Goal: Task Accomplishment & Management: Use online tool/utility

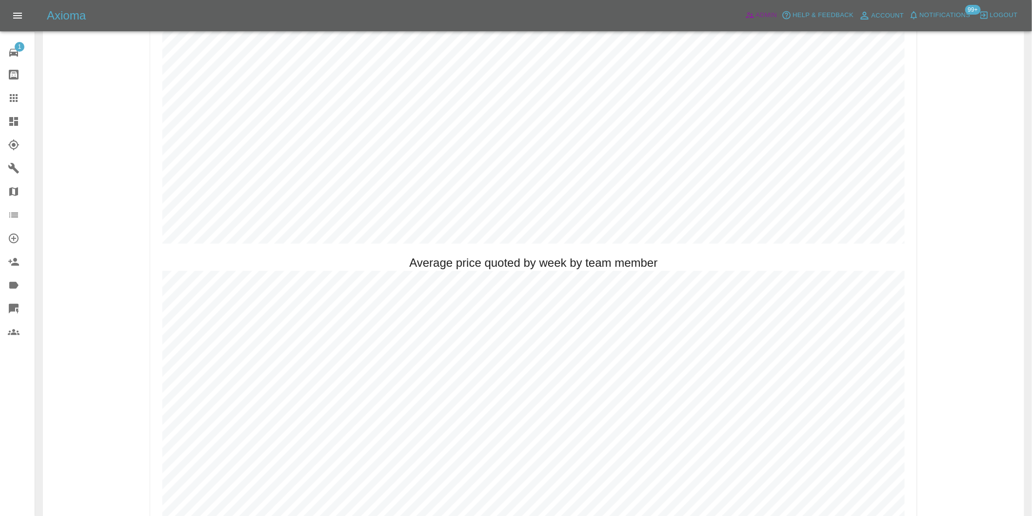
scroll to position [650, 0]
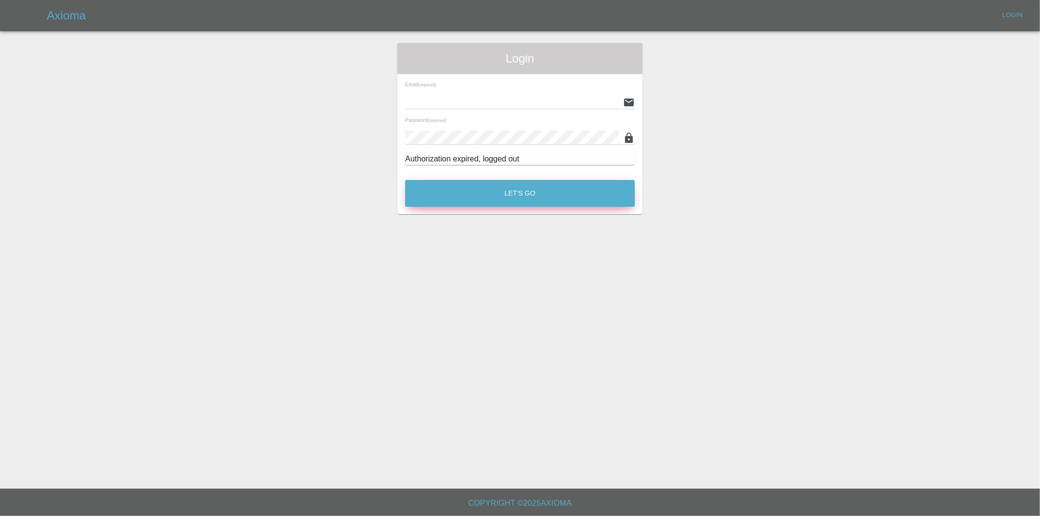
type input "[PERSON_NAME][EMAIL_ADDRESS][DOMAIN_NAME]"
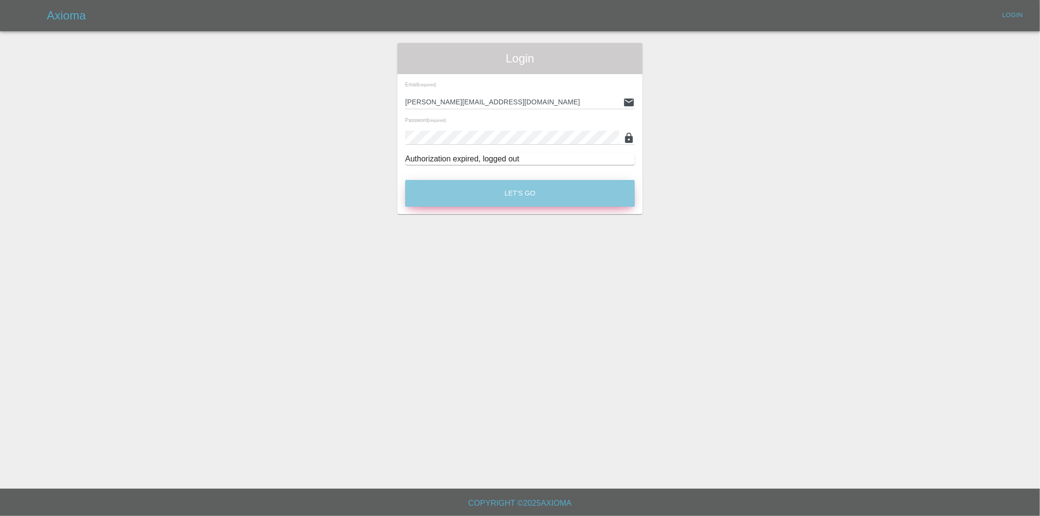
click at [515, 191] on button "Let's Go" at bounding box center [520, 193] width 230 height 27
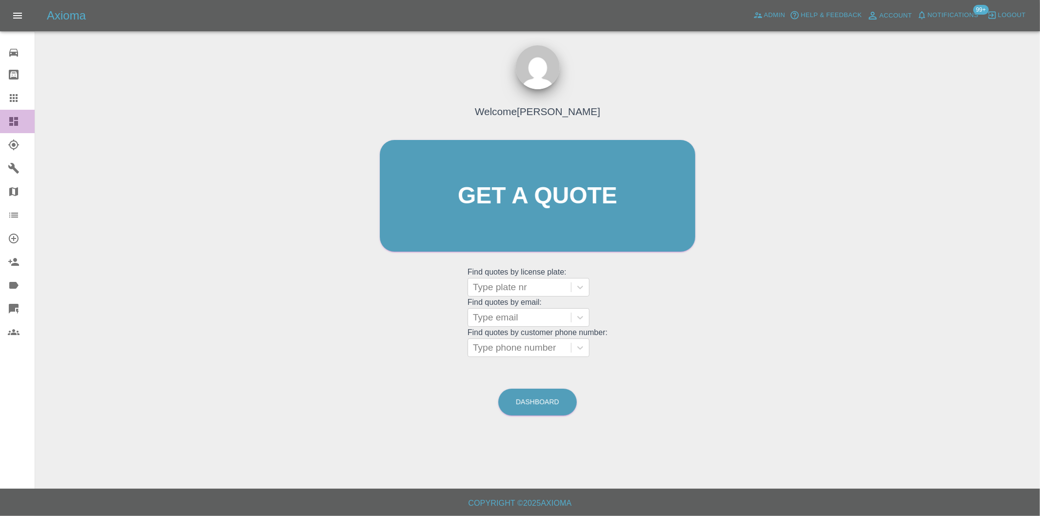
click at [16, 123] on icon at bounding box center [13, 121] width 9 height 9
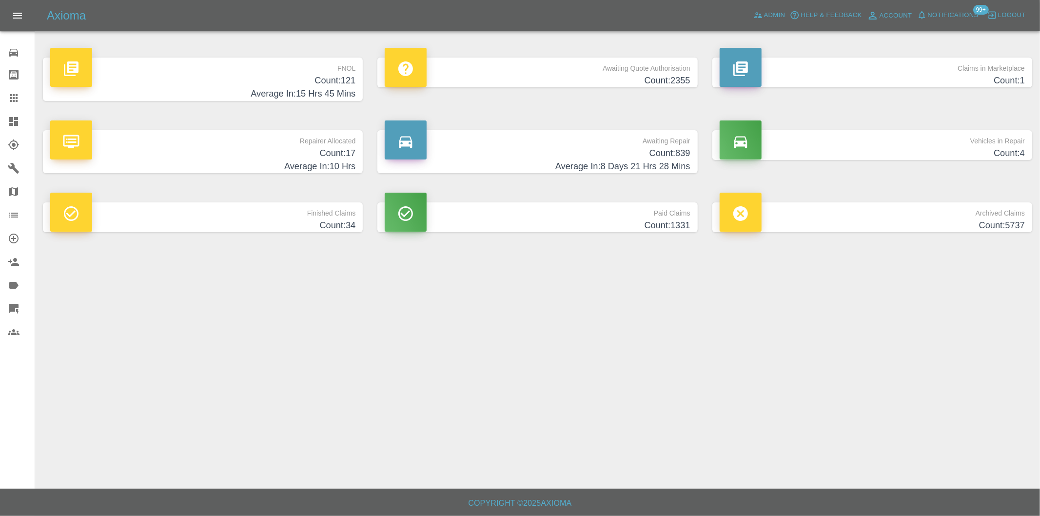
click at [349, 95] on h4 "Average In: 15 Hrs 45 Mins" at bounding box center [202, 93] width 305 height 13
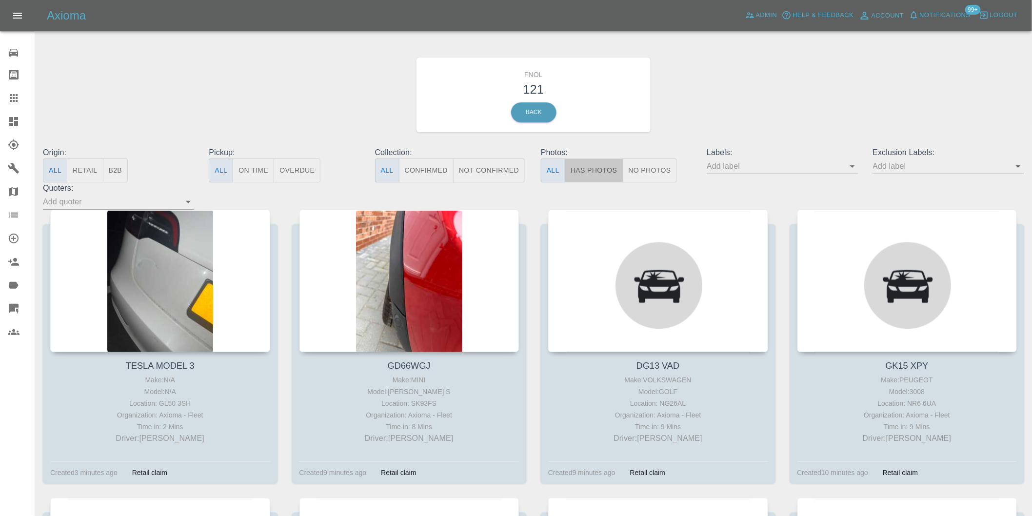
click at [586, 167] on button "Has Photos" at bounding box center [594, 170] width 59 height 24
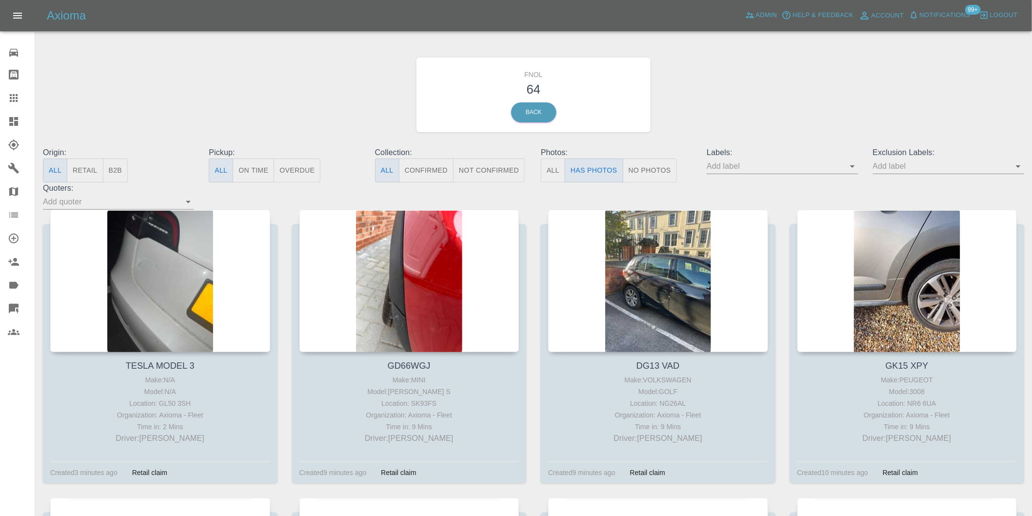
click at [1018, 170] on icon "Open" at bounding box center [1018, 166] width 12 height 12
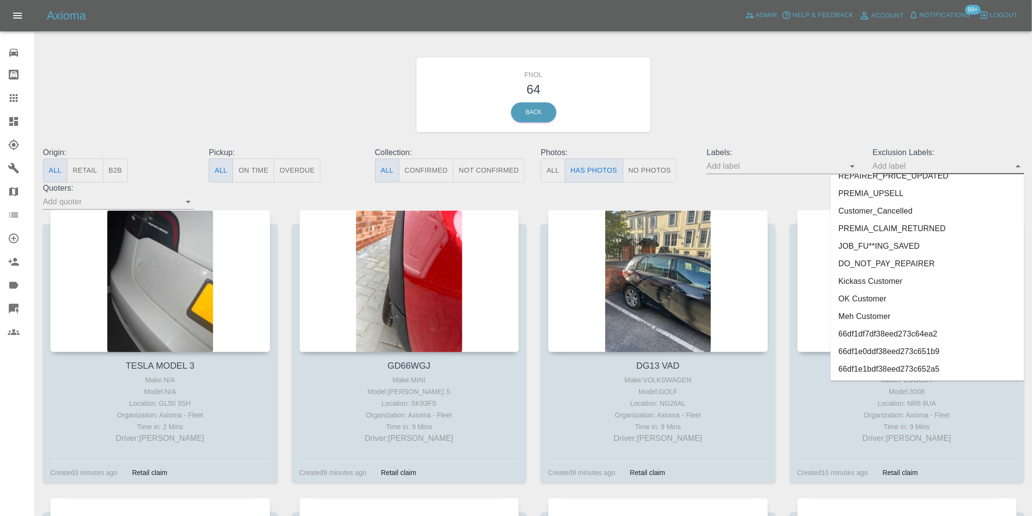
scroll to position [2118, 0]
click at [883, 317] on li "onshore_required" at bounding box center [927, 317] width 194 height 18
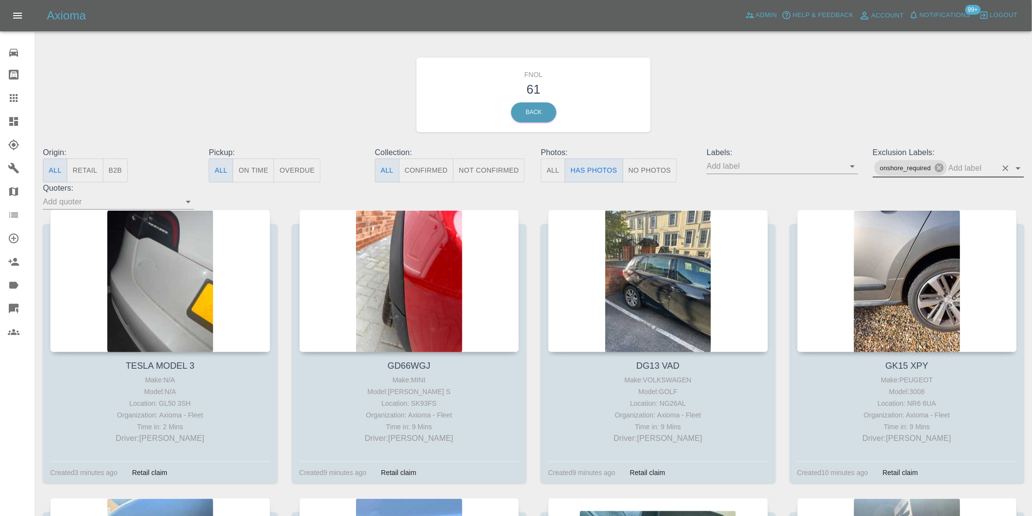
click at [1021, 163] on icon "Open" at bounding box center [1018, 168] width 12 height 12
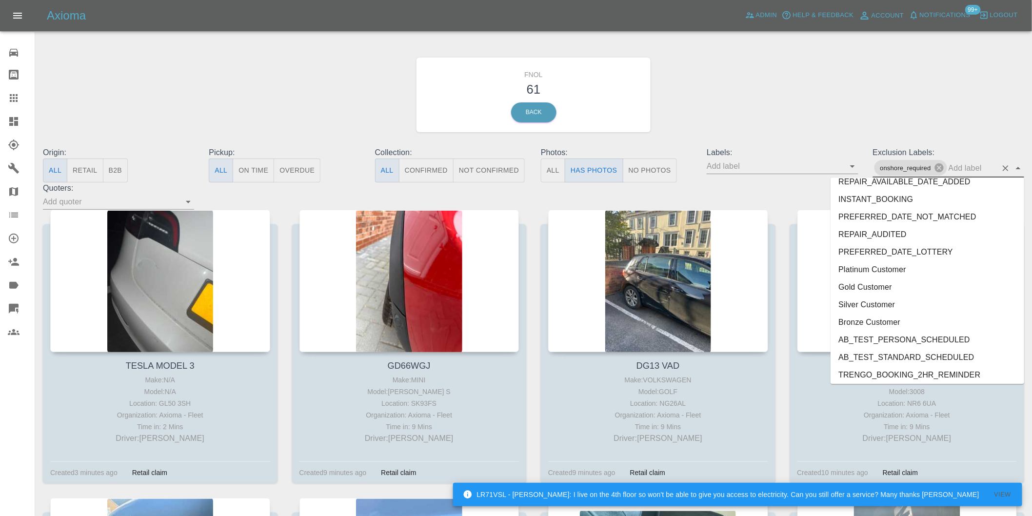
scroll to position [2100, 0]
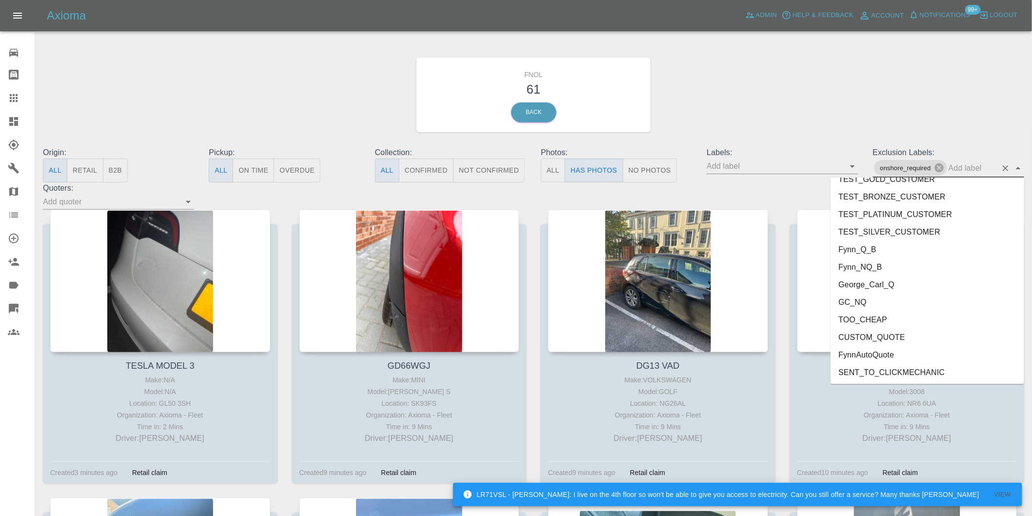
click at [873, 283] on li "George_Carl_Q" at bounding box center [927, 285] width 194 height 18
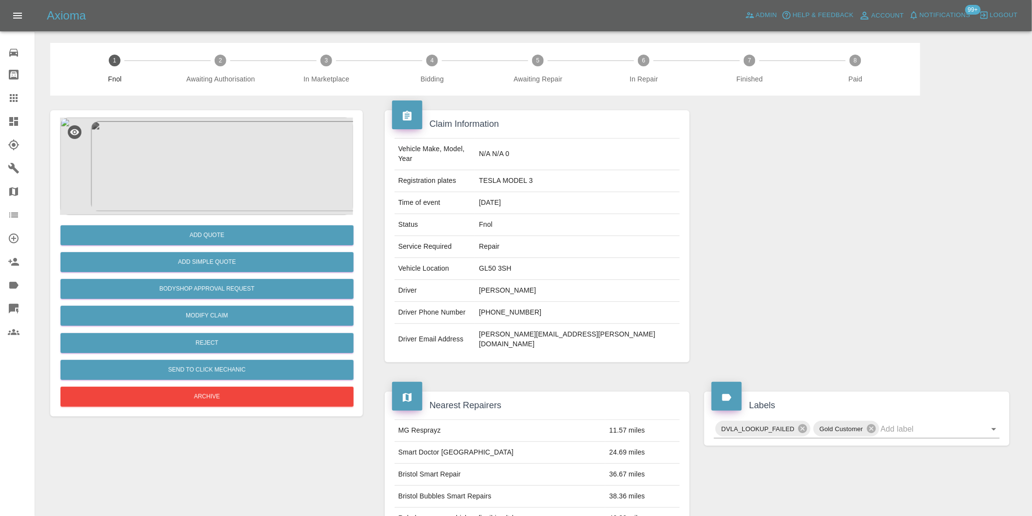
click at [214, 150] on img at bounding box center [206, 167] width 293 height 98
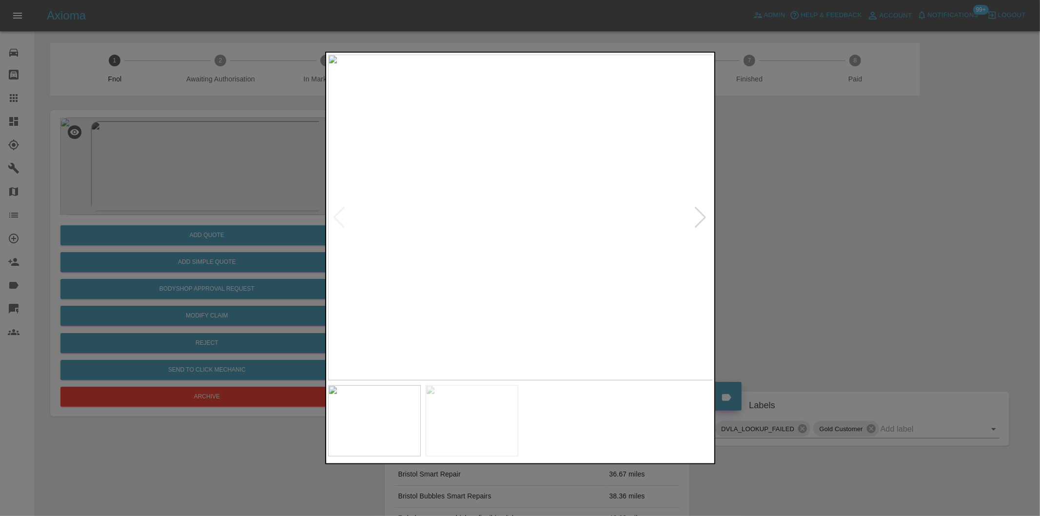
click at [700, 218] on div at bounding box center [700, 217] width 13 height 21
click at [700, 218] on img at bounding box center [520, 218] width 385 height 326
drag, startPoint x: 885, startPoint y: 252, endPoint x: 552, endPoint y: 263, distance: 333.3
click at [871, 251] on div at bounding box center [520, 258] width 1040 height 516
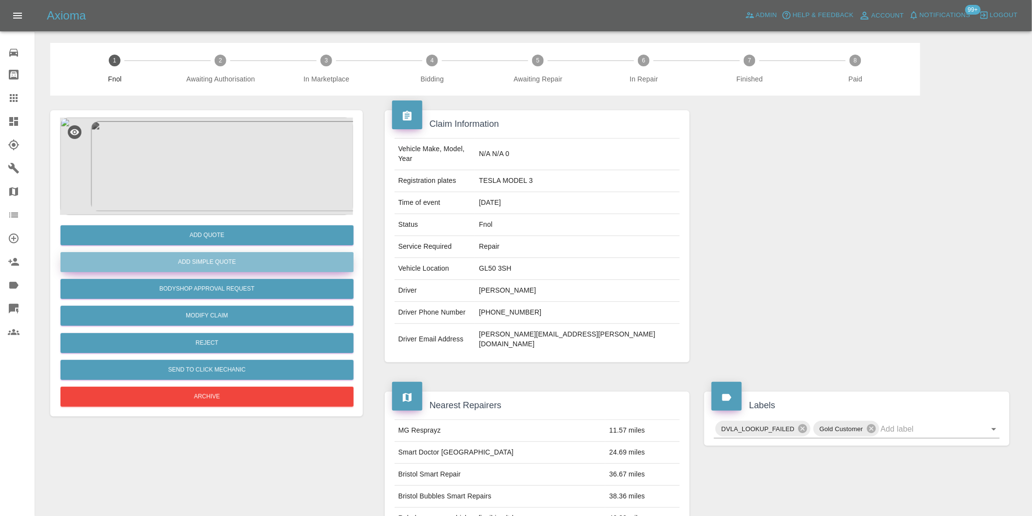
click at [270, 266] on button "Add Simple Quote" at bounding box center [206, 262] width 293 height 20
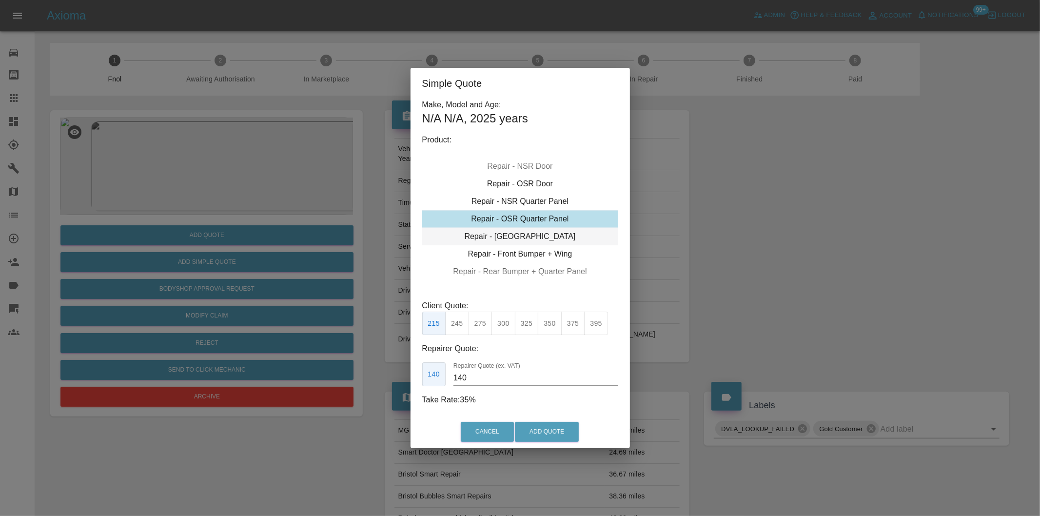
click at [547, 236] on div "Repair - Tailgate" at bounding box center [520, 237] width 196 height 18
click at [523, 324] on button "325" at bounding box center [527, 324] width 24 height 24
type input "210"
click at [535, 431] on button "Add Quote" at bounding box center [547, 432] width 64 height 20
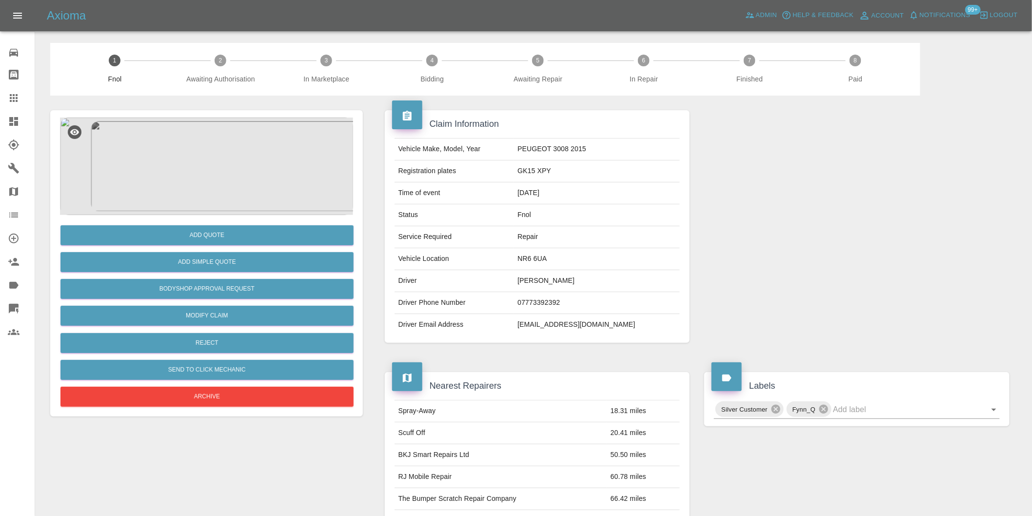
click at [193, 150] on img at bounding box center [206, 167] width 293 height 98
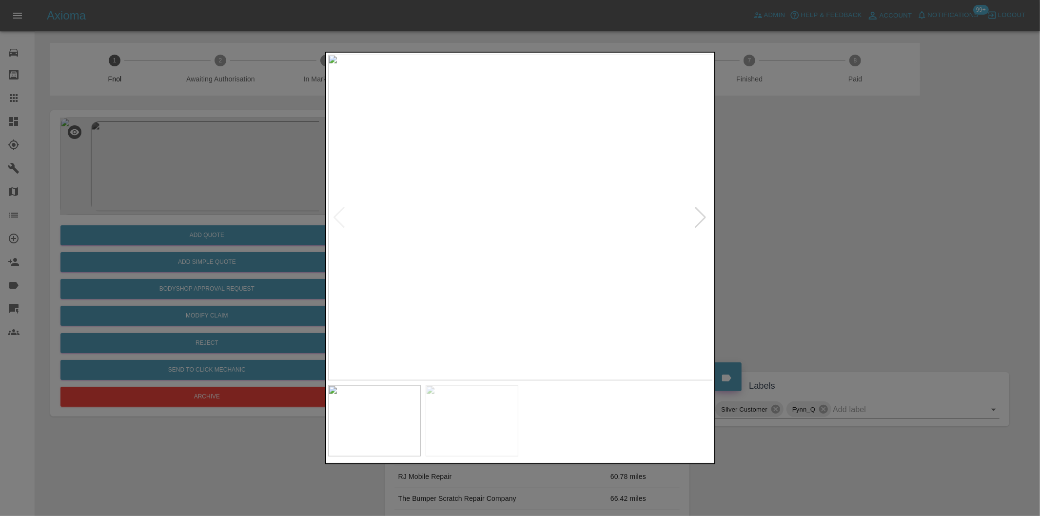
click at [700, 220] on div at bounding box center [700, 217] width 13 height 21
click at [700, 220] on img at bounding box center [520, 218] width 385 height 326
click at [865, 245] on div at bounding box center [520, 258] width 1040 height 516
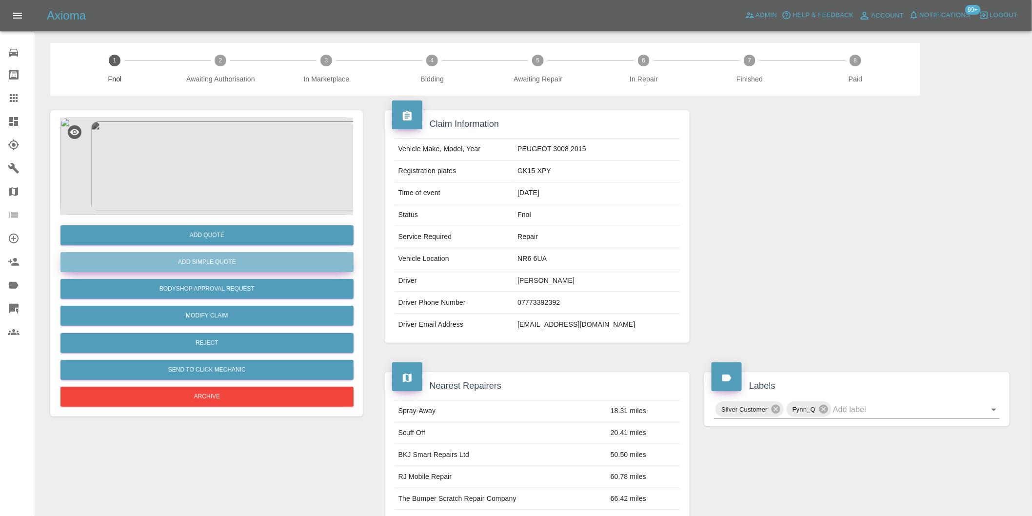
click at [241, 265] on button "Add Simple Quote" at bounding box center [206, 262] width 293 height 20
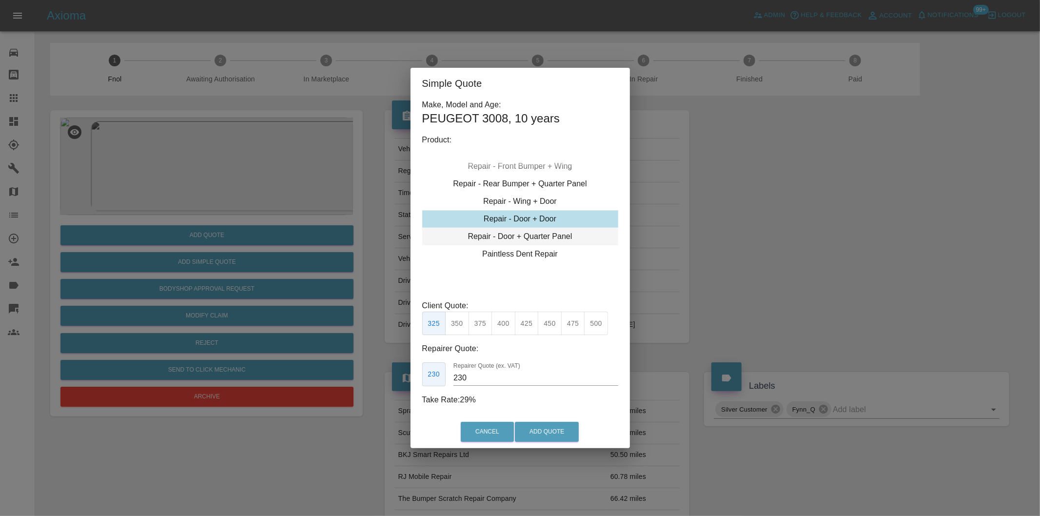
click at [543, 237] on div "Repair - Door + Quarter Panel" at bounding box center [520, 237] width 196 height 18
click at [456, 325] on button "350" at bounding box center [457, 324] width 24 height 24
type input "210"
click at [532, 422] on button "Add Quote" at bounding box center [547, 432] width 64 height 20
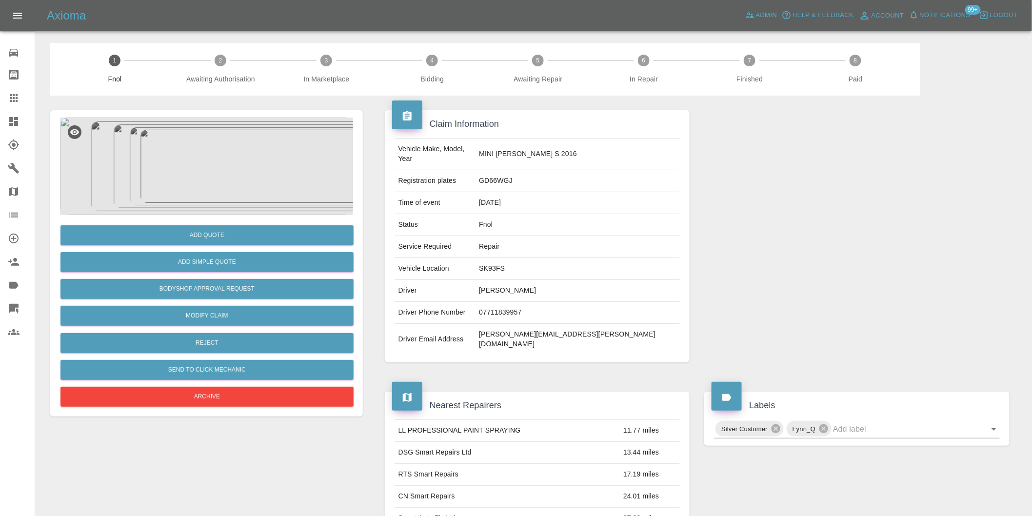
click at [236, 133] on img at bounding box center [206, 167] width 293 height 98
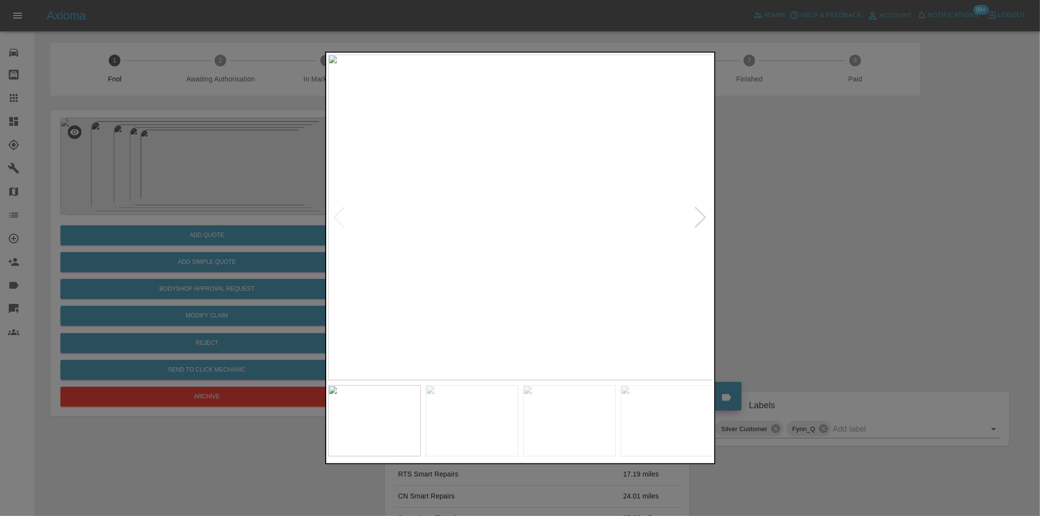
click at [699, 212] on div at bounding box center [700, 217] width 13 height 21
click at [695, 227] on div at bounding box center [700, 217] width 13 height 21
click at [699, 220] on div at bounding box center [700, 217] width 13 height 21
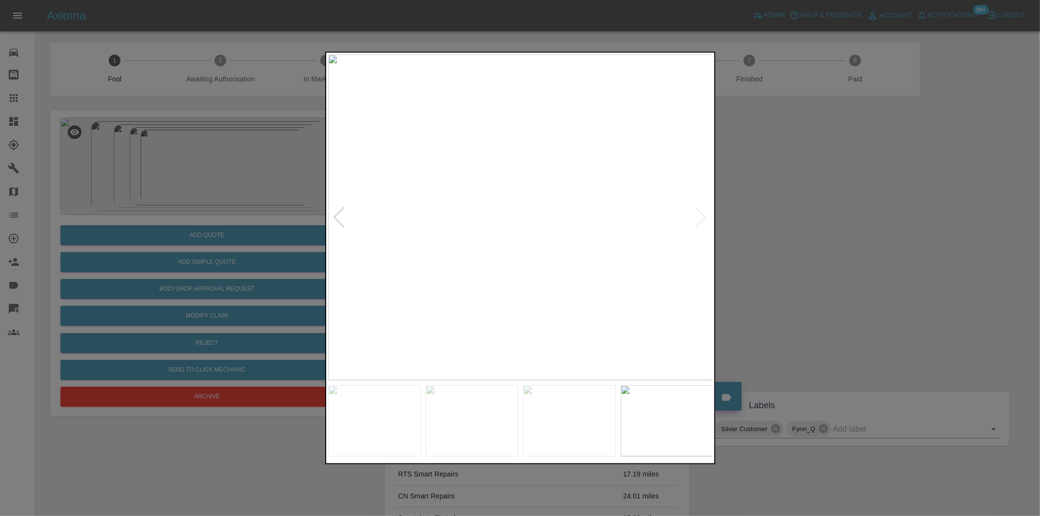
click at [699, 220] on img at bounding box center [520, 218] width 385 height 326
click at [864, 224] on div at bounding box center [520, 258] width 1040 height 516
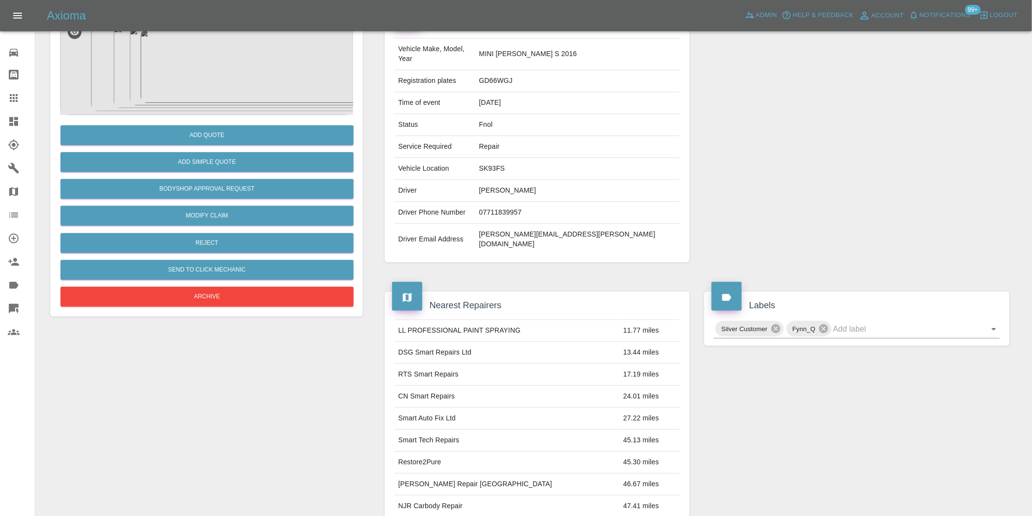
scroll to position [217, 0]
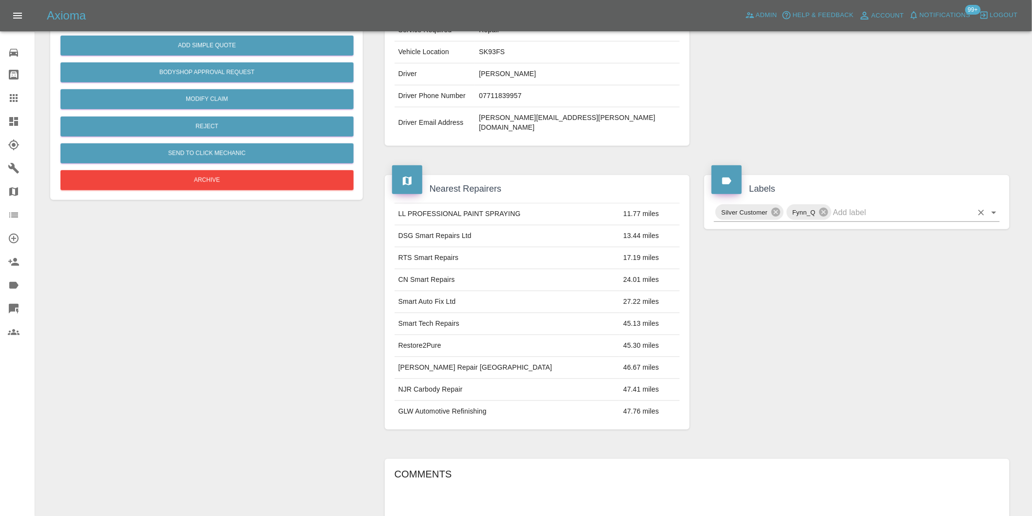
click at [990, 207] on icon "Open" at bounding box center [994, 213] width 12 height 12
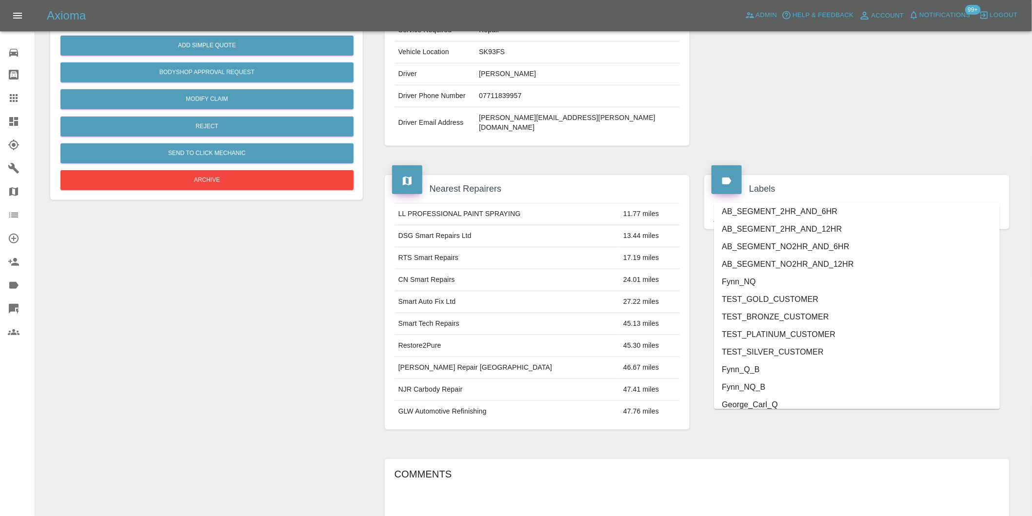
scroll to position [2083, 0]
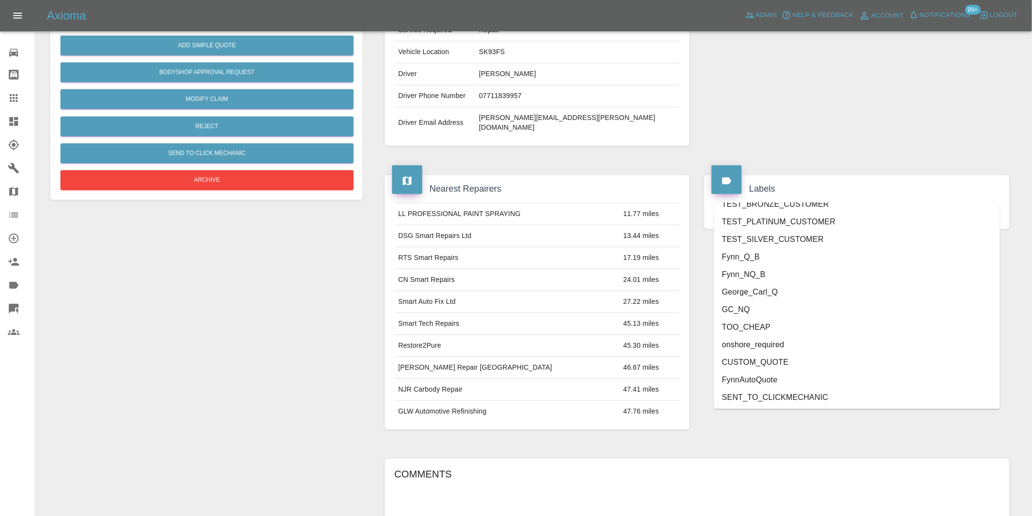
click at [789, 342] on li "onshore_required" at bounding box center [857, 345] width 286 height 18
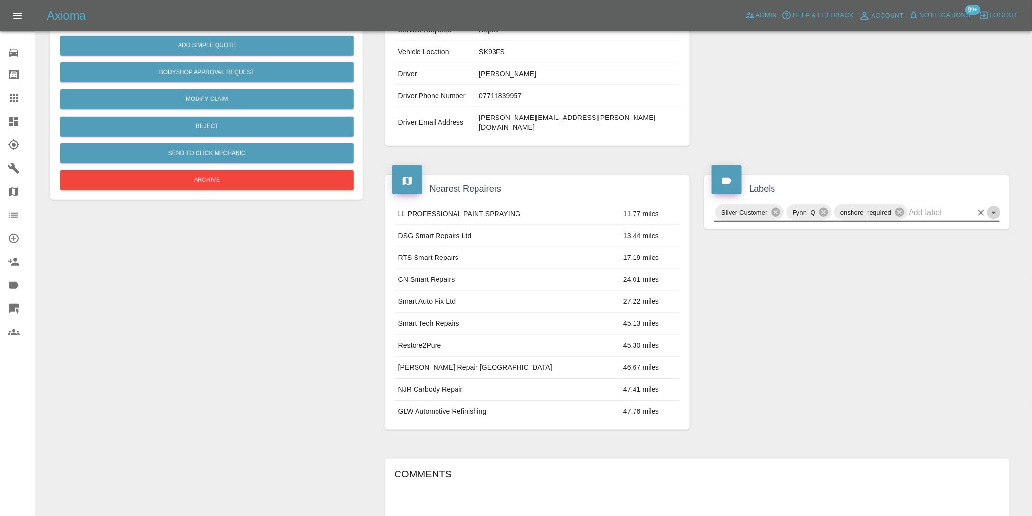
click at [995, 207] on icon "Open" at bounding box center [994, 213] width 12 height 12
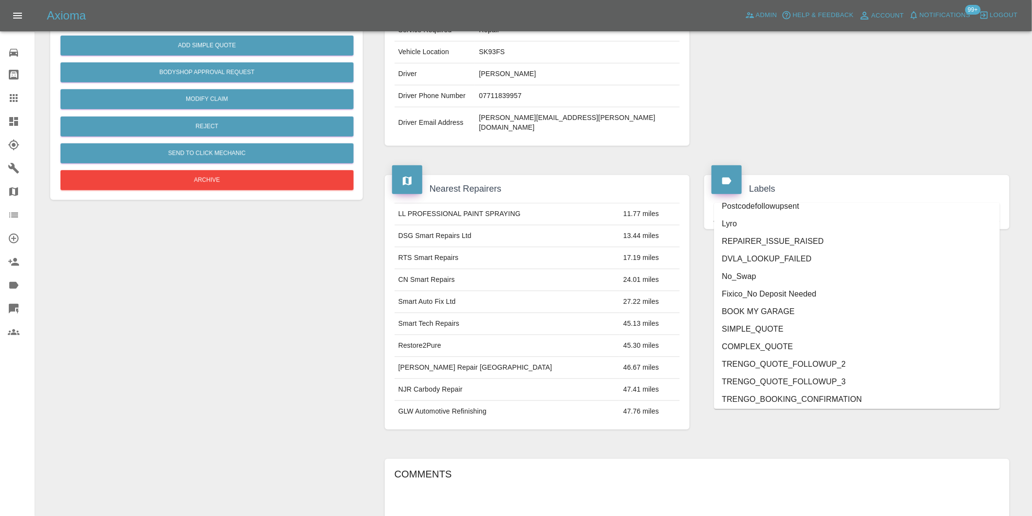
scroll to position [2065, 0]
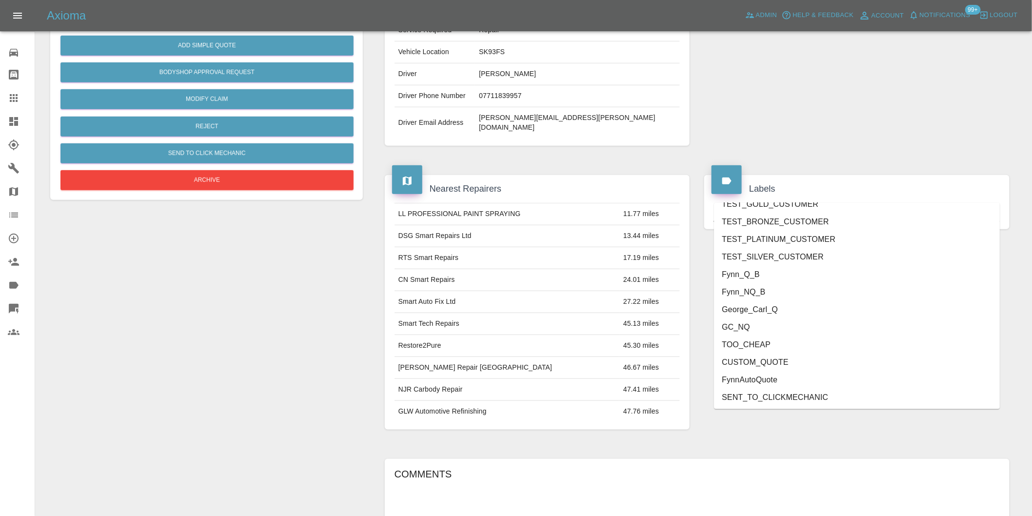
click at [754, 311] on li "George_Carl_Q" at bounding box center [857, 310] width 286 height 18
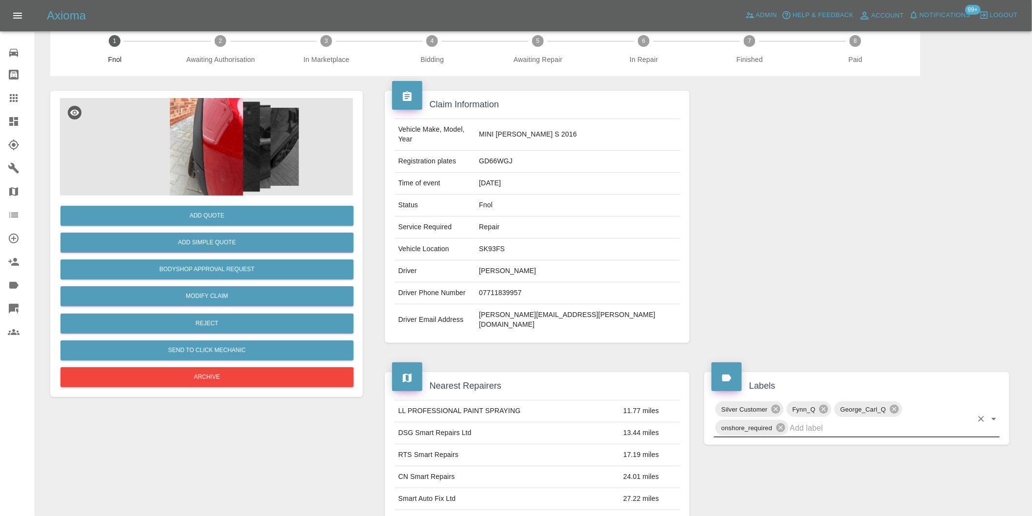
scroll to position [0, 0]
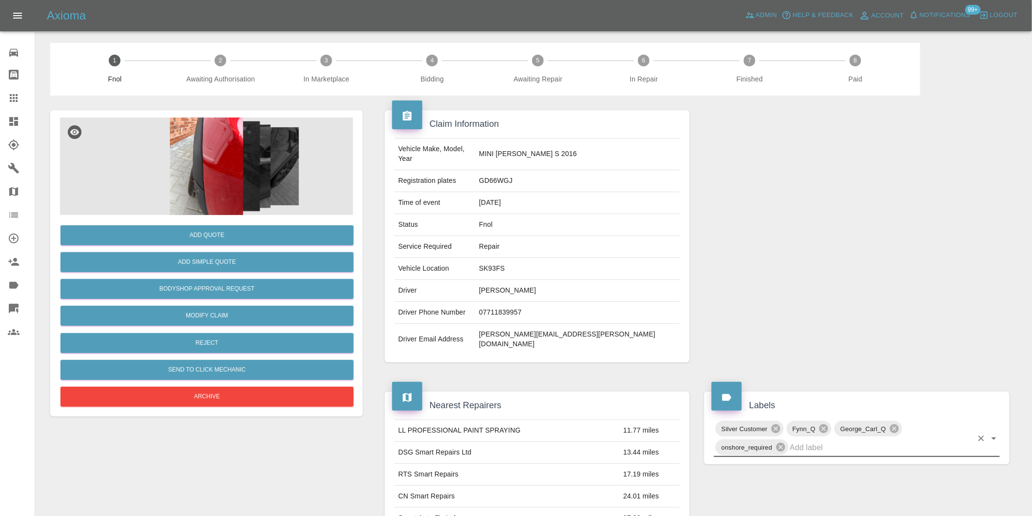
click at [204, 150] on img at bounding box center [206, 167] width 293 height 98
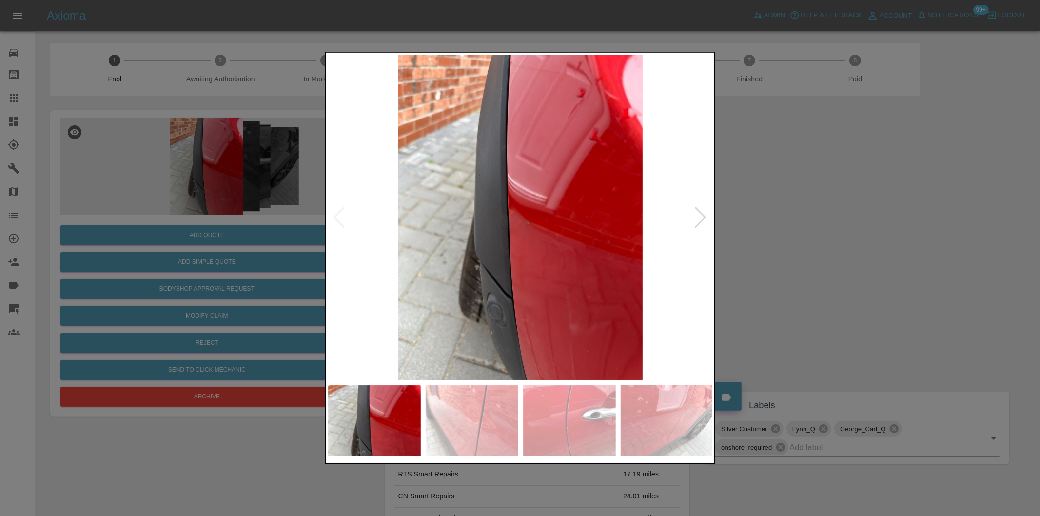
click at [695, 218] on div at bounding box center [700, 217] width 13 height 21
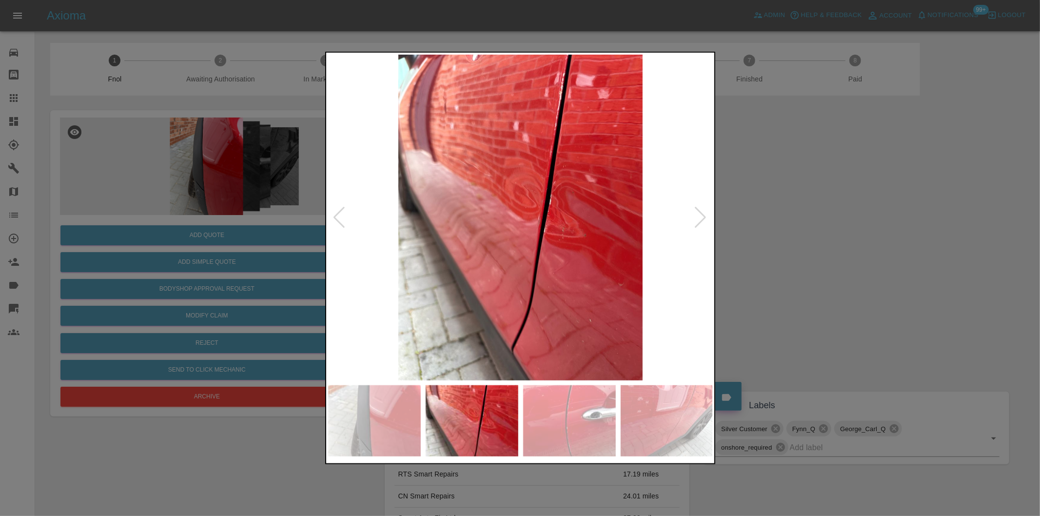
click at [695, 222] on div at bounding box center [700, 217] width 13 height 21
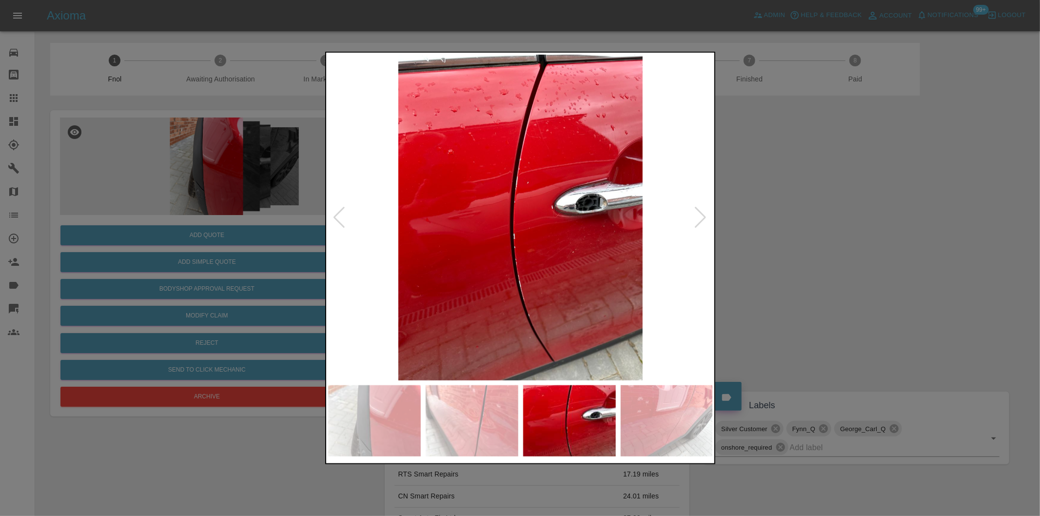
click at [696, 217] on div at bounding box center [700, 217] width 13 height 21
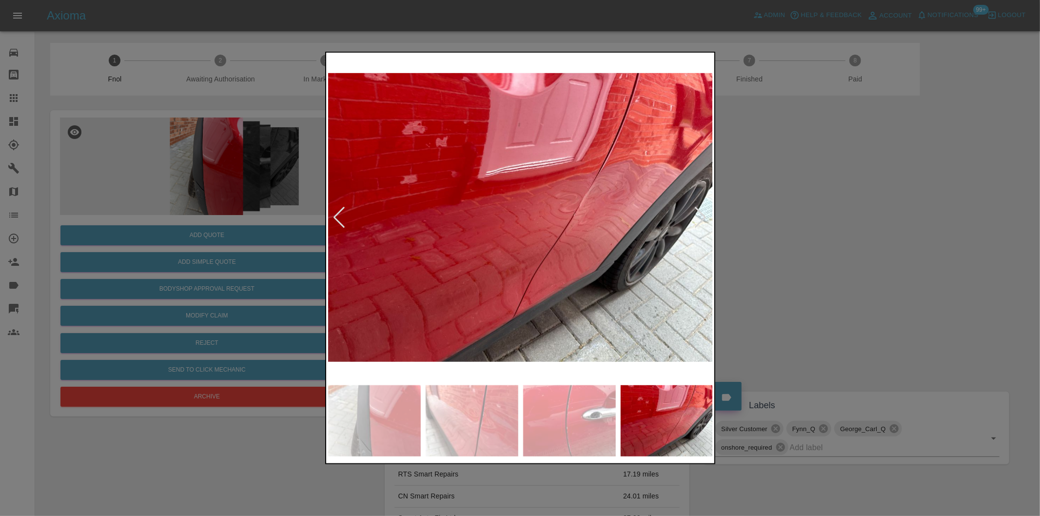
click at [869, 251] on div at bounding box center [520, 258] width 1040 height 516
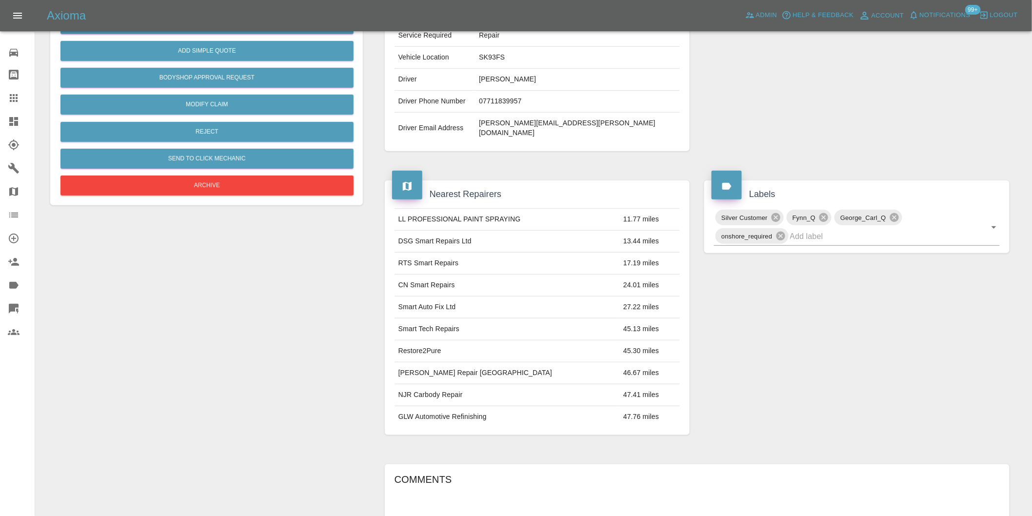
scroll to position [217, 0]
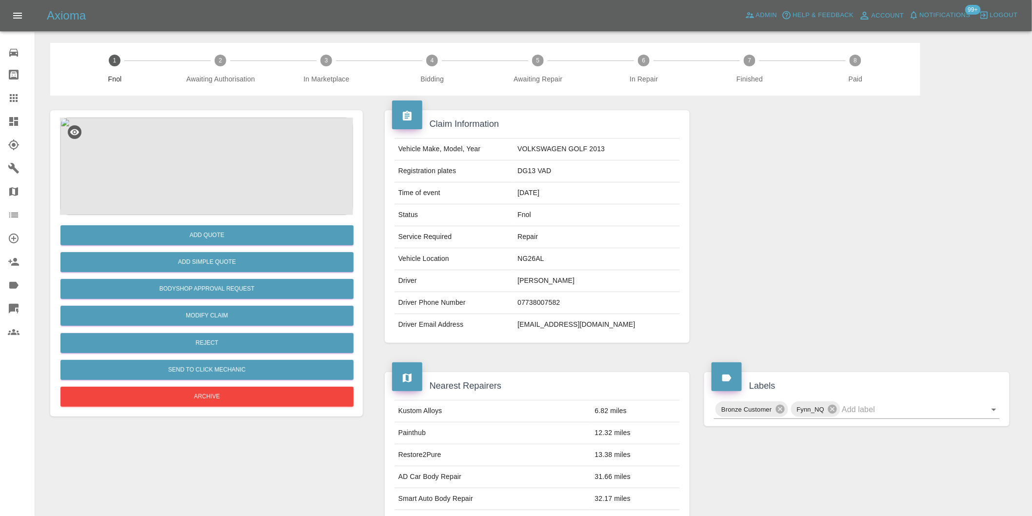
click at [217, 164] on img at bounding box center [206, 167] width 293 height 98
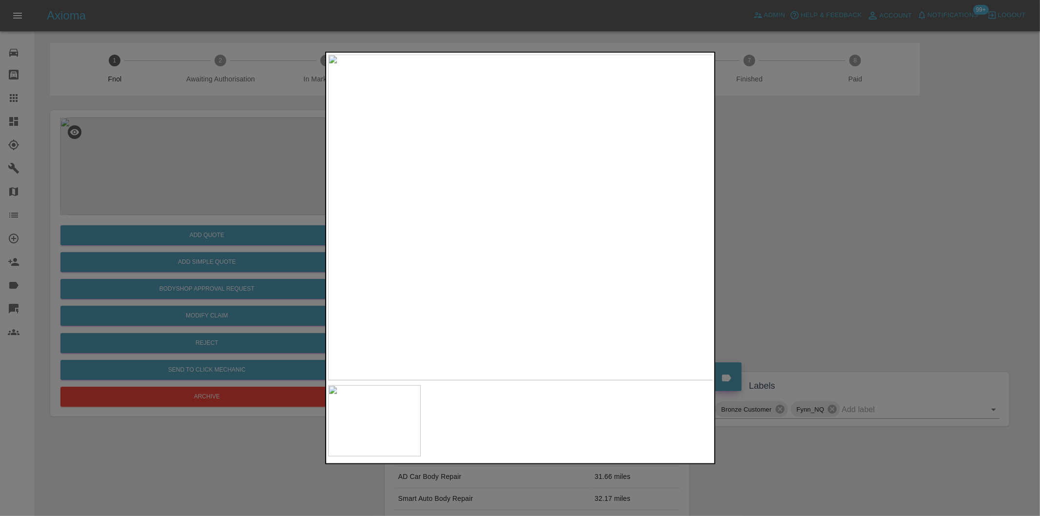
click at [528, 247] on img at bounding box center [520, 218] width 385 height 326
click at [613, 254] on img at bounding box center [628, 137] width 1156 height 977
click at [601, 240] on img at bounding box center [647, 137] width 1156 height 977
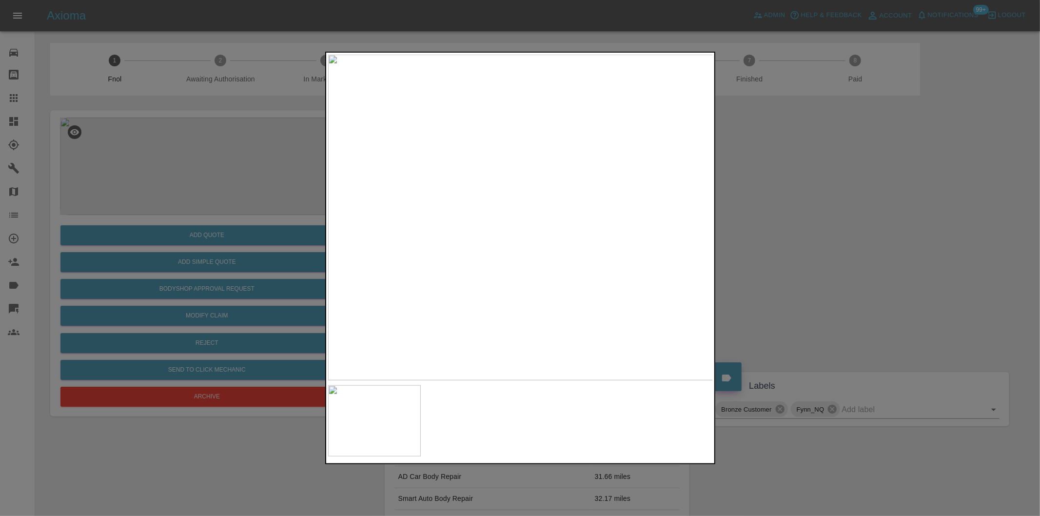
click at [769, 230] on div at bounding box center [520, 258] width 1040 height 516
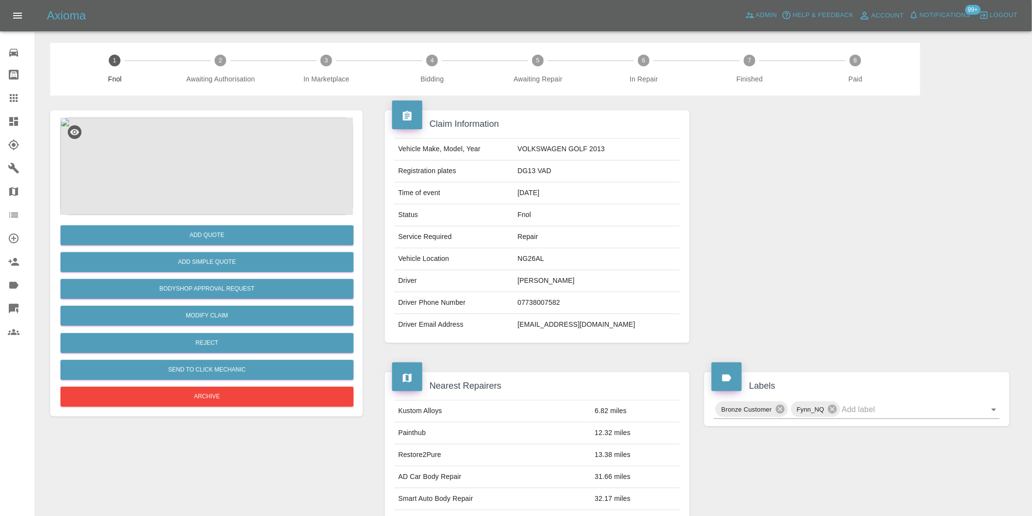
click at [217, 158] on img at bounding box center [206, 167] width 293 height 98
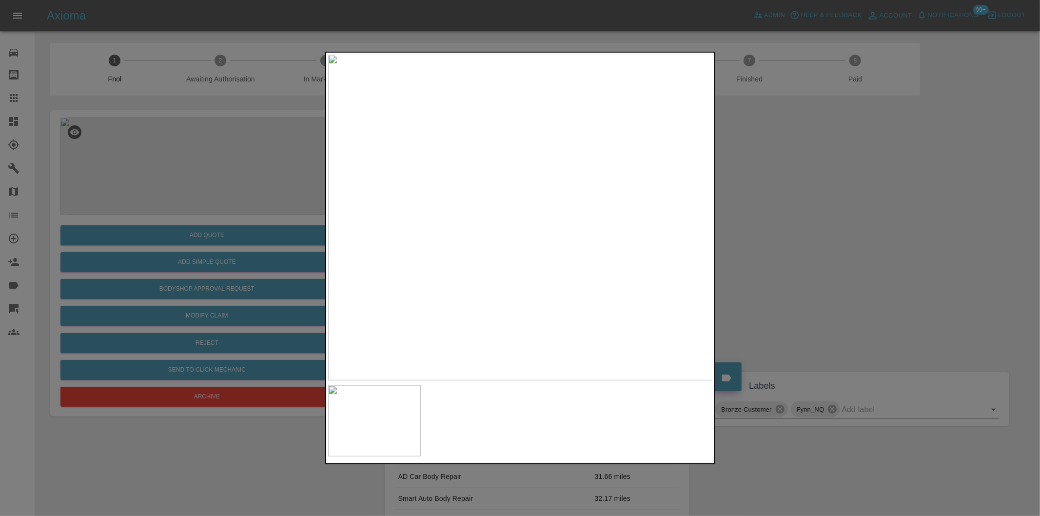
click at [515, 222] on img at bounding box center [520, 218] width 385 height 326
click at [631, 214] on img at bounding box center [660, 159] width 1156 height 977
drag, startPoint x: 856, startPoint y: 230, endPoint x: 654, endPoint y: 226, distance: 201.9
click at [855, 228] on div at bounding box center [520, 258] width 1040 height 516
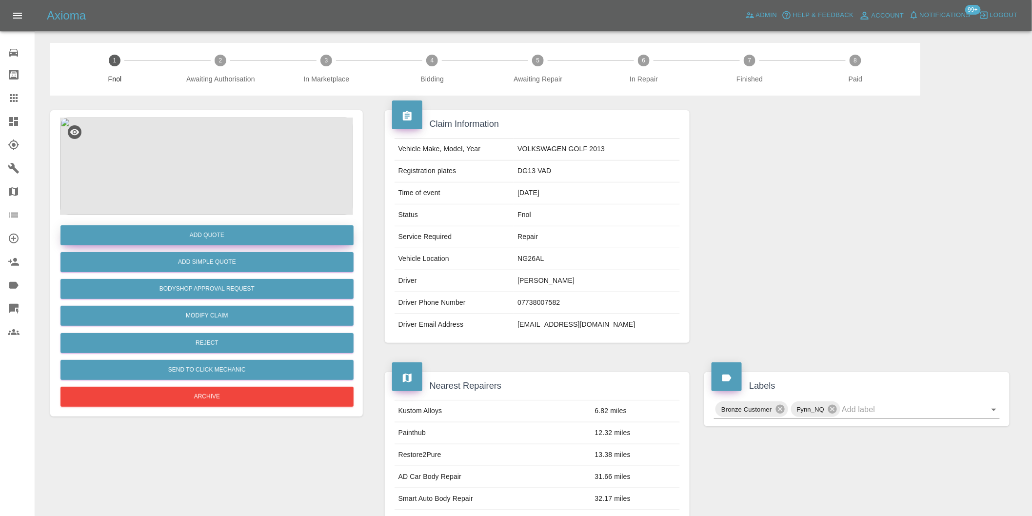
click at [236, 239] on button "Add Quote" at bounding box center [206, 235] width 293 height 20
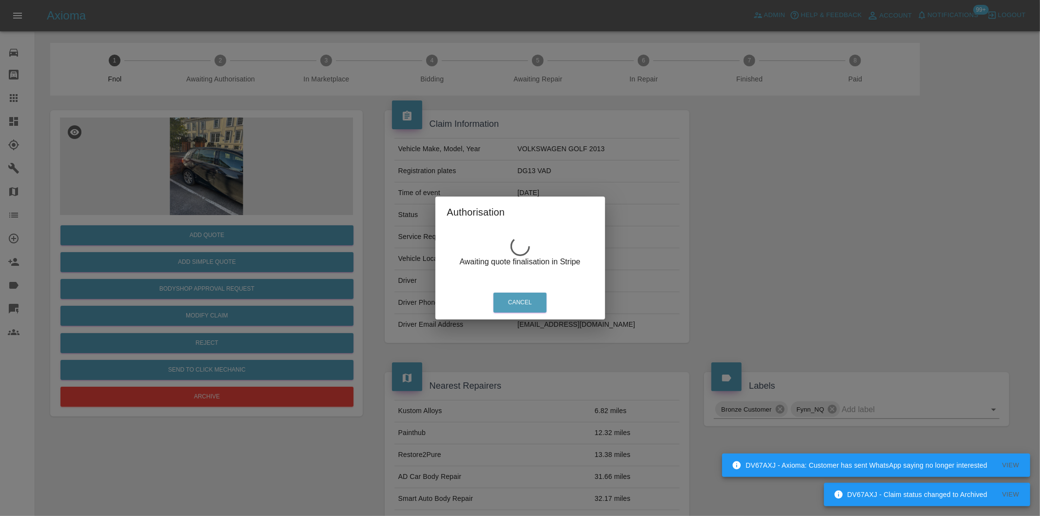
drag, startPoint x: 788, startPoint y: 132, endPoint x: 796, endPoint y: 74, distance: 59.2
click at [788, 129] on div "Authorisation Awaiting quote finalisation in Stripe Cancel" at bounding box center [520, 258] width 1040 height 516
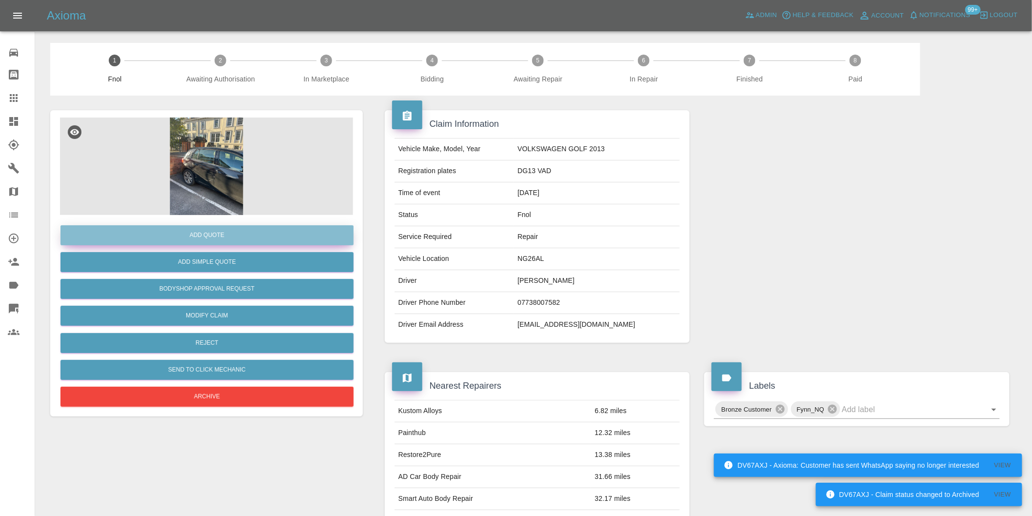
click at [226, 232] on button "Add Quote" at bounding box center [206, 235] width 293 height 20
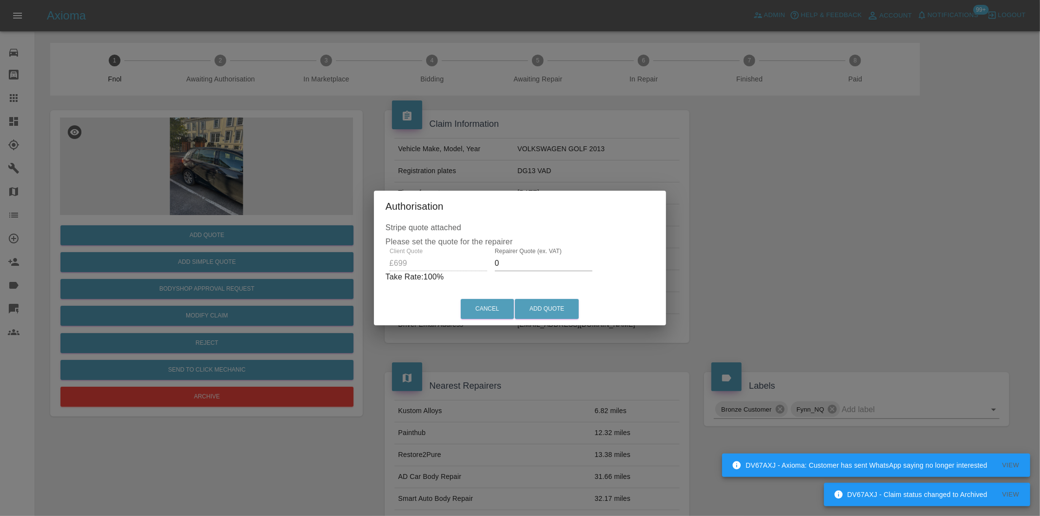
click at [529, 267] on input "0" at bounding box center [544, 264] width 98 height 16
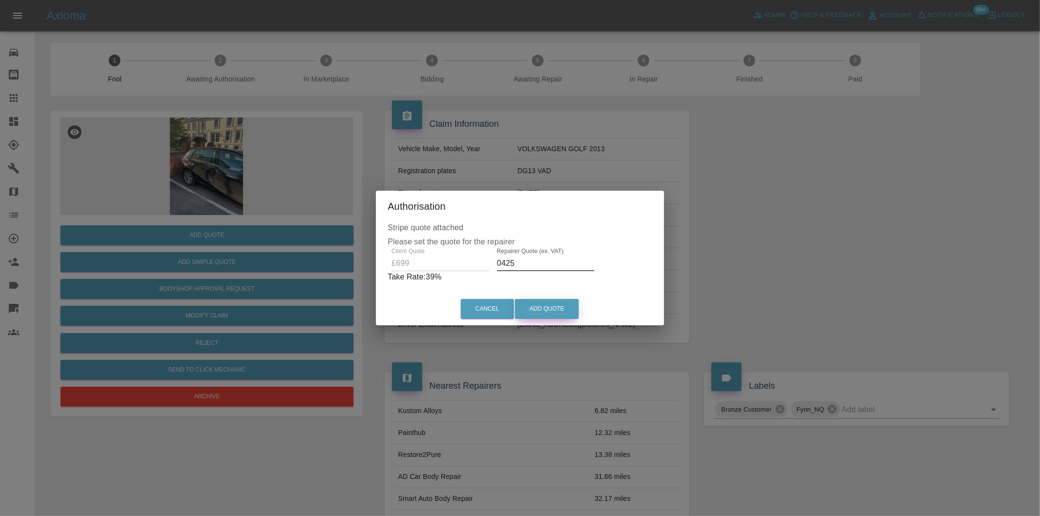
type input "0425"
click at [542, 309] on button "Add Quote" at bounding box center [547, 309] width 64 height 20
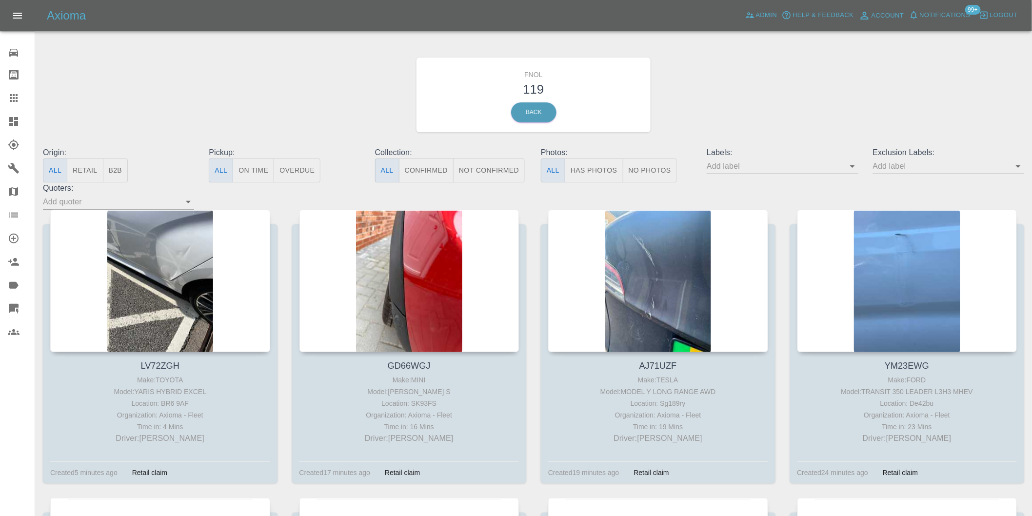
click at [591, 173] on button "Has Photos" at bounding box center [594, 170] width 59 height 24
click at [593, 166] on button "Has Photos" at bounding box center [594, 170] width 59 height 24
click at [1017, 170] on icon "Open" at bounding box center [1018, 166] width 12 height 12
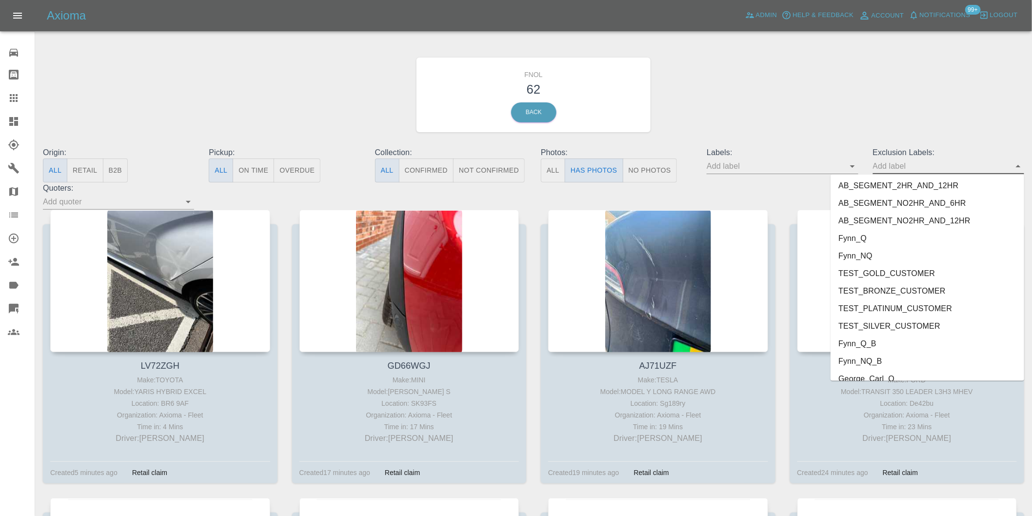
scroll to position [2118, 0]
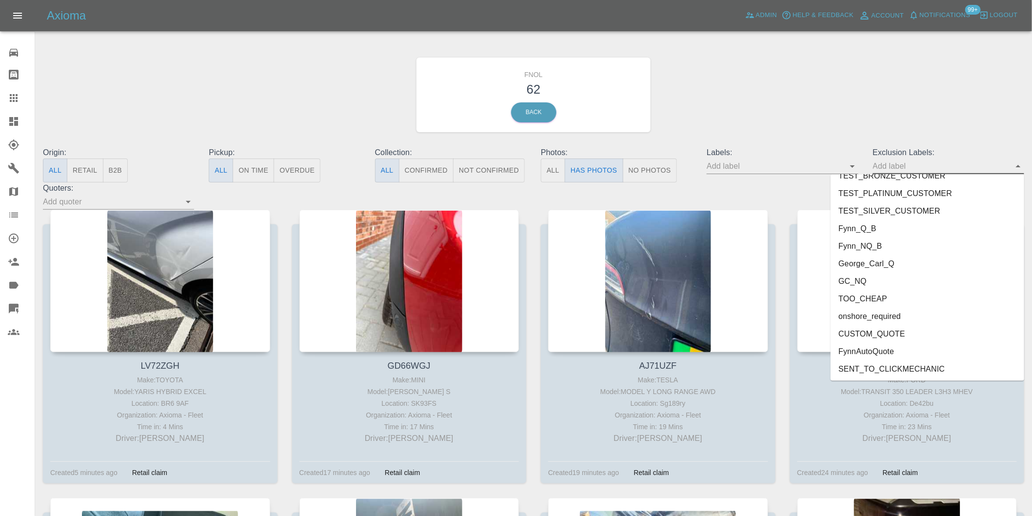
click at [899, 314] on li "onshore_required" at bounding box center [927, 317] width 194 height 18
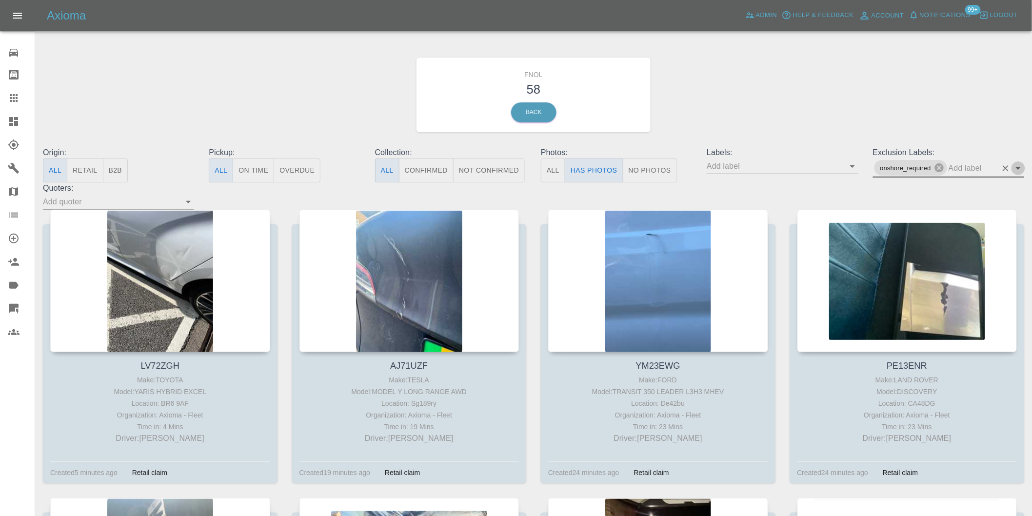
click at [1020, 166] on icon "Open" at bounding box center [1018, 168] width 12 height 12
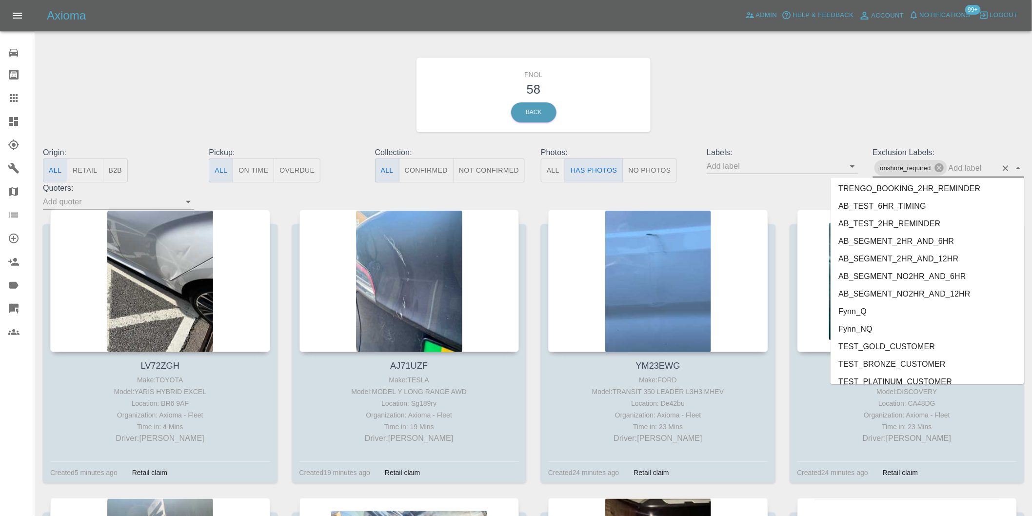
scroll to position [2100, 0]
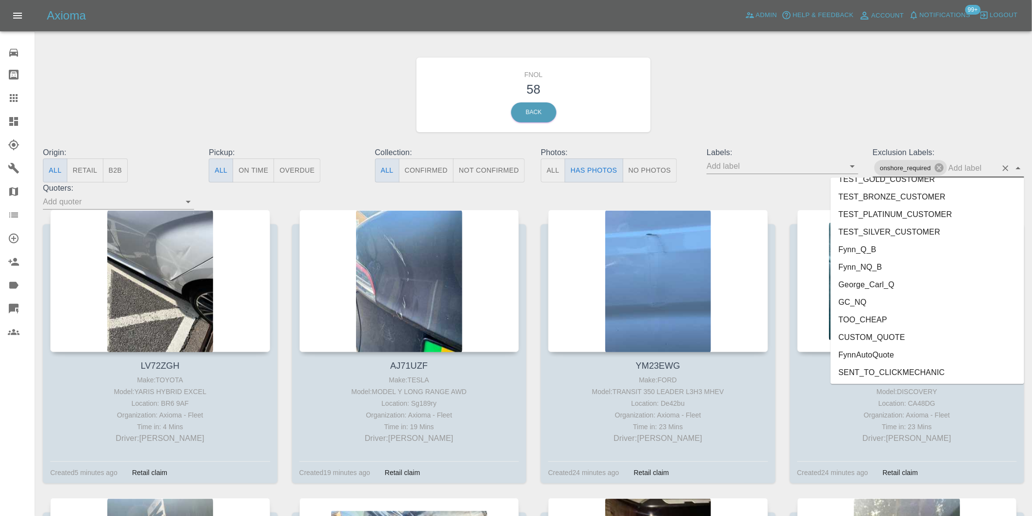
click at [860, 283] on li "George_Carl_Q" at bounding box center [927, 285] width 194 height 18
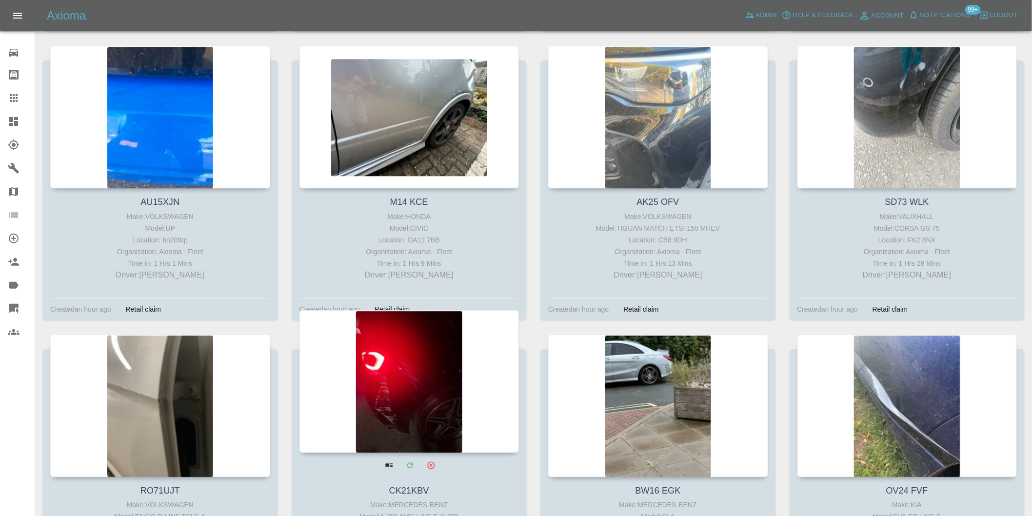
scroll to position [1192, 0]
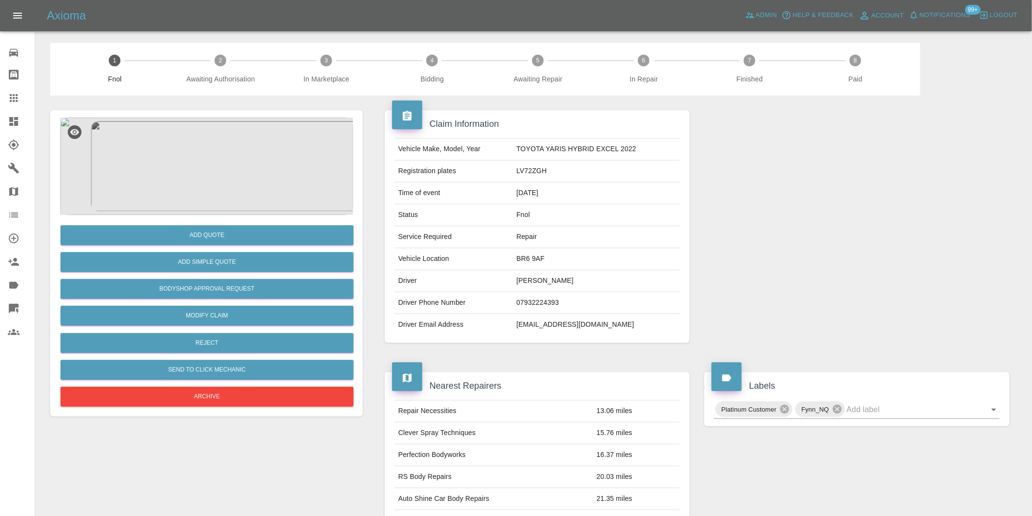
click at [213, 150] on img at bounding box center [206, 167] width 293 height 98
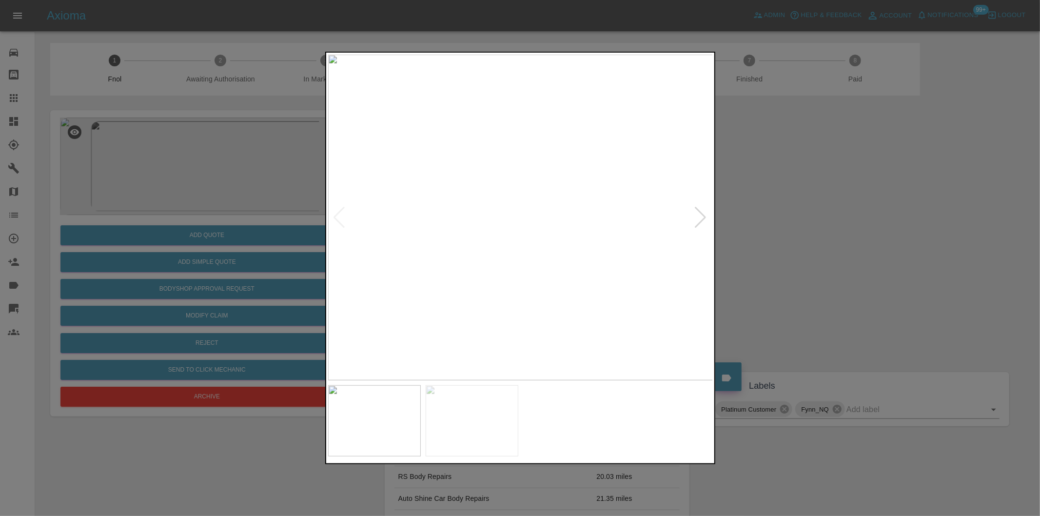
click at [701, 215] on div at bounding box center [700, 217] width 13 height 21
click at [576, 214] on img at bounding box center [520, 218] width 385 height 326
click at [485, 221] on img at bounding box center [353, 228] width 1156 height 977
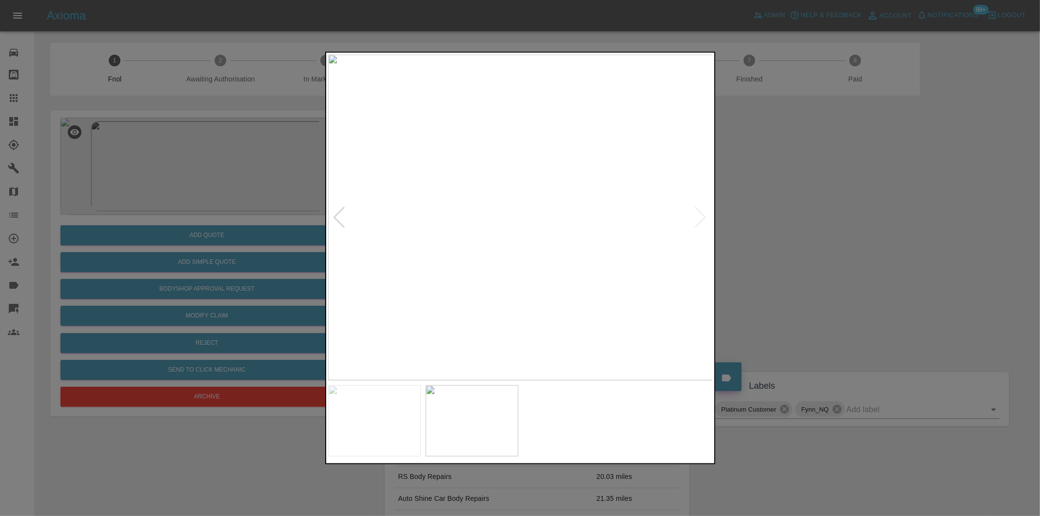
click at [782, 219] on div at bounding box center [520, 258] width 1040 height 516
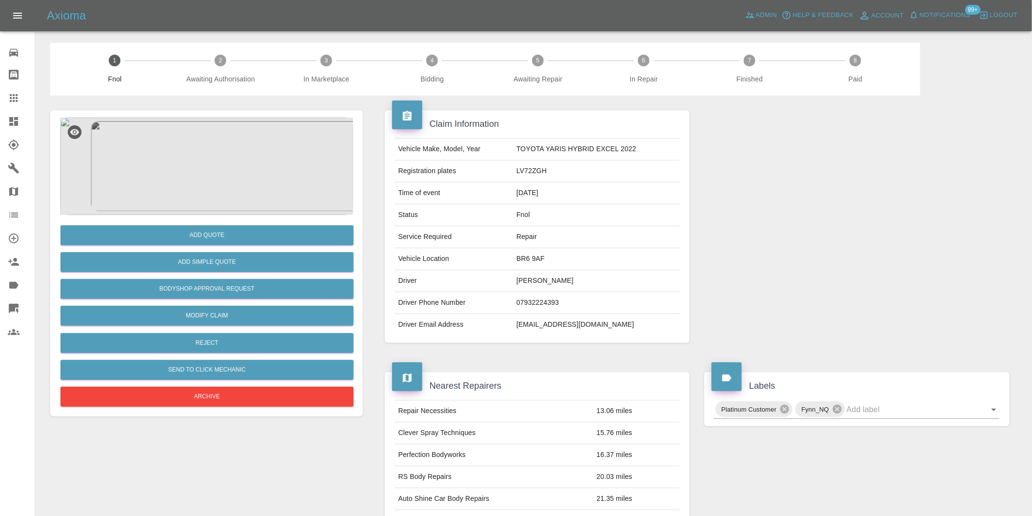
click at [226, 141] on img at bounding box center [206, 167] width 293 height 98
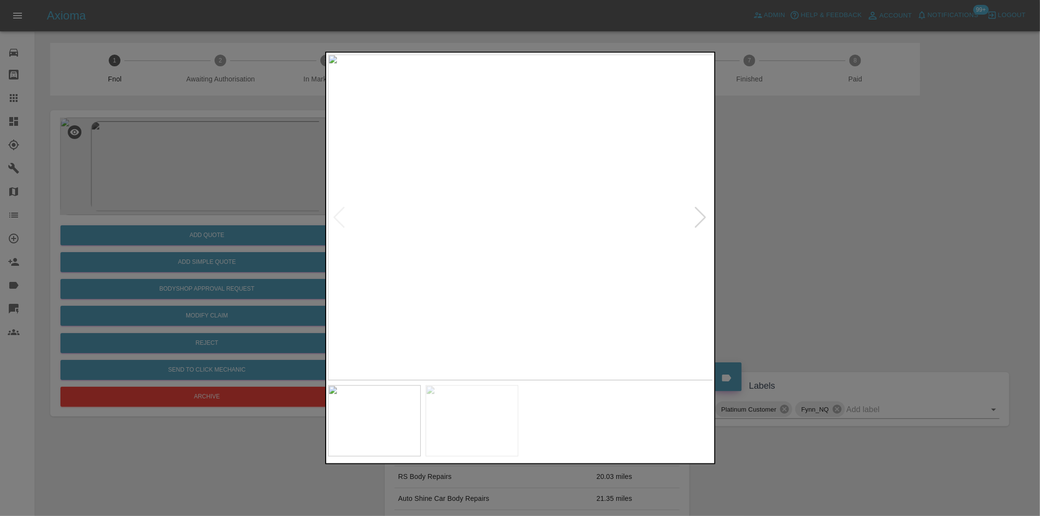
click at [703, 216] on div at bounding box center [700, 217] width 13 height 21
click at [703, 216] on img at bounding box center [520, 218] width 385 height 326
click at [777, 226] on div at bounding box center [520, 258] width 1040 height 516
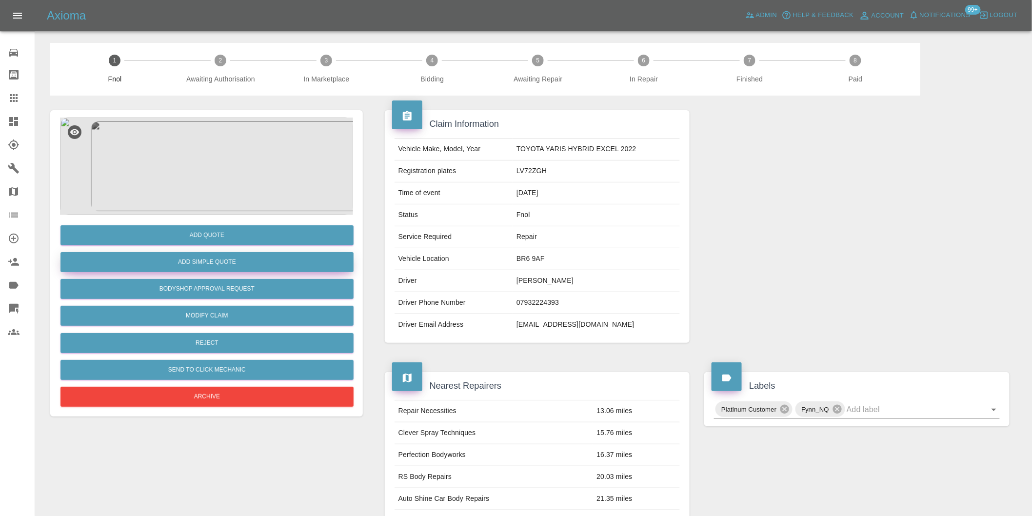
click at [212, 260] on button "Add Simple Quote" at bounding box center [206, 262] width 293 height 20
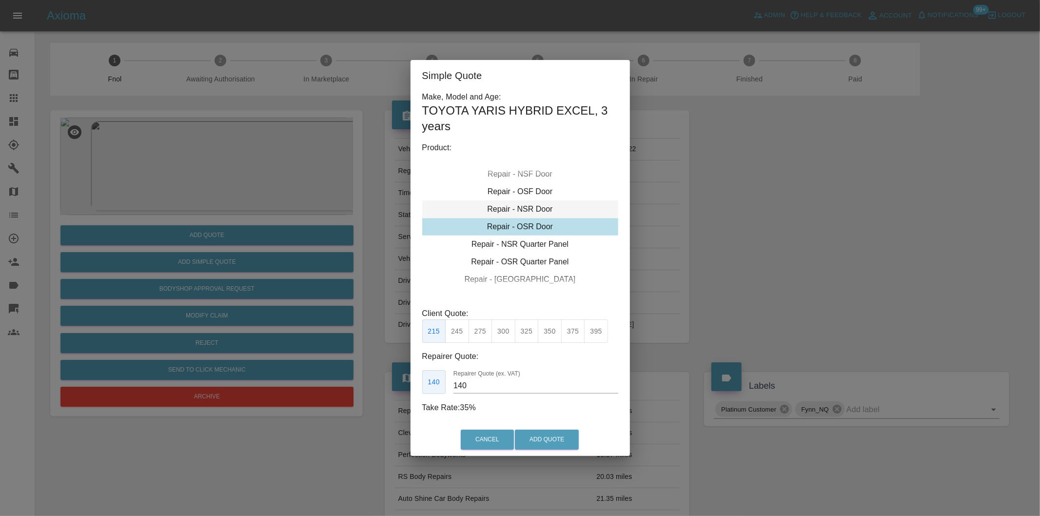
click at [538, 211] on div "Repair - NSR Door" at bounding box center [520, 209] width 196 height 18
click at [533, 334] on button "325" at bounding box center [527, 331] width 24 height 24
type input "210"
click at [552, 440] on button "Add Quote" at bounding box center [547, 440] width 64 height 20
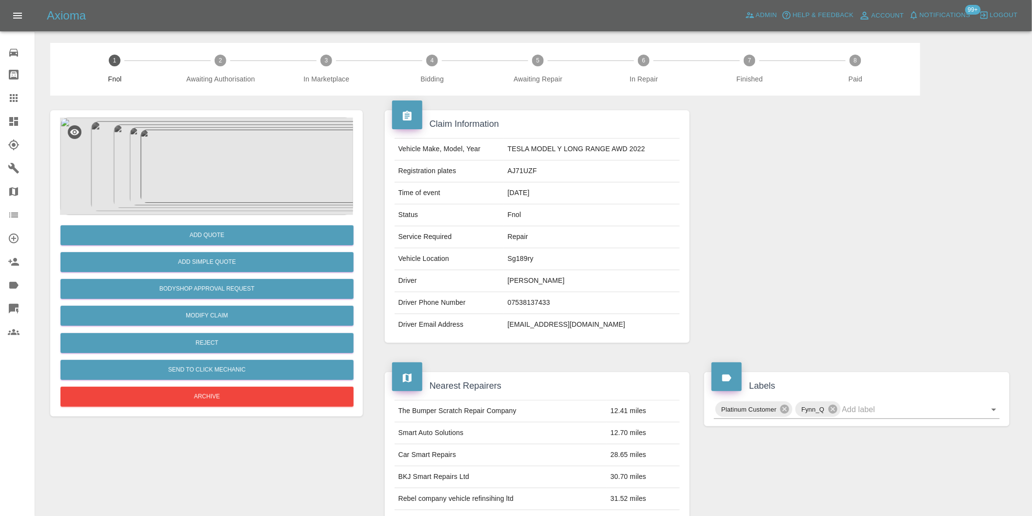
click at [202, 158] on img at bounding box center [206, 167] width 293 height 98
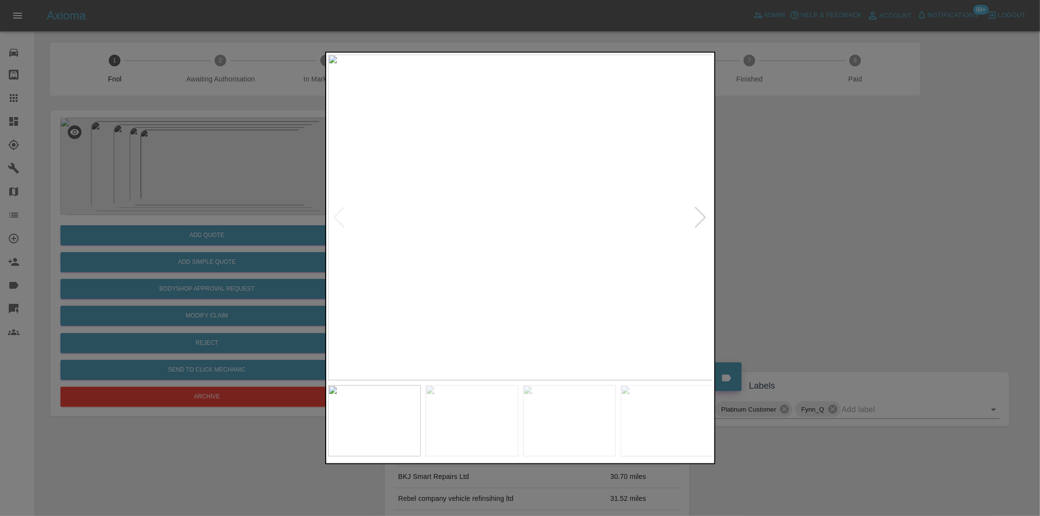
click at [703, 216] on div at bounding box center [700, 217] width 13 height 21
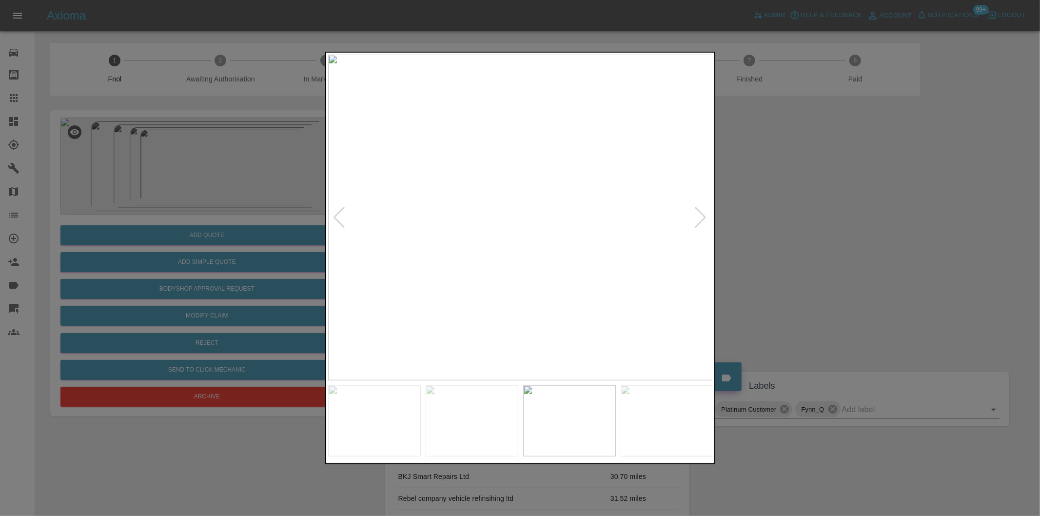
click at [703, 215] on div at bounding box center [700, 217] width 13 height 21
click at [704, 213] on img at bounding box center [520, 218] width 385 height 326
click at [339, 214] on div at bounding box center [339, 217] width 13 height 21
click at [339, 212] on div at bounding box center [339, 217] width 13 height 21
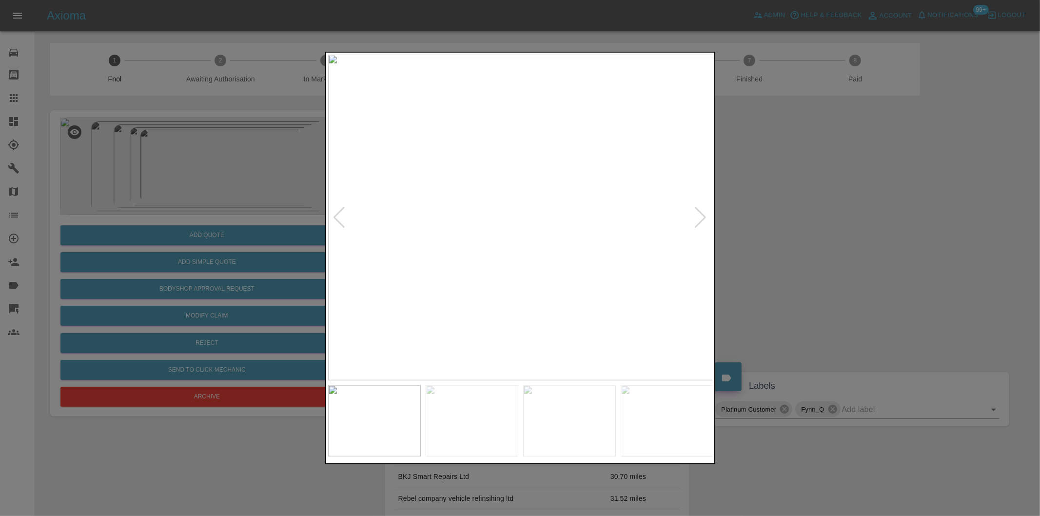
click at [341, 217] on div at bounding box center [339, 217] width 13 height 21
click at [341, 217] on img at bounding box center [520, 218] width 385 height 326
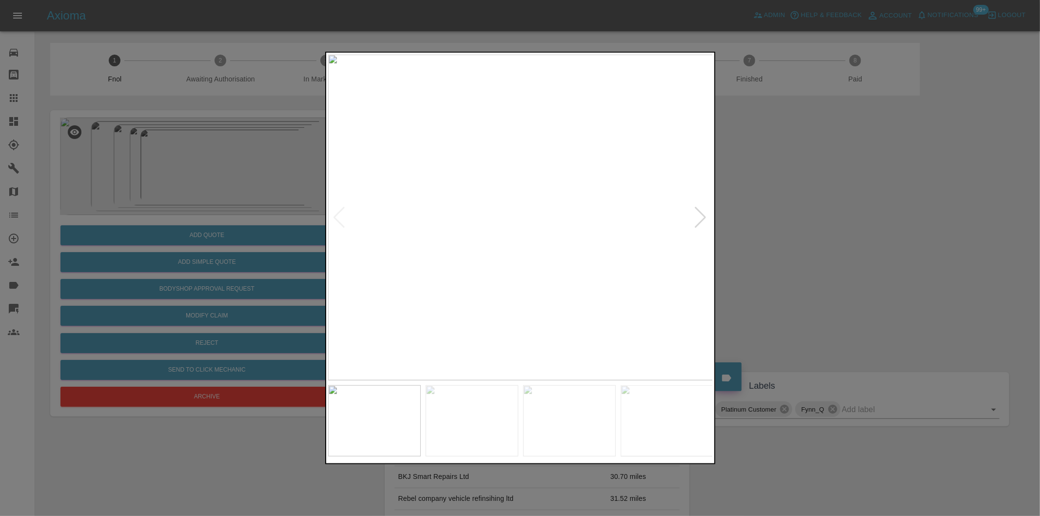
click at [705, 215] on div at bounding box center [700, 217] width 13 height 21
click at [664, 224] on img at bounding box center [520, 218] width 385 height 326
click at [700, 216] on div at bounding box center [700, 217] width 13 height 21
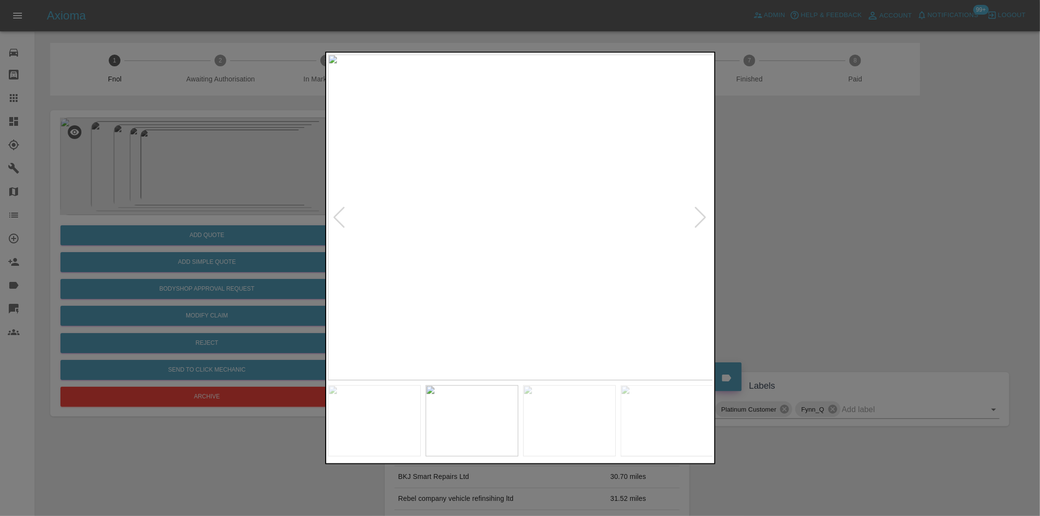
click at [700, 216] on div at bounding box center [700, 217] width 13 height 21
click at [700, 216] on img at bounding box center [520, 218] width 385 height 326
click at [800, 216] on div at bounding box center [520, 258] width 1040 height 516
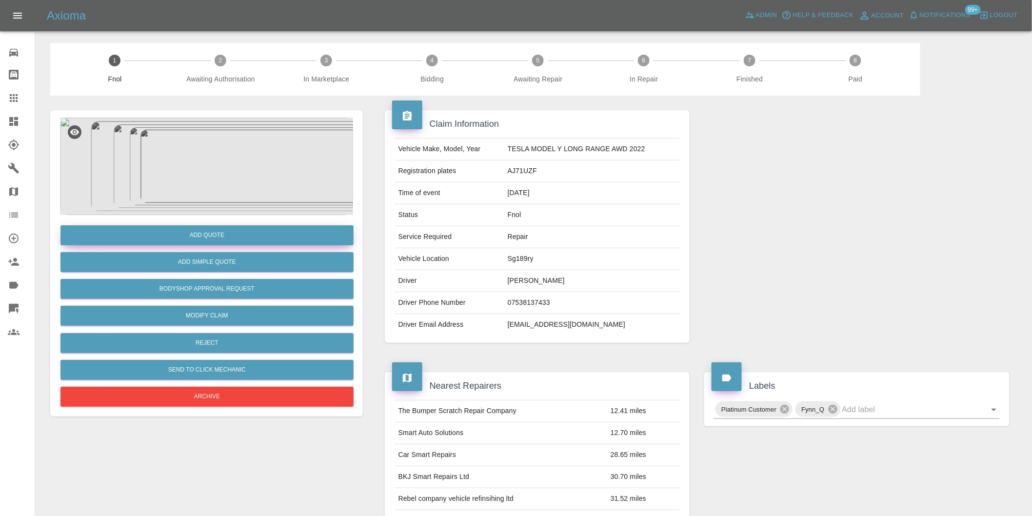
click at [230, 235] on button "Add Quote" at bounding box center [206, 235] width 293 height 20
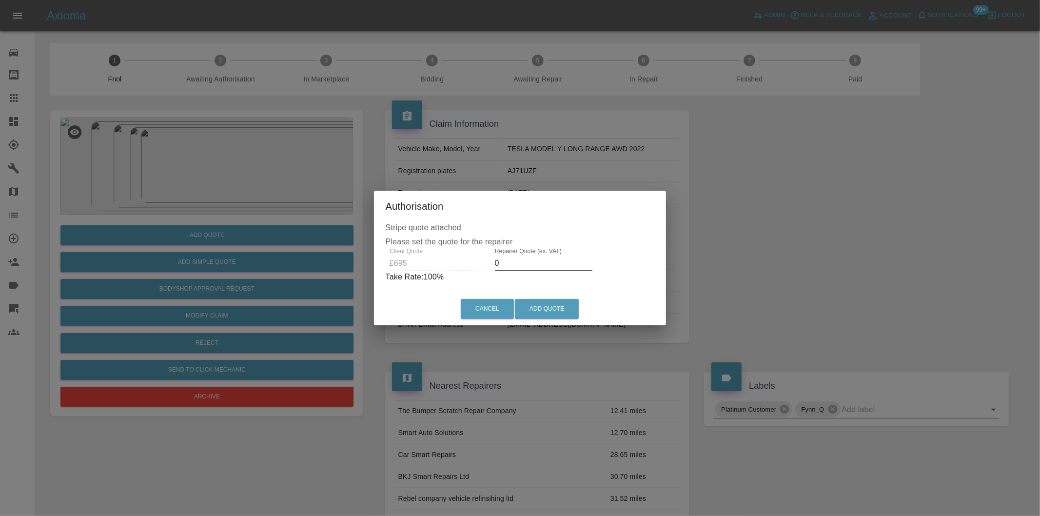
click at [525, 265] on input "0" at bounding box center [544, 264] width 98 height 16
type input "0450"
click at [549, 305] on button "Add Quote" at bounding box center [547, 309] width 64 height 20
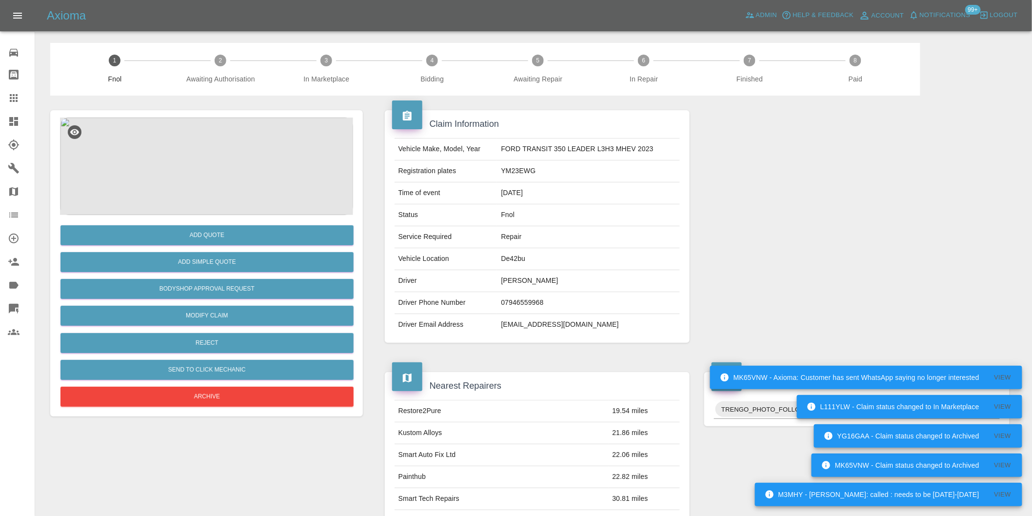
click at [190, 141] on img at bounding box center [206, 167] width 293 height 98
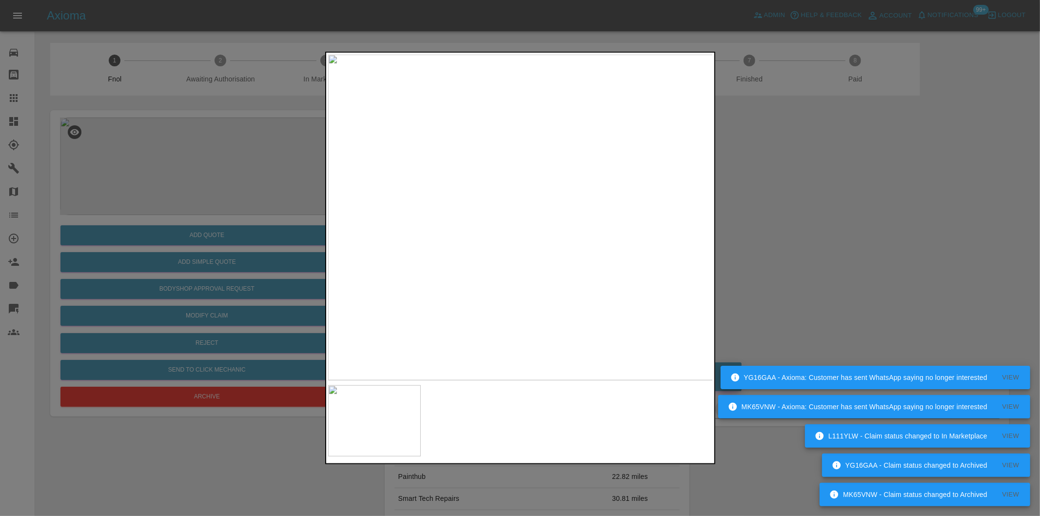
click at [781, 218] on div at bounding box center [520, 258] width 1040 height 516
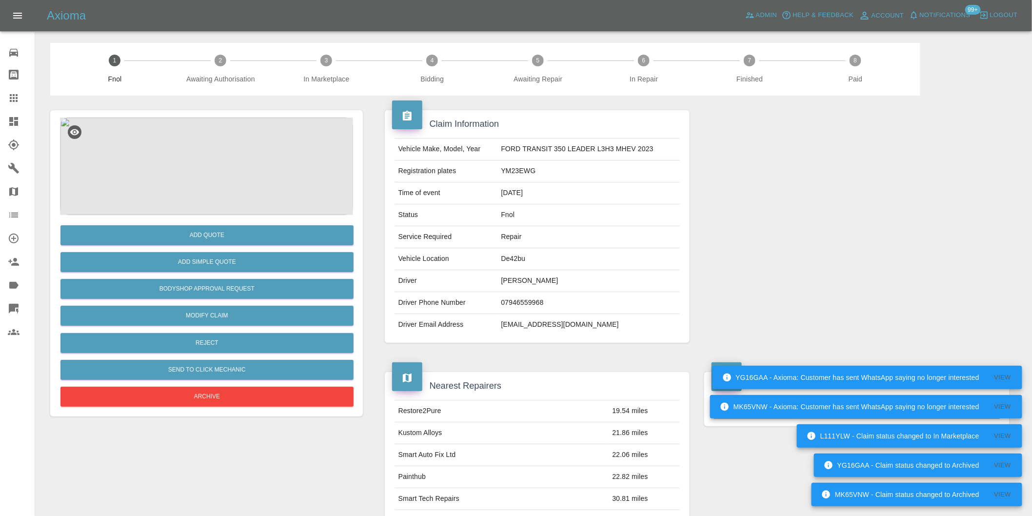
click at [211, 158] on img at bounding box center [206, 167] width 293 height 98
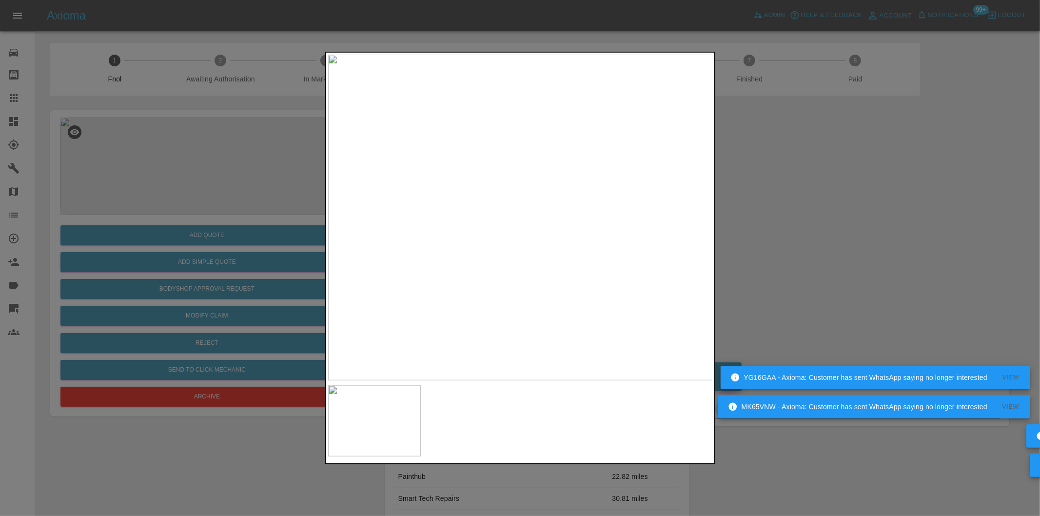
click at [861, 227] on div at bounding box center [520, 258] width 1040 height 516
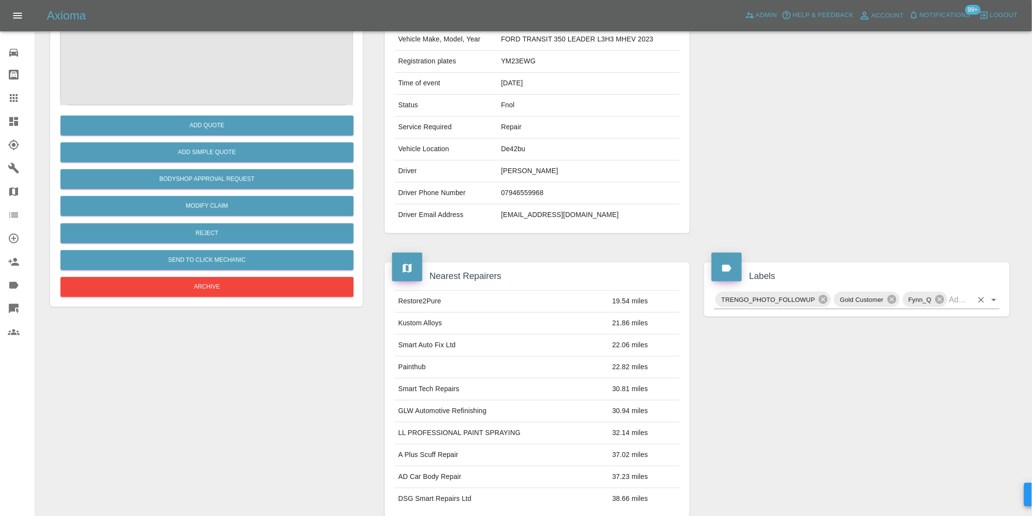
scroll to position [162, 0]
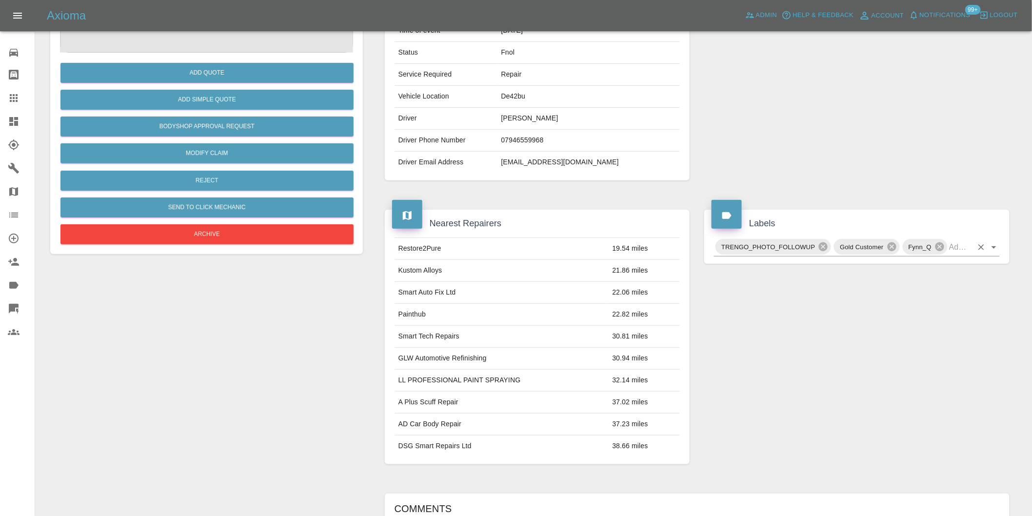
click at [993, 247] on icon "Open" at bounding box center [993, 247] width 5 height 2
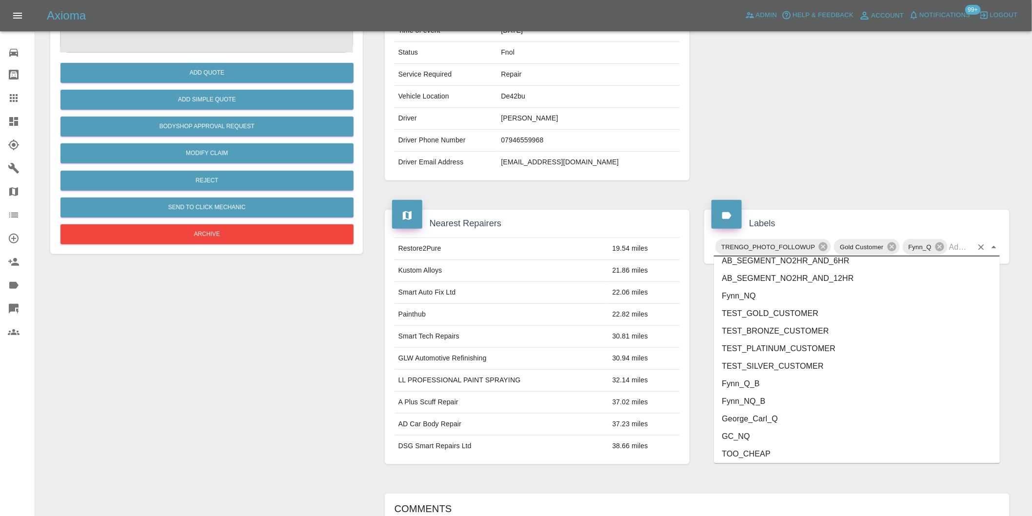
scroll to position [2065, 0]
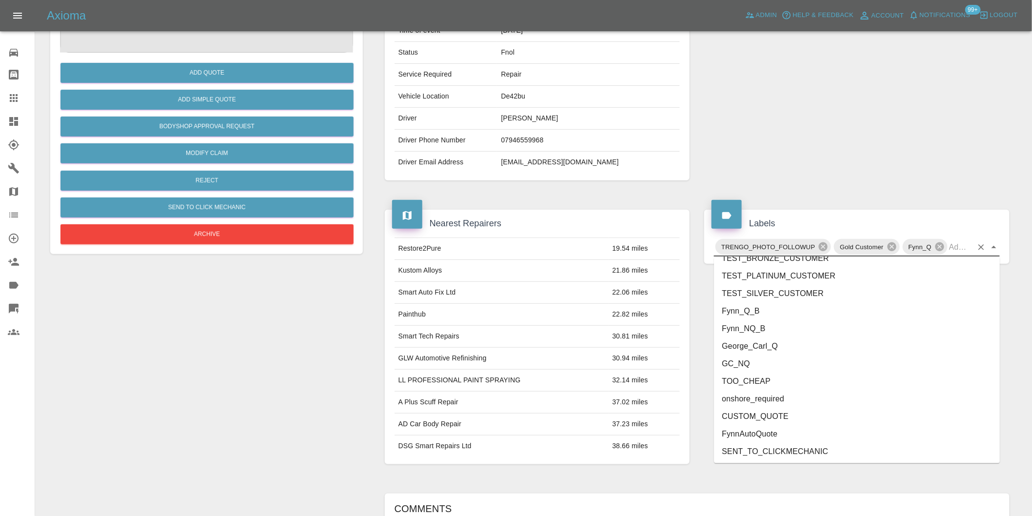
click at [757, 348] on li "George_Carl_Q" at bounding box center [857, 346] width 286 height 18
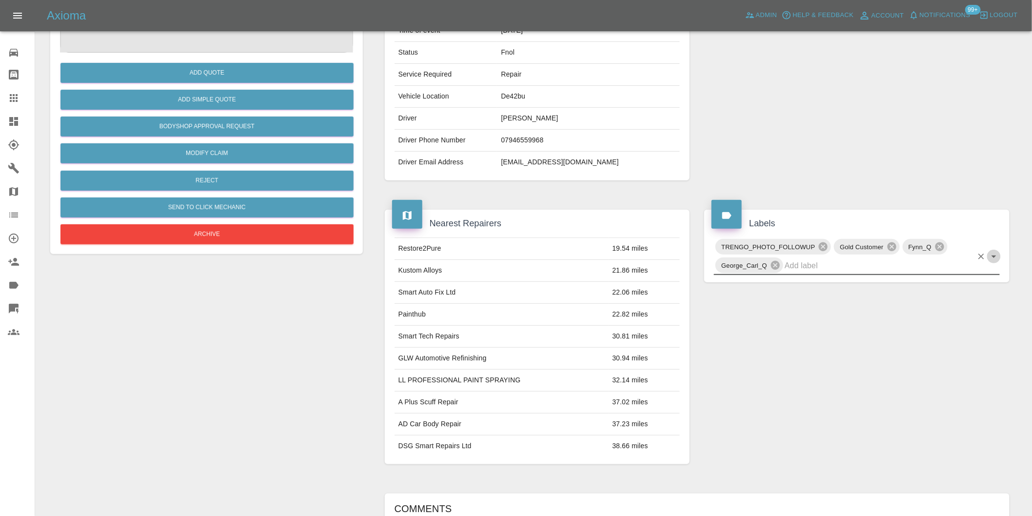
click at [990, 256] on icon "Open" at bounding box center [994, 257] width 12 height 12
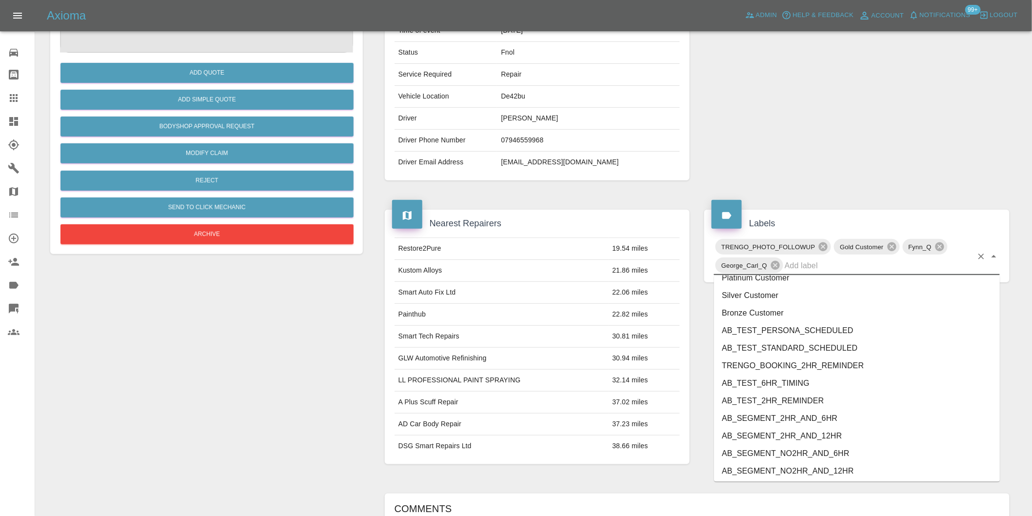
scroll to position [2047, 0]
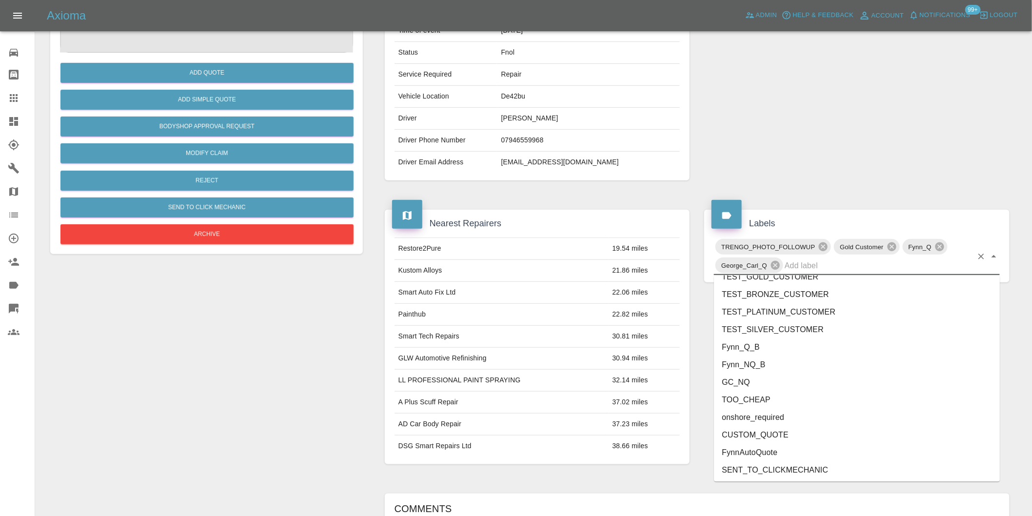
click at [766, 417] on li "onshore_required" at bounding box center [857, 418] width 286 height 18
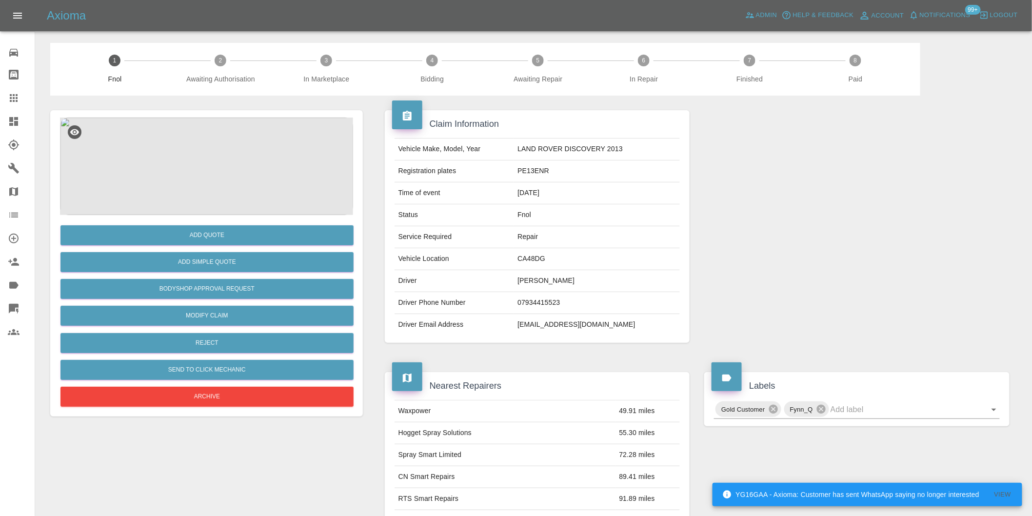
click at [189, 138] on img at bounding box center [206, 167] width 293 height 98
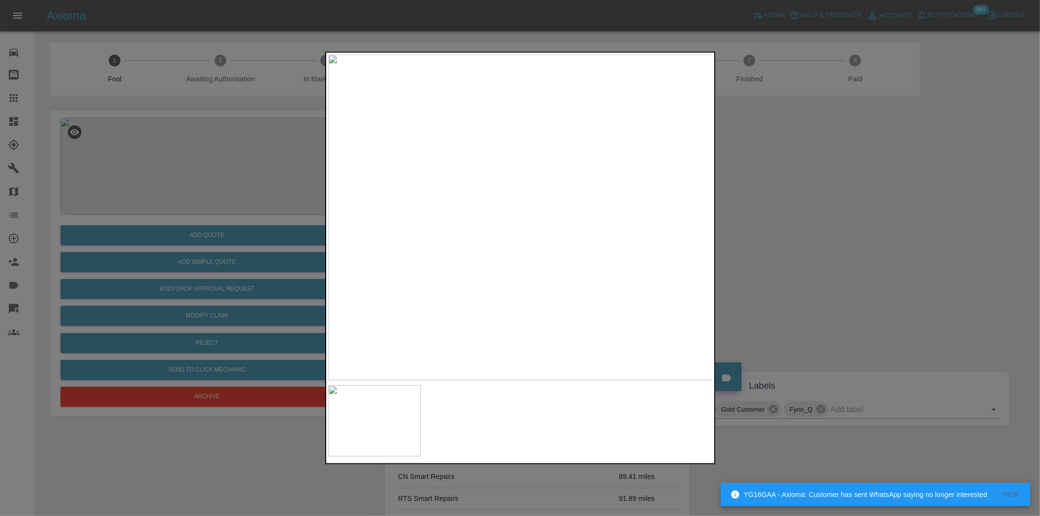
click at [618, 238] on img at bounding box center [520, 218] width 385 height 326
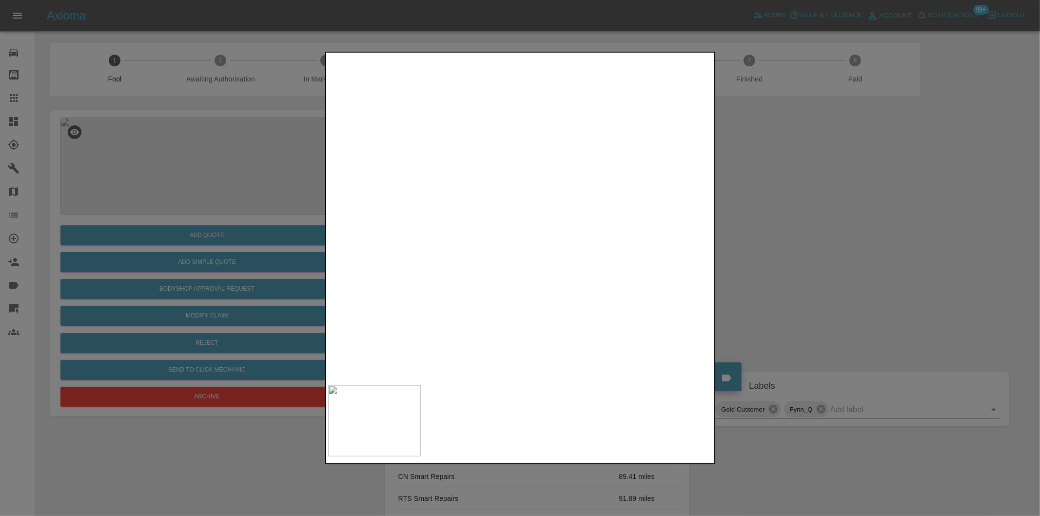
click at [618, 238] on img at bounding box center [226, 154] width 1156 height 977
click at [618, 237] on img at bounding box center [226, 154] width 1156 height 977
click at [827, 263] on div at bounding box center [520, 258] width 1040 height 516
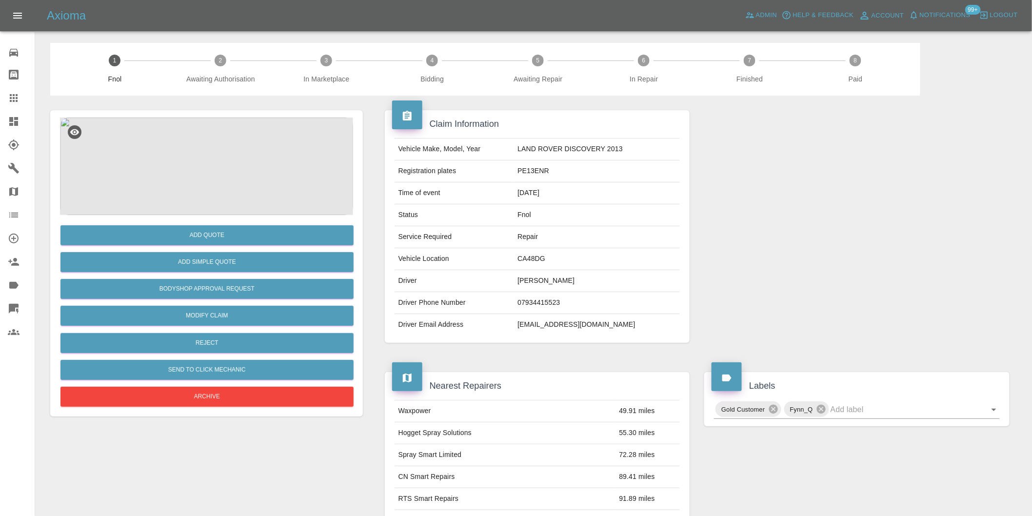
click at [210, 173] on img at bounding box center [206, 167] width 293 height 98
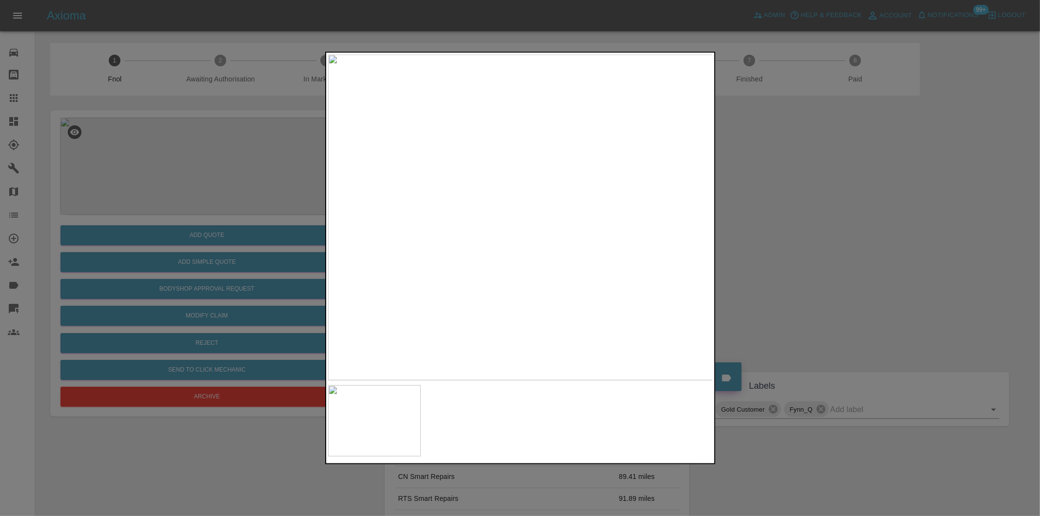
click at [779, 239] on div at bounding box center [520, 258] width 1040 height 516
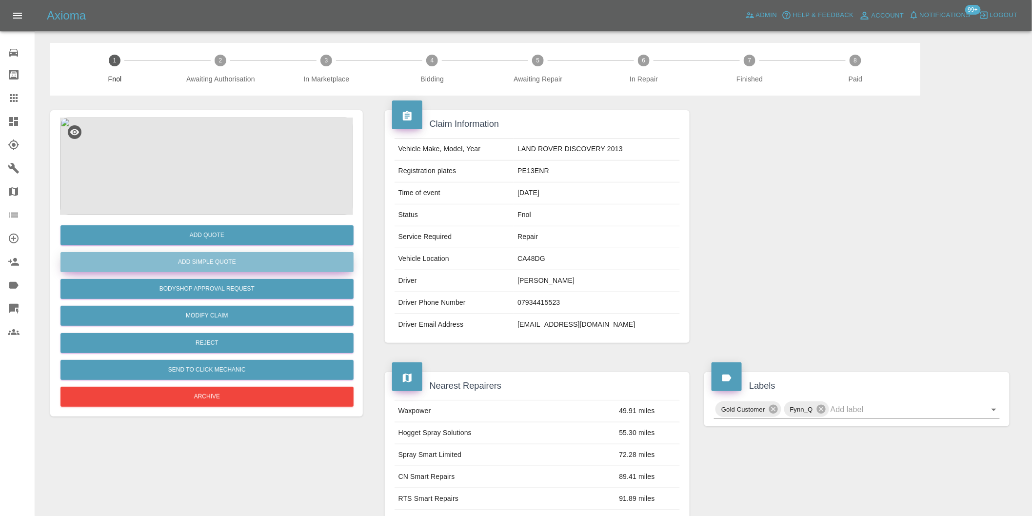
click at [267, 264] on button "Add Simple Quote" at bounding box center [206, 262] width 293 height 20
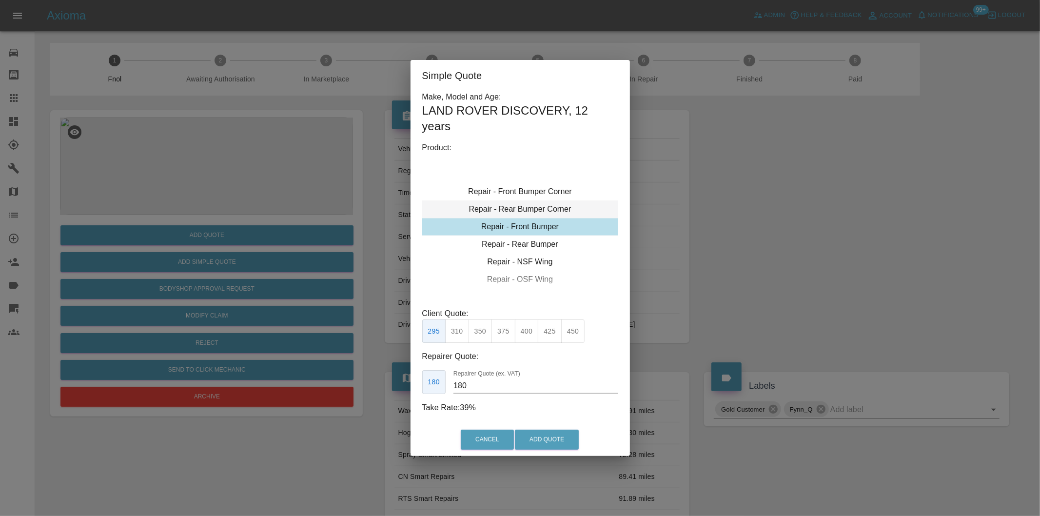
click at [556, 208] on div "Repair - Rear Bumper Corner" at bounding box center [520, 209] width 196 height 18
click at [482, 335] on button "215" at bounding box center [481, 331] width 24 height 24
type input "135"
click at [572, 444] on button "Add Quote" at bounding box center [547, 440] width 64 height 20
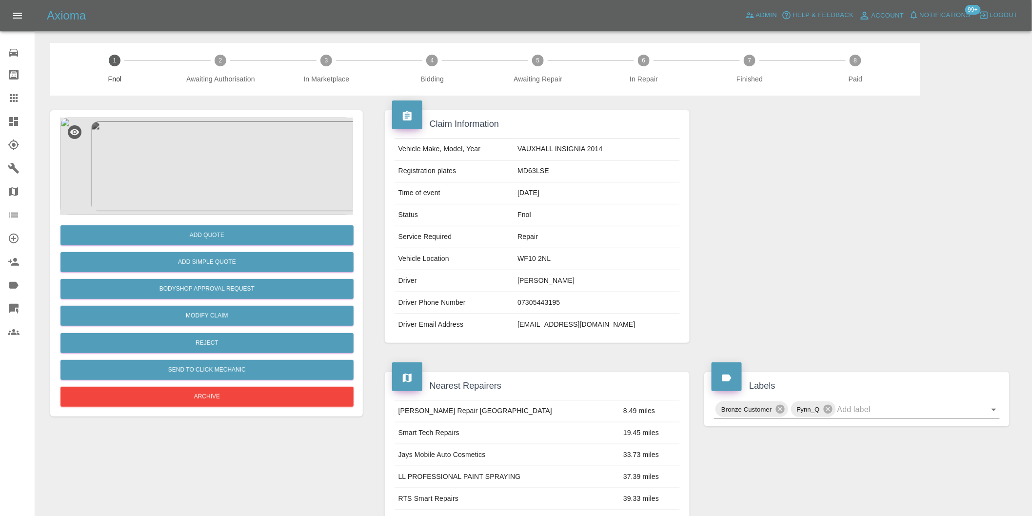
click at [201, 164] on img at bounding box center [206, 167] width 293 height 98
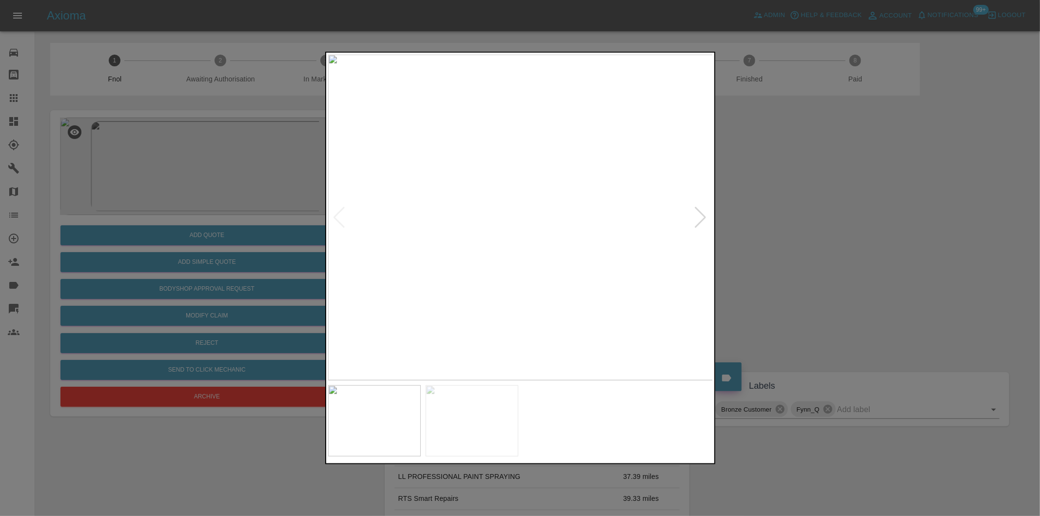
click at [704, 212] on div at bounding box center [700, 217] width 13 height 21
click at [704, 212] on img at bounding box center [520, 218] width 385 height 326
click at [704, 219] on img at bounding box center [520, 218] width 385 height 326
click at [337, 216] on div at bounding box center [339, 217] width 13 height 21
click at [337, 216] on img at bounding box center [520, 218] width 385 height 326
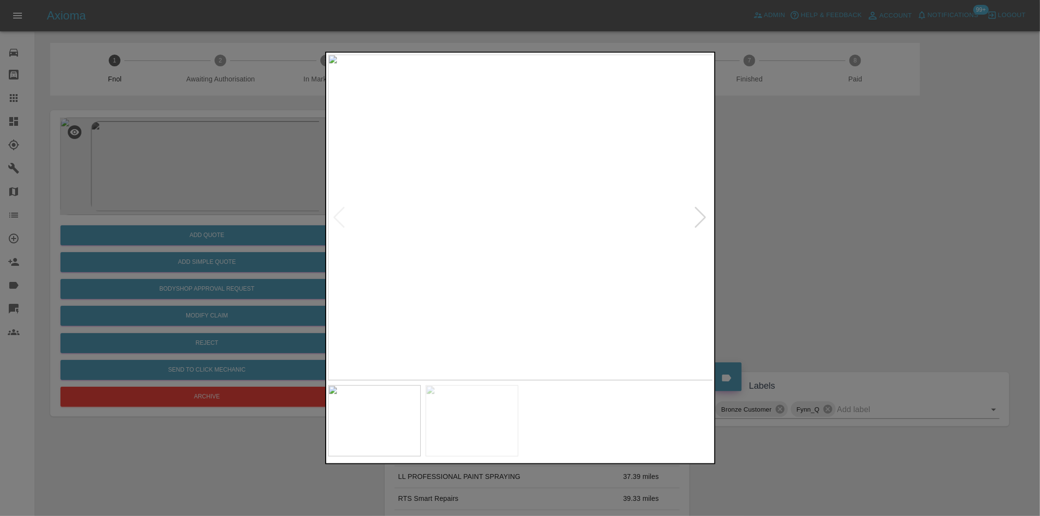
drag, startPoint x: 867, startPoint y: 260, endPoint x: 576, endPoint y: 259, distance: 290.6
click at [865, 260] on div at bounding box center [520, 258] width 1040 height 516
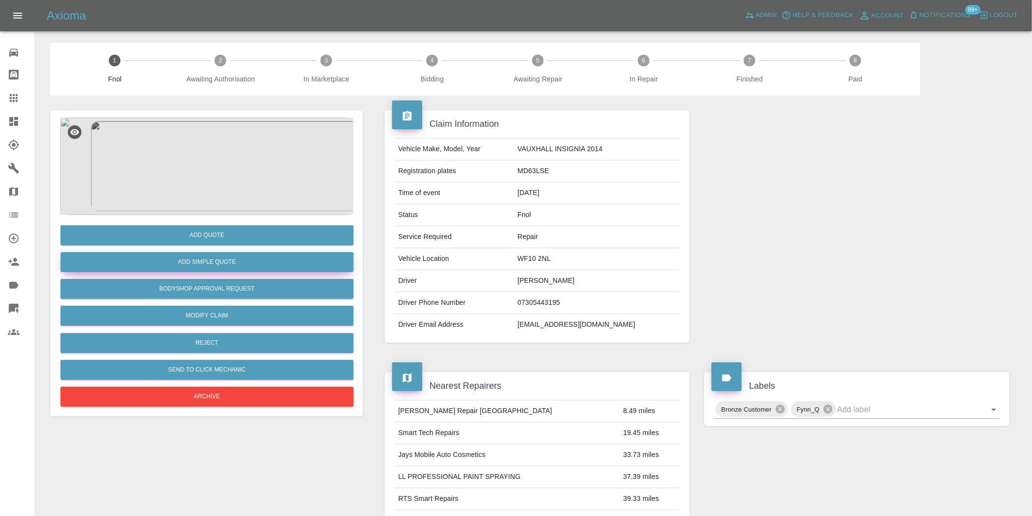
click at [255, 262] on button "Add Simple Quote" at bounding box center [206, 262] width 293 height 20
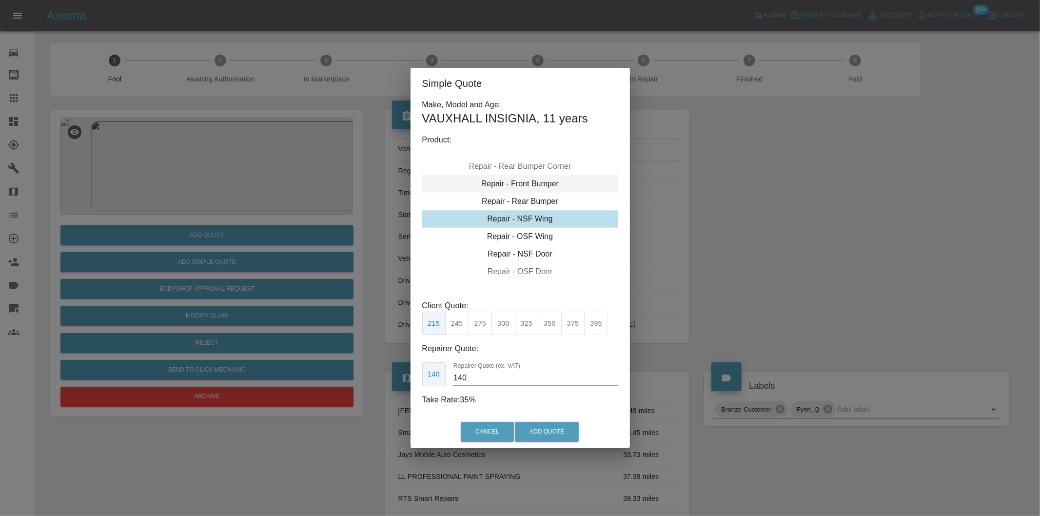
click at [542, 183] on div "Repair - Front Bumper" at bounding box center [520, 184] width 196 height 18
click at [483, 324] on button "350" at bounding box center [481, 324] width 24 height 24
click at [457, 328] on button "310" at bounding box center [457, 324] width 24 height 24
click at [522, 426] on button "Add Quote" at bounding box center [547, 432] width 64 height 20
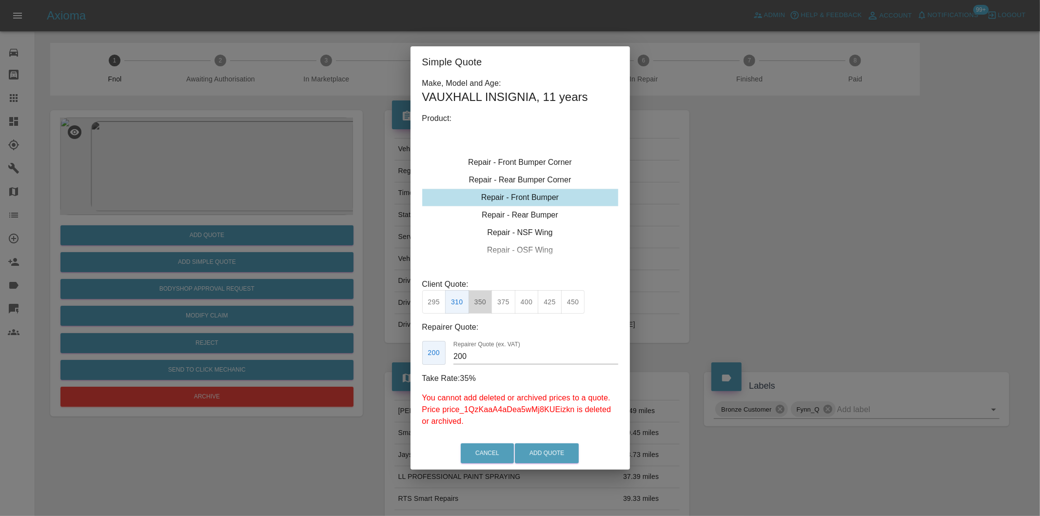
click at [480, 304] on button "350" at bounding box center [481, 302] width 24 height 24
type input "210"
click at [531, 457] on button "Add Quote" at bounding box center [547, 453] width 64 height 20
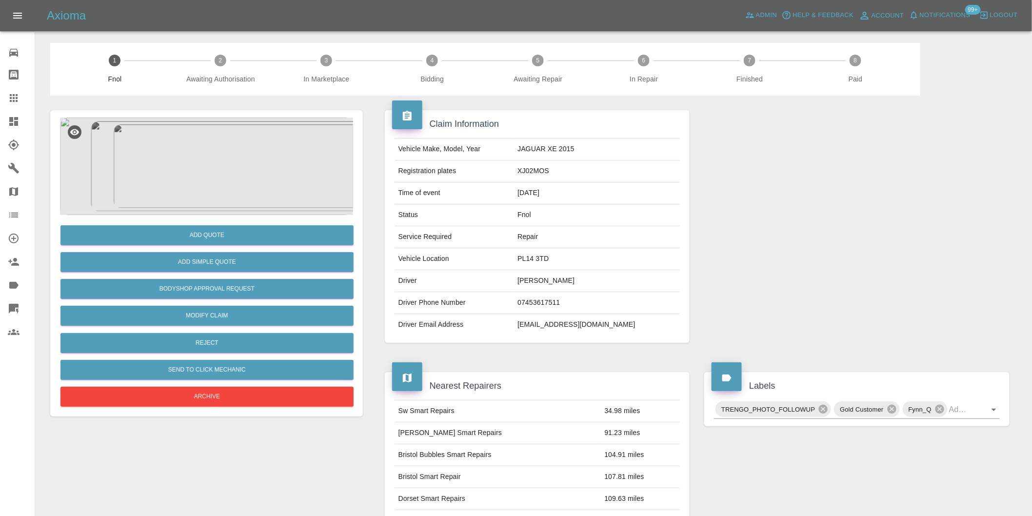
click at [228, 159] on img at bounding box center [206, 167] width 293 height 98
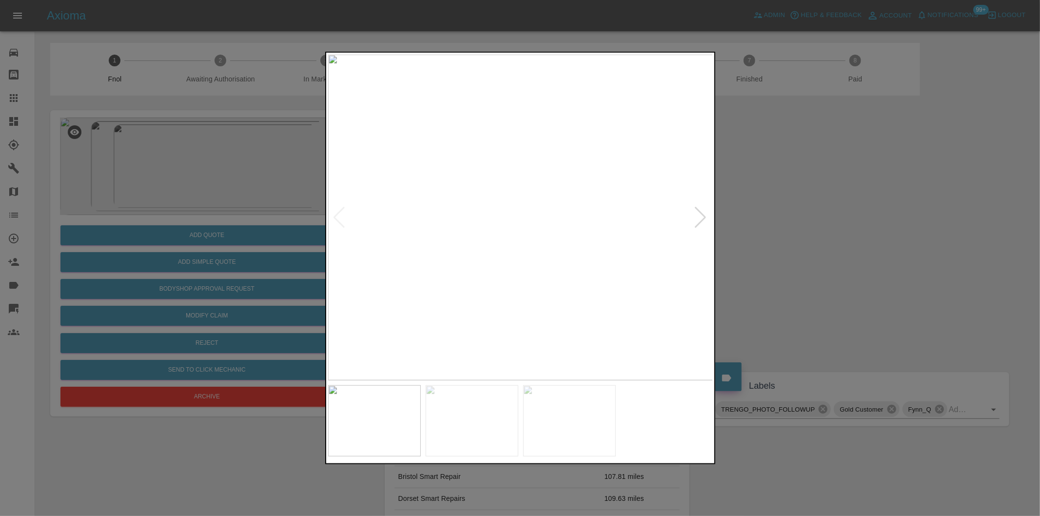
click at [708, 221] on img at bounding box center [520, 218] width 385 height 326
click at [701, 216] on div at bounding box center [700, 217] width 13 height 21
click at [771, 225] on div at bounding box center [520, 258] width 1040 height 516
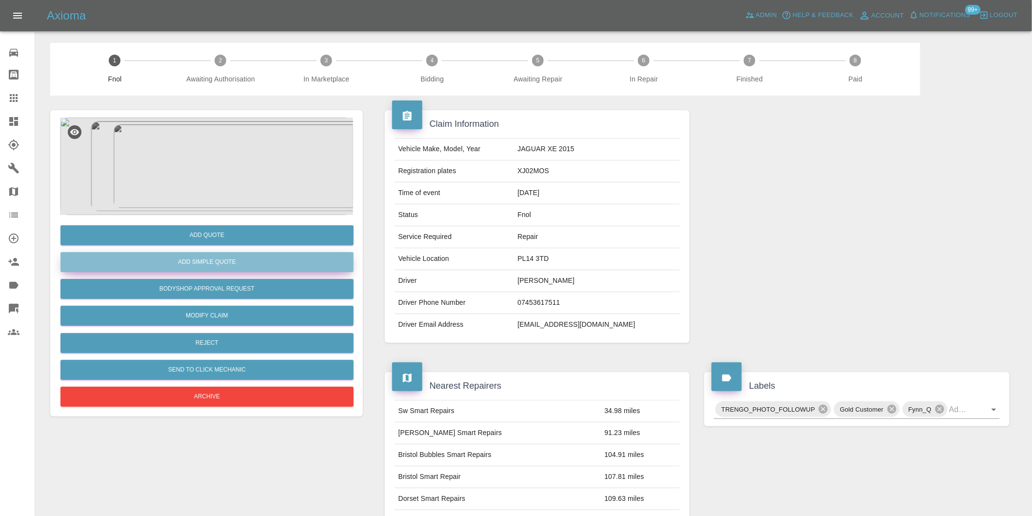
click at [224, 256] on button "Add Simple Quote" at bounding box center [206, 262] width 293 height 20
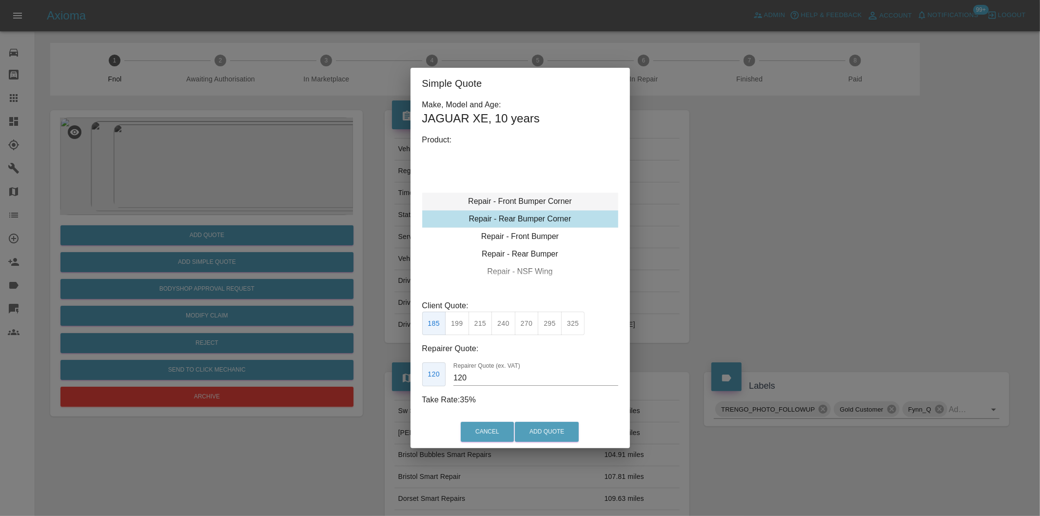
click at [556, 204] on div "Repair - Front Bumper Corner" at bounding box center [520, 202] width 196 height 18
click at [477, 329] on button "215" at bounding box center [481, 324] width 24 height 24
type input "135"
click at [537, 439] on button "Add Quote" at bounding box center [547, 432] width 64 height 20
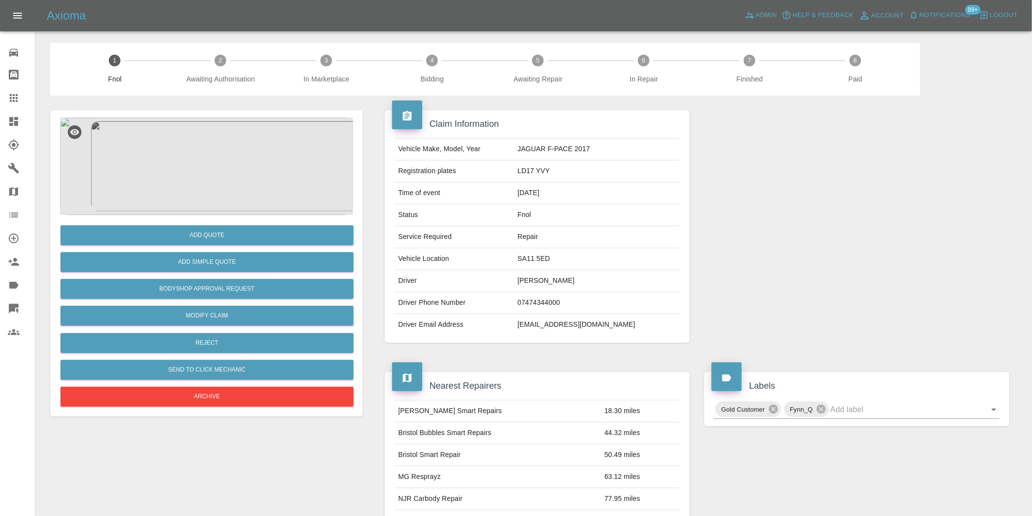
click at [185, 142] on img at bounding box center [206, 167] width 293 height 98
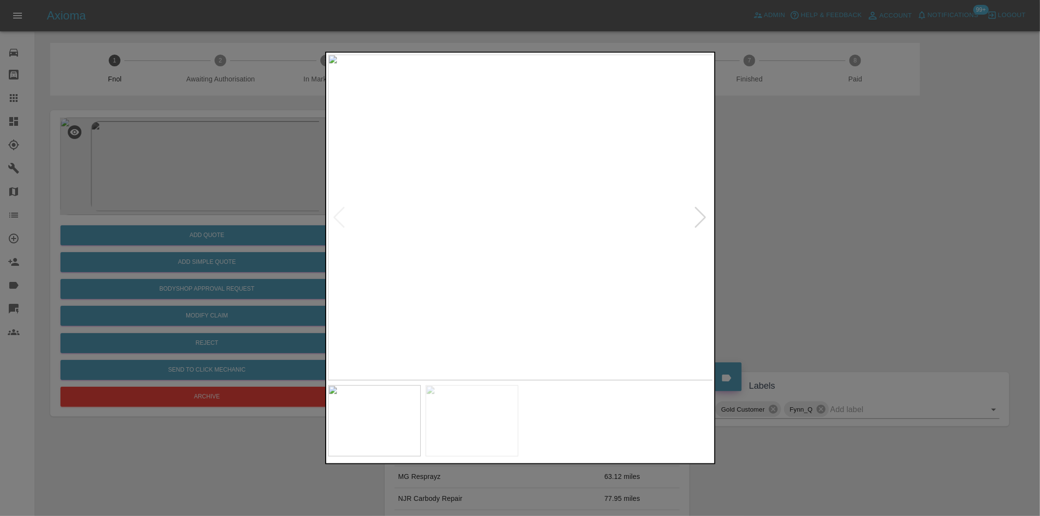
click at [699, 217] on div at bounding box center [700, 217] width 13 height 21
click at [699, 217] on img at bounding box center [520, 218] width 385 height 326
drag, startPoint x: 859, startPoint y: 240, endPoint x: 536, endPoint y: 304, distance: 328.7
click at [854, 239] on div at bounding box center [520, 258] width 1040 height 516
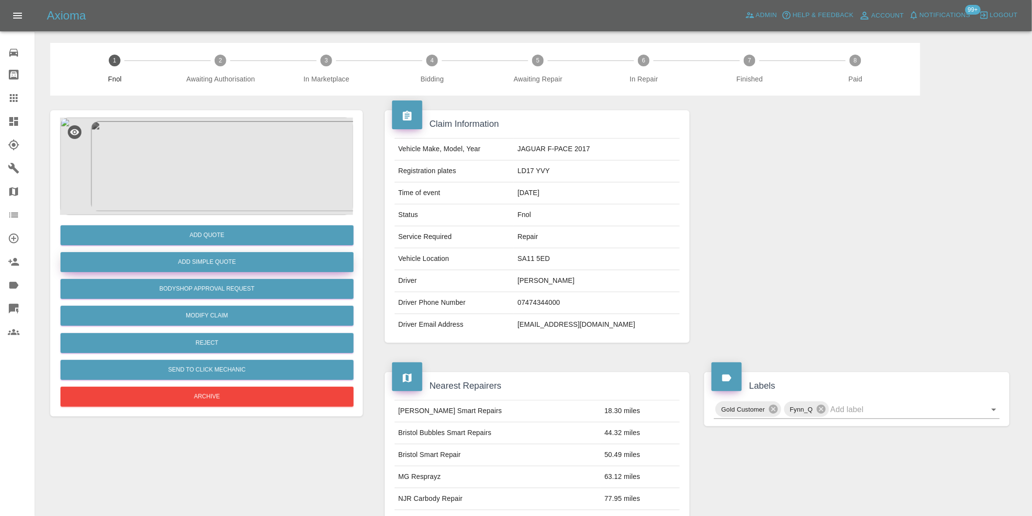
click at [235, 267] on button "Add Simple Quote" at bounding box center [206, 262] width 293 height 20
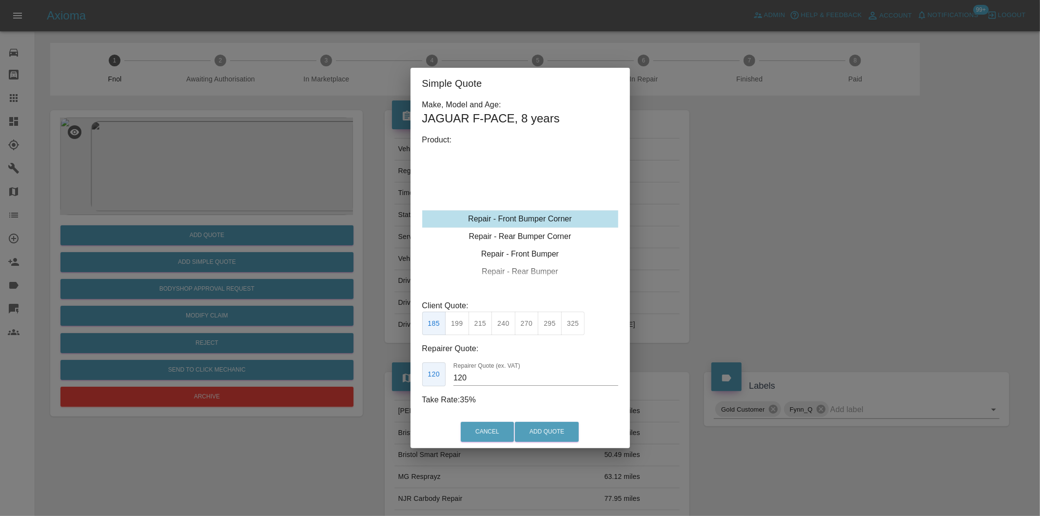
click at [483, 327] on button "215" at bounding box center [481, 324] width 24 height 24
type input "135"
click at [540, 431] on button "Add Quote" at bounding box center [547, 432] width 64 height 20
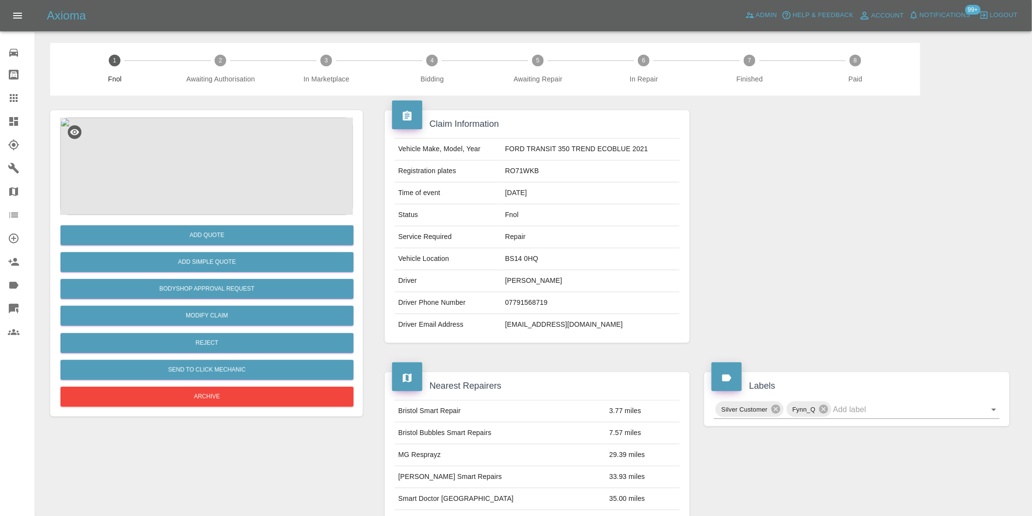
click at [222, 147] on img at bounding box center [206, 167] width 293 height 98
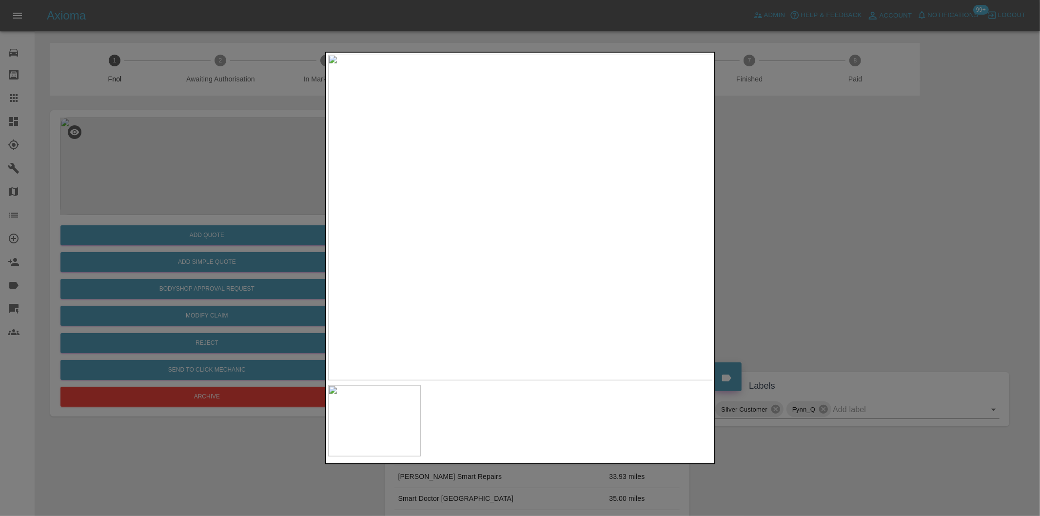
click at [778, 252] on div at bounding box center [520, 258] width 1040 height 516
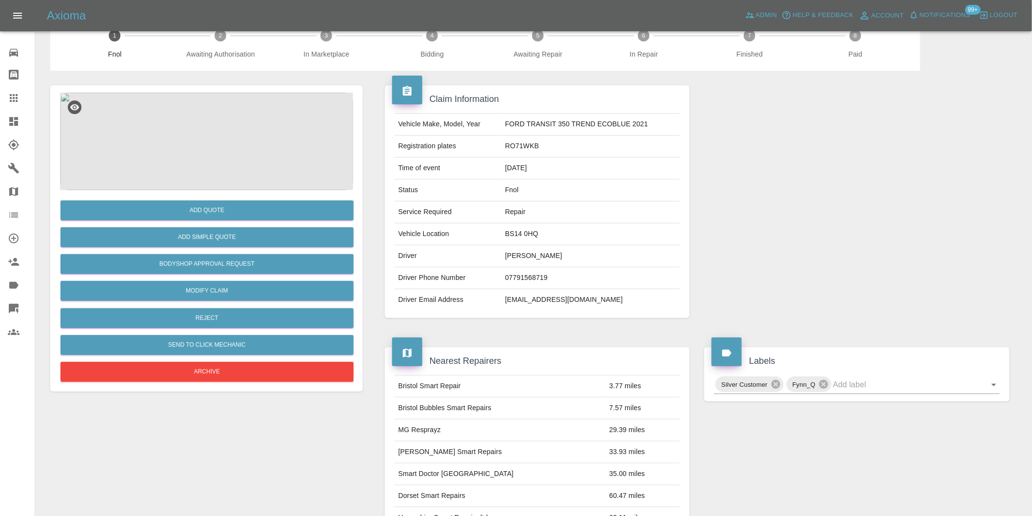
scroll to position [13, 0]
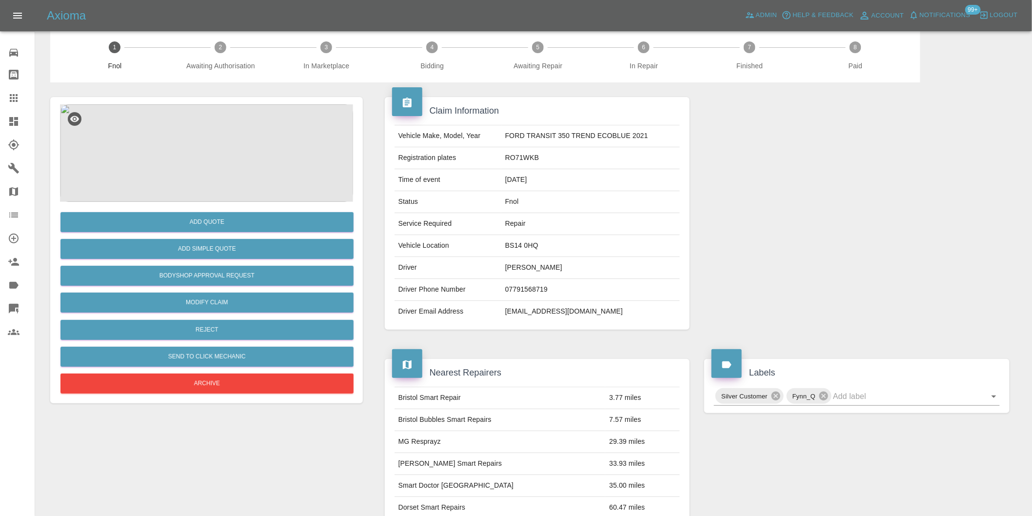
click at [205, 146] on img at bounding box center [206, 153] width 293 height 98
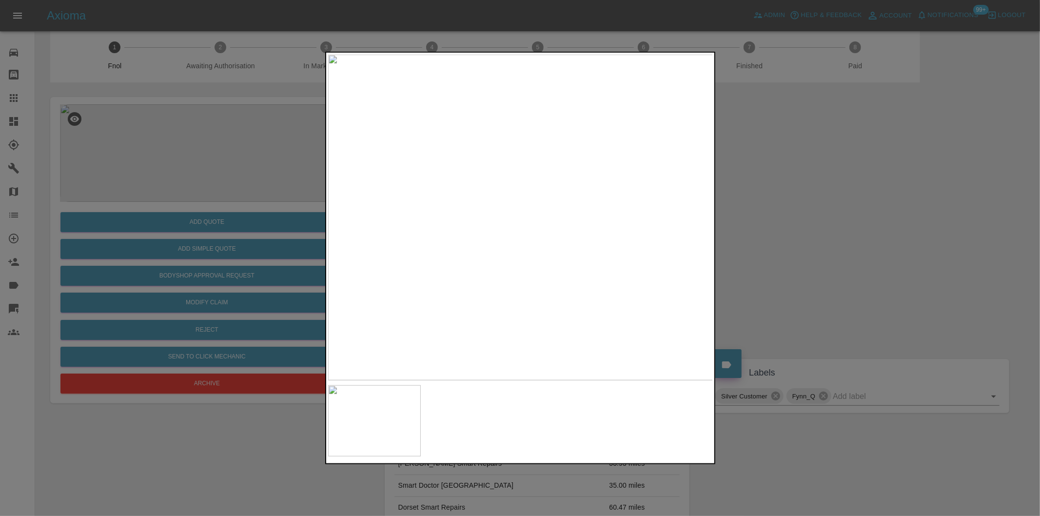
drag, startPoint x: 757, startPoint y: 214, endPoint x: 653, endPoint y: 226, distance: 104.2
click at [752, 214] on div at bounding box center [520, 258] width 1040 height 516
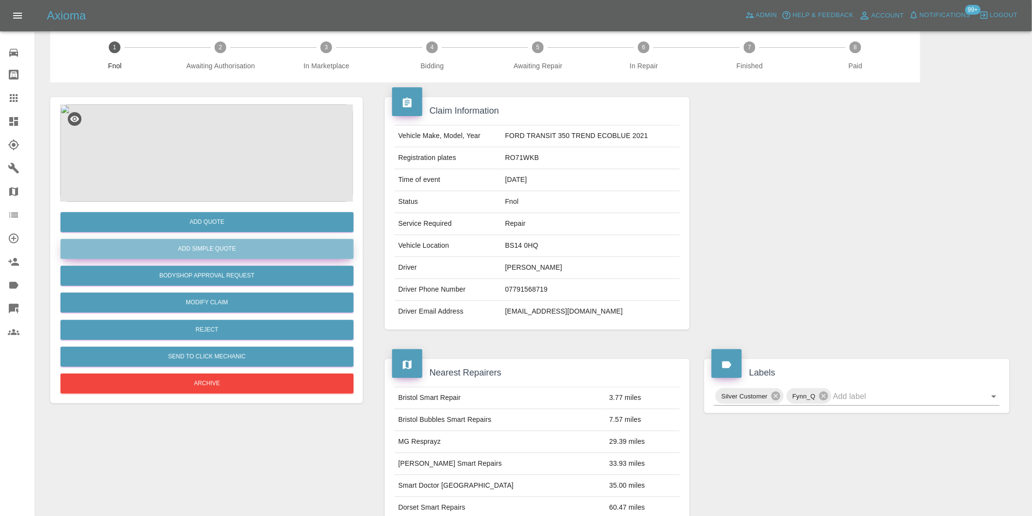
click at [226, 249] on button "Add Simple Quote" at bounding box center [206, 249] width 293 height 20
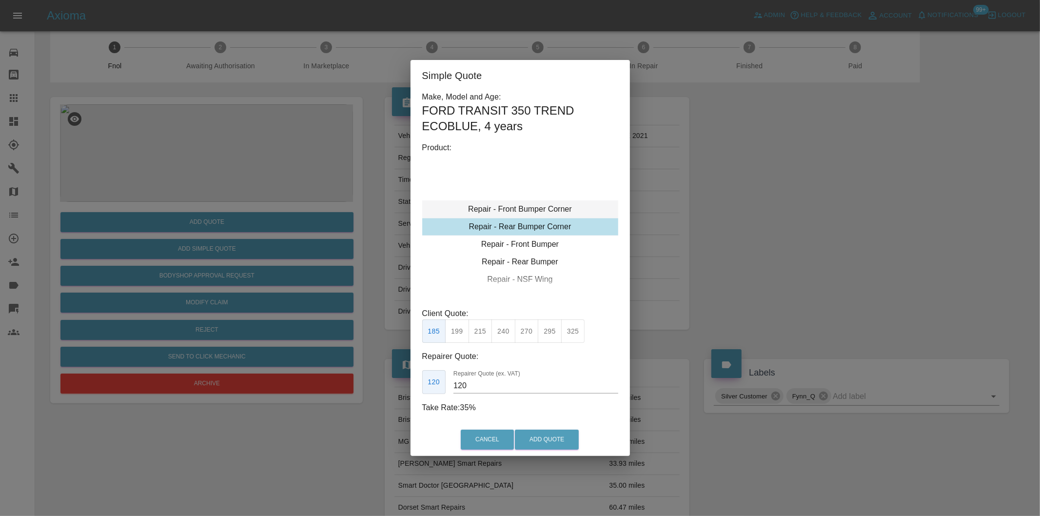
click at [550, 208] on div "Repair - Front Bumper Corner" at bounding box center [520, 209] width 196 height 18
click at [504, 335] on button "240" at bounding box center [504, 331] width 24 height 24
type input "150"
click at [538, 438] on button "Add Quote" at bounding box center [547, 440] width 64 height 20
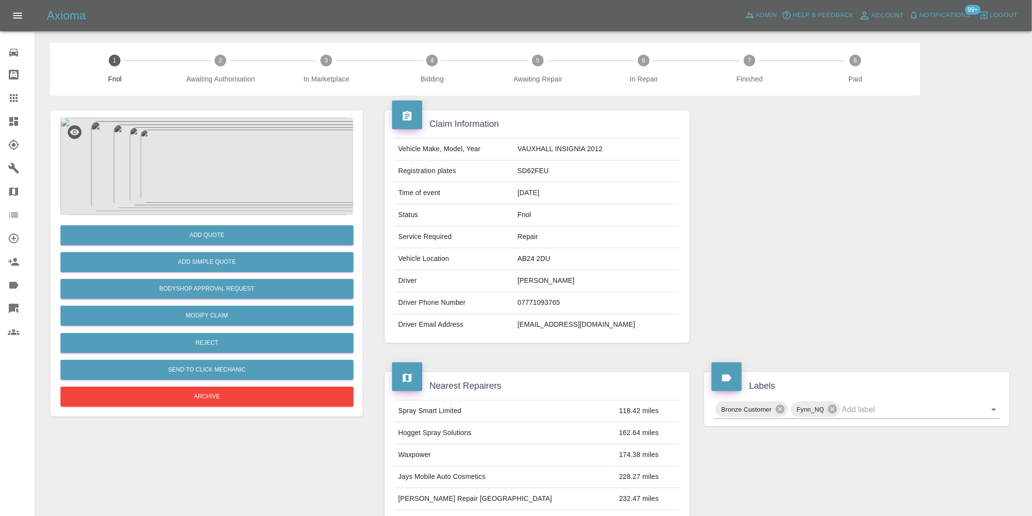
click at [213, 162] on img at bounding box center [206, 167] width 293 height 98
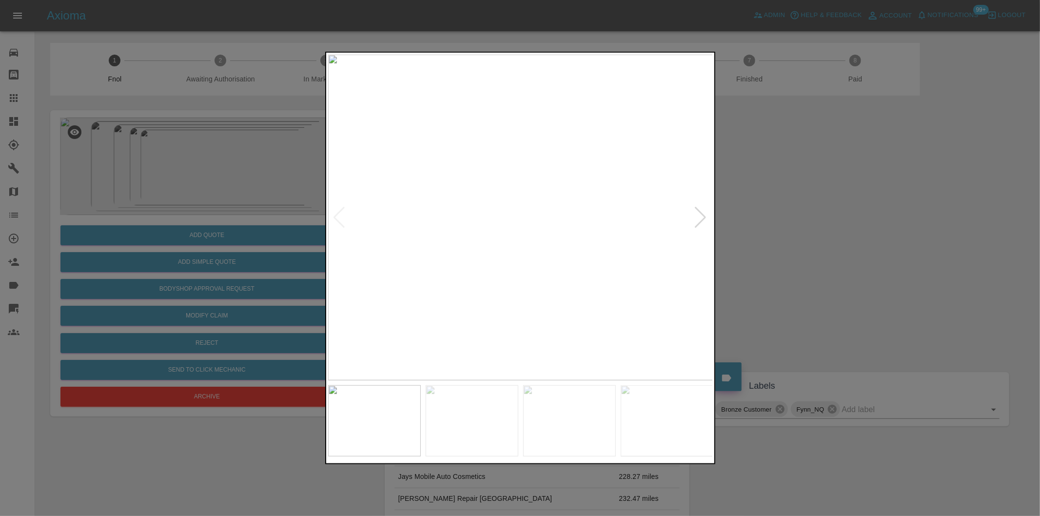
click at [695, 213] on div at bounding box center [700, 217] width 13 height 21
drag, startPoint x: 834, startPoint y: 250, endPoint x: 567, endPoint y: 309, distance: 274.1
click at [833, 250] on div at bounding box center [520, 258] width 1040 height 516
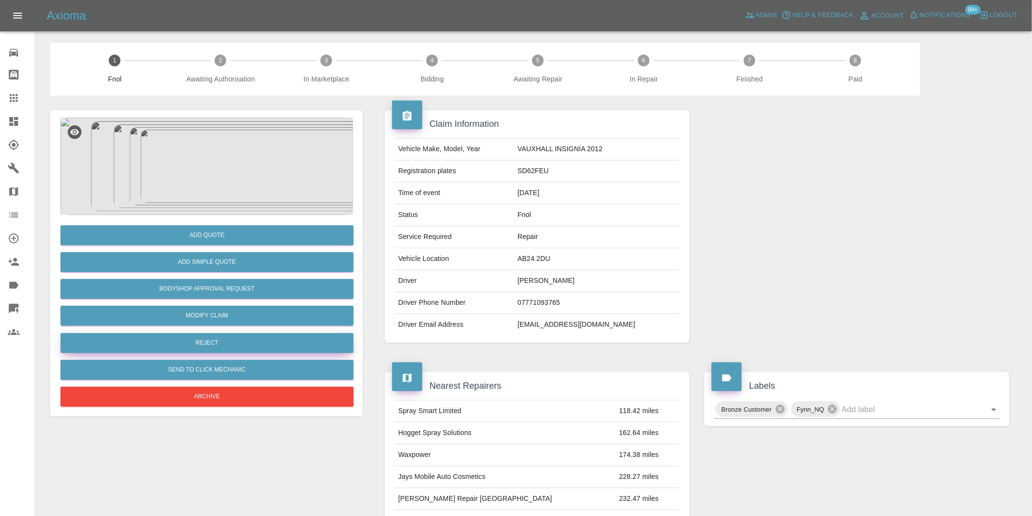
click at [220, 344] on button "Reject" at bounding box center [206, 343] width 293 height 20
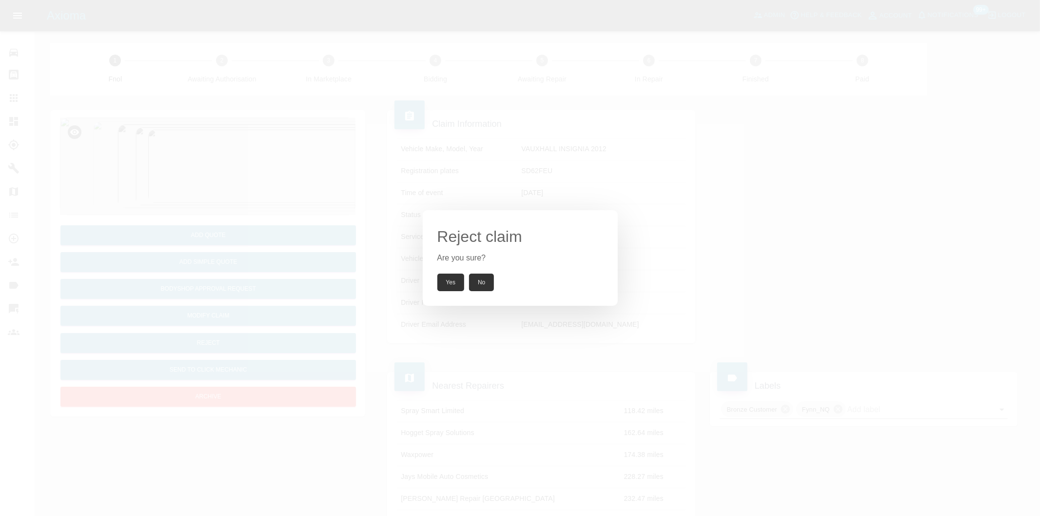
click at [456, 272] on div "Reject claim Are you sure? Yes No" at bounding box center [520, 258] width 195 height 96
click at [451, 279] on button "Yes" at bounding box center [450, 283] width 27 height 18
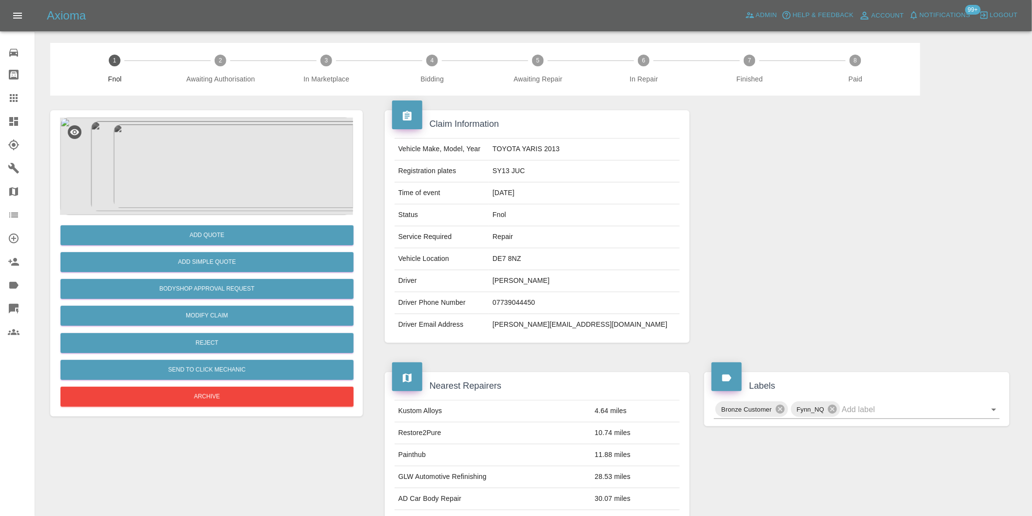
click at [192, 144] on img at bounding box center [206, 167] width 293 height 98
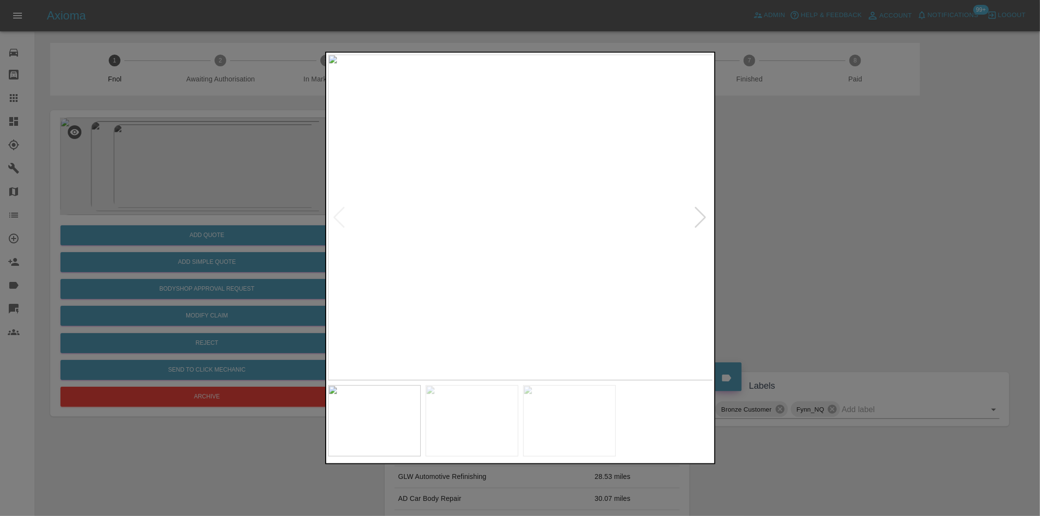
click at [701, 213] on div at bounding box center [700, 217] width 13 height 21
click at [701, 213] on img at bounding box center [520, 218] width 385 height 326
drag, startPoint x: 793, startPoint y: 228, endPoint x: 644, endPoint y: 264, distance: 153.9
click at [793, 229] on div at bounding box center [520, 258] width 1040 height 516
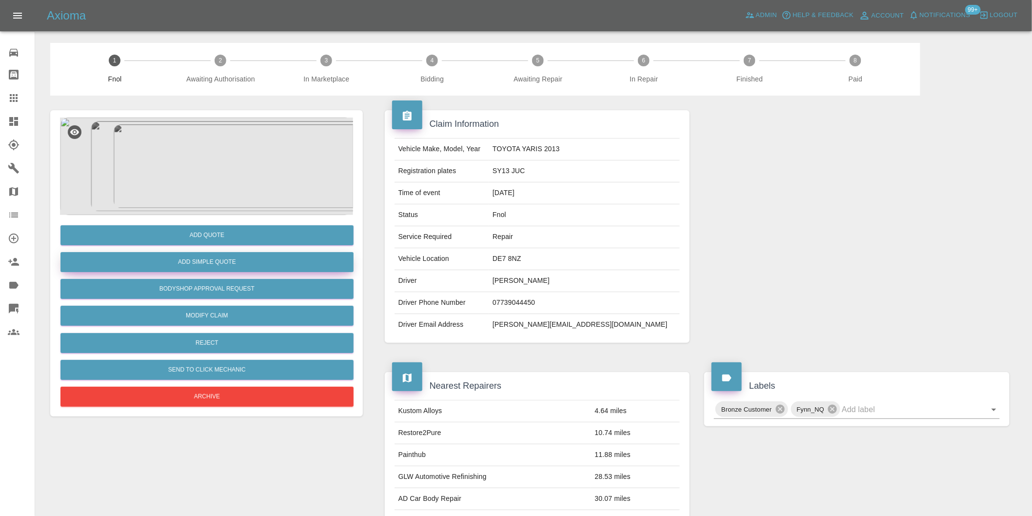
click at [231, 260] on button "Add Simple Quote" at bounding box center [206, 262] width 293 height 20
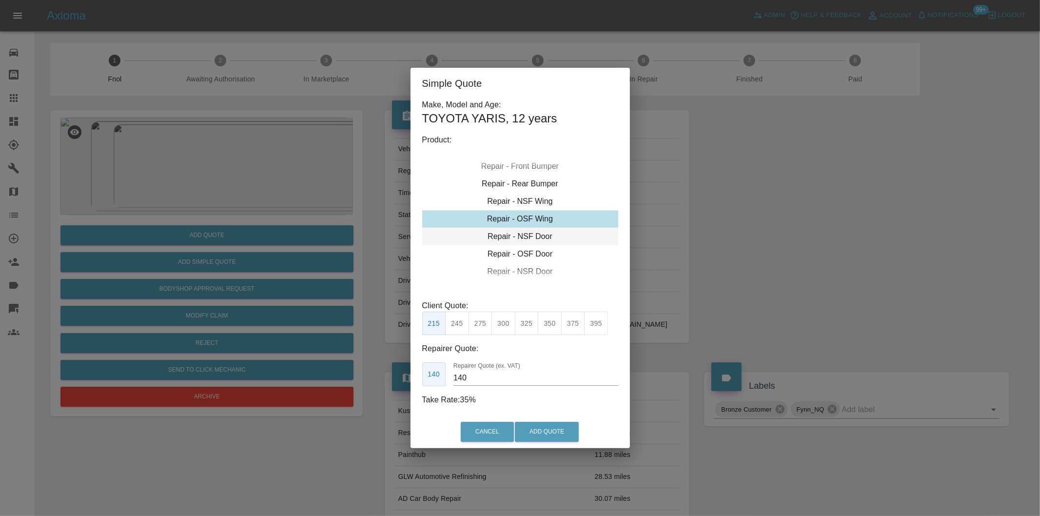
click at [537, 237] on div "Repair - NSF Door" at bounding box center [520, 237] width 196 height 18
click at [547, 325] on button "350" at bounding box center [550, 324] width 24 height 24
type input "230"
click at [546, 425] on button "Add Quote" at bounding box center [547, 432] width 64 height 20
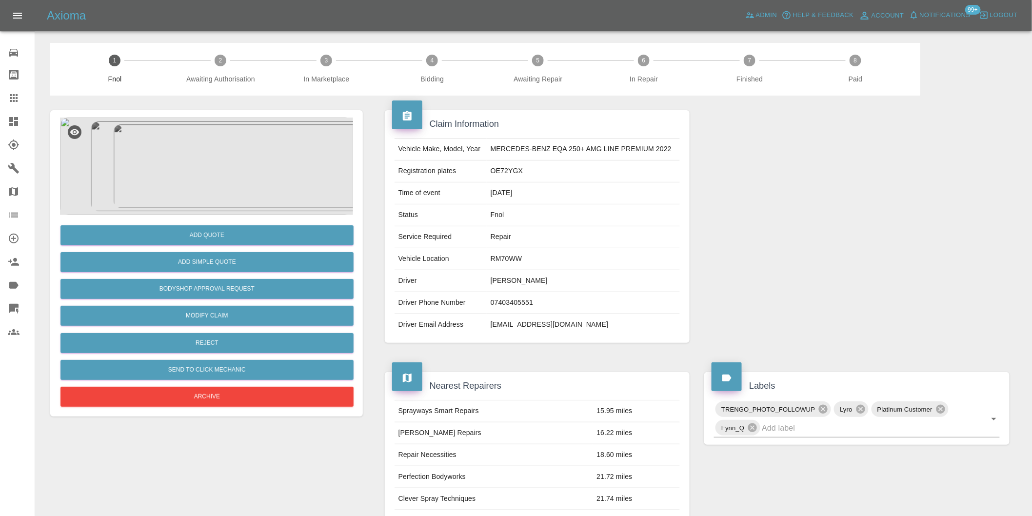
click at [187, 184] on img at bounding box center [206, 167] width 293 height 98
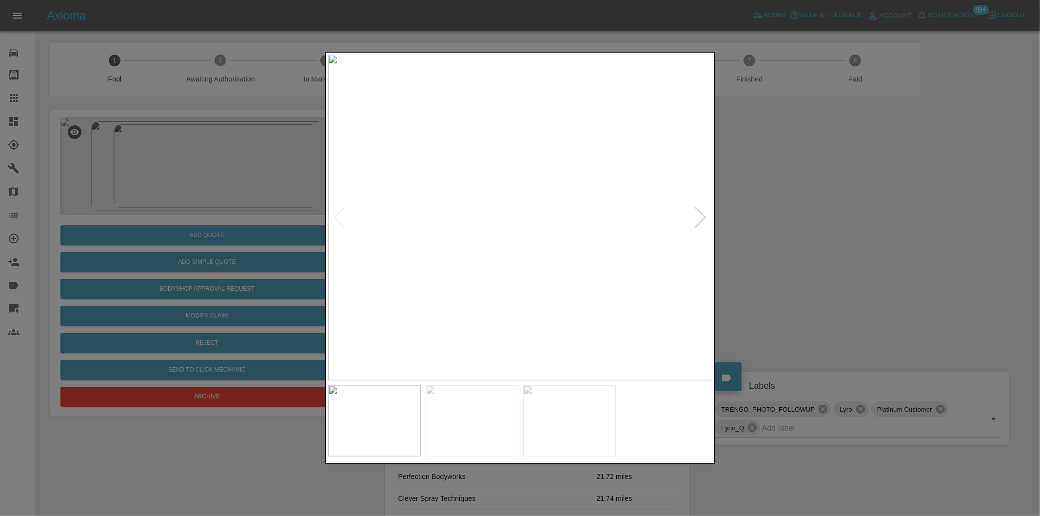
click at [704, 216] on div at bounding box center [700, 217] width 13 height 21
click at [704, 216] on img at bounding box center [520, 218] width 385 height 326
drag, startPoint x: 828, startPoint y: 219, endPoint x: 479, endPoint y: 214, distance: 349.2
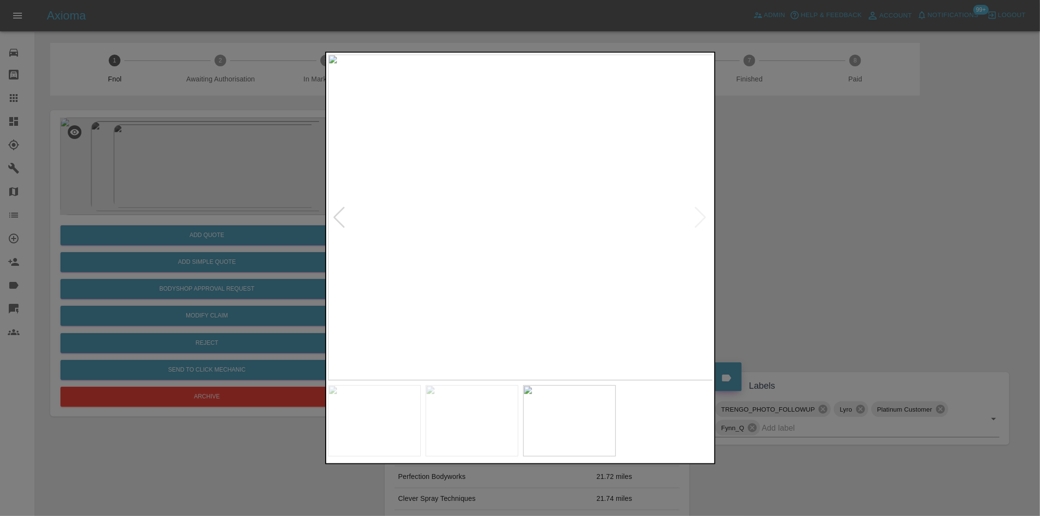
click at [822, 219] on div at bounding box center [520, 258] width 1040 height 516
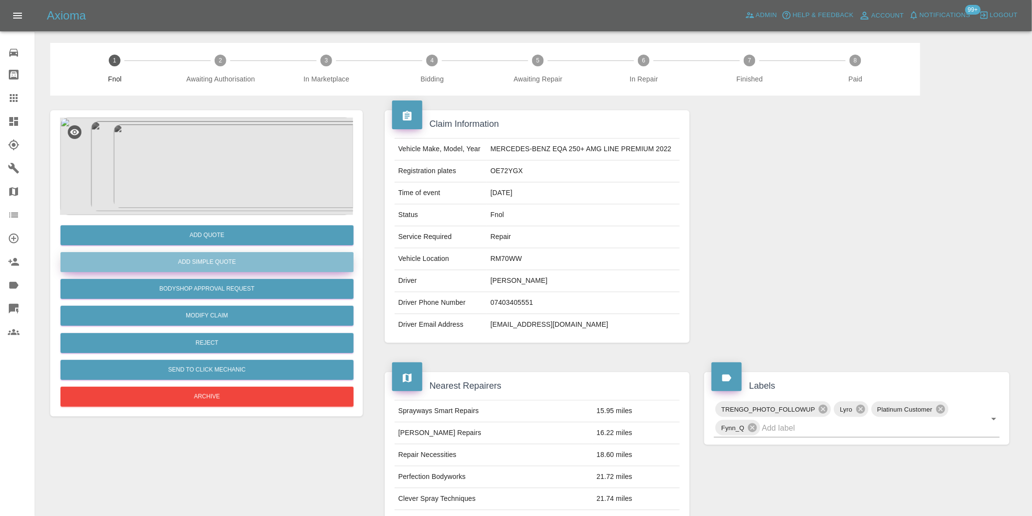
click at [247, 261] on button "Add Simple Quote" at bounding box center [206, 262] width 293 height 20
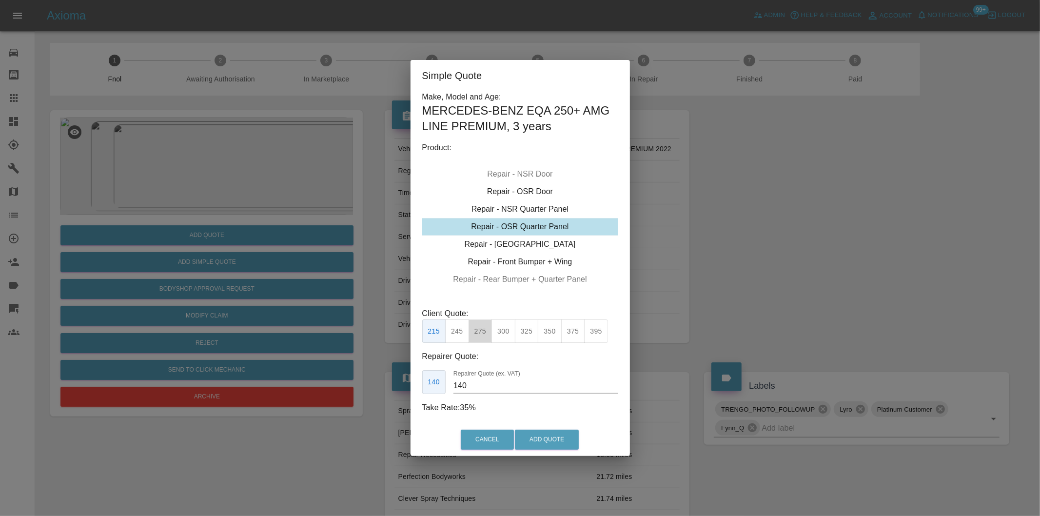
click at [484, 333] on button "275" at bounding box center [481, 331] width 24 height 24
type input "180"
click at [533, 439] on button "Add Quote" at bounding box center [547, 440] width 64 height 20
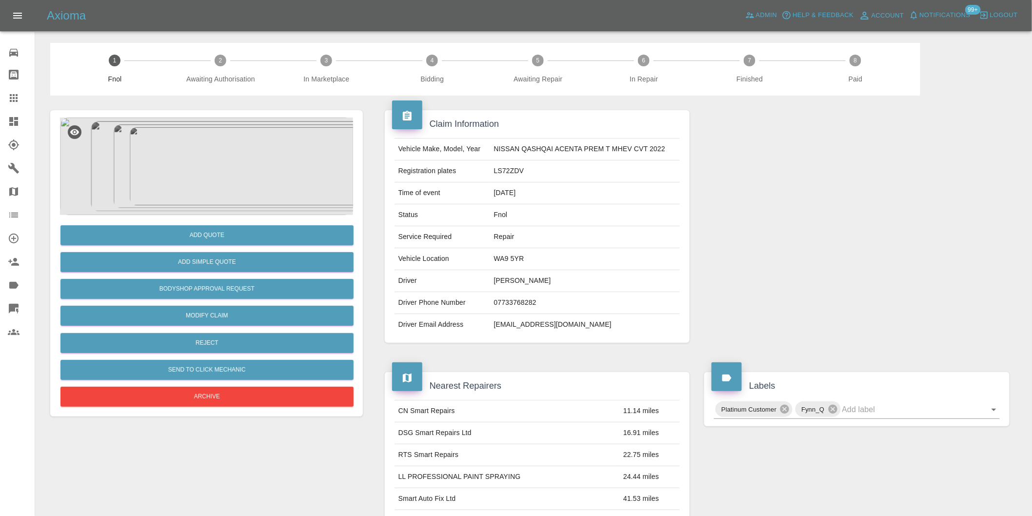
click at [167, 169] on img at bounding box center [206, 167] width 293 height 98
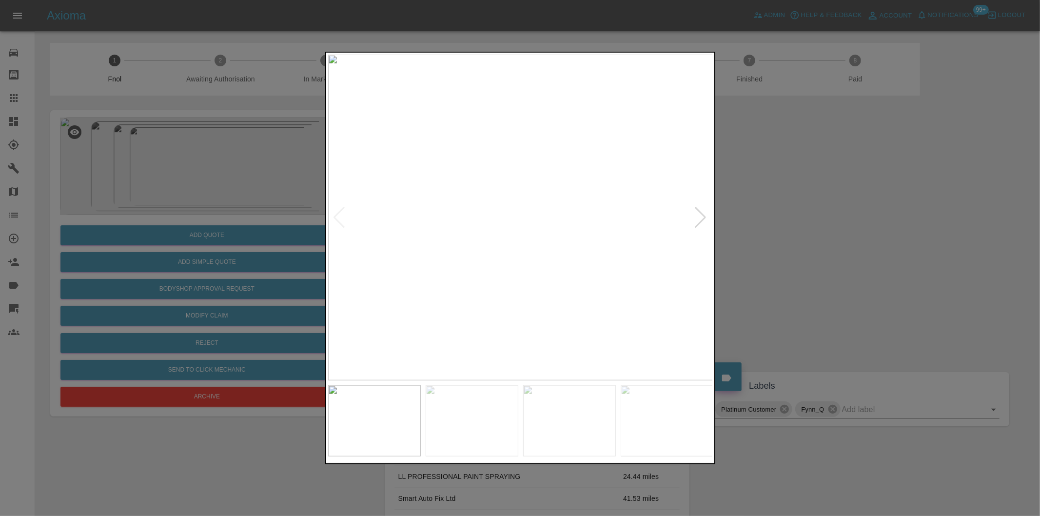
click at [698, 215] on div at bounding box center [700, 217] width 13 height 21
click at [698, 215] on img at bounding box center [520, 218] width 385 height 326
click at [815, 231] on div at bounding box center [520, 258] width 1040 height 516
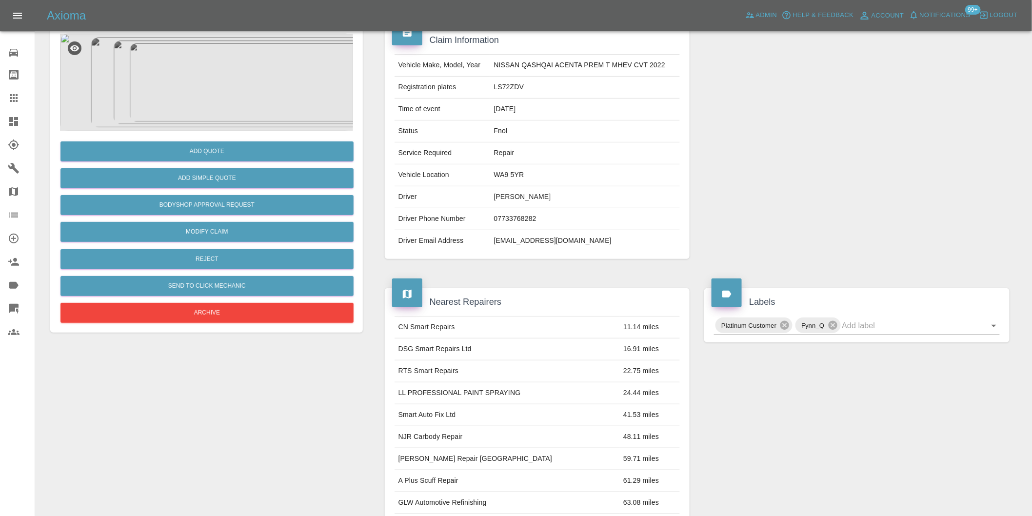
scroll to position [162, 0]
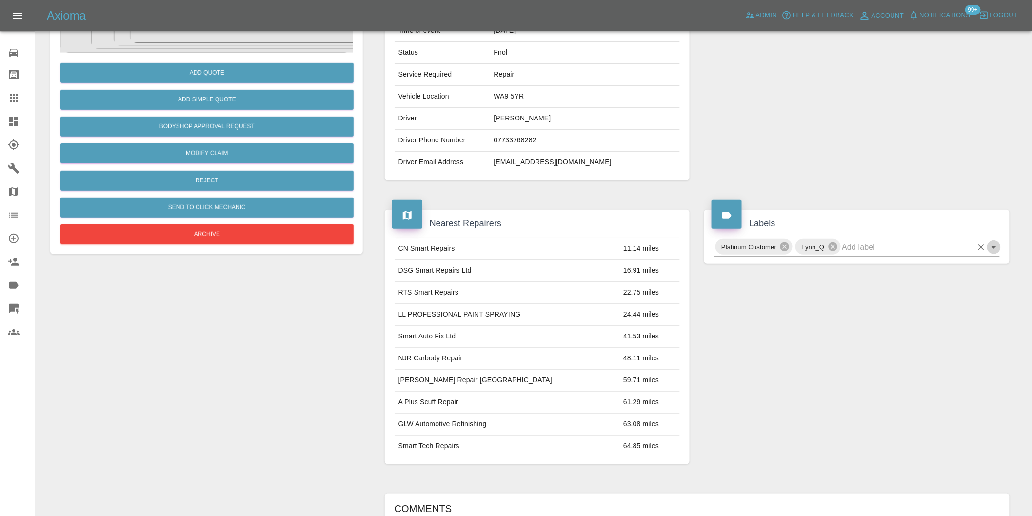
click at [999, 249] on icon "Open" at bounding box center [994, 247] width 12 height 12
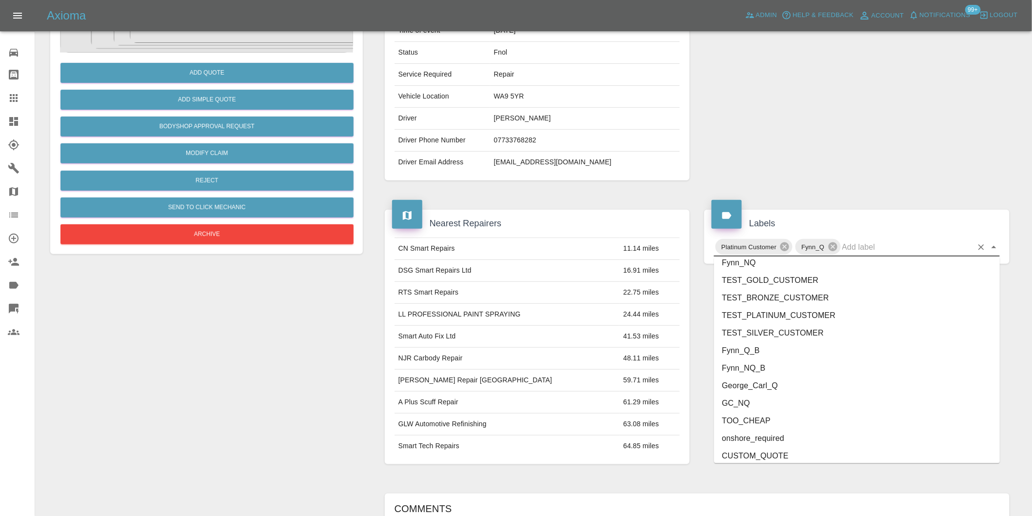
scroll to position [2083, 0]
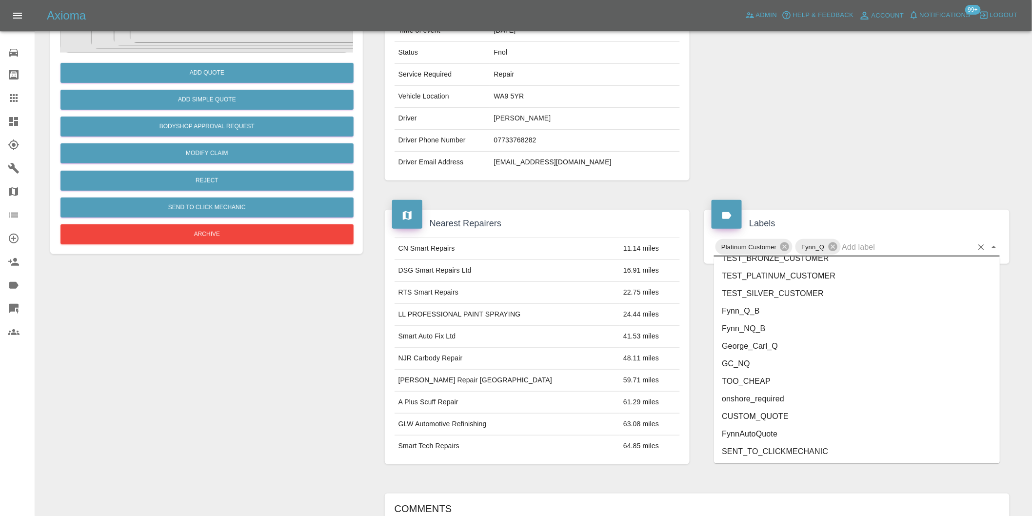
click at [804, 392] on li "onshore_required" at bounding box center [857, 399] width 286 height 18
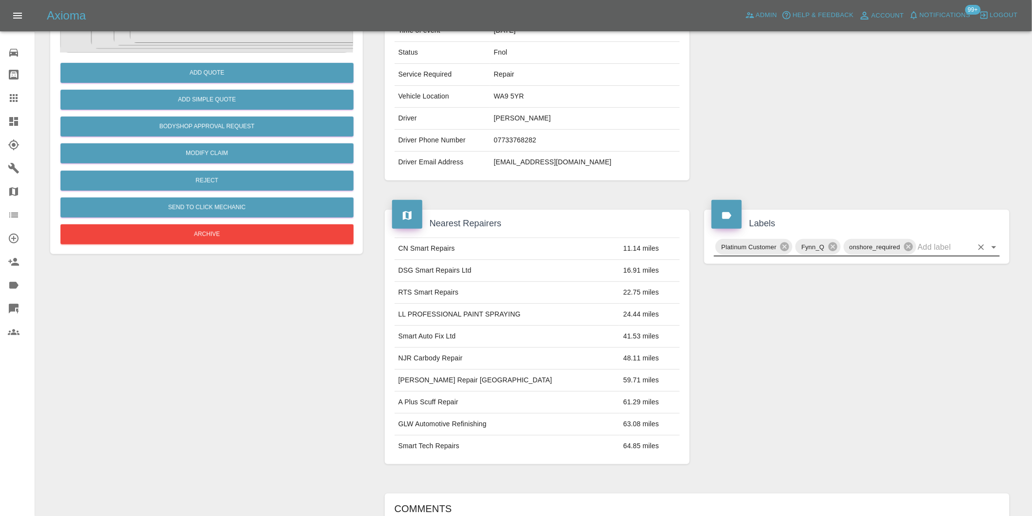
click at [994, 247] on icon "Open" at bounding box center [993, 247] width 5 height 2
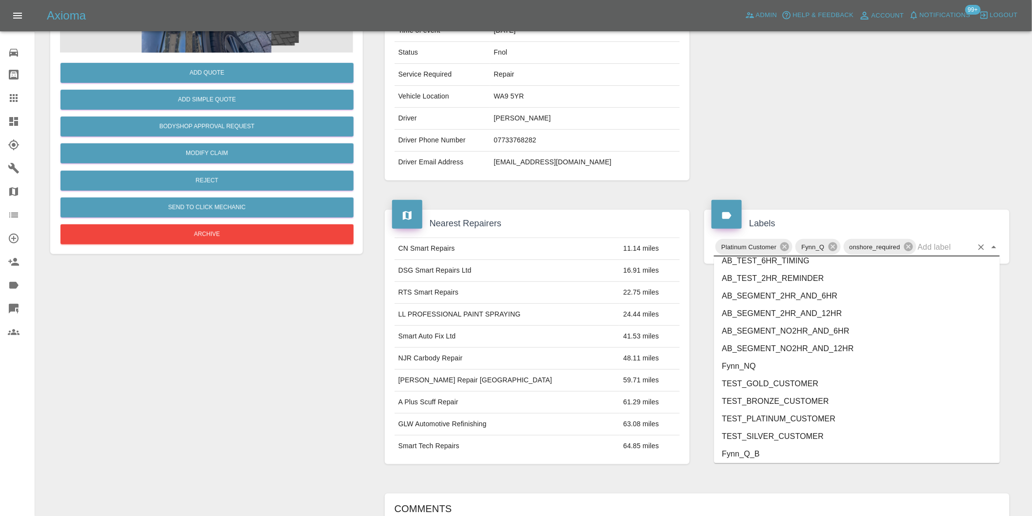
scroll to position [2065, 0]
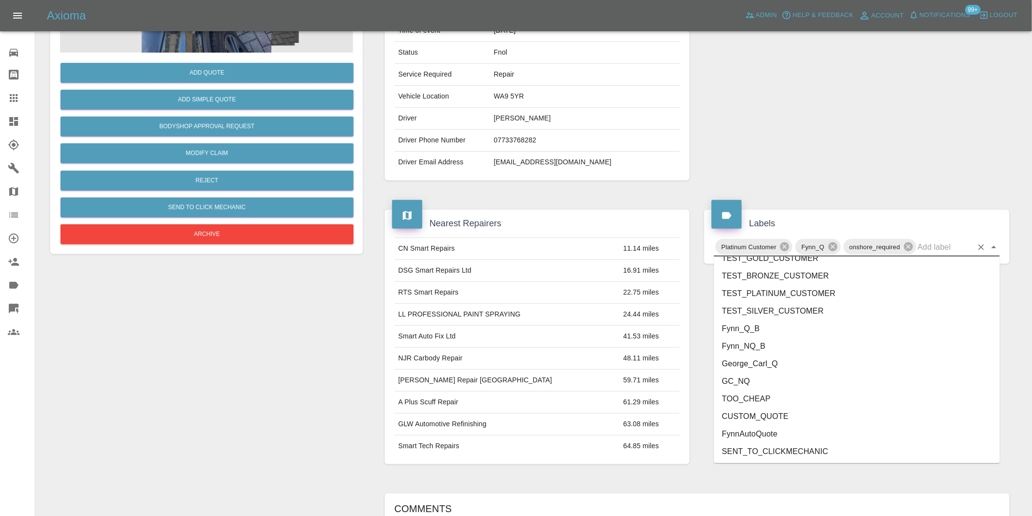
click at [768, 367] on li "George_Carl_Q" at bounding box center [857, 364] width 286 height 18
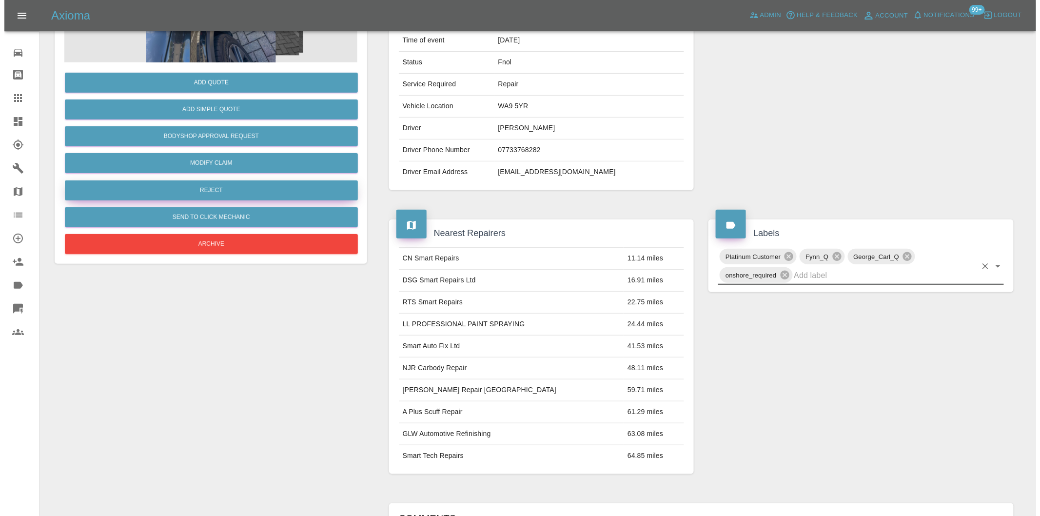
scroll to position [0, 0]
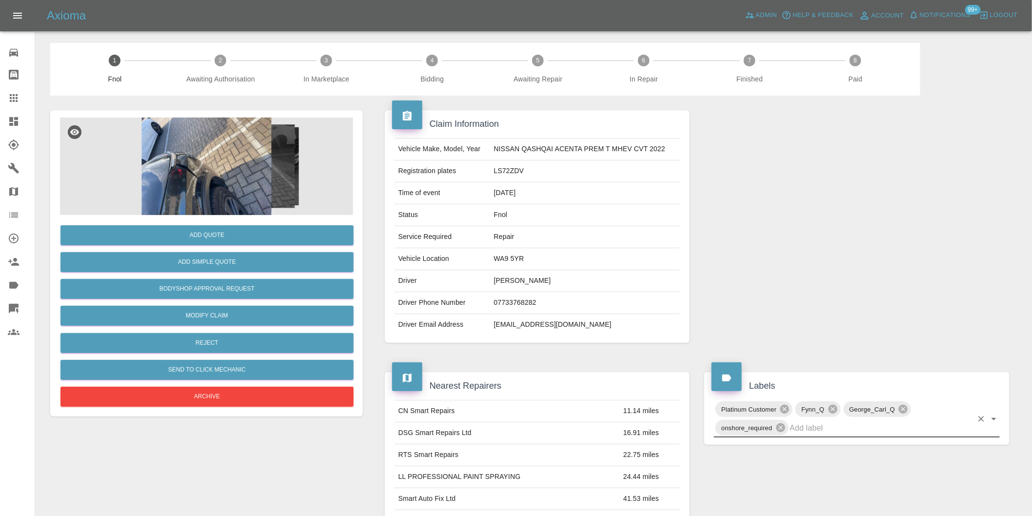
click at [202, 168] on img at bounding box center [206, 167] width 293 height 98
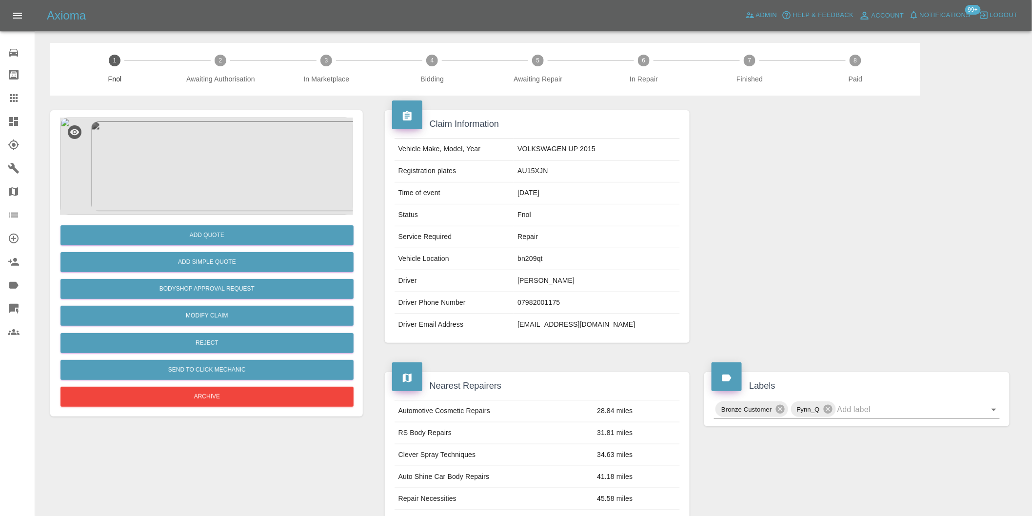
click at [203, 173] on img at bounding box center [206, 167] width 293 height 98
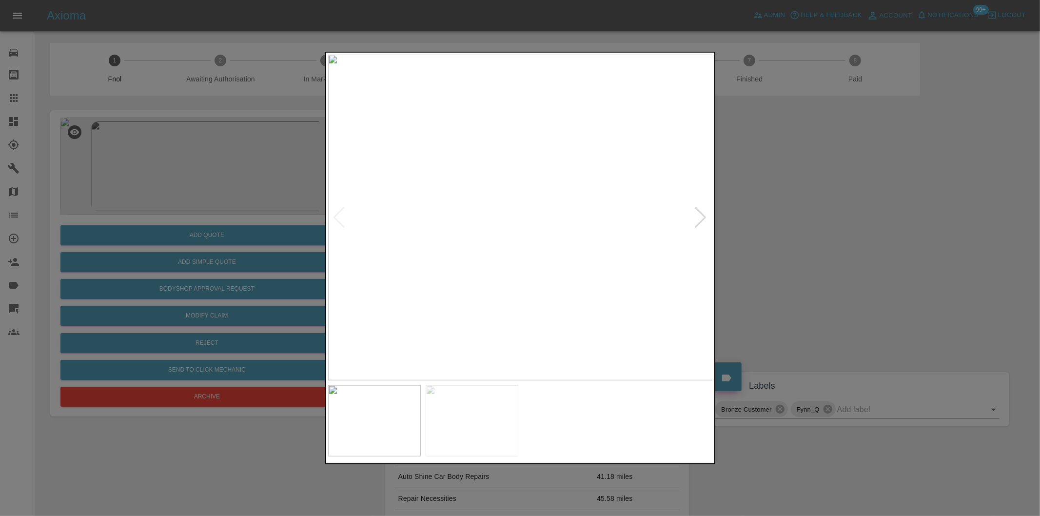
click at [701, 215] on div at bounding box center [700, 217] width 13 height 21
click at [701, 215] on img at bounding box center [520, 218] width 385 height 326
click at [836, 239] on div at bounding box center [520, 258] width 1040 height 516
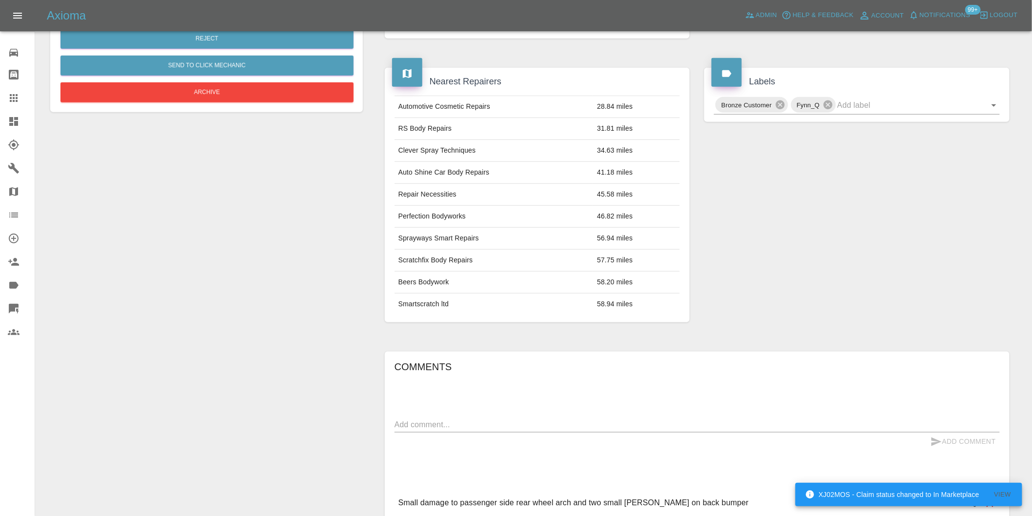
scroll to position [13, 0]
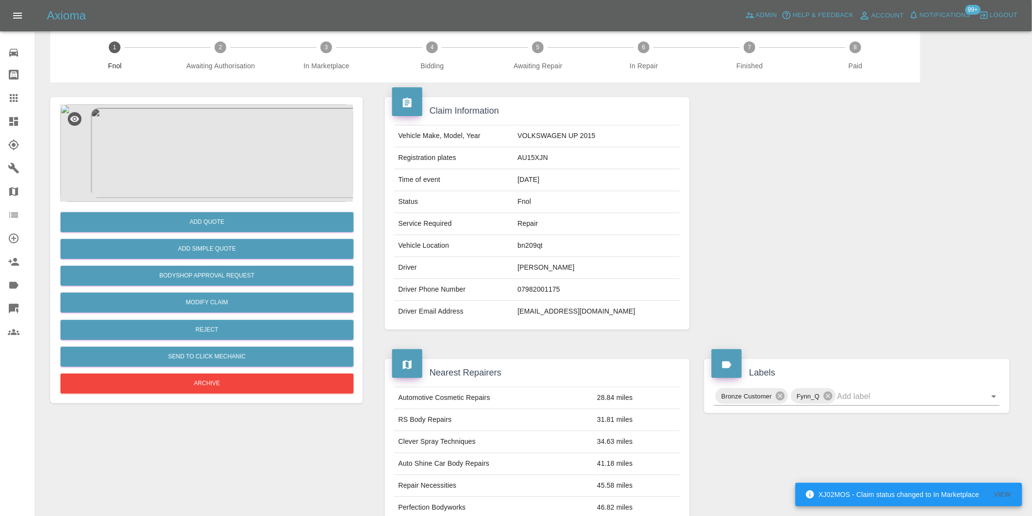
click at [202, 148] on img at bounding box center [206, 153] width 293 height 98
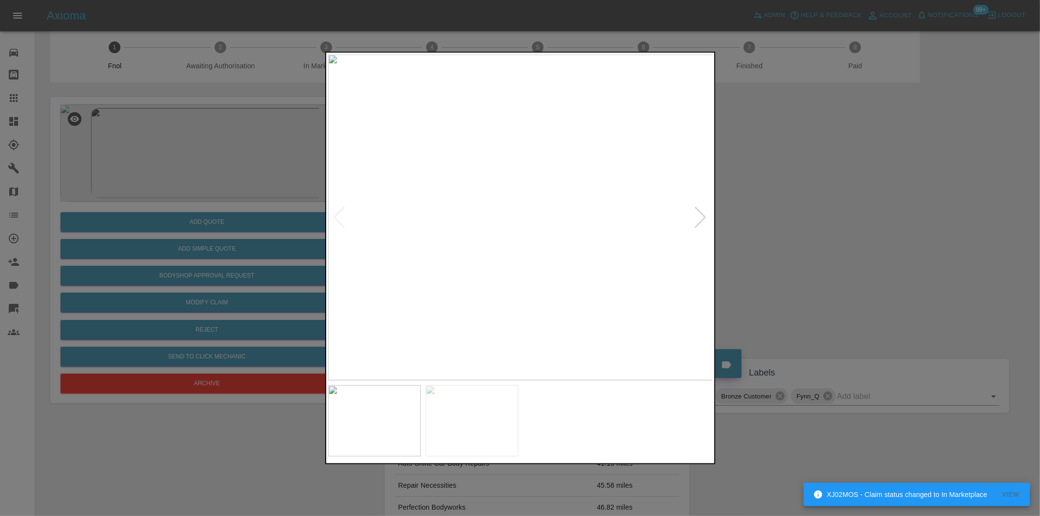
click at [704, 213] on div at bounding box center [700, 217] width 13 height 21
click at [802, 232] on div at bounding box center [520, 258] width 1040 height 516
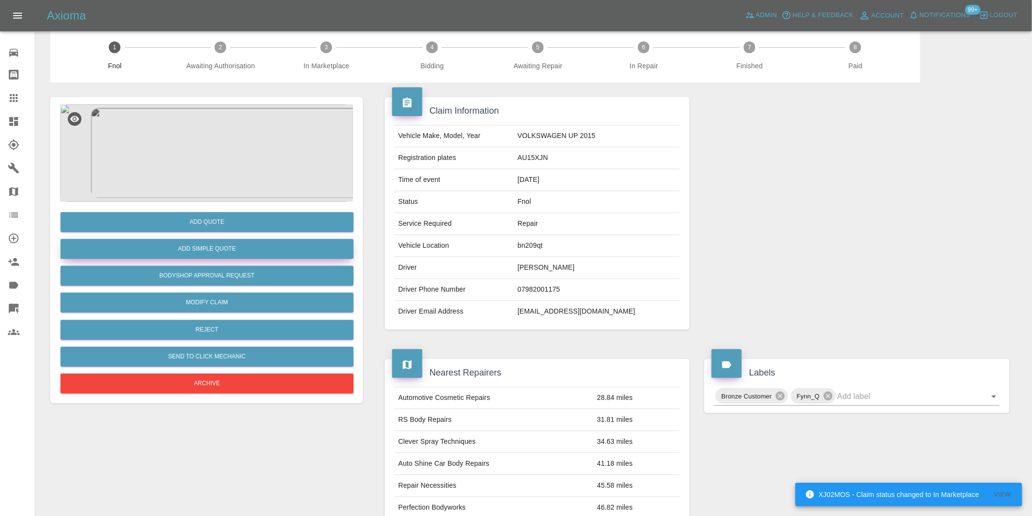
click at [254, 255] on button "Add Simple Quote" at bounding box center [206, 249] width 293 height 20
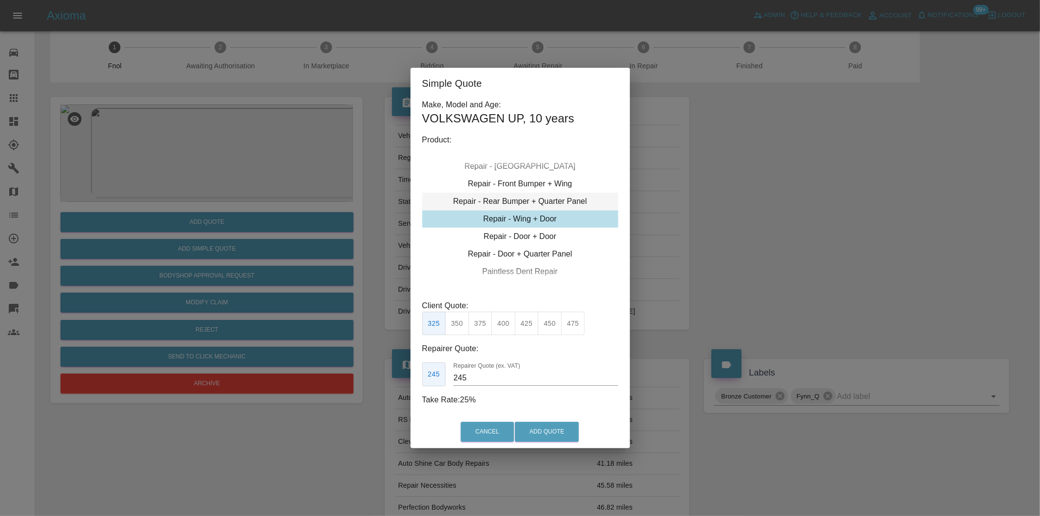
click at [554, 203] on div "Repair - Rear Bumper + Quarter Panel" at bounding box center [520, 202] width 196 height 18
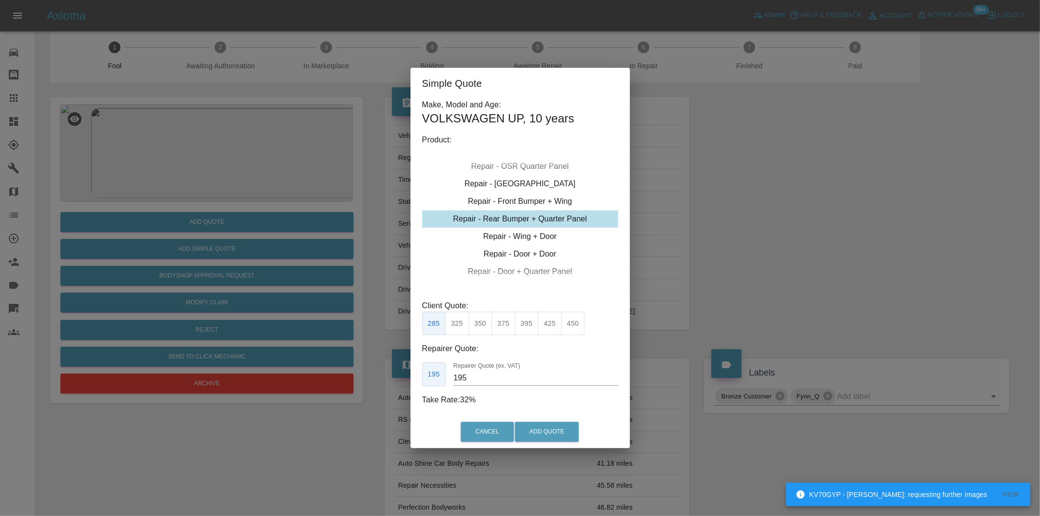
drag, startPoint x: 484, startPoint y: 328, endPoint x: 500, endPoint y: 342, distance: 21.1
click at [484, 329] on button "350" at bounding box center [481, 324] width 24 height 24
type input "210"
click at [545, 431] on button "Add Quote" at bounding box center [547, 432] width 64 height 20
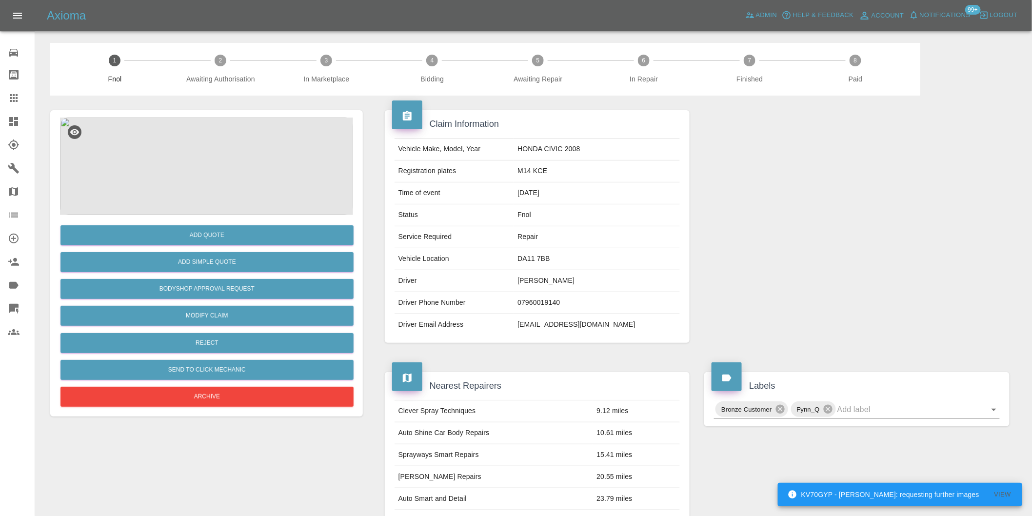
click at [209, 152] on img at bounding box center [206, 167] width 293 height 98
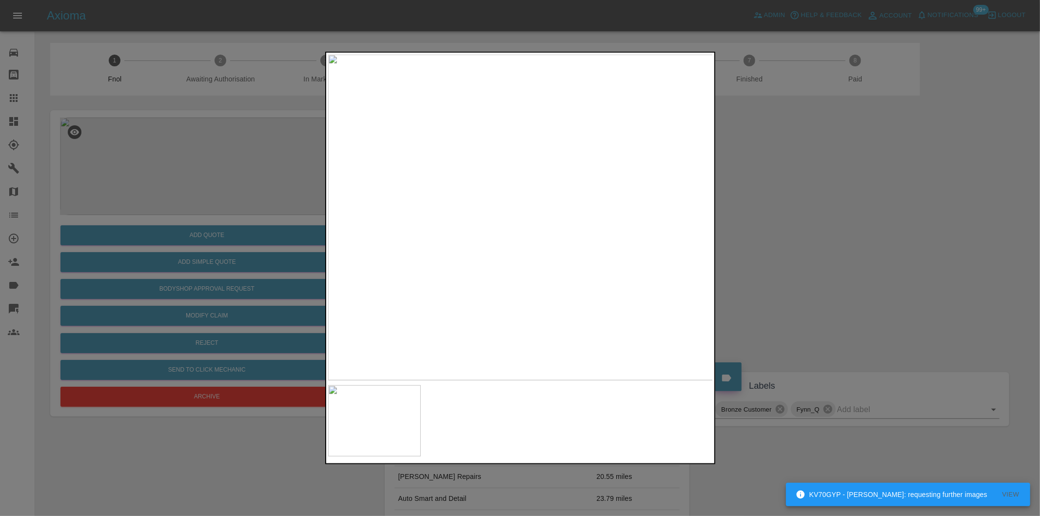
click at [566, 180] on img at bounding box center [520, 218] width 385 height 326
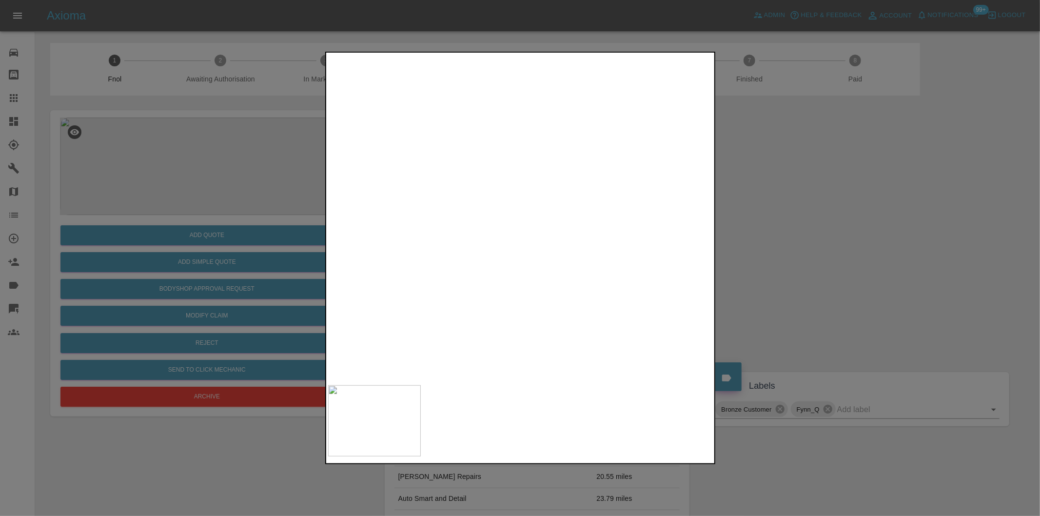
click at [566, 180] on img at bounding box center [384, 328] width 1156 height 977
drag, startPoint x: 844, startPoint y: 222, endPoint x: 683, endPoint y: 245, distance: 162.1
click at [843, 223] on div at bounding box center [520, 258] width 1040 height 516
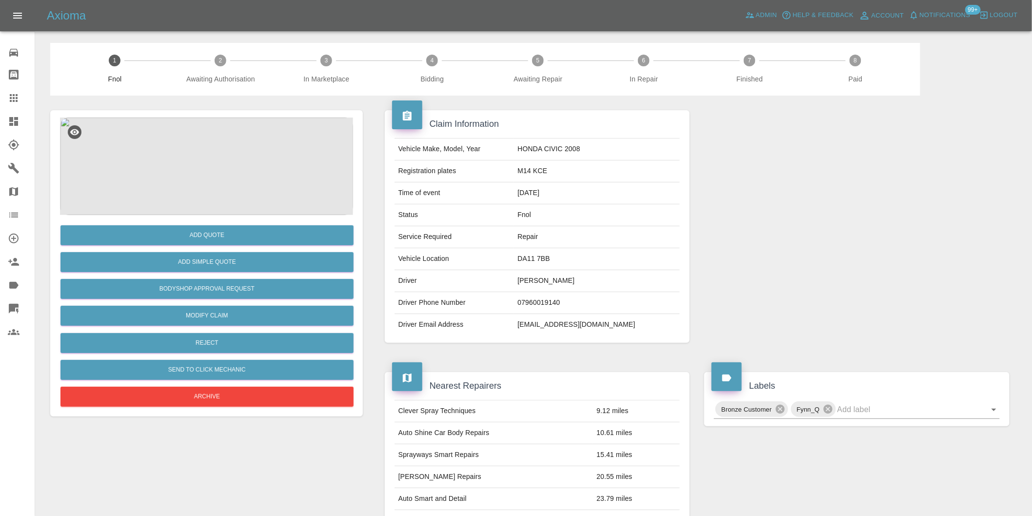
click at [228, 149] on img at bounding box center [206, 167] width 293 height 98
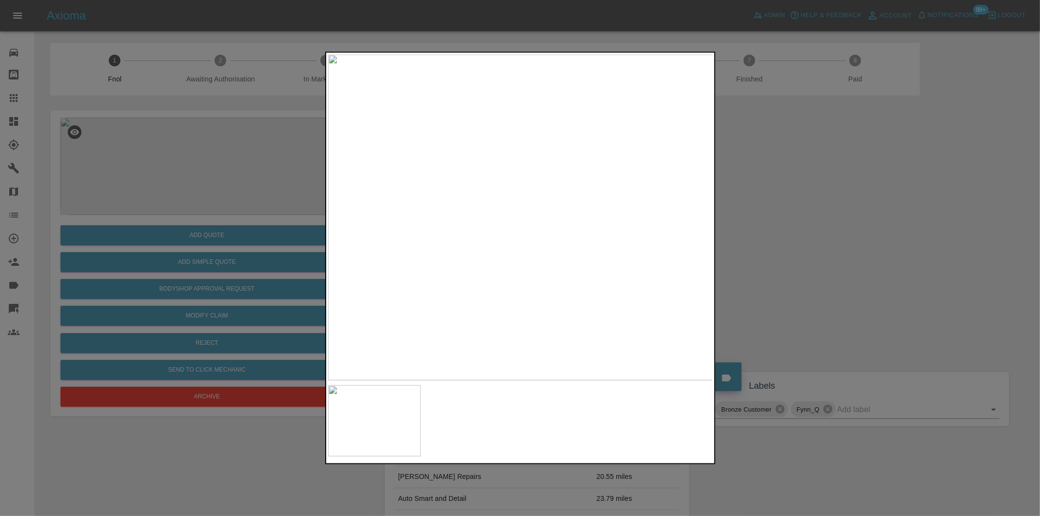
drag, startPoint x: 795, startPoint y: 244, endPoint x: 714, endPoint y: 244, distance: 81.4
click at [790, 244] on div at bounding box center [520, 258] width 1040 height 516
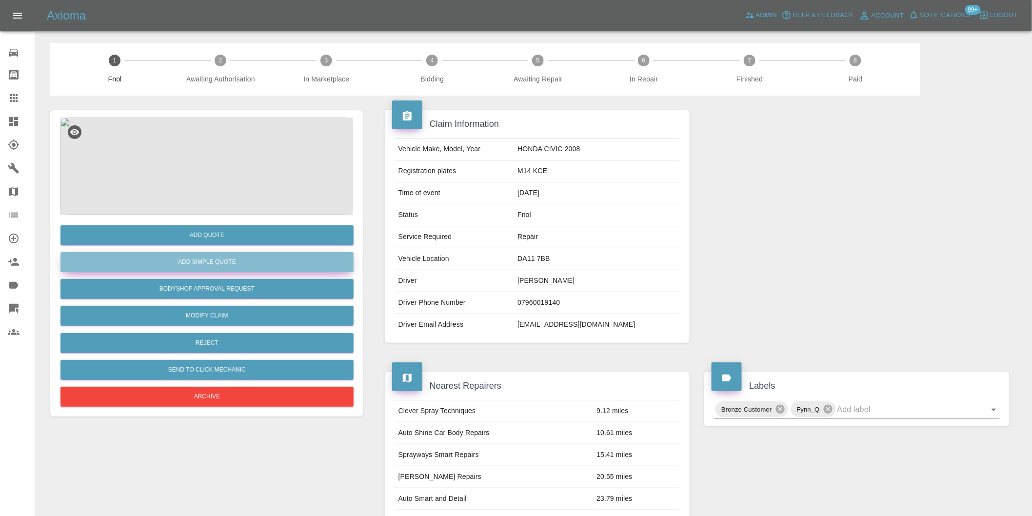
click at [260, 264] on button "Add Simple Quote" at bounding box center [206, 262] width 293 height 20
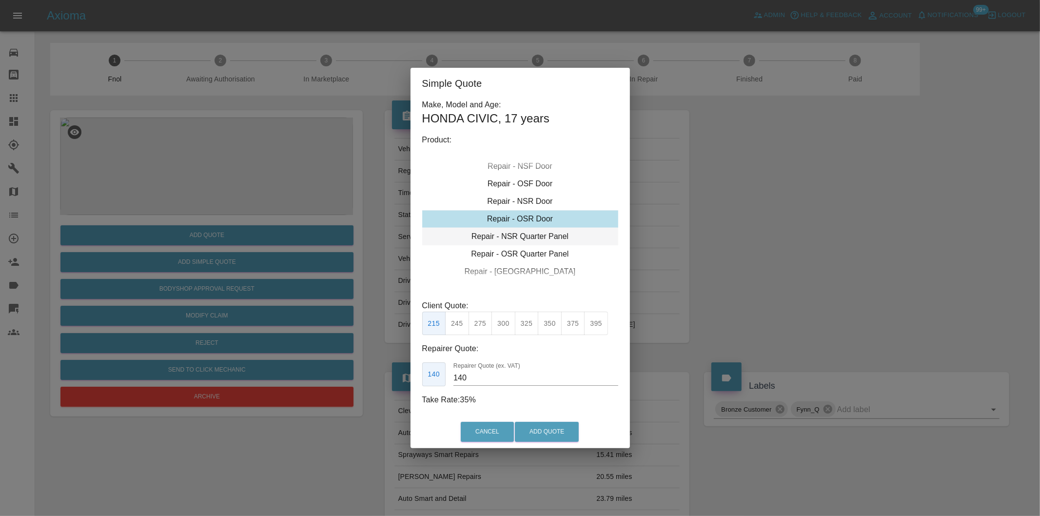
click at [539, 236] on div "Repair - NSR Quarter Panel" at bounding box center [520, 237] width 196 height 18
click at [505, 320] on button "300" at bounding box center [504, 324] width 24 height 24
click at [533, 325] on button "325" at bounding box center [527, 324] width 24 height 24
type input "210"
click at [562, 444] on div "Cancel Add Quote" at bounding box center [520, 431] width 219 height 33
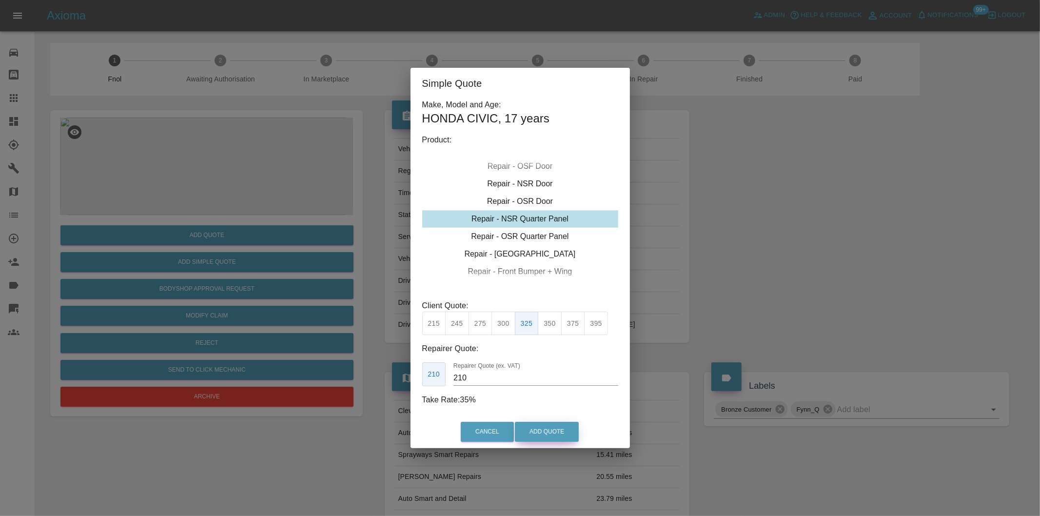
click at [561, 432] on button "Add Quote" at bounding box center [547, 432] width 64 height 20
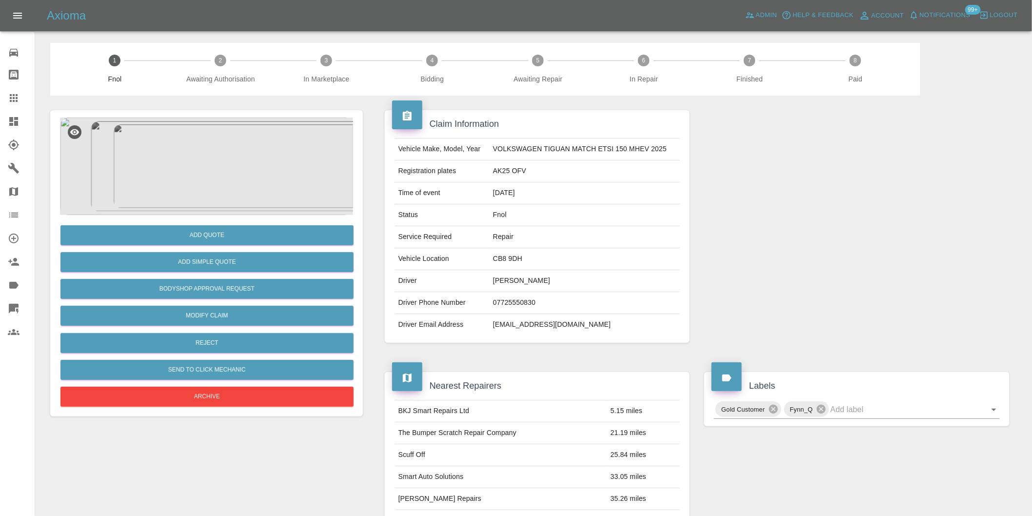
click at [222, 172] on img at bounding box center [206, 167] width 293 height 98
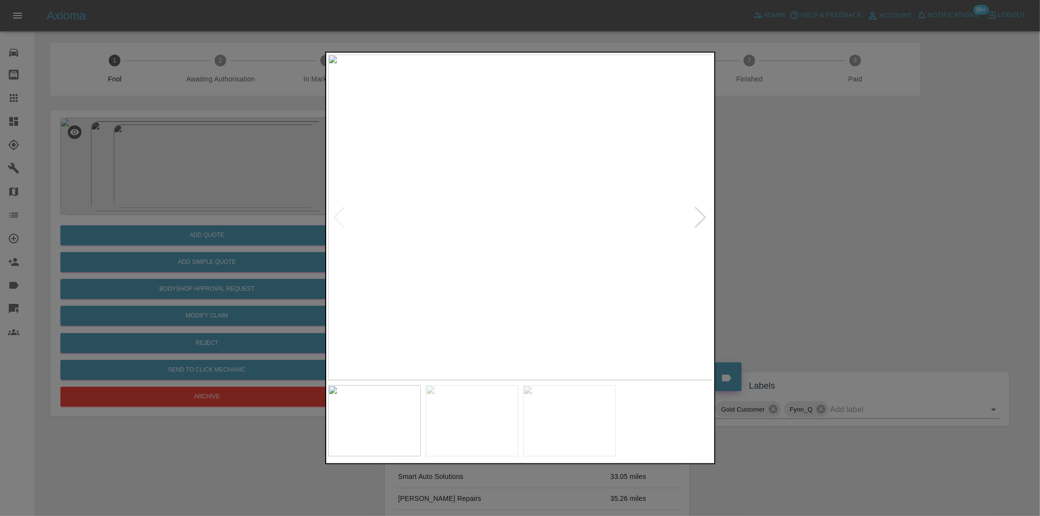
click at [704, 213] on div at bounding box center [700, 217] width 13 height 21
click at [704, 213] on img at bounding box center [520, 218] width 385 height 326
drag, startPoint x: 792, startPoint y: 232, endPoint x: 763, endPoint y: 232, distance: 29.3
click at [792, 233] on div at bounding box center [520, 258] width 1040 height 516
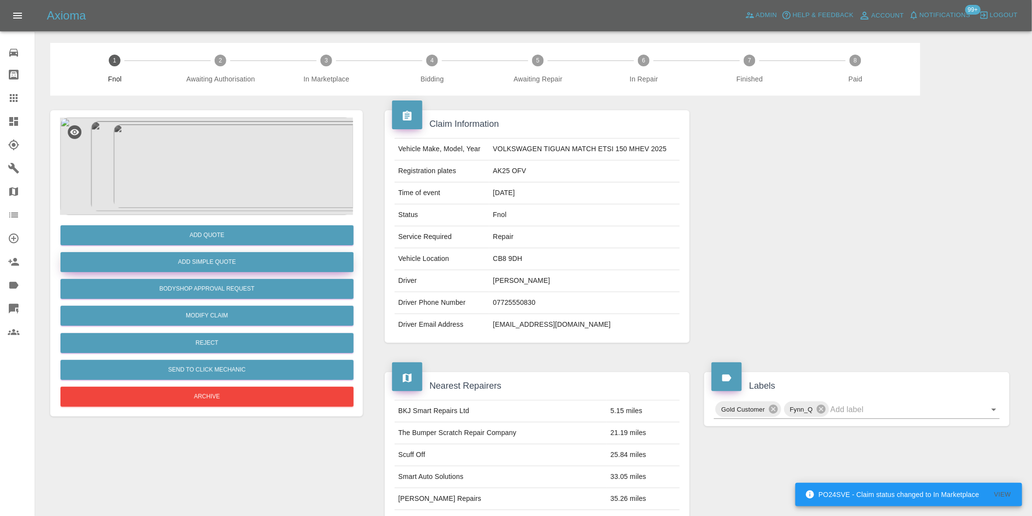
click at [222, 262] on button "Add Simple Quote" at bounding box center [206, 262] width 293 height 20
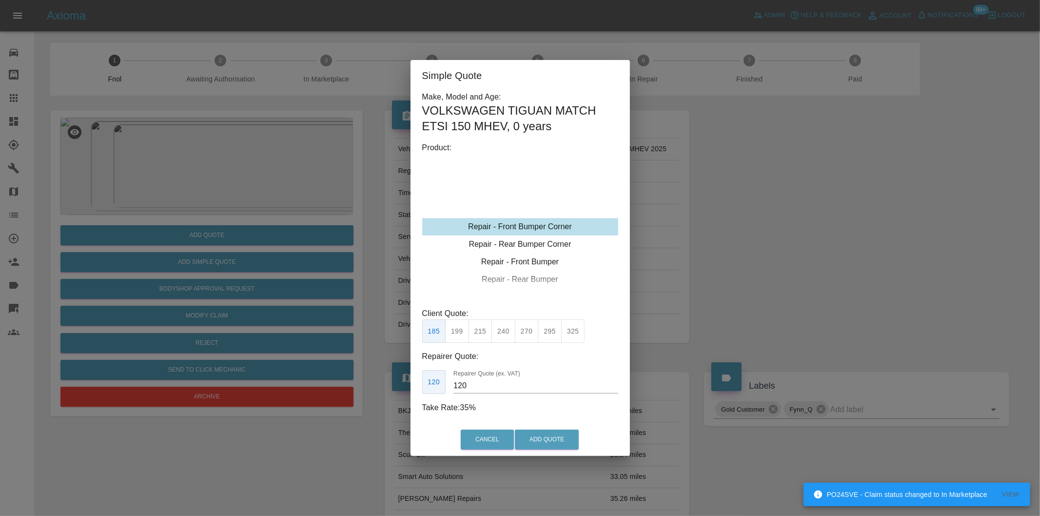
click at [478, 333] on button "215" at bounding box center [481, 331] width 24 height 24
type input "135"
click at [532, 439] on button "Add Quote" at bounding box center [547, 440] width 64 height 20
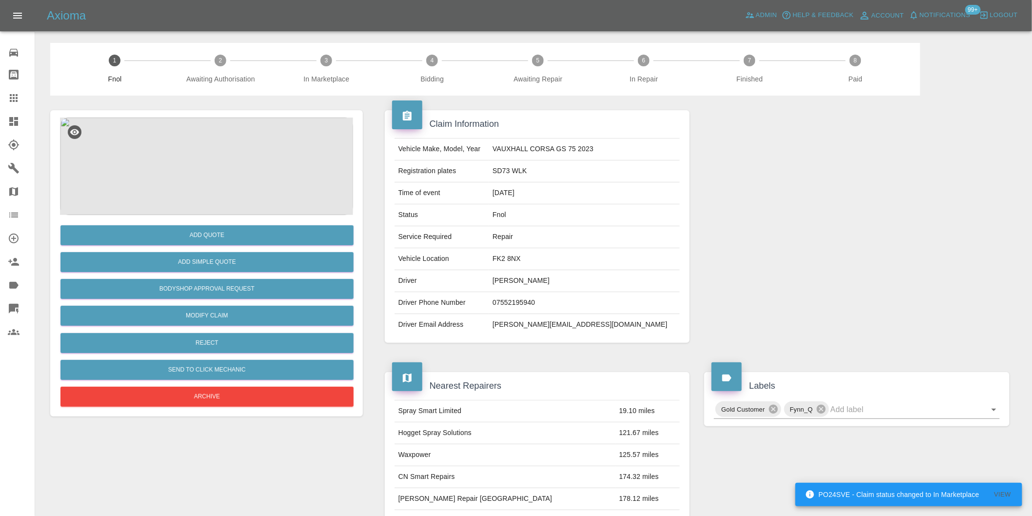
click at [204, 137] on img at bounding box center [206, 167] width 293 height 98
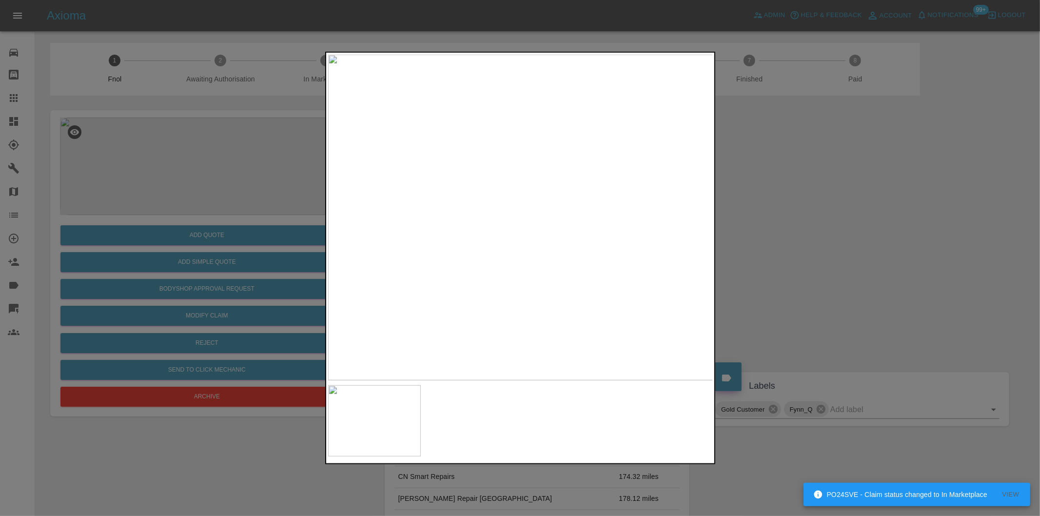
click at [788, 201] on div at bounding box center [520, 258] width 1040 height 516
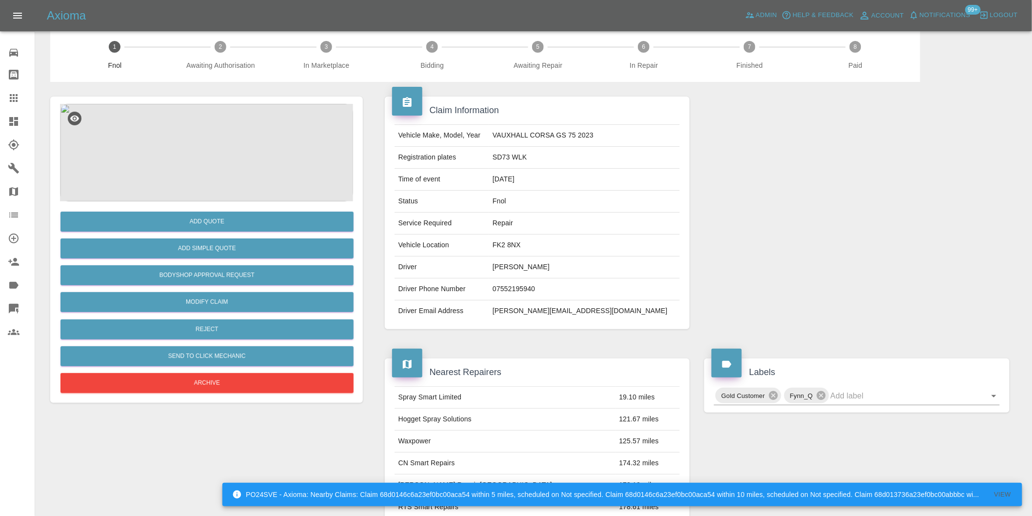
scroll to position [13, 0]
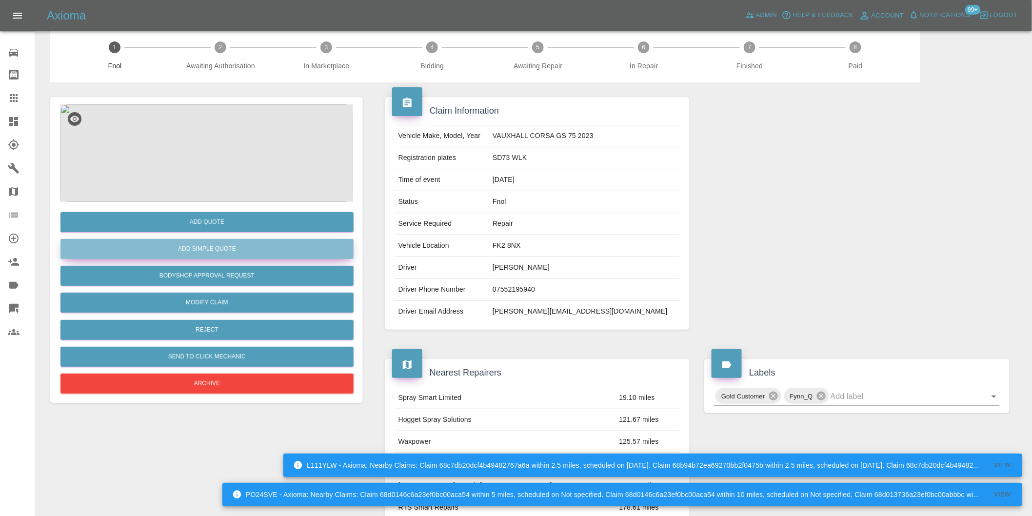
click at [219, 250] on button "Add Simple Quote" at bounding box center [206, 249] width 293 height 20
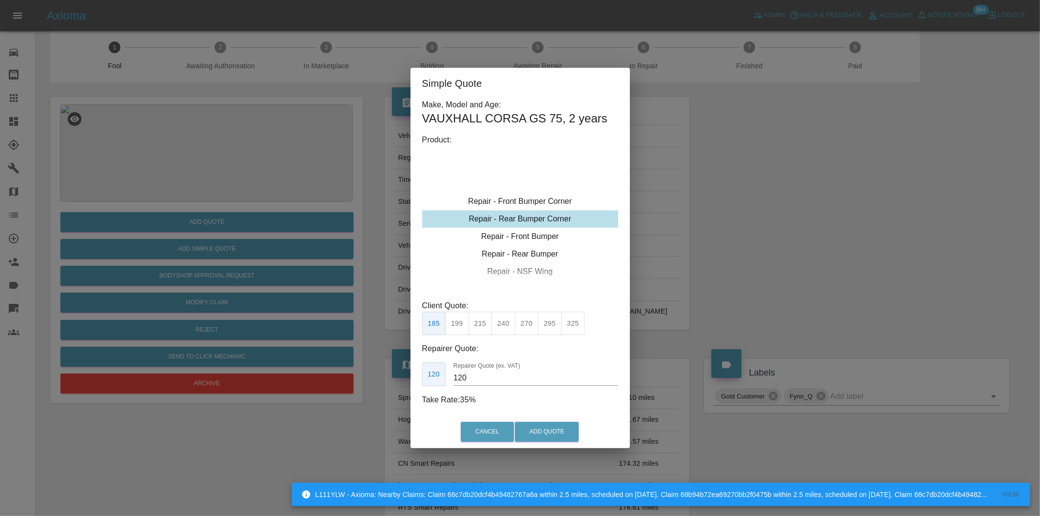
drag, startPoint x: 478, startPoint y: 324, endPoint x: 514, endPoint y: 379, distance: 66.1
click at [480, 327] on button "215" at bounding box center [481, 324] width 24 height 24
type input "135"
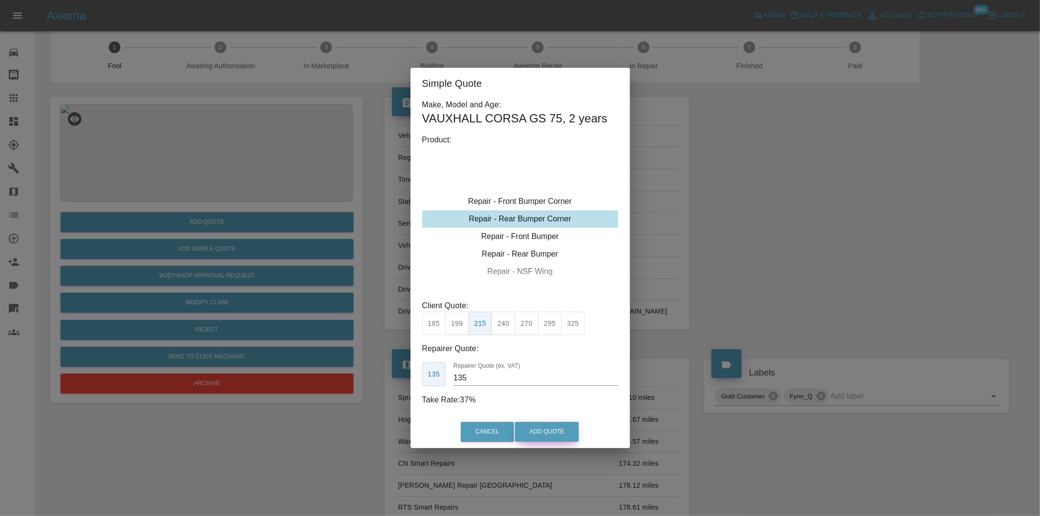
click at [535, 433] on button "Add Quote" at bounding box center [547, 432] width 64 height 20
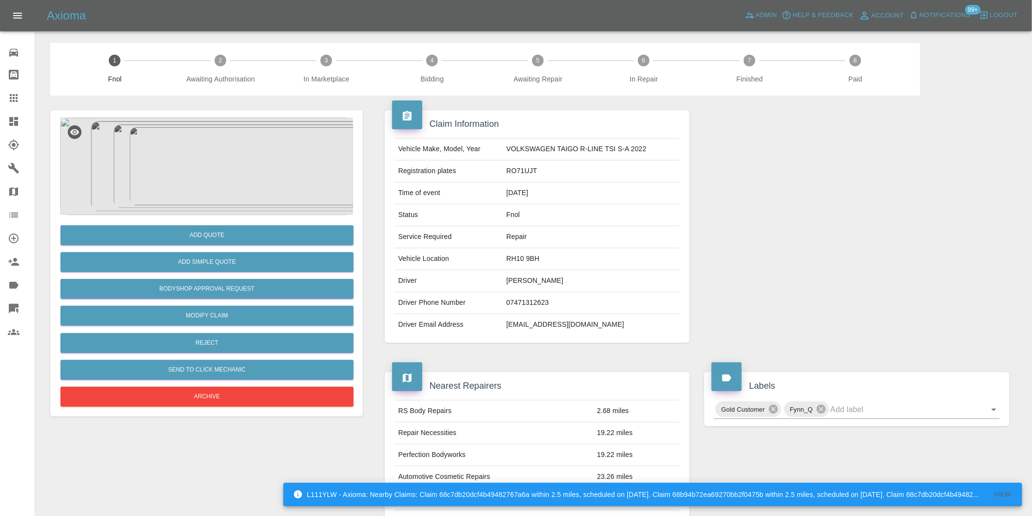
click at [210, 134] on img at bounding box center [206, 167] width 293 height 98
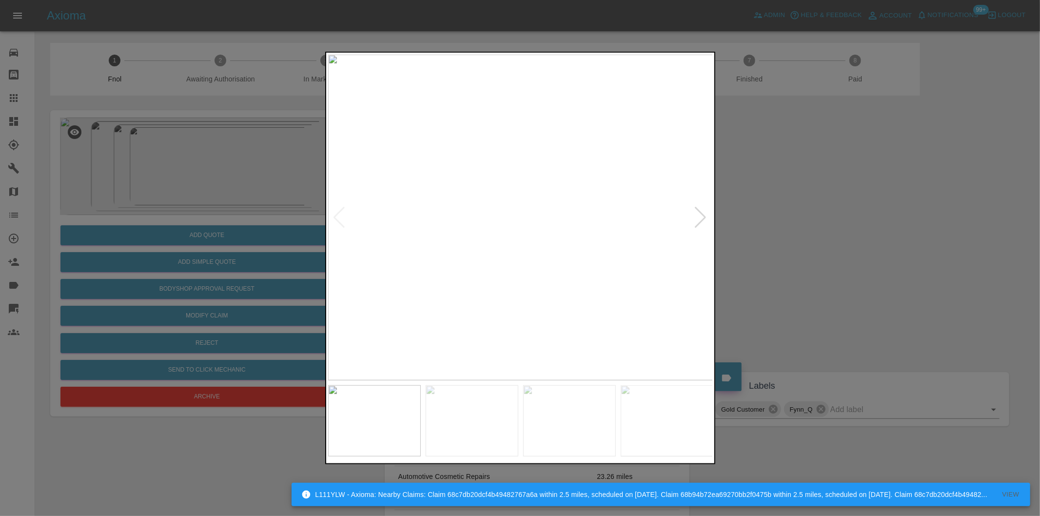
click at [695, 220] on div at bounding box center [700, 217] width 13 height 21
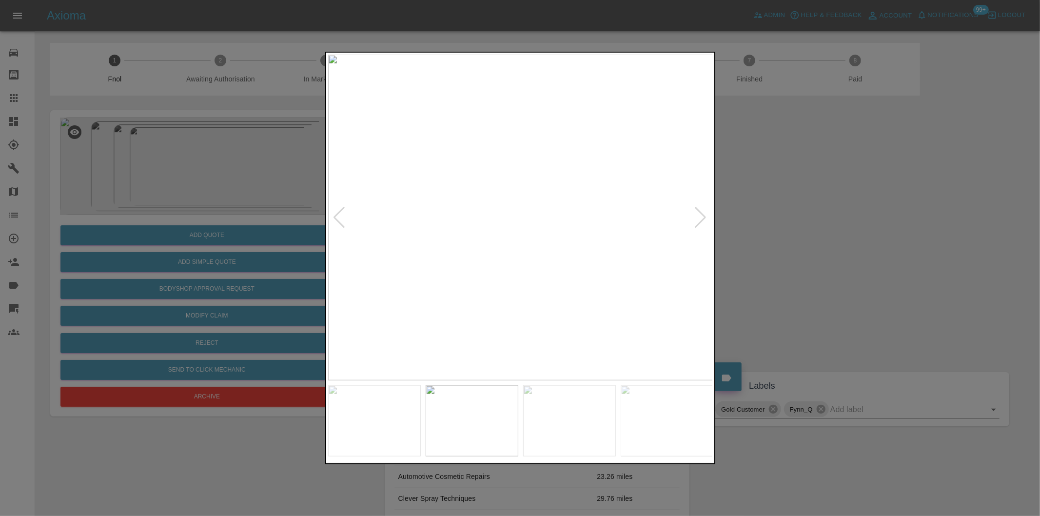
click at [695, 220] on div at bounding box center [700, 217] width 13 height 21
click at [695, 220] on img at bounding box center [520, 218] width 385 height 326
click at [807, 226] on div at bounding box center [520, 258] width 1040 height 516
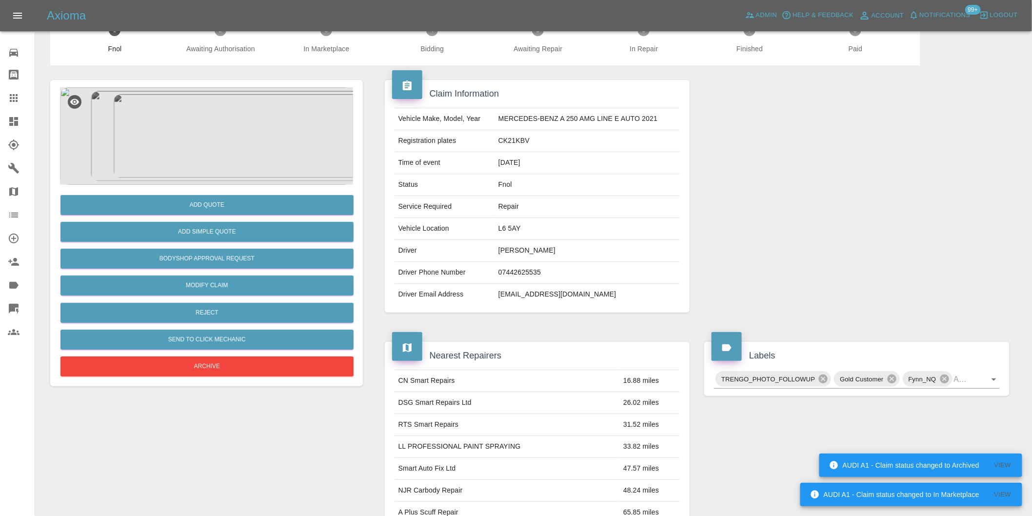
scroll to position [217, 0]
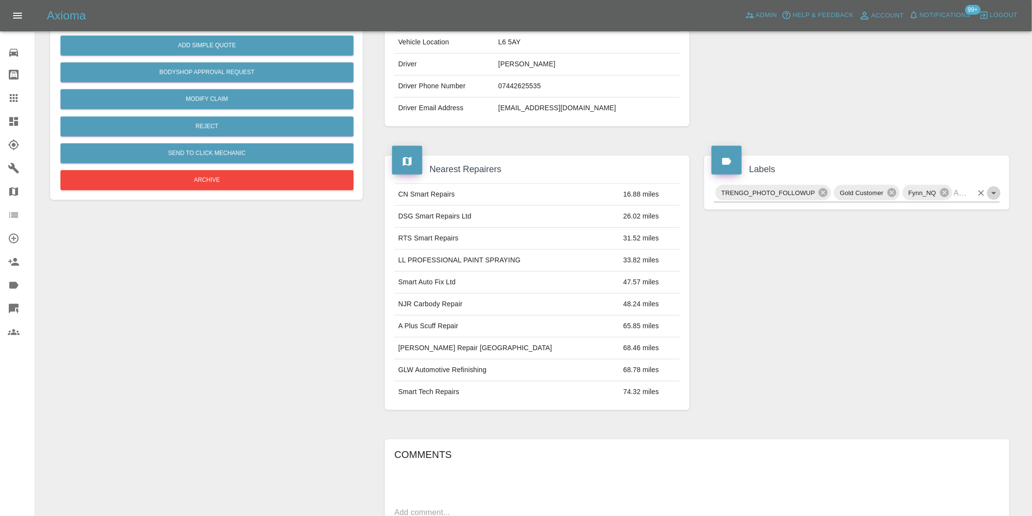
click at [992, 194] on icon "Open" at bounding box center [994, 193] width 12 height 12
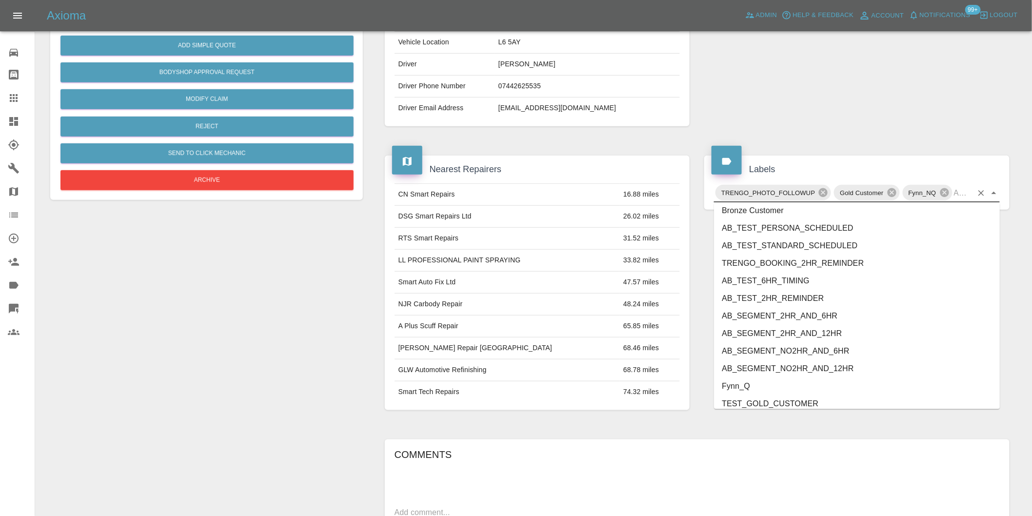
scroll to position [2065, 0]
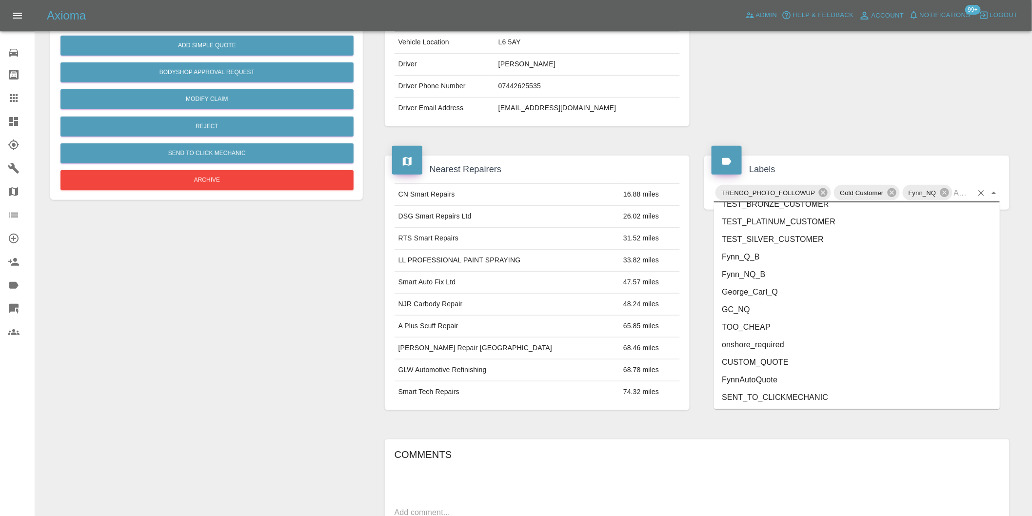
click at [758, 293] on li "George_Carl_Q" at bounding box center [857, 292] width 286 height 18
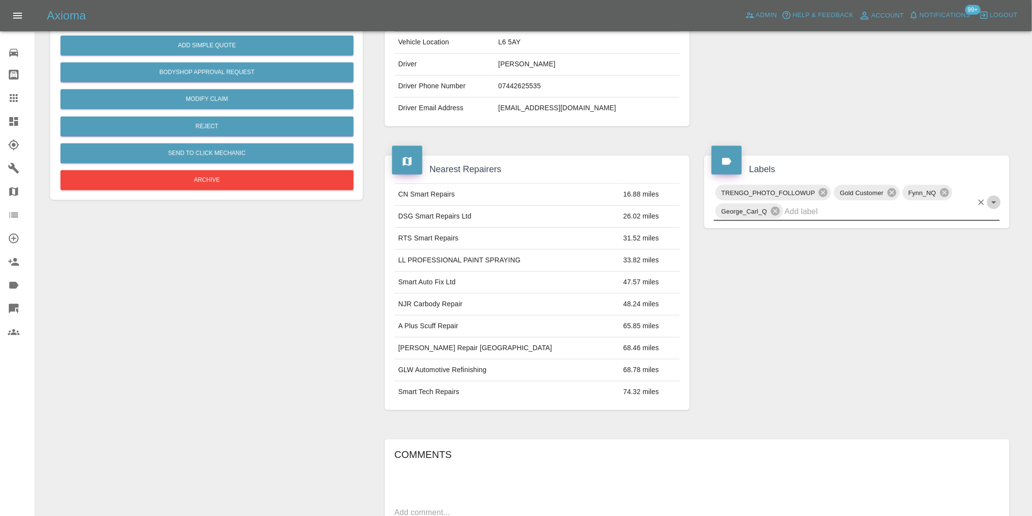
click at [995, 196] on button "Open" at bounding box center [994, 203] width 14 height 14
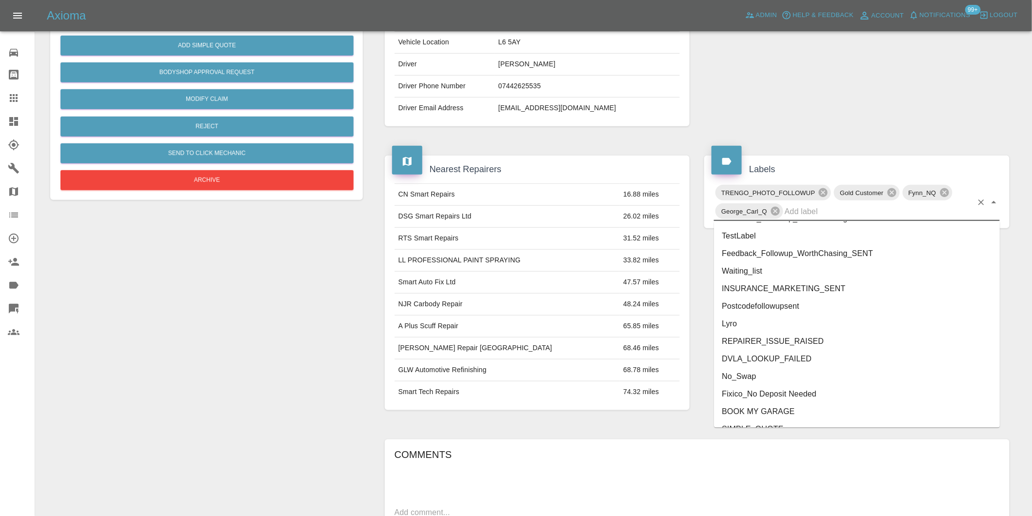
scroll to position [2047, 0]
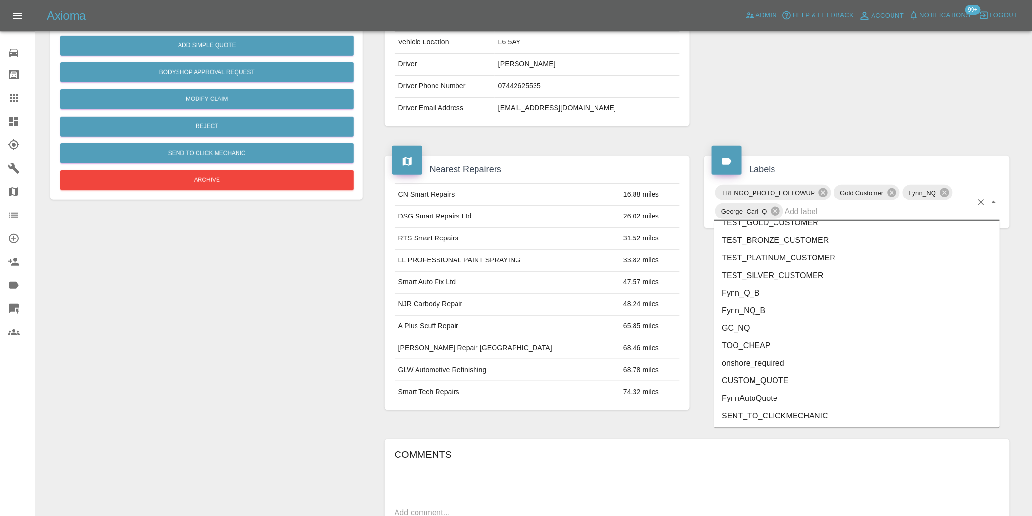
click at [772, 363] on li "onshore_required" at bounding box center [857, 364] width 286 height 18
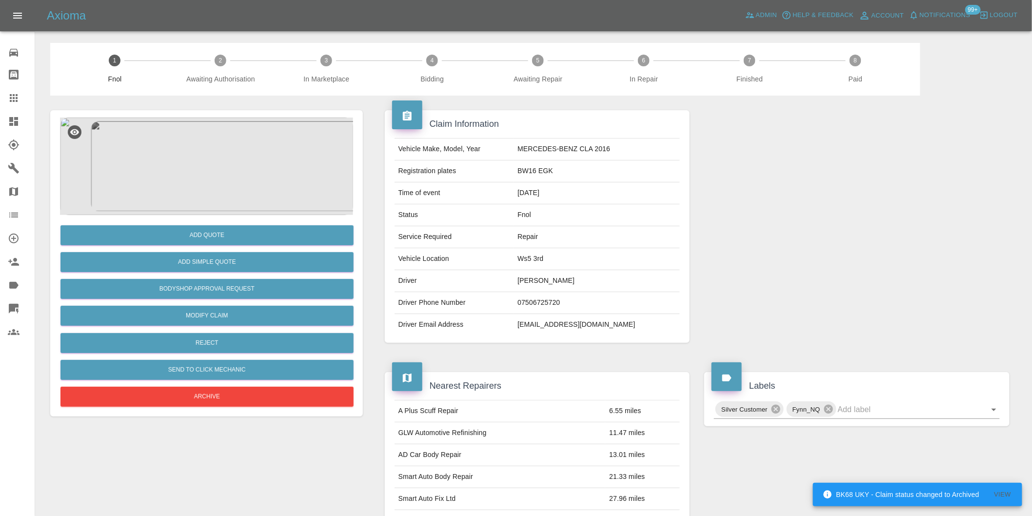
click at [220, 147] on img at bounding box center [206, 167] width 293 height 98
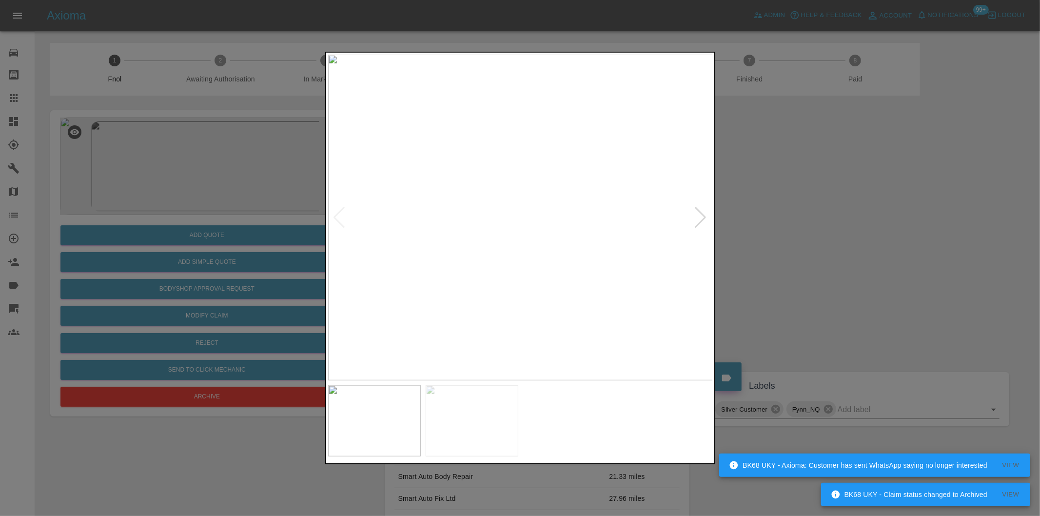
click at [701, 215] on div at bounding box center [700, 217] width 13 height 21
click at [701, 215] on img at bounding box center [520, 218] width 385 height 326
drag, startPoint x: 865, startPoint y: 184, endPoint x: 433, endPoint y: 177, distance: 431.6
click at [861, 182] on div at bounding box center [520, 258] width 1040 height 516
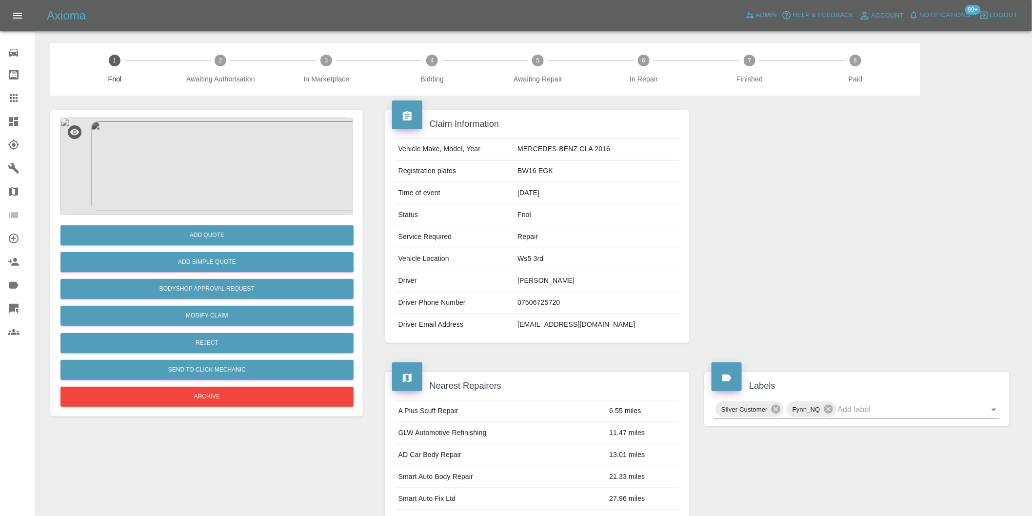
click at [197, 149] on img at bounding box center [206, 167] width 293 height 98
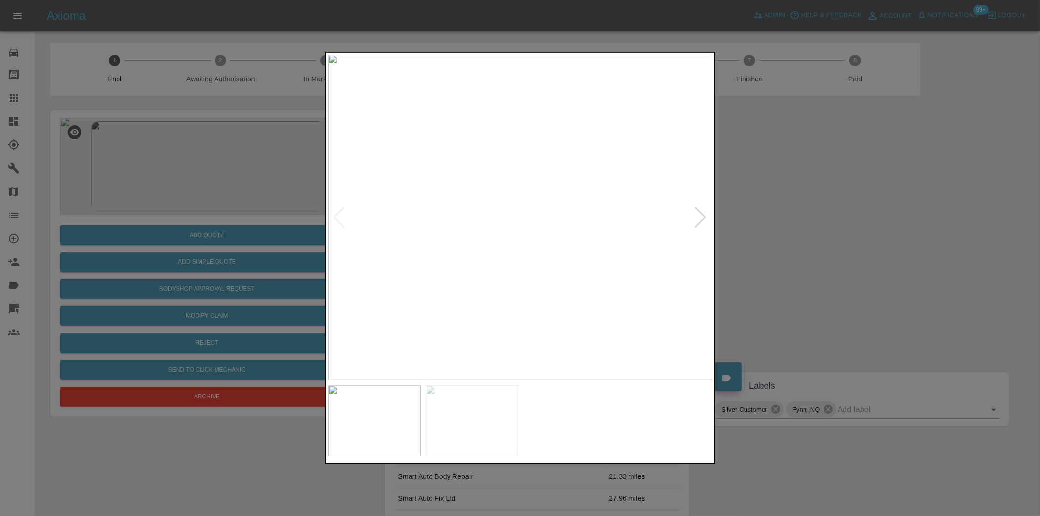
click at [462, 147] on img at bounding box center [520, 218] width 385 height 326
click at [462, 147] on img at bounding box center [695, 429] width 1156 height 977
click at [827, 203] on div at bounding box center [520, 258] width 1040 height 516
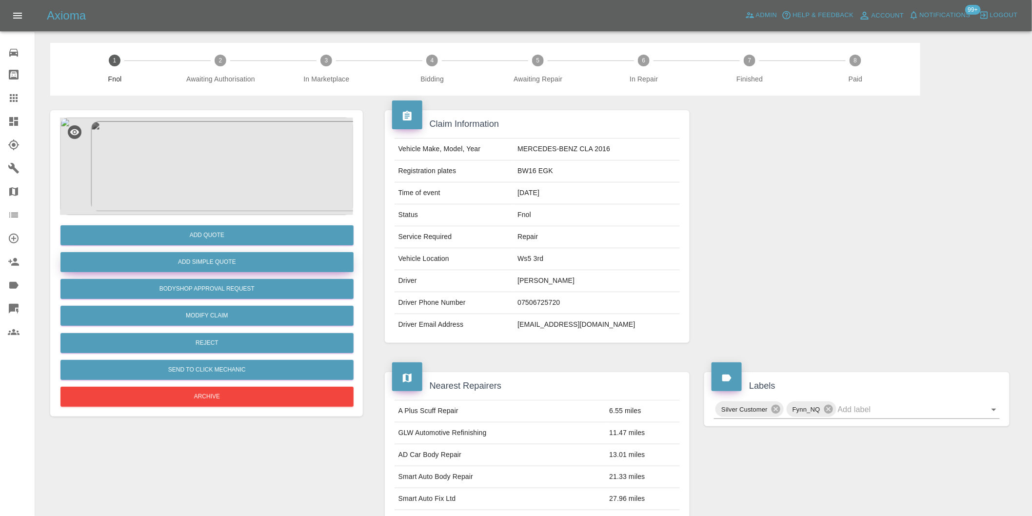
click at [213, 265] on button "Add Simple Quote" at bounding box center [206, 262] width 293 height 20
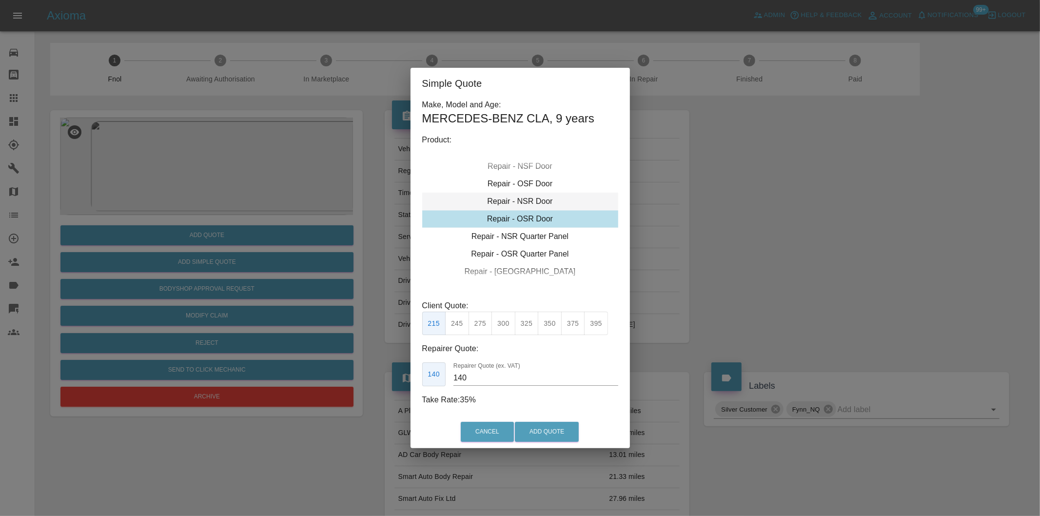
click at [539, 197] on div "Repair - NSR Door" at bounding box center [520, 202] width 196 height 18
click at [580, 323] on button "375" at bounding box center [573, 324] width 24 height 24
type input "250"
click at [554, 430] on button "Add Quote" at bounding box center [547, 432] width 64 height 20
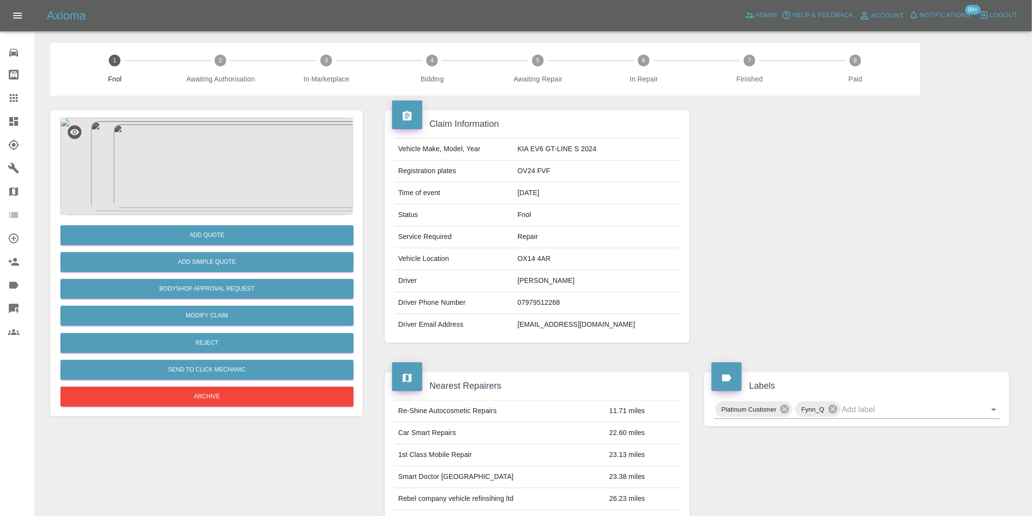
click at [228, 143] on img at bounding box center [206, 167] width 293 height 98
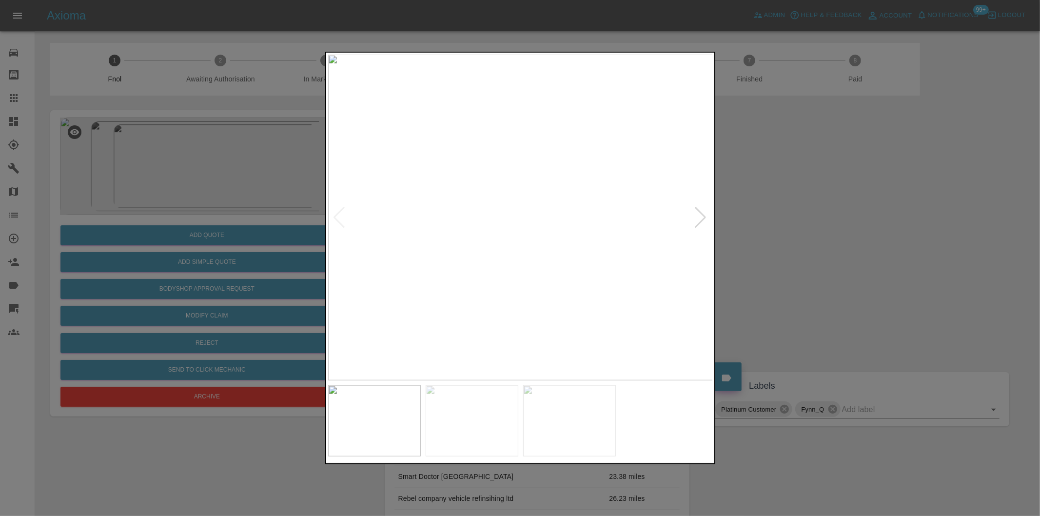
click at [700, 221] on div at bounding box center [700, 217] width 13 height 21
click at [700, 221] on img at bounding box center [520, 218] width 385 height 326
click at [496, 171] on img at bounding box center [520, 218] width 385 height 326
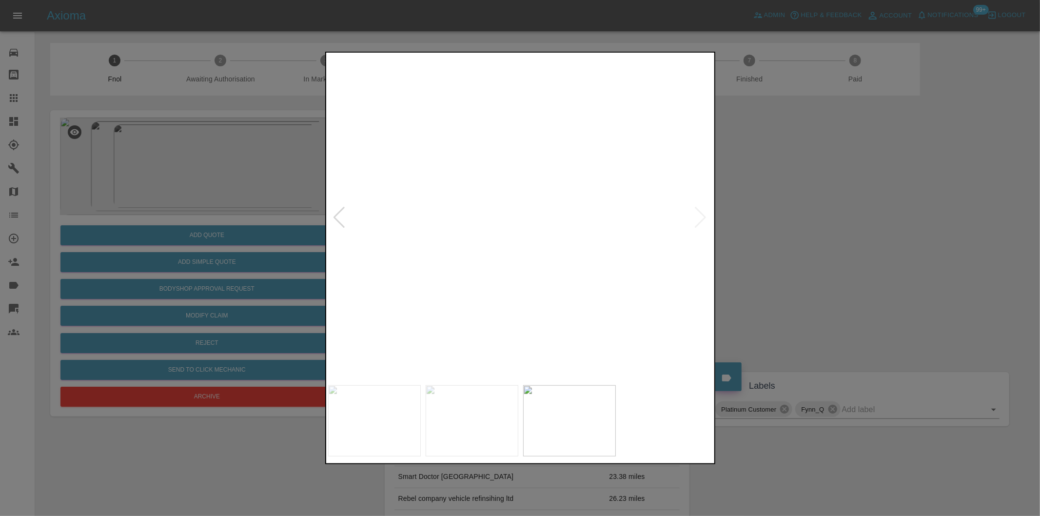
click at [497, 168] on img at bounding box center [592, 356] width 1156 height 977
click at [867, 221] on div at bounding box center [520, 258] width 1040 height 516
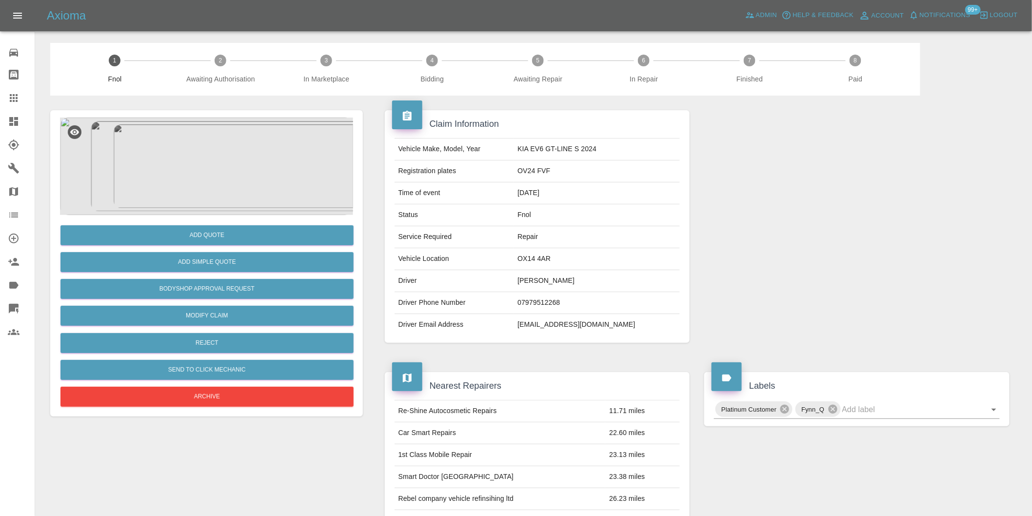
click at [212, 167] on img at bounding box center [206, 167] width 293 height 98
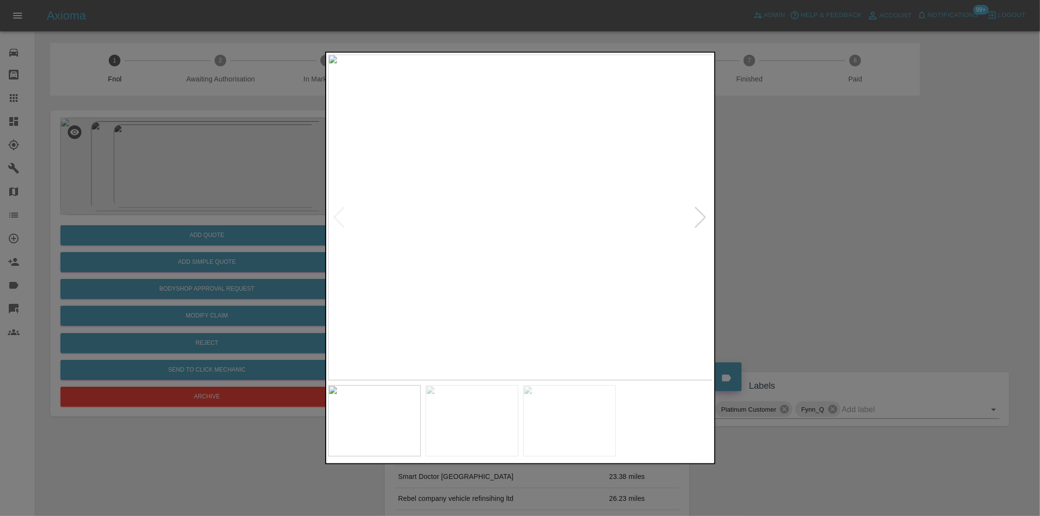
click at [701, 219] on div at bounding box center [700, 217] width 13 height 21
drag, startPoint x: 846, startPoint y: 223, endPoint x: 547, endPoint y: 247, distance: 299.8
click at [845, 223] on div at bounding box center [520, 258] width 1040 height 516
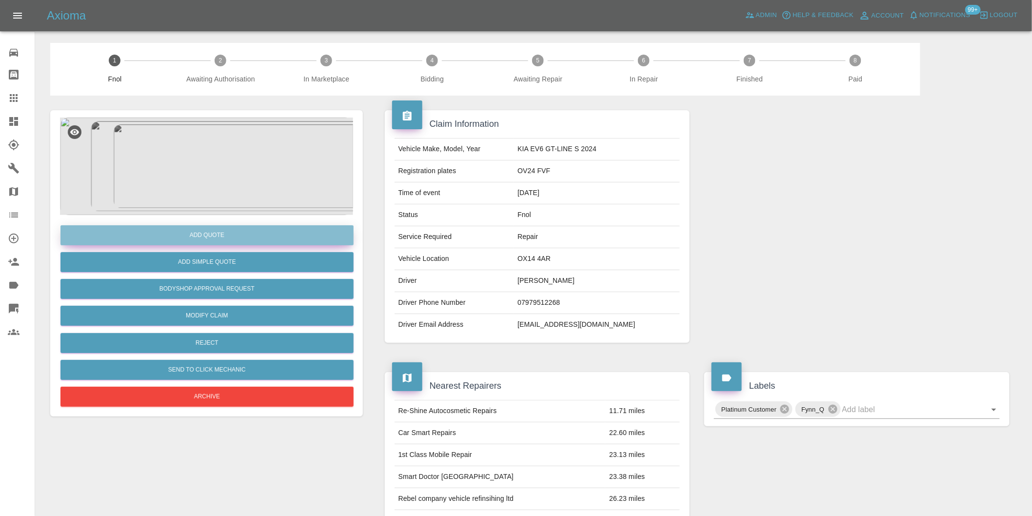
click at [245, 237] on button "Add Quote" at bounding box center [206, 235] width 293 height 20
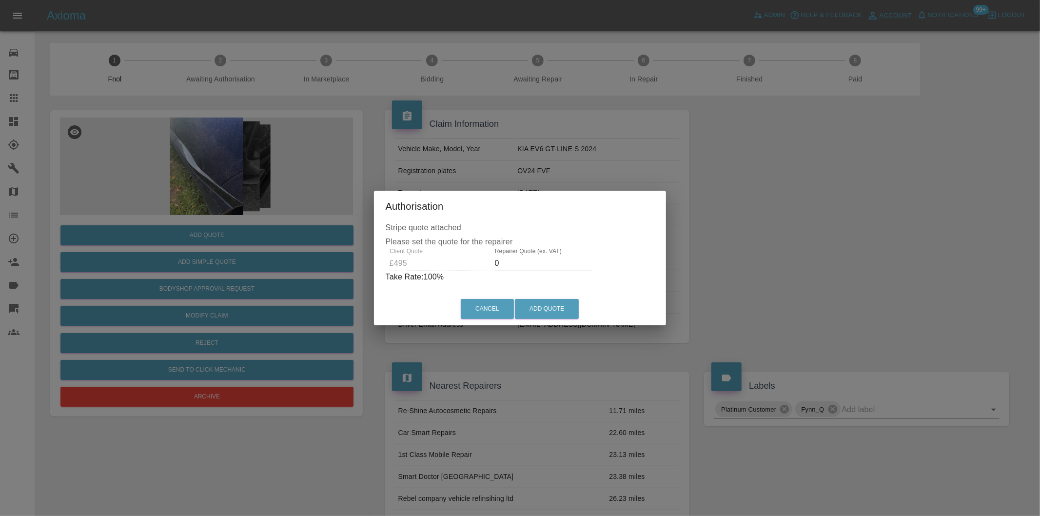
click at [519, 263] on input "0" at bounding box center [544, 264] width 98 height 16
type input "0310"
click at [559, 310] on button "Add Quote" at bounding box center [547, 309] width 64 height 20
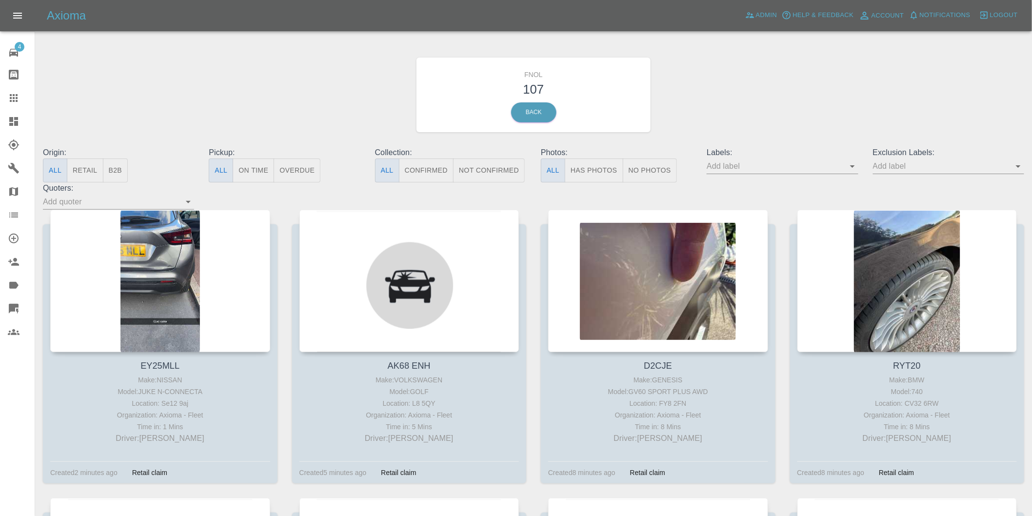
click at [589, 172] on button "Has Photos" at bounding box center [594, 170] width 59 height 24
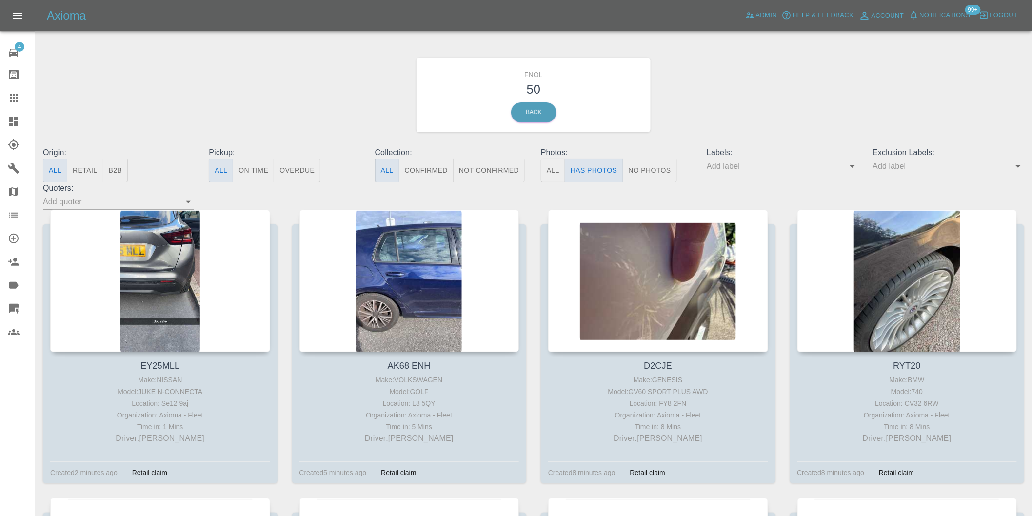
click at [1022, 167] on icon "Open" at bounding box center [1018, 166] width 12 height 12
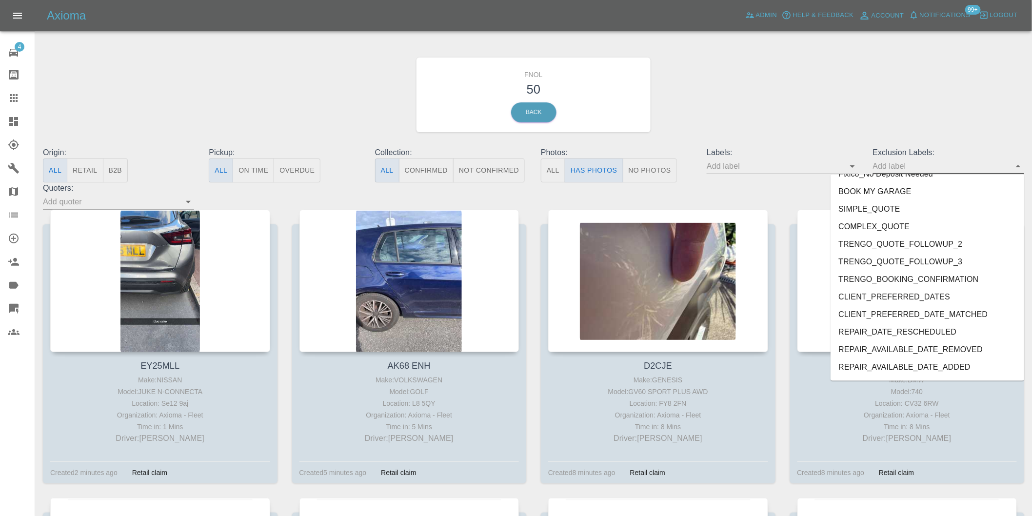
scroll to position [2118, 0]
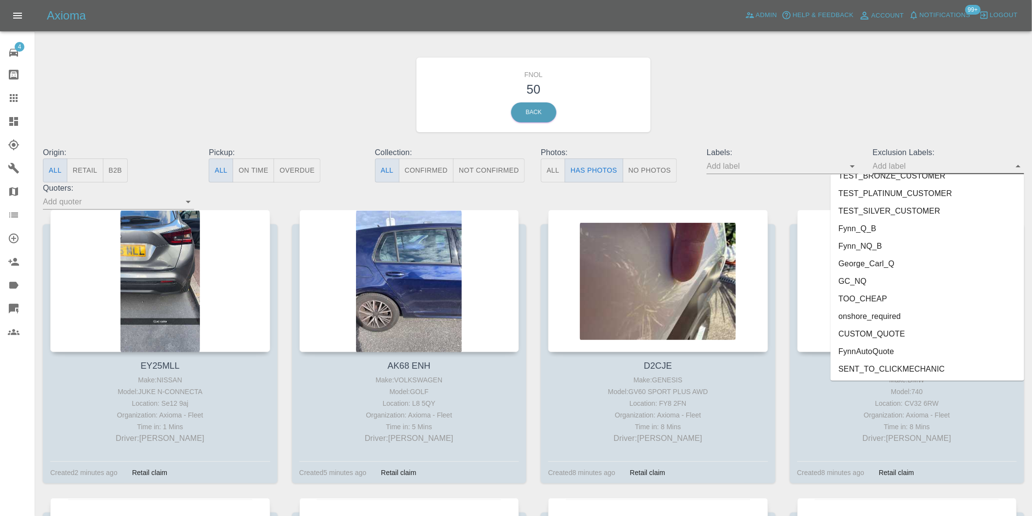
click at [883, 317] on li "onshore_required" at bounding box center [927, 317] width 194 height 18
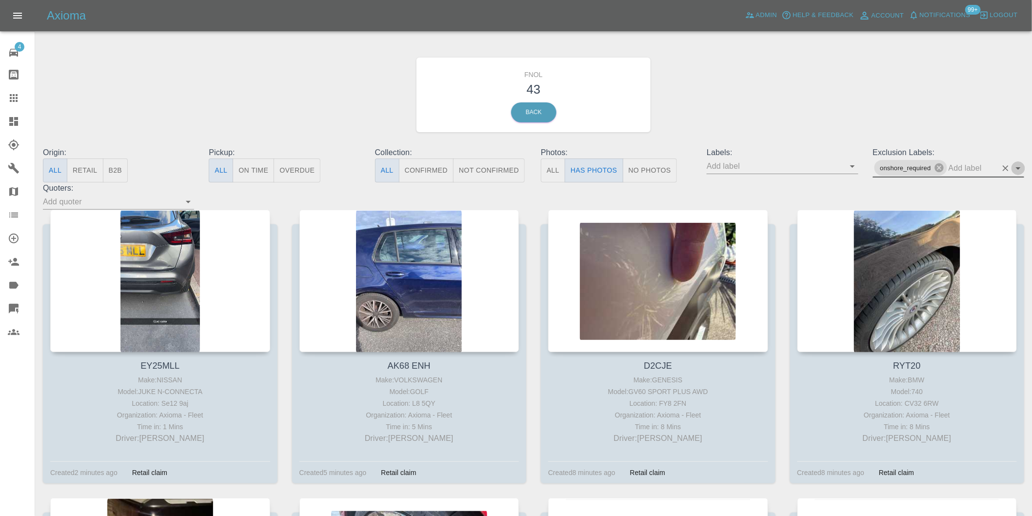
click at [1018, 167] on icon "Open" at bounding box center [1018, 168] width 5 height 2
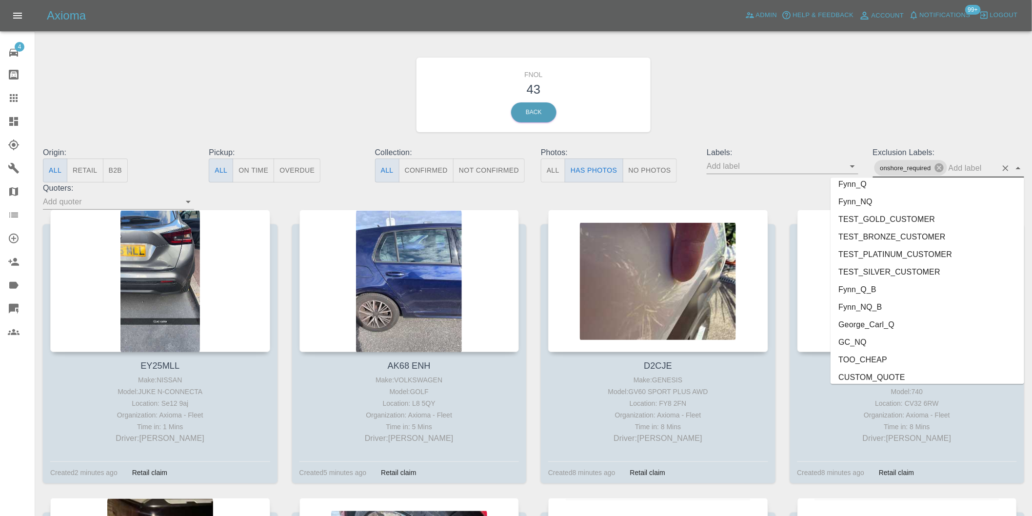
scroll to position [2100, 0]
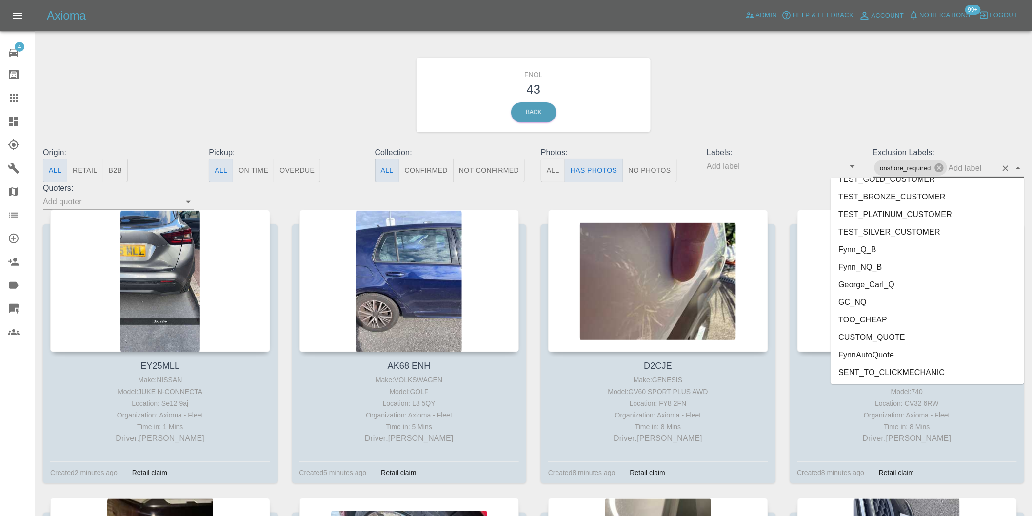
drag, startPoint x: 904, startPoint y: 337, endPoint x: 870, endPoint y: 288, distance: 59.9
click at [870, 288] on ul "FEEDBACK_REQUESTED BODYSHOP_APPROVAL_REQUESTED BODYSHOP_CLAIM PAYMENT_SUPPRESSE…" at bounding box center [927, 280] width 194 height 206
click at [870, 288] on li "George_Carl_Q" at bounding box center [927, 285] width 194 height 18
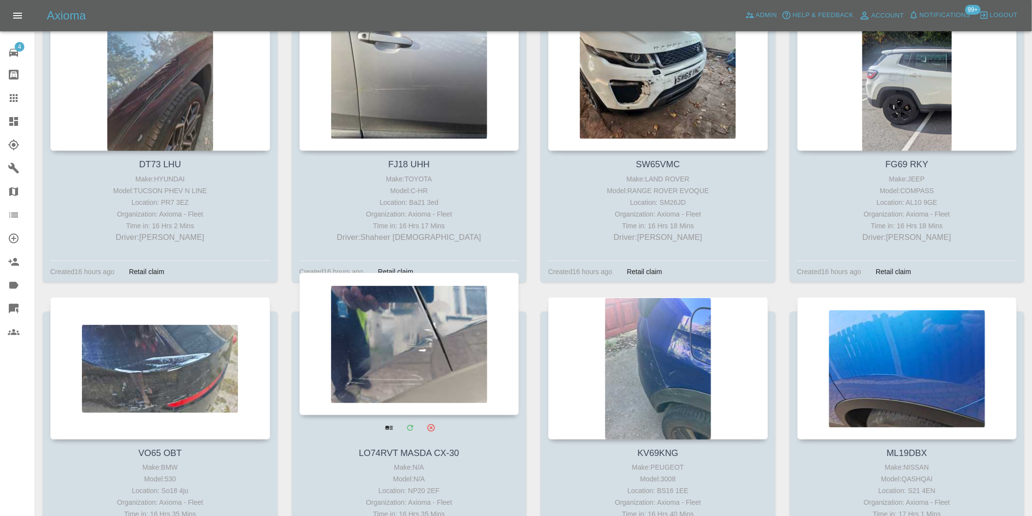
scroll to position [1192, 0]
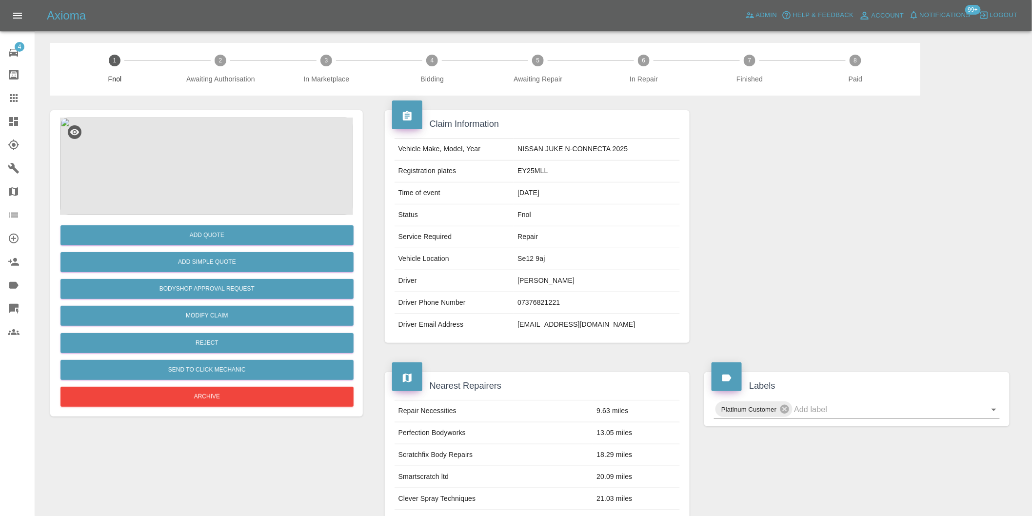
click at [200, 143] on img at bounding box center [206, 167] width 293 height 98
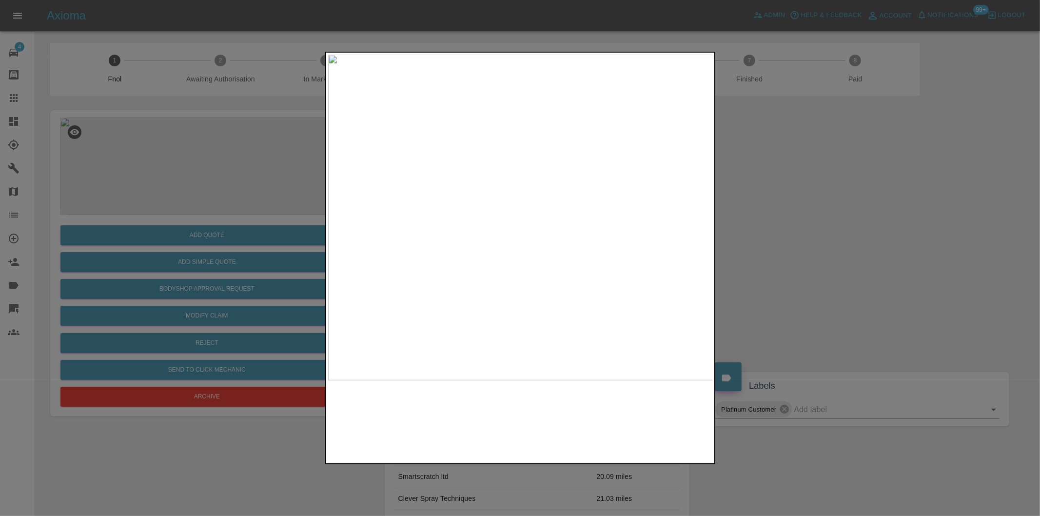
click at [511, 177] on img at bounding box center [520, 218] width 385 height 326
click at [511, 177] on img at bounding box center [548, 338] width 1156 height 977
click at [790, 247] on div at bounding box center [520, 258] width 1040 height 516
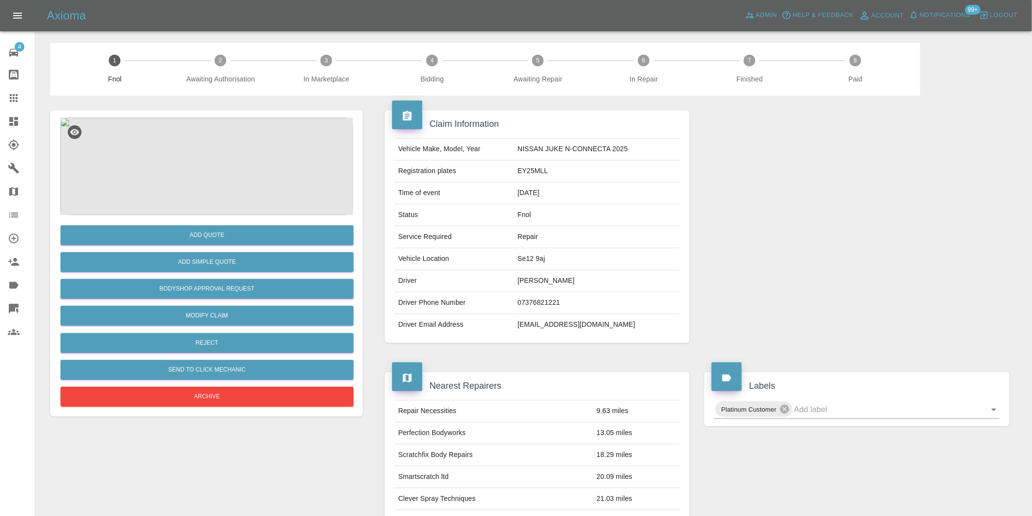
click at [203, 144] on img at bounding box center [206, 167] width 293 height 98
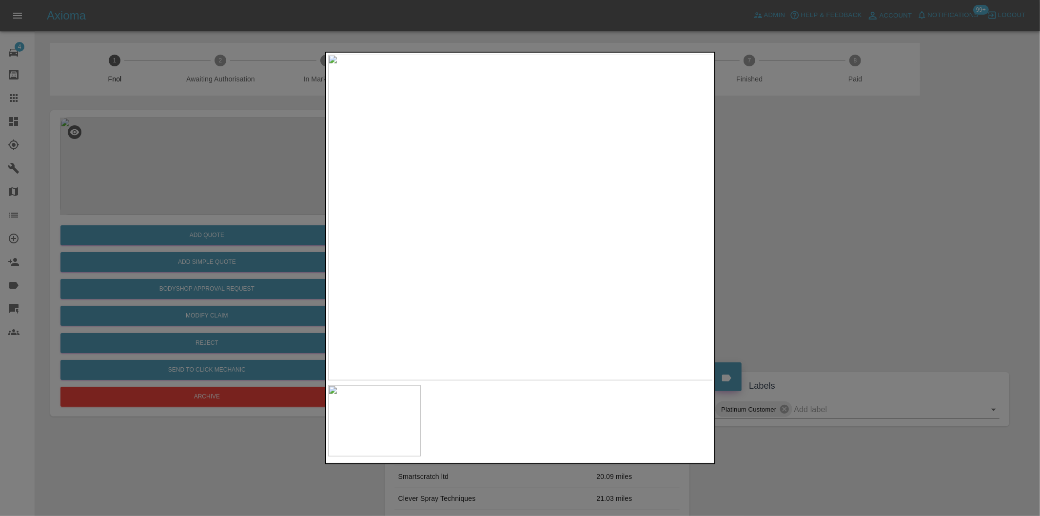
click at [503, 184] on img at bounding box center [520, 218] width 385 height 326
click at [503, 184] on img at bounding box center [571, 317] width 1156 height 977
drag, startPoint x: 843, startPoint y: 240, endPoint x: 429, endPoint y: 211, distance: 414.5
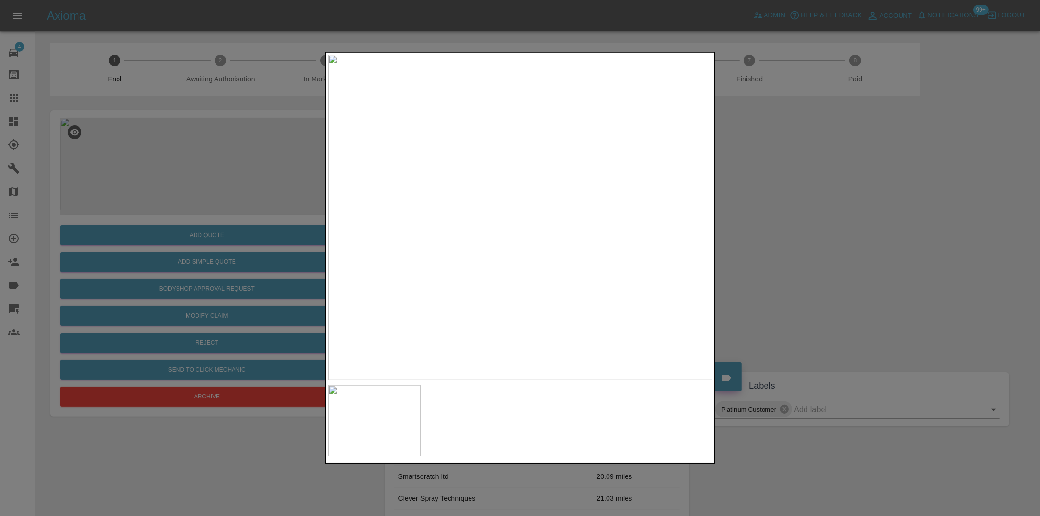
click at [836, 239] on div at bounding box center [520, 258] width 1040 height 516
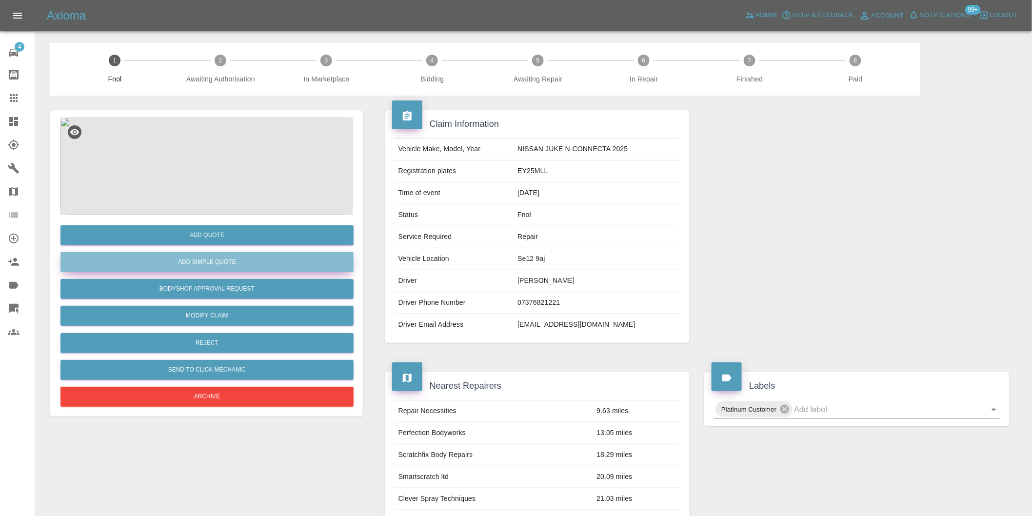
click at [218, 257] on button "Add Simple Quote" at bounding box center [206, 262] width 293 height 20
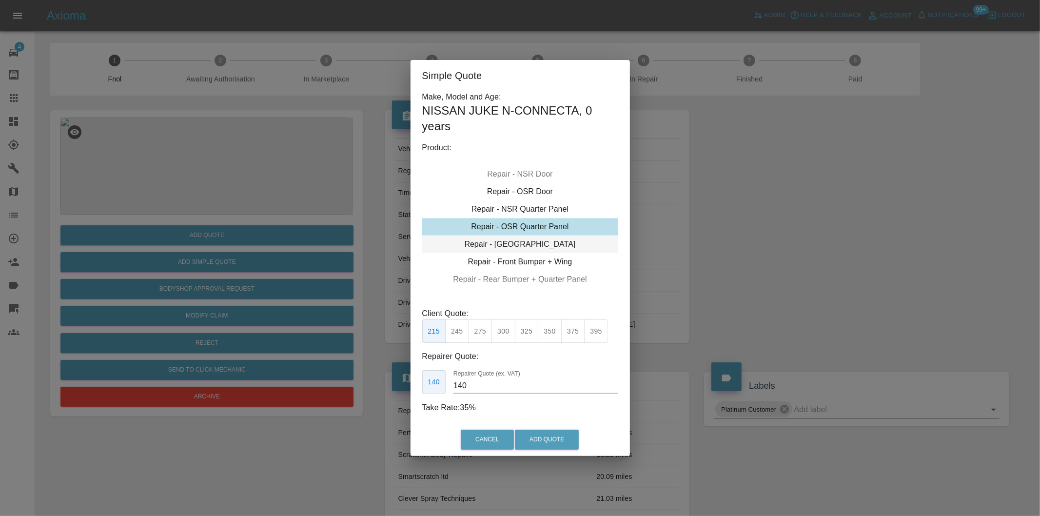
click at [545, 247] on div "Repair - Tailgate" at bounding box center [520, 245] width 196 height 18
click at [593, 333] on button "395" at bounding box center [596, 331] width 24 height 24
type input "265"
click at [548, 436] on button "Add Quote" at bounding box center [547, 440] width 64 height 20
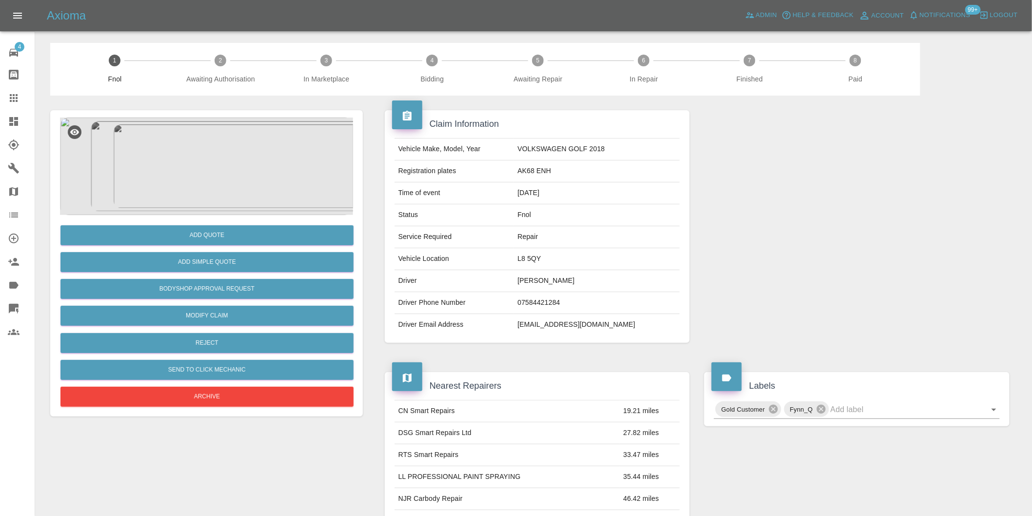
click at [218, 159] on img at bounding box center [206, 167] width 293 height 98
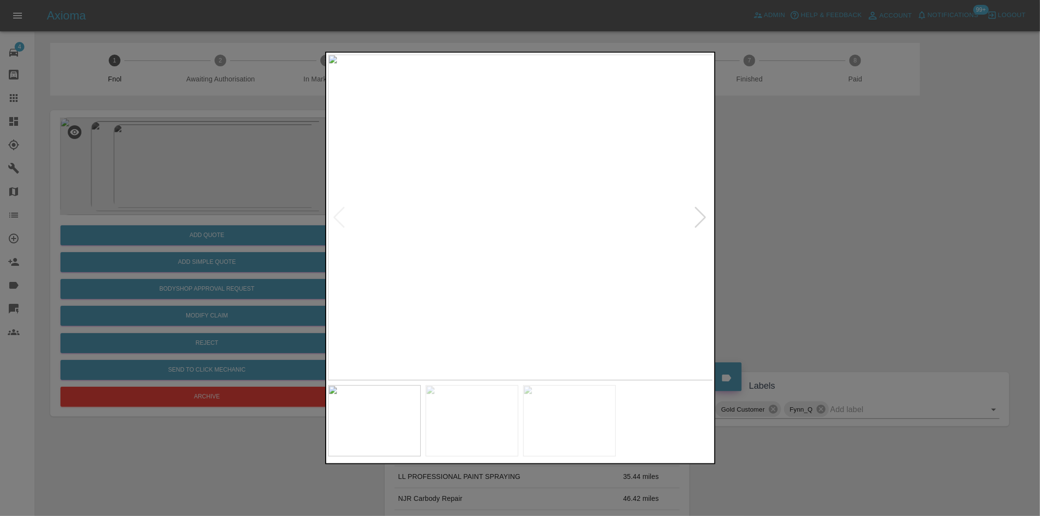
click at [700, 217] on div at bounding box center [700, 217] width 13 height 21
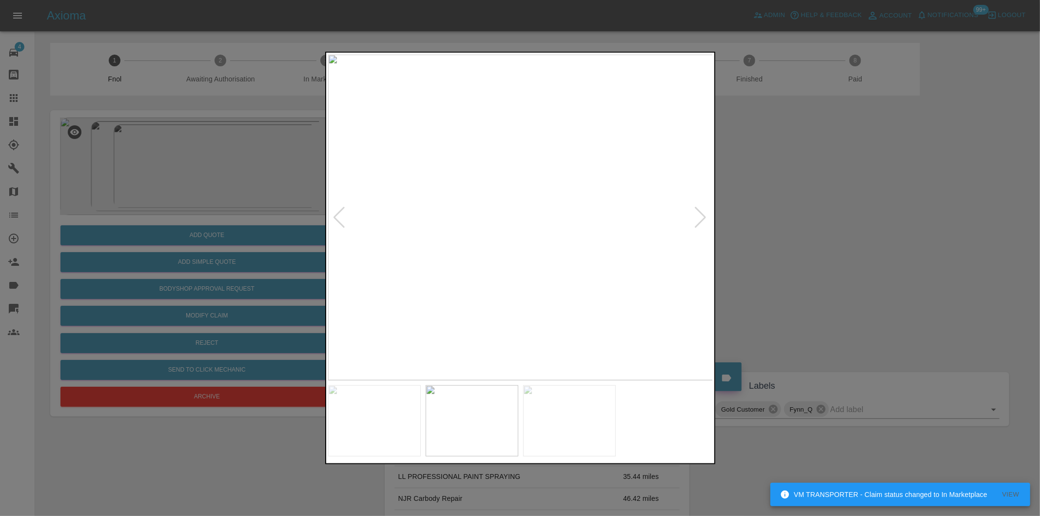
click at [700, 217] on div at bounding box center [700, 217] width 13 height 21
click at [700, 217] on img at bounding box center [520, 218] width 385 height 326
click at [422, 249] on img at bounding box center [520, 218] width 385 height 326
click at [529, 265] on img at bounding box center [815, 122] width 1156 height 977
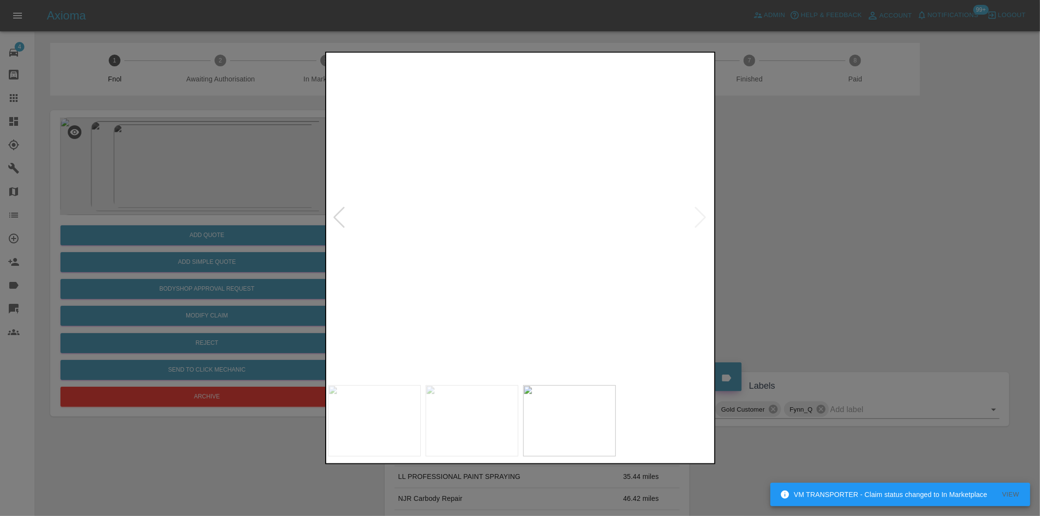
click at [528, 264] on img at bounding box center [815, 122] width 1156 height 977
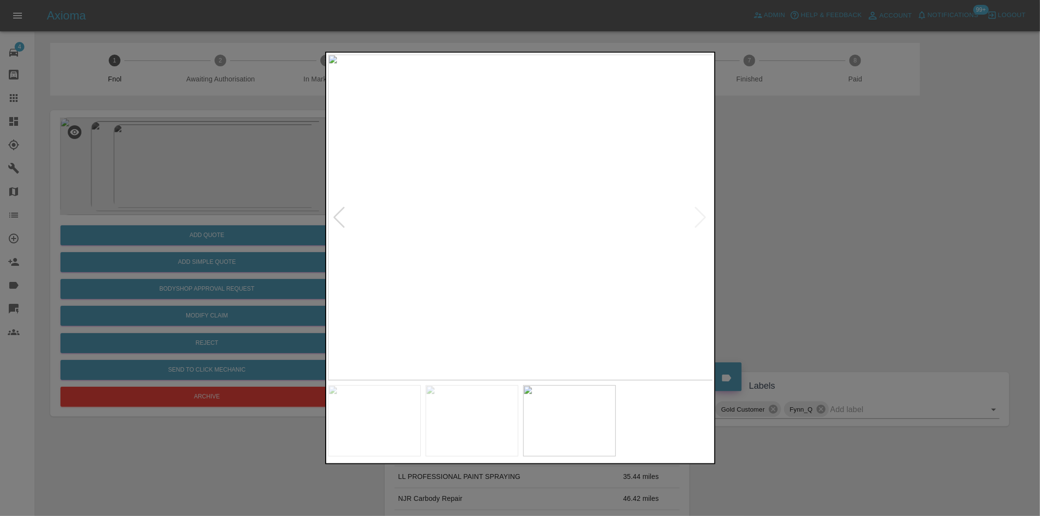
click at [339, 218] on div at bounding box center [339, 217] width 13 height 21
click at [818, 222] on div at bounding box center [520, 258] width 1040 height 516
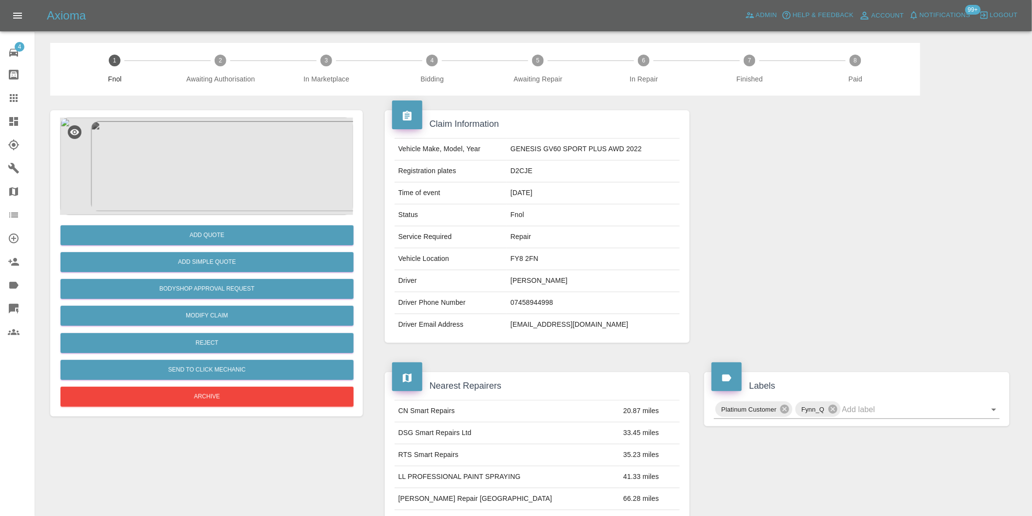
click at [235, 152] on img at bounding box center [206, 167] width 293 height 98
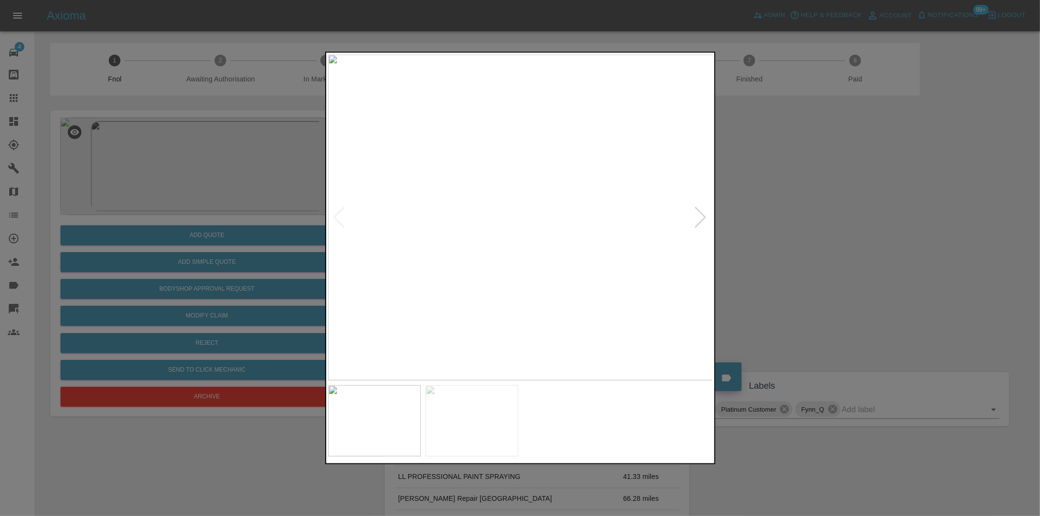
click at [697, 216] on div at bounding box center [700, 217] width 13 height 21
click at [697, 216] on img at bounding box center [520, 218] width 385 height 326
click at [836, 240] on div at bounding box center [520, 258] width 1040 height 516
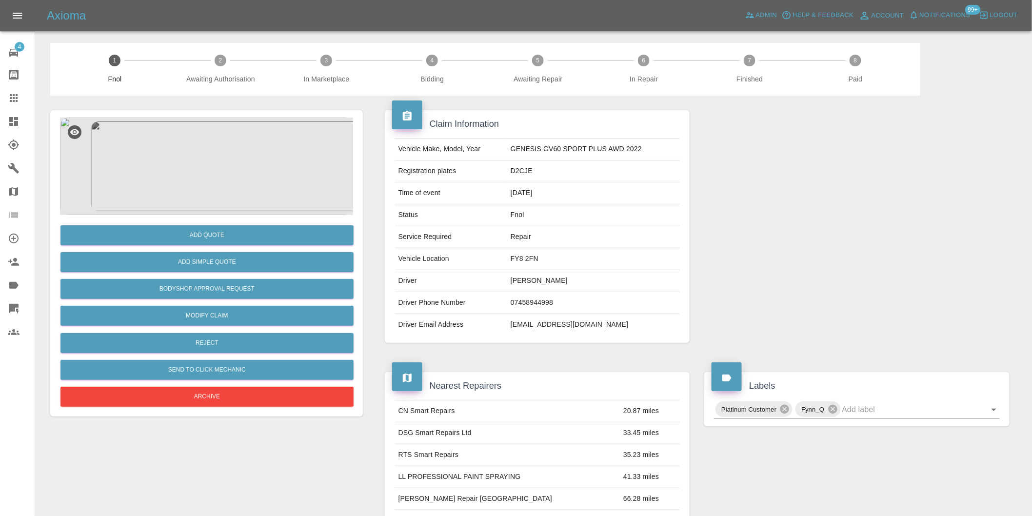
click at [227, 158] on img at bounding box center [206, 167] width 293 height 98
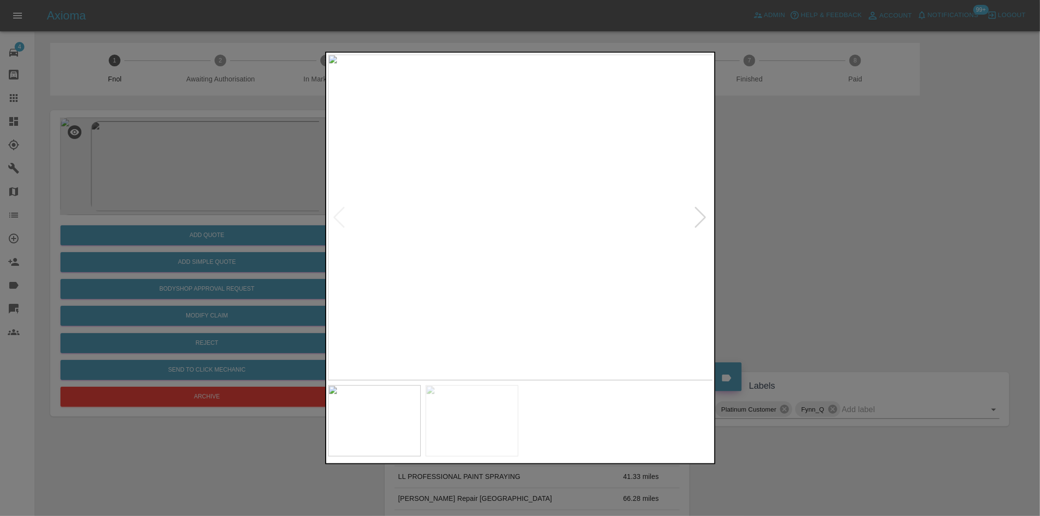
click at [703, 216] on div at bounding box center [700, 217] width 13 height 21
click at [703, 216] on img at bounding box center [520, 218] width 385 height 326
click at [742, 216] on div at bounding box center [520, 258] width 1040 height 516
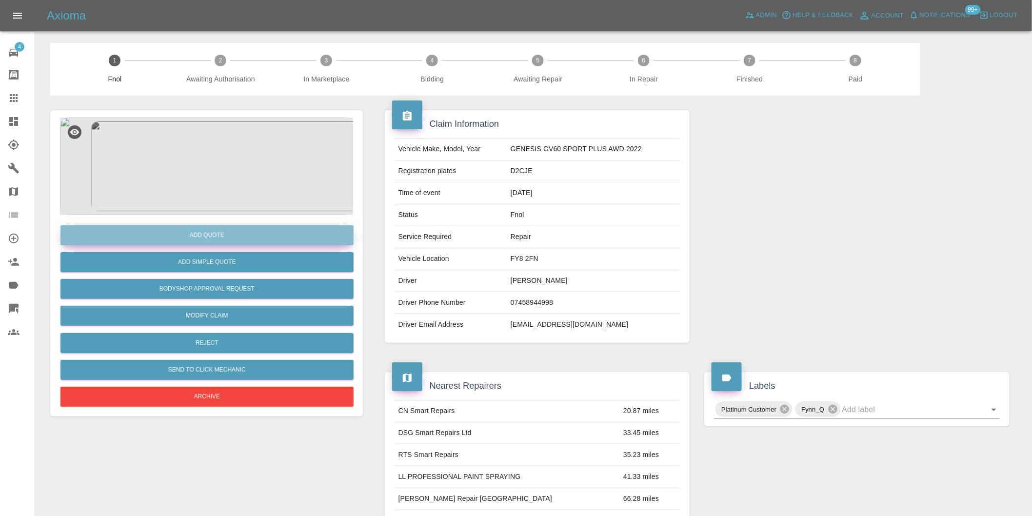
click at [221, 233] on button "Add Quote" at bounding box center [206, 235] width 293 height 20
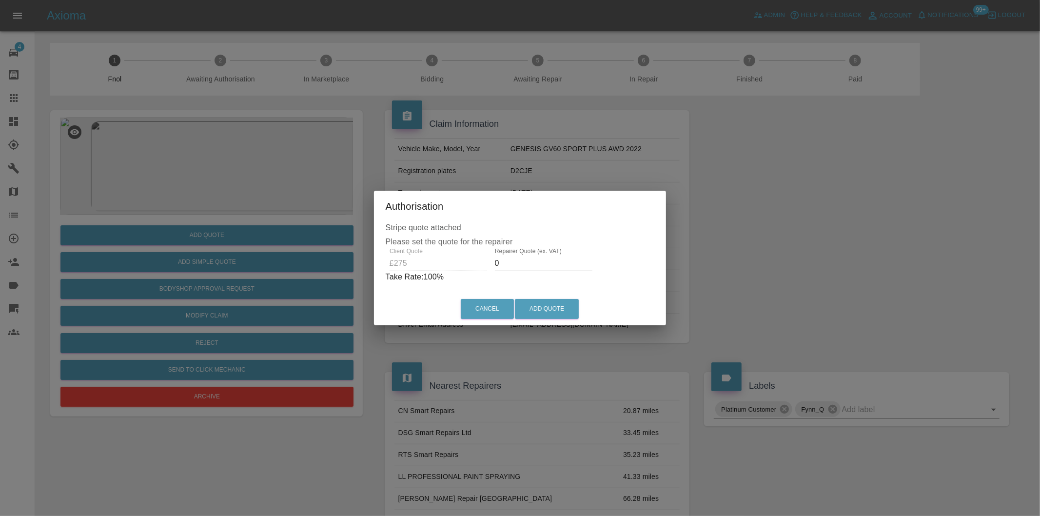
click at [534, 265] on input "0" at bounding box center [544, 264] width 98 height 16
type input "0180"
click at [553, 308] on button "Add Quote" at bounding box center [547, 309] width 64 height 20
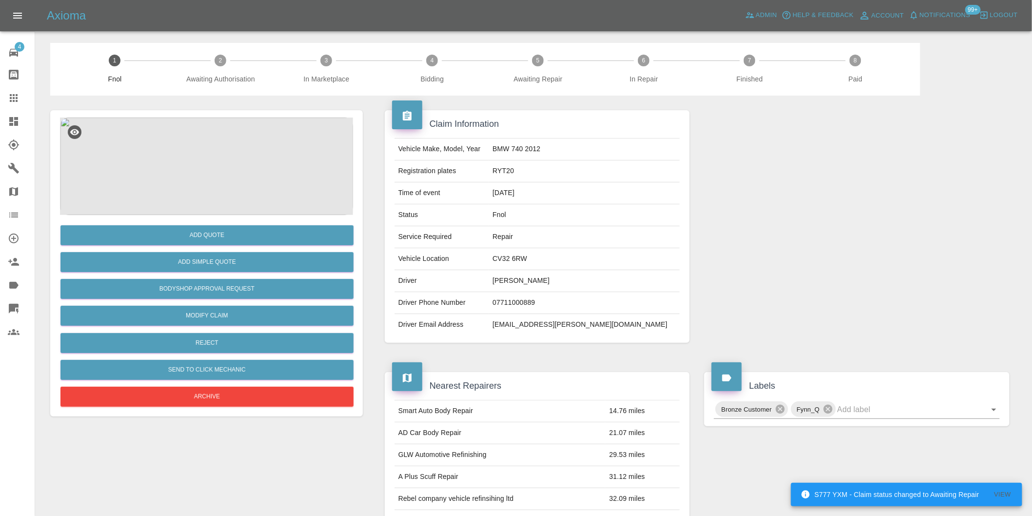
click at [183, 160] on img at bounding box center [206, 167] width 293 height 98
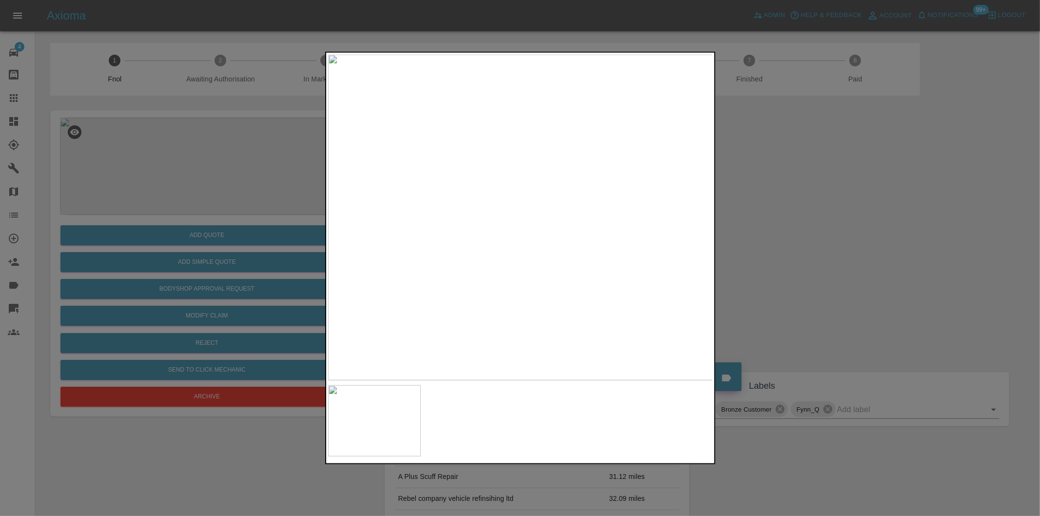
click at [808, 202] on div at bounding box center [520, 258] width 1040 height 516
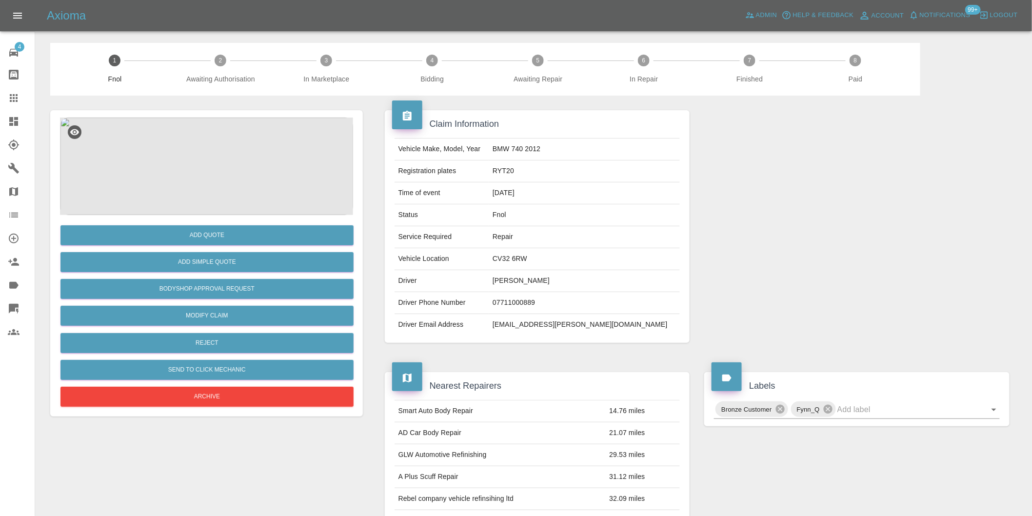
click at [206, 137] on img at bounding box center [206, 167] width 293 height 98
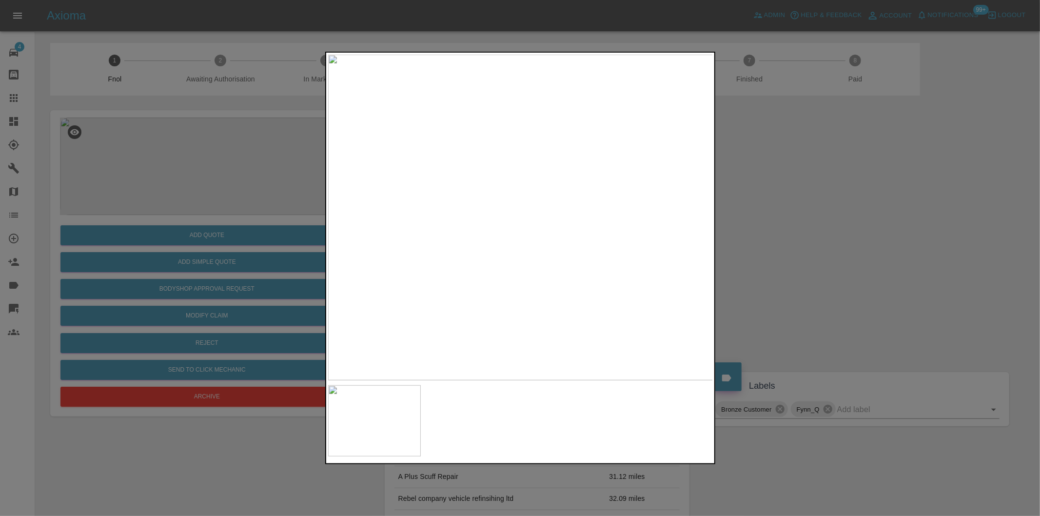
click at [774, 217] on div at bounding box center [520, 258] width 1040 height 516
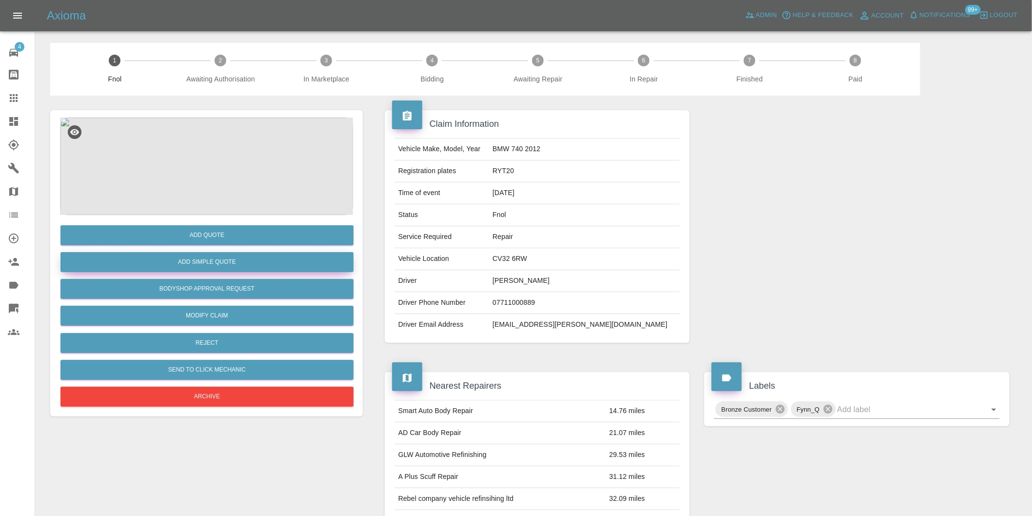
click at [237, 263] on button "Add Simple Quote" at bounding box center [206, 262] width 293 height 20
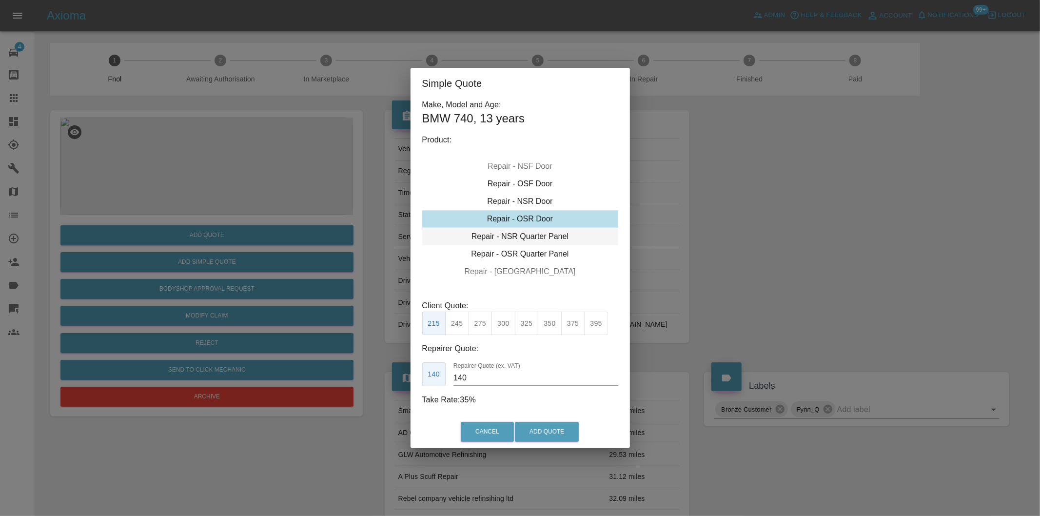
click at [528, 236] on div "Repair - NSR Quarter Panel" at bounding box center [520, 237] width 196 height 18
click at [576, 320] on button "375" at bounding box center [573, 324] width 24 height 24
type input "250"
click at [559, 432] on button "Add Quote" at bounding box center [547, 432] width 64 height 20
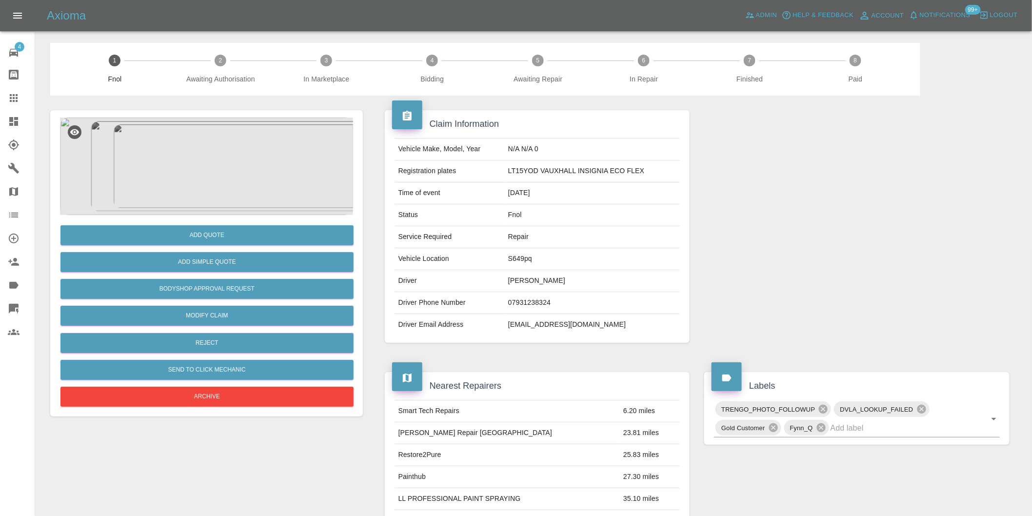
click at [205, 141] on img at bounding box center [206, 167] width 293 height 98
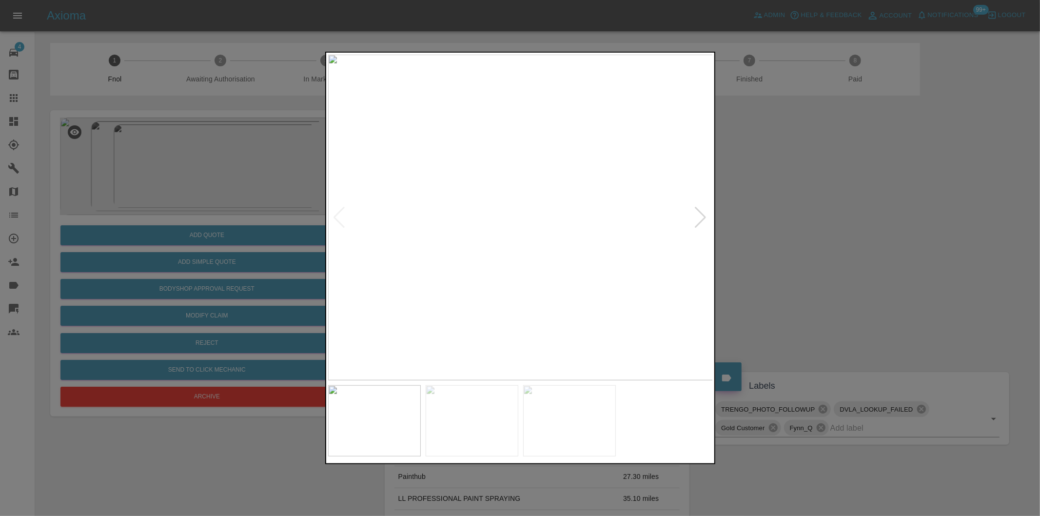
click at [699, 217] on div at bounding box center [700, 217] width 13 height 21
drag, startPoint x: 866, startPoint y: 227, endPoint x: 497, endPoint y: 295, distance: 374.3
click at [863, 228] on div at bounding box center [520, 258] width 1040 height 516
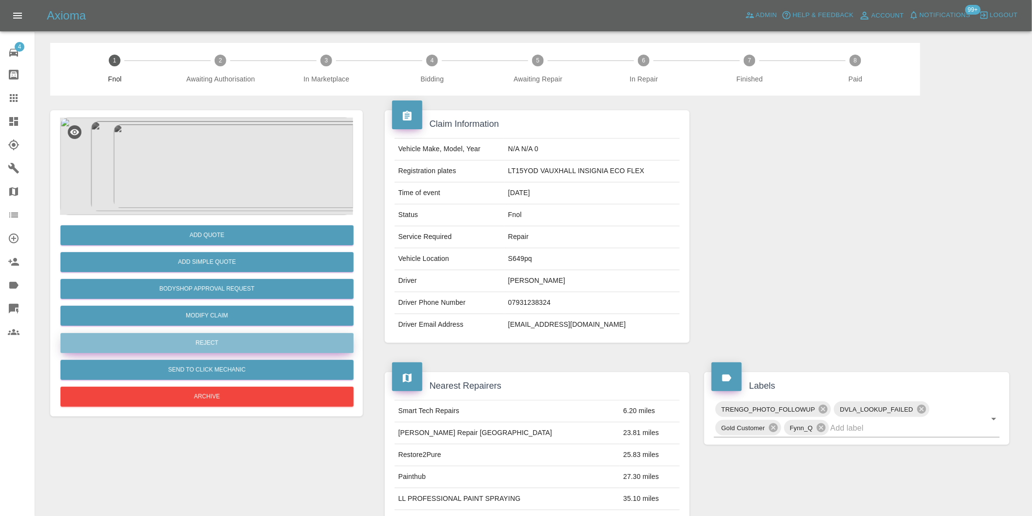
click at [221, 342] on button "Reject" at bounding box center [206, 343] width 293 height 20
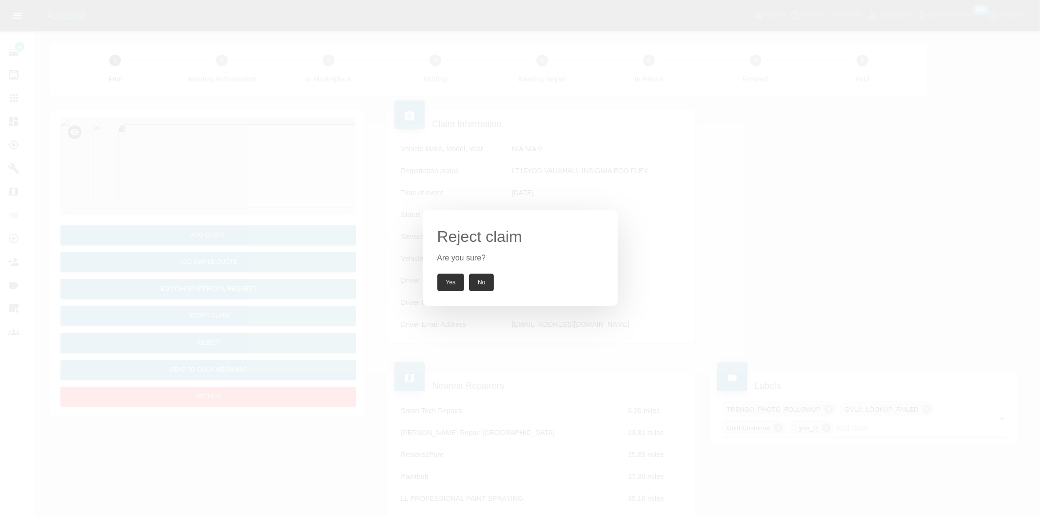
click at [453, 278] on button "Yes" at bounding box center [450, 283] width 27 height 18
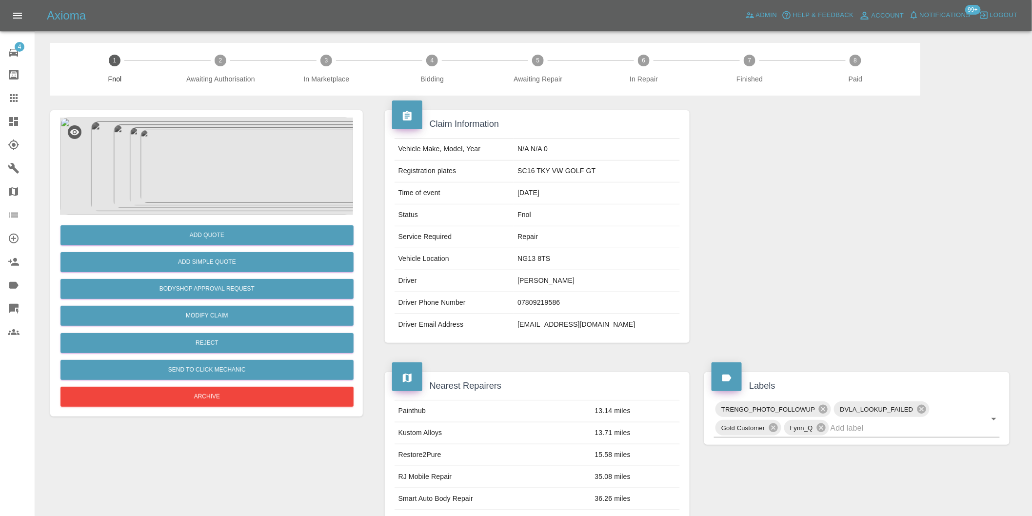
click at [189, 161] on img at bounding box center [206, 167] width 293 height 98
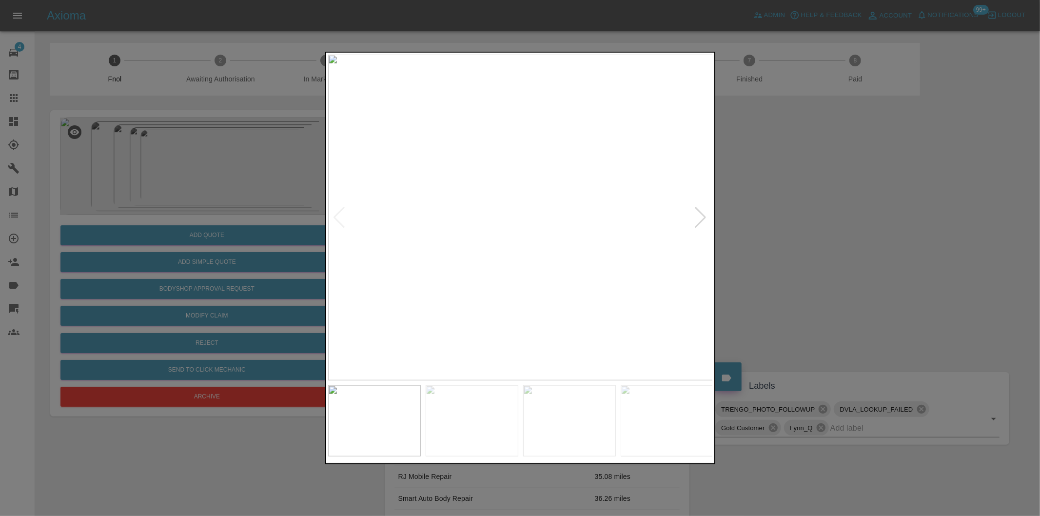
click at [698, 220] on div at bounding box center [700, 217] width 13 height 21
click at [704, 215] on div at bounding box center [700, 217] width 13 height 21
click at [339, 217] on div at bounding box center [339, 217] width 13 height 21
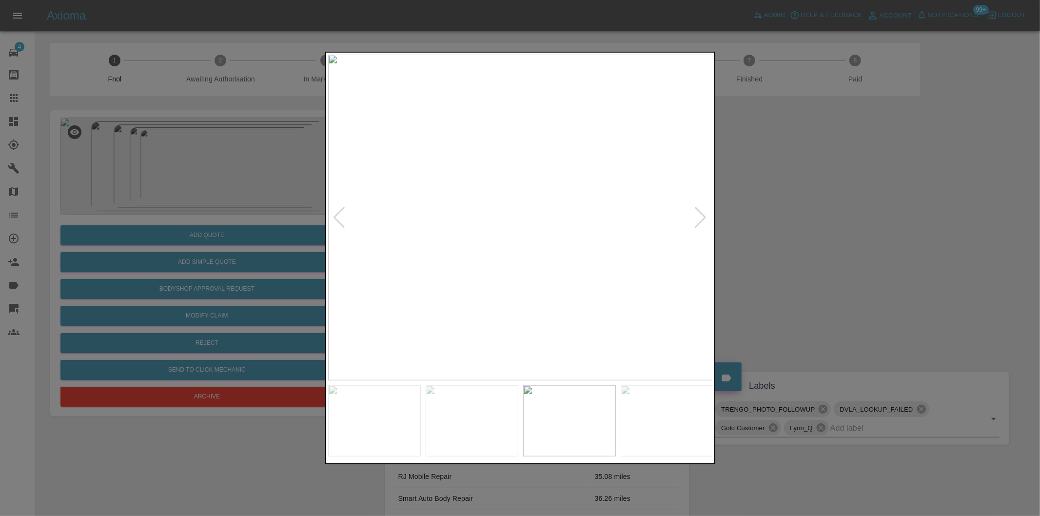
click at [339, 217] on div at bounding box center [339, 217] width 13 height 21
click at [337, 214] on div at bounding box center [339, 217] width 13 height 21
drag, startPoint x: 791, startPoint y: 216, endPoint x: 690, endPoint y: 227, distance: 102.0
click at [790, 216] on div at bounding box center [520, 258] width 1040 height 516
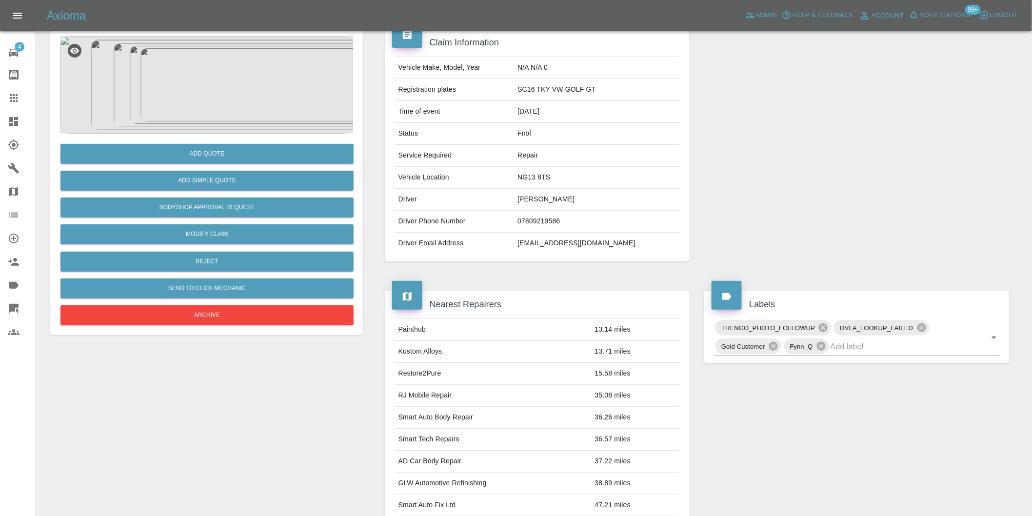
scroll to position [13, 0]
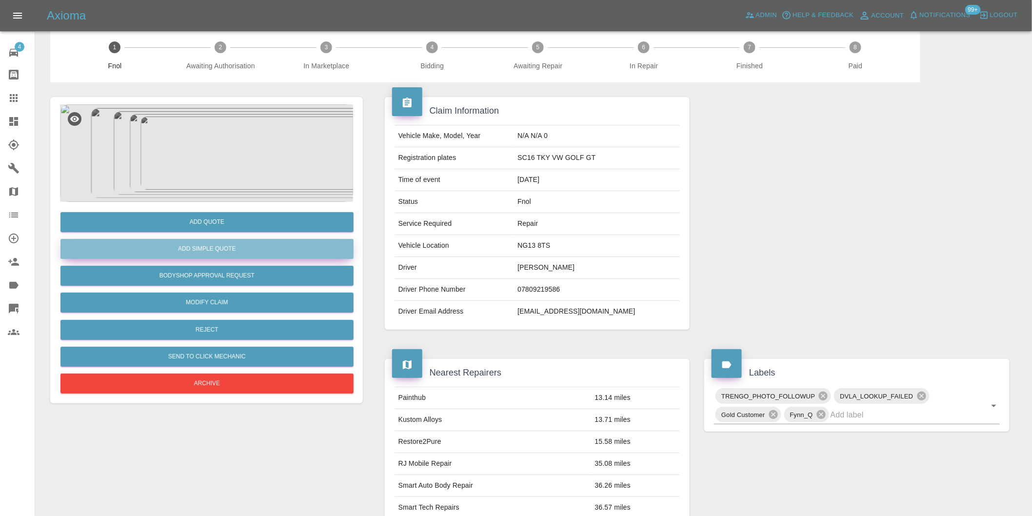
click at [222, 251] on button "Add Simple Quote" at bounding box center [206, 249] width 293 height 20
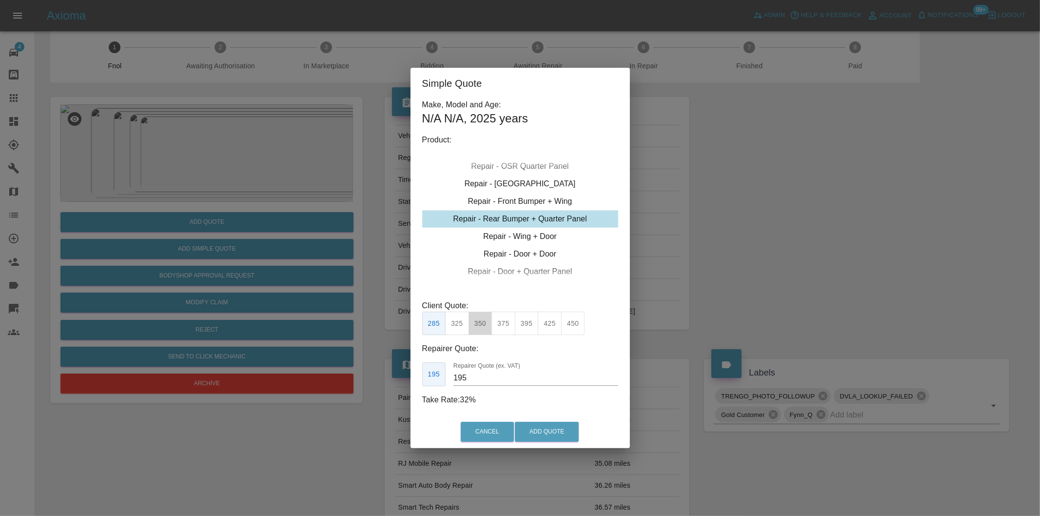
click at [486, 327] on button "350" at bounding box center [481, 324] width 24 height 24
type input "210"
click at [549, 428] on button "Add Quote" at bounding box center [547, 432] width 64 height 20
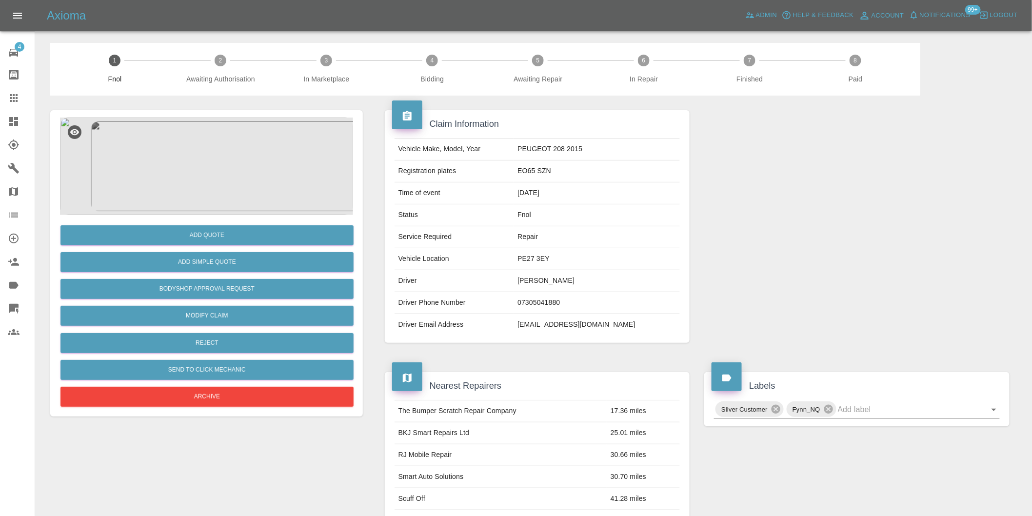
click at [216, 171] on img at bounding box center [206, 167] width 293 height 98
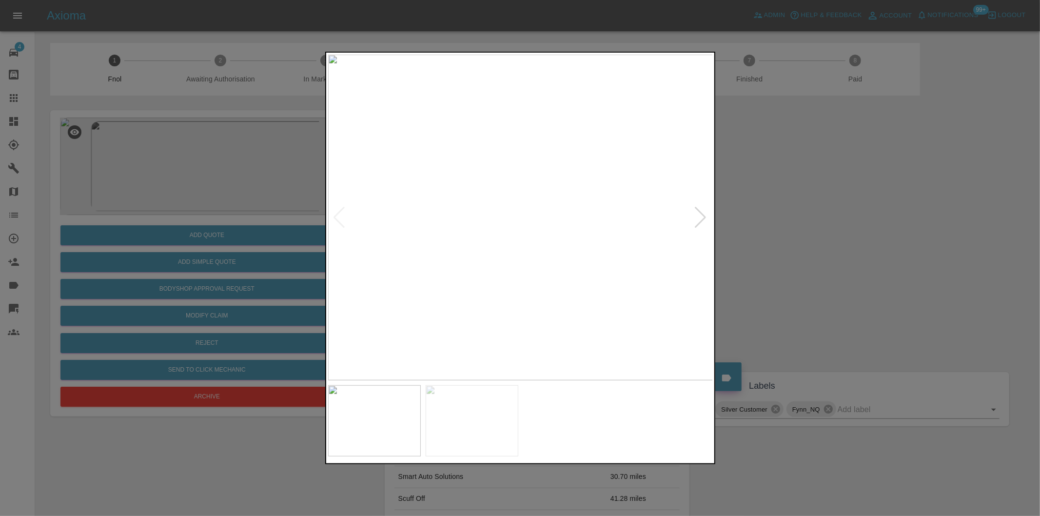
click at [701, 217] on div at bounding box center [700, 217] width 13 height 21
click at [701, 217] on img at bounding box center [520, 218] width 385 height 326
click at [835, 244] on div at bounding box center [520, 258] width 1040 height 516
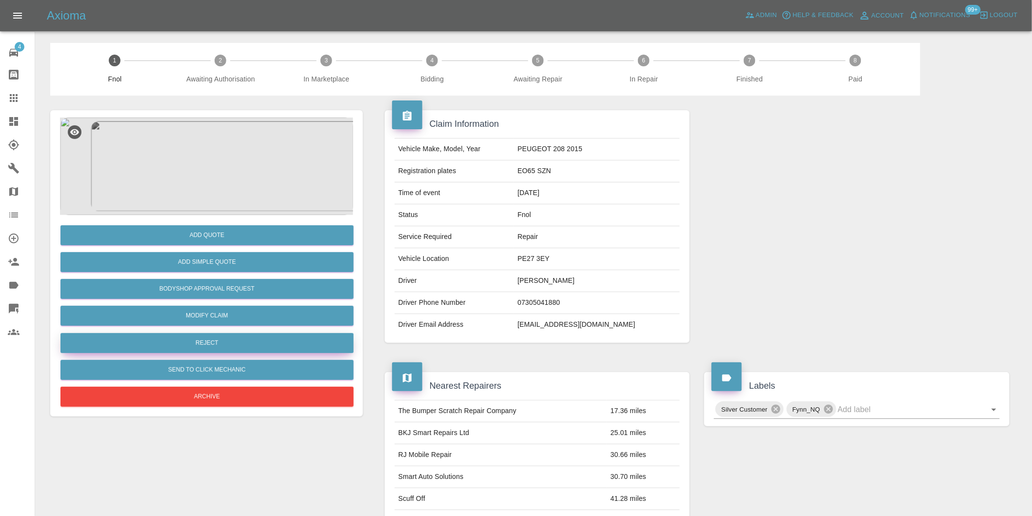
click at [227, 347] on button "Reject" at bounding box center [206, 343] width 293 height 20
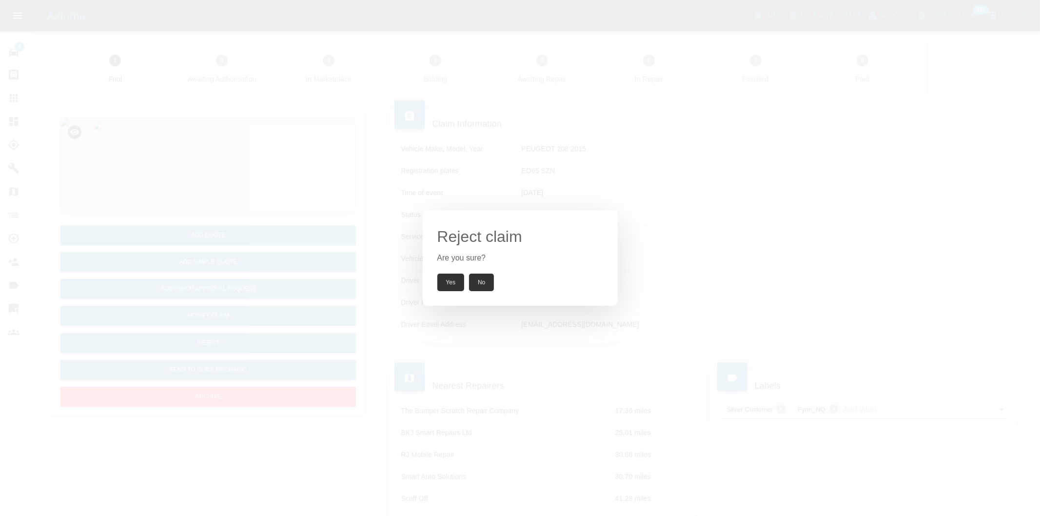
click at [446, 280] on button "Yes" at bounding box center [450, 283] width 27 height 18
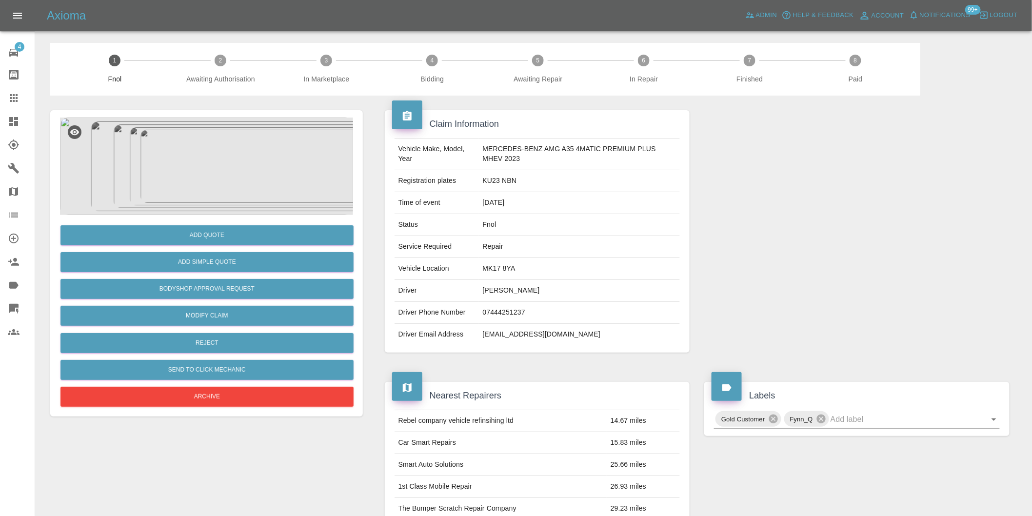
click at [189, 171] on img at bounding box center [206, 167] width 293 height 98
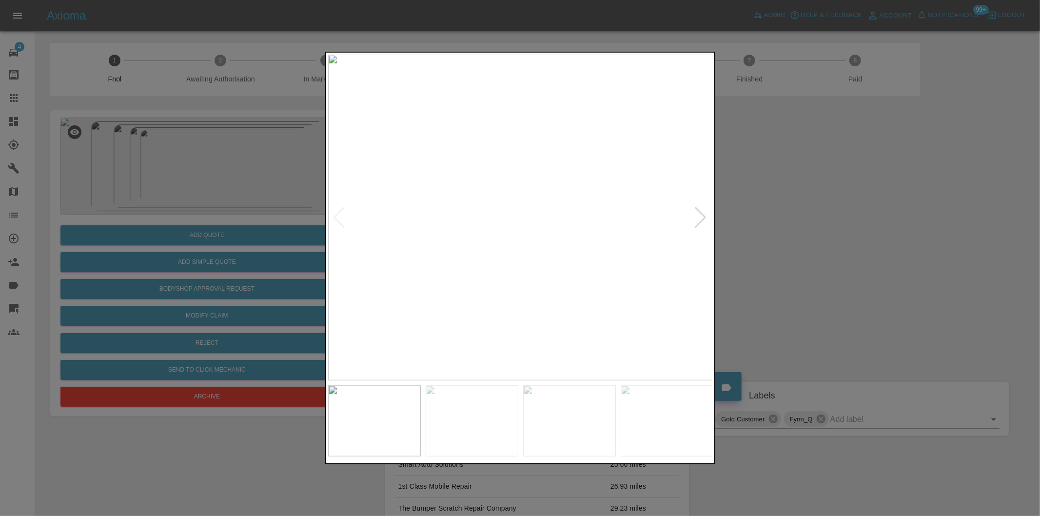
click at [702, 220] on div at bounding box center [700, 217] width 13 height 21
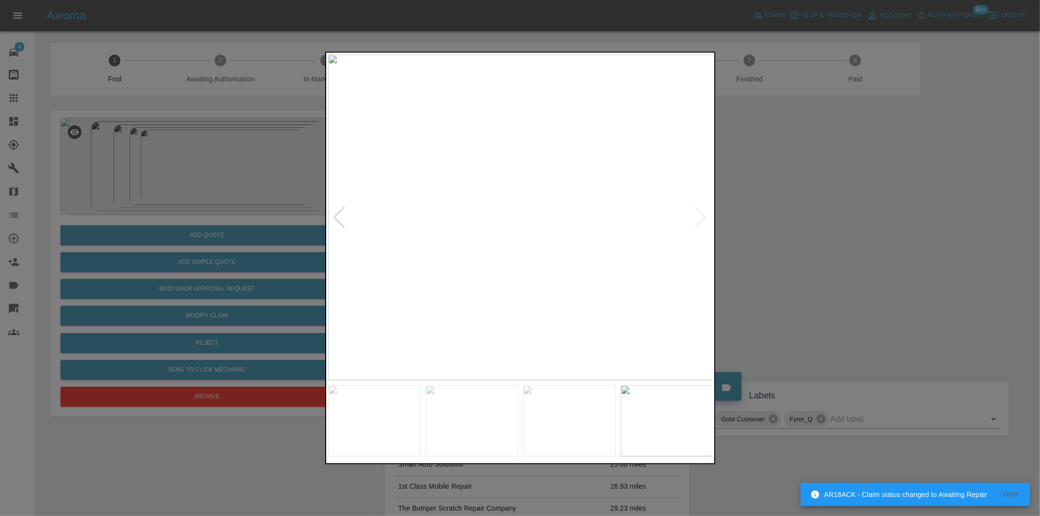
click at [702, 220] on img at bounding box center [520, 218] width 385 height 326
click at [813, 217] on div at bounding box center [520, 258] width 1040 height 516
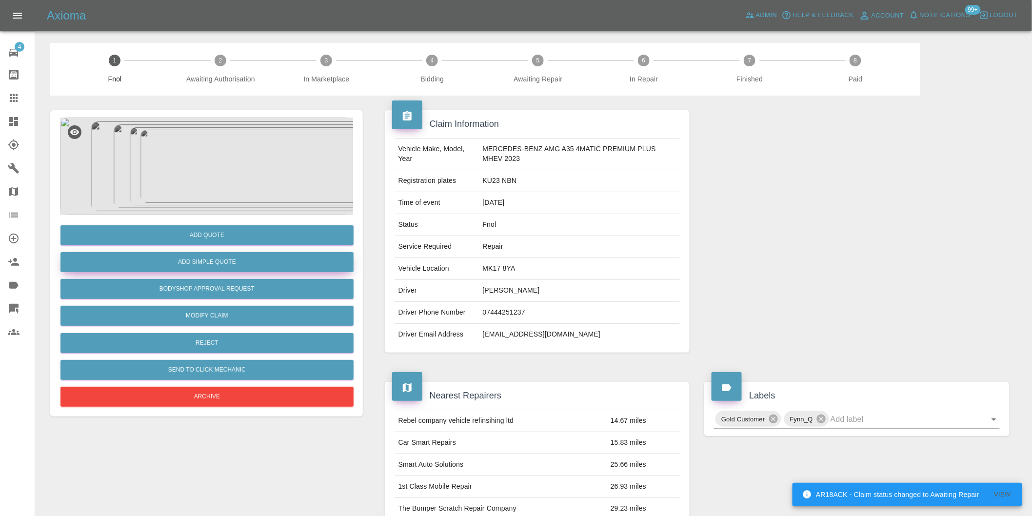
click at [202, 267] on button "Add Simple Quote" at bounding box center [206, 262] width 293 height 20
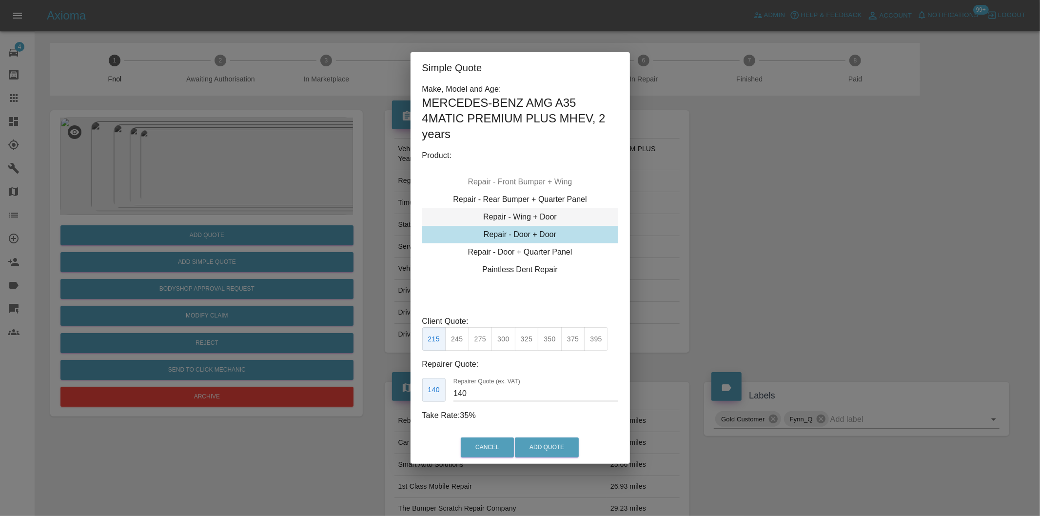
type input "230"
click at [551, 446] on button "Add Quote" at bounding box center [547, 447] width 64 height 20
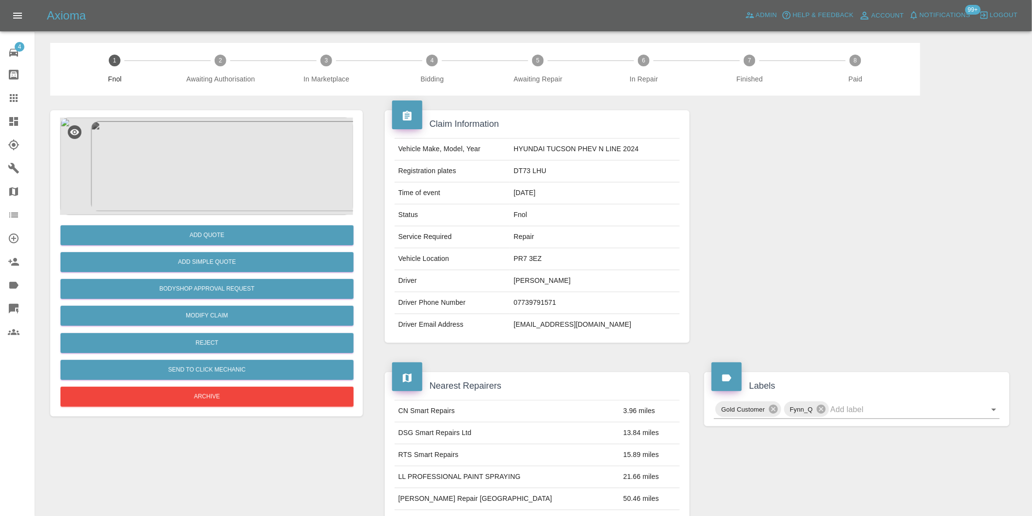
click at [197, 169] on img at bounding box center [206, 167] width 293 height 98
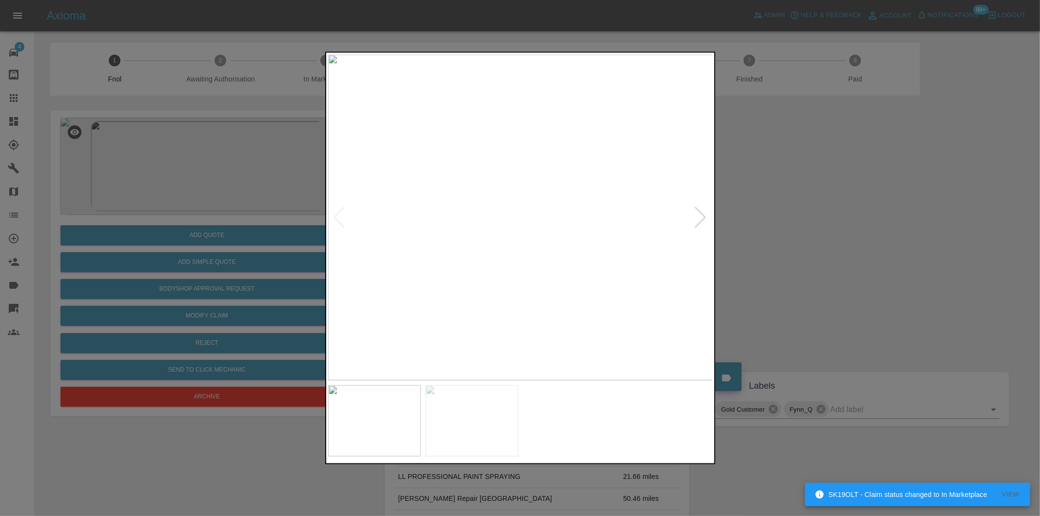
click at [698, 214] on div at bounding box center [700, 217] width 13 height 21
click at [698, 214] on img at bounding box center [520, 218] width 385 height 326
click at [700, 212] on img at bounding box center [520, 218] width 385 height 326
click at [819, 201] on div at bounding box center [520, 258] width 1040 height 516
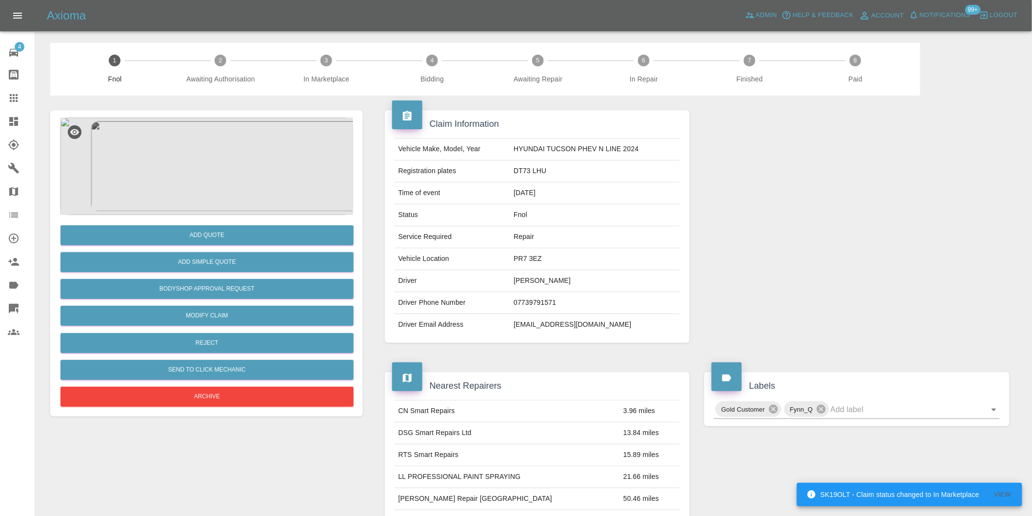
click at [235, 145] on img at bounding box center [206, 167] width 293 height 98
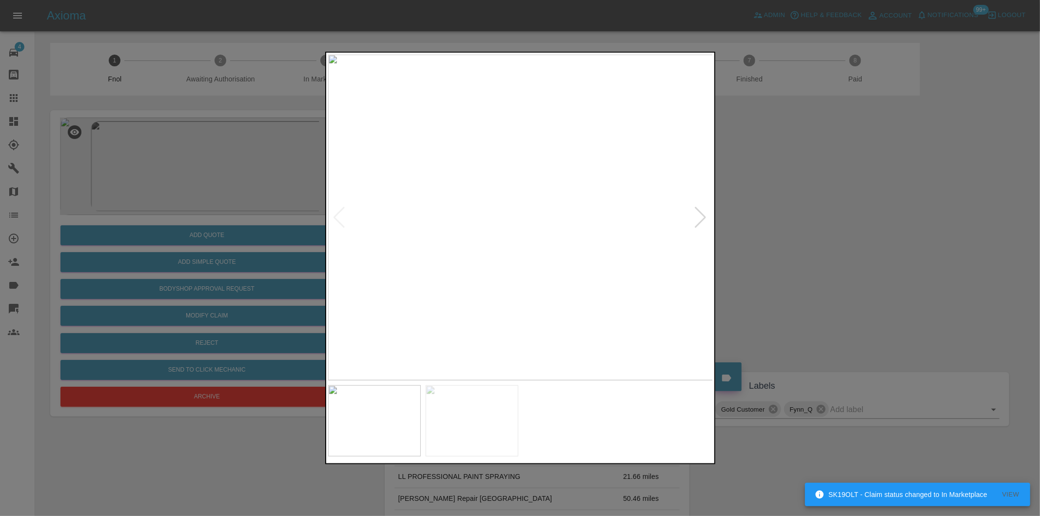
click at [700, 216] on div at bounding box center [700, 217] width 13 height 21
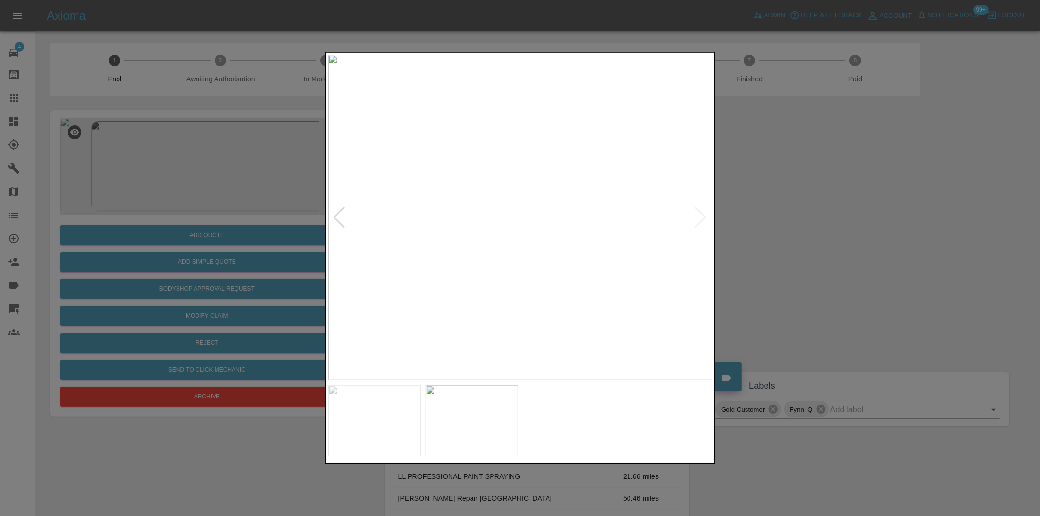
click at [700, 216] on img at bounding box center [520, 218] width 385 height 326
drag, startPoint x: 801, startPoint y: 231, endPoint x: 425, endPoint y: 244, distance: 376.2
click at [785, 229] on div at bounding box center [520, 258] width 1040 height 516
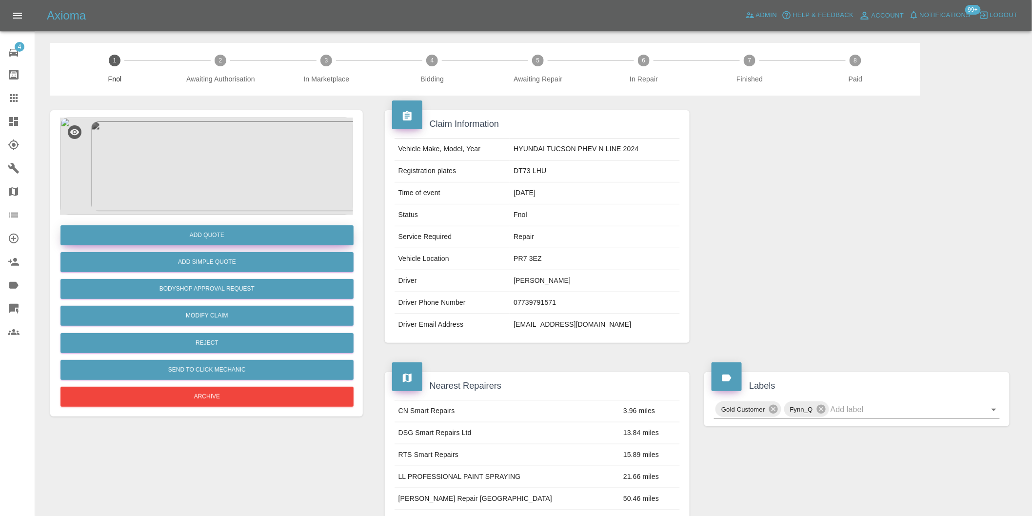
click at [215, 236] on button "Add Quote" at bounding box center [206, 235] width 293 height 20
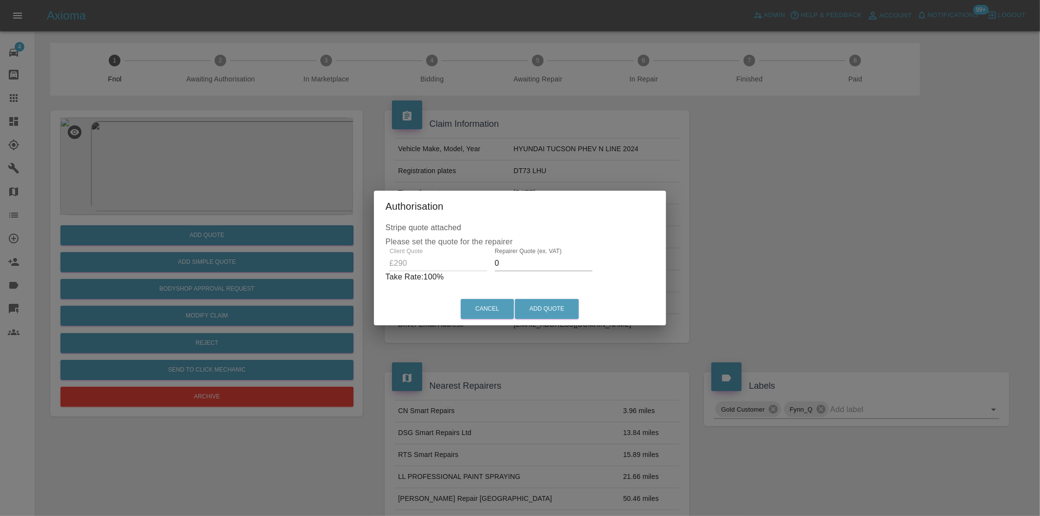
click at [517, 265] on input "0" at bounding box center [544, 264] width 98 height 16
type input "0180"
click at [540, 314] on button "Add Quote" at bounding box center [547, 309] width 64 height 20
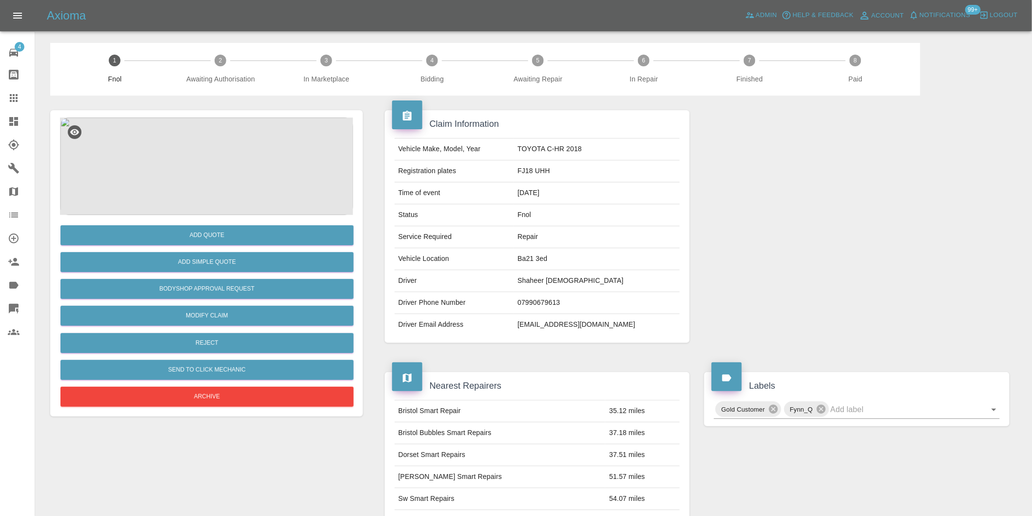
click at [214, 155] on img at bounding box center [206, 167] width 293 height 98
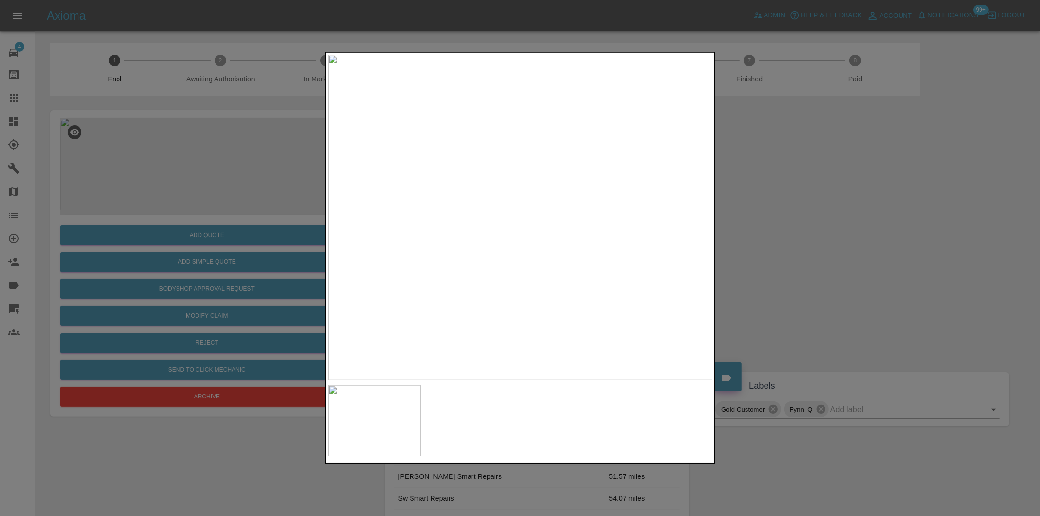
click at [806, 241] on div at bounding box center [520, 258] width 1040 height 516
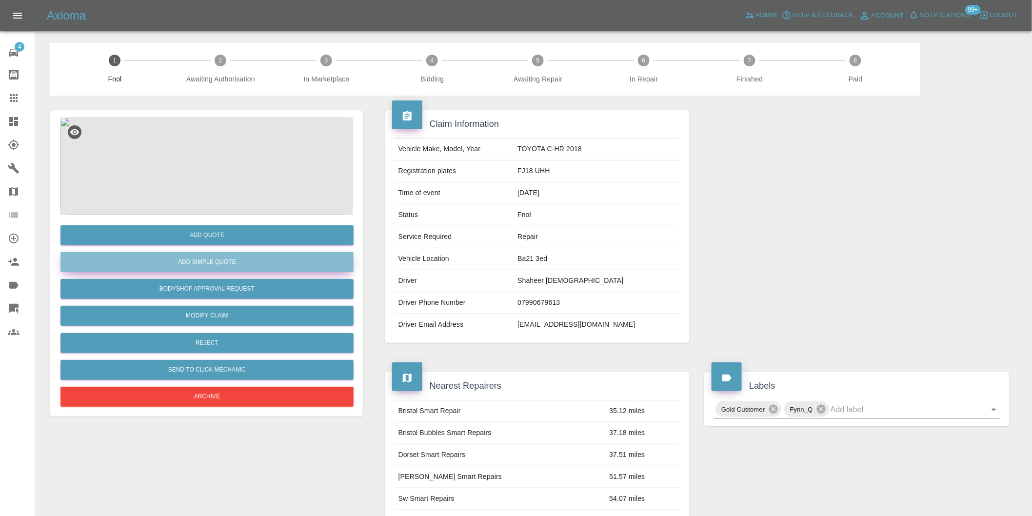
click at [208, 266] on button "Add Simple Quote" at bounding box center [206, 262] width 293 height 20
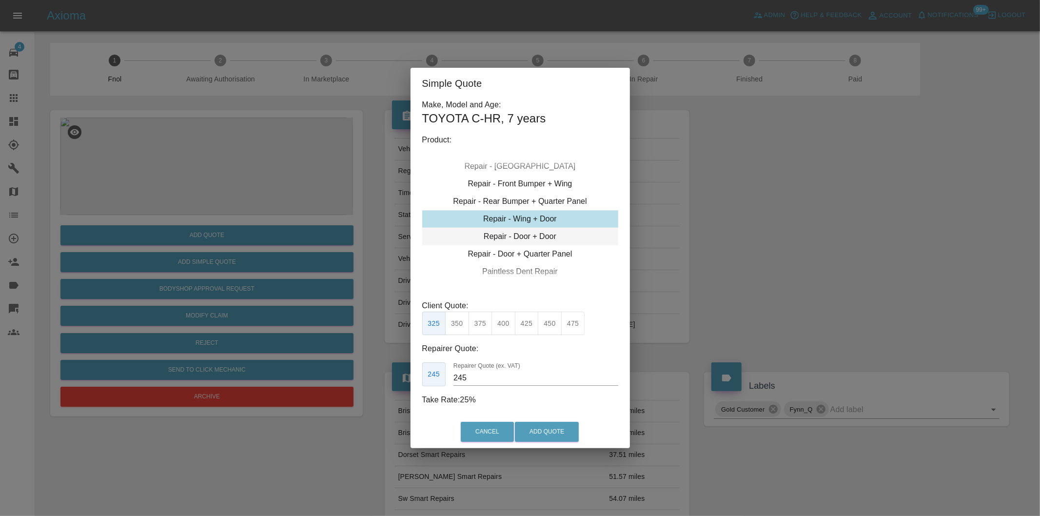
click at [532, 236] on div "Repair - Door + Door" at bounding box center [520, 237] width 196 height 18
click at [480, 322] on button "375" at bounding box center [481, 324] width 24 height 24
type input "260"
click at [557, 430] on button "Add Quote" at bounding box center [547, 432] width 64 height 20
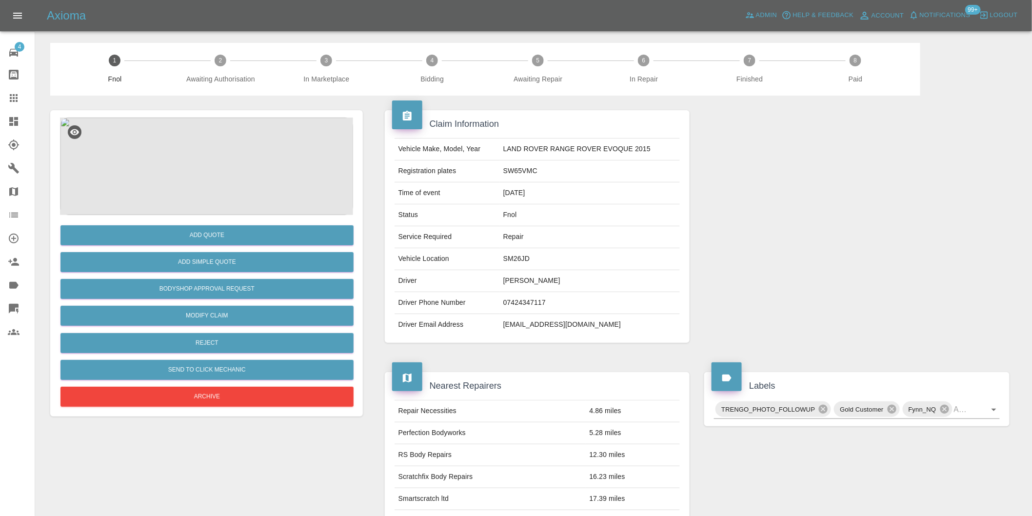
click at [171, 148] on img at bounding box center [206, 167] width 293 height 98
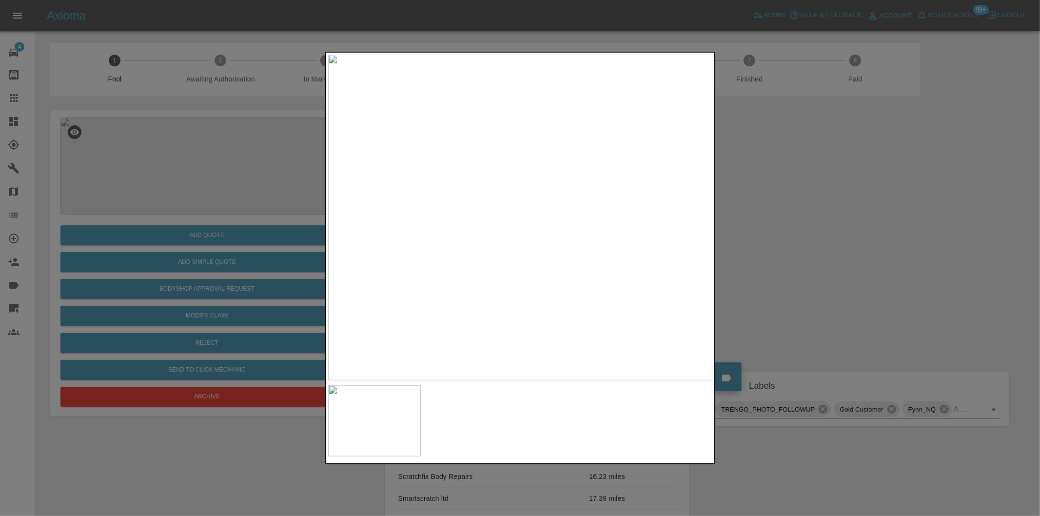
click at [488, 213] on img at bounding box center [520, 218] width 385 height 326
click at [488, 213] on img at bounding box center [617, 231] width 1156 height 977
drag, startPoint x: 794, startPoint y: 217, endPoint x: 718, endPoint y: 256, distance: 85.7
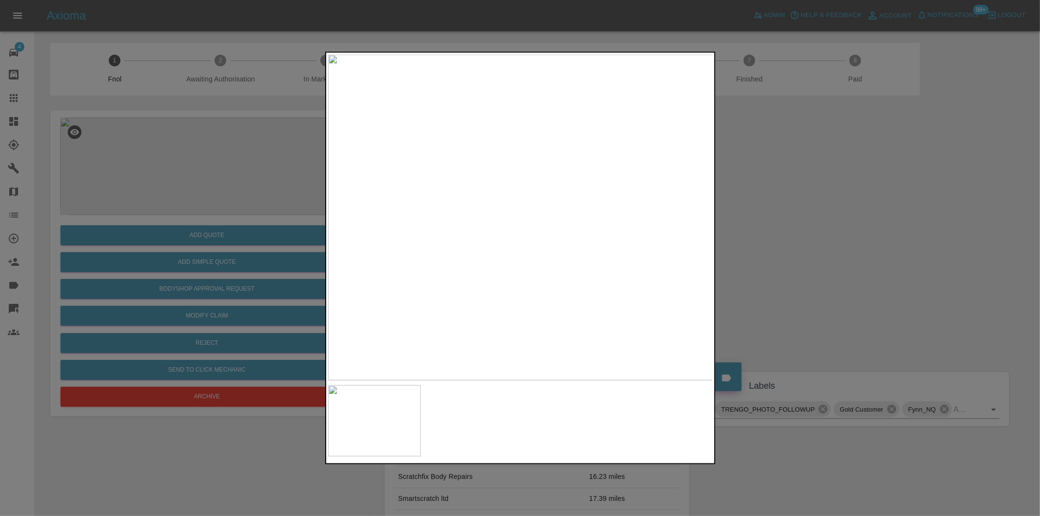
click at [788, 219] on div at bounding box center [520, 258] width 1040 height 516
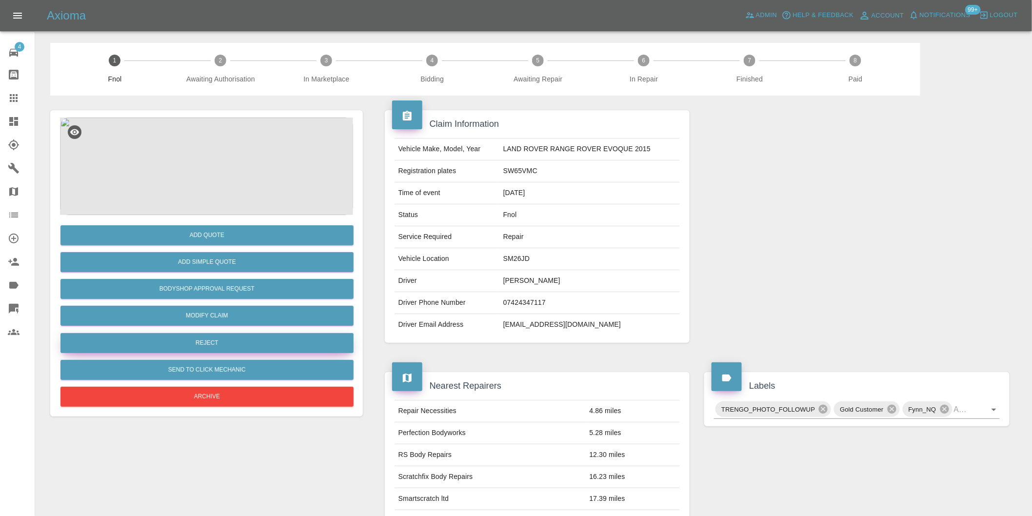
click at [227, 342] on button "Reject" at bounding box center [206, 343] width 293 height 20
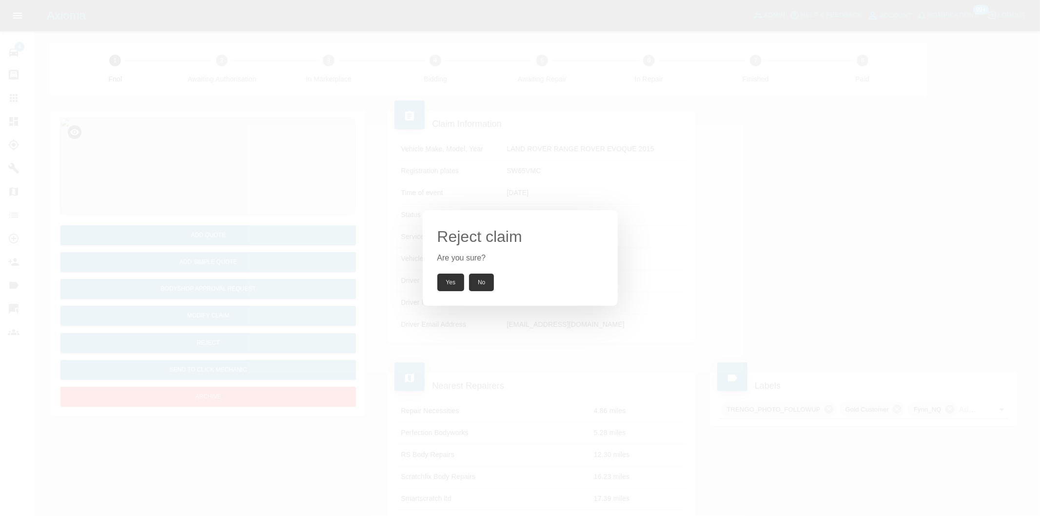
click at [450, 282] on button "Yes" at bounding box center [450, 283] width 27 height 18
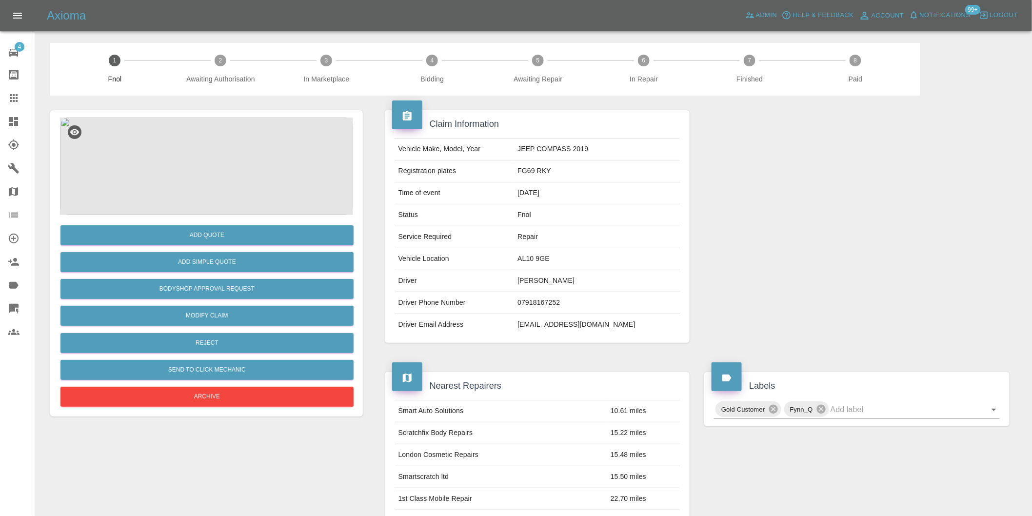
click at [194, 170] on img at bounding box center [206, 167] width 293 height 98
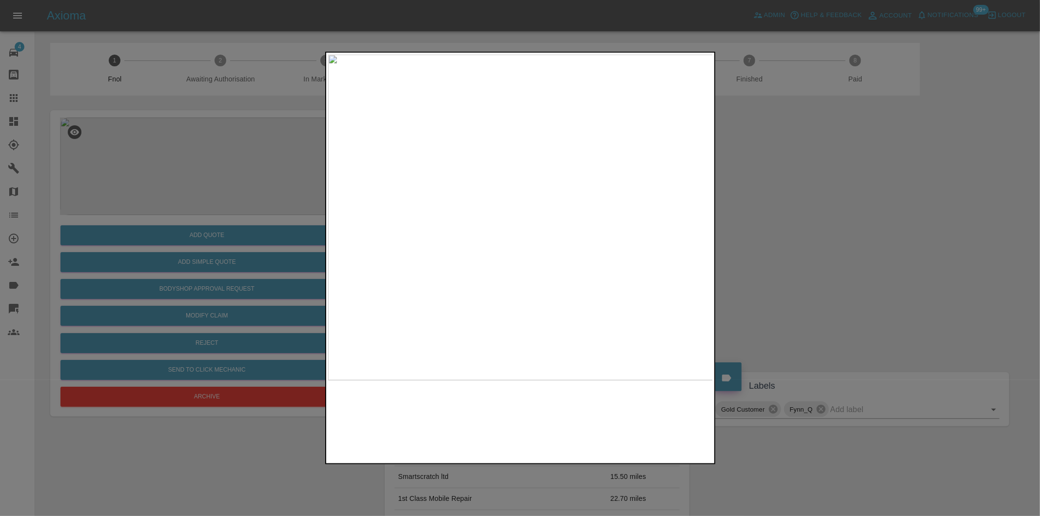
click at [558, 239] on img at bounding box center [520, 218] width 385 height 326
click at [574, 233] on img at bounding box center [535, 180] width 1156 height 977
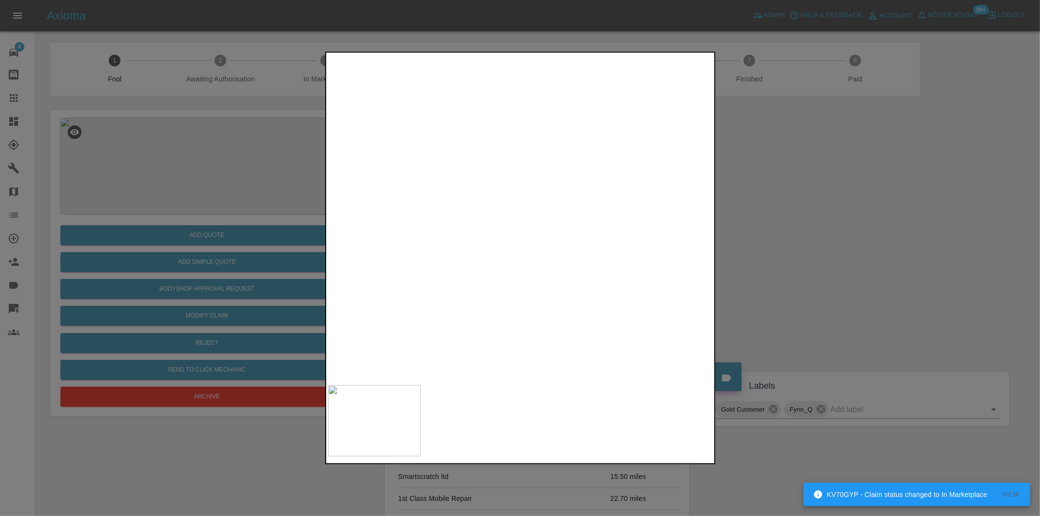
click at [456, 198] on img at bounding box center [562, 181] width 1156 height 977
drag, startPoint x: 775, startPoint y: 205, endPoint x: 530, endPoint y: 240, distance: 248.3
click at [775, 205] on div at bounding box center [520, 258] width 1040 height 516
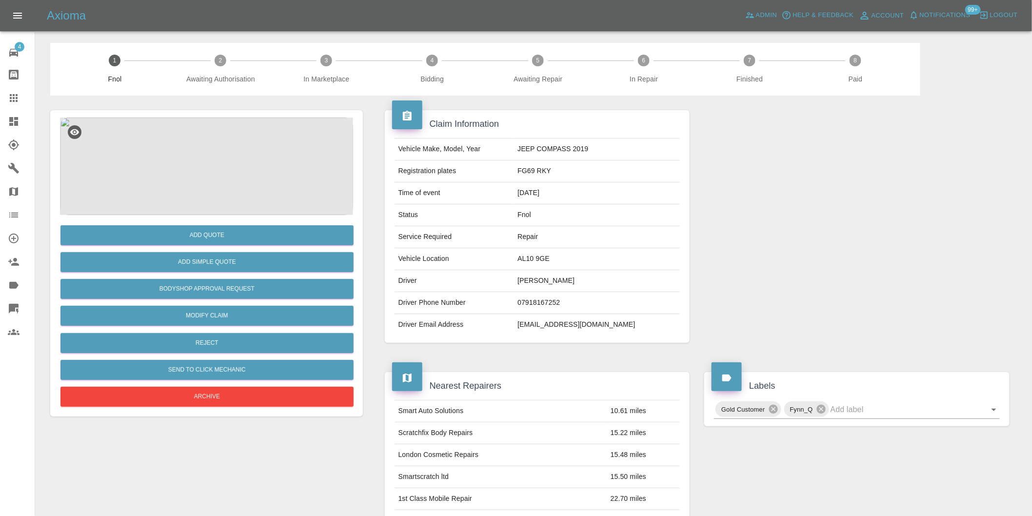
click at [212, 171] on img at bounding box center [206, 167] width 293 height 98
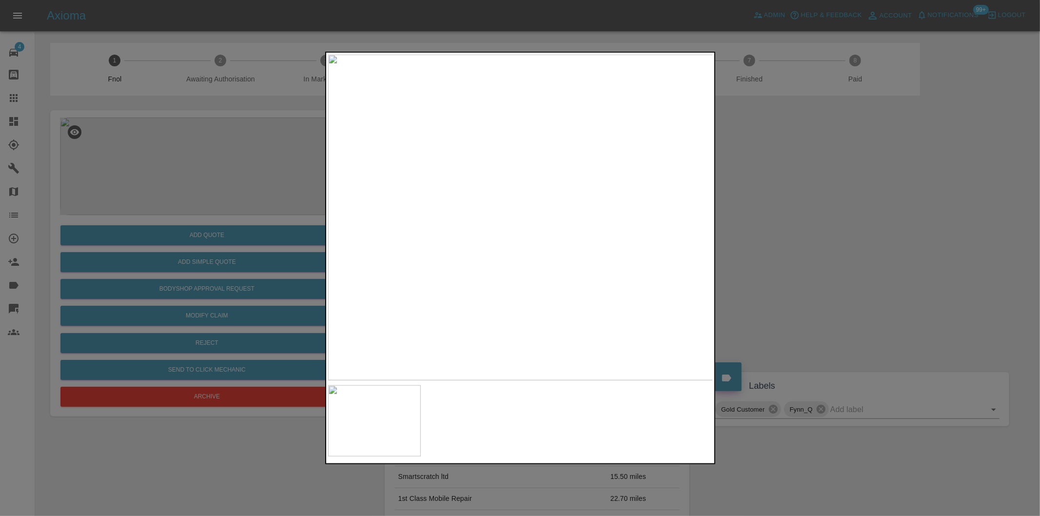
click at [563, 237] on img at bounding box center [520, 218] width 385 height 326
click at [538, 260] on img at bounding box center [522, 190] width 1156 height 977
click at [795, 264] on div at bounding box center [520, 258] width 1040 height 516
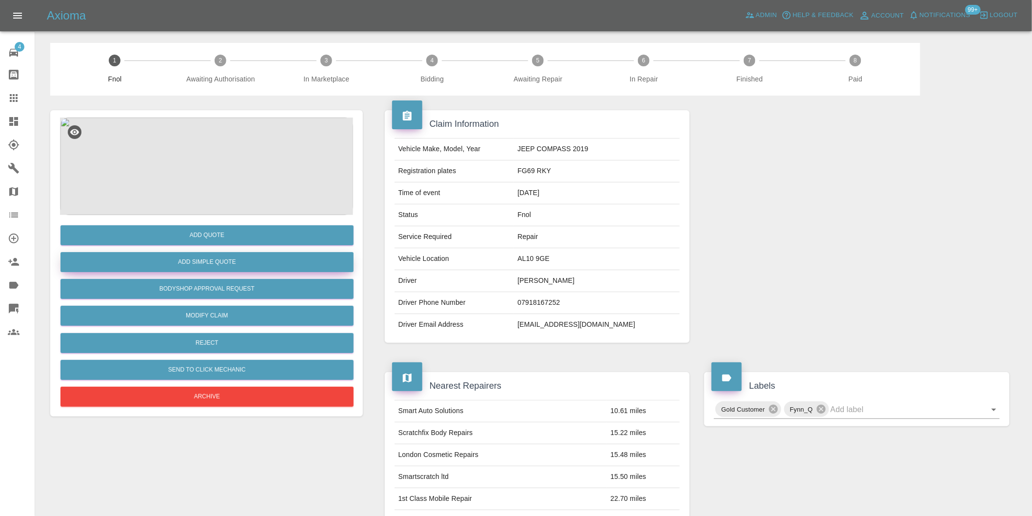
click at [243, 264] on button "Add Simple Quote" at bounding box center [206, 262] width 293 height 20
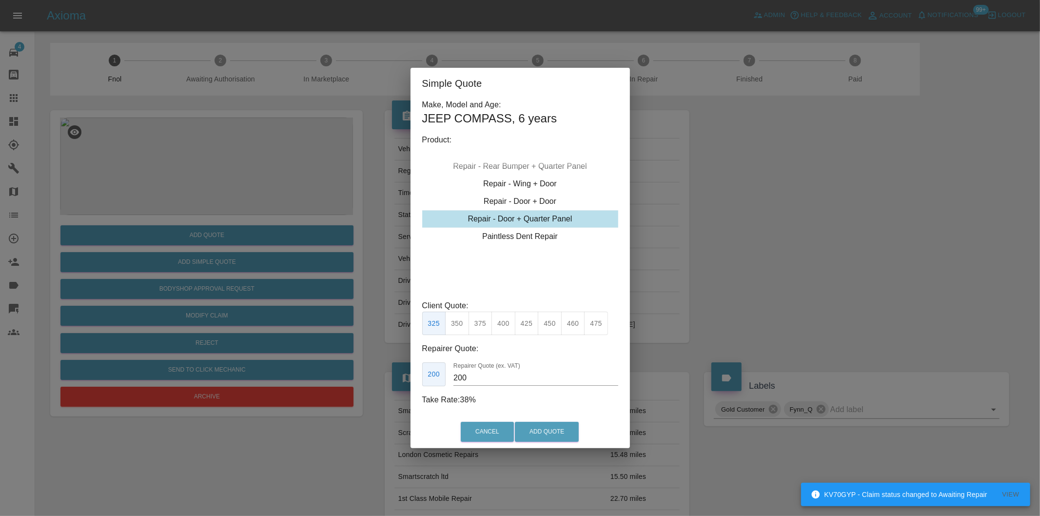
drag, startPoint x: 460, startPoint y: 322, endPoint x: 491, endPoint y: 335, distance: 33.9
click at [461, 323] on button "350" at bounding box center [457, 324] width 24 height 24
type input "210"
drag, startPoint x: 566, startPoint y: 433, endPoint x: 568, endPoint y: 420, distance: 12.8
click at [566, 433] on button "Add Quote" at bounding box center [547, 432] width 64 height 20
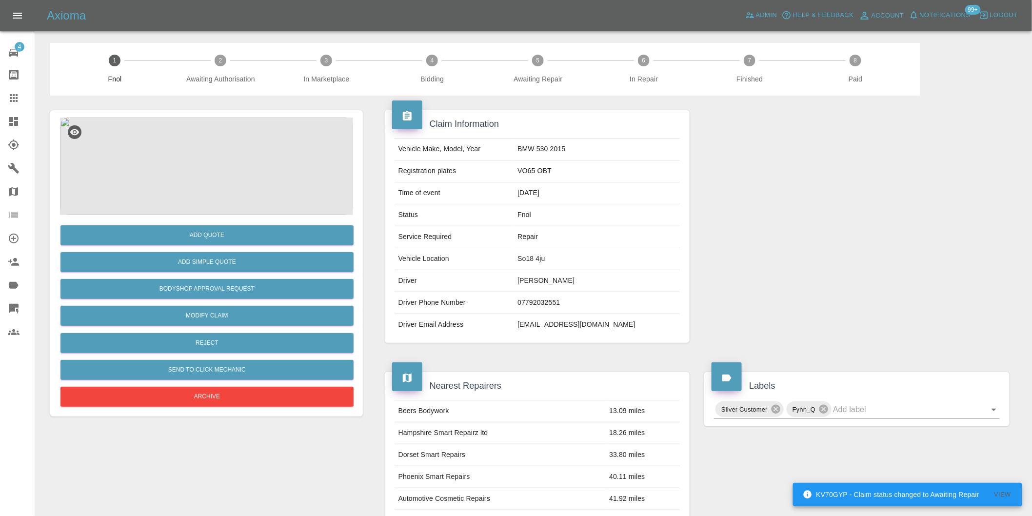
click at [182, 171] on img at bounding box center [206, 167] width 293 height 98
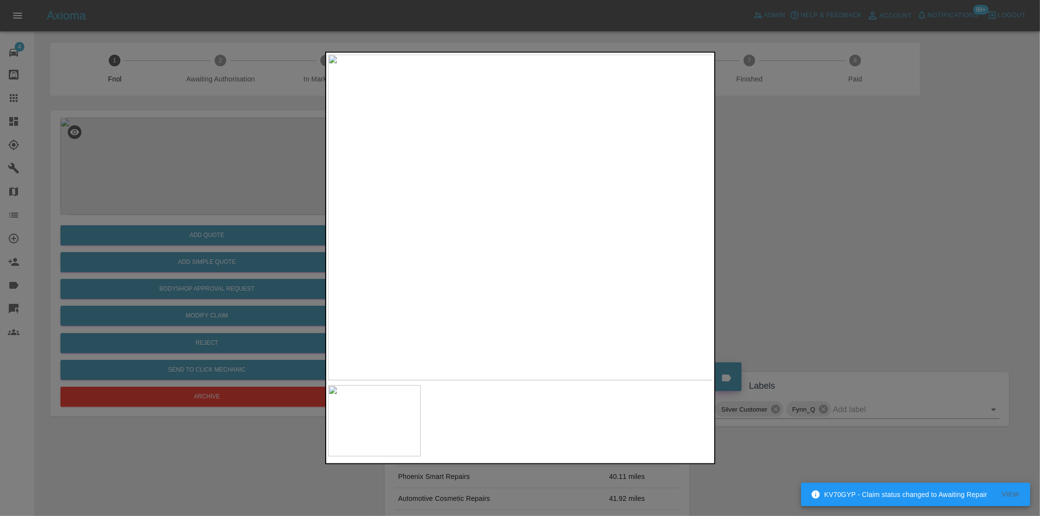
click at [793, 242] on div at bounding box center [520, 258] width 1040 height 516
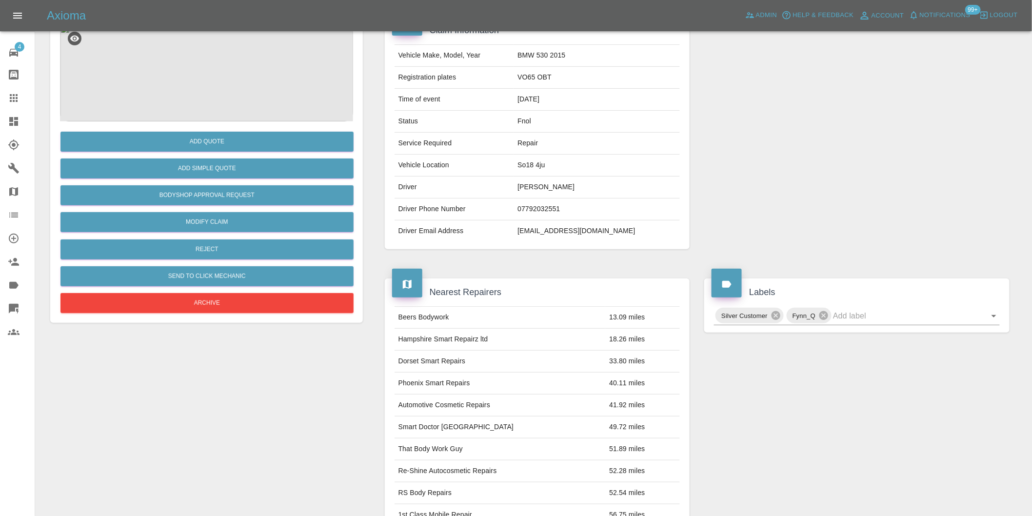
scroll to position [13, 0]
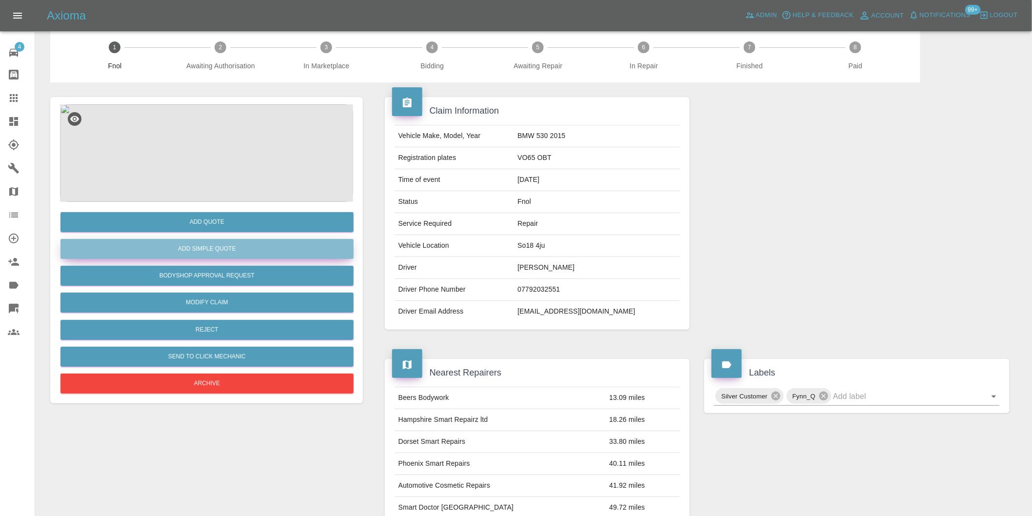
click at [225, 250] on button "Add Simple Quote" at bounding box center [206, 249] width 293 height 20
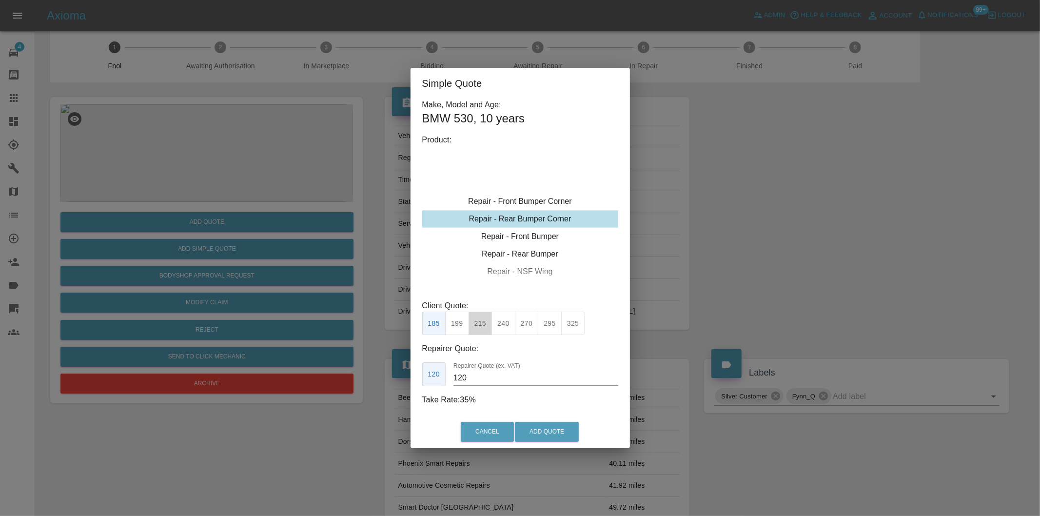
click at [482, 321] on button "215" at bounding box center [481, 324] width 24 height 24
type input "135"
click at [546, 423] on button "Add Quote" at bounding box center [547, 432] width 64 height 20
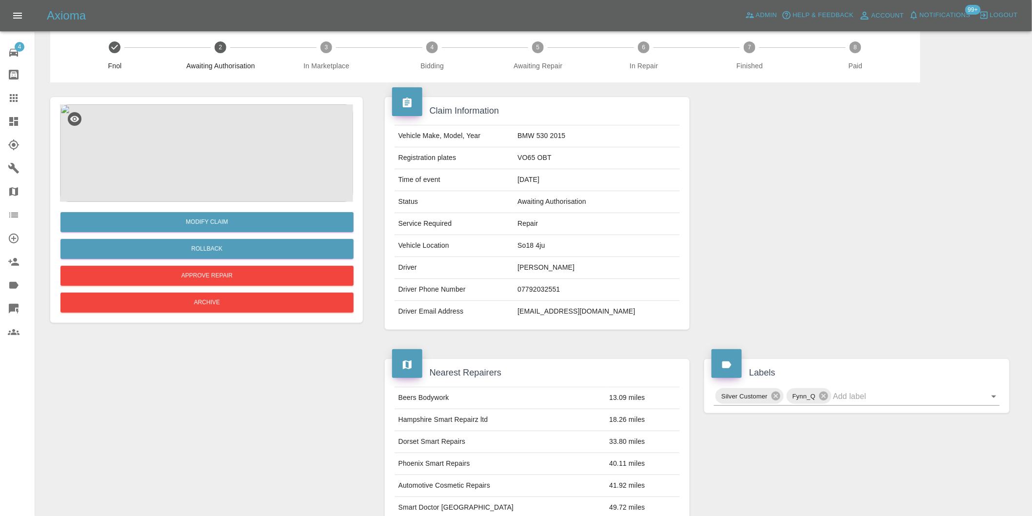
scroll to position [0, 0]
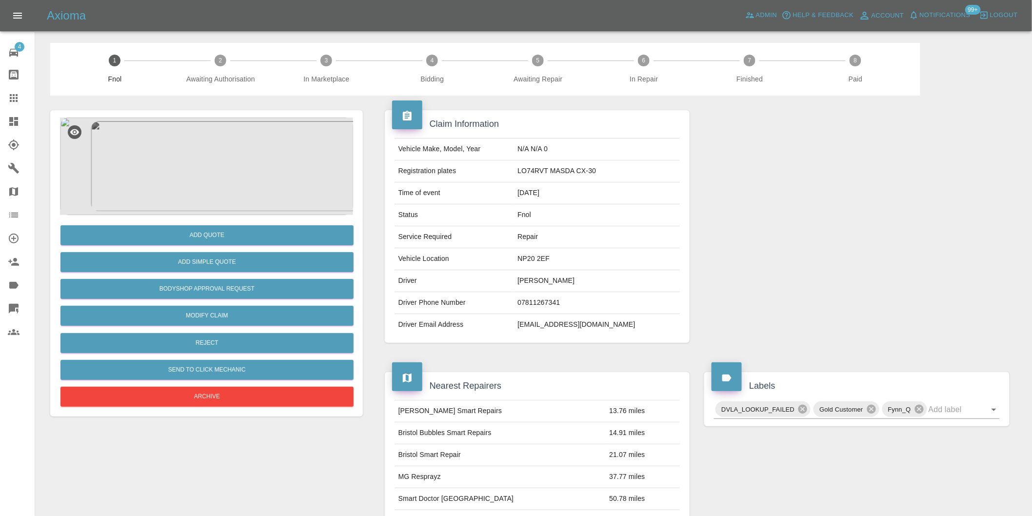
click at [208, 177] on img at bounding box center [206, 167] width 293 height 98
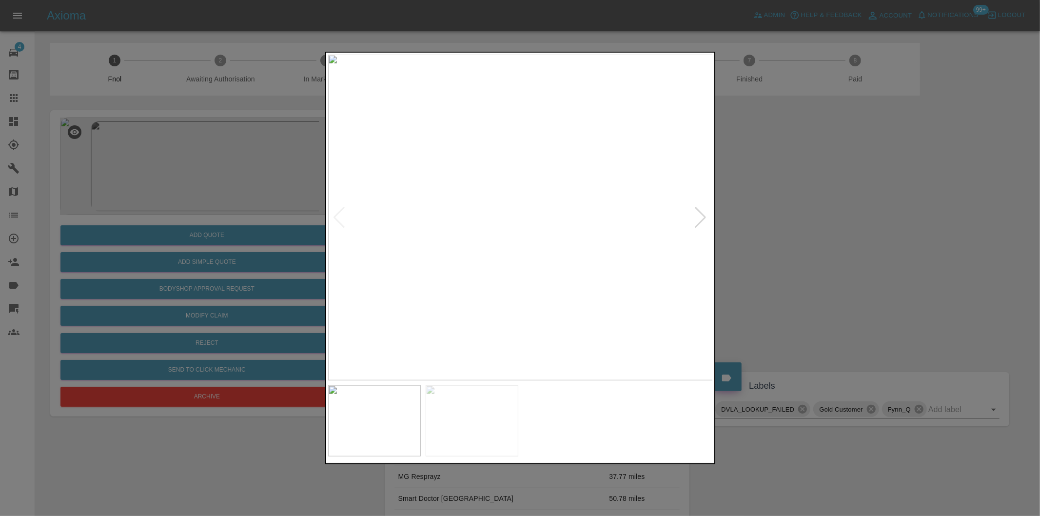
click at [701, 212] on div at bounding box center [700, 217] width 13 height 21
click at [701, 212] on img at bounding box center [520, 218] width 385 height 326
click at [822, 211] on div at bounding box center [520, 258] width 1040 height 516
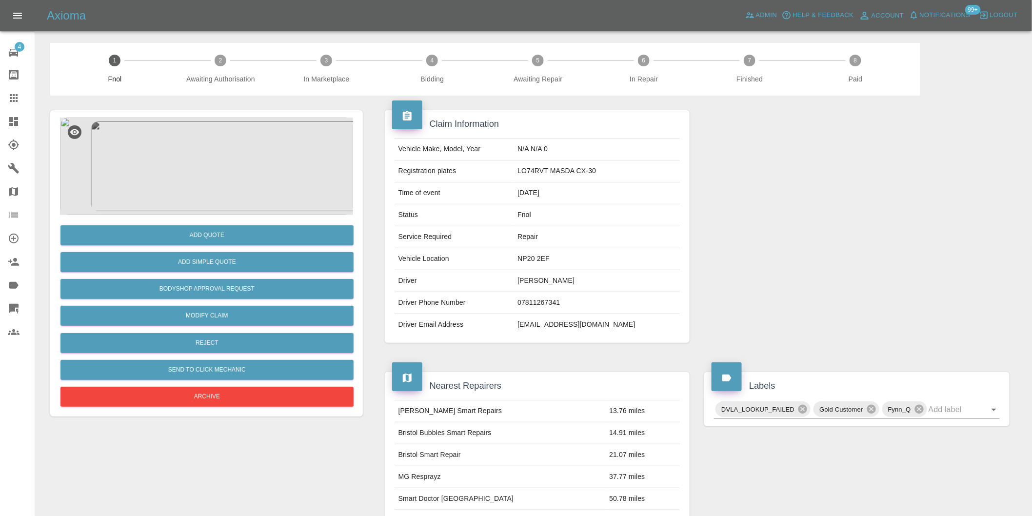
click at [221, 138] on img at bounding box center [206, 167] width 293 height 98
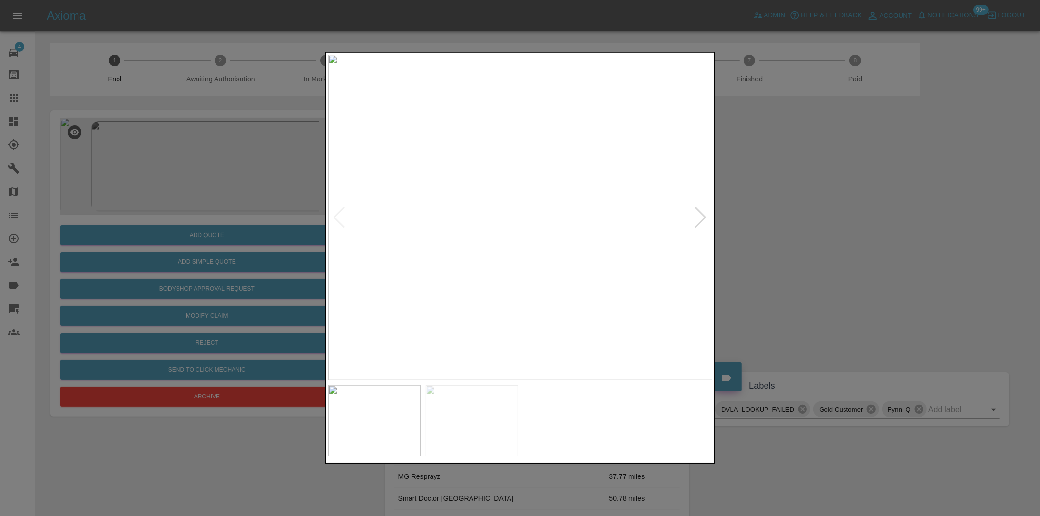
click at [796, 215] on div at bounding box center [520, 258] width 1040 height 516
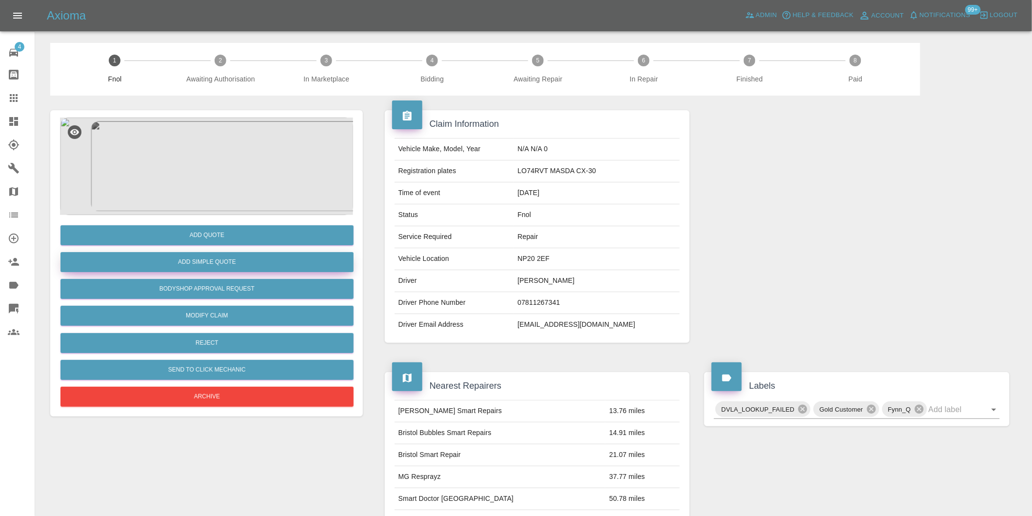
click at [250, 264] on button "Add Simple Quote" at bounding box center [206, 262] width 293 height 20
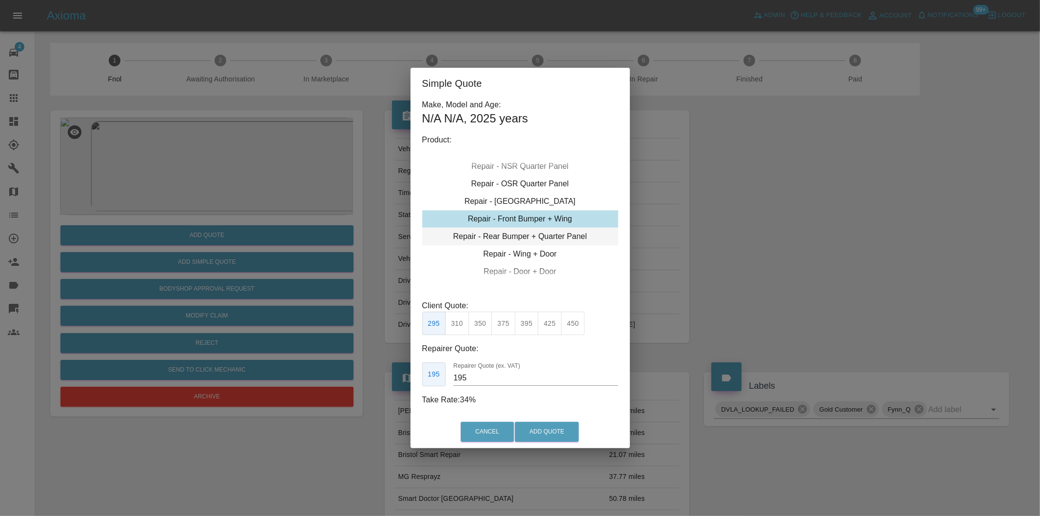
click at [559, 241] on div "Repair - Rear Bumper + Quarter Panel" at bounding box center [520, 237] width 196 height 18
click at [564, 236] on div "Repair - Rear Bumper + Quarter Panel" at bounding box center [520, 237] width 196 height 18
click at [485, 324] on button "350" at bounding box center [481, 324] width 24 height 24
type input "210"
click at [543, 431] on button "Add Quote" at bounding box center [547, 432] width 64 height 20
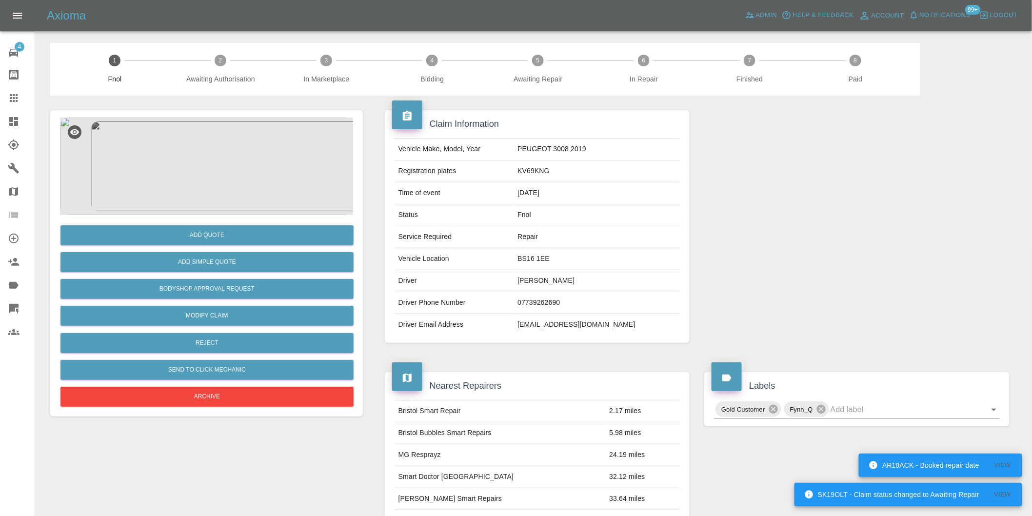
click at [228, 153] on img at bounding box center [206, 167] width 293 height 98
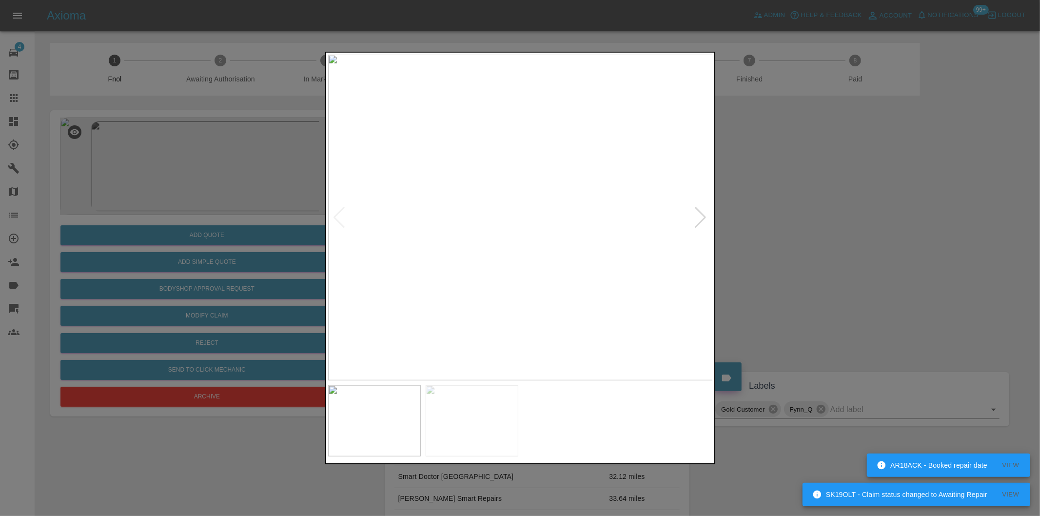
click at [701, 215] on div at bounding box center [700, 217] width 13 height 21
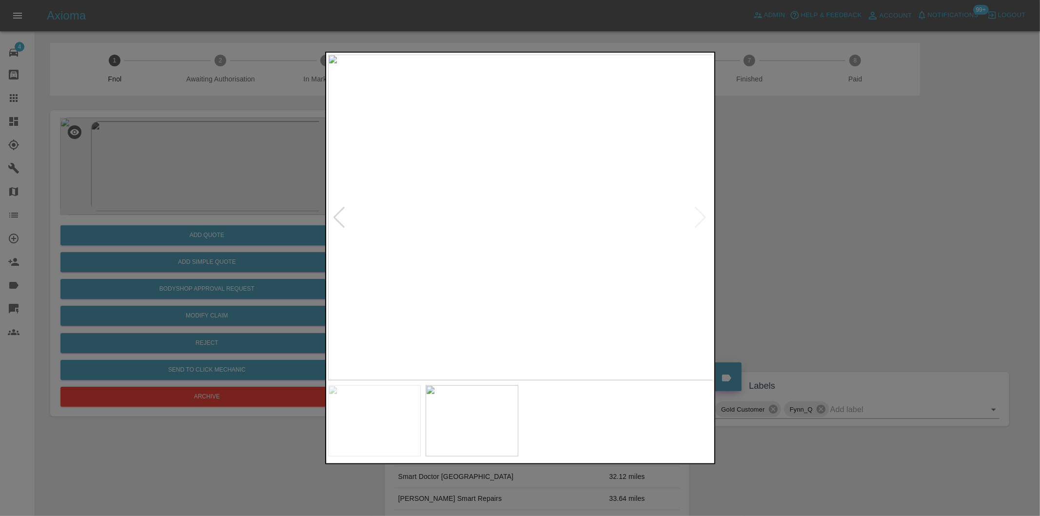
click at [549, 169] on img at bounding box center [520, 218] width 385 height 326
click at [549, 169] on img at bounding box center [433, 362] width 1156 height 977
click at [779, 207] on div at bounding box center [520, 258] width 1040 height 516
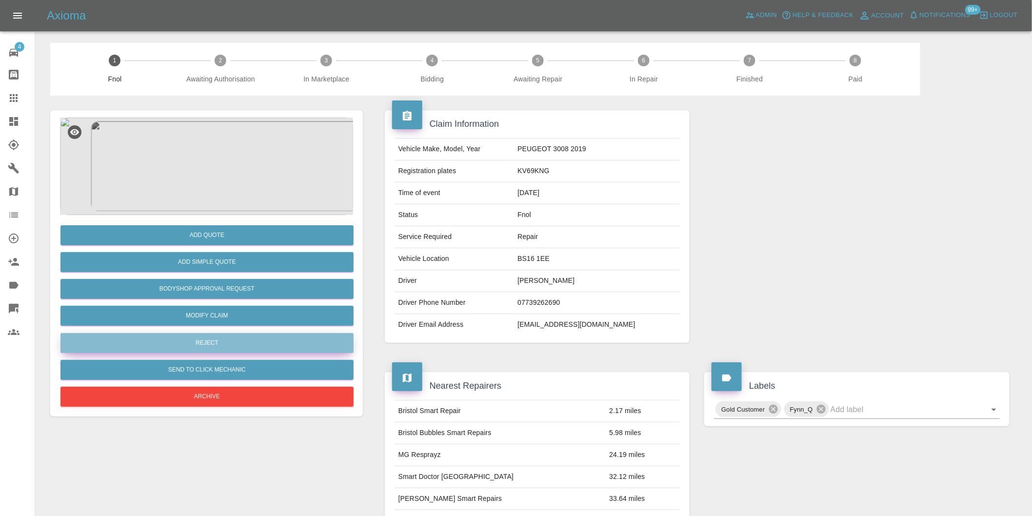
click at [234, 347] on button "Reject" at bounding box center [206, 343] width 293 height 20
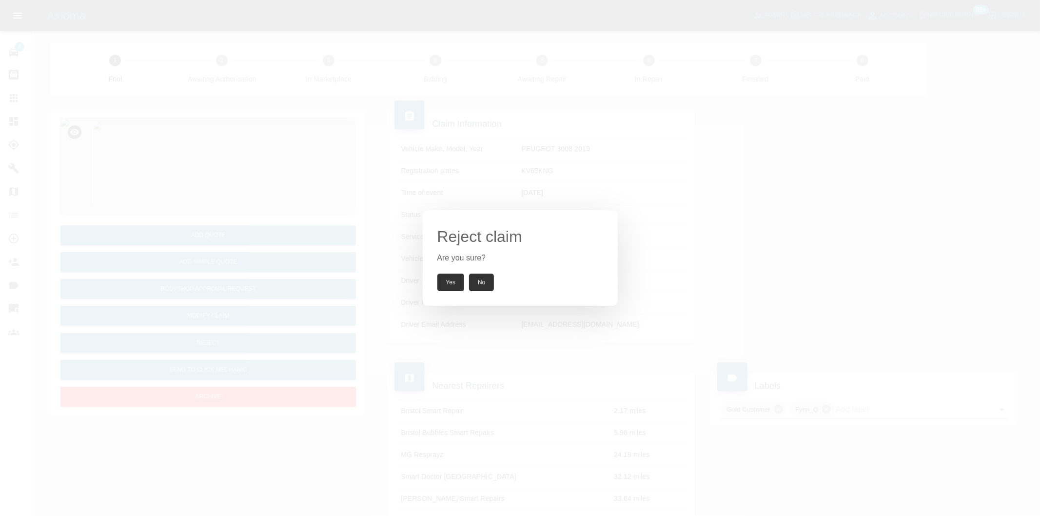
click at [442, 280] on button "Yes" at bounding box center [450, 283] width 27 height 18
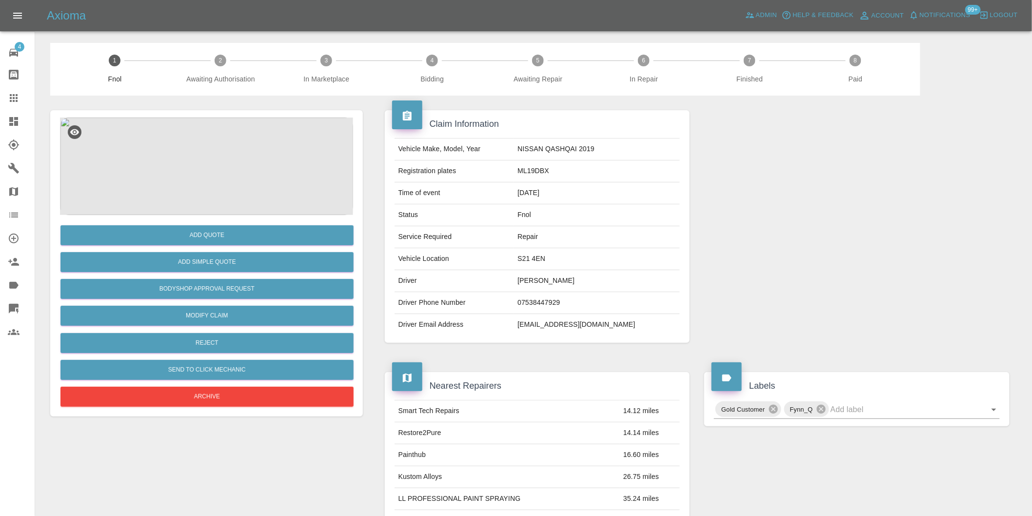
click at [186, 173] on img at bounding box center [206, 167] width 293 height 98
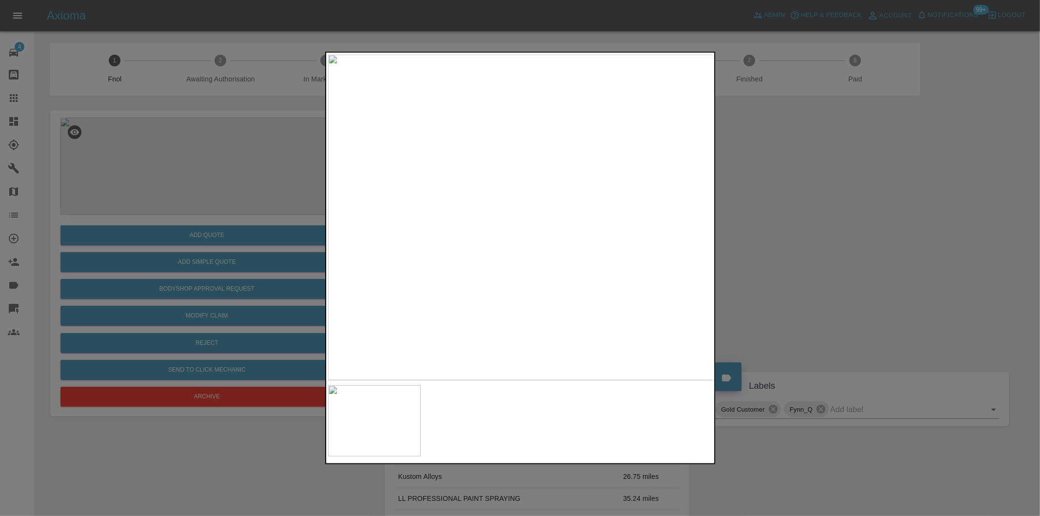
click at [792, 256] on div at bounding box center [520, 258] width 1040 height 516
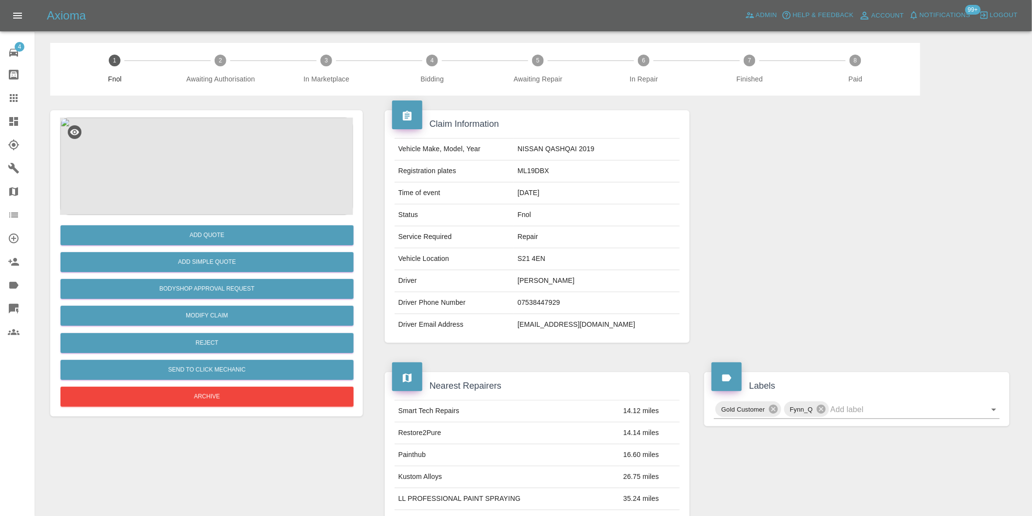
click at [210, 172] on img at bounding box center [206, 167] width 293 height 98
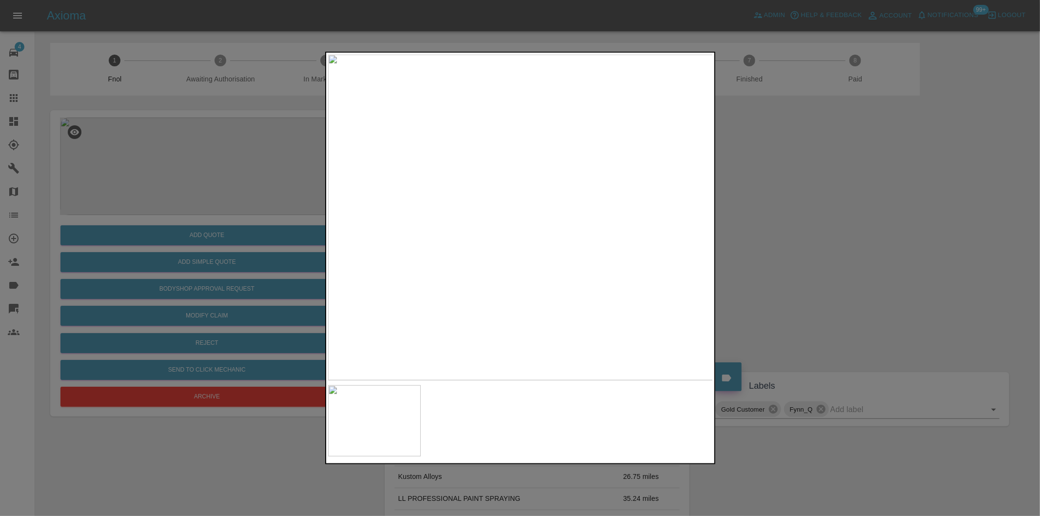
drag, startPoint x: 794, startPoint y: 242, endPoint x: 511, endPoint y: 263, distance: 284.1
click at [778, 240] on div at bounding box center [520, 258] width 1040 height 516
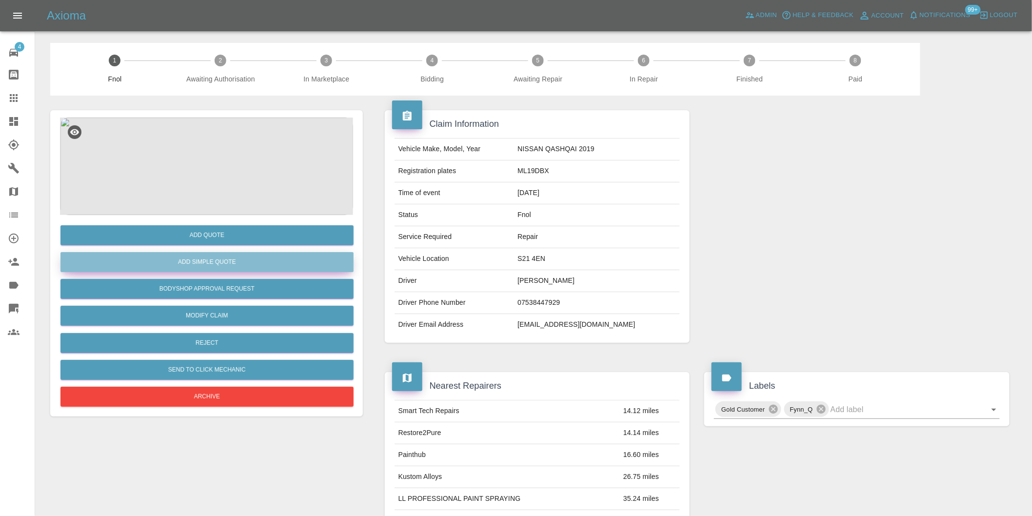
click at [262, 265] on button "Add Simple Quote" at bounding box center [206, 262] width 293 height 20
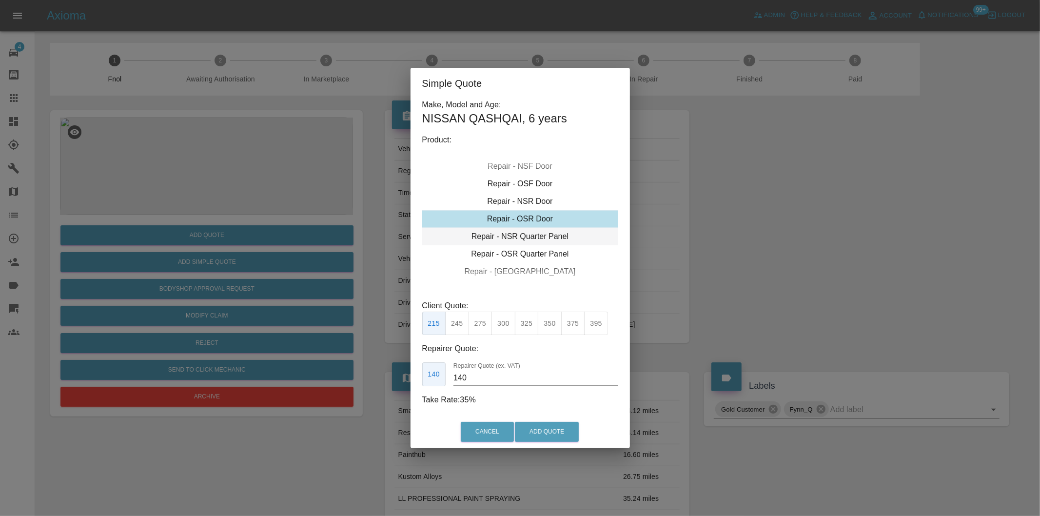
click at [546, 236] on div "Repair - NSR Quarter Panel" at bounding box center [520, 237] width 196 height 18
click at [473, 321] on button "275" at bounding box center [481, 324] width 24 height 24
type input "180"
click at [550, 433] on button "Add Quote" at bounding box center [547, 432] width 64 height 20
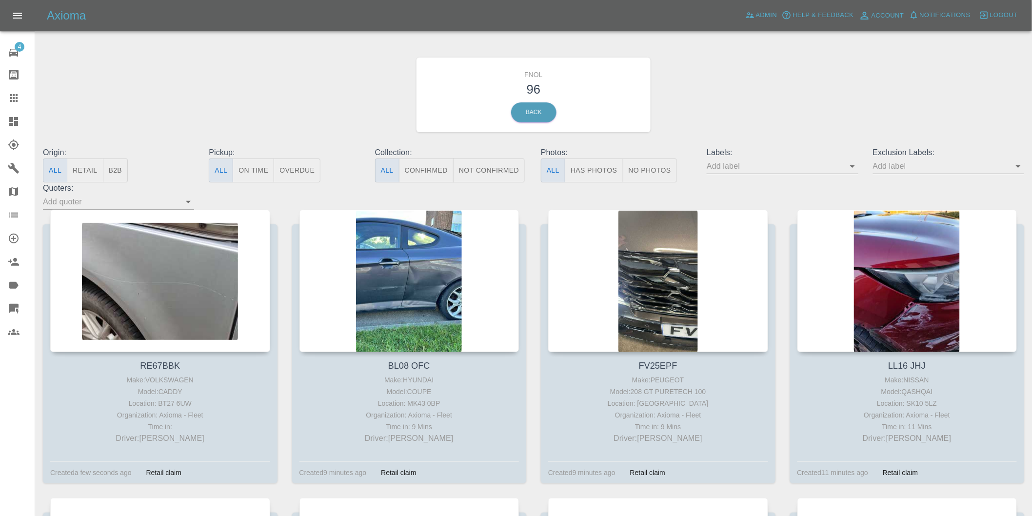
click at [600, 169] on button "Has Photos" at bounding box center [594, 170] width 59 height 24
click at [1024, 167] on icon "Open" at bounding box center [1018, 166] width 12 height 12
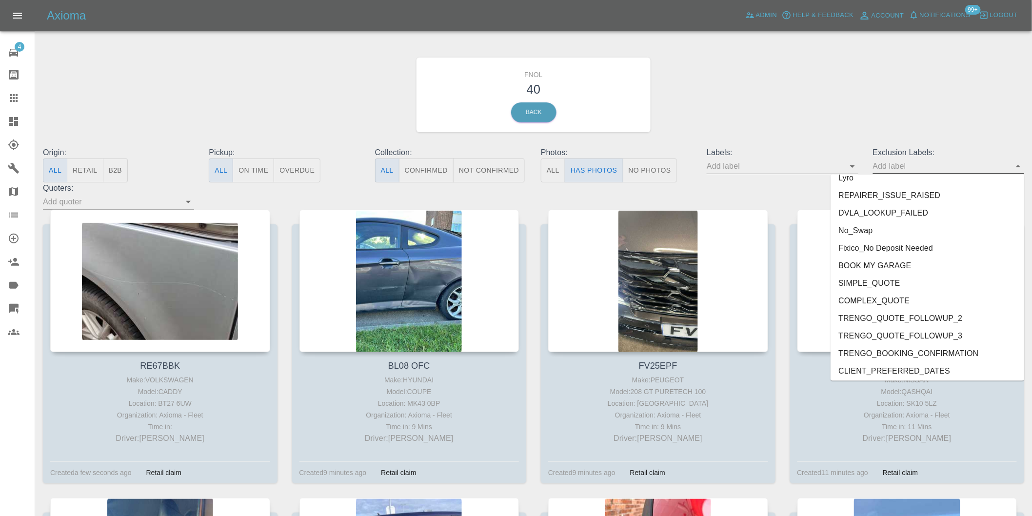
scroll to position [2118, 0]
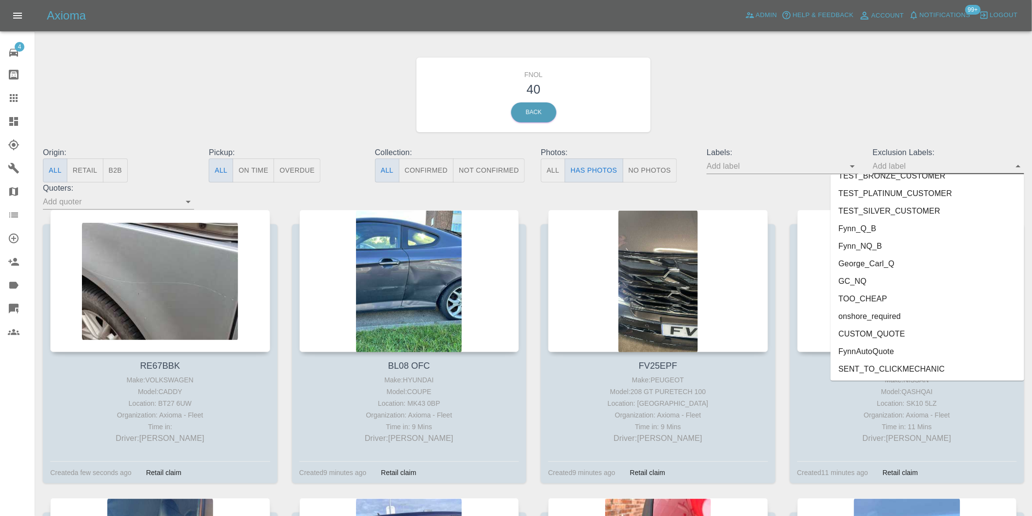
click at [888, 318] on li "onshore_required" at bounding box center [927, 317] width 194 height 18
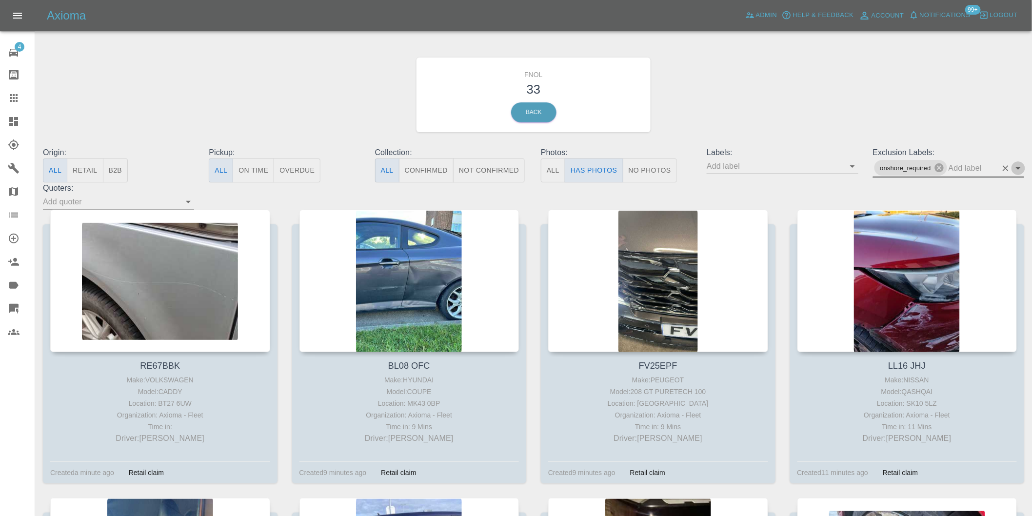
click at [1017, 171] on icon "Open" at bounding box center [1018, 168] width 12 height 12
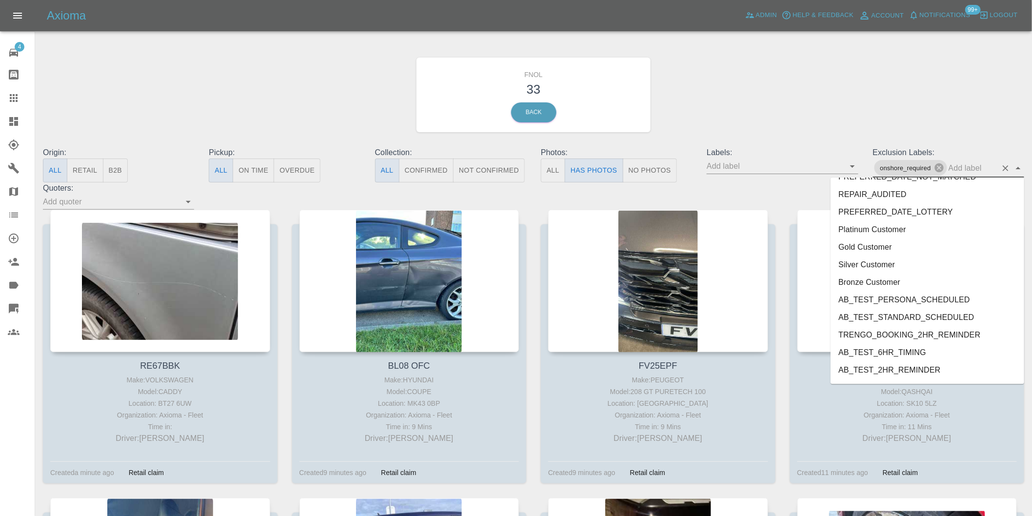
scroll to position [2100, 0]
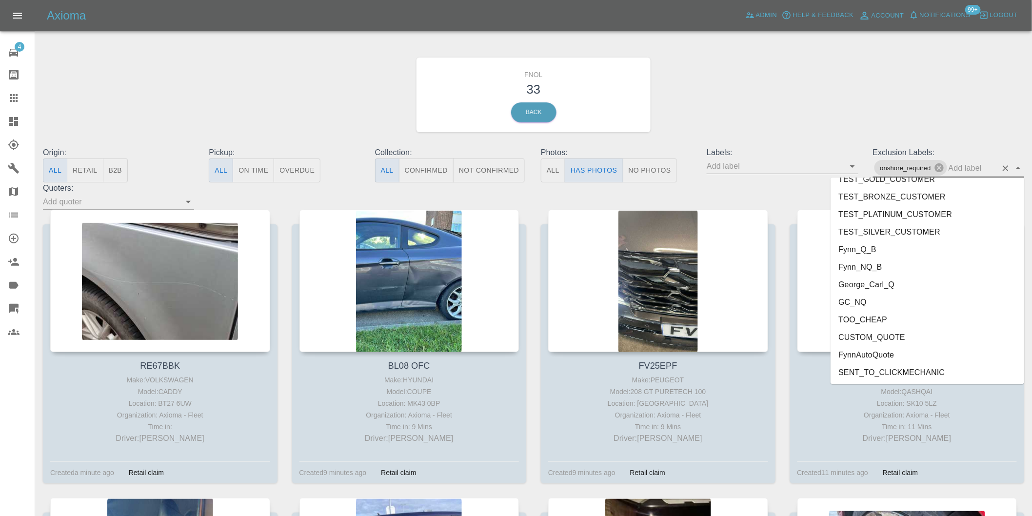
click at [886, 283] on li "George_Carl_Q" at bounding box center [927, 285] width 194 height 18
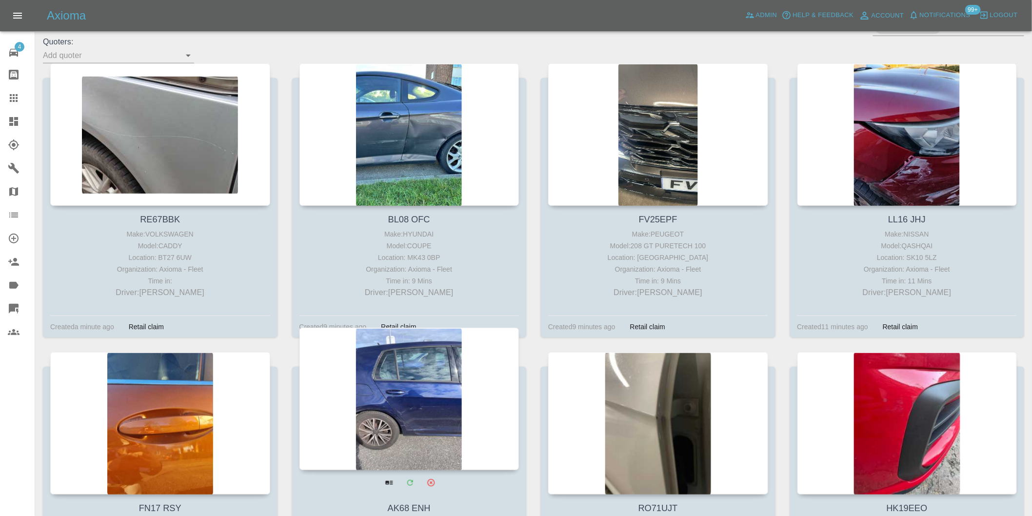
scroll to position [271, 0]
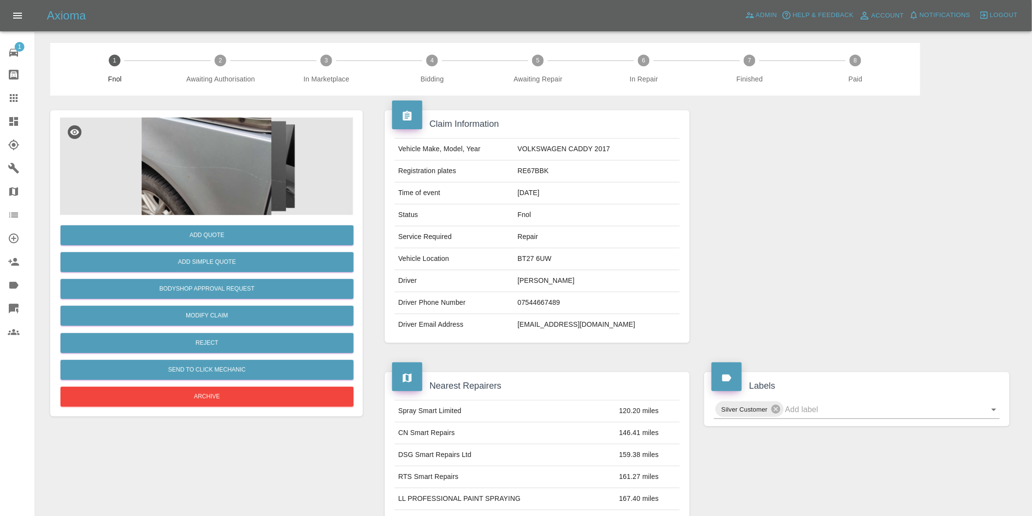
click at [230, 163] on img at bounding box center [206, 167] width 293 height 98
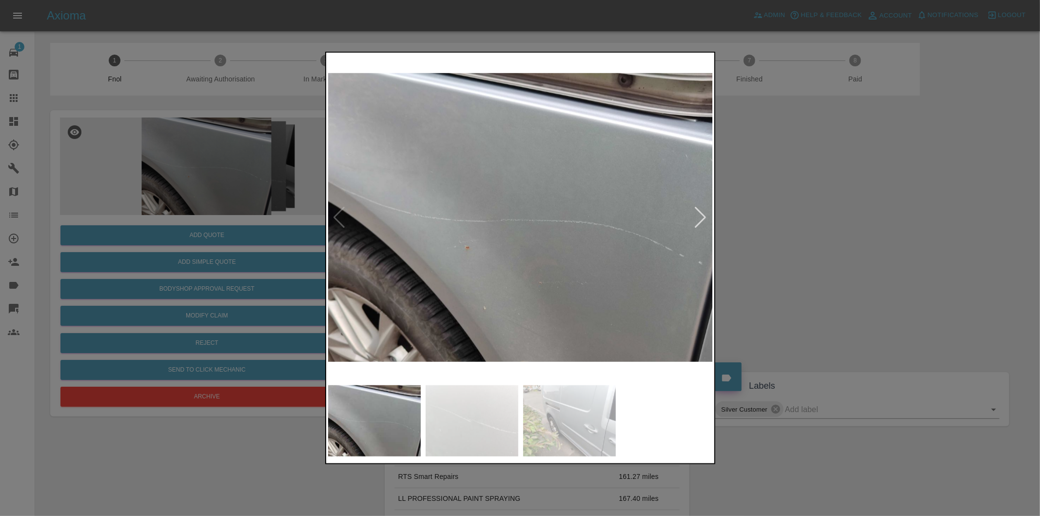
click at [704, 220] on div at bounding box center [700, 217] width 13 height 21
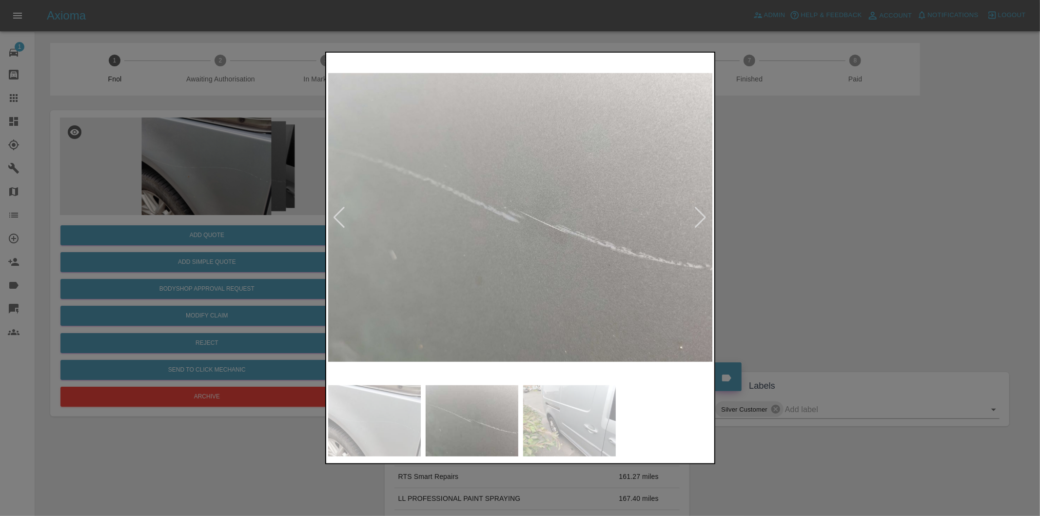
click at [709, 218] on img at bounding box center [520, 218] width 385 height 326
click at [698, 217] on div at bounding box center [700, 217] width 13 height 21
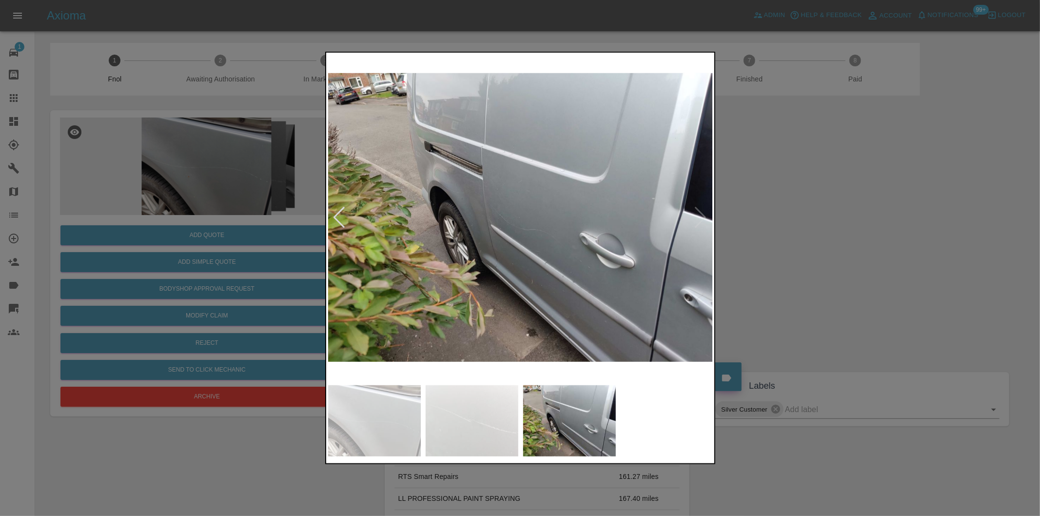
click at [698, 217] on img at bounding box center [520, 218] width 385 height 326
click at [338, 215] on div at bounding box center [339, 217] width 13 height 21
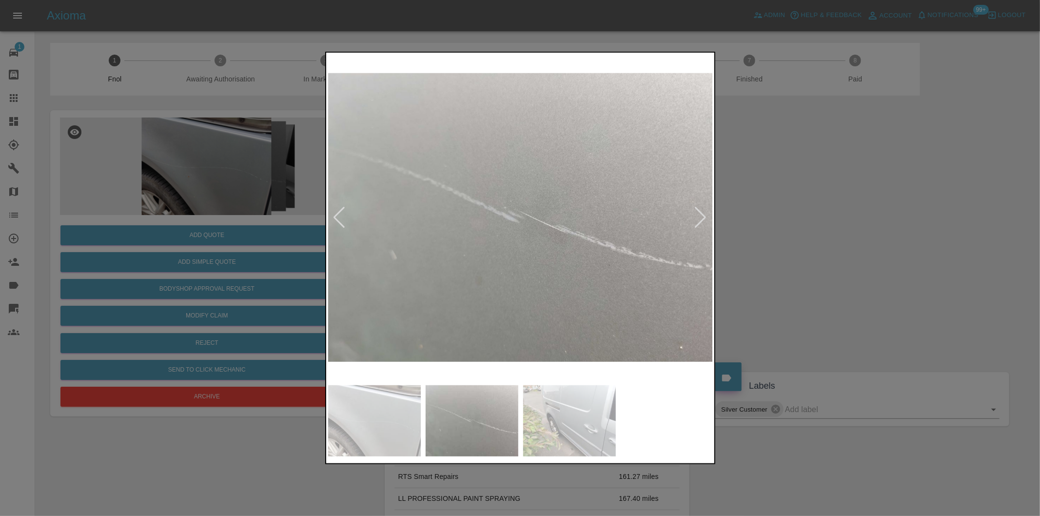
click at [338, 215] on div at bounding box center [339, 217] width 13 height 21
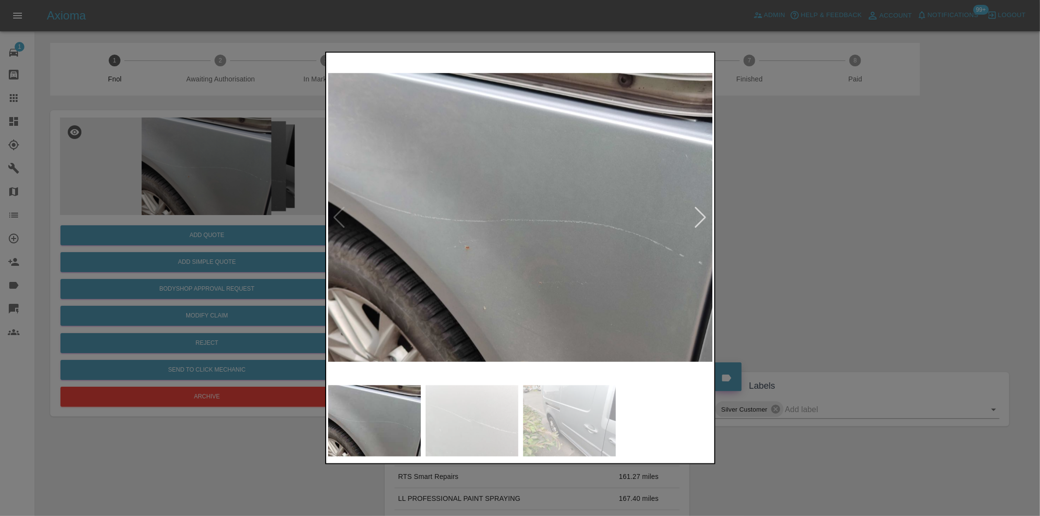
click at [338, 215] on img at bounding box center [520, 218] width 385 height 326
drag, startPoint x: 793, startPoint y: 236, endPoint x: 698, endPoint y: 234, distance: 95.6
click at [792, 236] on div at bounding box center [520, 258] width 1040 height 516
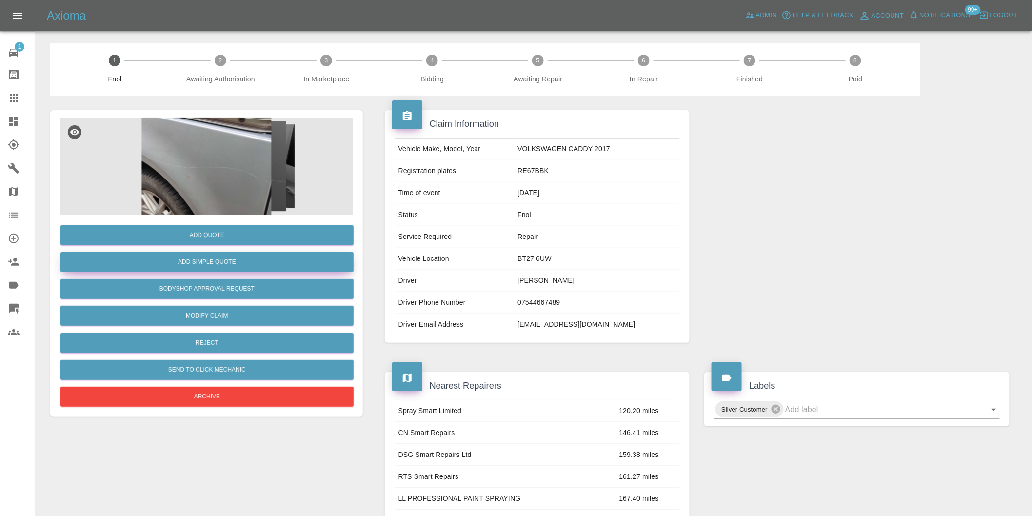
click at [181, 256] on button "Add Simple Quote" at bounding box center [206, 262] width 293 height 20
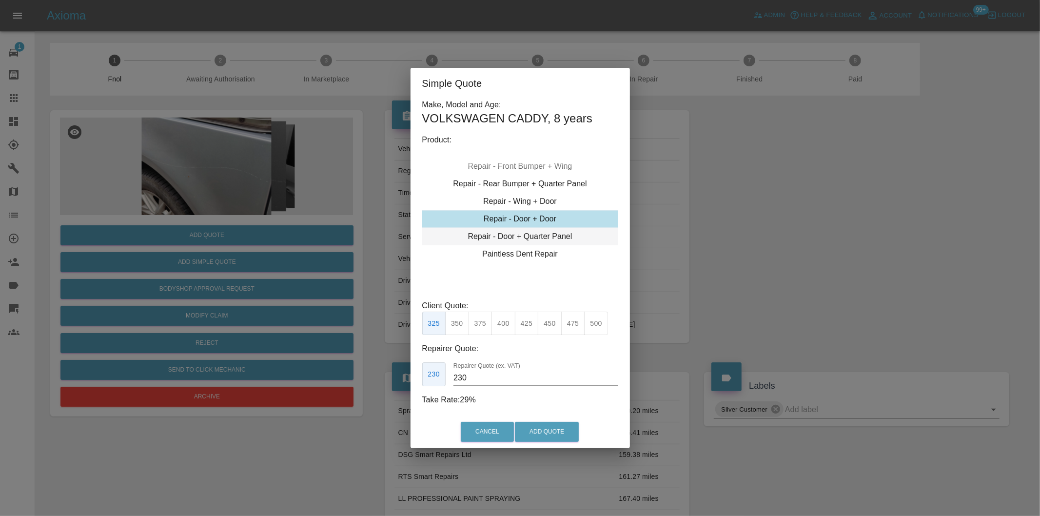
click at [526, 241] on div "Repair - Door + Quarter Panel" at bounding box center [520, 237] width 196 height 18
click at [528, 233] on div "Repair - Door + Quarter Panel" at bounding box center [520, 237] width 196 height 18
click at [484, 325] on button "375" at bounding box center [481, 324] width 24 height 24
type input "230"
click at [552, 425] on button "Add Quote" at bounding box center [547, 432] width 64 height 20
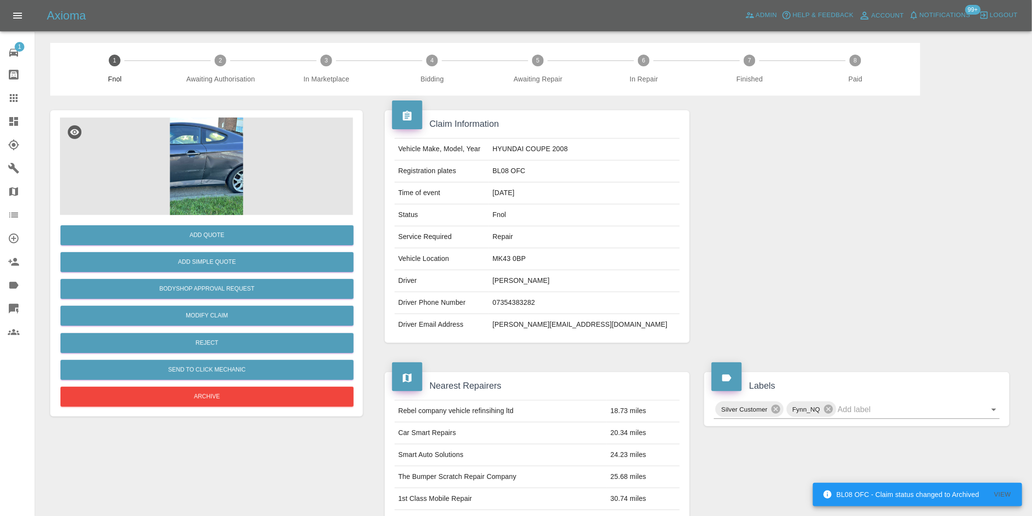
click at [198, 150] on img at bounding box center [206, 167] width 293 height 98
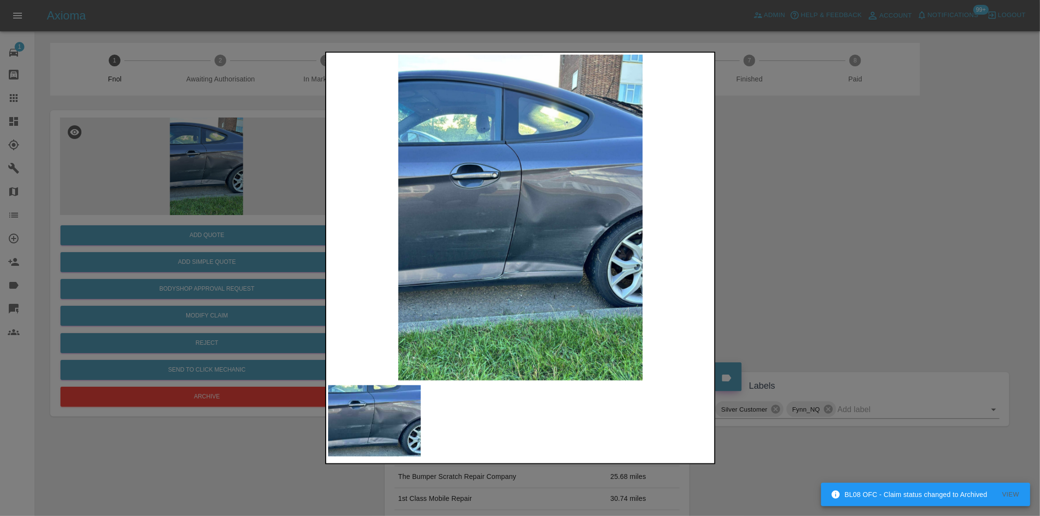
drag, startPoint x: 782, startPoint y: 269, endPoint x: 468, endPoint y: 335, distance: 321.1
click at [780, 269] on div at bounding box center [520, 258] width 1040 height 516
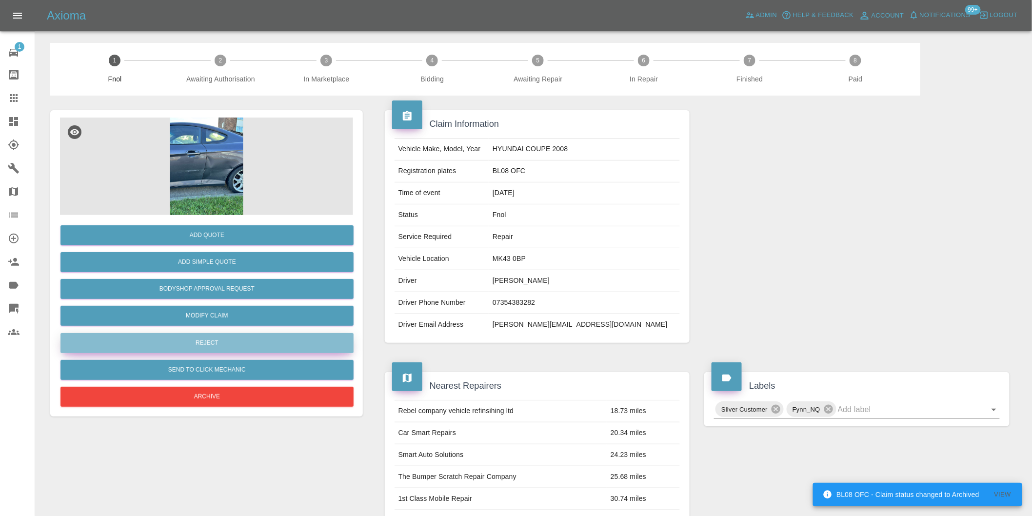
click at [215, 344] on button "Reject" at bounding box center [206, 343] width 293 height 20
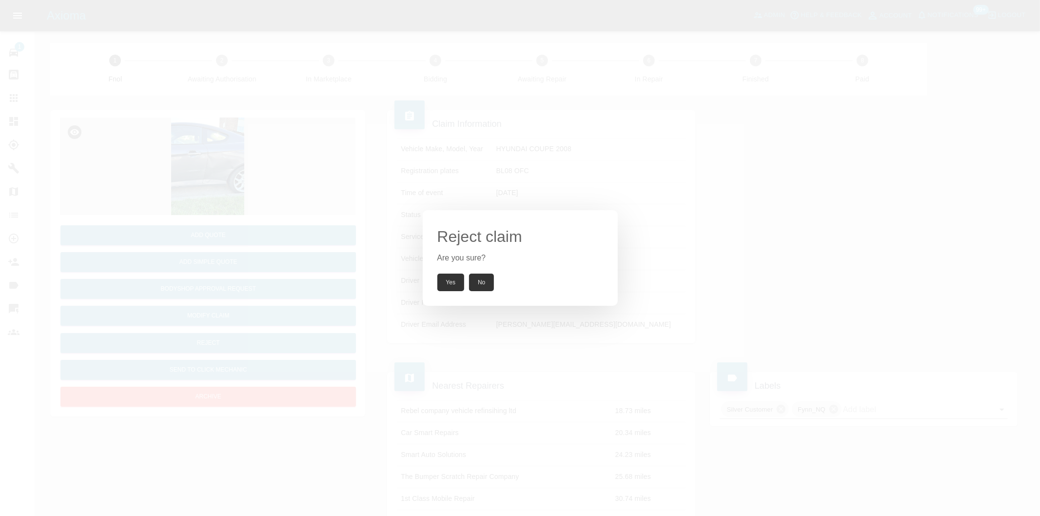
click at [447, 286] on button "Yes" at bounding box center [450, 283] width 27 height 18
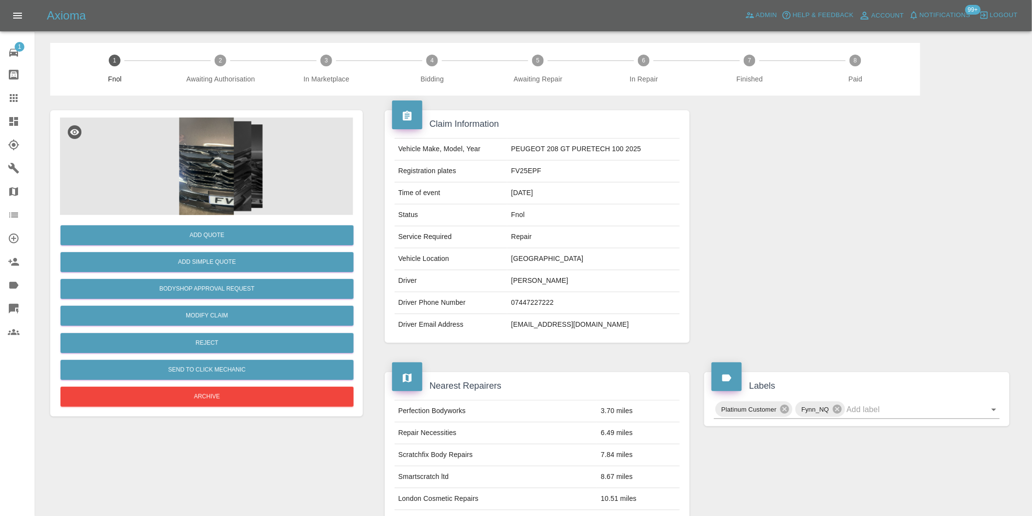
click at [220, 153] on img at bounding box center [206, 167] width 293 height 98
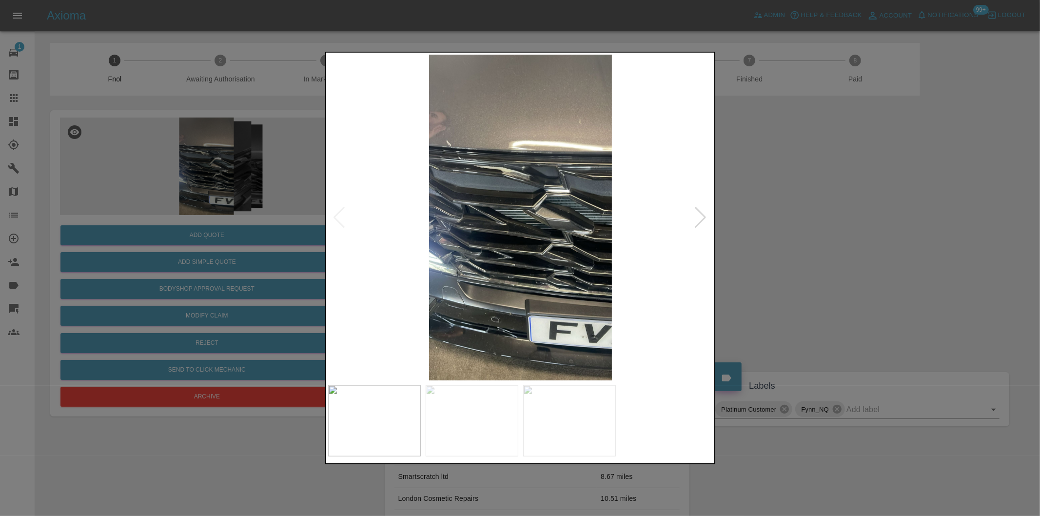
click at [700, 218] on div at bounding box center [700, 217] width 13 height 21
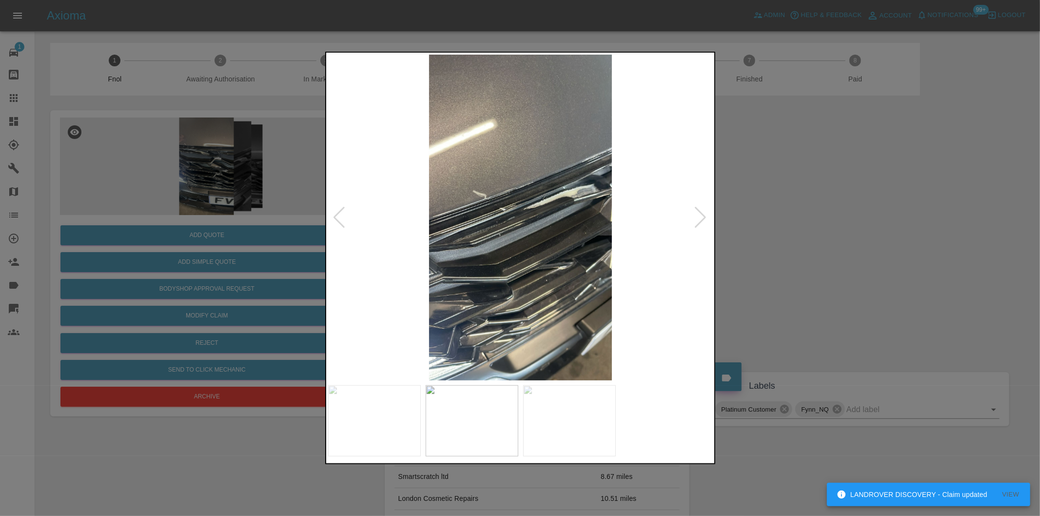
click at [700, 218] on div at bounding box center [700, 217] width 13 height 21
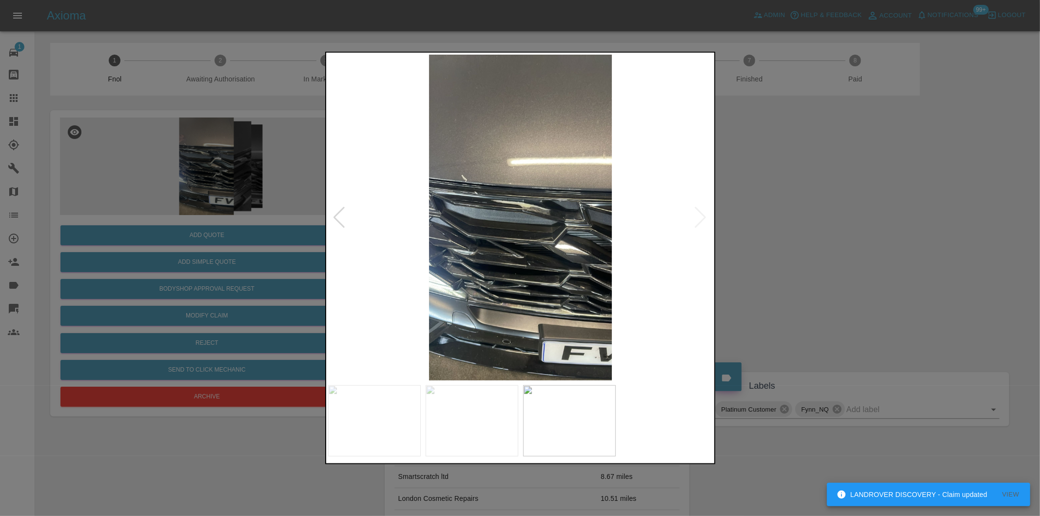
click at [700, 218] on img at bounding box center [520, 218] width 385 height 326
click at [756, 254] on div at bounding box center [520, 258] width 1040 height 516
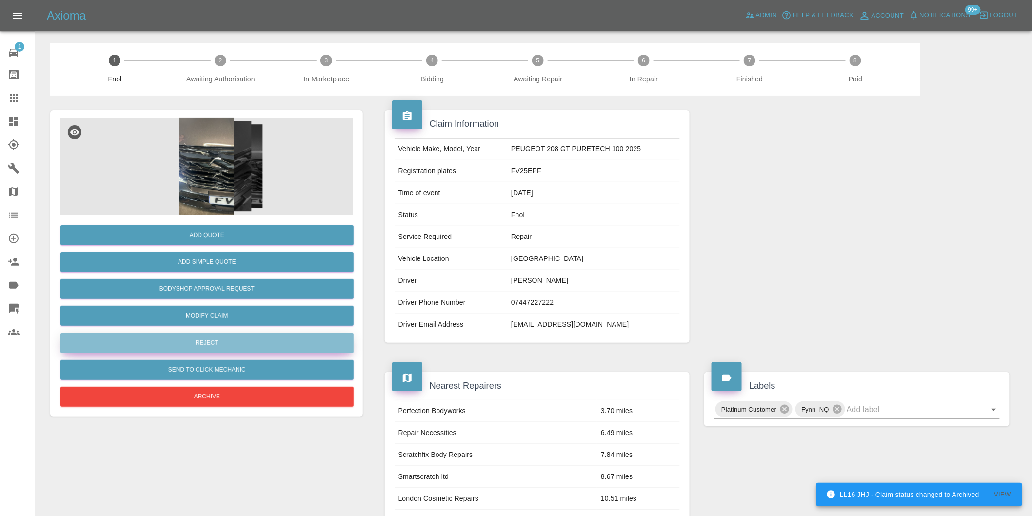
click at [237, 347] on button "Reject" at bounding box center [206, 343] width 293 height 20
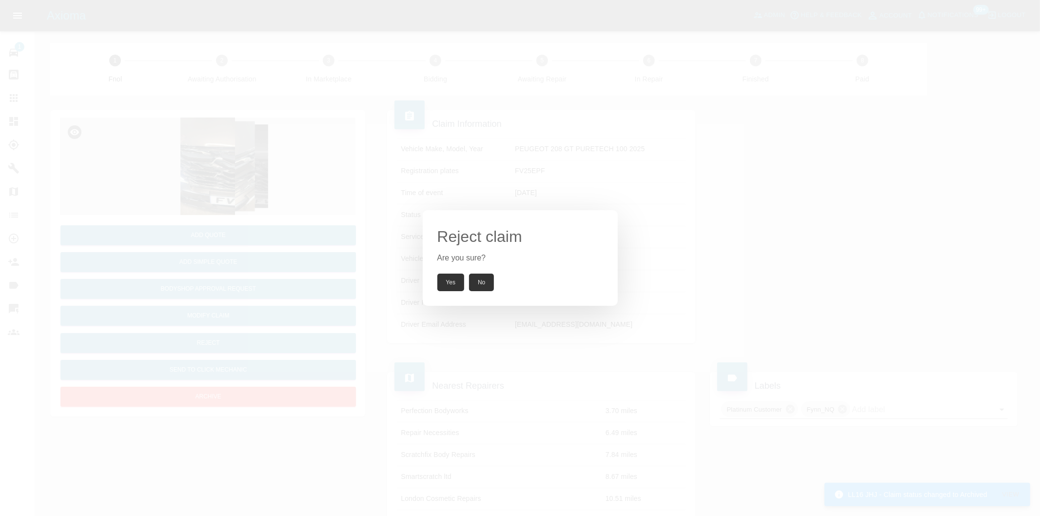
click at [447, 280] on button "Yes" at bounding box center [450, 283] width 27 height 18
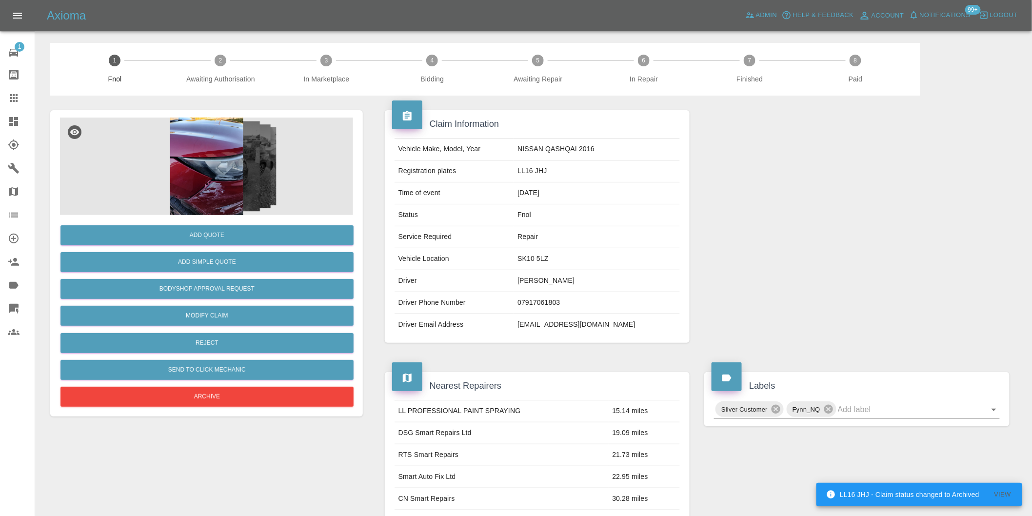
click at [218, 162] on img at bounding box center [206, 167] width 293 height 98
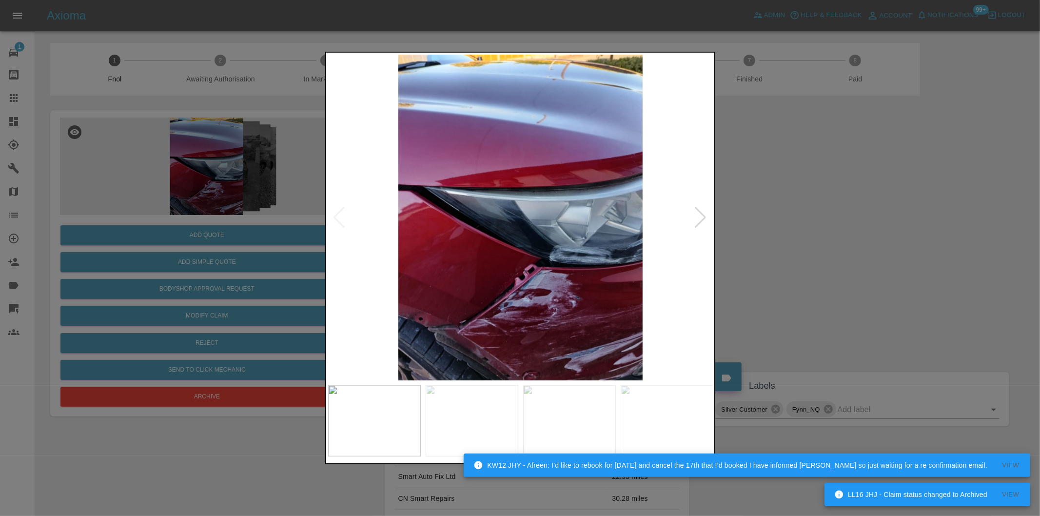
drag, startPoint x: 796, startPoint y: 233, endPoint x: 727, endPoint y: 261, distance: 74.8
click at [791, 233] on div at bounding box center [520, 258] width 1040 height 516
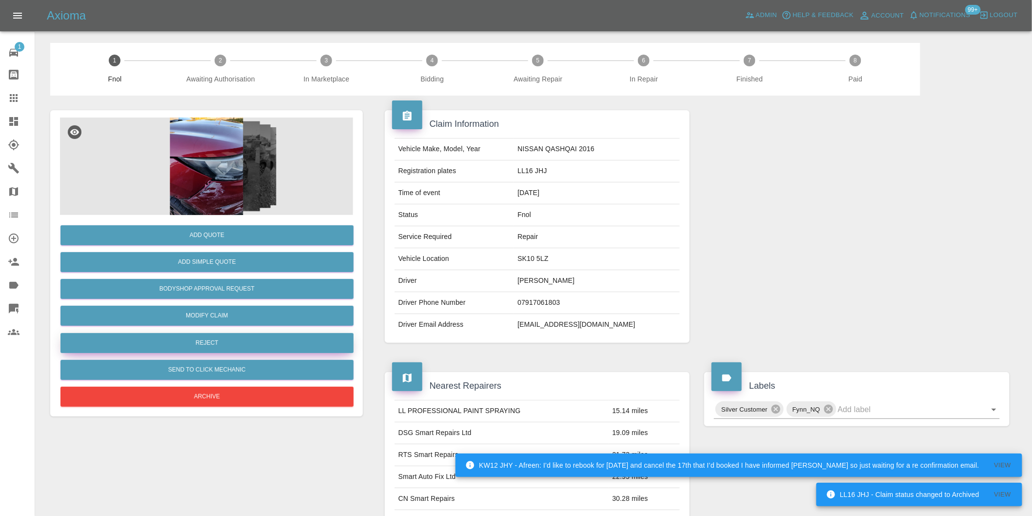
click at [202, 340] on button "Reject" at bounding box center [206, 343] width 293 height 20
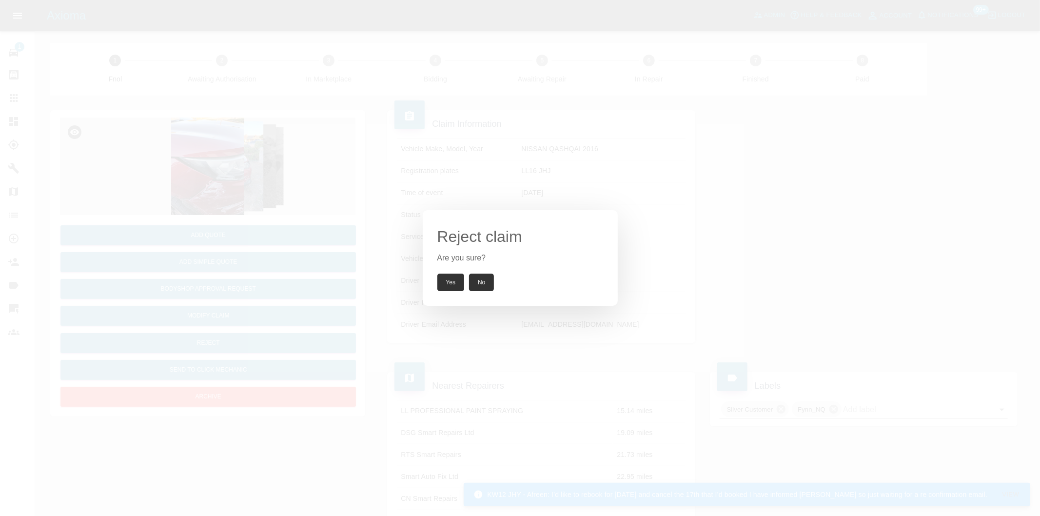
click at [451, 289] on button "Yes" at bounding box center [450, 283] width 27 height 18
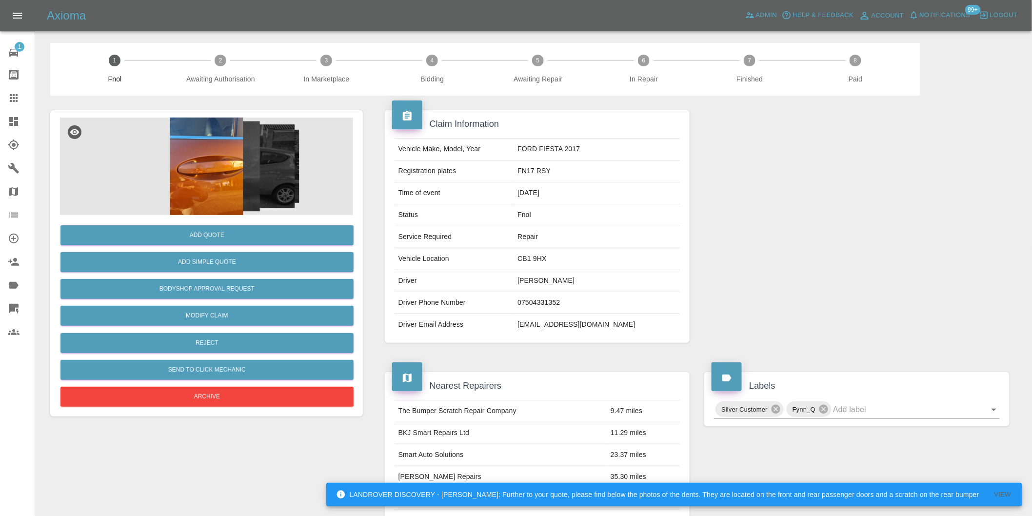
click at [202, 149] on img at bounding box center [206, 167] width 293 height 98
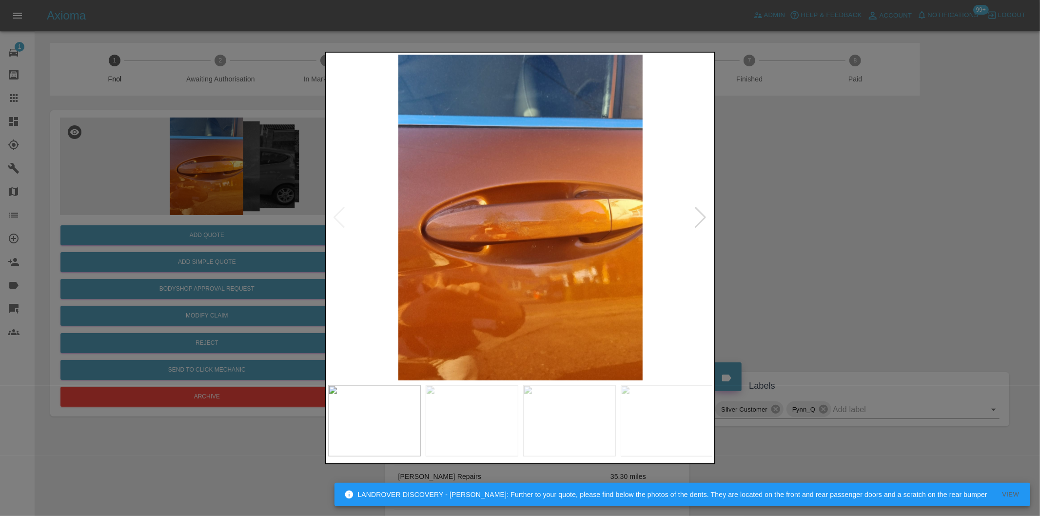
click at [700, 212] on div at bounding box center [700, 217] width 13 height 21
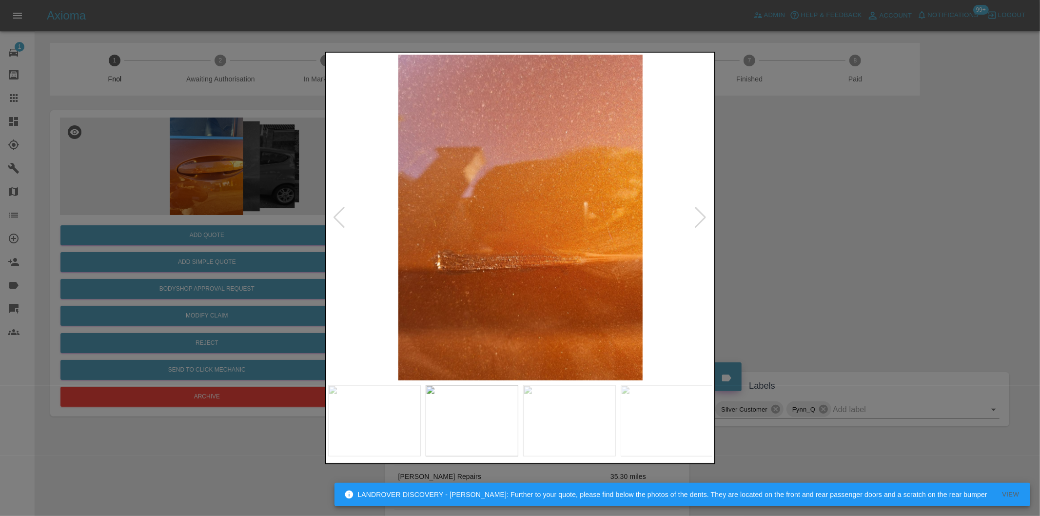
click at [700, 212] on div at bounding box center [700, 217] width 13 height 21
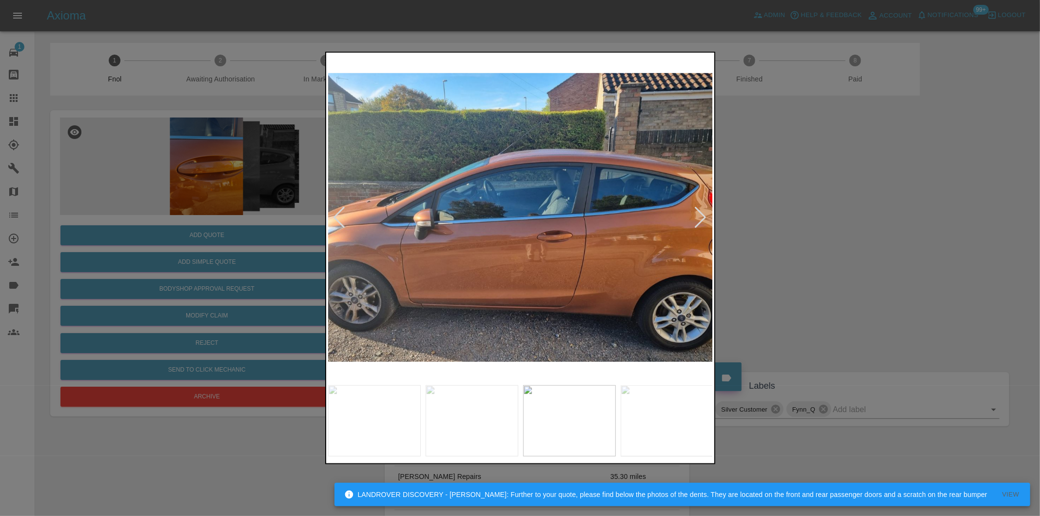
click at [701, 218] on div at bounding box center [700, 217] width 13 height 21
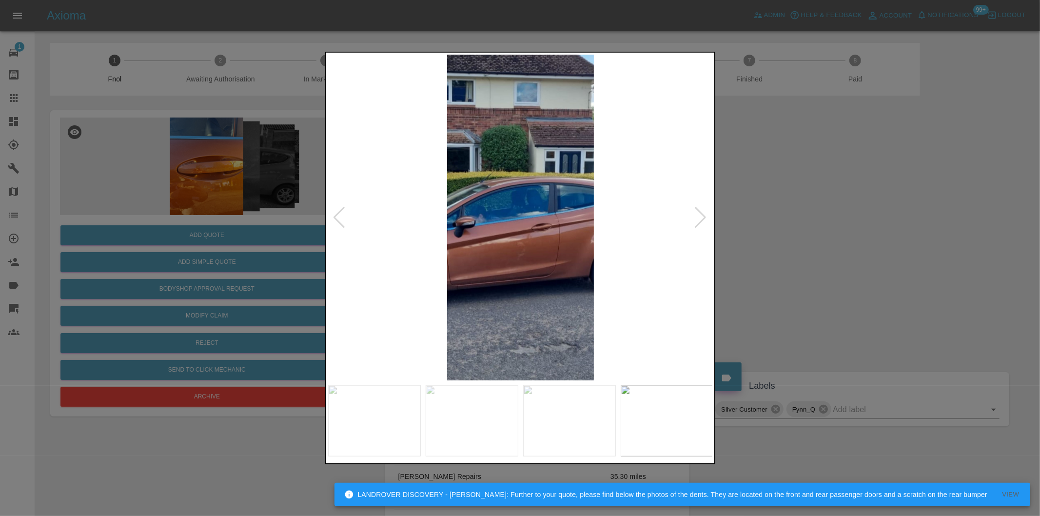
click at [701, 218] on div at bounding box center [700, 217] width 13 height 21
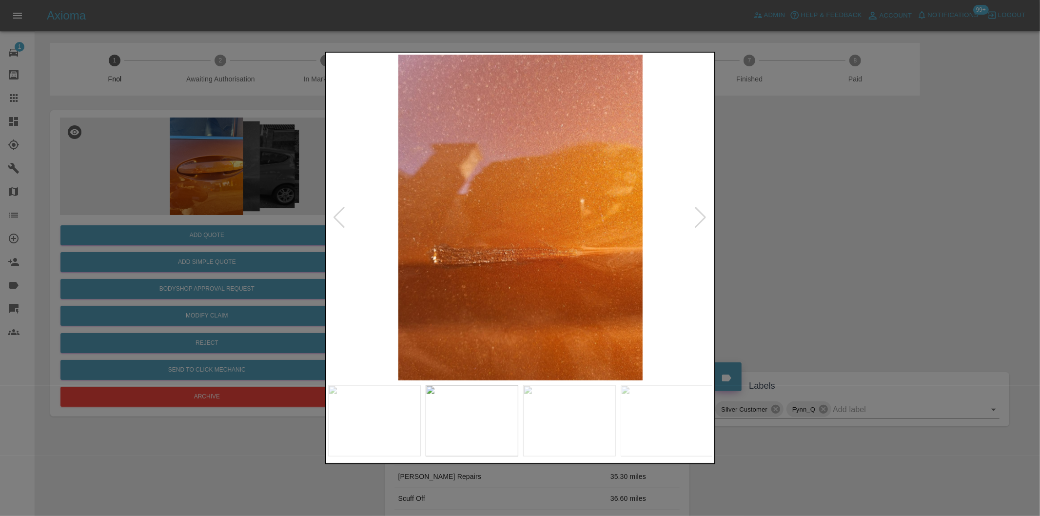
click at [698, 218] on div at bounding box center [700, 217] width 13 height 21
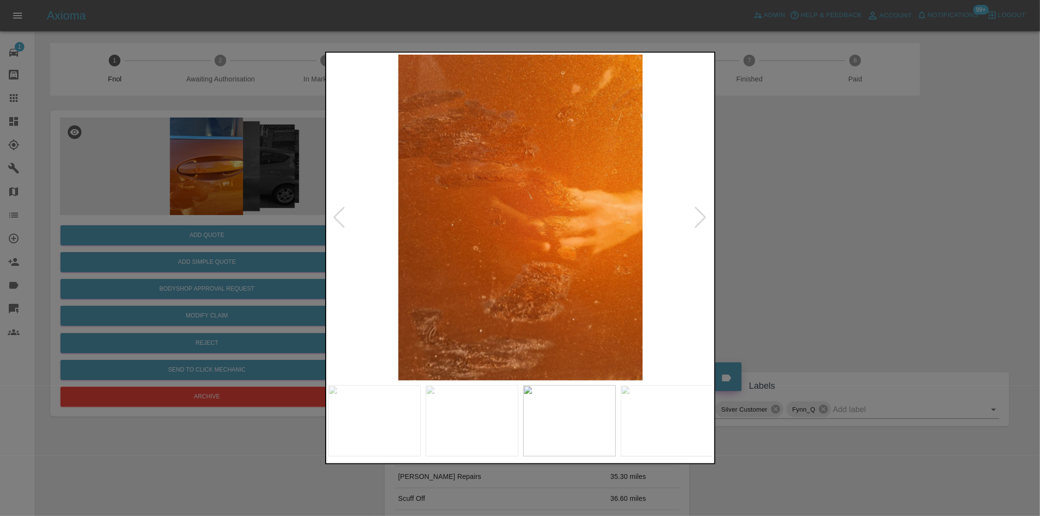
click at [698, 218] on div at bounding box center [700, 217] width 13 height 21
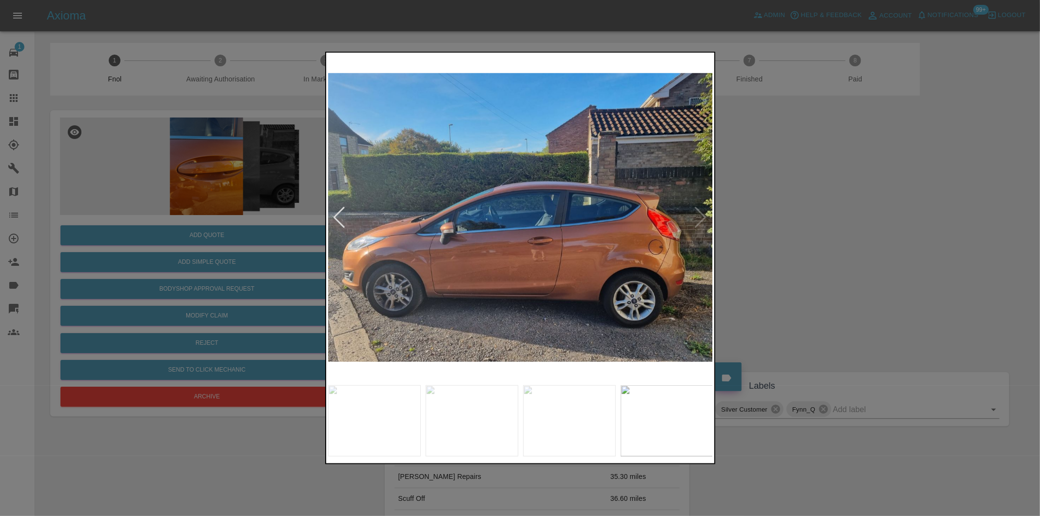
click at [698, 218] on img at bounding box center [520, 218] width 385 height 326
click at [701, 217] on img at bounding box center [520, 218] width 385 height 326
drag, startPoint x: 792, startPoint y: 214, endPoint x: 729, endPoint y: 106, distance: 124.9
click at [793, 213] on div at bounding box center [520, 258] width 1040 height 516
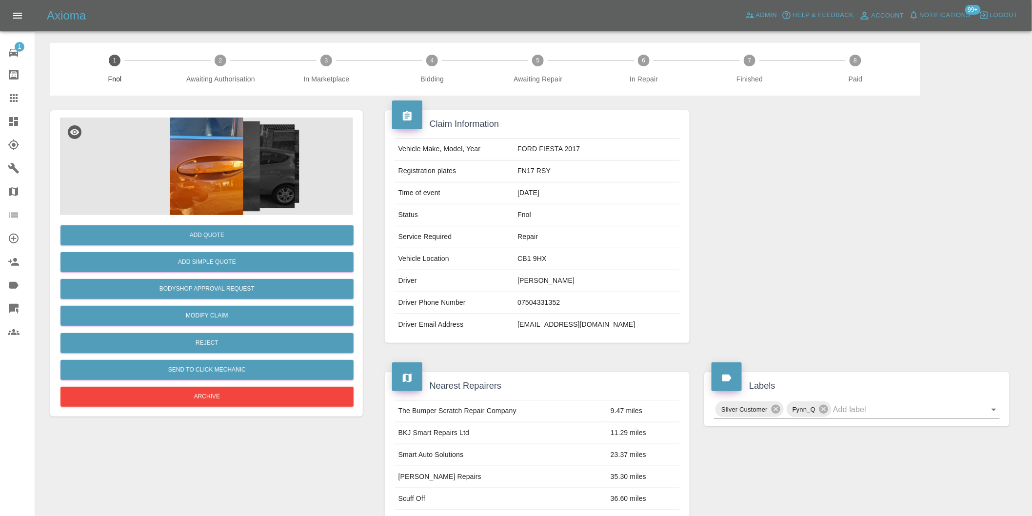
click at [228, 157] on img at bounding box center [206, 167] width 293 height 98
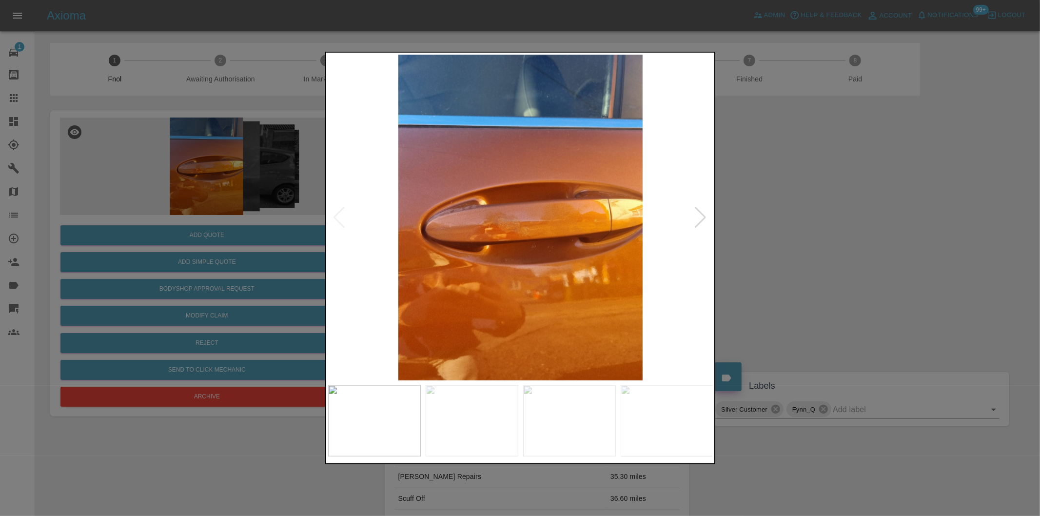
click at [700, 217] on div at bounding box center [700, 217] width 13 height 21
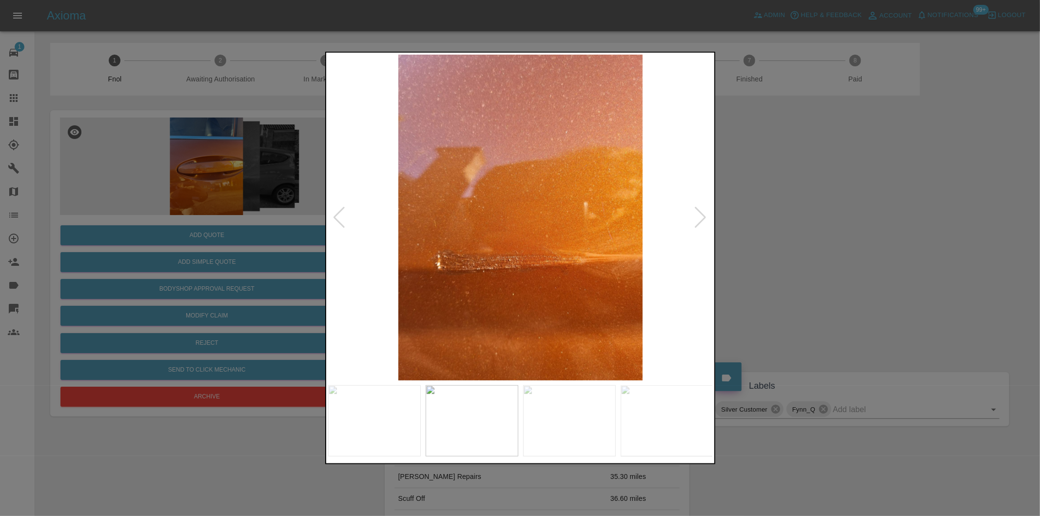
click at [700, 216] on div at bounding box center [700, 217] width 13 height 21
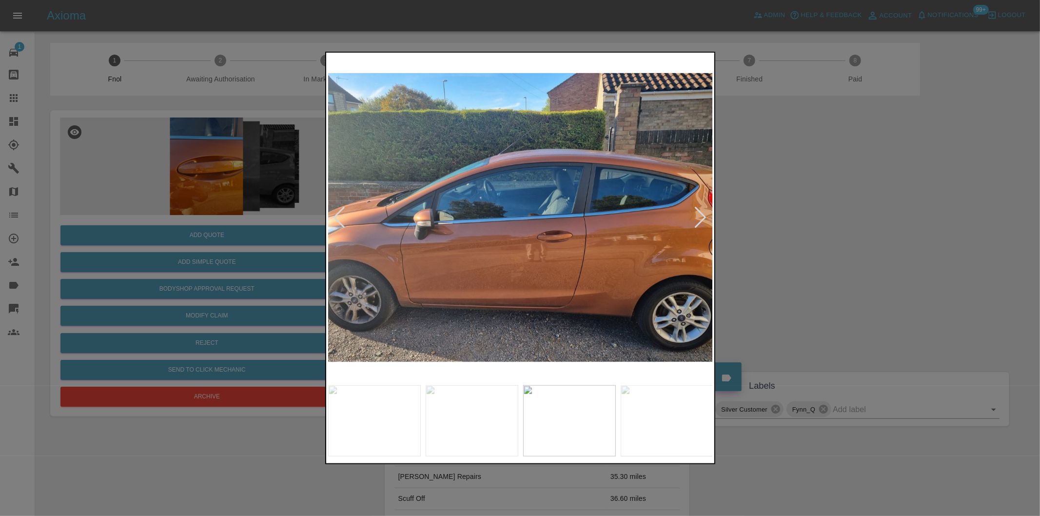
click at [699, 215] on div at bounding box center [700, 217] width 13 height 21
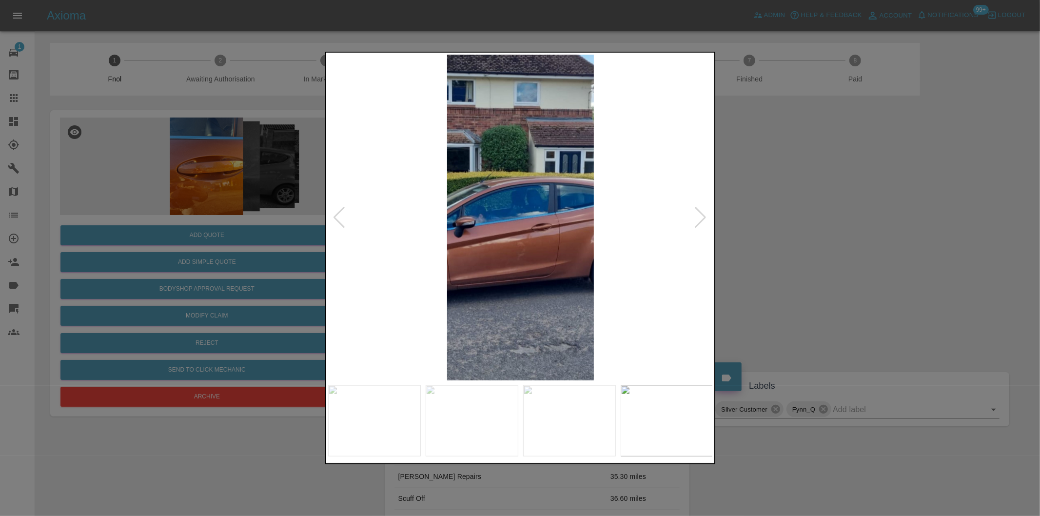
click at [703, 217] on div at bounding box center [700, 217] width 13 height 21
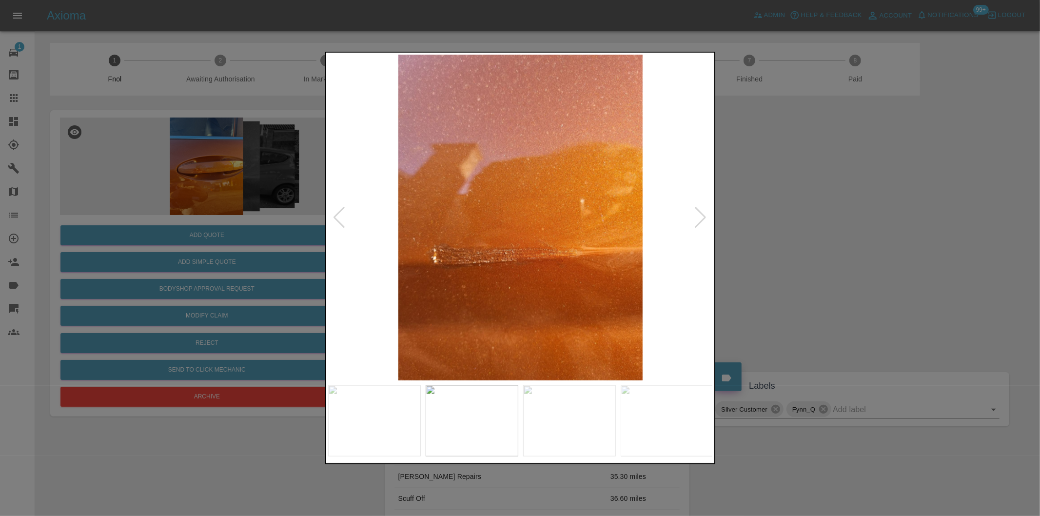
drag, startPoint x: 778, startPoint y: 221, endPoint x: 657, endPoint y: 225, distance: 121.5
click at [776, 221] on div at bounding box center [520, 258] width 1040 height 516
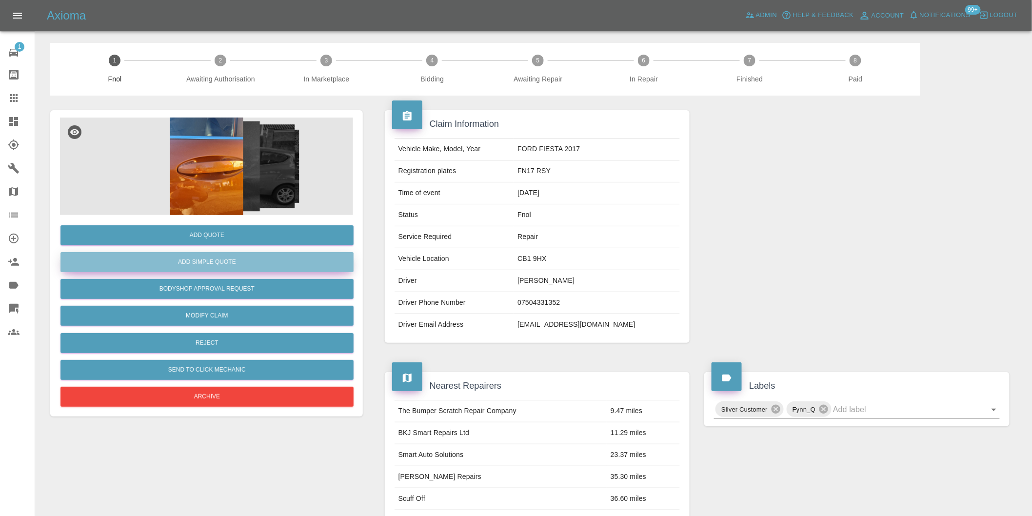
click at [240, 262] on button "Add Simple Quote" at bounding box center [206, 262] width 293 height 20
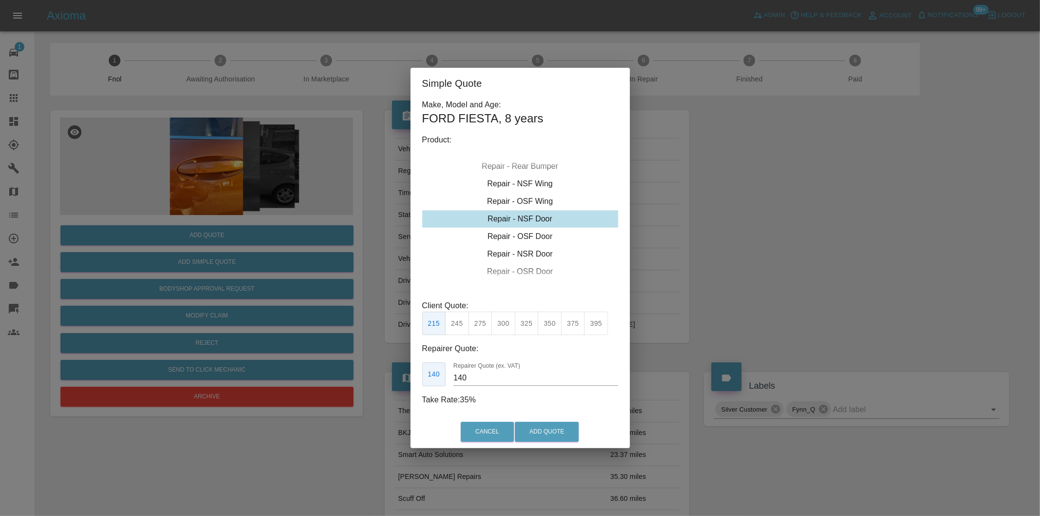
drag, startPoint x: 457, startPoint y: 318, endPoint x: 512, endPoint y: 386, distance: 88.0
click at [458, 318] on button "245" at bounding box center [457, 324] width 24 height 24
type input "160"
click at [542, 430] on button "Add Quote" at bounding box center [547, 432] width 64 height 20
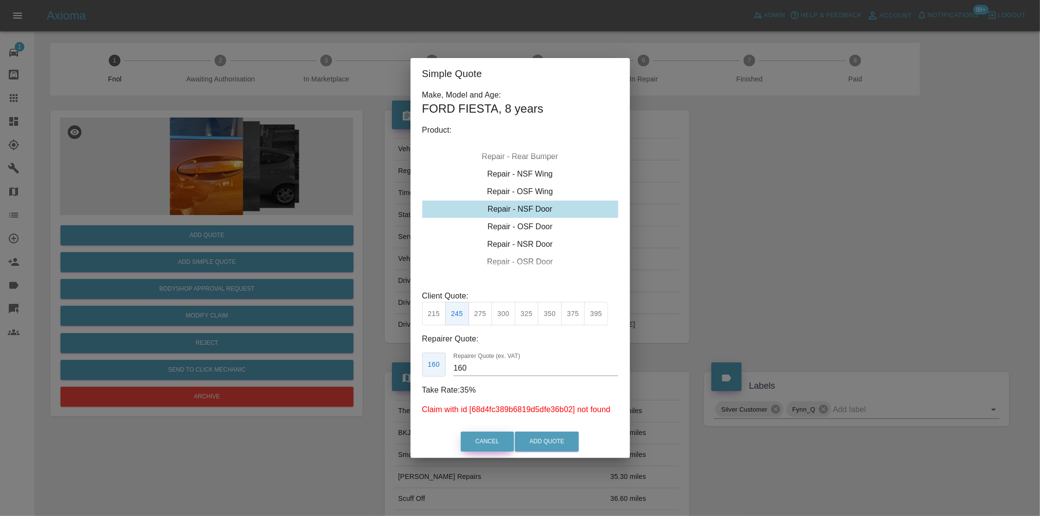
drag, startPoint x: 488, startPoint y: 435, endPoint x: 476, endPoint y: 414, distance: 24.0
click at [488, 434] on button "Cancel" at bounding box center [487, 442] width 53 height 20
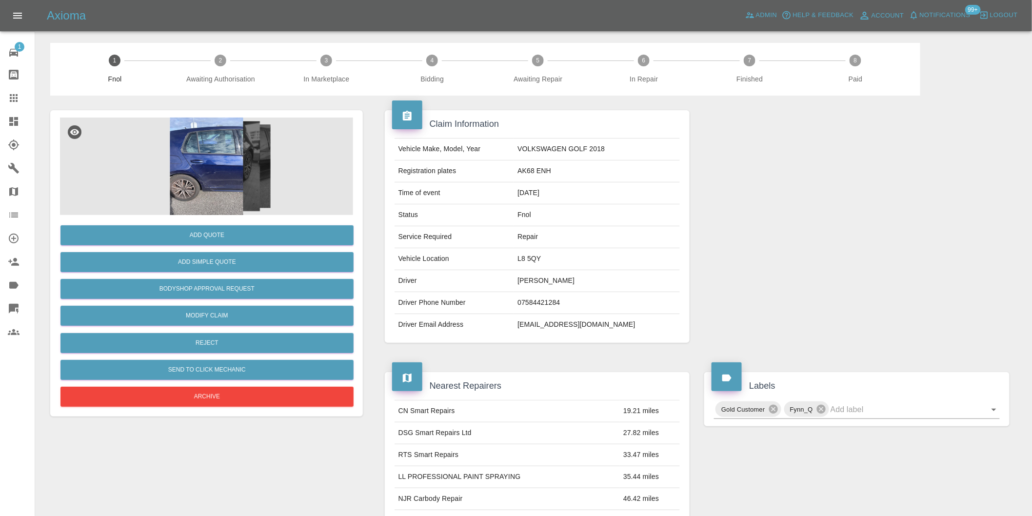
click at [241, 154] on img at bounding box center [206, 167] width 293 height 98
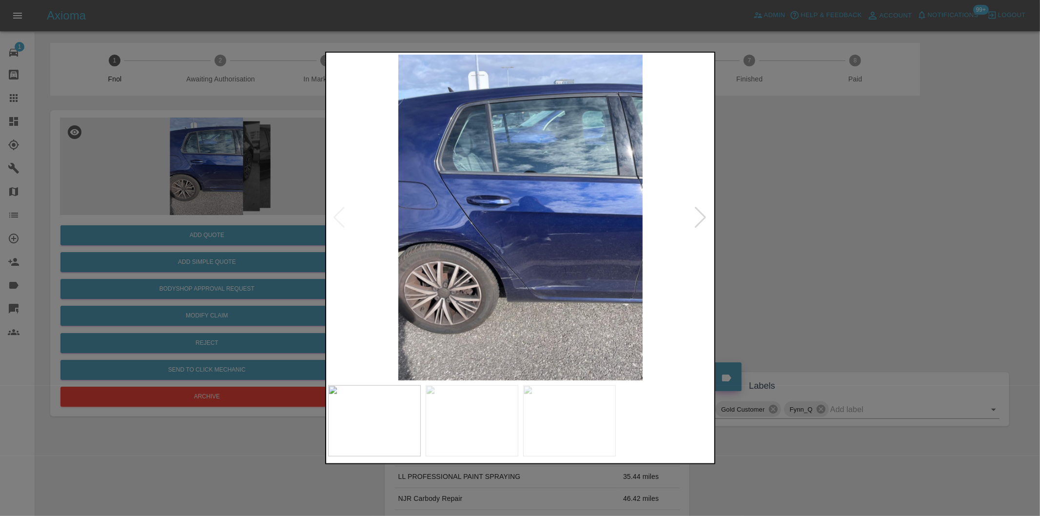
click at [704, 216] on div at bounding box center [700, 217] width 13 height 21
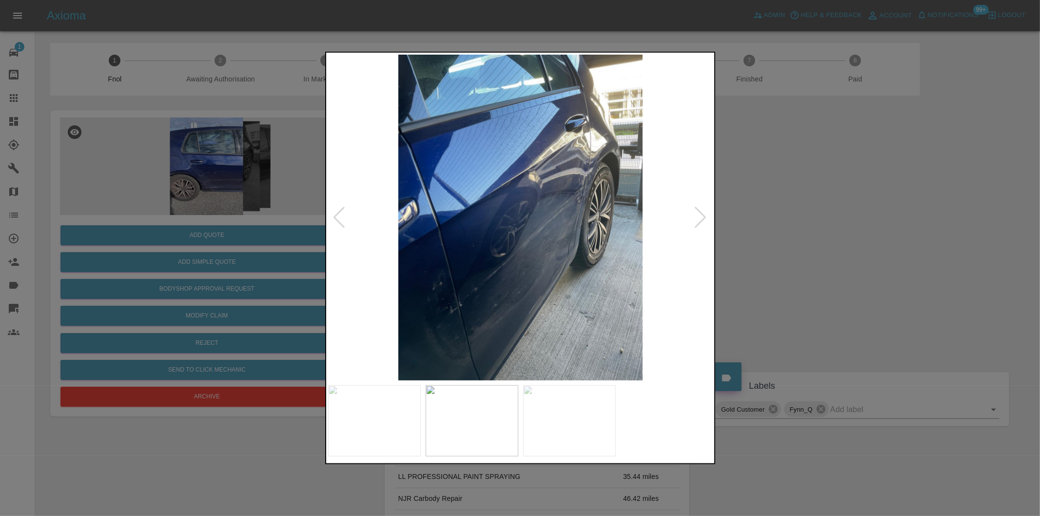
click at [704, 216] on div at bounding box center [700, 217] width 13 height 21
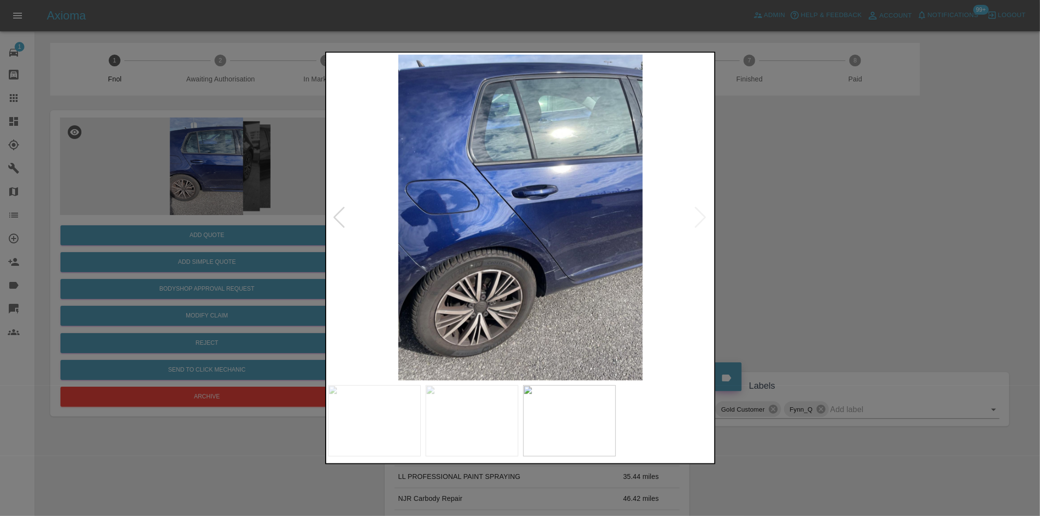
click at [704, 216] on img at bounding box center [520, 218] width 385 height 326
click at [813, 236] on div at bounding box center [520, 258] width 1040 height 516
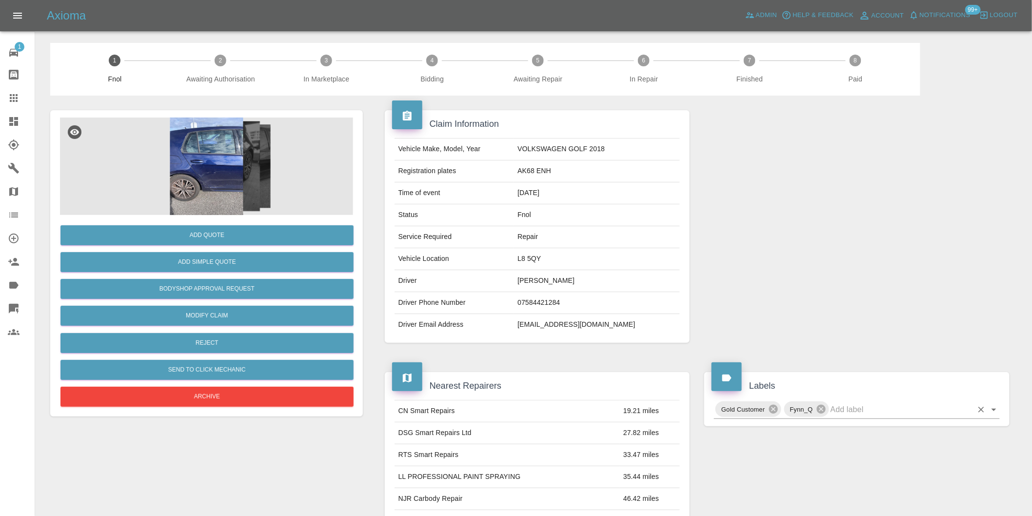
click at [995, 411] on icon "Open" at bounding box center [993, 410] width 5 height 2
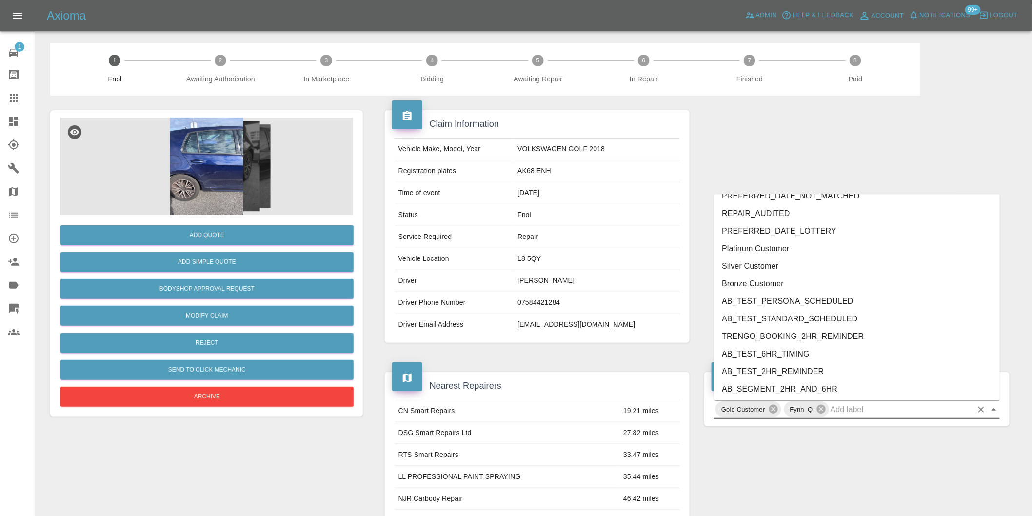
scroll to position [2083, 0]
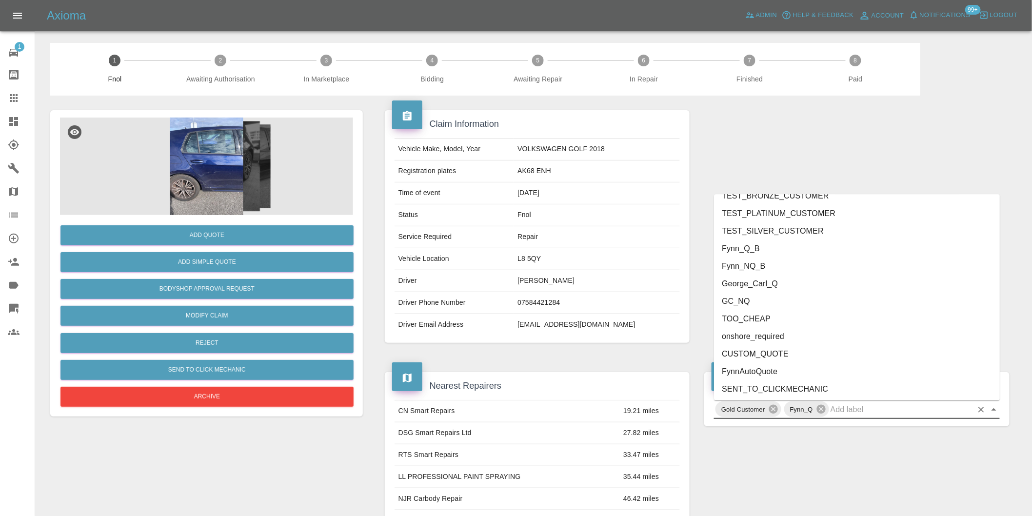
click at [798, 339] on li "onshore_required" at bounding box center [857, 336] width 286 height 18
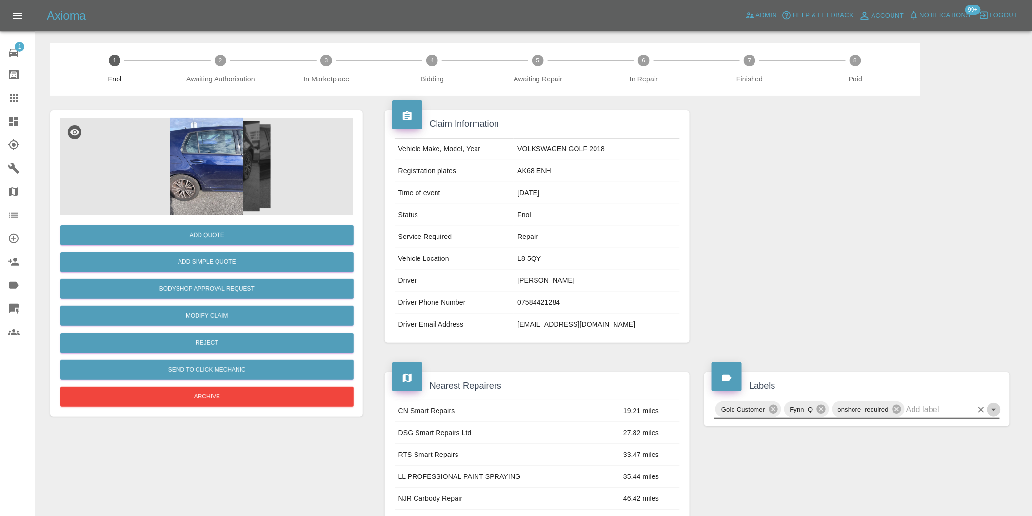
click at [996, 412] on icon "Open" at bounding box center [994, 410] width 12 height 12
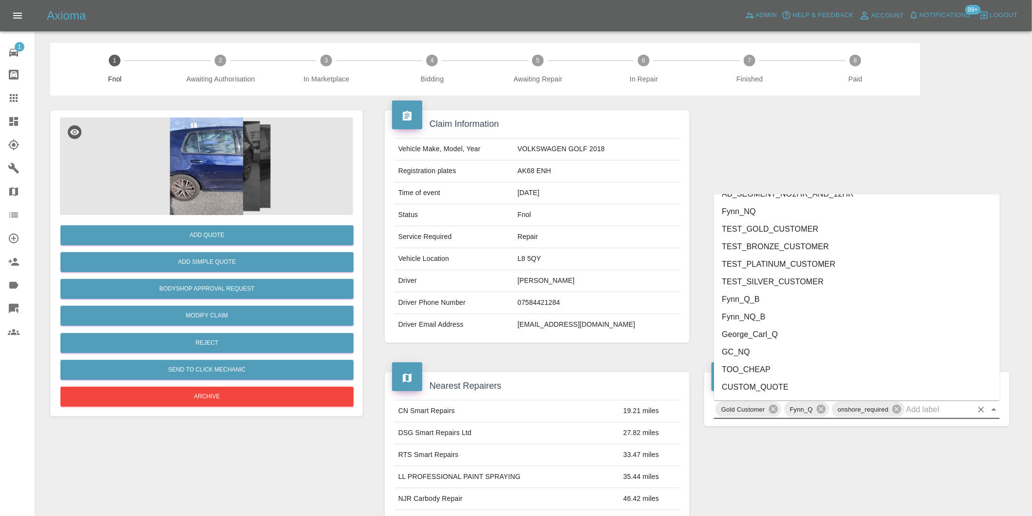
scroll to position [2065, 0]
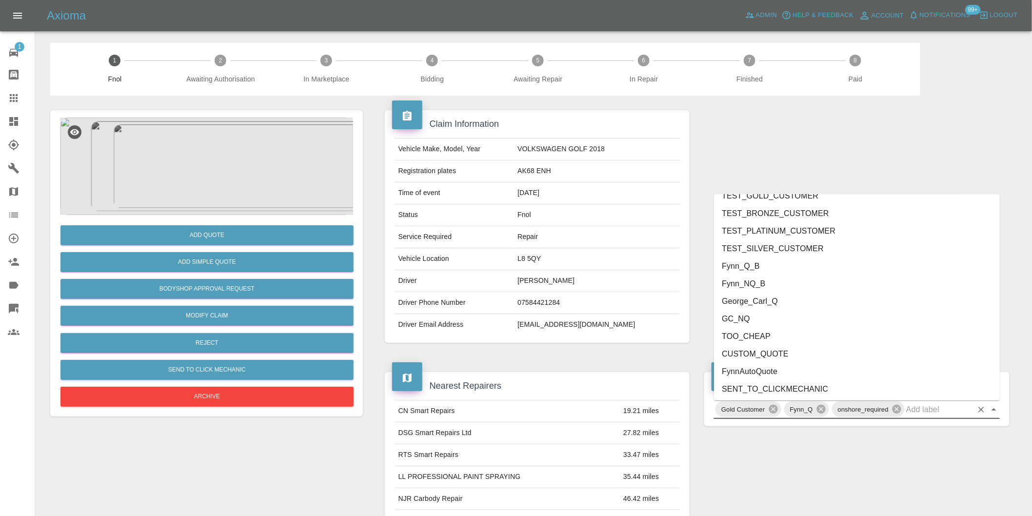
click at [764, 299] on li "George_Carl_Q" at bounding box center [857, 301] width 286 height 18
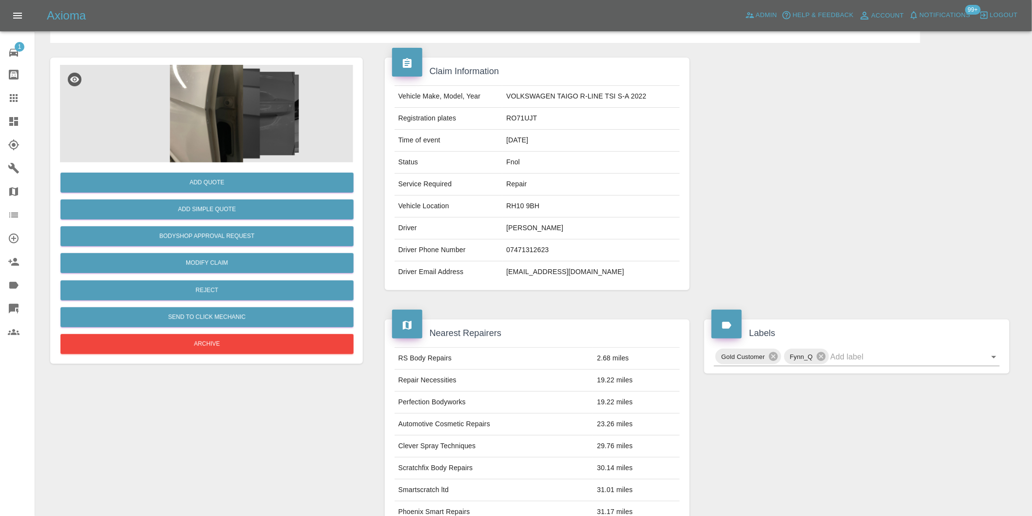
scroll to position [162, 0]
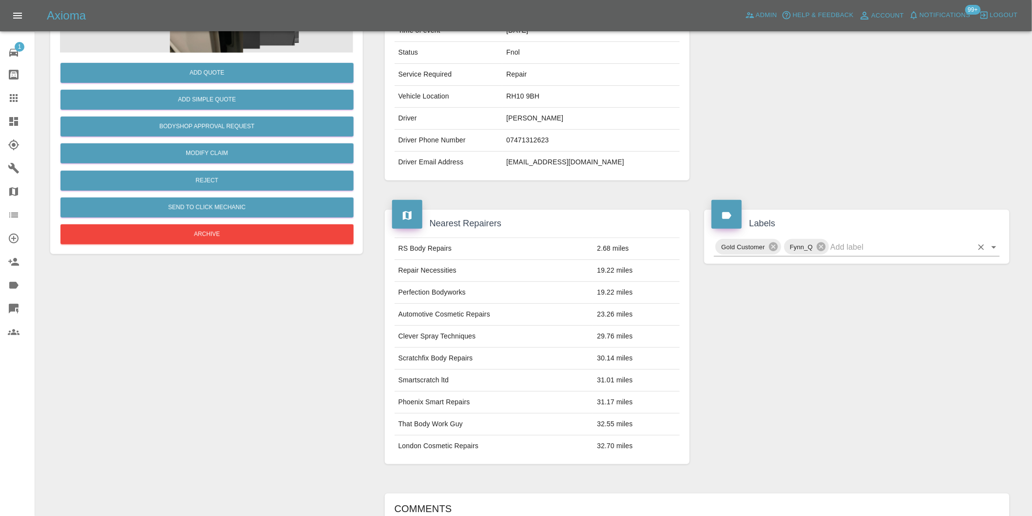
click at [999, 247] on icon "Open" at bounding box center [994, 247] width 12 height 12
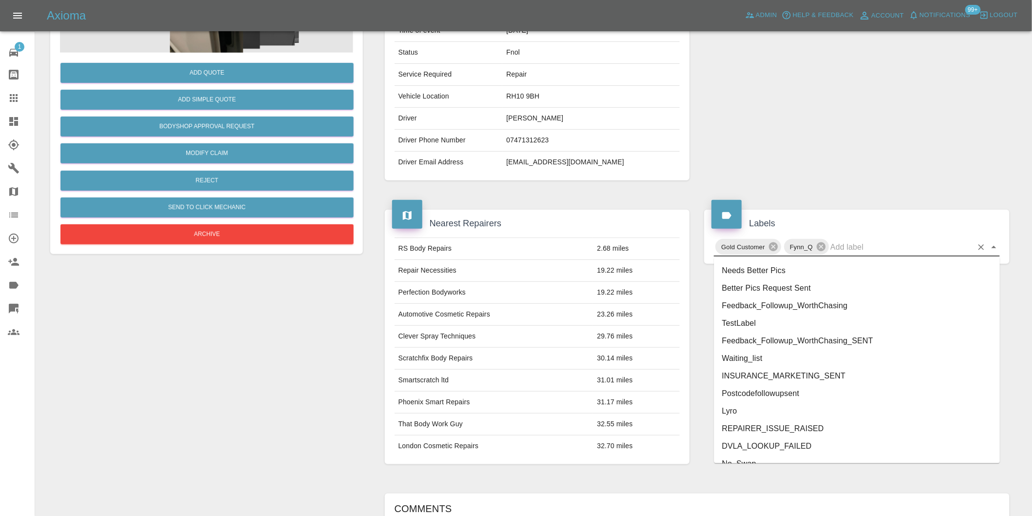
scroll to position [2083, 0]
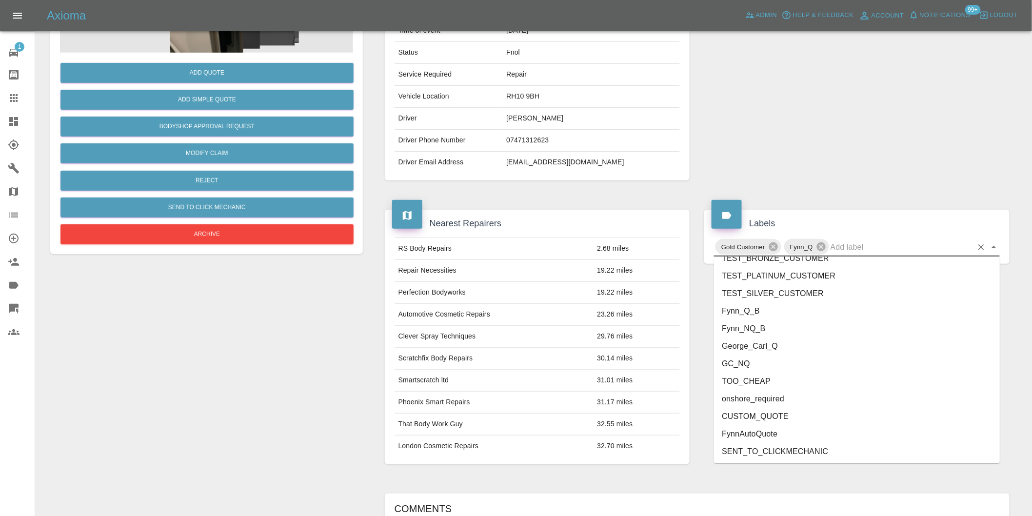
click at [808, 401] on li "onshore_required" at bounding box center [857, 399] width 286 height 18
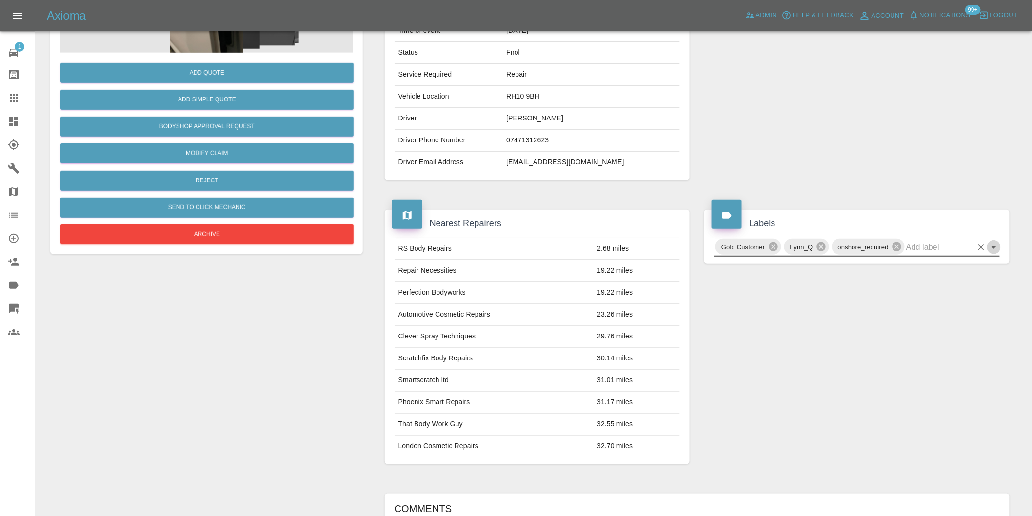
click at [992, 249] on icon "Open" at bounding box center [994, 247] width 12 height 12
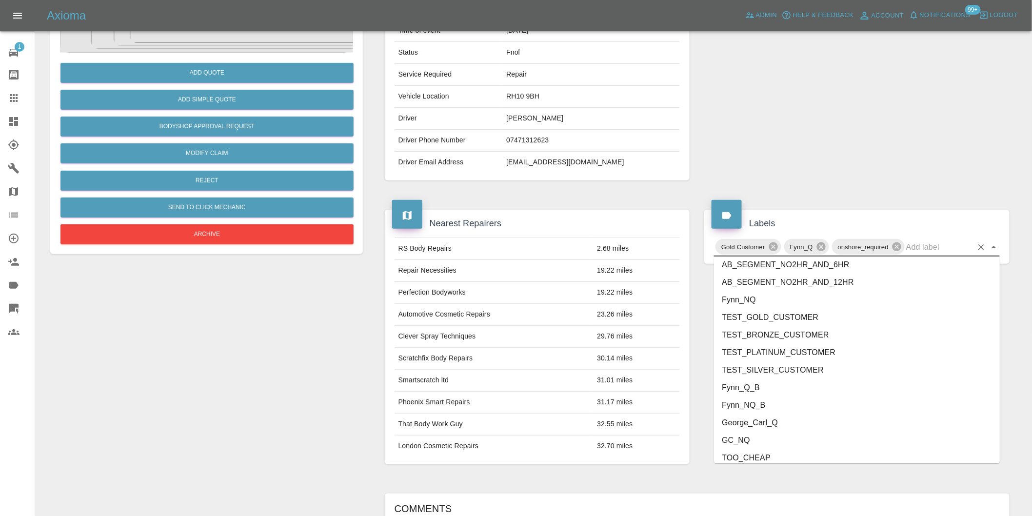
scroll to position [2065, 0]
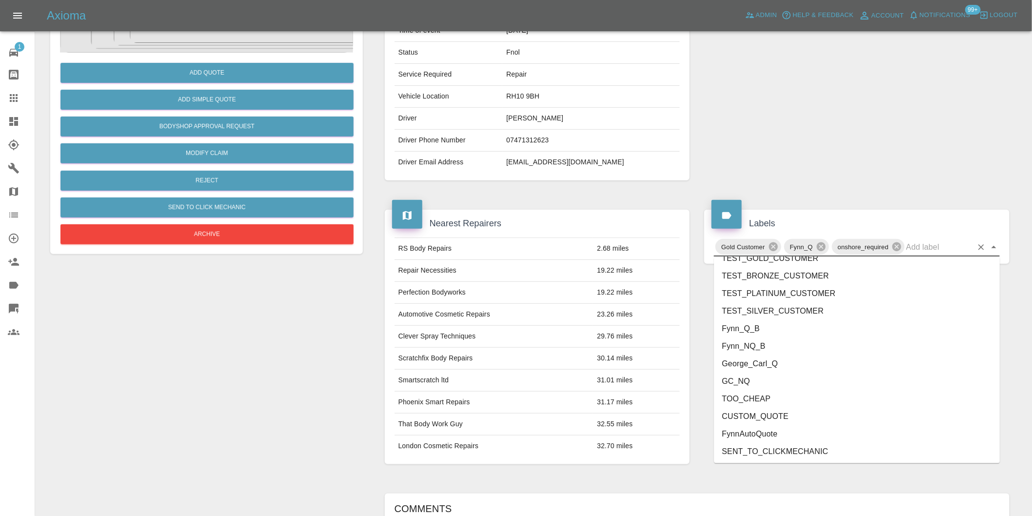
click at [774, 366] on li "George_Carl_Q" at bounding box center [857, 364] width 286 height 18
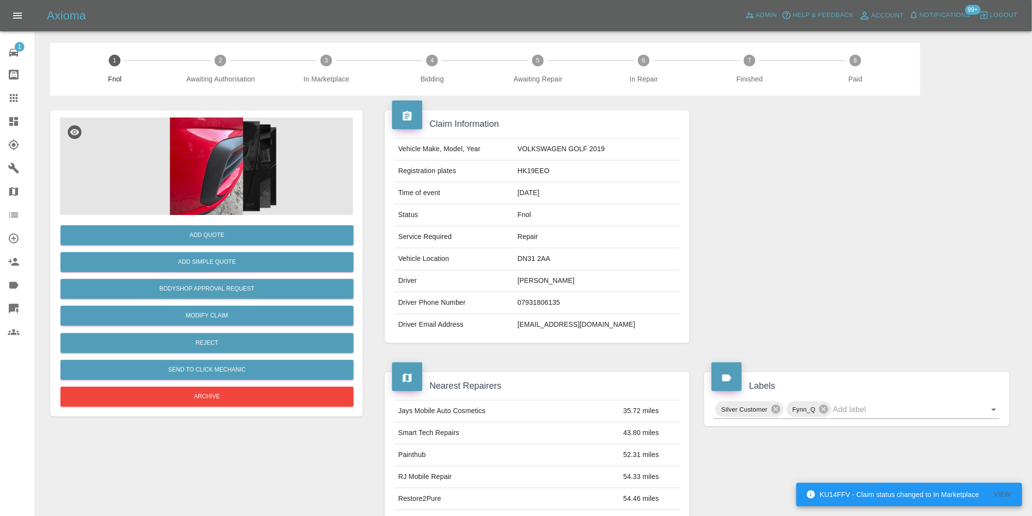
click at [185, 145] on img at bounding box center [206, 167] width 293 height 98
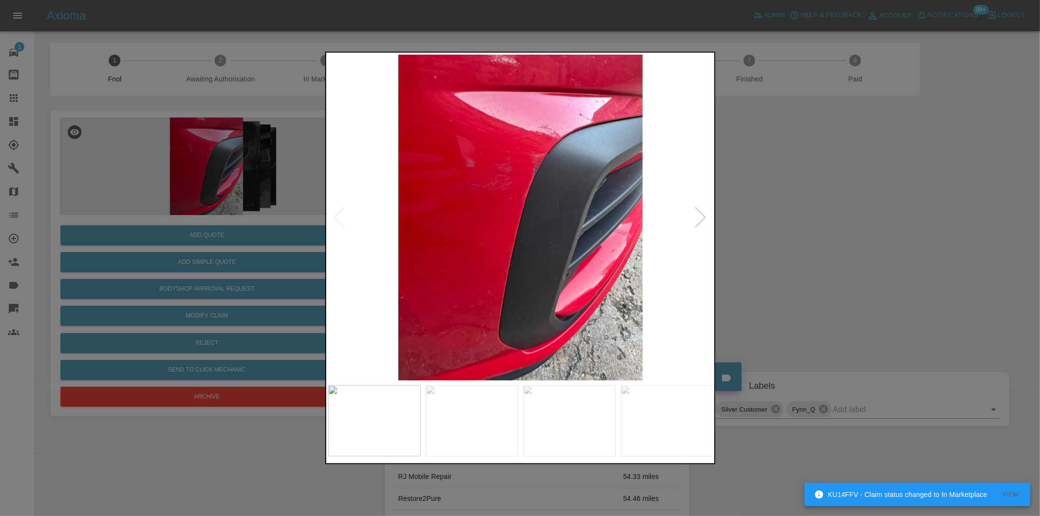
click at [703, 217] on div at bounding box center [700, 217] width 13 height 21
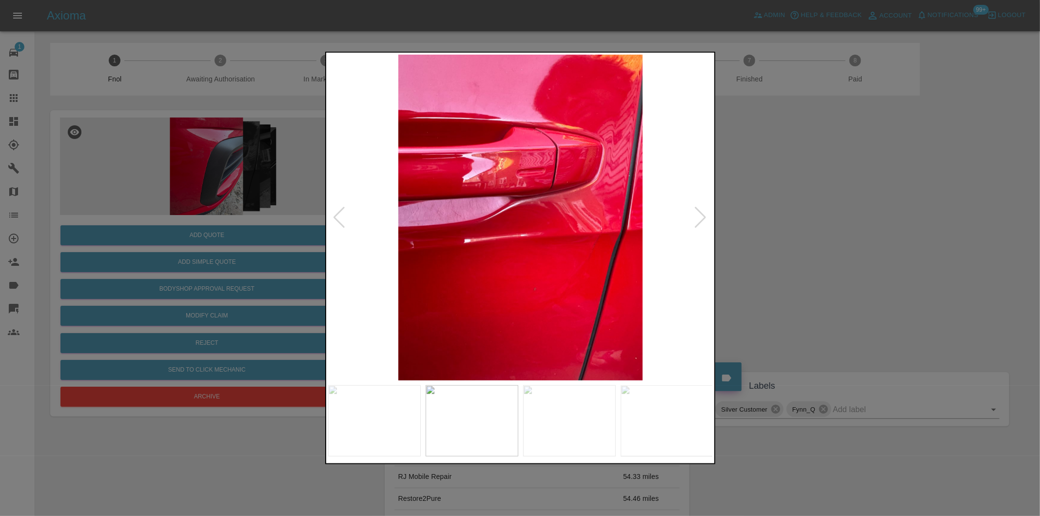
click at [703, 215] on div at bounding box center [700, 217] width 13 height 21
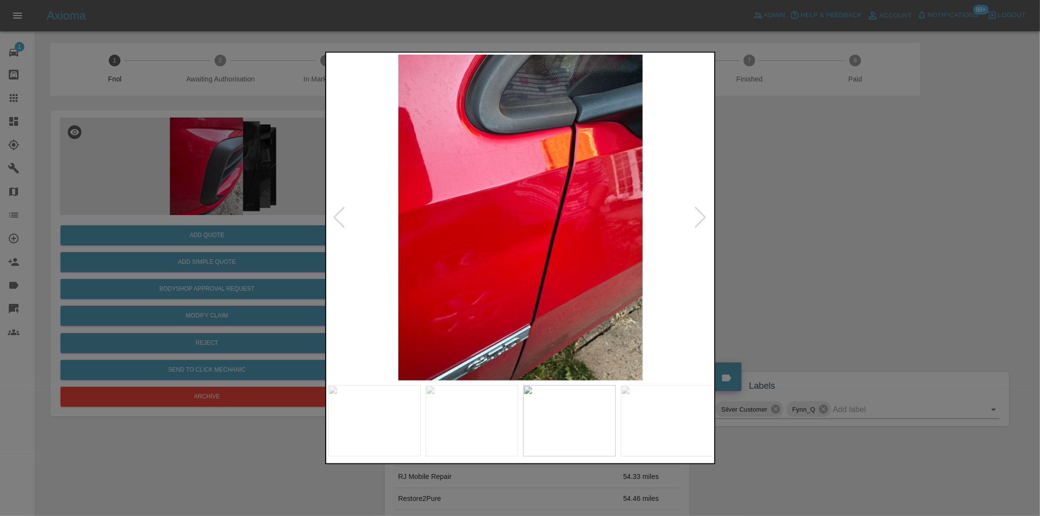
click at [703, 215] on div at bounding box center [700, 217] width 13 height 21
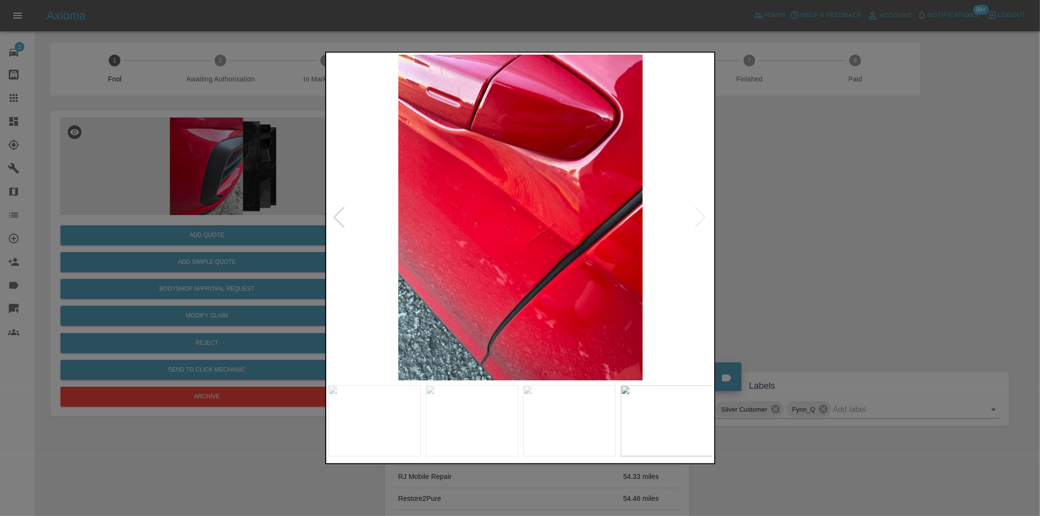
click at [703, 213] on img at bounding box center [520, 218] width 385 height 326
click at [840, 216] on div at bounding box center [520, 258] width 1040 height 516
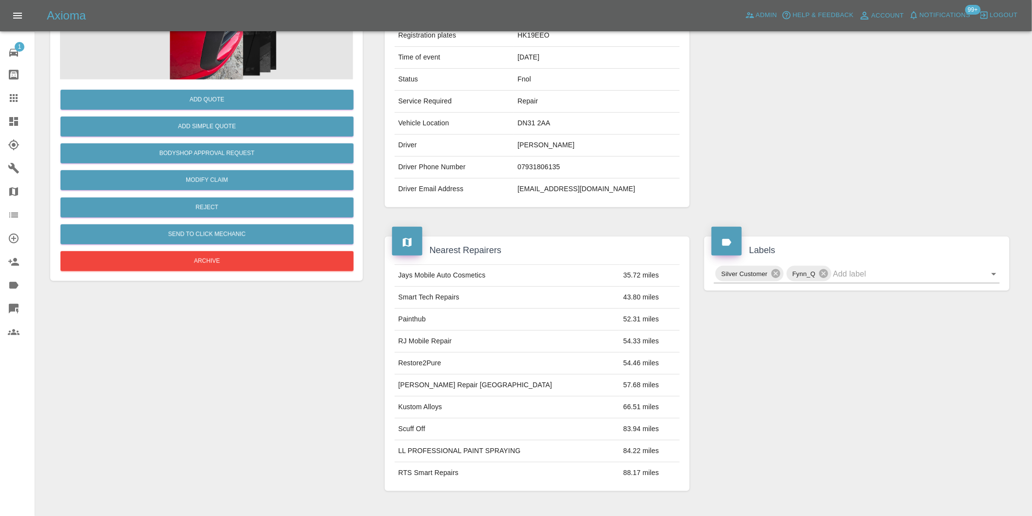
scroll to position [217, 0]
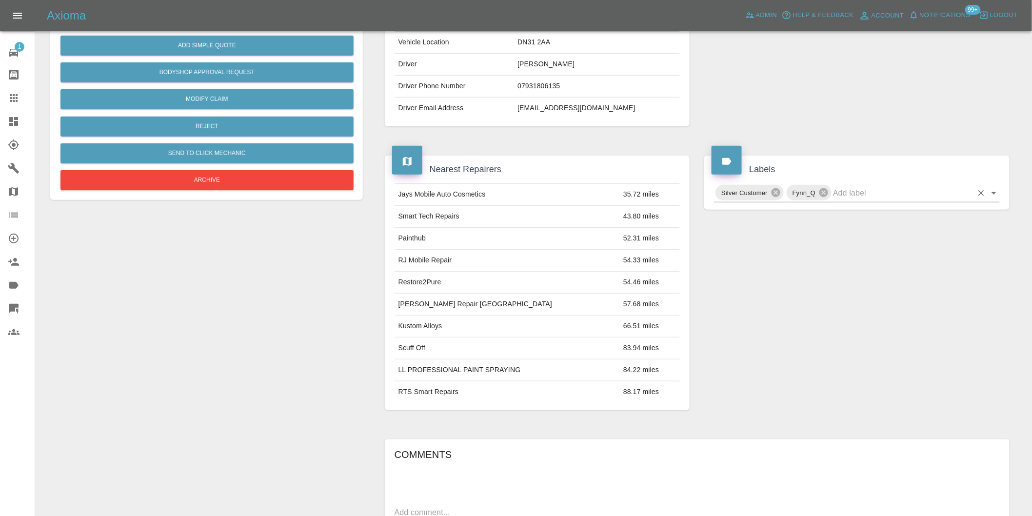
click at [994, 188] on icon "Open" at bounding box center [994, 193] width 12 height 12
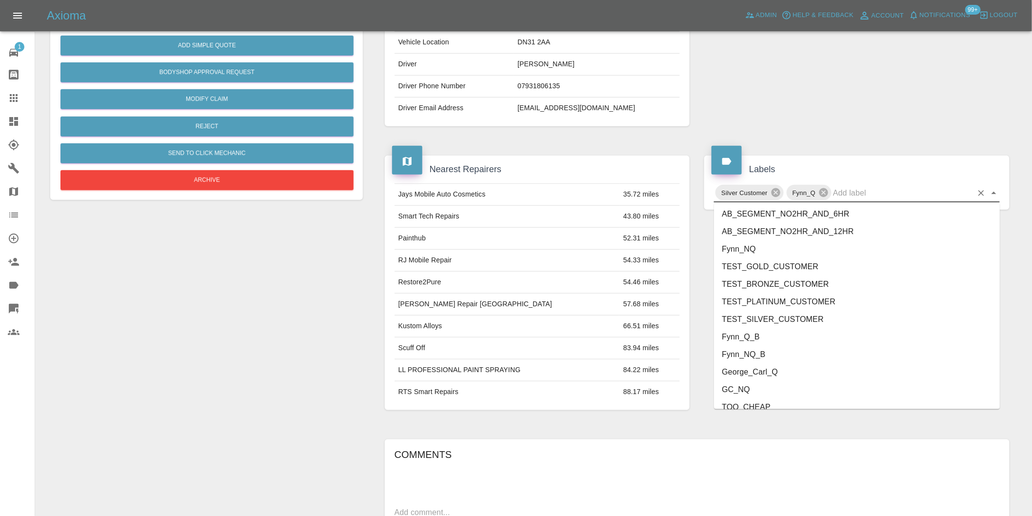
scroll to position [2083, 0]
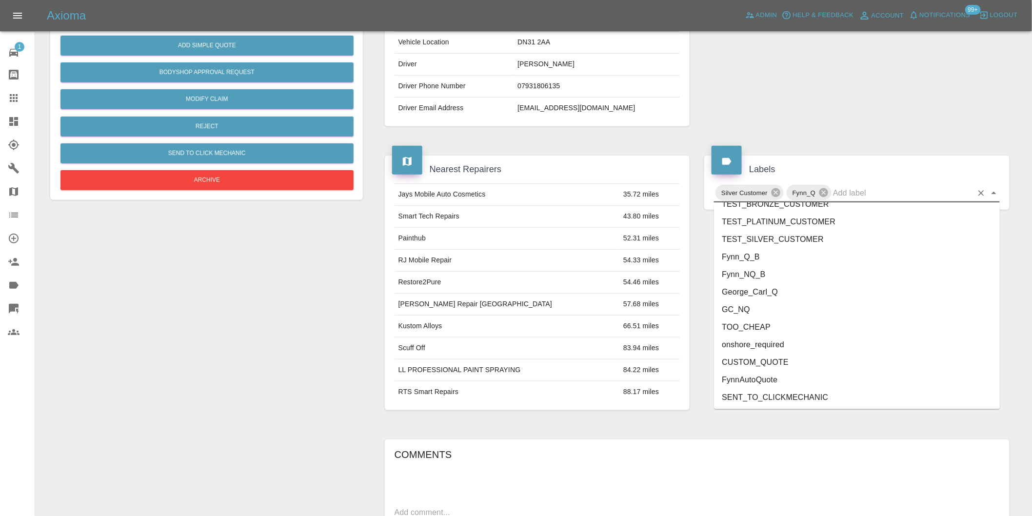
click at [791, 340] on li "onshore_required" at bounding box center [857, 345] width 286 height 18
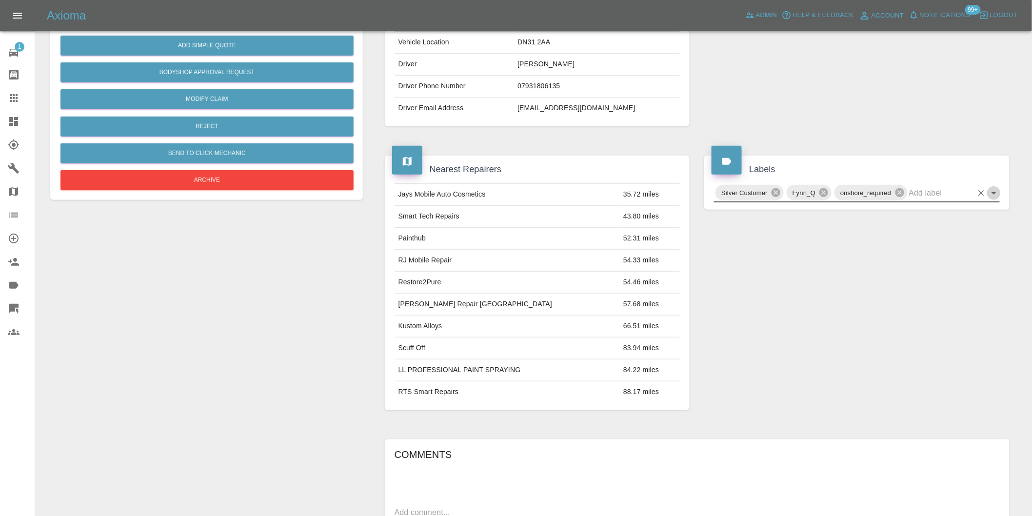
click at [992, 191] on icon "Open" at bounding box center [994, 193] width 12 height 12
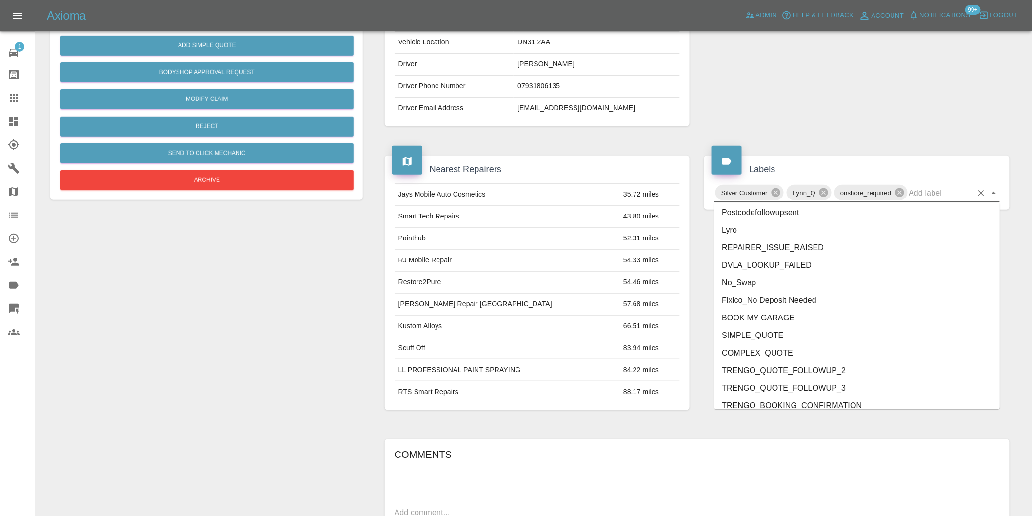
scroll to position [2065, 0]
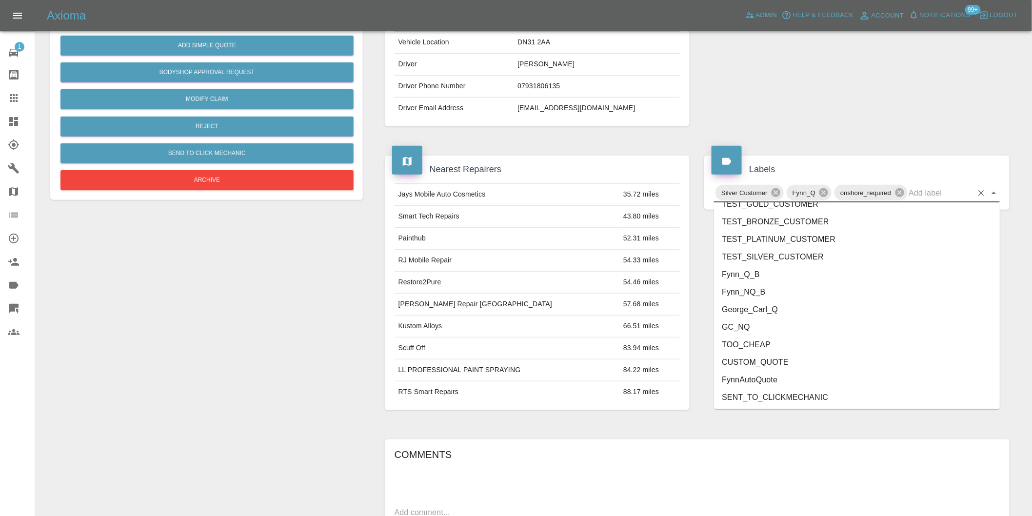
click at [779, 313] on li "George_Carl_Q" at bounding box center [857, 310] width 286 height 18
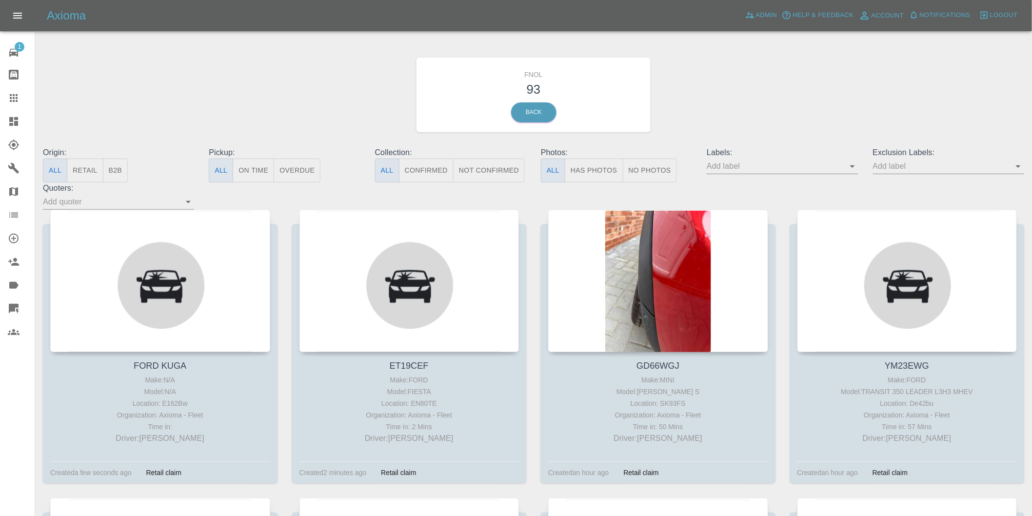
click at [602, 162] on button "Has Photos" at bounding box center [594, 170] width 59 height 24
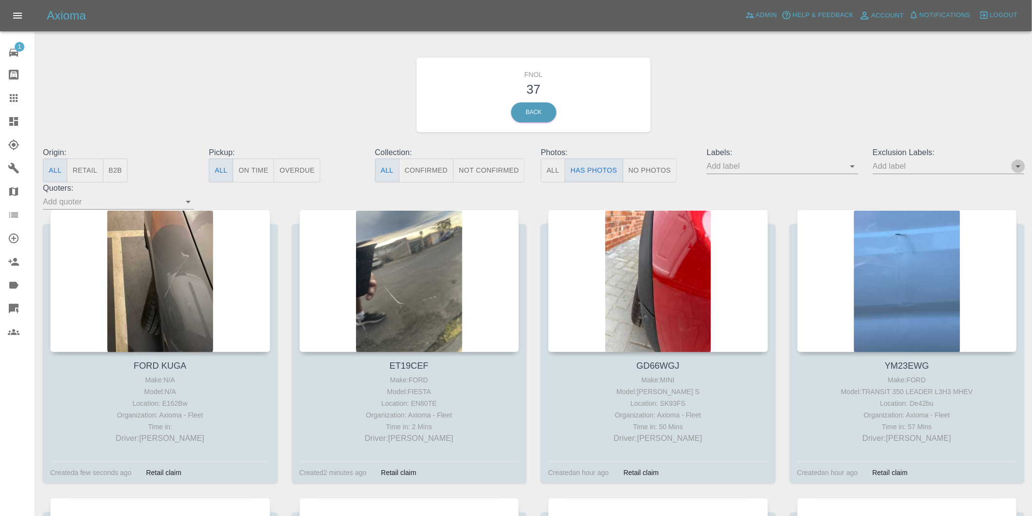
click at [1018, 166] on icon "Open" at bounding box center [1018, 166] width 5 height 2
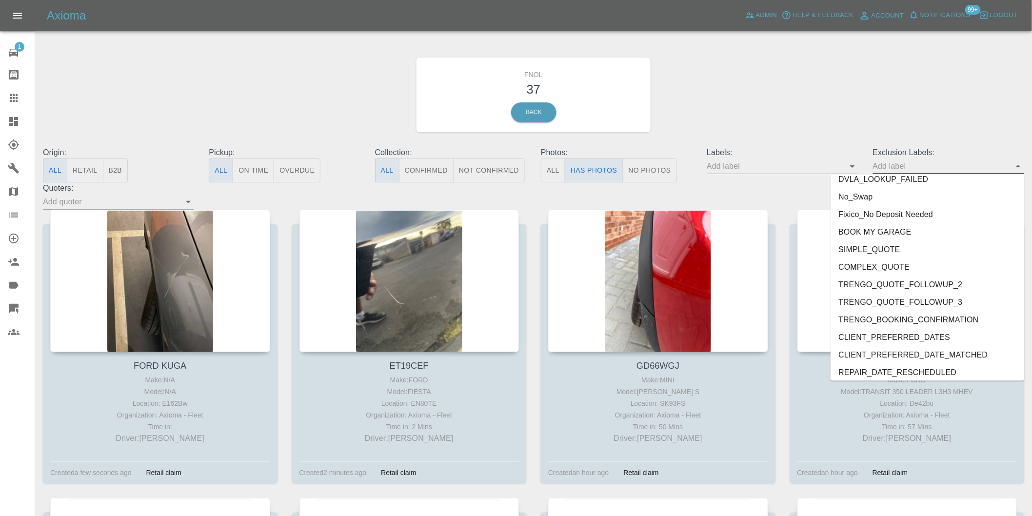
scroll to position [2118, 0]
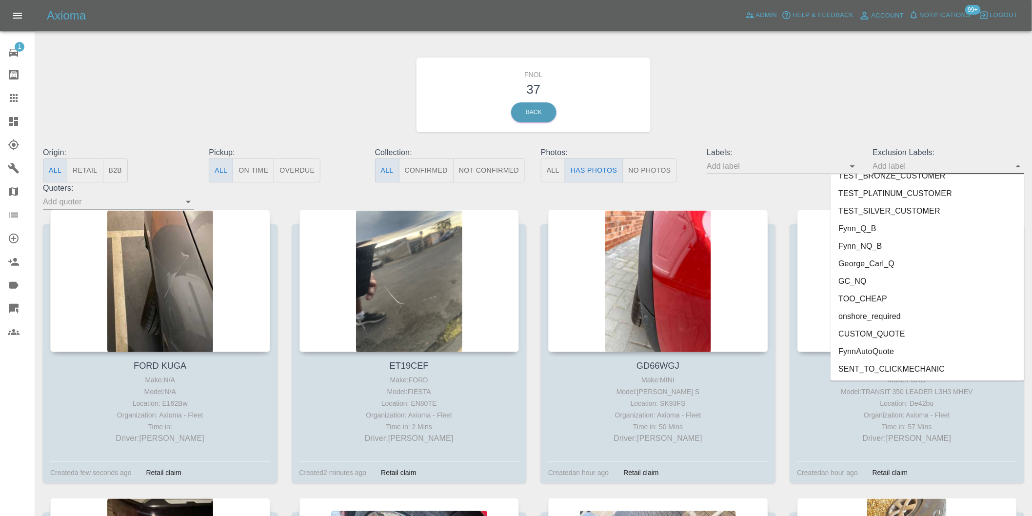
click at [907, 315] on li "onshore_required" at bounding box center [927, 317] width 194 height 18
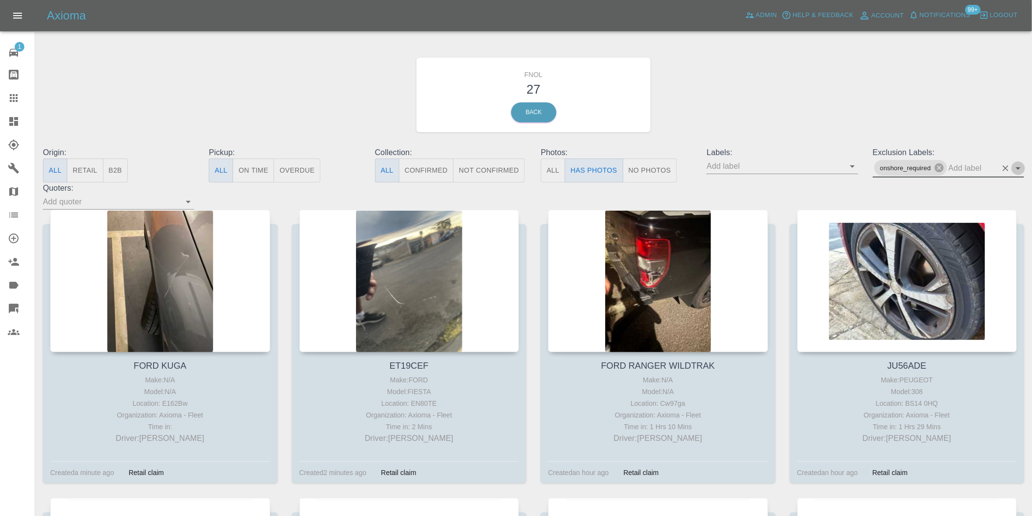
click at [1017, 167] on icon "Open" at bounding box center [1018, 168] width 5 height 2
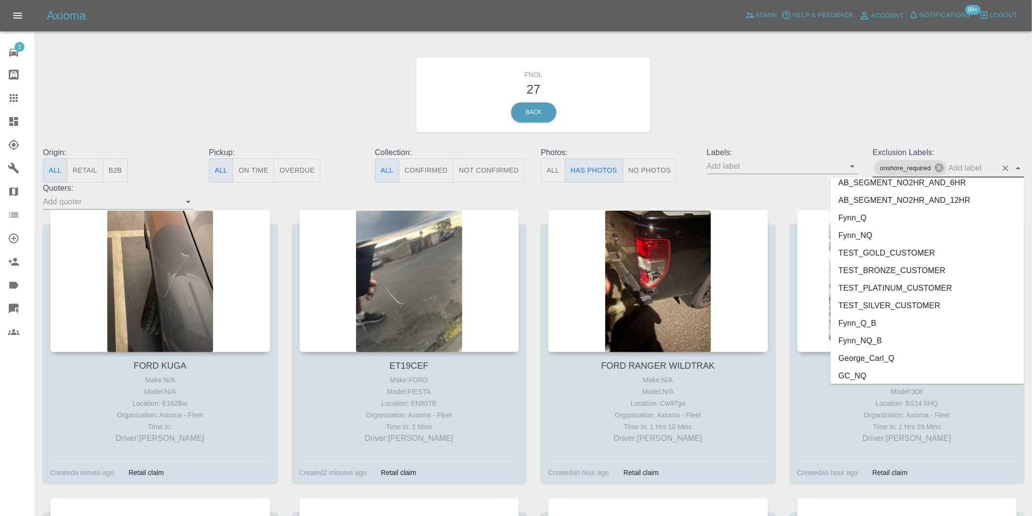
scroll to position [2100, 0]
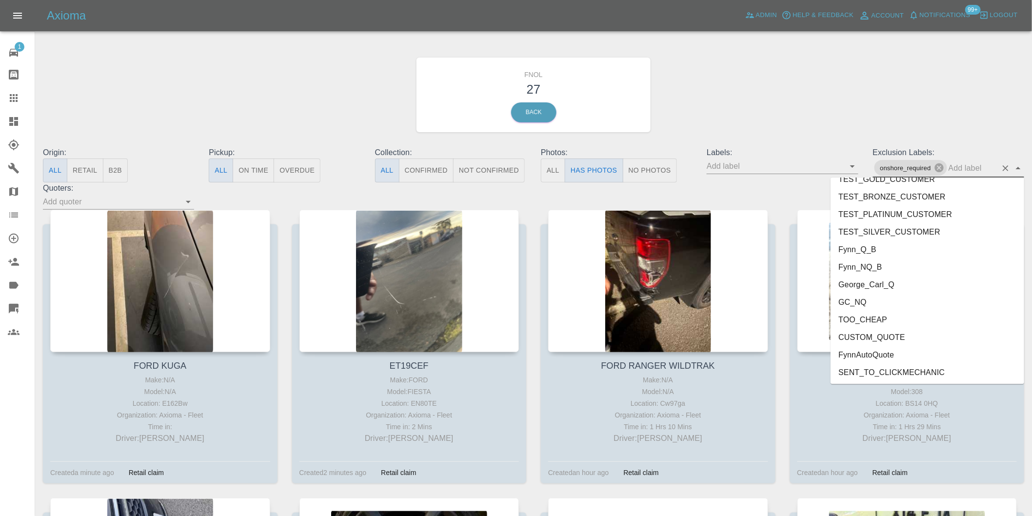
click at [900, 280] on li "George_Carl_Q" at bounding box center [927, 285] width 194 height 18
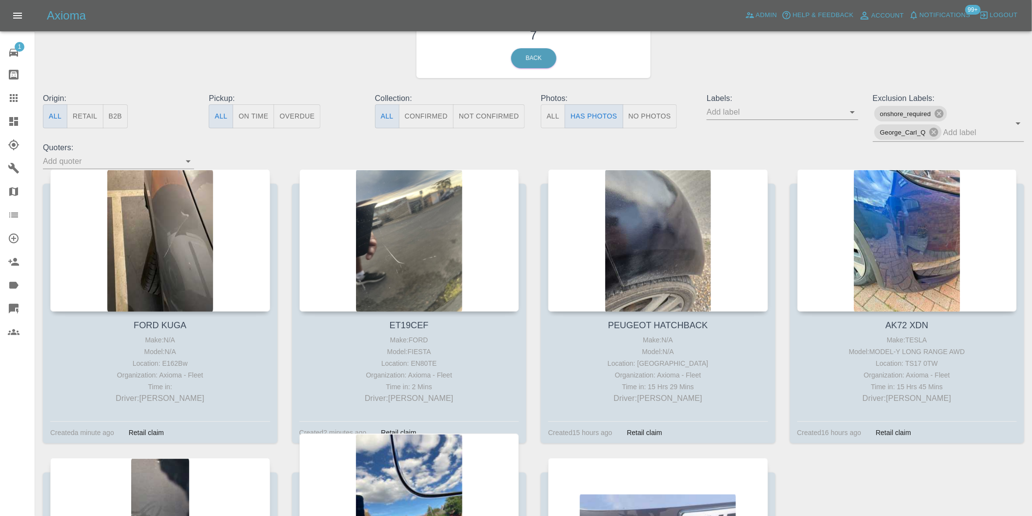
scroll to position [271, 0]
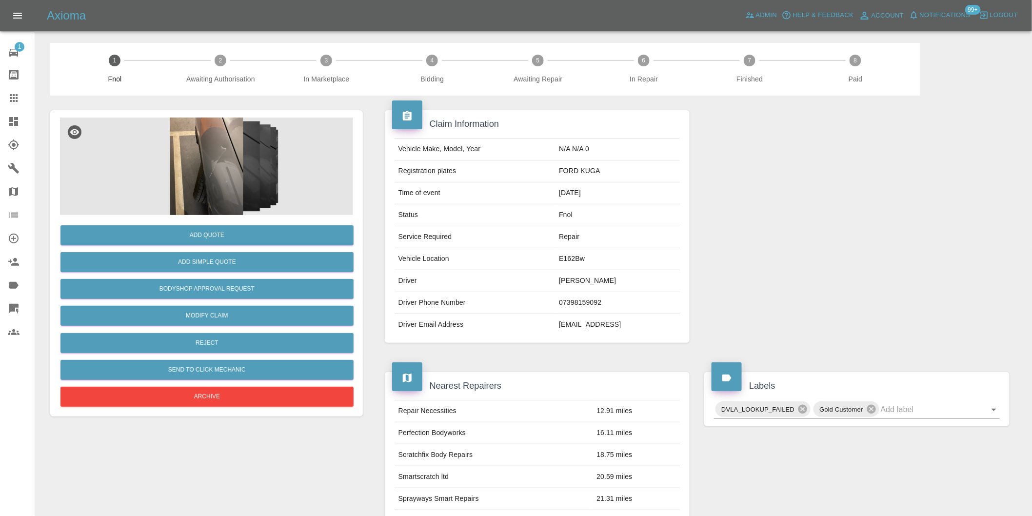
click at [230, 125] on img at bounding box center [206, 167] width 293 height 98
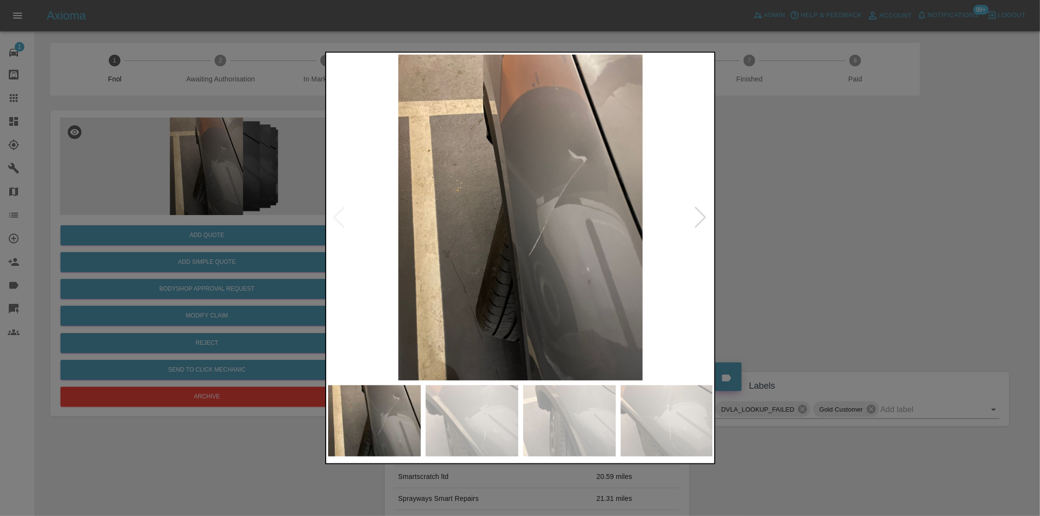
click at [707, 216] on div at bounding box center [700, 217] width 13 height 21
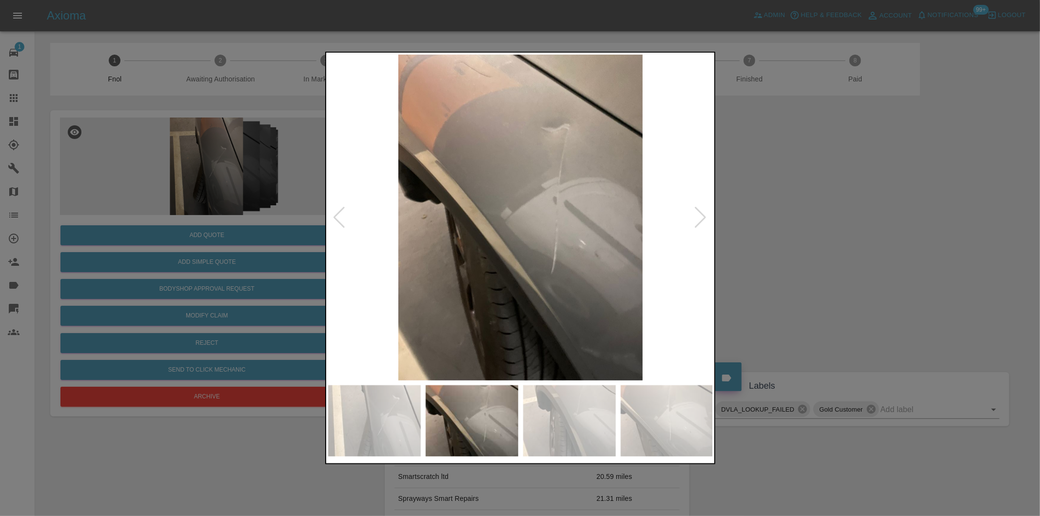
click at [702, 219] on div at bounding box center [700, 217] width 13 height 21
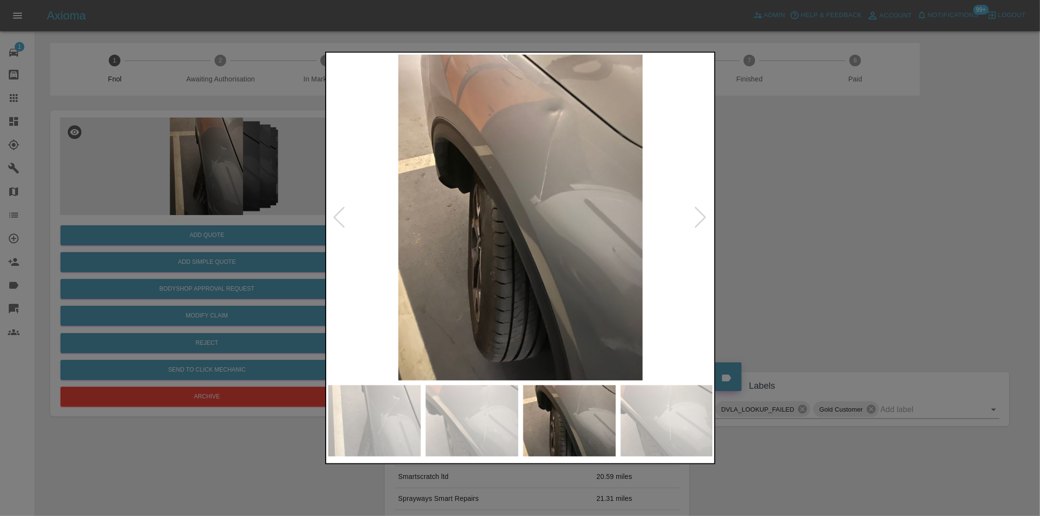
click at [702, 219] on div at bounding box center [700, 217] width 13 height 21
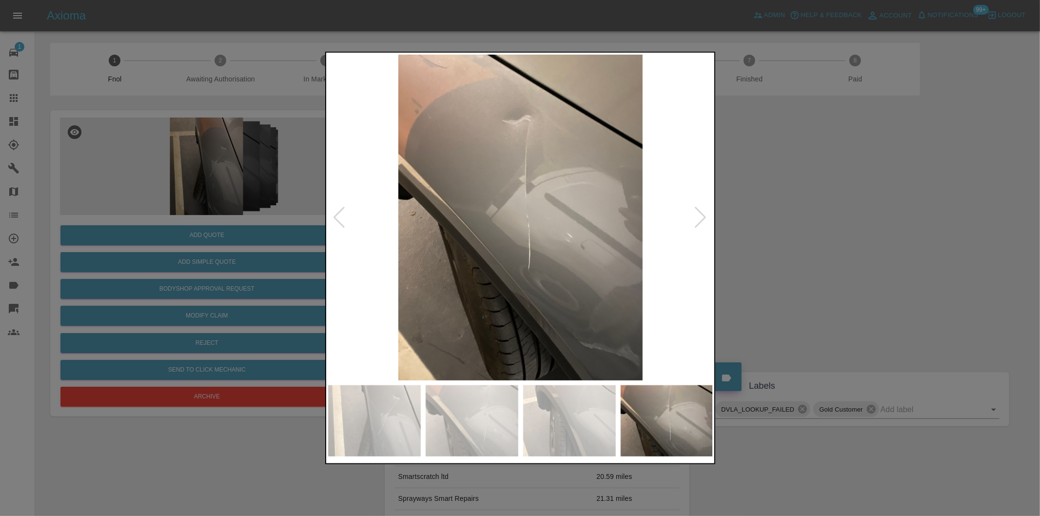
click at [702, 219] on div at bounding box center [700, 217] width 13 height 21
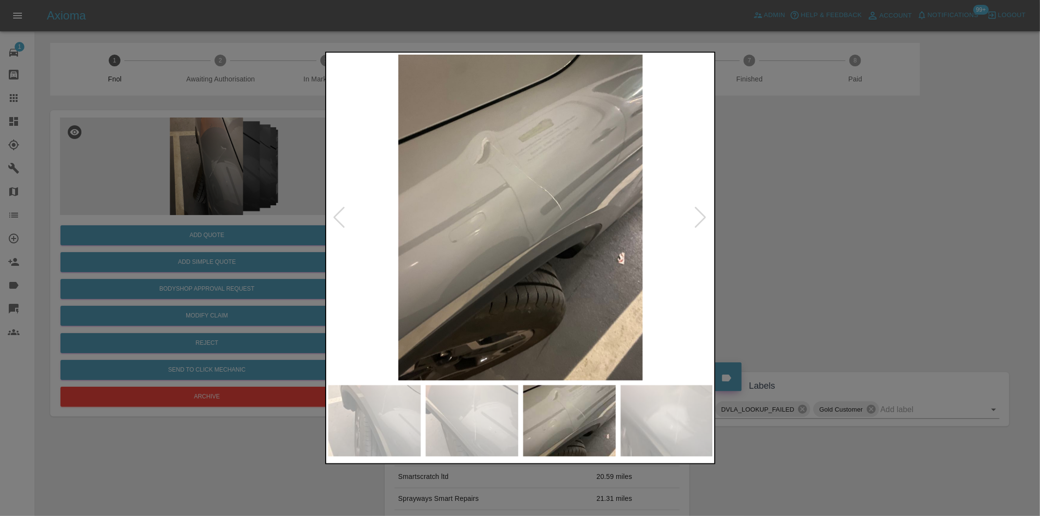
click at [702, 219] on div at bounding box center [700, 217] width 13 height 21
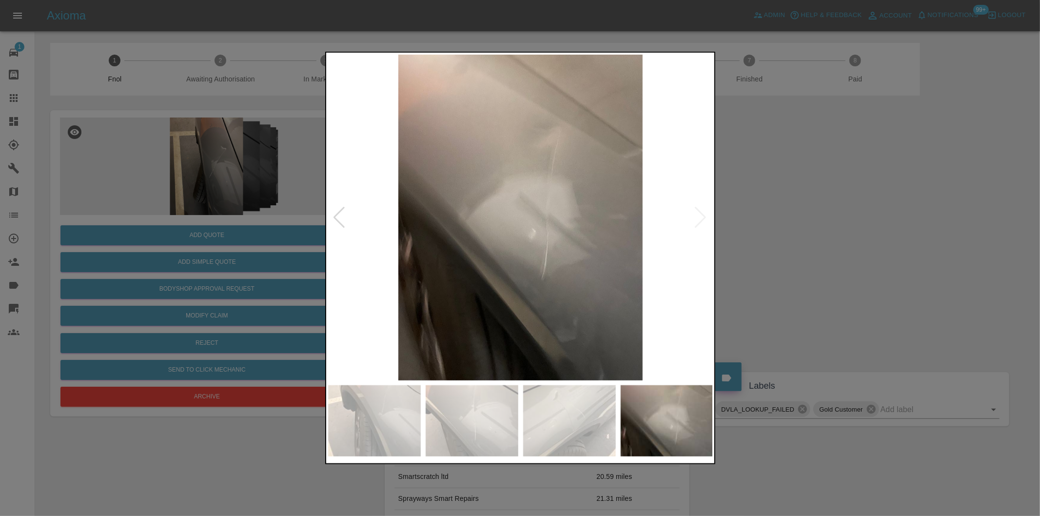
click at [702, 219] on img at bounding box center [520, 218] width 385 height 326
drag, startPoint x: 856, startPoint y: 233, endPoint x: 578, endPoint y: 245, distance: 278.2
click at [855, 233] on div at bounding box center [520, 258] width 1040 height 516
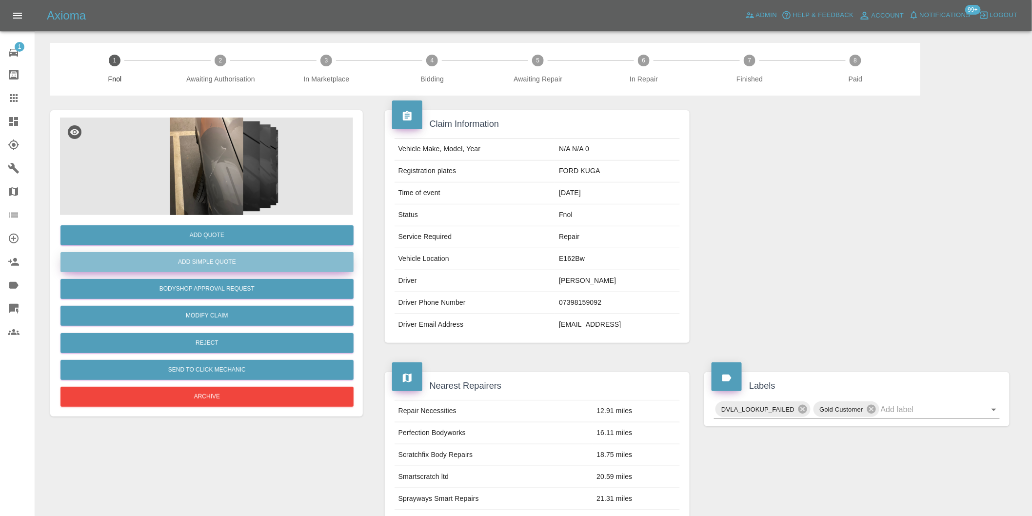
click at [271, 268] on button "Add Simple Quote" at bounding box center [206, 262] width 293 height 20
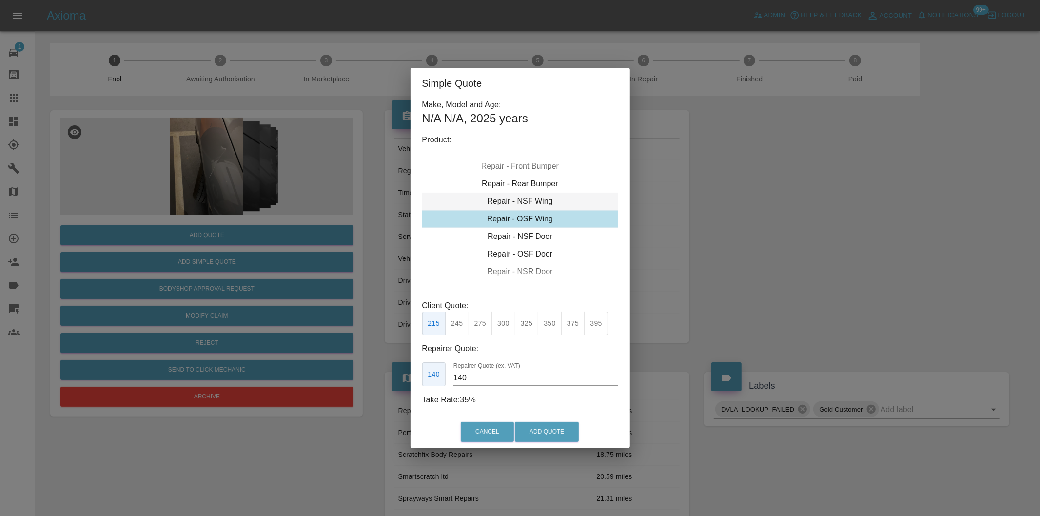
click at [535, 201] on div "Repair - NSF Wing" at bounding box center [520, 202] width 196 height 18
drag, startPoint x: 501, startPoint y: 328, endPoint x: 523, endPoint y: 366, distance: 43.7
click at [500, 333] on button "300" at bounding box center [504, 324] width 24 height 24
type input "195"
click at [550, 423] on button "Add Quote" at bounding box center [547, 432] width 64 height 20
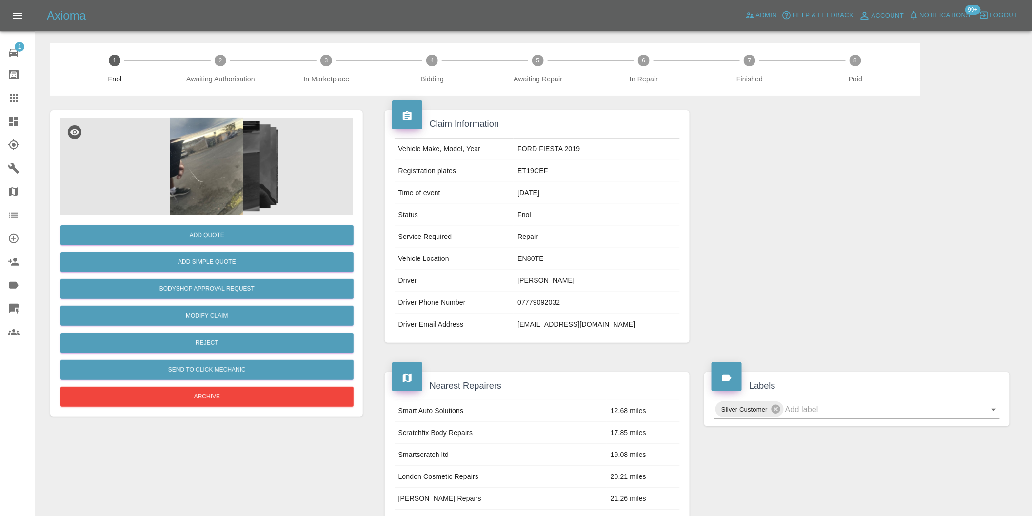
click at [191, 157] on img at bounding box center [206, 167] width 293 height 98
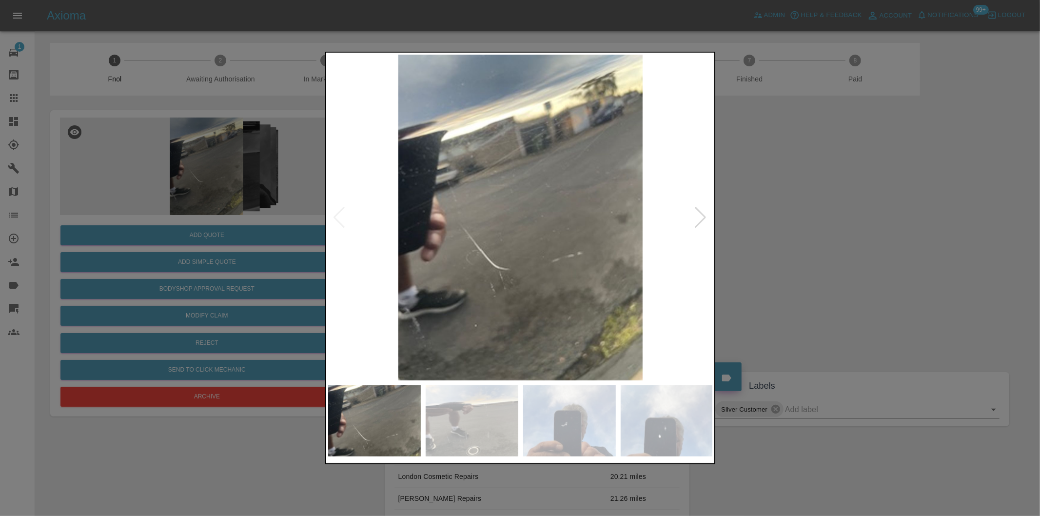
click at [699, 215] on div at bounding box center [700, 217] width 13 height 21
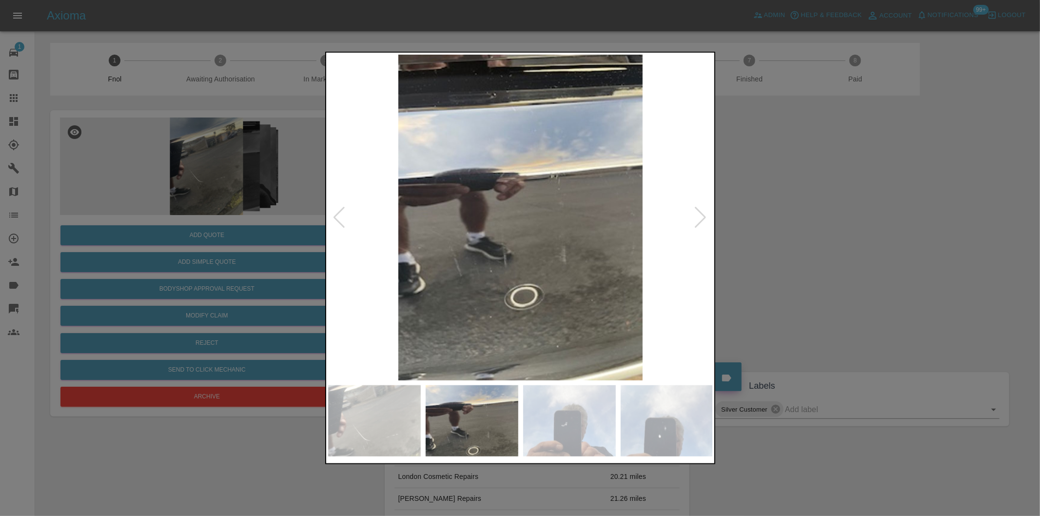
click at [704, 216] on div at bounding box center [700, 217] width 13 height 21
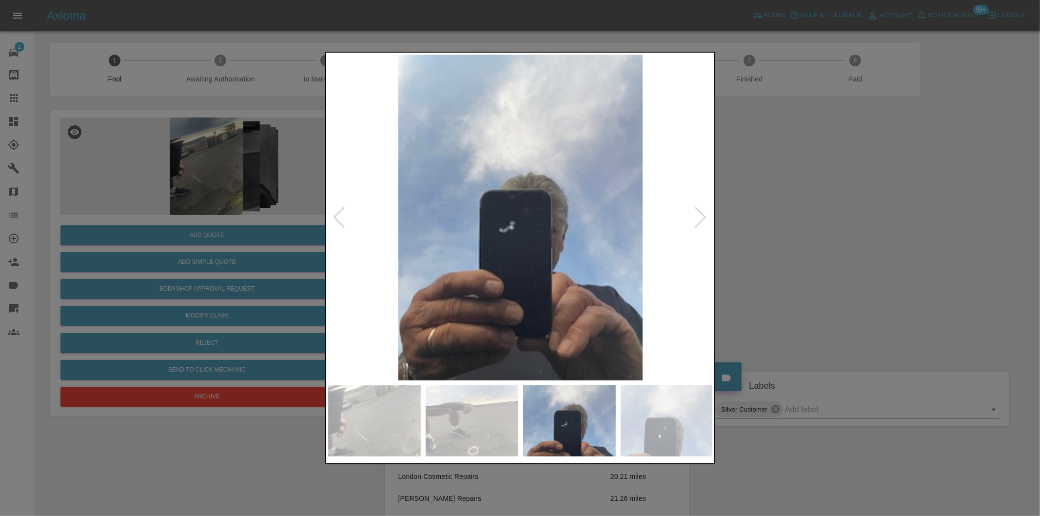
click at [704, 216] on div at bounding box center [700, 217] width 13 height 21
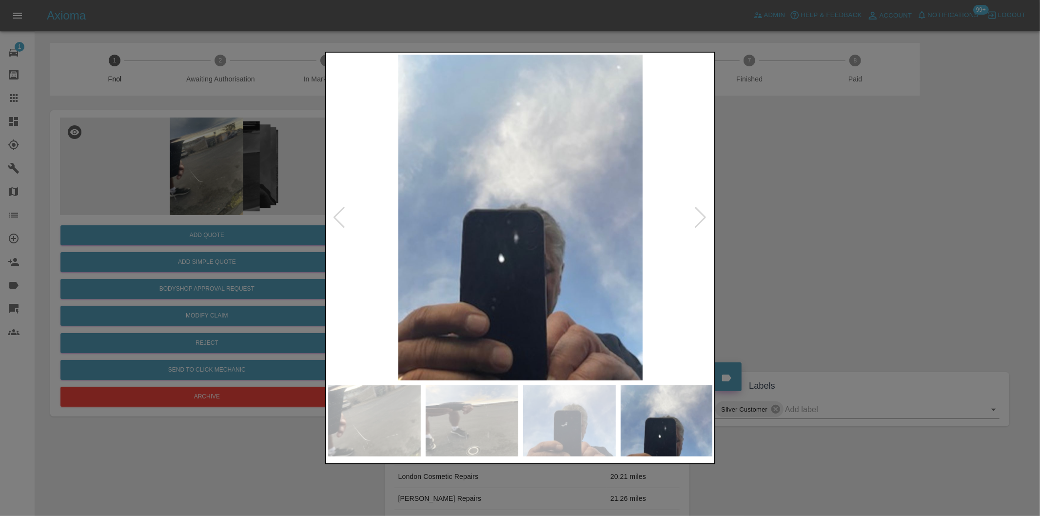
click at [704, 216] on div at bounding box center [700, 217] width 13 height 21
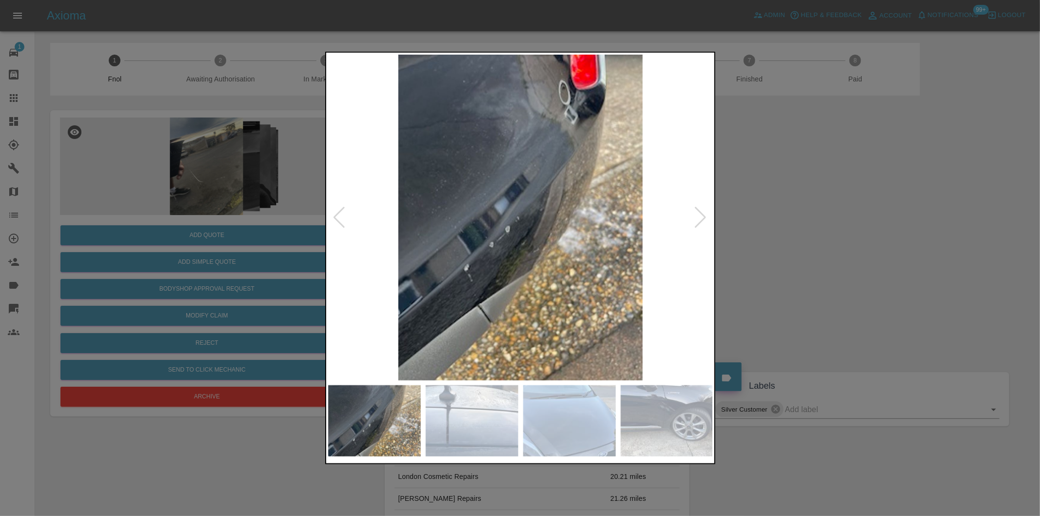
click at [704, 216] on div at bounding box center [700, 217] width 13 height 21
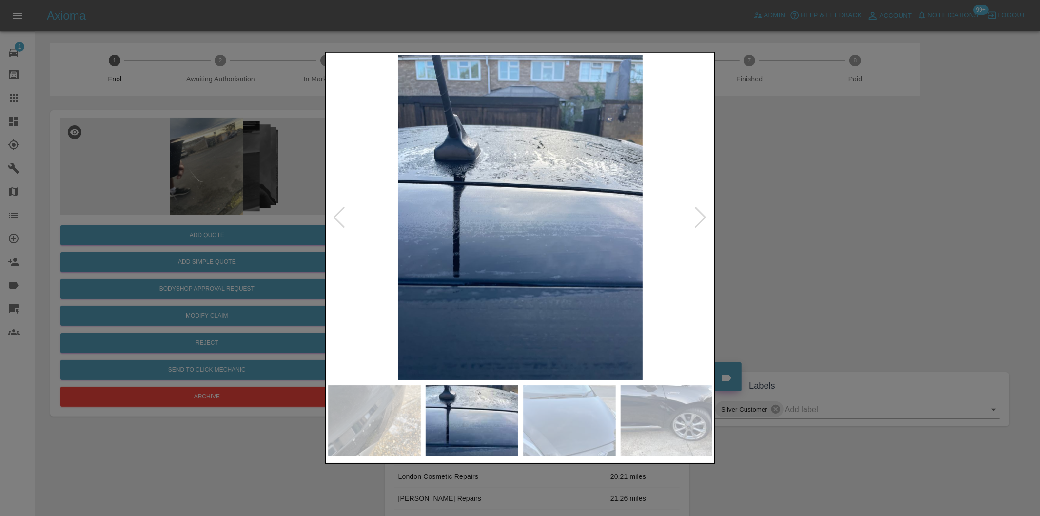
click at [704, 216] on div at bounding box center [700, 217] width 13 height 21
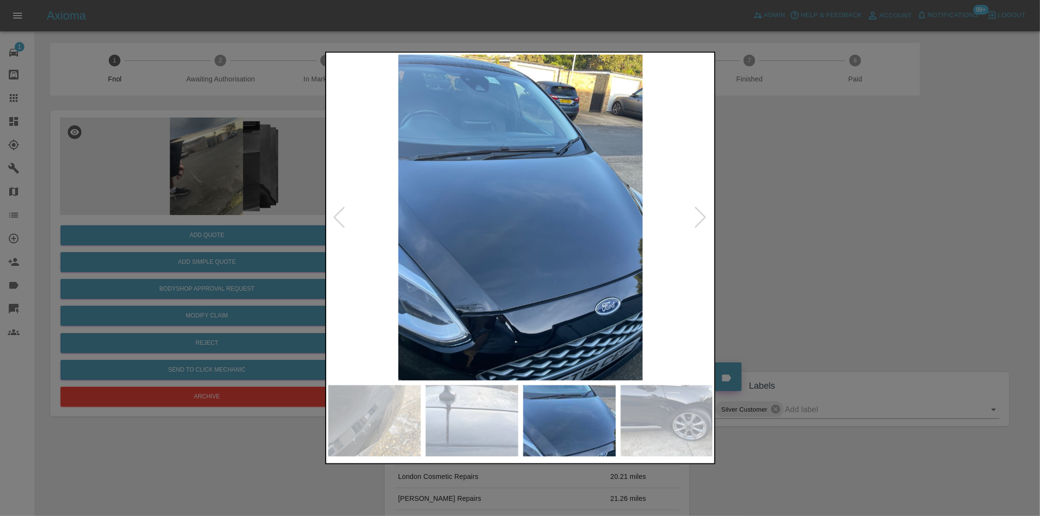
click at [704, 216] on div at bounding box center [700, 217] width 13 height 21
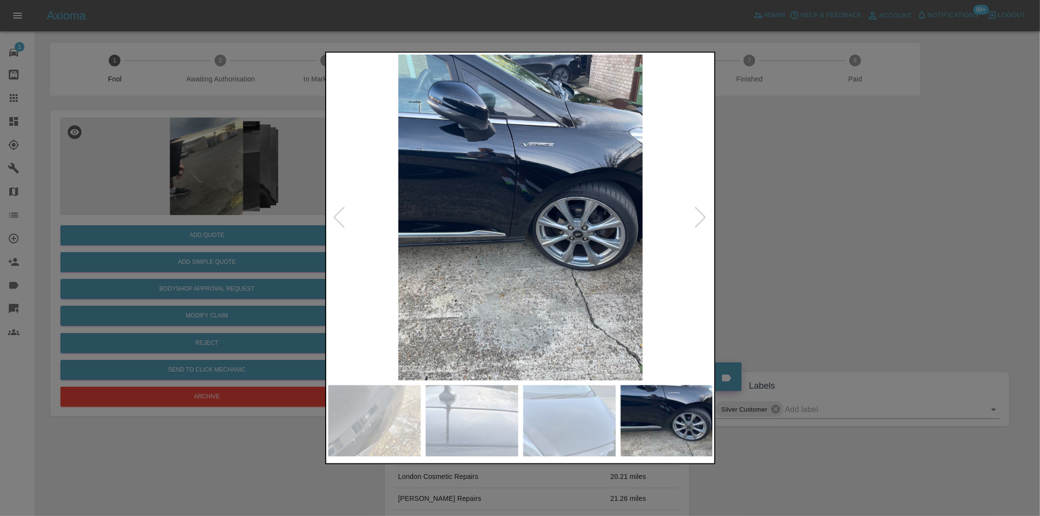
click at [704, 216] on div at bounding box center [700, 217] width 13 height 21
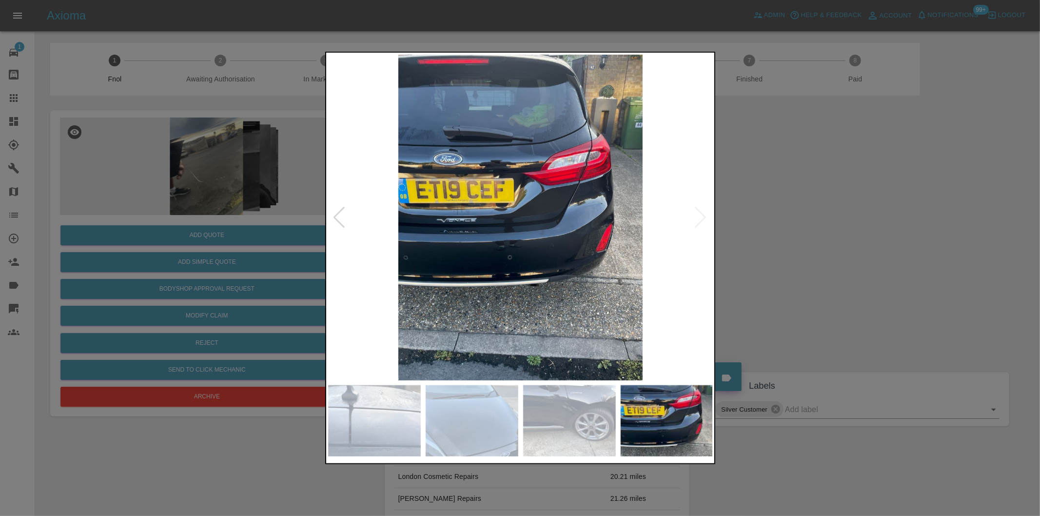
click at [704, 216] on img at bounding box center [520, 218] width 385 height 326
click at [865, 218] on div at bounding box center [520, 258] width 1040 height 516
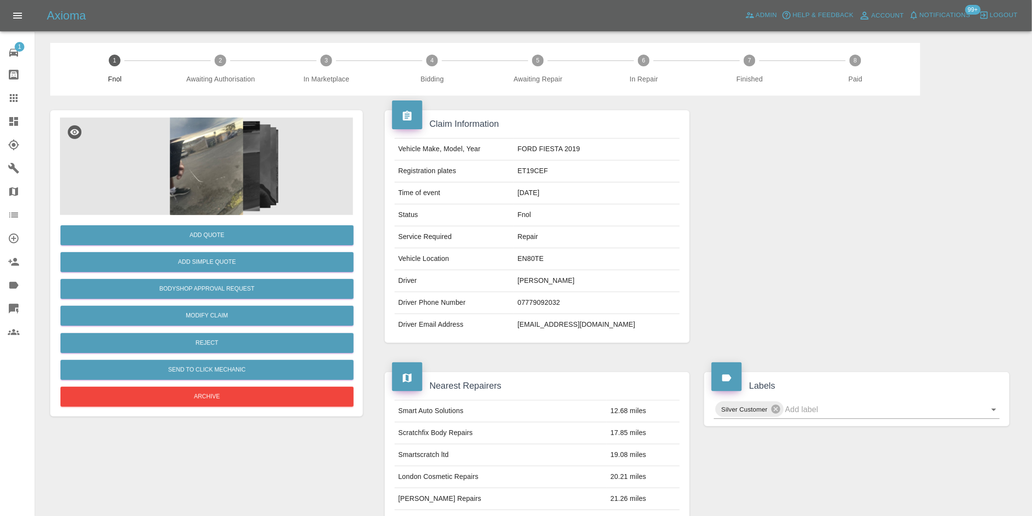
scroll to position [217, 0]
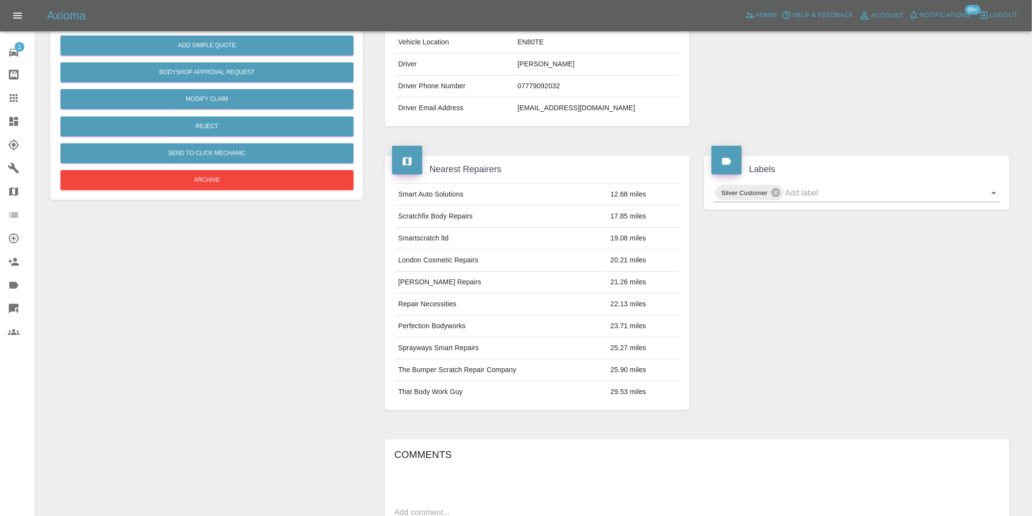
click at [1001, 193] on div "Silver Customer" at bounding box center [857, 192] width 300 height 19
click at [996, 196] on icon "Open" at bounding box center [994, 193] width 12 height 12
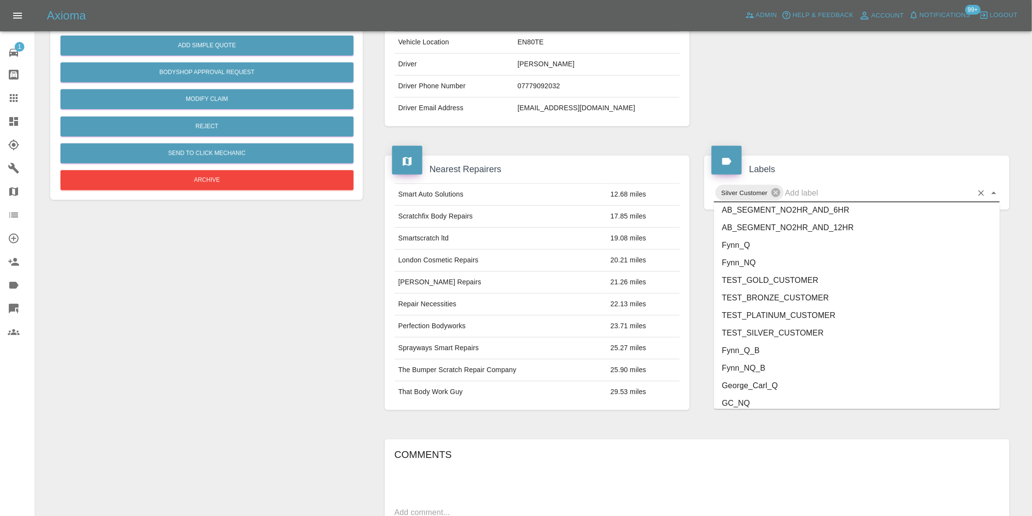
scroll to position [2100, 0]
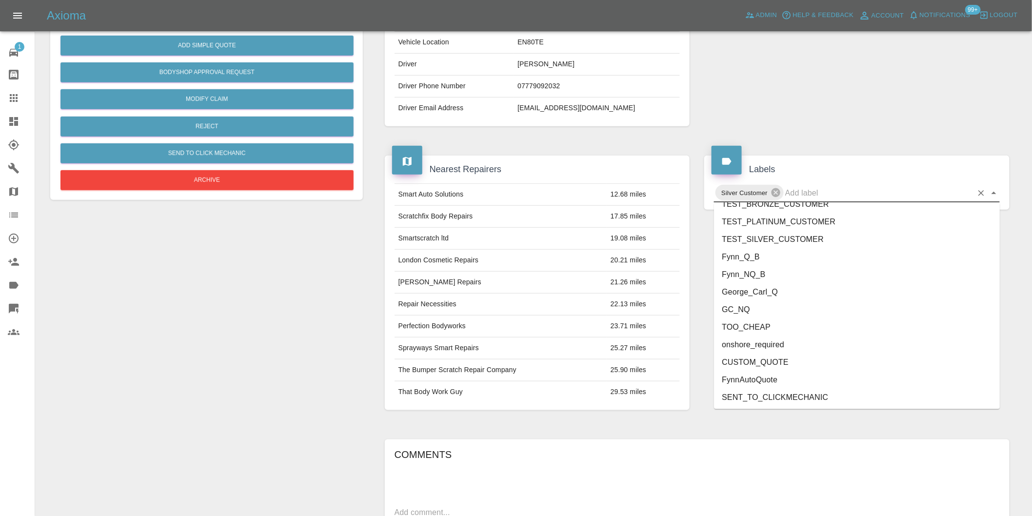
click at [851, 345] on li "onshore_required" at bounding box center [857, 345] width 286 height 18
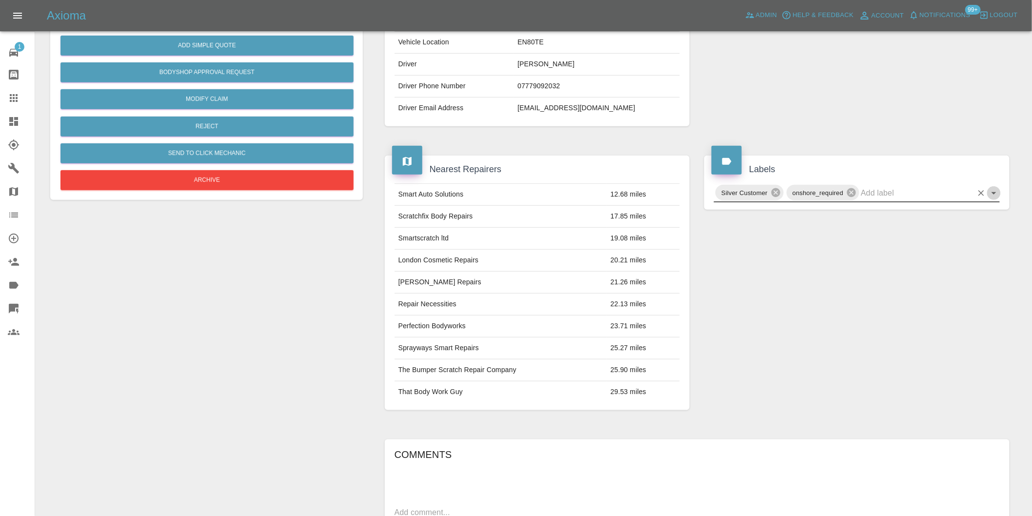
click at [995, 196] on icon "Open" at bounding box center [994, 193] width 12 height 12
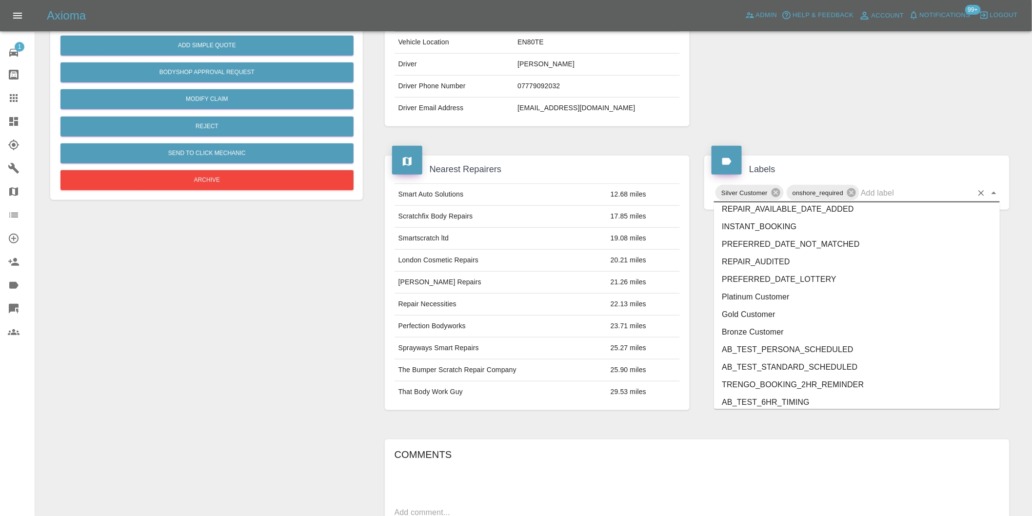
scroll to position [2083, 0]
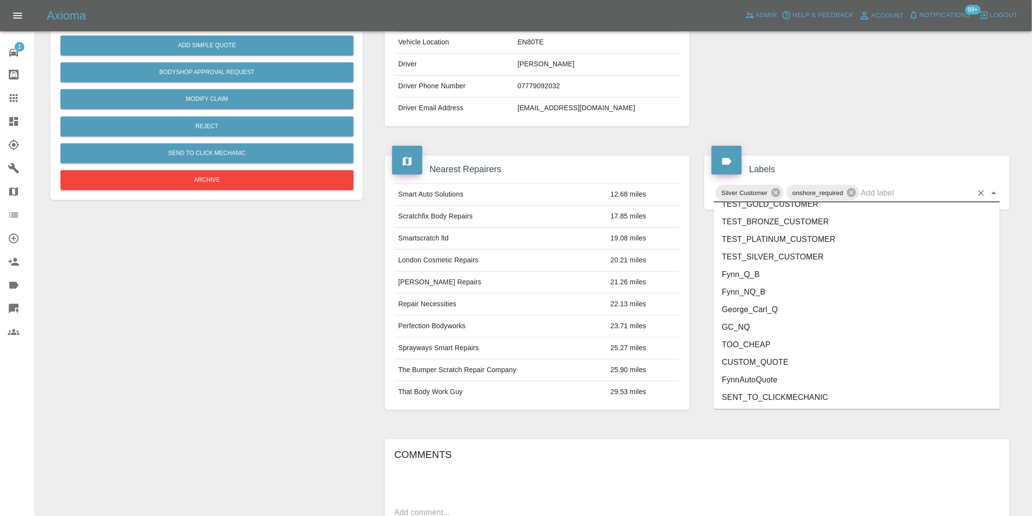
click at [777, 305] on li "George_Carl_Q" at bounding box center [857, 310] width 286 height 18
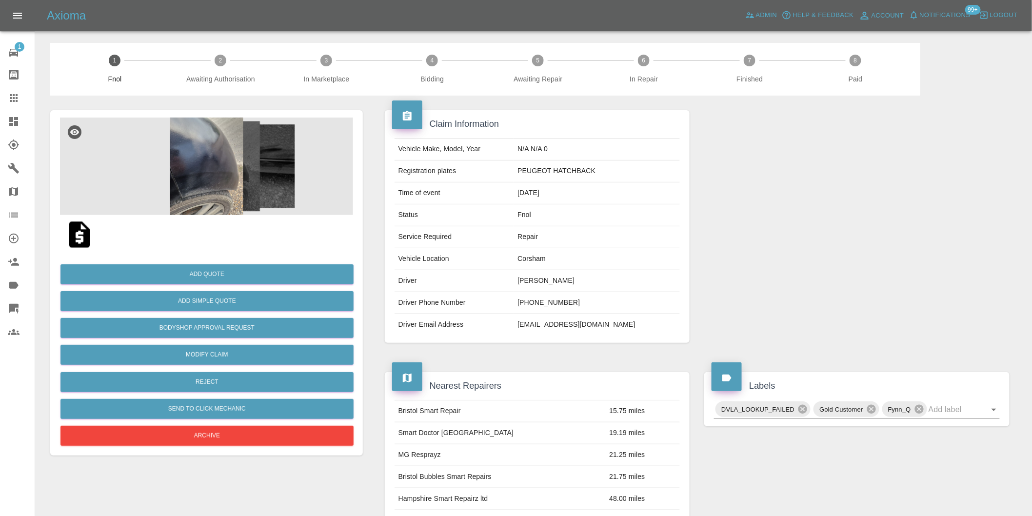
click at [209, 145] on img at bounding box center [206, 167] width 293 height 98
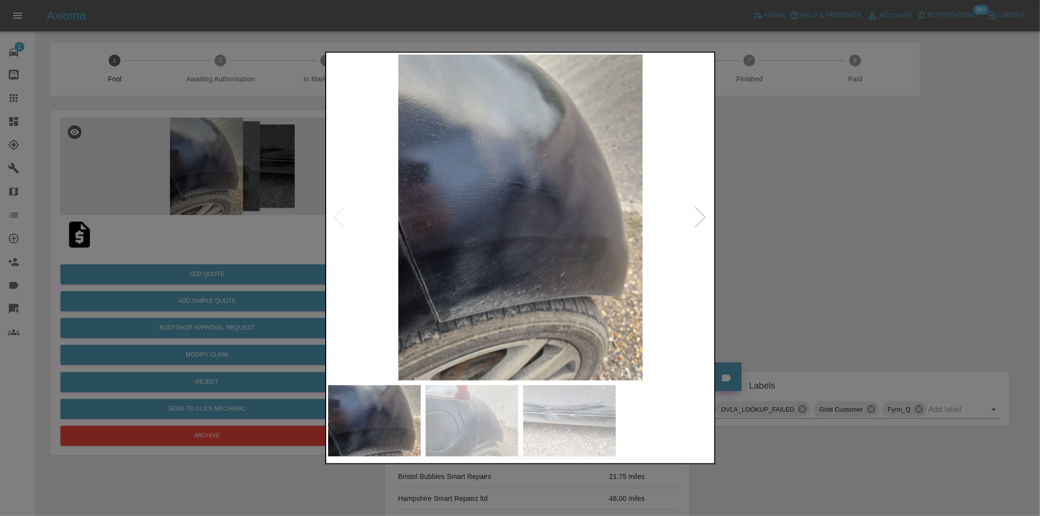
click at [701, 215] on div at bounding box center [700, 217] width 13 height 21
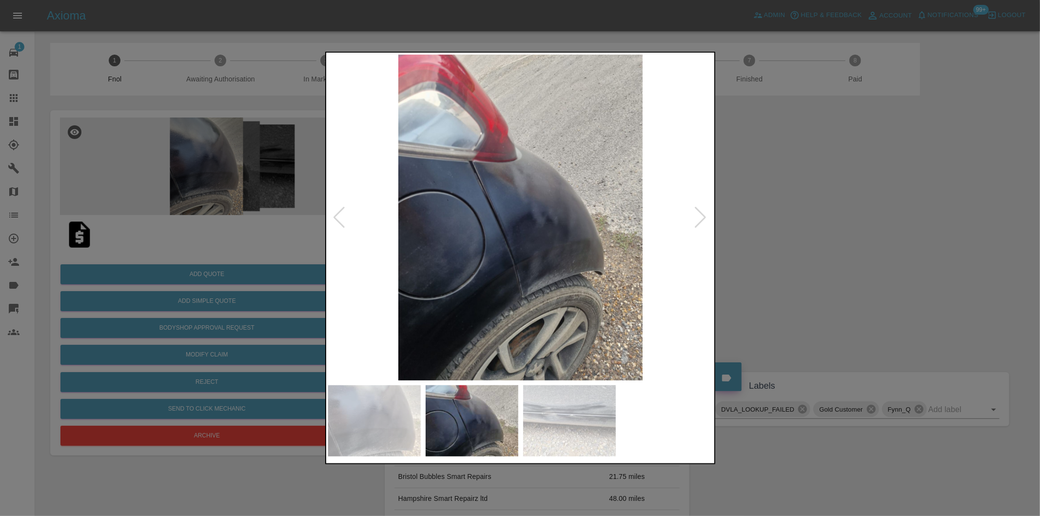
click at [701, 215] on div at bounding box center [700, 217] width 13 height 21
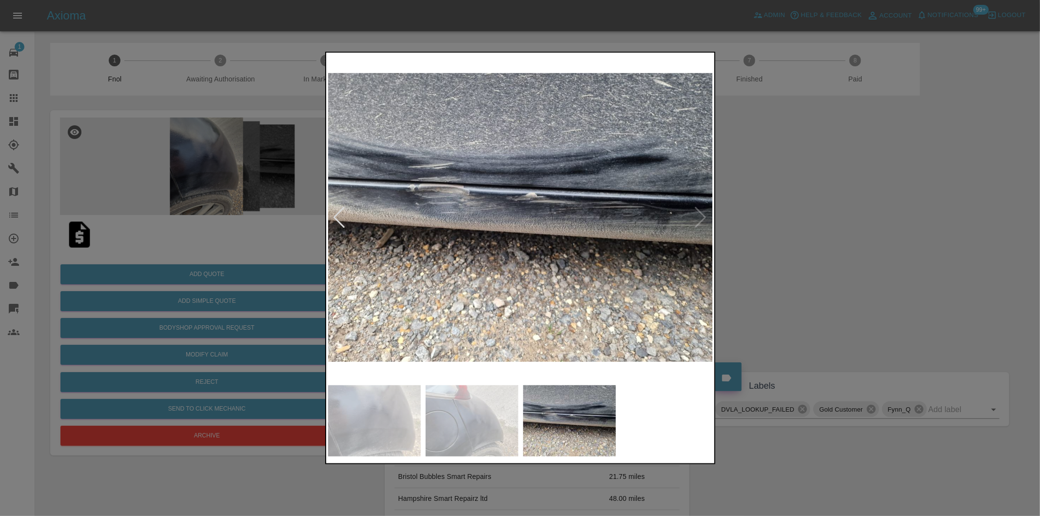
click at [338, 217] on div at bounding box center [339, 217] width 13 height 21
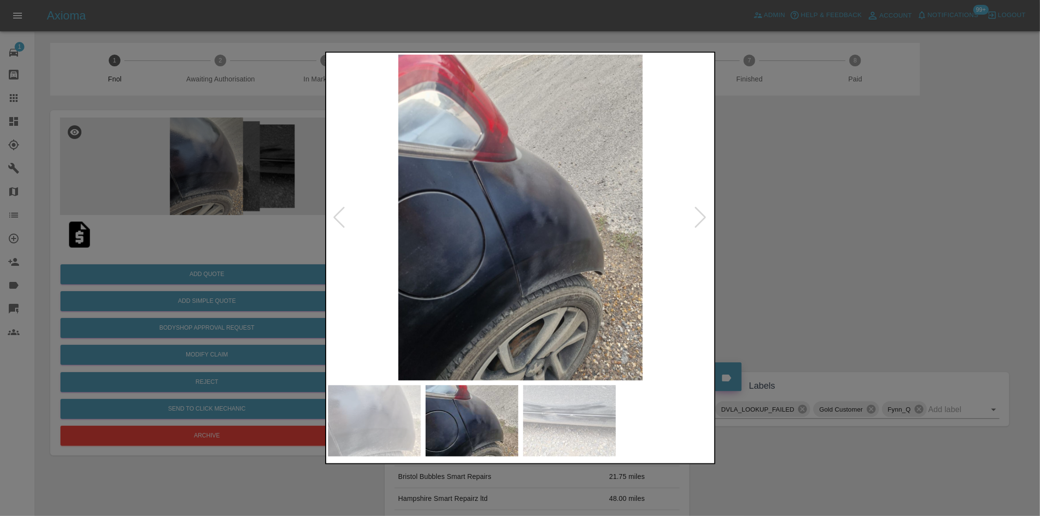
click at [702, 216] on div at bounding box center [700, 217] width 13 height 21
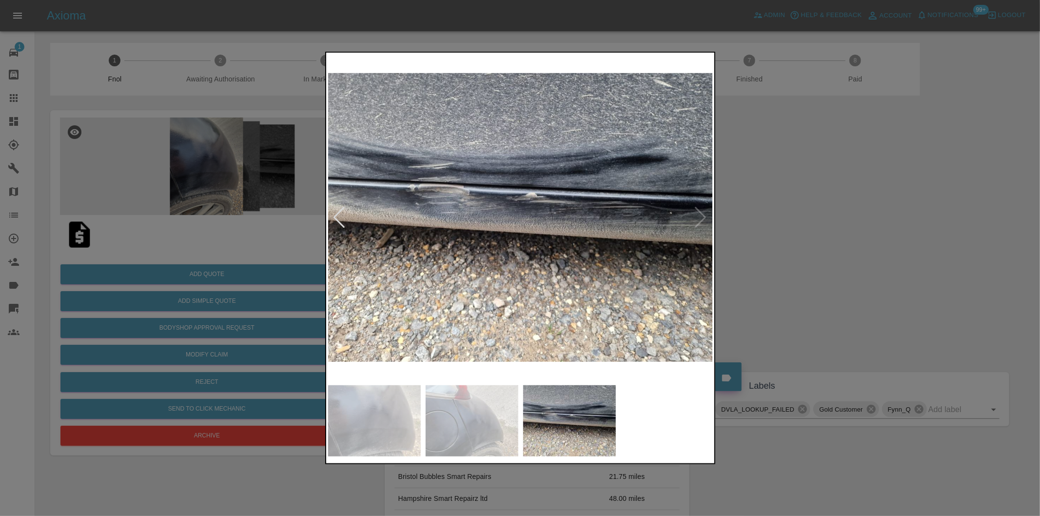
click at [842, 234] on div at bounding box center [520, 258] width 1040 height 516
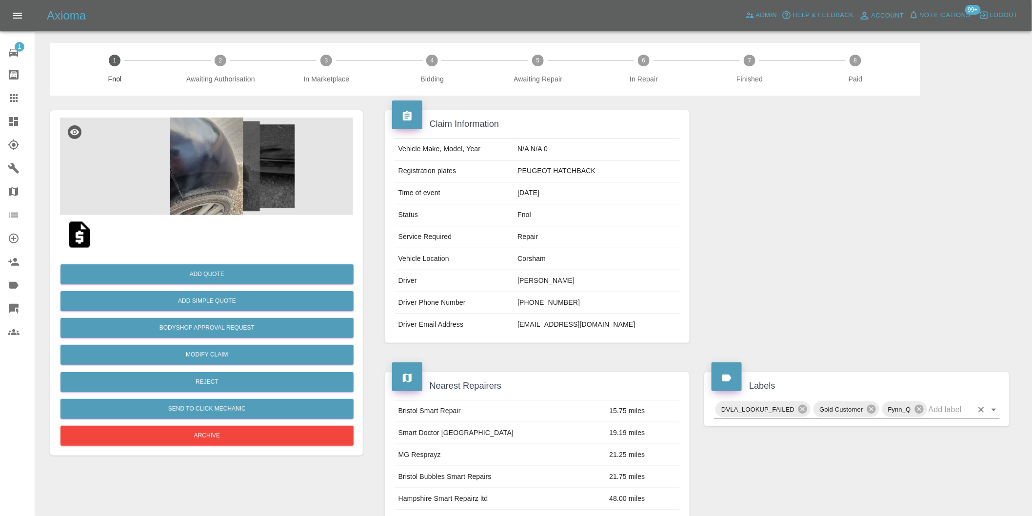
click at [998, 412] on icon "Open" at bounding box center [994, 410] width 12 height 12
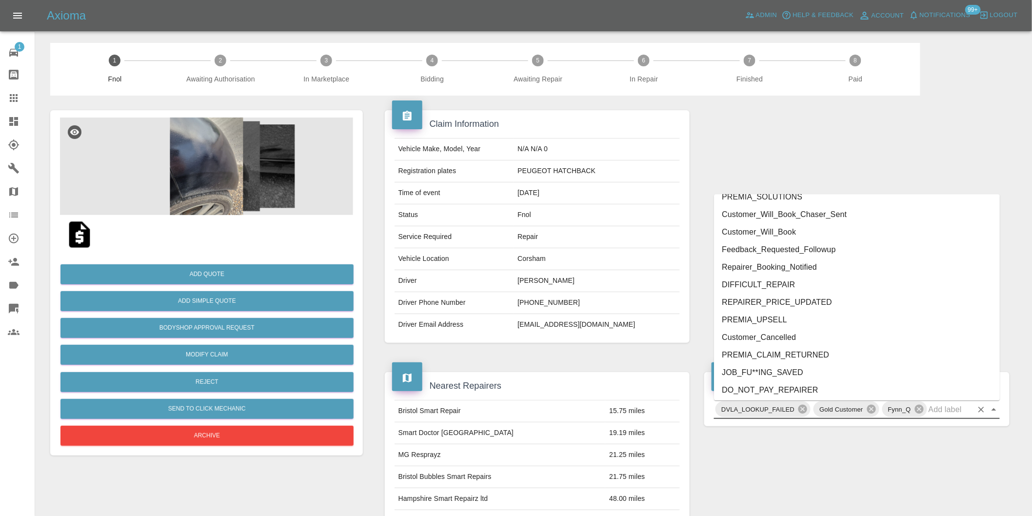
scroll to position [2065, 0]
click at [795, 333] on li "onshore_required" at bounding box center [857, 336] width 286 height 18
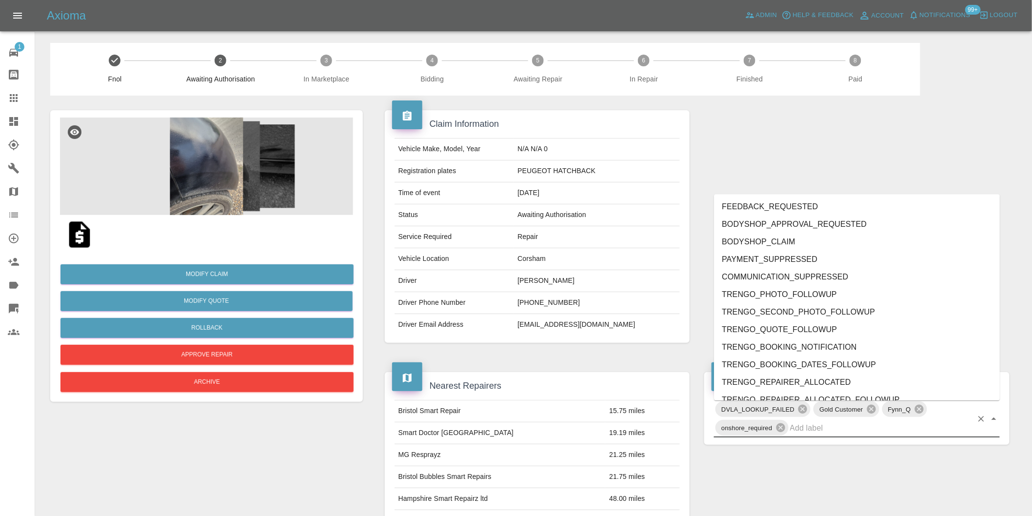
click at [995, 411] on div "DVLA_LOOKUP_FAILED Gold Customer Fynn_Q onshore_required" at bounding box center [857, 419] width 286 height 38
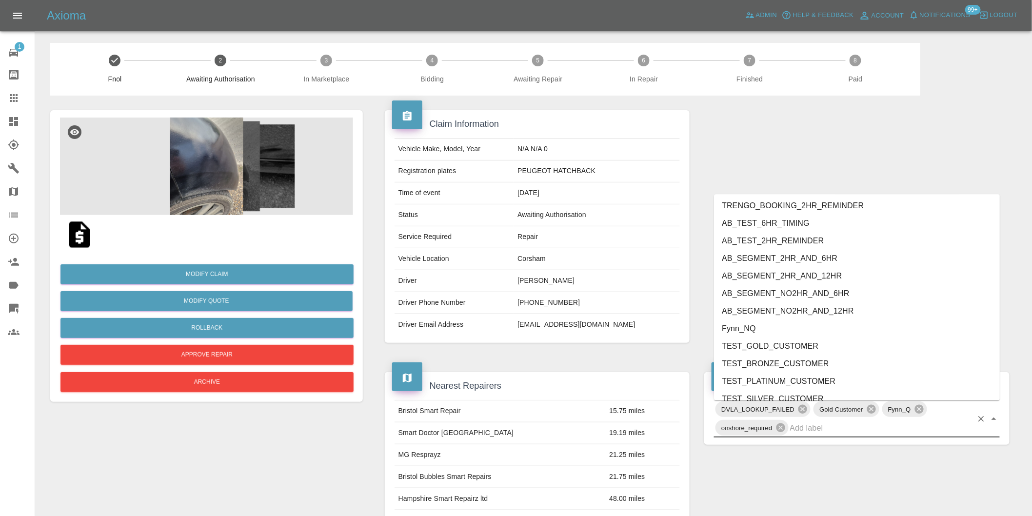
scroll to position [2047, 0]
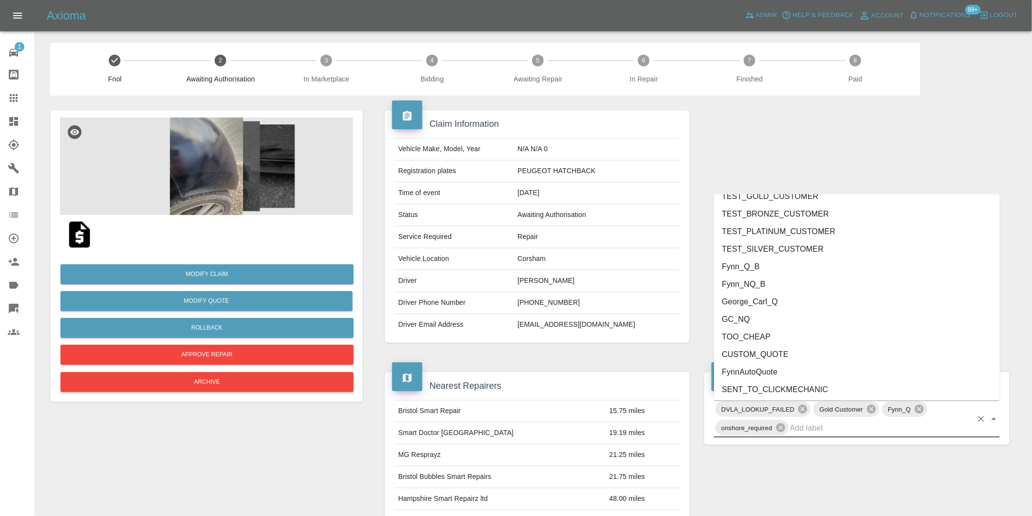
click at [775, 296] on li "George_Carl_Q" at bounding box center [857, 302] width 286 height 18
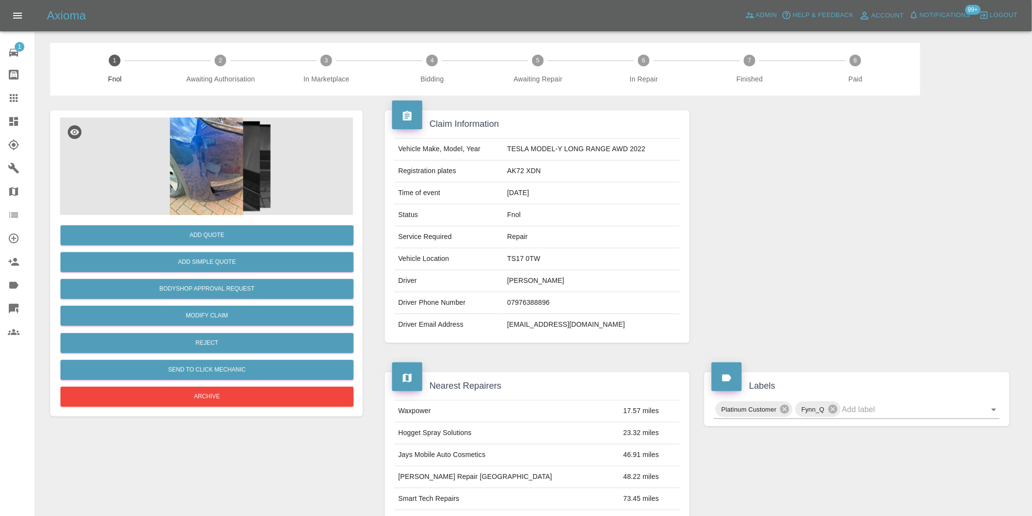
click at [212, 158] on img at bounding box center [206, 167] width 293 height 98
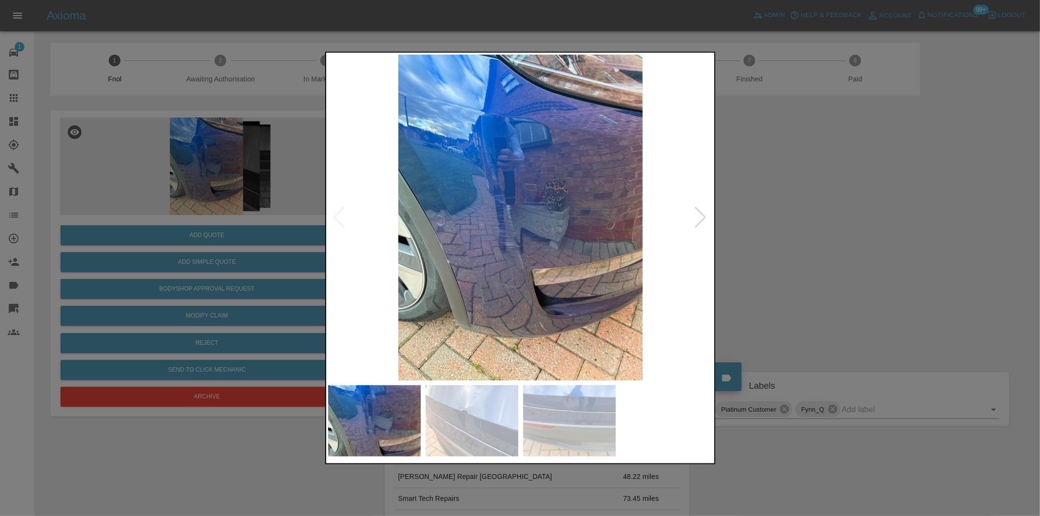
click at [703, 217] on div at bounding box center [700, 217] width 13 height 21
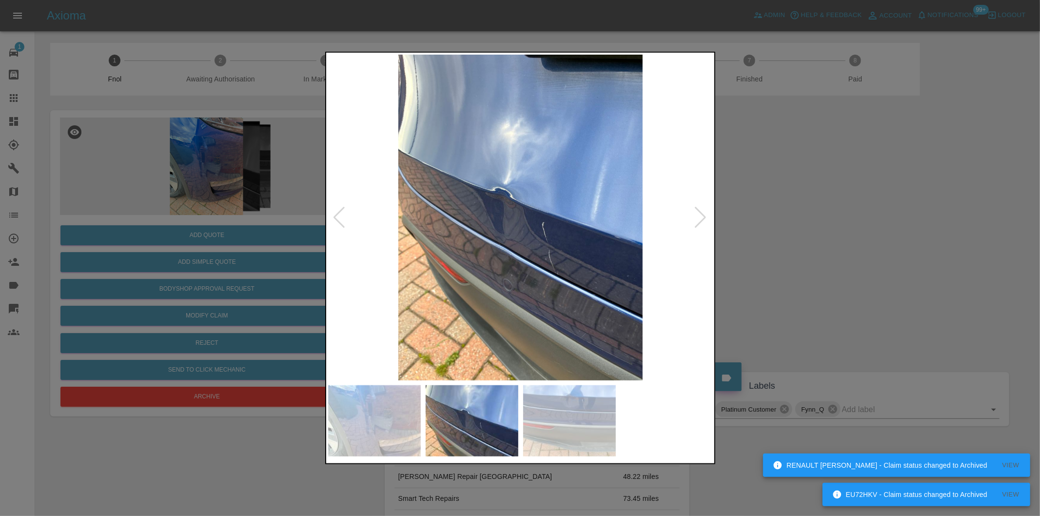
click at [703, 217] on div at bounding box center [700, 217] width 13 height 21
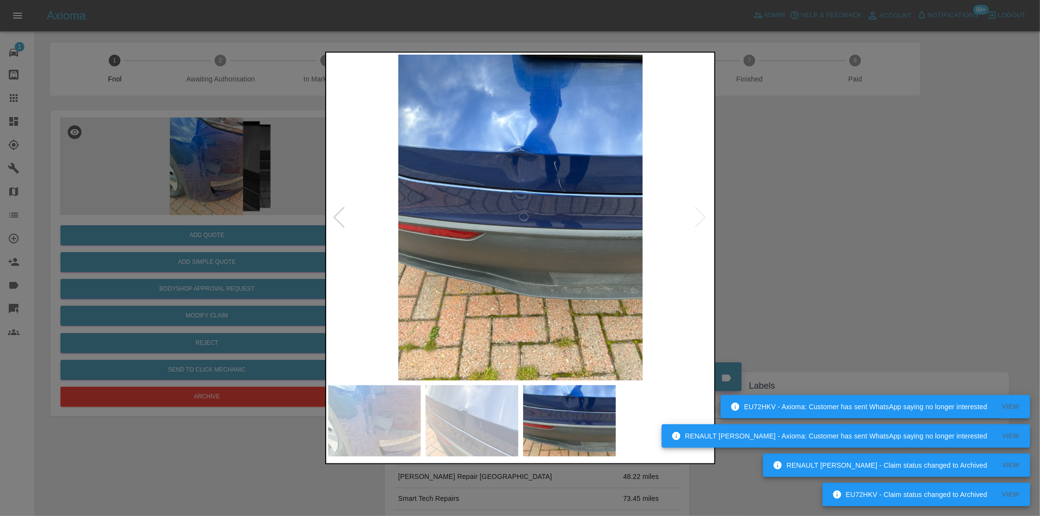
click at [703, 217] on img at bounding box center [520, 218] width 385 height 326
click at [337, 215] on div at bounding box center [339, 217] width 13 height 21
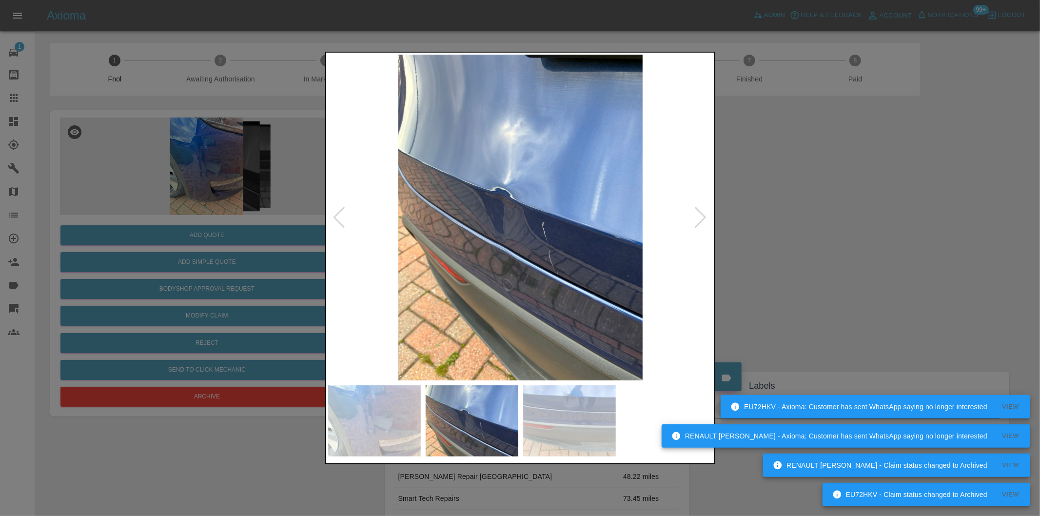
click at [337, 215] on div at bounding box center [339, 217] width 13 height 21
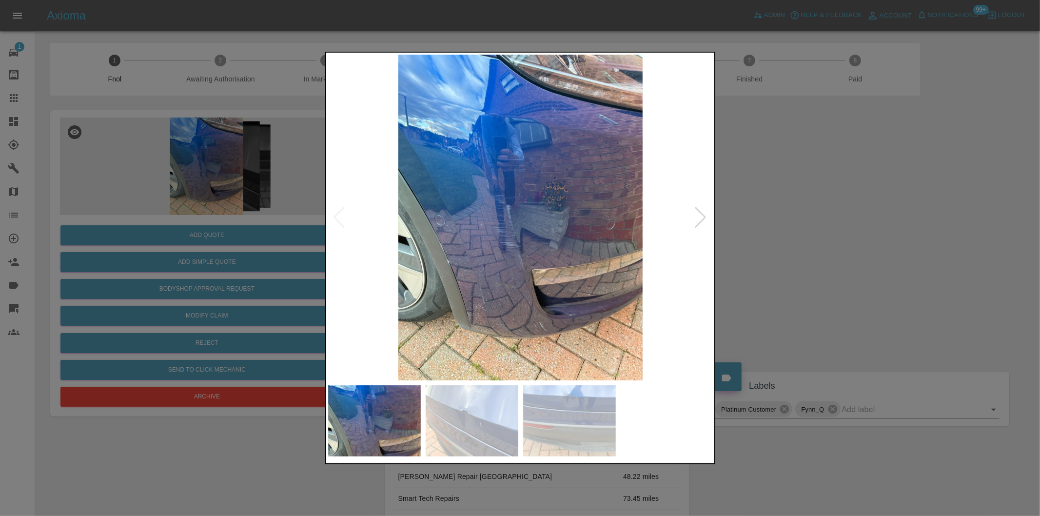
click at [773, 197] on div at bounding box center [520, 258] width 1040 height 516
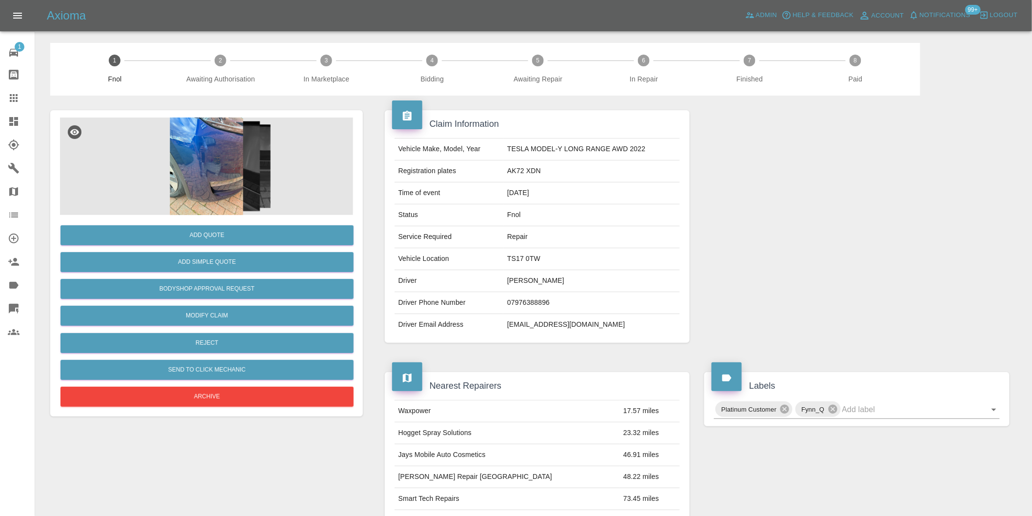
click at [217, 158] on img at bounding box center [206, 167] width 293 height 98
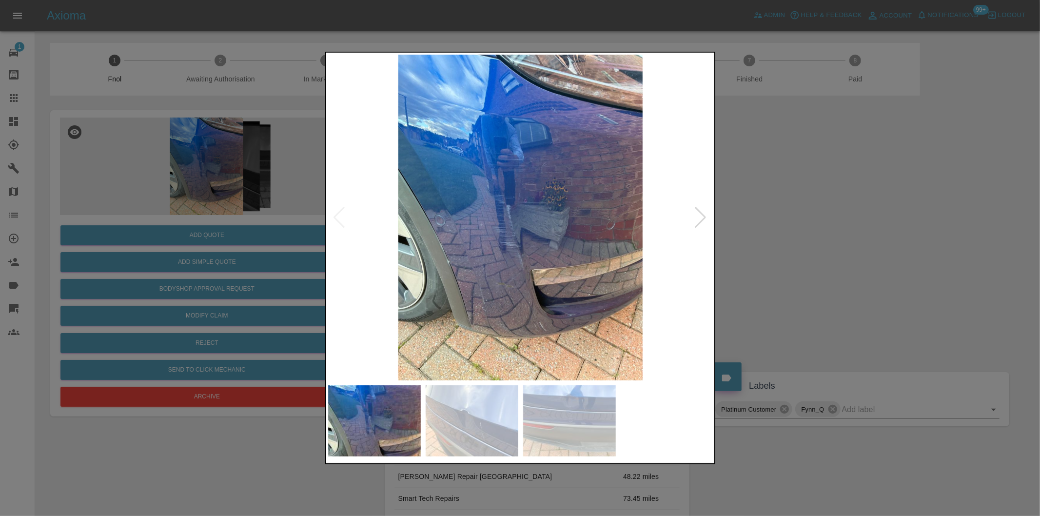
click at [701, 216] on div at bounding box center [700, 217] width 13 height 21
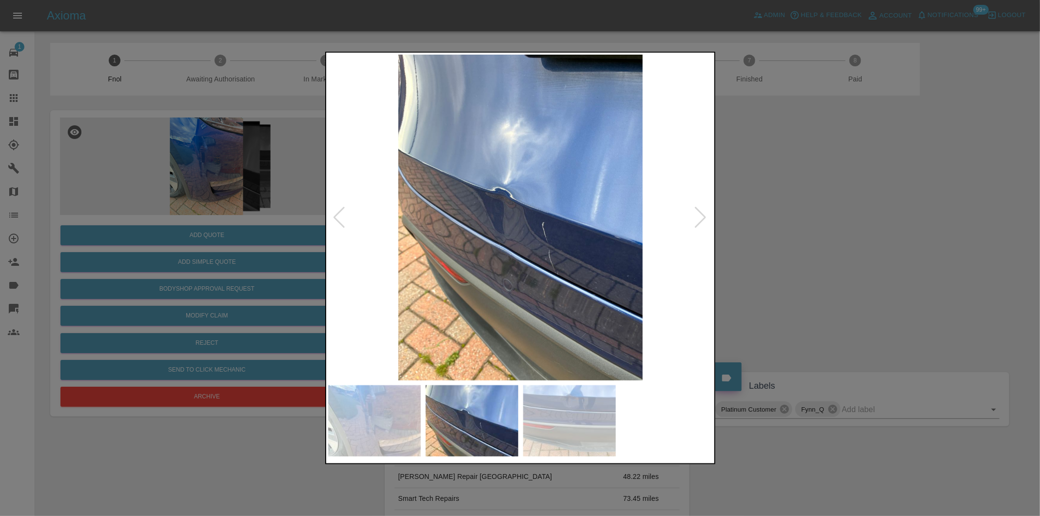
click at [701, 216] on div at bounding box center [700, 217] width 13 height 21
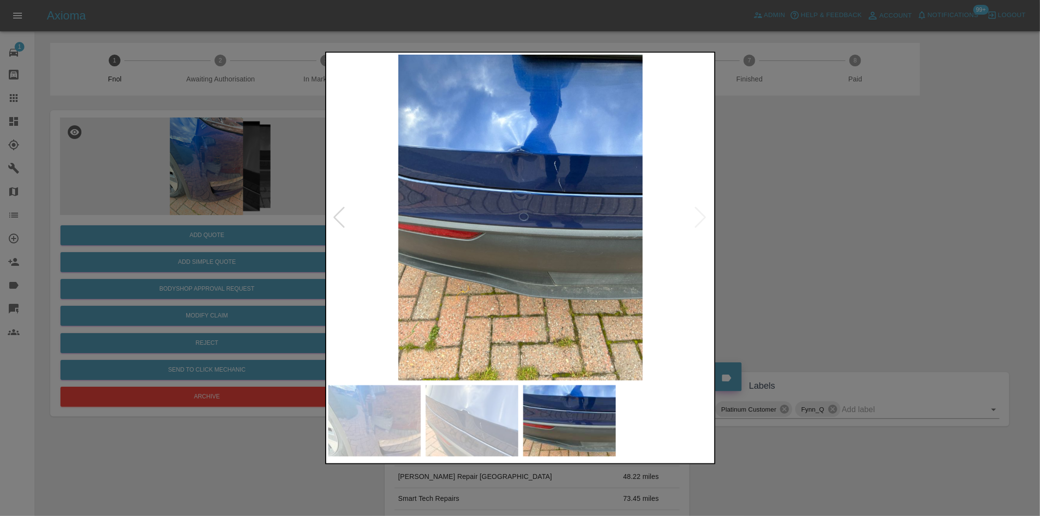
drag, startPoint x: 841, startPoint y: 222, endPoint x: 450, endPoint y: 230, distance: 391.2
click at [832, 220] on div at bounding box center [520, 258] width 1040 height 516
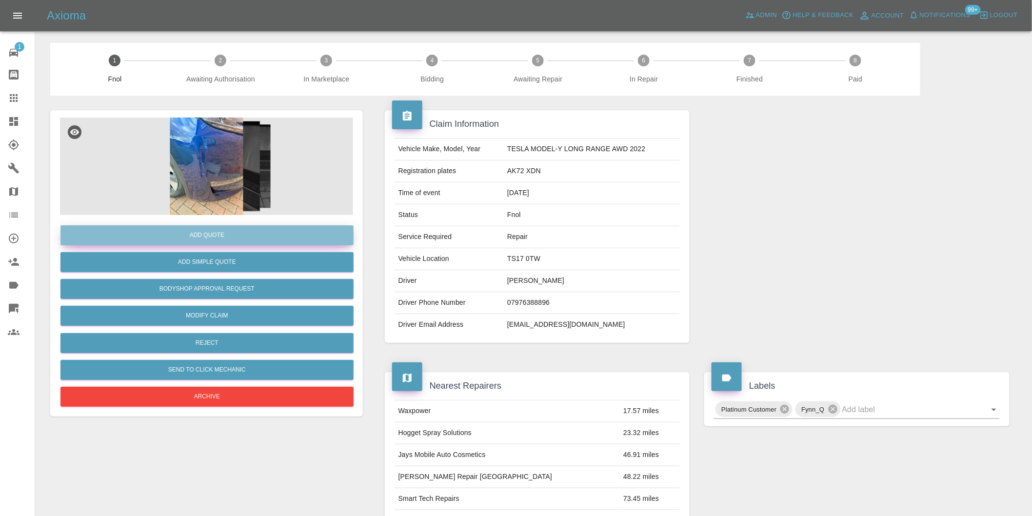
click at [228, 228] on button "Add Quote" at bounding box center [206, 235] width 293 height 20
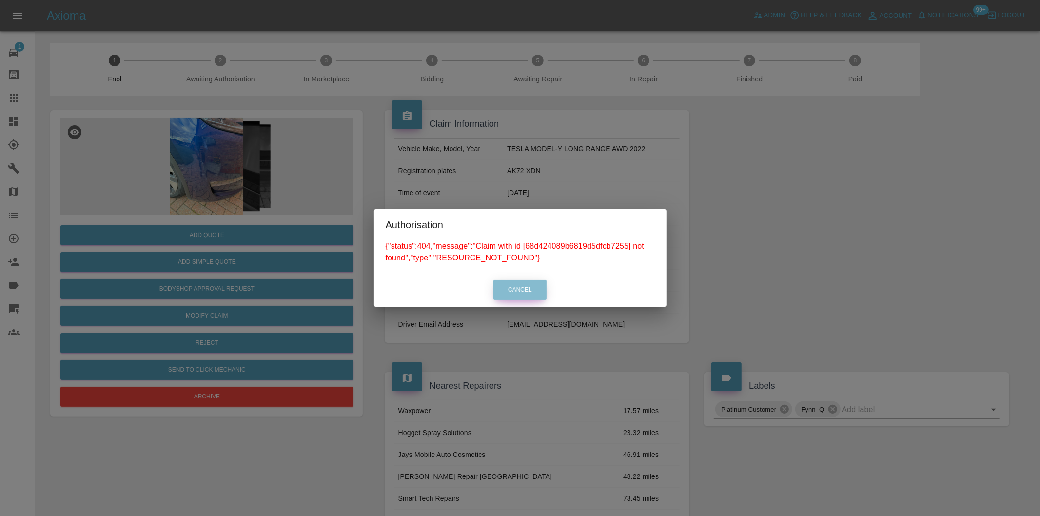
click at [519, 286] on button "Cancel" at bounding box center [519, 290] width 53 height 20
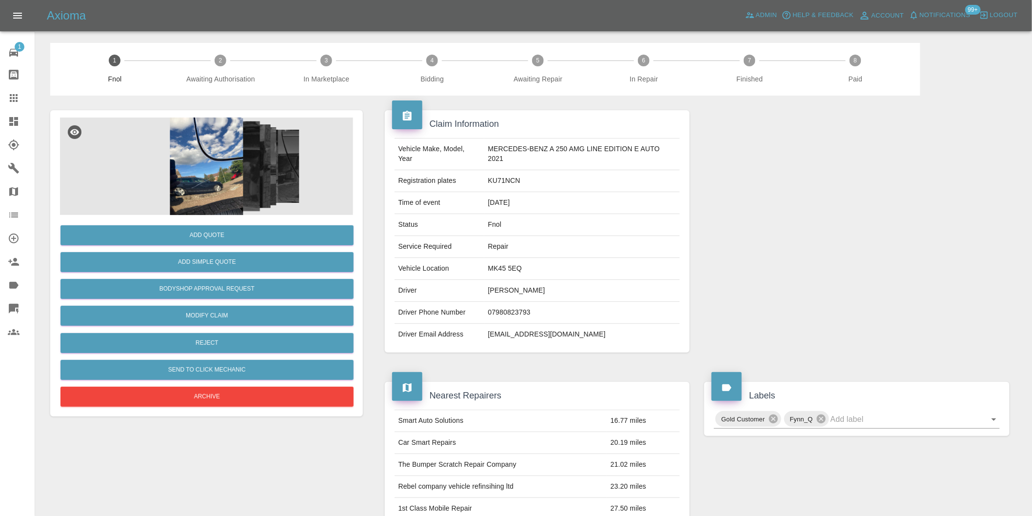
click at [197, 166] on img at bounding box center [206, 167] width 293 height 98
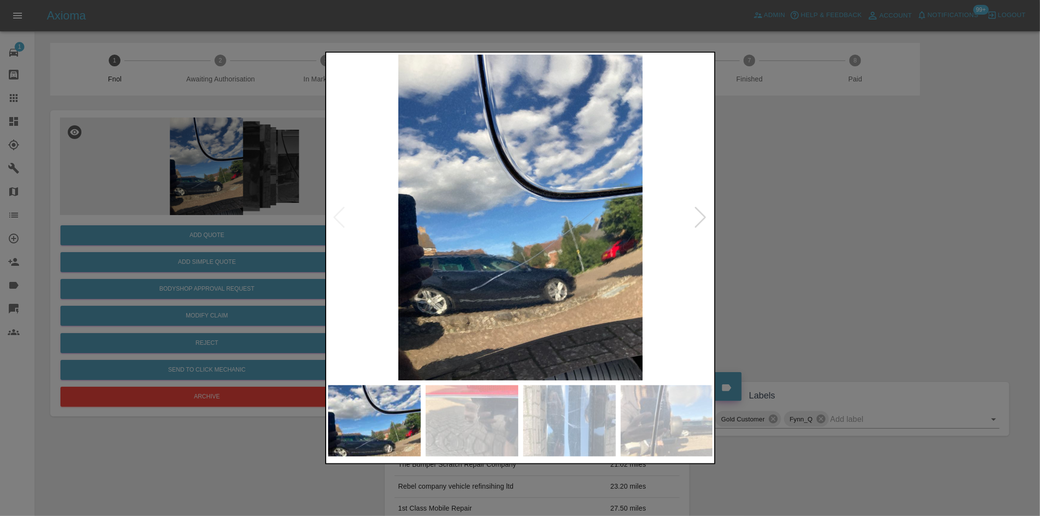
click at [698, 215] on div at bounding box center [700, 217] width 13 height 21
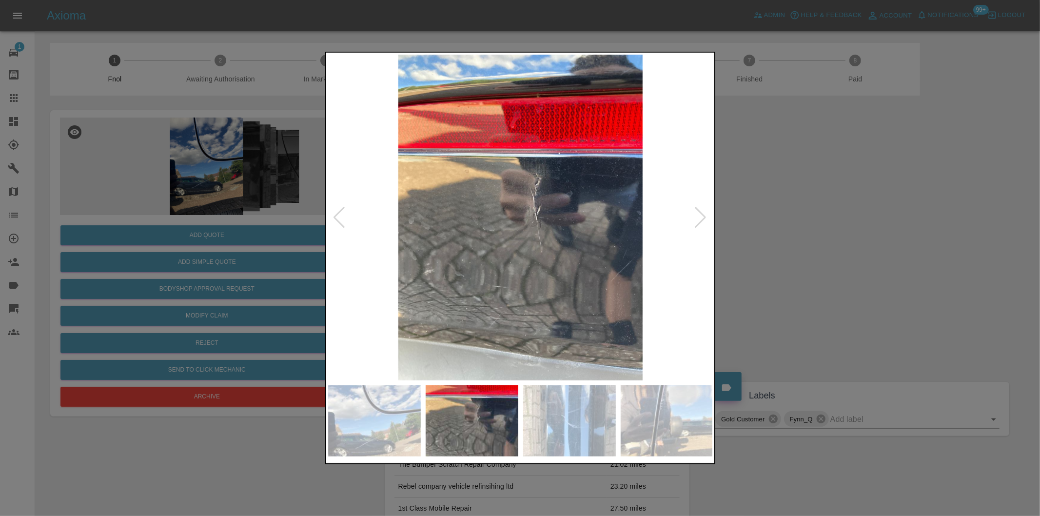
click at [698, 215] on div at bounding box center [700, 217] width 13 height 21
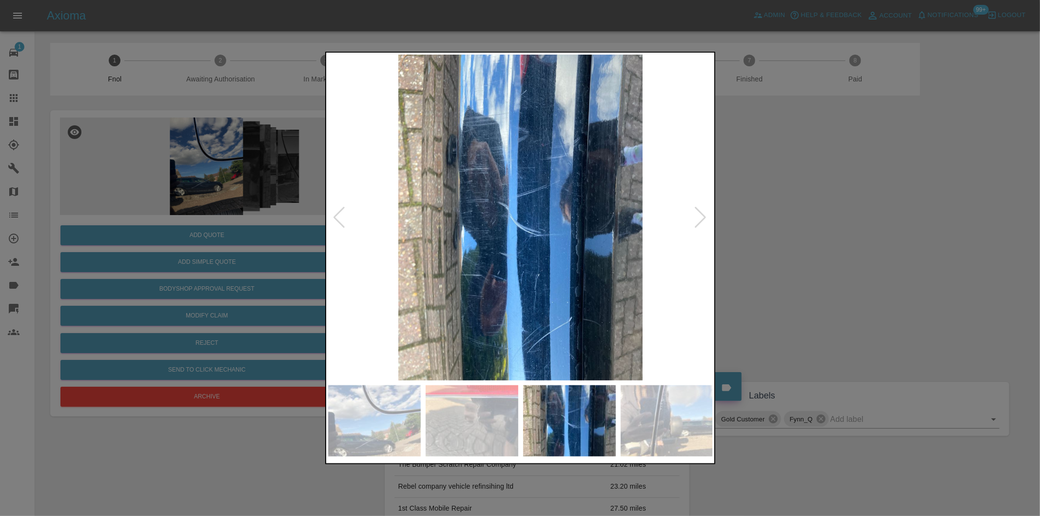
click at [698, 215] on div at bounding box center [700, 217] width 13 height 21
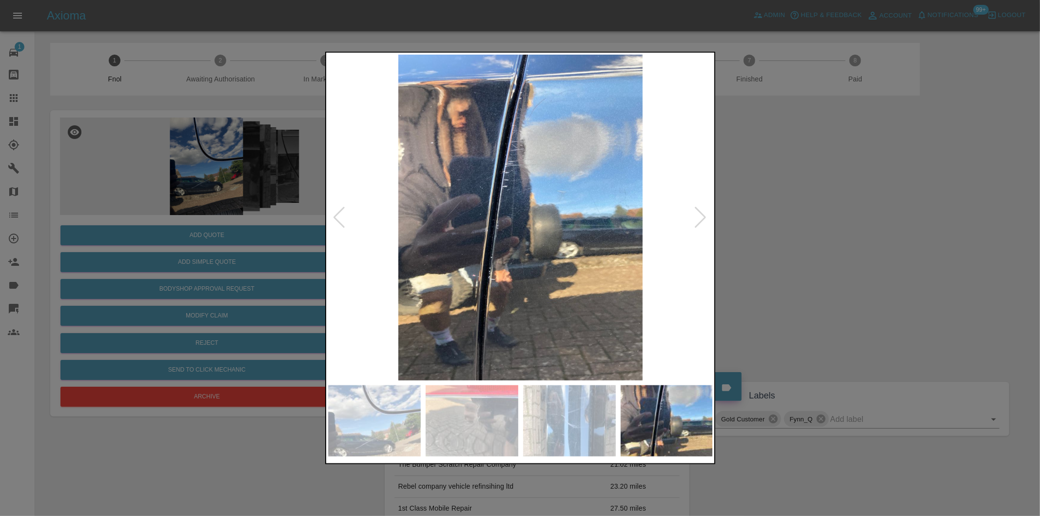
click at [698, 215] on div at bounding box center [700, 217] width 13 height 21
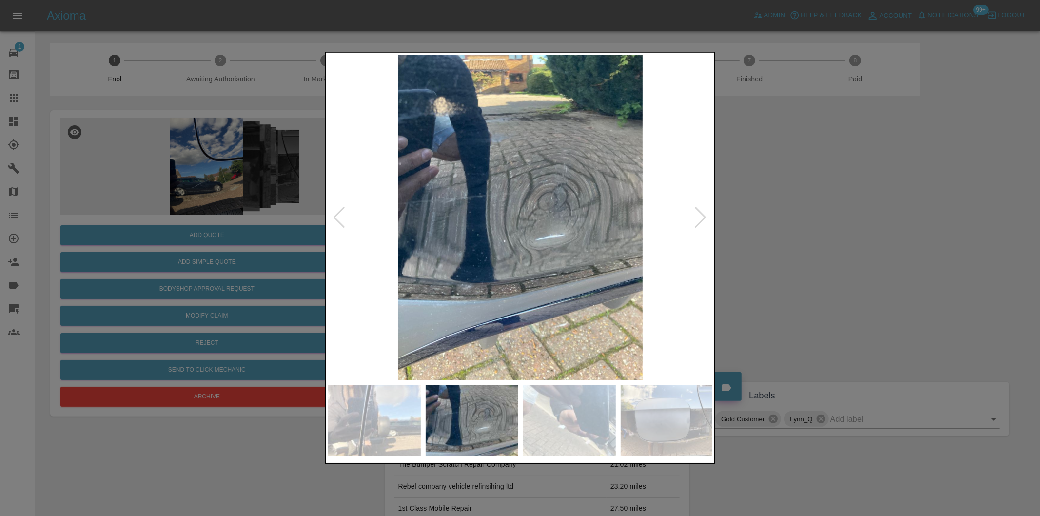
click at [698, 215] on div at bounding box center [700, 217] width 13 height 21
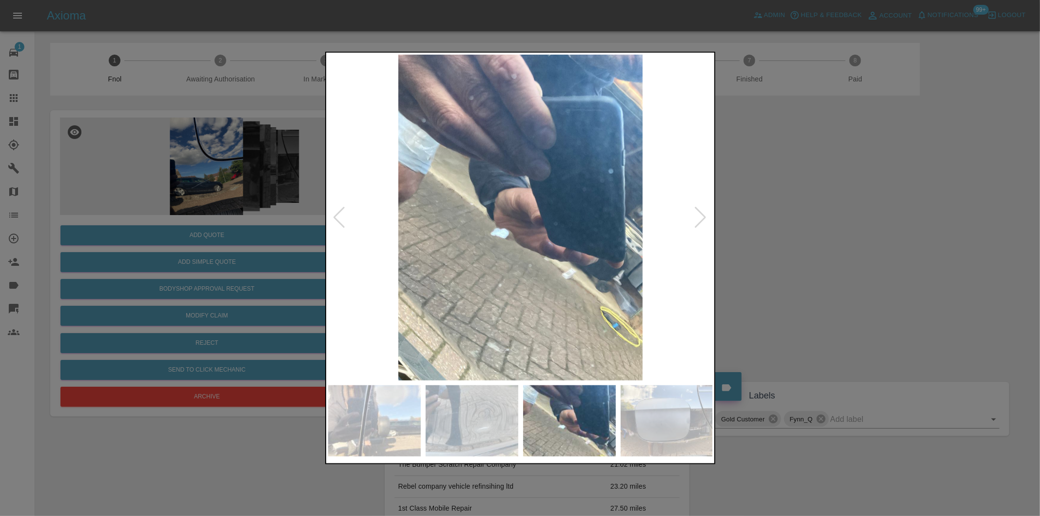
click at [773, 215] on div at bounding box center [520, 258] width 1040 height 516
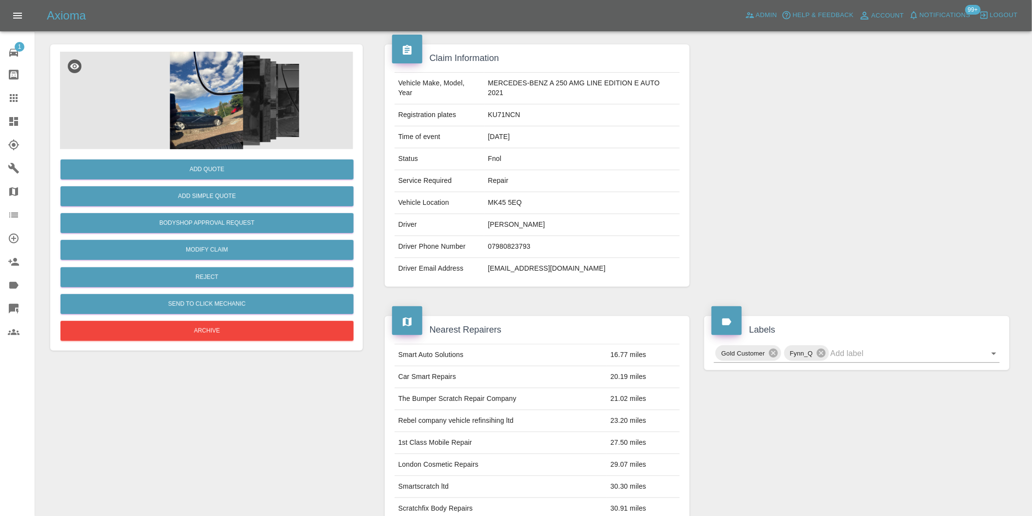
scroll to position [162, 0]
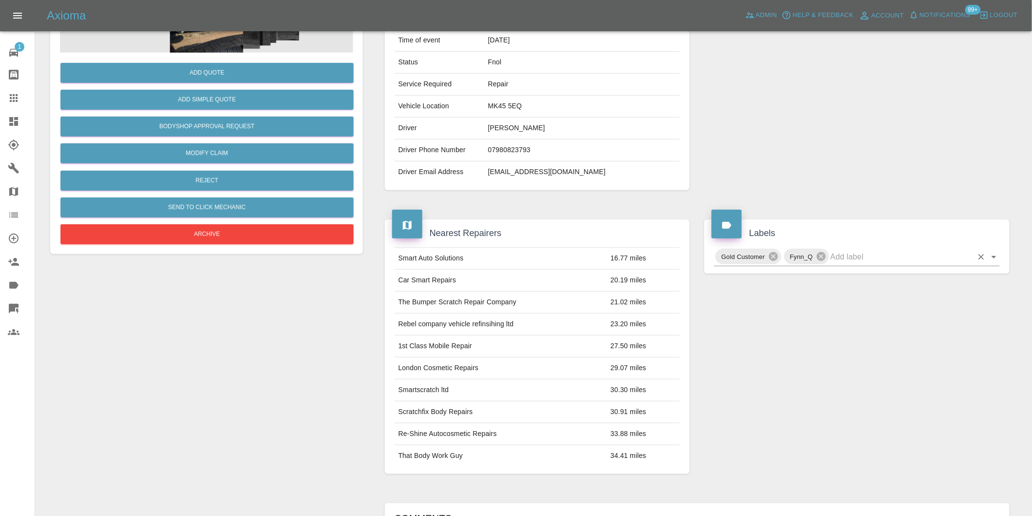
click at [996, 256] on icon "Open" at bounding box center [994, 257] width 12 height 12
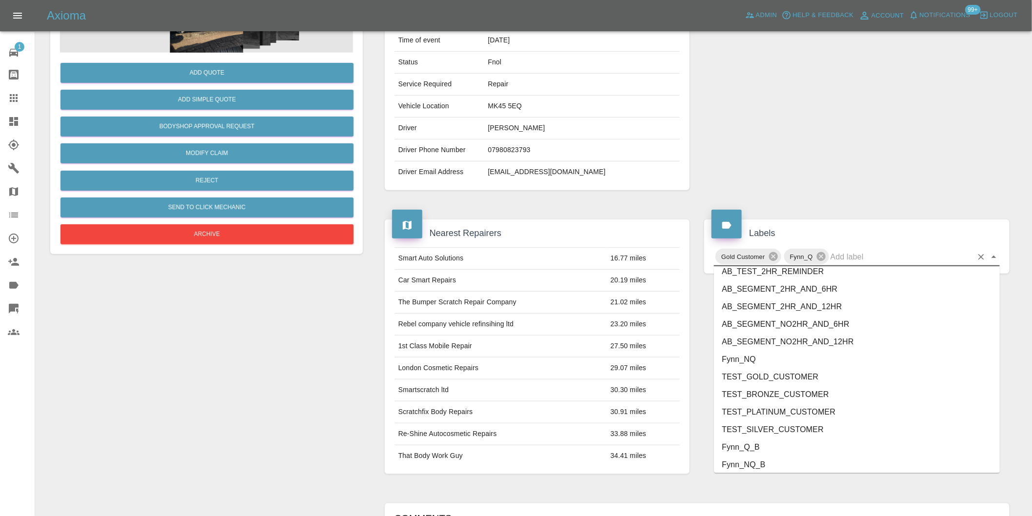
scroll to position [2083, 0]
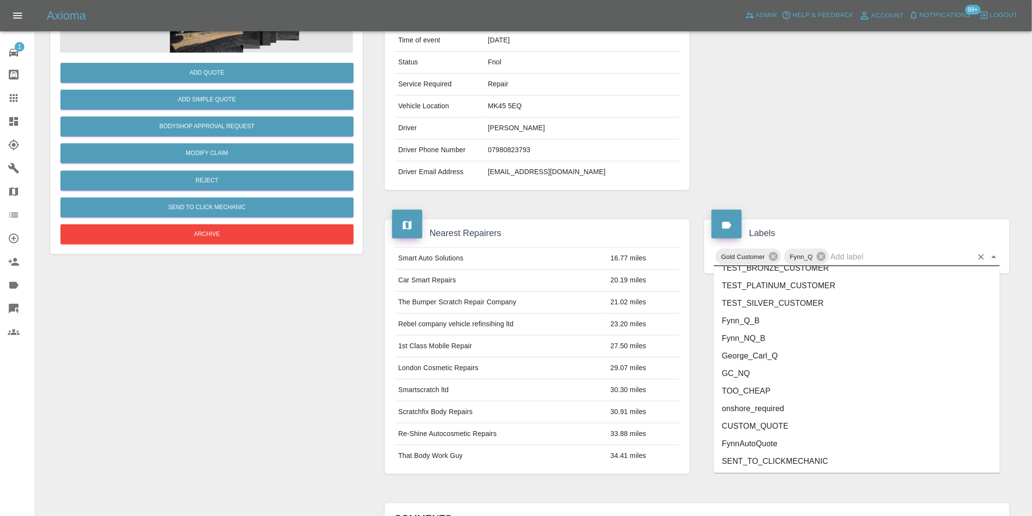
click at [738, 411] on li "onshore_required" at bounding box center [857, 409] width 286 height 18
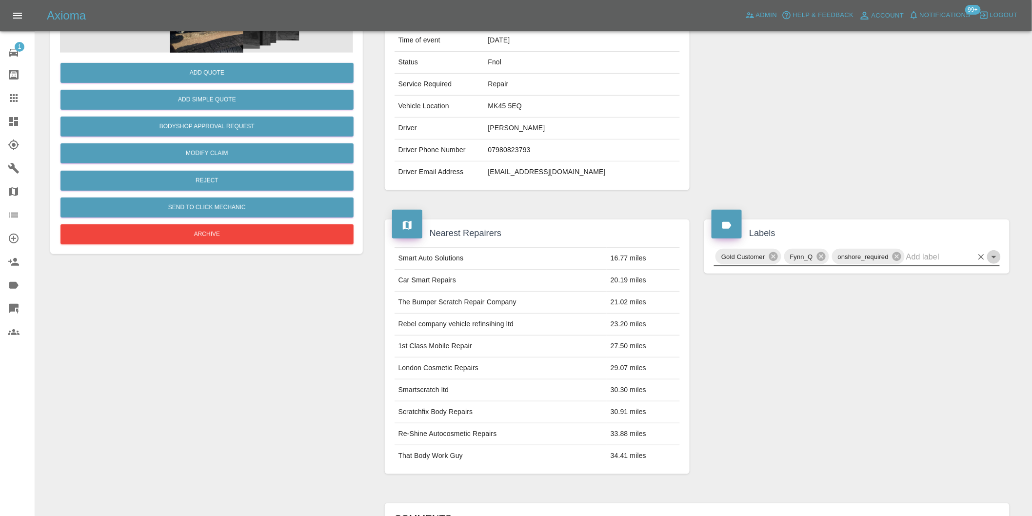
click at [993, 256] on icon "Open" at bounding box center [993, 257] width 5 height 2
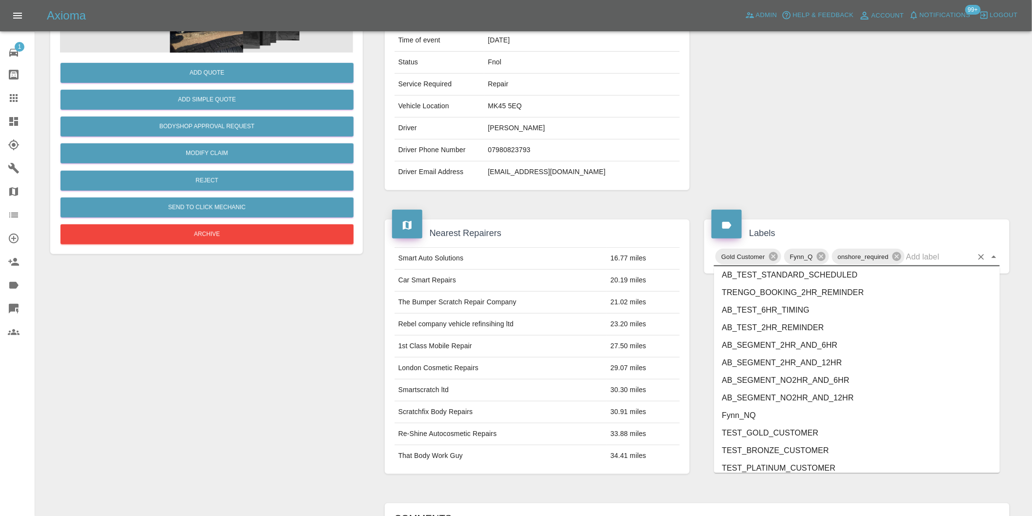
scroll to position [2065, 0]
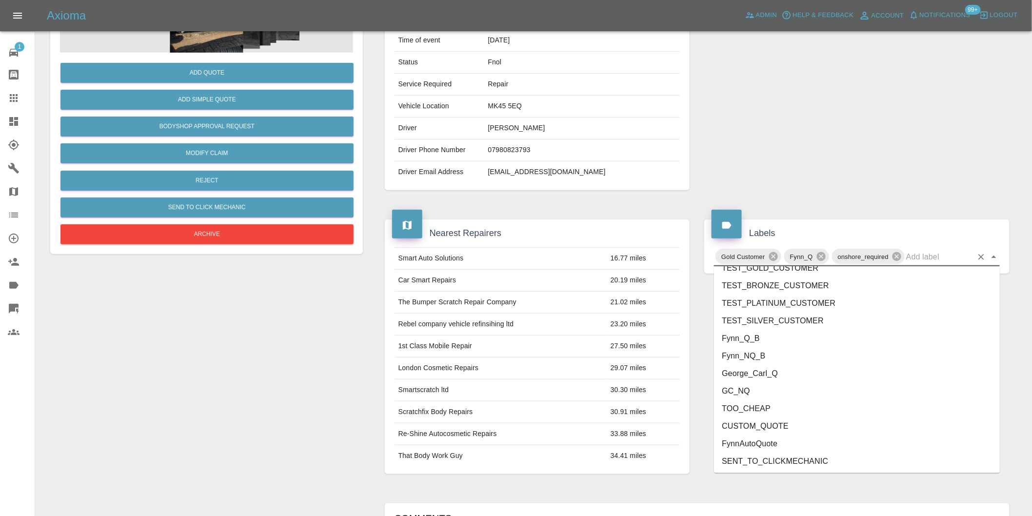
click at [776, 372] on li "George_Carl_Q" at bounding box center [857, 374] width 286 height 18
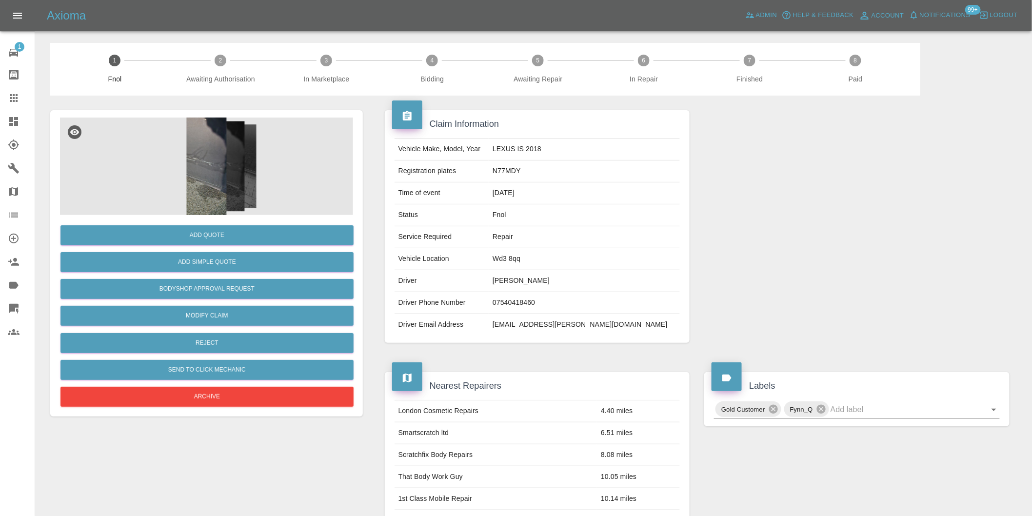
click at [222, 143] on img at bounding box center [206, 167] width 293 height 98
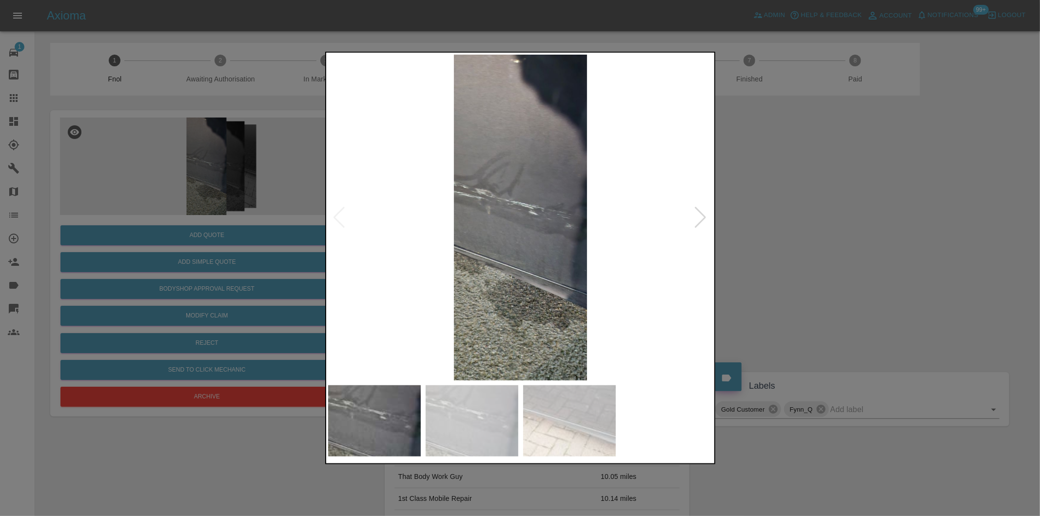
click at [701, 217] on div at bounding box center [700, 217] width 13 height 21
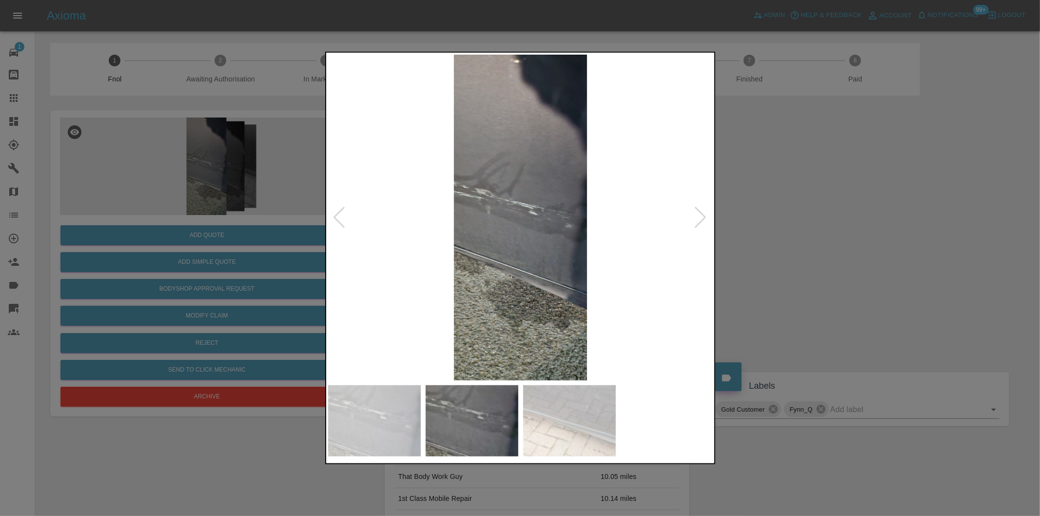
click at [701, 217] on div at bounding box center [700, 217] width 13 height 21
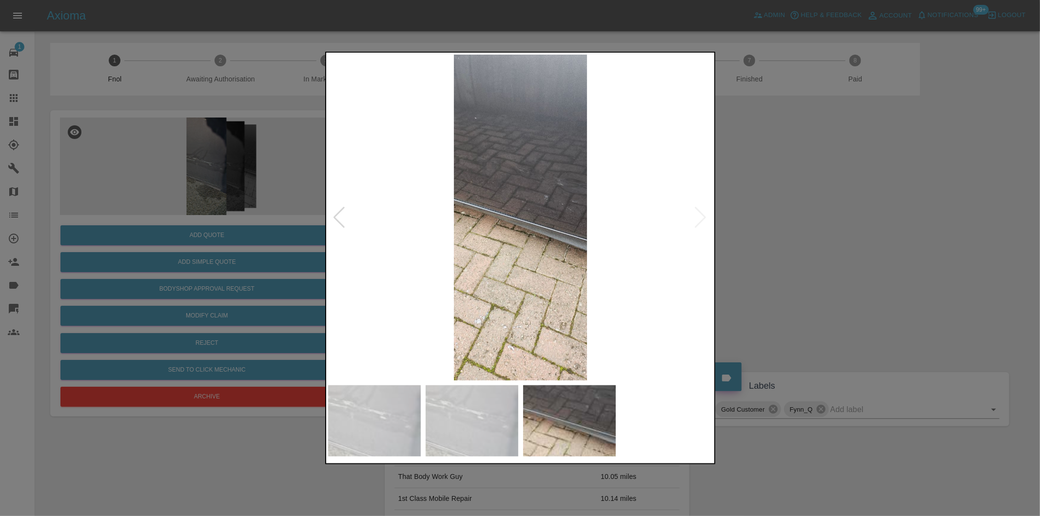
click at [701, 217] on img at bounding box center [520, 218] width 385 height 326
drag, startPoint x: 852, startPoint y: 245, endPoint x: 587, endPoint y: 280, distance: 267.2
click at [848, 244] on div at bounding box center [520, 258] width 1040 height 516
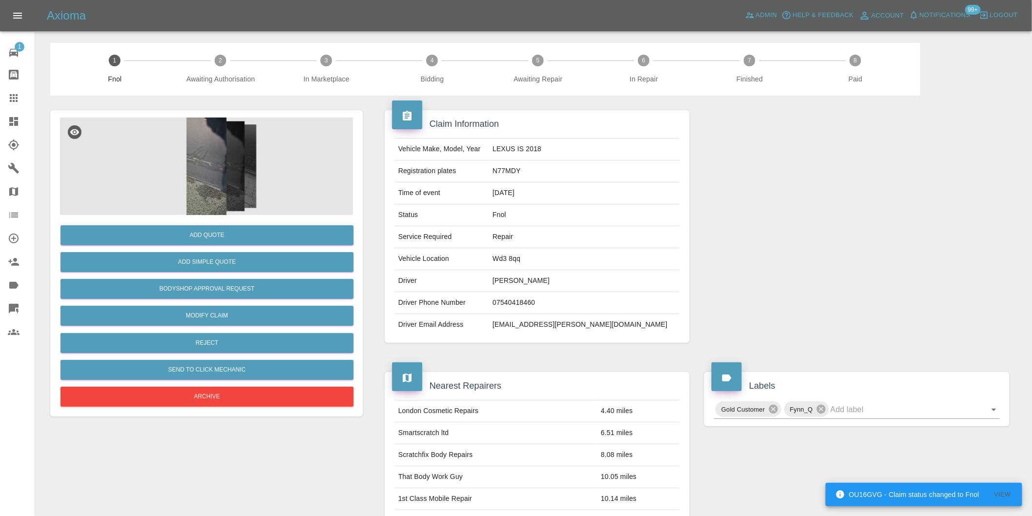
click at [219, 153] on img at bounding box center [206, 167] width 293 height 98
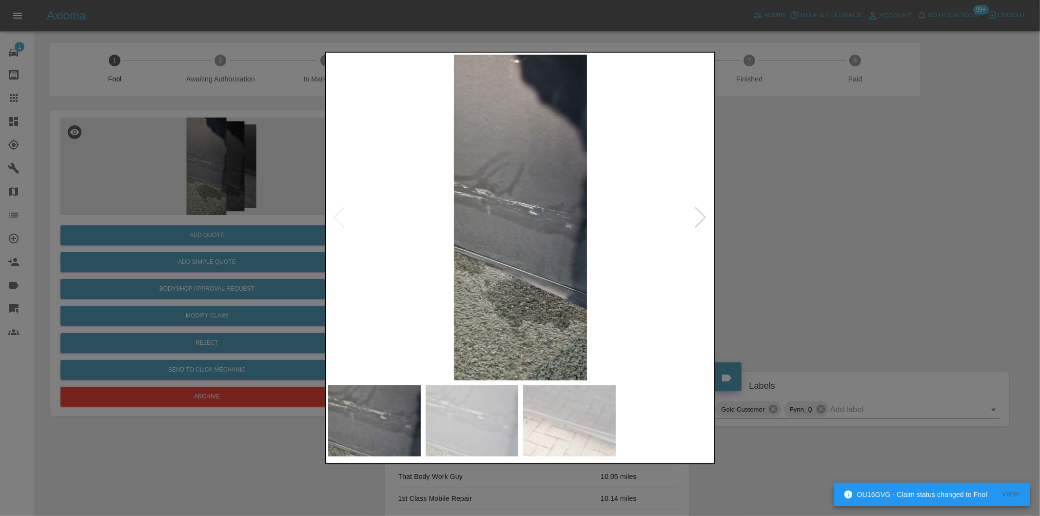
click at [698, 213] on div at bounding box center [700, 217] width 13 height 21
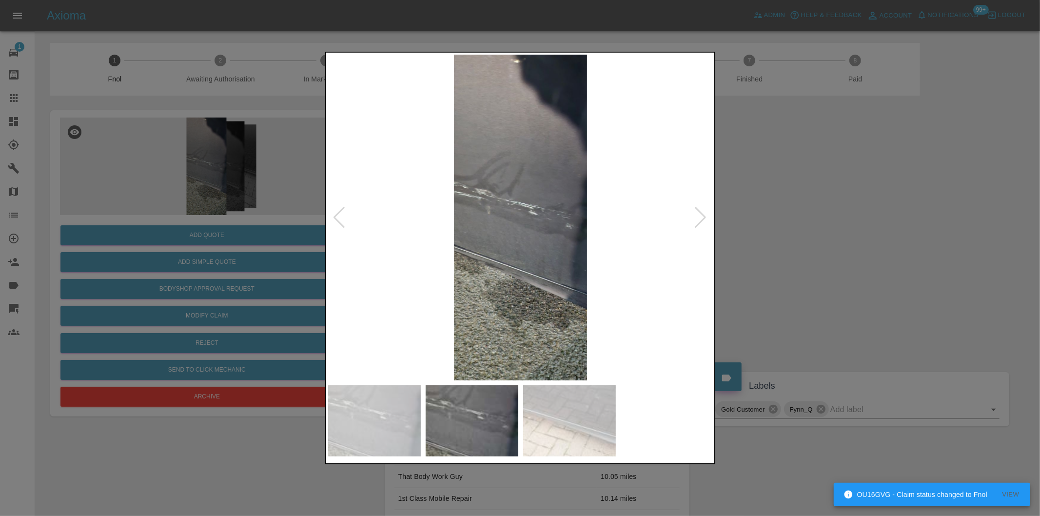
click at [698, 213] on div at bounding box center [700, 217] width 13 height 21
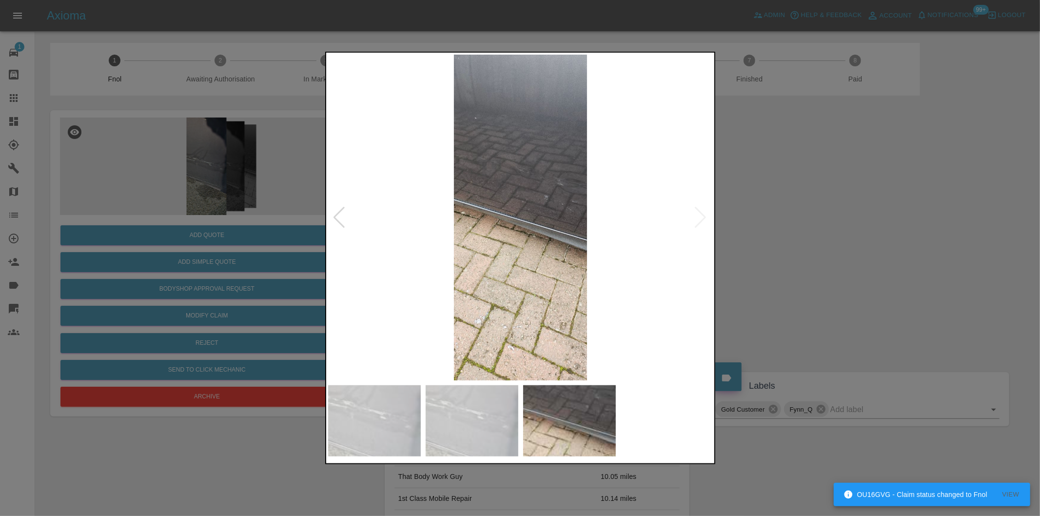
click at [698, 213] on img at bounding box center [520, 218] width 385 height 326
drag, startPoint x: 860, startPoint y: 236, endPoint x: 637, endPoint y: 233, distance: 222.9
click at [857, 237] on div at bounding box center [520, 258] width 1040 height 516
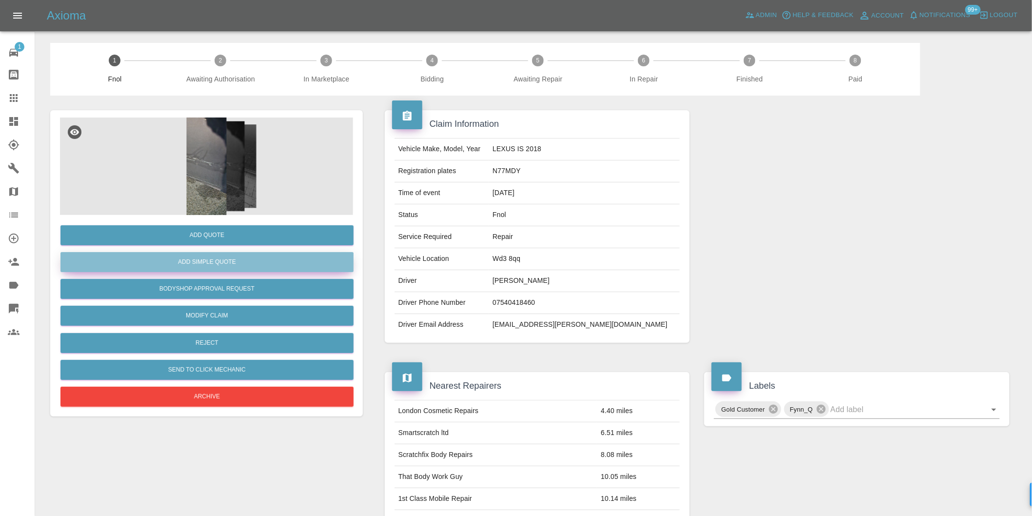
click at [237, 268] on button "Add Simple Quote" at bounding box center [206, 262] width 293 height 20
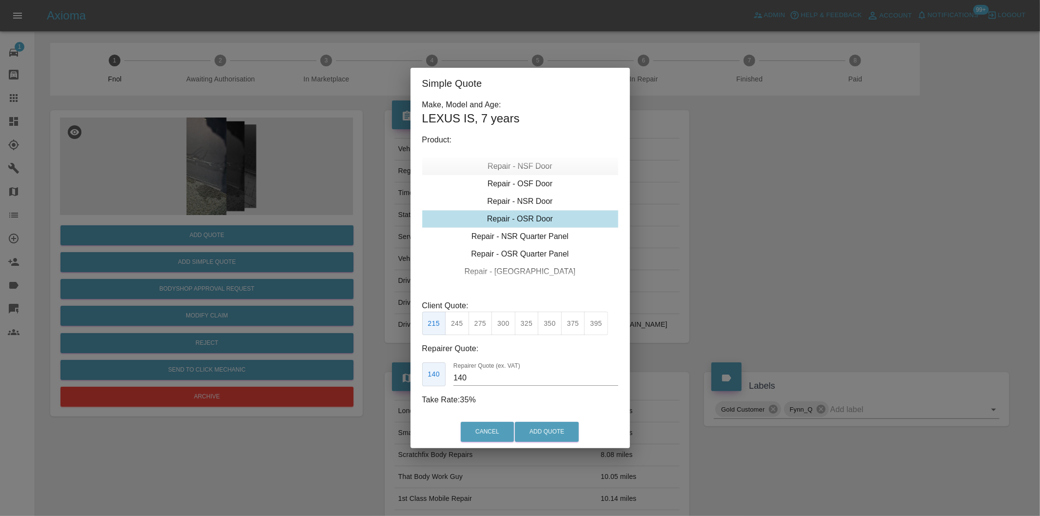
click at [537, 167] on div "Repair - NSF Door" at bounding box center [520, 167] width 196 height 18
click at [507, 328] on button "300" at bounding box center [504, 324] width 24 height 24
click at [527, 324] on button "325" at bounding box center [527, 324] width 24 height 24
type input "210"
click at [540, 428] on button "Add Quote" at bounding box center [547, 432] width 64 height 20
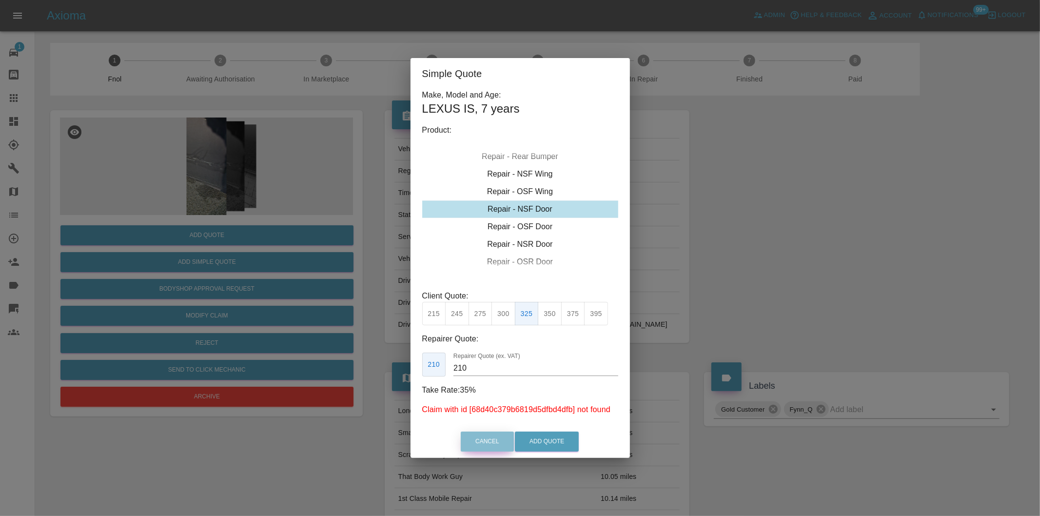
click at [489, 435] on button "Cancel" at bounding box center [487, 442] width 53 height 20
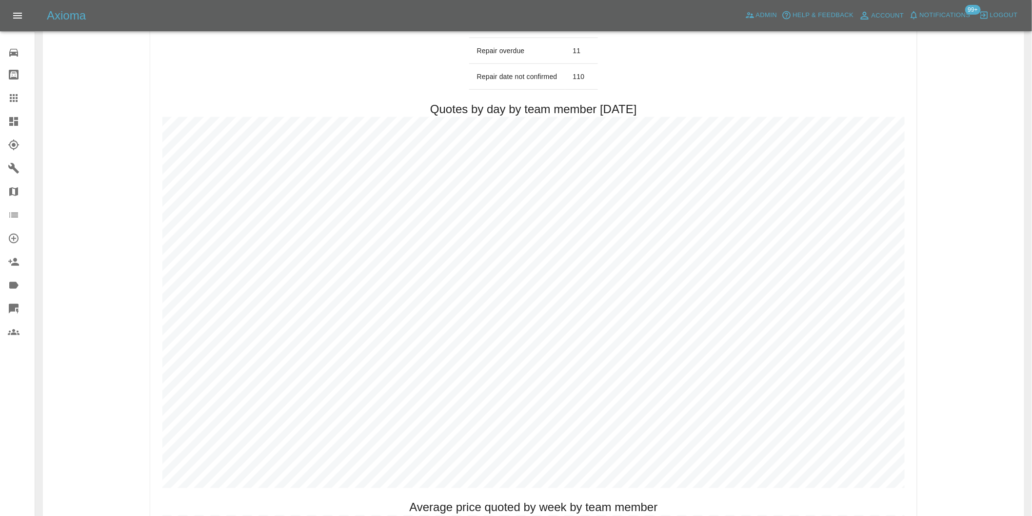
scroll to position [488, 0]
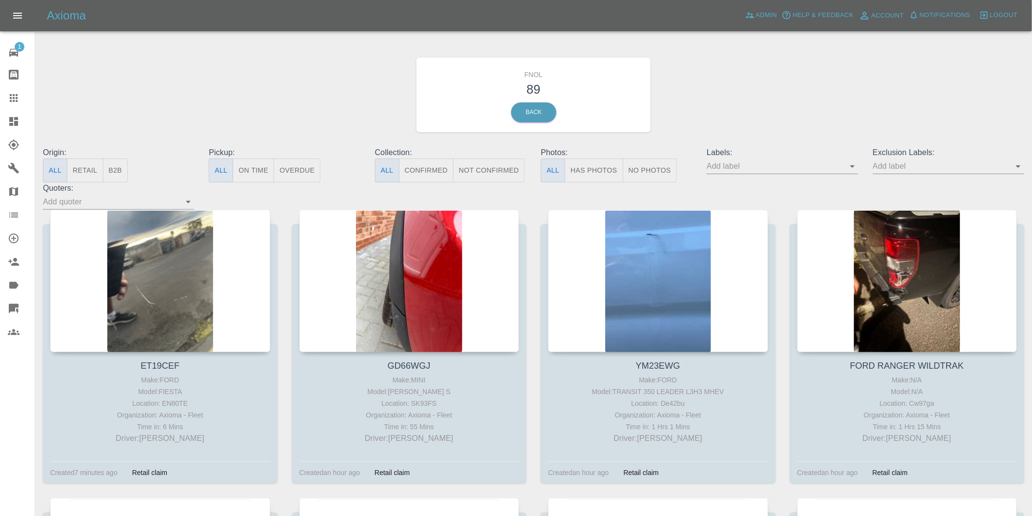
click at [600, 167] on button "Has Photos" at bounding box center [594, 170] width 59 height 24
click at [1018, 164] on icon "Open" at bounding box center [1018, 166] width 12 height 12
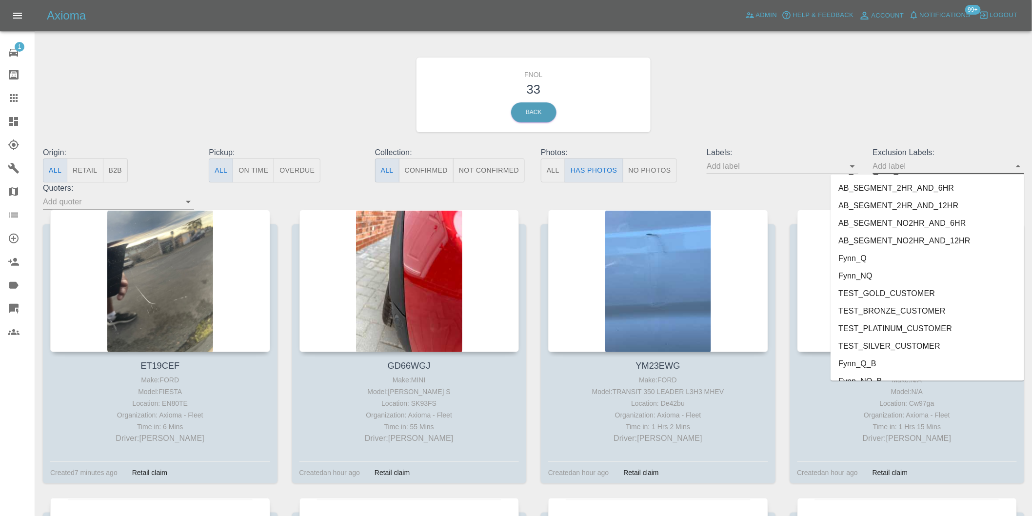
scroll to position [2118, 0]
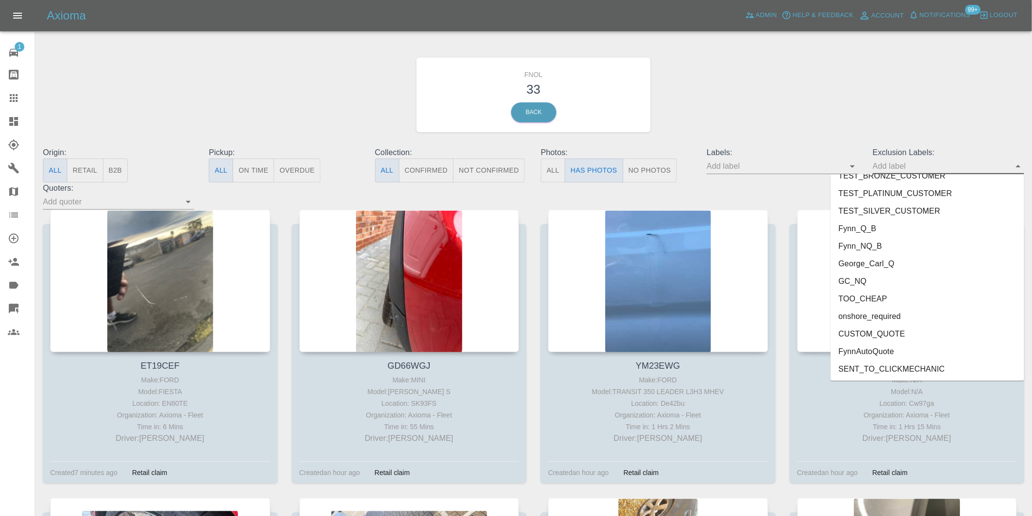
click at [891, 319] on li "onshore_required" at bounding box center [927, 317] width 194 height 18
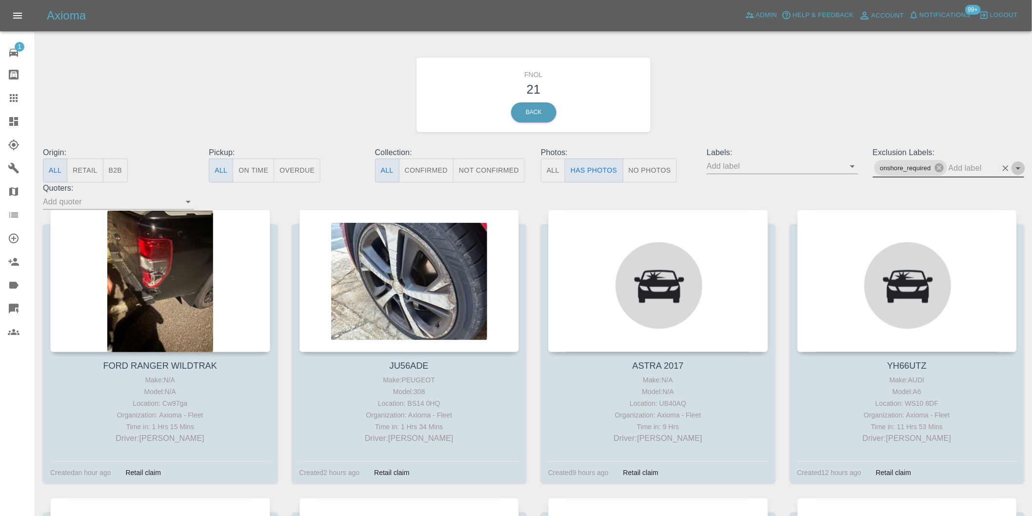
click at [1021, 167] on icon "Open" at bounding box center [1018, 168] width 12 height 12
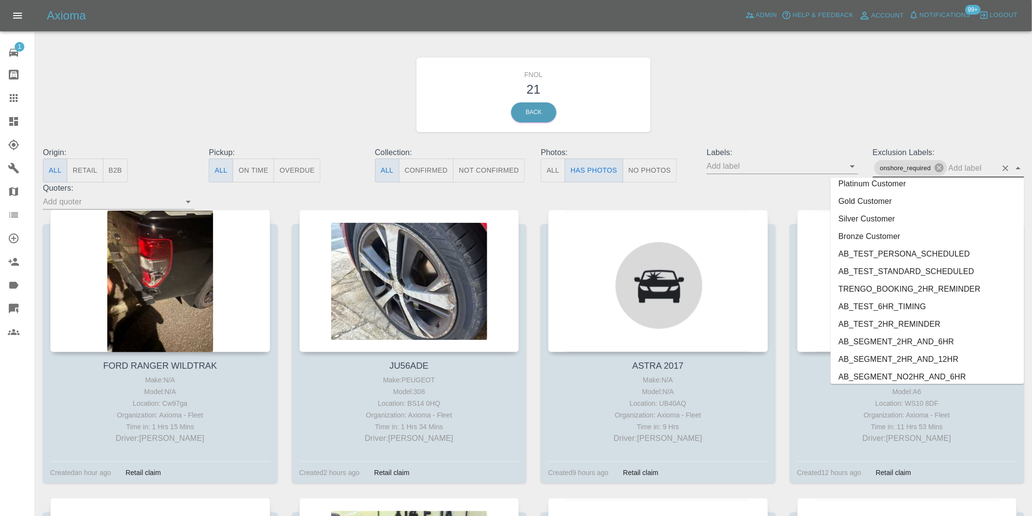
scroll to position [2100, 0]
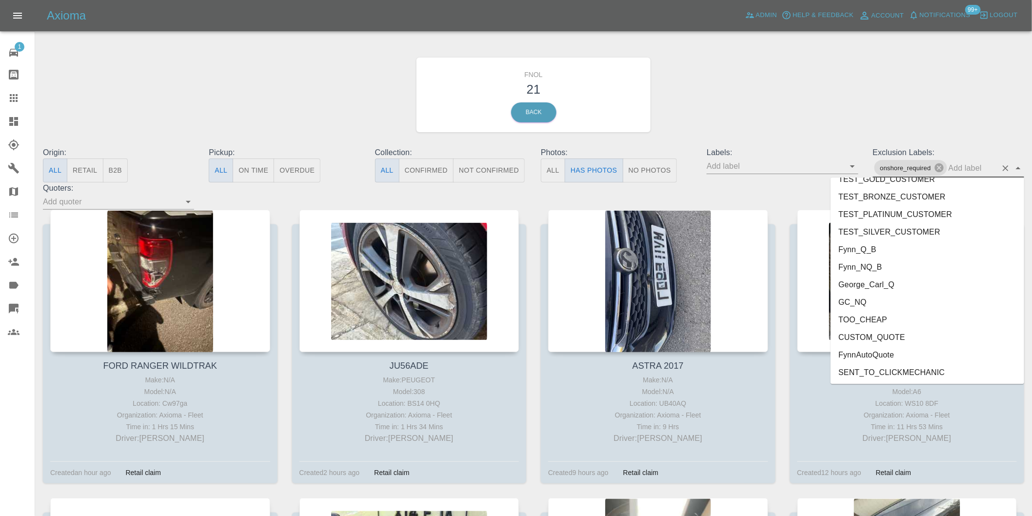
click at [874, 285] on li "George_Carl_Q" at bounding box center [927, 285] width 194 height 18
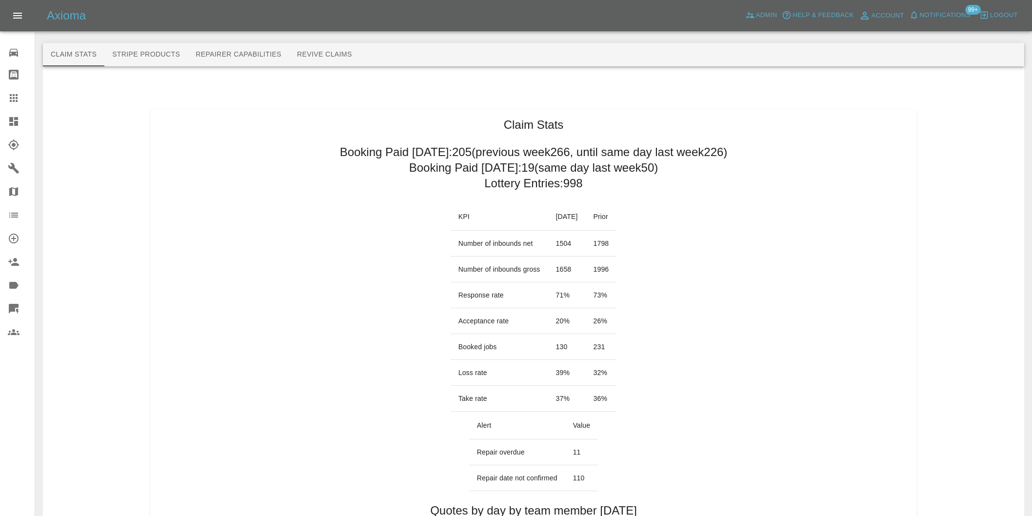
scroll to position [488, 0]
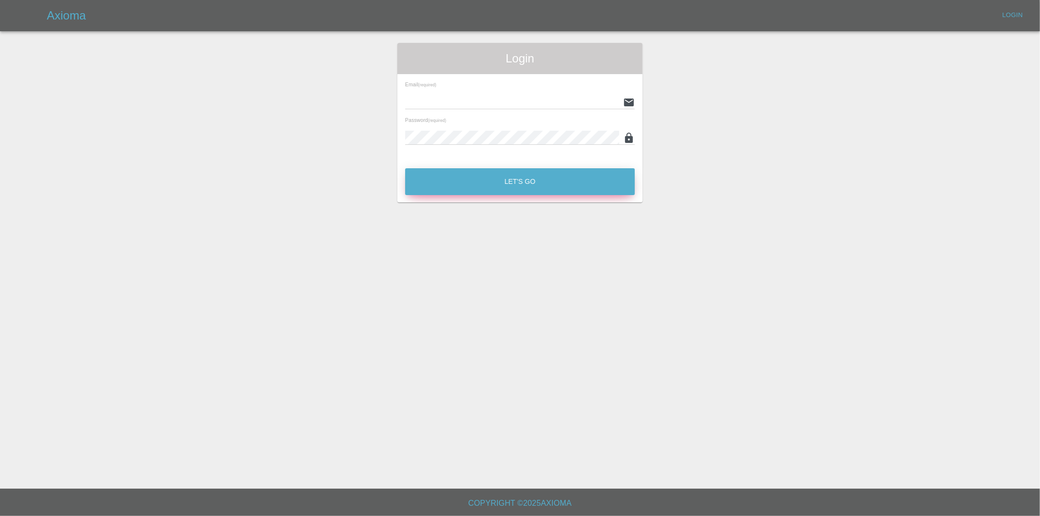
type input "[PERSON_NAME][EMAIL_ADDRESS][DOMAIN_NAME]"
click at [506, 181] on button "Let's Go" at bounding box center [520, 181] width 230 height 27
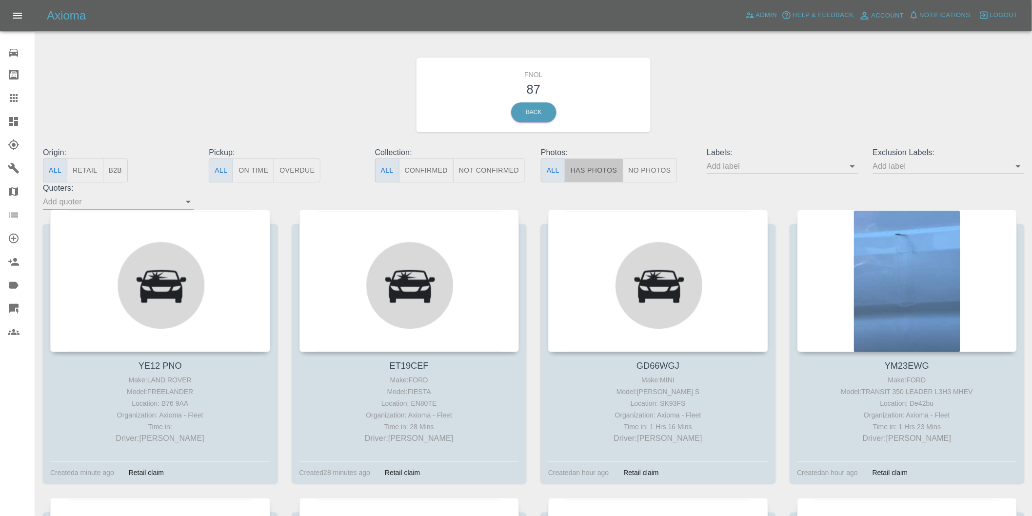
click at [590, 172] on button "Has Photos" at bounding box center [594, 170] width 59 height 24
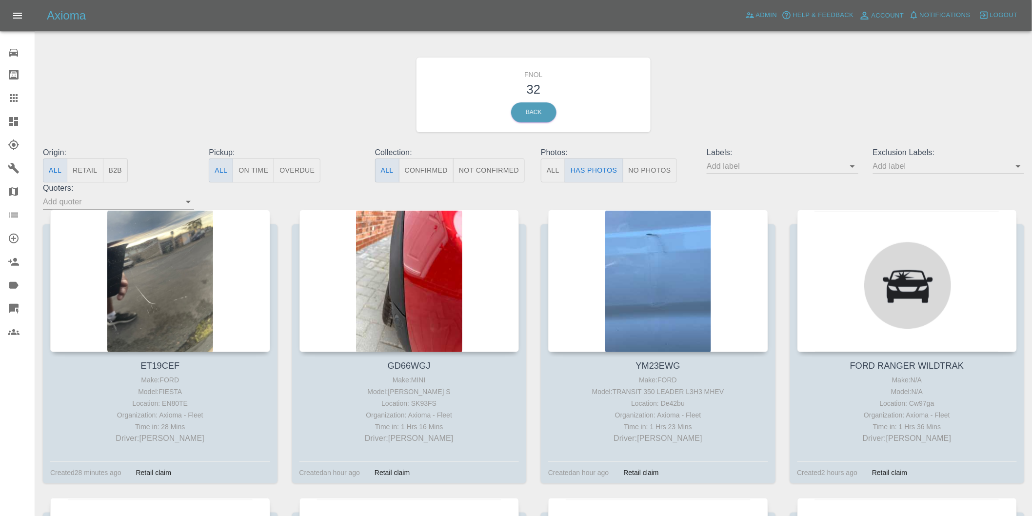
click at [1016, 166] on icon "Open" at bounding box center [1018, 166] width 12 height 12
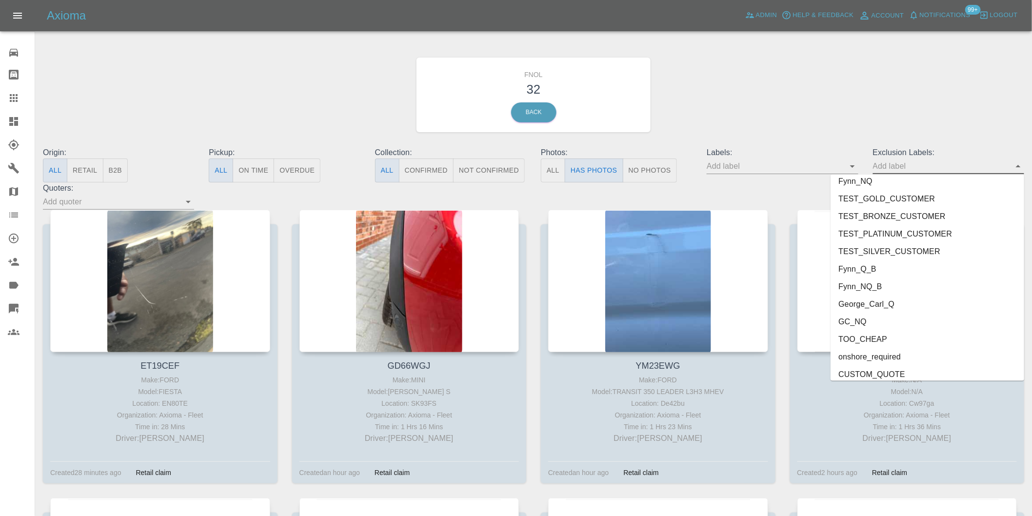
scroll to position [2118, 0]
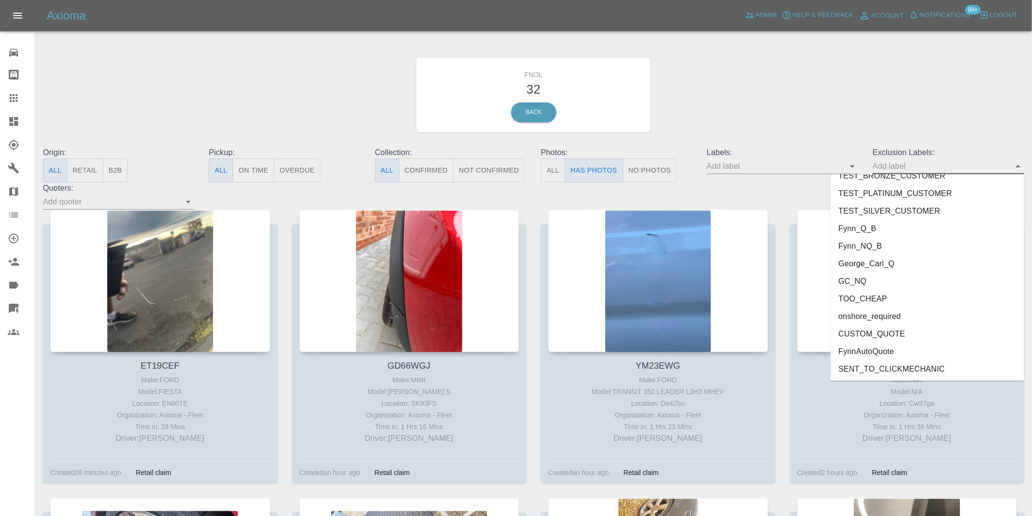
click at [898, 316] on li "onshore_required" at bounding box center [927, 317] width 194 height 18
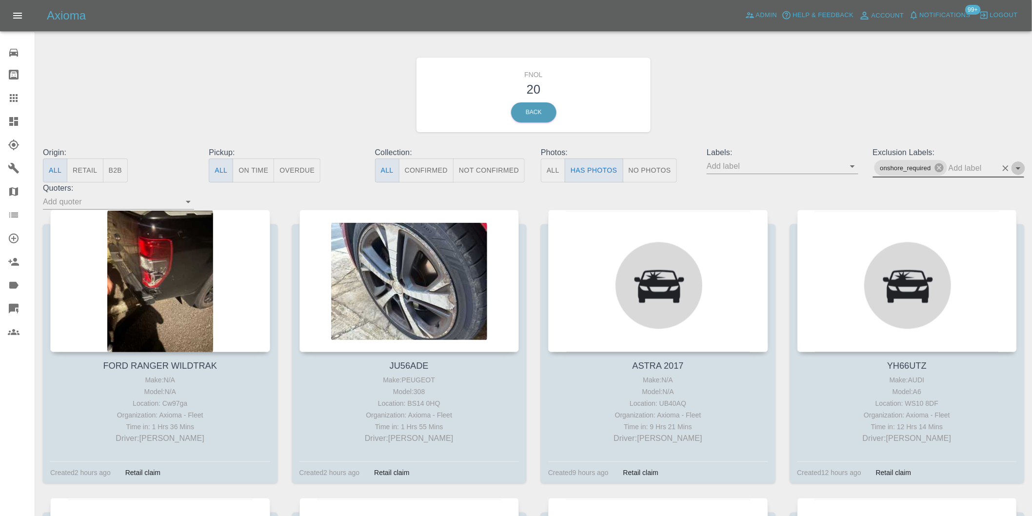
click at [1020, 168] on icon "Open" at bounding box center [1018, 168] width 12 height 12
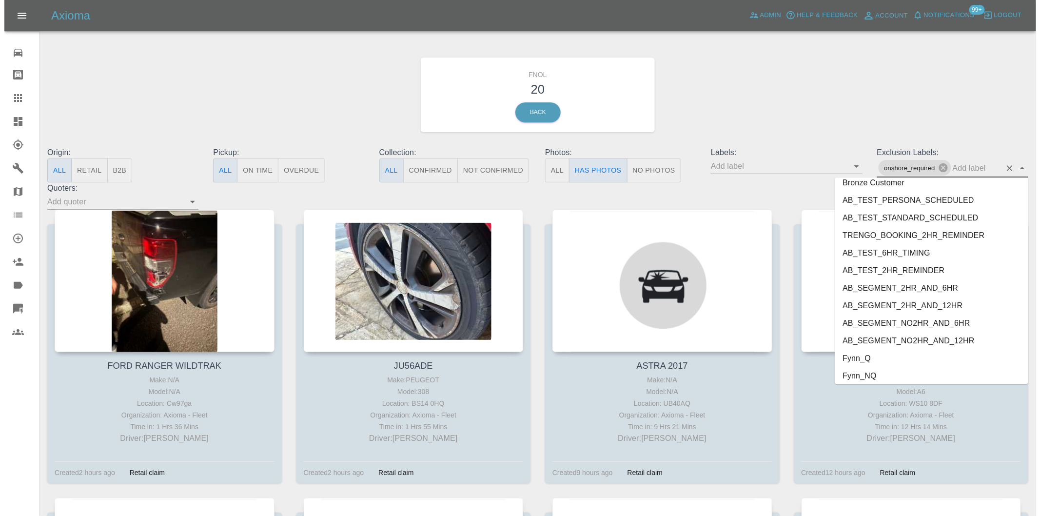
scroll to position [2100, 0]
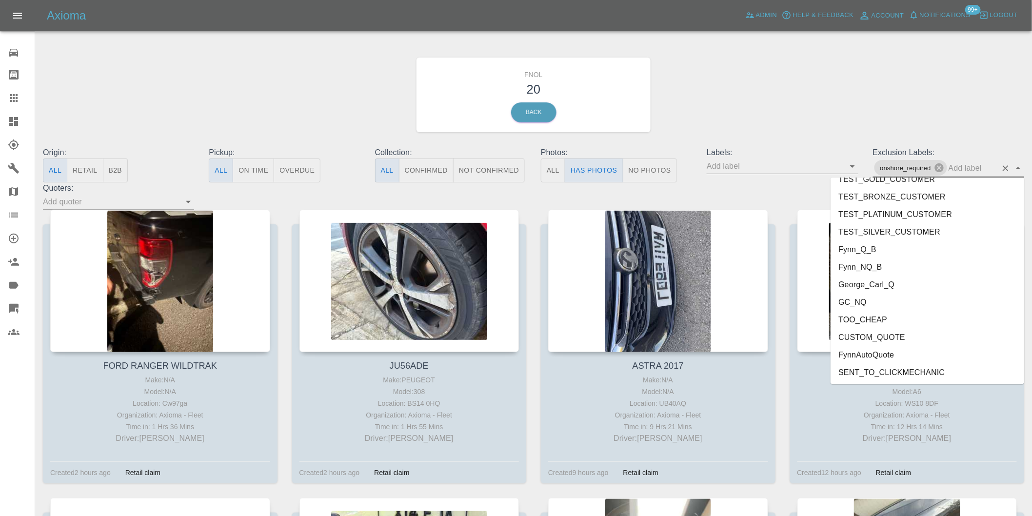
click at [870, 282] on li "George_Carl_Q" at bounding box center [927, 285] width 194 height 18
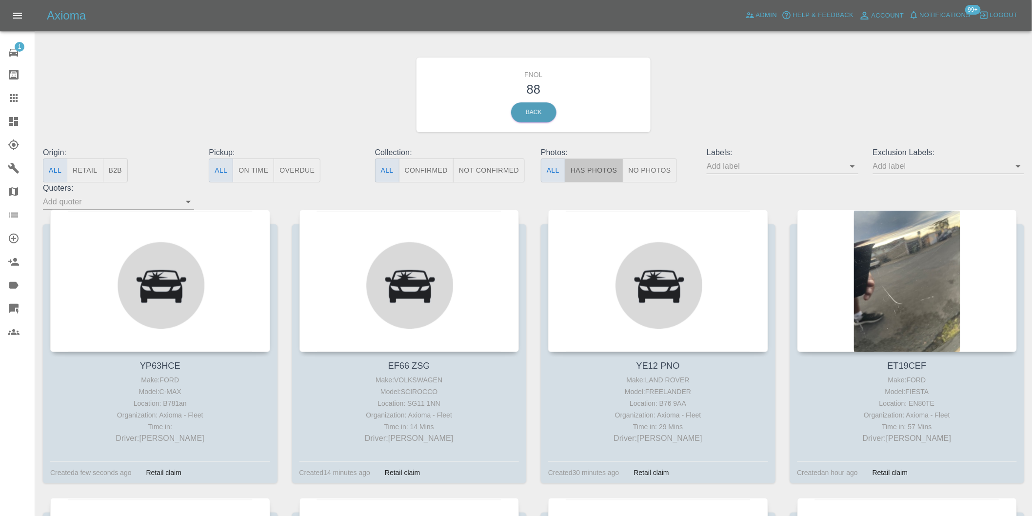
click at [600, 177] on button "Has Photos" at bounding box center [594, 170] width 59 height 24
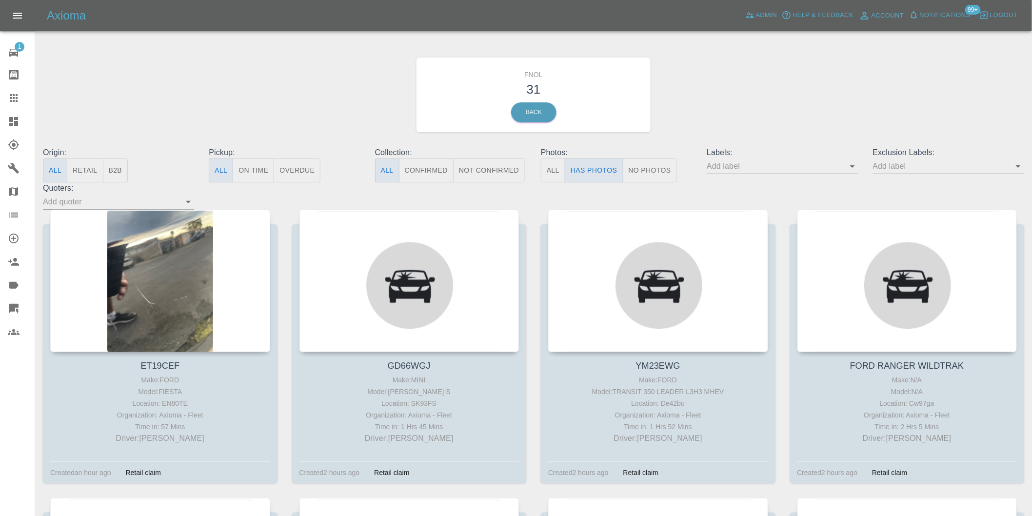
click at [1020, 168] on icon "Open" at bounding box center [1018, 166] width 12 height 12
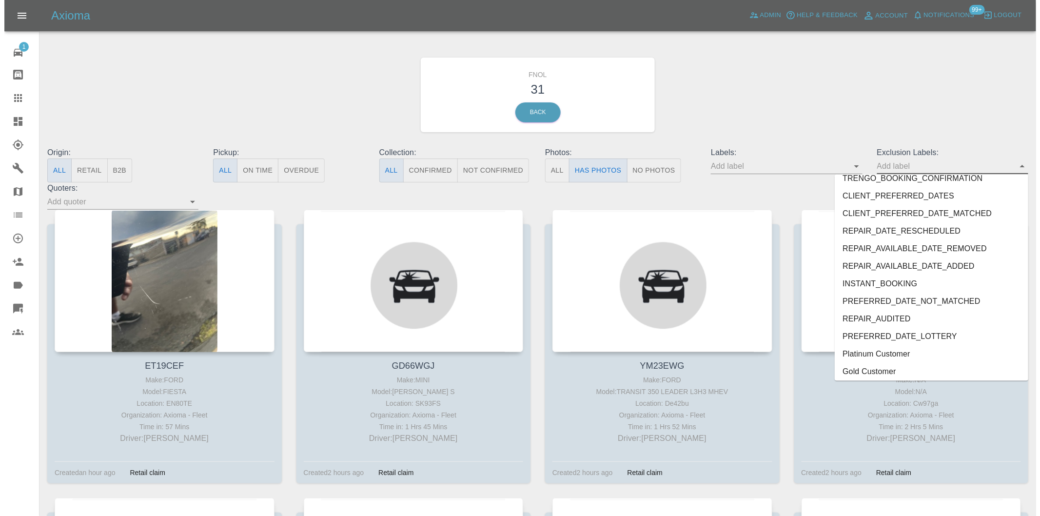
scroll to position [2118, 0]
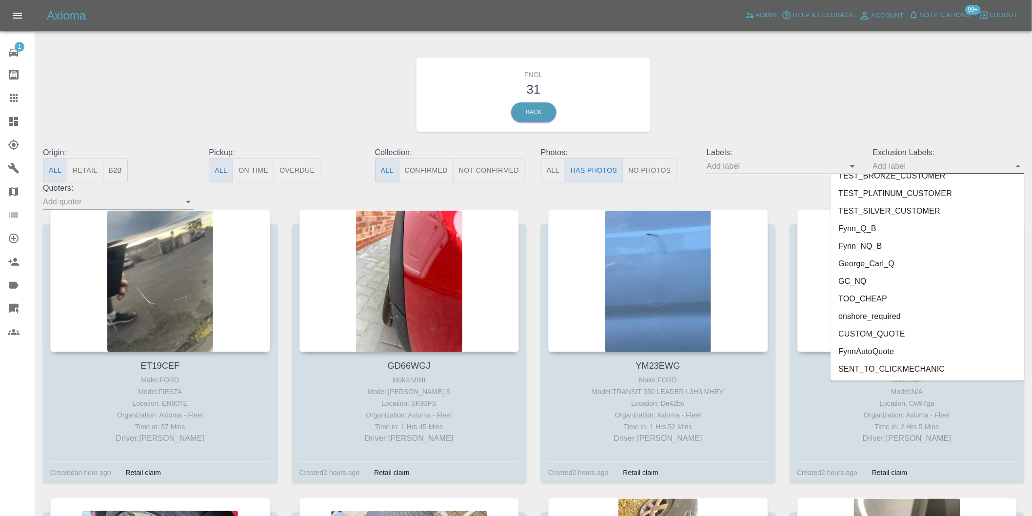
click at [871, 261] on li "George_Carl_Q" at bounding box center [927, 264] width 194 height 18
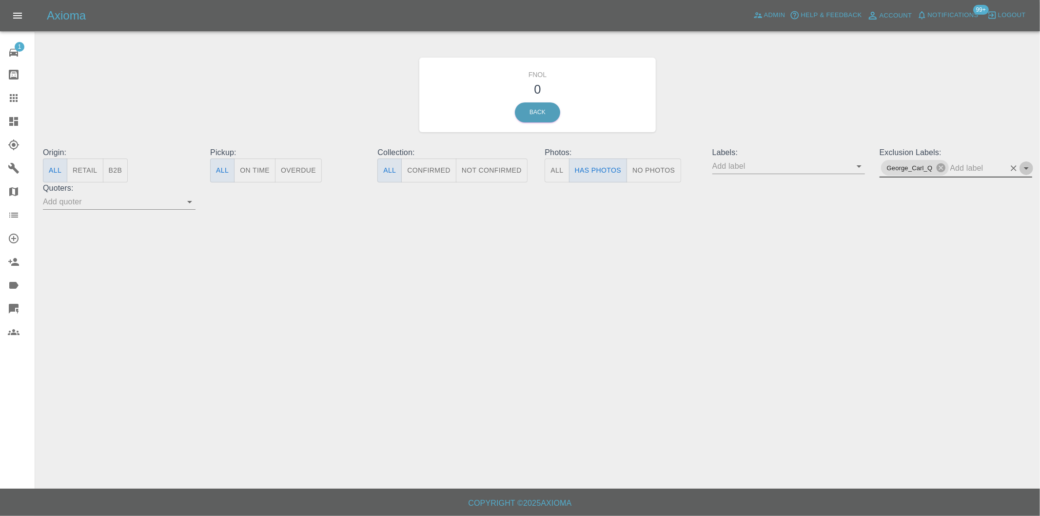
click at [1025, 169] on icon "Open" at bounding box center [1027, 168] width 12 height 12
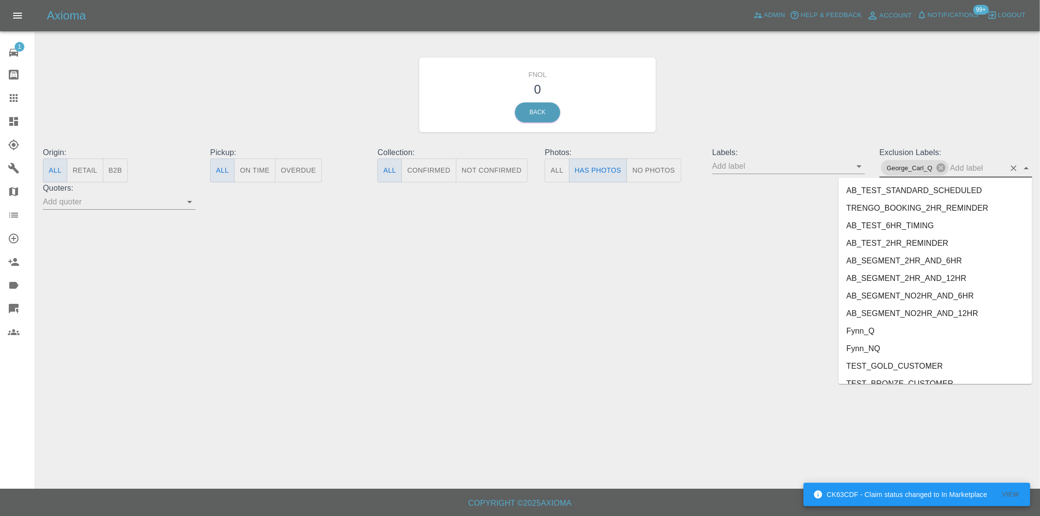
scroll to position [2100, 0]
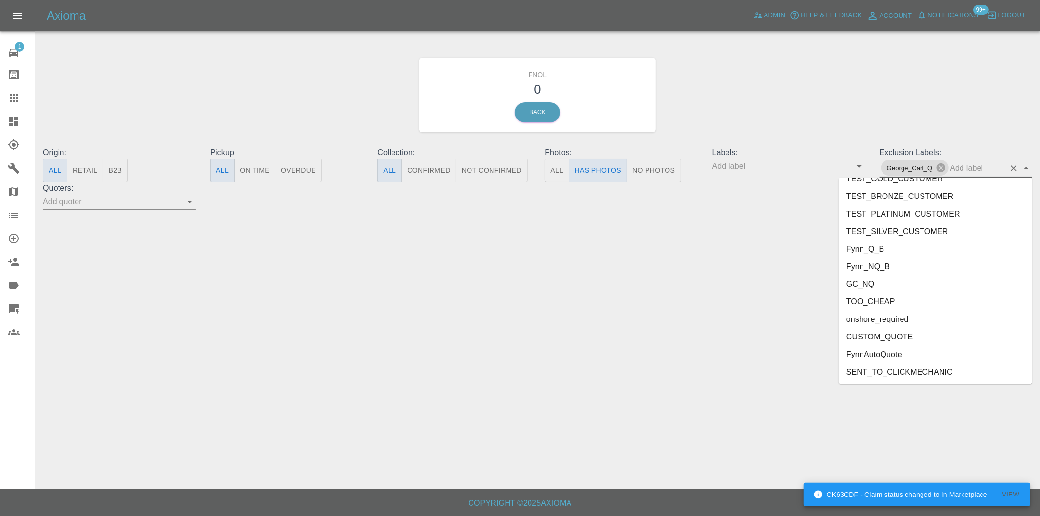
click at [907, 320] on li "onshore_required" at bounding box center [936, 320] width 194 height 18
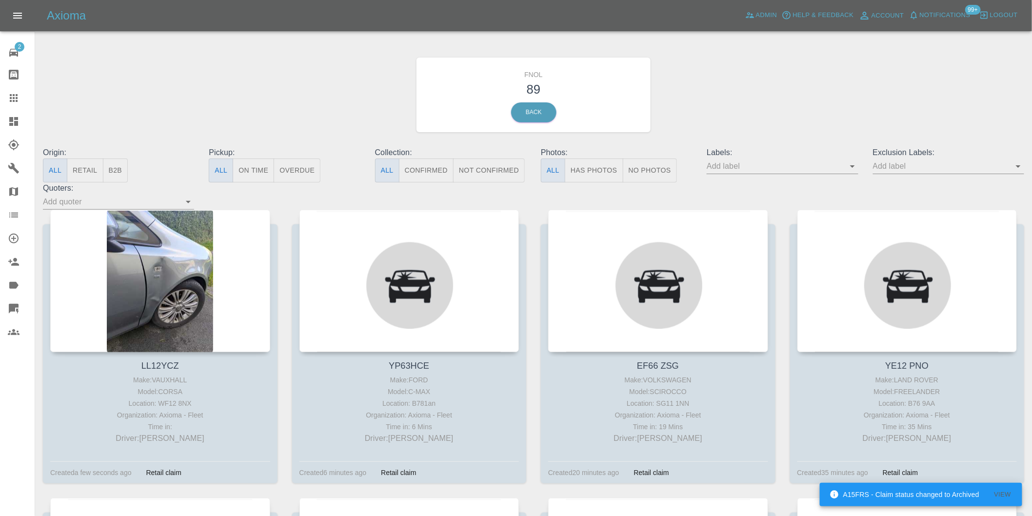
click at [595, 171] on button "Has Photos" at bounding box center [594, 170] width 59 height 24
click at [1017, 167] on icon "Open" at bounding box center [1018, 166] width 12 height 12
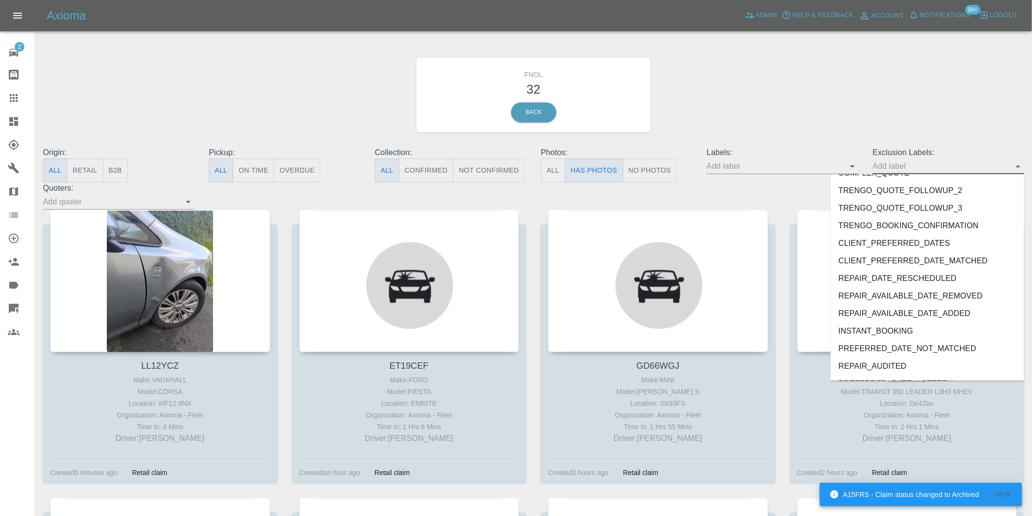
scroll to position [2118, 0]
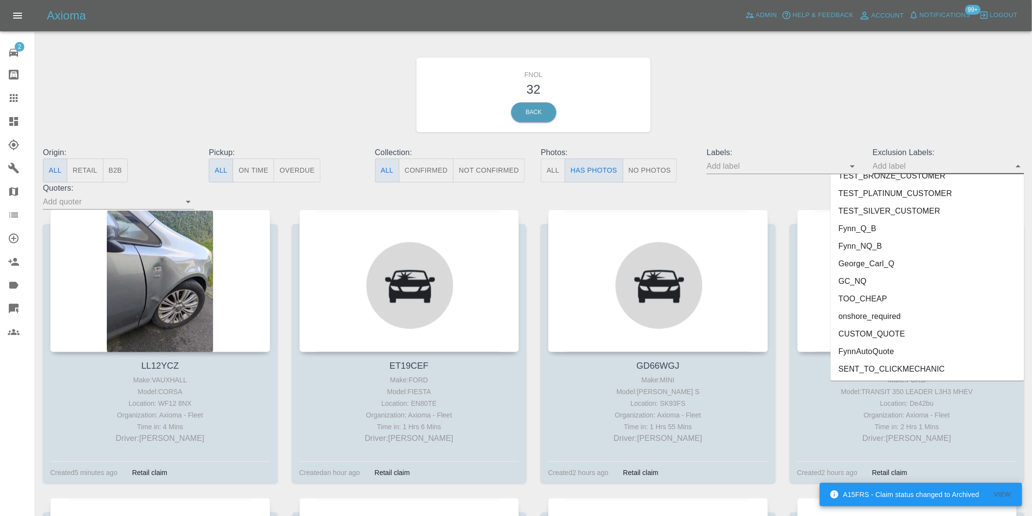
click at [885, 312] on li "onshore_required" at bounding box center [927, 317] width 194 height 18
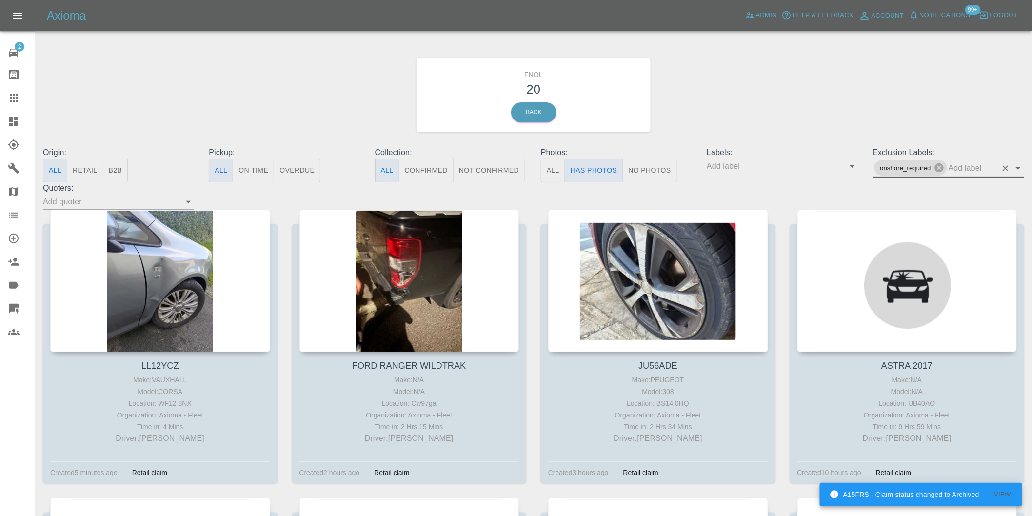
click at [1019, 167] on icon "Open" at bounding box center [1018, 168] width 5 height 2
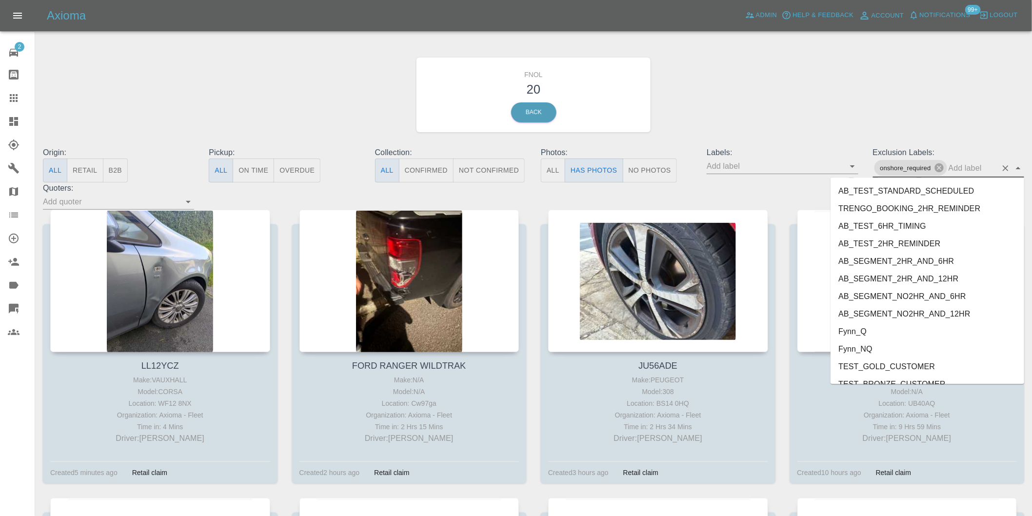
scroll to position [2100, 0]
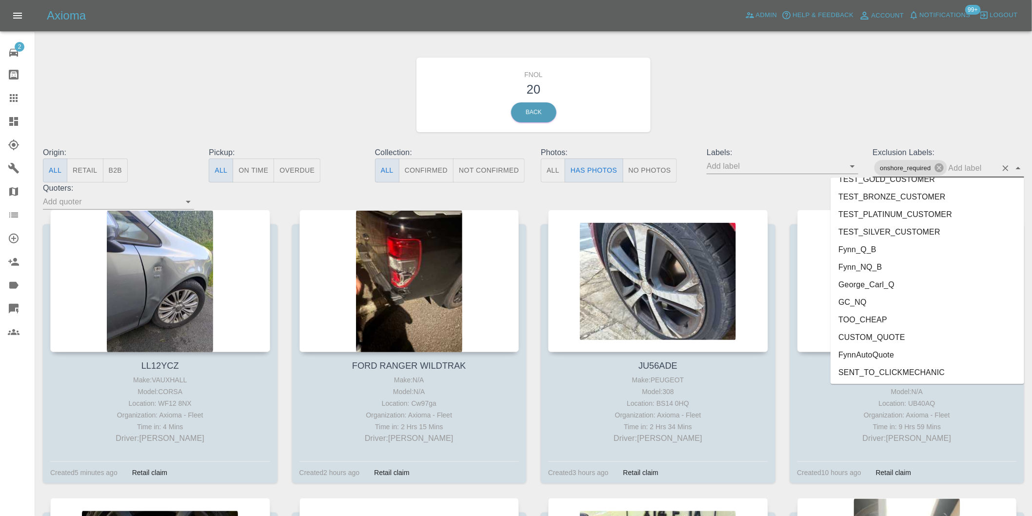
click at [870, 281] on li "George_Carl_Q" at bounding box center [927, 285] width 194 height 18
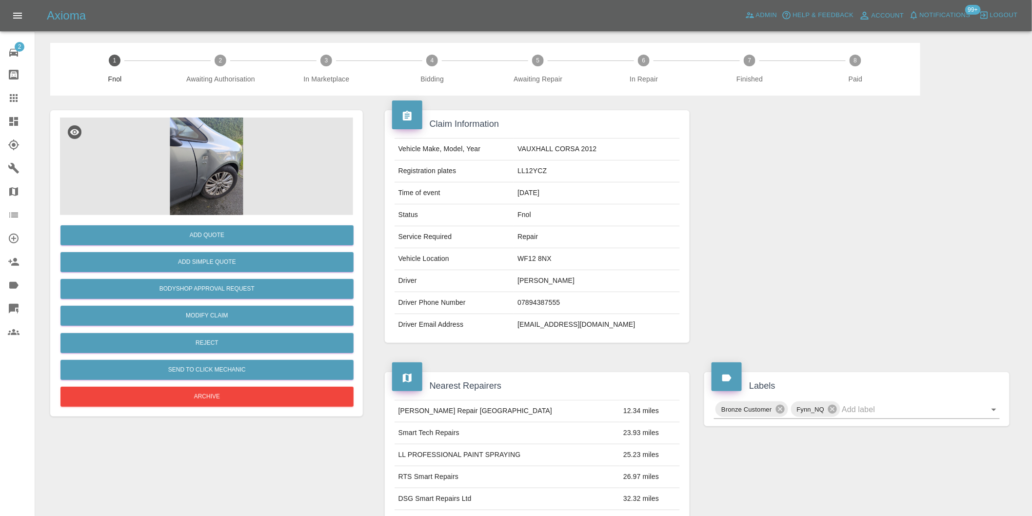
click at [218, 161] on img at bounding box center [206, 167] width 293 height 98
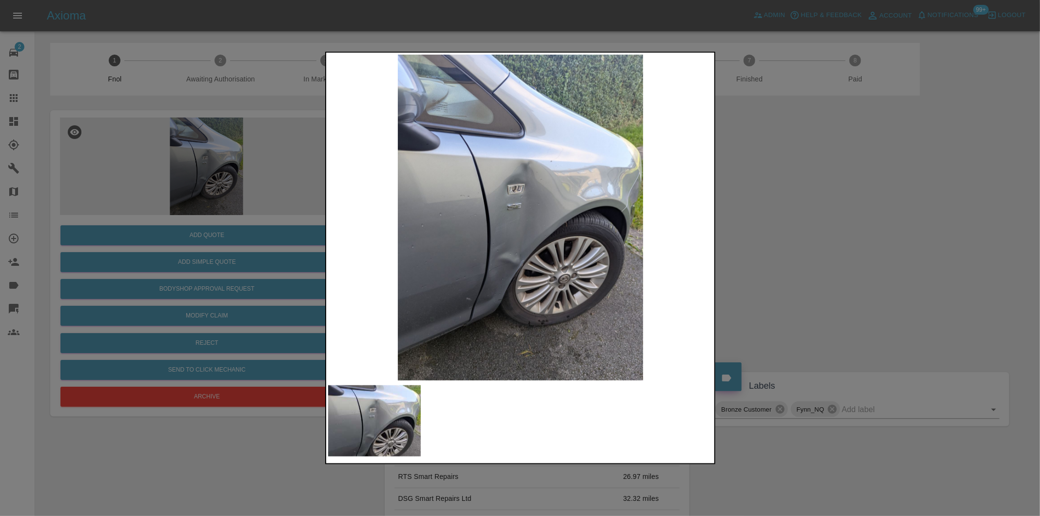
drag, startPoint x: 812, startPoint y: 198, endPoint x: 554, endPoint y: 254, distance: 263.8
click at [812, 199] on div at bounding box center [520, 258] width 1040 height 516
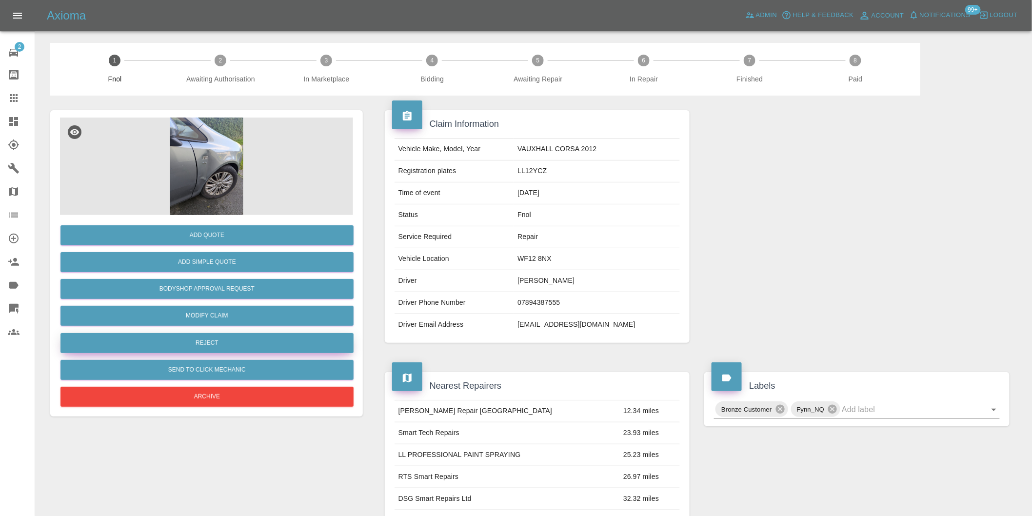
click at [218, 346] on button "Reject" at bounding box center [206, 343] width 293 height 20
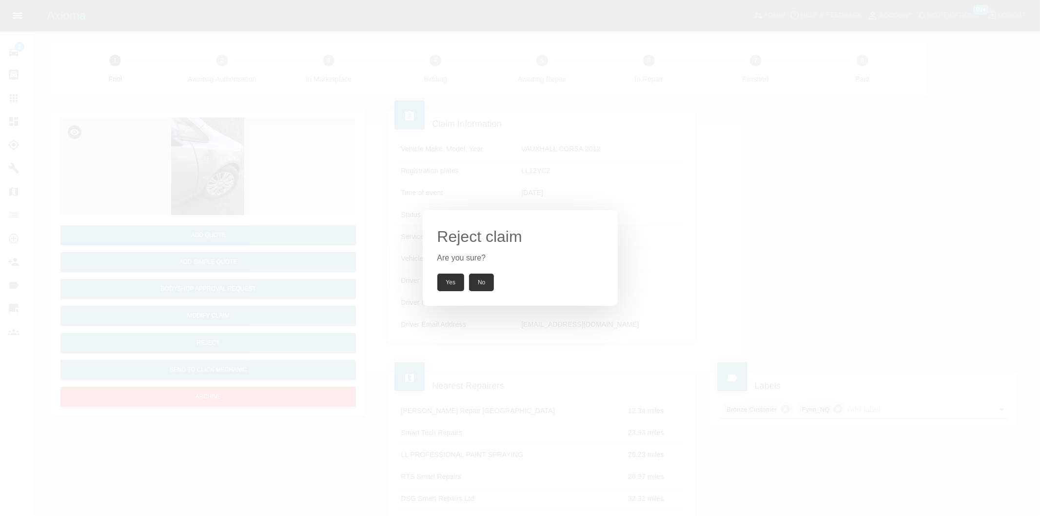
click at [450, 278] on button "Yes" at bounding box center [450, 283] width 27 height 18
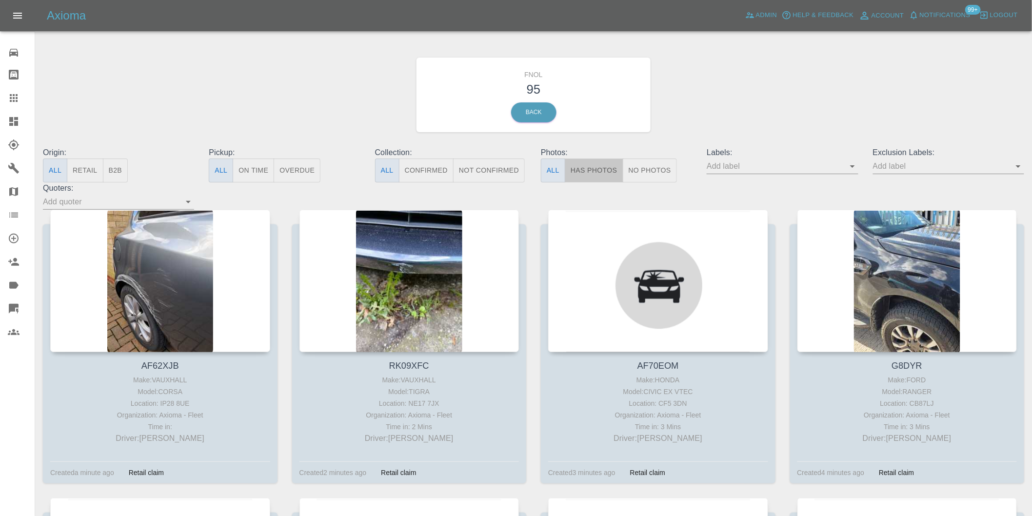
click at [605, 175] on button "Has Photos" at bounding box center [594, 170] width 59 height 24
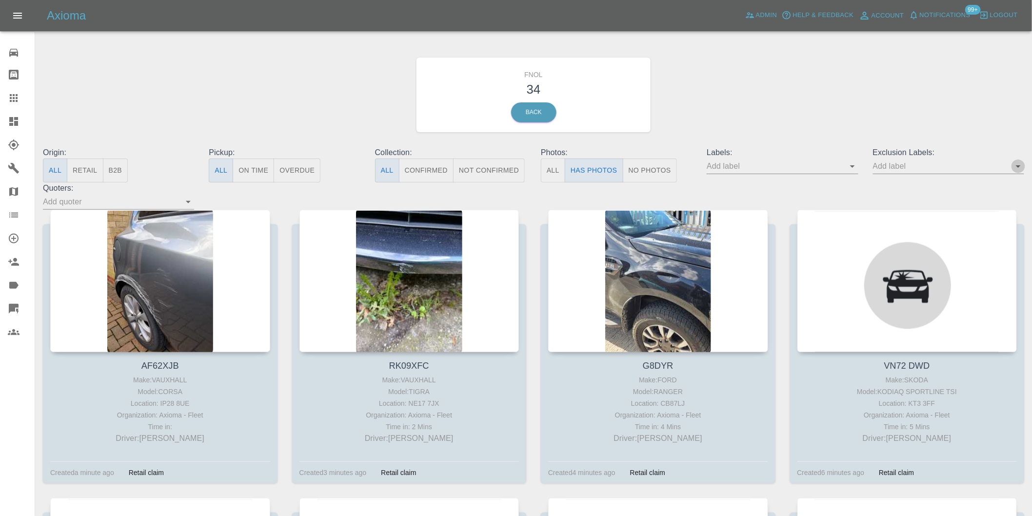
click at [1017, 169] on icon "Open" at bounding box center [1018, 166] width 12 height 12
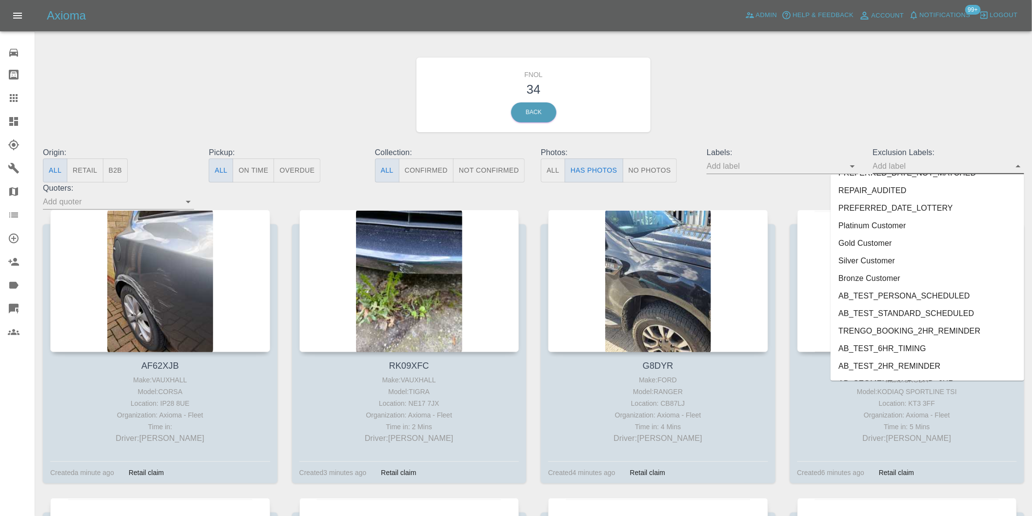
scroll to position [2118, 0]
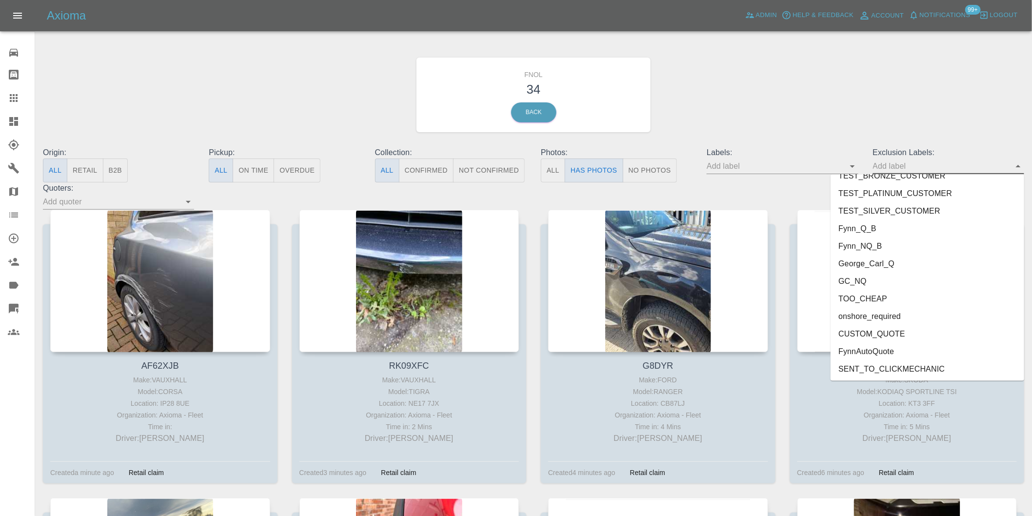
click at [868, 260] on li "George_Carl_Q" at bounding box center [927, 264] width 194 height 18
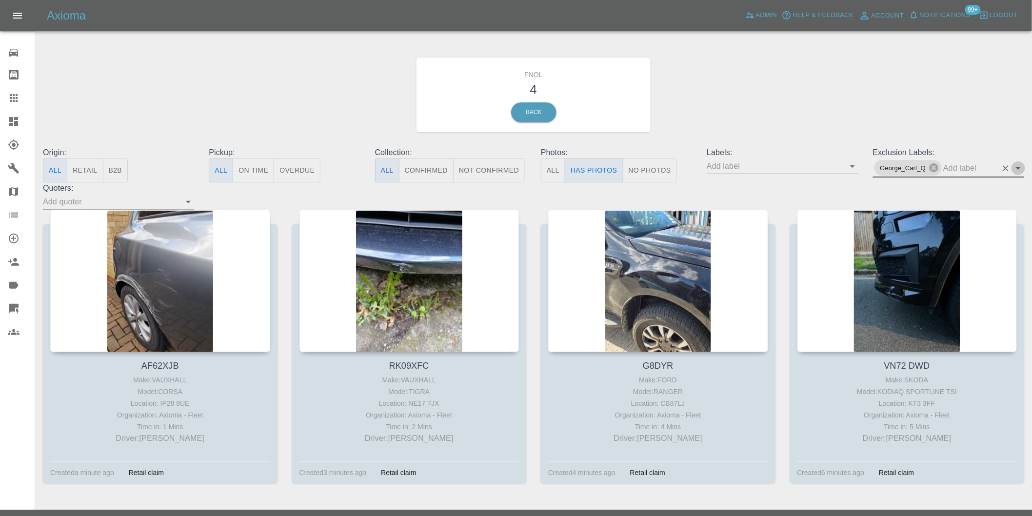
click at [1020, 170] on icon "Open" at bounding box center [1018, 168] width 12 height 12
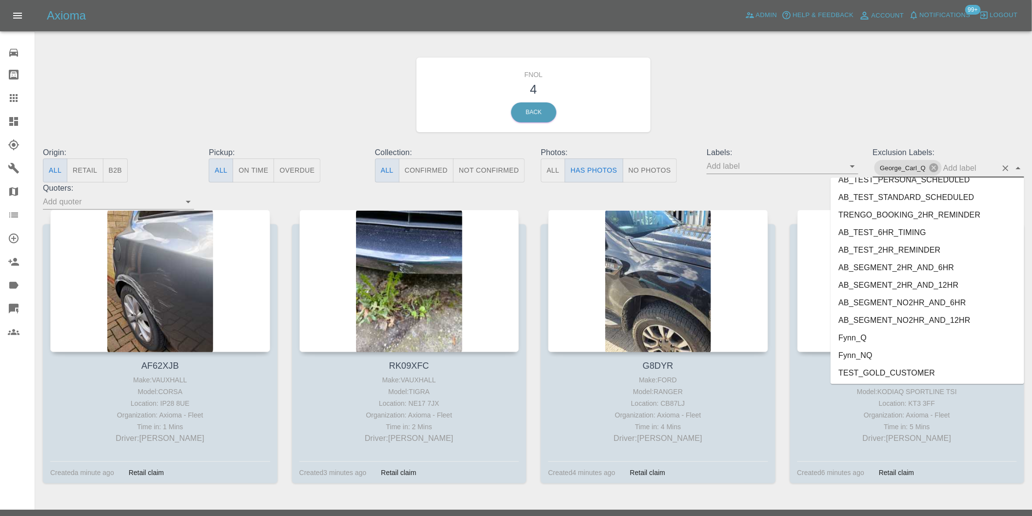
scroll to position [2100, 0]
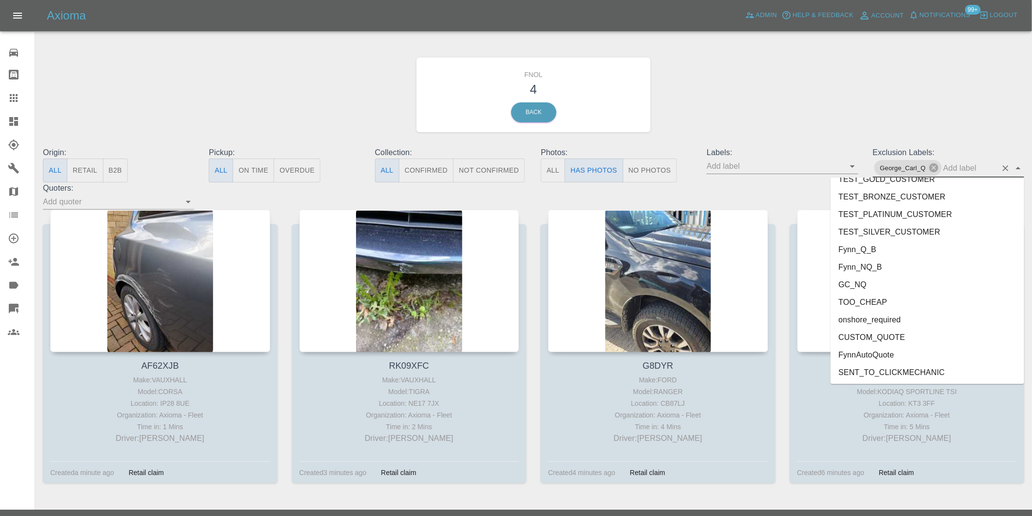
click at [898, 317] on li "onshore_required" at bounding box center [927, 320] width 194 height 18
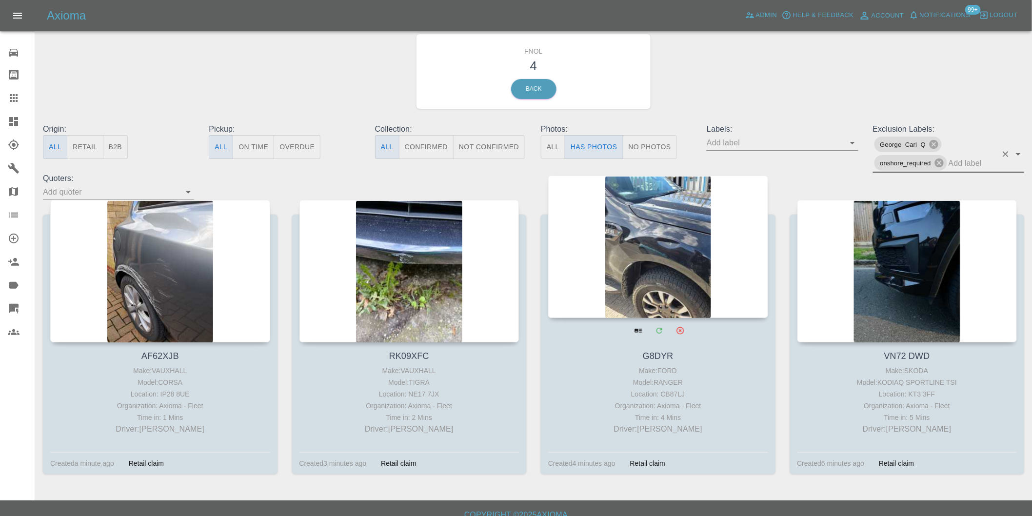
scroll to position [35, 0]
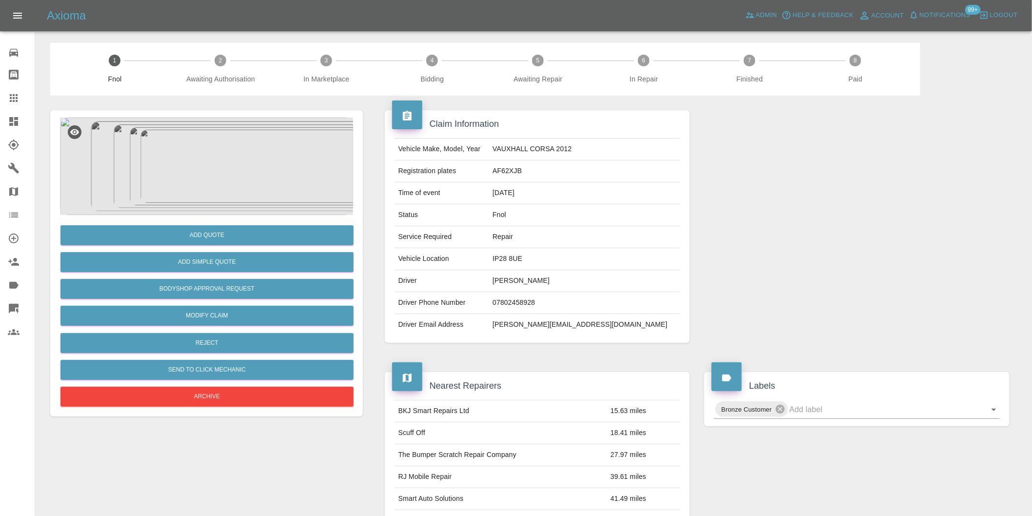
click at [187, 164] on img at bounding box center [206, 167] width 293 height 98
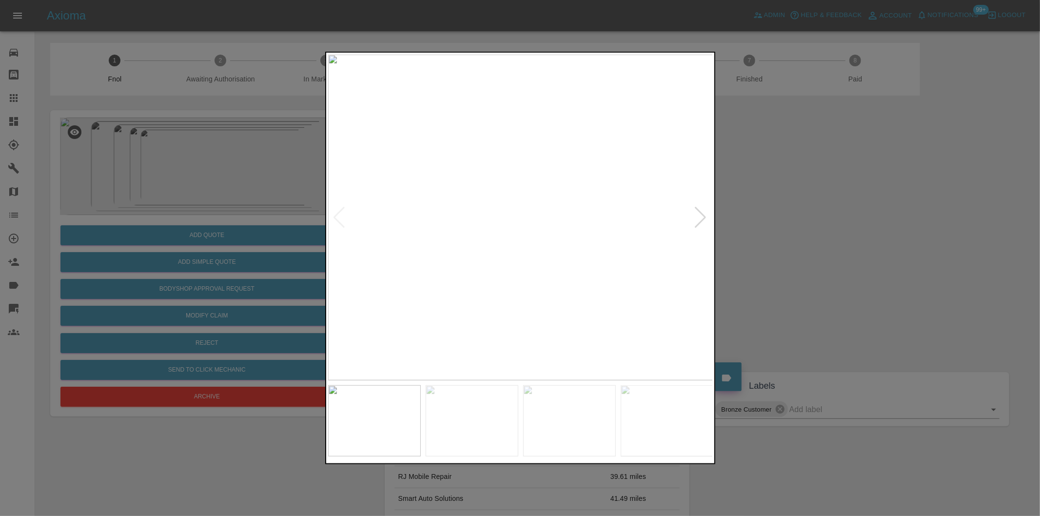
click at [701, 216] on div at bounding box center [700, 217] width 13 height 21
click at [700, 222] on img at bounding box center [520, 218] width 385 height 326
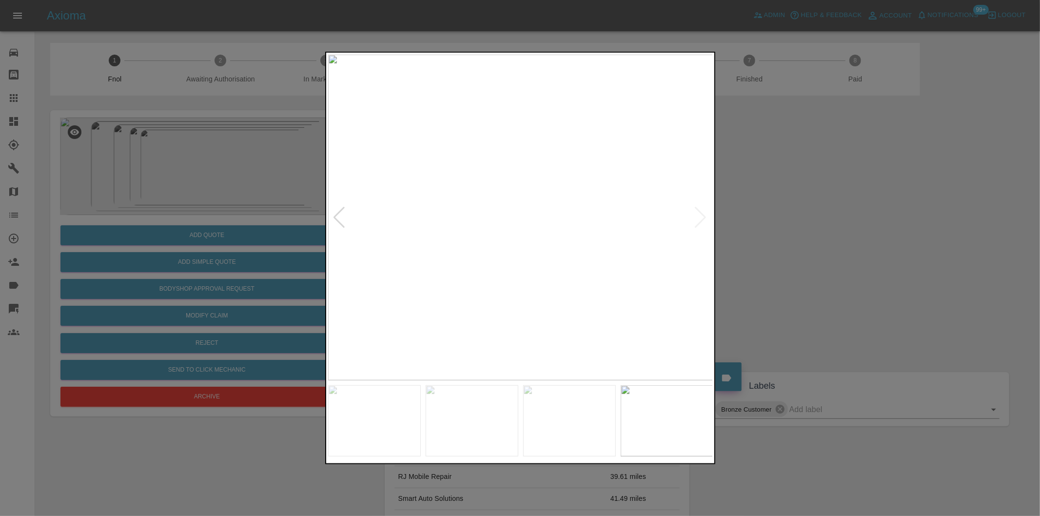
click at [783, 223] on div at bounding box center [520, 258] width 1040 height 516
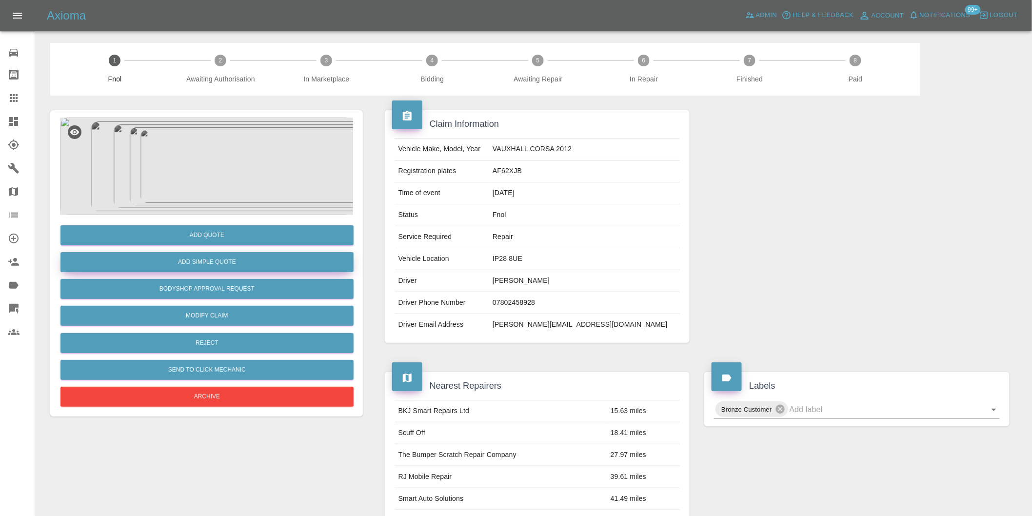
click at [237, 266] on button "Add Simple Quote" at bounding box center [206, 262] width 293 height 20
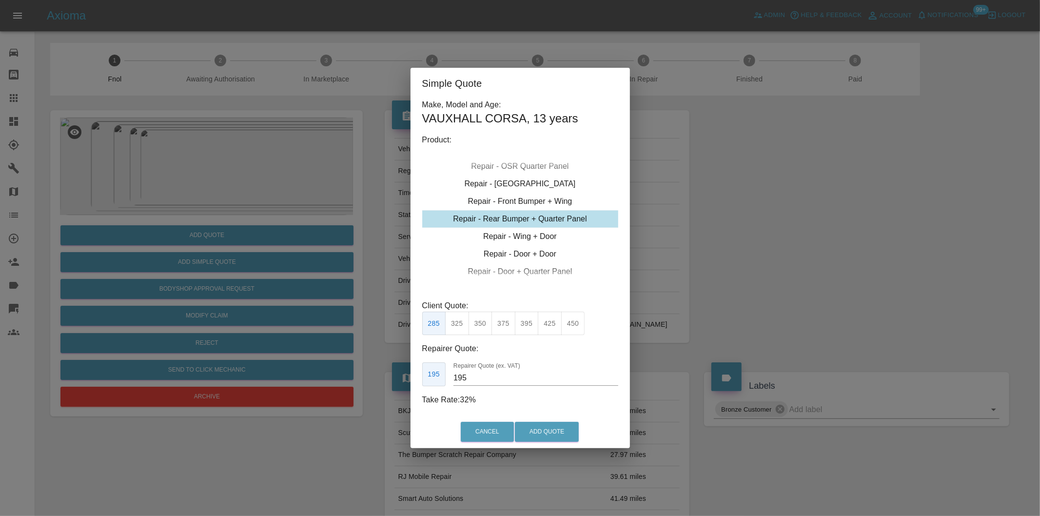
click at [574, 328] on button "450" at bounding box center [573, 324] width 24 height 24
type input "280"
click at [553, 432] on button "Add Quote" at bounding box center [547, 432] width 64 height 20
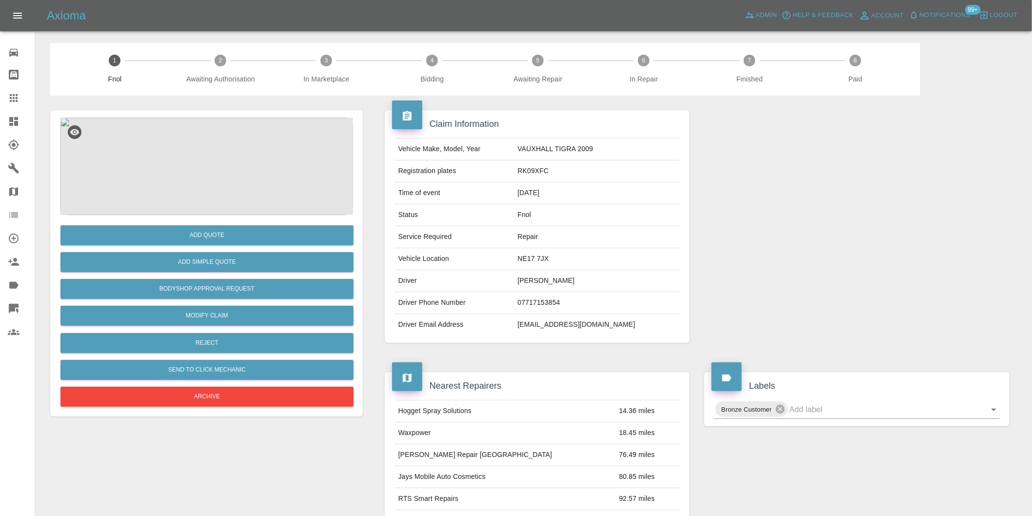
click at [226, 148] on img at bounding box center [206, 167] width 293 height 98
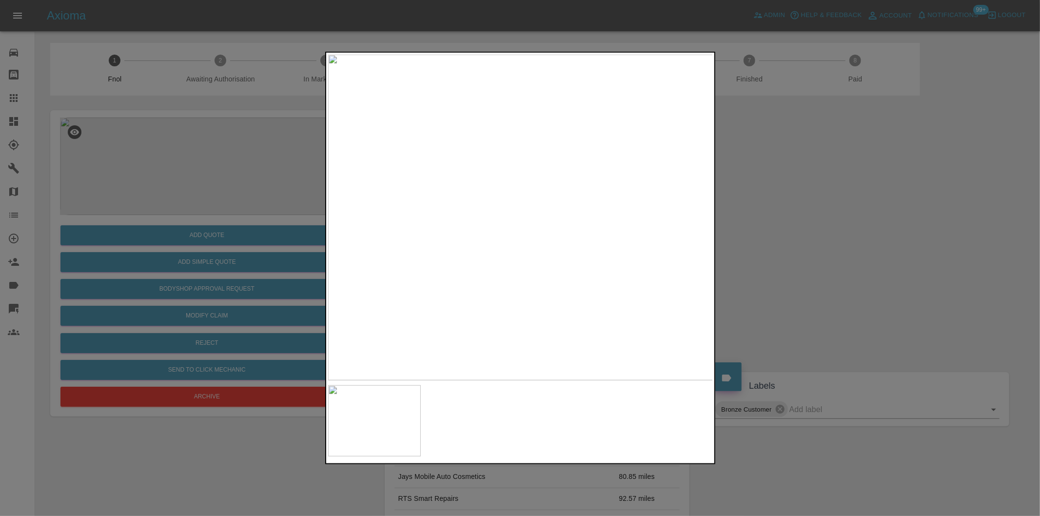
click at [543, 161] on img at bounding box center [520, 218] width 385 height 326
drag, startPoint x: 787, startPoint y: 210, endPoint x: 615, endPoint y: 308, distance: 197.9
click at [786, 210] on div at bounding box center [520, 258] width 1040 height 516
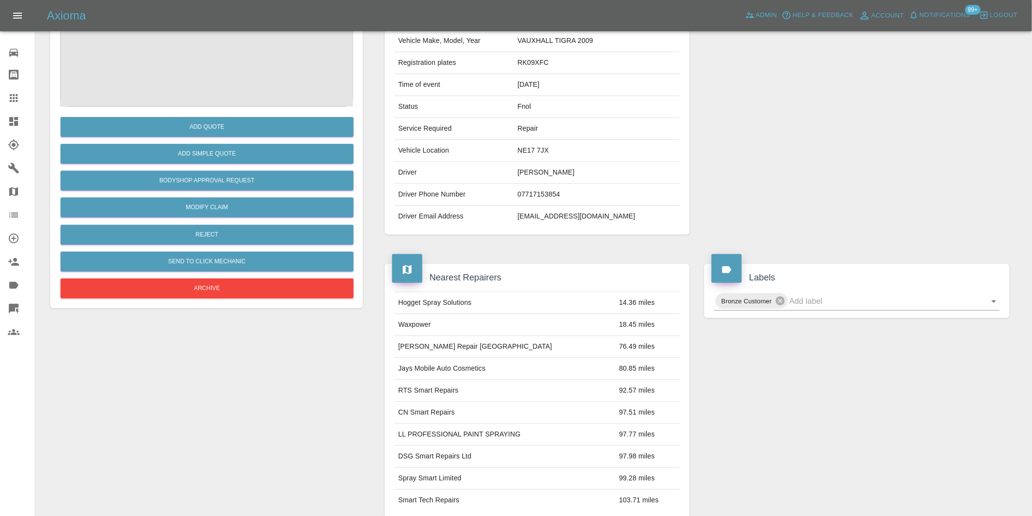
scroll to position [13, 0]
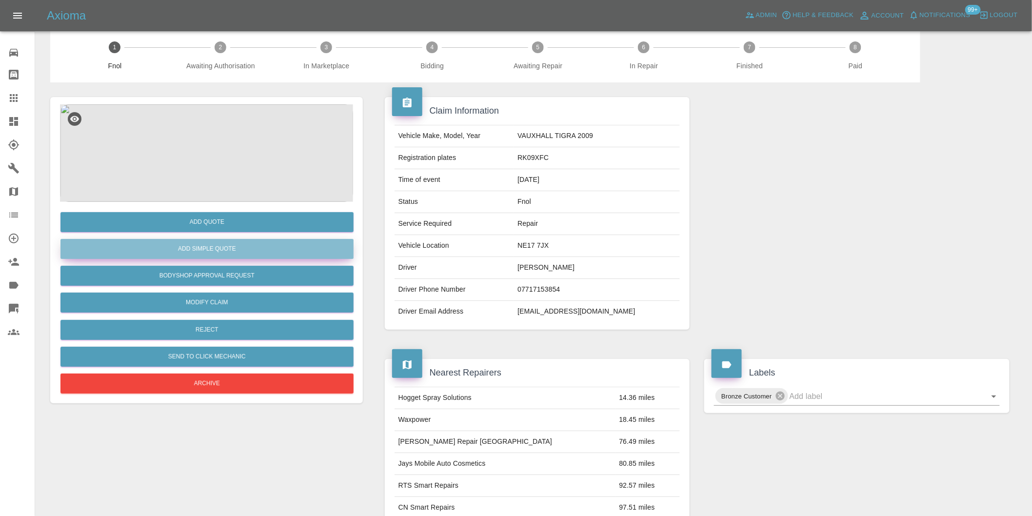
click at [233, 246] on button "Add Simple Quote" at bounding box center [206, 249] width 293 height 20
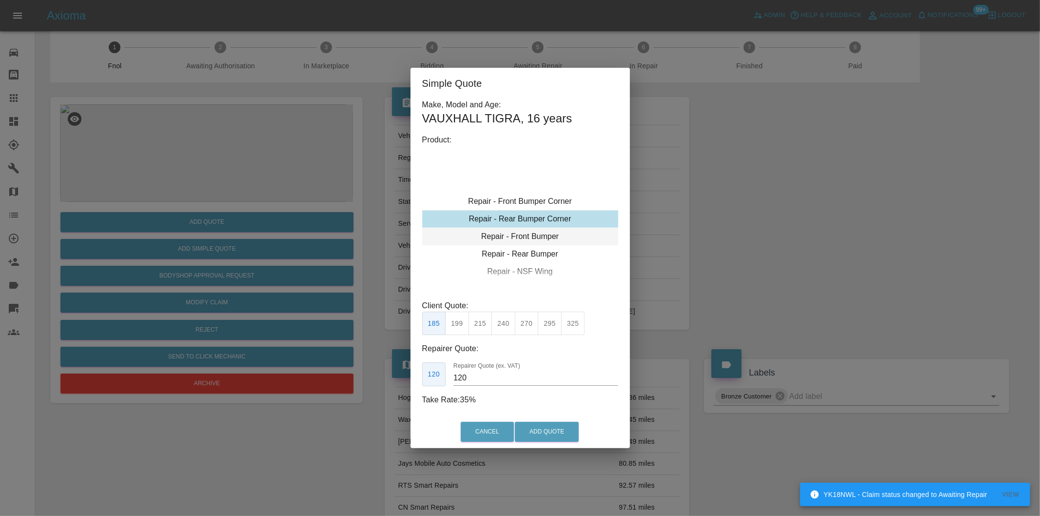
click at [534, 231] on div "Repair - Front Bumper" at bounding box center [520, 237] width 196 height 18
drag, startPoint x: 484, startPoint y: 327, endPoint x: 514, endPoint y: 392, distance: 71.1
click at [484, 328] on button "350" at bounding box center [481, 324] width 24 height 24
type input "210"
click at [521, 434] on button "Add Quote" at bounding box center [547, 432] width 64 height 20
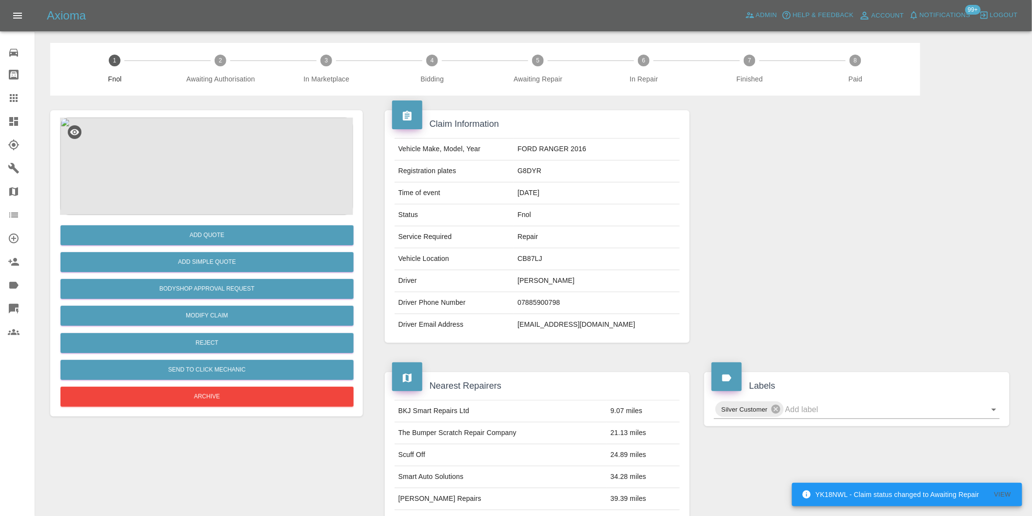
click at [224, 133] on img at bounding box center [206, 167] width 293 height 98
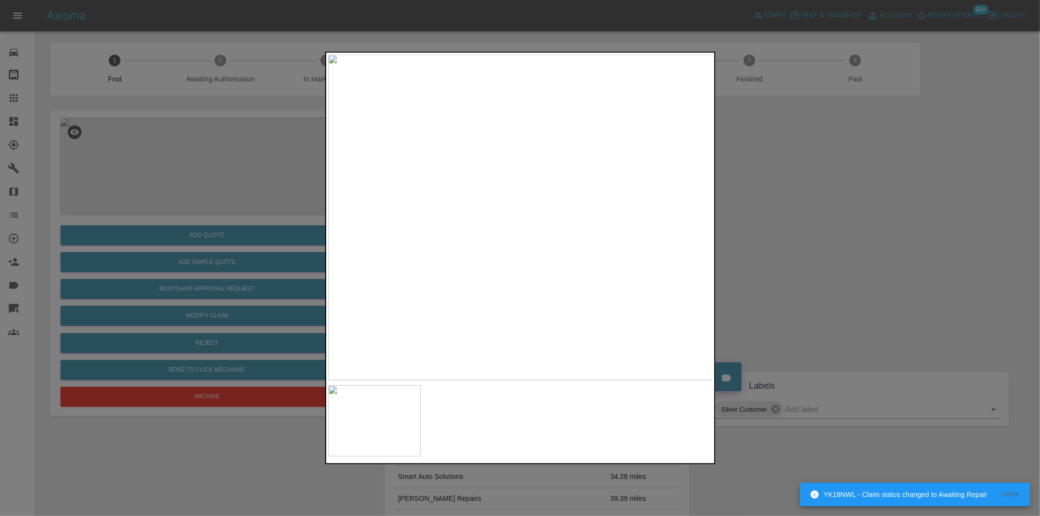
click at [557, 201] on img at bounding box center [520, 218] width 385 height 326
click at [557, 201] on img at bounding box center [409, 267] width 1156 height 977
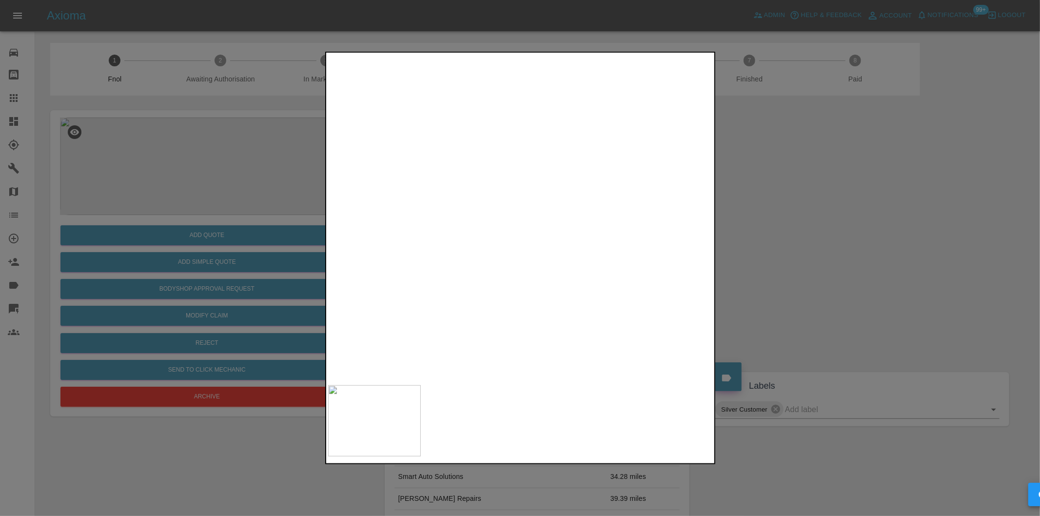
click at [557, 201] on img at bounding box center [409, 267] width 1156 height 977
click at [768, 204] on div at bounding box center [520, 258] width 1040 height 516
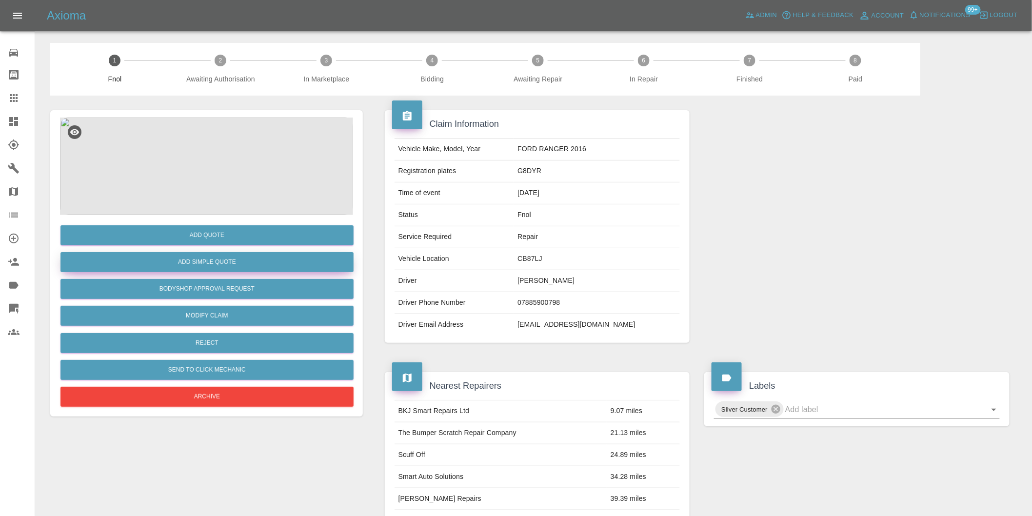
click at [216, 266] on button "Add Simple Quote" at bounding box center [206, 262] width 293 height 20
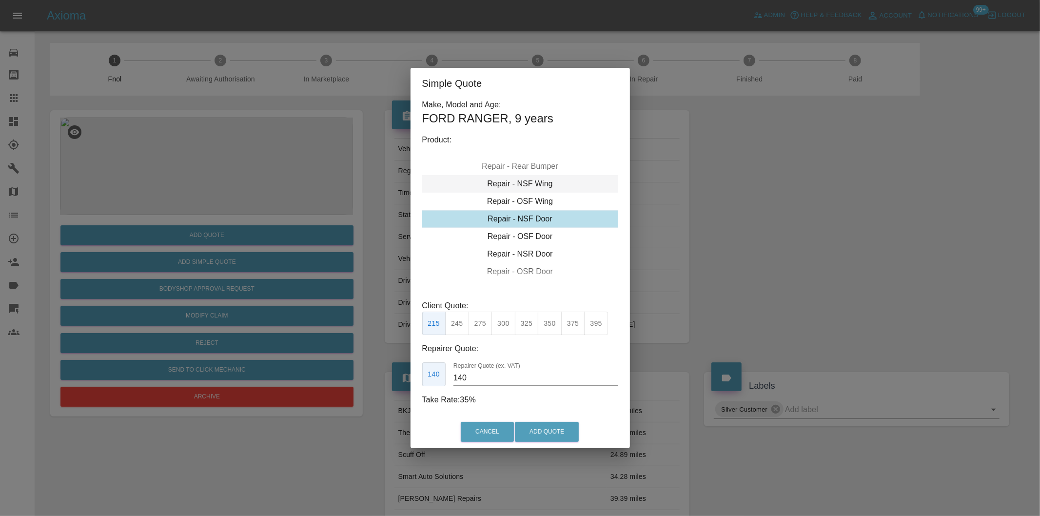
click at [544, 184] on div "Repair - NSF Wing" at bounding box center [520, 184] width 196 height 18
click at [536, 239] on div "Repair - OSF Wing" at bounding box center [520, 237] width 196 height 18
drag, startPoint x: 523, startPoint y: 317, endPoint x: 549, endPoint y: 389, distance: 75.7
click at [523, 320] on button "325" at bounding box center [527, 324] width 24 height 24
type input "210"
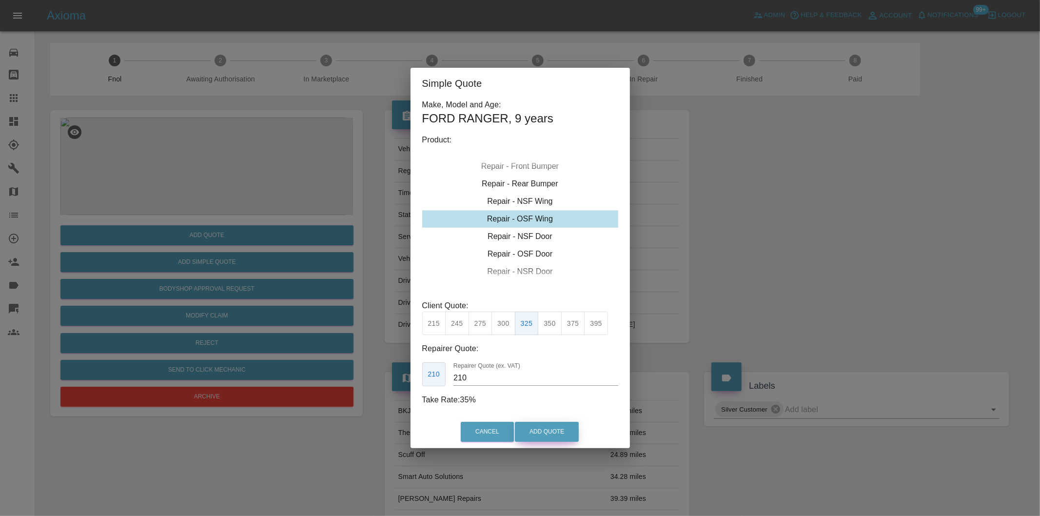
click at [542, 427] on button "Add Quote" at bounding box center [547, 432] width 64 height 20
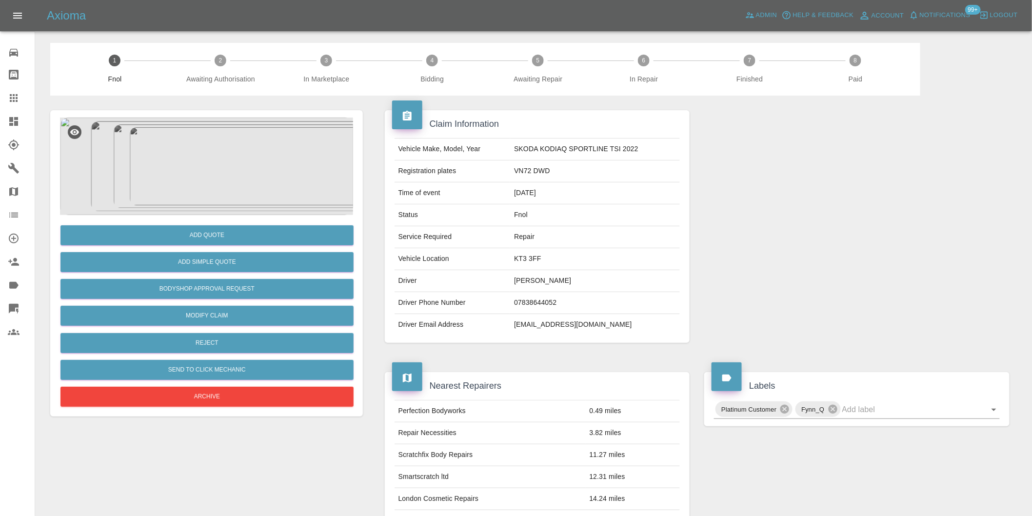
click at [212, 181] on img at bounding box center [206, 167] width 293 height 98
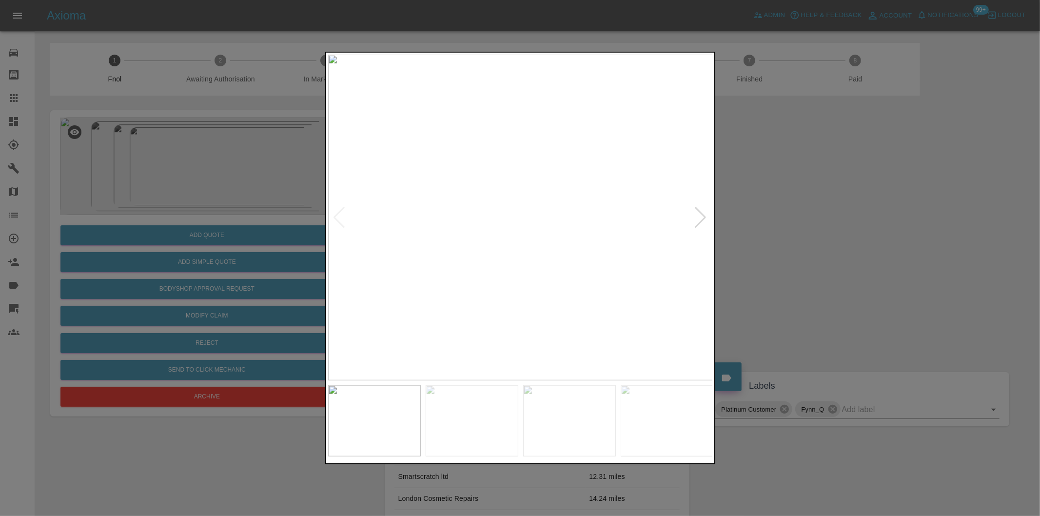
click at [699, 218] on div at bounding box center [700, 217] width 13 height 21
click at [699, 218] on img at bounding box center [520, 218] width 385 height 326
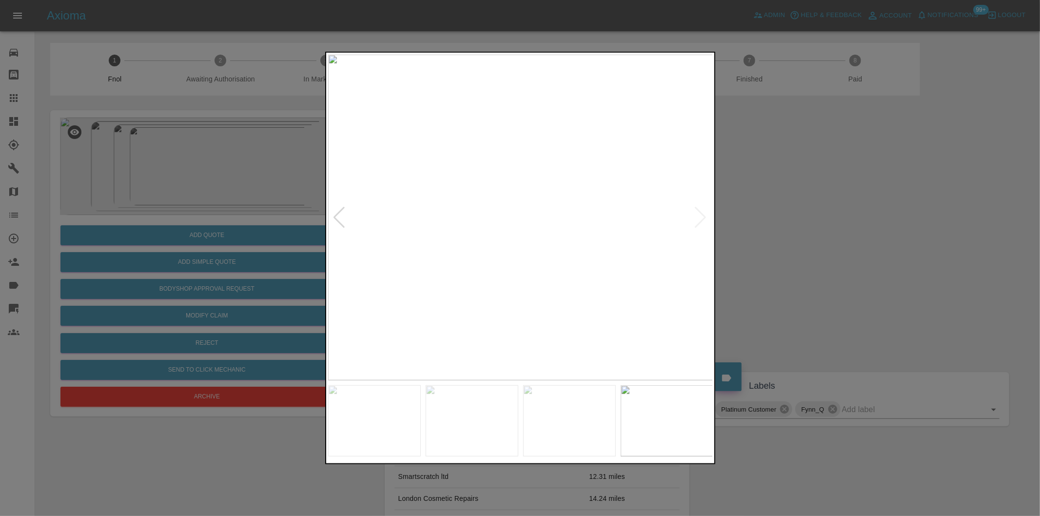
click at [338, 215] on div at bounding box center [339, 217] width 13 height 21
click at [498, 251] on img at bounding box center [520, 218] width 385 height 326
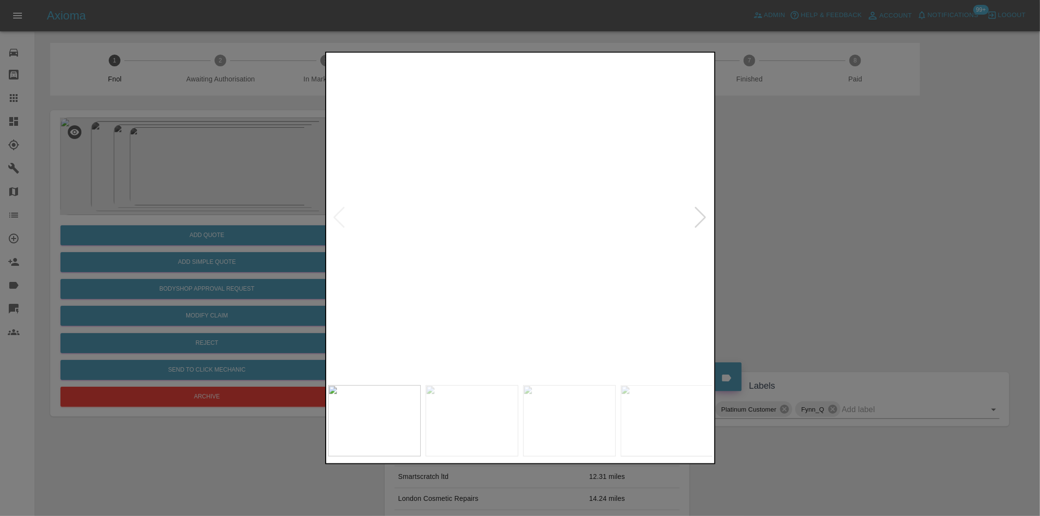
click at [498, 251] on img at bounding box center [587, 117] width 1156 height 977
click at [704, 215] on div at bounding box center [700, 217] width 13 height 21
click at [554, 250] on img at bounding box center [520, 218] width 385 height 326
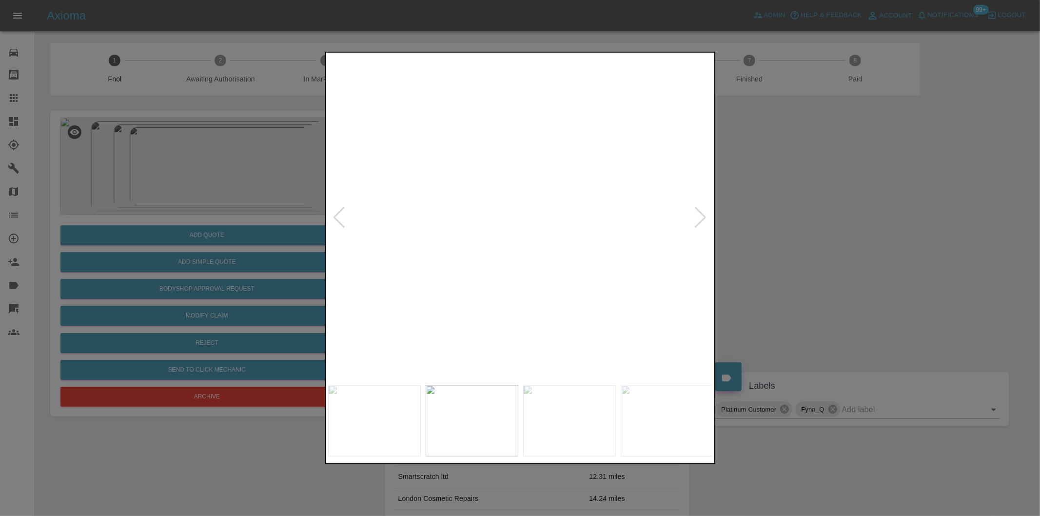
click at [515, 242] on img at bounding box center [417, 118] width 1156 height 977
click at [461, 281] on img at bounding box center [520, 218] width 385 height 326
click at [512, 242] on img at bounding box center [696, 24] width 1156 height 977
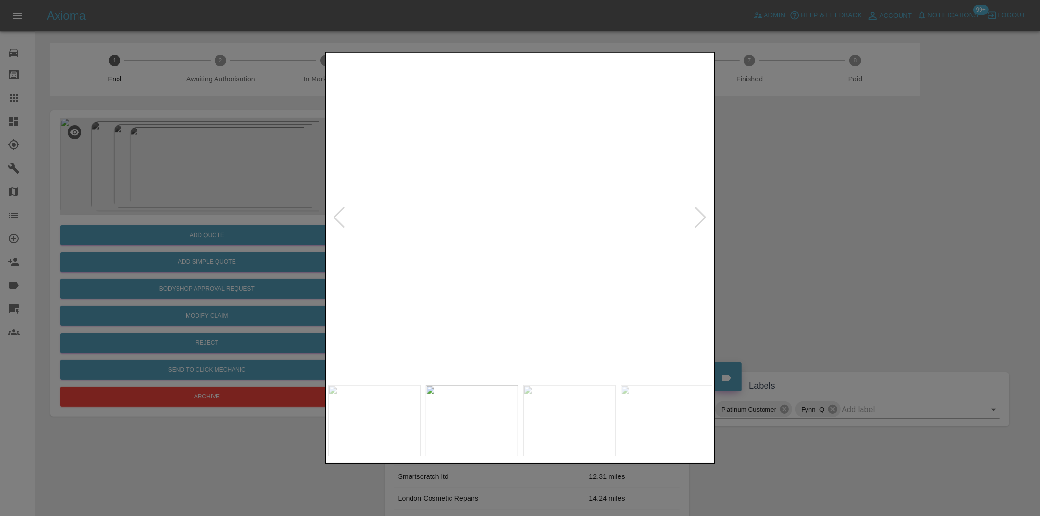
click at [512, 242] on img at bounding box center [696, 24] width 1156 height 977
click at [339, 221] on div at bounding box center [339, 217] width 13 height 21
click at [339, 221] on img at bounding box center [520, 218] width 385 height 326
click at [701, 221] on div at bounding box center [700, 217] width 13 height 21
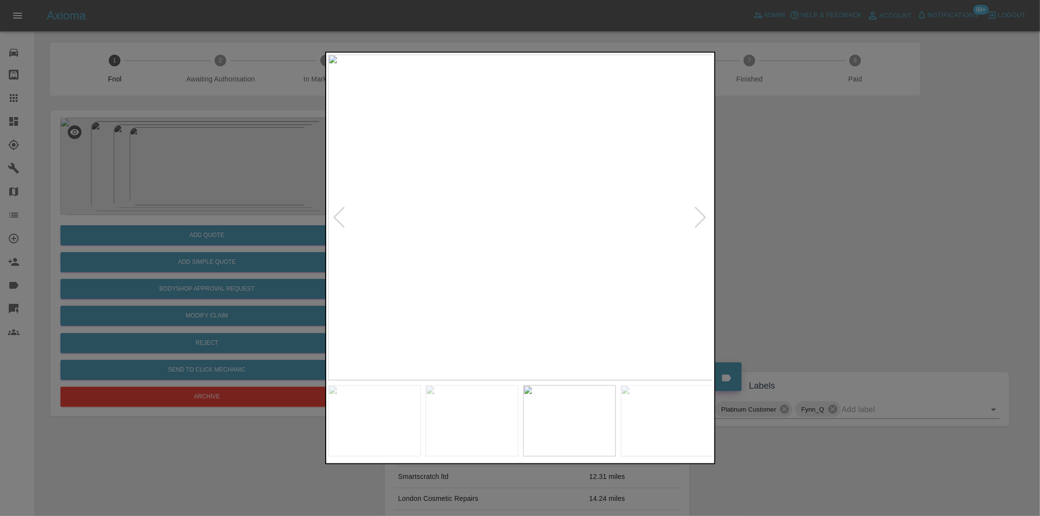
click at [569, 251] on img at bounding box center [520, 218] width 385 height 326
click at [551, 247] on img at bounding box center [373, 117] width 1156 height 977
click at [800, 225] on div at bounding box center [520, 258] width 1040 height 516
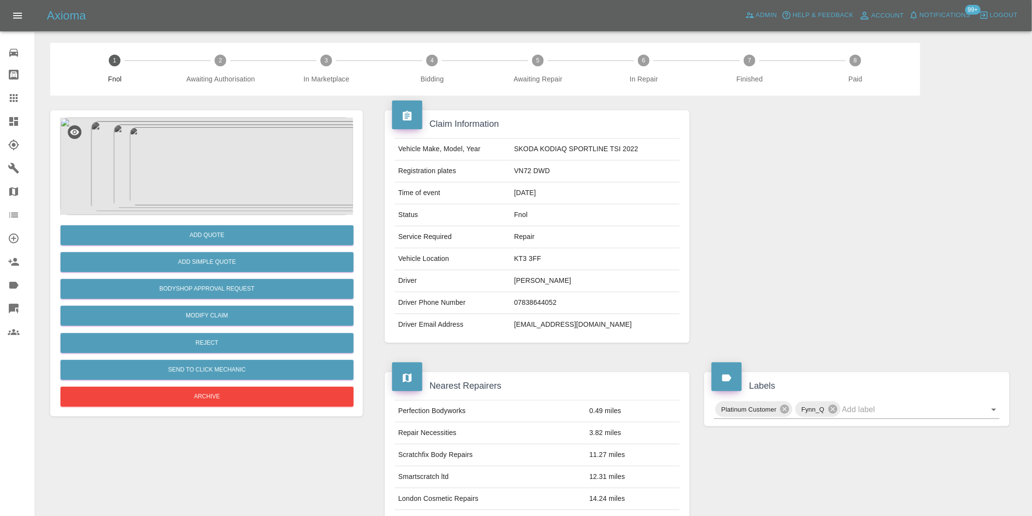
click at [201, 176] on img at bounding box center [206, 167] width 293 height 98
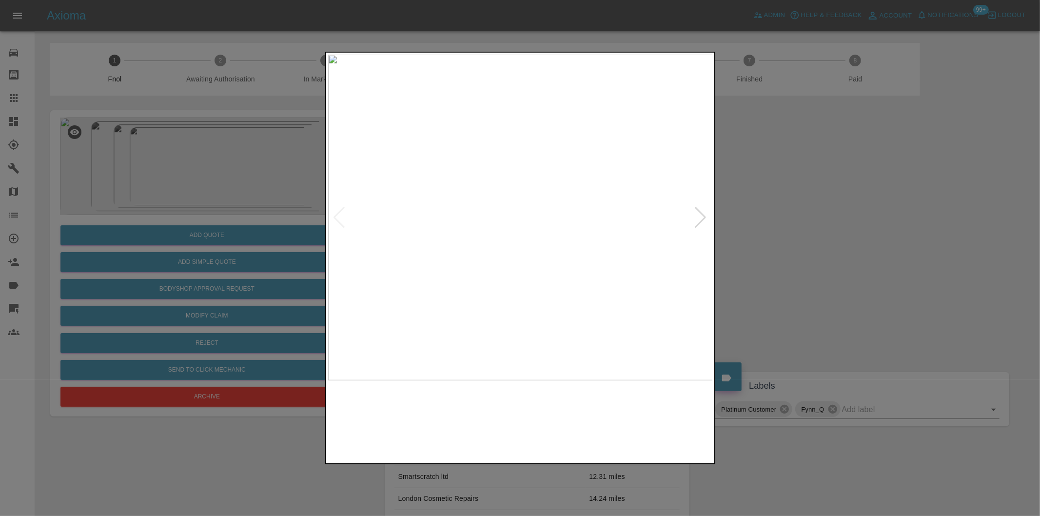
click at [497, 240] on img at bounding box center [520, 218] width 385 height 326
click at [705, 215] on div at bounding box center [700, 217] width 13 height 21
click at [811, 217] on div at bounding box center [520, 258] width 1040 height 516
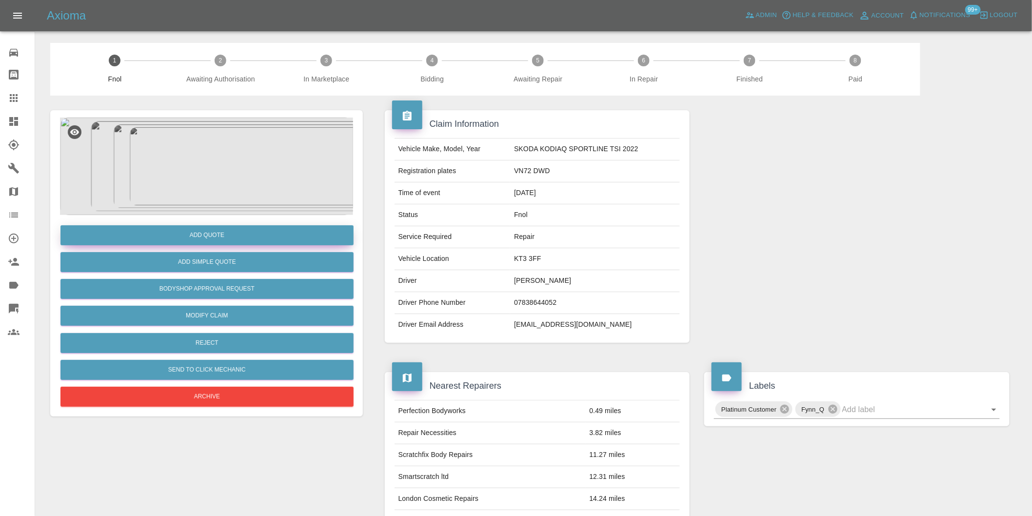
click at [211, 233] on button "Add Quote" at bounding box center [206, 235] width 293 height 20
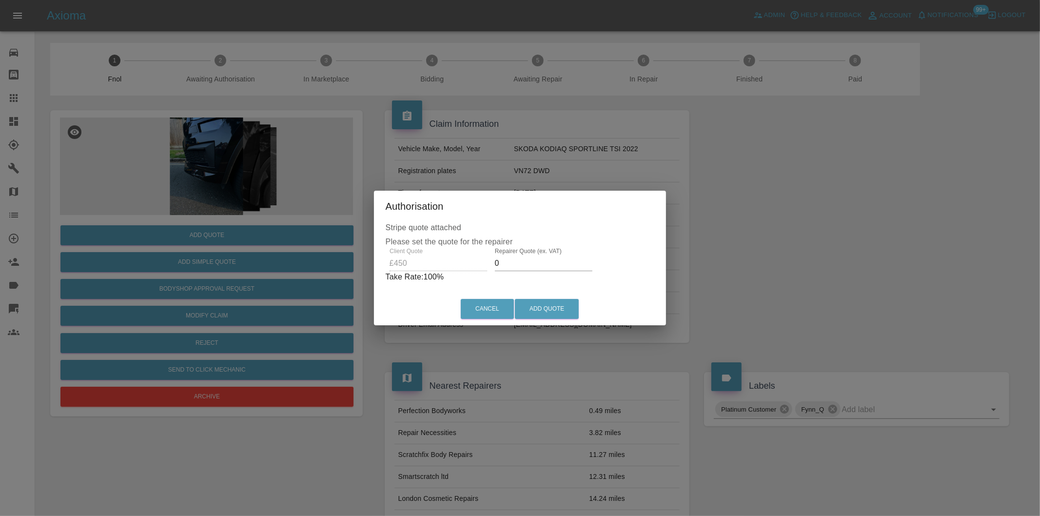
click at [528, 266] on input "0" at bounding box center [544, 264] width 98 height 16
type input "0290"
click at [561, 304] on button "Add Quote" at bounding box center [547, 309] width 64 height 20
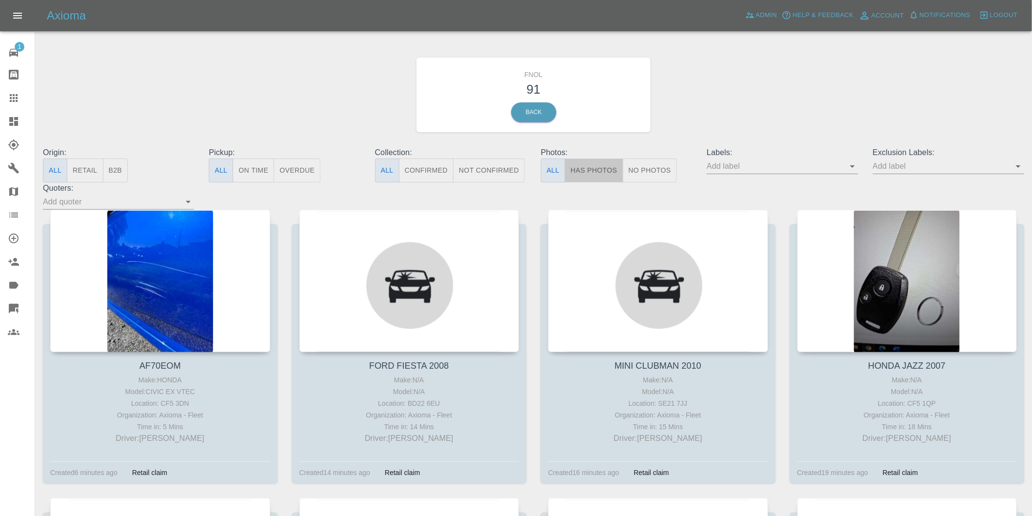
click at [598, 168] on button "Has Photos" at bounding box center [594, 170] width 59 height 24
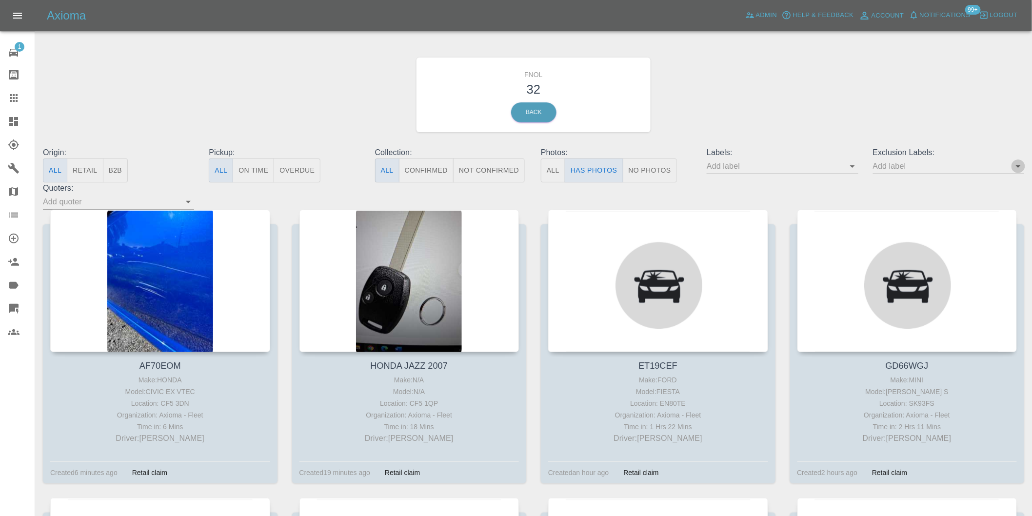
click at [1018, 165] on icon "Open" at bounding box center [1018, 166] width 12 height 12
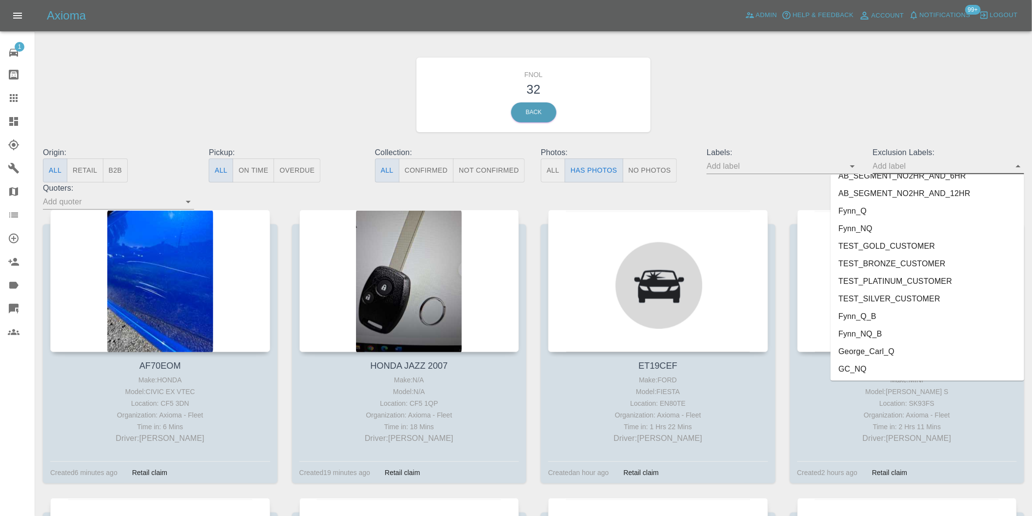
scroll to position [2118, 0]
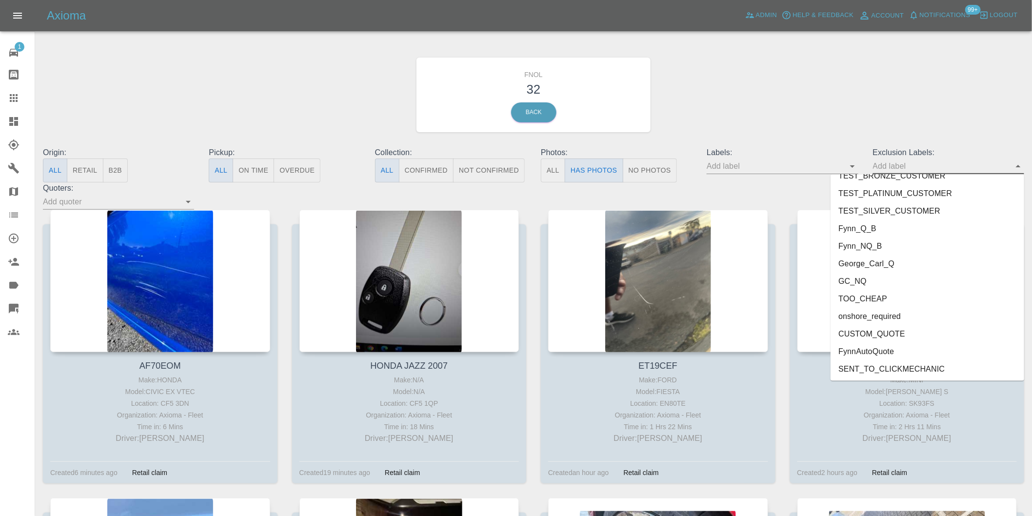
click at [887, 316] on li "onshore_required" at bounding box center [927, 317] width 194 height 18
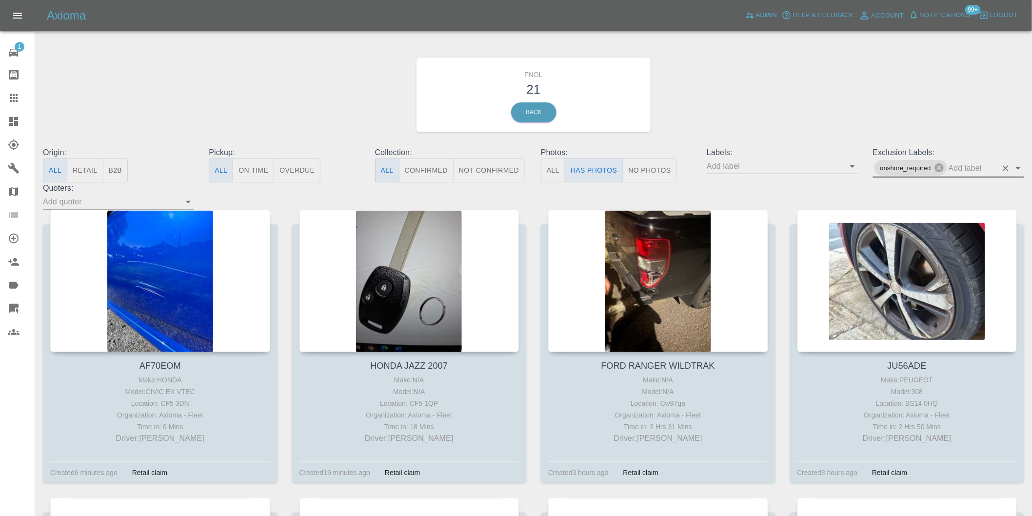
click at [1018, 167] on icon "Open" at bounding box center [1018, 168] width 5 height 2
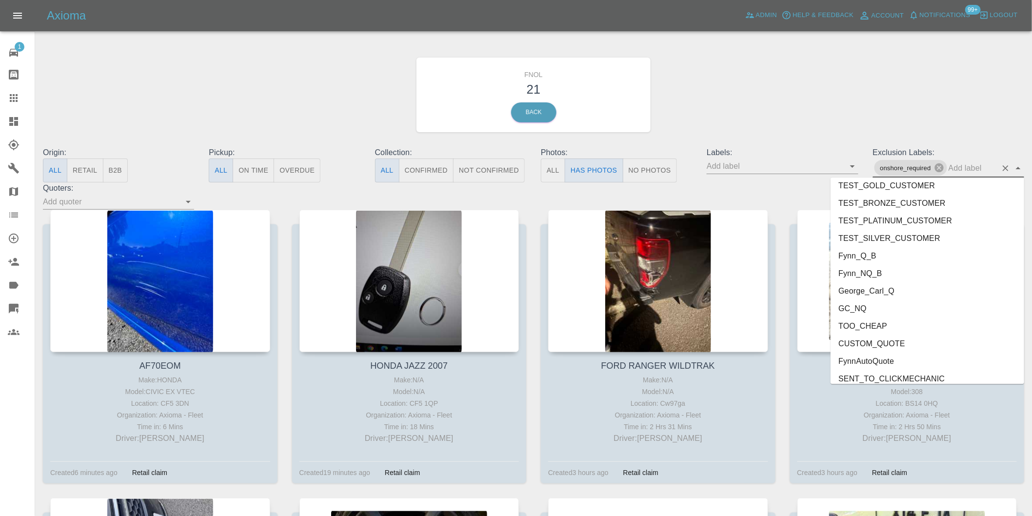
scroll to position [2100, 0]
click at [863, 284] on li "George_Carl_Q" at bounding box center [927, 285] width 194 height 18
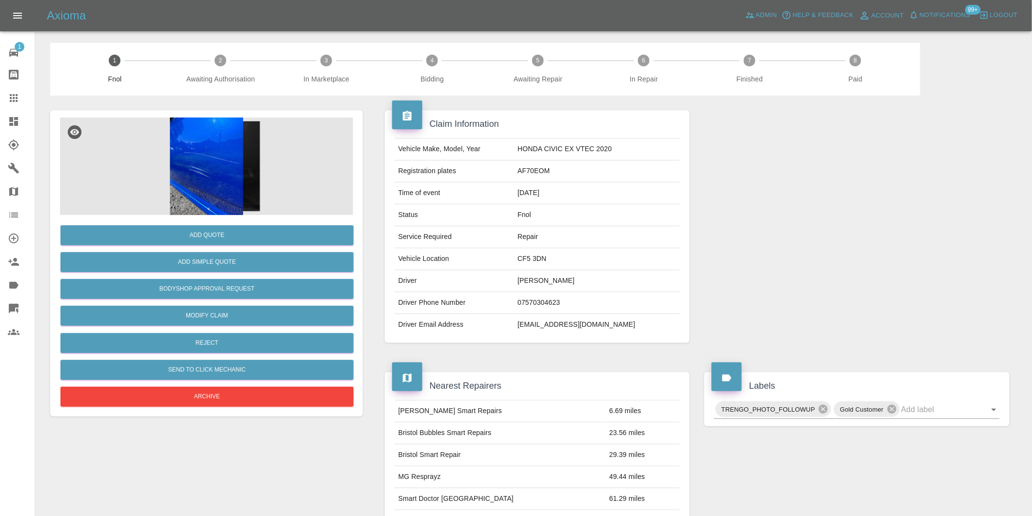
click at [207, 150] on img at bounding box center [206, 167] width 293 height 98
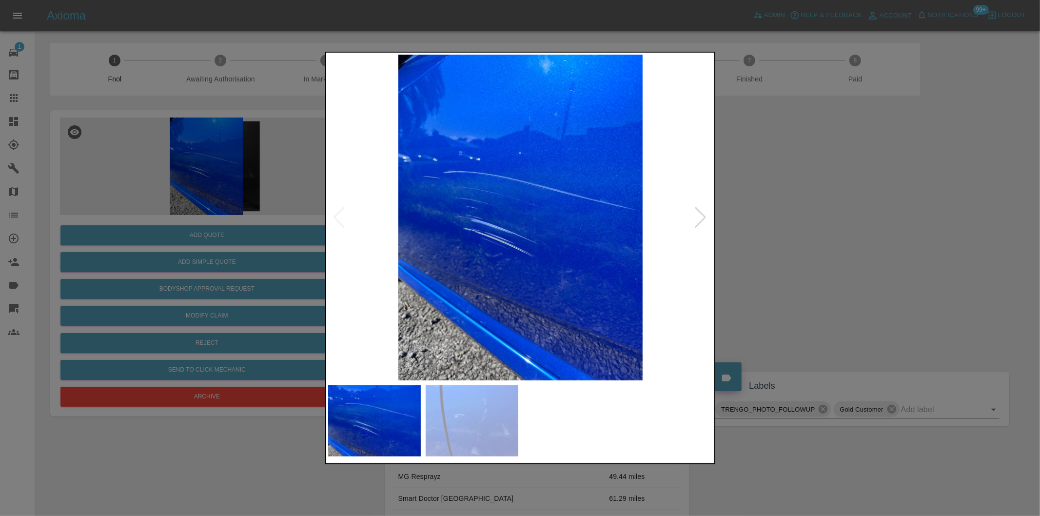
click at [703, 221] on div at bounding box center [700, 217] width 13 height 21
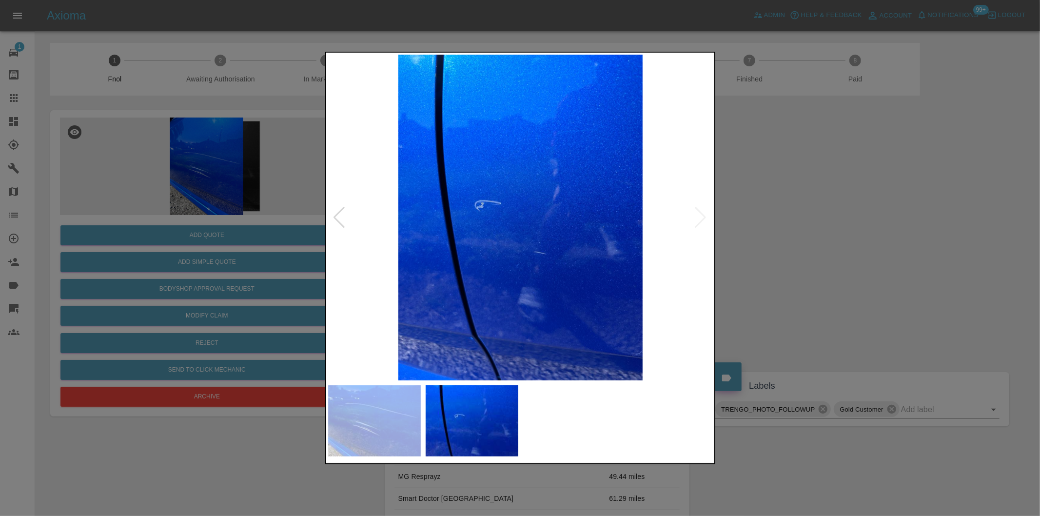
click at [703, 221] on img at bounding box center [520, 218] width 385 height 326
click at [869, 249] on div at bounding box center [520, 258] width 1040 height 516
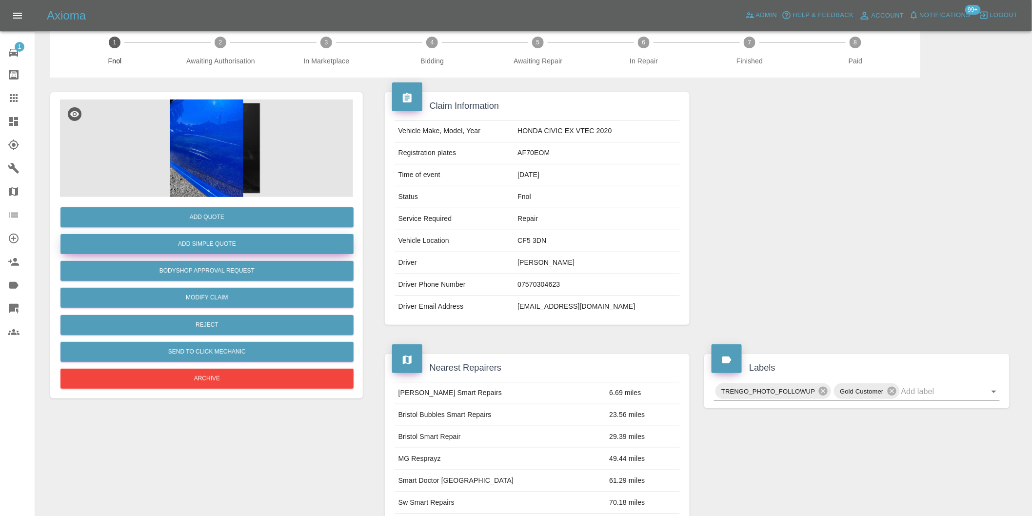
scroll to position [13, 0]
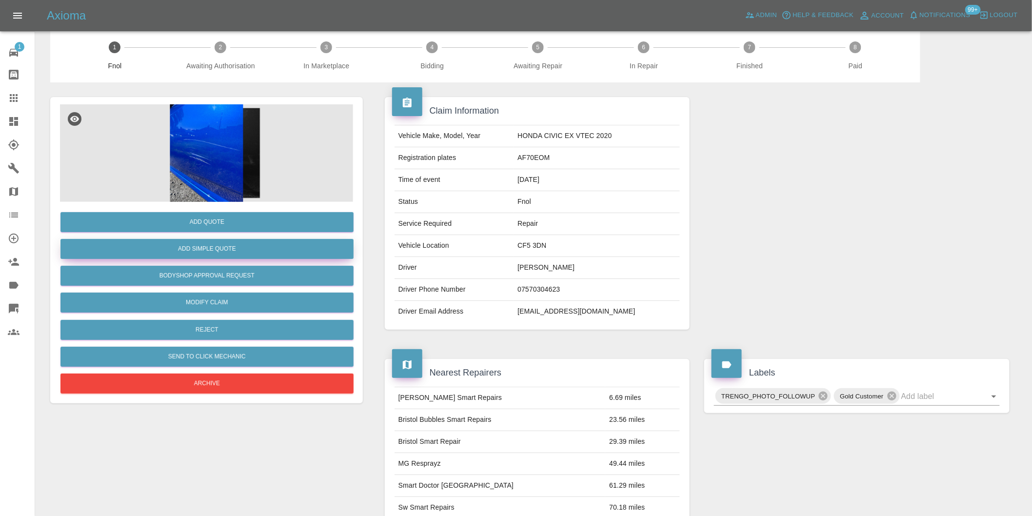
click at [224, 247] on button "Add Simple Quote" at bounding box center [206, 249] width 293 height 20
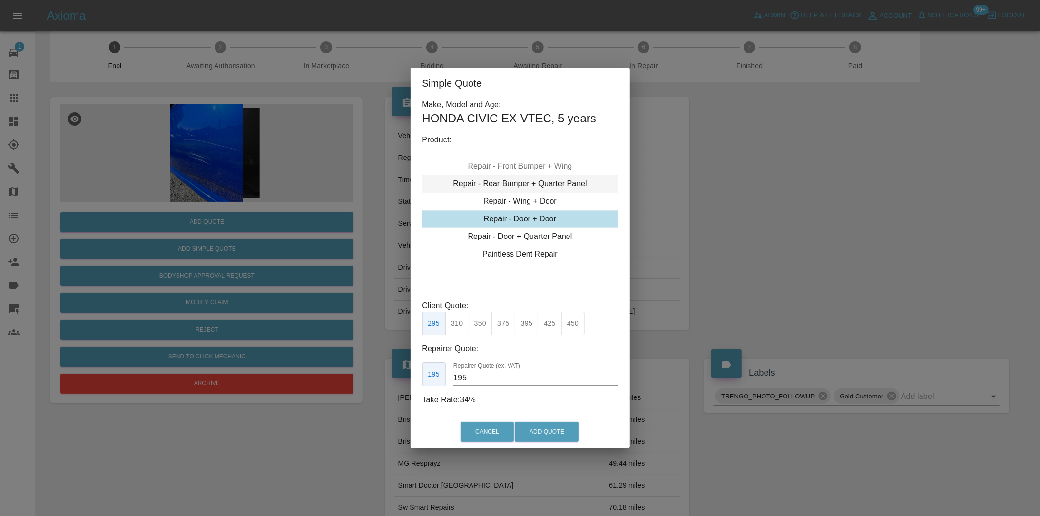
type input "230"
click at [532, 430] on button "Add Quote" at bounding box center [547, 432] width 64 height 20
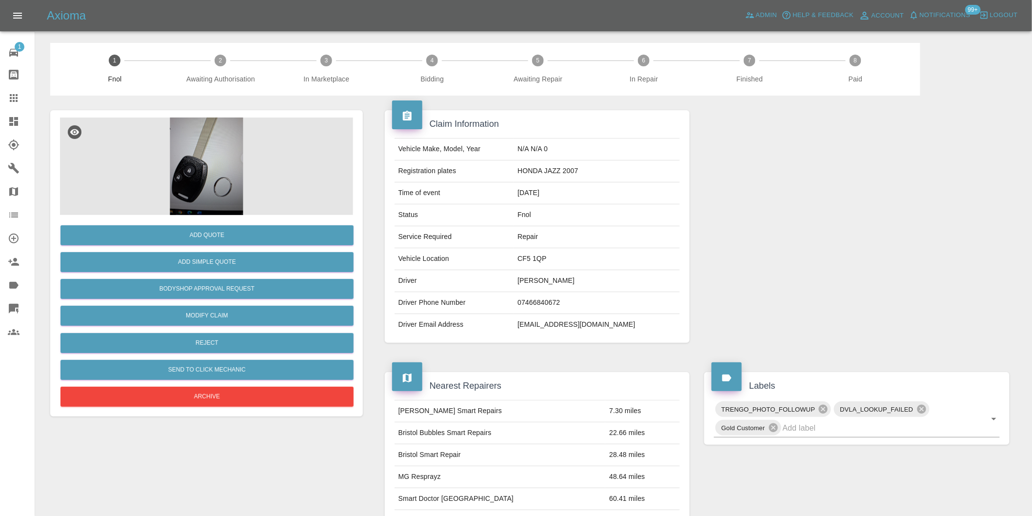
click at [184, 157] on img at bounding box center [206, 167] width 293 height 98
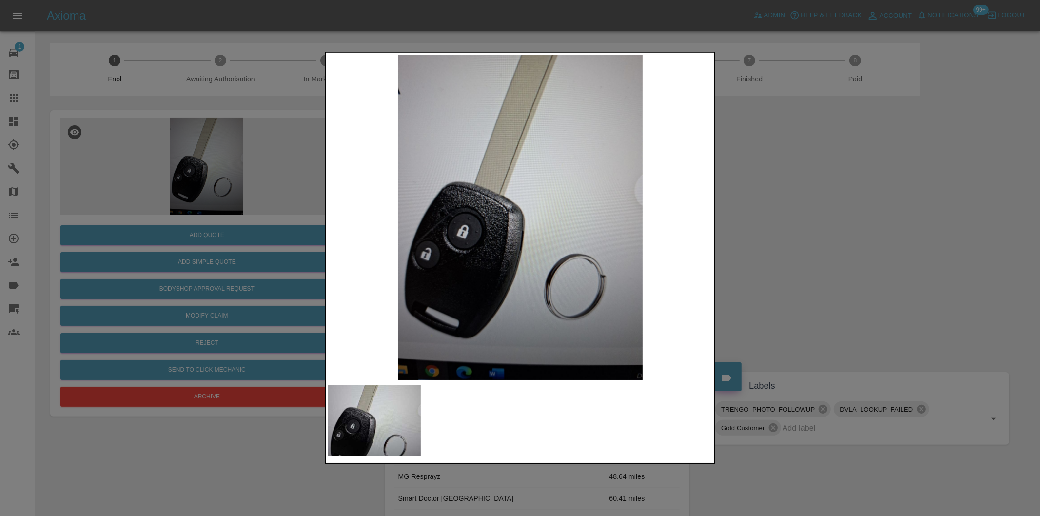
drag, startPoint x: 787, startPoint y: 212, endPoint x: 691, endPoint y: 238, distance: 98.5
click at [787, 212] on div at bounding box center [520, 258] width 1040 height 516
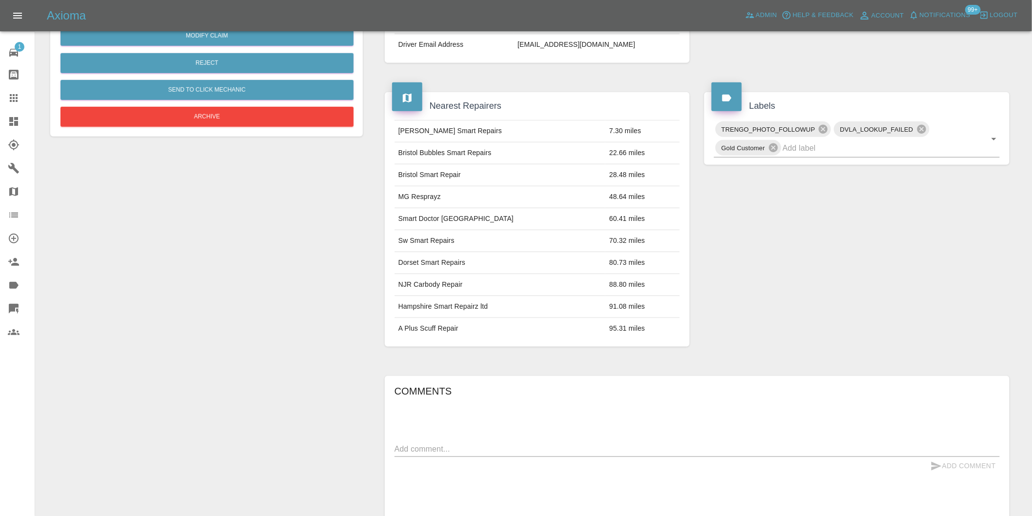
scroll to position [122, 0]
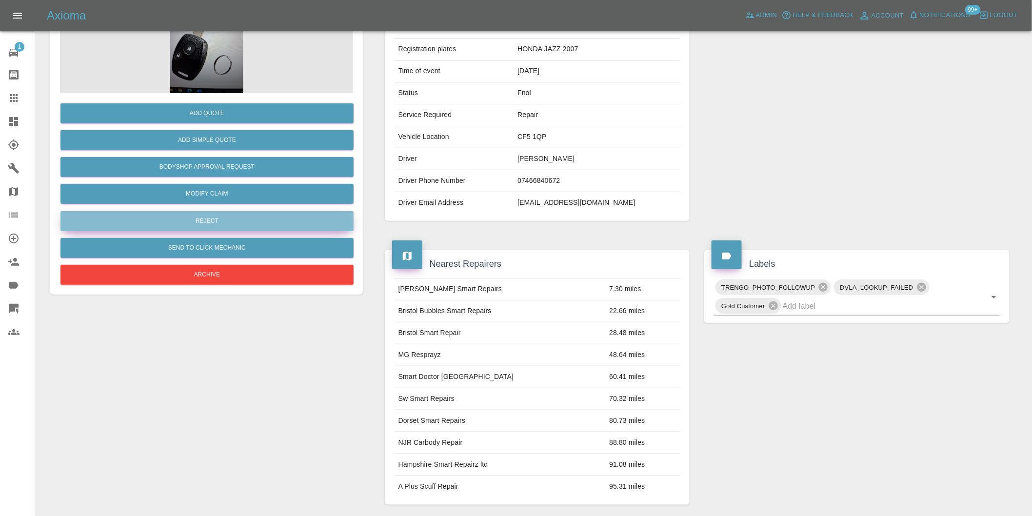
click at [229, 217] on button "Reject" at bounding box center [206, 221] width 293 height 20
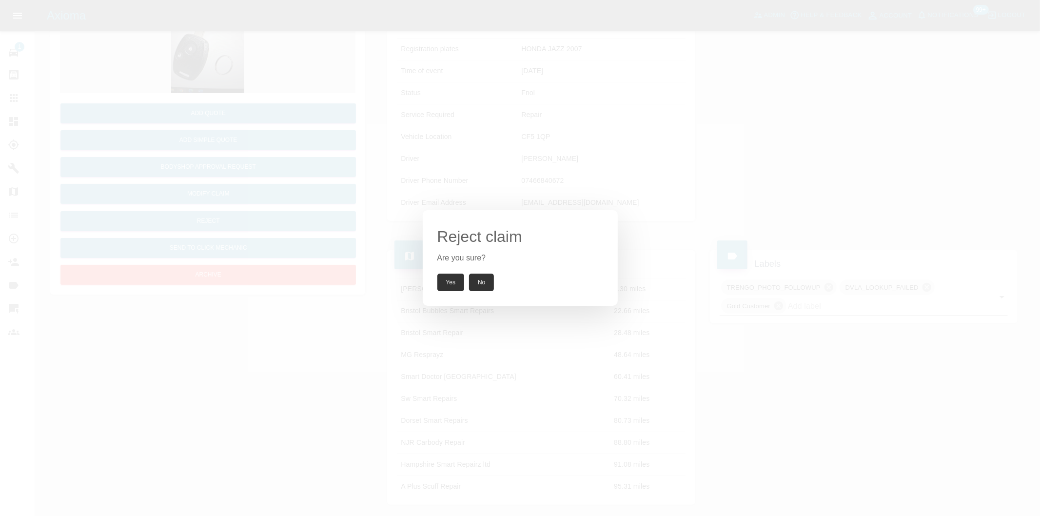
click at [449, 280] on button "Yes" at bounding box center [450, 283] width 27 height 18
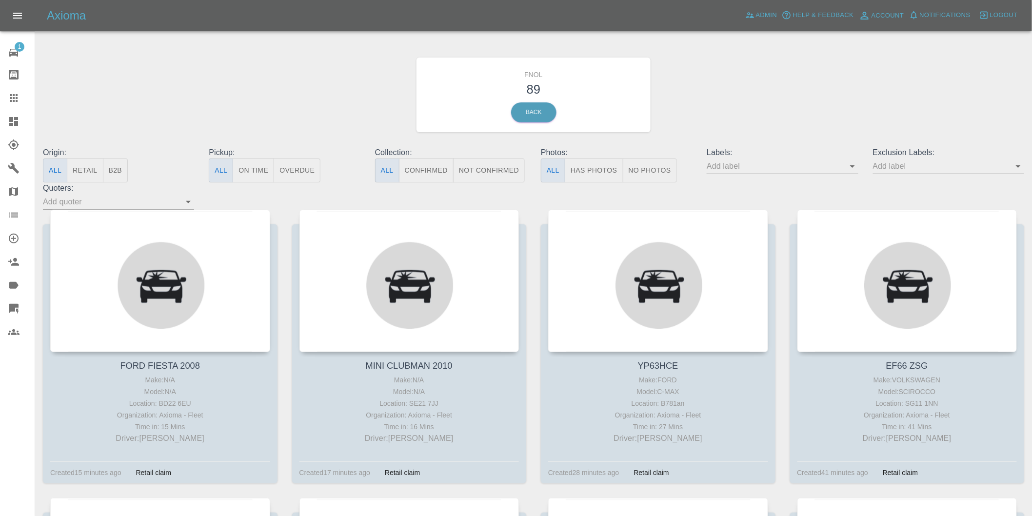
click at [598, 177] on button "Has Photos" at bounding box center [594, 170] width 59 height 24
click at [1022, 168] on icon "Open" at bounding box center [1018, 166] width 12 height 12
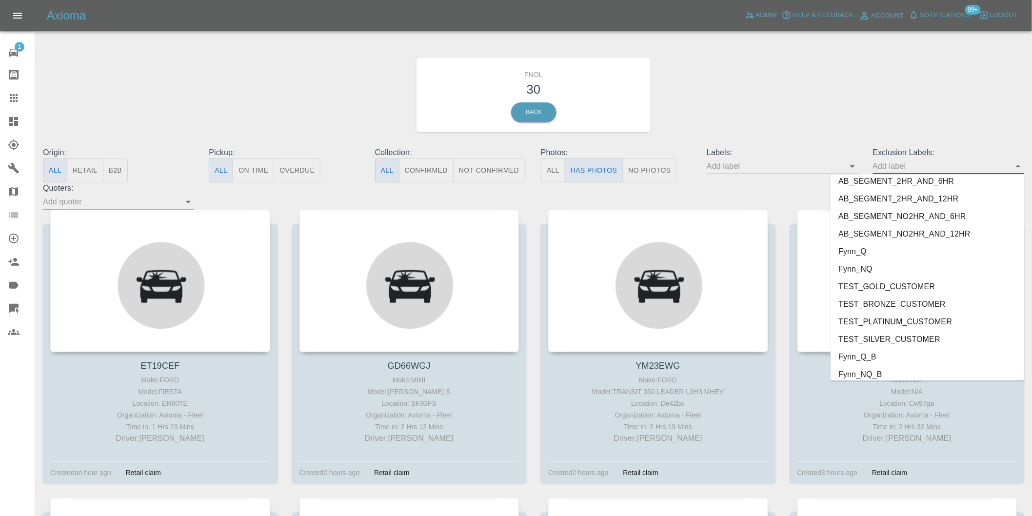
scroll to position [2118, 0]
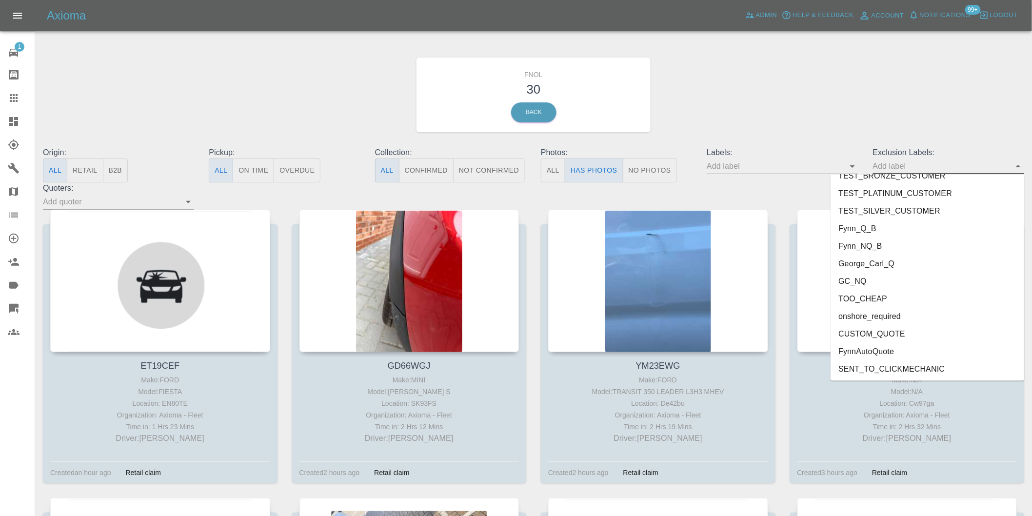
click at [909, 315] on li "onshore_required" at bounding box center [927, 317] width 194 height 18
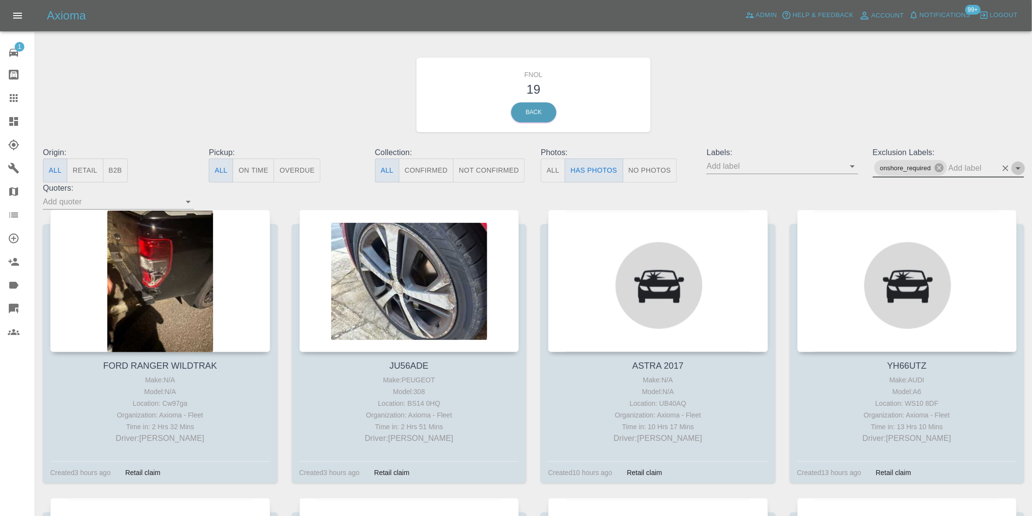
click at [1018, 169] on icon "Open" at bounding box center [1018, 168] width 5 height 2
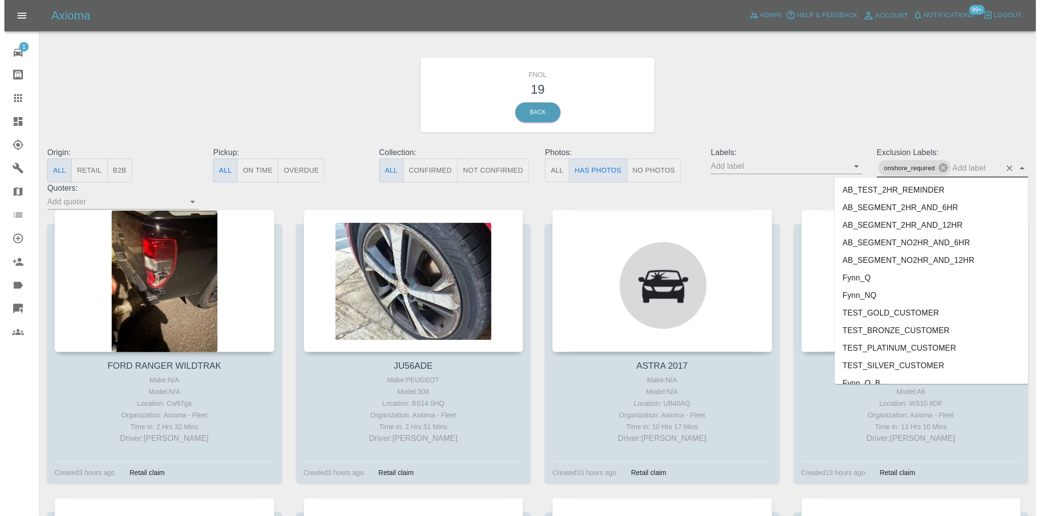
scroll to position [2100, 0]
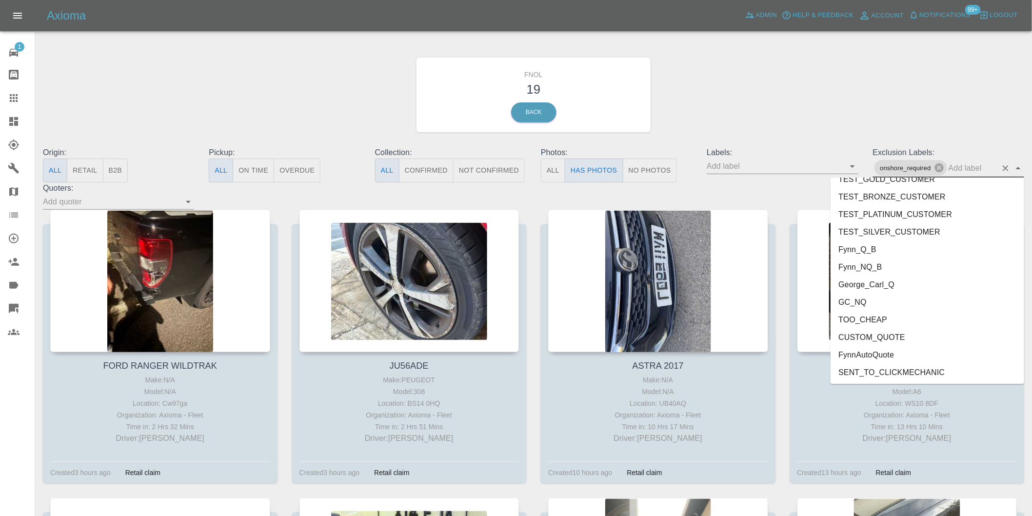
click at [893, 284] on li "George_Carl_Q" at bounding box center [927, 285] width 194 height 18
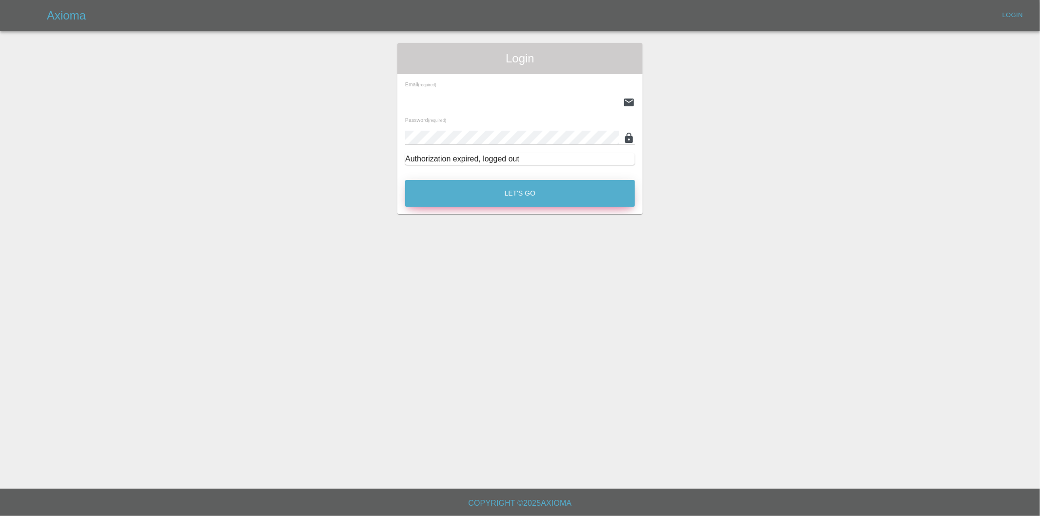
type input "[PERSON_NAME][EMAIL_ADDRESS][DOMAIN_NAME]"
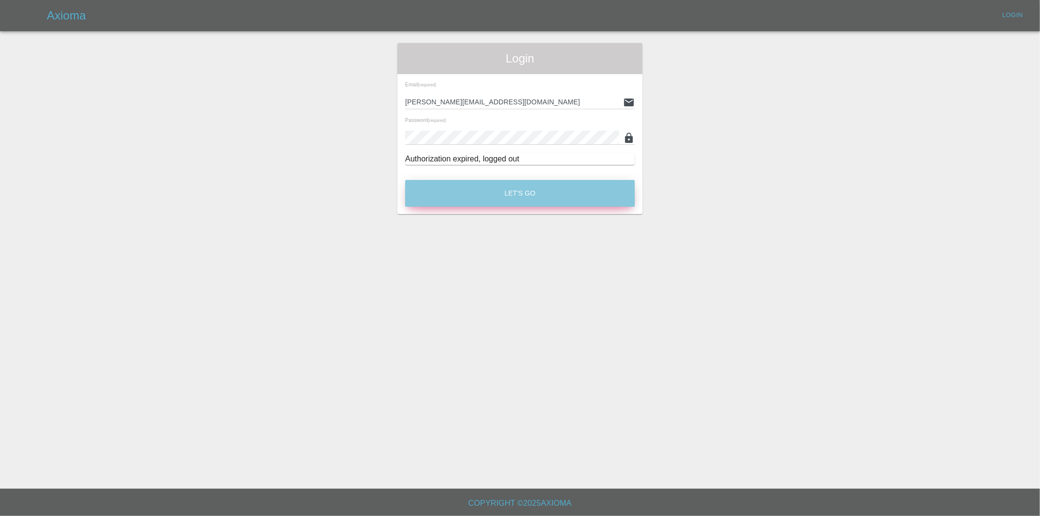
click at [504, 189] on button "Let's Go" at bounding box center [520, 193] width 230 height 27
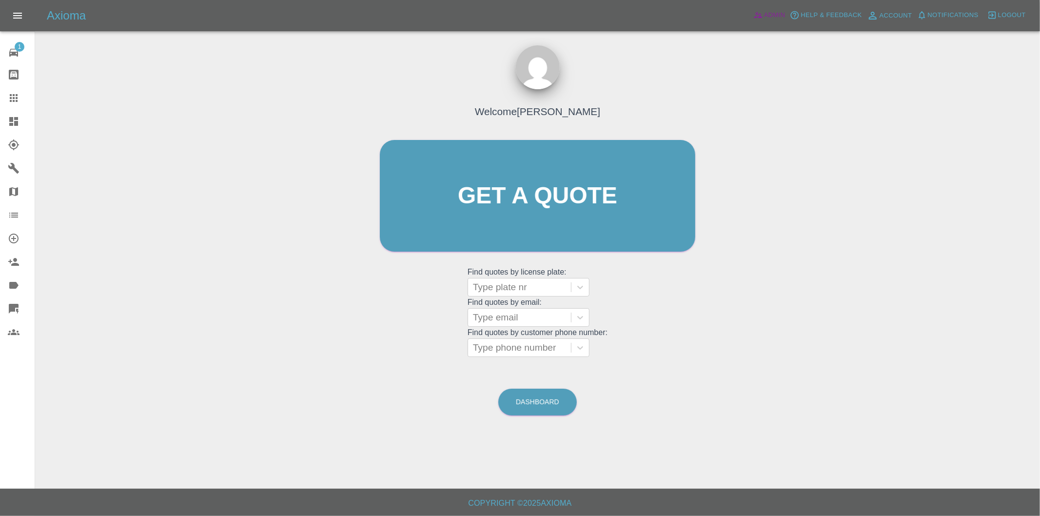
click at [776, 18] on span "Admin" at bounding box center [774, 15] width 21 height 11
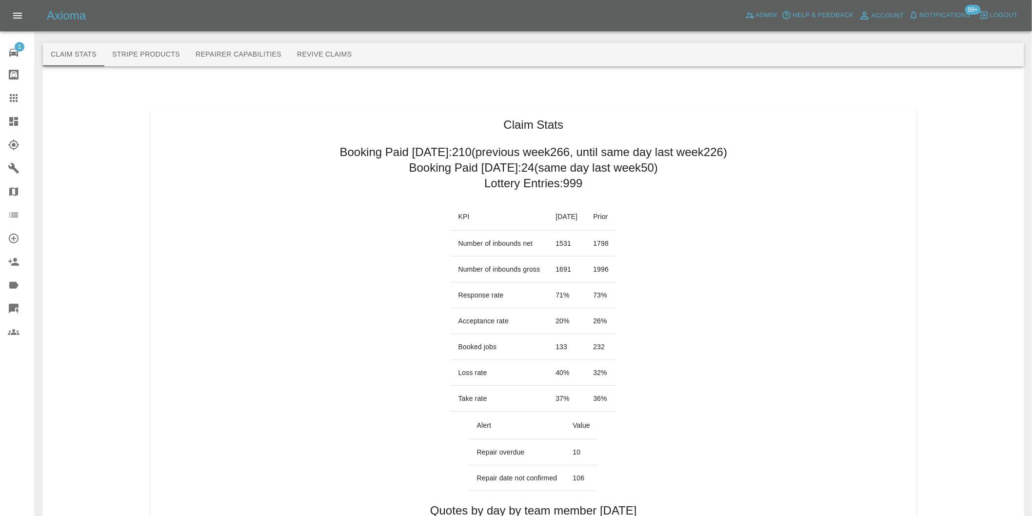
click at [14, 119] on icon at bounding box center [14, 122] width 12 height 12
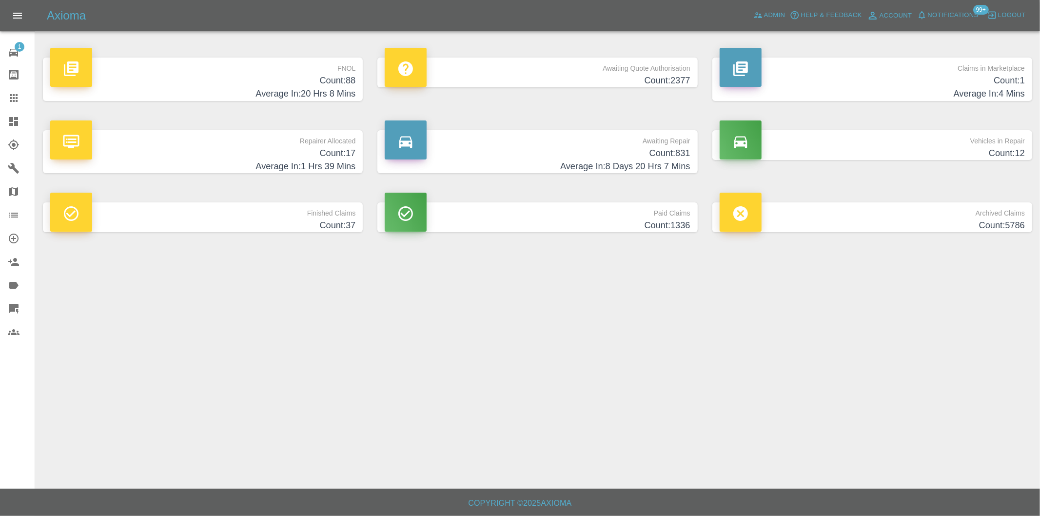
click at [349, 86] on h4 "Count: 88" at bounding box center [202, 80] width 305 height 13
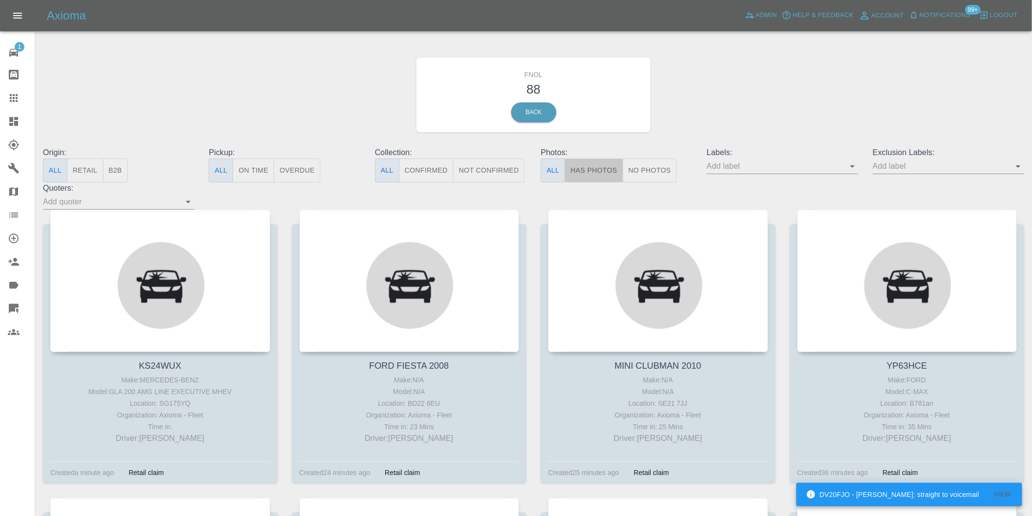
click at [602, 164] on button "Has Photos" at bounding box center [594, 170] width 59 height 24
click at [1016, 167] on icon "Open" at bounding box center [1018, 166] width 12 height 12
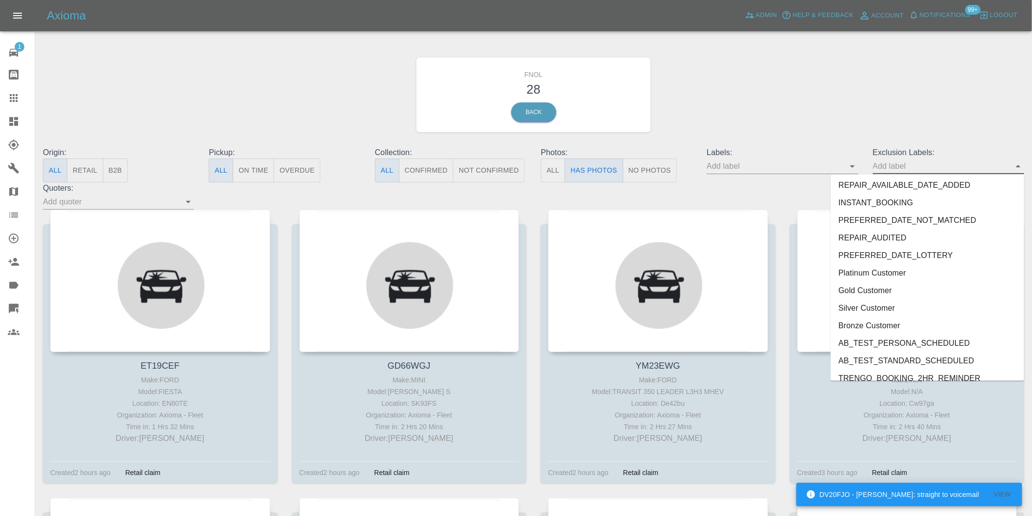
scroll to position [2118, 0]
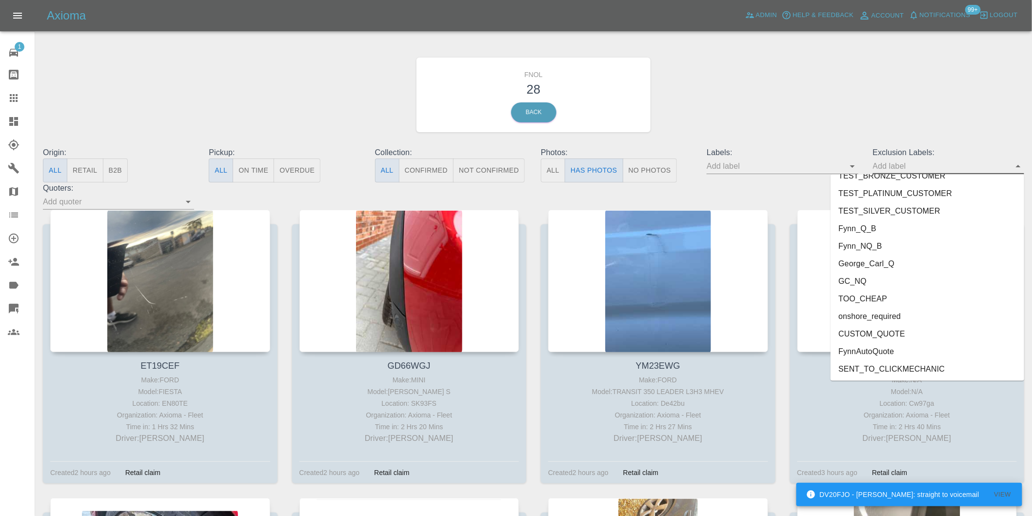
click at [896, 315] on li "onshore_required" at bounding box center [927, 317] width 194 height 18
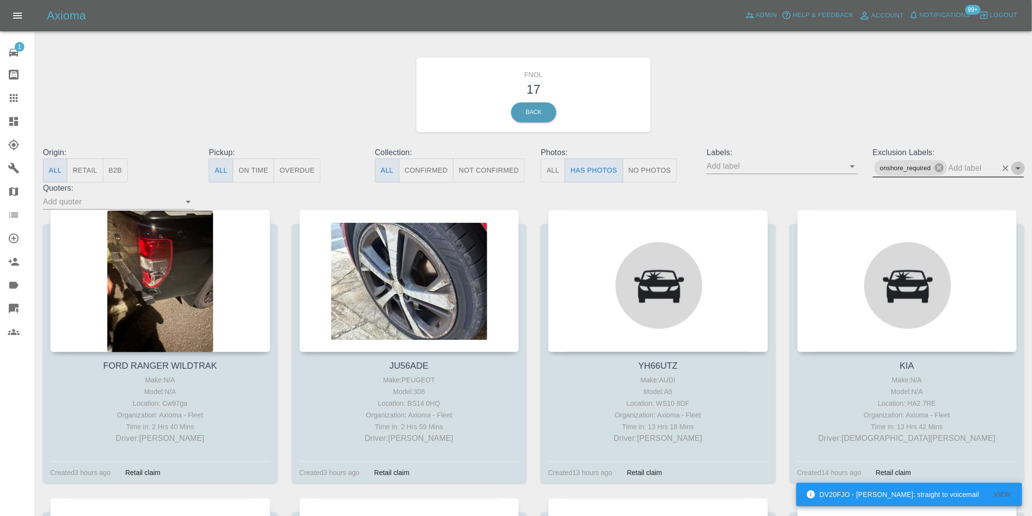
click at [1019, 167] on icon "Open" at bounding box center [1018, 168] width 5 height 2
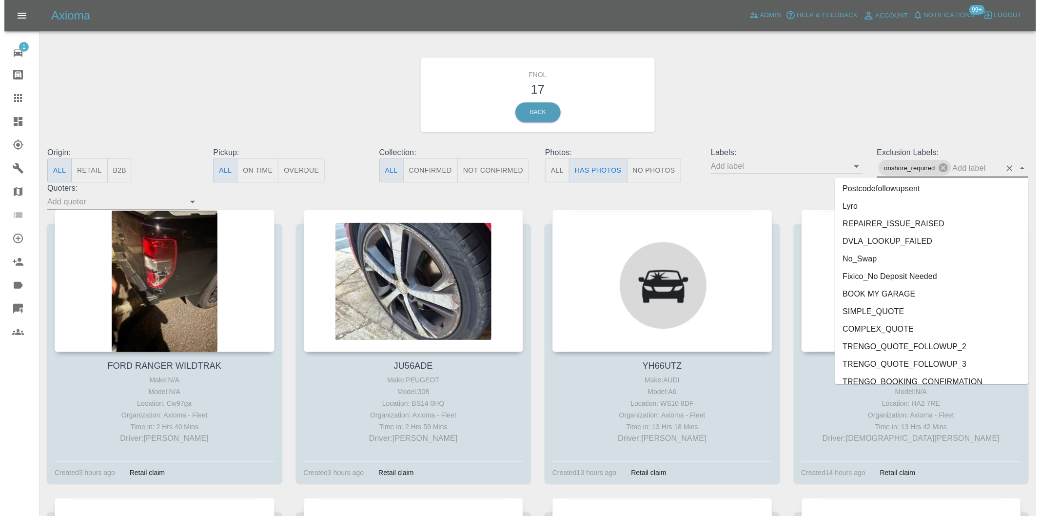
scroll to position [2100, 0]
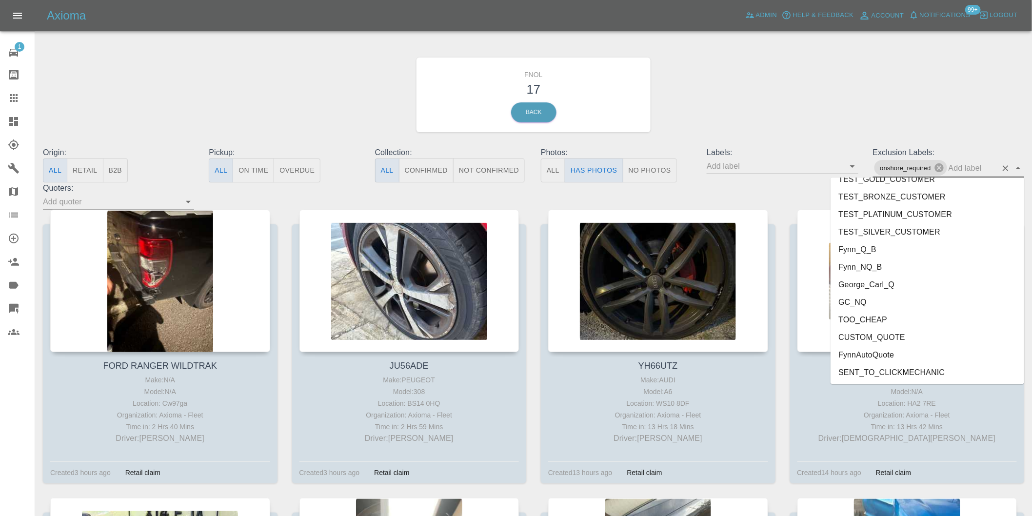
click at [893, 285] on li "George_Carl_Q" at bounding box center [927, 285] width 194 height 18
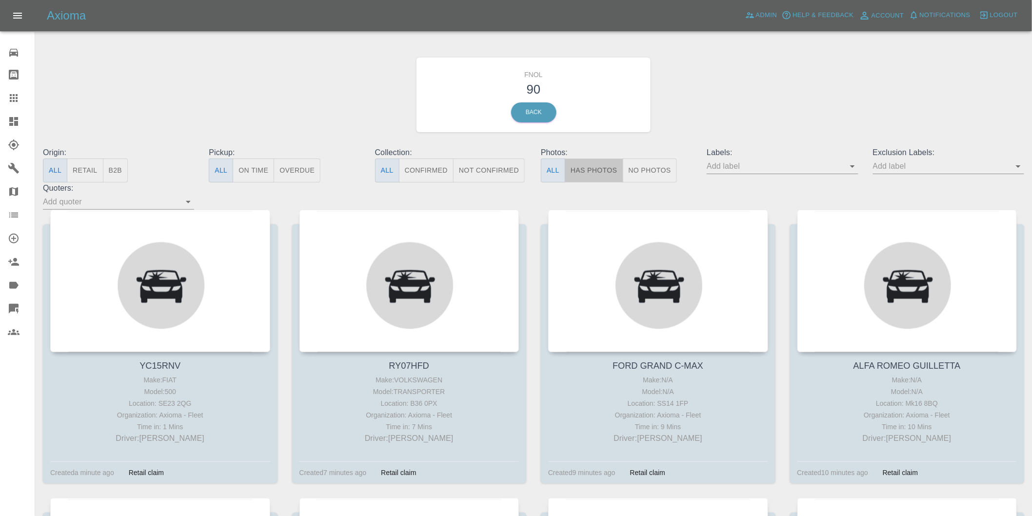
click at [591, 169] on button "Has Photos" at bounding box center [594, 170] width 59 height 24
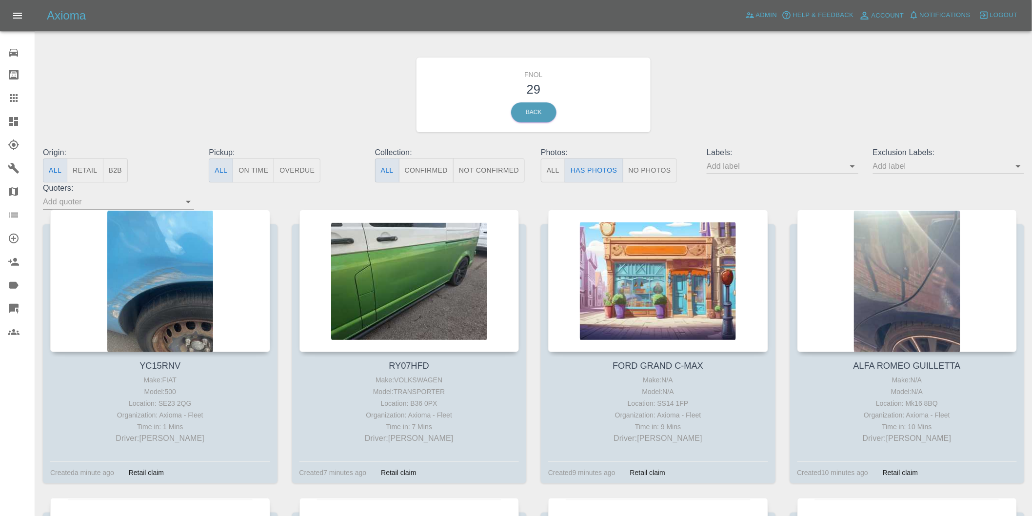
click at [1018, 164] on icon "Open" at bounding box center [1018, 166] width 12 height 12
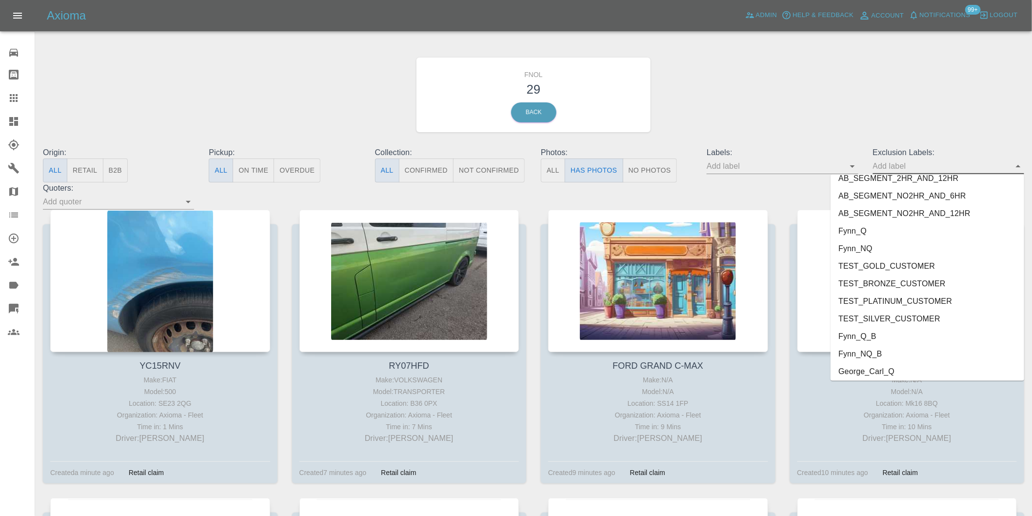
scroll to position [2118, 0]
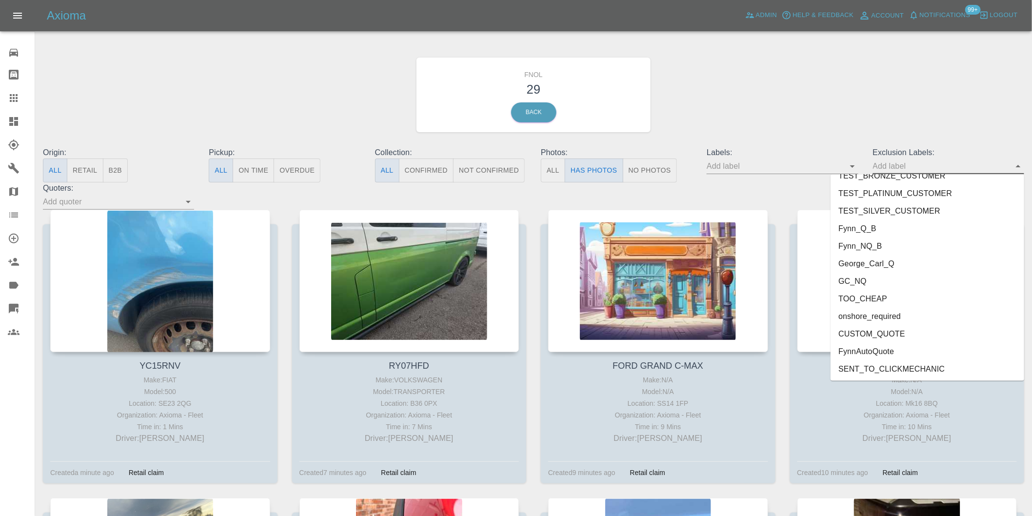
click at [884, 264] on li "George_Carl_Q" at bounding box center [927, 264] width 194 height 18
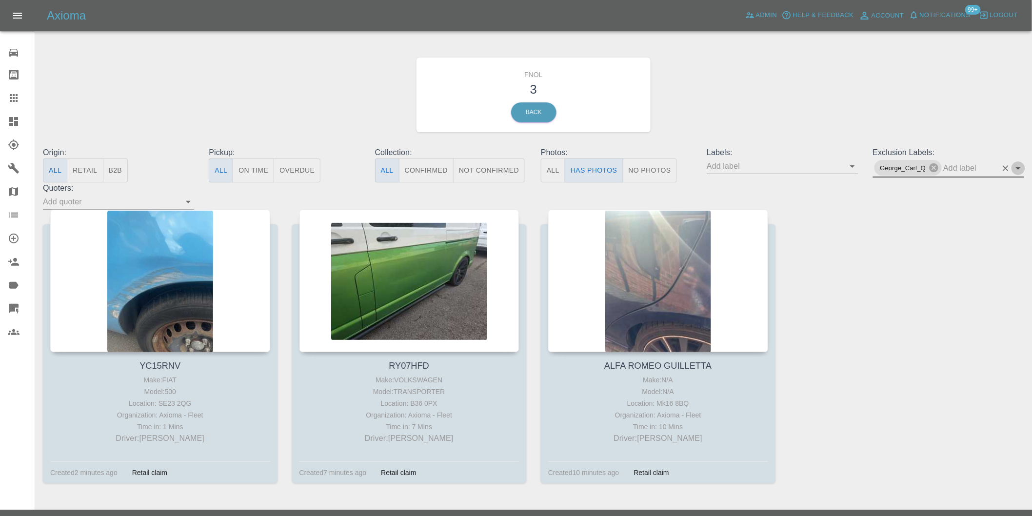
click at [1017, 167] on icon "Open" at bounding box center [1018, 168] width 5 height 2
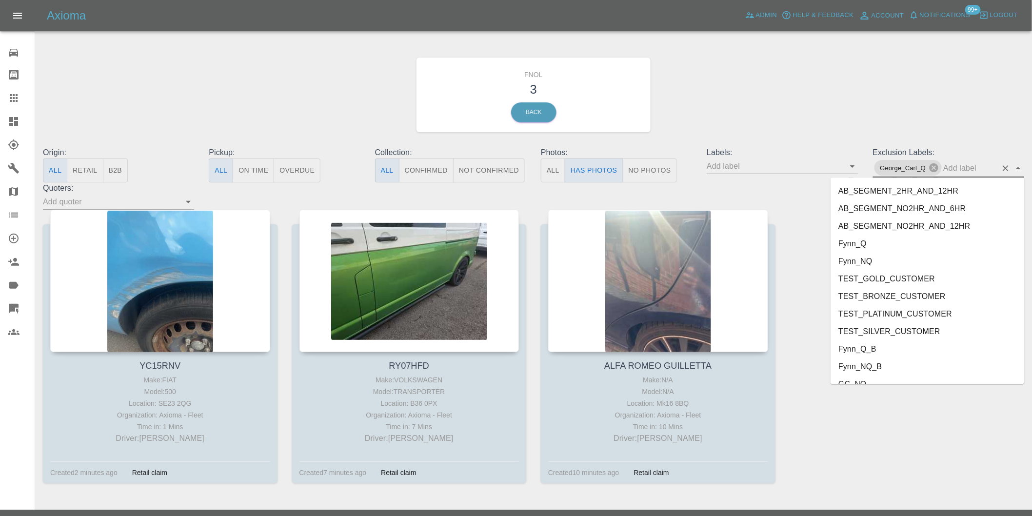
scroll to position [2100, 0]
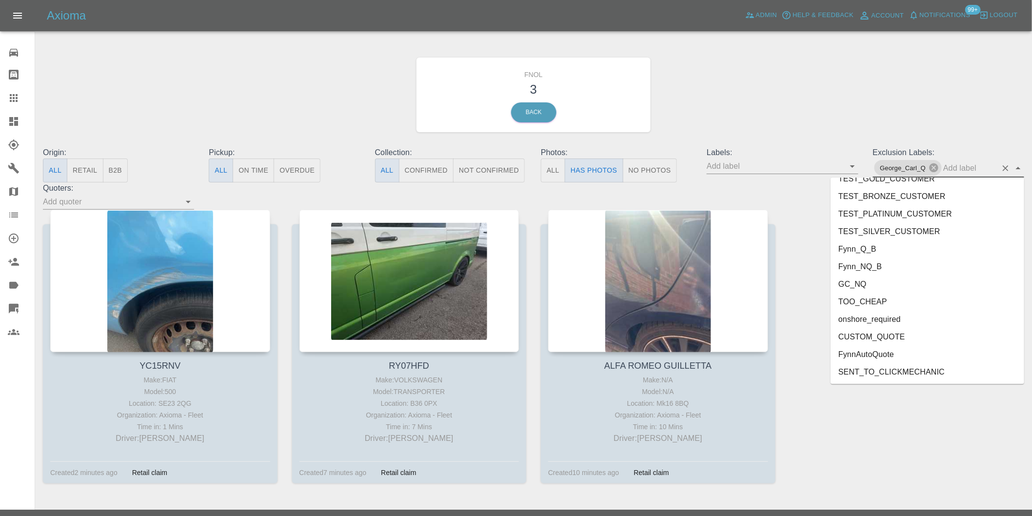
click at [885, 318] on li "onshore_required" at bounding box center [927, 320] width 194 height 18
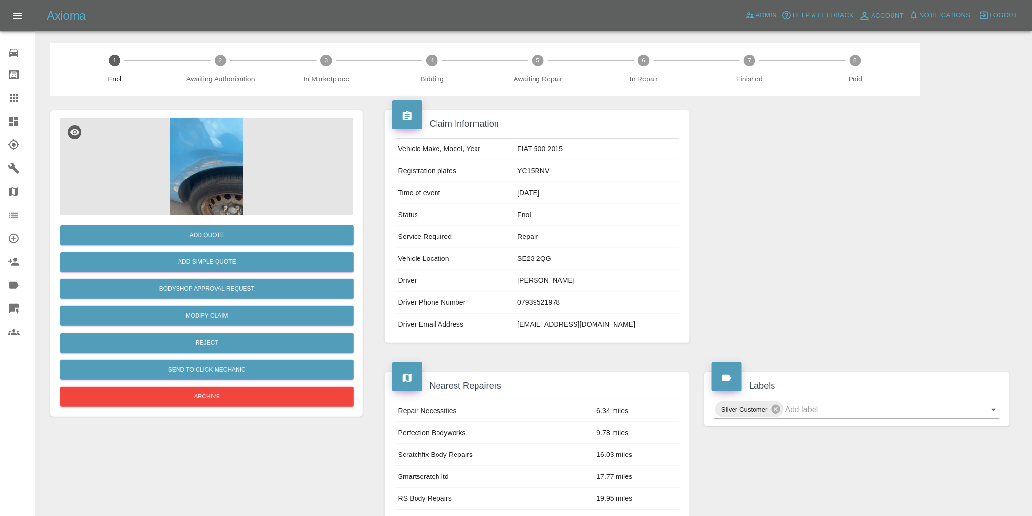
click at [212, 140] on img at bounding box center [206, 167] width 293 height 98
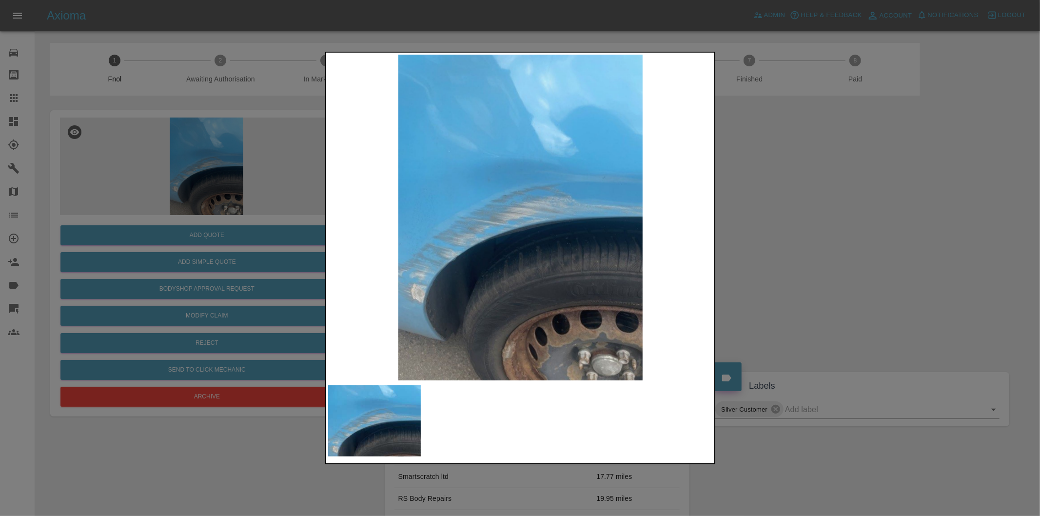
drag, startPoint x: 835, startPoint y: 230, endPoint x: 732, endPoint y: 245, distance: 104.0
click at [831, 230] on div at bounding box center [520, 258] width 1040 height 516
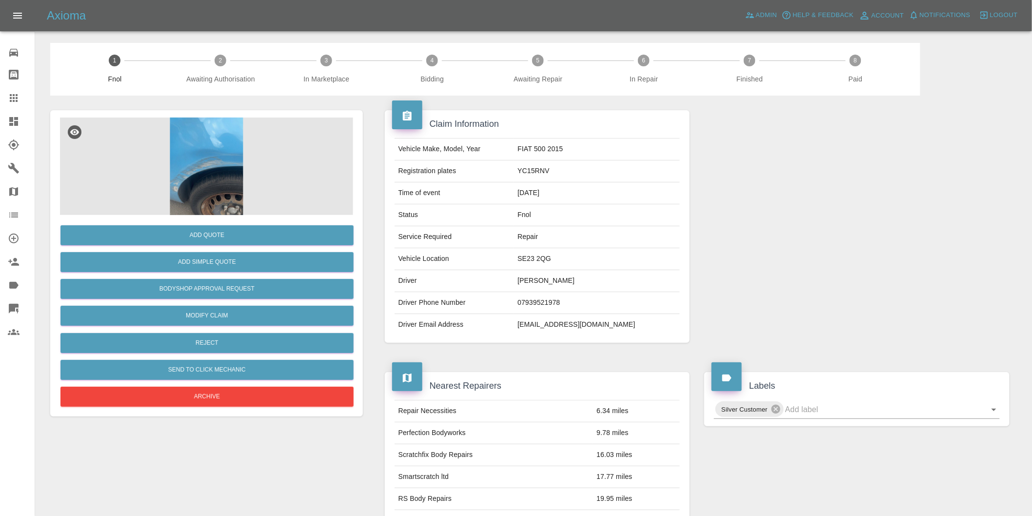
click at [196, 128] on img at bounding box center [206, 167] width 293 height 98
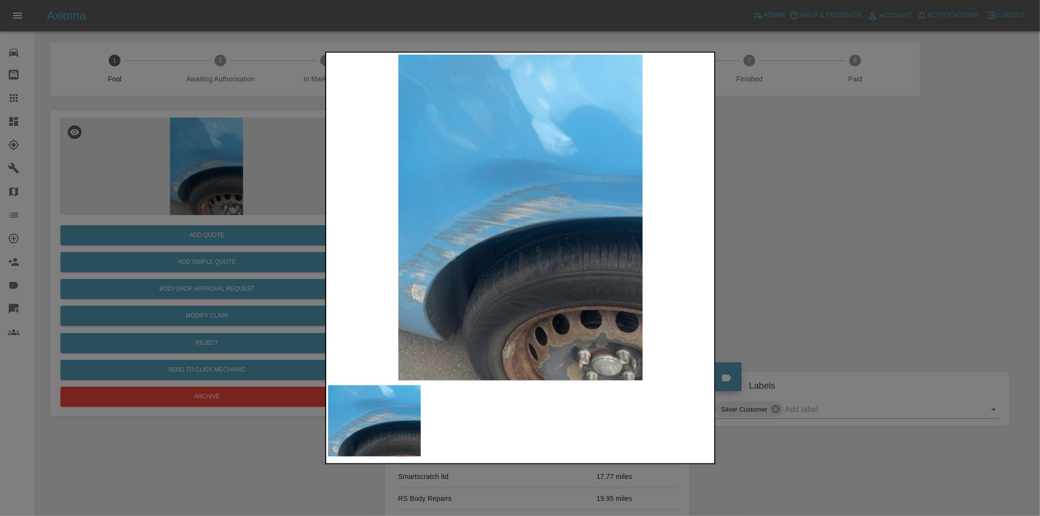
click at [768, 157] on div at bounding box center [520, 258] width 1040 height 516
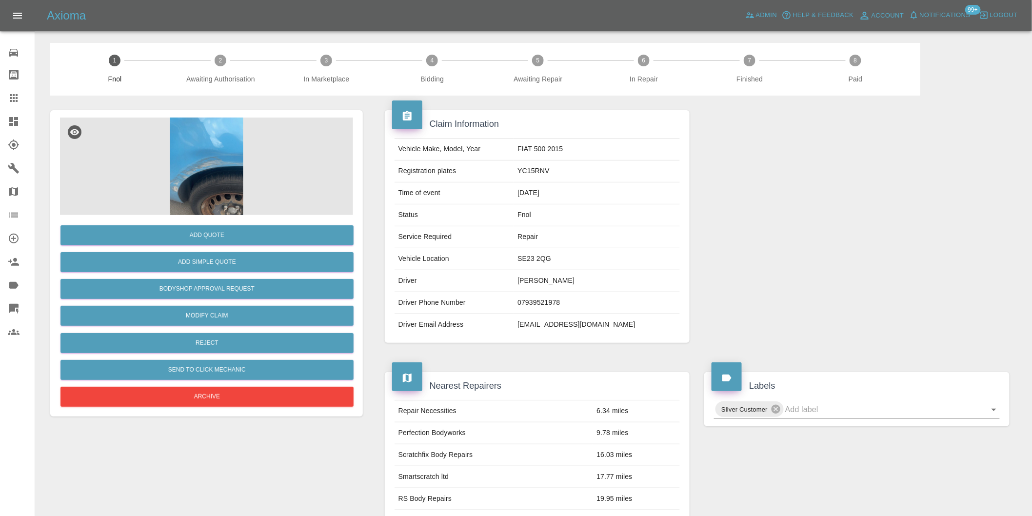
click at [197, 129] on img at bounding box center [206, 167] width 293 height 98
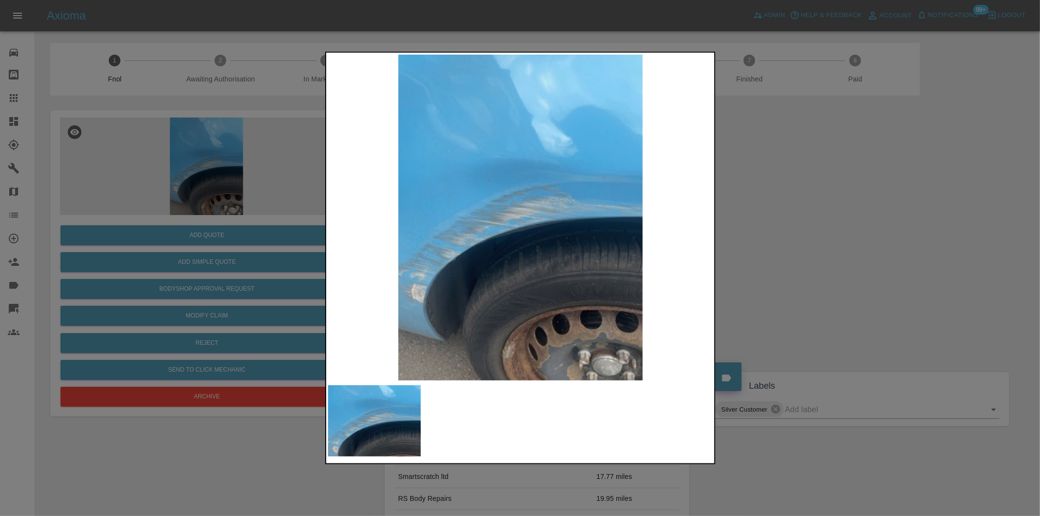
click at [783, 232] on div at bounding box center [520, 258] width 1040 height 516
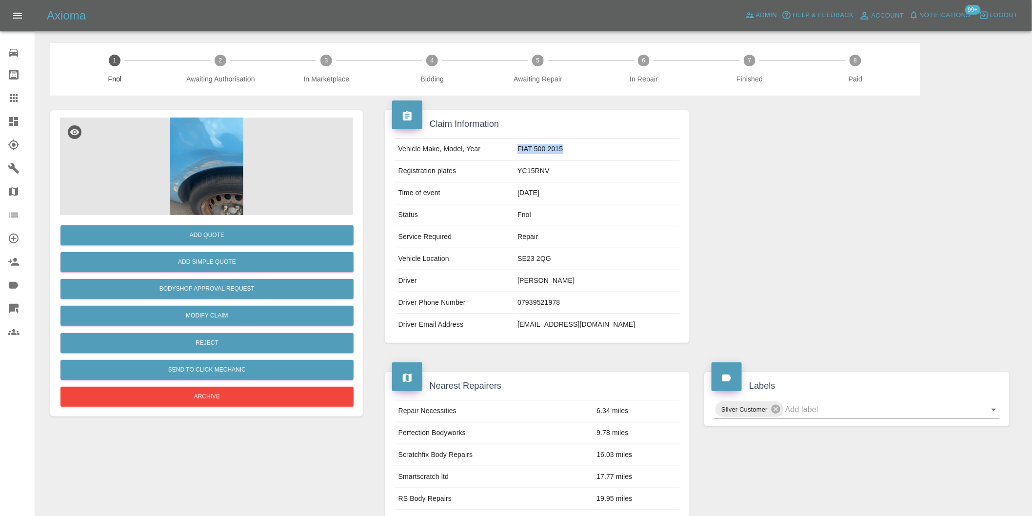
drag, startPoint x: 557, startPoint y: 149, endPoint x: 610, endPoint y: 149, distance: 53.2
click at [608, 150] on td "FIAT 500 2015" at bounding box center [596, 149] width 166 height 22
copy td "FIAT 500 2015"
click at [201, 230] on button "Add Quote" at bounding box center [206, 235] width 293 height 20
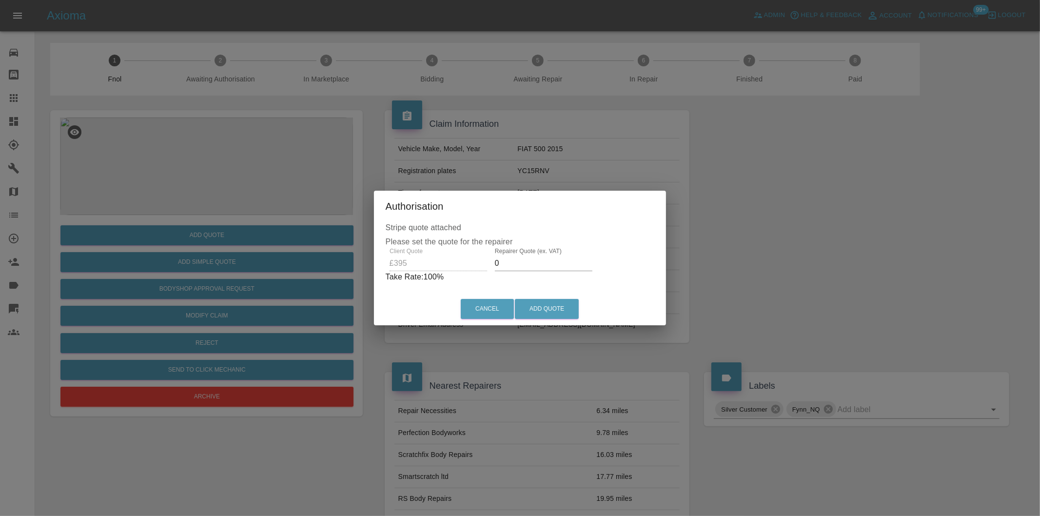
click at [519, 267] on input "0" at bounding box center [544, 264] width 98 height 16
type input "0250"
click at [562, 312] on button "Add Quote" at bounding box center [547, 309] width 64 height 20
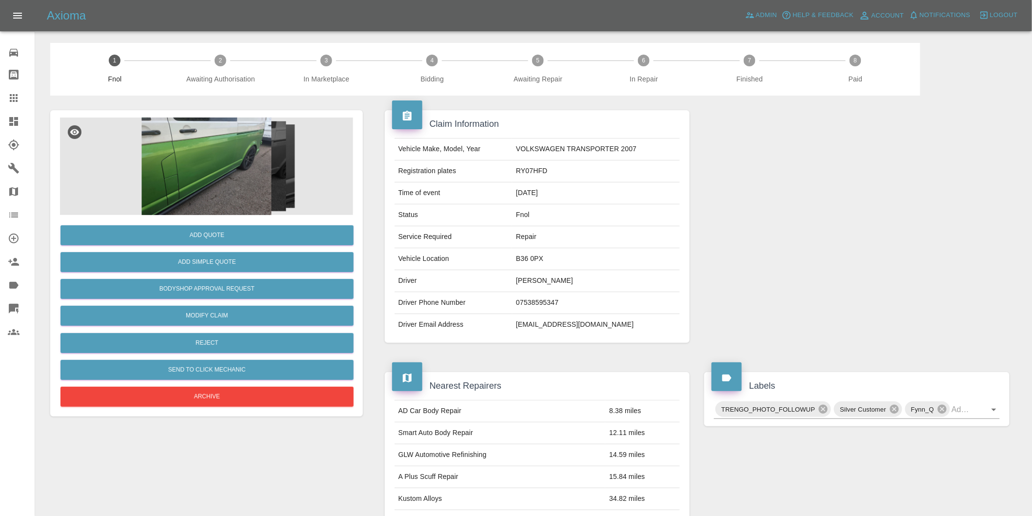
click at [217, 154] on img at bounding box center [206, 167] width 293 height 98
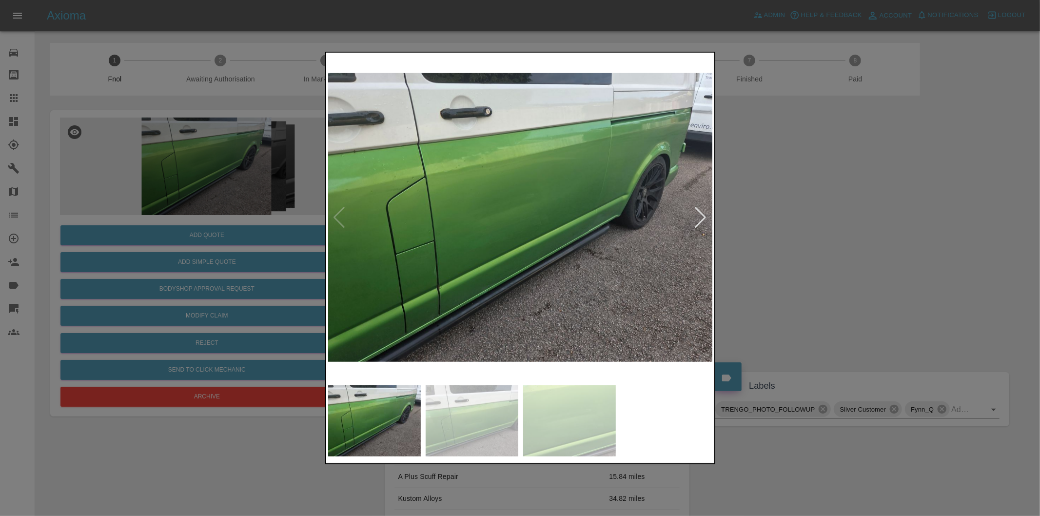
click at [700, 217] on div at bounding box center [700, 217] width 13 height 21
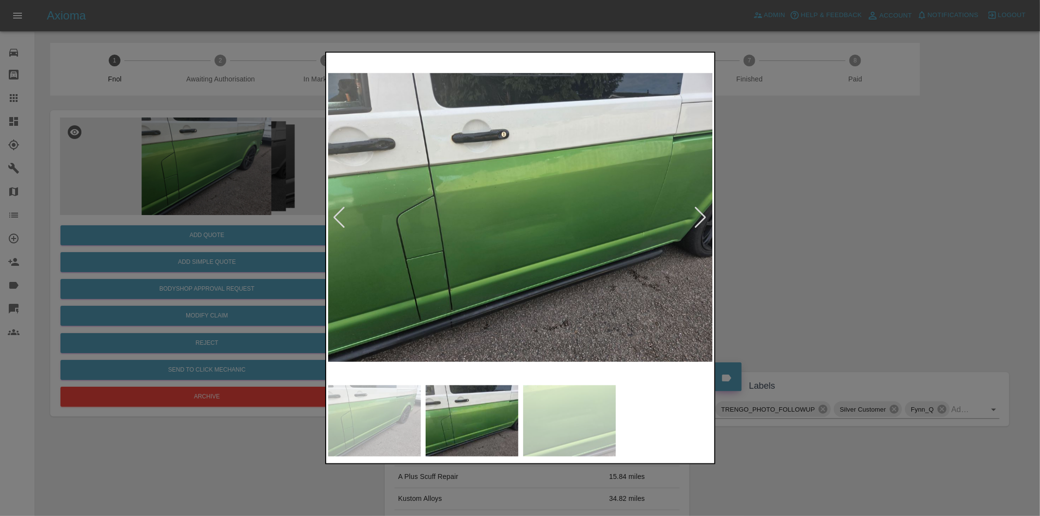
click at [700, 217] on div at bounding box center [700, 217] width 13 height 21
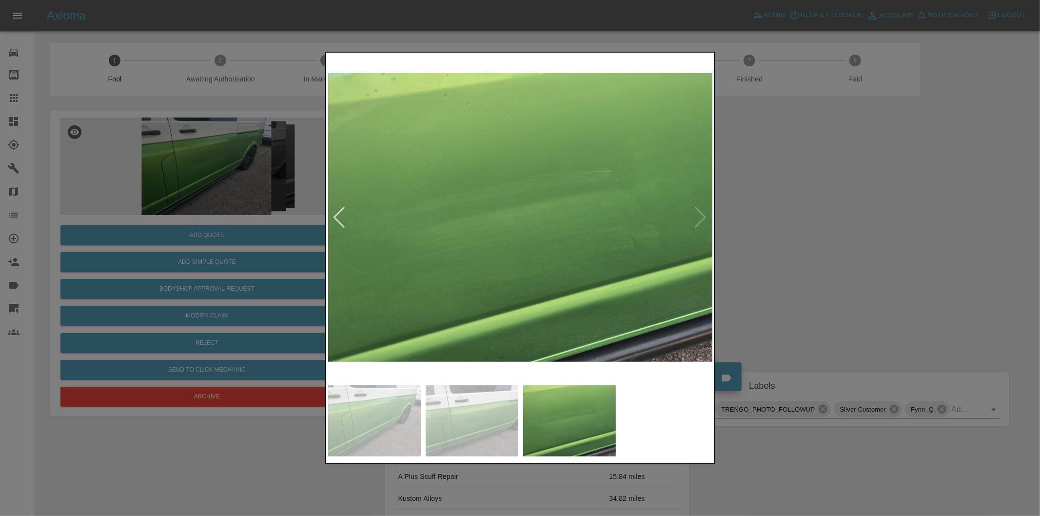
click at [700, 217] on img at bounding box center [520, 218] width 385 height 326
drag, startPoint x: 806, startPoint y: 224, endPoint x: 761, endPoint y: 225, distance: 44.4
click at [805, 225] on div at bounding box center [520, 258] width 1040 height 516
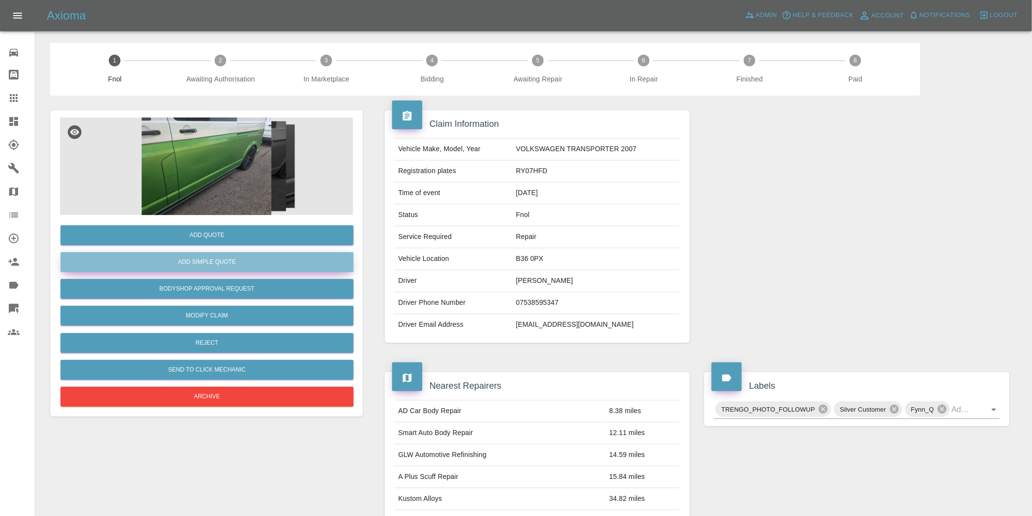
click at [229, 269] on button "Add Simple Quote" at bounding box center [206, 262] width 293 height 20
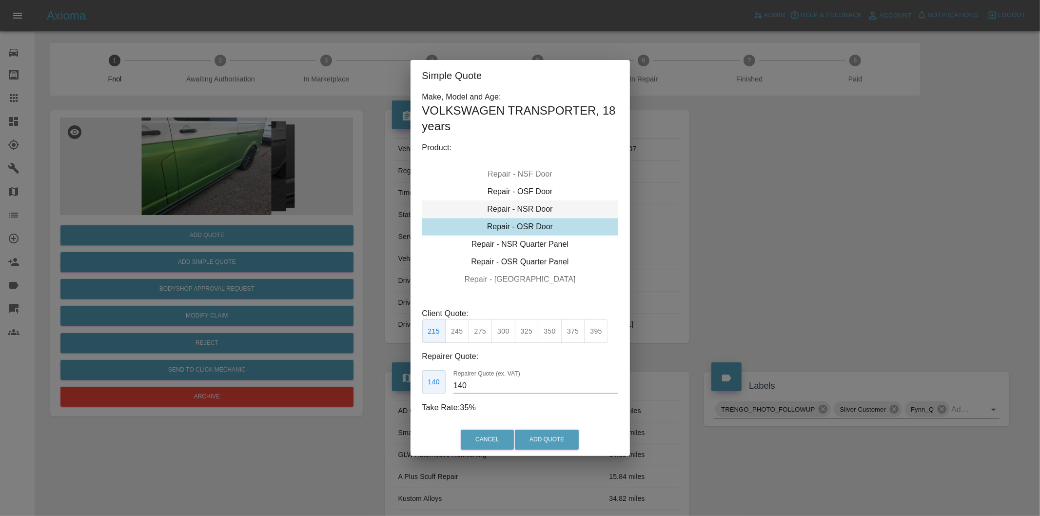
click at [540, 203] on div "Repair - NSR Door" at bounding box center [520, 209] width 196 height 18
click at [552, 327] on button "350" at bounding box center [550, 331] width 24 height 24
type input "230"
click at [562, 444] on button "Add Quote" at bounding box center [547, 440] width 64 height 20
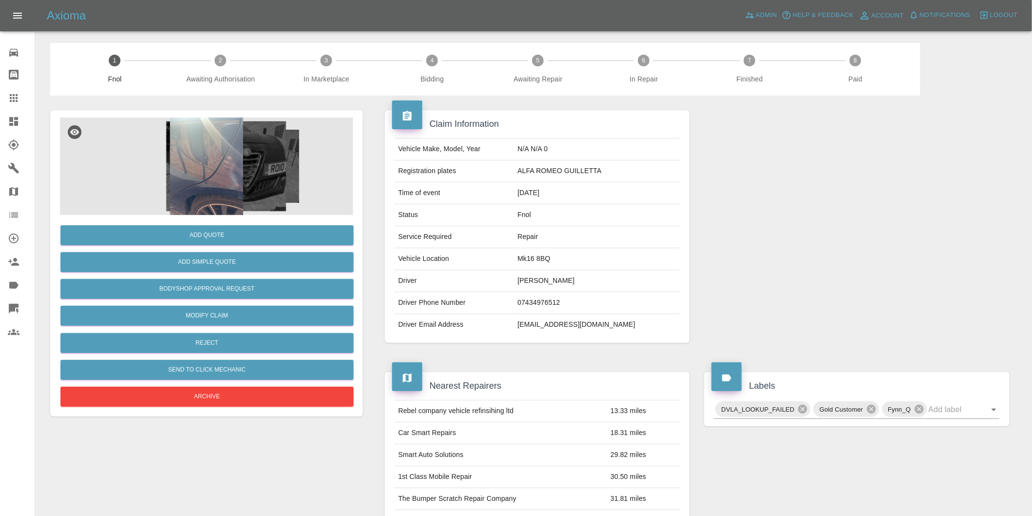
click at [197, 174] on img at bounding box center [206, 167] width 293 height 98
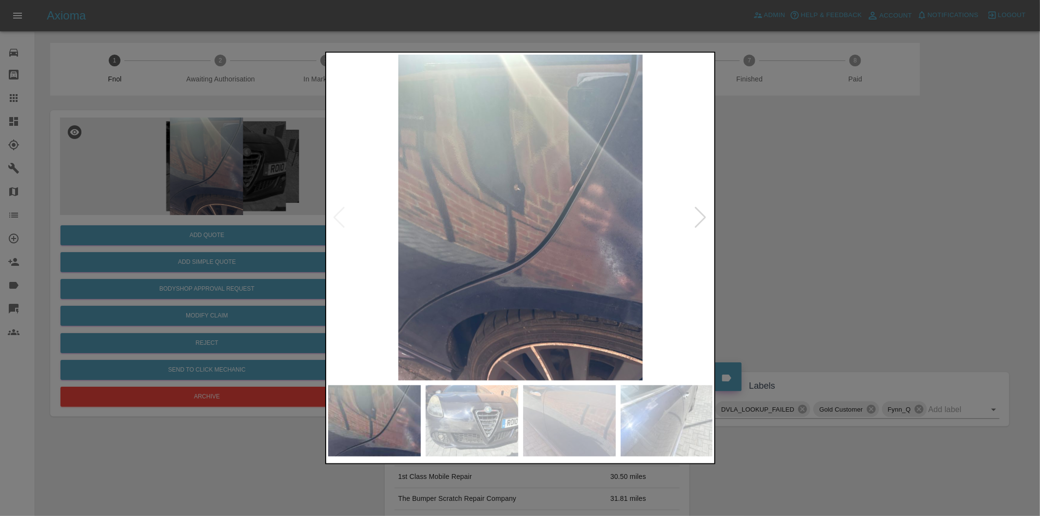
click at [693, 220] on img at bounding box center [520, 218] width 385 height 326
click at [701, 219] on div at bounding box center [700, 217] width 13 height 21
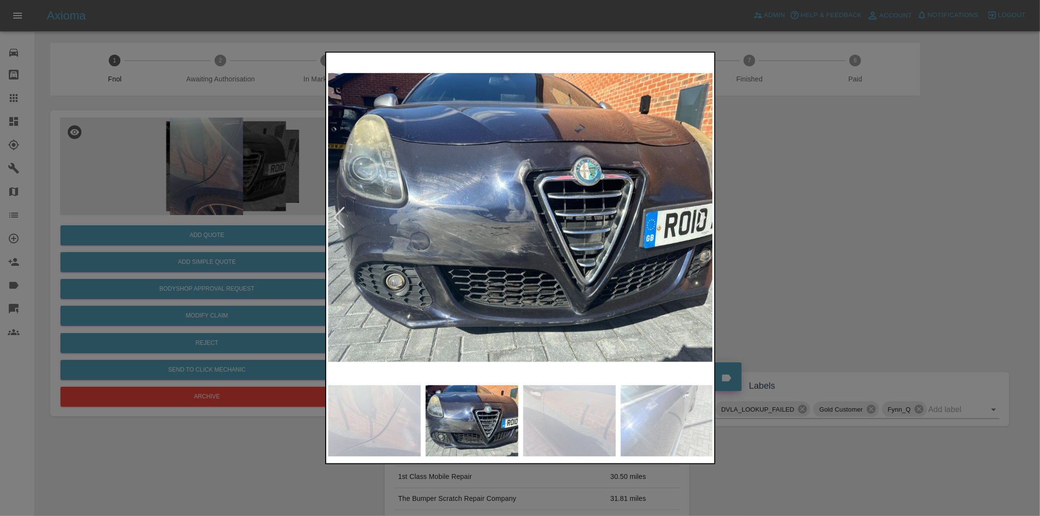
click at [700, 217] on div at bounding box center [700, 217] width 13 height 21
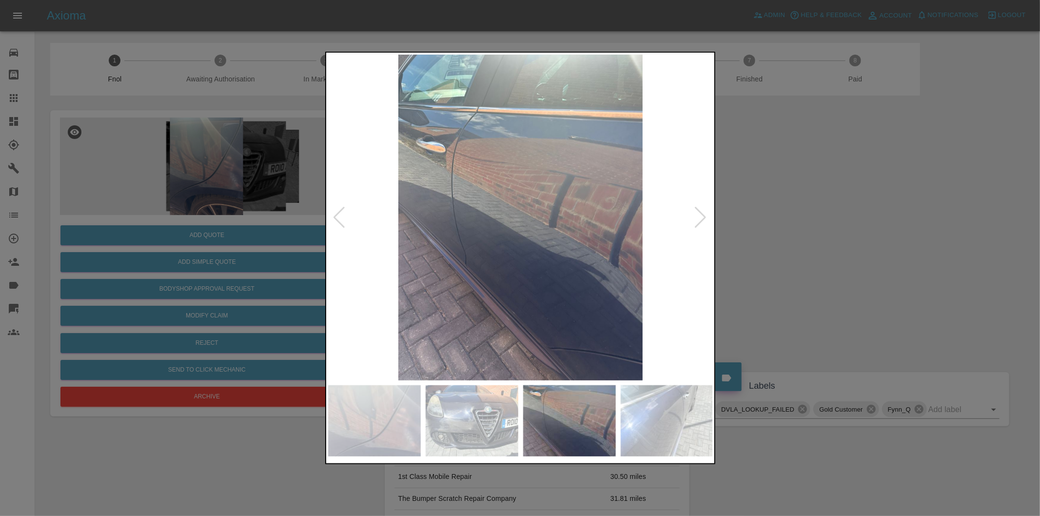
click at [698, 216] on div at bounding box center [700, 217] width 13 height 21
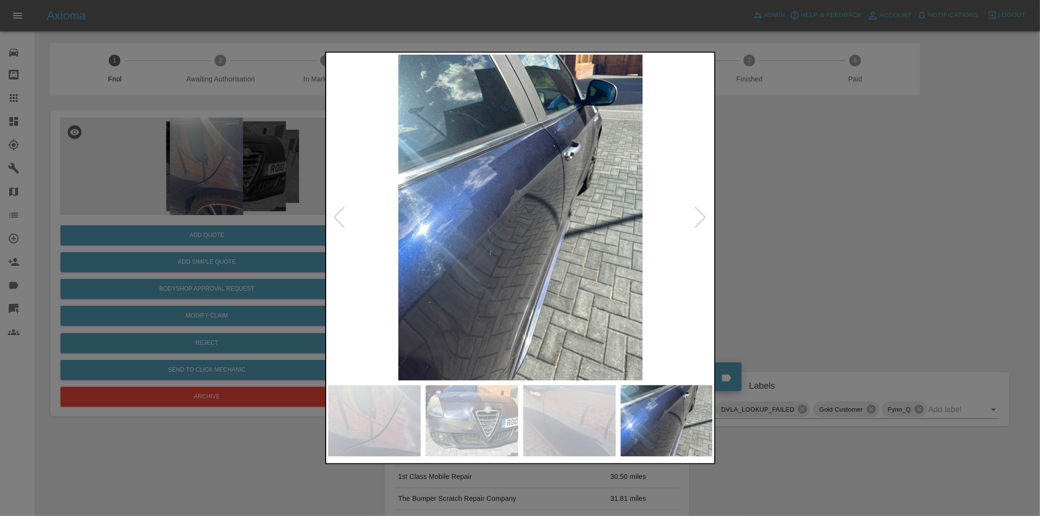
click at [698, 216] on div at bounding box center [700, 217] width 13 height 21
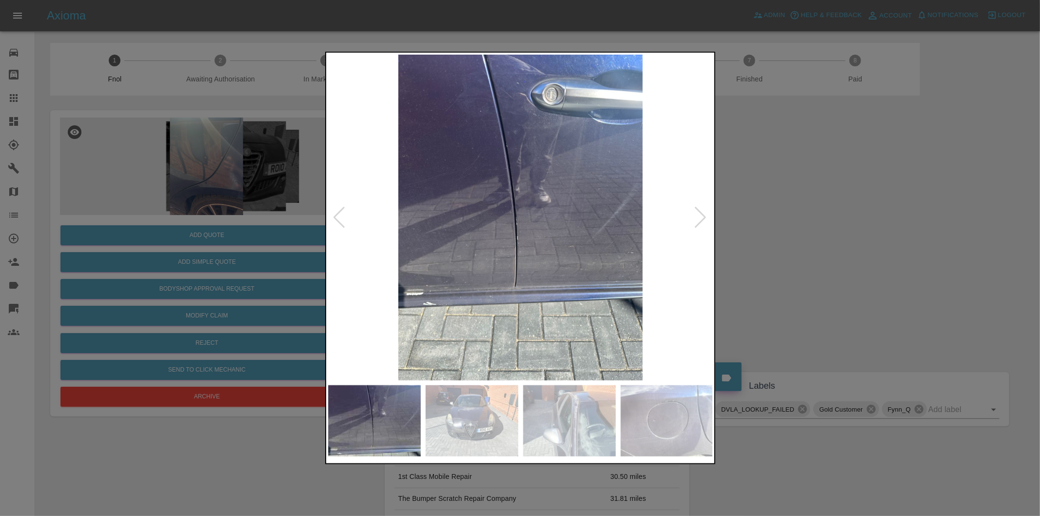
click at [698, 216] on div at bounding box center [700, 217] width 13 height 21
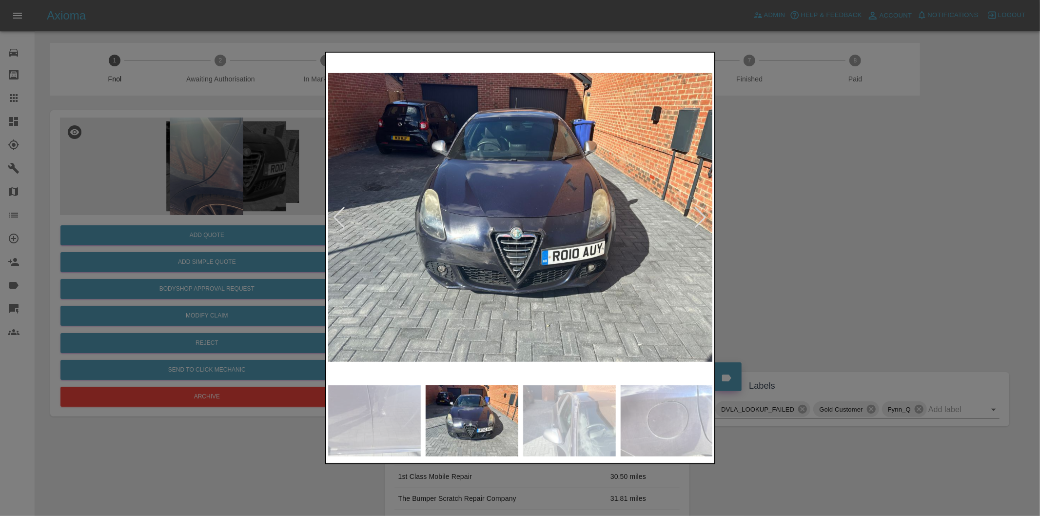
click at [698, 216] on div at bounding box center [700, 217] width 13 height 21
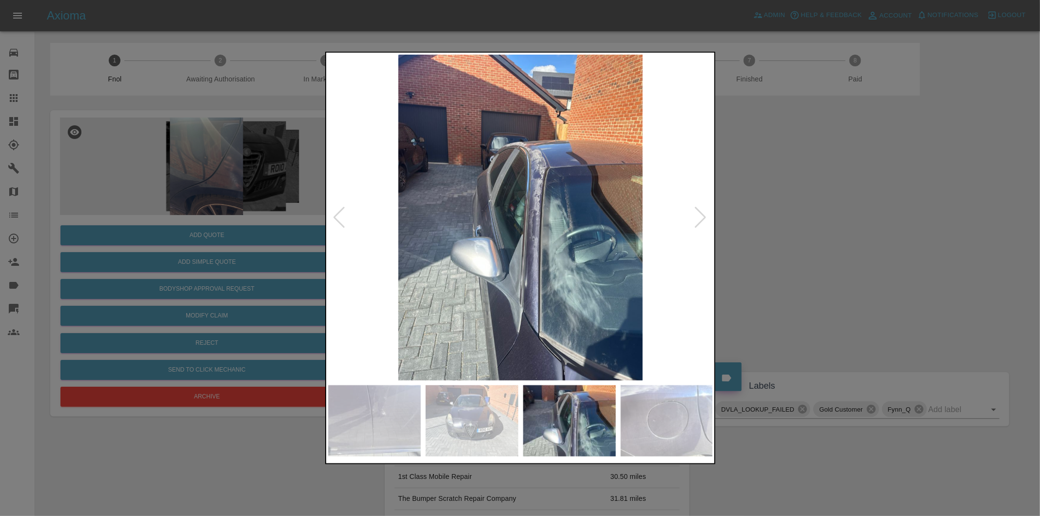
click at [698, 216] on div at bounding box center [700, 217] width 13 height 21
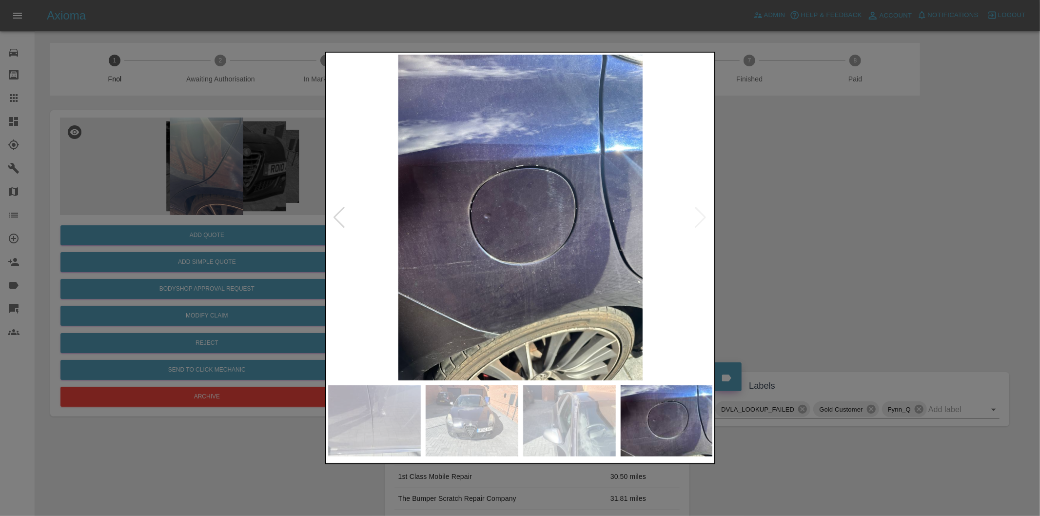
drag, startPoint x: 810, startPoint y: 211, endPoint x: 854, endPoint y: 221, distance: 45.1
click at [811, 211] on div at bounding box center [520, 258] width 1040 height 516
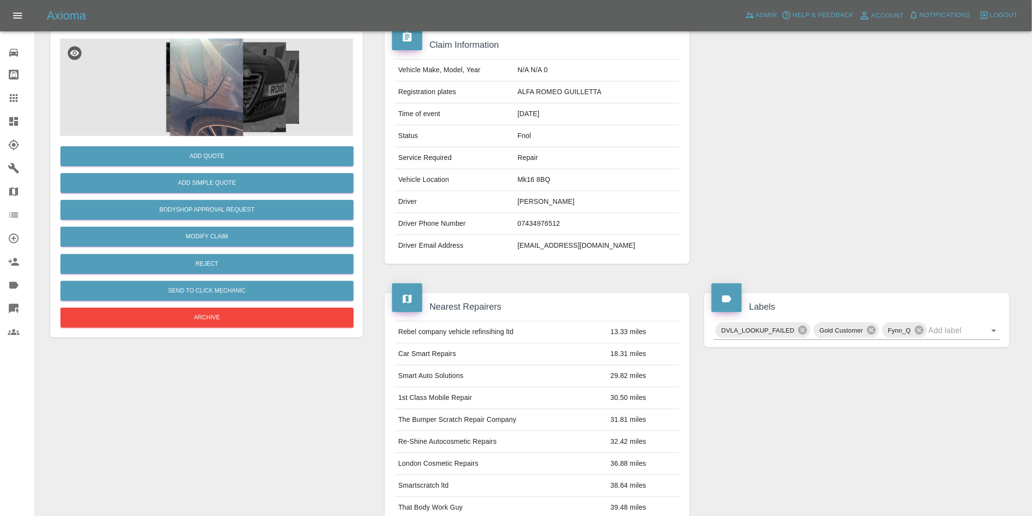
scroll to position [162, 0]
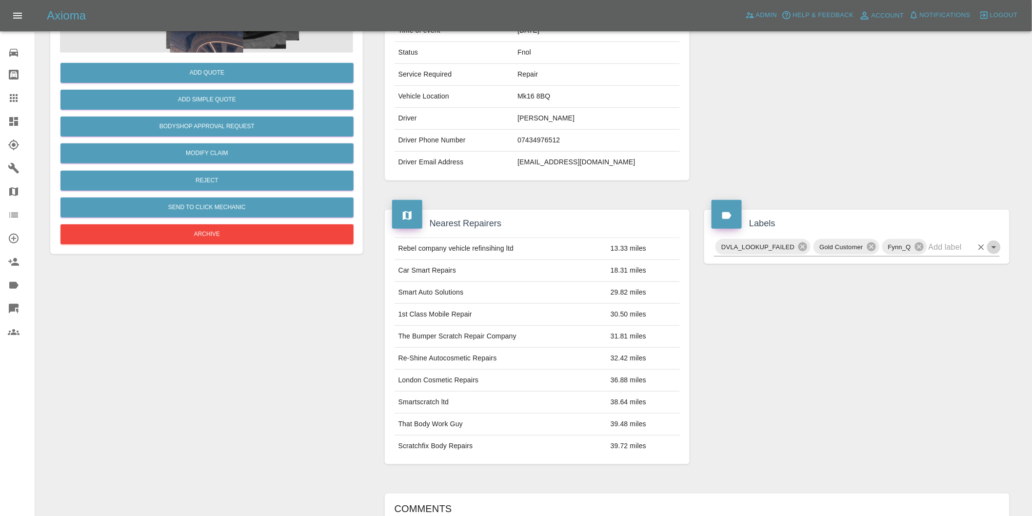
click at [992, 246] on icon "Open" at bounding box center [994, 247] width 12 height 12
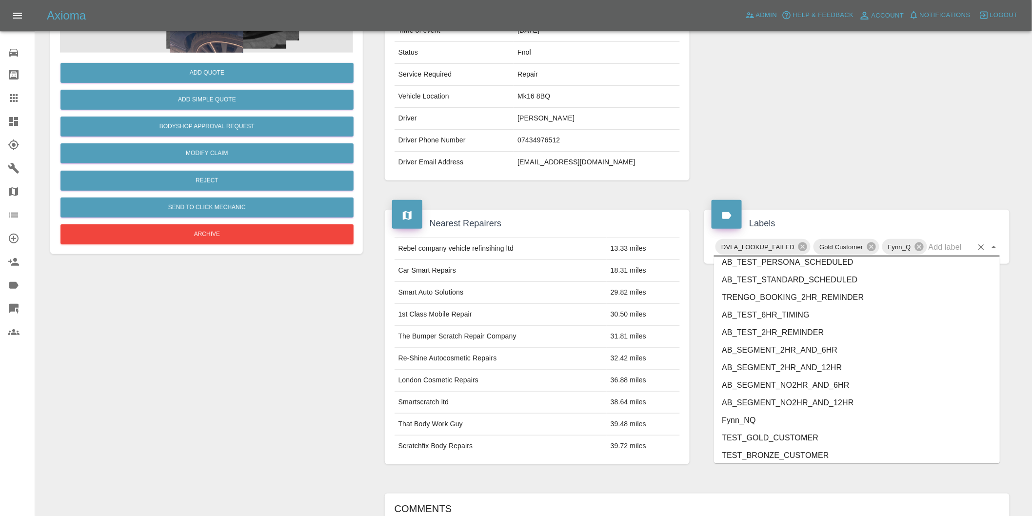
scroll to position [2065, 0]
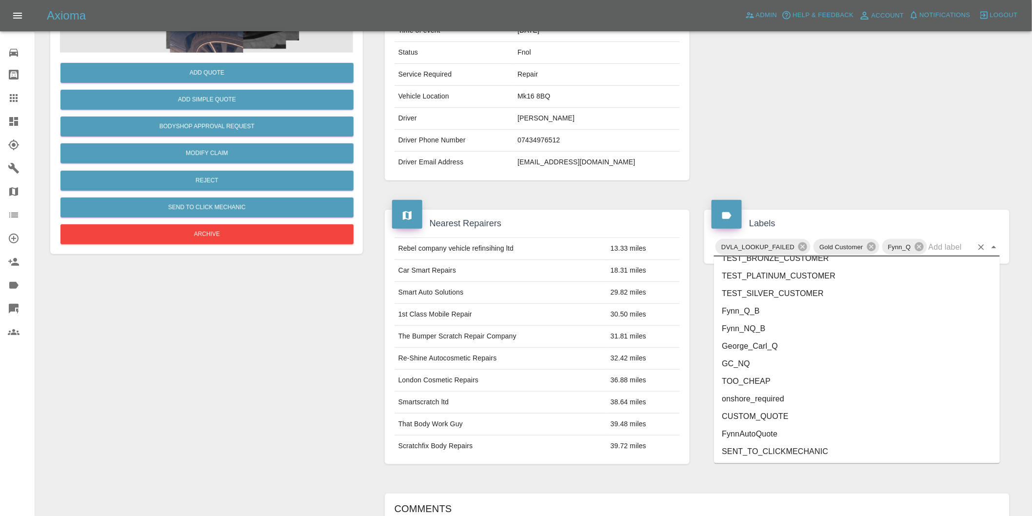
click at [772, 395] on li "onshore_required" at bounding box center [857, 399] width 286 height 18
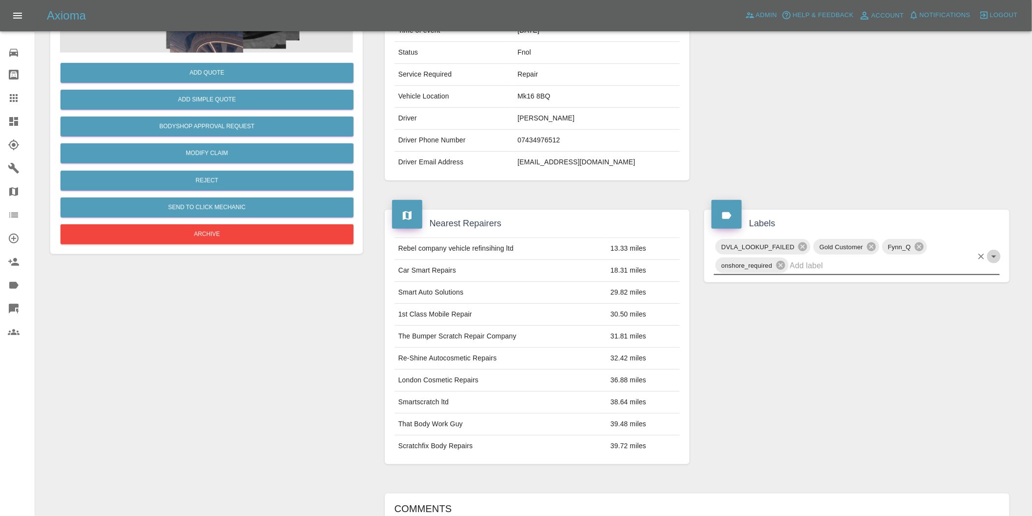
click at [992, 250] on button "Open" at bounding box center [994, 257] width 14 height 14
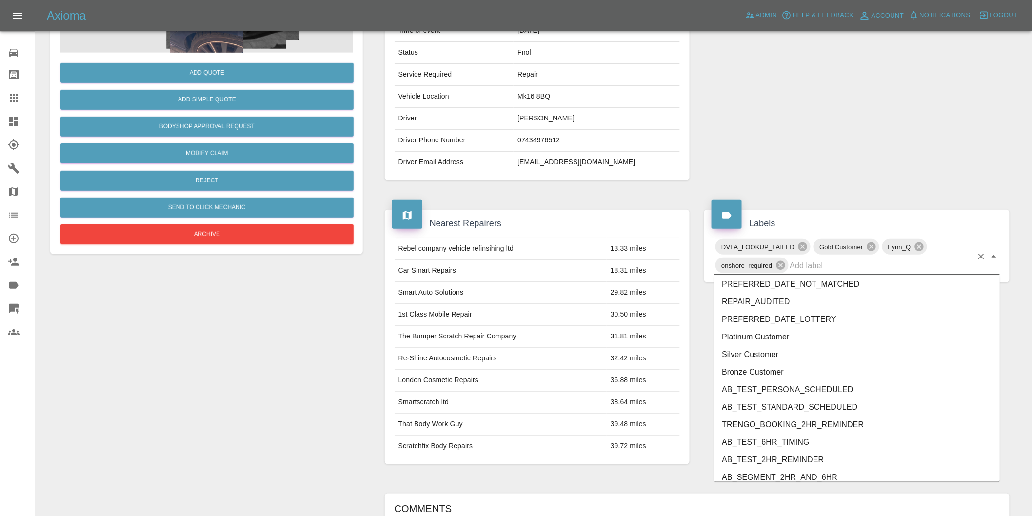
scroll to position [2047, 0]
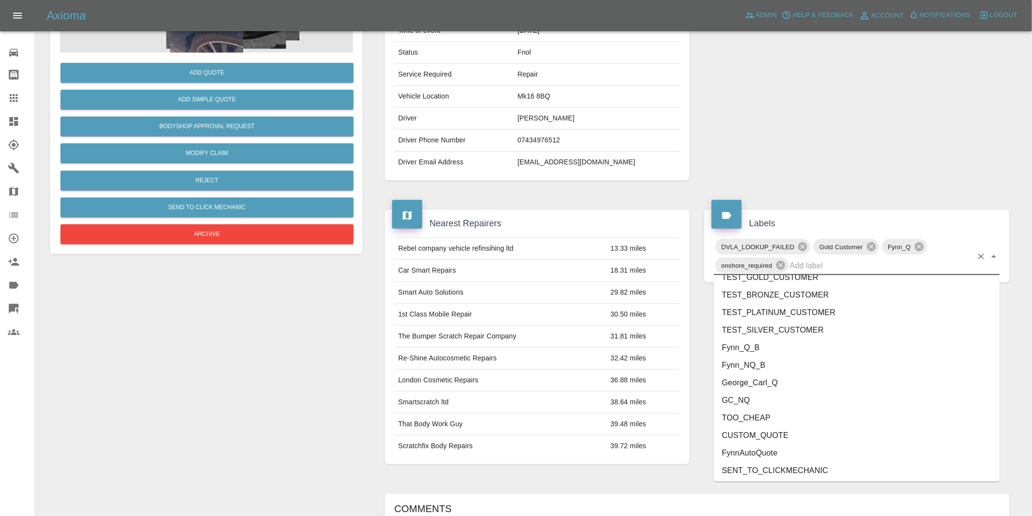
click at [810, 389] on li "George_Carl_Q" at bounding box center [857, 383] width 286 height 18
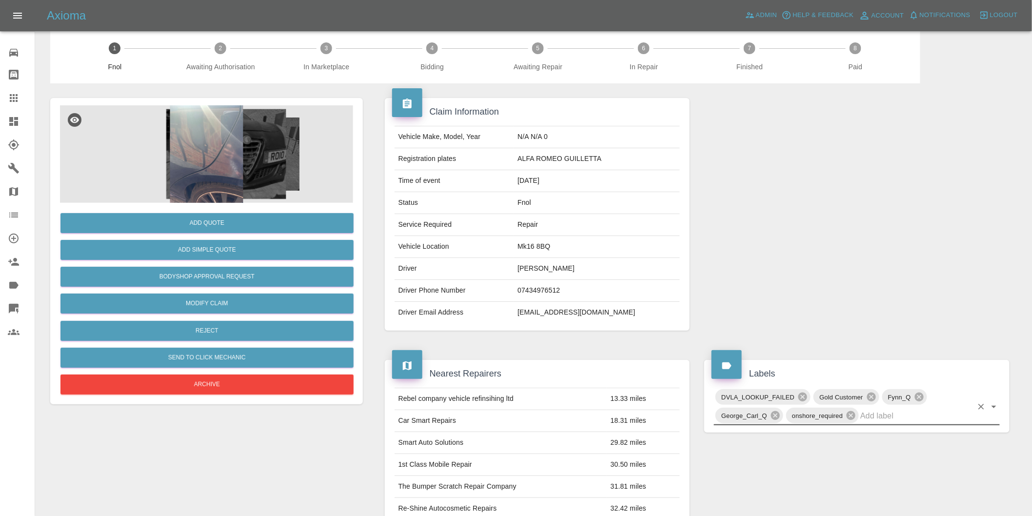
scroll to position [0, 0]
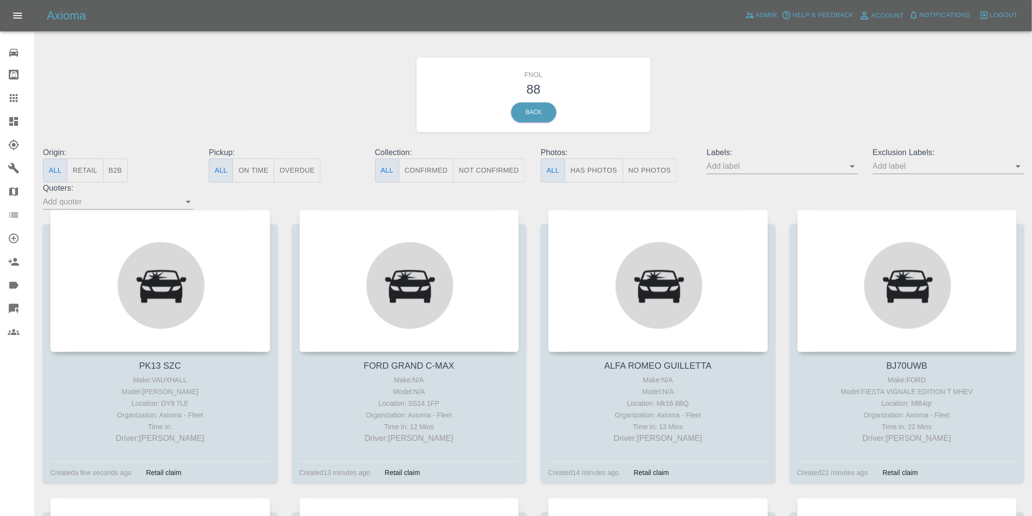
click at [605, 183] on div "Origin: All Retail B2B Pickup: All On Time Overdue Collection: All Confirmed No…" at bounding box center [534, 178] width 996 height 63
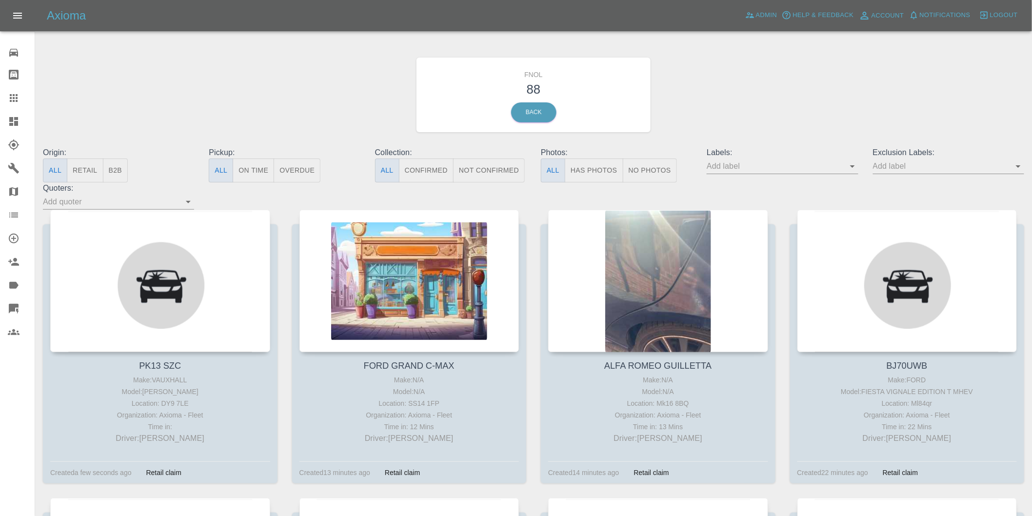
click at [607, 171] on button "Has Photos" at bounding box center [594, 170] width 59 height 24
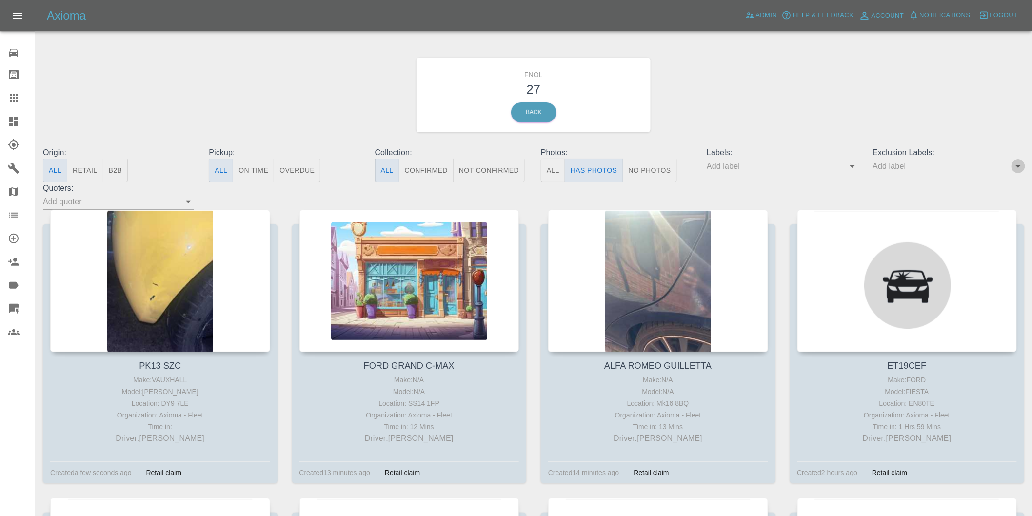
click at [1014, 166] on icon "Open" at bounding box center [1018, 166] width 12 height 12
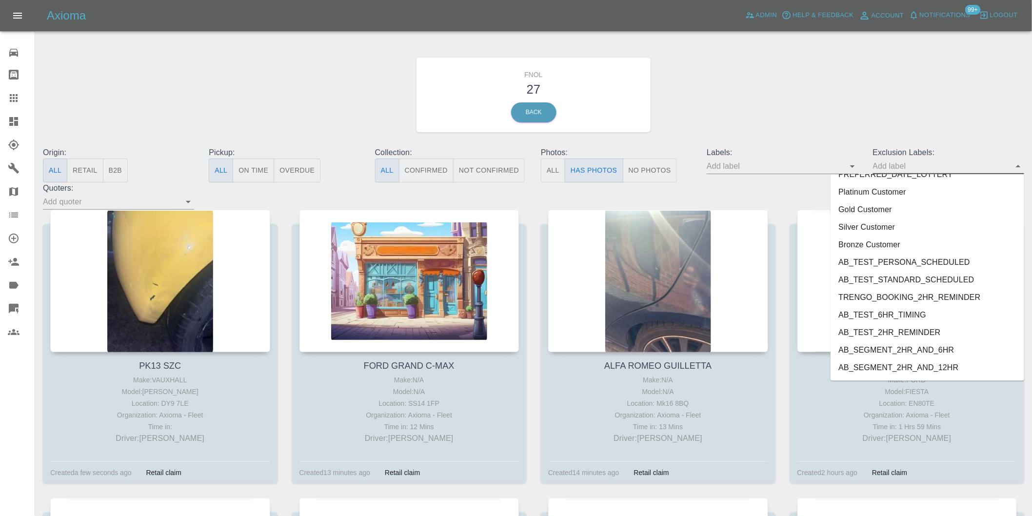
scroll to position [2118, 0]
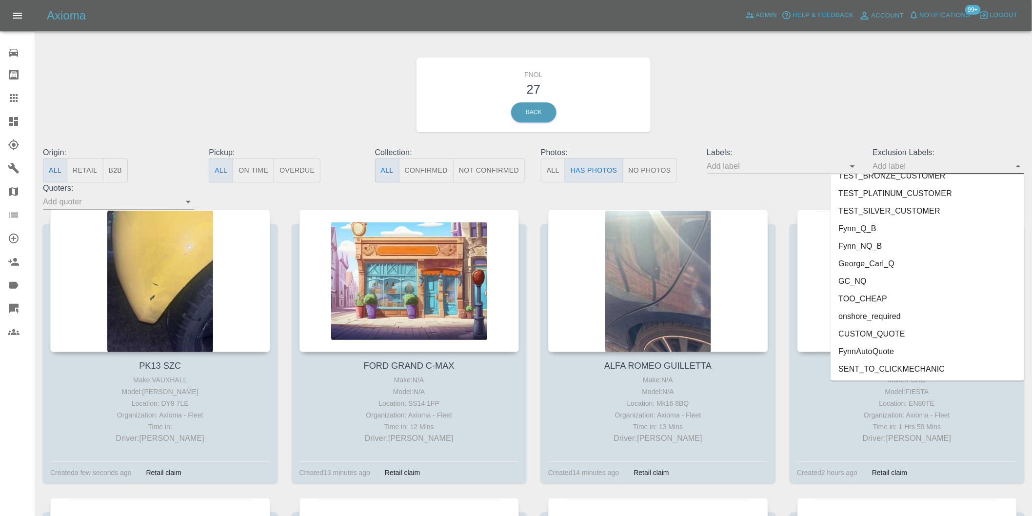
click at [859, 315] on li "onshore_required" at bounding box center [927, 317] width 194 height 18
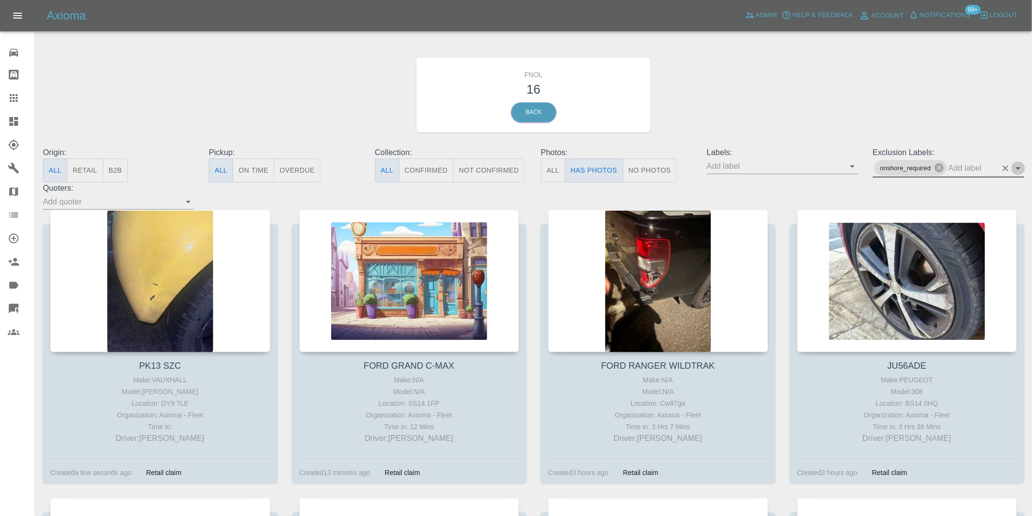
click at [1020, 168] on icon "Open" at bounding box center [1018, 168] width 12 height 12
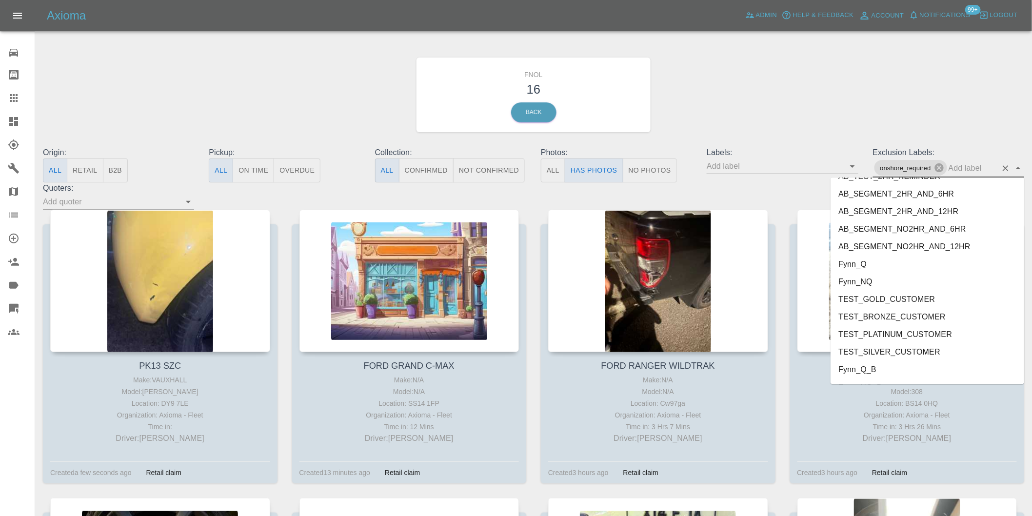
scroll to position [2100, 0]
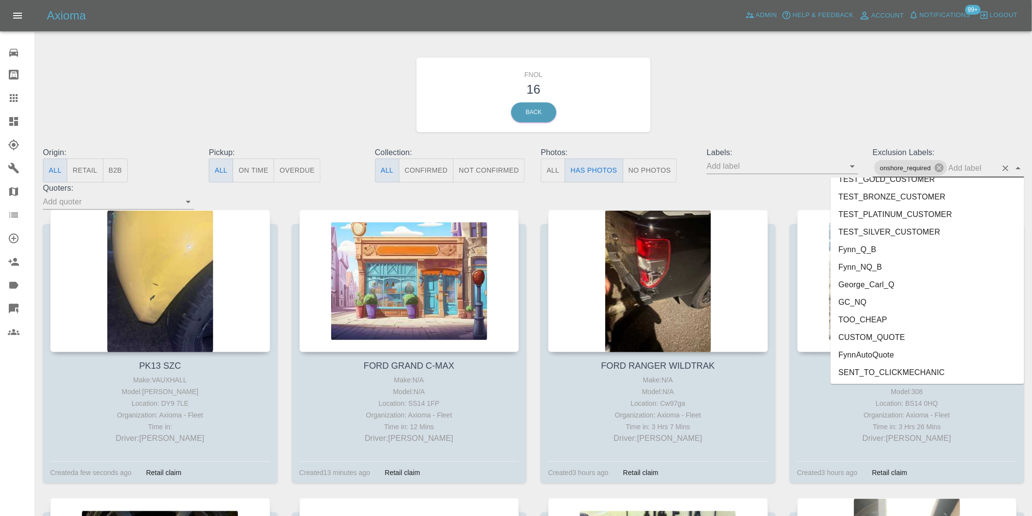
click at [885, 286] on li "George_Carl_Q" at bounding box center [927, 285] width 194 height 18
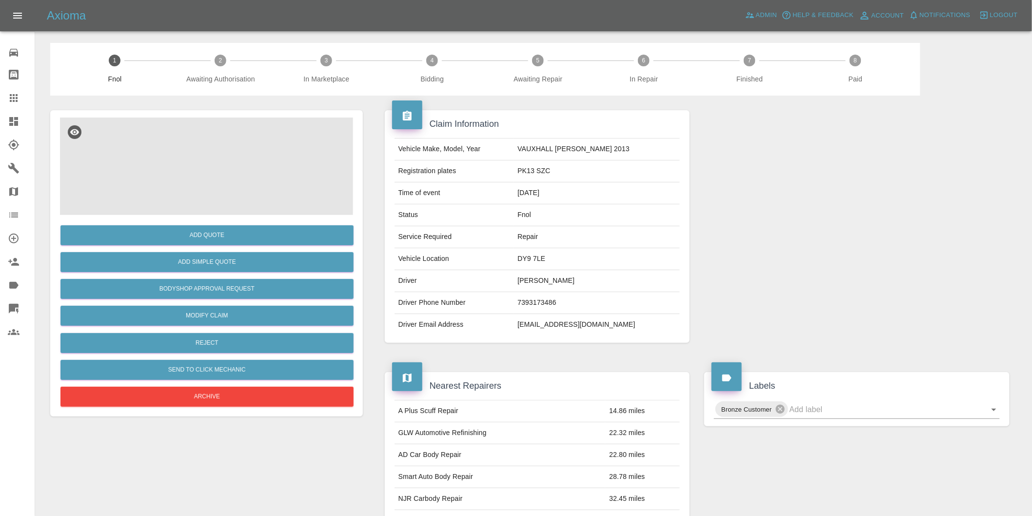
click at [202, 149] on img at bounding box center [206, 167] width 293 height 98
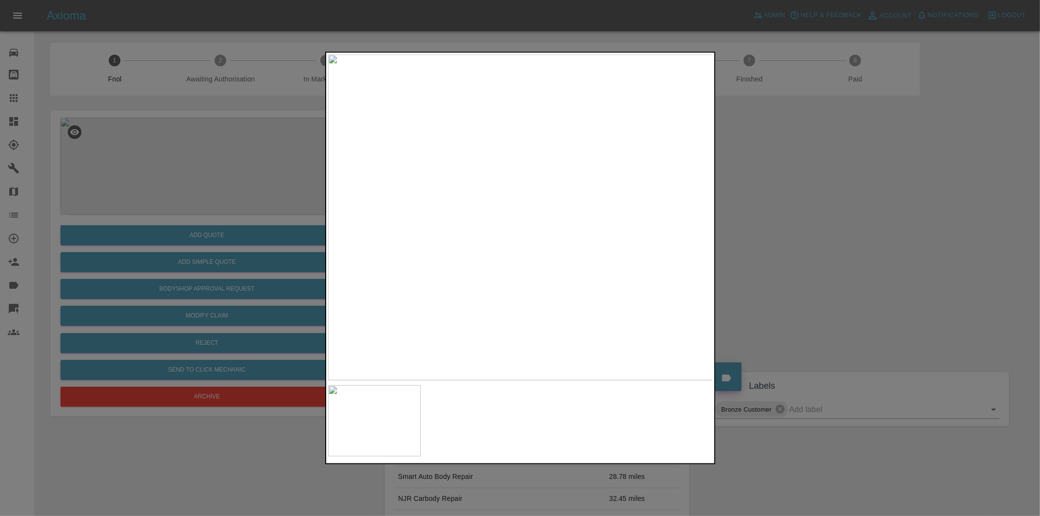
click at [787, 215] on div at bounding box center [520, 258] width 1040 height 516
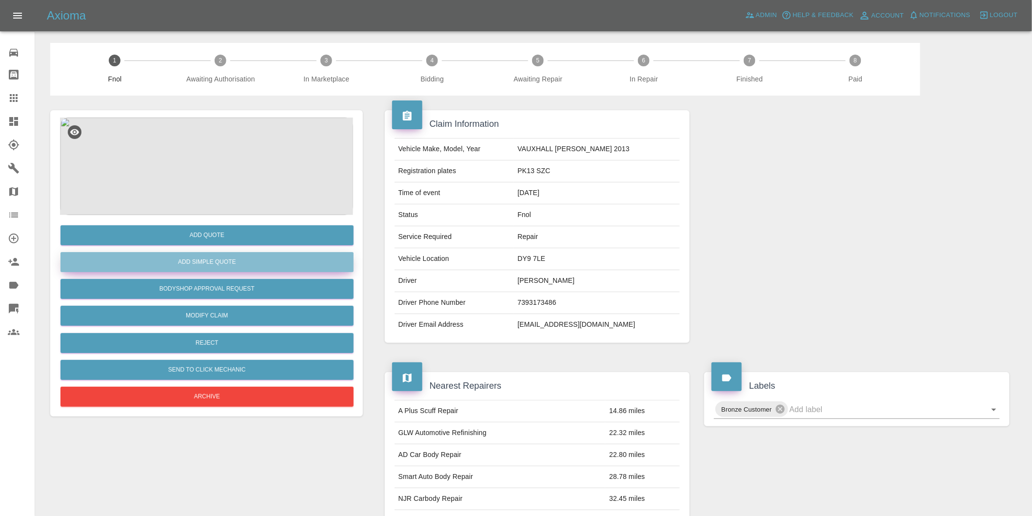
click at [218, 259] on button "Add Simple Quote" at bounding box center [206, 262] width 293 height 20
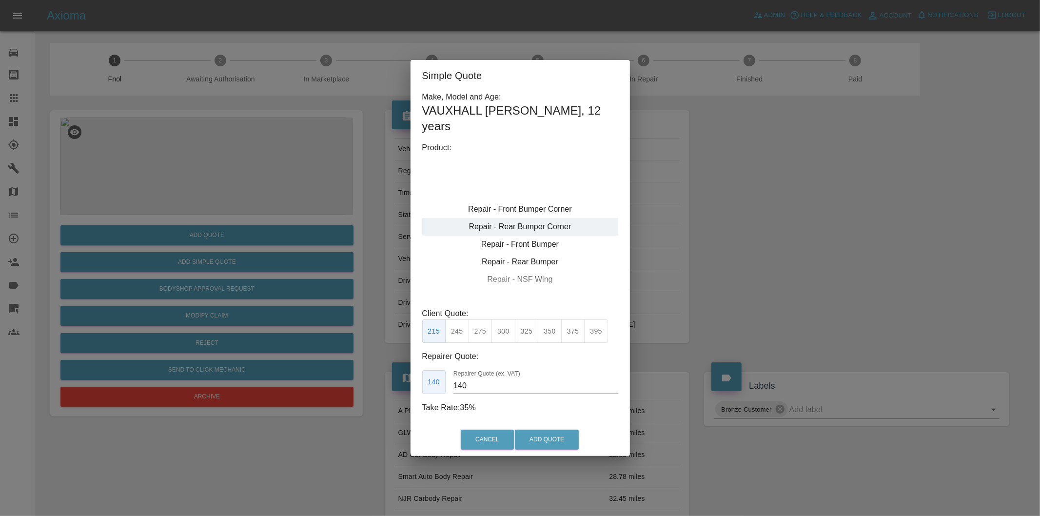
type input "120"
click at [542, 430] on button "Add Quote" at bounding box center [547, 440] width 64 height 20
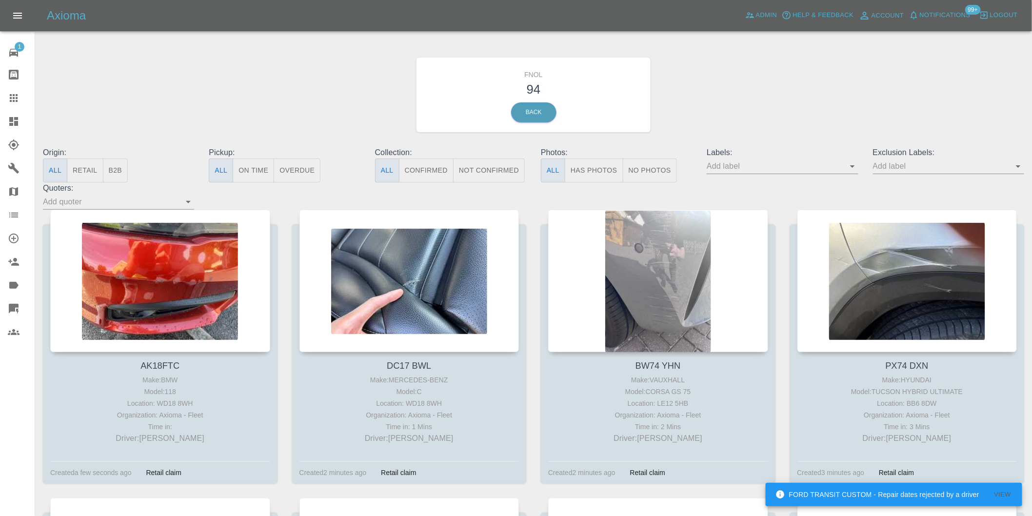
click at [617, 178] on button "Has Photos" at bounding box center [594, 170] width 59 height 24
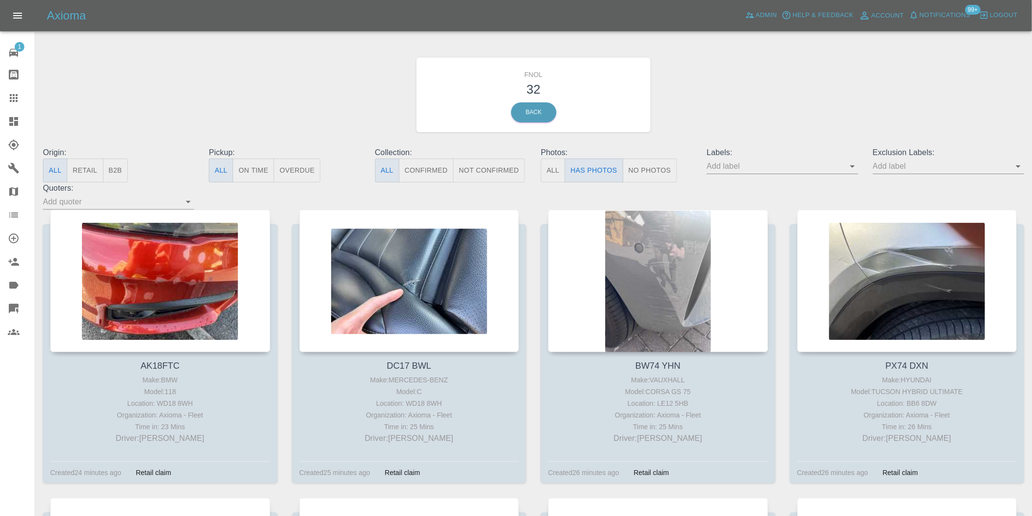
click at [1011, 171] on div at bounding box center [1017, 166] width 13 height 14
click at [1016, 163] on icon "Open" at bounding box center [1018, 166] width 12 height 12
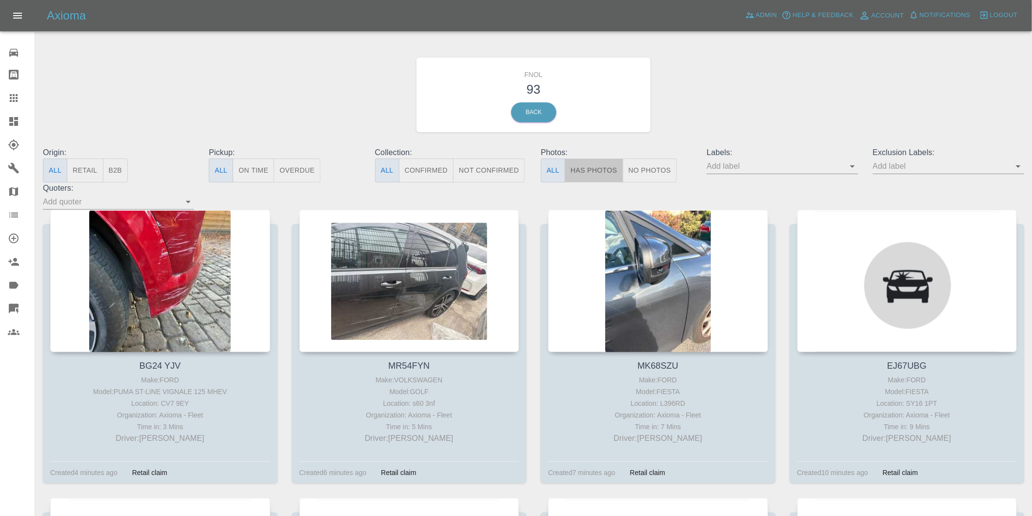
click at [593, 172] on button "Has Photos" at bounding box center [594, 170] width 59 height 24
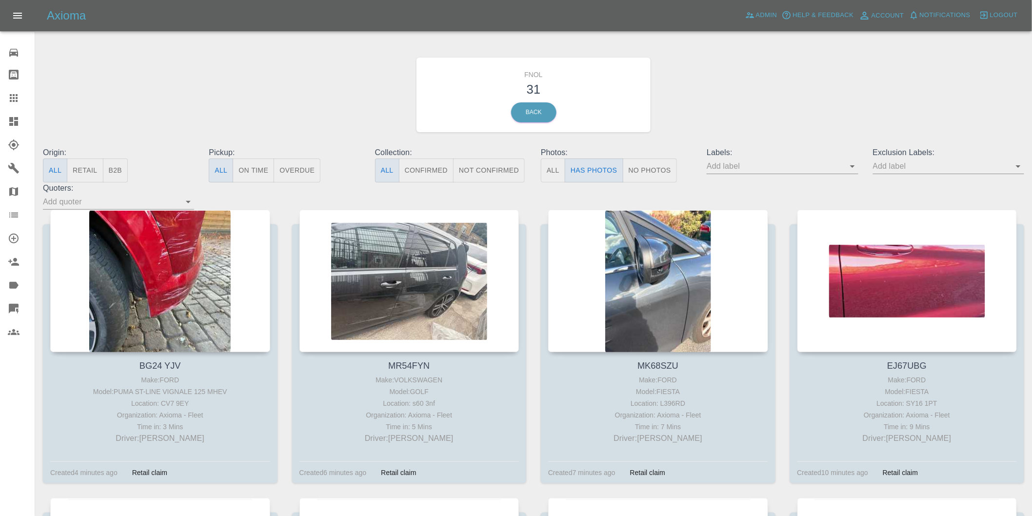
click at [1017, 167] on icon "Open" at bounding box center [1018, 166] width 12 height 12
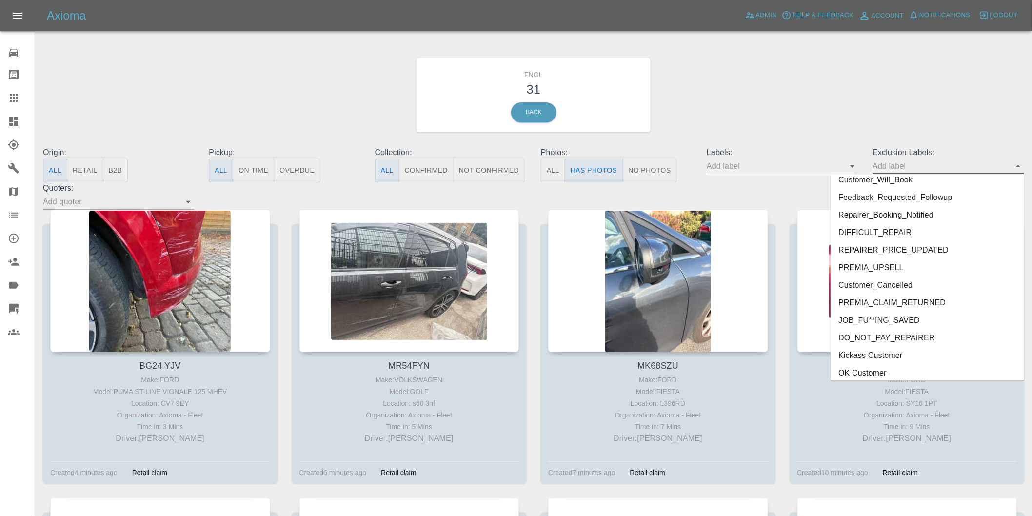
scroll to position [2118, 0]
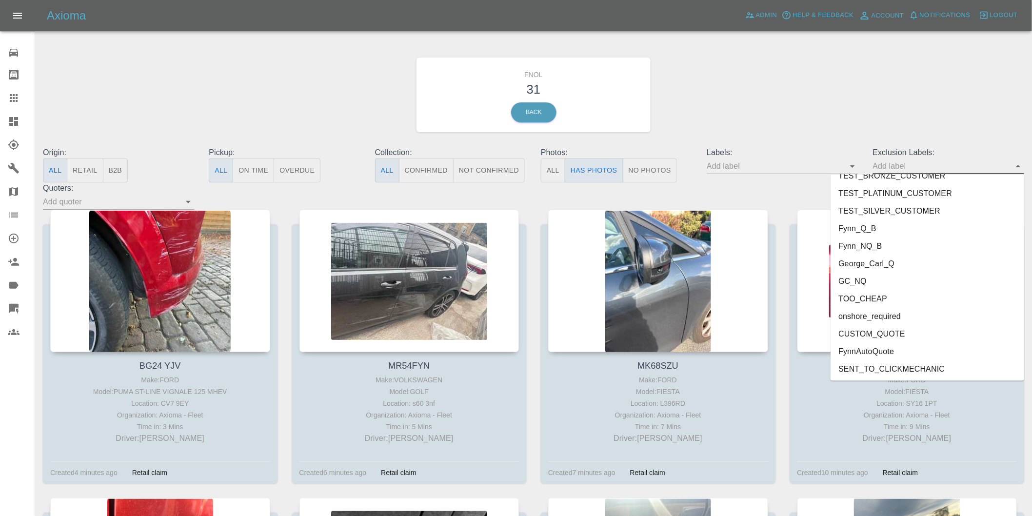
click at [873, 317] on li "onshore_required" at bounding box center [927, 317] width 194 height 18
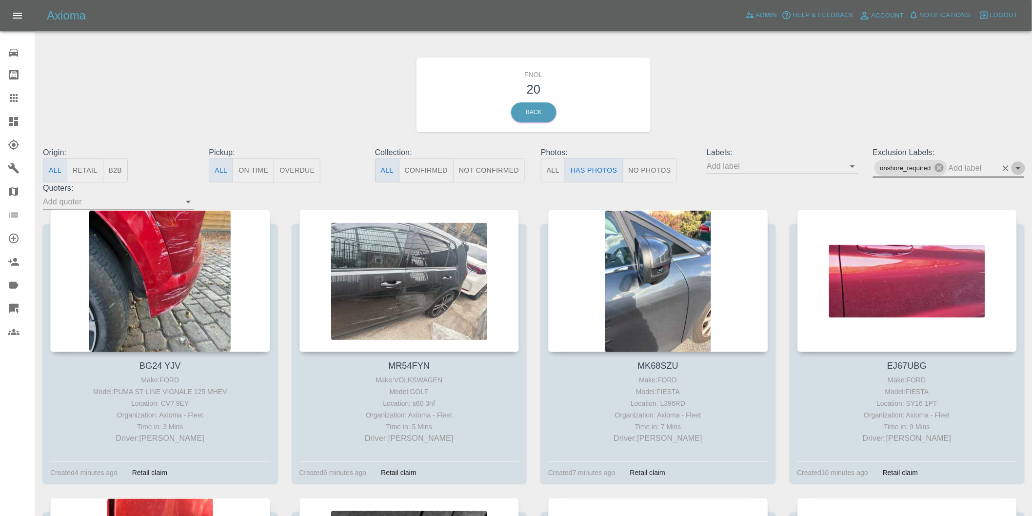
drag, startPoint x: 1018, startPoint y: 163, endPoint x: 1022, endPoint y: 177, distance: 14.2
click at [1018, 164] on icon "Open" at bounding box center [1018, 168] width 12 height 12
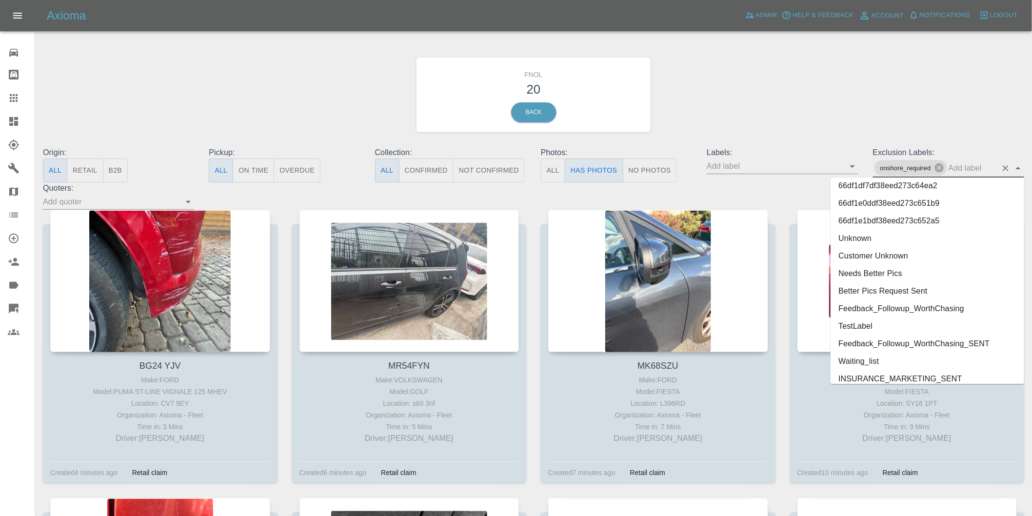
scroll to position [2100, 0]
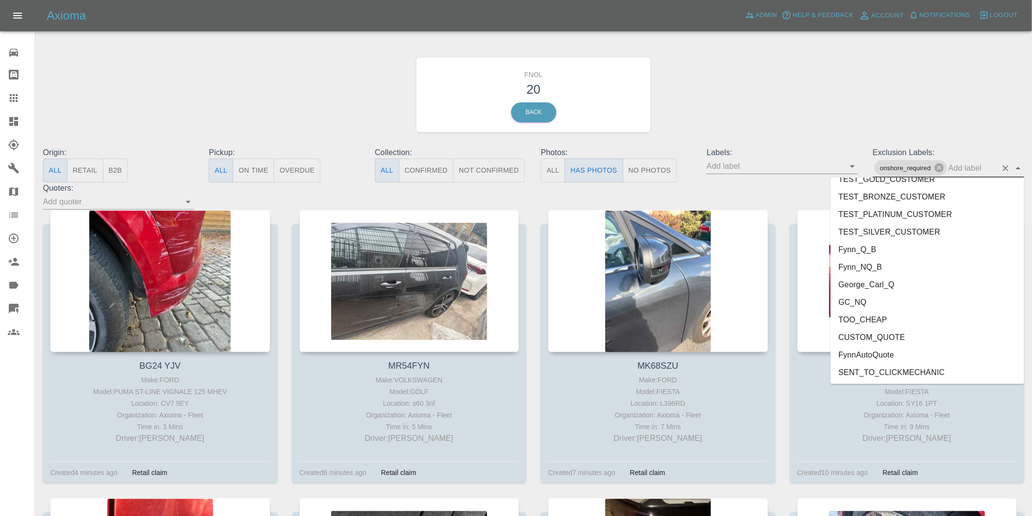
click at [867, 284] on li "George_Carl_Q" at bounding box center [927, 285] width 194 height 18
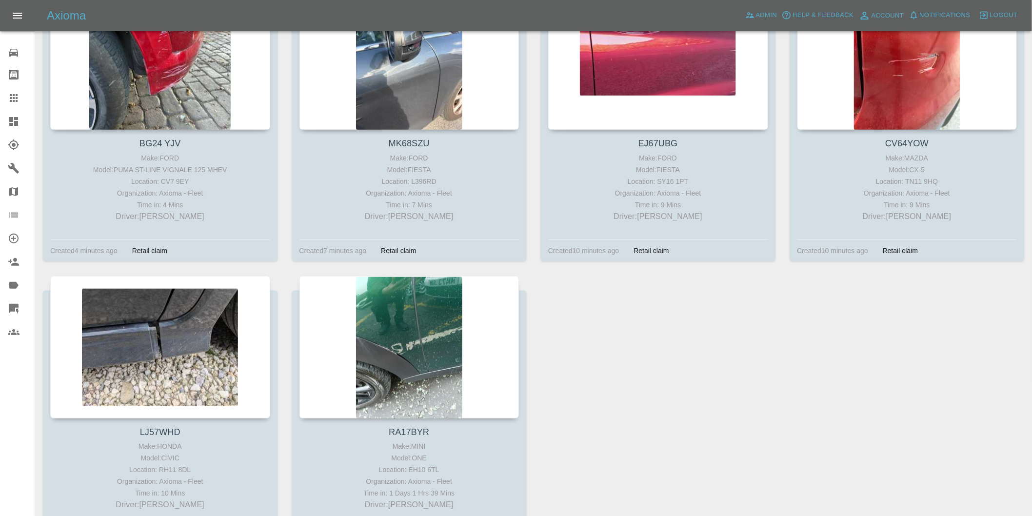
scroll to position [106, 0]
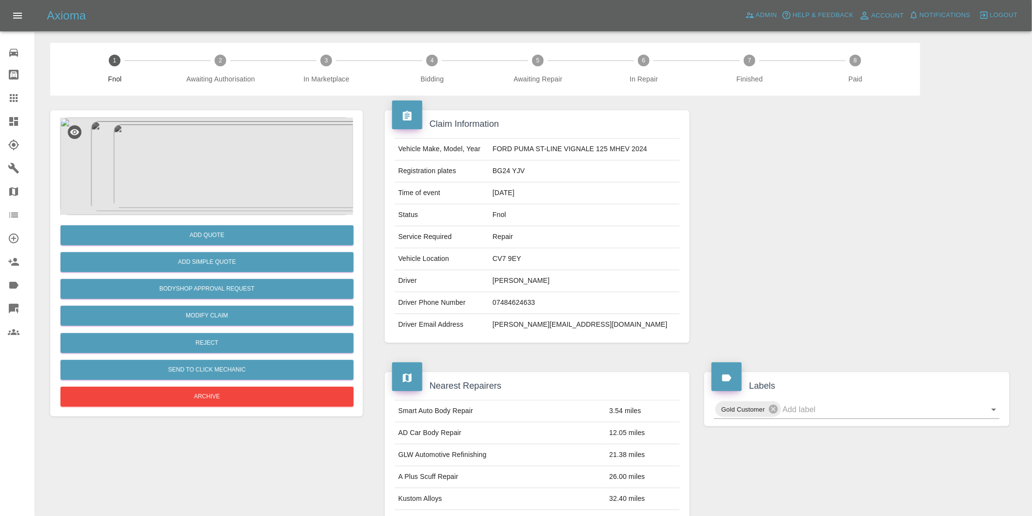
click at [206, 145] on img at bounding box center [206, 167] width 293 height 98
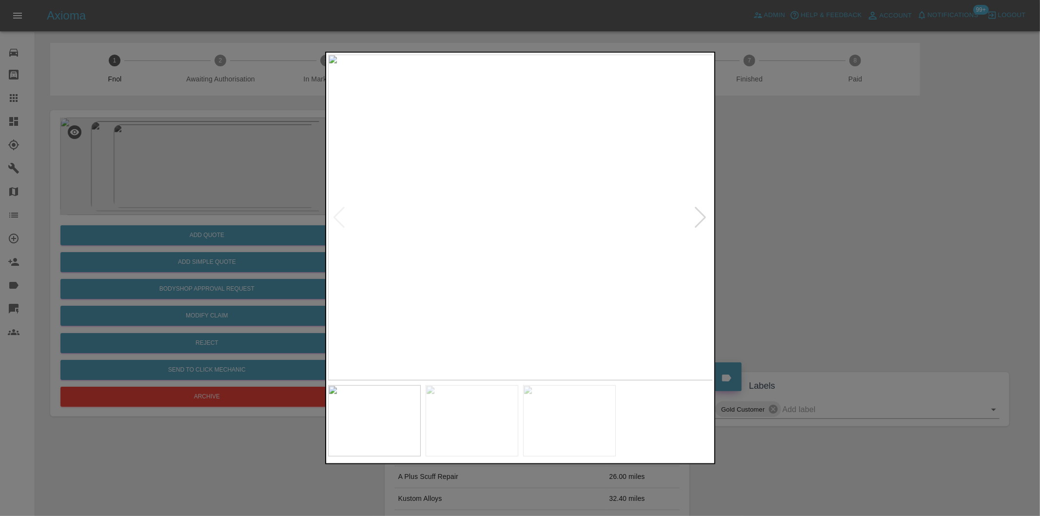
click at [701, 215] on div at bounding box center [700, 217] width 13 height 21
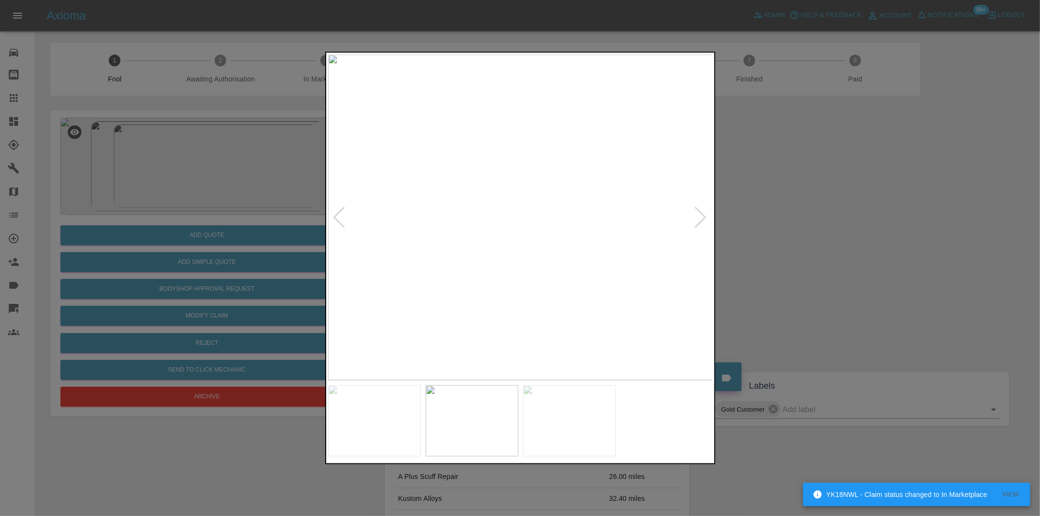
click at [701, 214] on div at bounding box center [700, 217] width 13 height 21
click at [573, 194] on img at bounding box center [520, 218] width 385 height 326
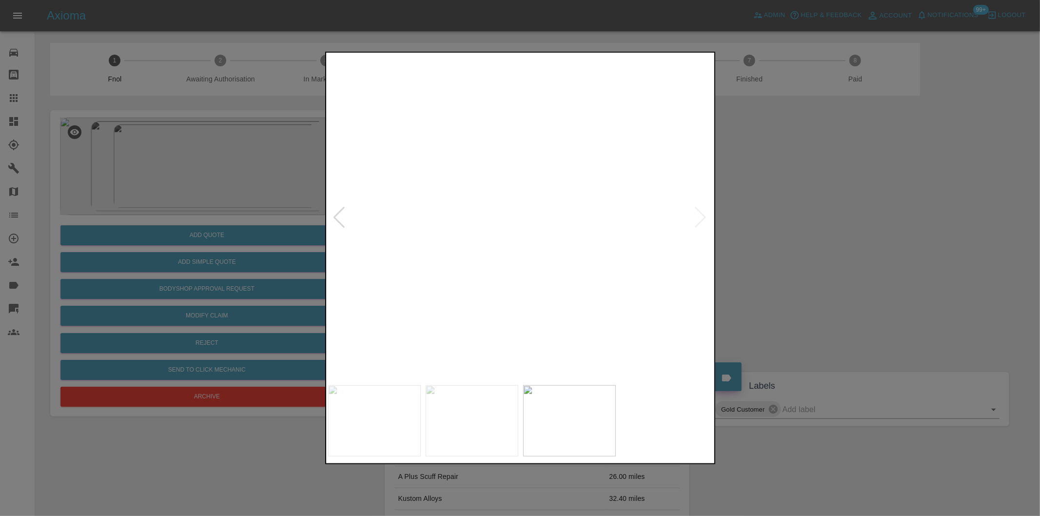
click at [489, 118] on img at bounding box center [312, 199] width 1156 height 977
click at [489, 168] on img at bounding box center [312, 199] width 1156 height 977
click at [695, 213] on img at bounding box center [520, 218] width 385 height 326
click at [758, 235] on div at bounding box center [520, 258] width 1040 height 516
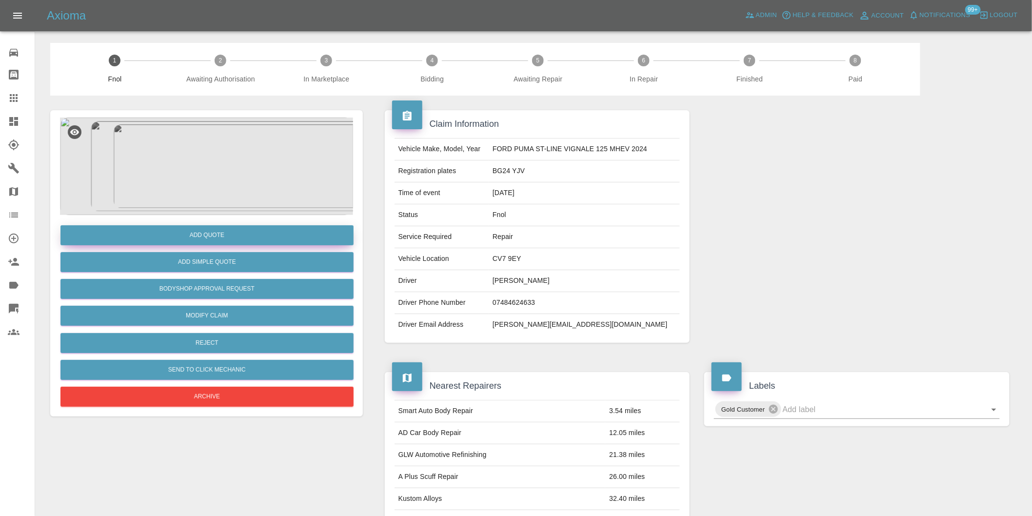
click at [216, 231] on button "Add Quote" at bounding box center [206, 235] width 293 height 20
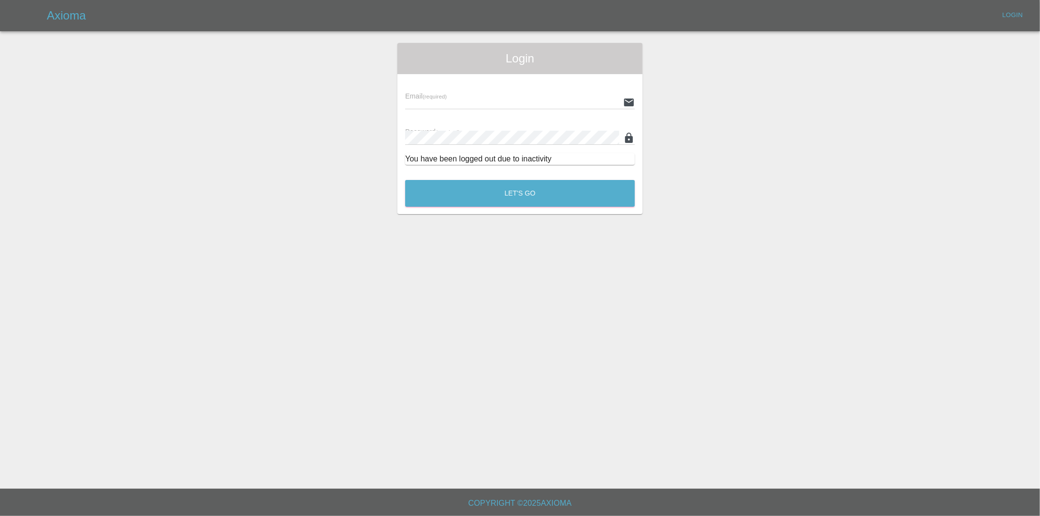
type input "[PERSON_NAME][EMAIL_ADDRESS][DOMAIN_NAME]"
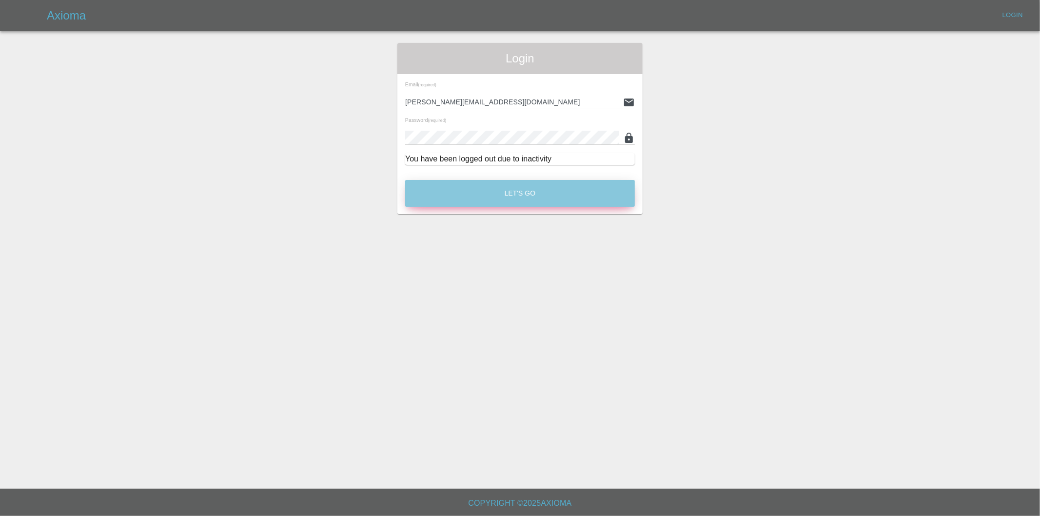
click at [517, 192] on button "Let's Go" at bounding box center [520, 193] width 230 height 27
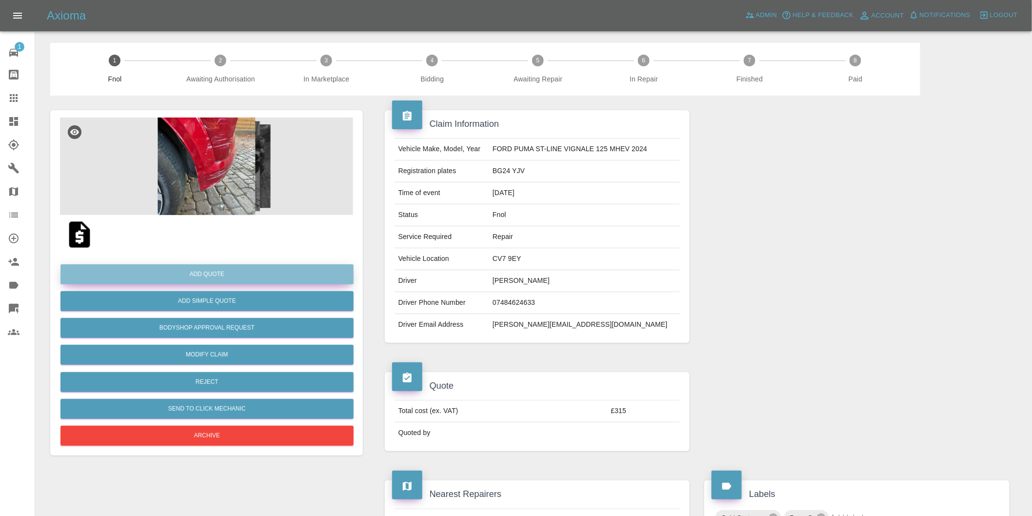
click at [212, 284] on button "Add Quote" at bounding box center [206, 274] width 293 height 20
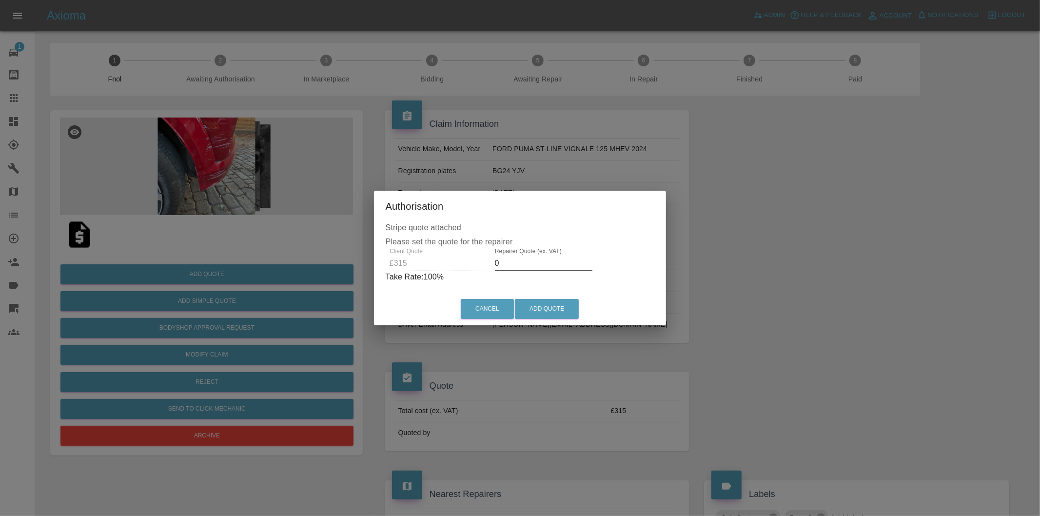
click at [520, 264] on input "0" at bounding box center [544, 264] width 98 height 16
type input "0200"
click at [554, 309] on button "Add Quote" at bounding box center [547, 309] width 64 height 20
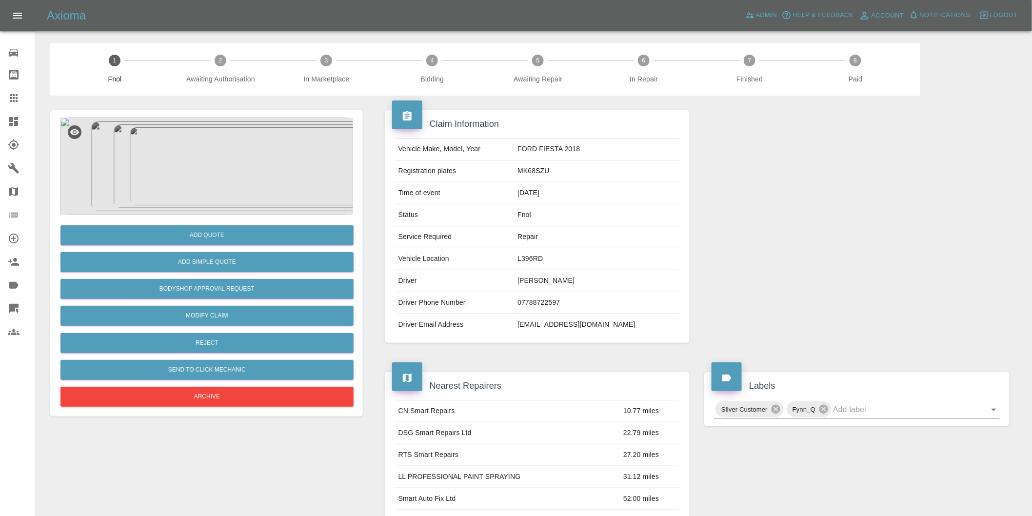
click at [220, 143] on img at bounding box center [206, 167] width 293 height 98
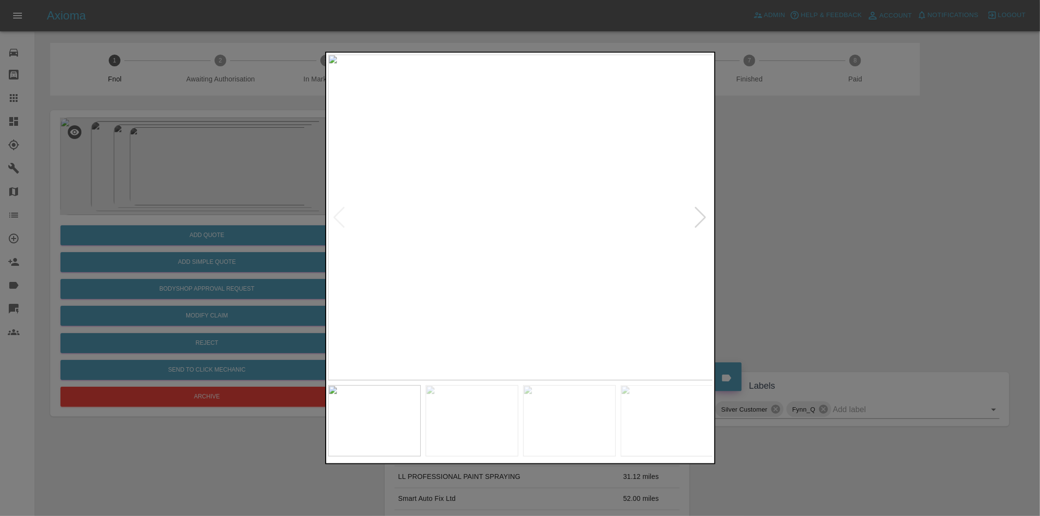
click at [702, 220] on div at bounding box center [700, 217] width 13 height 21
click at [703, 218] on img at bounding box center [520, 218] width 385 height 326
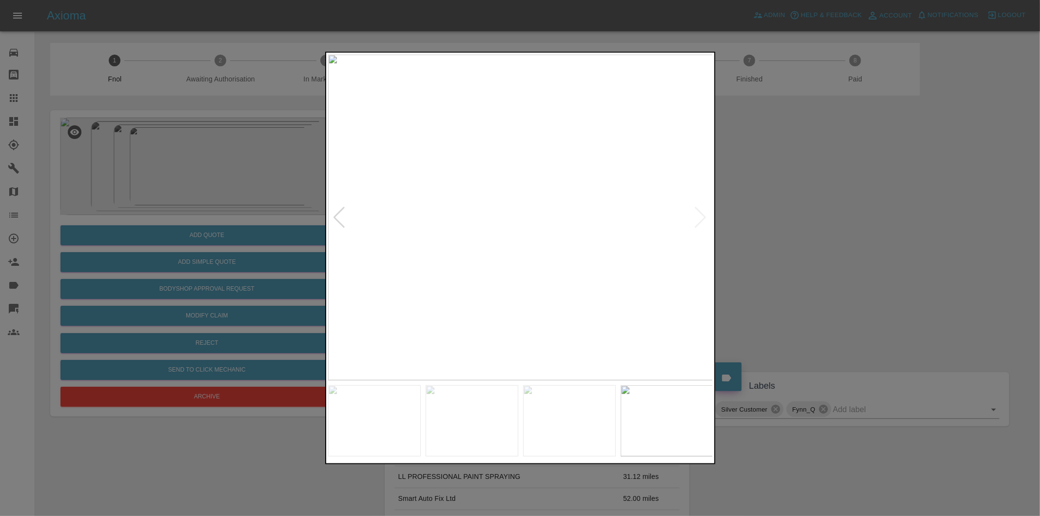
click at [809, 208] on div at bounding box center [520, 258] width 1040 height 516
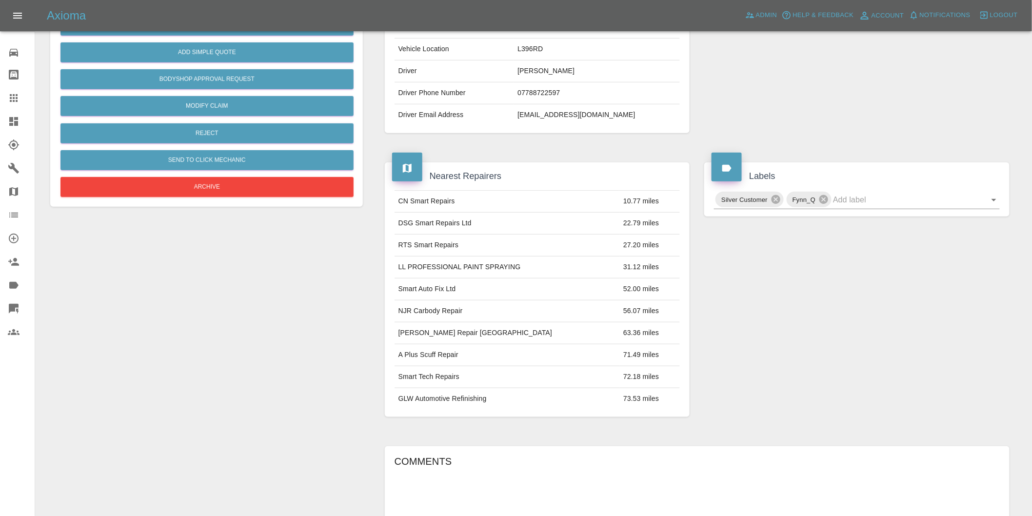
scroll to position [217, 0]
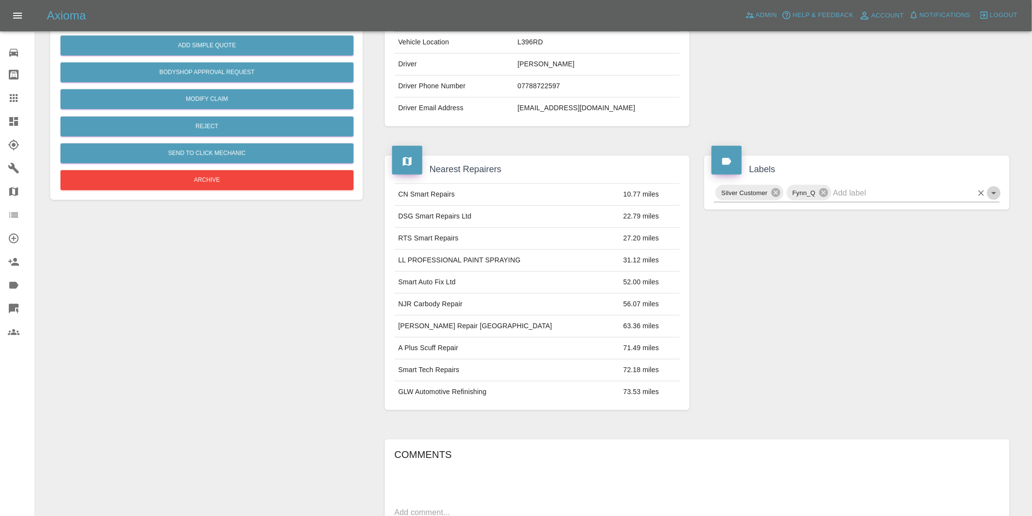
click at [993, 192] on icon "Open" at bounding box center [993, 193] width 5 height 2
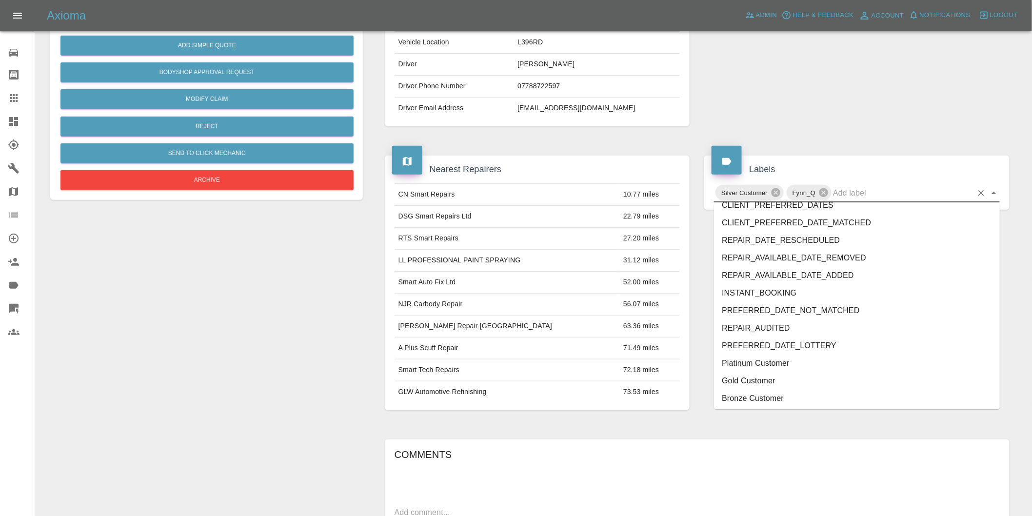
scroll to position [2083, 0]
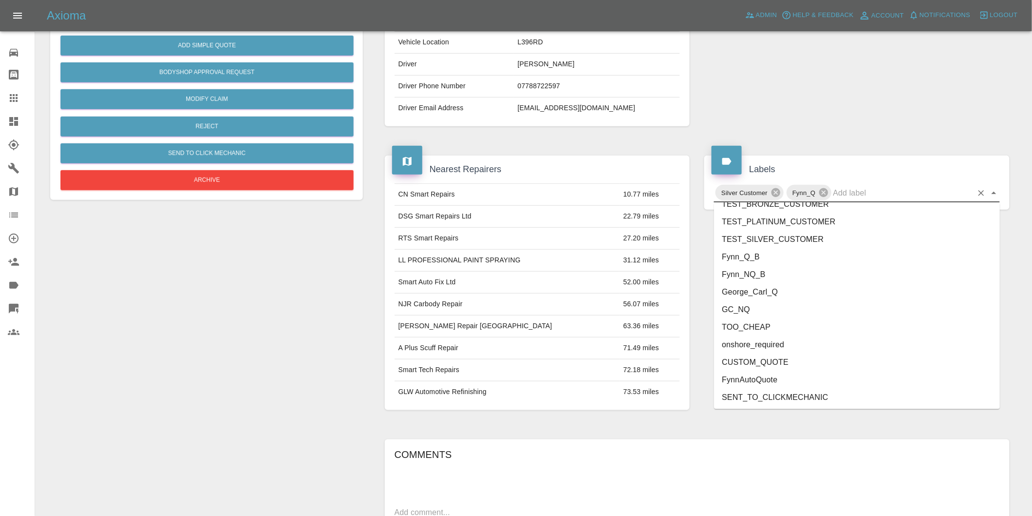
click at [786, 345] on li "onshore_required" at bounding box center [857, 345] width 286 height 18
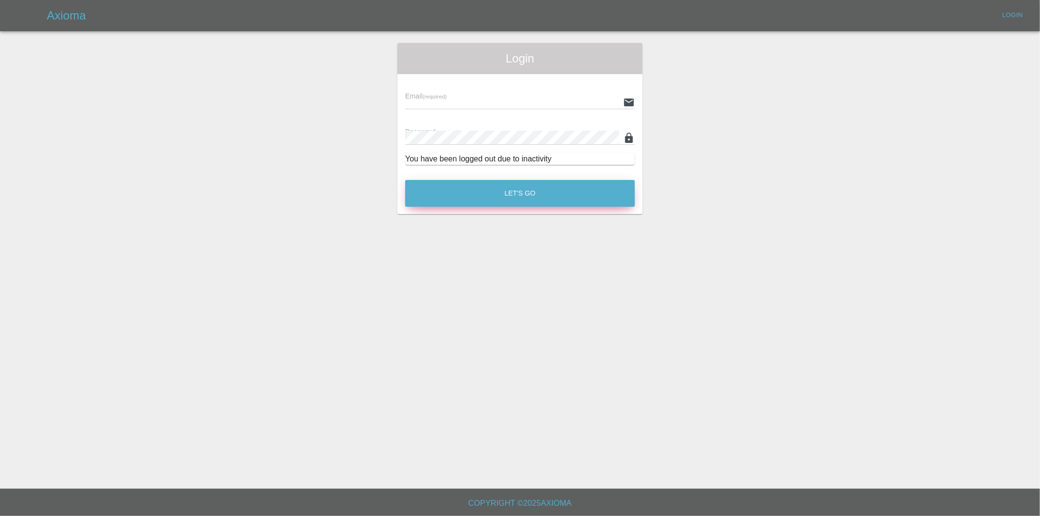
type input "[PERSON_NAME][EMAIL_ADDRESS][DOMAIN_NAME]"
click at [587, 193] on button "Let's Go" at bounding box center [520, 193] width 230 height 27
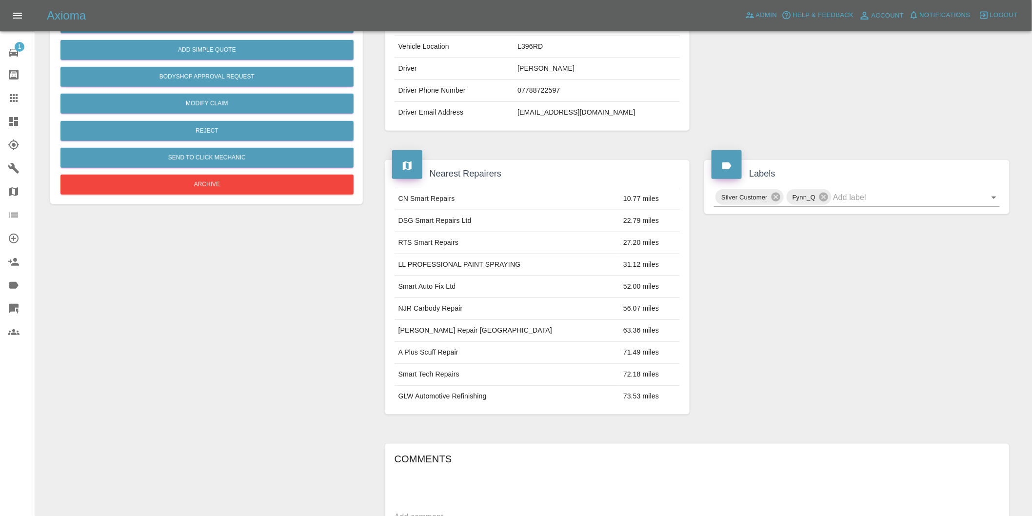
scroll to position [217, 0]
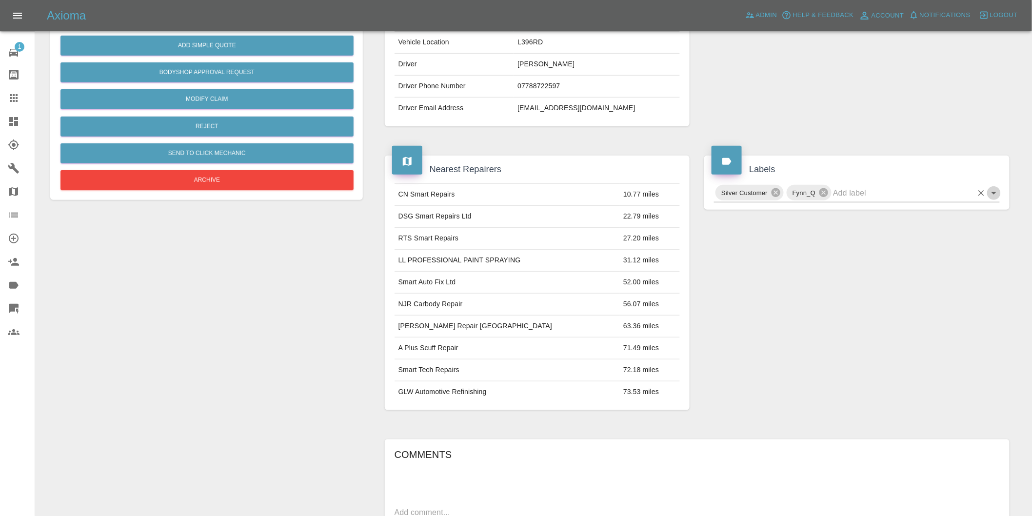
click at [993, 194] on icon "Open" at bounding box center [994, 193] width 12 height 12
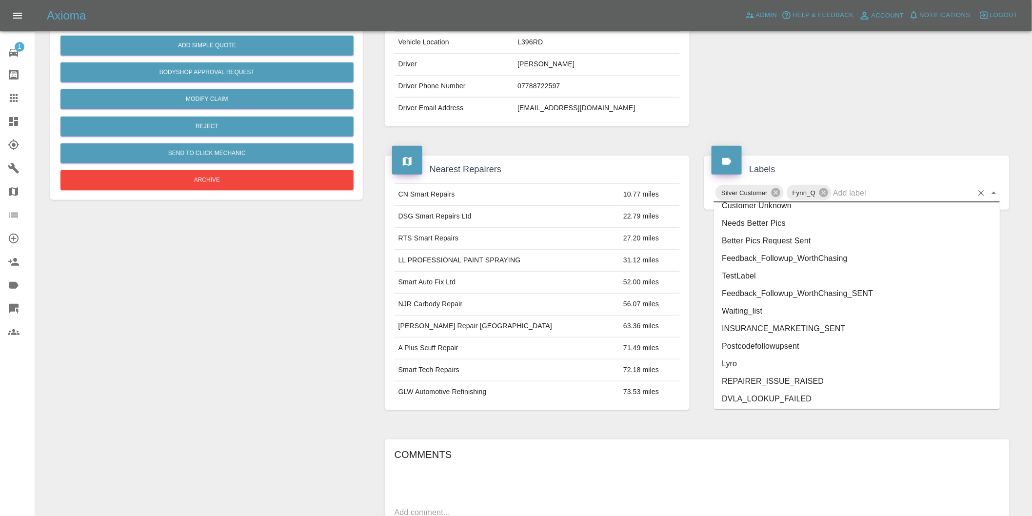
scroll to position [2083, 0]
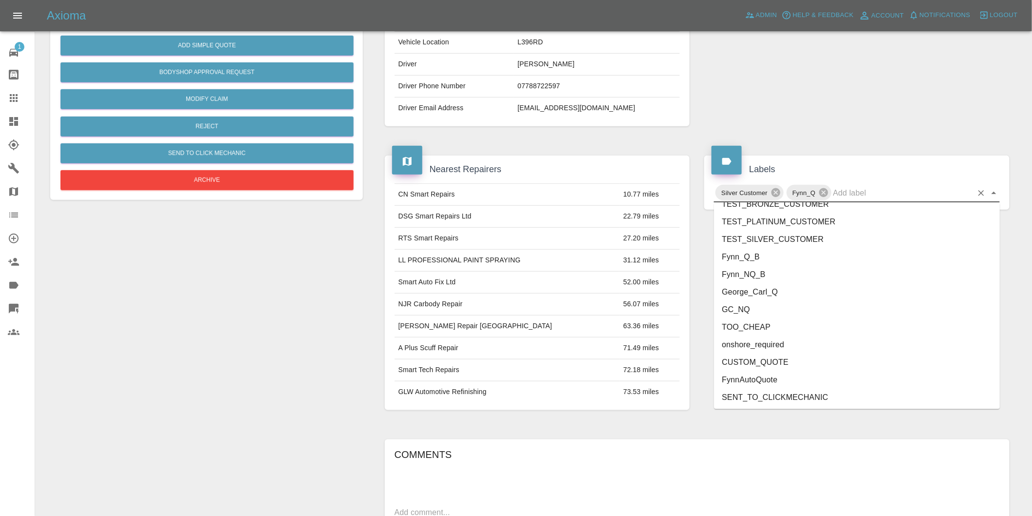
click at [777, 340] on li "onshore_required" at bounding box center [857, 345] width 286 height 18
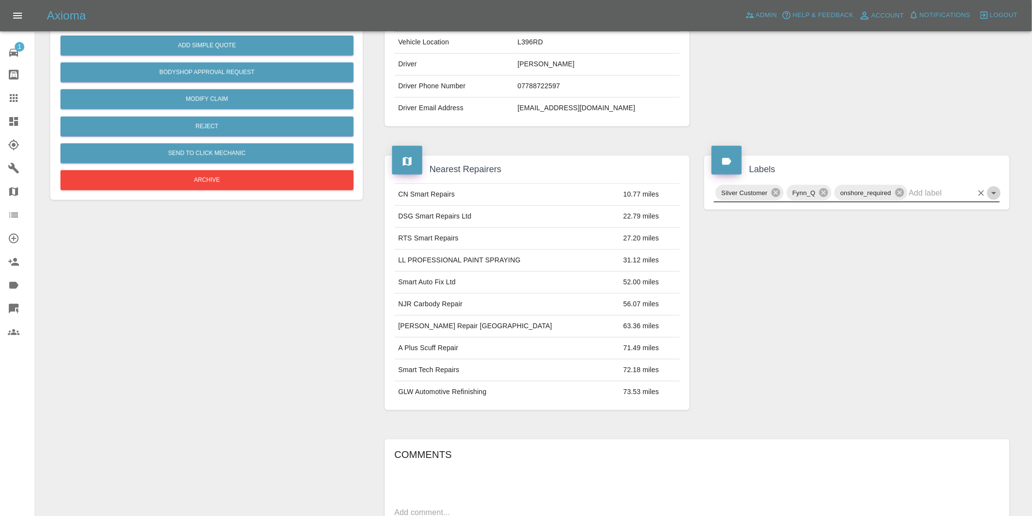
click at [993, 190] on icon "Open" at bounding box center [994, 193] width 12 height 12
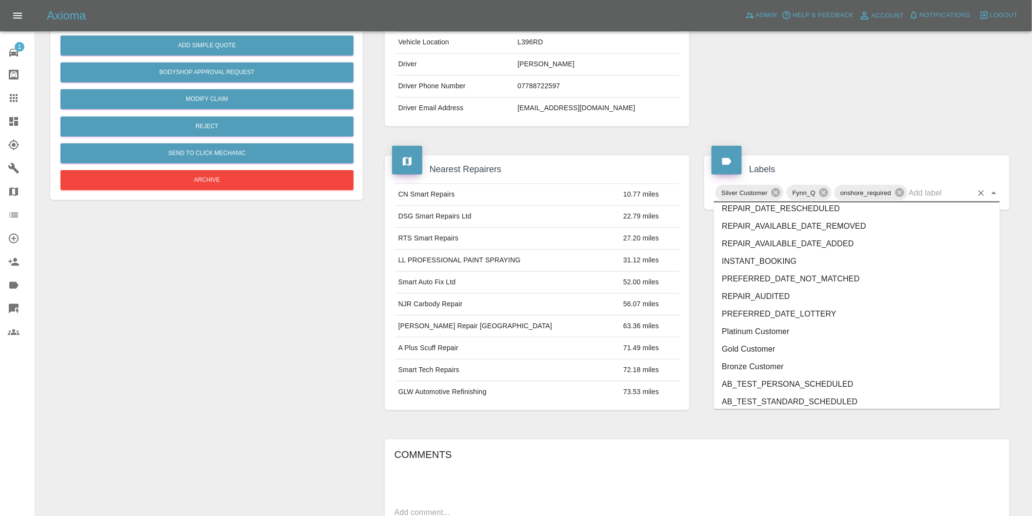
scroll to position [2065, 0]
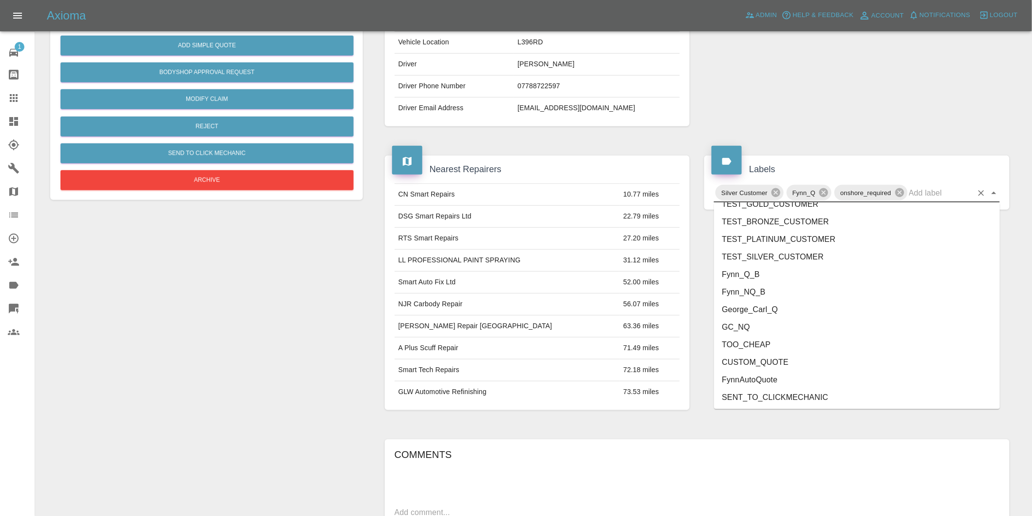
click at [767, 310] on li "George_Carl_Q" at bounding box center [857, 310] width 286 height 18
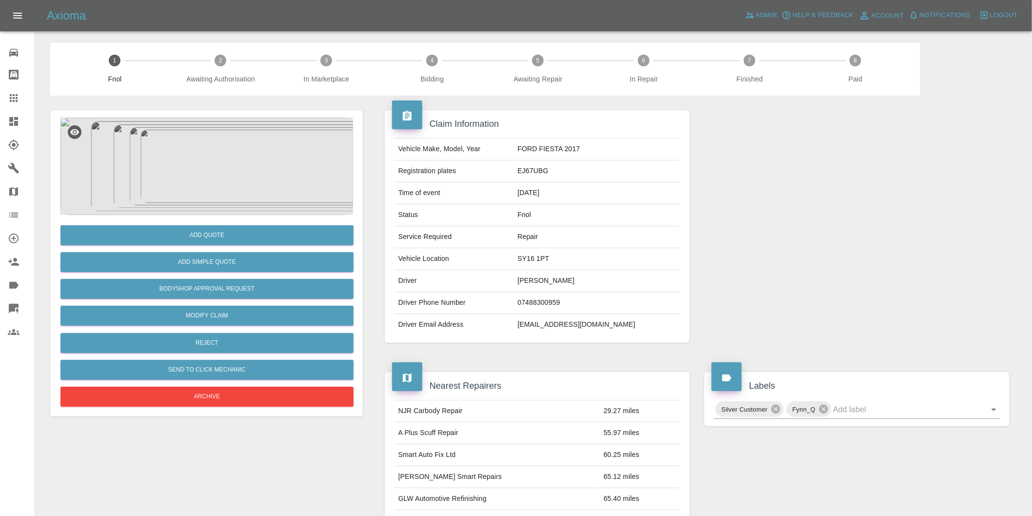
click at [251, 172] on img at bounding box center [206, 167] width 293 height 98
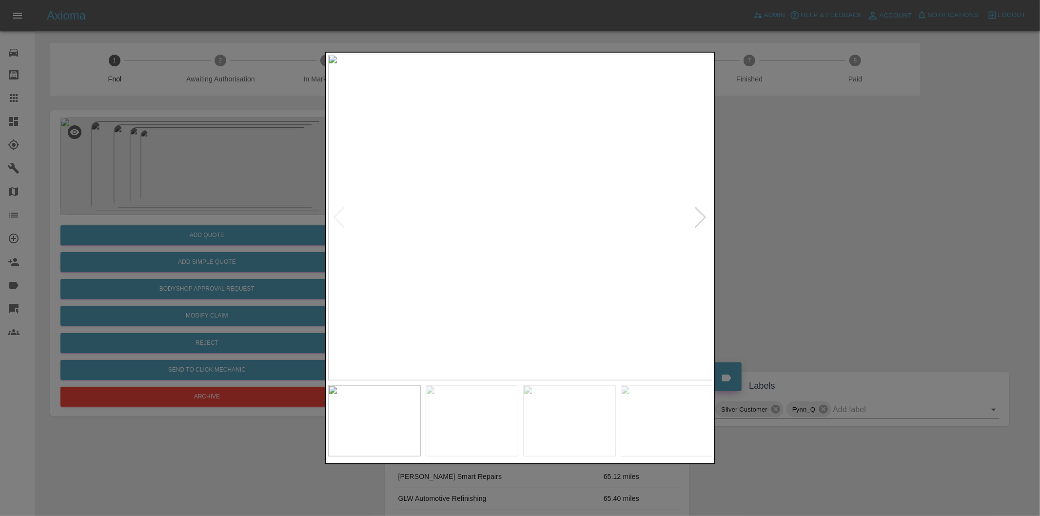
click at [702, 217] on div at bounding box center [700, 217] width 13 height 21
click at [700, 215] on div at bounding box center [700, 217] width 13 height 21
click at [700, 214] on div at bounding box center [700, 217] width 13 height 21
click at [700, 214] on img at bounding box center [520, 218] width 385 height 326
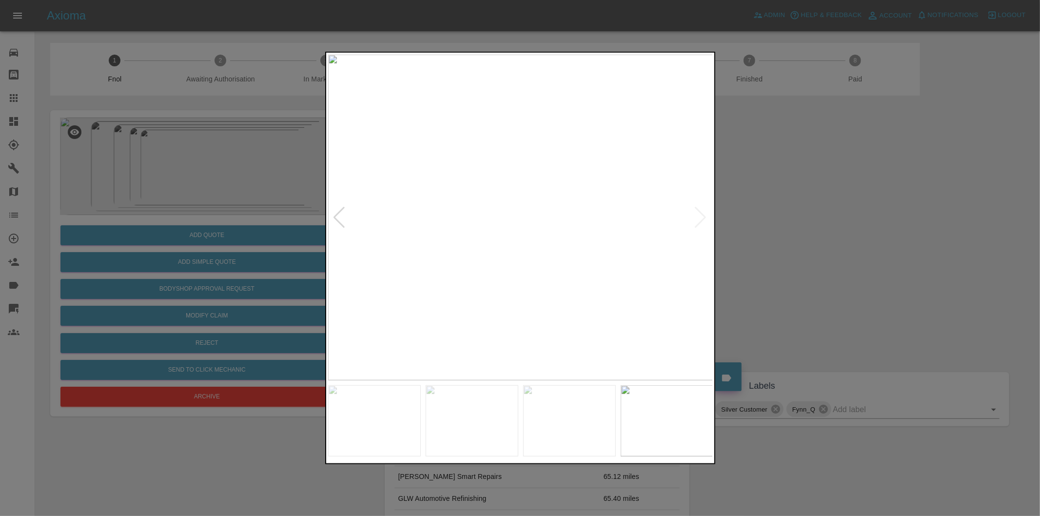
click at [700, 214] on img at bounding box center [520, 218] width 385 height 326
click at [804, 226] on div at bounding box center [520, 258] width 1040 height 516
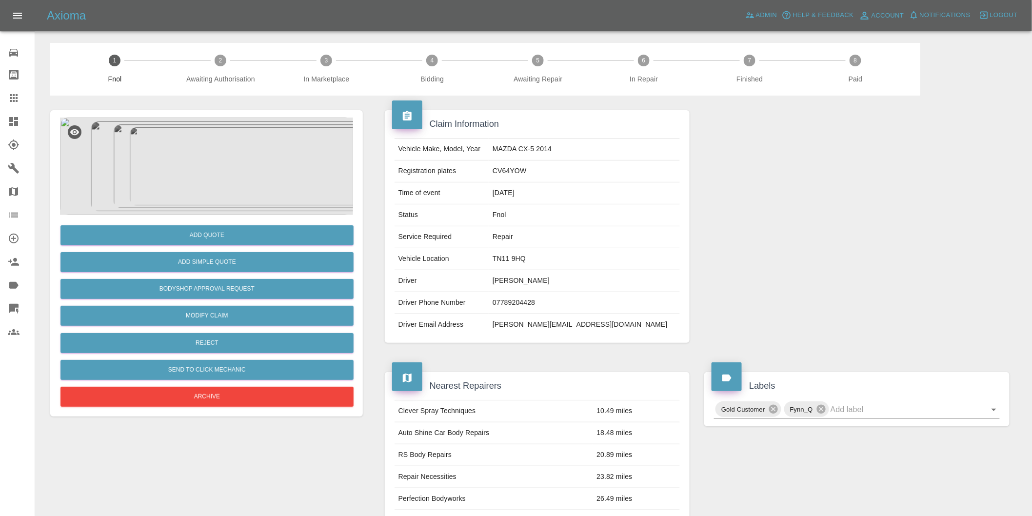
click at [230, 158] on img at bounding box center [206, 167] width 293 height 98
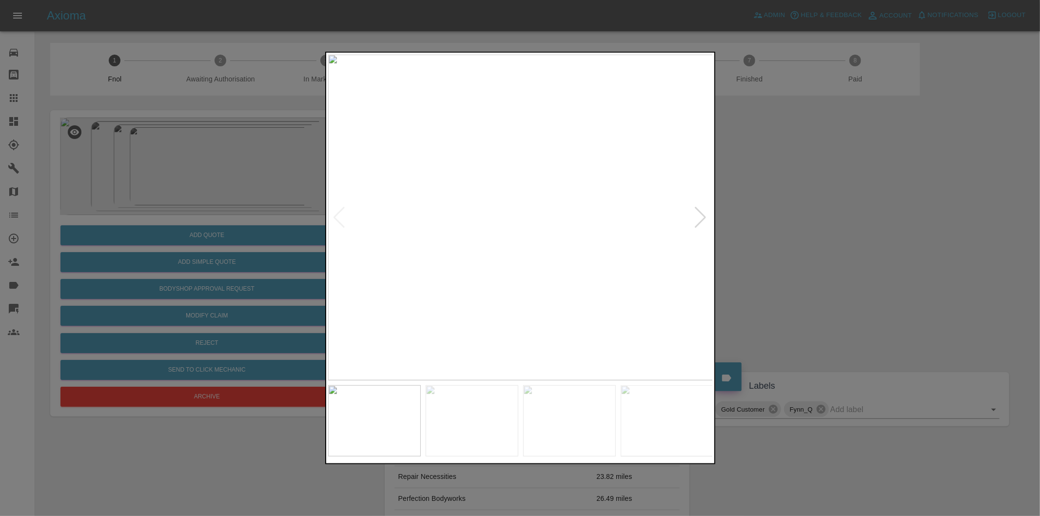
click at [702, 217] on div at bounding box center [700, 217] width 13 height 21
click at [701, 221] on div at bounding box center [700, 217] width 13 height 21
click at [701, 221] on img at bounding box center [520, 218] width 385 height 326
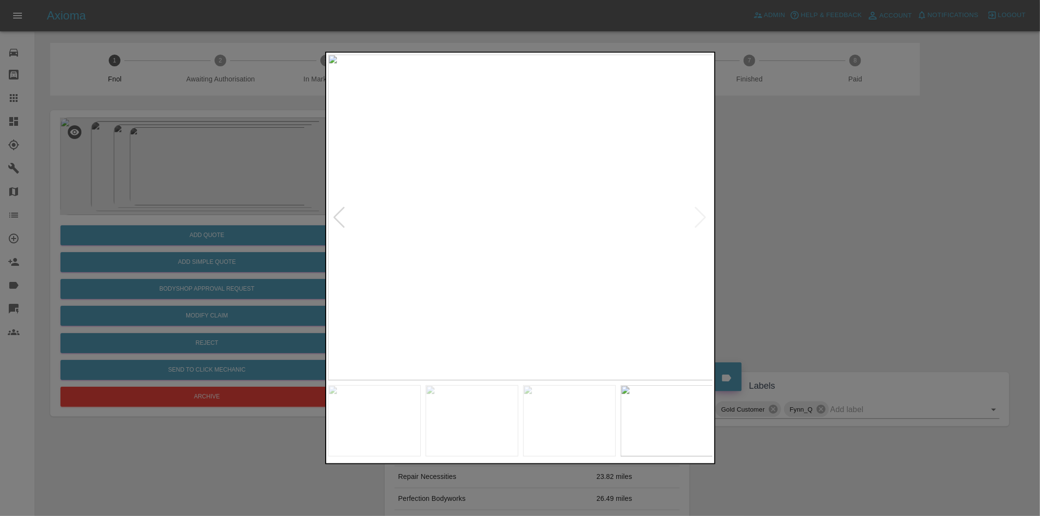
click at [862, 236] on div at bounding box center [520, 258] width 1040 height 516
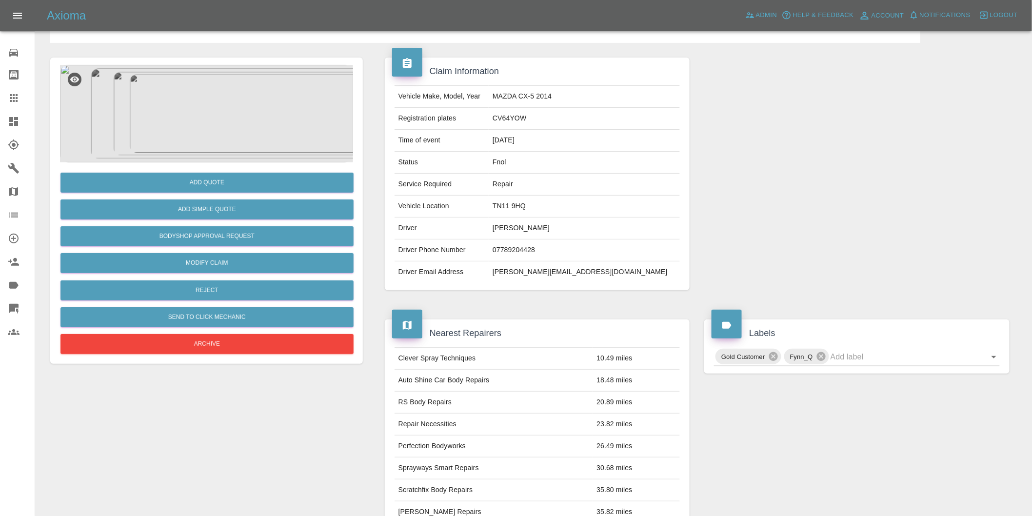
scroll to position [162, 0]
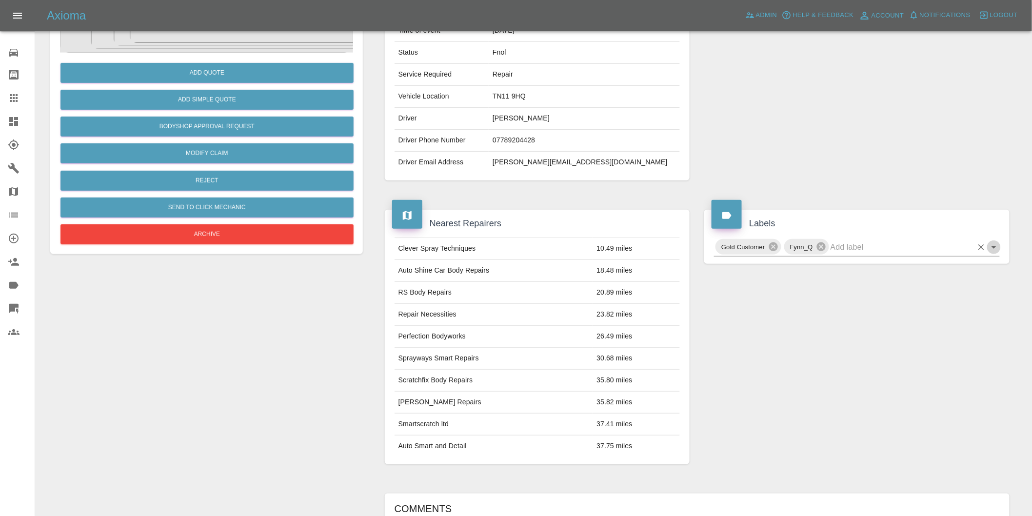
click at [993, 248] on icon "Open" at bounding box center [993, 247] width 5 height 2
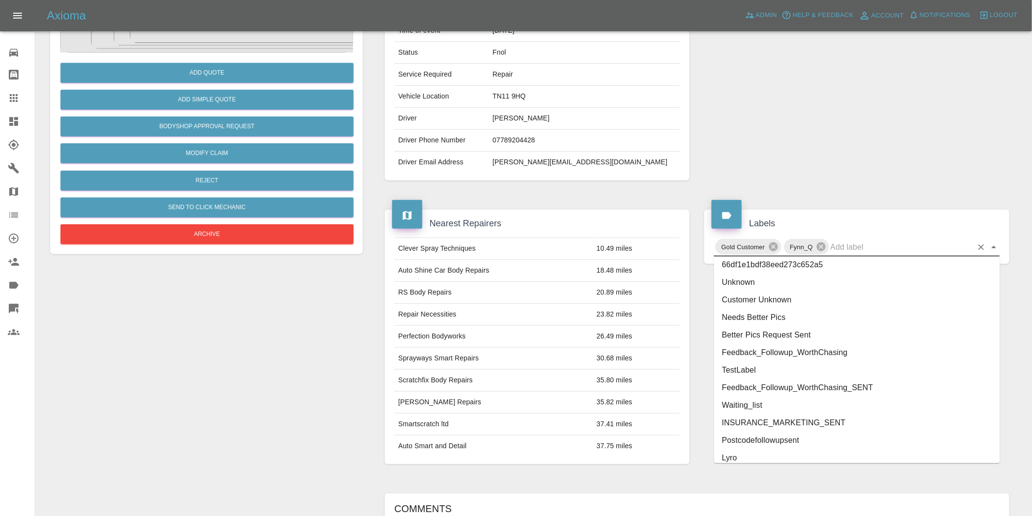
scroll to position [2083, 0]
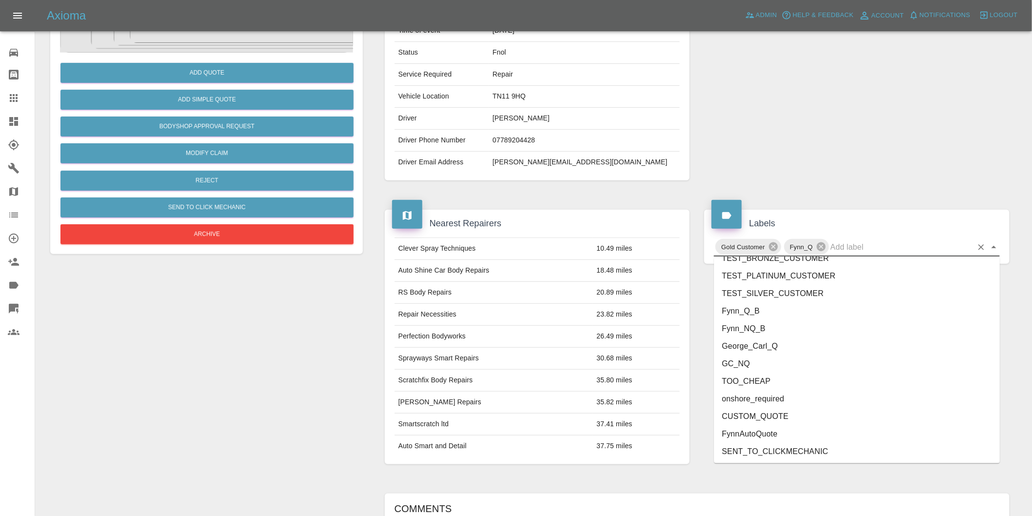
click at [773, 401] on li "onshore_required" at bounding box center [857, 399] width 286 height 18
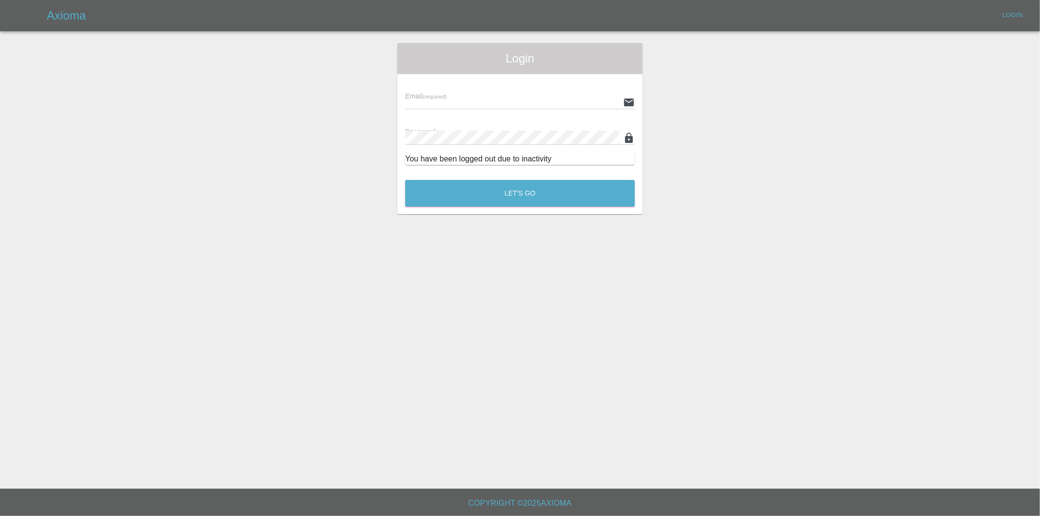
type input "eric.ordano@gmail.com"
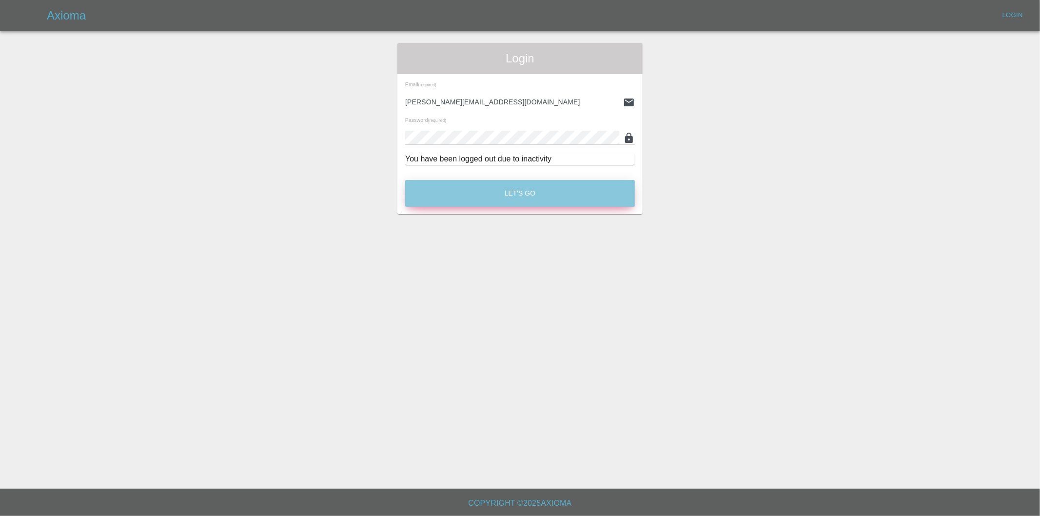
click at [529, 187] on button "Let's Go" at bounding box center [520, 193] width 230 height 27
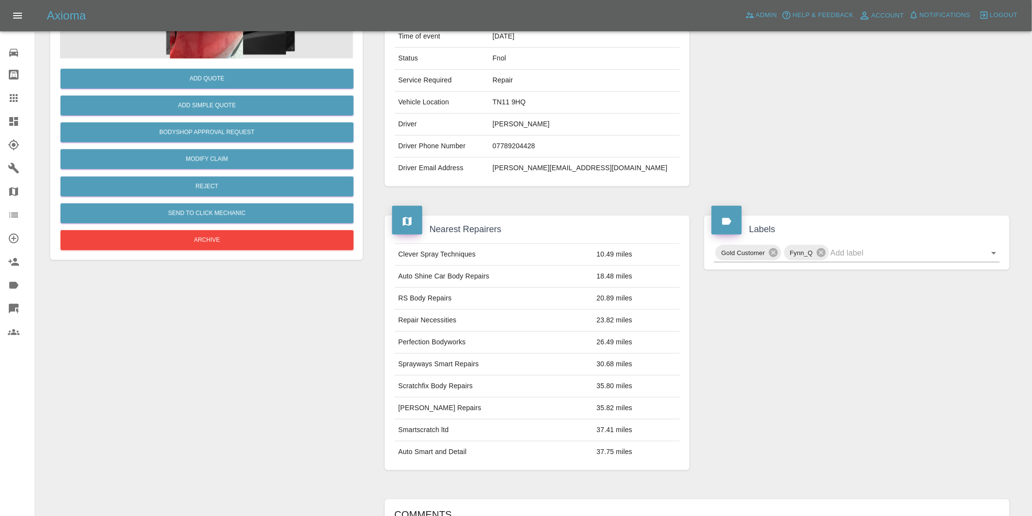
scroll to position [162, 0]
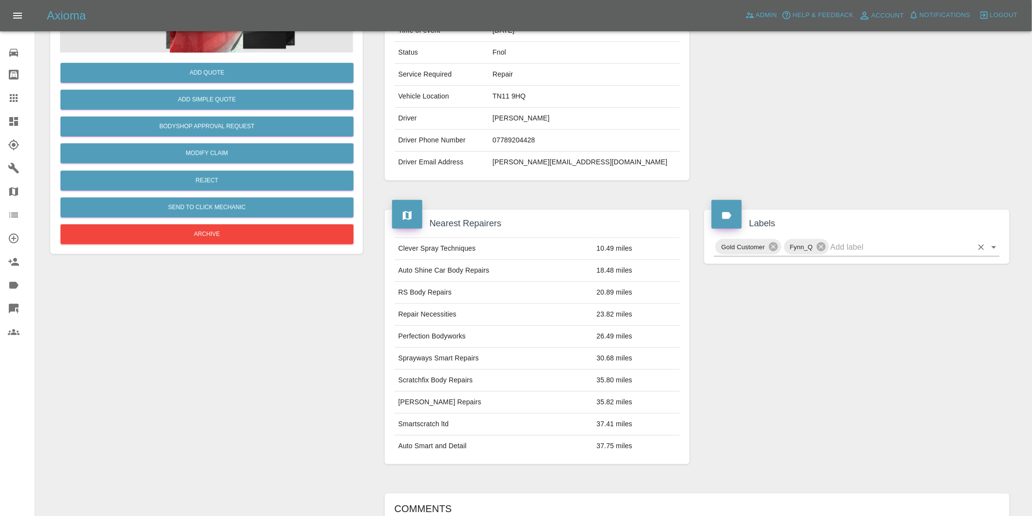
click at [992, 247] on icon "Open" at bounding box center [993, 247] width 5 height 2
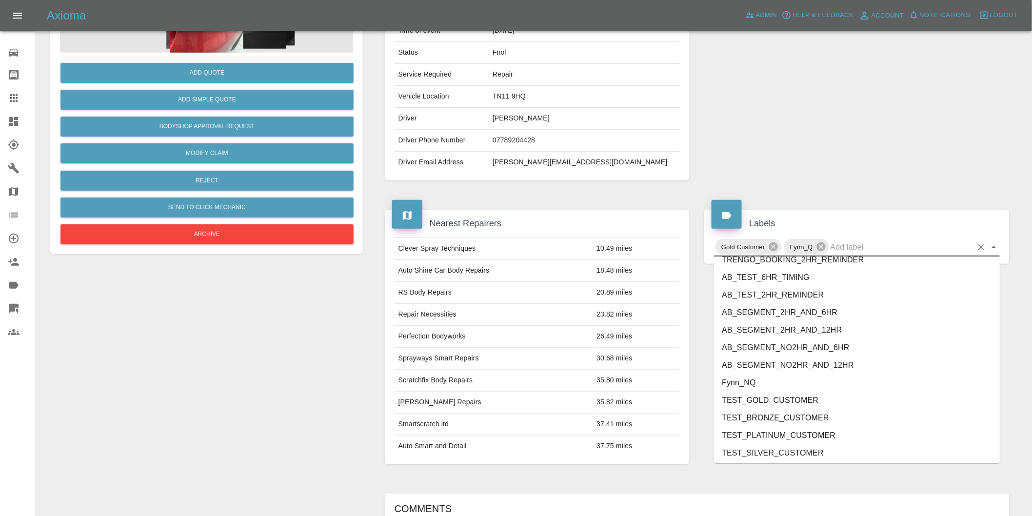
scroll to position [2083, 0]
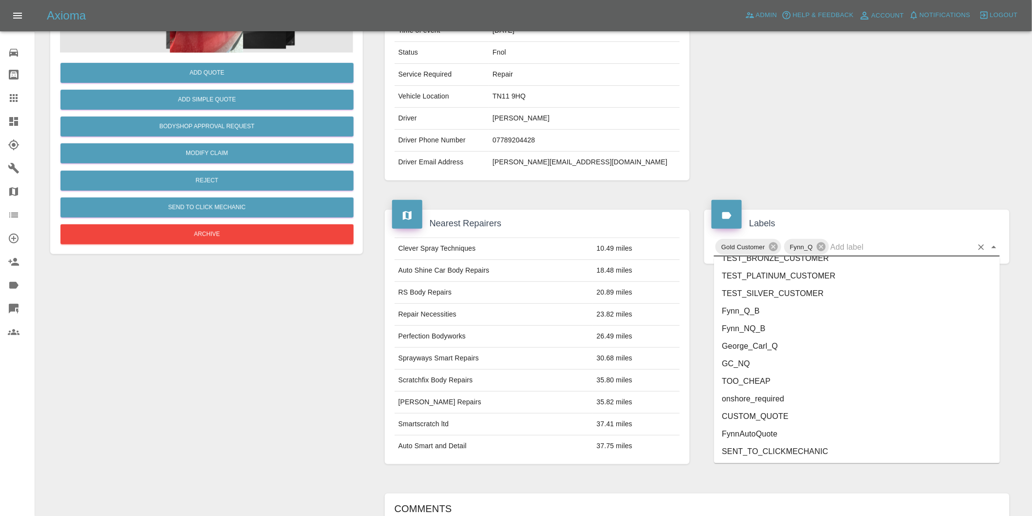
click at [757, 398] on li "onshore_required" at bounding box center [857, 399] width 286 height 18
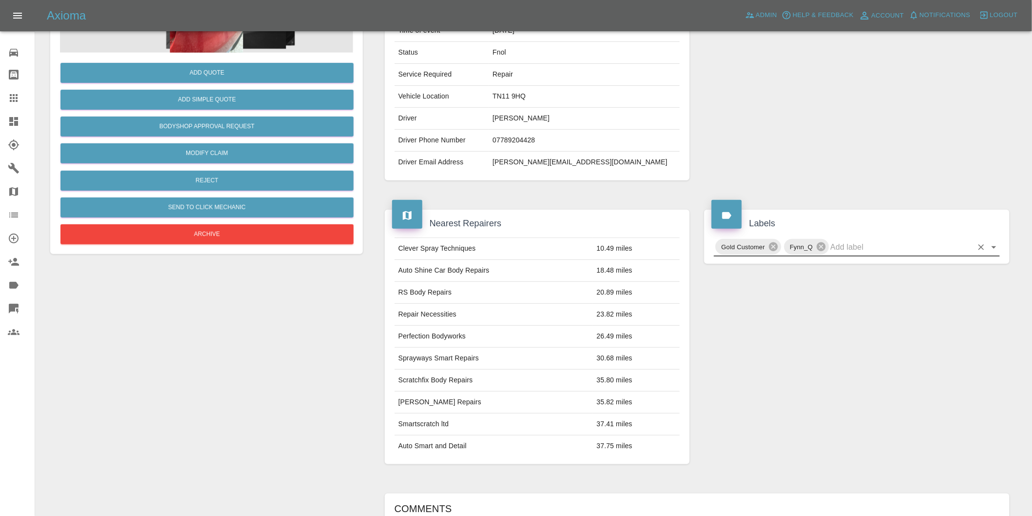
click at [995, 249] on icon "Open" at bounding box center [994, 247] width 12 height 12
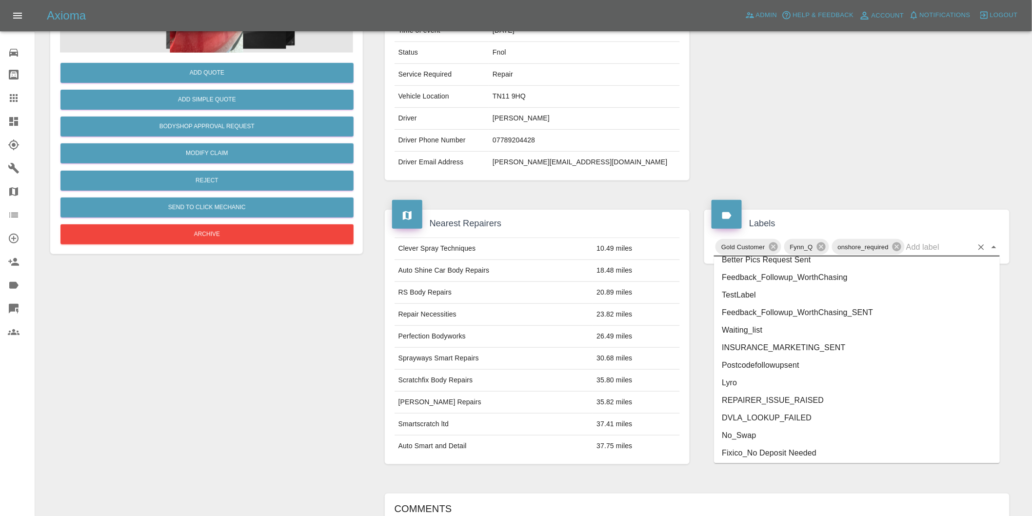
scroll to position [2065, 0]
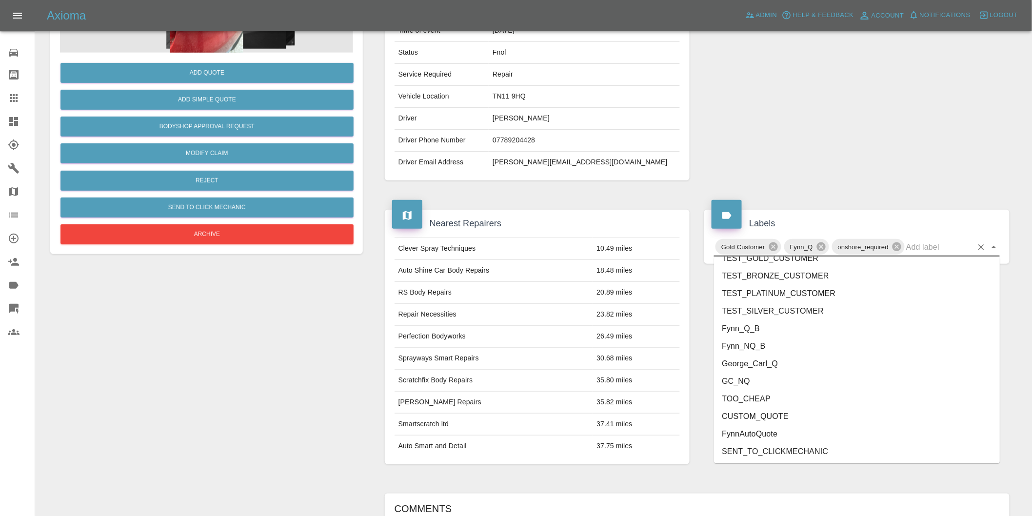
click at [753, 366] on li "George_Carl_Q" at bounding box center [857, 364] width 286 height 18
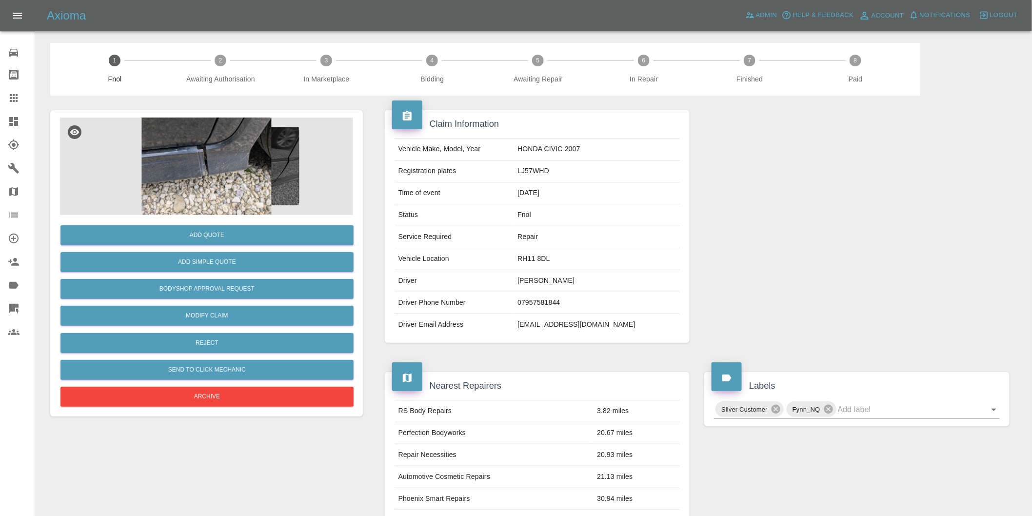
click at [262, 148] on img at bounding box center [206, 167] width 293 height 98
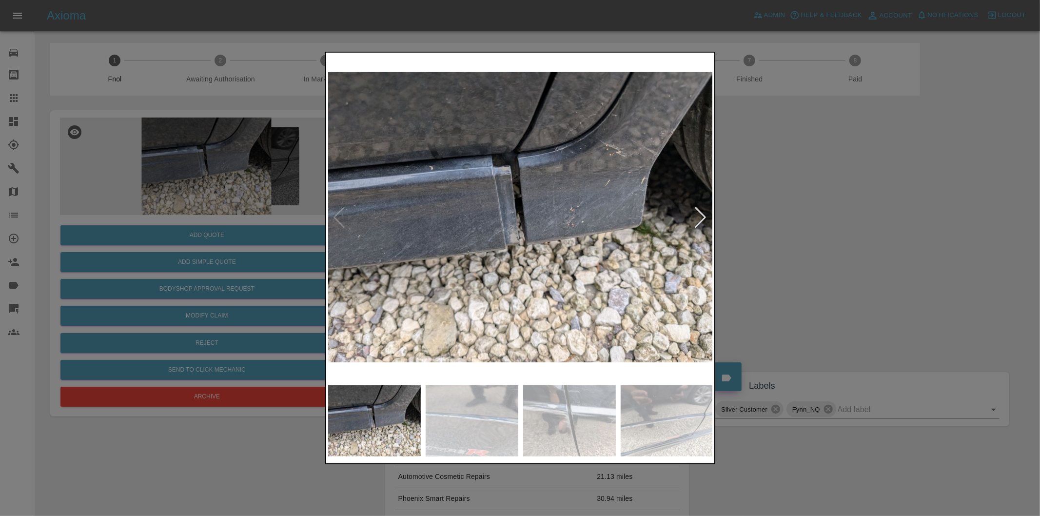
click at [708, 216] on div at bounding box center [700, 217] width 13 height 21
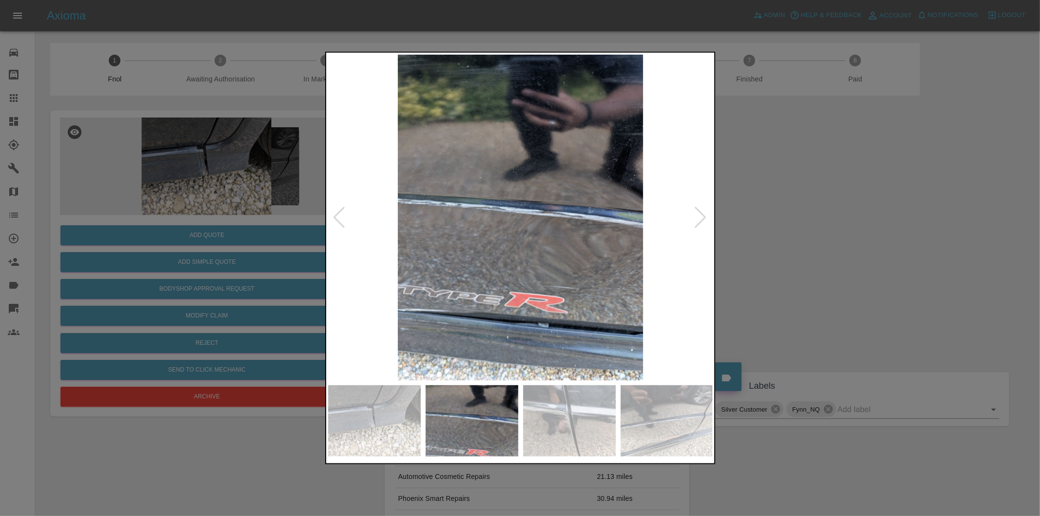
click at [705, 216] on div at bounding box center [700, 217] width 13 height 21
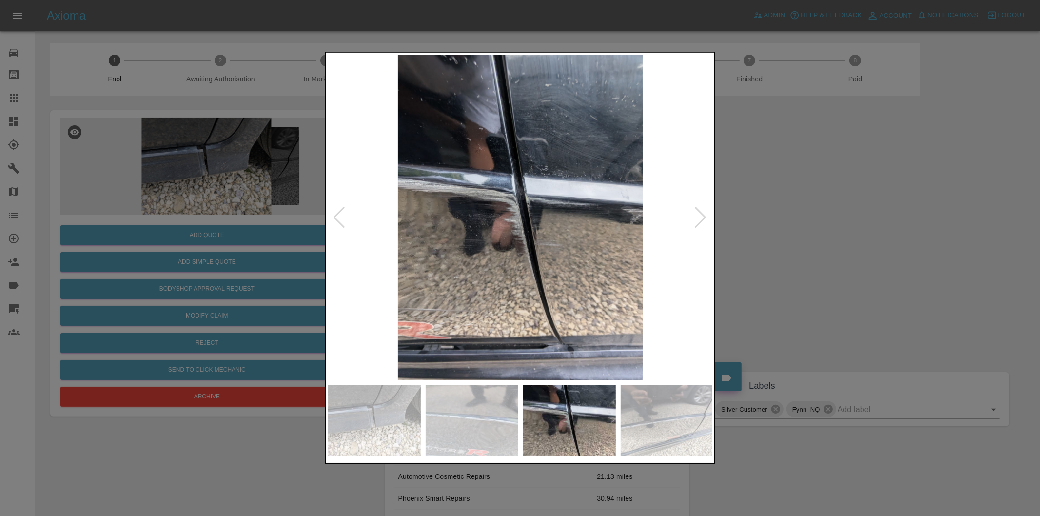
click at [705, 216] on div at bounding box center [700, 217] width 13 height 21
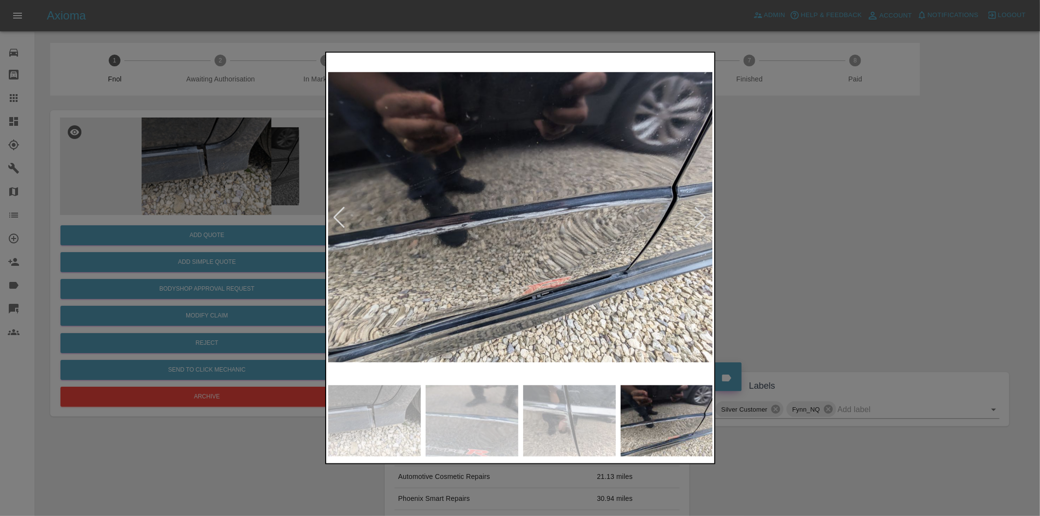
click at [705, 216] on div at bounding box center [700, 217] width 13 height 21
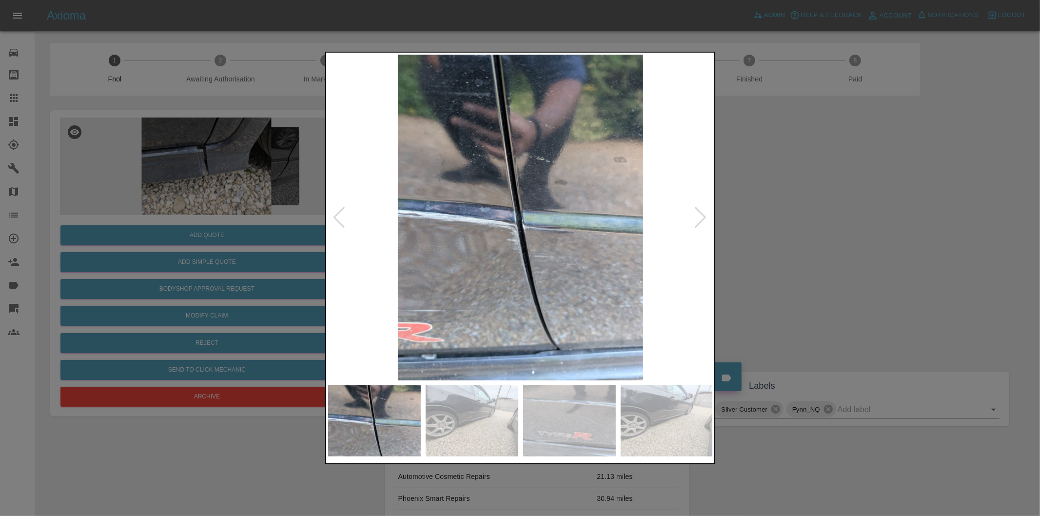
drag, startPoint x: 909, startPoint y: 246, endPoint x: 928, endPoint y: 301, distance: 58.0
click at [909, 247] on div at bounding box center [520, 258] width 1040 height 516
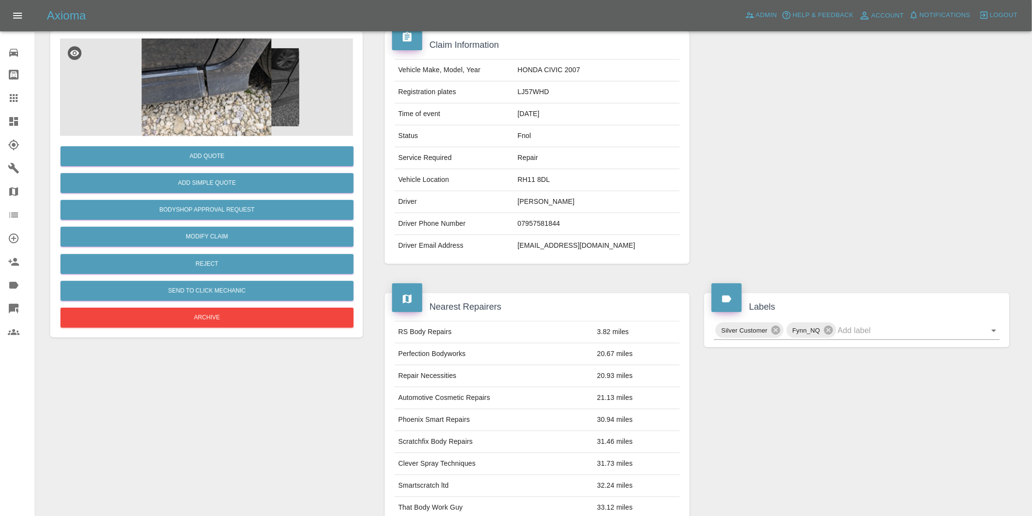
scroll to position [162, 0]
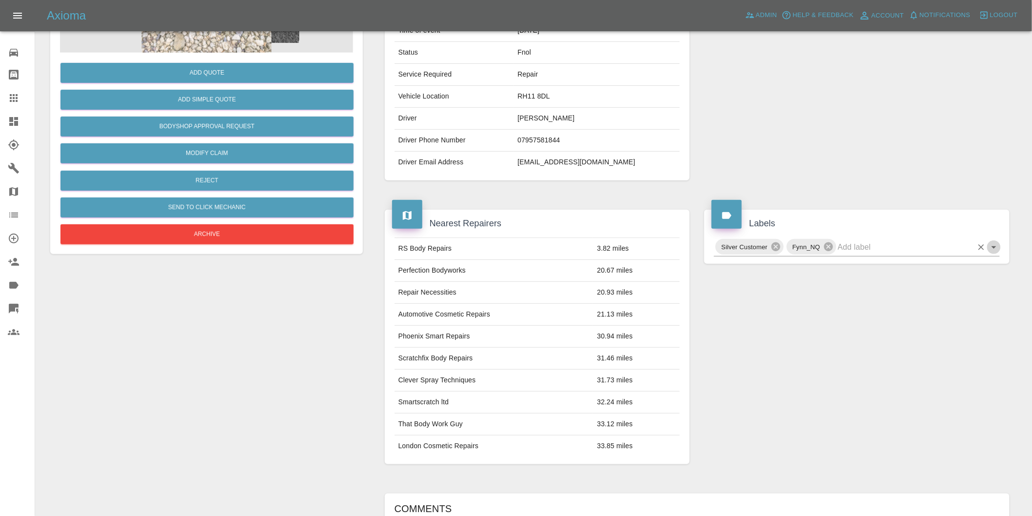
click at [994, 250] on icon "Open" at bounding box center [994, 247] width 12 height 12
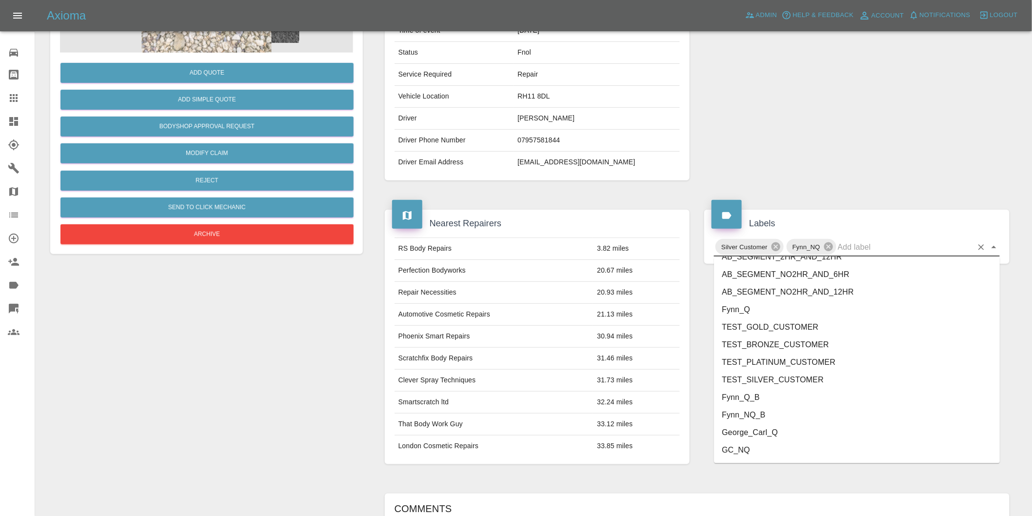
scroll to position [2083, 0]
drag, startPoint x: 806, startPoint y: 395, endPoint x: 936, endPoint y: 305, distance: 158.8
click at [807, 392] on li "onshore_required" at bounding box center [857, 399] width 286 height 18
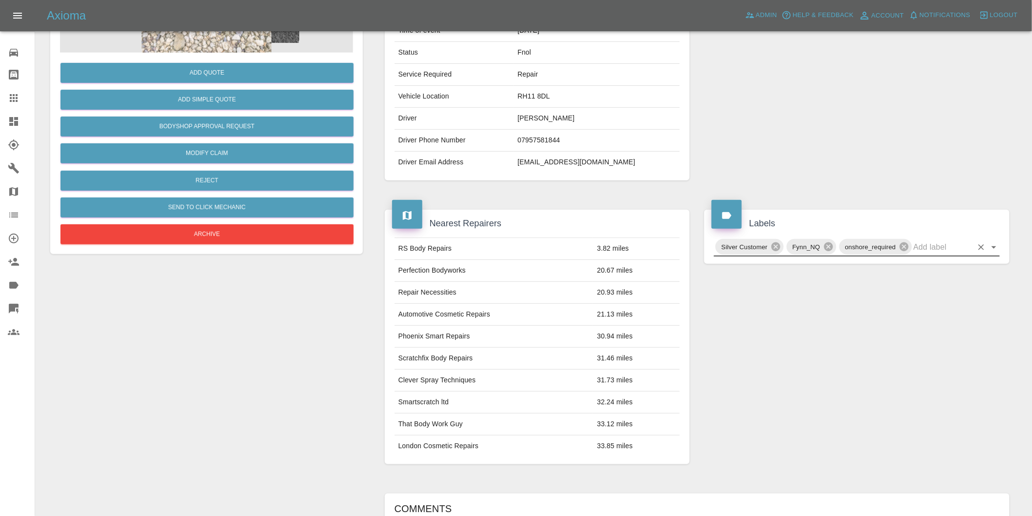
click at [992, 247] on icon "Open" at bounding box center [994, 247] width 12 height 12
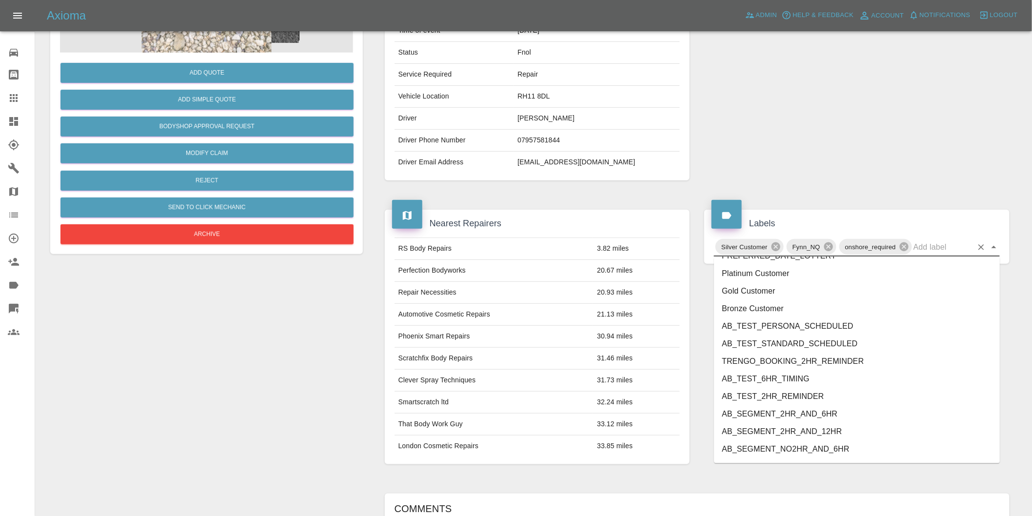
scroll to position [2065, 0]
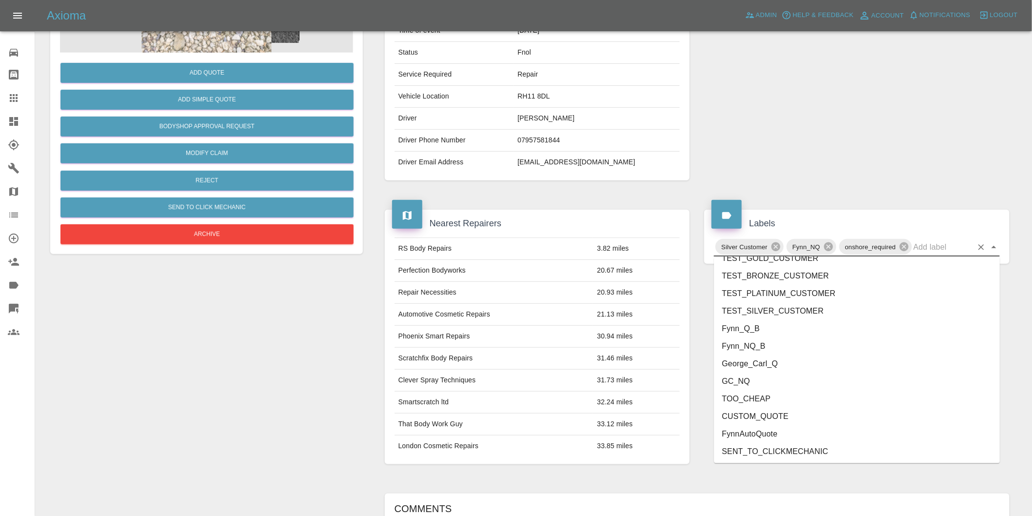
click at [777, 367] on li "George_Carl_Q" at bounding box center [857, 364] width 286 height 18
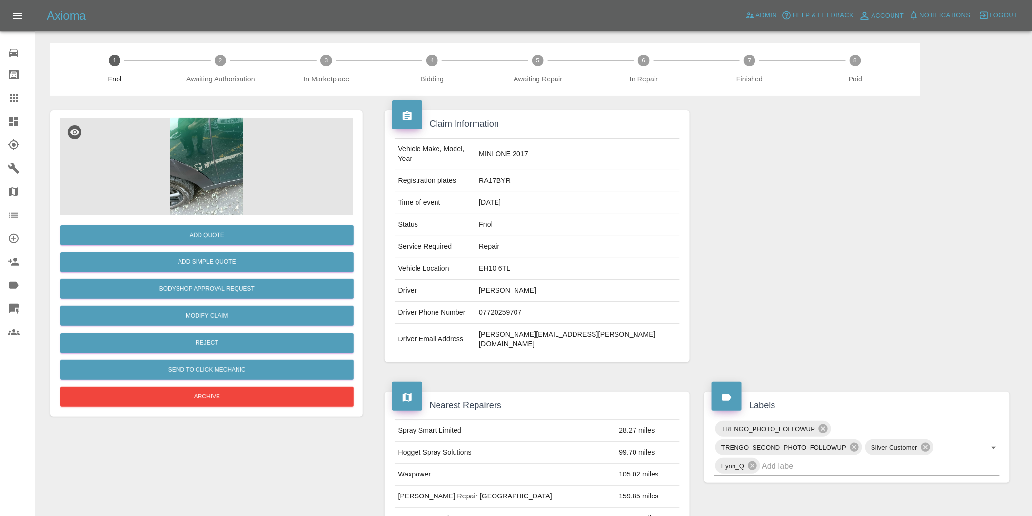
click at [215, 143] on img at bounding box center [206, 167] width 293 height 98
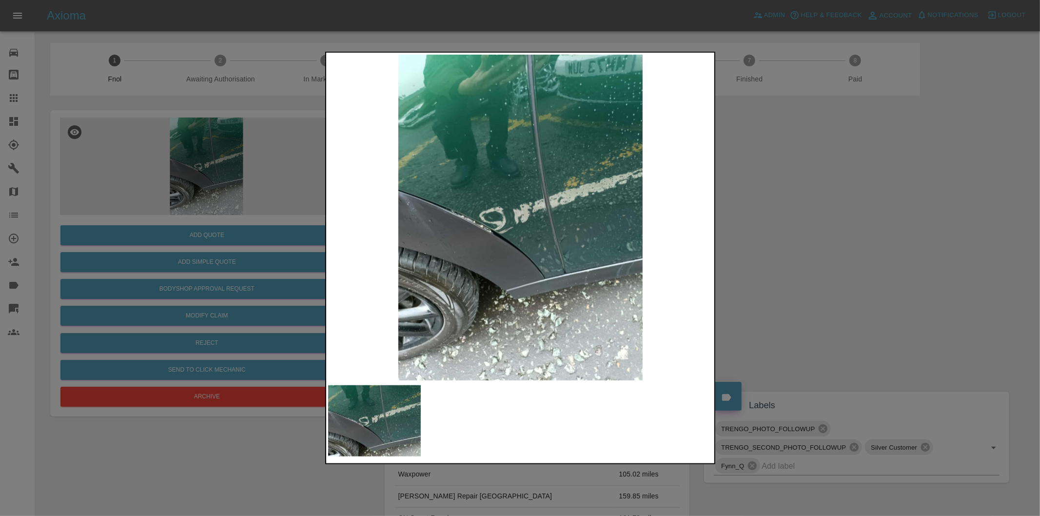
click at [498, 207] on img at bounding box center [520, 218] width 385 height 326
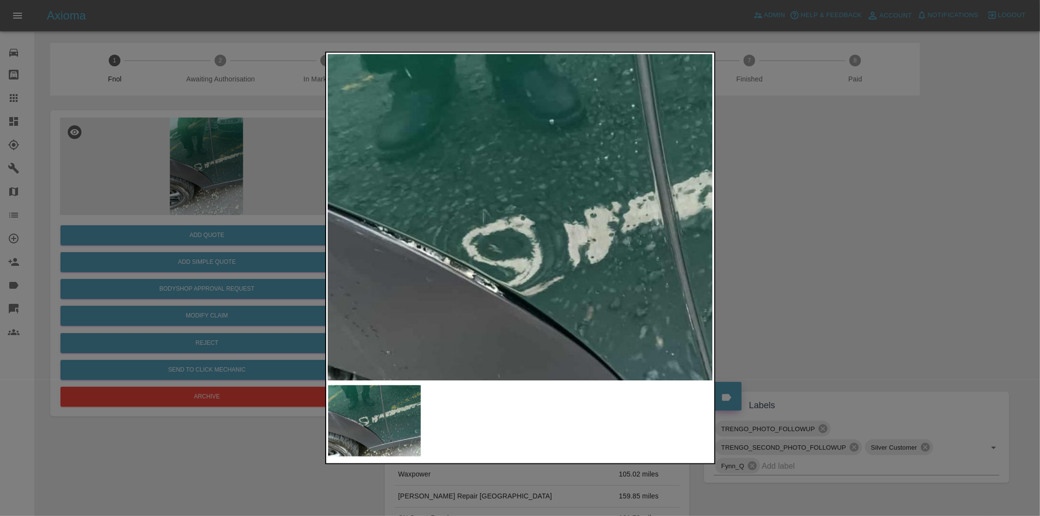
click at [498, 207] on img at bounding box center [586, 247] width 1156 height 977
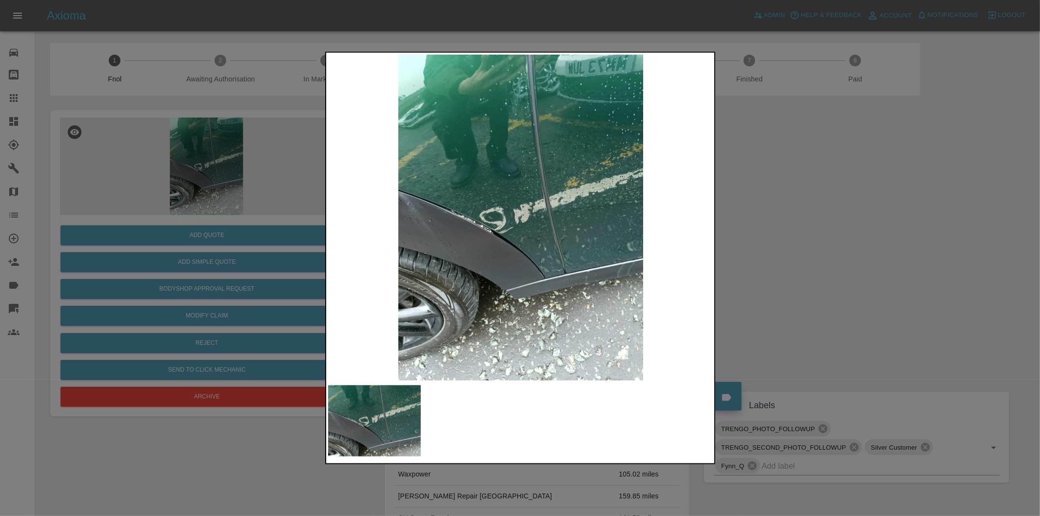
click at [788, 257] on div at bounding box center [520, 258] width 1040 height 516
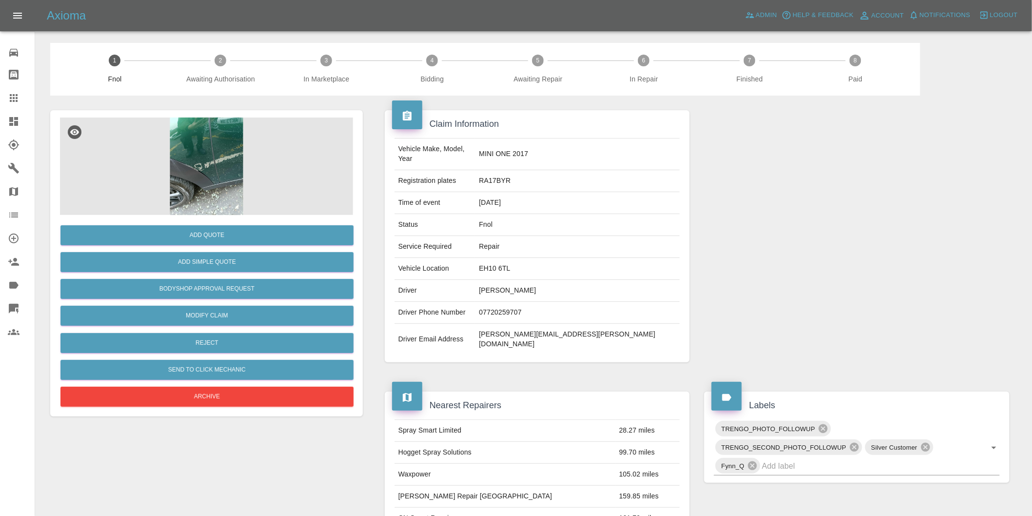
click at [229, 138] on img at bounding box center [206, 167] width 293 height 98
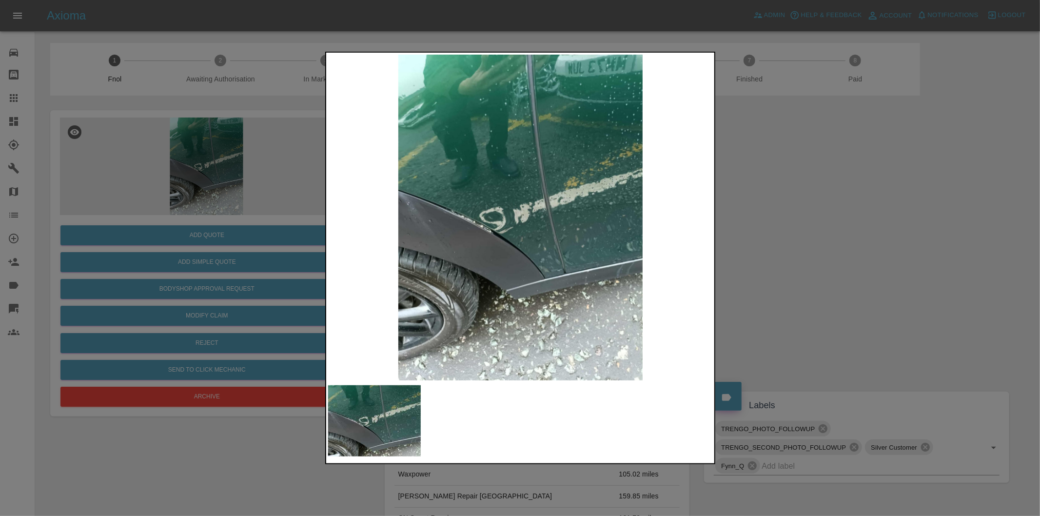
click at [784, 191] on div at bounding box center [520, 258] width 1040 height 516
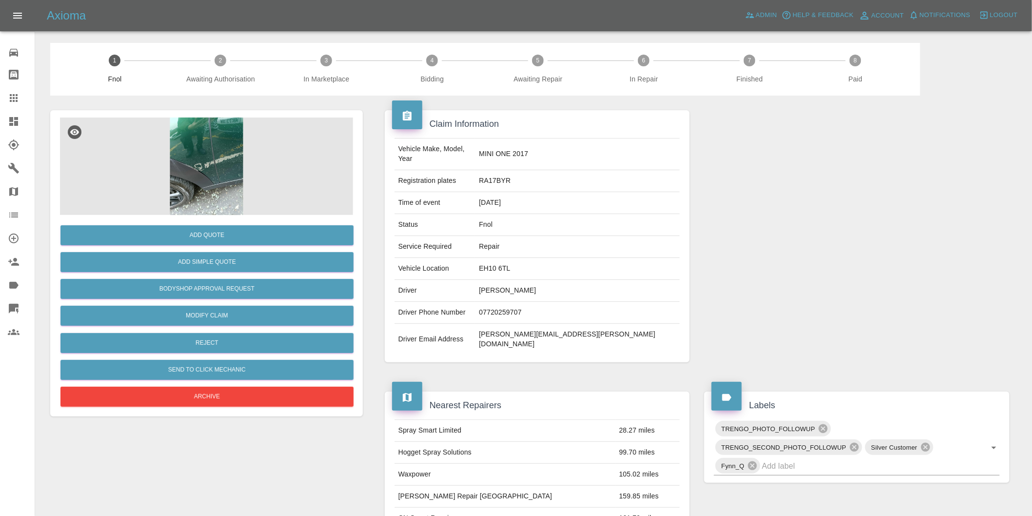
click at [231, 152] on img at bounding box center [206, 167] width 293 height 98
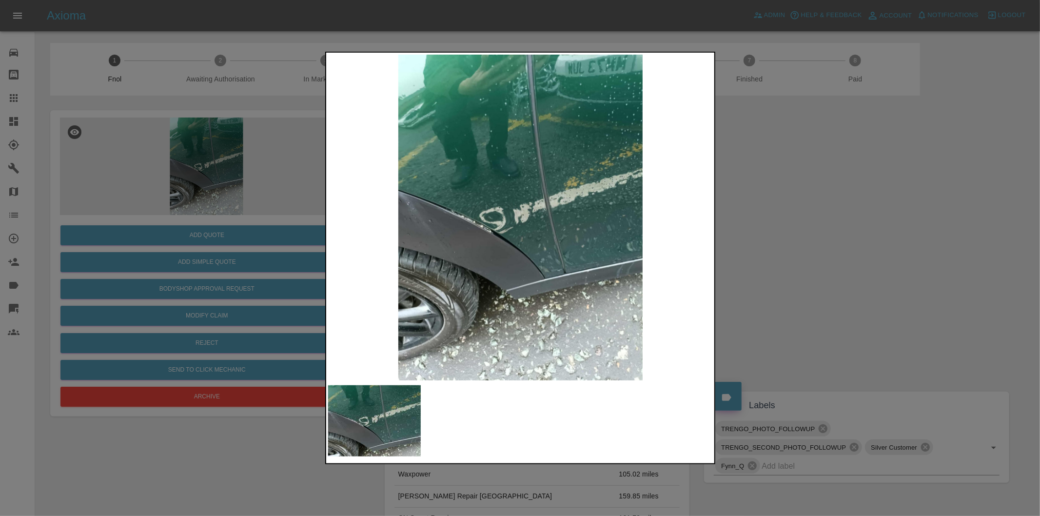
click at [537, 240] on img at bounding box center [520, 218] width 385 height 326
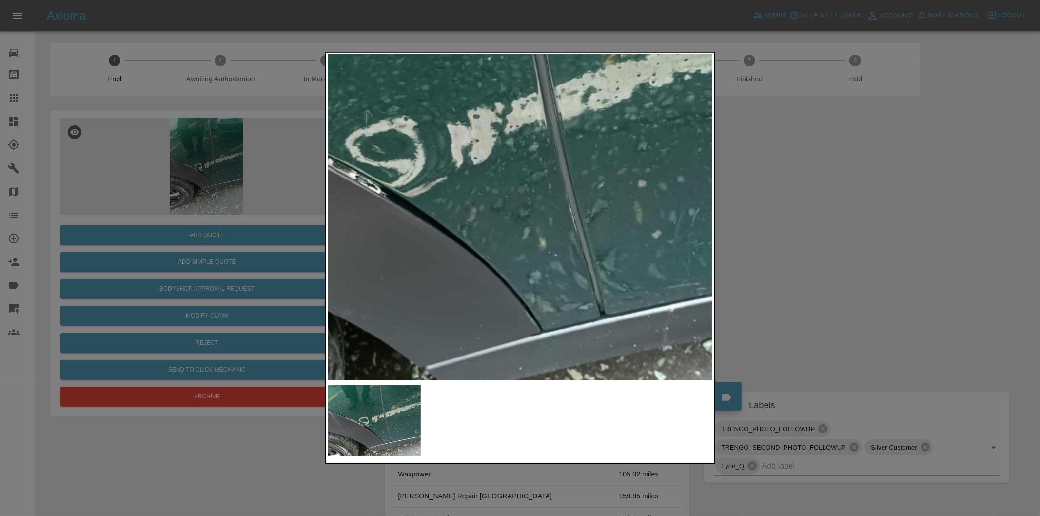
click at [618, 305] on img at bounding box center [469, 148] width 1156 height 977
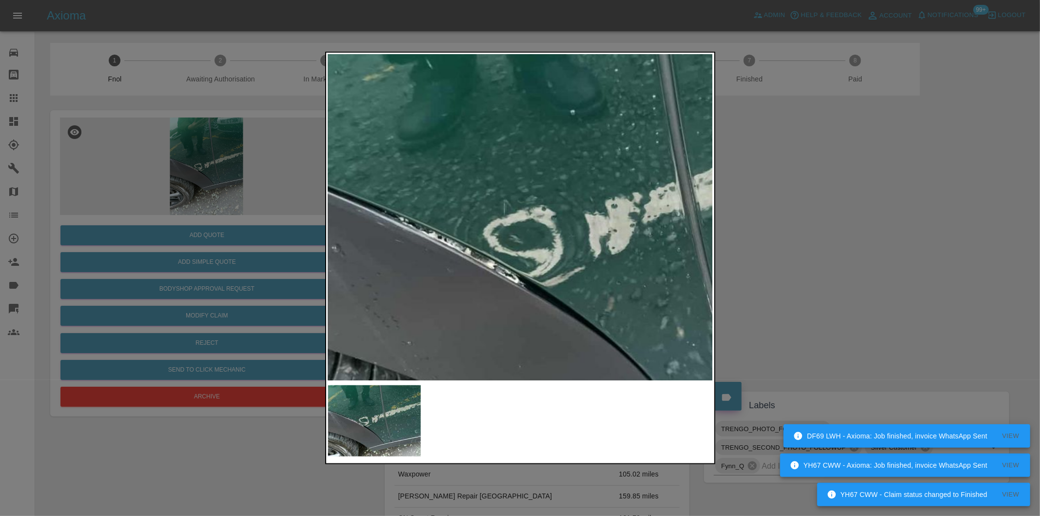
click at [447, 198] on img at bounding box center [607, 237] width 1156 height 977
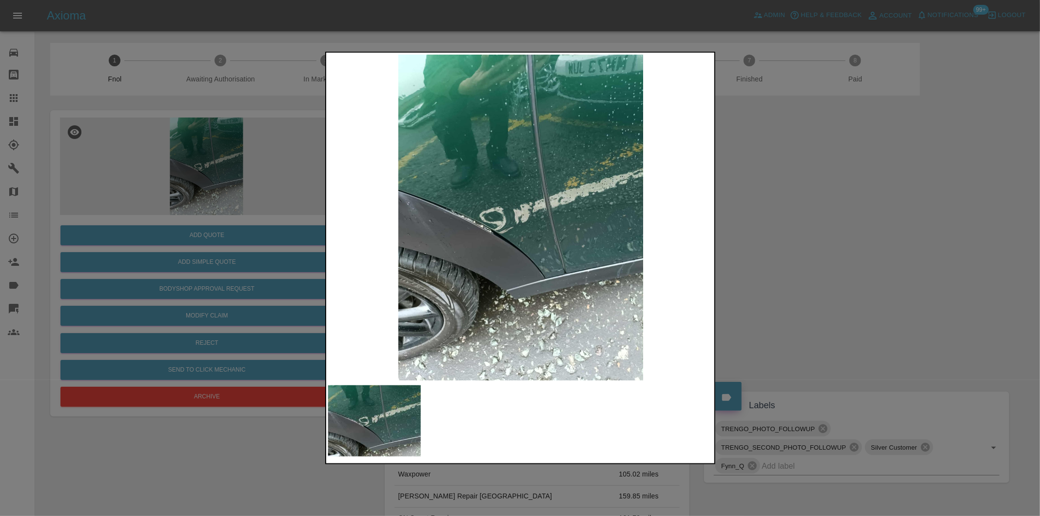
click at [784, 205] on div at bounding box center [520, 258] width 1040 height 516
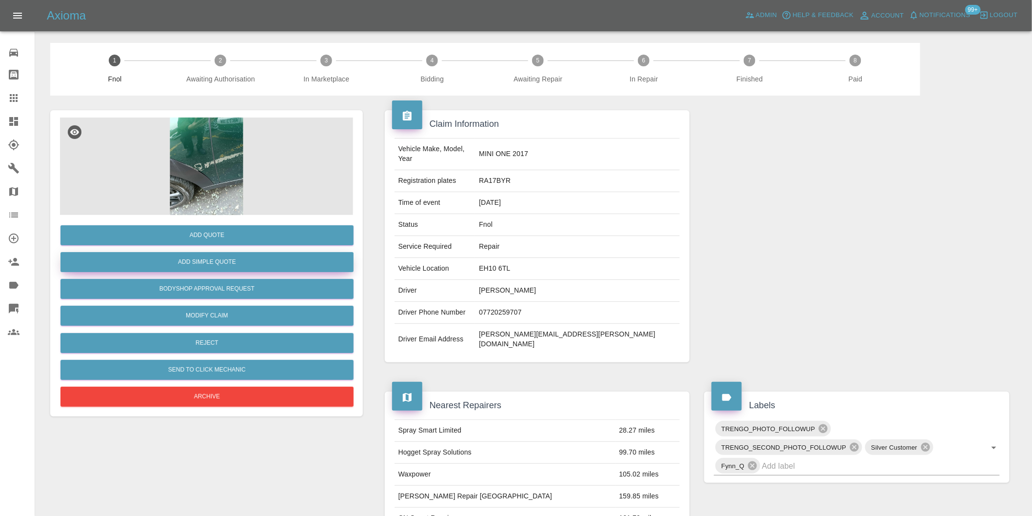
click at [213, 265] on button "Add Simple Quote" at bounding box center [206, 262] width 293 height 20
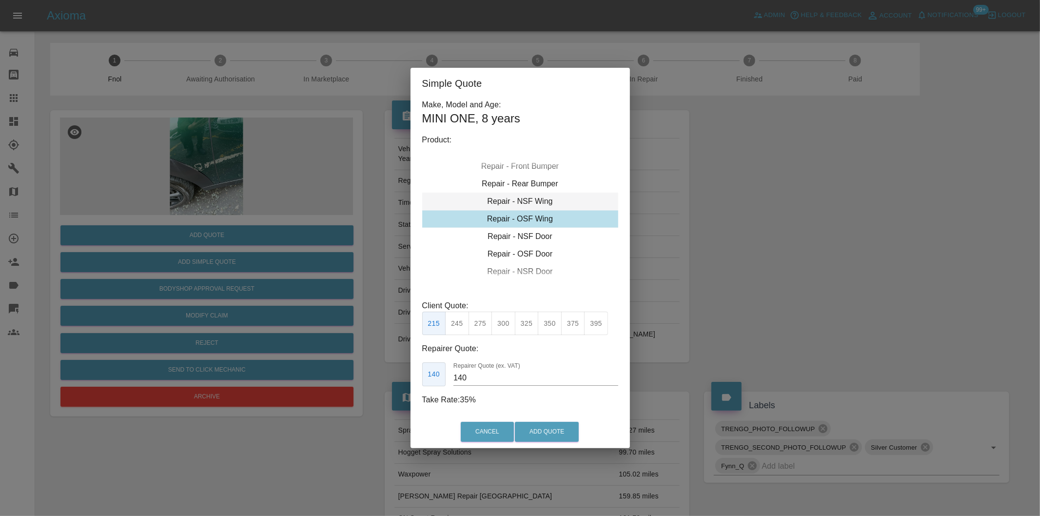
click at [538, 202] on div "Repair - NSF Wing" at bounding box center [520, 202] width 196 height 18
click at [505, 325] on button "300" at bounding box center [504, 324] width 24 height 24
click at [532, 323] on button "325" at bounding box center [527, 324] width 24 height 24
type input "210"
click at [549, 433] on button "Add Quote" at bounding box center [547, 432] width 64 height 20
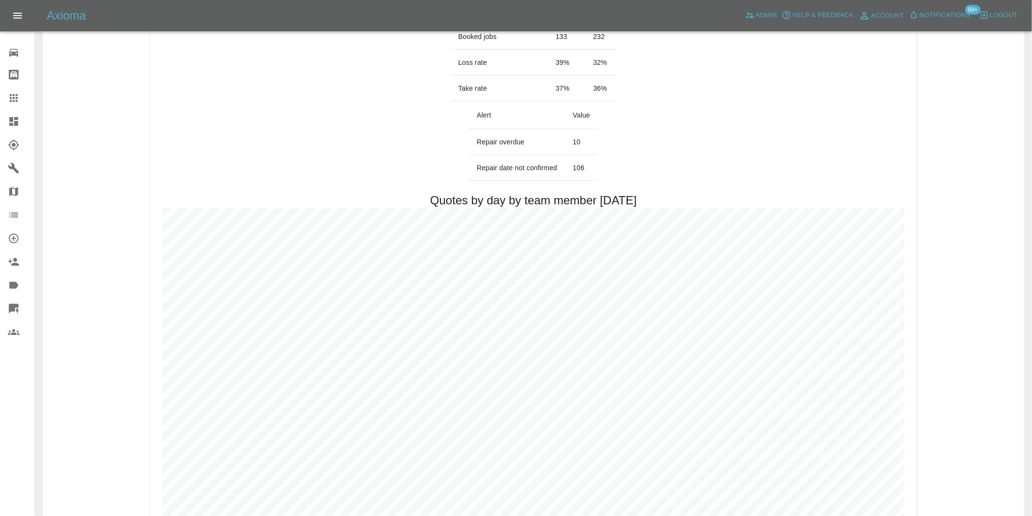
scroll to position [433, 0]
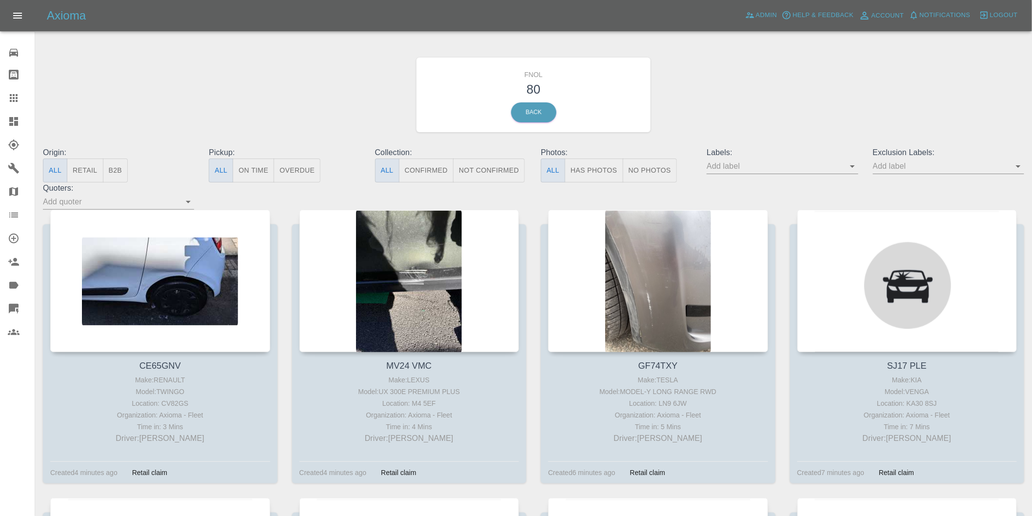
click at [593, 177] on button "Has Photos" at bounding box center [594, 170] width 59 height 24
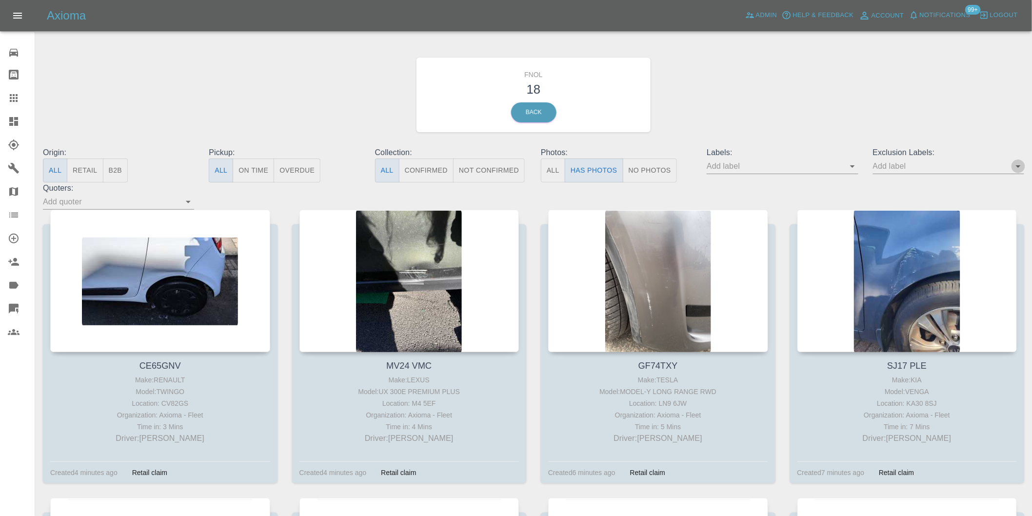
click at [1013, 171] on icon "Open" at bounding box center [1018, 166] width 12 height 12
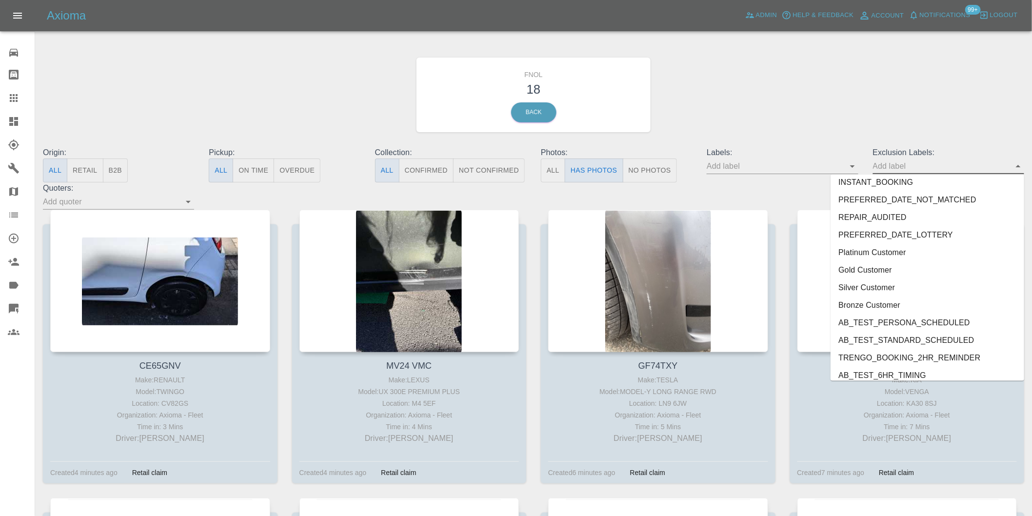
scroll to position [2118, 0]
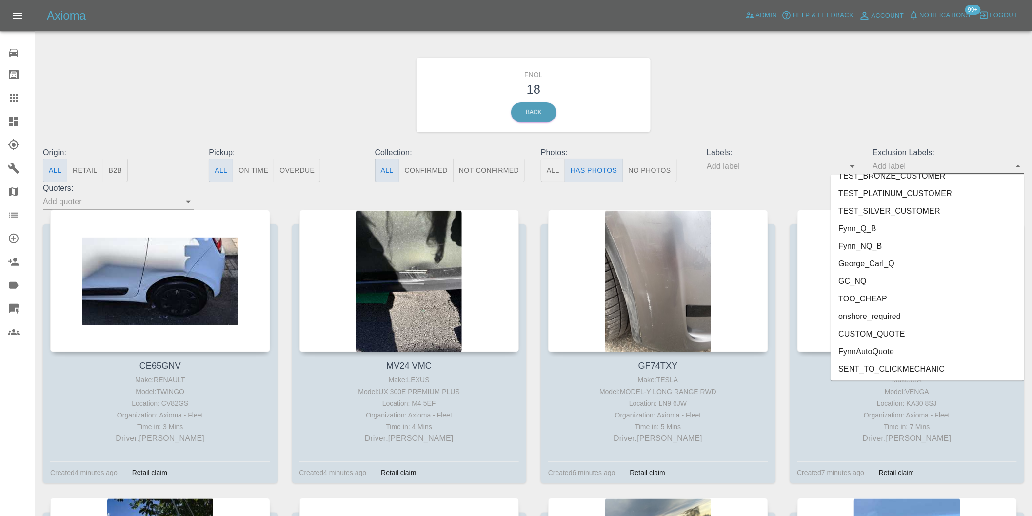
click at [878, 319] on li "onshore_required" at bounding box center [927, 317] width 194 height 18
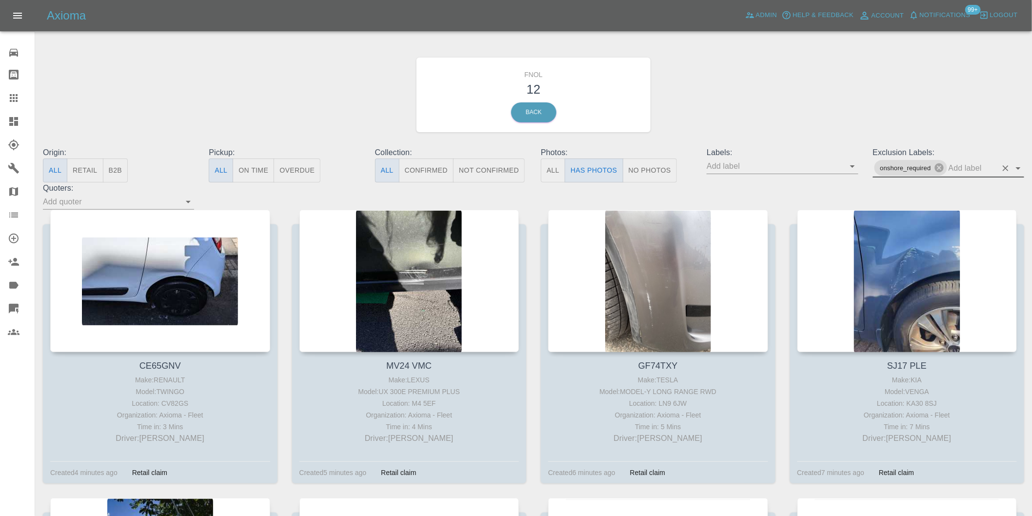
click at [1018, 171] on icon "Open" at bounding box center [1018, 168] width 12 height 12
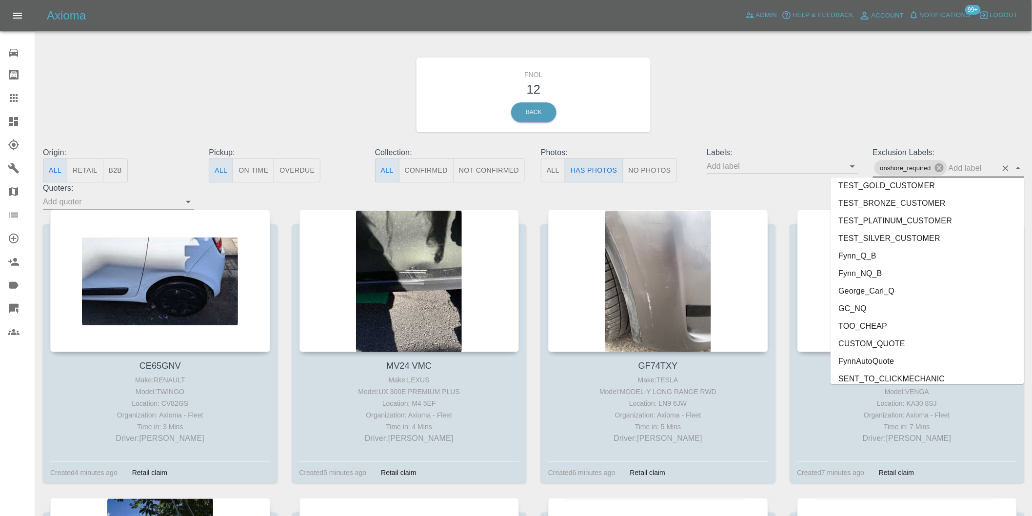
scroll to position [2100, 0]
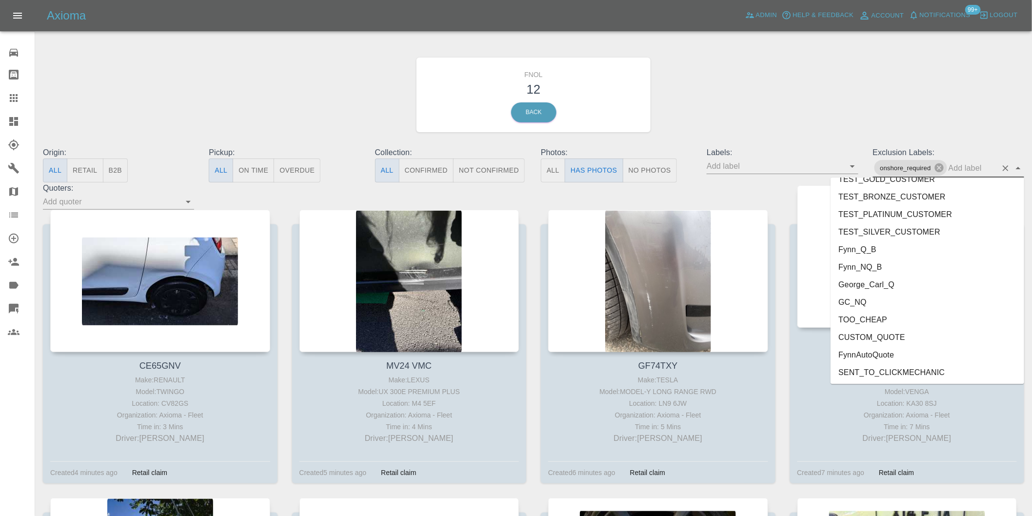
drag, startPoint x: 878, startPoint y: 285, endPoint x: 868, endPoint y: 268, distance: 19.9
click at [878, 285] on li "George_Carl_Q" at bounding box center [927, 285] width 194 height 18
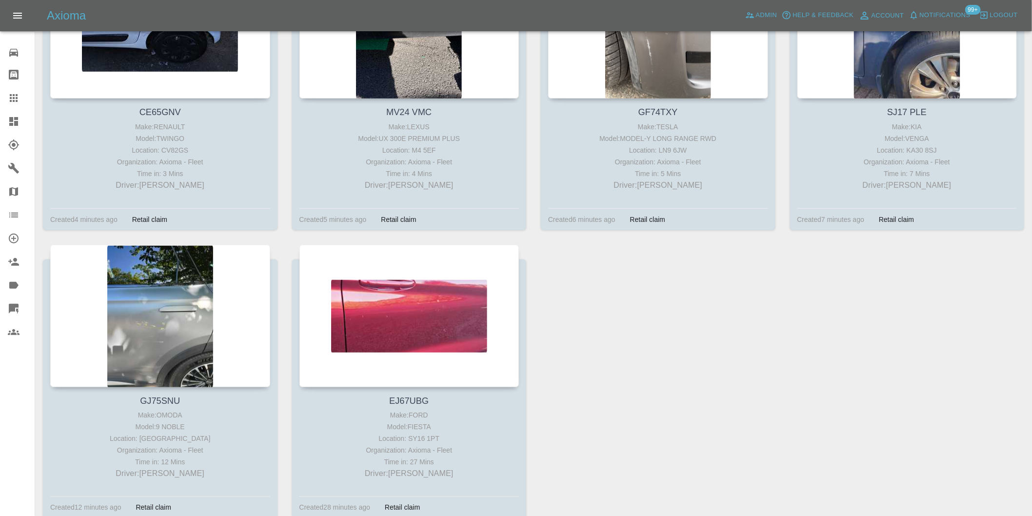
scroll to position [54, 0]
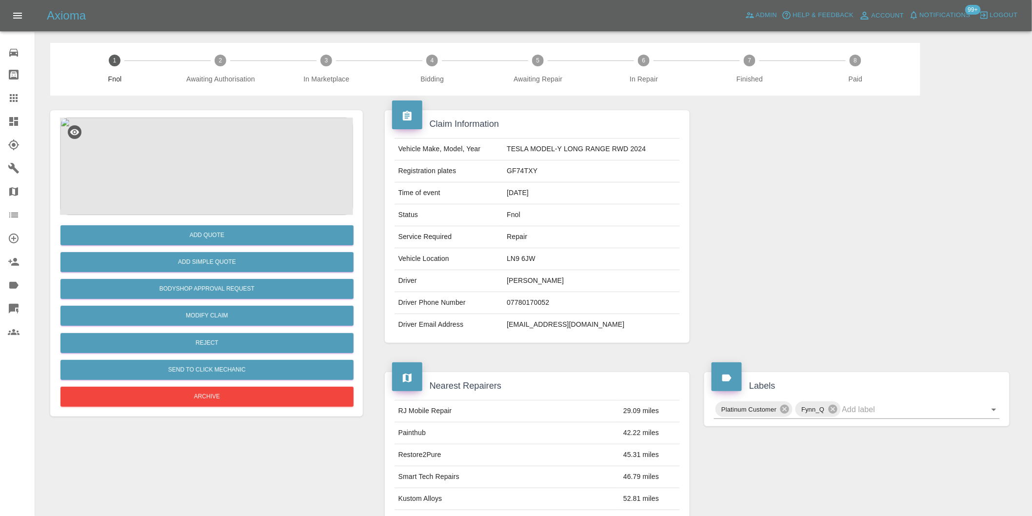
click at [192, 129] on img at bounding box center [206, 167] width 293 height 98
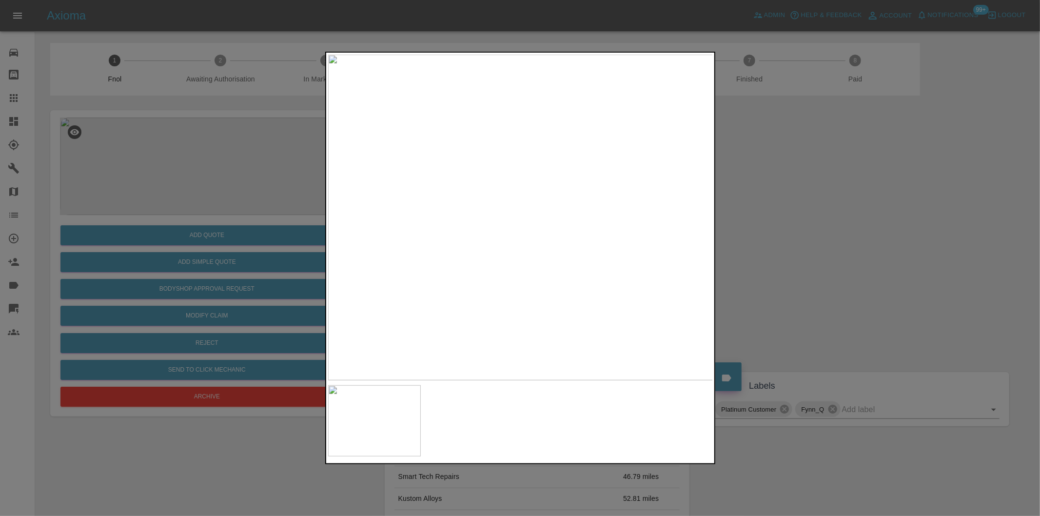
click at [797, 242] on div at bounding box center [520, 258] width 1040 height 516
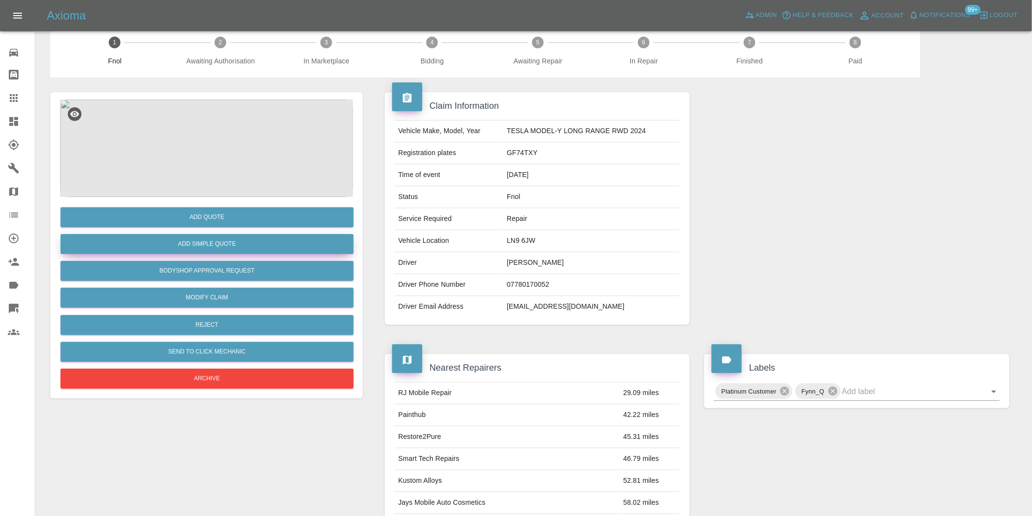
scroll to position [13, 0]
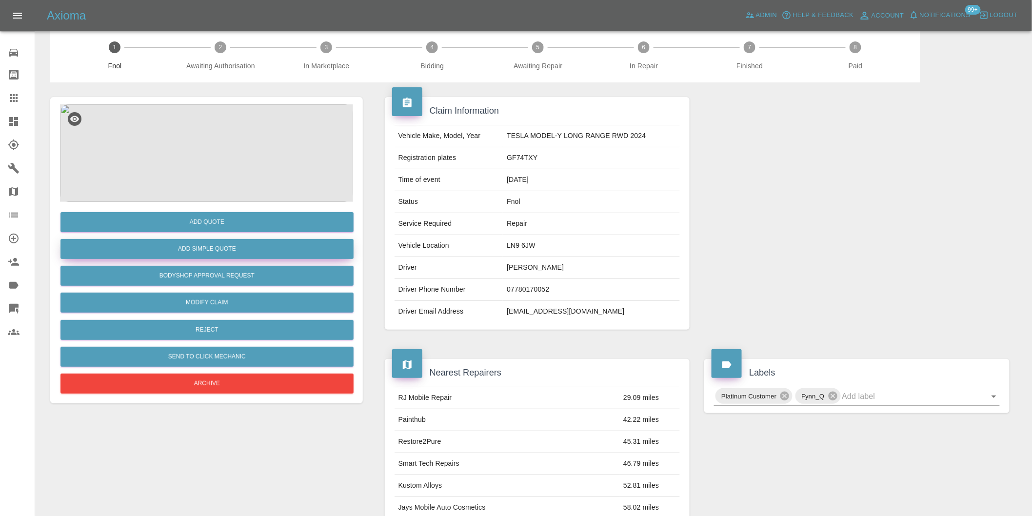
click at [241, 253] on button "Add Simple Quote" at bounding box center [206, 249] width 293 height 20
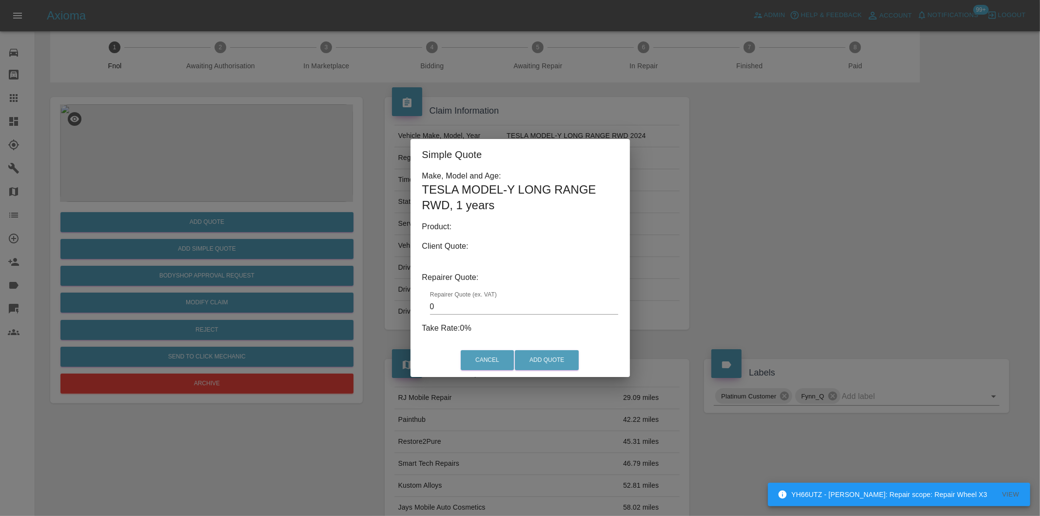
type input "140"
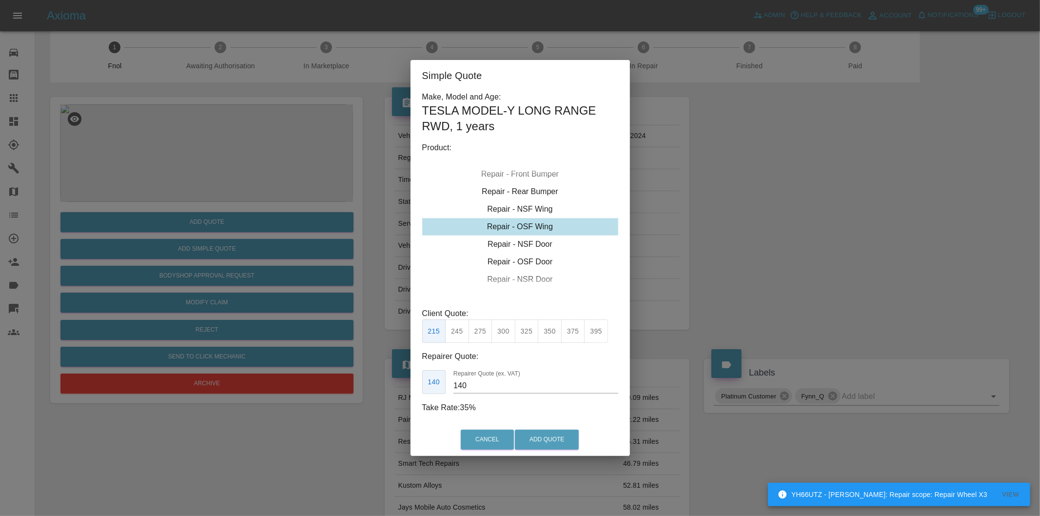
drag, startPoint x: 363, startPoint y: 172, endPoint x: 255, endPoint y: 172, distance: 107.8
click at [361, 172] on div "Simple Quote Make, Model and Age: TESLA MODEL-Y LONG RANGE RWD , 1 years Produc…" at bounding box center [520, 258] width 1040 height 516
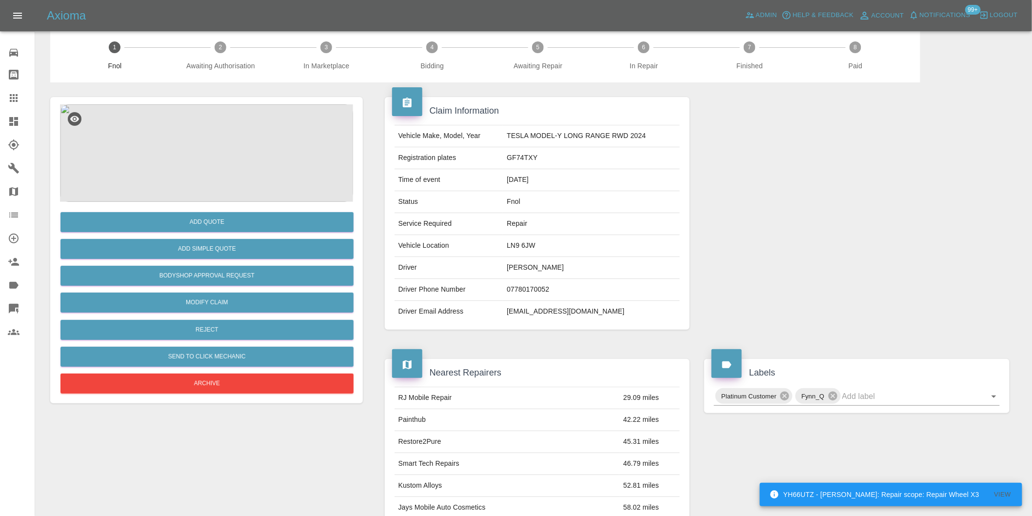
click at [193, 158] on img at bounding box center [206, 153] width 293 height 98
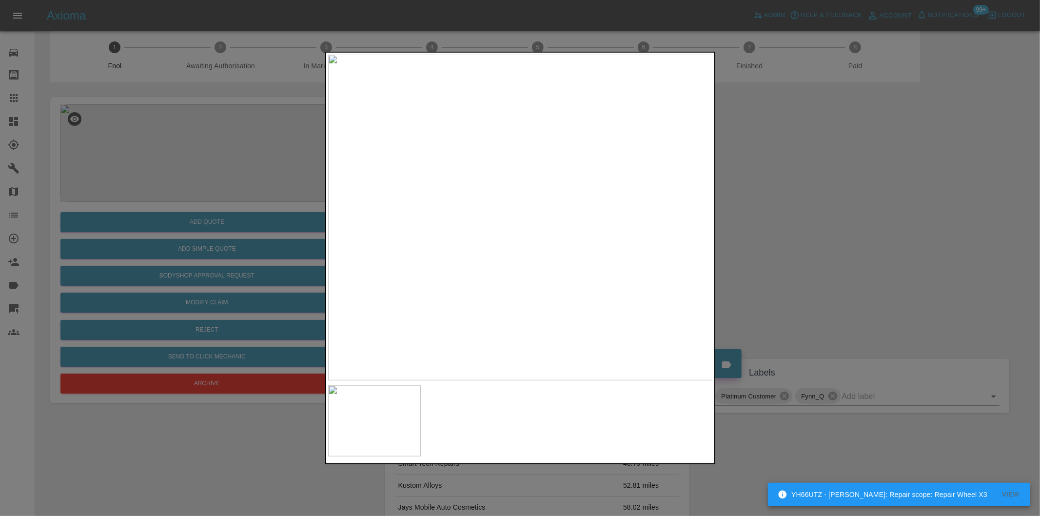
drag, startPoint x: 888, startPoint y: 251, endPoint x: 852, endPoint y: 246, distance: 37.0
click at [876, 250] on div at bounding box center [520, 258] width 1040 height 516
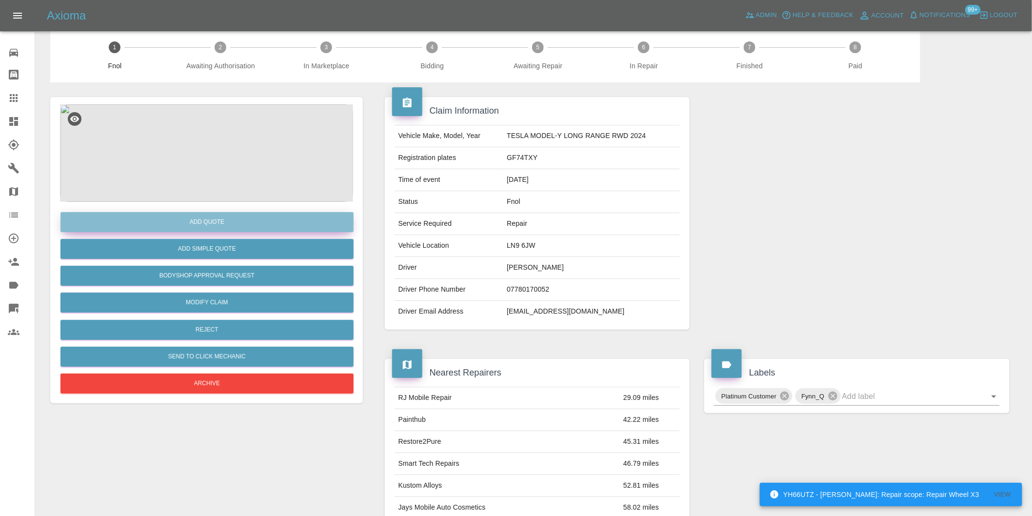
click at [258, 222] on button "Add Quote" at bounding box center [206, 222] width 293 height 20
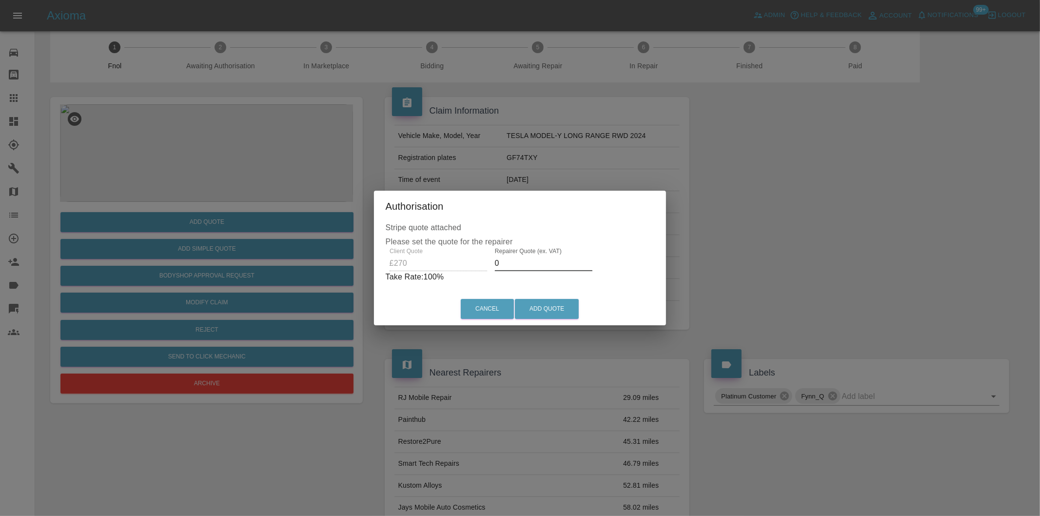
click at [522, 261] on input "0" at bounding box center [544, 264] width 98 height 16
type input "0170"
drag, startPoint x: 550, startPoint y: 315, endPoint x: 548, endPoint y: 321, distance: 5.7
click at [550, 319] on button "Add Quote" at bounding box center [547, 309] width 64 height 20
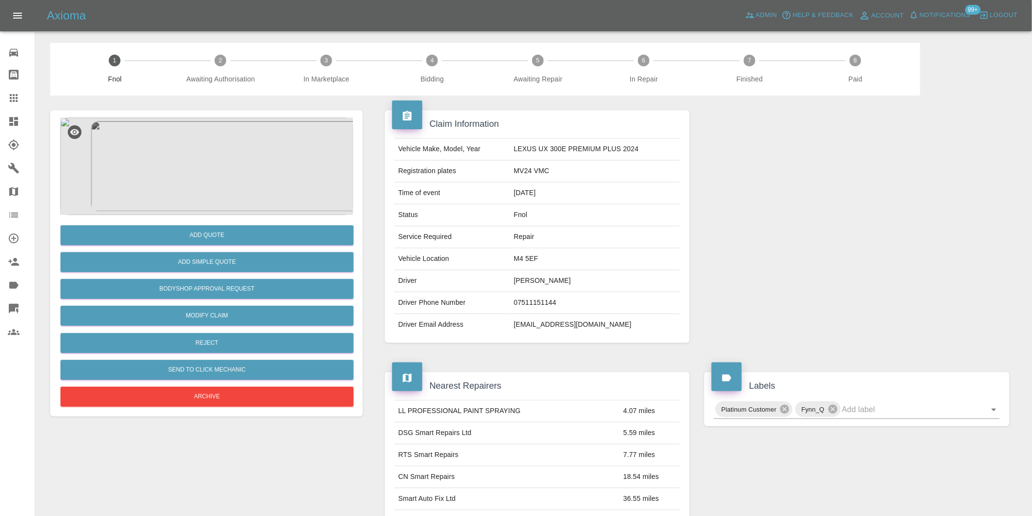
click at [239, 131] on img at bounding box center [206, 167] width 293 height 98
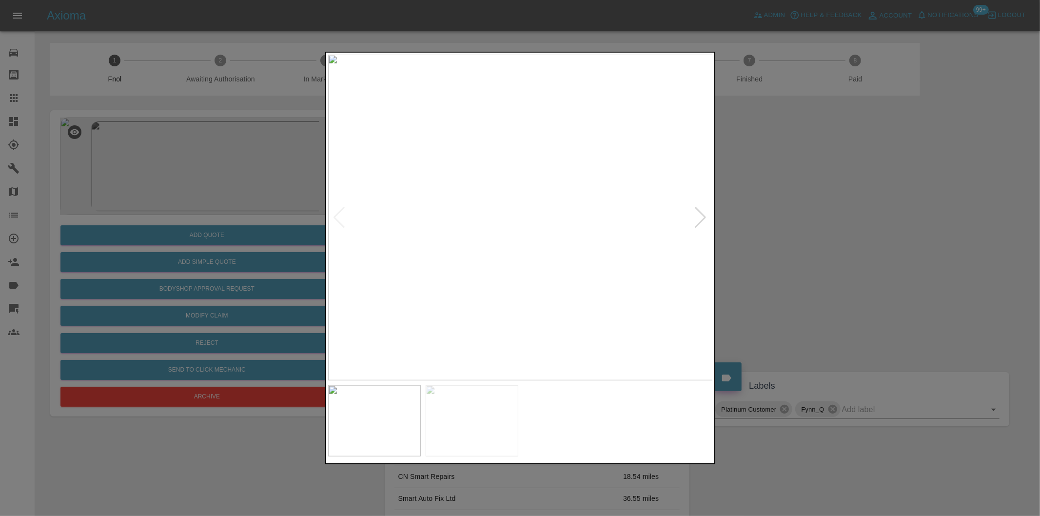
click at [703, 217] on div at bounding box center [700, 217] width 13 height 21
click at [703, 217] on img at bounding box center [520, 218] width 385 height 326
click at [346, 215] on img at bounding box center [520, 218] width 385 height 326
click at [338, 212] on div at bounding box center [339, 217] width 13 height 21
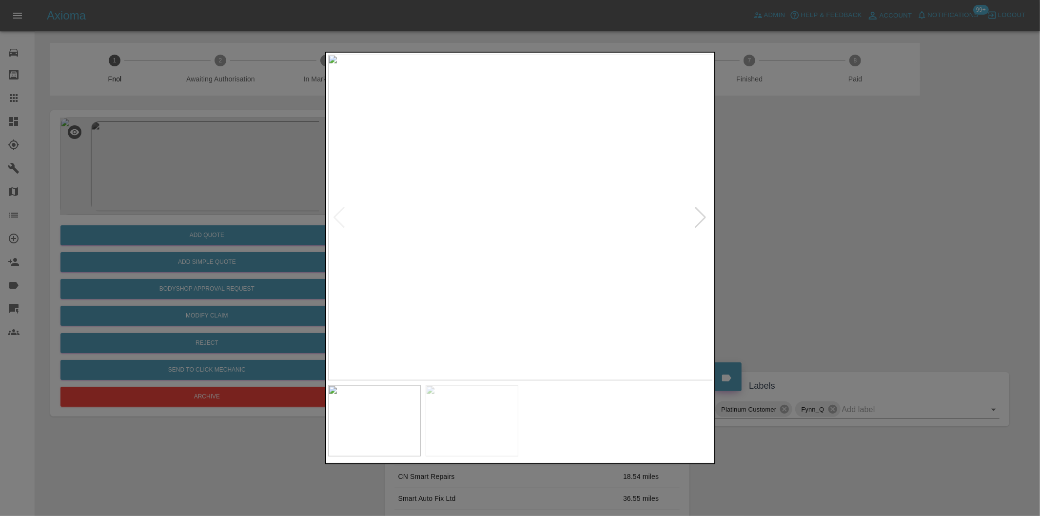
click at [338, 212] on img at bounding box center [520, 218] width 385 height 326
click at [735, 249] on div at bounding box center [520, 258] width 1040 height 516
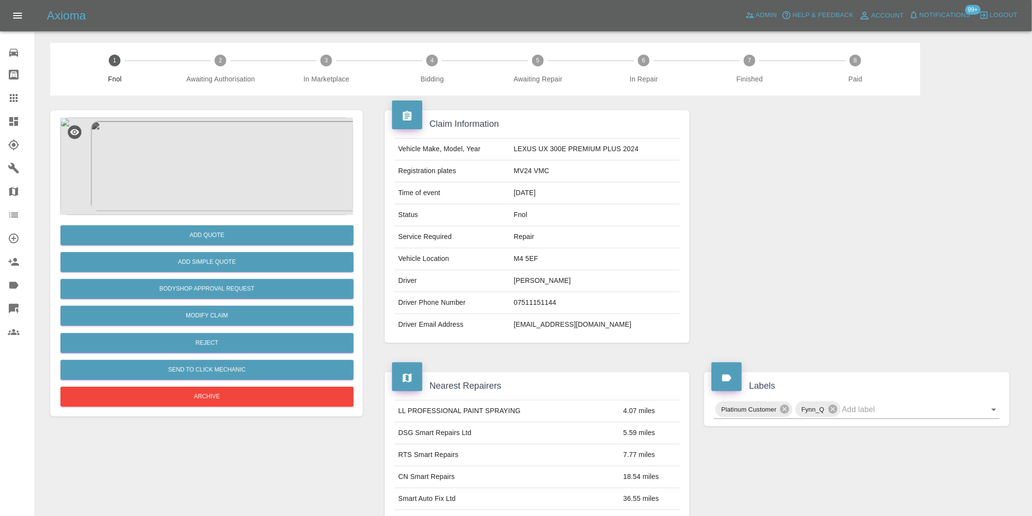
click at [218, 128] on img at bounding box center [206, 167] width 293 height 98
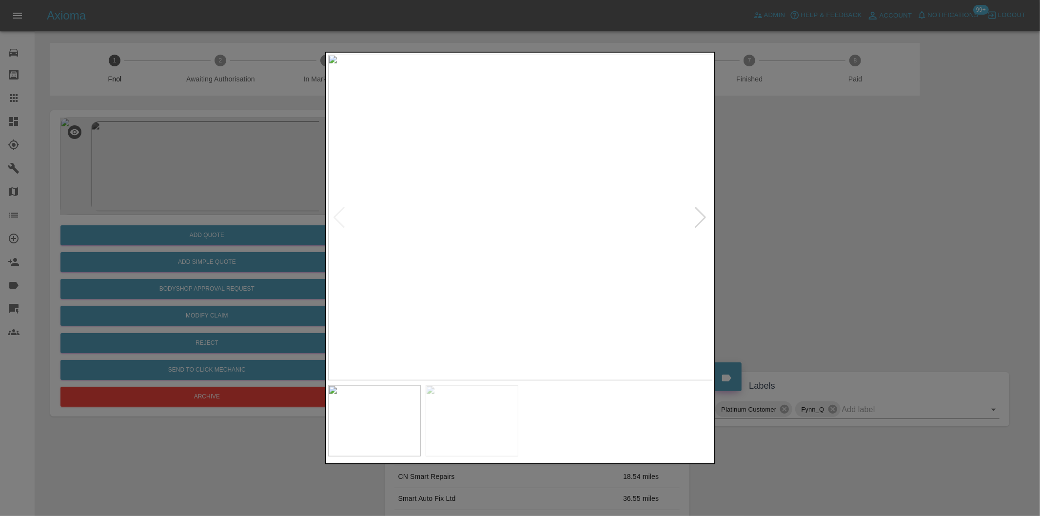
click at [555, 208] on img at bounding box center [520, 218] width 385 height 326
click at [554, 208] on img at bounding box center [520, 218] width 385 height 326
click at [548, 207] on img at bounding box center [418, 245] width 1156 height 977
click at [698, 218] on div at bounding box center [700, 217] width 13 height 21
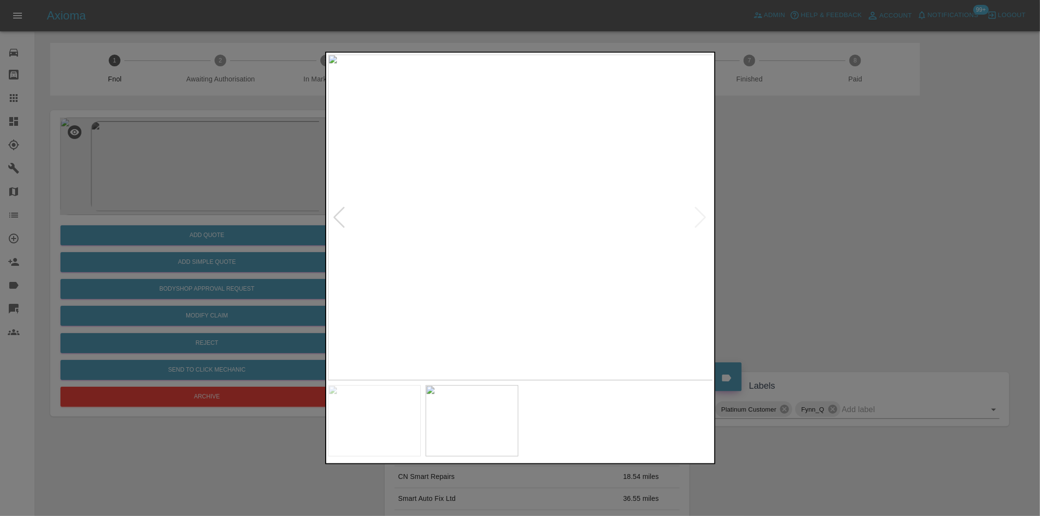
click at [696, 215] on img at bounding box center [520, 218] width 385 height 326
drag, startPoint x: 820, startPoint y: 236, endPoint x: 813, endPoint y: 207, distance: 29.5
click at [819, 235] on div at bounding box center [520, 258] width 1040 height 516
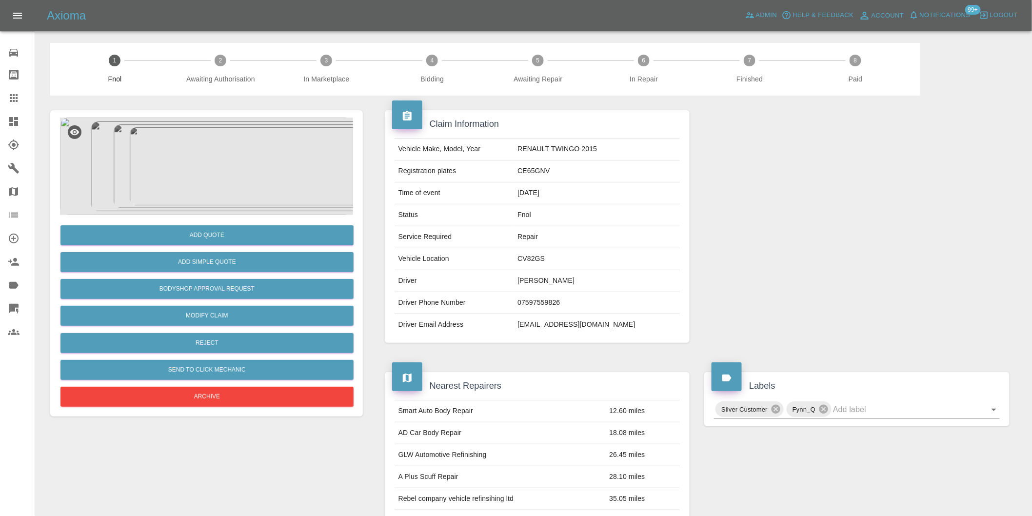
click at [223, 163] on img at bounding box center [206, 167] width 293 height 98
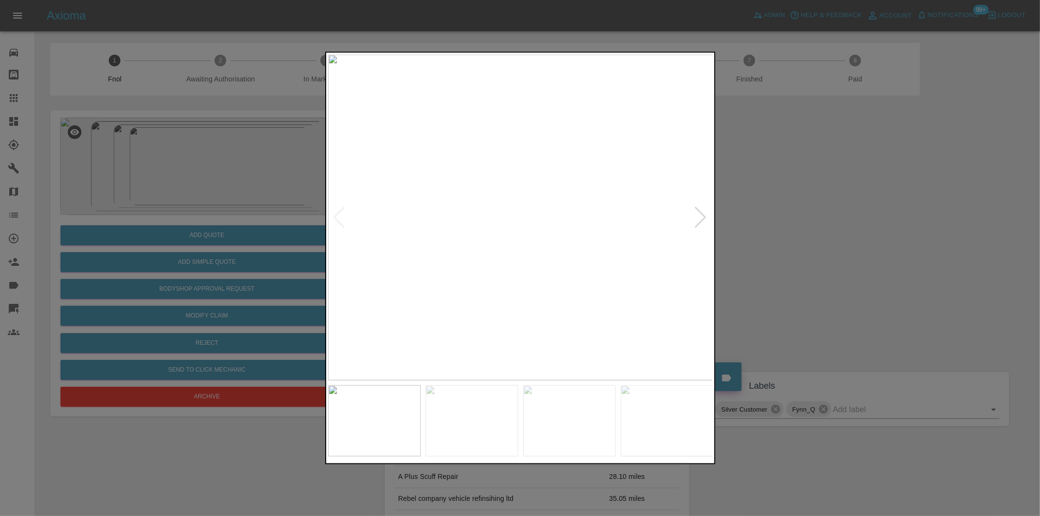
click at [702, 216] on div at bounding box center [700, 217] width 13 height 21
click at [702, 215] on div at bounding box center [700, 217] width 13 height 21
click at [702, 215] on img at bounding box center [520, 218] width 385 height 326
drag, startPoint x: 811, startPoint y: 229, endPoint x: 820, endPoint y: 228, distance: 8.4
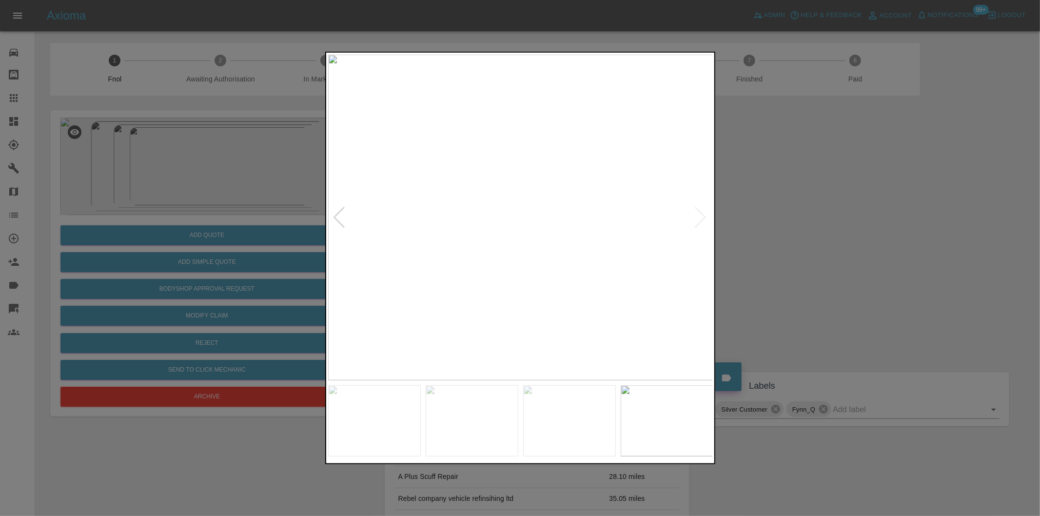
click at [813, 228] on div at bounding box center [520, 258] width 1040 height 516
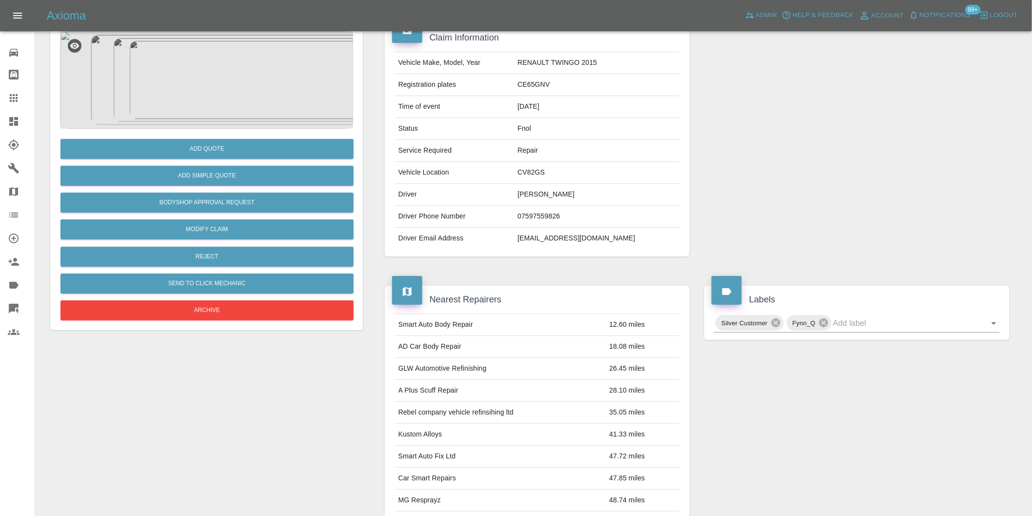
scroll to position [162, 0]
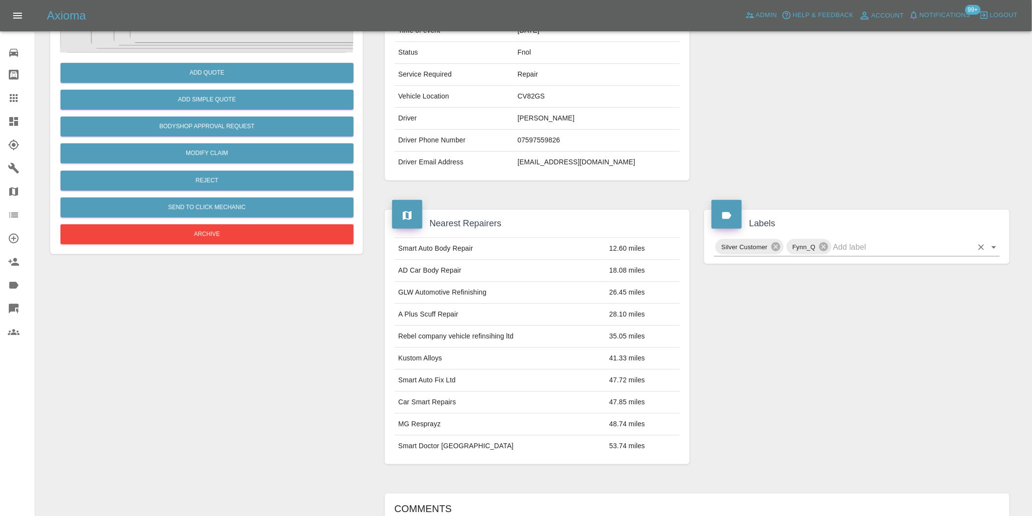
click at [998, 246] on icon "Open" at bounding box center [994, 247] width 12 height 12
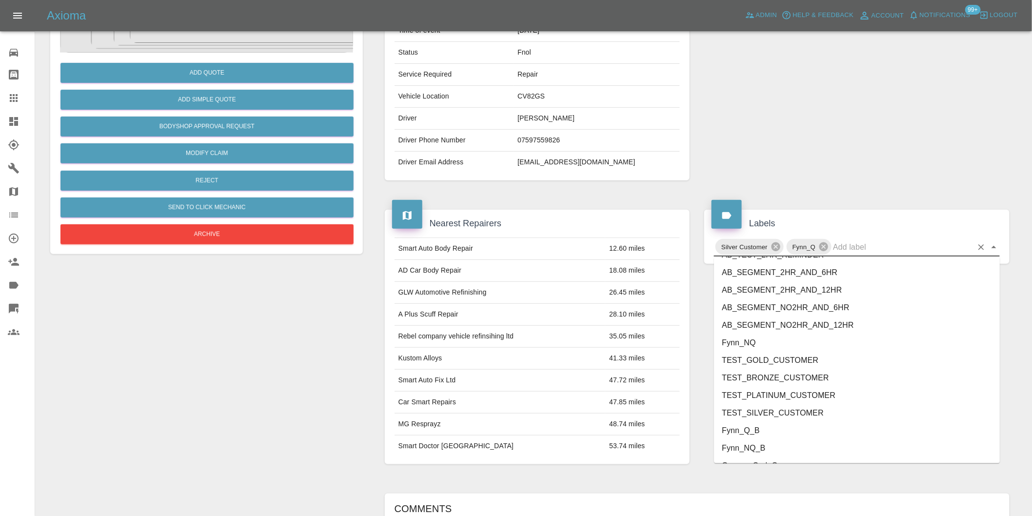
scroll to position [2083, 0]
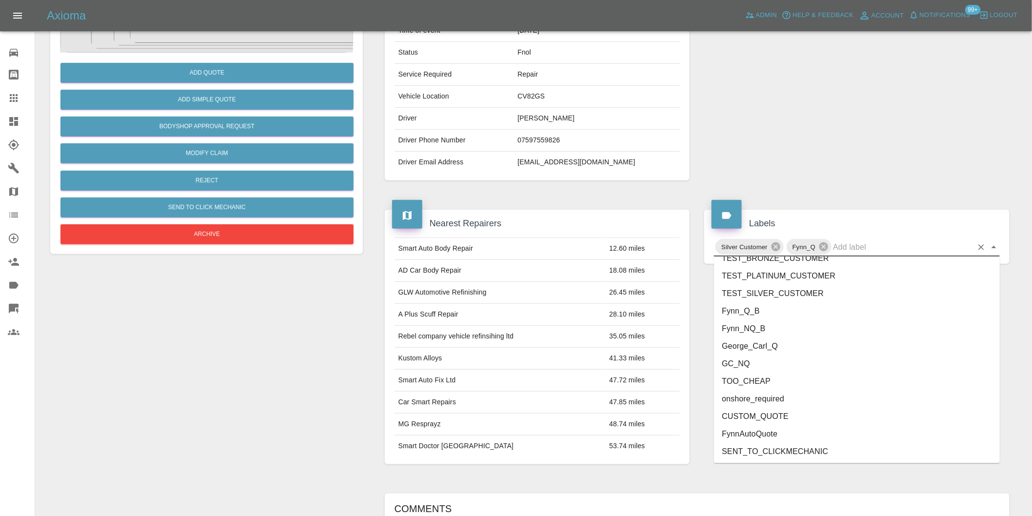
click at [795, 405] on li "onshore_required" at bounding box center [857, 399] width 286 height 18
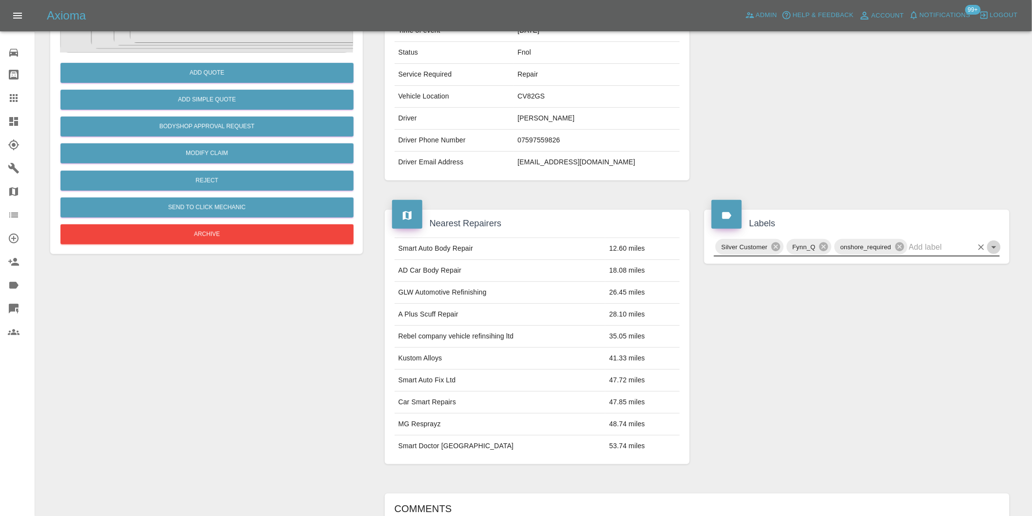
click at [996, 251] on icon "Open" at bounding box center [994, 247] width 12 height 12
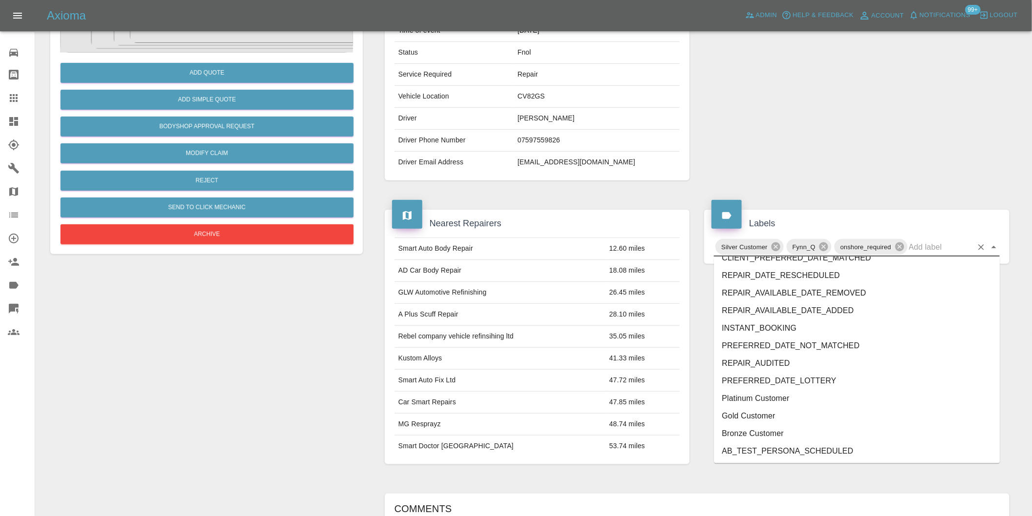
scroll to position [2065, 0]
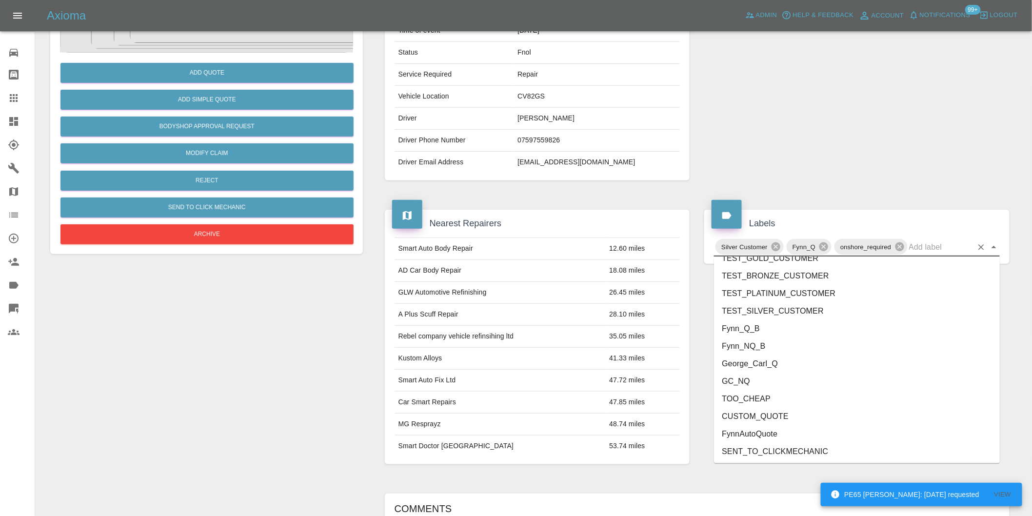
click at [797, 368] on li "George_Carl_Q" at bounding box center [857, 364] width 286 height 18
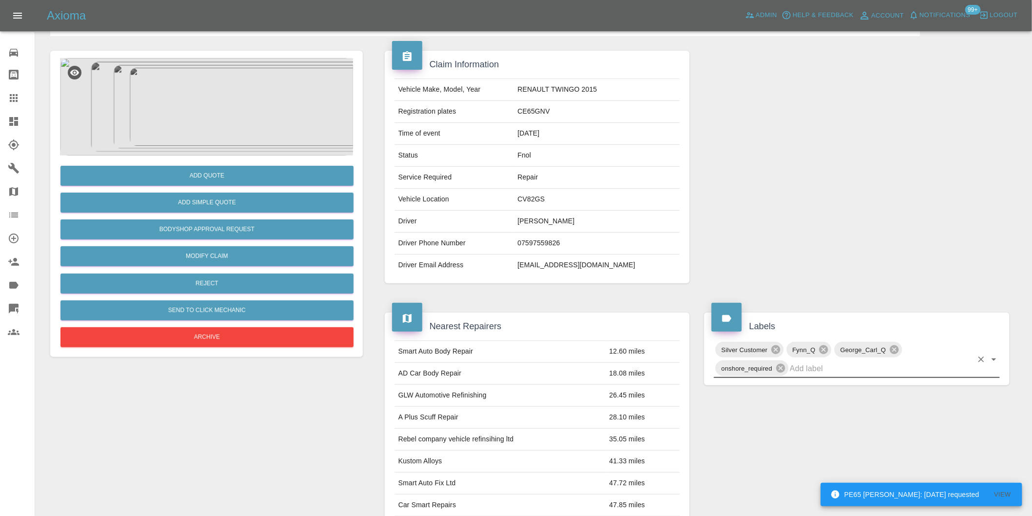
scroll to position [0, 0]
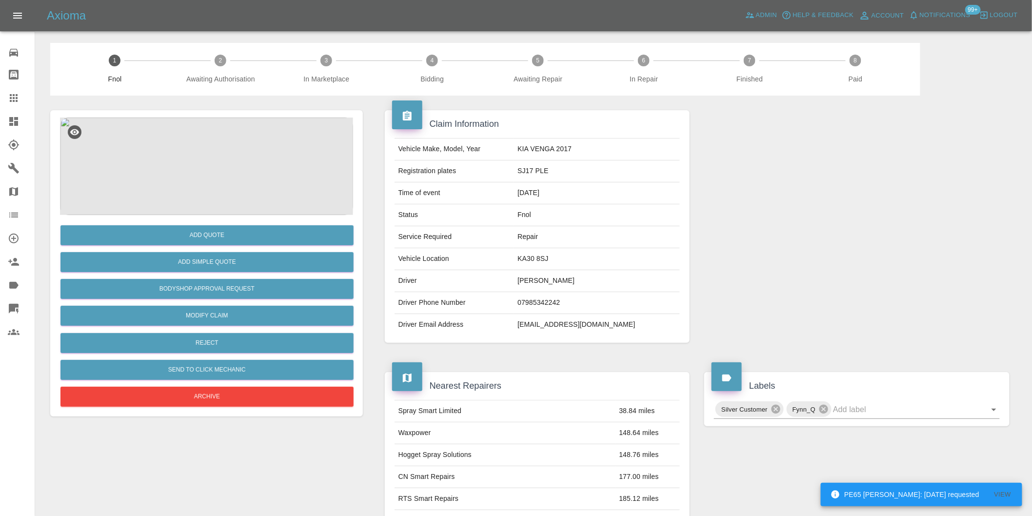
click at [211, 132] on img at bounding box center [206, 167] width 293 height 98
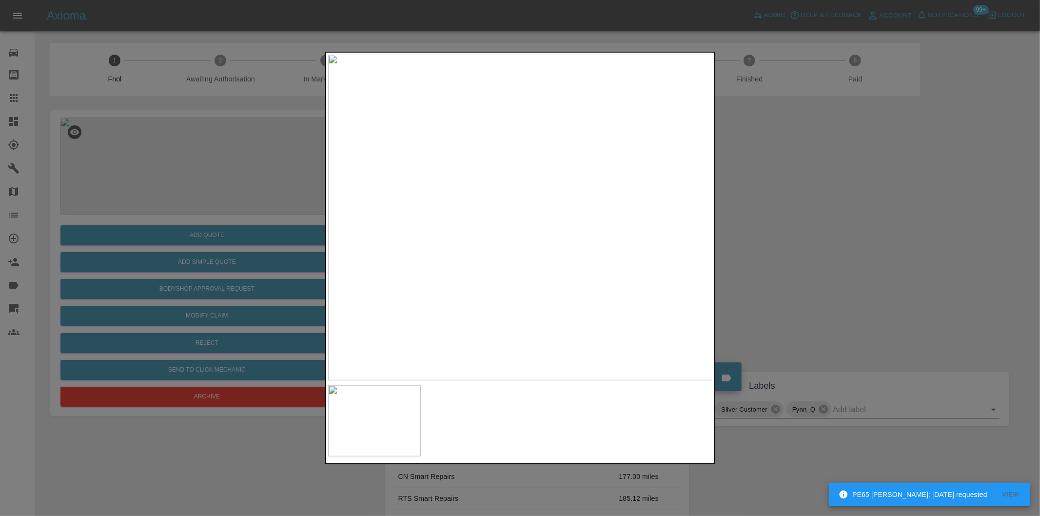
click at [829, 232] on div at bounding box center [520, 258] width 1040 height 516
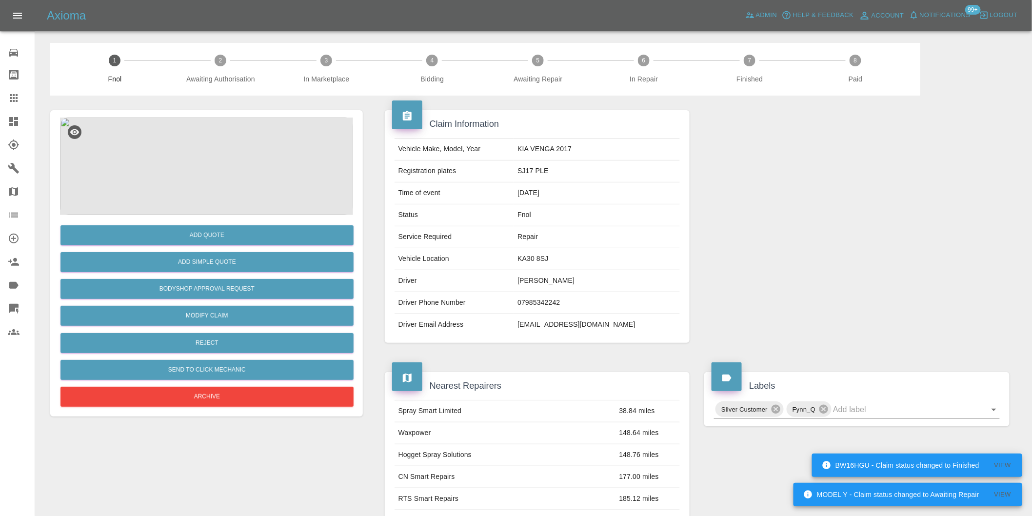
click at [220, 153] on img at bounding box center [206, 167] width 293 height 98
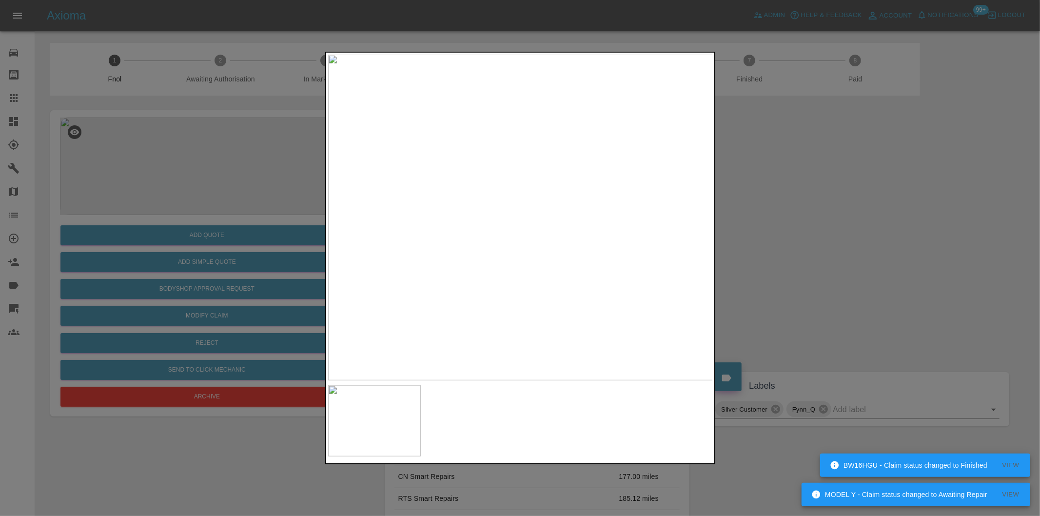
click at [501, 218] on img at bounding box center [520, 218] width 385 height 326
click at [503, 217] on img at bounding box center [520, 218] width 385 height 326
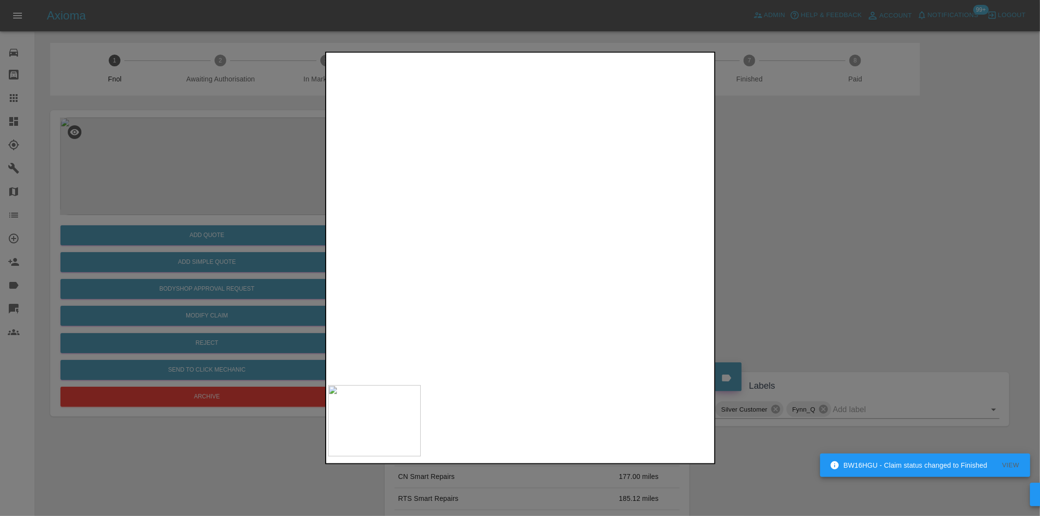
click at [504, 216] on img at bounding box center [573, 216] width 1156 height 977
click at [505, 215] on img at bounding box center [573, 216] width 1156 height 977
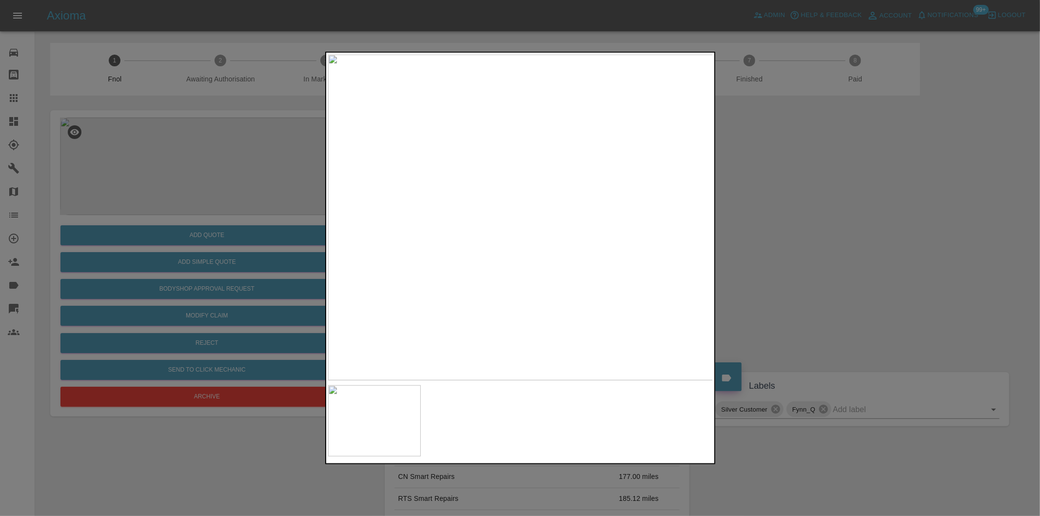
drag, startPoint x: 836, startPoint y: 251, endPoint x: 801, endPoint y: 250, distance: 35.1
click at [835, 251] on div at bounding box center [520, 258] width 1040 height 516
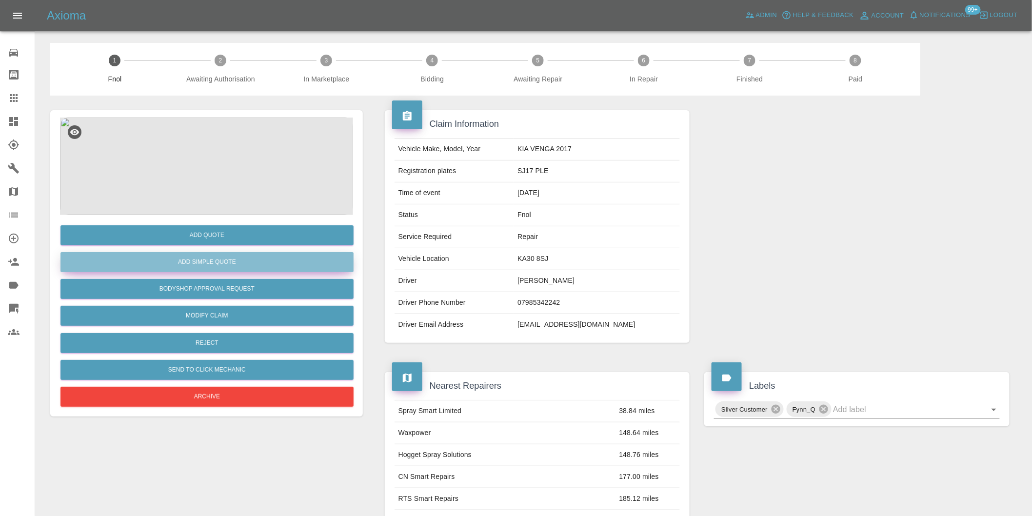
click at [200, 268] on button "Add Simple Quote" at bounding box center [206, 262] width 293 height 20
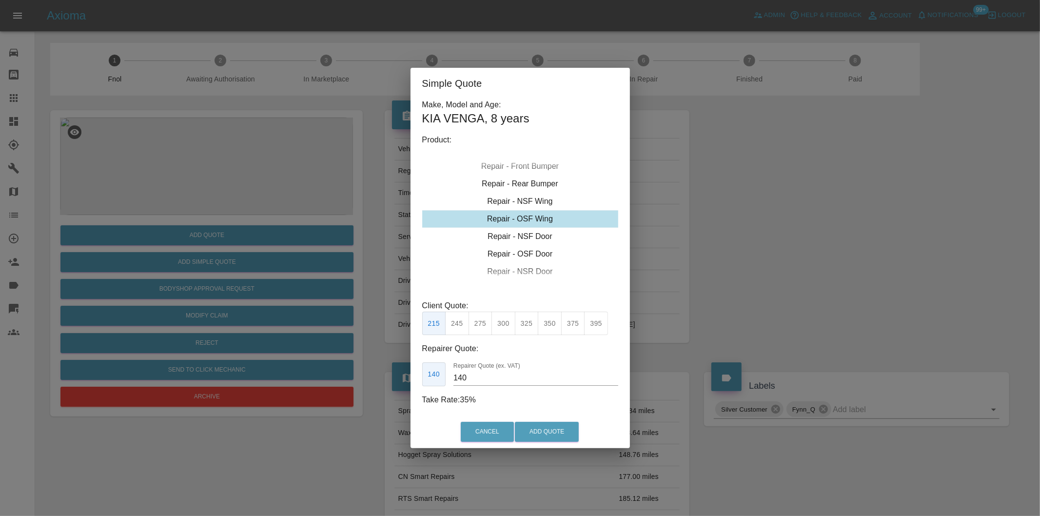
click at [549, 224] on div "Repair - OSF Wing" at bounding box center [520, 219] width 196 height 18
click at [528, 325] on button "325" at bounding box center [527, 324] width 24 height 24
type input "210"
click at [542, 426] on button "Add Quote" at bounding box center [547, 432] width 64 height 20
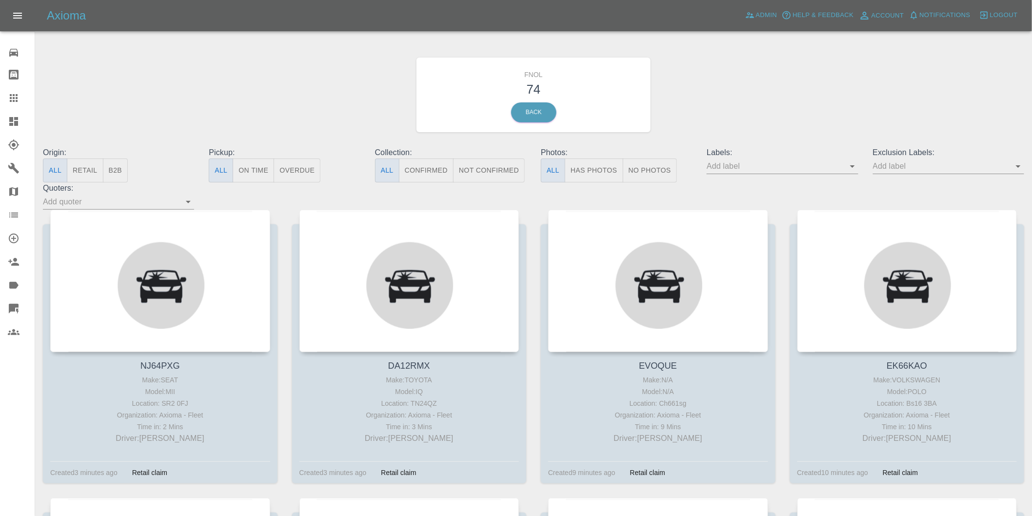
click at [588, 172] on button "Has Photos" at bounding box center [594, 170] width 59 height 24
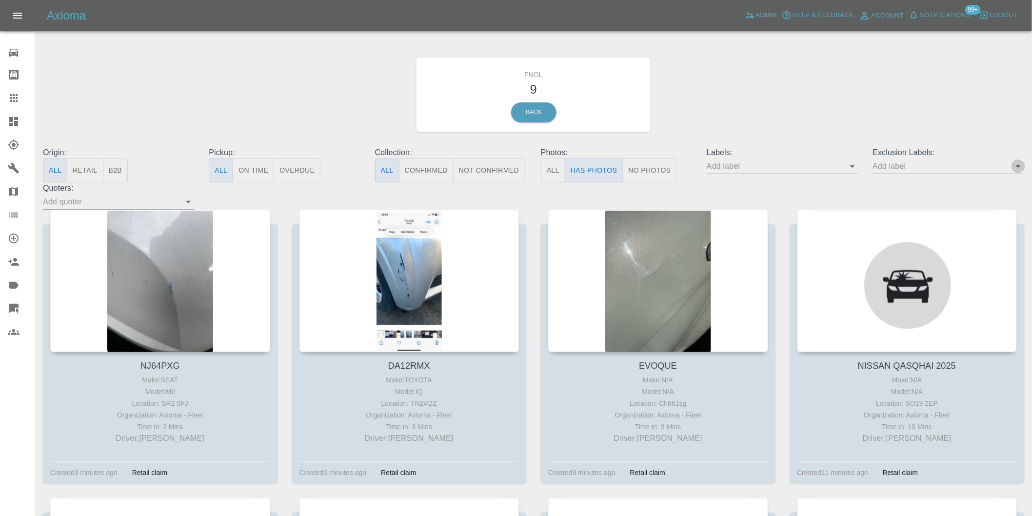
click at [1015, 168] on icon "Open" at bounding box center [1018, 166] width 12 height 12
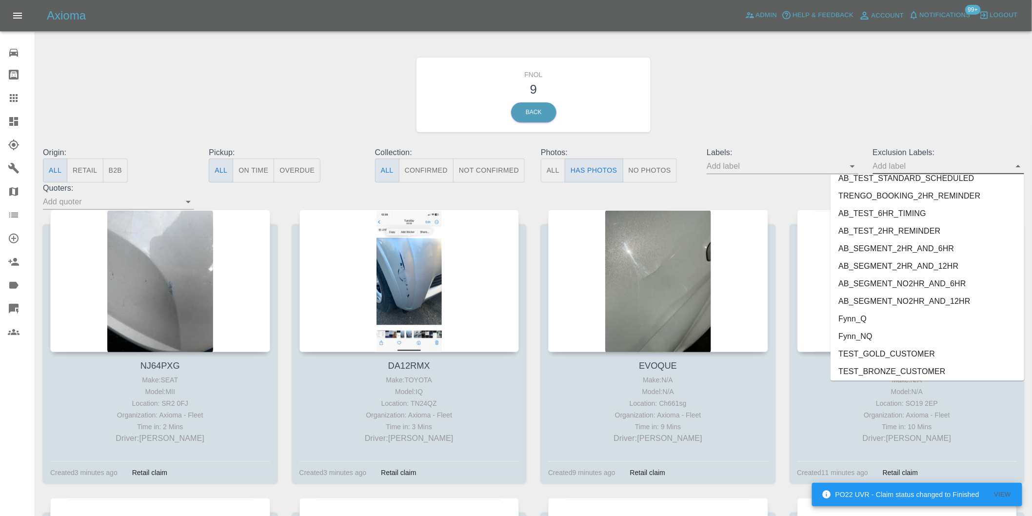
scroll to position [2118, 0]
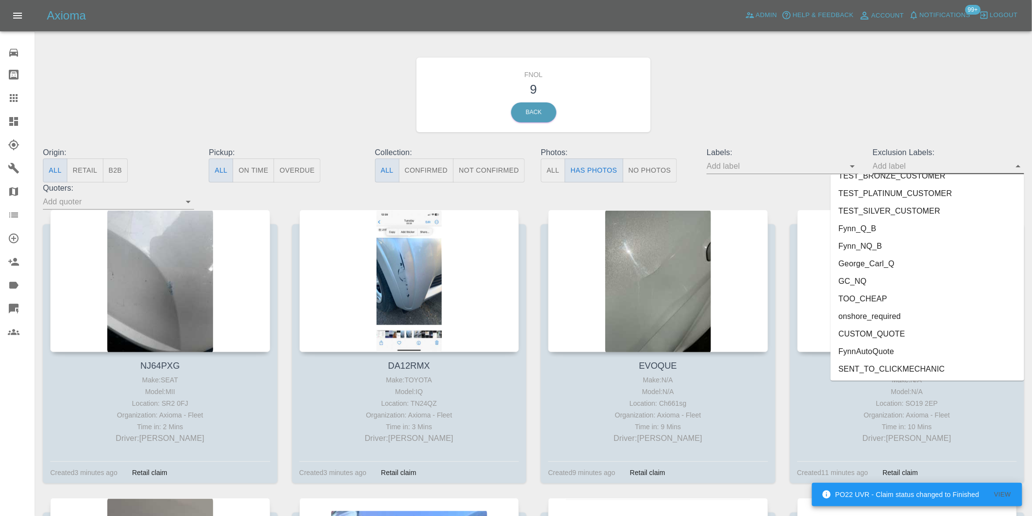
drag, startPoint x: 873, startPoint y: 322, endPoint x: 885, endPoint y: 307, distance: 18.7
click at [873, 321] on li "onshore_required" at bounding box center [927, 317] width 194 height 18
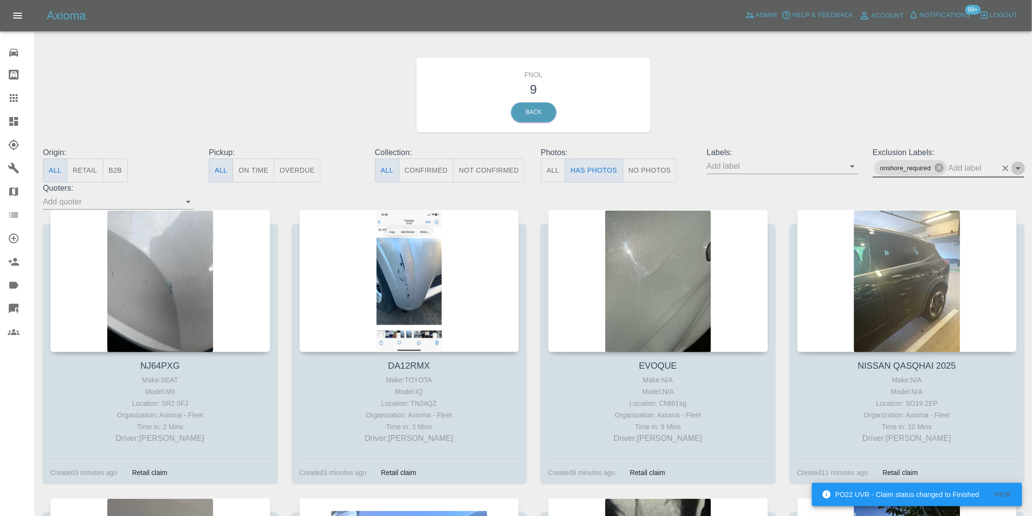
click at [1022, 167] on icon "Open" at bounding box center [1018, 168] width 12 height 12
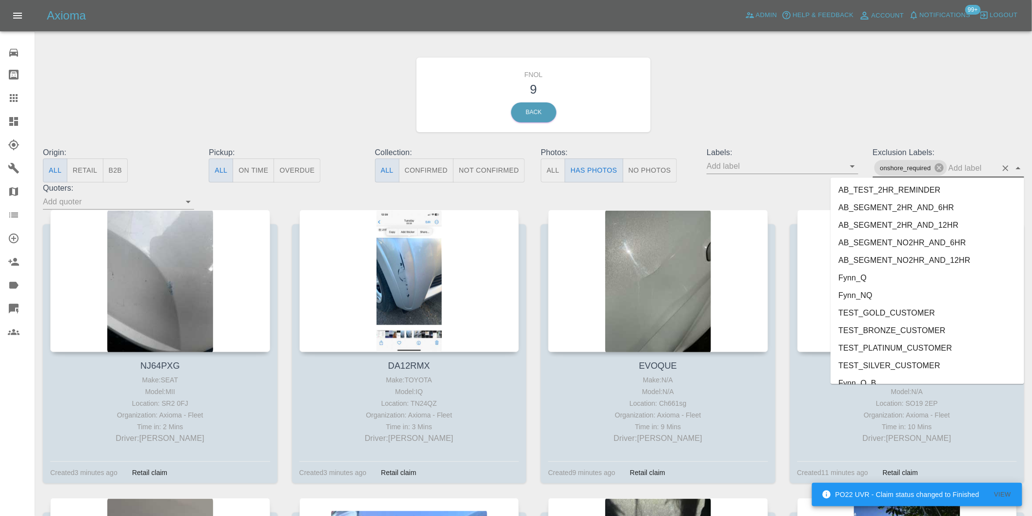
scroll to position [2100, 0]
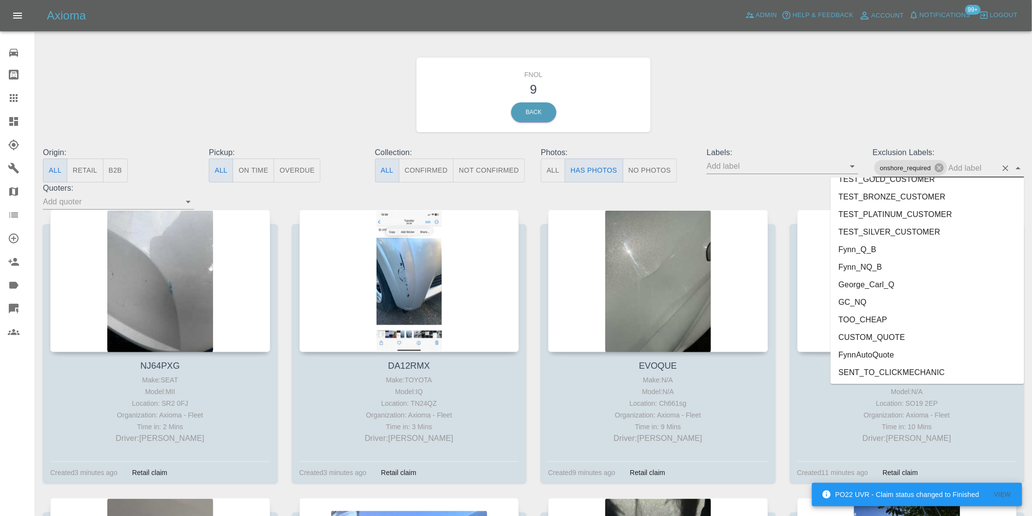
click at [891, 283] on li "George_Carl_Q" at bounding box center [927, 285] width 194 height 18
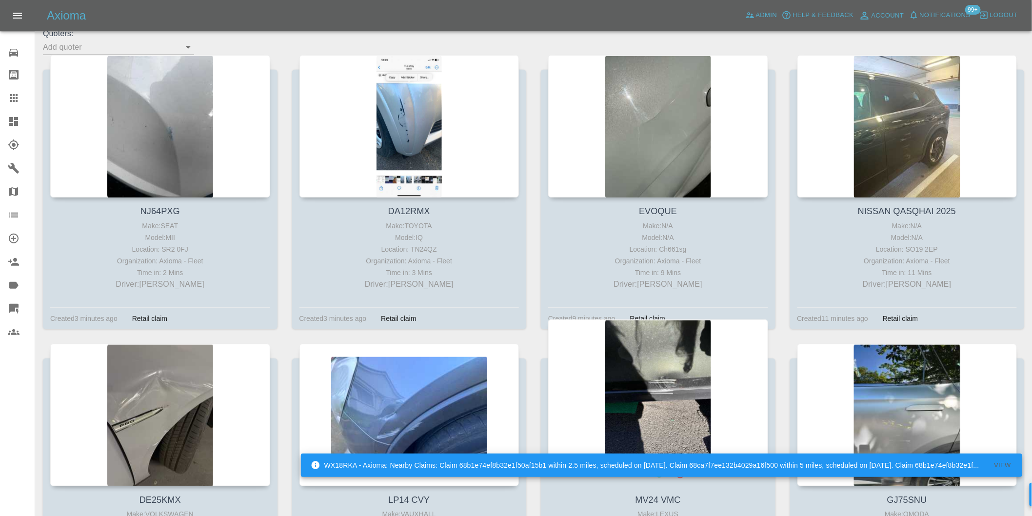
scroll to position [271, 0]
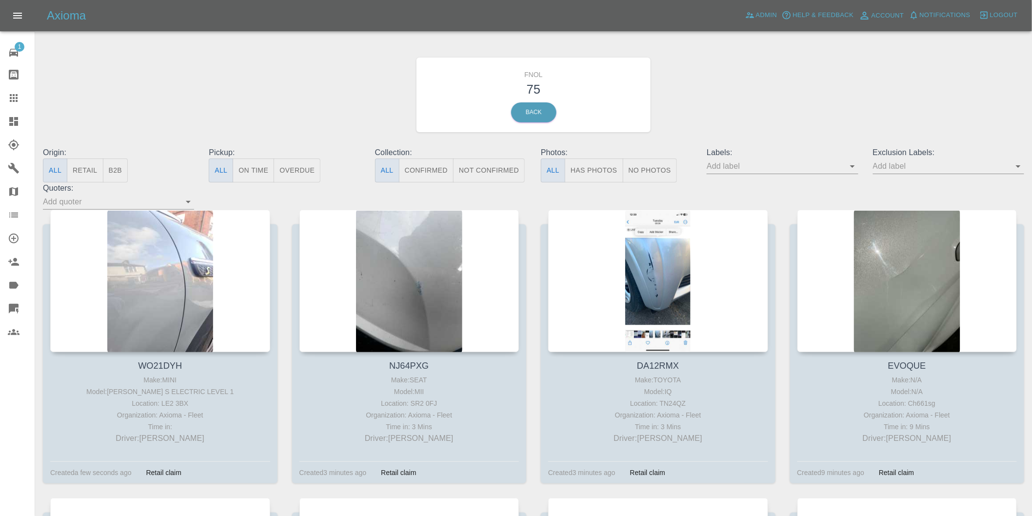
click at [592, 171] on button "Has Photos" at bounding box center [594, 170] width 59 height 24
click at [1015, 166] on icon "Open" at bounding box center [1018, 166] width 12 height 12
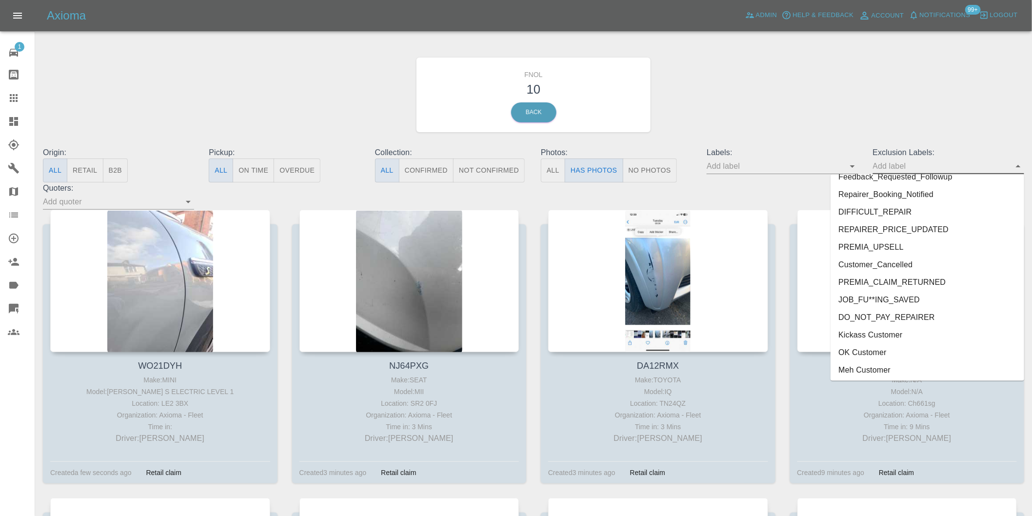
scroll to position [2118, 0]
click at [893, 313] on li "onshore_required" at bounding box center [927, 317] width 194 height 18
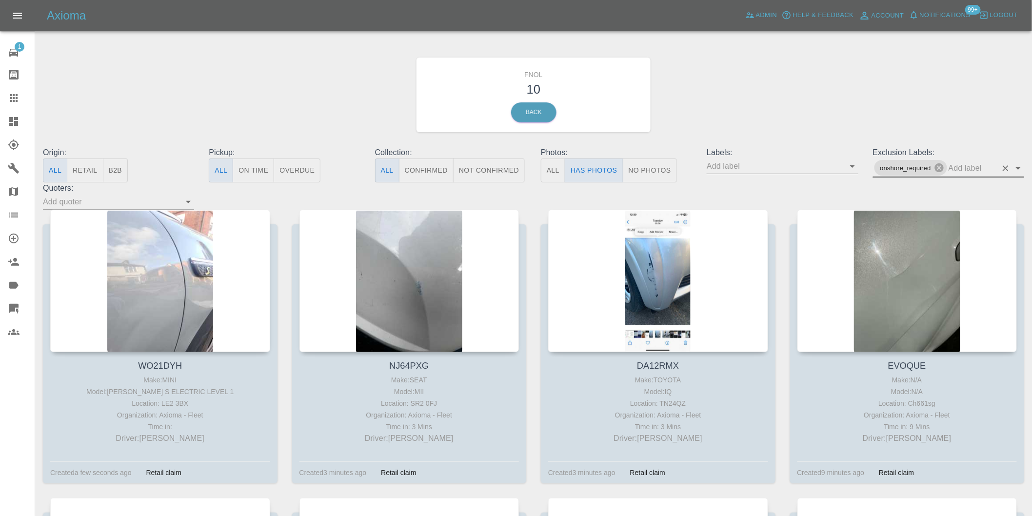
click at [1017, 167] on icon "Open" at bounding box center [1018, 168] width 12 height 12
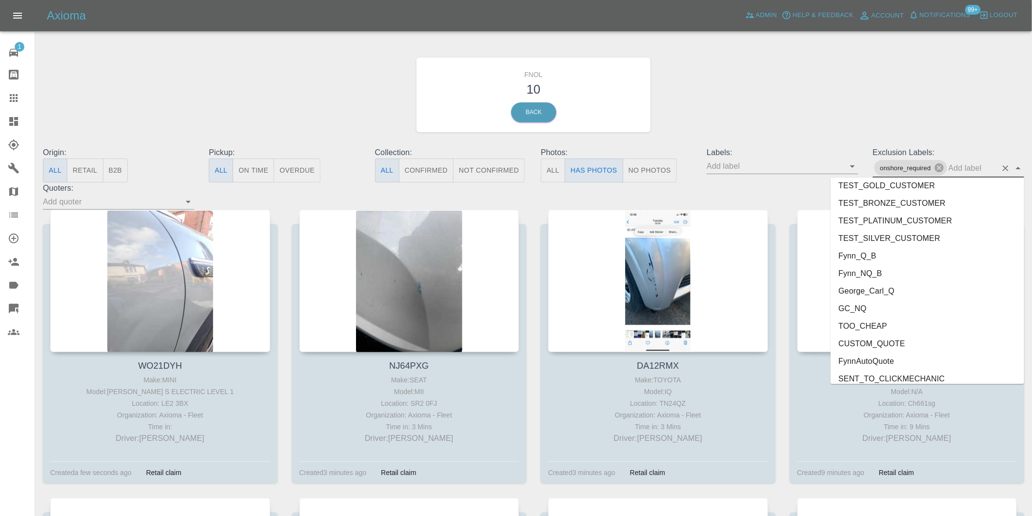
scroll to position [2100, 0]
click at [900, 283] on li "George_Carl_Q" at bounding box center [927, 285] width 194 height 18
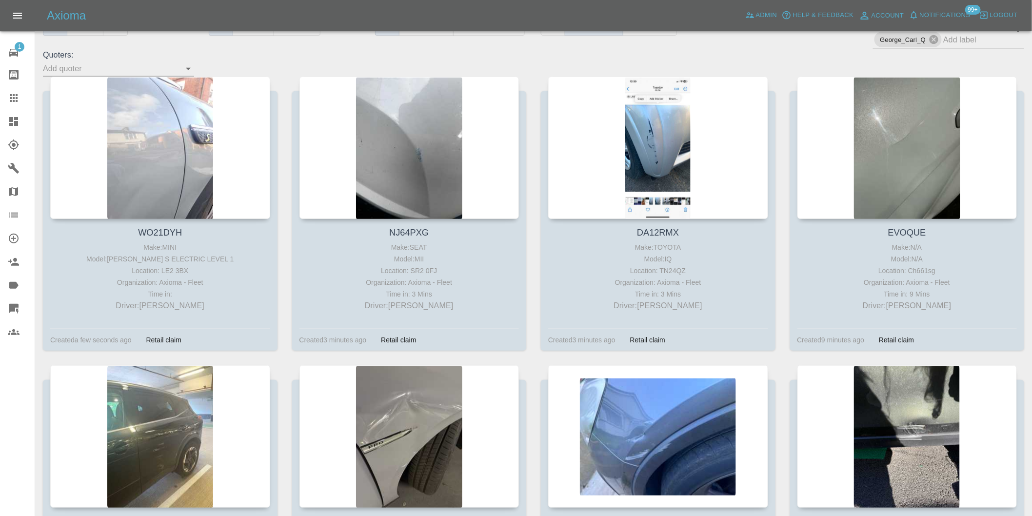
scroll to position [54, 0]
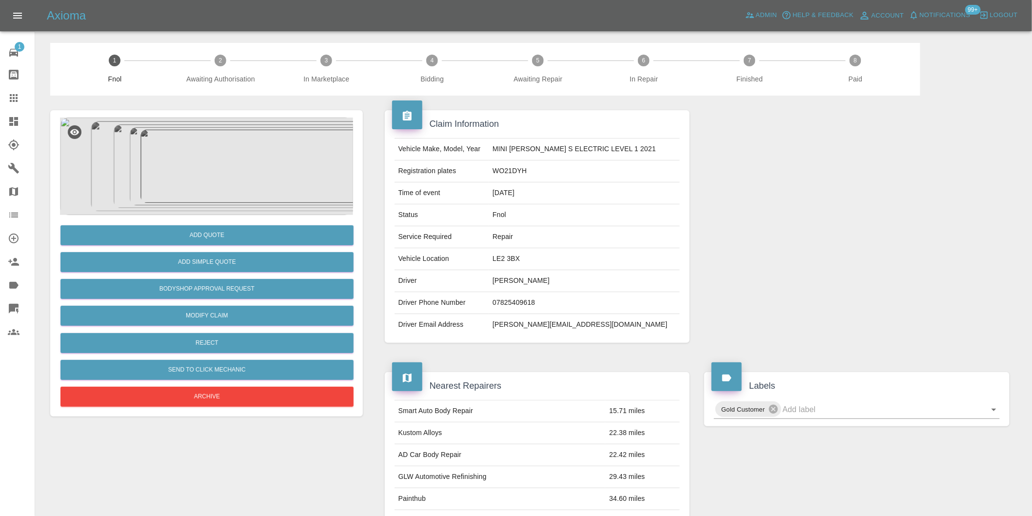
click at [206, 173] on img at bounding box center [206, 167] width 293 height 98
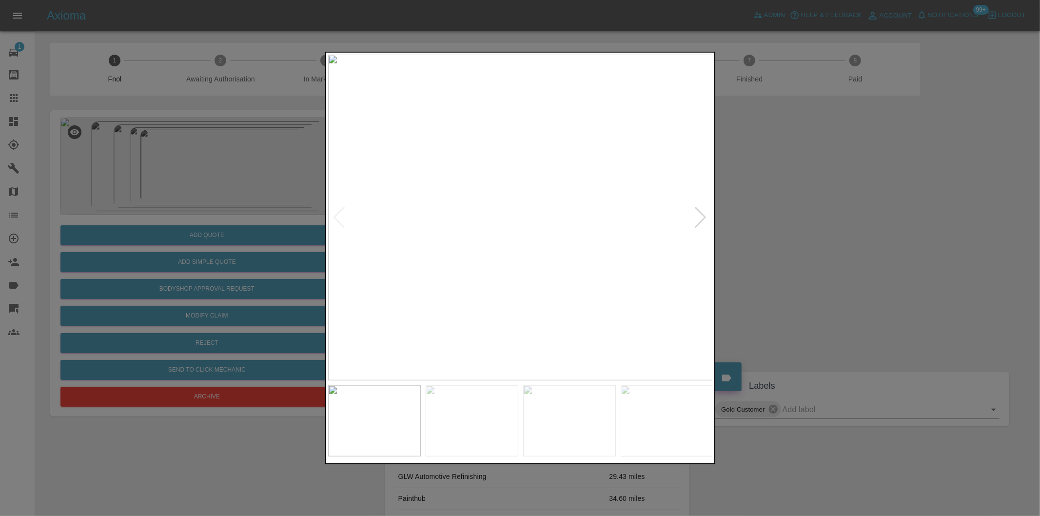
click at [695, 217] on div at bounding box center [700, 217] width 13 height 21
click at [696, 217] on div at bounding box center [700, 217] width 13 height 21
click at [785, 234] on div at bounding box center [520, 258] width 1040 height 516
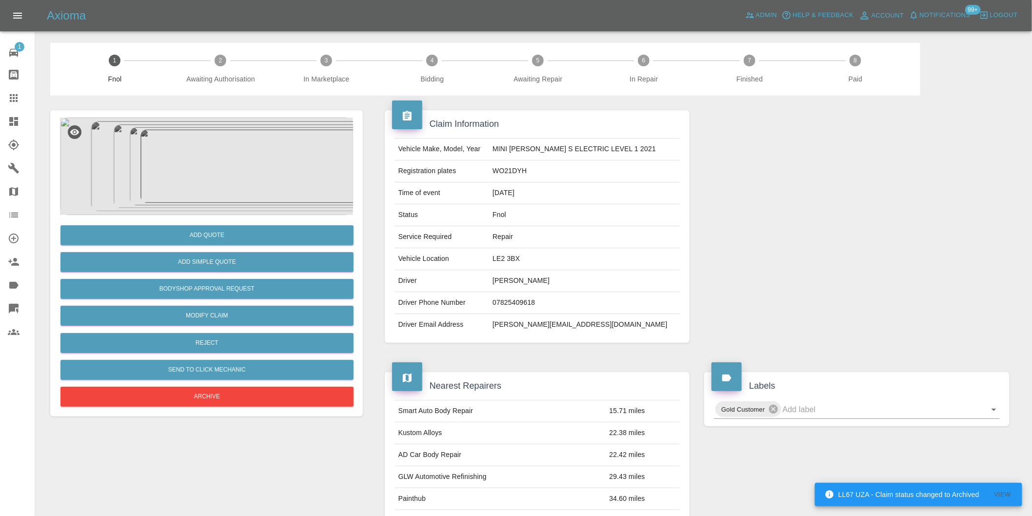
click at [227, 152] on img at bounding box center [206, 167] width 293 height 98
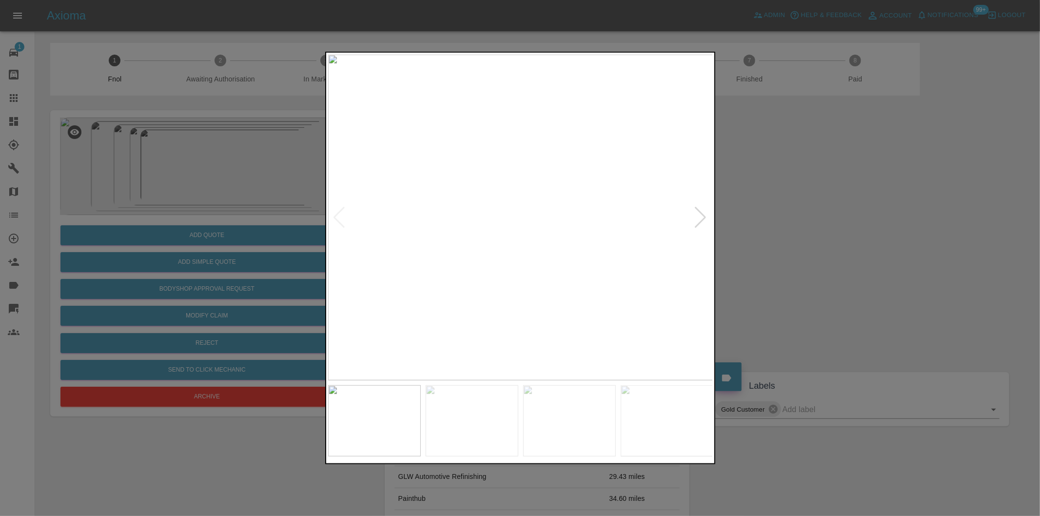
click at [708, 220] on div at bounding box center [700, 217] width 13 height 21
click at [698, 217] on div at bounding box center [700, 217] width 13 height 21
click at [807, 239] on div at bounding box center [520, 258] width 1040 height 516
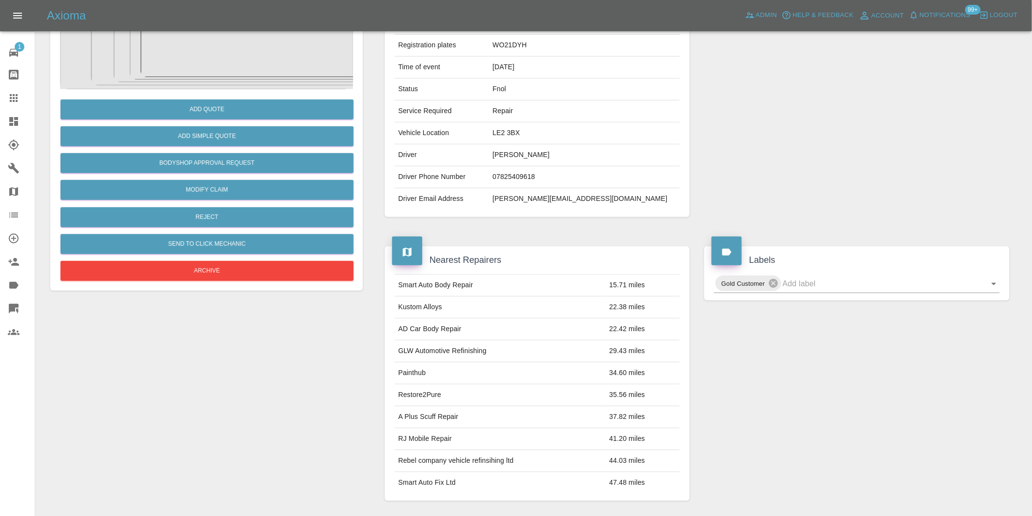
scroll to position [162, 0]
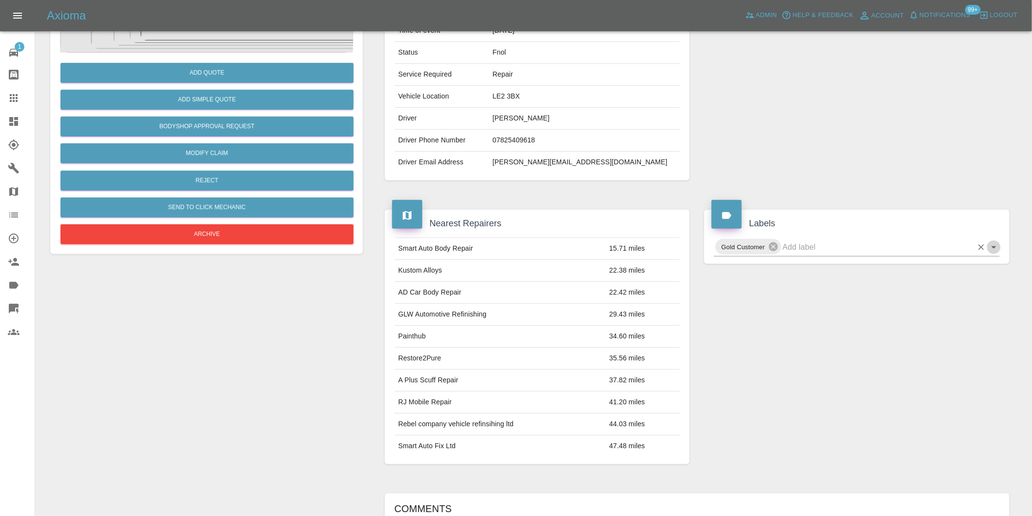
click at [995, 251] on icon "Open" at bounding box center [994, 247] width 12 height 12
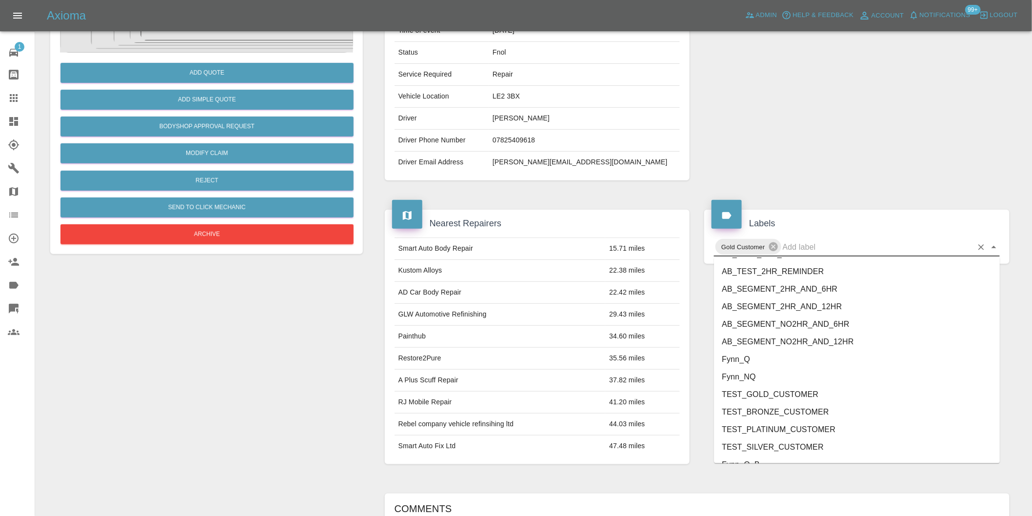
scroll to position [2100, 0]
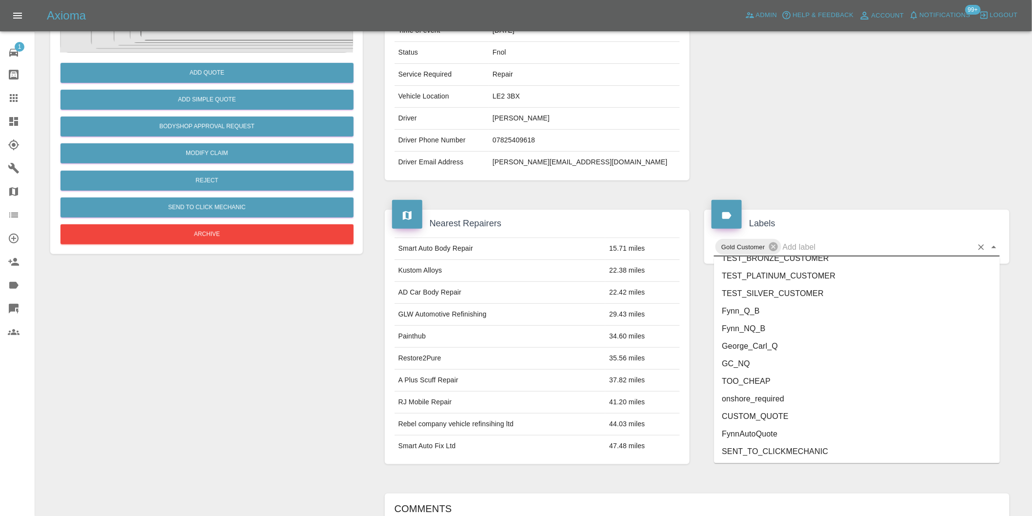
drag, startPoint x: 807, startPoint y: 394, endPoint x: 857, endPoint y: 349, distance: 67.3
click at [806, 393] on li "onshore_required" at bounding box center [857, 399] width 286 height 18
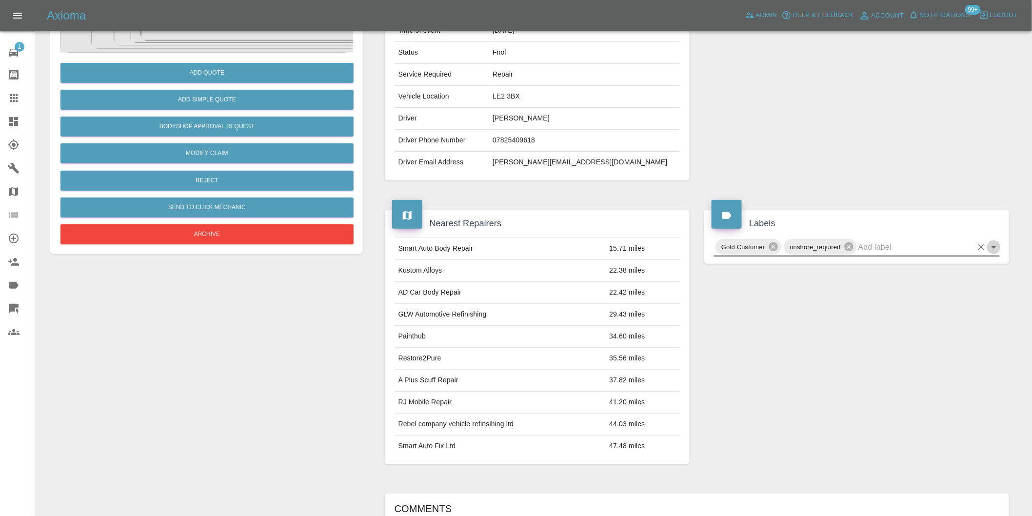
click at [992, 249] on icon "Open" at bounding box center [994, 247] width 12 height 12
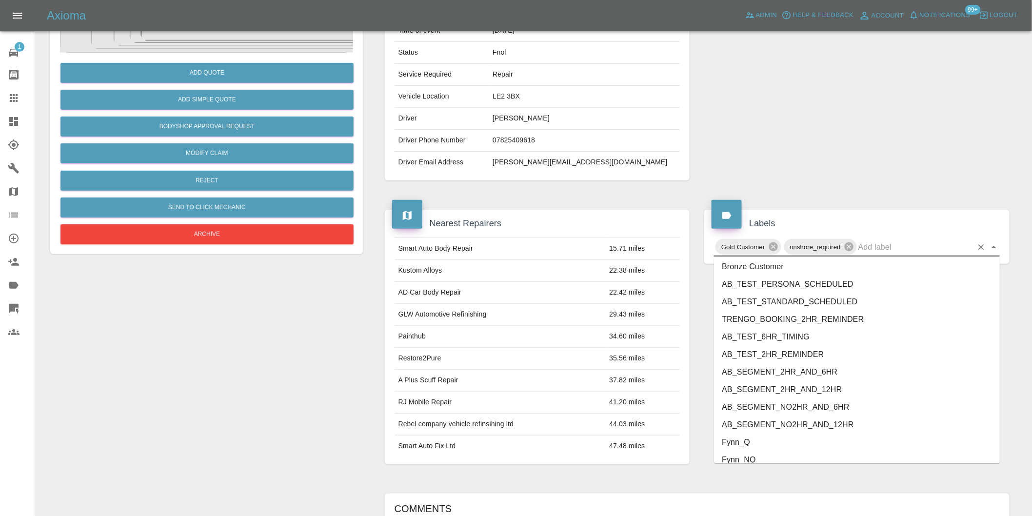
scroll to position [2083, 0]
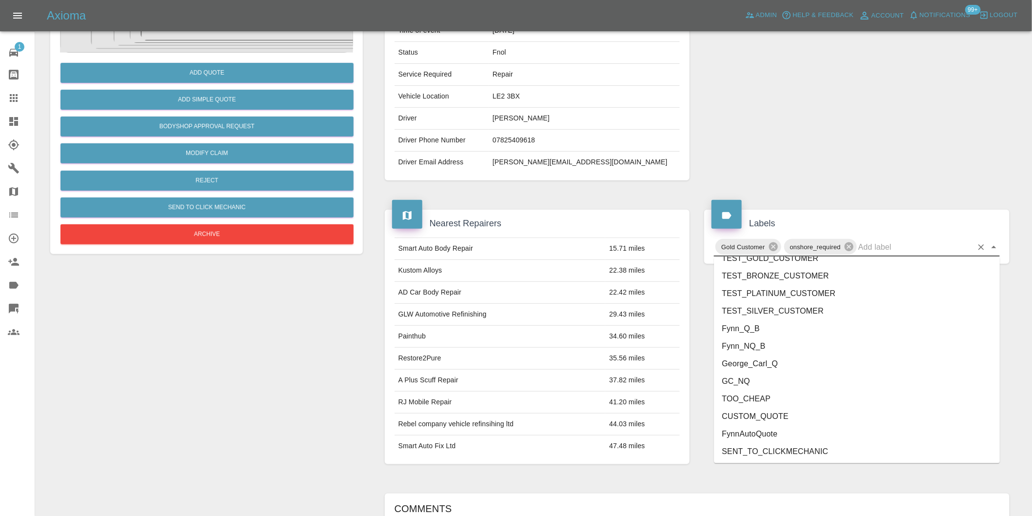
click at [775, 360] on li "George_Carl_Q" at bounding box center [857, 364] width 286 height 18
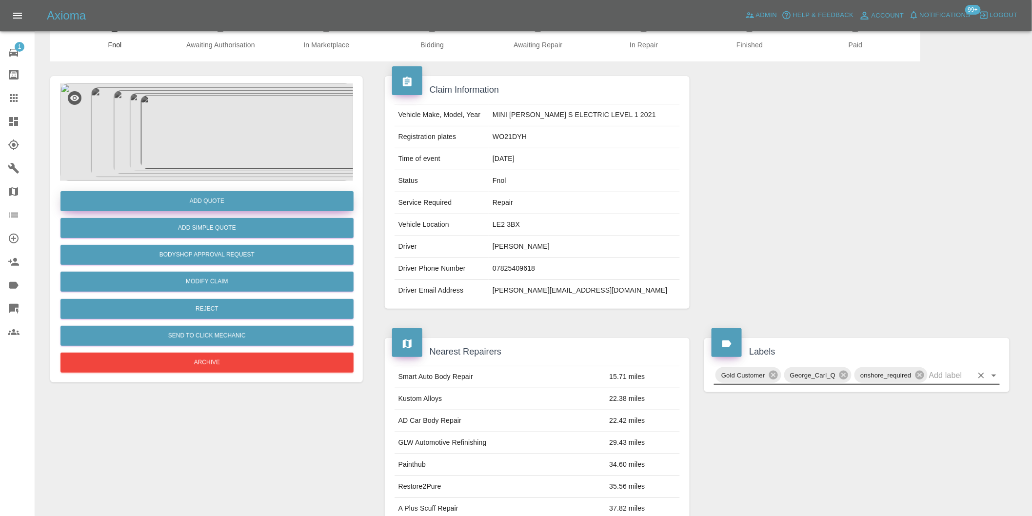
scroll to position [0, 0]
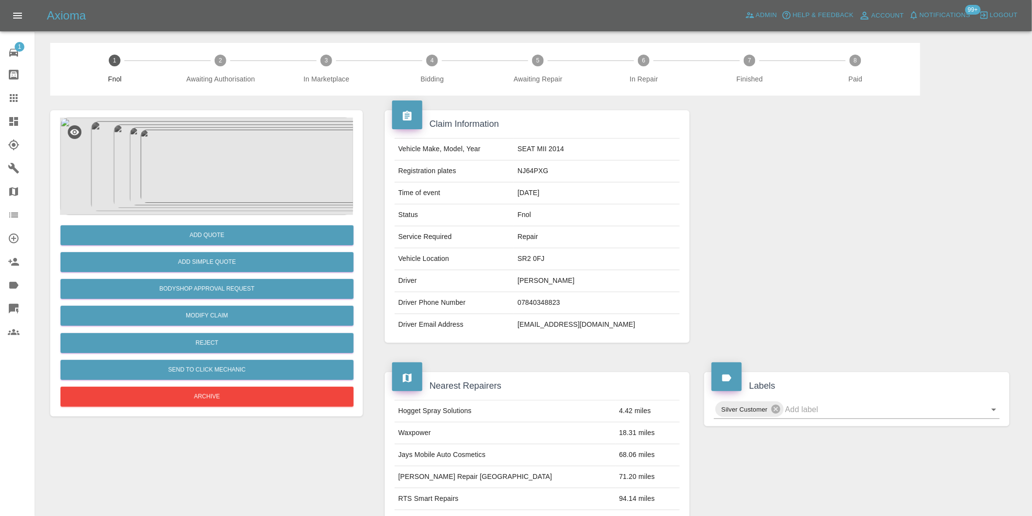
click at [226, 177] on img at bounding box center [206, 167] width 293 height 98
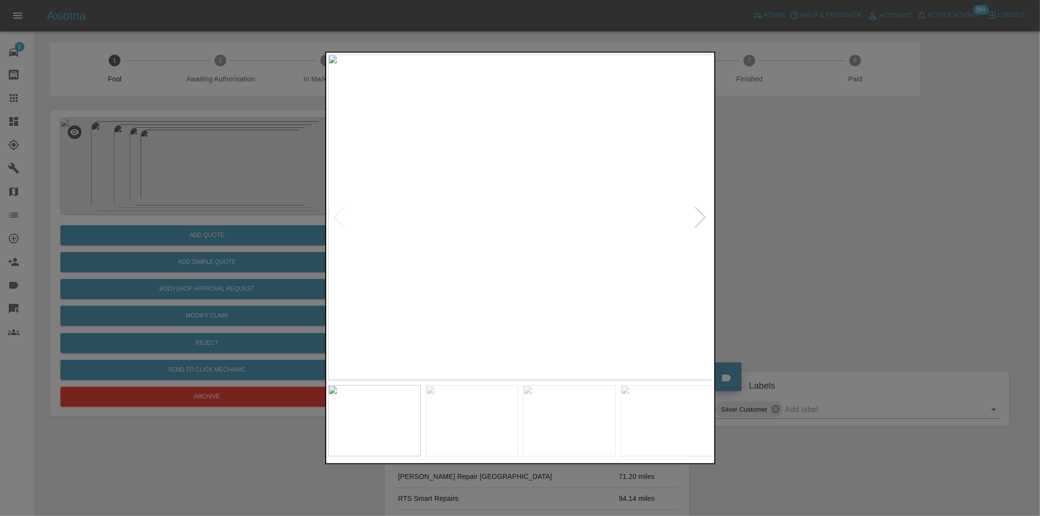
click at [699, 212] on div at bounding box center [700, 217] width 13 height 21
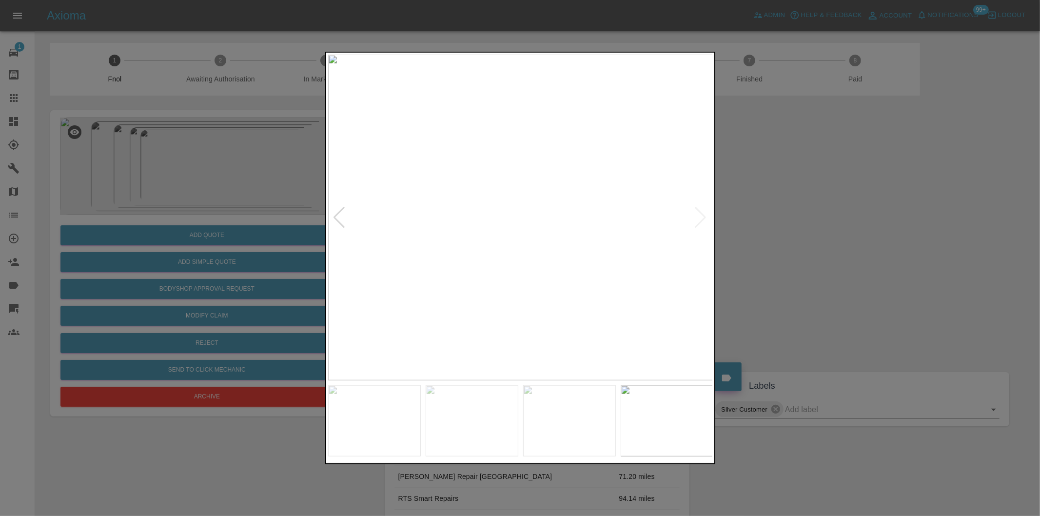
click at [699, 212] on img at bounding box center [520, 218] width 385 height 326
click at [774, 228] on div at bounding box center [520, 258] width 1040 height 516
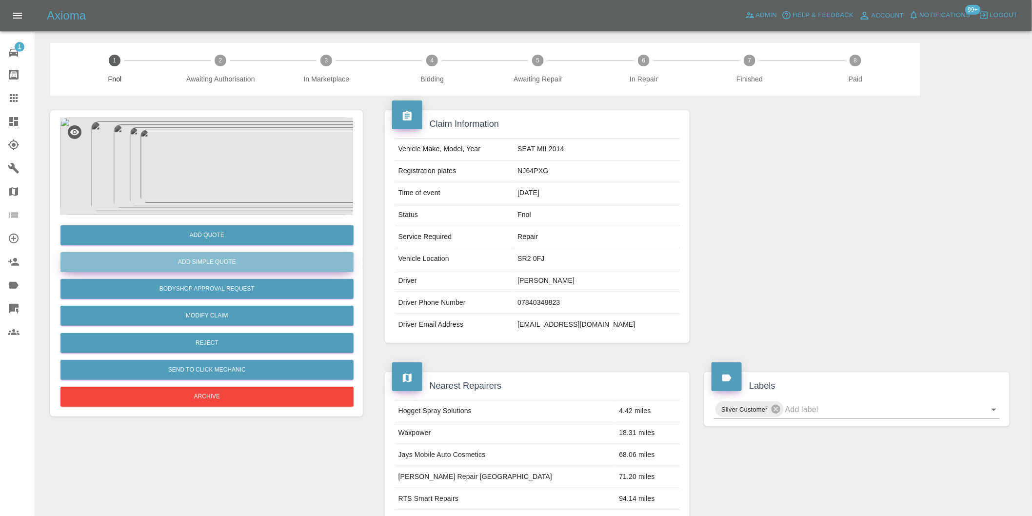
drag, startPoint x: 221, startPoint y: 269, endPoint x: 225, endPoint y: 255, distance: 14.5
click at [225, 255] on button "Add Simple Quote" at bounding box center [206, 262] width 293 height 20
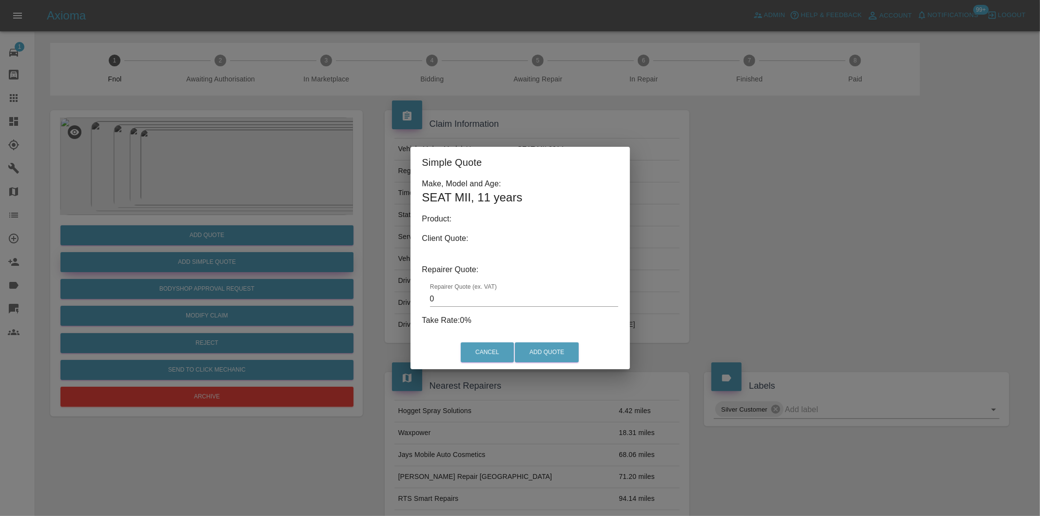
type input "140"
click at [219, 236] on div "Simple Quote Make, Model and Age: SEAT MII , 11 years Product: Client Quote: Re…" at bounding box center [520, 258] width 1040 height 516
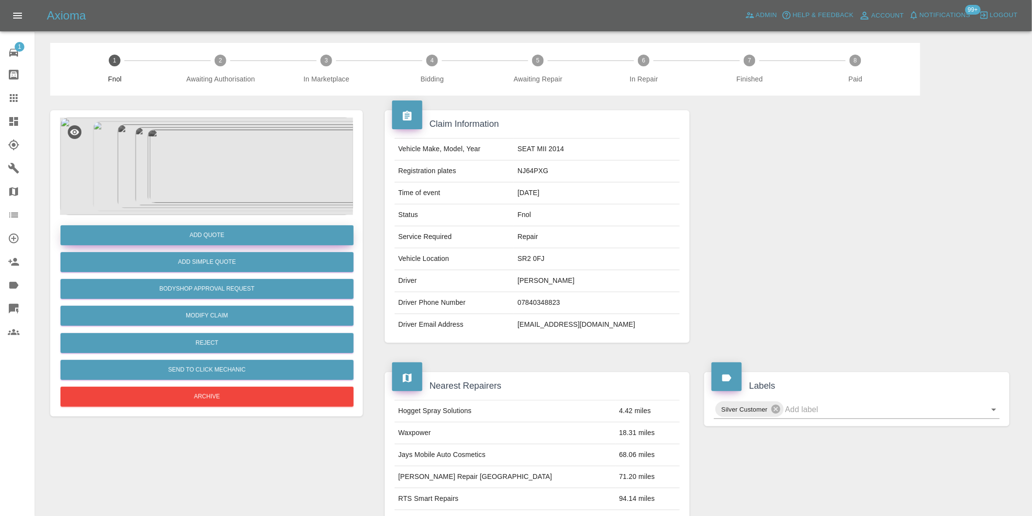
click at [248, 236] on button "Add Quote" at bounding box center [206, 235] width 293 height 20
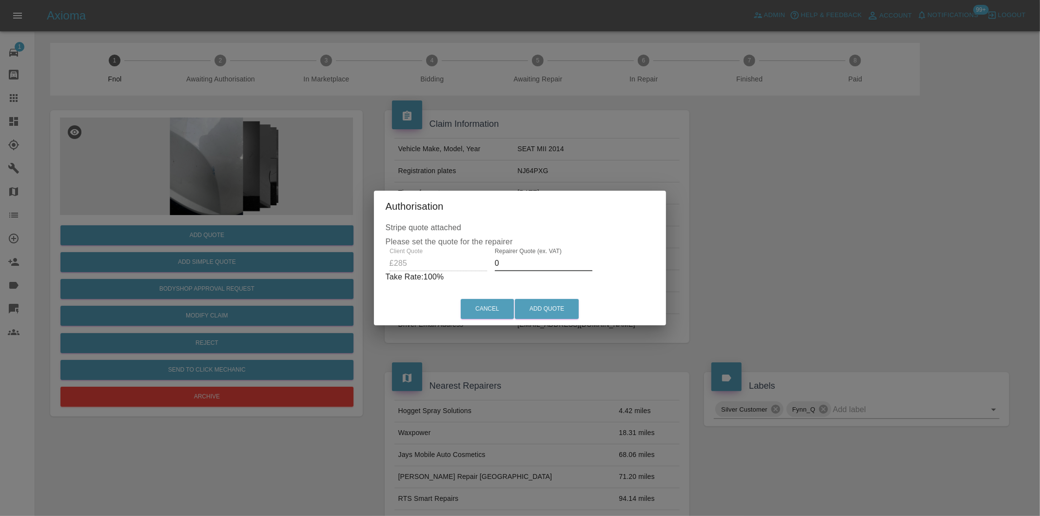
click at [510, 266] on input "0" at bounding box center [544, 264] width 98 height 16
type input "0180"
click at [537, 313] on button "Add Quote" at bounding box center [547, 309] width 64 height 20
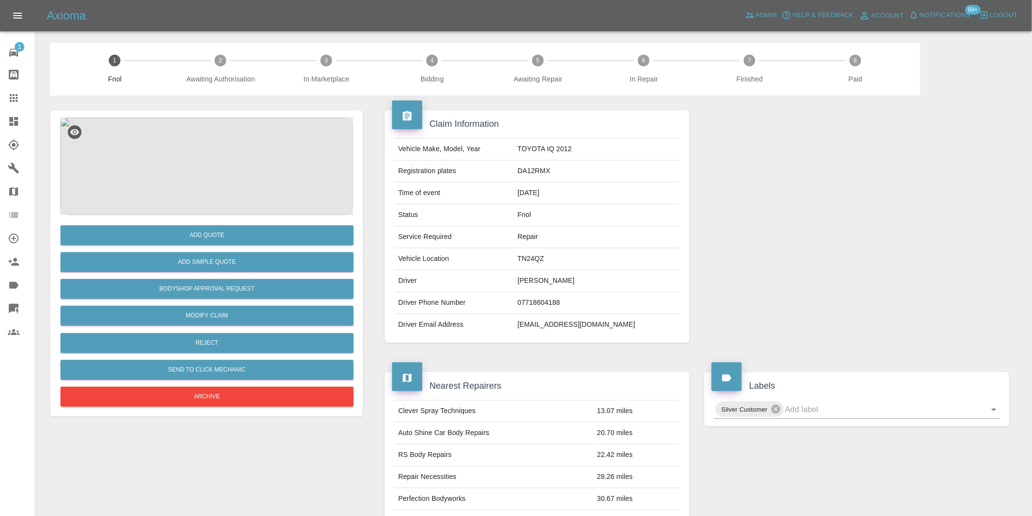
click at [218, 165] on img at bounding box center [206, 167] width 293 height 98
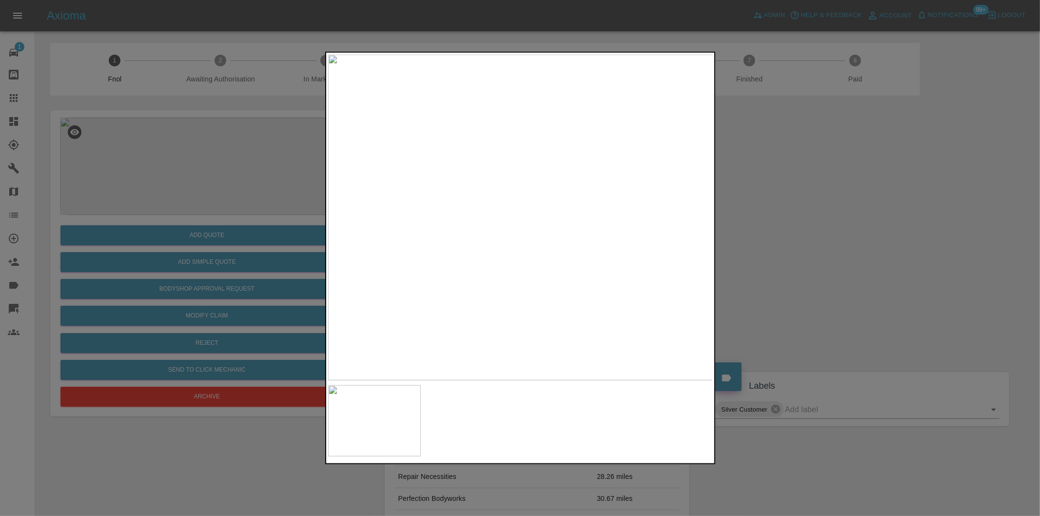
click at [809, 248] on div at bounding box center [520, 258] width 1040 height 516
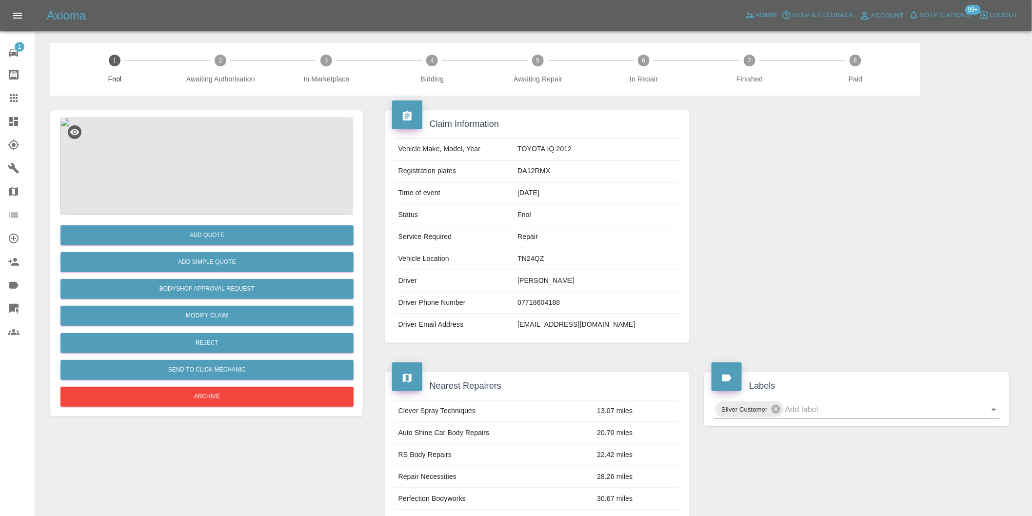
click at [215, 174] on img at bounding box center [206, 167] width 293 height 98
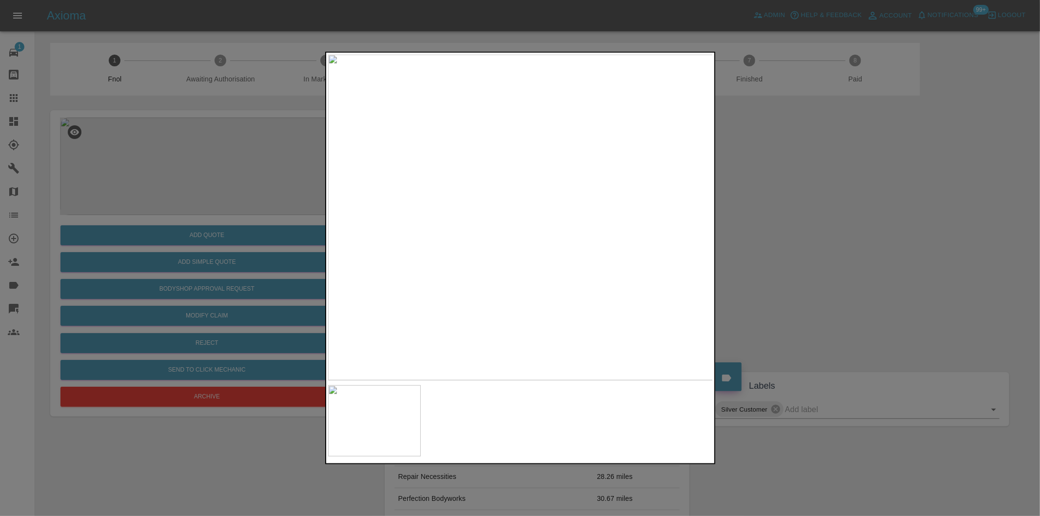
click at [796, 236] on div at bounding box center [520, 258] width 1040 height 516
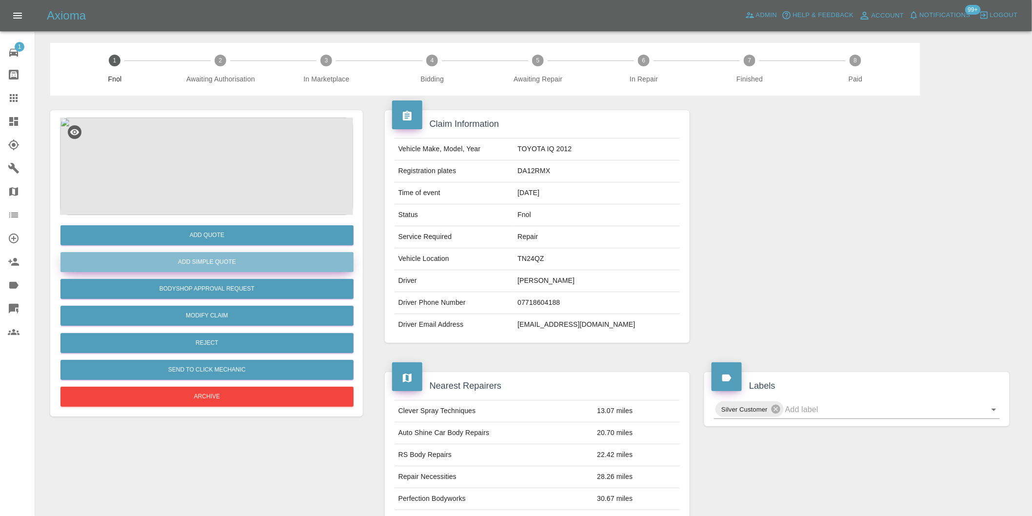
click at [202, 261] on button "Add Simple Quote" at bounding box center [206, 262] width 293 height 20
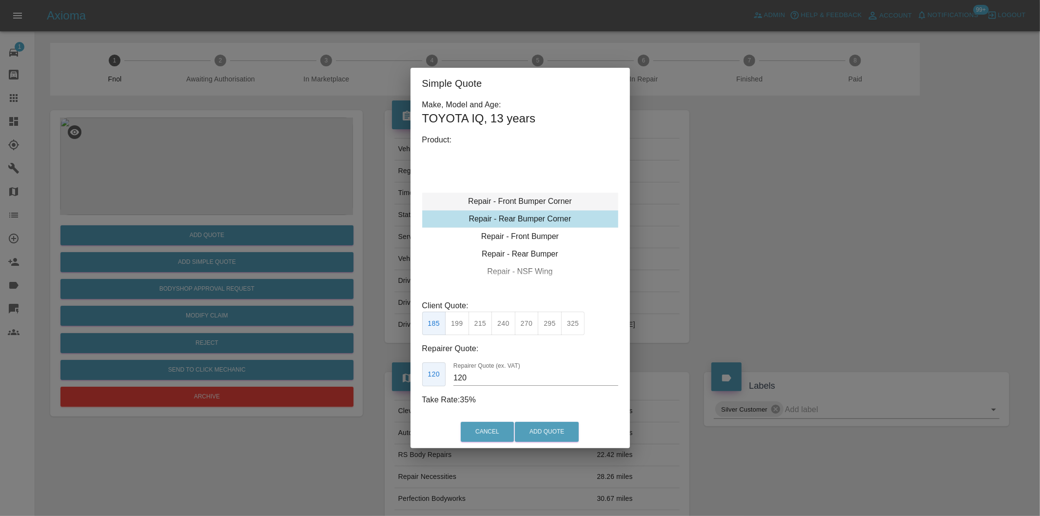
click at [544, 198] on div "Repair - Front Bumper Corner" at bounding box center [520, 202] width 196 height 18
click at [477, 332] on button "215" at bounding box center [481, 324] width 24 height 24
type input "135"
click at [549, 439] on button "Add Quote" at bounding box center [547, 432] width 64 height 20
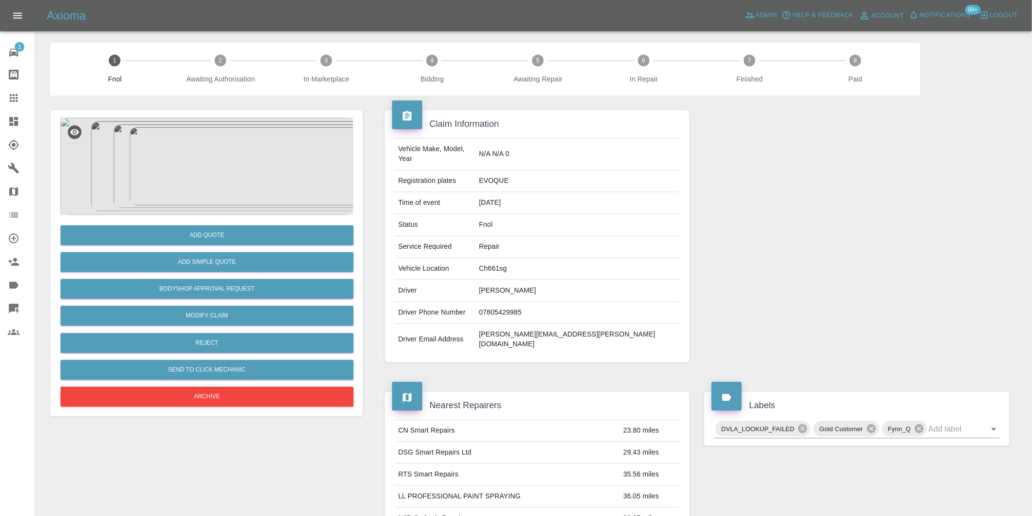
click at [232, 142] on img at bounding box center [206, 167] width 293 height 98
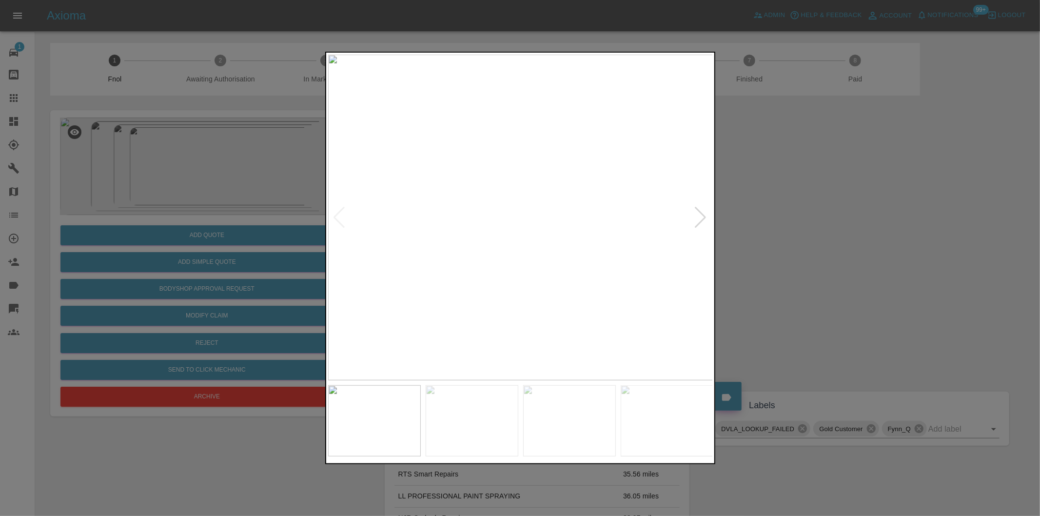
click at [700, 215] on div at bounding box center [700, 217] width 13 height 21
click at [695, 216] on img at bounding box center [520, 218] width 385 height 326
click at [820, 237] on div at bounding box center [520, 258] width 1040 height 516
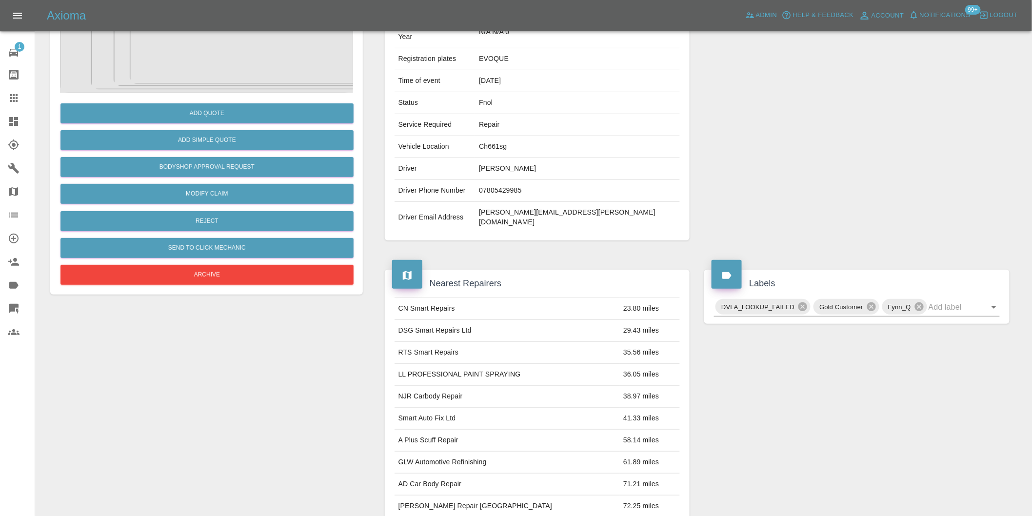
scroll to position [13, 0]
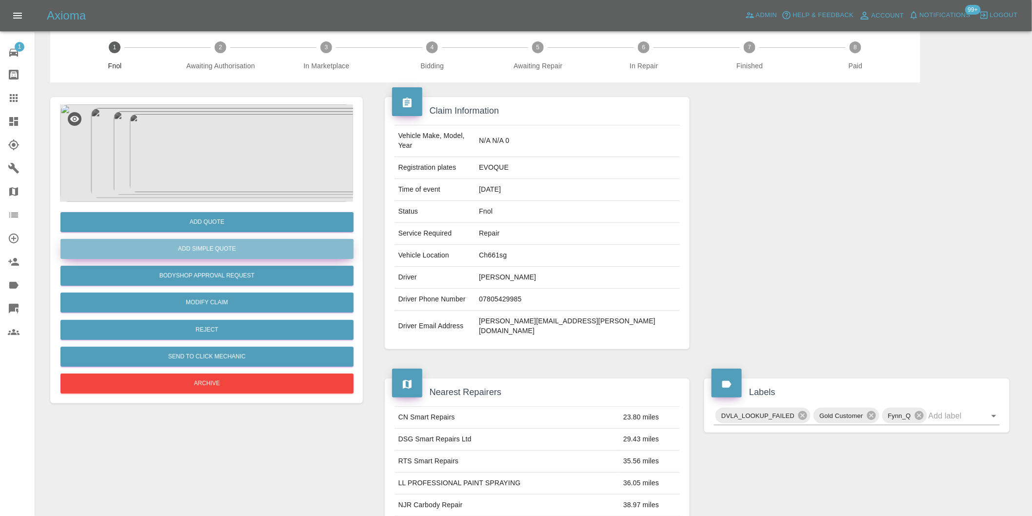
click at [244, 254] on button "Add Simple Quote" at bounding box center [206, 249] width 293 height 20
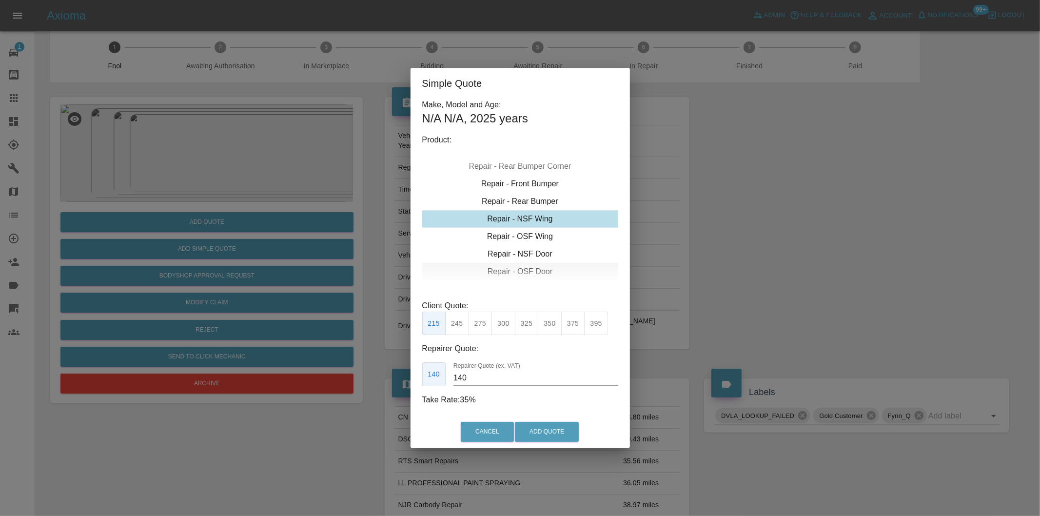
click at [541, 266] on div "Repair - OSF Door" at bounding box center [520, 272] width 196 height 18
click at [538, 238] on div "Repair - NSR Door" at bounding box center [520, 237] width 196 height 18
drag, startPoint x: 499, startPoint y: 323, endPoint x: 511, endPoint y: 348, distance: 27.7
click at [498, 324] on button "300" at bounding box center [504, 324] width 24 height 24
type input "190"
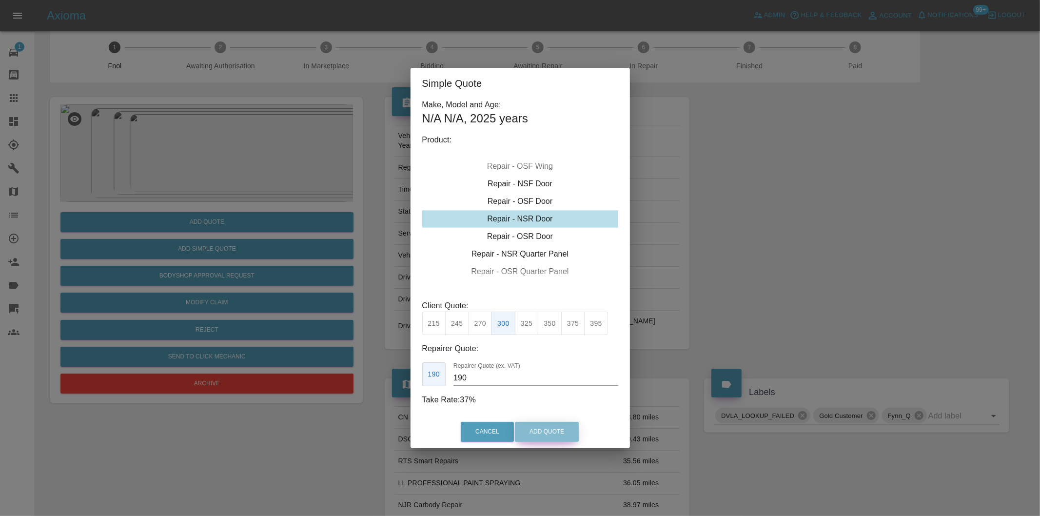
click at [545, 426] on button "Add Quote" at bounding box center [547, 432] width 64 height 20
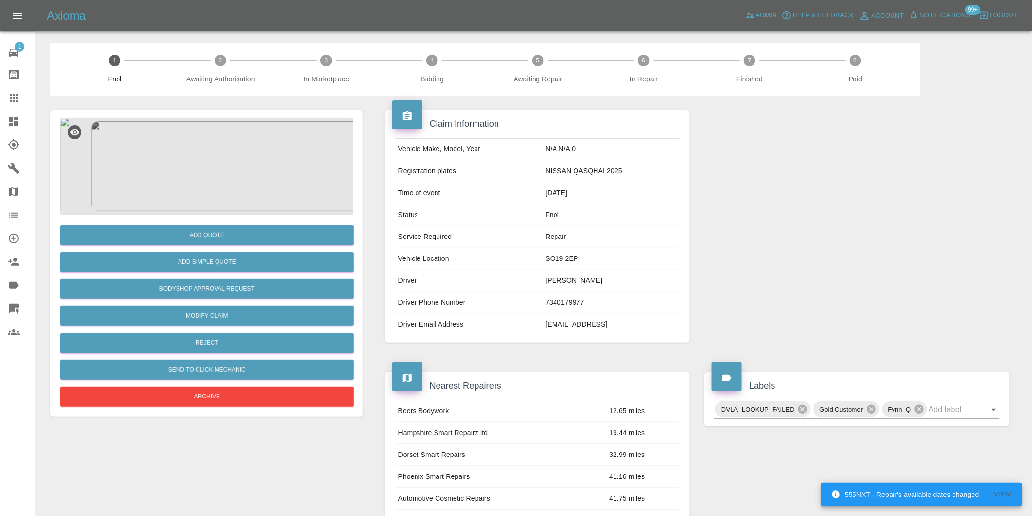
click at [207, 152] on img at bounding box center [206, 167] width 293 height 98
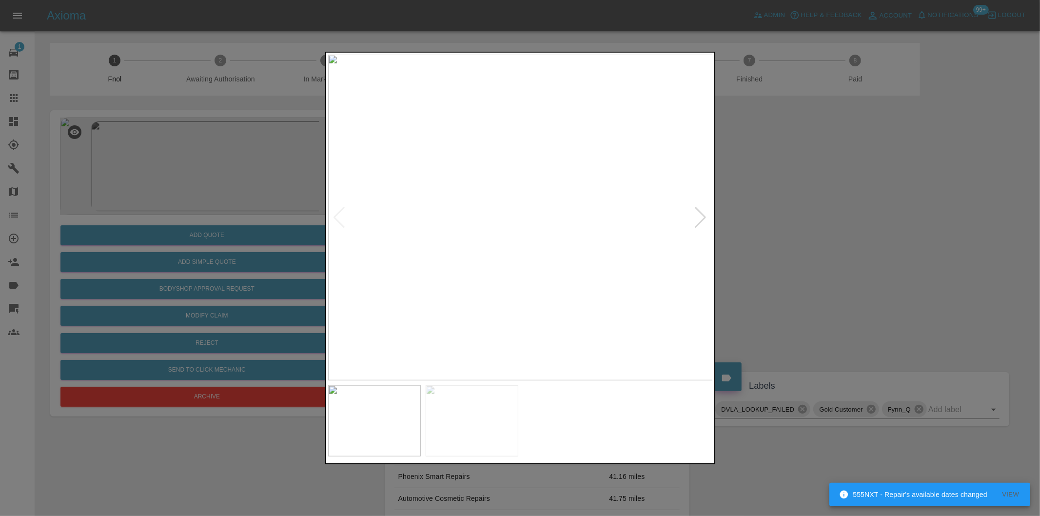
click at [699, 222] on div at bounding box center [700, 217] width 13 height 21
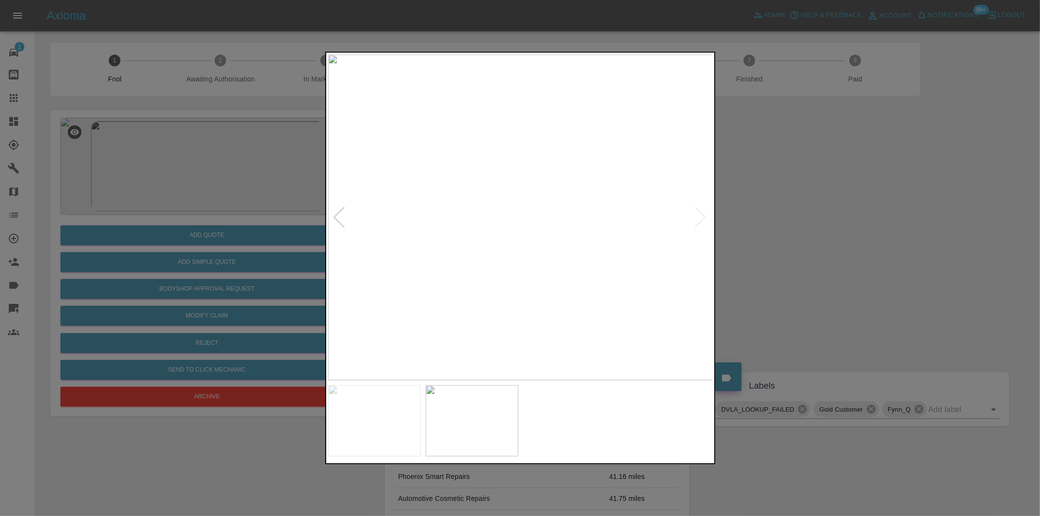
click at [533, 228] on img at bounding box center [520, 218] width 385 height 326
click at [533, 228] on img at bounding box center [482, 185] width 1156 height 977
click at [823, 243] on div at bounding box center [520, 258] width 1040 height 516
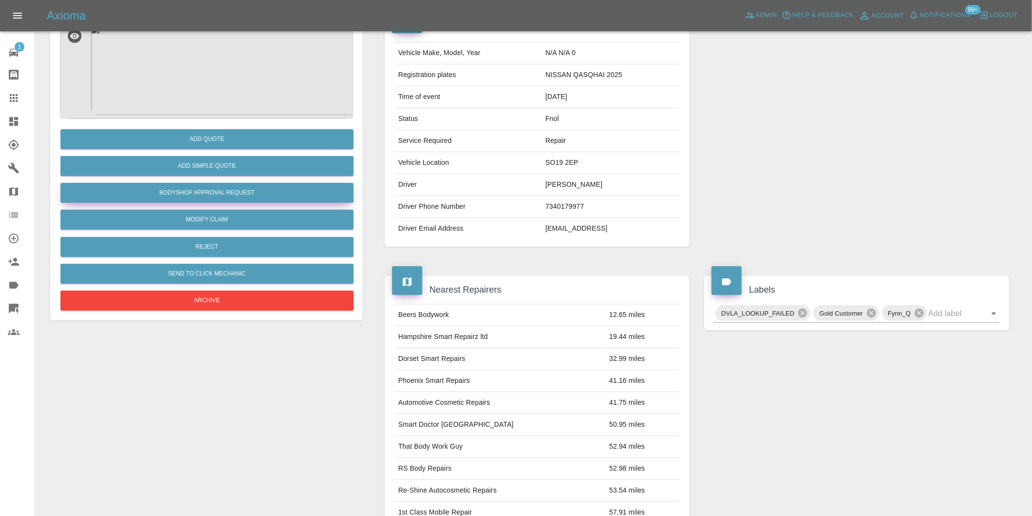
scroll to position [13, 0]
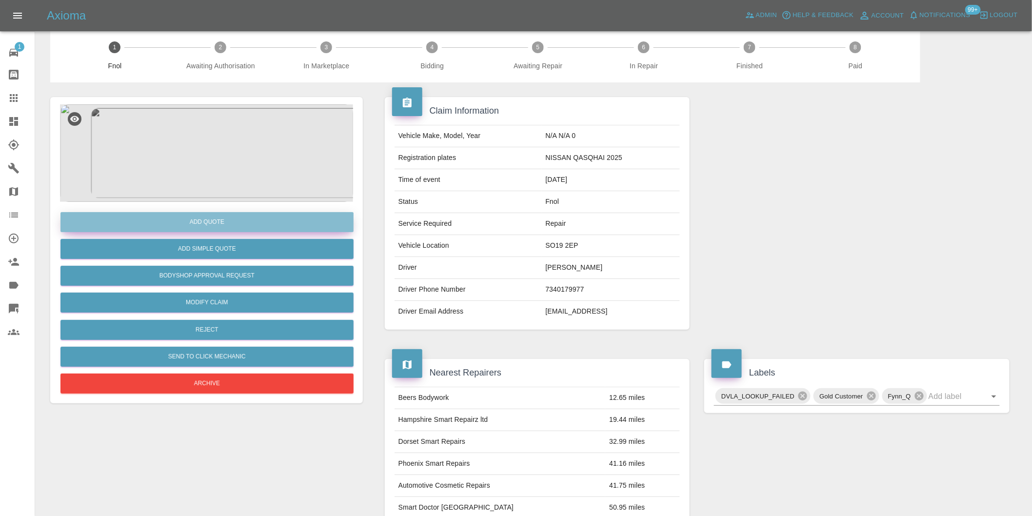
click at [215, 222] on button "Add Quote" at bounding box center [206, 222] width 293 height 20
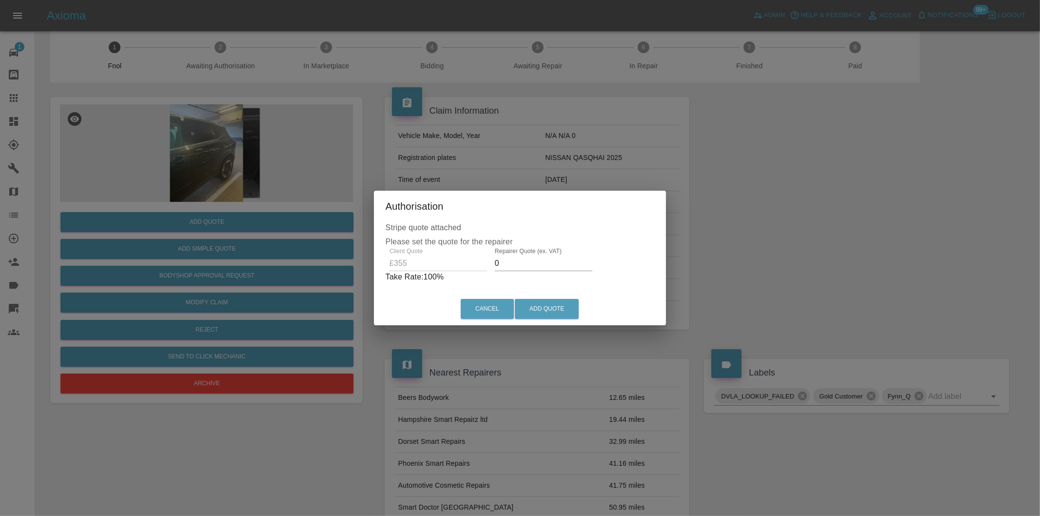
click at [523, 264] on input "0" at bounding box center [544, 264] width 98 height 16
type input "0225"
click at [544, 311] on button "Add Quote" at bounding box center [547, 309] width 64 height 20
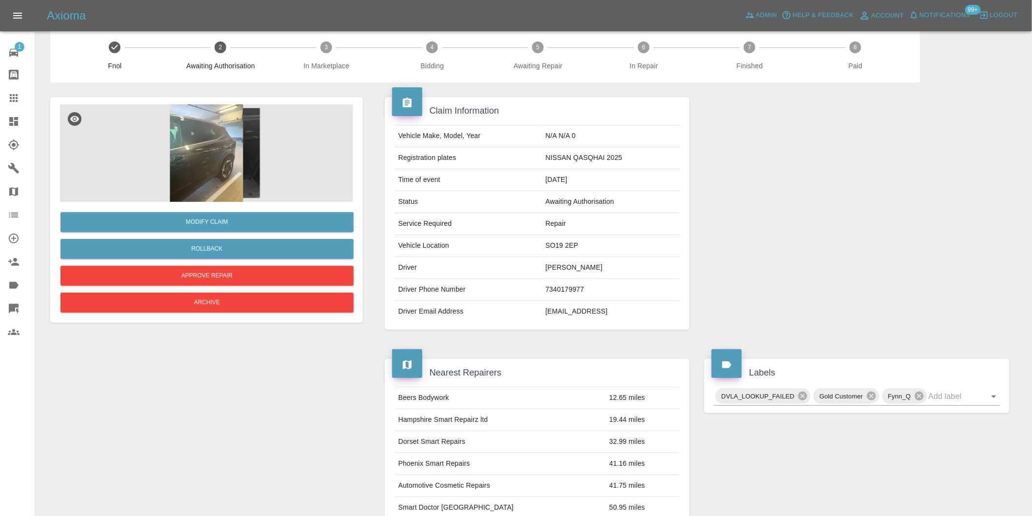
scroll to position [0, 0]
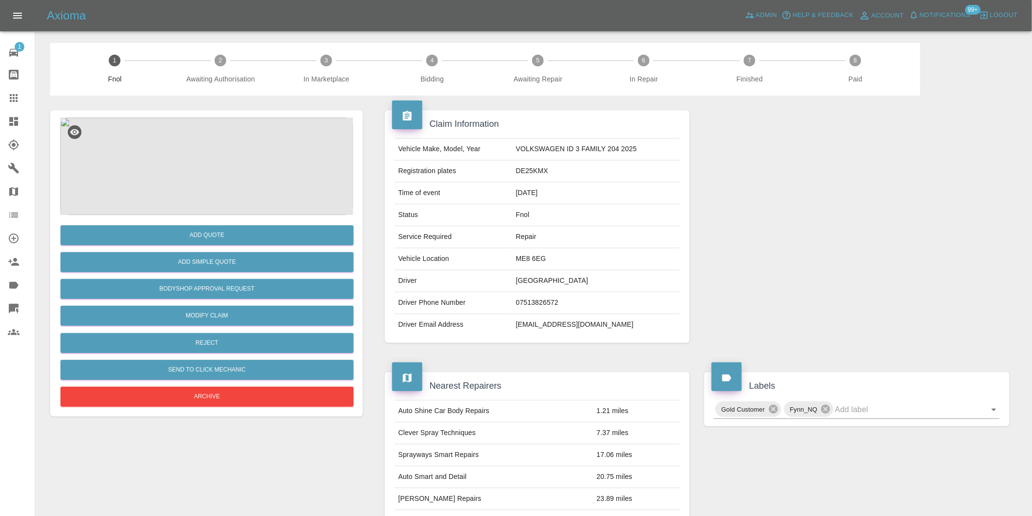
click at [198, 149] on img at bounding box center [206, 167] width 293 height 98
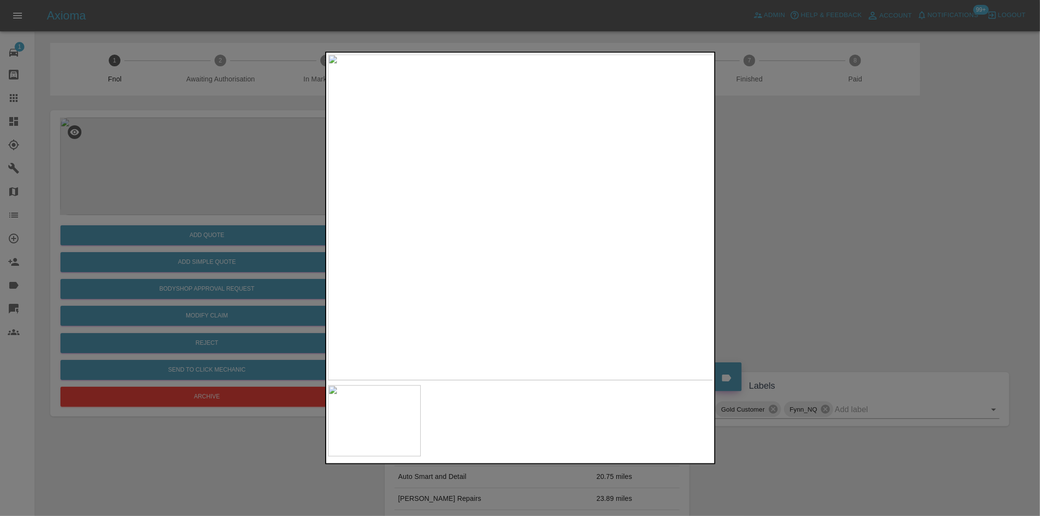
click at [812, 275] on div at bounding box center [520, 258] width 1040 height 516
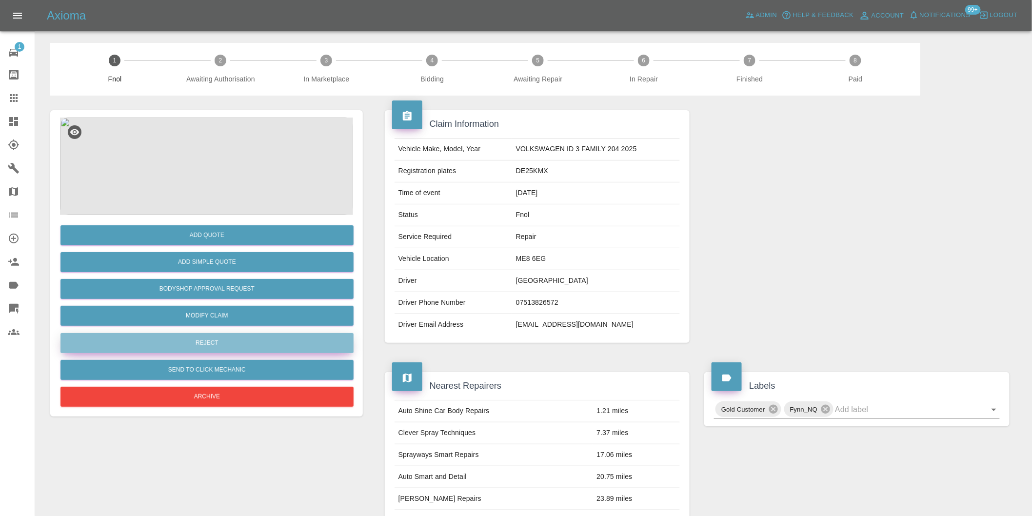
click at [226, 348] on button "Reject" at bounding box center [206, 343] width 293 height 20
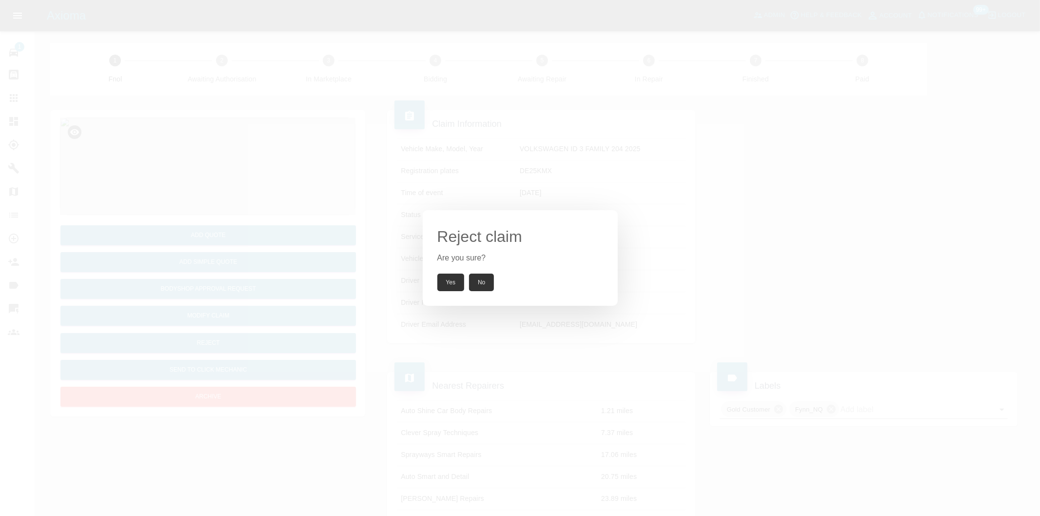
click at [448, 288] on button "Yes" at bounding box center [450, 283] width 27 height 18
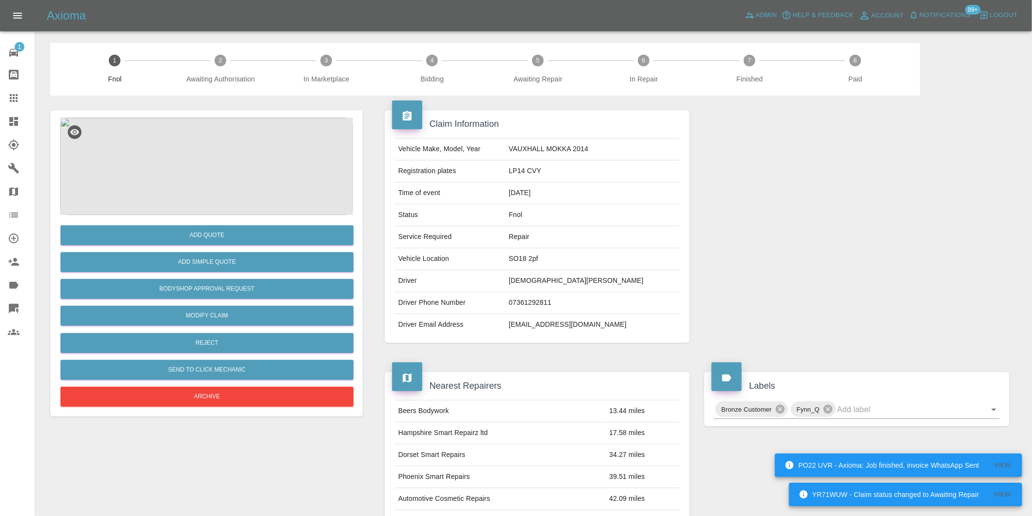
click at [213, 135] on img at bounding box center [206, 167] width 293 height 98
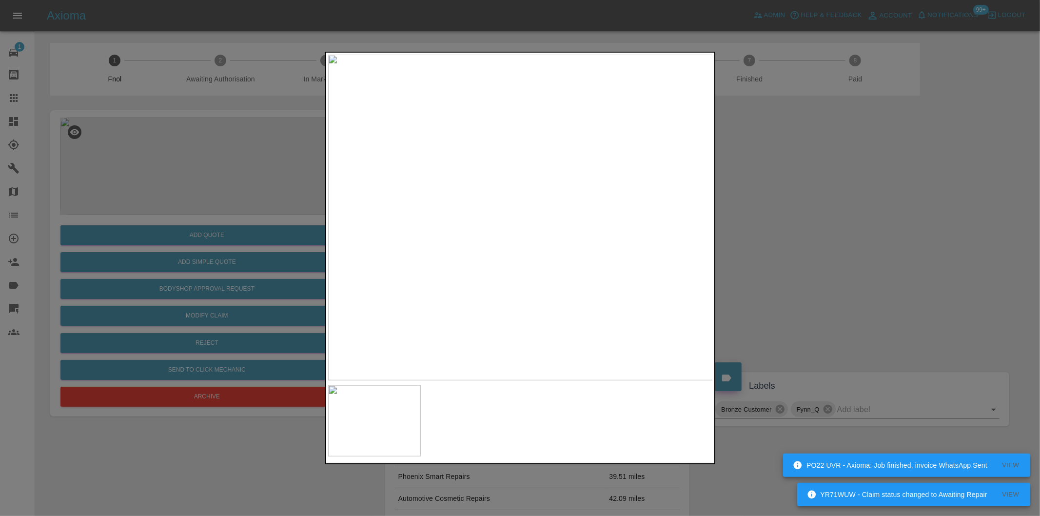
click at [453, 236] on img at bounding box center [520, 218] width 385 height 326
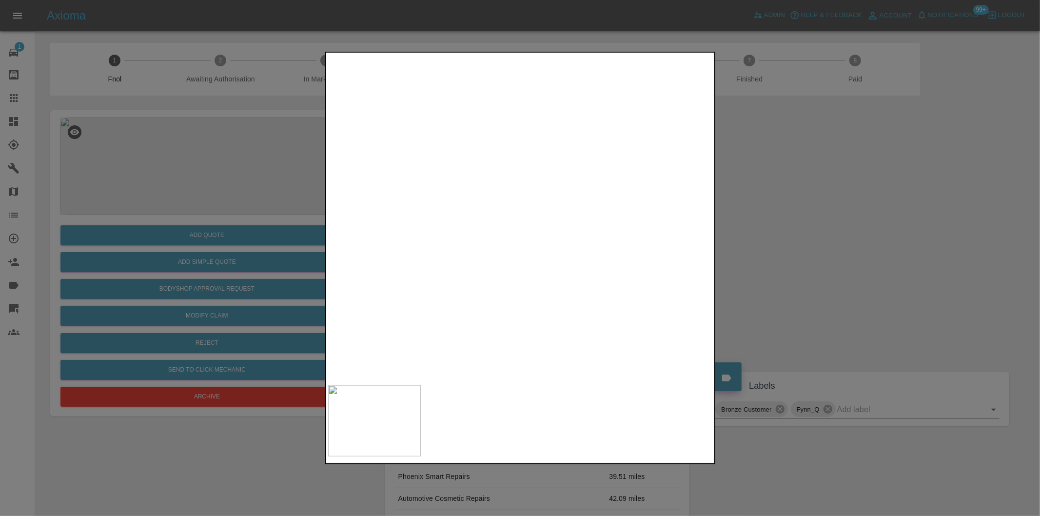
click at [453, 236] on img at bounding box center [721, 162] width 1156 height 977
click at [483, 232] on img at bounding box center [721, 162] width 1156 height 977
click at [807, 230] on div at bounding box center [520, 258] width 1040 height 516
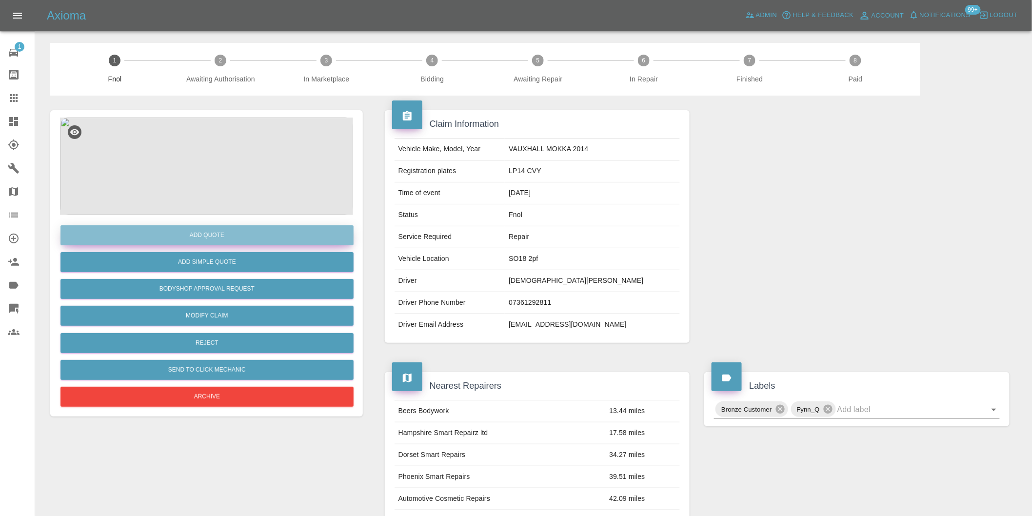
click at [205, 236] on button "Add Quote" at bounding box center [206, 235] width 293 height 20
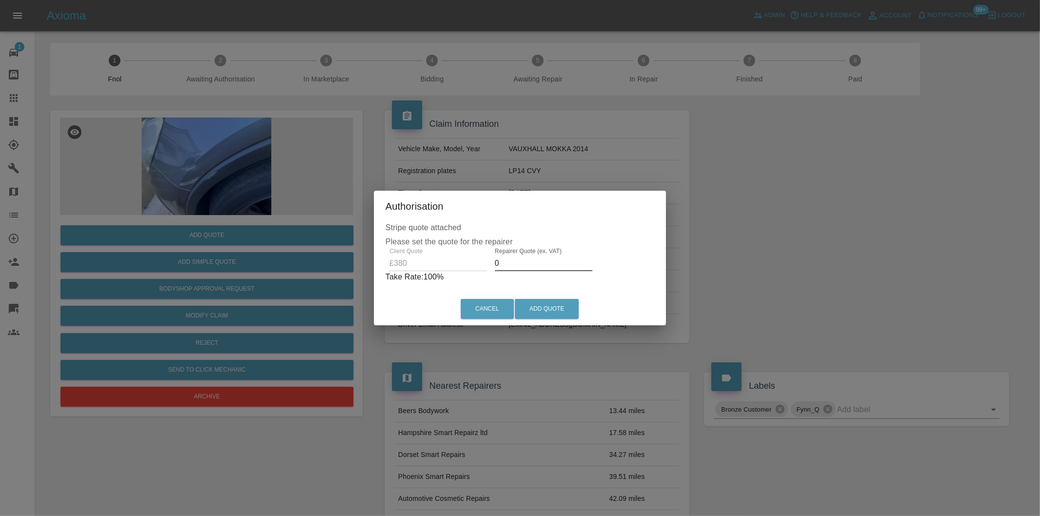
click at [522, 265] on input "0" at bounding box center [544, 264] width 98 height 16
type input "0240"
click at [558, 308] on button "Add Quote" at bounding box center [547, 309] width 64 height 20
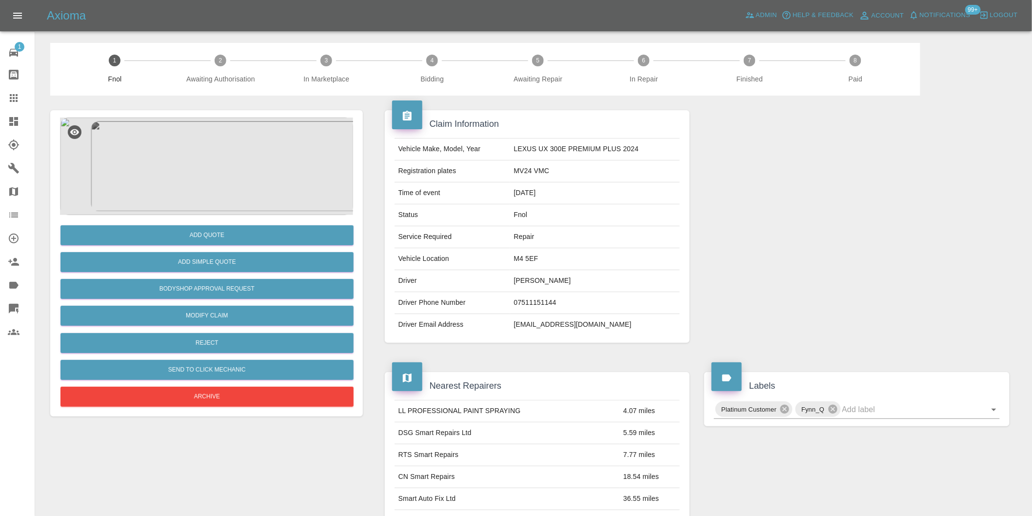
click at [230, 146] on img at bounding box center [206, 167] width 293 height 98
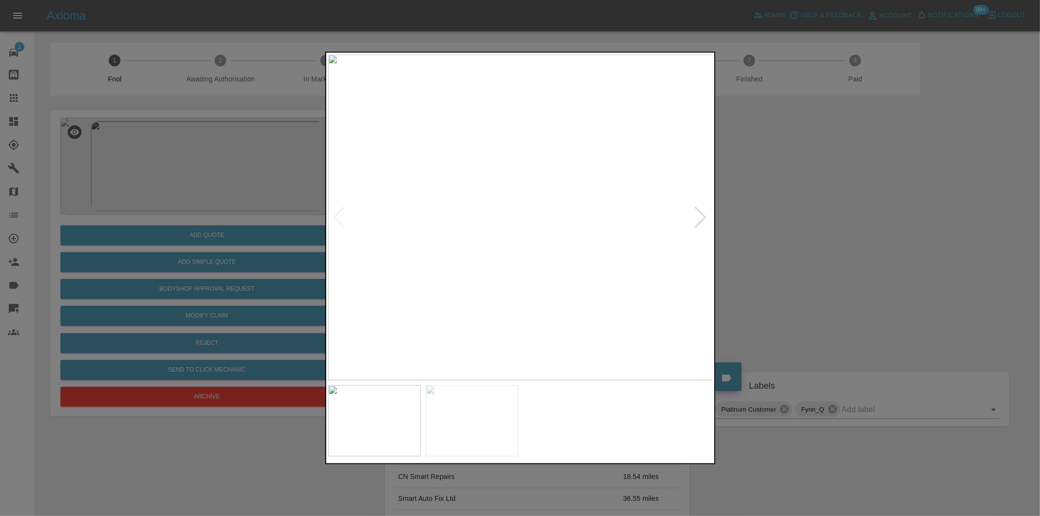
click at [701, 217] on div at bounding box center [700, 217] width 13 height 21
click at [701, 217] on img at bounding box center [520, 218] width 385 height 326
drag, startPoint x: 825, startPoint y: 222, endPoint x: 577, endPoint y: 221, distance: 247.2
click at [824, 222] on div at bounding box center [520, 258] width 1040 height 516
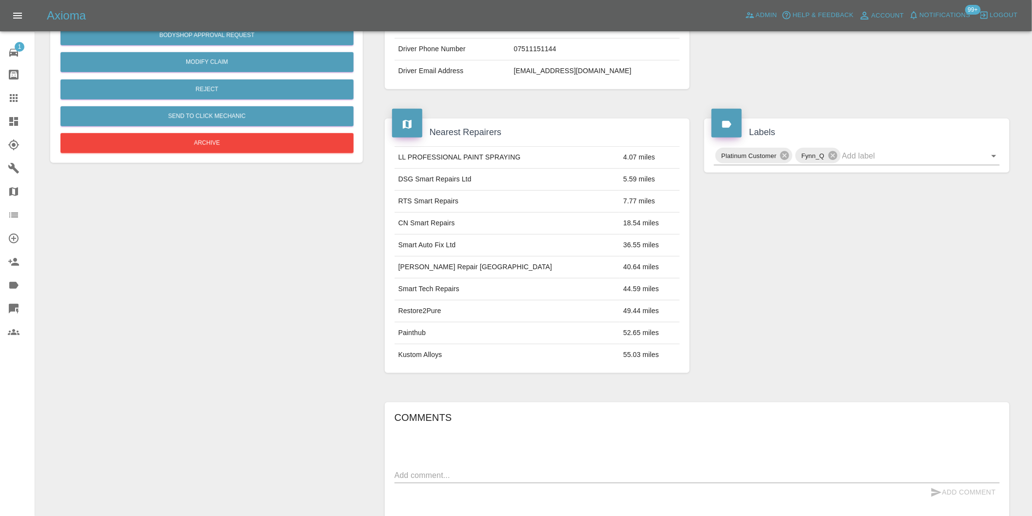
scroll to position [306, 0]
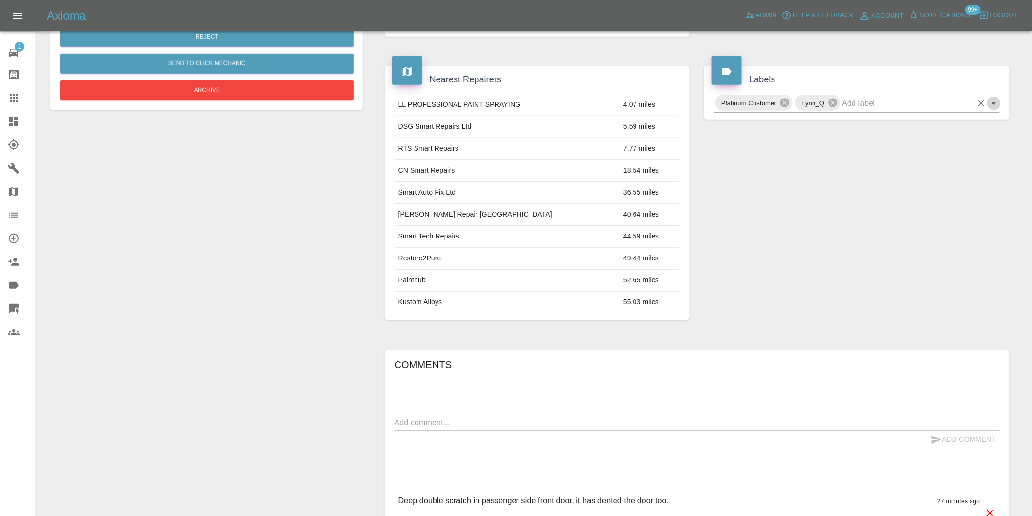
click at [996, 103] on icon "Open" at bounding box center [993, 103] width 5 height 2
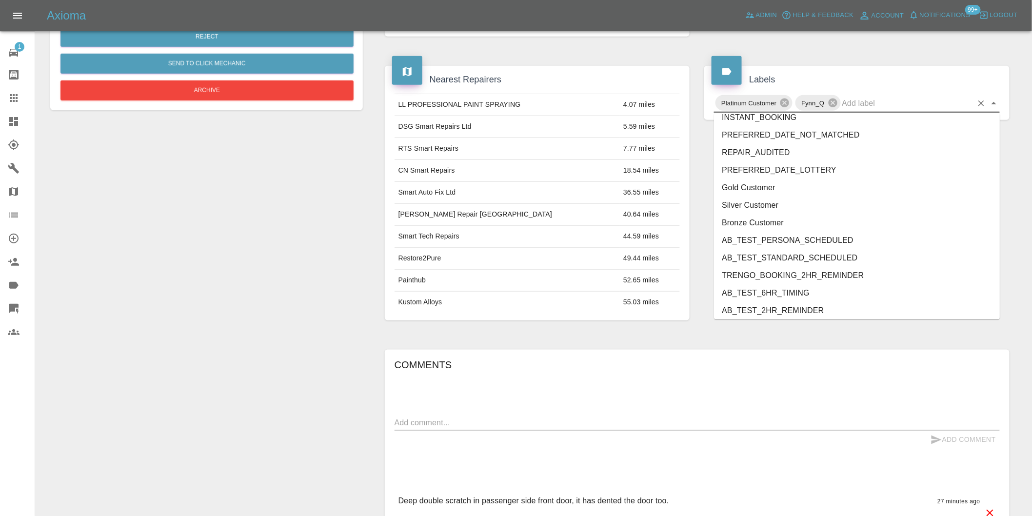
scroll to position [2083, 0]
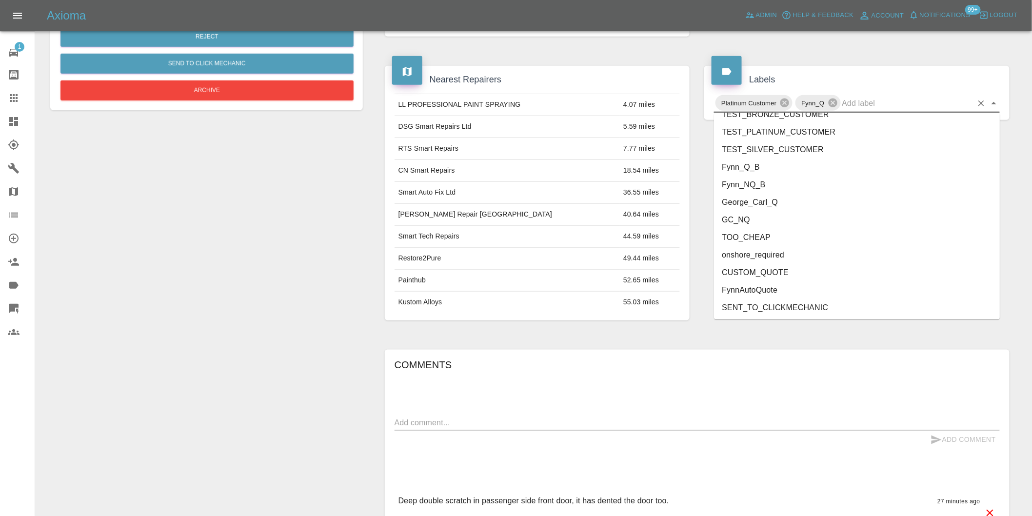
click at [790, 256] on li "onshore_required" at bounding box center [857, 255] width 286 height 18
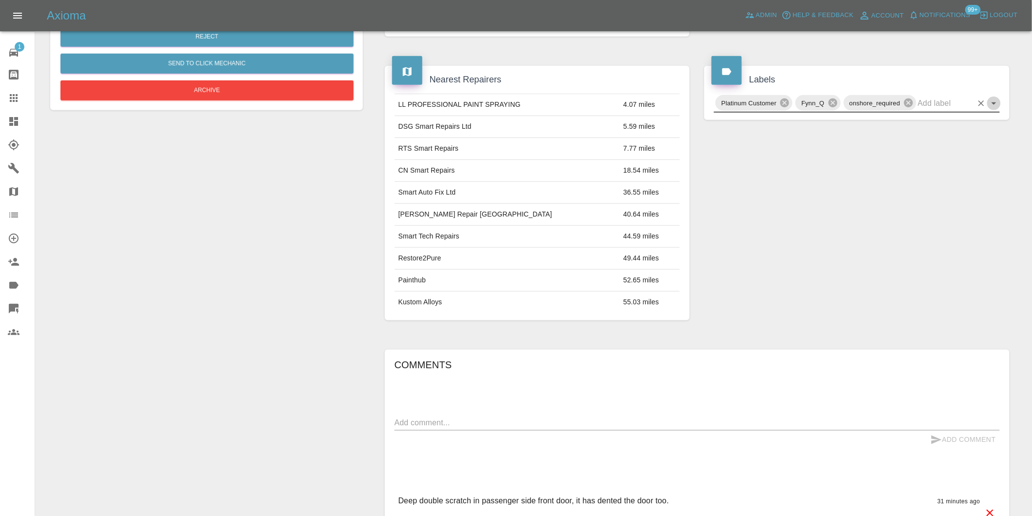
click at [997, 104] on icon "Open" at bounding box center [994, 104] width 12 height 12
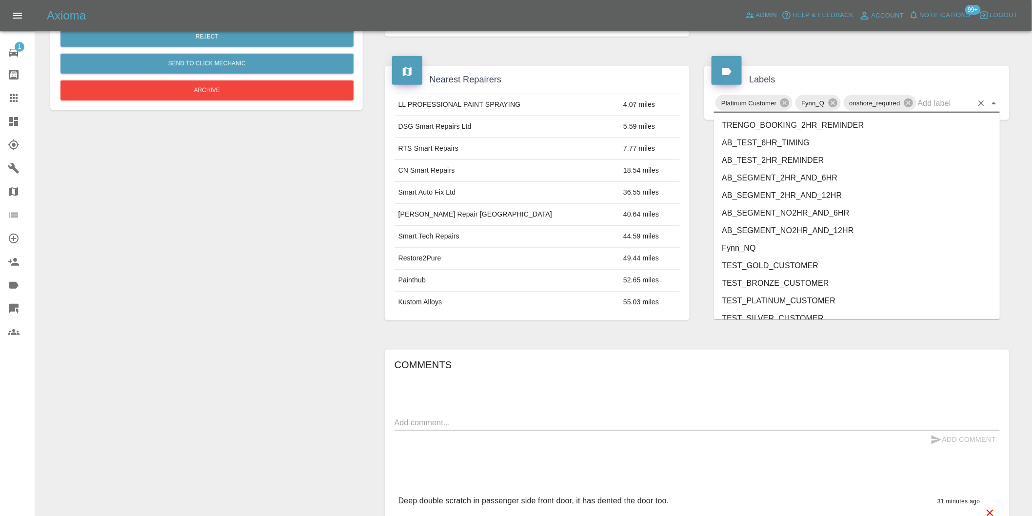
scroll to position [2065, 0]
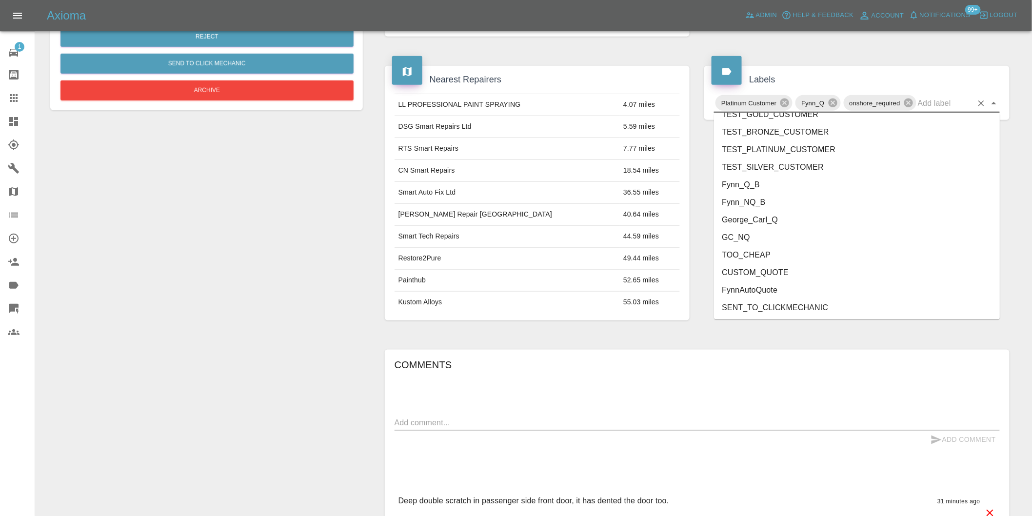
click at [764, 217] on li "George_Carl_Q" at bounding box center [857, 220] width 286 height 18
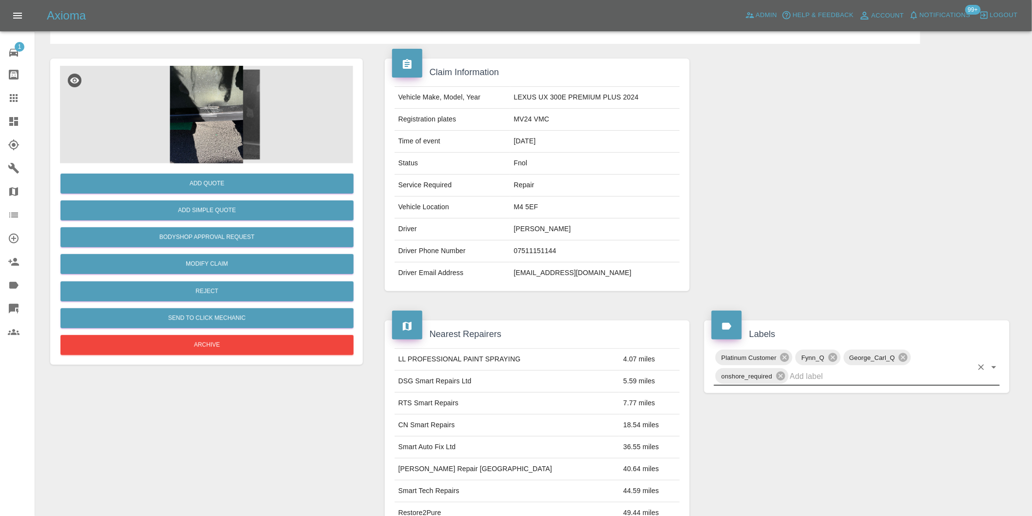
scroll to position [36, 0]
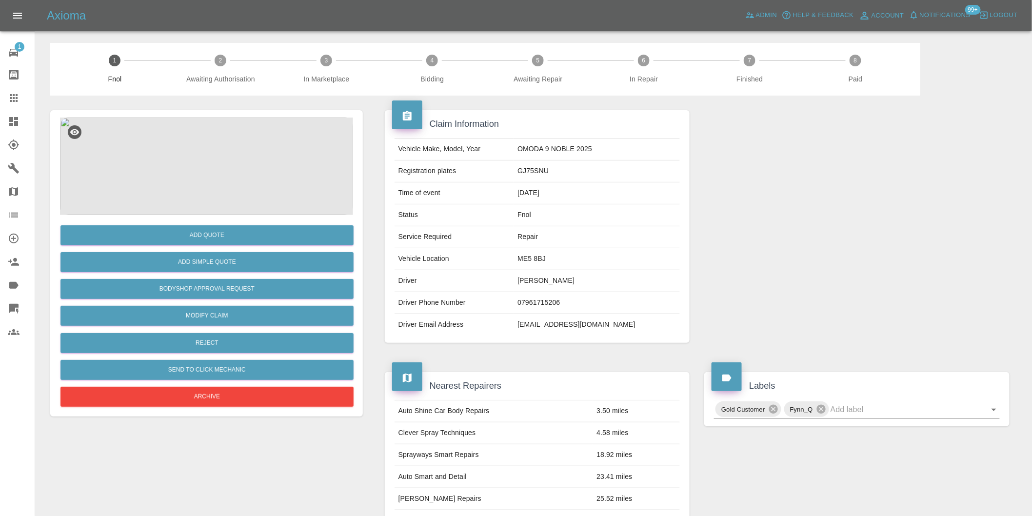
click at [218, 153] on img at bounding box center [206, 167] width 293 height 98
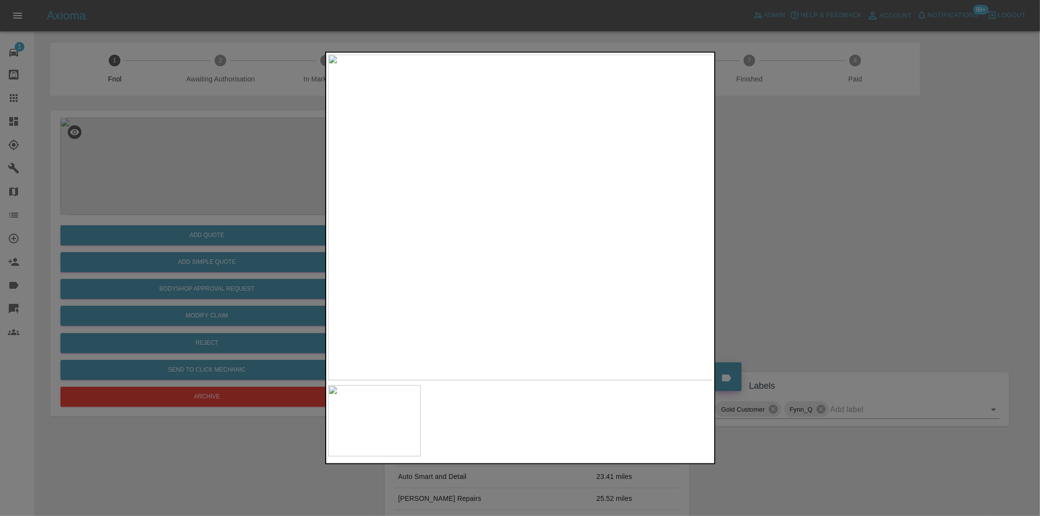
click at [503, 281] on img at bounding box center [520, 218] width 385 height 326
click at [503, 281] on img at bounding box center [573, 24] width 1156 height 977
click at [766, 291] on div at bounding box center [520, 258] width 1040 height 516
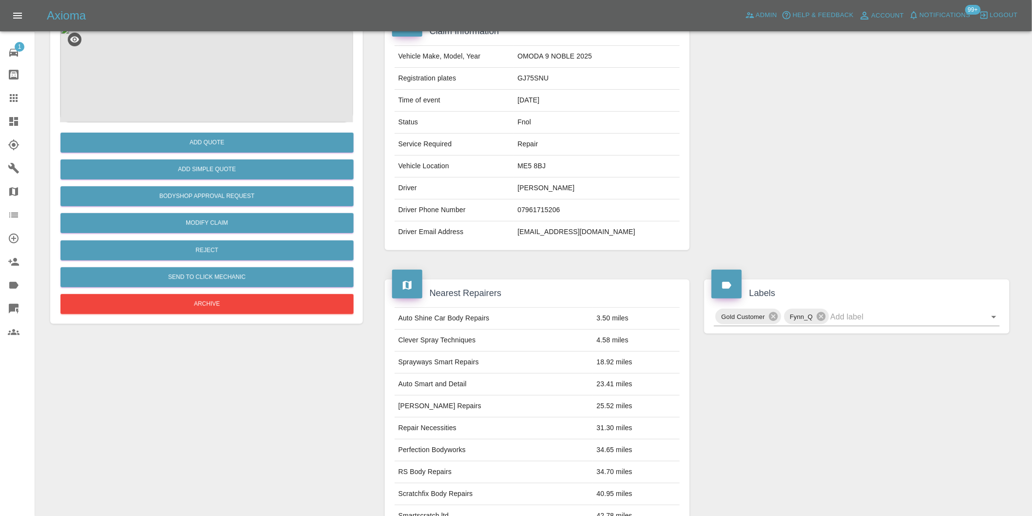
scroll to position [13, 0]
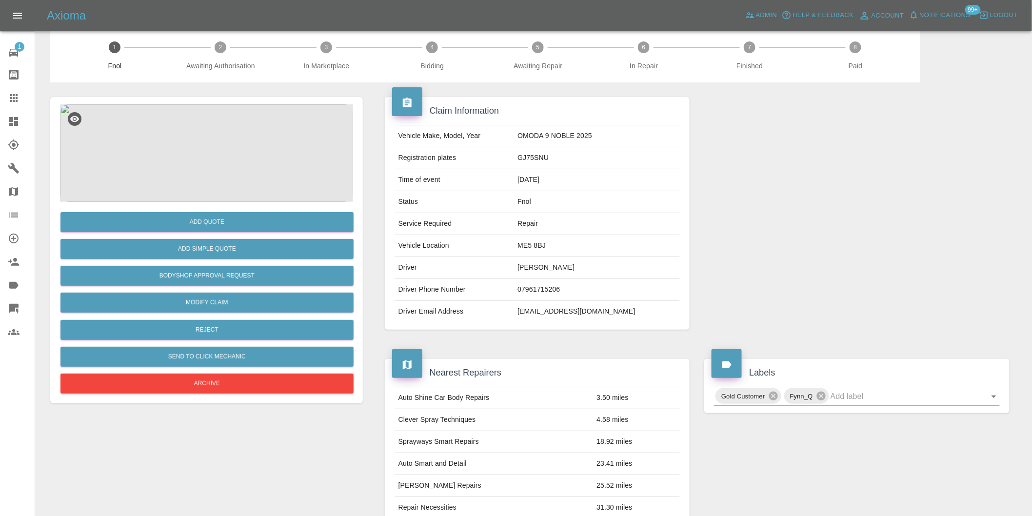
click at [213, 144] on img at bounding box center [206, 153] width 293 height 98
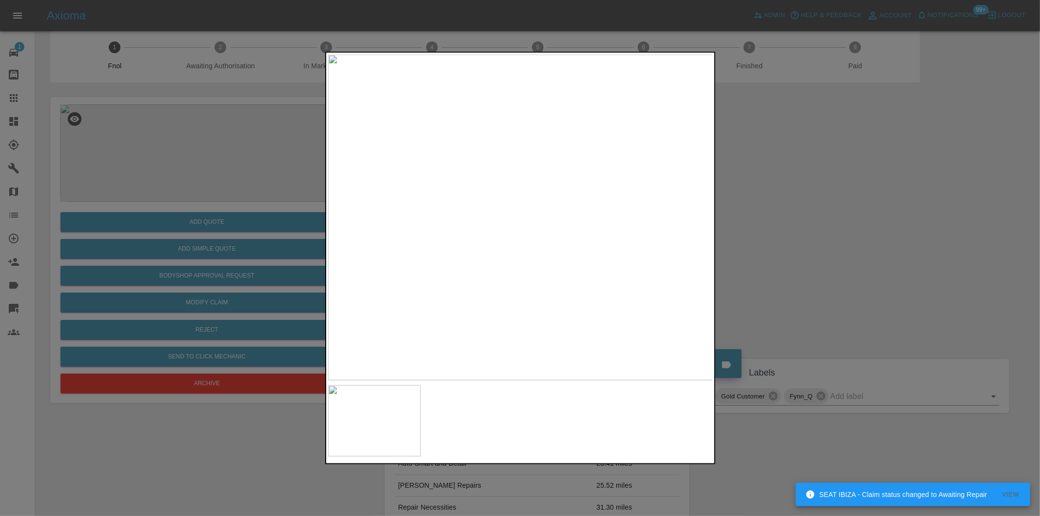
click at [480, 237] on img at bounding box center [520, 218] width 385 height 326
click at [535, 296] on img at bounding box center [641, 156] width 1156 height 977
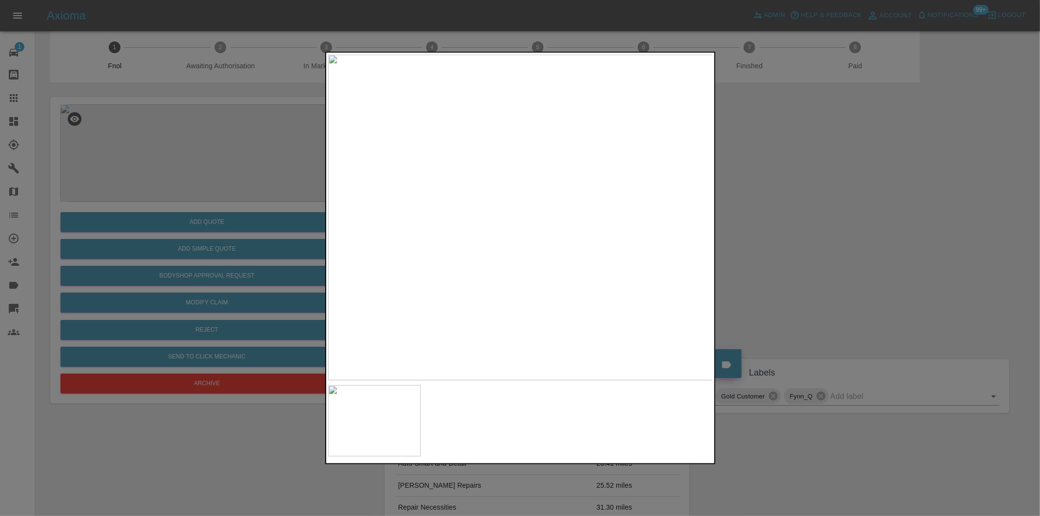
click at [778, 255] on div at bounding box center [520, 258] width 1040 height 516
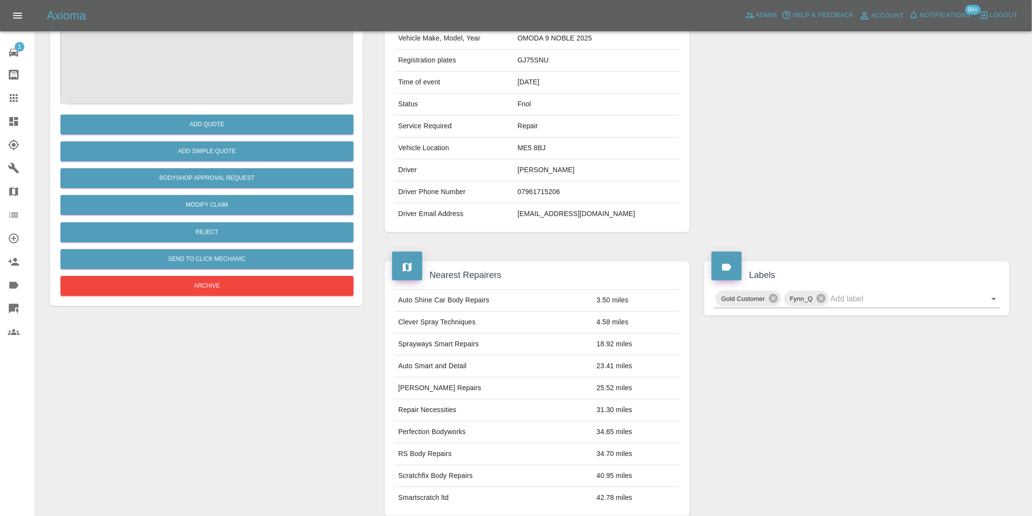
scroll to position [230, 0]
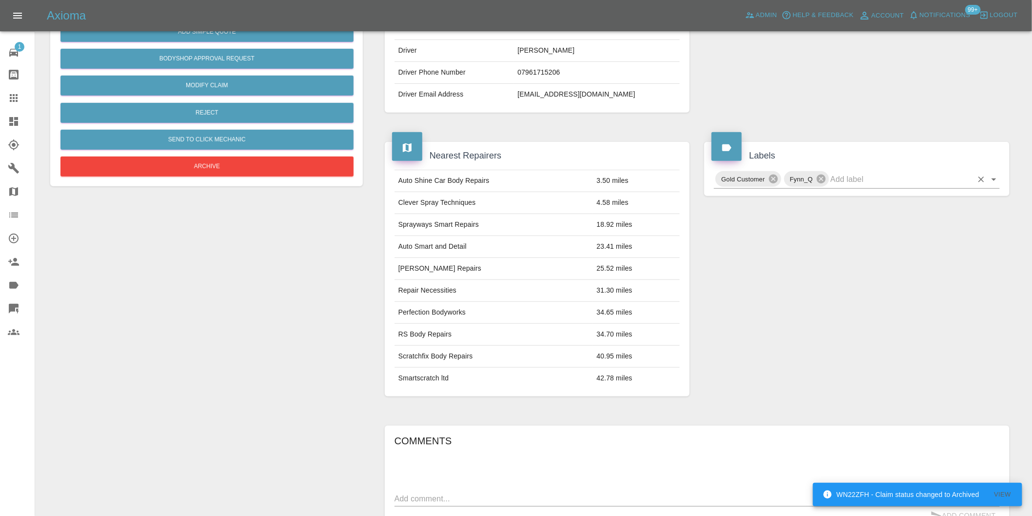
click at [1000, 183] on icon "Open" at bounding box center [994, 180] width 12 height 12
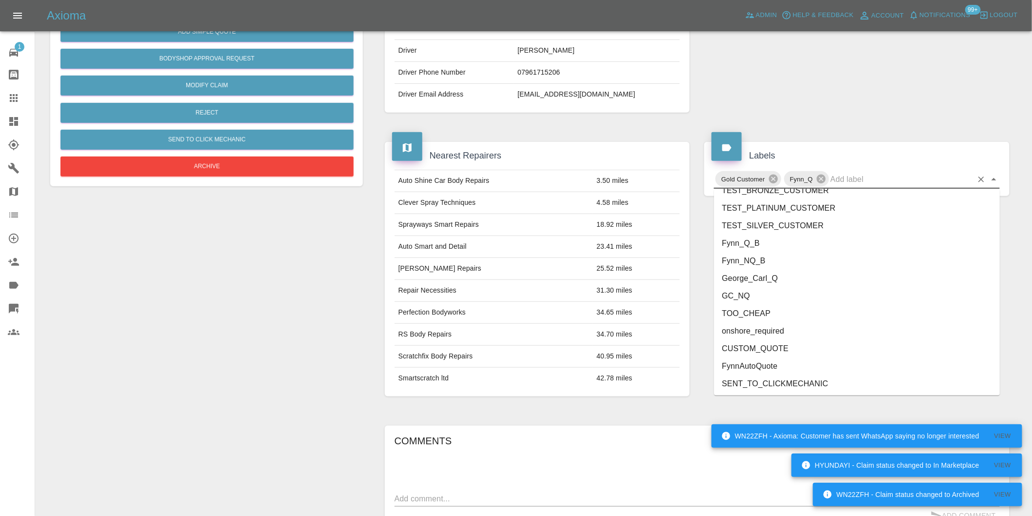
click at [767, 333] on li "onshore_required" at bounding box center [857, 331] width 286 height 18
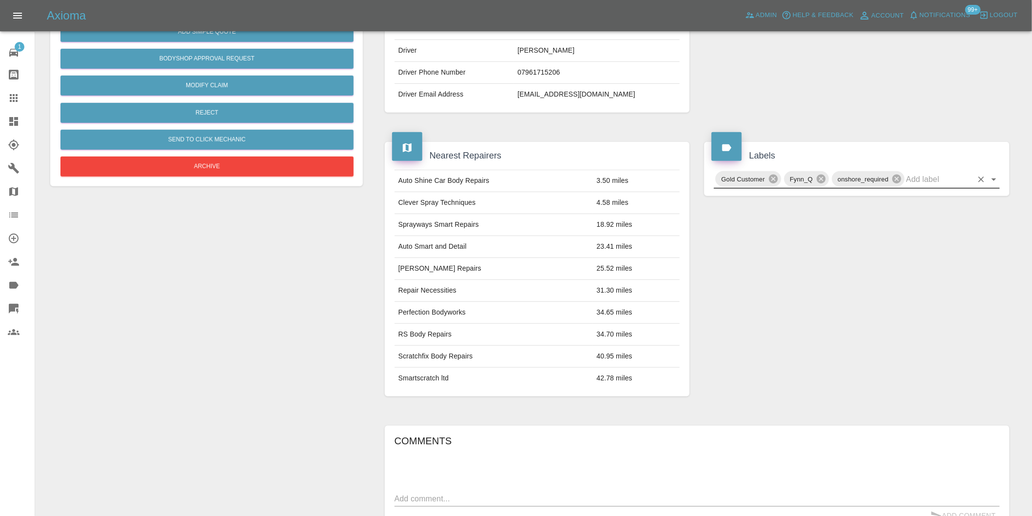
click at [993, 180] on icon "Open" at bounding box center [994, 180] width 12 height 12
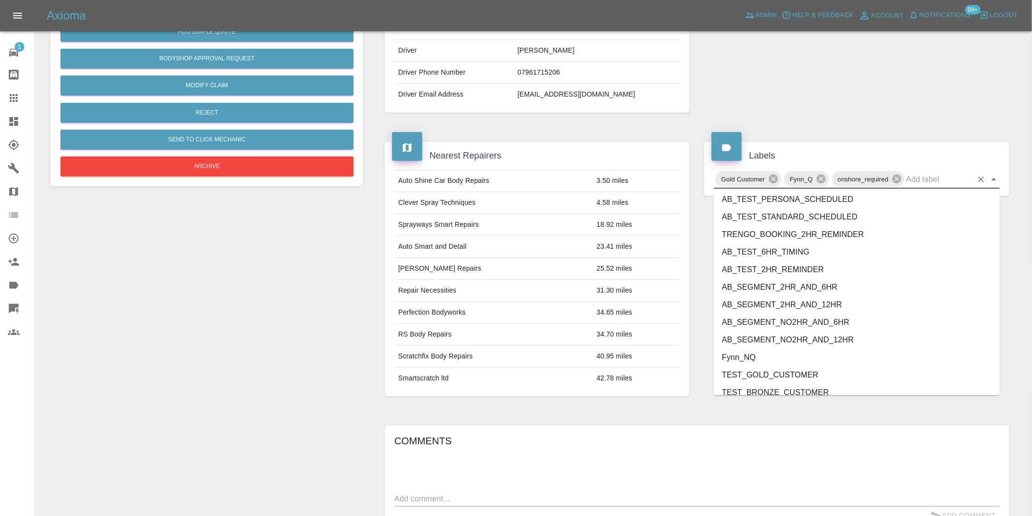
scroll to position [2065, 0]
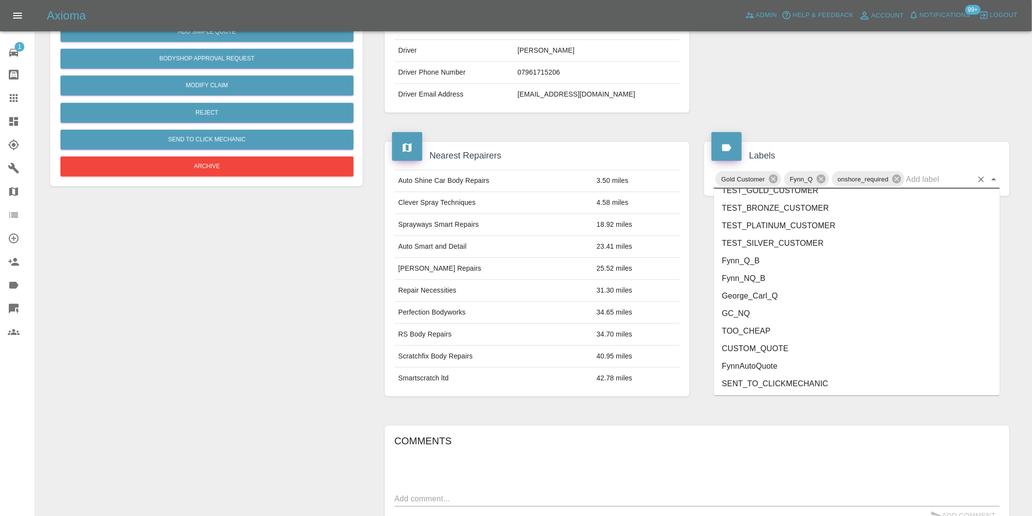
click at [763, 290] on li "George_Carl_Q" at bounding box center [857, 296] width 286 height 18
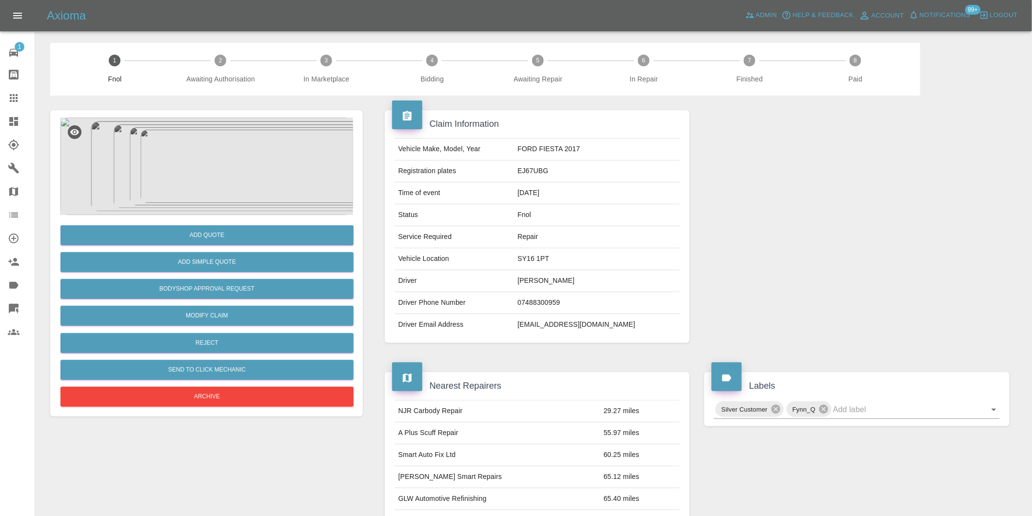
click at [225, 124] on img at bounding box center [206, 167] width 293 height 98
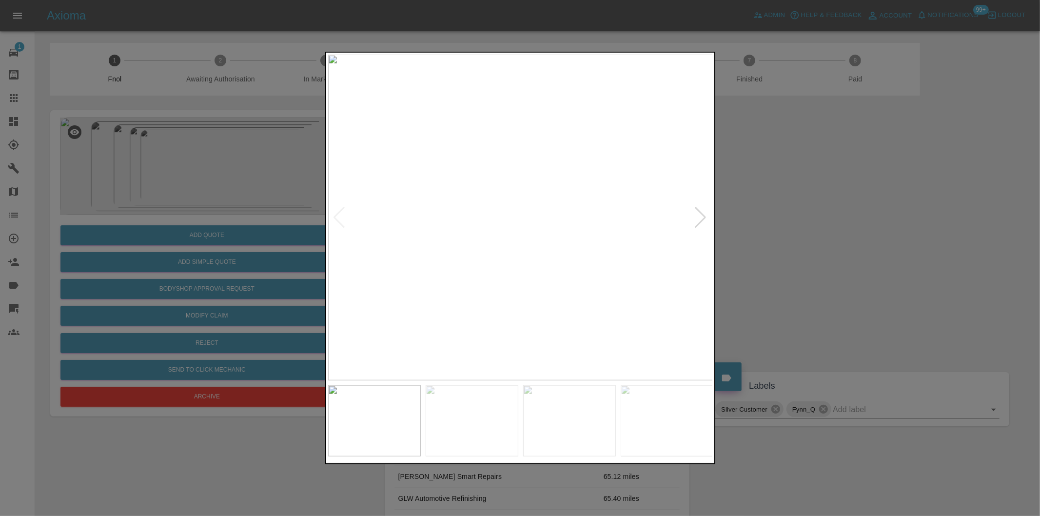
click at [704, 215] on div at bounding box center [700, 217] width 13 height 21
click at [705, 213] on div at bounding box center [700, 217] width 13 height 21
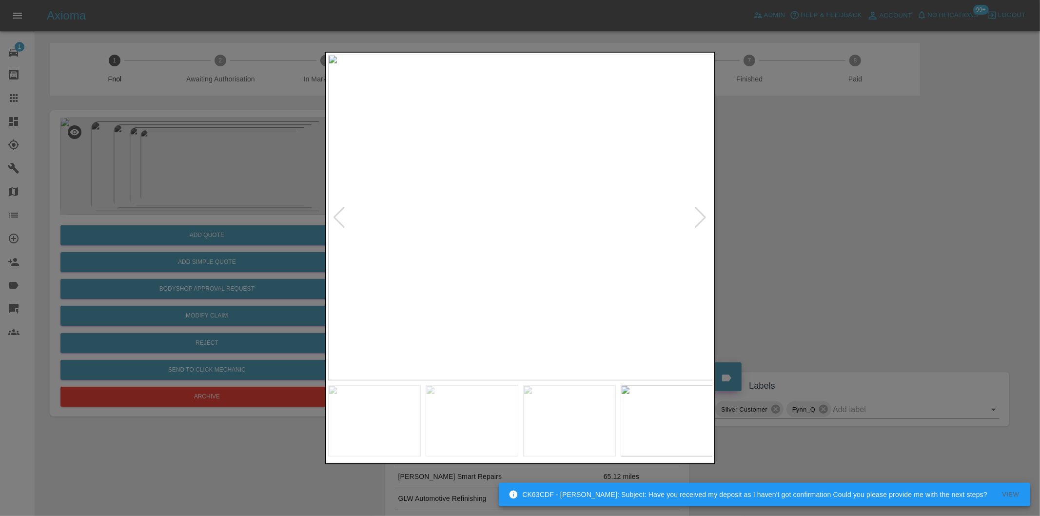
click at [705, 213] on div at bounding box center [700, 217] width 13 height 21
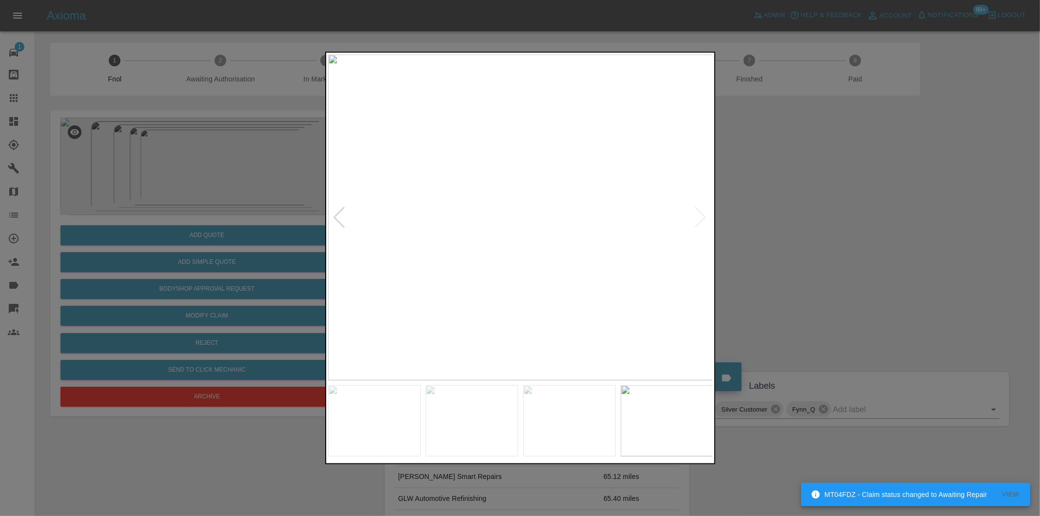
click at [704, 216] on img at bounding box center [520, 218] width 385 height 326
click at [337, 215] on div at bounding box center [339, 217] width 13 height 21
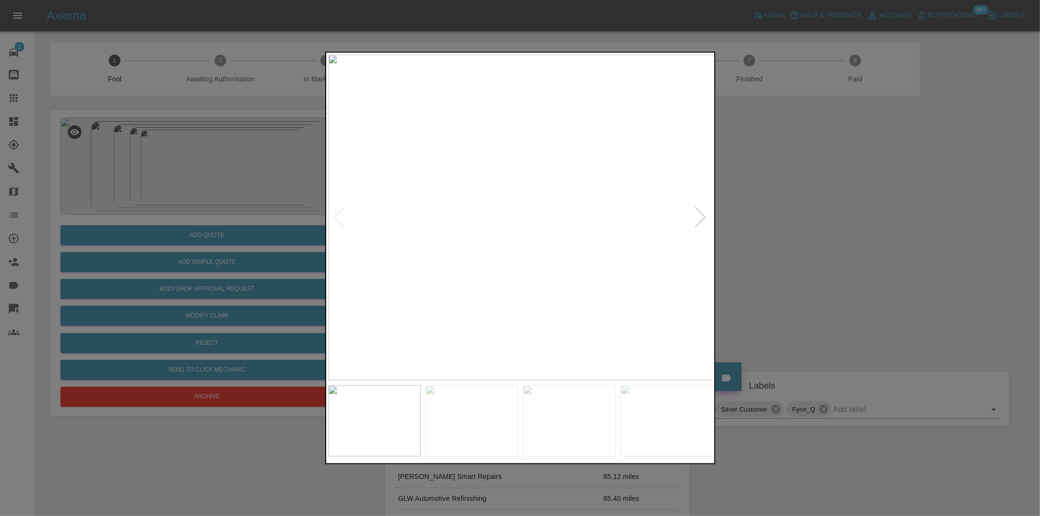
click at [337, 215] on img at bounding box center [520, 218] width 385 height 326
click at [335, 215] on img at bounding box center [520, 218] width 385 height 326
click at [828, 229] on div at bounding box center [520, 258] width 1040 height 516
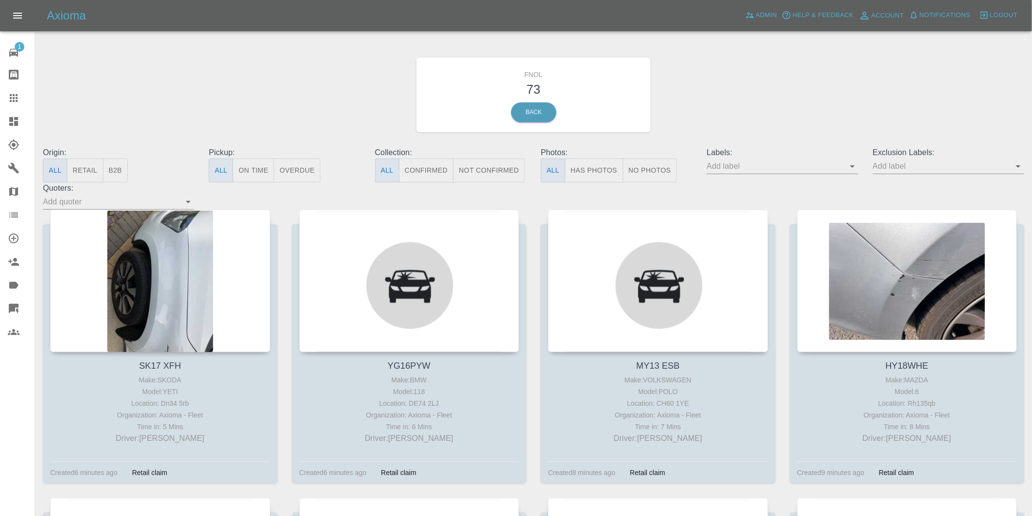
click at [594, 174] on button "Has Photos" at bounding box center [594, 170] width 59 height 24
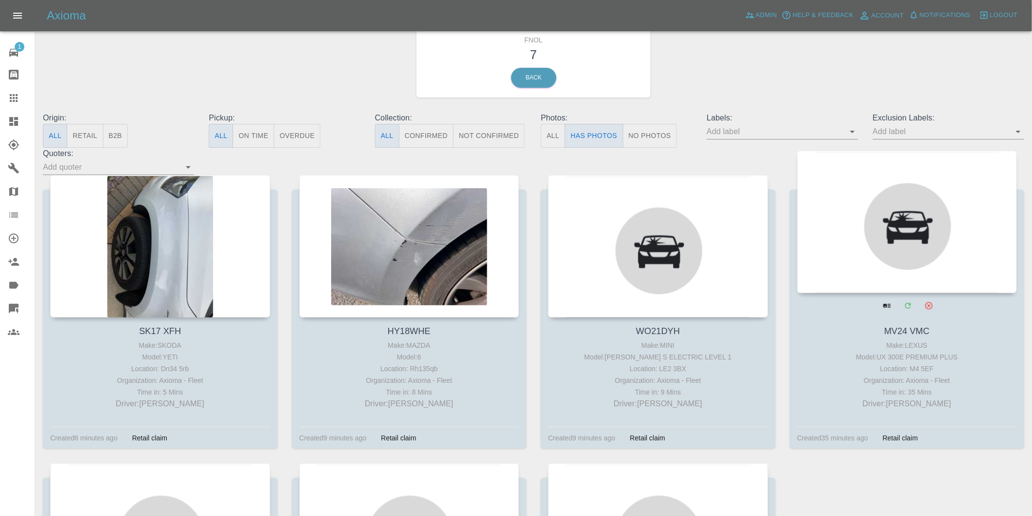
scroll to position [54, 0]
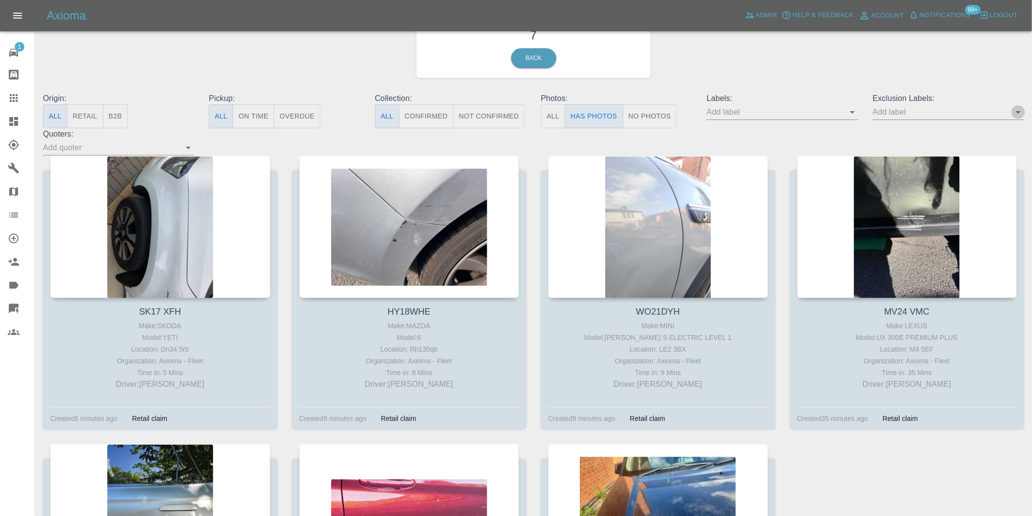
click at [1017, 115] on icon "Open" at bounding box center [1018, 112] width 12 height 12
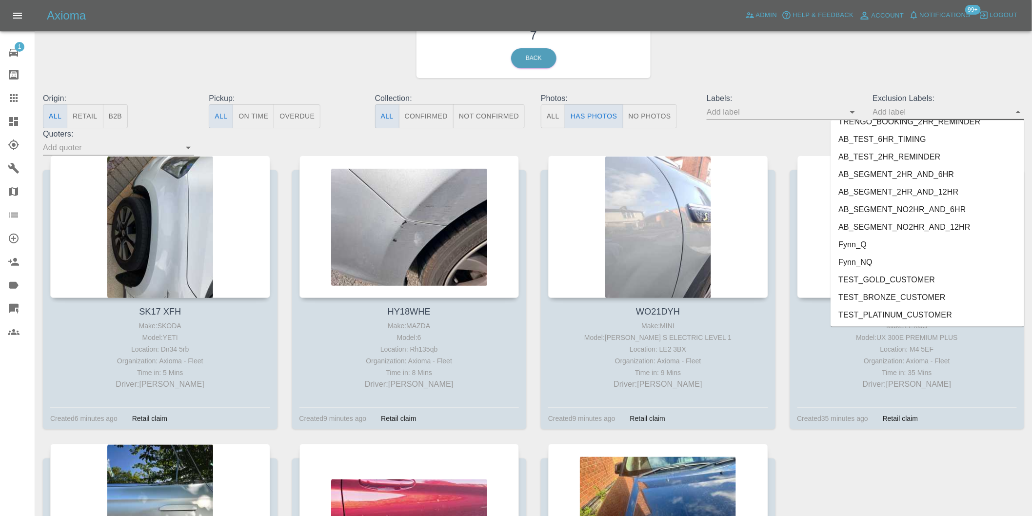
scroll to position [2118, 0]
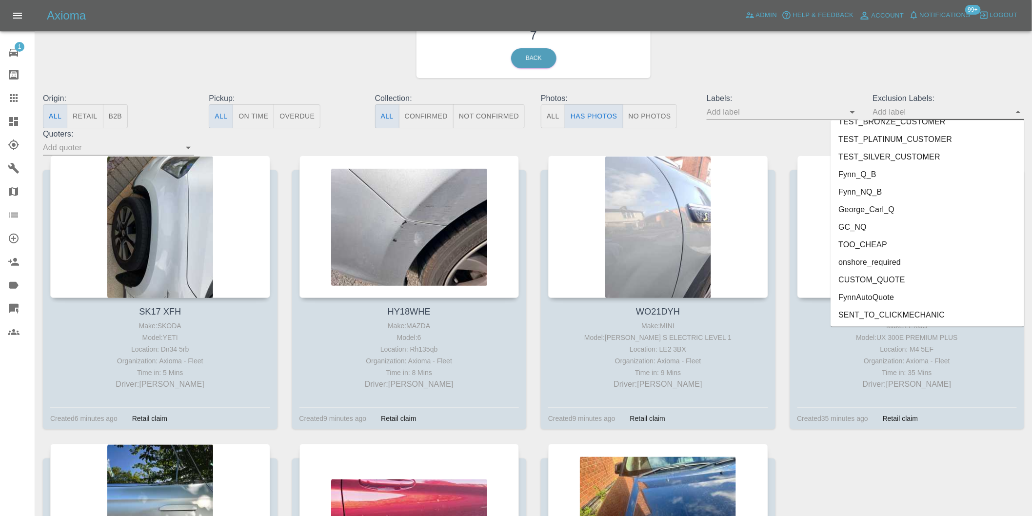
click at [885, 262] on li "onshore_required" at bounding box center [927, 263] width 194 height 18
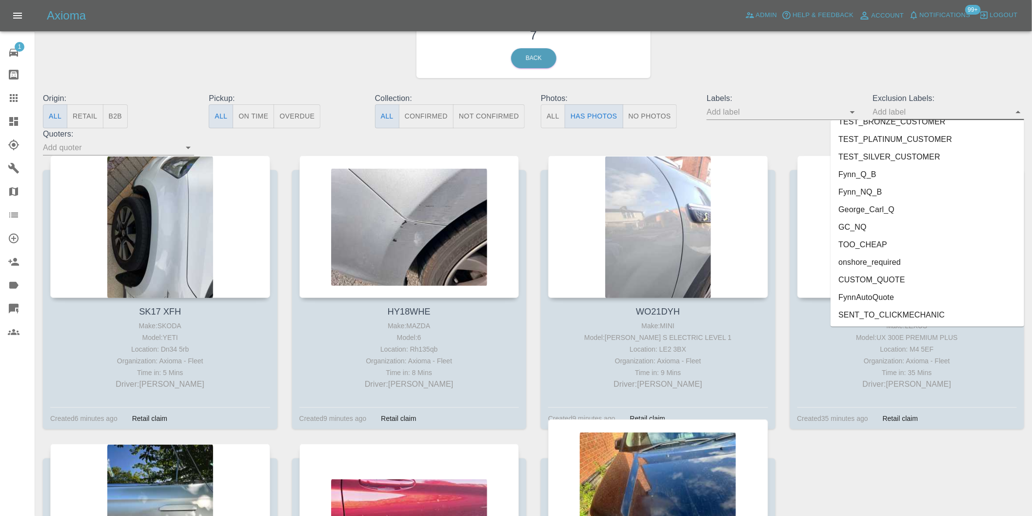
scroll to position [20, 0]
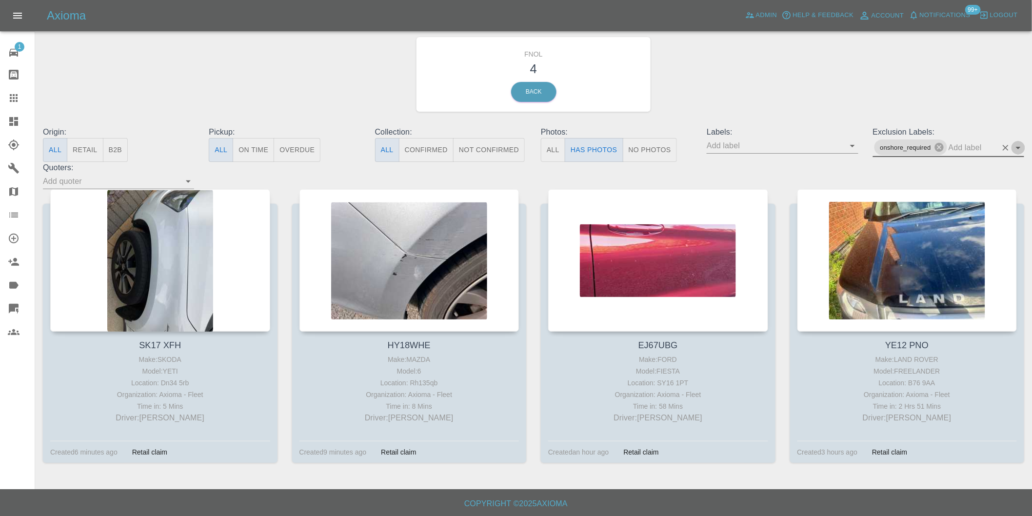
click at [1016, 148] on icon "Open" at bounding box center [1018, 148] width 12 height 12
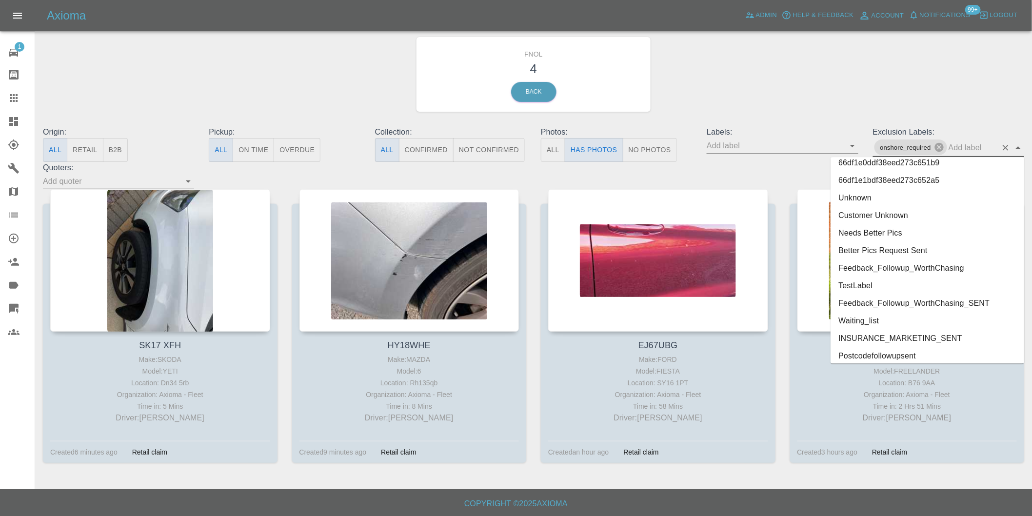
scroll to position [2100, 0]
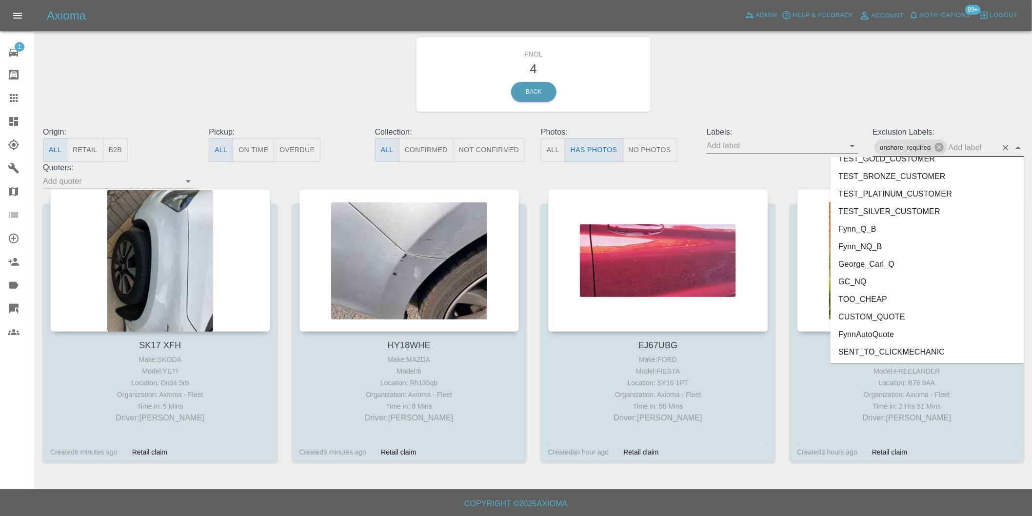
click at [875, 261] on li "George_Carl_Q" at bounding box center [927, 264] width 194 height 18
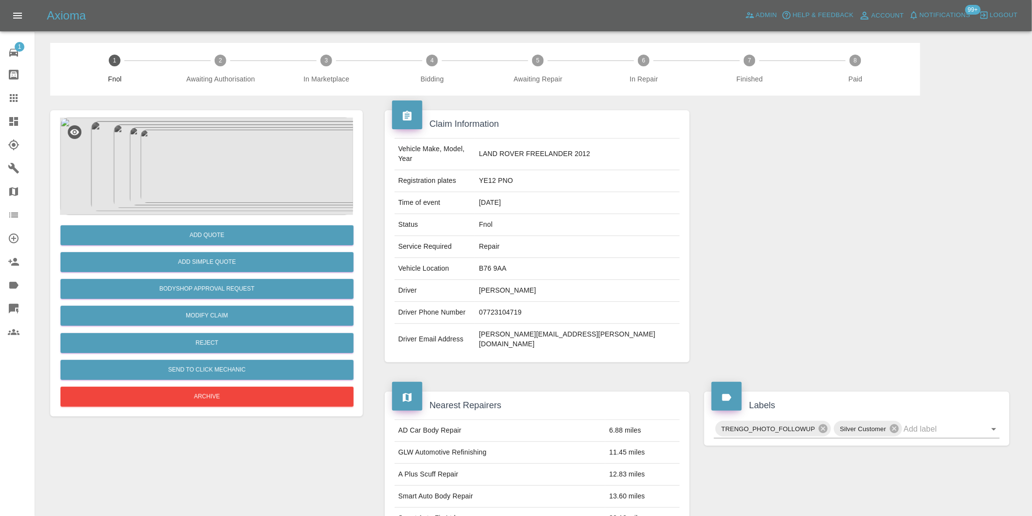
click at [235, 154] on img at bounding box center [206, 167] width 293 height 98
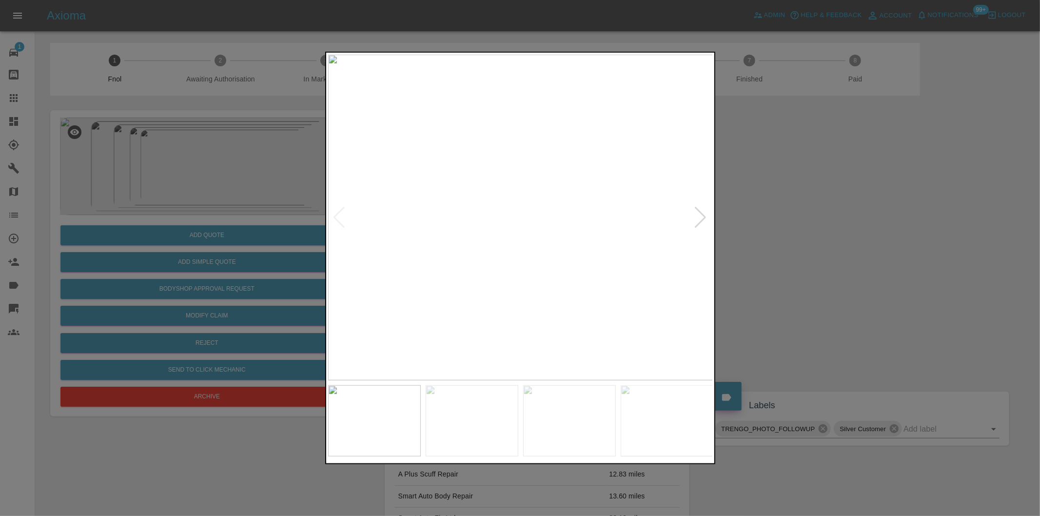
click at [699, 216] on div at bounding box center [700, 217] width 13 height 21
click at [700, 215] on div at bounding box center [700, 217] width 13 height 21
click at [700, 215] on img at bounding box center [520, 218] width 385 height 326
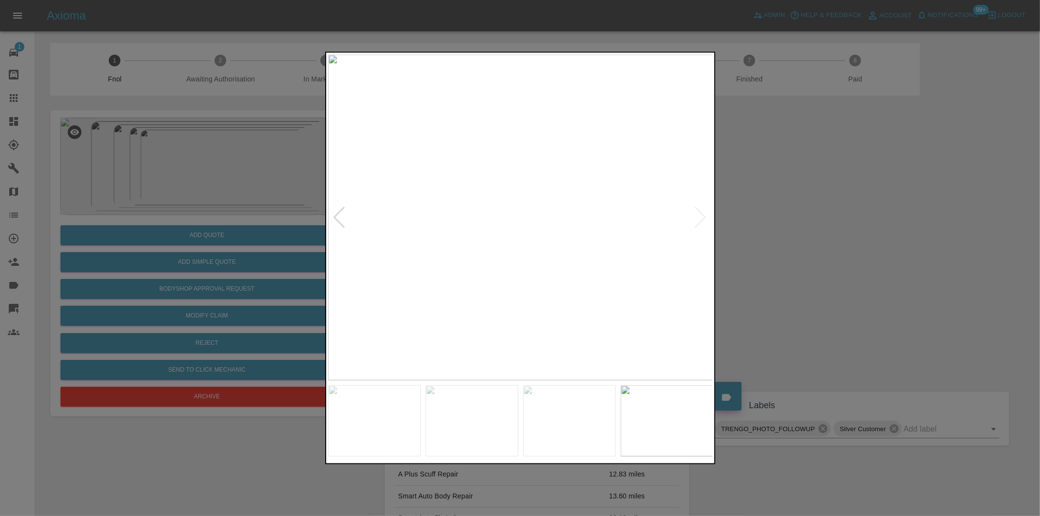
click at [700, 215] on img at bounding box center [520, 218] width 385 height 326
click at [827, 236] on div at bounding box center [520, 258] width 1040 height 516
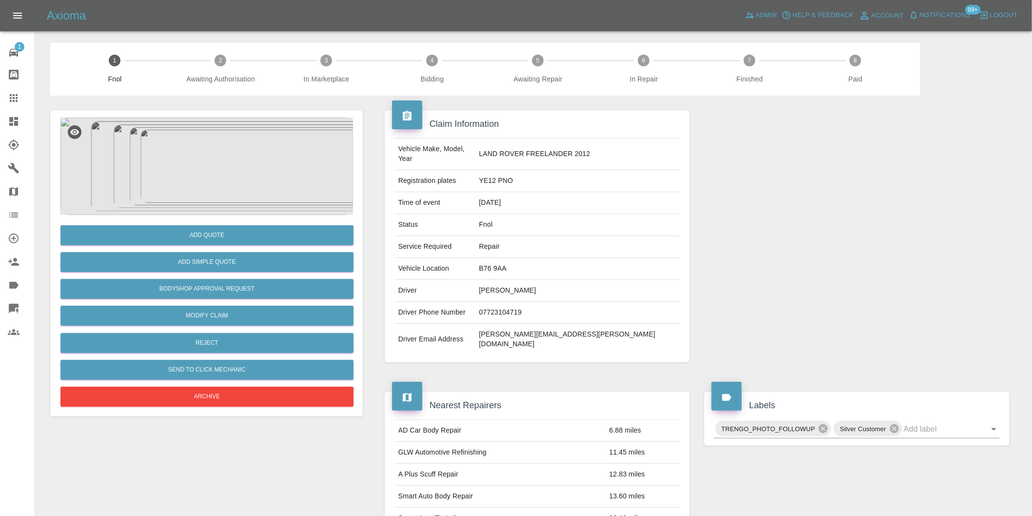
click at [196, 166] on img at bounding box center [206, 167] width 293 height 98
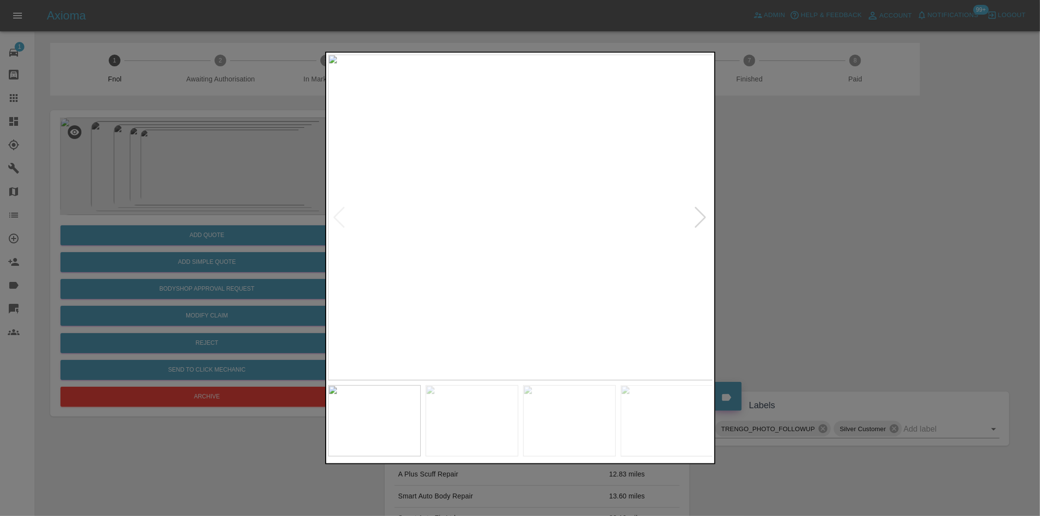
drag, startPoint x: 803, startPoint y: 179, endPoint x: 796, endPoint y: 181, distance: 6.6
click at [801, 180] on div at bounding box center [520, 258] width 1040 height 516
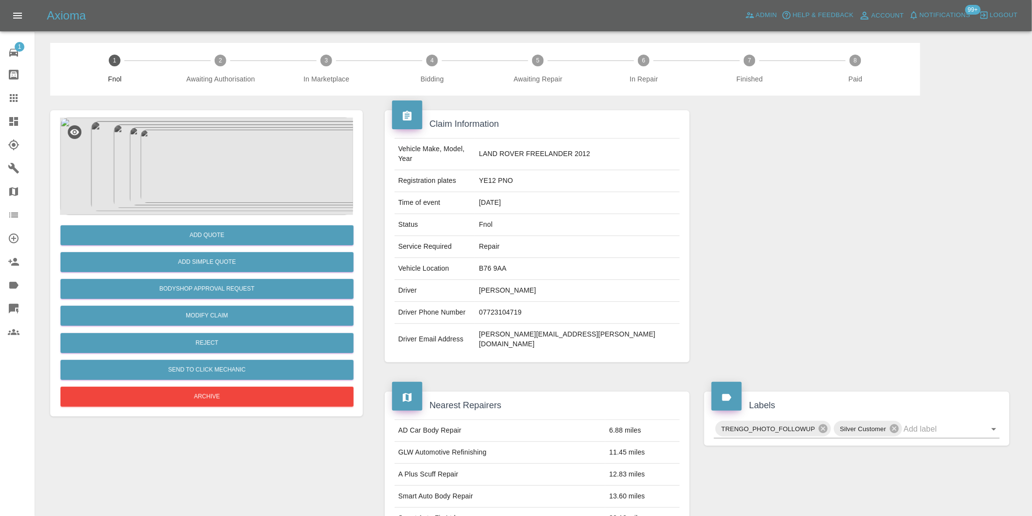
click at [210, 173] on img at bounding box center [206, 167] width 293 height 98
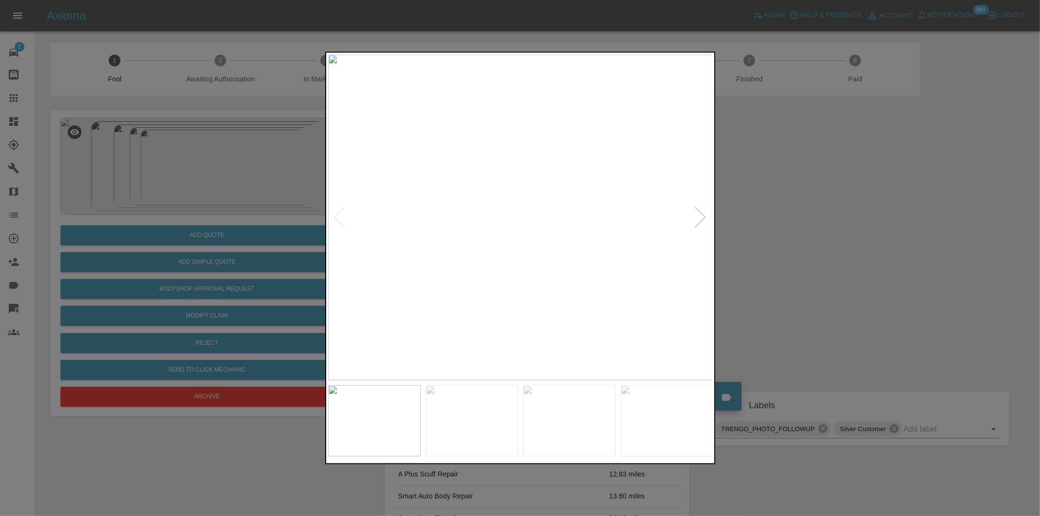
click at [700, 214] on div at bounding box center [700, 217] width 13 height 21
click at [701, 216] on div at bounding box center [700, 217] width 13 height 21
click at [703, 216] on img at bounding box center [520, 218] width 385 height 326
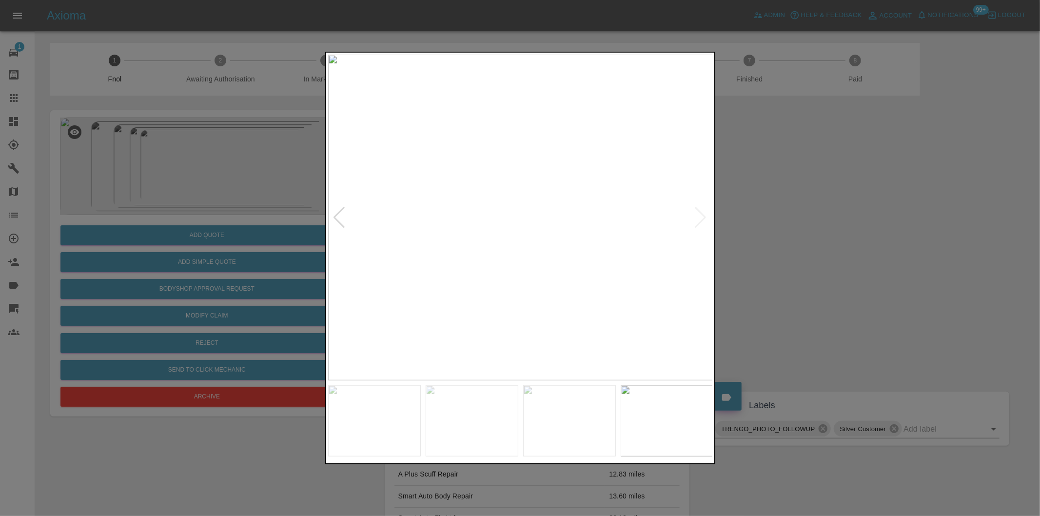
click at [339, 214] on div at bounding box center [339, 217] width 13 height 21
click at [339, 214] on img at bounding box center [520, 218] width 385 height 326
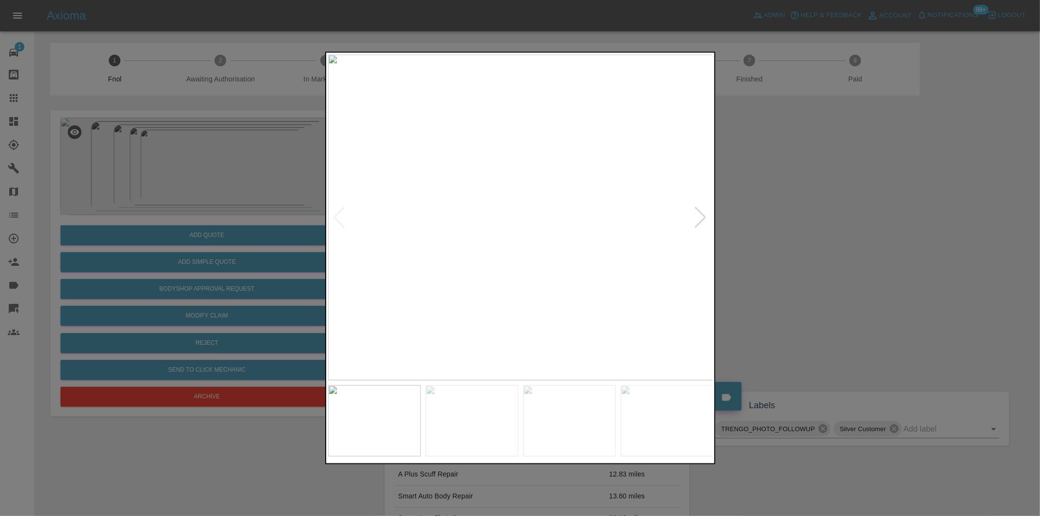
click at [780, 256] on div at bounding box center [520, 258] width 1040 height 516
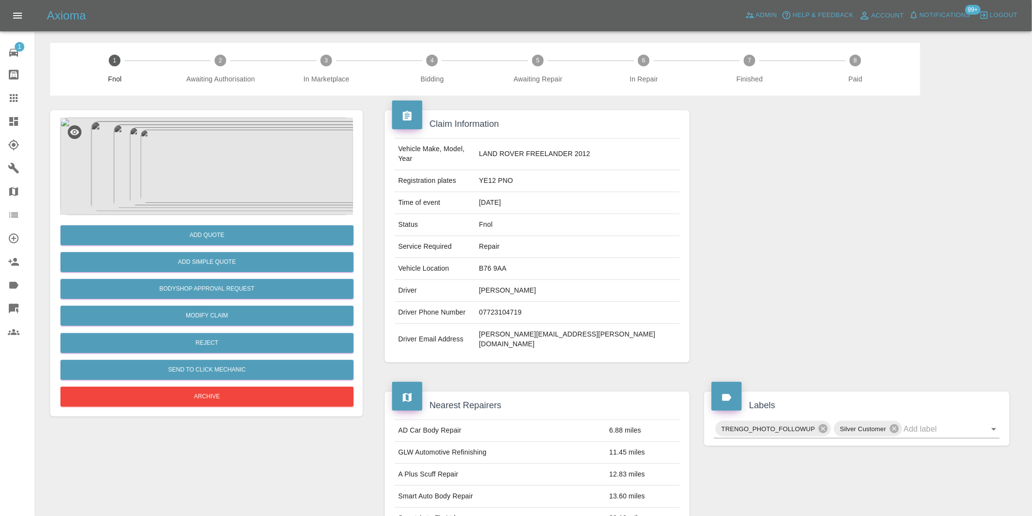
click at [239, 139] on img at bounding box center [206, 167] width 293 height 98
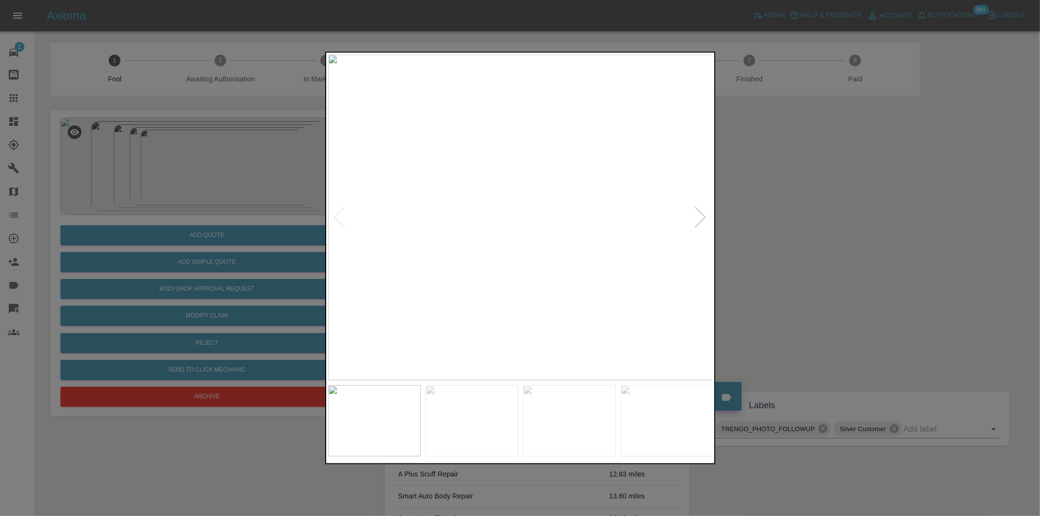
click at [699, 212] on div at bounding box center [700, 217] width 13 height 21
click at [699, 211] on div at bounding box center [700, 217] width 13 height 21
click at [699, 211] on img at bounding box center [520, 218] width 385 height 326
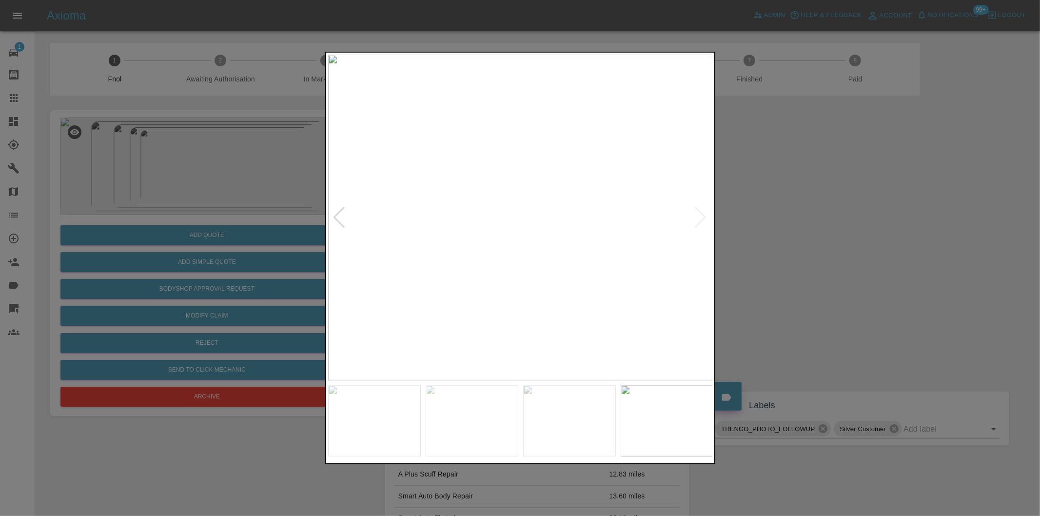
drag, startPoint x: 836, startPoint y: 231, endPoint x: 457, endPoint y: 244, distance: 379.1
click at [833, 231] on div at bounding box center [520, 258] width 1040 height 516
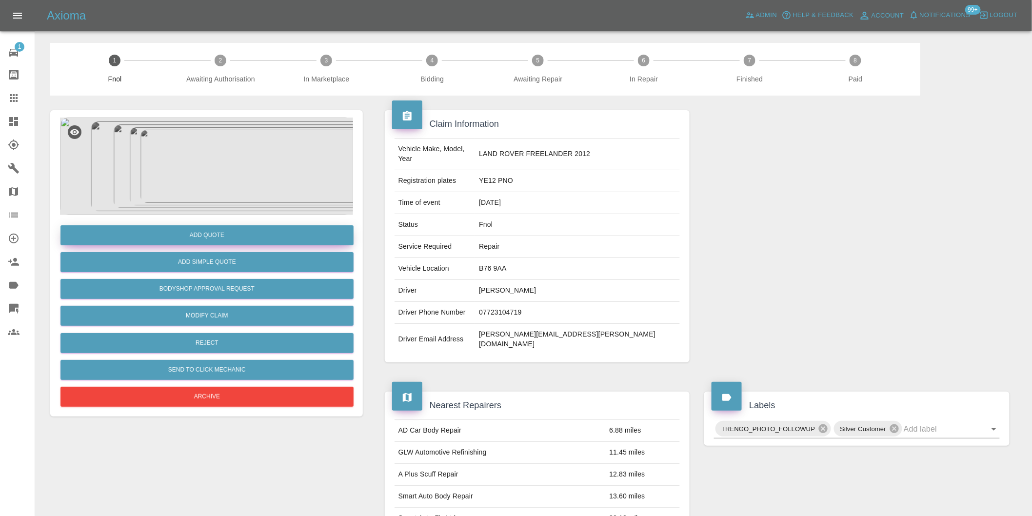
click at [230, 235] on button "Add Quote" at bounding box center [206, 235] width 293 height 20
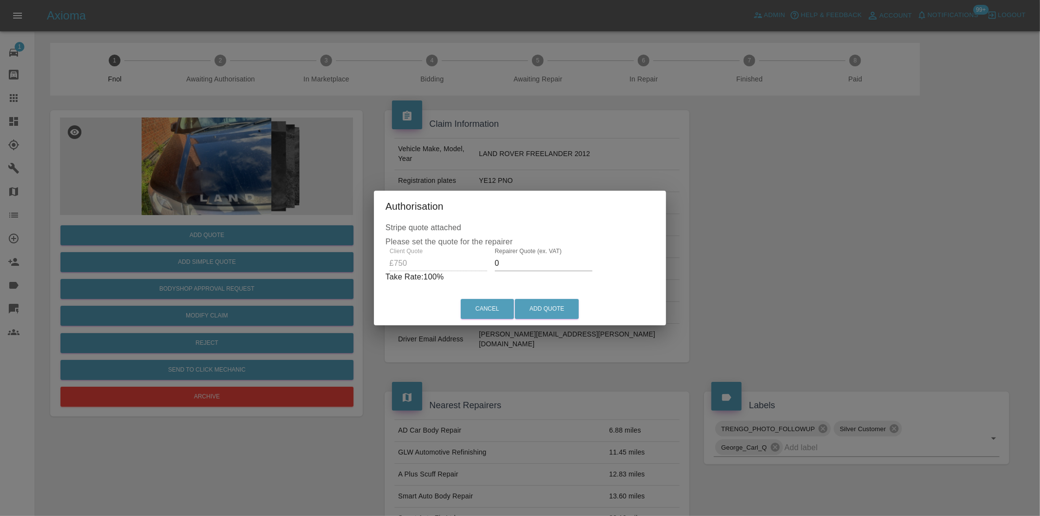
click at [523, 262] on input "0" at bounding box center [544, 264] width 98 height 16
type input "0470"
click at [552, 305] on button "Add Quote" at bounding box center [547, 309] width 64 height 20
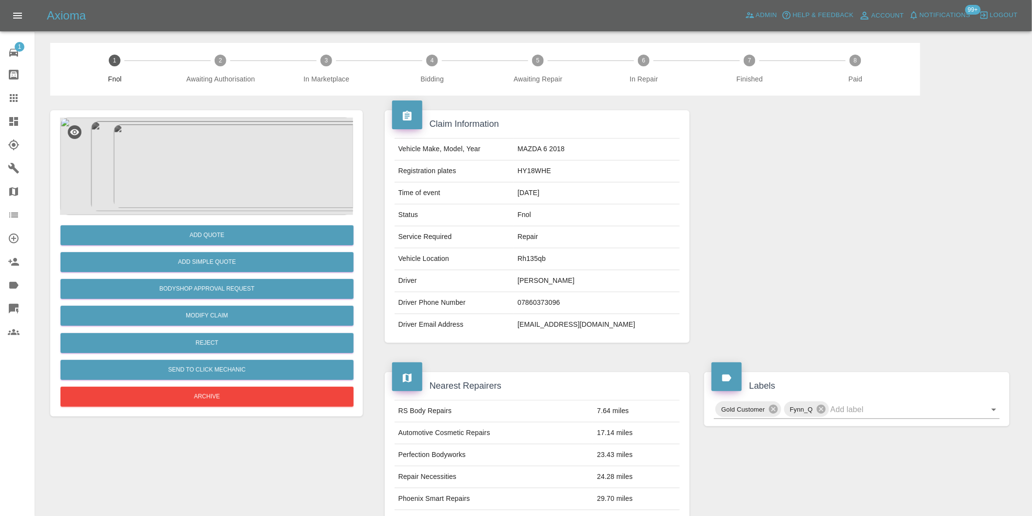
click at [213, 136] on img at bounding box center [206, 167] width 293 height 98
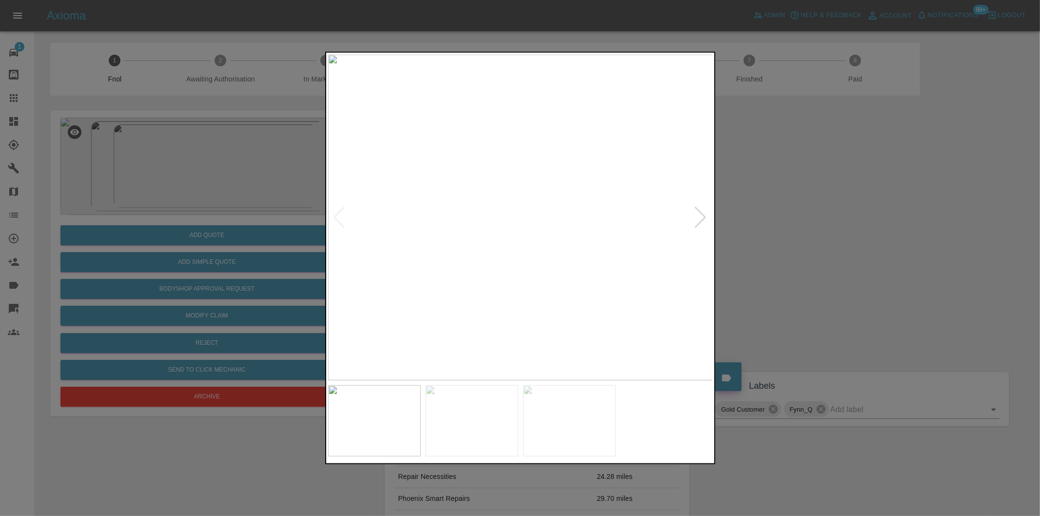
click at [704, 214] on div at bounding box center [700, 217] width 13 height 21
click at [706, 215] on div at bounding box center [700, 217] width 13 height 21
click at [706, 215] on img at bounding box center [520, 218] width 385 height 326
click at [845, 221] on div at bounding box center [520, 258] width 1040 height 516
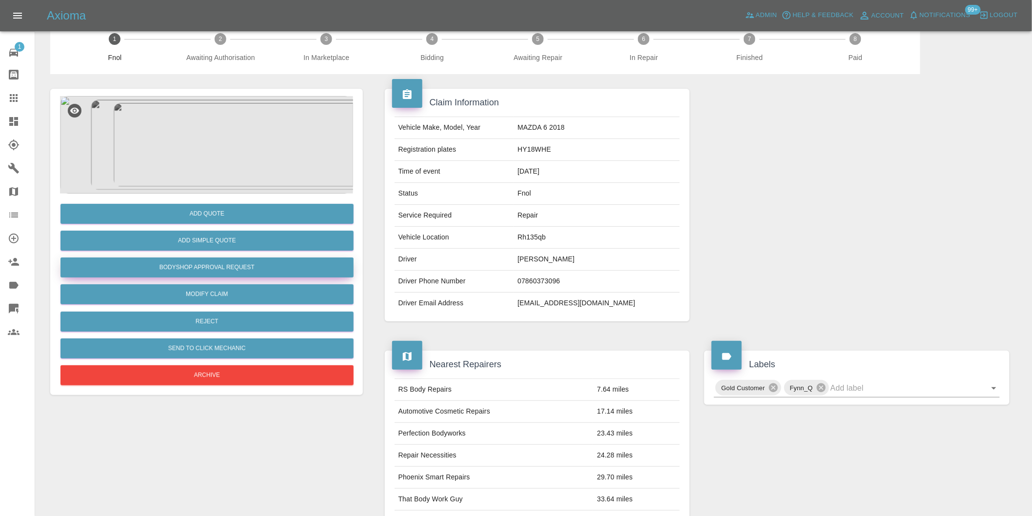
scroll to position [13, 0]
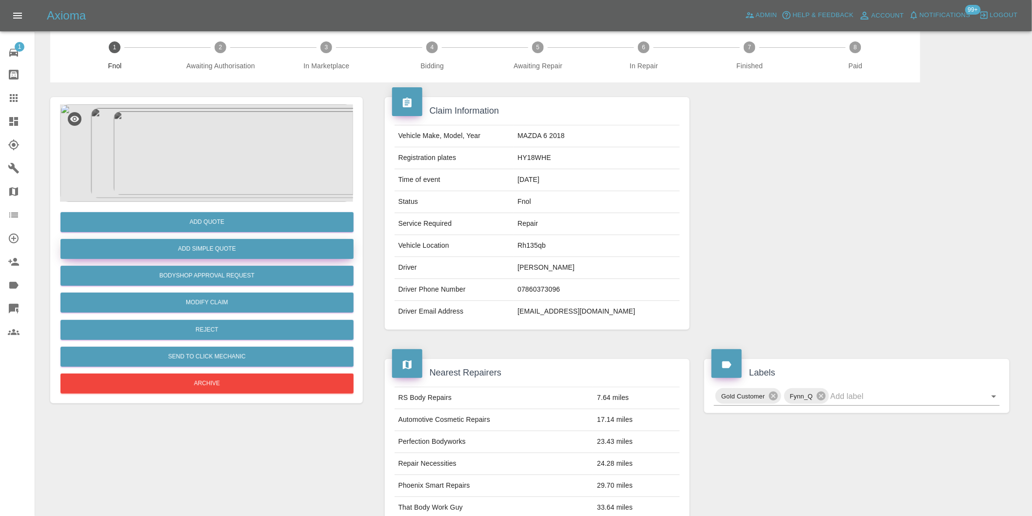
click at [220, 250] on button "Add Simple Quote" at bounding box center [206, 249] width 293 height 20
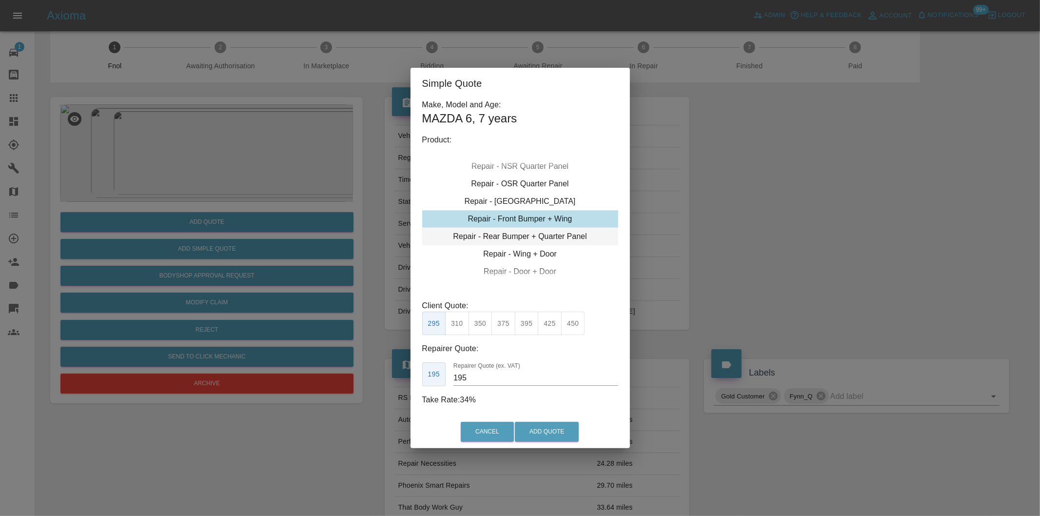
click at [556, 239] on div "Repair - Rear Bumper + Quarter Panel" at bounding box center [520, 237] width 196 height 18
click at [462, 324] on button "325" at bounding box center [457, 324] width 24 height 24
type input "200"
click at [532, 430] on button "Add Quote" at bounding box center [547, 432] width 64 height 20
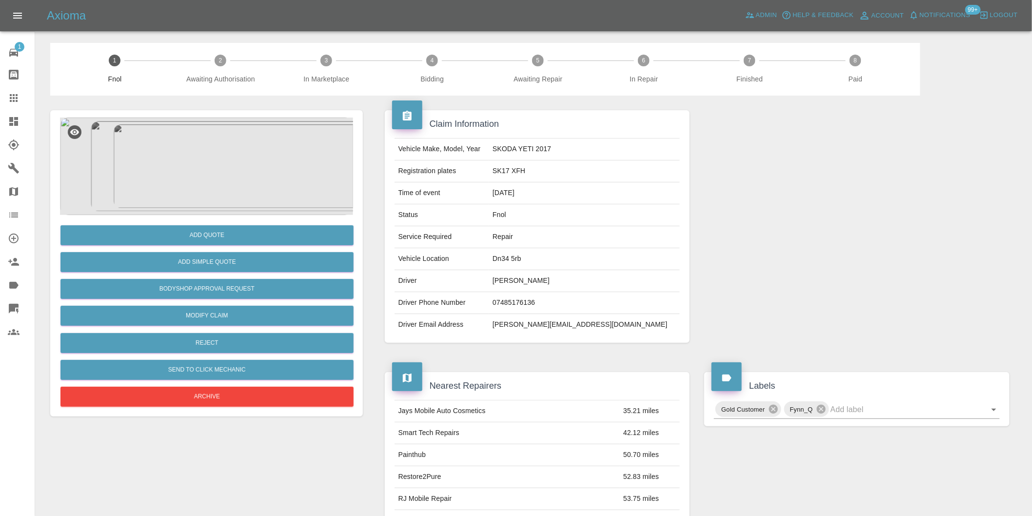
click at [226, 153] on img at bounding box center [206, 167] width 293 height 98
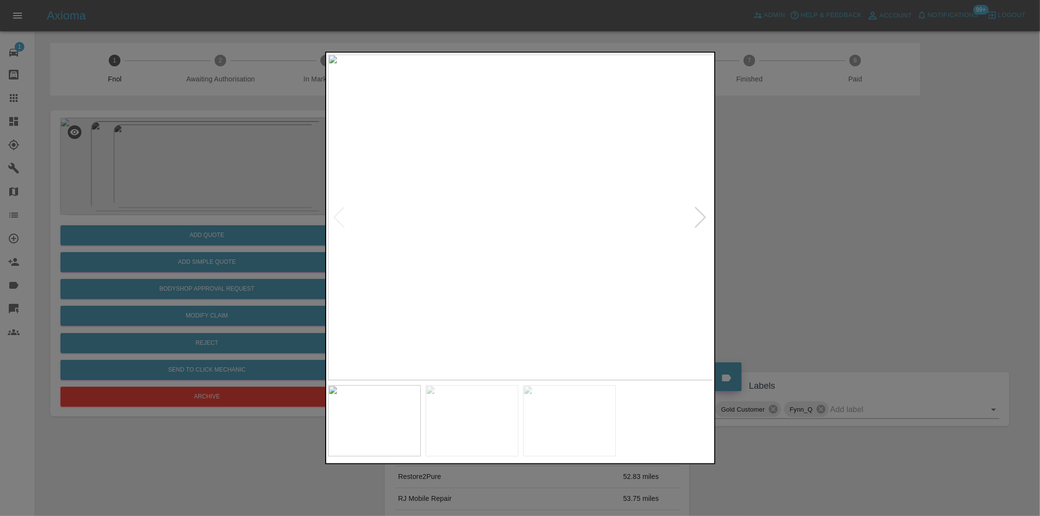
click at [703, 215] on div at bounding box center [700, 217] width 13 height 21
click at [703, 215] on img at bounding box center [520, 218] width 385 height 326
click at [336, 218] on div at bounding box center [339, 217] width 13 height 21
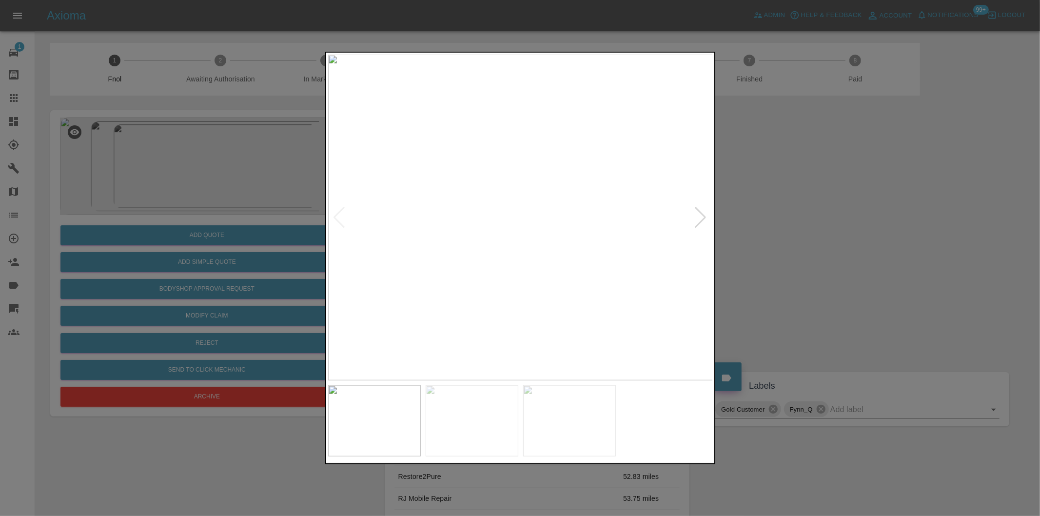
drag, startPoint x: 811, startPoint y: 225, endPoint x: 743, endPoint y: 226, distance: 67.8
click at [811, 226] on div at bounding box center [520, 258] width 1040 height 516
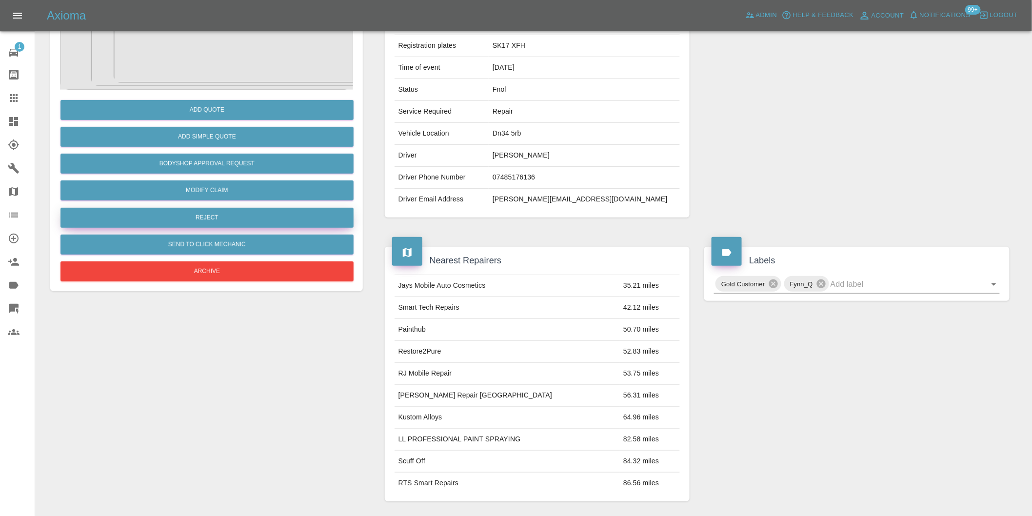
scroll to position [67, 0]
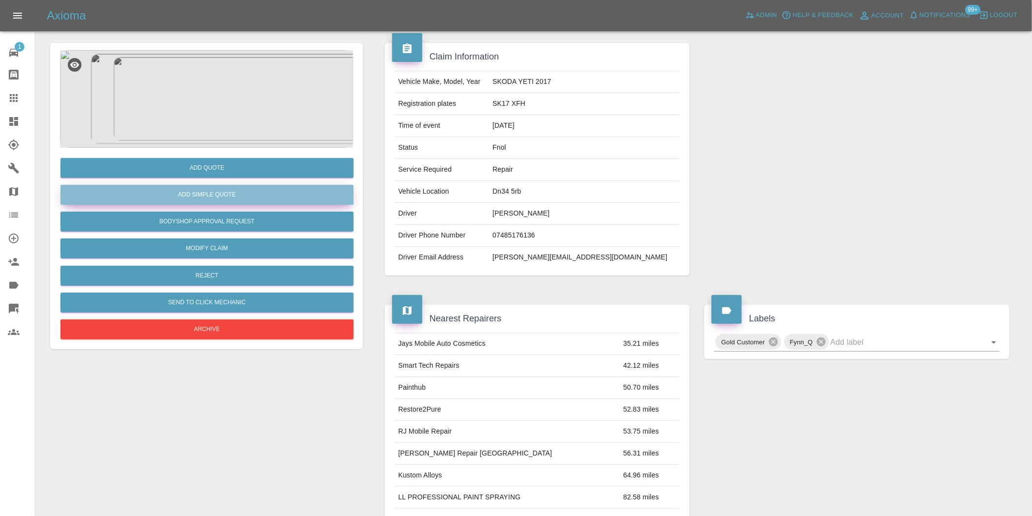
click at [225, 201] on button "Add Simple Quote" at bounding box center [206, 195] width 293 height 20
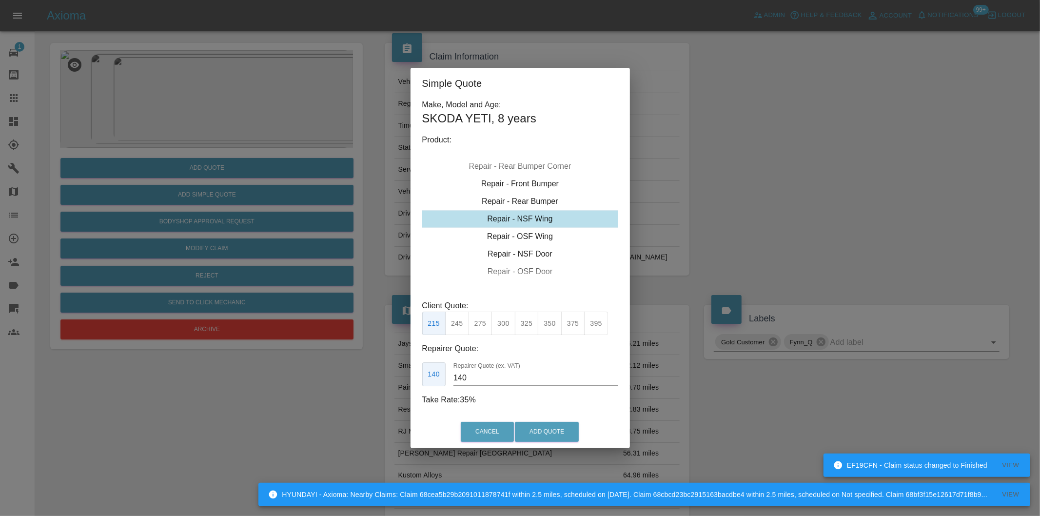
click at [459, 322] on button "245" at bounding box center [457, 324] width 24 height 24
type input "160"
click at [533, 427] on button "Add Quote" at bounding box center [547, 432] width 64 height 20
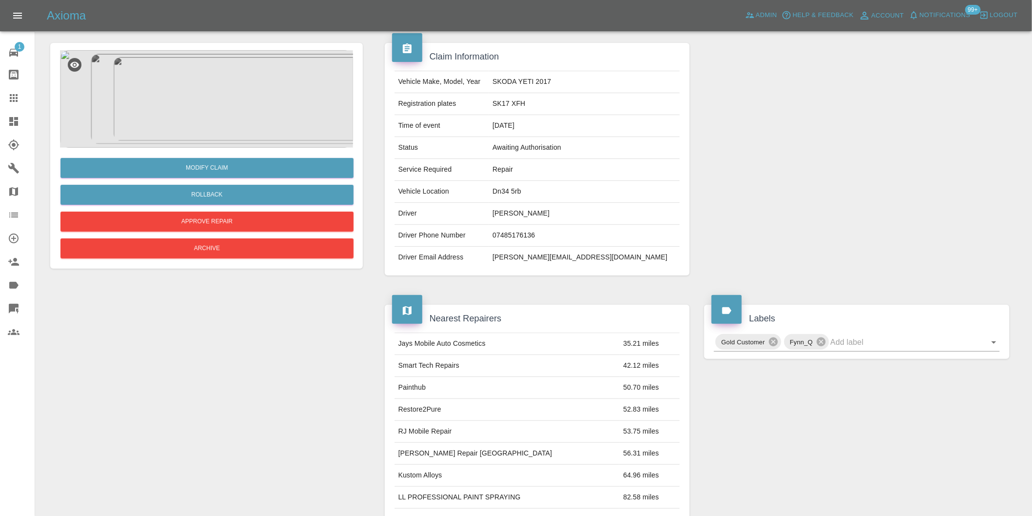
scroll to position [0, 0]
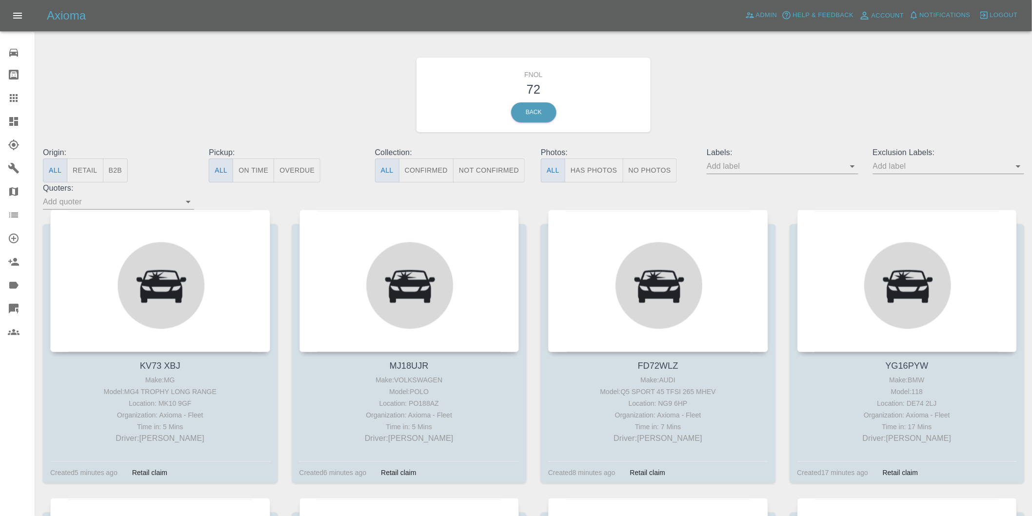
click at [606, 162] on button "Has Photos" at bounding box center [594, 170] width 59 height 24
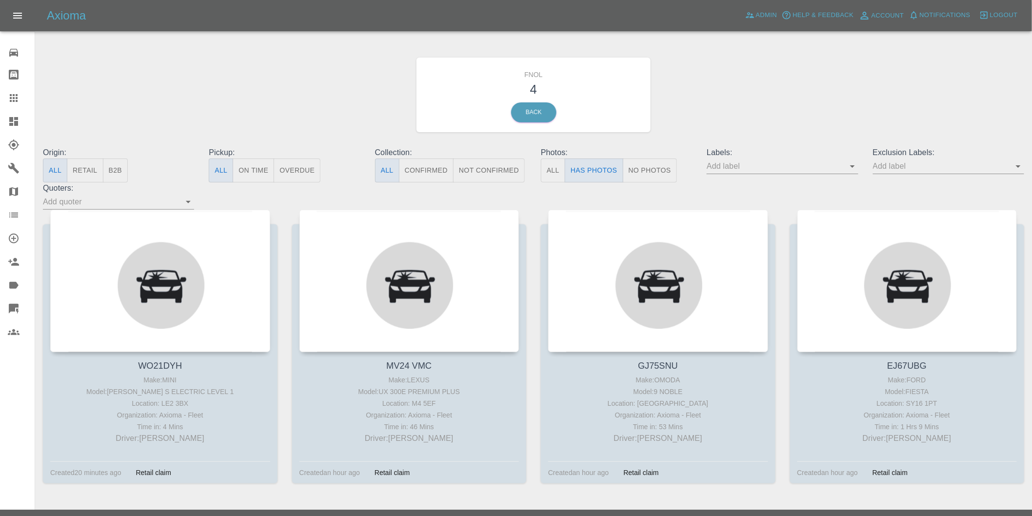
click at [1022, 166] on icon "Open" at bounding box center [1018, 166] width 12 height 12
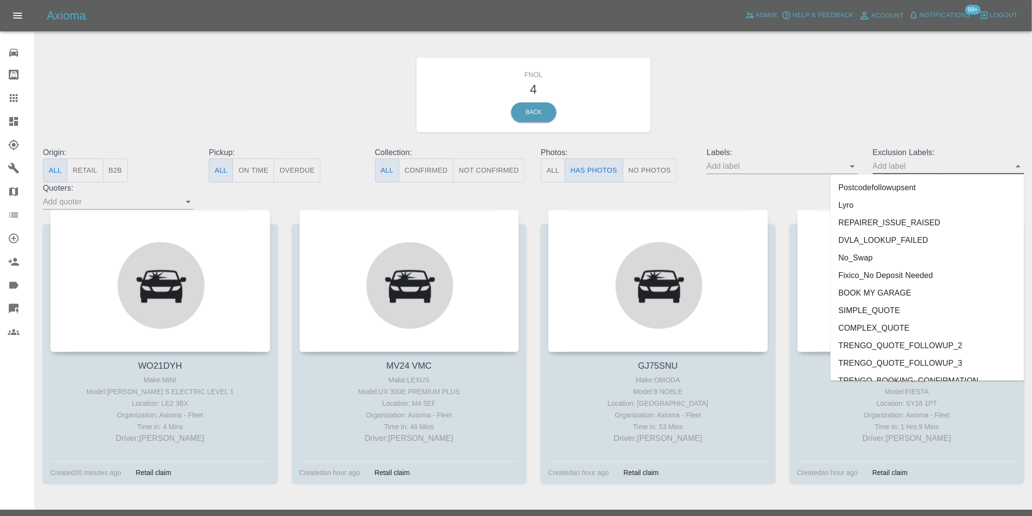
scroll to position [2118, 0]
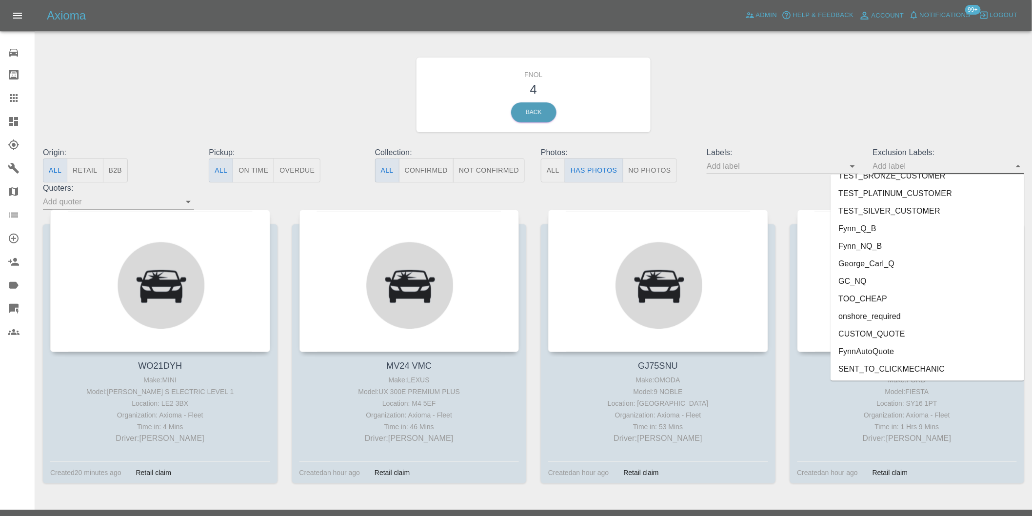
click at [881, 317] on li "onshore_required" at bounding box center [927, 317] width 194 height 18
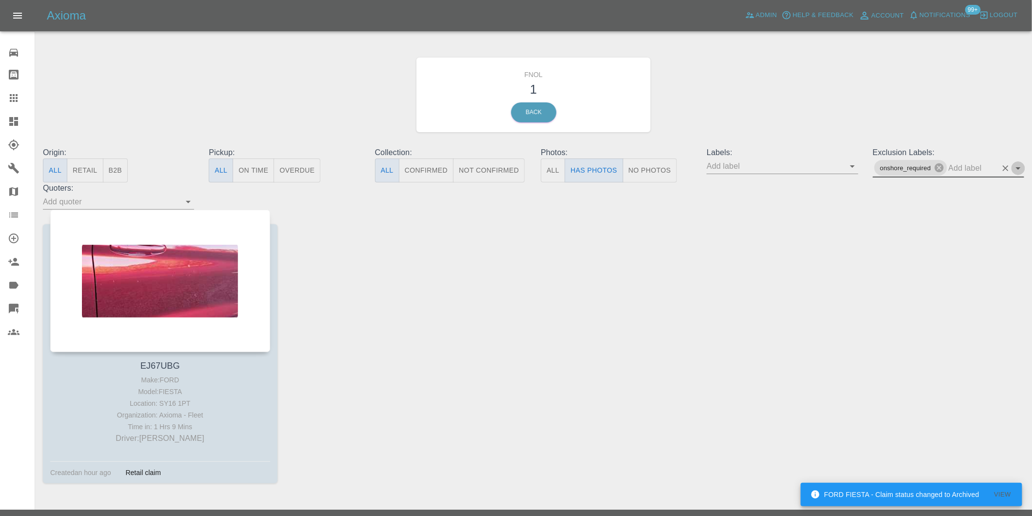
click at [1019, 169] on icon "Open" at bounding box center [1018, 168] width 12 height 12
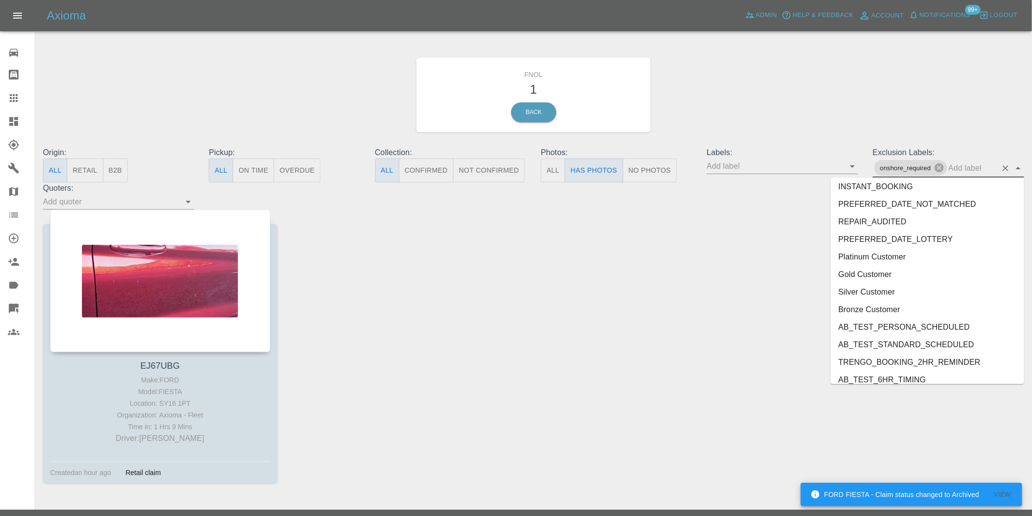
scroll to position [2100, 0]
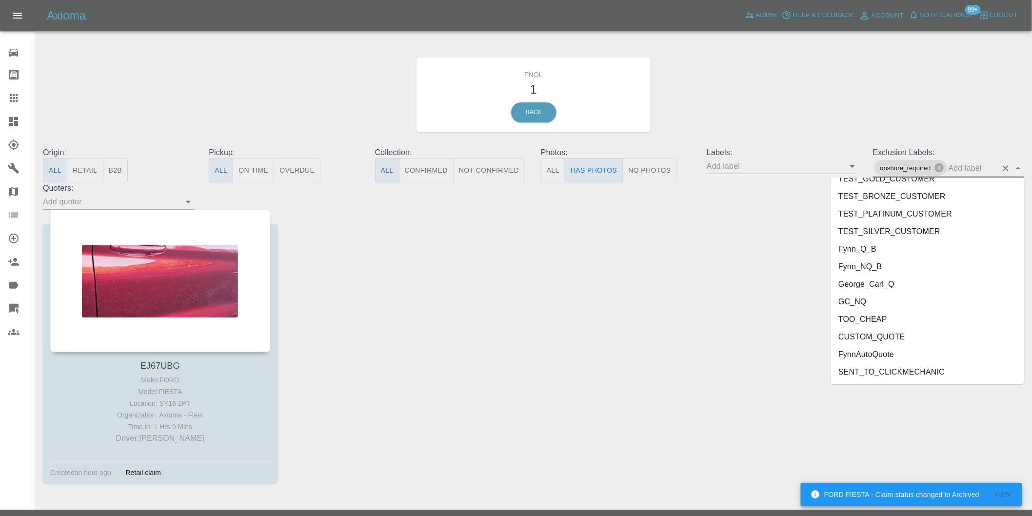
click at [881, 285] on li "George_Carl_Q" at bounding box center [927, 285] width 194 height 18
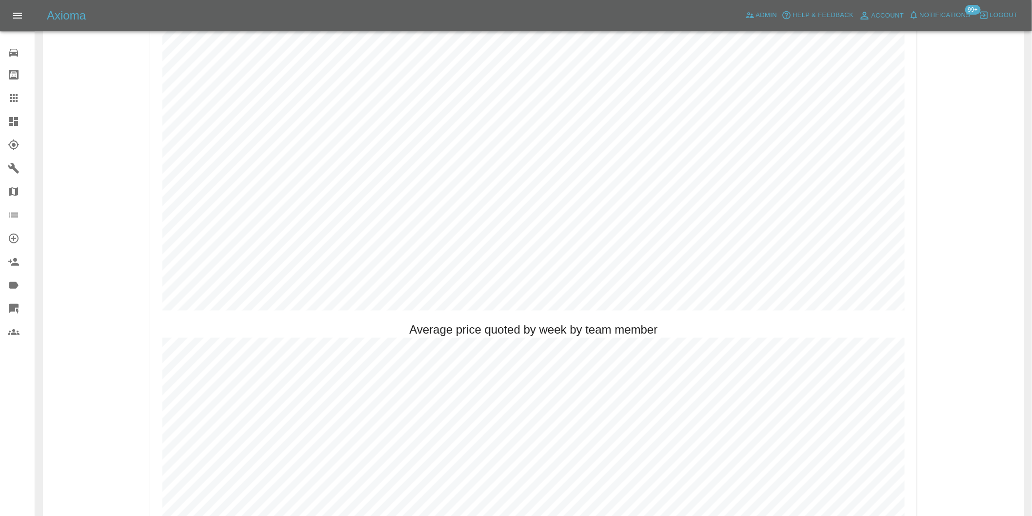
scroll to position [596, 0]
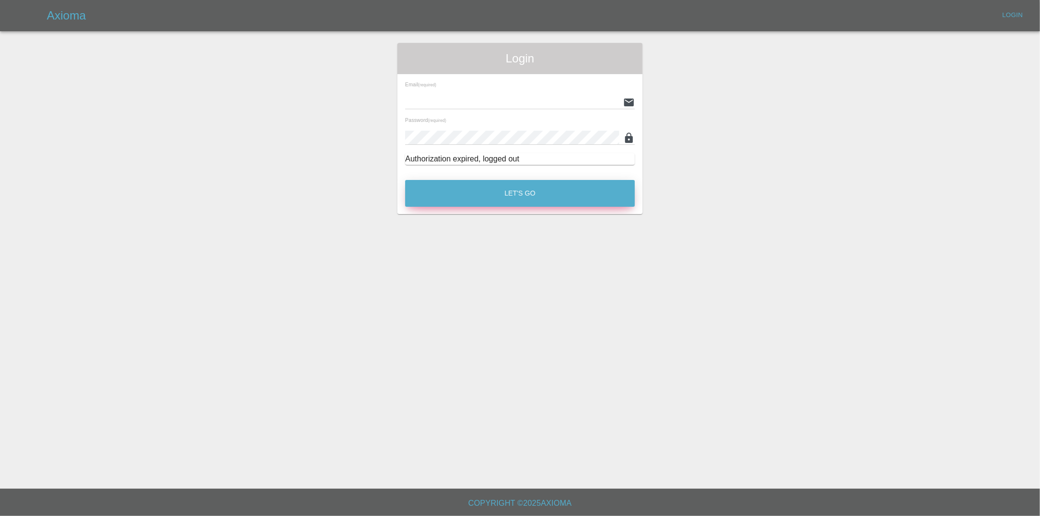
type input "[PERSON_NAME][EMAIL_ADDRESS][DOMAIN_NAME]"
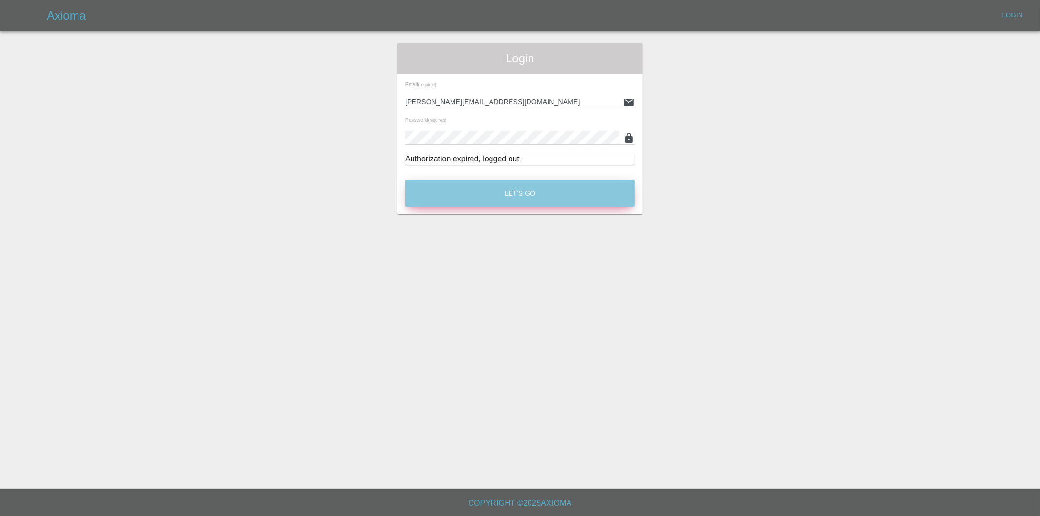
click at [519, 187] on button "Let's Go" at bounding box center [520, 193] width 230 height 27
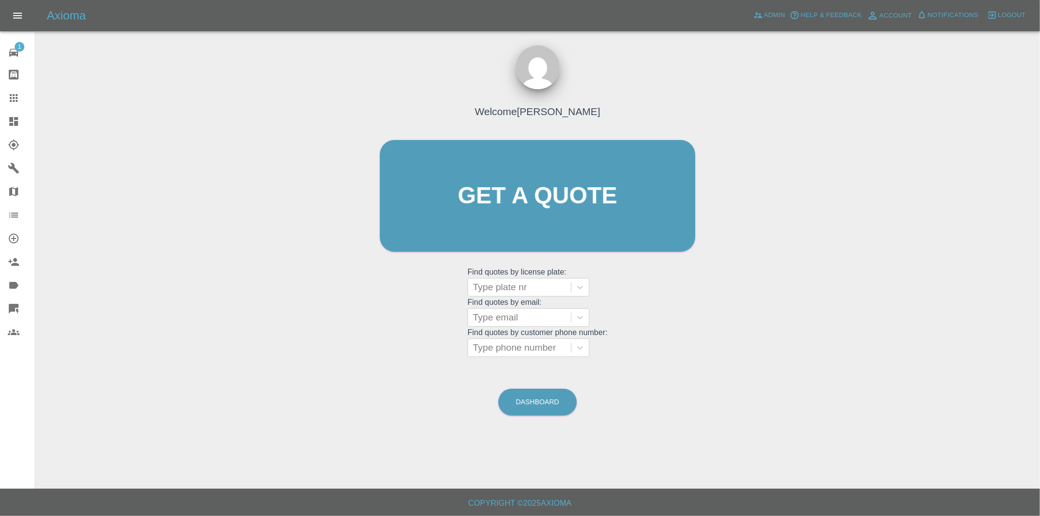
click at [15, 127] on link "Dashboard" at bounding box center [17, 121] width 35 height 23
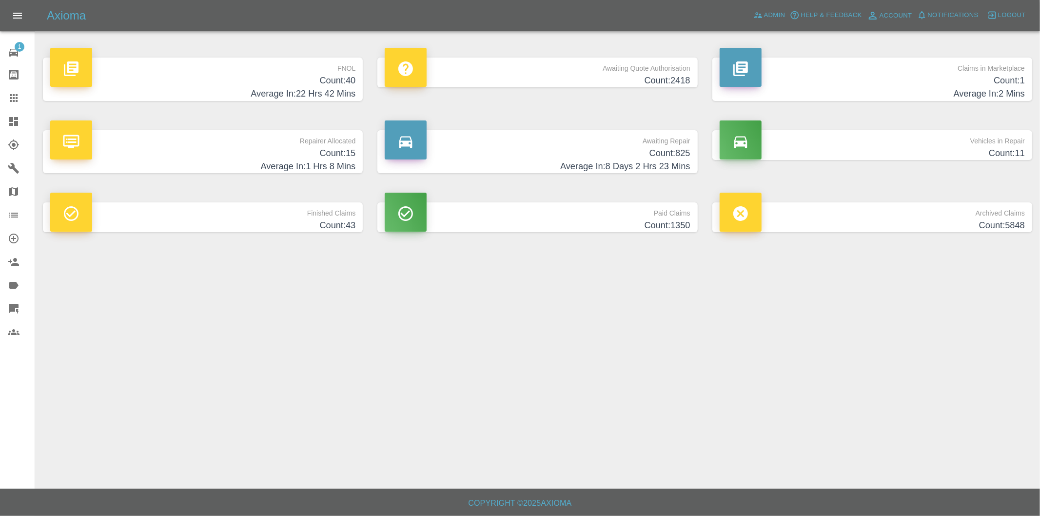
click at [342, 84] on h4 "Count: 40" at bounding box center [202, 80] width 305 height 13
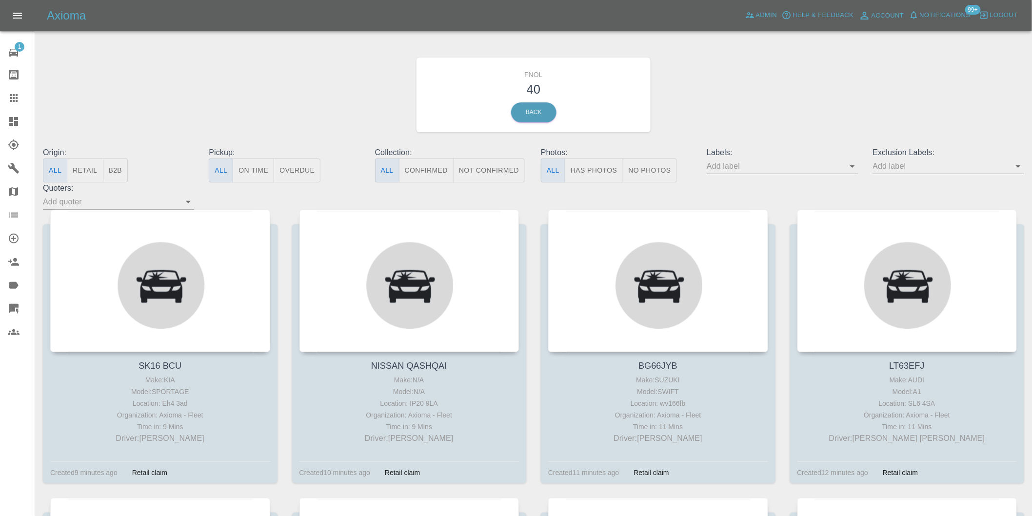
click at [602, 168] on button "Has Photos" at bounding box center [594, 170] width 59 height 24
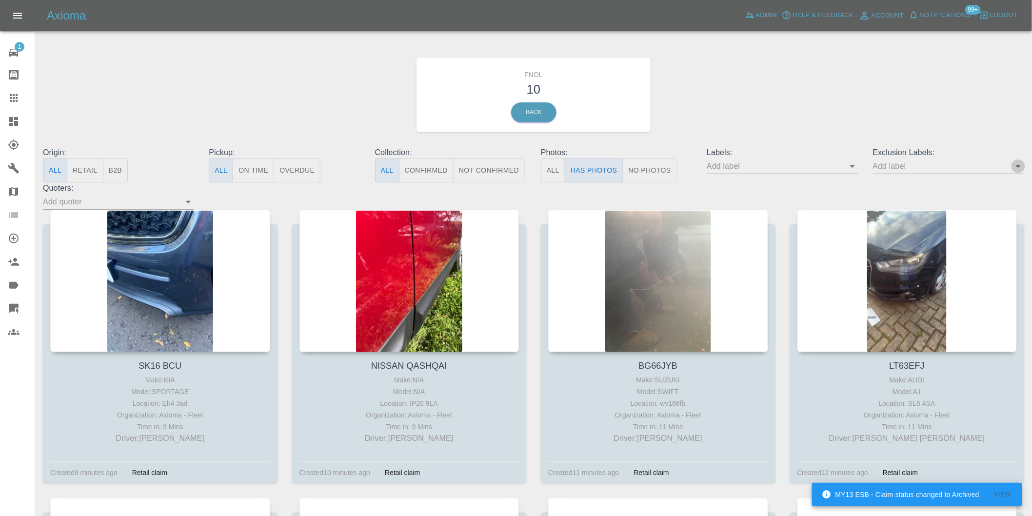
click at [1016, 169] on icon "Open" at bounding box center [1018, 166] width 12 height 12
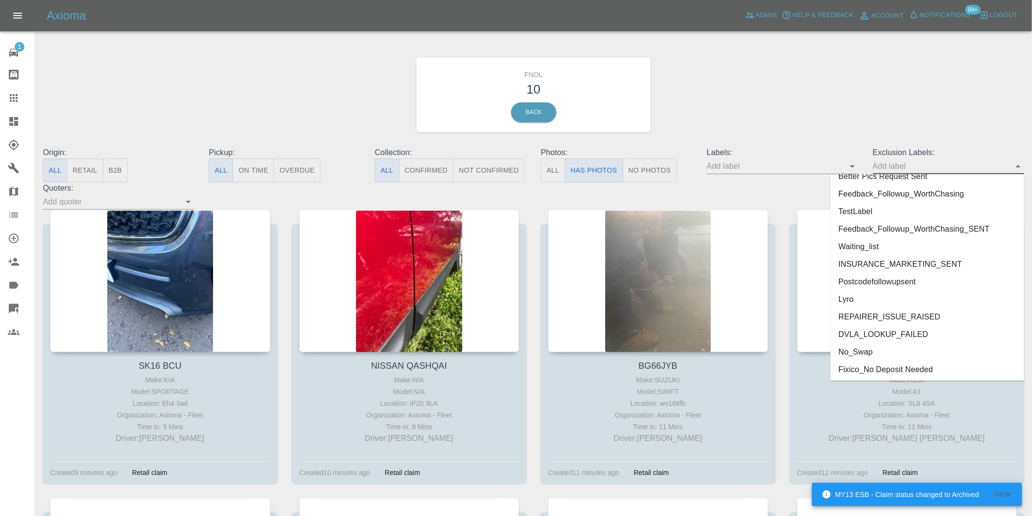
scroll to position [2118, 0]
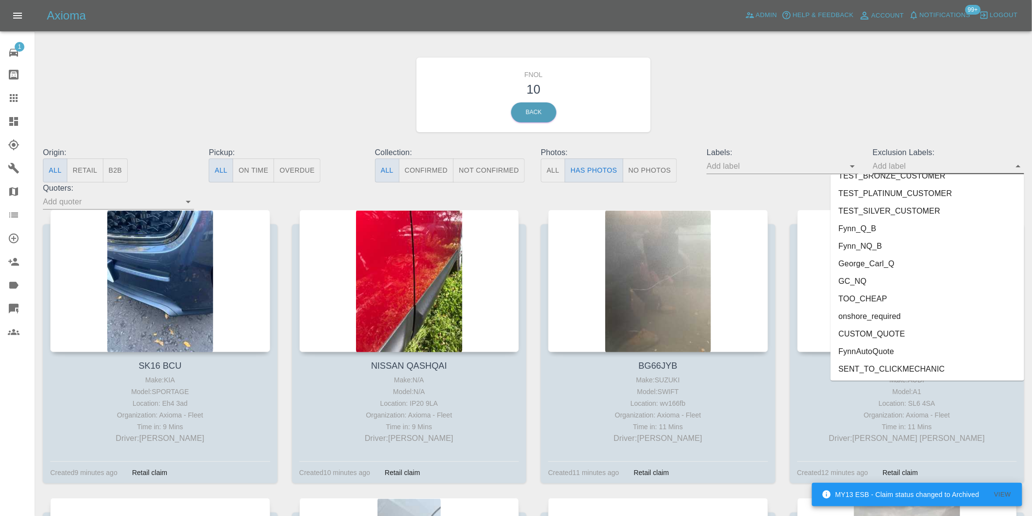
click at [863, 313] on li "onshore_required" at bounding box center [927, 317] width 194 height 18
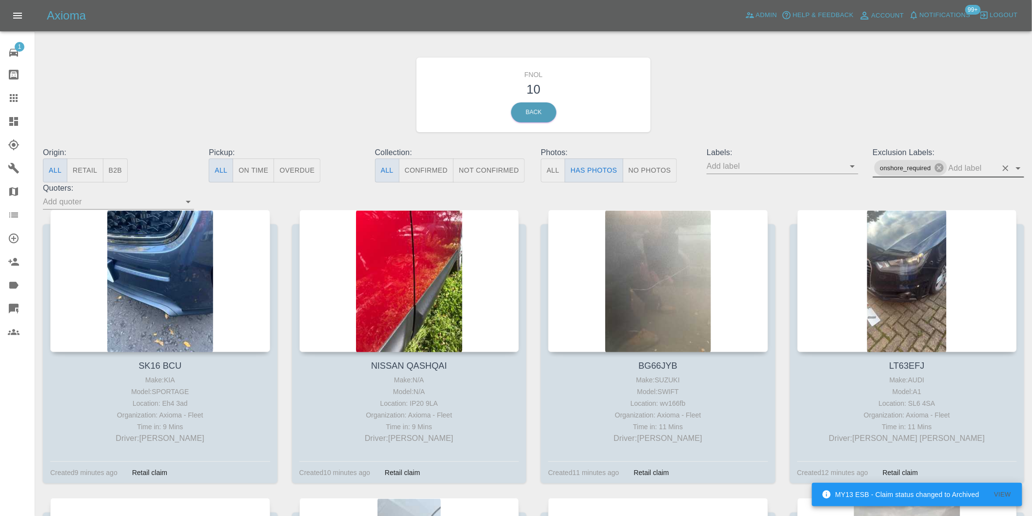
click at [1020, 171] on icon "Open" at bounding box center [1018, 168] width 12 height 12
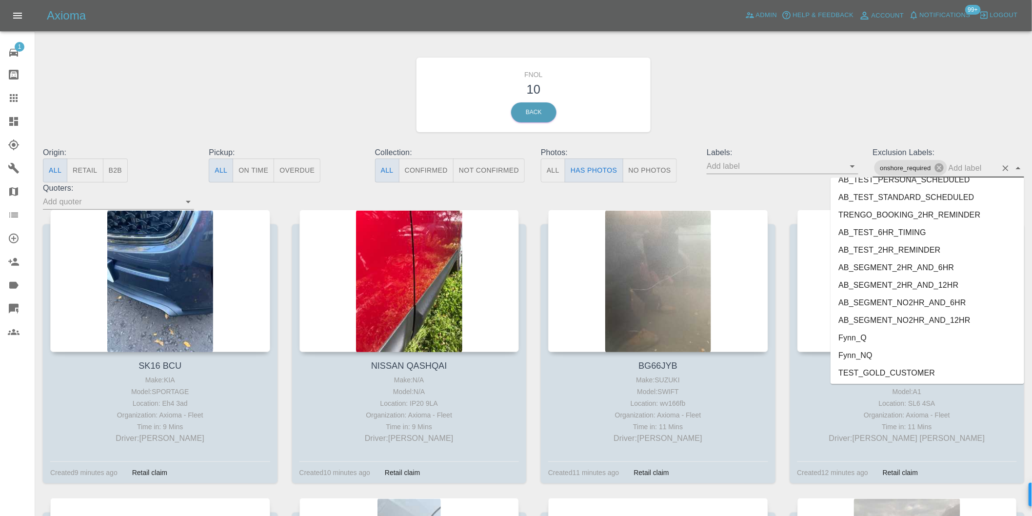
scroll to position [2100, 0]
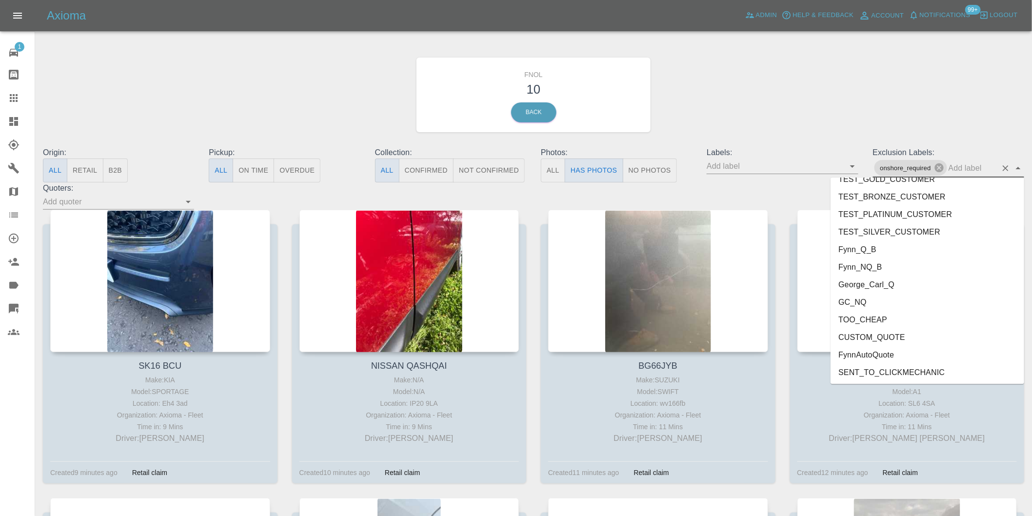
click at [867, 279] on li "George_Carl_Q" at bounding box center [927, 285] width 194 height 18
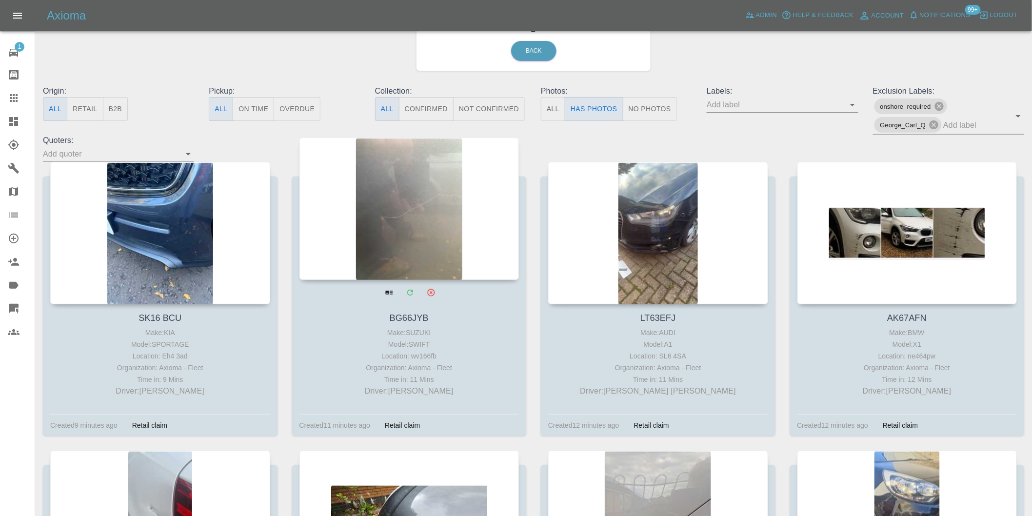
scroll to position [271, 0]
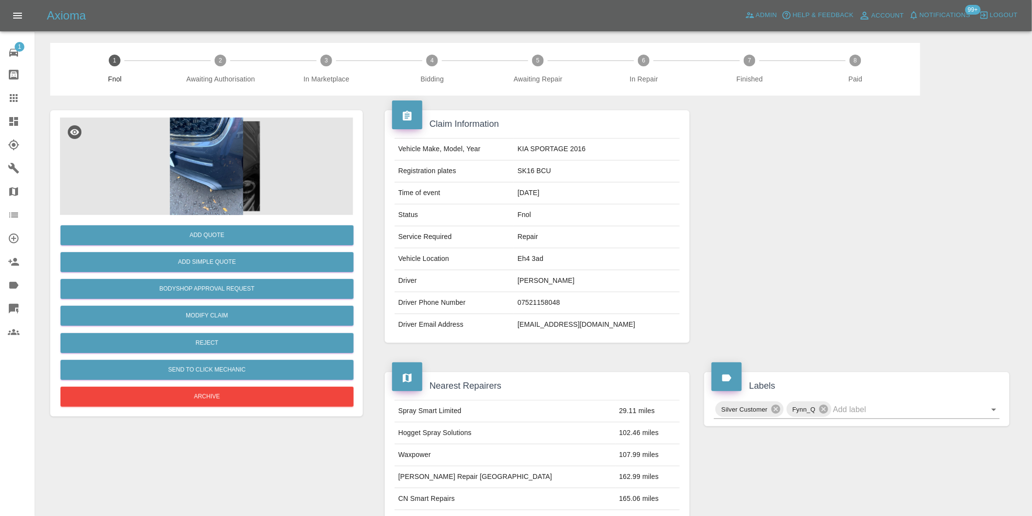
click at [181, 149] on img at bounding box center [206, 167] width 293 height 98
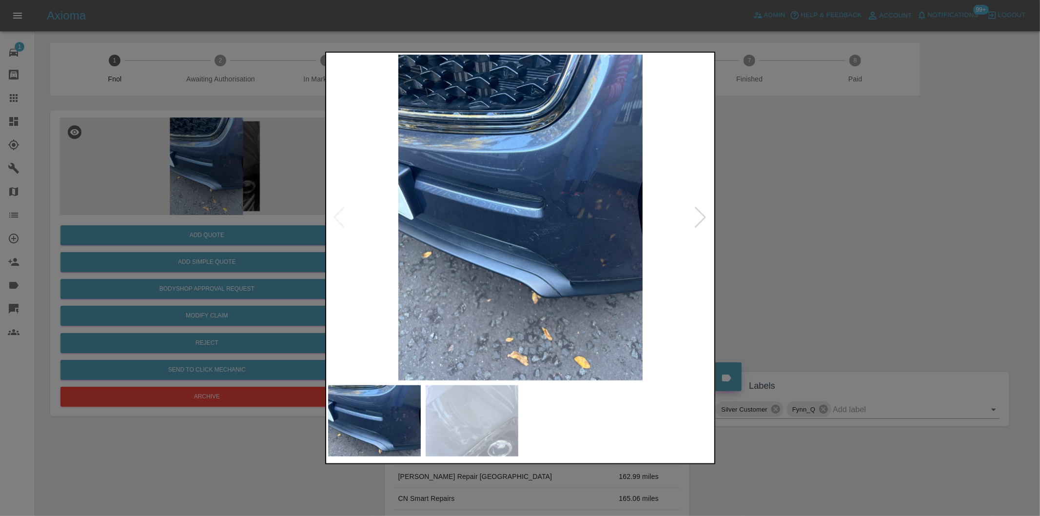
click at [702, 218] on div at bounding box center [700, 217] width 13 height 21
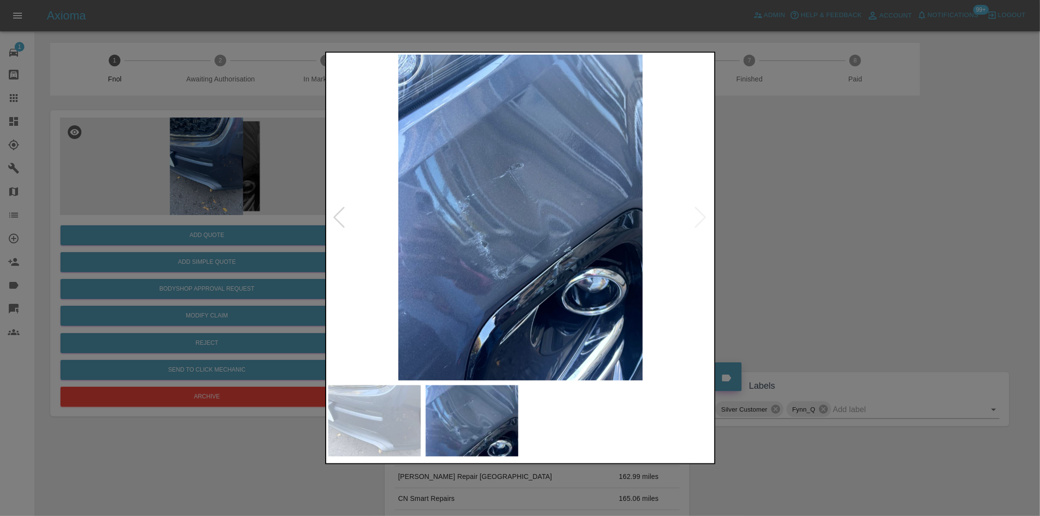
click at [557, 270] on img at bounding box center [520, 218] width 385 height 326
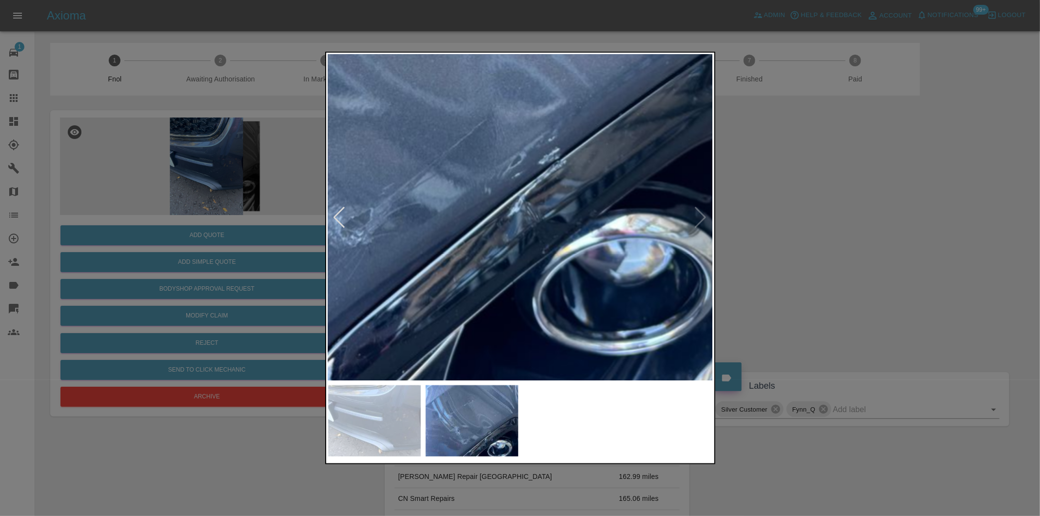
click at [545, 228] on img at bounding box center [409, 60] width 1156 height 977
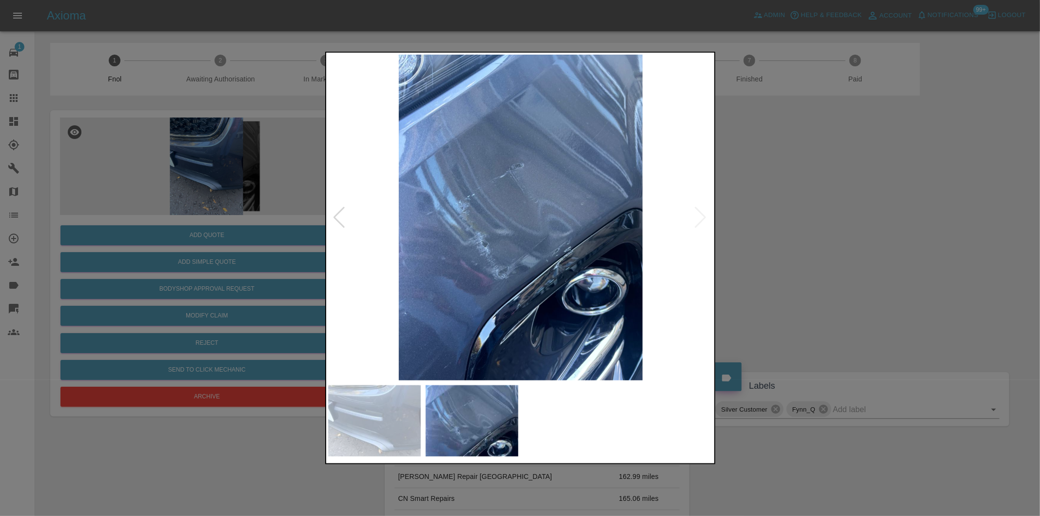
click at [839, 236] on div at bounding box center [520, 258] width 1040 height 516
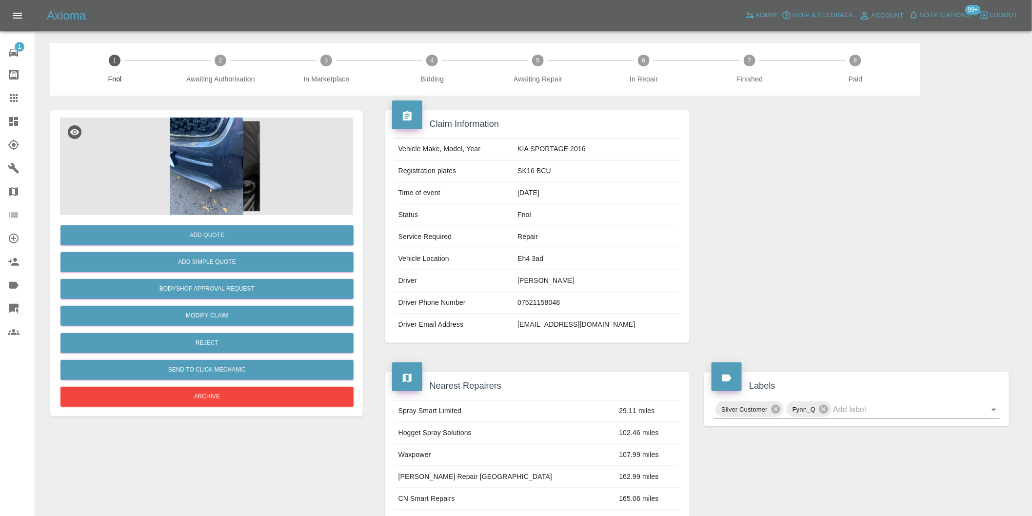
click at [217, 143] on img at bounding box center [206, 167] width 293 height 98
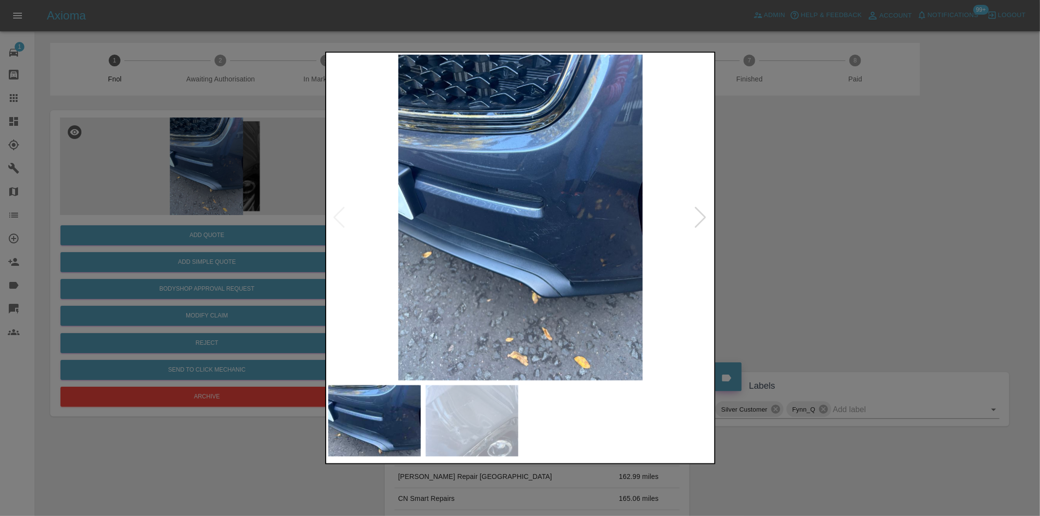
click at [800, 212] on div at bounding box center [520, 258] width 1040 height 516
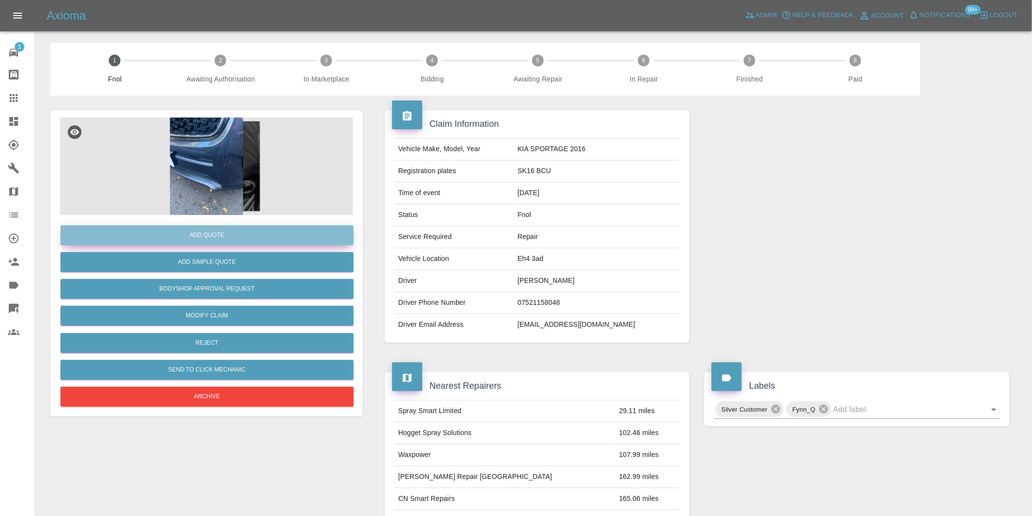
click at [221, 226] on button "Add Quote" at bounding box center [206, 235] width 293 height 20
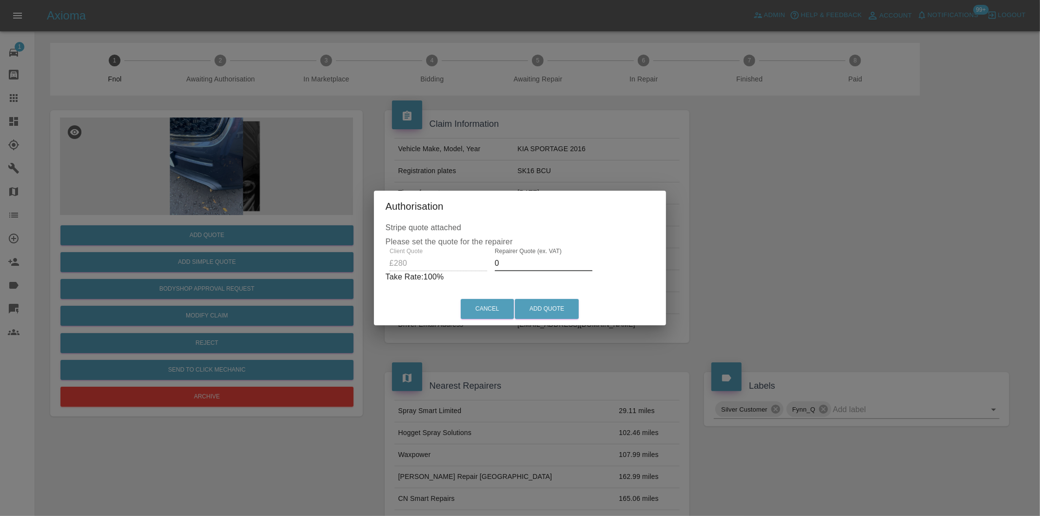
click at [508, 262] on input "0" at bounding box center [544, 264] width 98 height 16
type input "0180"
click at [537, 305] on button "Add Quote" at bounding box center [547, 309] width 64 height 20
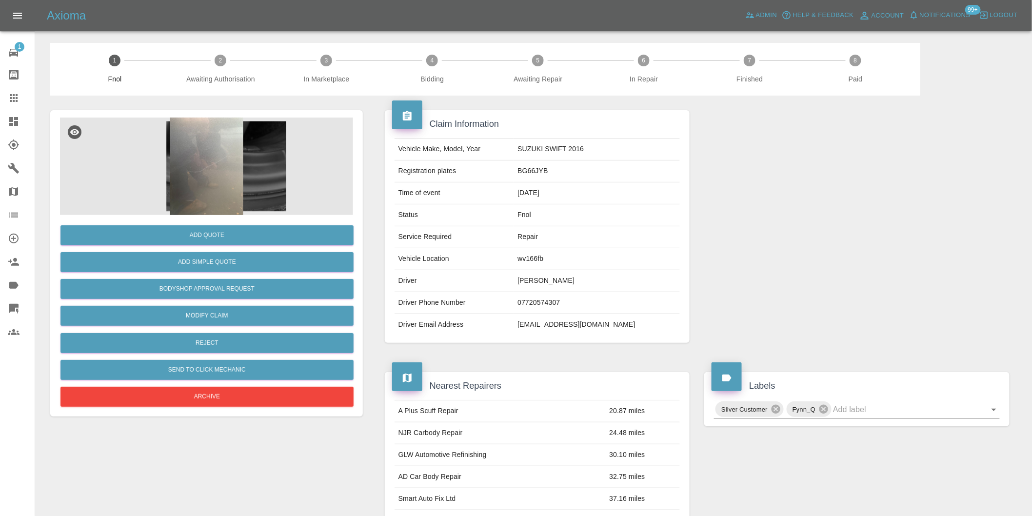
click at [205, 138] on img at bounding box center [206, 167] width 293 height 98
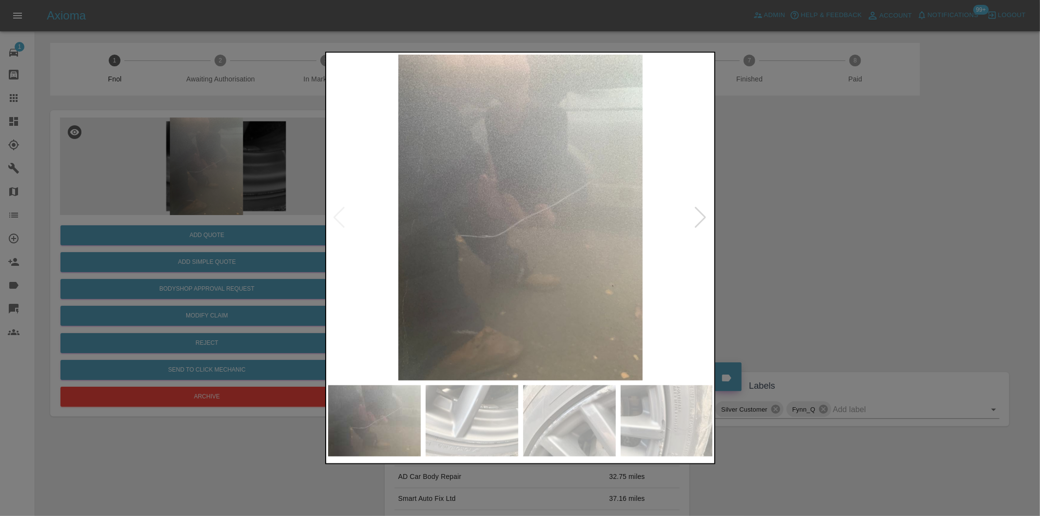
click at [701, 216] on div at bounding box center [700, 217] width 13 height 21
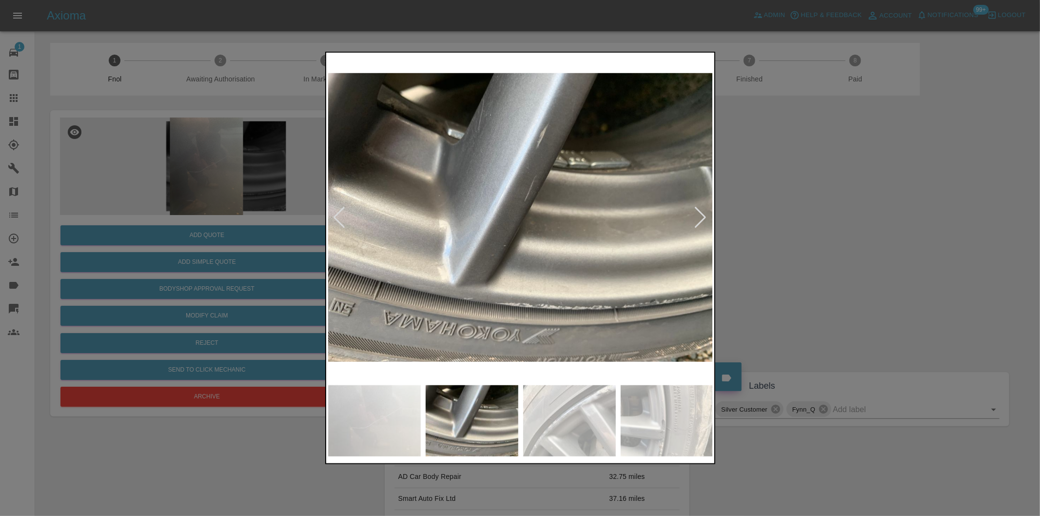
click at [701, 216] on div at bounding box center [700, 217] width 13 height 21
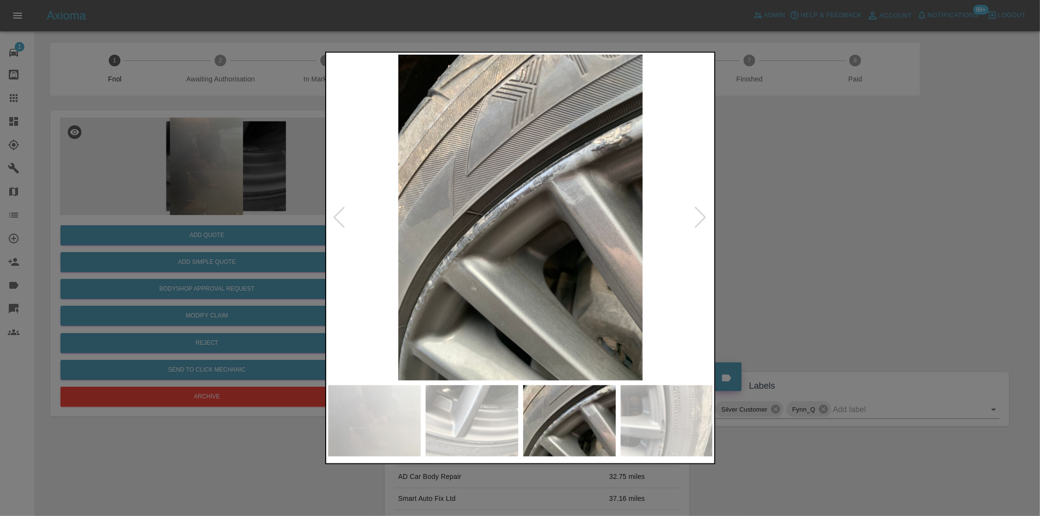
click at [701, 216] on div at bounding box center [700, 217] width 13 height 21
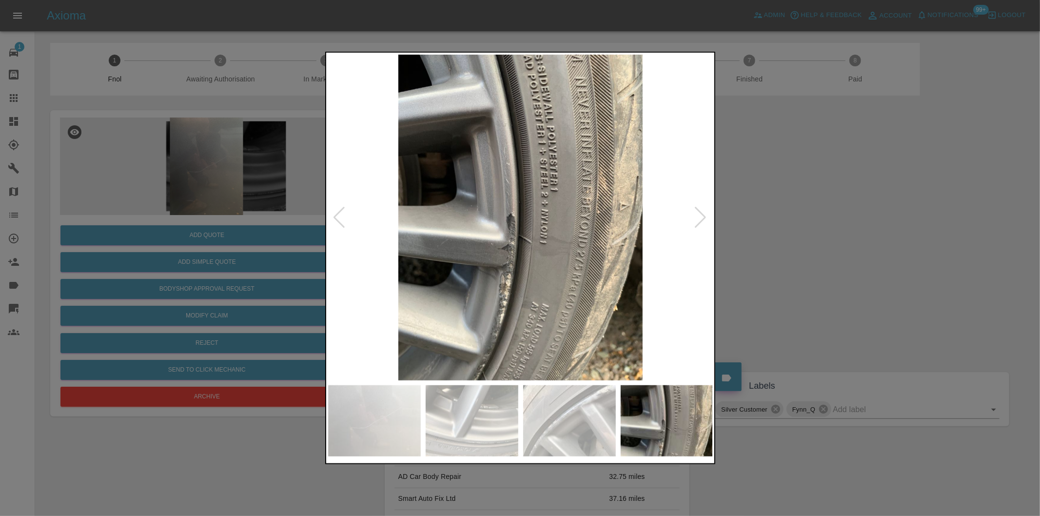
click at [701, 216] on div at bounding box center [700, 217] width 13 height 21
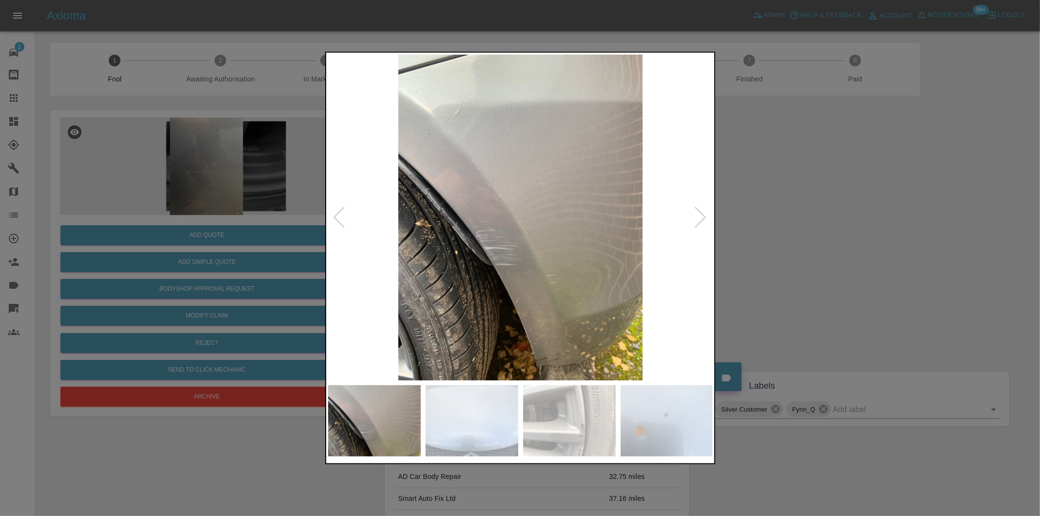
click at [701, 216] on div at bounding box center [700, 217] width 13 height 21
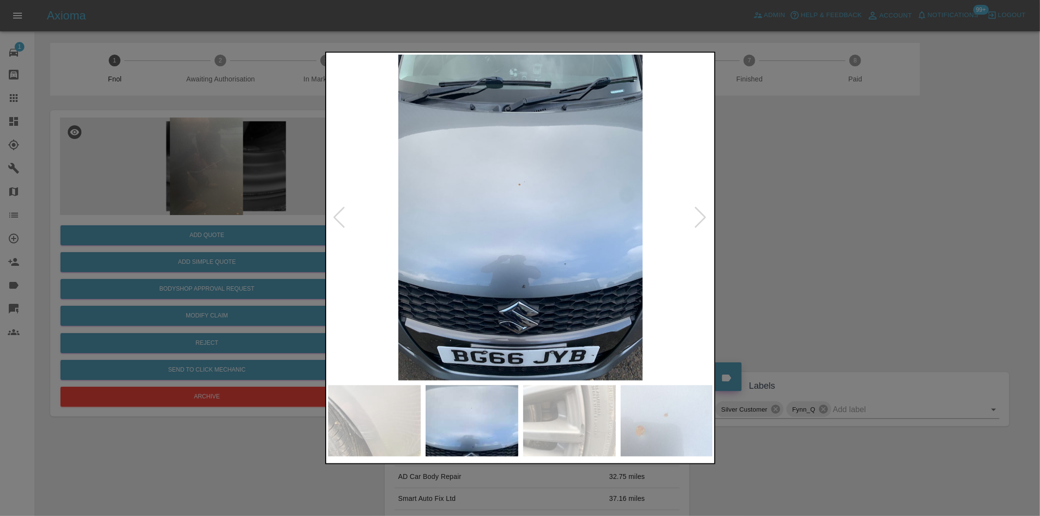
click at [701, 216] on div at bounding box center [700, 217] width 13 height 21
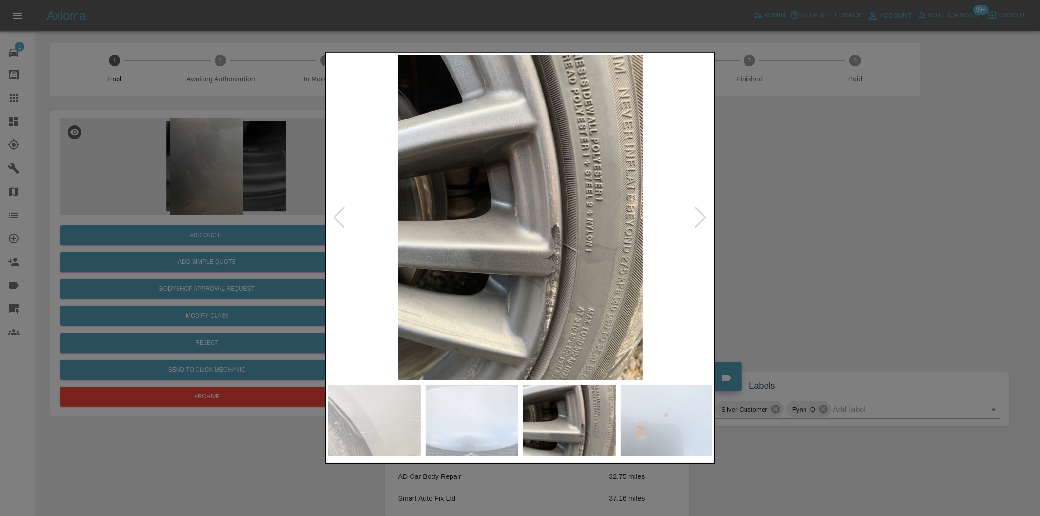
click at [701, 216] on div at bounding box center [700, 217] width 13 height 21
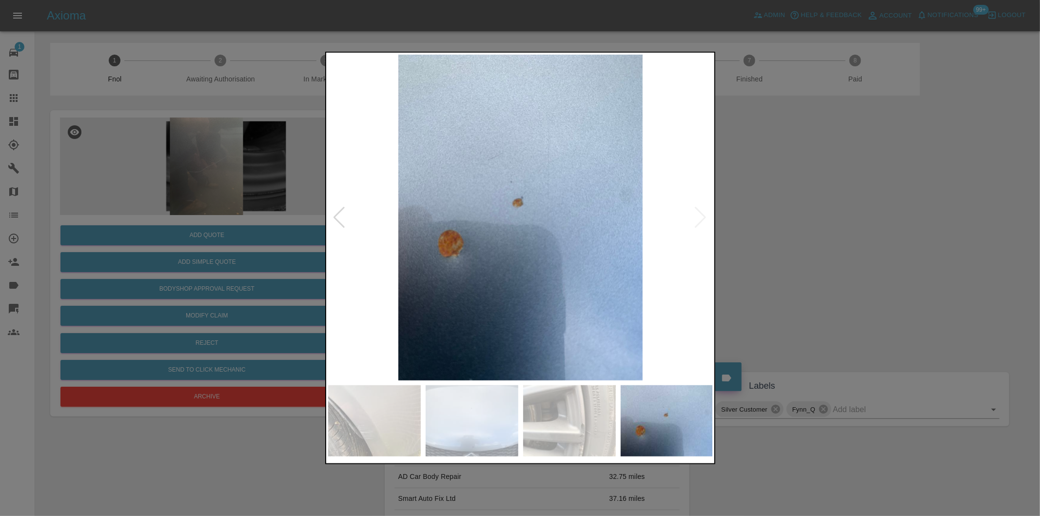
click at [701, 216] on img at bounding box center [520, 218] width 385 height 326
click at [802, 219] on div at bounding box center [520, 258] width 1040 height 516
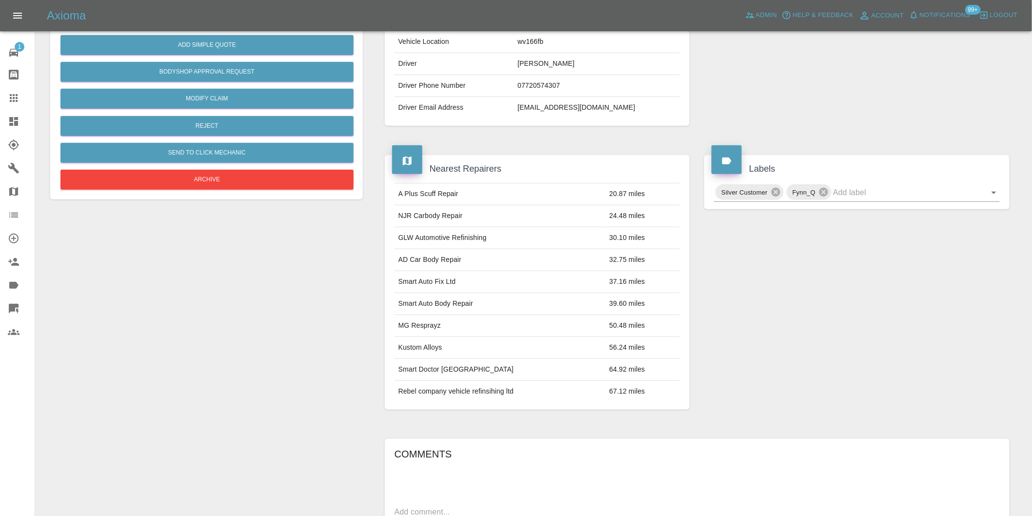
scroll to position [271, 0]
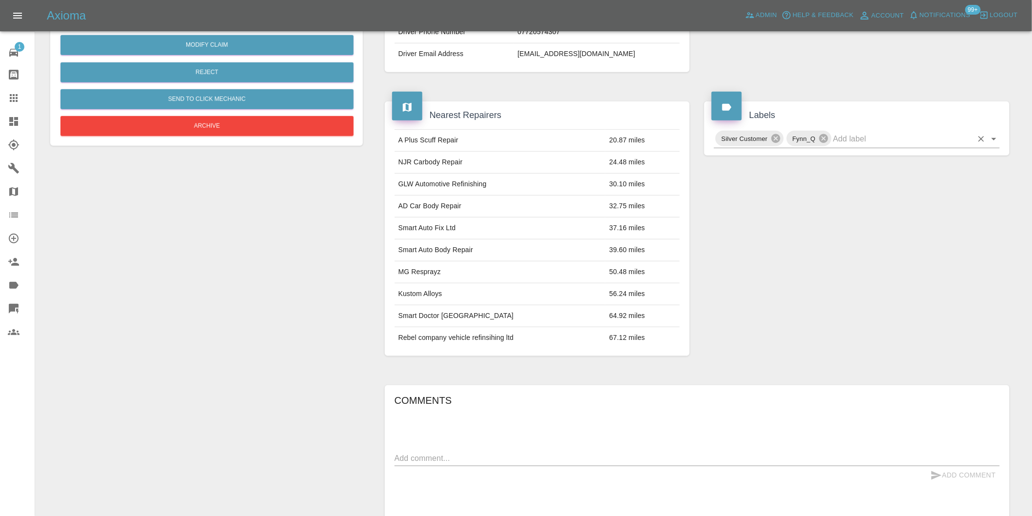
click at [994, 142] on icon "Open" at bounding box center [994, 139] width 12 height 12
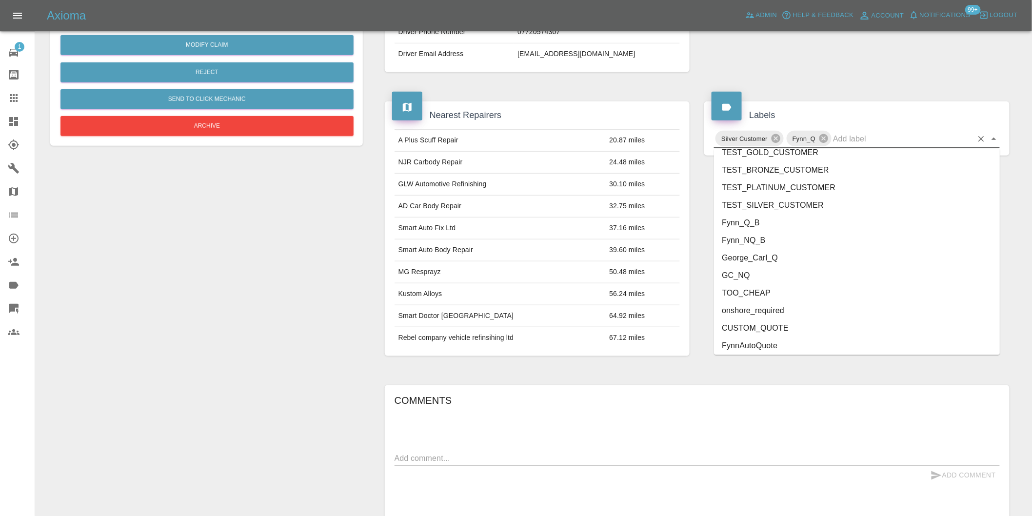
scroll to position [2083, 0]
click at [777, 290] on li "onshore_required" at bounding box center [857, 291] width 286 height 18
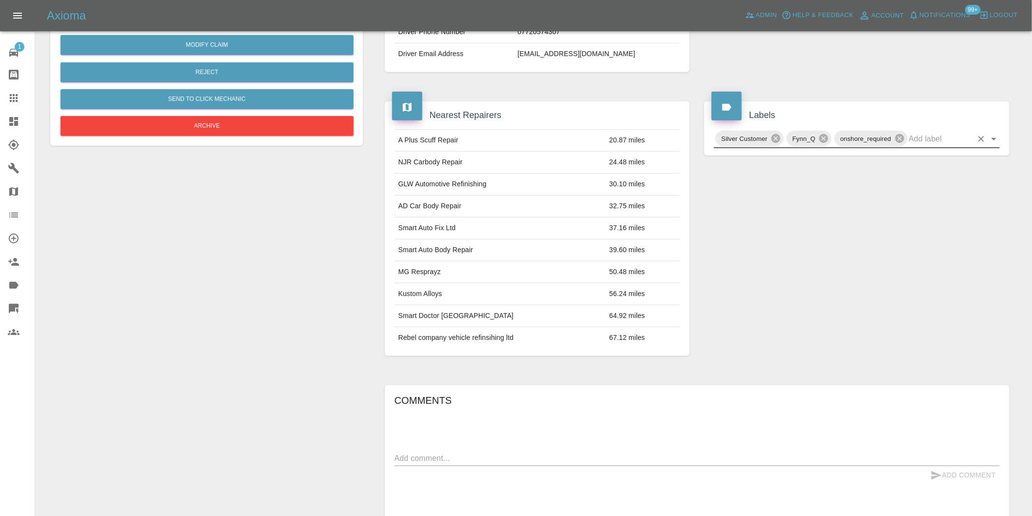
click at [994, 138] on icon "Open" at bounding box center [993, 139] width 5 height 2
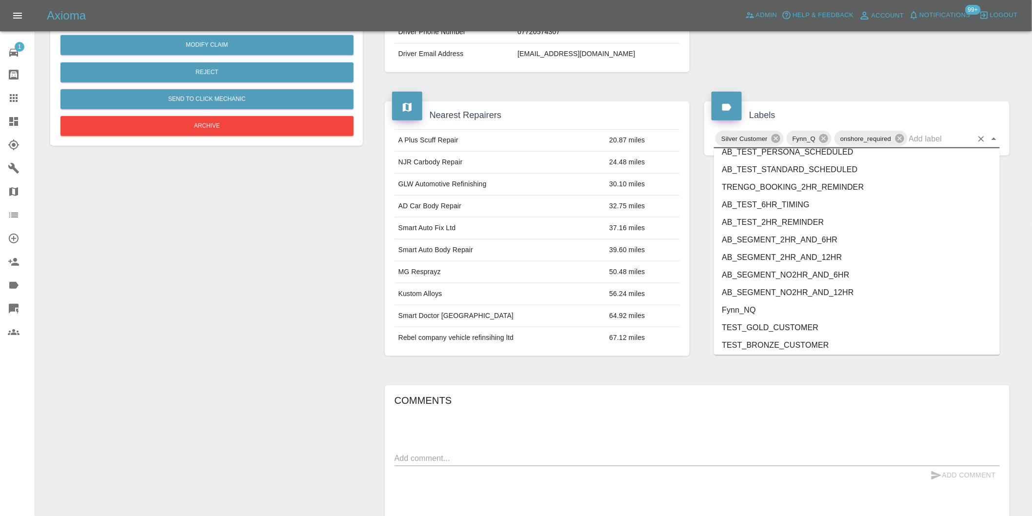
scroll to position [2065, 0]
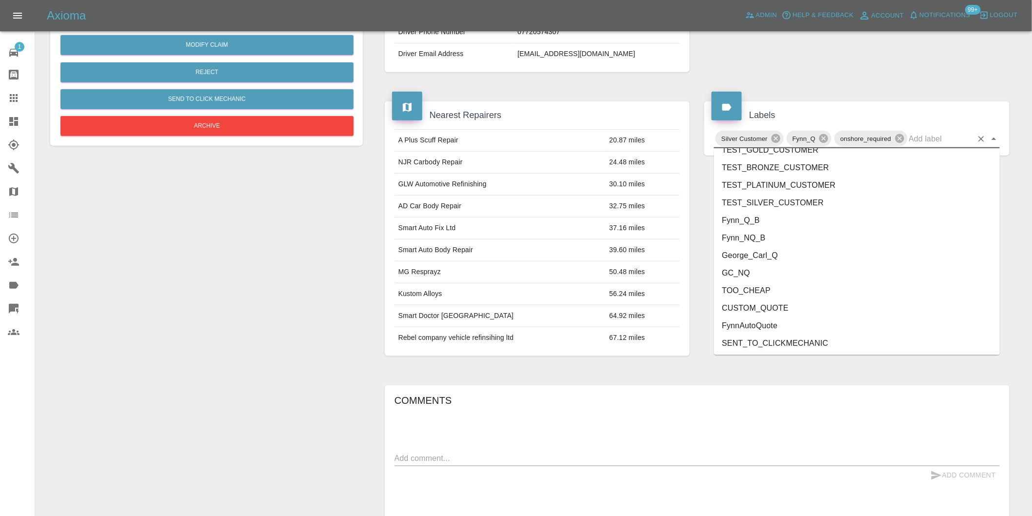
click at [768, 259] on li "George_Carl_Q" at bounding box center [857, 256] width 286 height 18
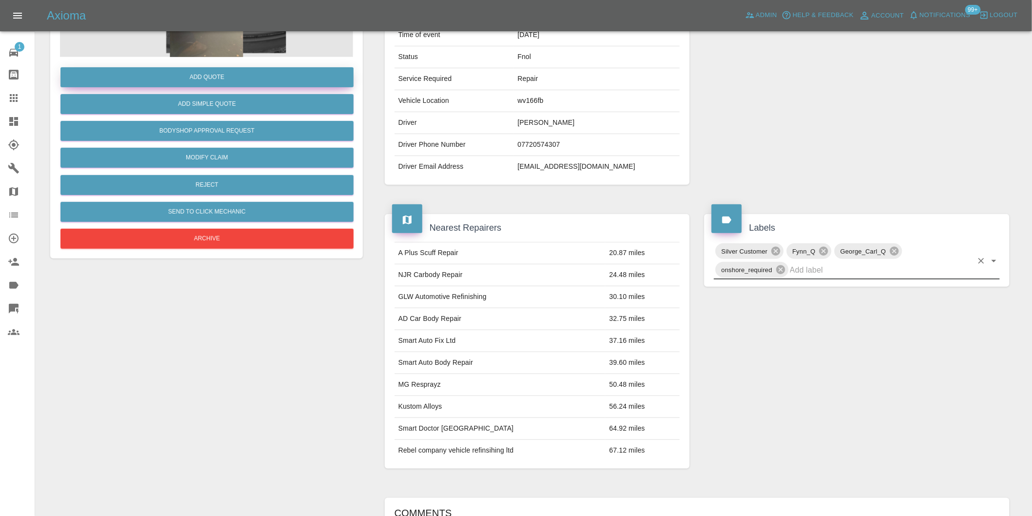
scroll to position [0, 0]
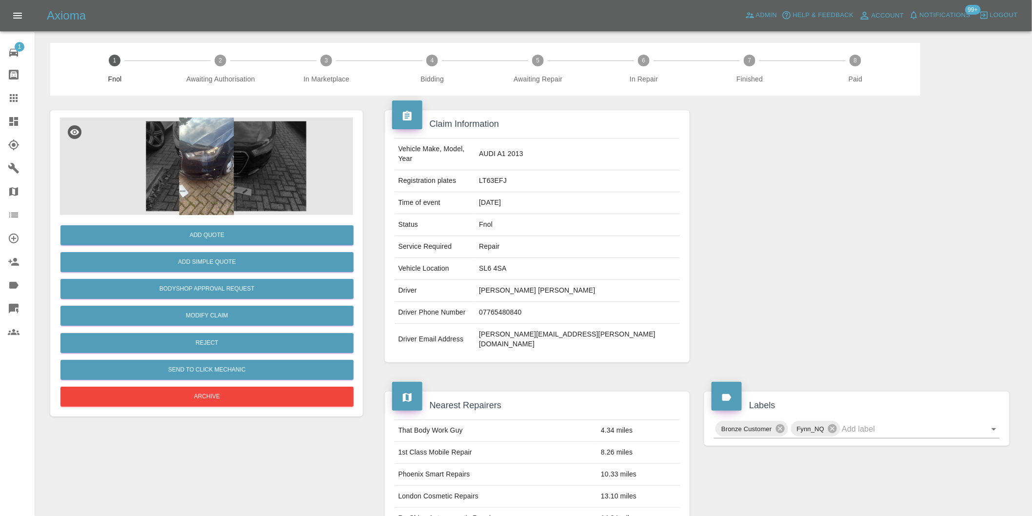
click at [197, 141] on img at bounding box center [206, 167] width 293 height 98
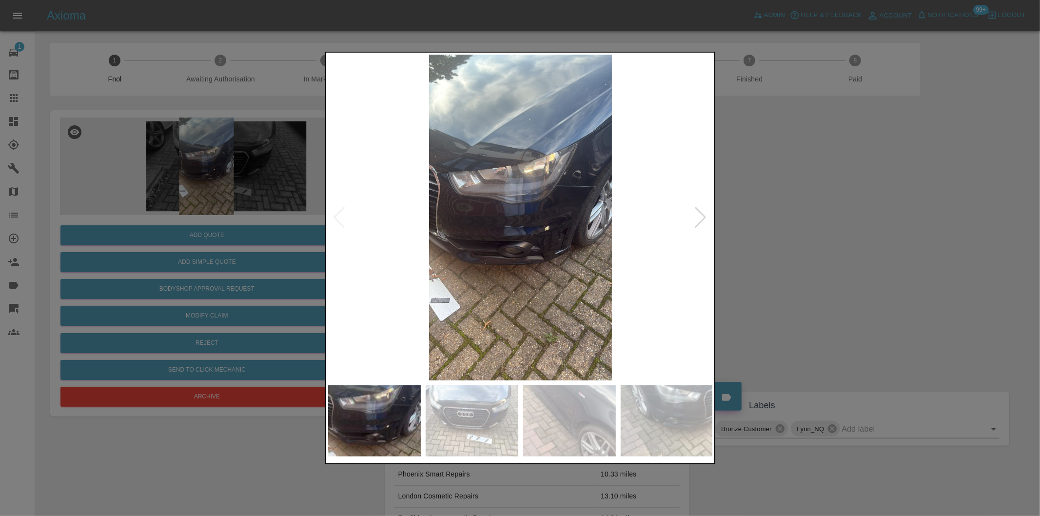
click at [694, 219] on img at bounding box center [520, 218] width 385 height 326
click at [704, 222] on div at bounding box center [700, 217] width 13 height 21
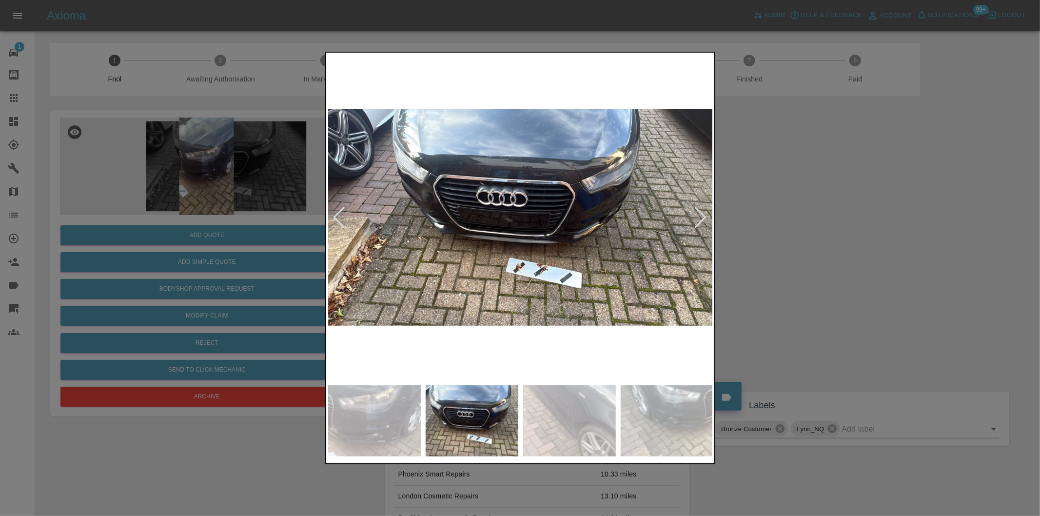
click at [700, 215] on div at bounding box center [700, 217] width 13 height 21
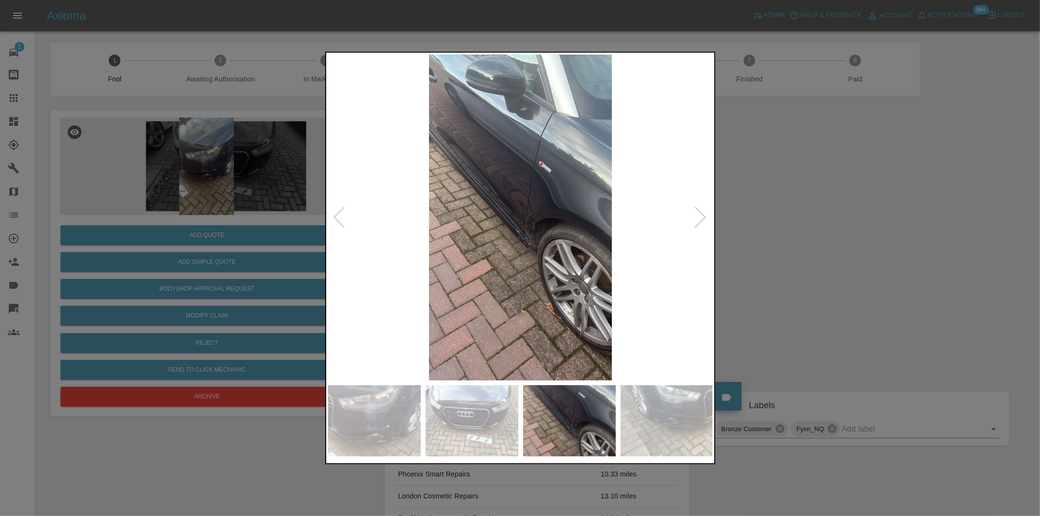
click at [700, 215] on div at bounding box center [700, 217] width 13 height 21
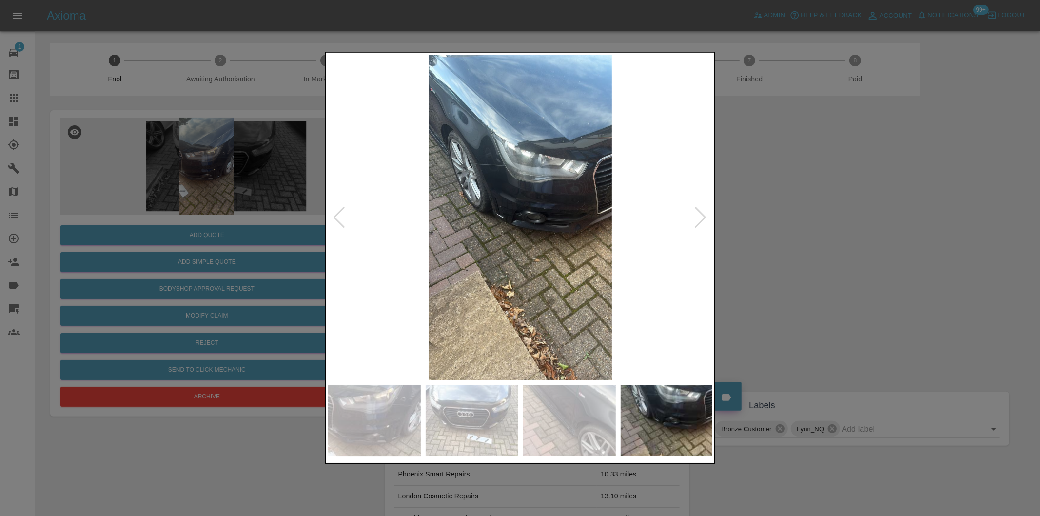
click at [700, 215] on div at bounding box center [700, 217] width 13 height 21
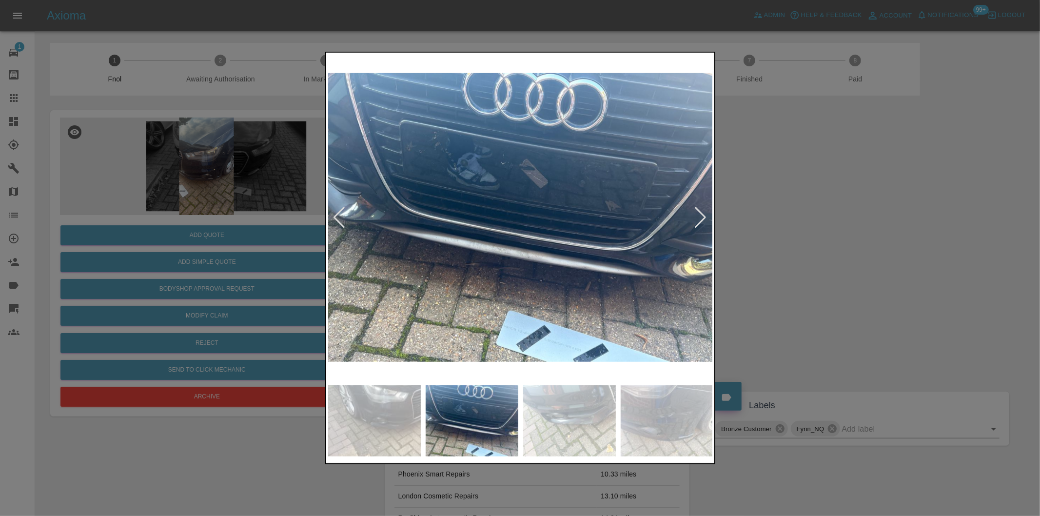
click at [700, 215] on div at bounding box center [700, 217] width 13 height 21
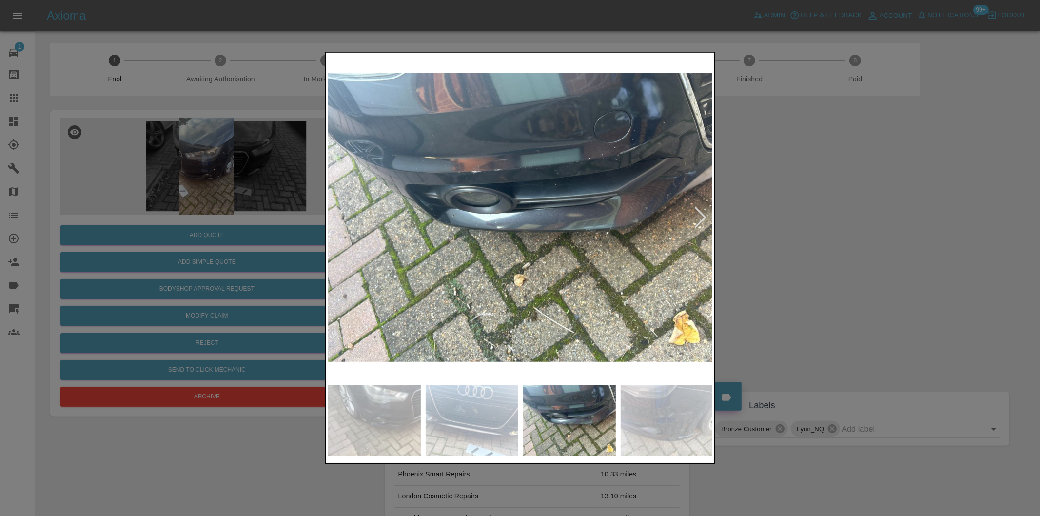
click at [700, 215] on div at bounding box center [700, 217] width 13 height 21
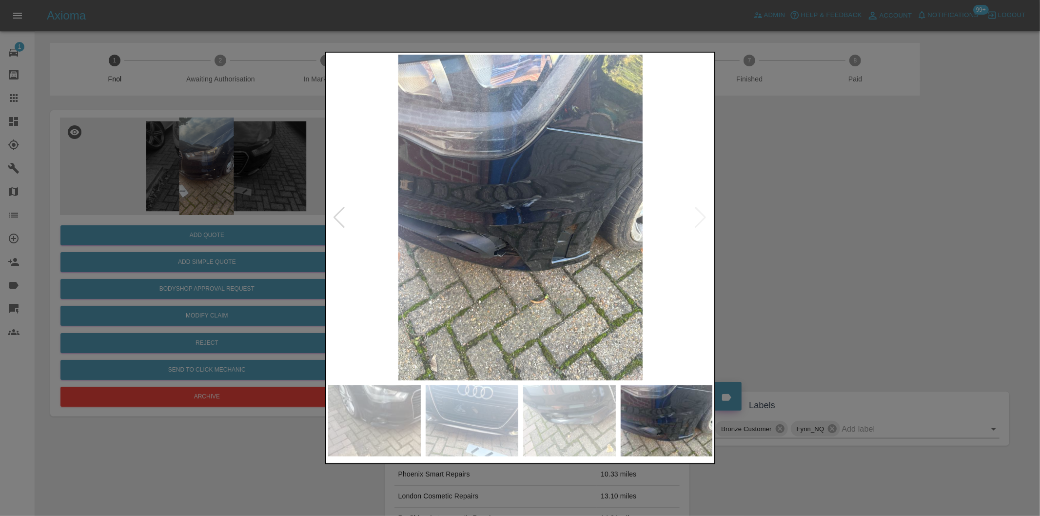
click at [700, 215] on img at bounding box center [520, 218] width 385 height 326
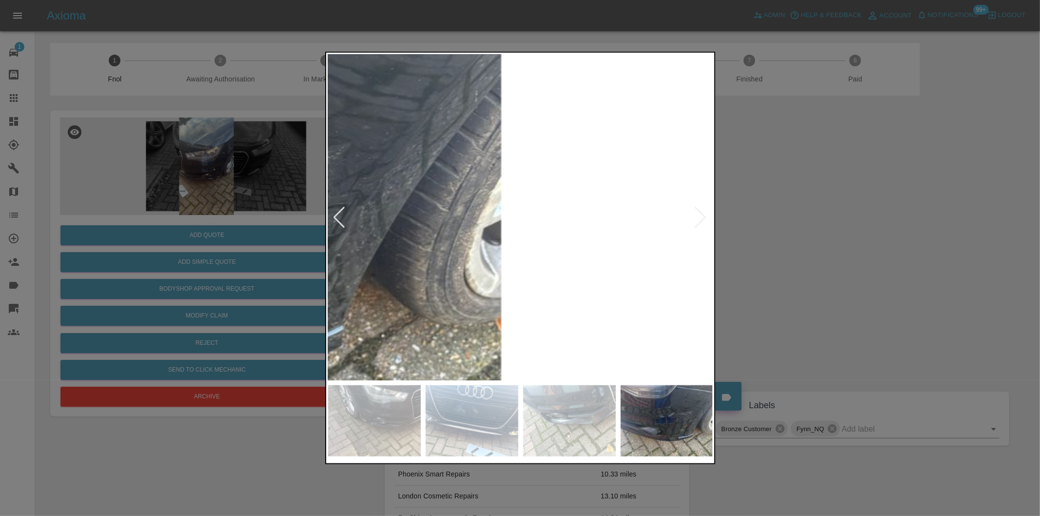
click at [842, 246] on div at bounding box center [520, 258] width 1040 height 516
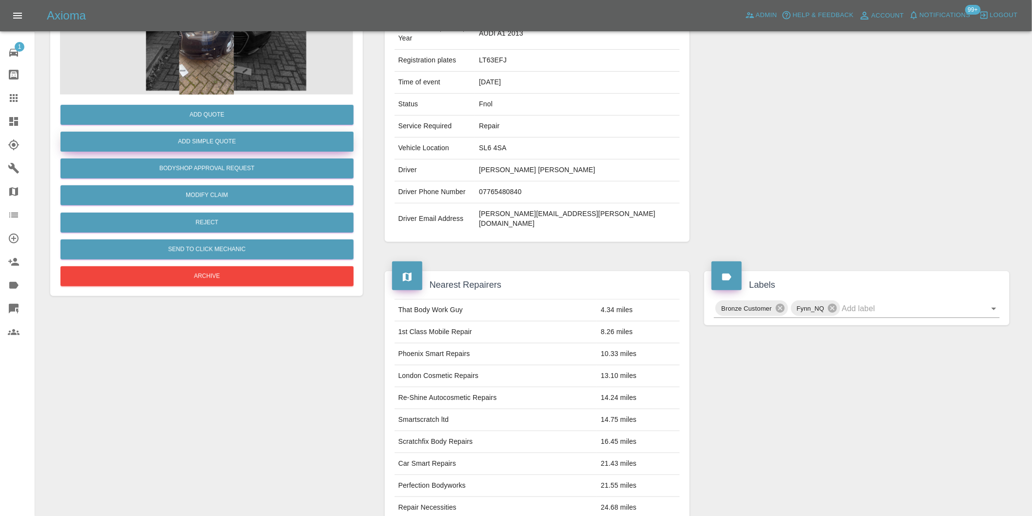
scroll to position [13, 0]
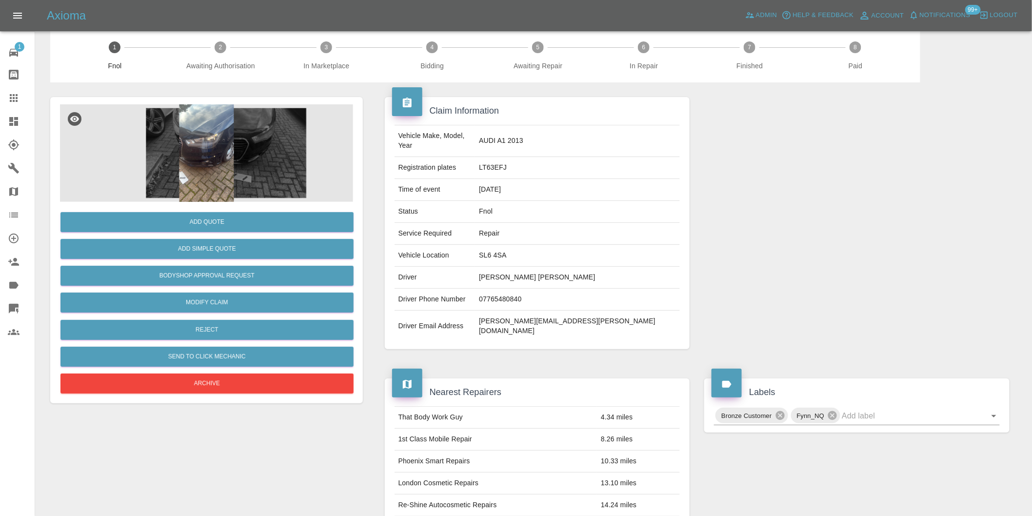
click at [202, 154] on img at bounding box center [206, 153] width 293 height 98
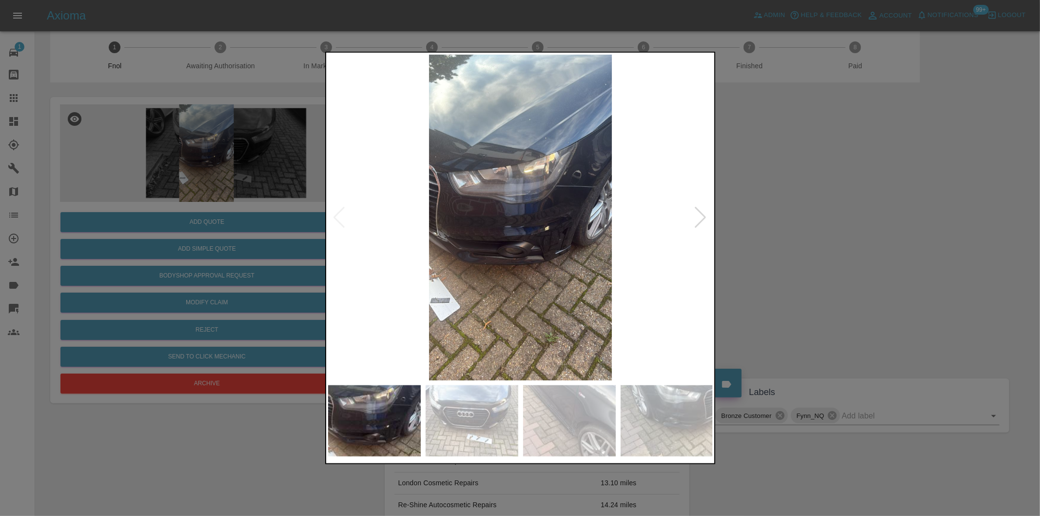
click at [700, 218] on div at bounding box center [700, 217] width 13 height 21
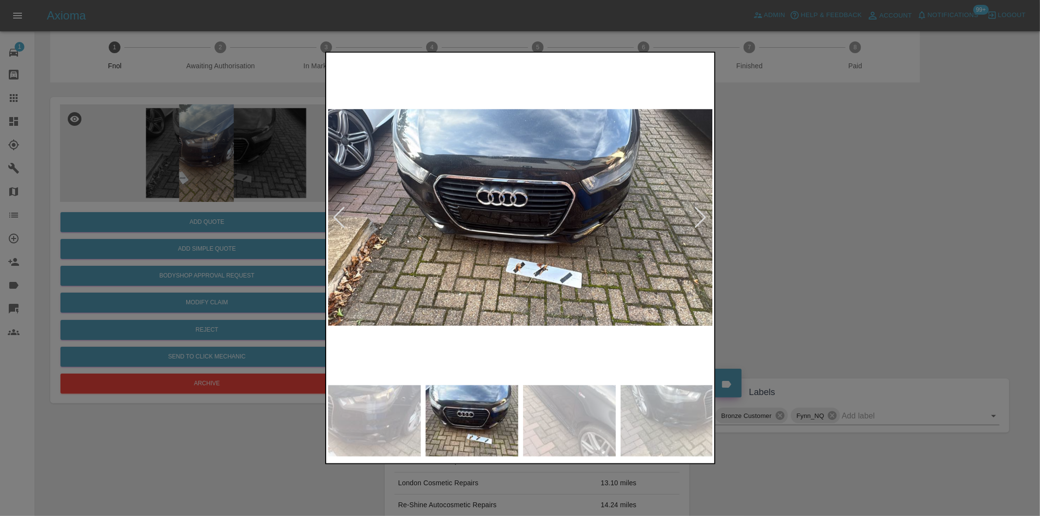
click at [700, 218] on div at bounding box center [700, 217] width 13 height 21
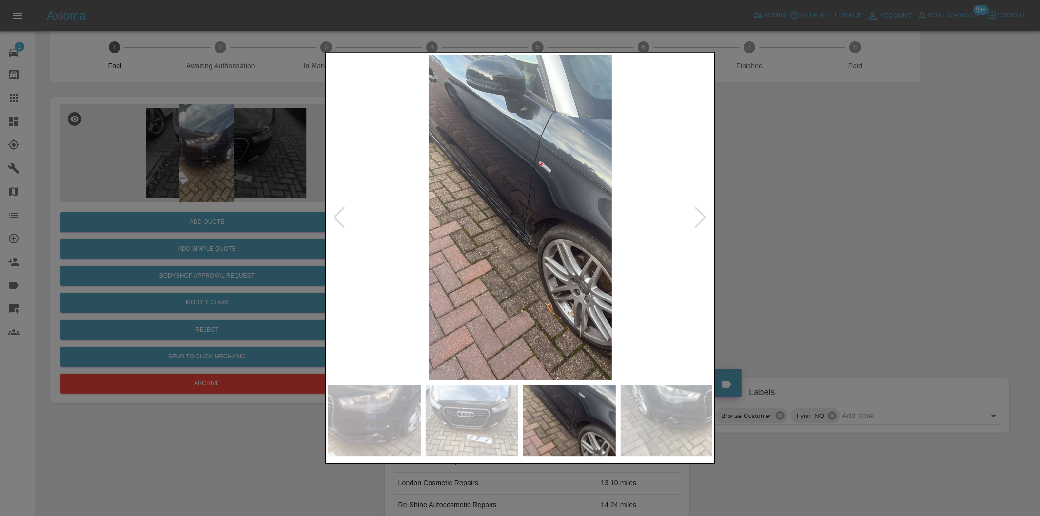
click at [700, 218] on div at bounding box center [700, 217] width 13 height 21
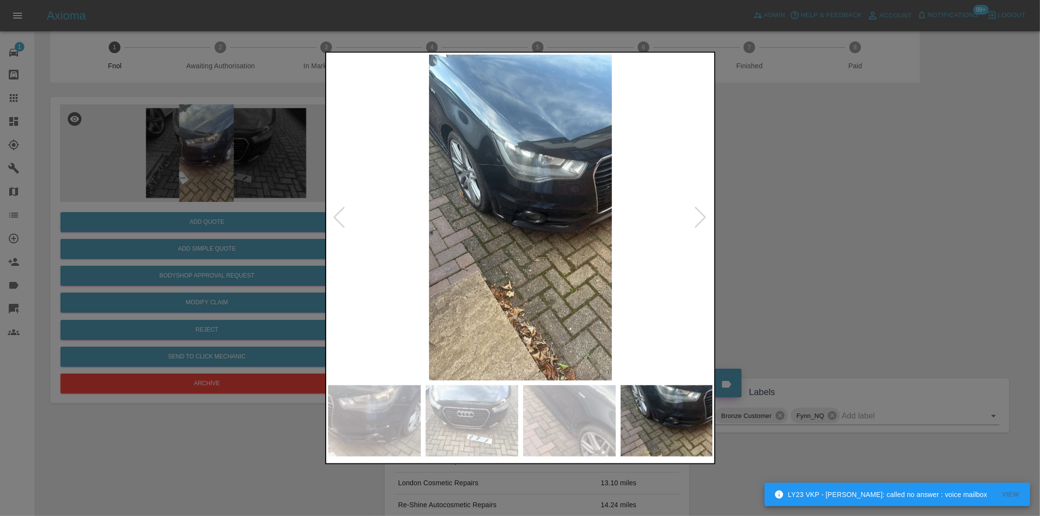
click at [333, 215] on div at bounding box center [339, 217] width 13 height 21
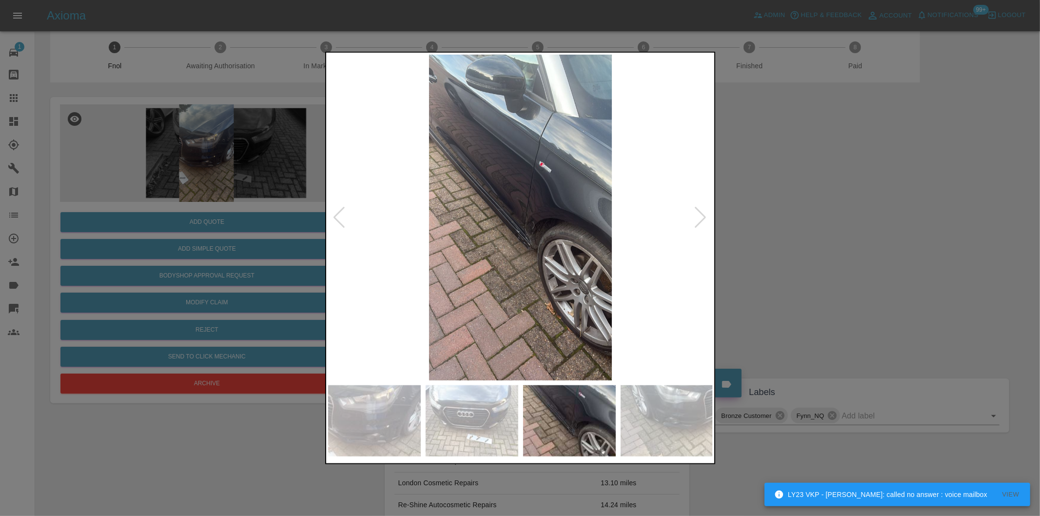
click at [547, 222] on img at bounding box center [520, 218] width 385 height 326
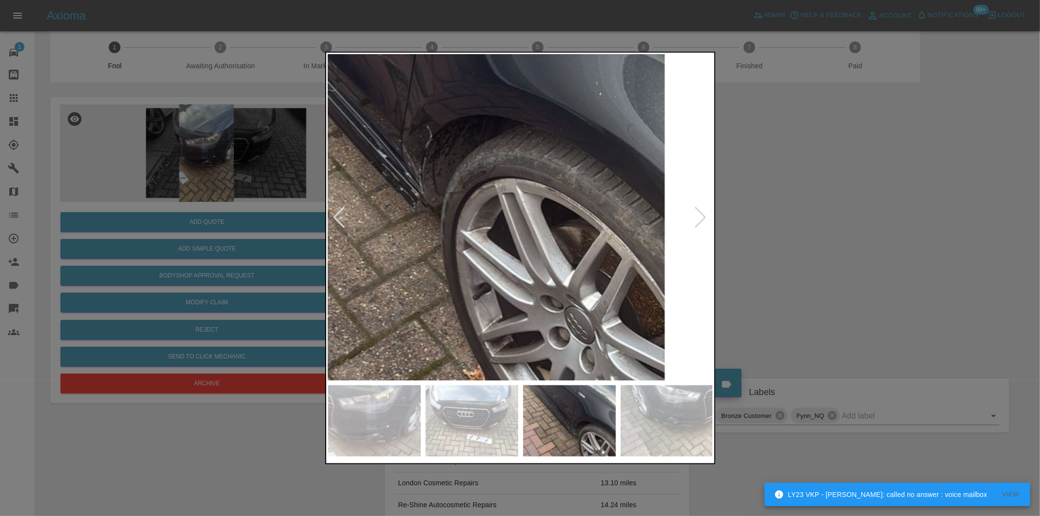
click at [553, 142] on img at bounding box center [390, 112] width 1156 height 977
click at [822, 205] on div at bounding box center [520, 258] width 1040 height 516
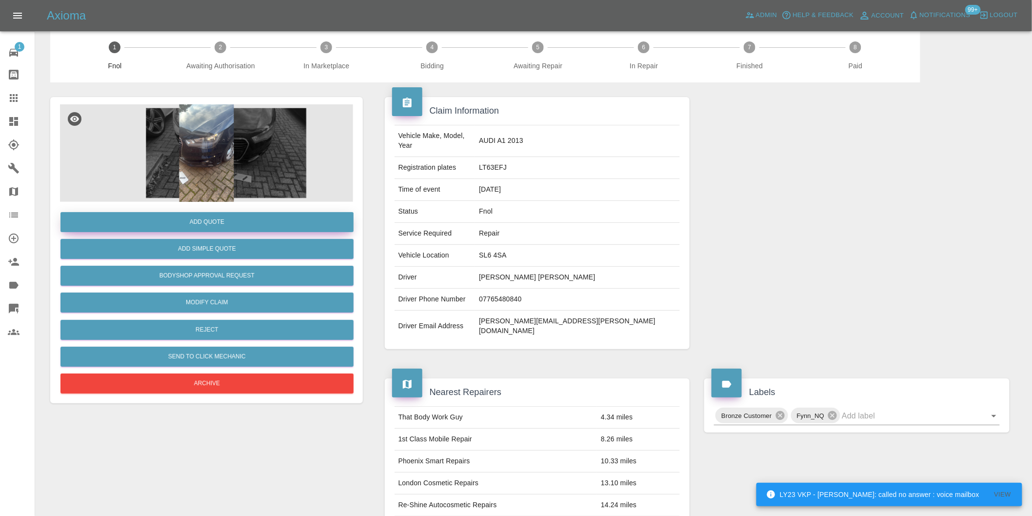
click at [230, 227] on button "Add Quote" at bounding box center [206, 222] width 293 height 20
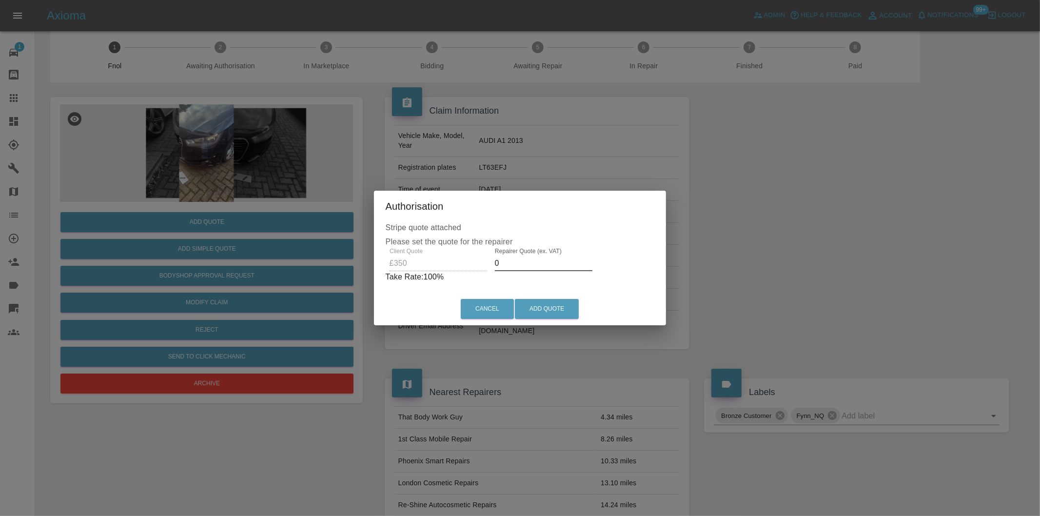
click at [509, 264] on input "0" at bounding box center [544, 264] width 98 height 16
type input "0220"
click at [553, 311] on button "Add Quote" at bounding box center [547, 309] width 64 height 20
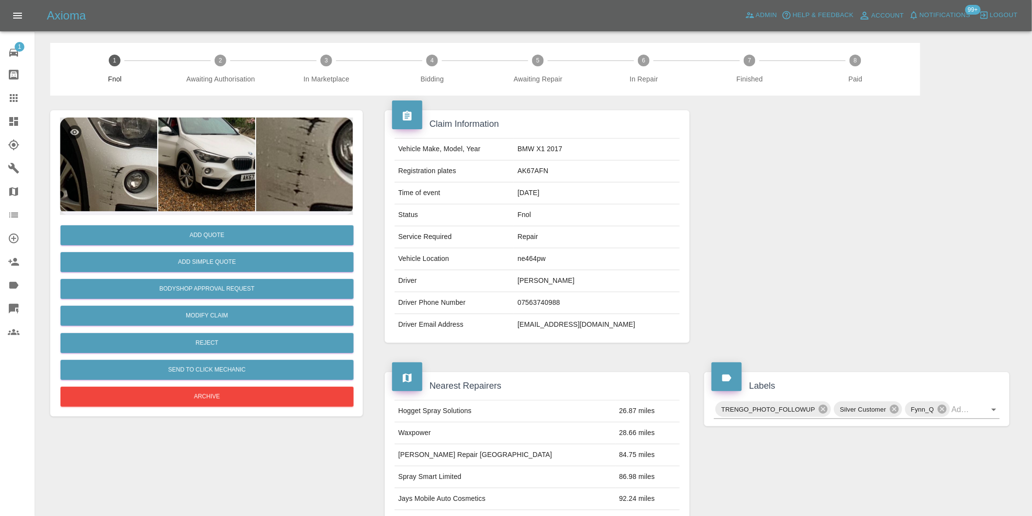
click at [108, 159] on img at bounding box center [206, 167] width 293 height 98
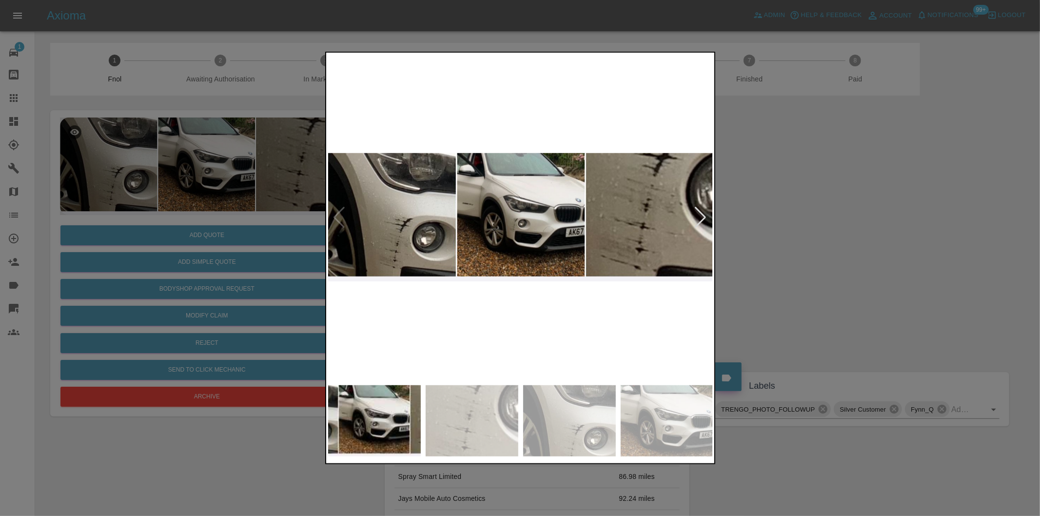
click at [700, 218] on div at bounding box center [700, 217] width 13 height 21
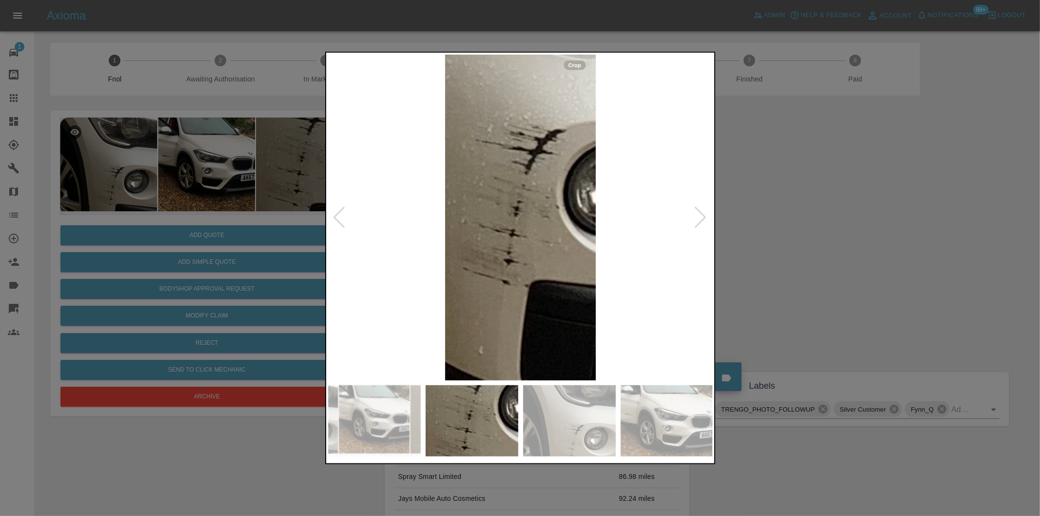
click at [700, 218] on div at bounding box center [700, 217] width 13 height 21
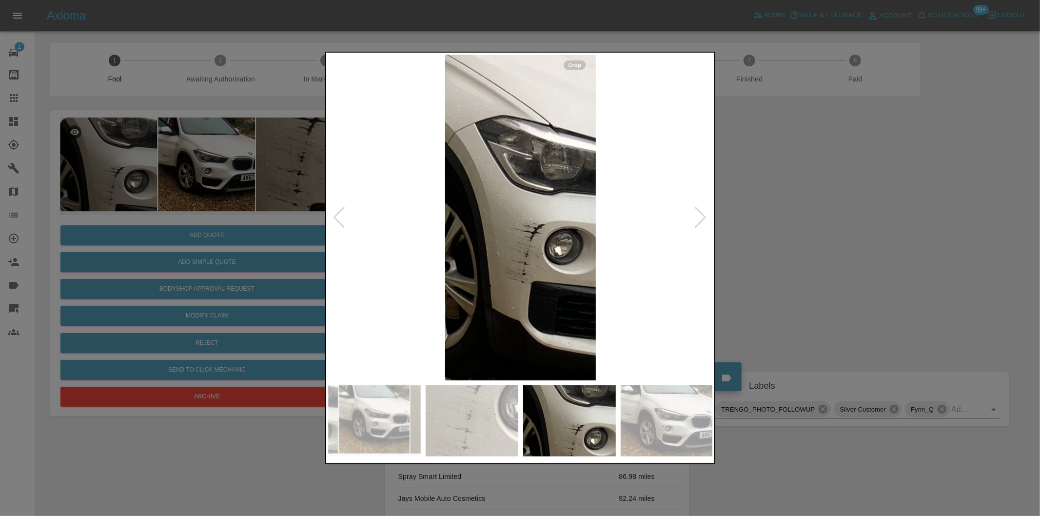
click at [700, 218] on div at bounding box center [700, 217] width 13 height 21
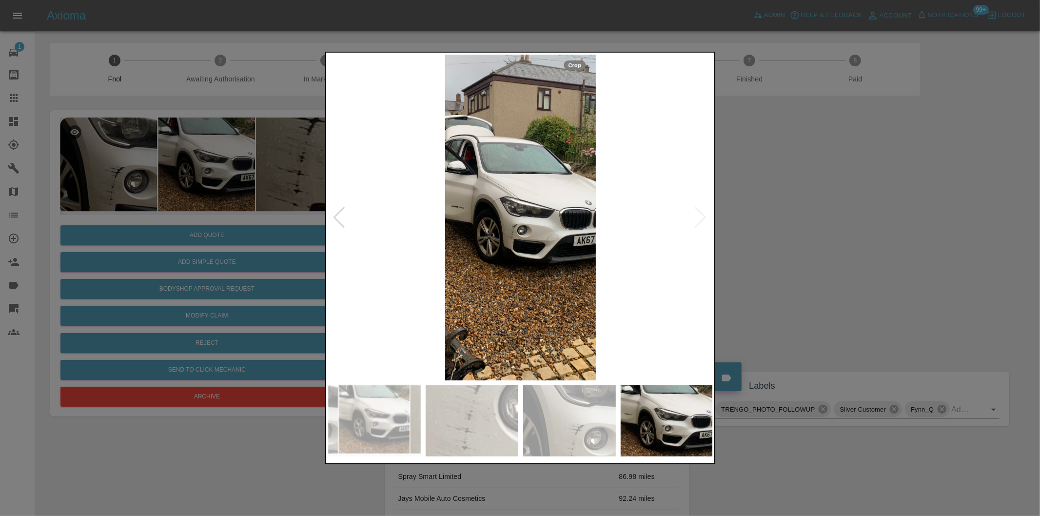
click at [700, 218] on img at bounding box center [520, 218] width 385 height 326
drag, startPoint x: 811, startPoint y: 236, endPoint x: 505, endPoint y: 238, distance: 306.2
click at [807, 236] on div at bounding box center [520, 258] width 1040 height 516
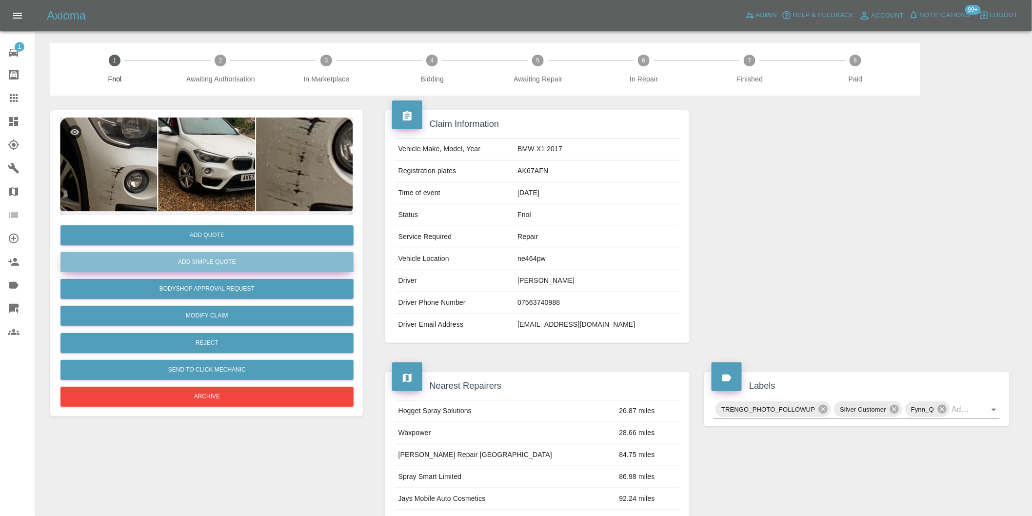
click at [271, 256] on button "Add Simple Quote" at bounding box center [206, 262] width 293 height 20
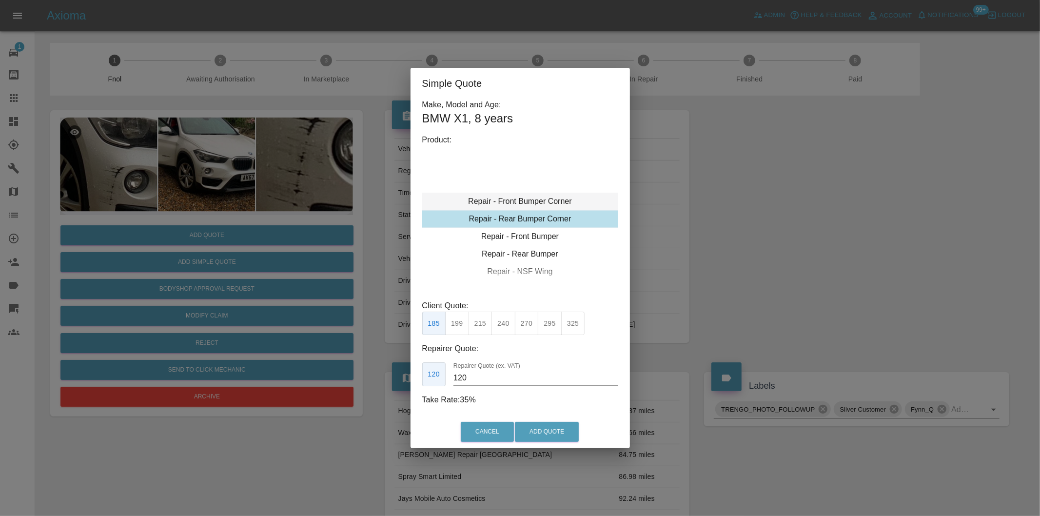
click at [543, 198] on div "Repair - Front Bumper Corner" at bounding box center [520, 202] width 196 height 18
click at [482, 320] on button "215" at bounding box center [481, 324] width 24 height 24
type input "135"
click at [540, 425] on button "Add Quote" at bounding box center [547, 432] width 64 height 20
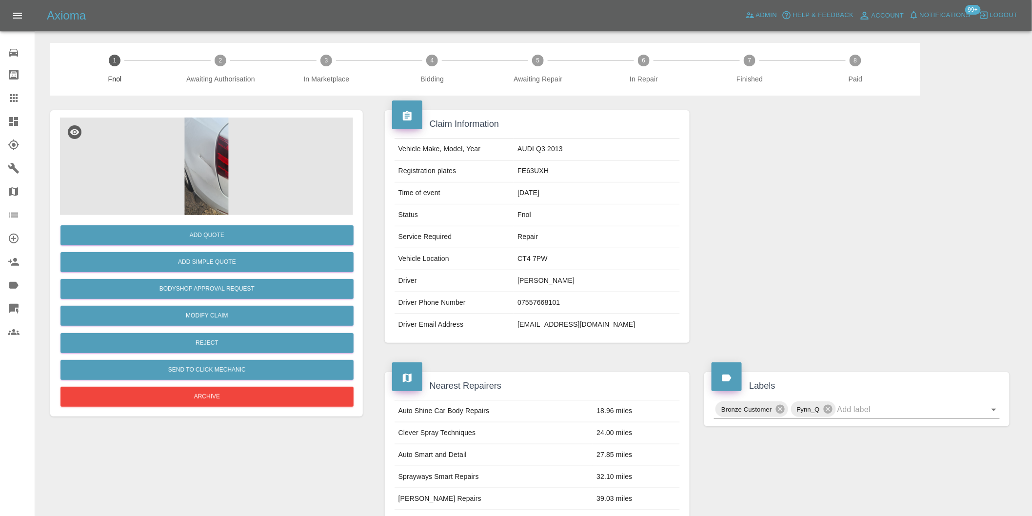
click at [209, 154] on img at bounding box center [206, 167] width 293 height 98
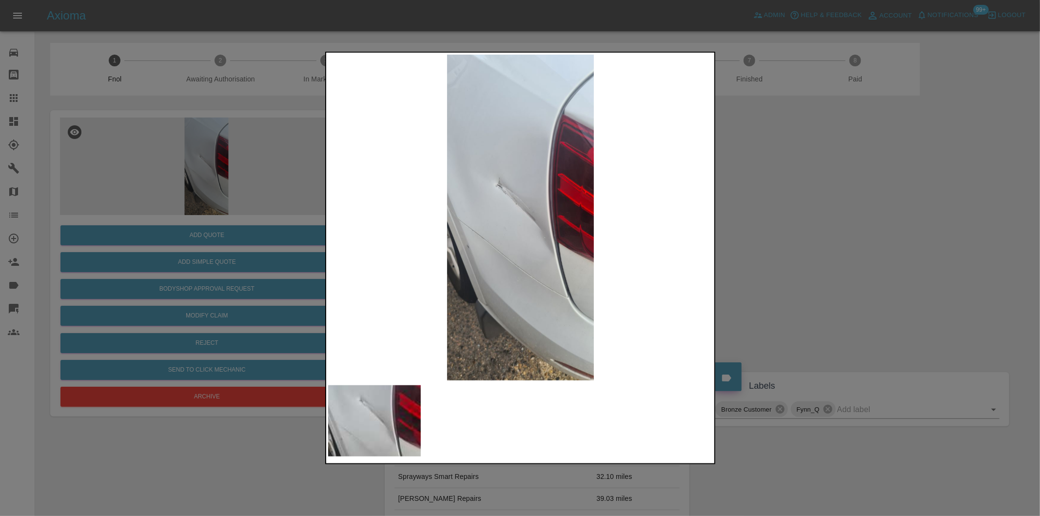
drag, startPoint x: 782, startPoint y: 240, endPoint x: 537, endPoint y: 260, distance: 245.1
click at [781, 241] on div at bounding box center [520, 258] width 1040 height 516
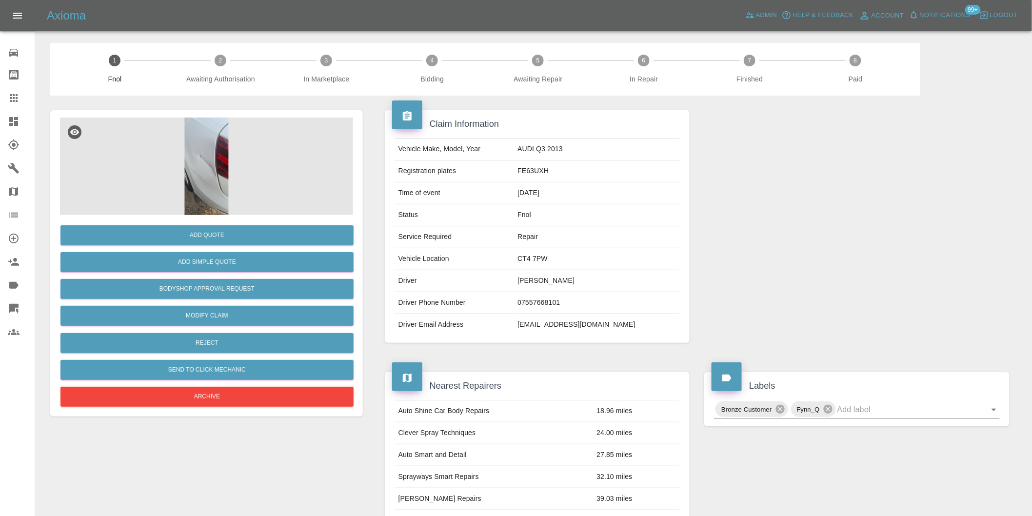
click at [206, 160] on img at bounding box center [206, 167] width 293 height 98
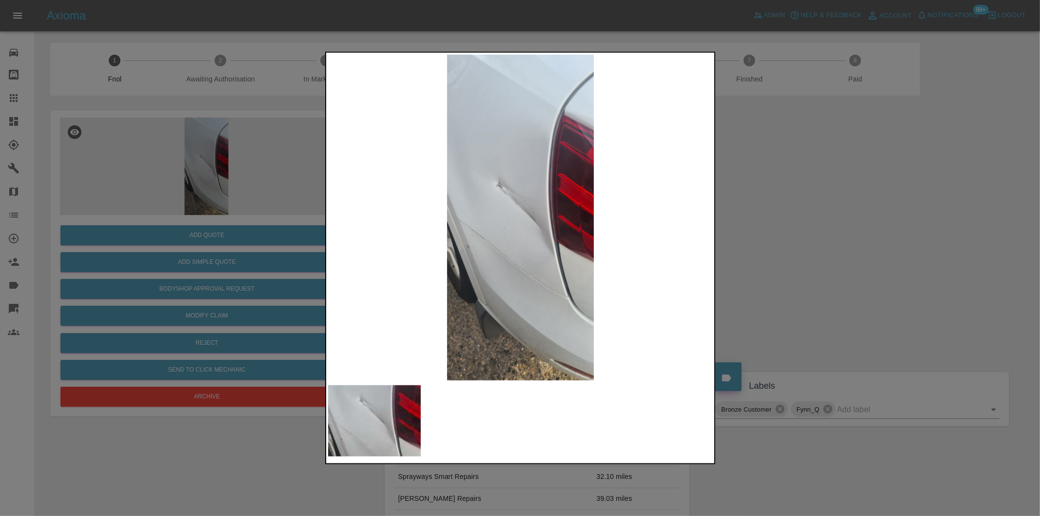
click at [468, 255] on img at bounding box center [520, 218] width 385 height 326
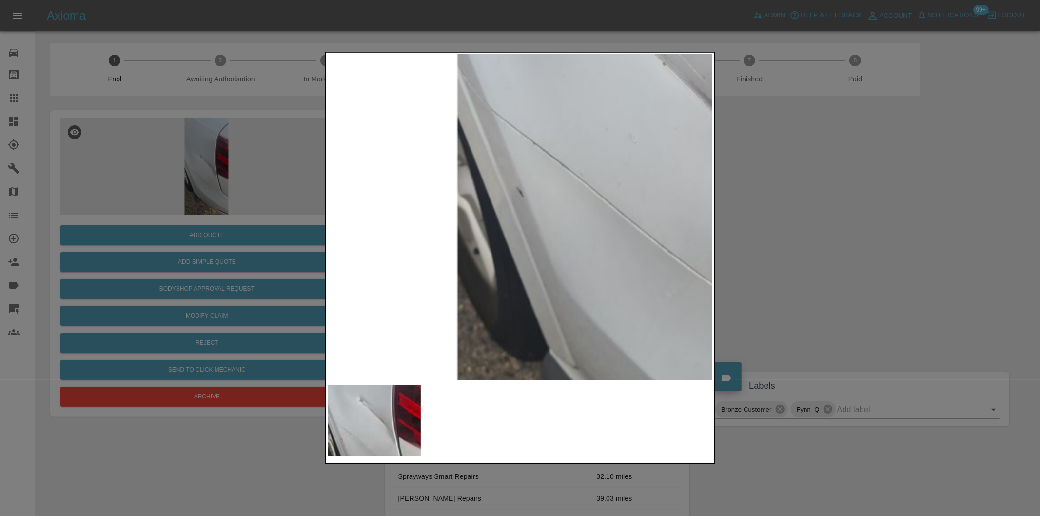
click at [515, 237] on img at bounding box center [677, 104] width 1156 height 977
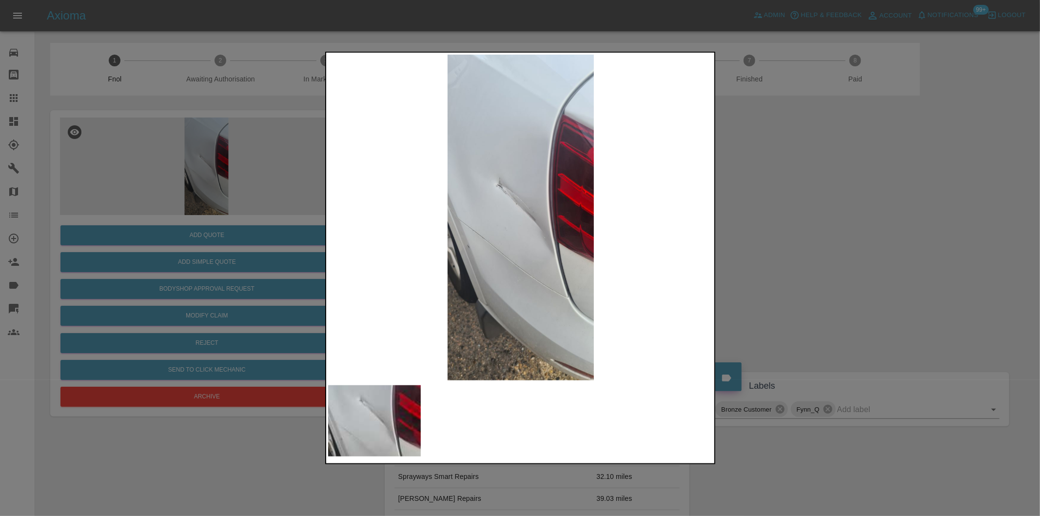
drag, startPoint x: 843, startPoint y: 229, endPoint x: 805, endPoint y: 230, distance: 38.0
click at [838, 230] on div at bounding box center [520, 258] width 1040 height 516
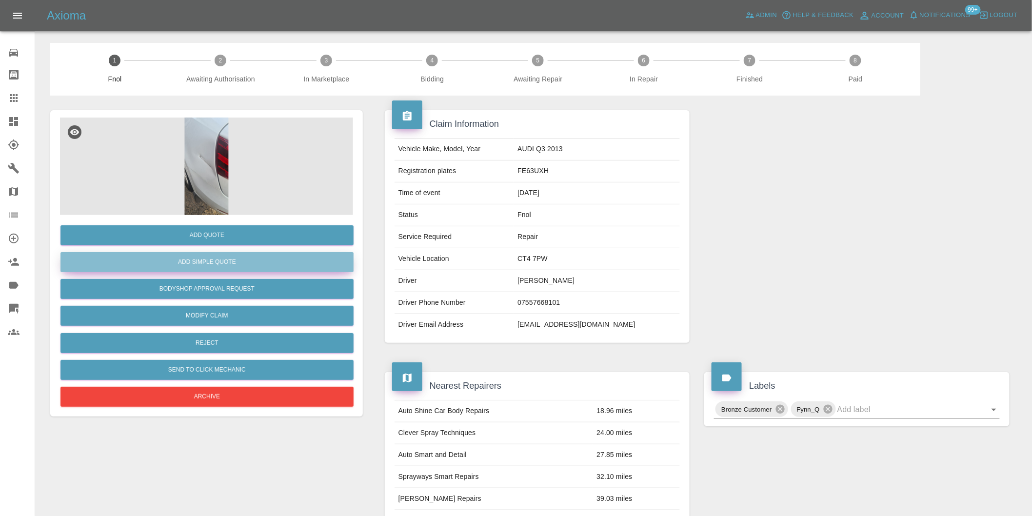
click at [244, 260] on button "Add Simple Quote" at bounding box center [206, 262] width 293 height 20
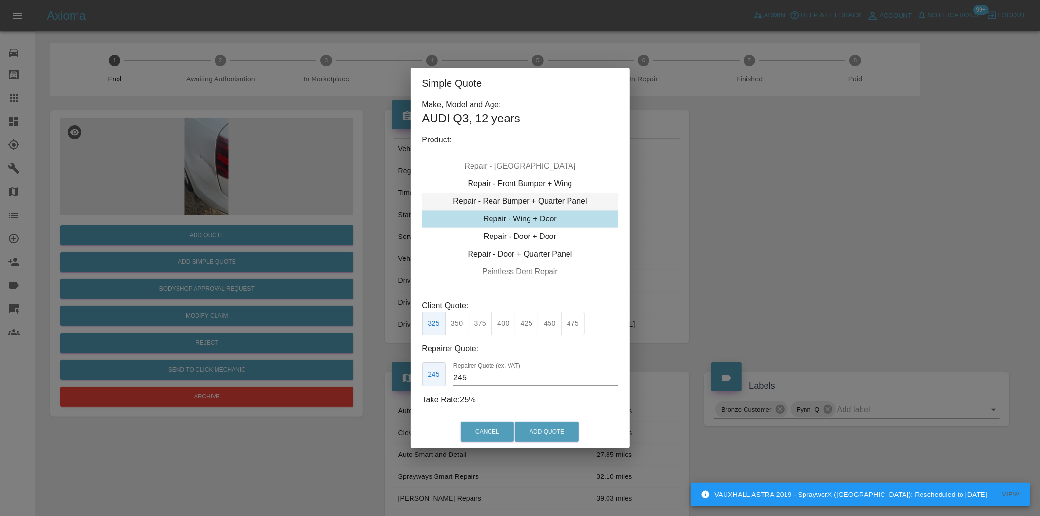
click at [577, 200] on div "Repair - Rear Bumper + Quarter Panel" at bounding box center [520, 202] width 196 height 18
drag, startPoint x: 525, startPoint y: 318, endPoint x: 552, endPoint y: 375, distance: 63.0
click at [525, 319] on button "395" at bounding box center [527, 324] width 24 height 24
type input "250"
click at [566, 433] on button "Add Quote" at bounding box center [547, 432] width 64 height 20
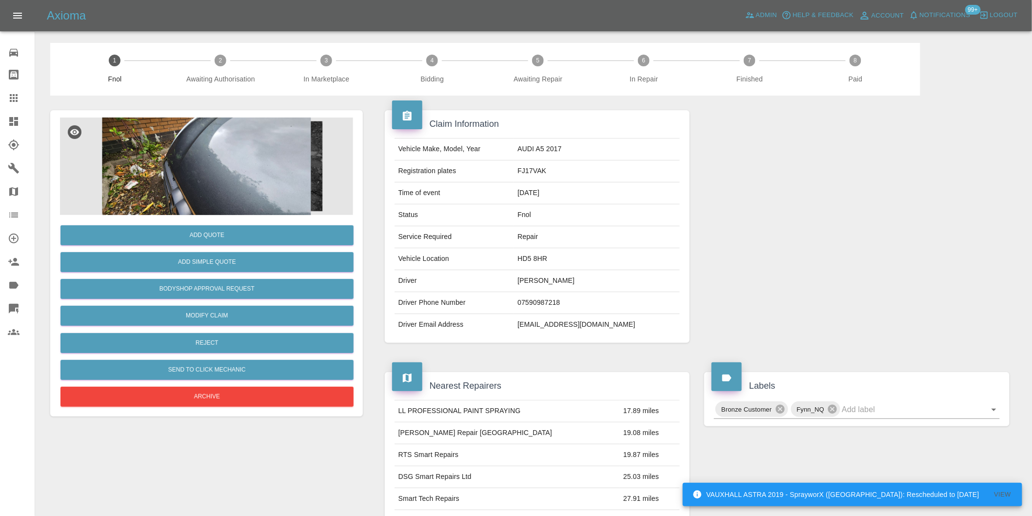
click at [251, 147] on img at bounding box center [206, 167] width 293 height 98
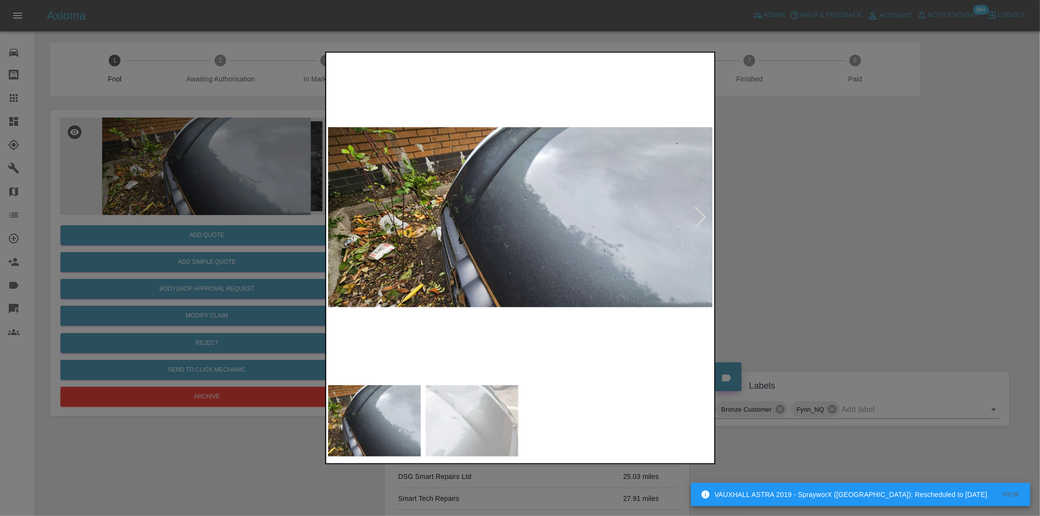
click at [700, 222] on div at bounding box center [700, 217] width 13 height 21
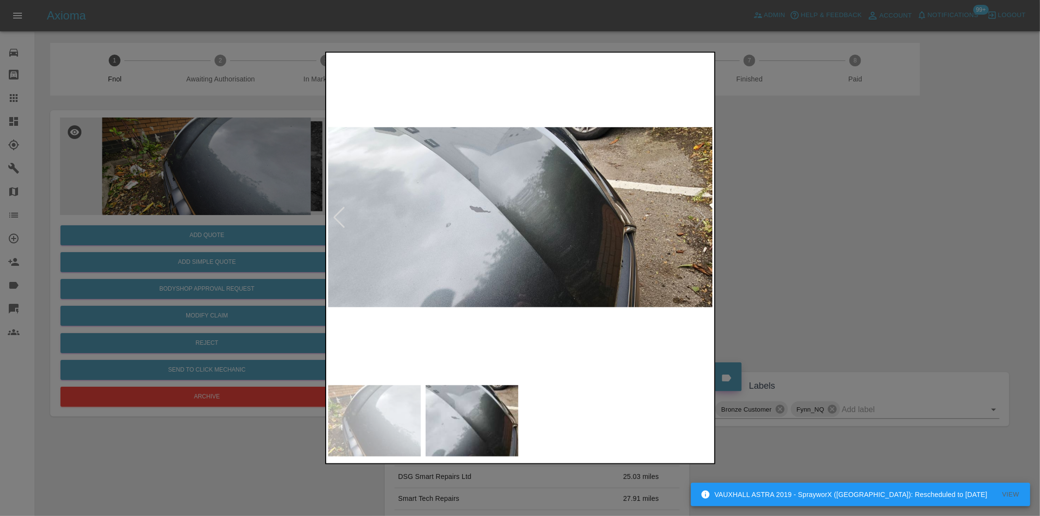
click at [700, 222] on img at bounding box center [520, 218] width 385 height 326
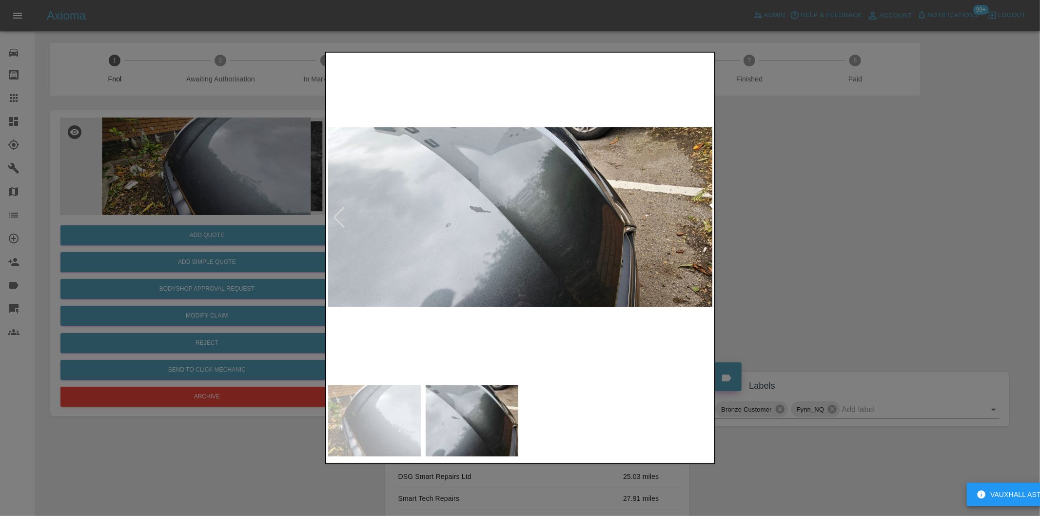
drag, startPoint x: 909, startPoint y: 256, endPoint x: 768, endPoint y: 261, distance: 141.5
click at [900, 256] on div at bounding box center [520, 258] width 1040 height 516
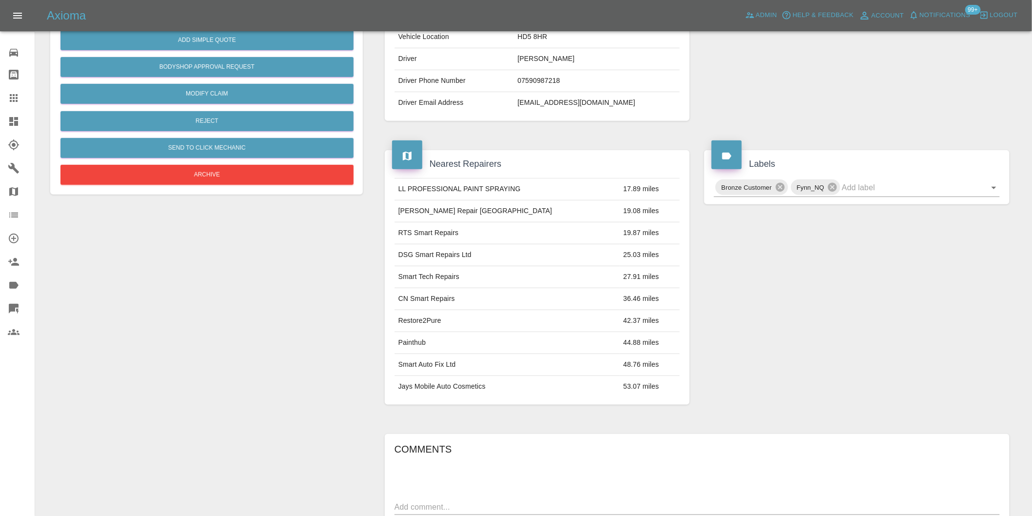
scroll to position [221, 0]
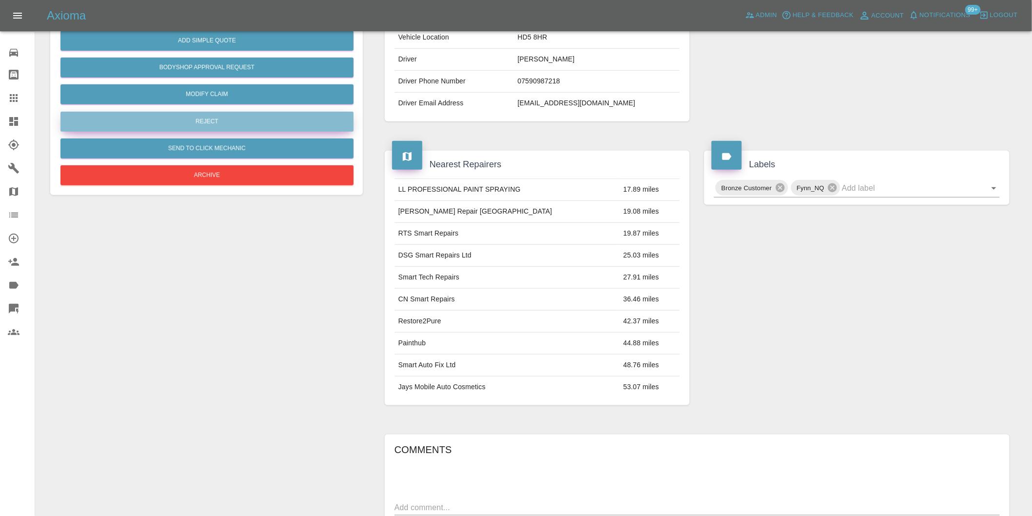
click at [223, 123] on button "Reject" at bounding box center [206, 122] width 293 height 20
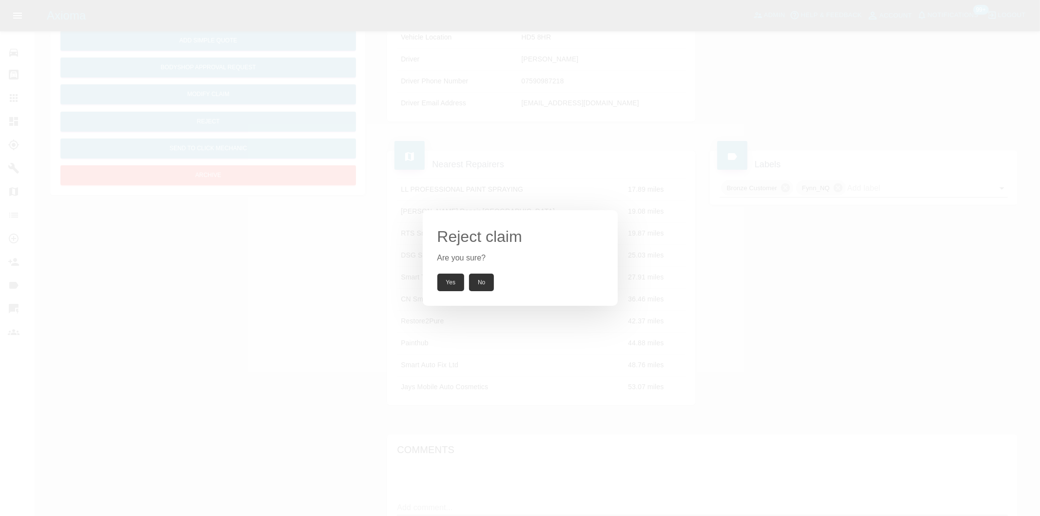
click at [457, 287] on button "Yes" at bounding box center [450, 283] width 27 height 18
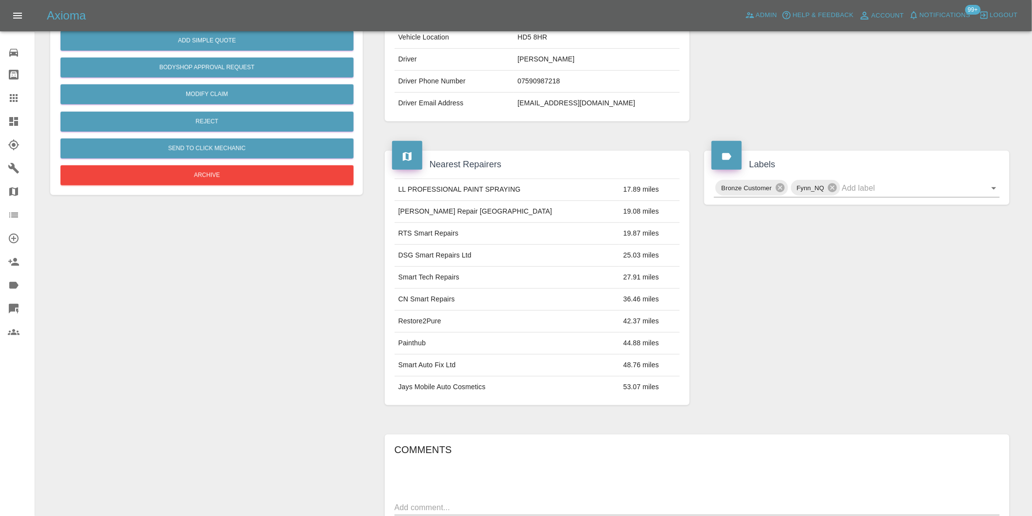
scroll to position [140, 0]
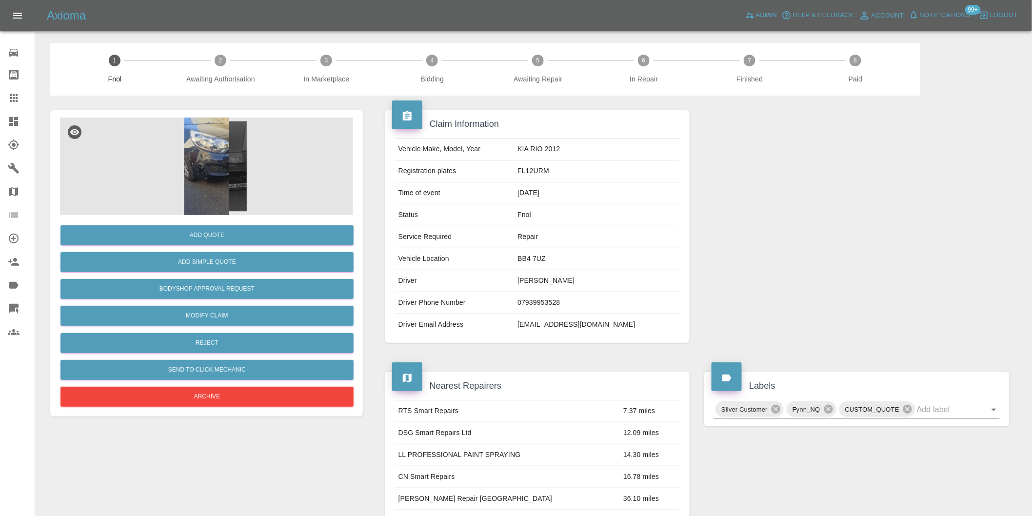
click at [196, 157] on img at bounding box center [206, 167] width 293 height 98
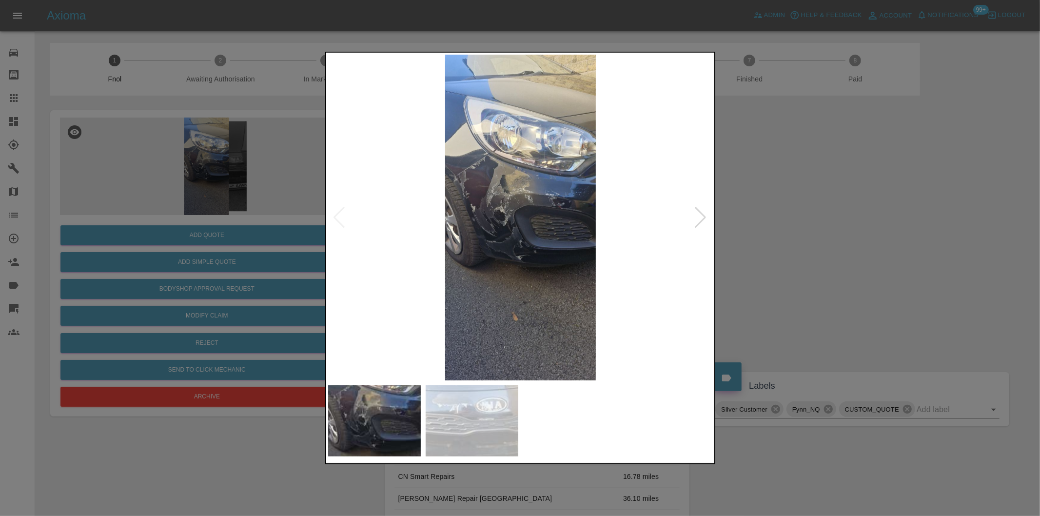
click at [704, 217] on div at bounding box center [700, 217] width 13 height 21
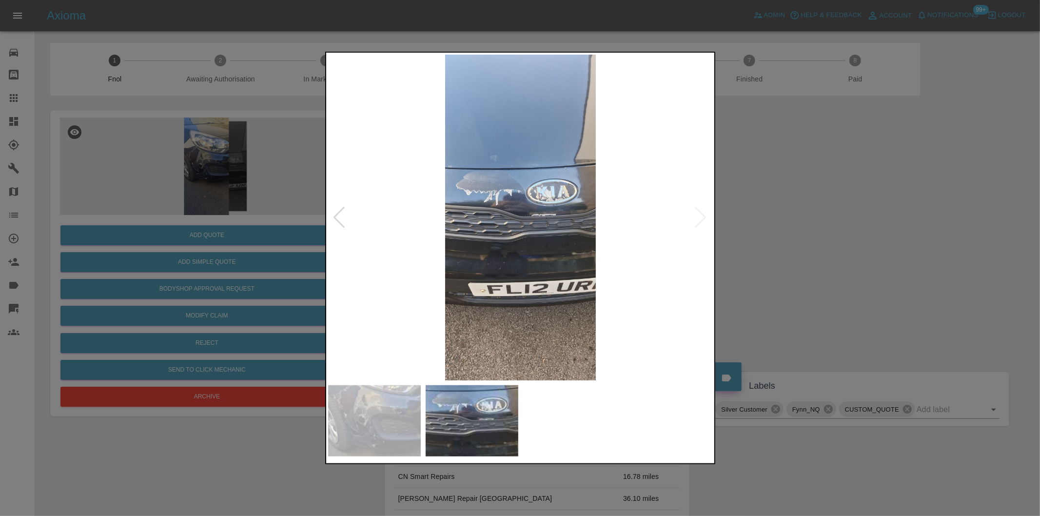
click at [339, 220] on div at bounding box center [339, 217] width 13 height 21
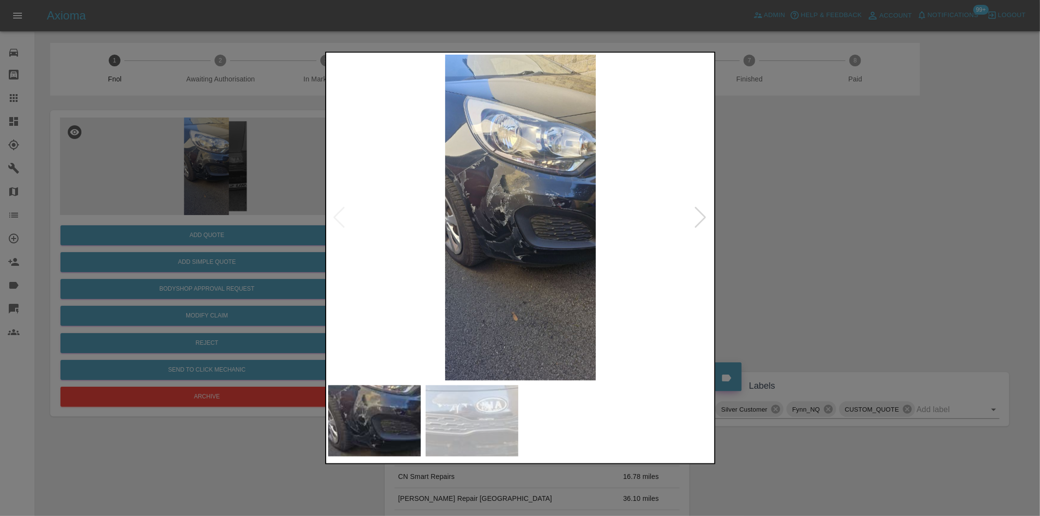
click at [505, 181] on img at bounding box center [520, 218] width 385 height 326
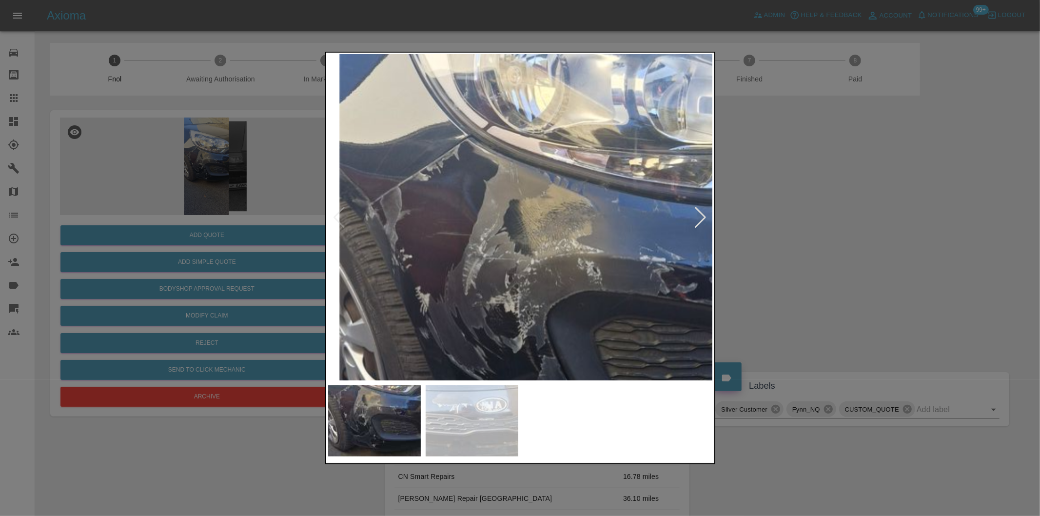
click at [505, 181] on img at bounding box center [565, 327] width 1156 height 977
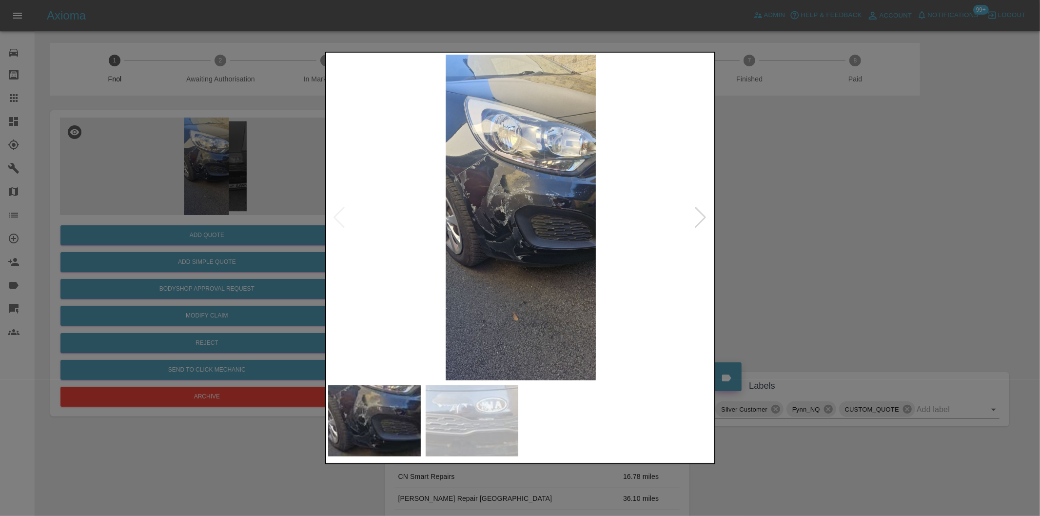
click at [849, 244] on div at bounding box center [520, 258] width 1040 height 516
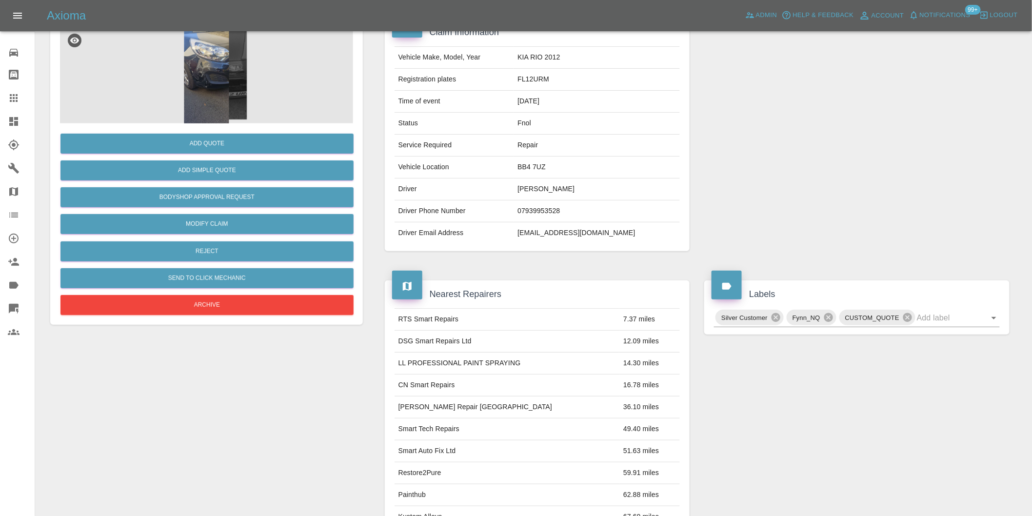
scroll to position [217, 0]
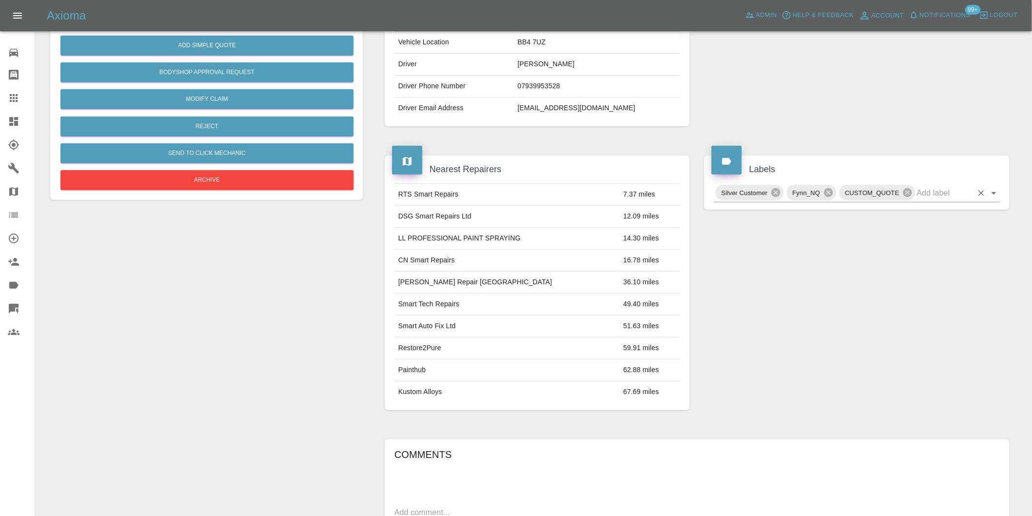
click at [993, 196] on icon "Open" at bounding box center [994, 193] width 12 height 12
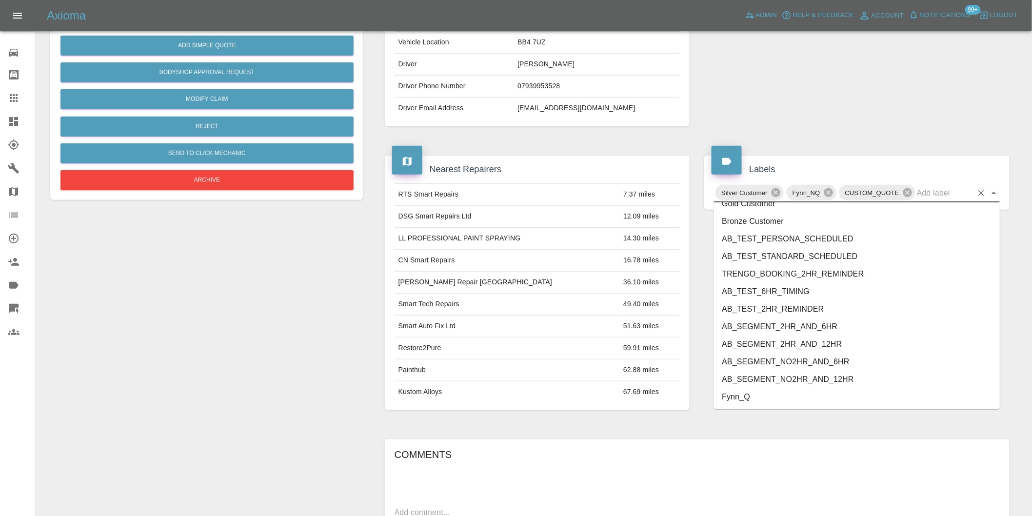
scroll to position [2065, 0]
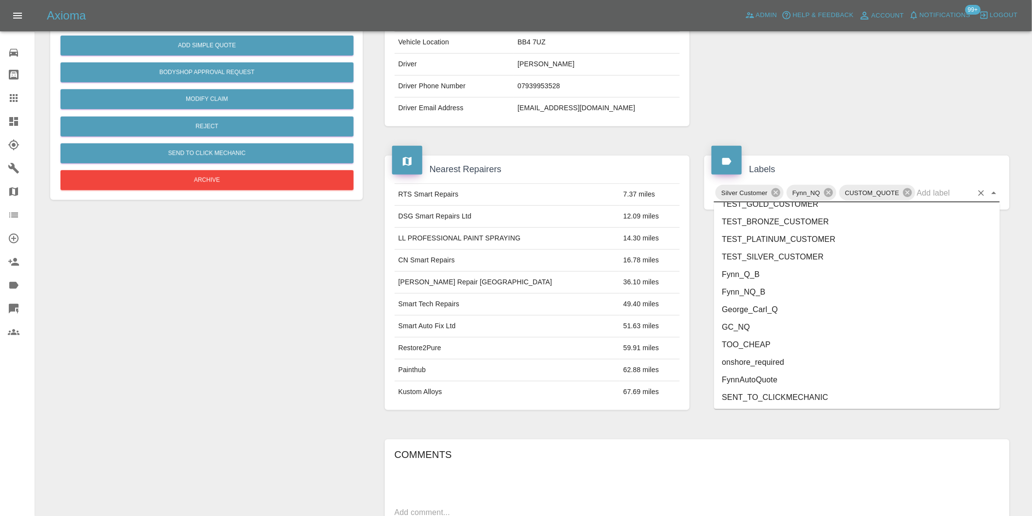
click at [768, 314] on li "George_Carl_Q" at bounding box center [857, 310] width 286 height 18
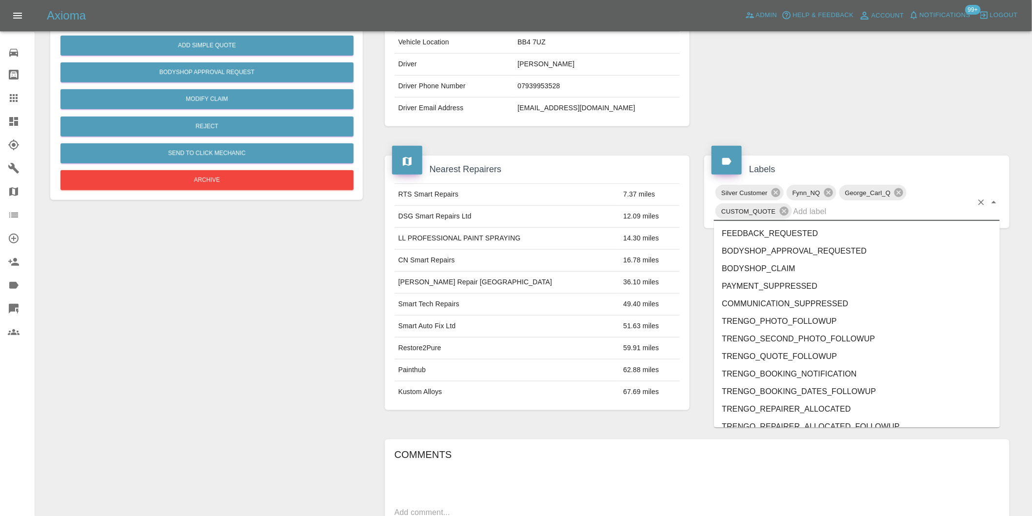
click at [994, 193] on div "Silver Customer Fynn_NQ George_Carl_Q CUSTOM_QUOTE" at bounding box center [857, 202] width 286 height 38
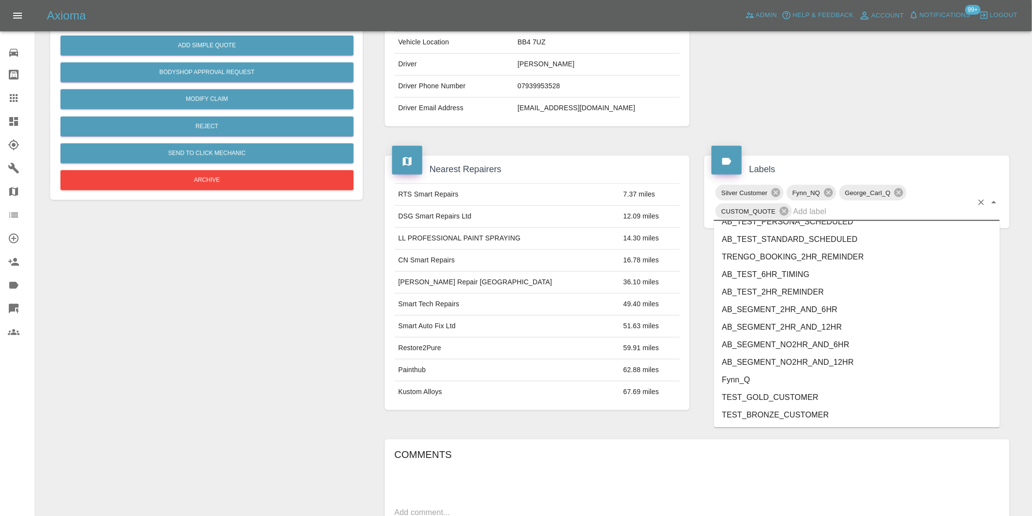
scroll to position [2047, 0]
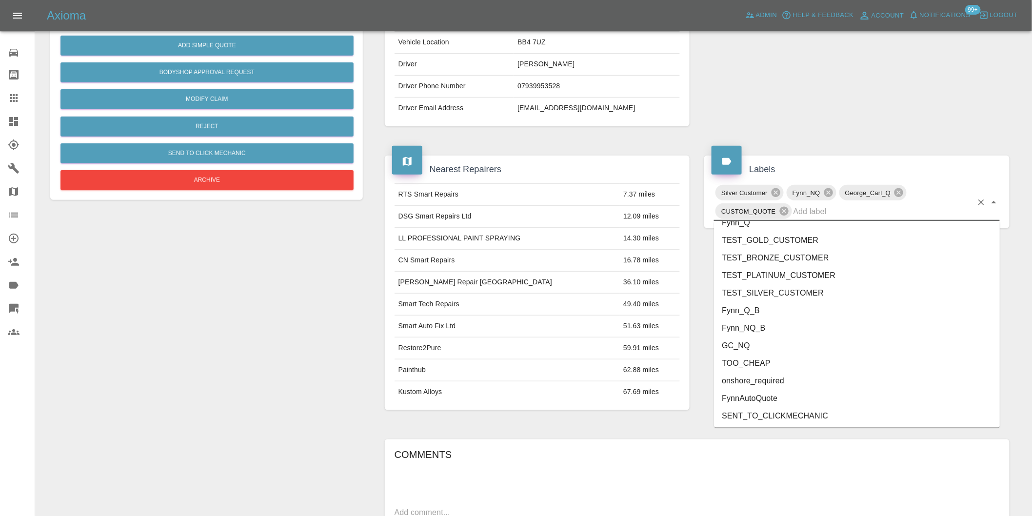
click at [773, 378] on li "onshore_required" at bounding box center [857, 382] width 286 height 18
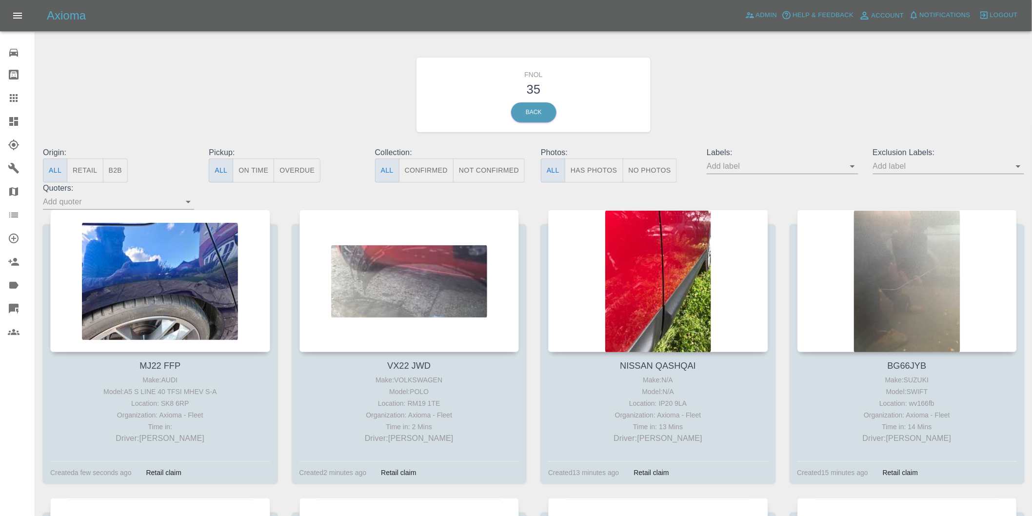
click at [607, 169] on button "Has Photos" at bounding box center [594, 170] width 59 height 24
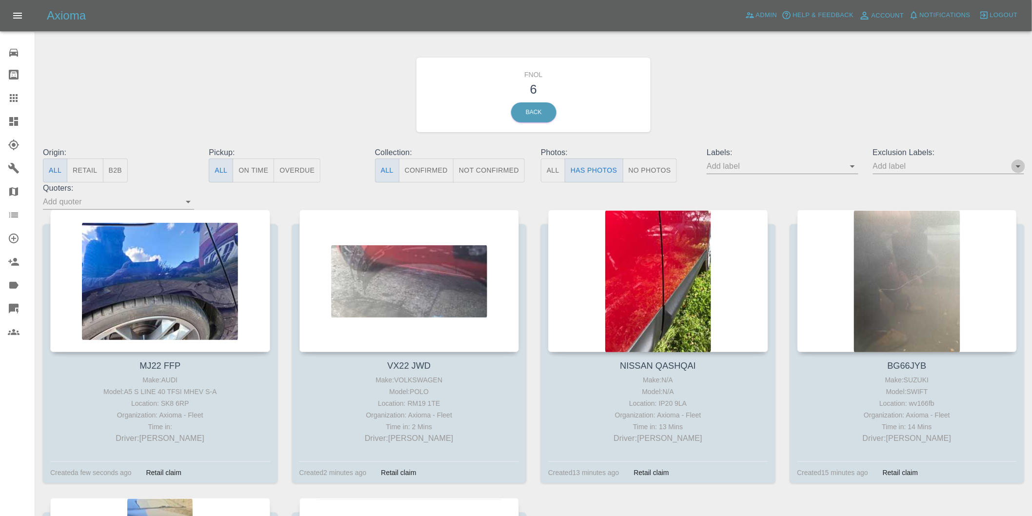
click at [1018, 170] on icon "Open" at bounding box center [1018, 166] width 12 height 12
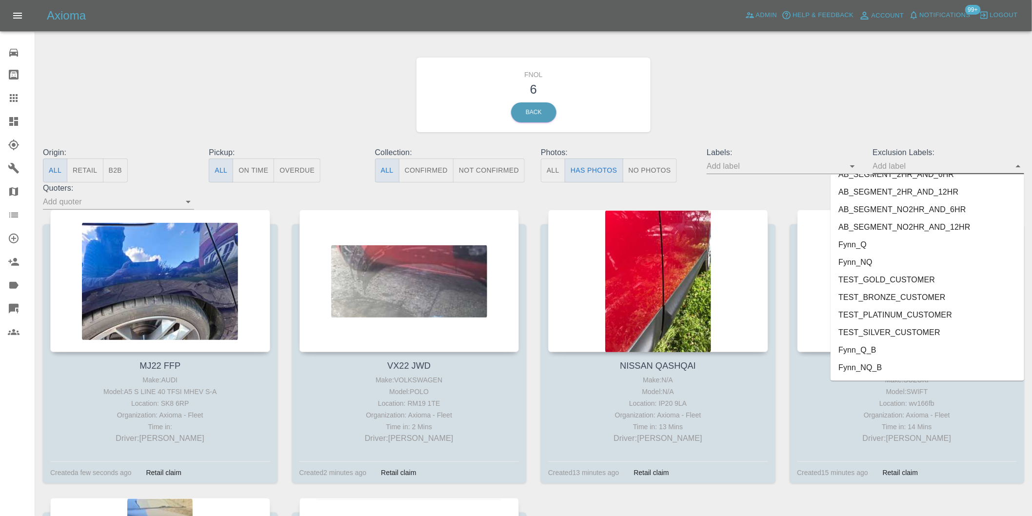
scroll to position [2118, 0]
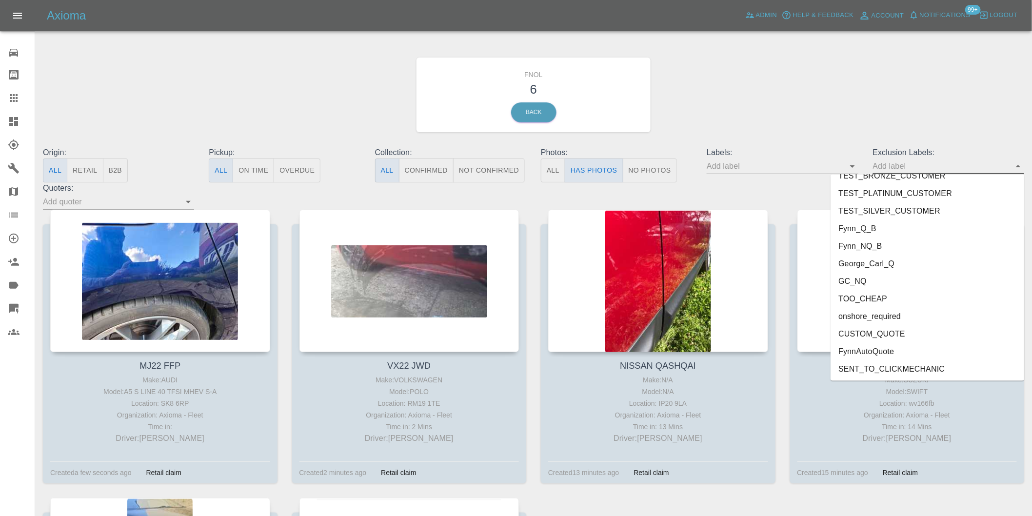
click at [883, 317] on li "onshore_required" at bounding box center [927, 317] width 194 height 18
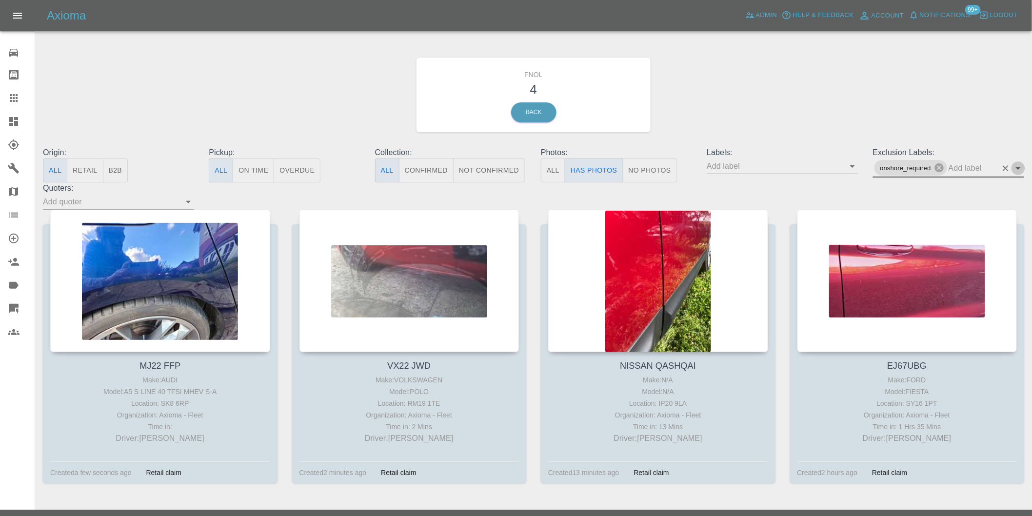
click at [1016, 167] on icon "Open" at bounding box center [1018, 168] width 5 height 2
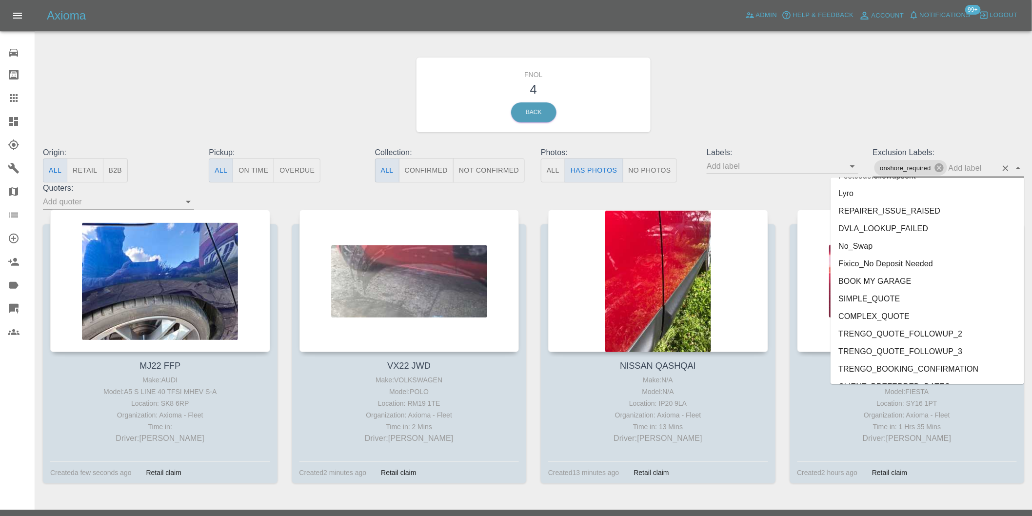
scroll to position [2100, 0]
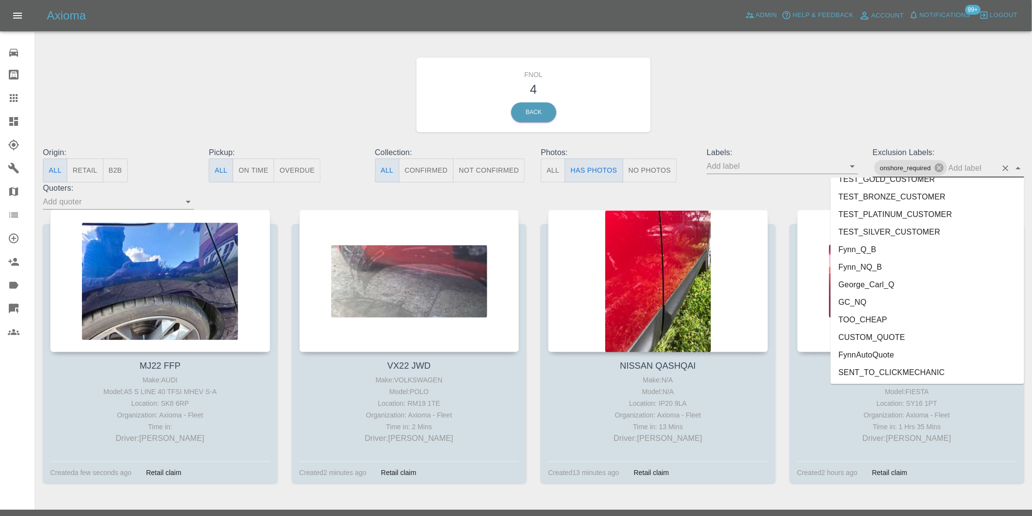
click at [878, 285] on li "George_Carl_Q" at bounding box center [927, 285] width 194 height 18
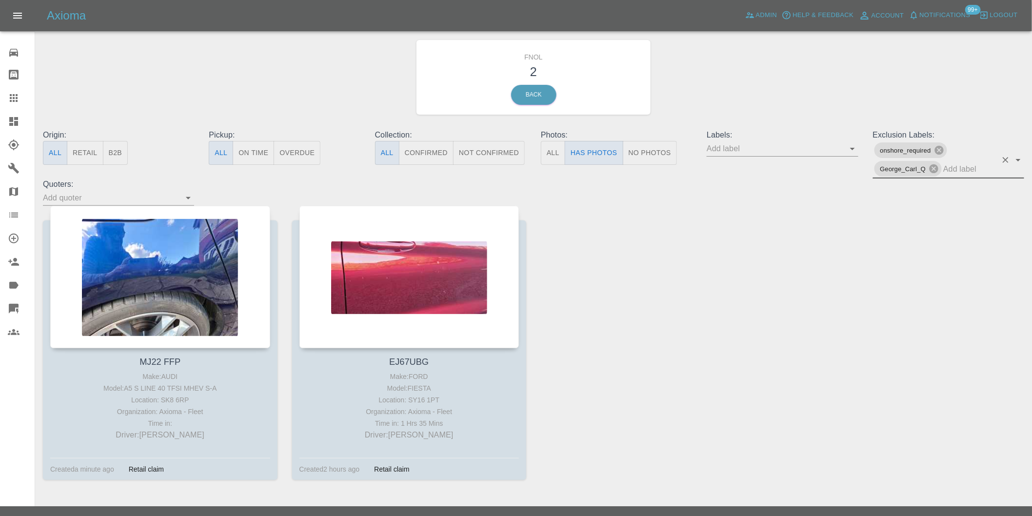
scroll to position [35, 0]
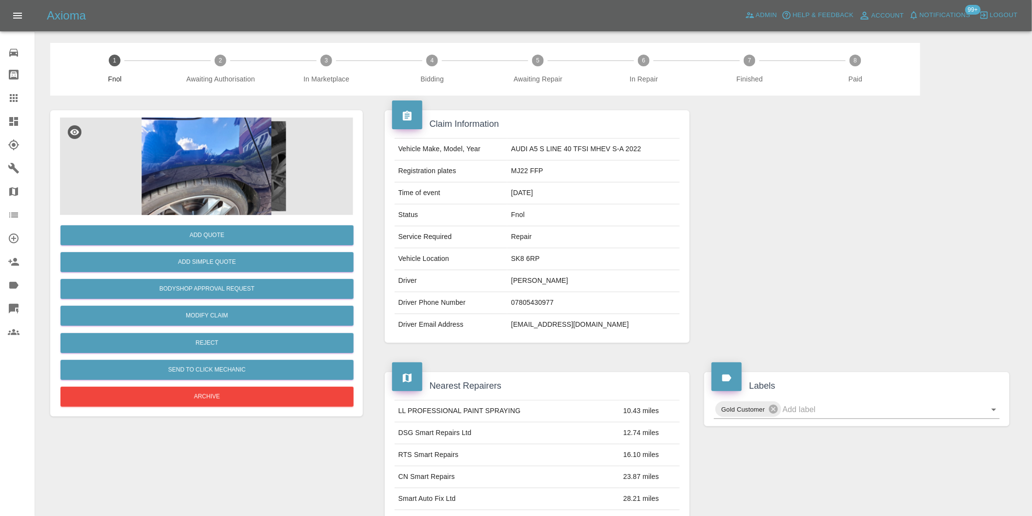
click at [213, 144] on img at bounding box center [206, 167] width 293 height 98
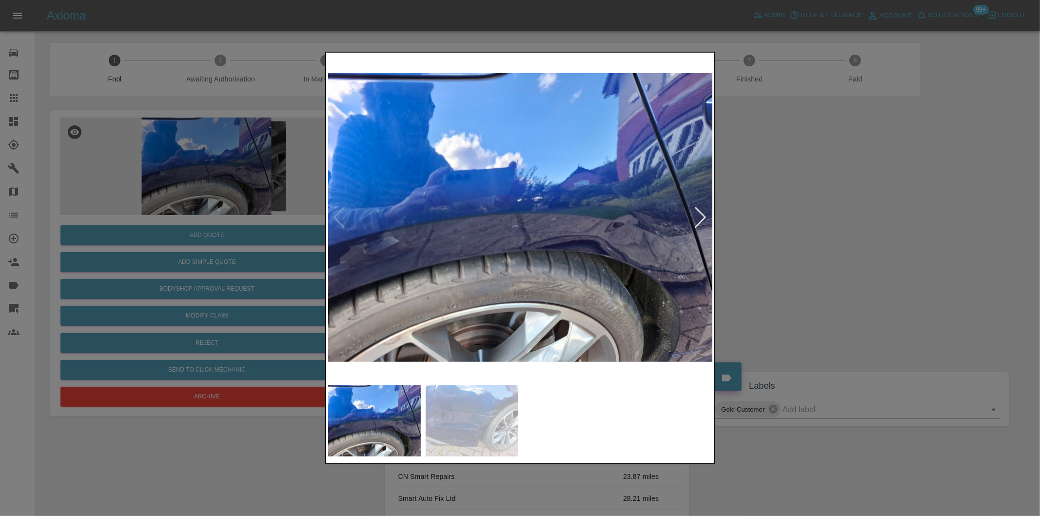
click at [698, 217] on div at bounding box center [700, 217] width 13 height 21
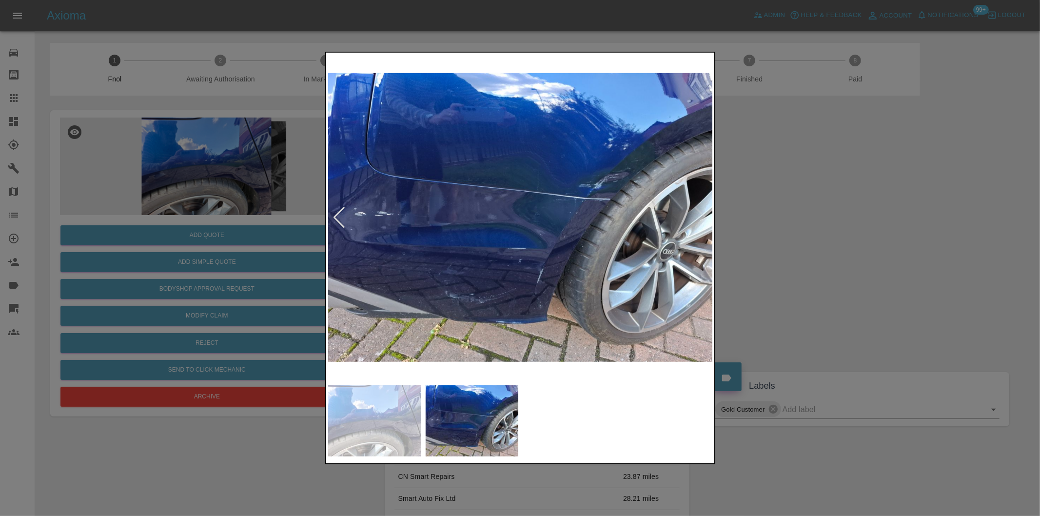
click at [698, 217] on img at bounding box center [520, 218] width 385 height 326
click at [343, 218] on div at bounding box center [339, 217] width 13 height 21
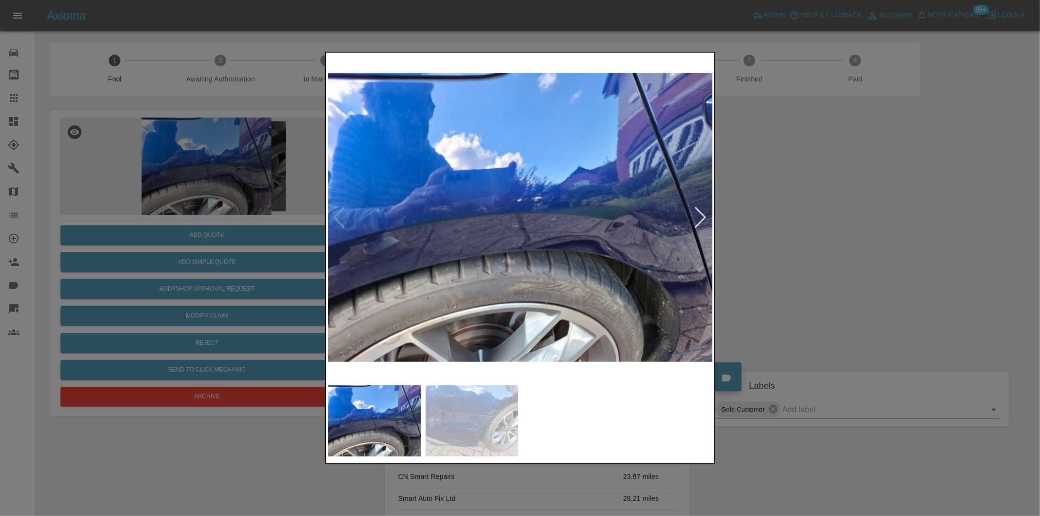
click at [839, 284] on div at bounding box center [520, 258] width 1040 height 516
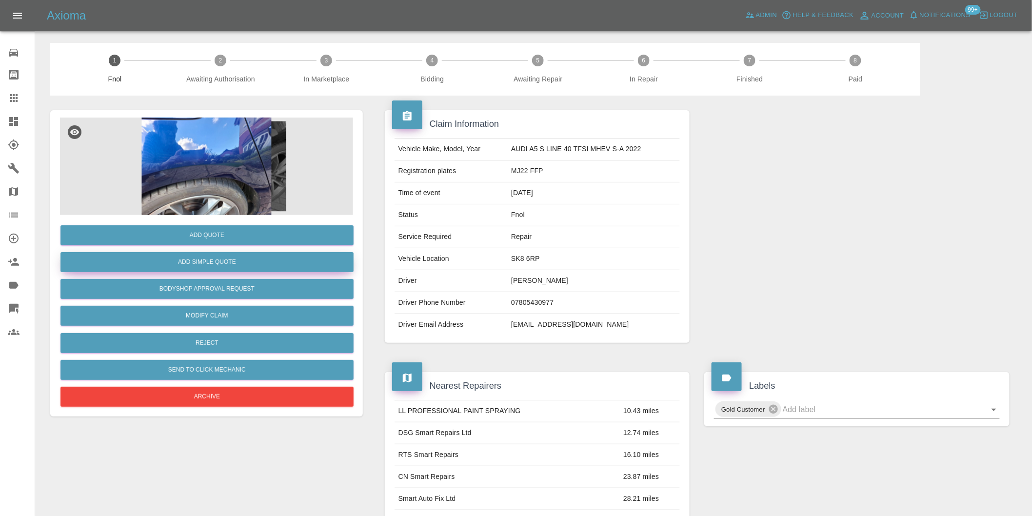
click at [261, 256] on button "Add Simple Quote" at bounding box center [206, 262] width 293 height 20
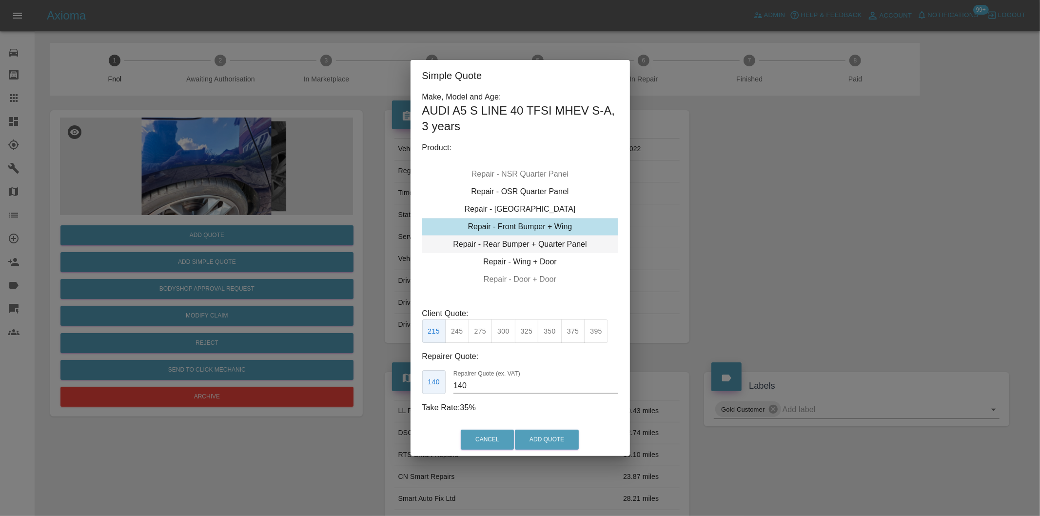
type input "195"
click at [851, 274] on div "Simple Quote Make, Model and Age: AUDI A5 S LINE 40 TFSI MHEV S-A , 3 years Pro…" at bounding box center [520, 258] width 1040 height 516
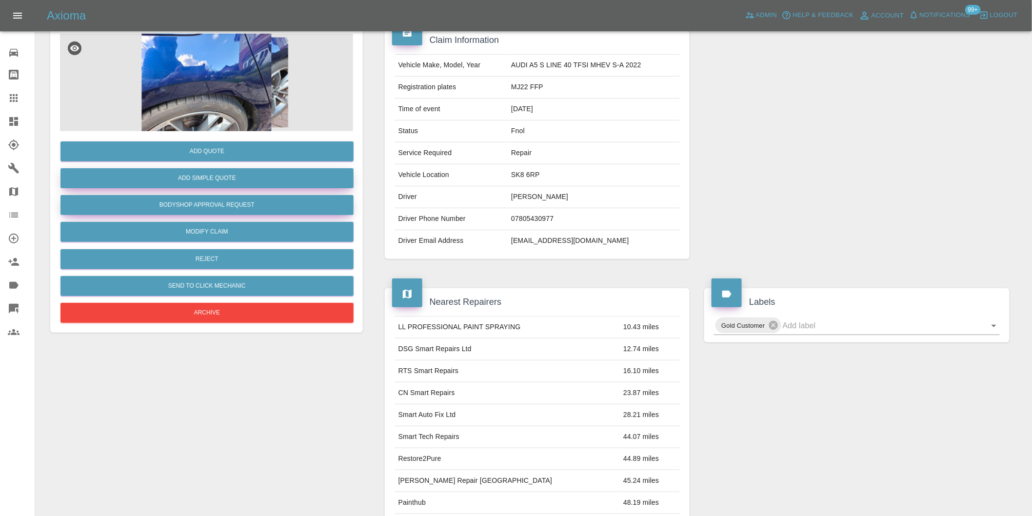
scroll to position [23, 0]
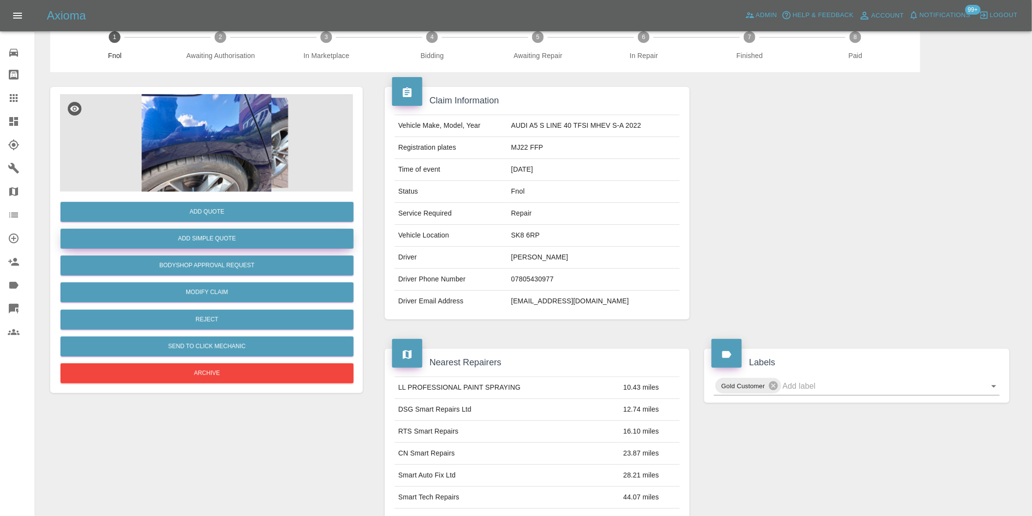
click at [226, 241] on button "Add Simple Quote" at bounding box center [206, 239] width 293 height 20
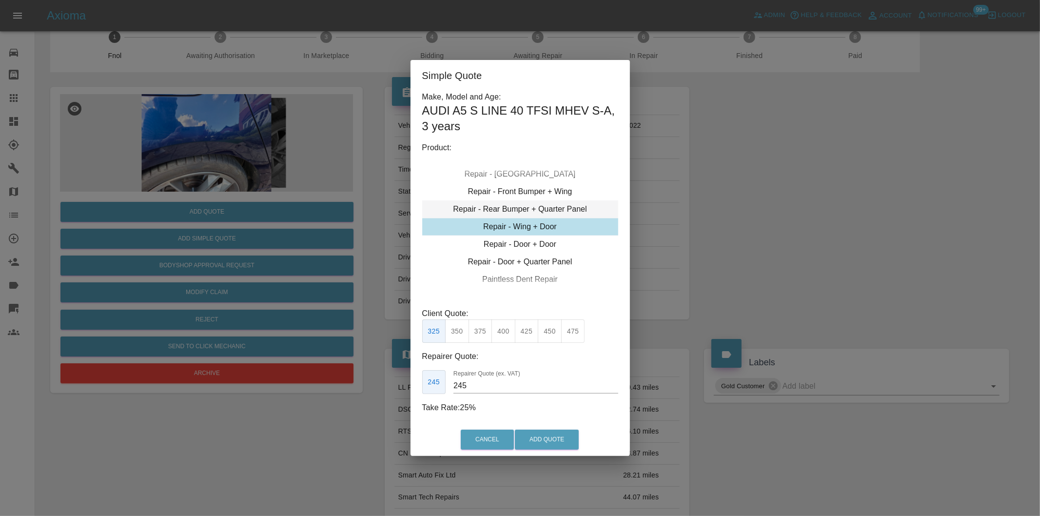
click at [558, 209] on div "Repair - Rear Bumper + Quarter Panel" at bounding box center [520, 209] width 196 height 18
type input "195"
drag, startPoint x: 769, startPoint y: 212, endPoint x: 521, endPoint y: 206, distance: 248.8
click at [764, 212] on div "Simple Quote Make, Model and Age: AUDI A5 S LINE 40 TFSI MHEV S-A , 3 years Pro…" at bounding box center [520, 258] width 1040 height 516
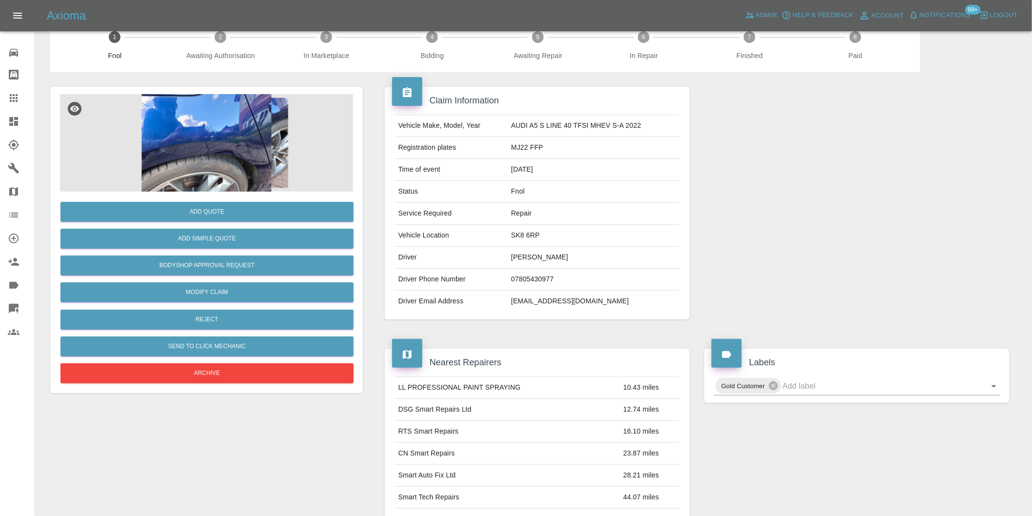
click at [232, 162] on img at bounding box center [206, 143] width 293 height 98
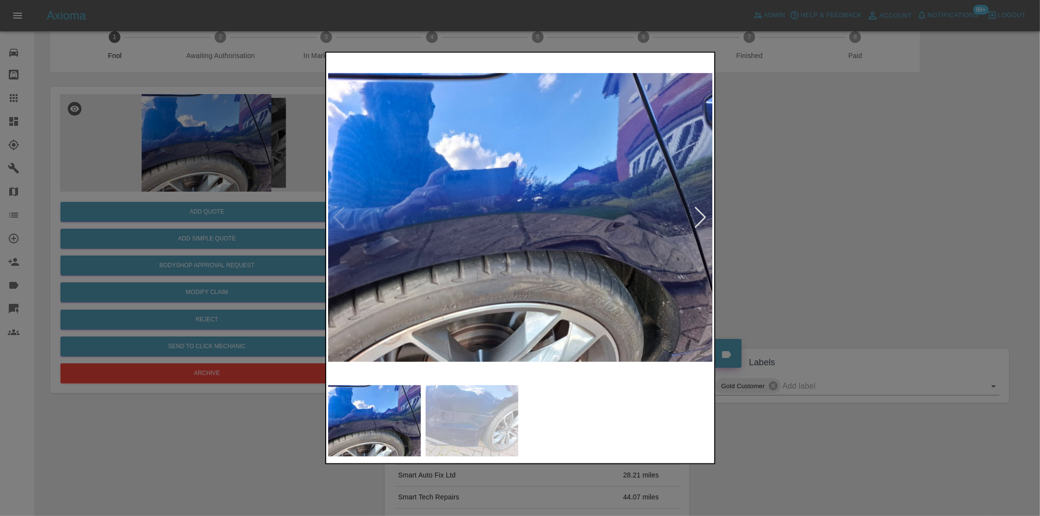
drag, startPoint x: 834, startPoint y: 260, endPoint x: 509, endPoint y: 263, distance: 324.8
click at [832, 260] on div at bounding box center [520, 258] width 1040 height 516
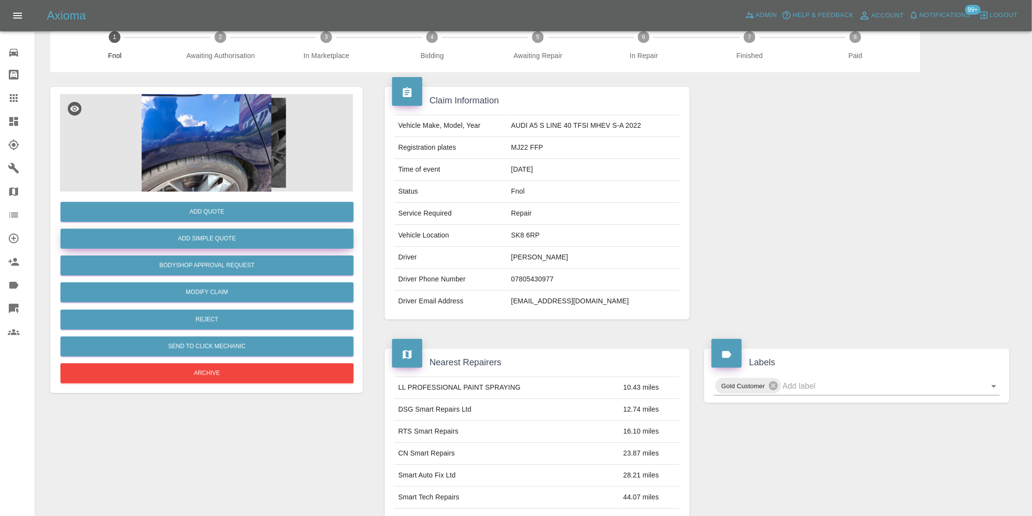
click at [216, 240] on button "Add Simple Quote" at bounding box center [206, 239] width 293 height 20
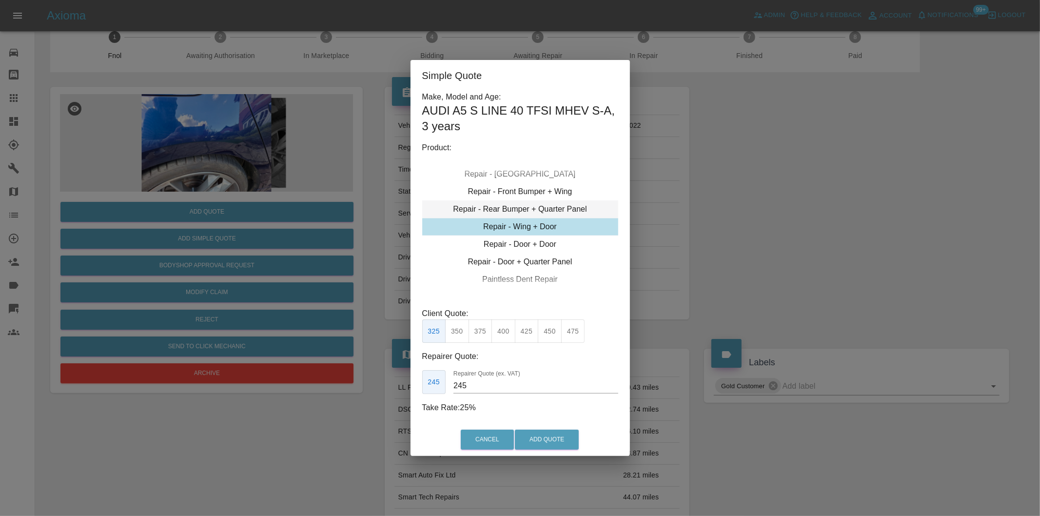
click at [539, 206] on div "Repair - Rear Bumper + Quarter Panel" at bounding box center [520, 209] width 196 height 18
click at [576, 335] on button "450" at bounding box center [573, 331] width 24 height 24
type input "280"
click at [562, 437] on button "Add Quote" at bounding box center [547, 440] width 64 height 20
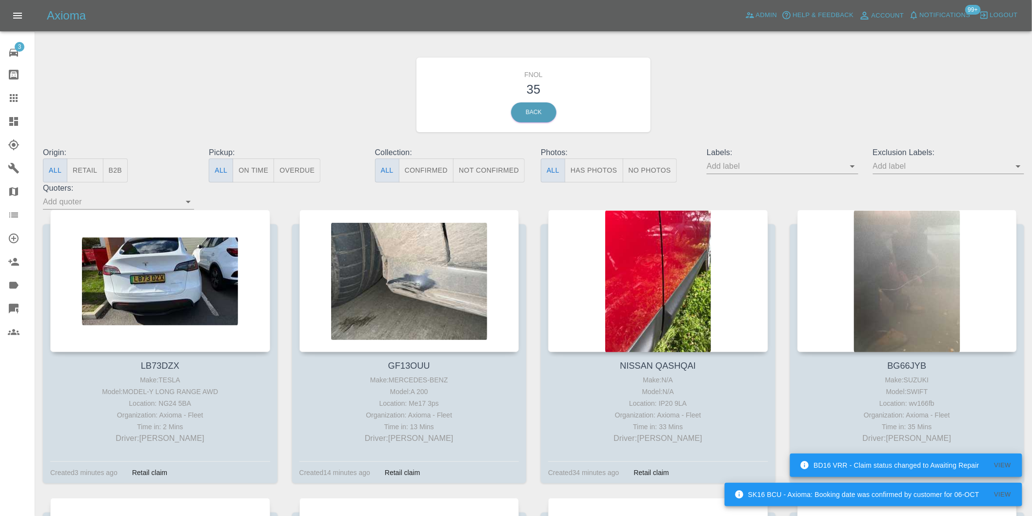
click at [600, 171] on button "Has Photos" at bounding box center [594, 170] width 59 height 24
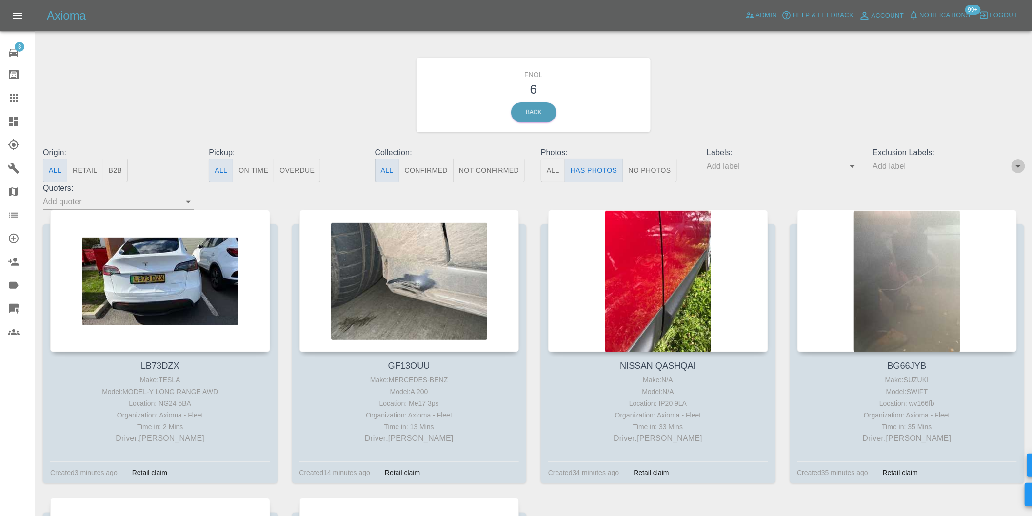
click at [1021, 168] on icon "Open" at bounding box center [1018, 166] width 12 height 12
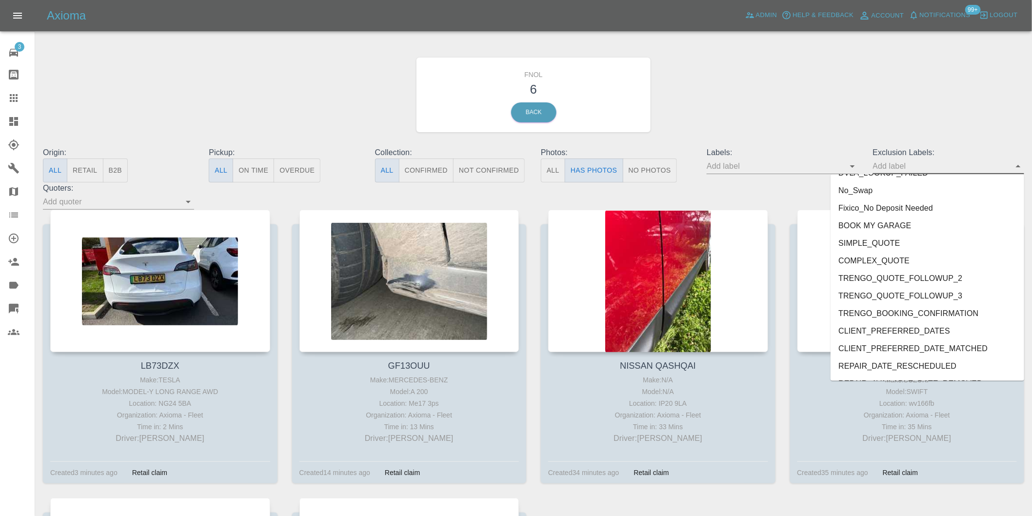
scroll to position [2118, 0]
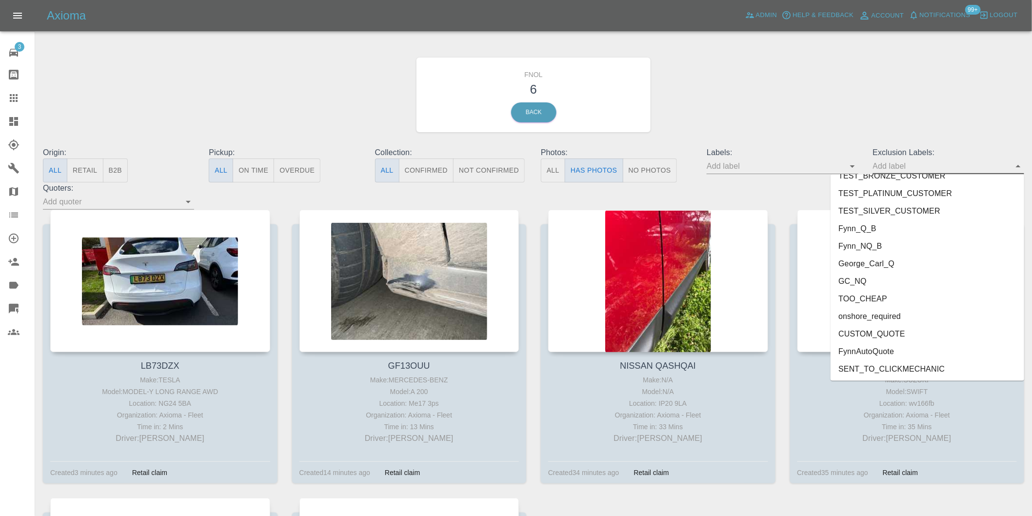
click at [877, 314] on li "onshore_required" at bounding box center [927, 317] width 194 height 18
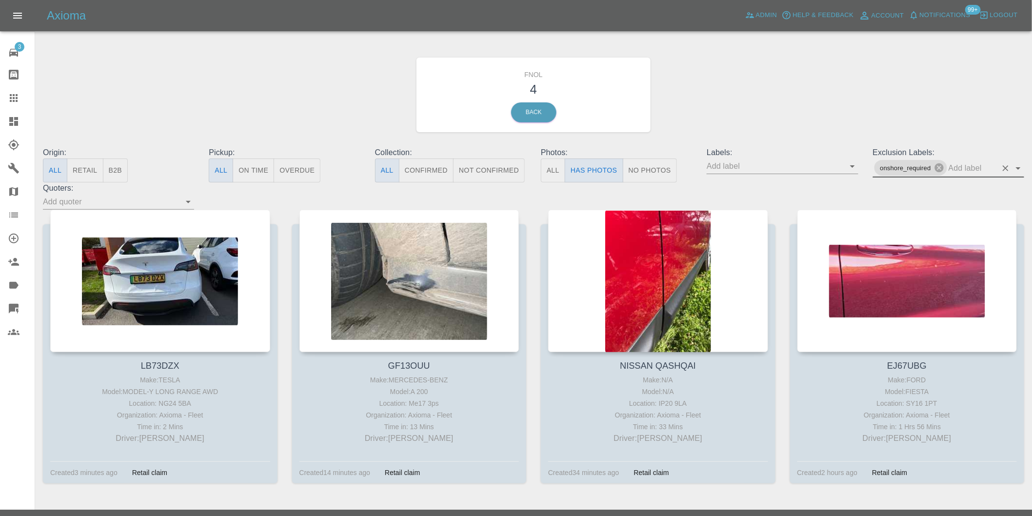
click at [1021, 168] on icon "Open" at bounding box center [1018, 168] width 12 height 12
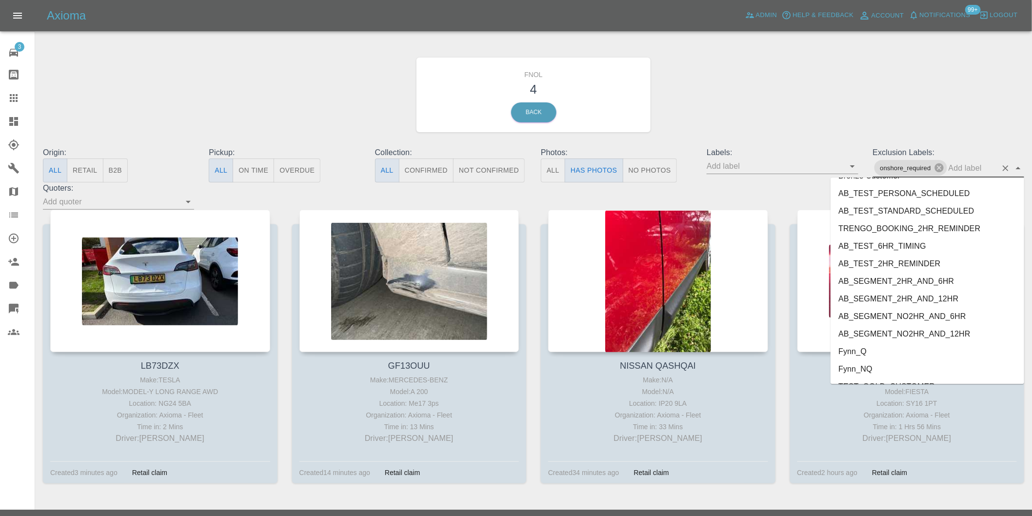
scroll to position [2100, 0]
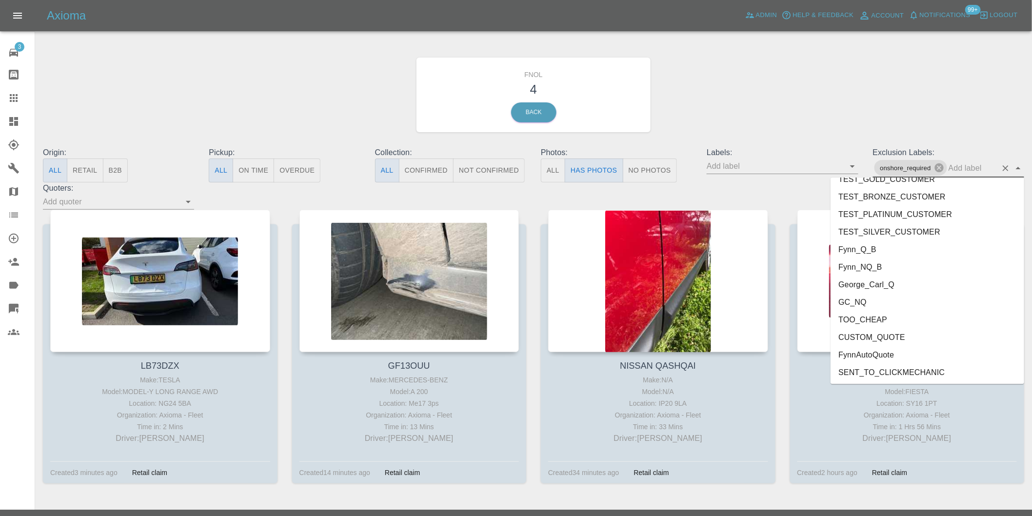
click at [867, 276] on li "George_Carl_Q" at bounding box center [927, 285] width 194 height 18
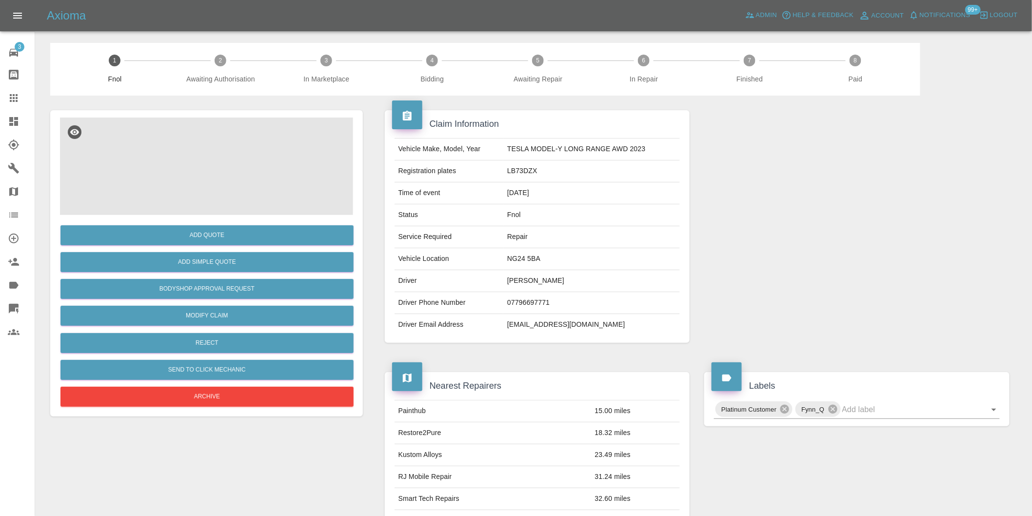
click at [249, 146] on img at bounding box center [206, 167] width 293 height 98
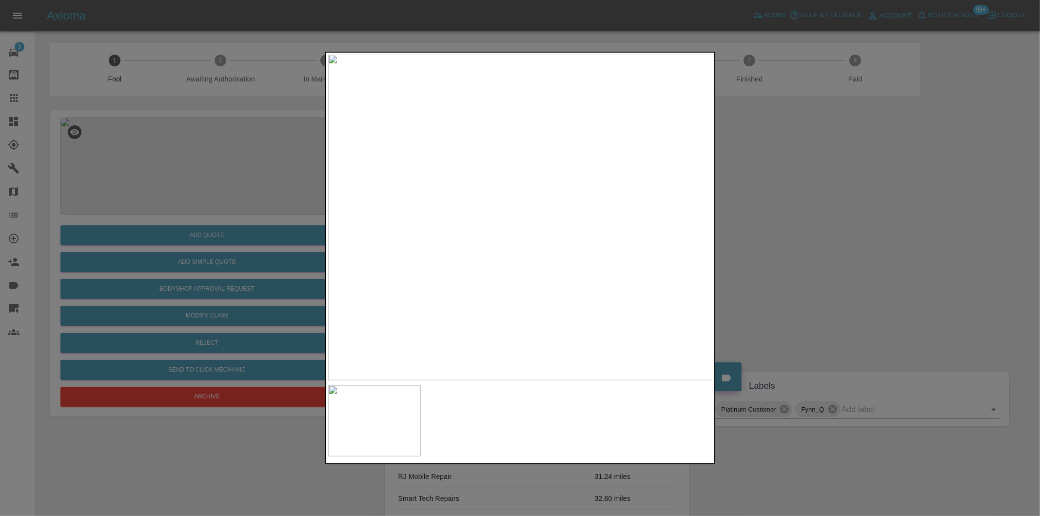
click at [847, 285] on div at bounding box center [520, 258] width 1040 height 516
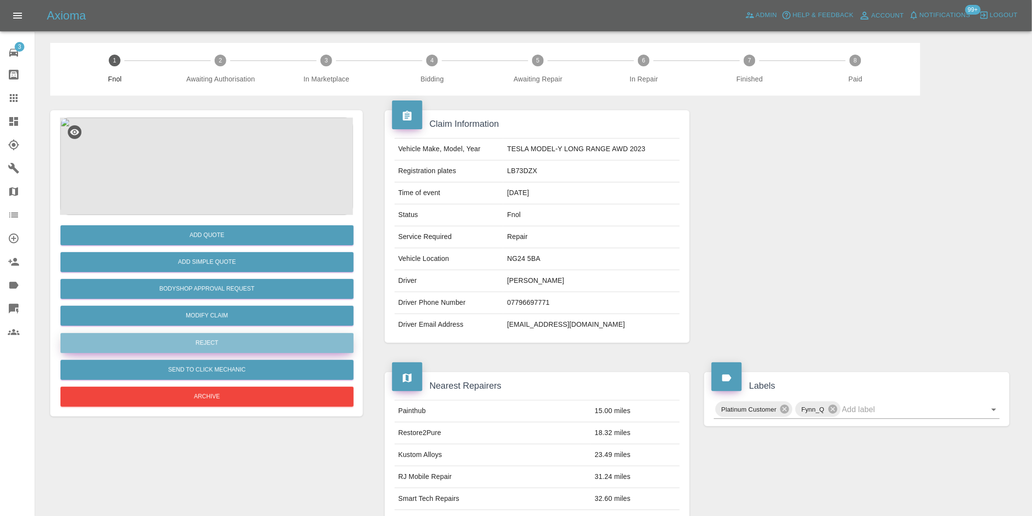
click at [250, 346] on button "Reject" at bounding box center [206, 343] width 293 height 20
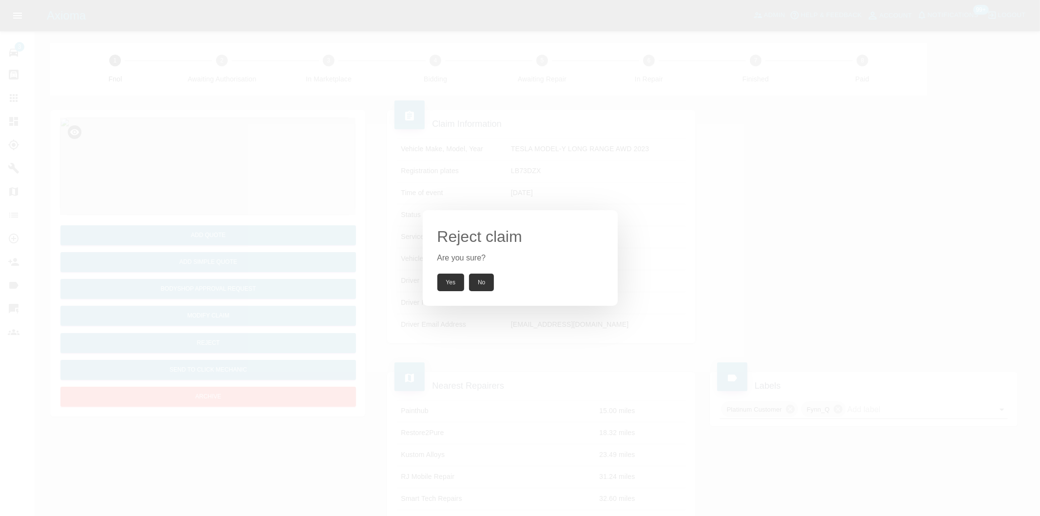
click at [452, 288] on button "Yes" at bounding box center [450, 283] width 27 height 18
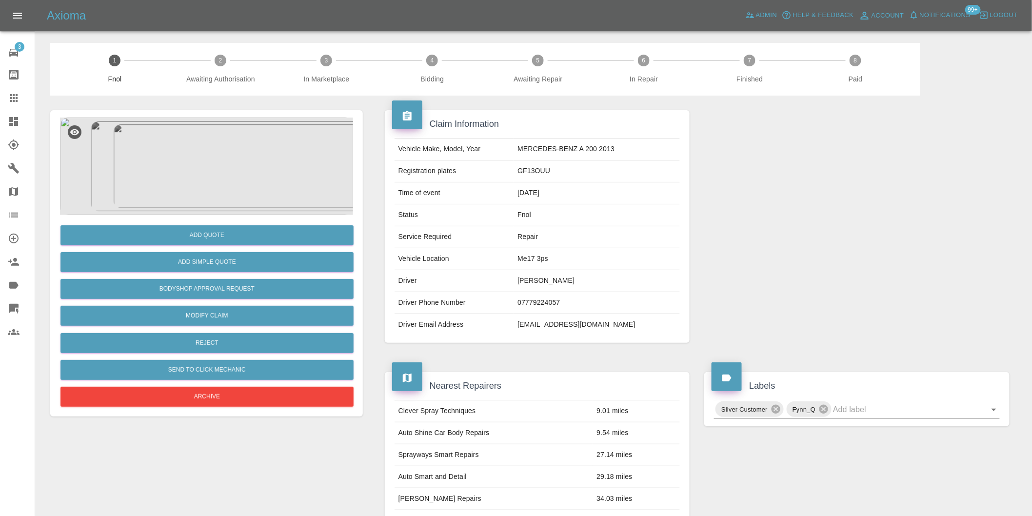
click at [197, 132] on img at bounding box center [206, 167] width 293 height 98
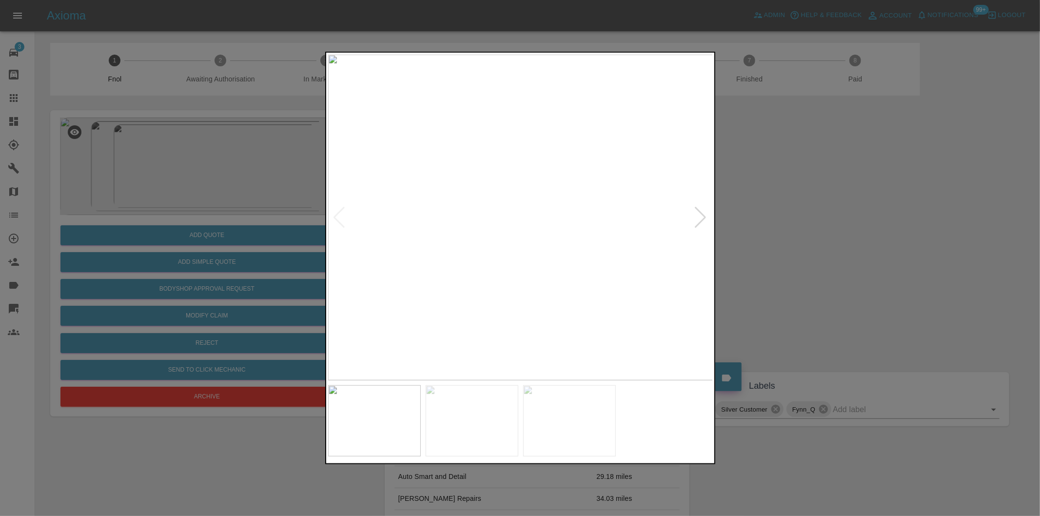
click at [704, 216] on div at bounding box center [700, 217] width 13 height 21
click at [703, 216] on img at bounding box center [520, 218] width 385 height 326
click at [334, 218] on div at bounding box center [339, 217] width 13 height 21
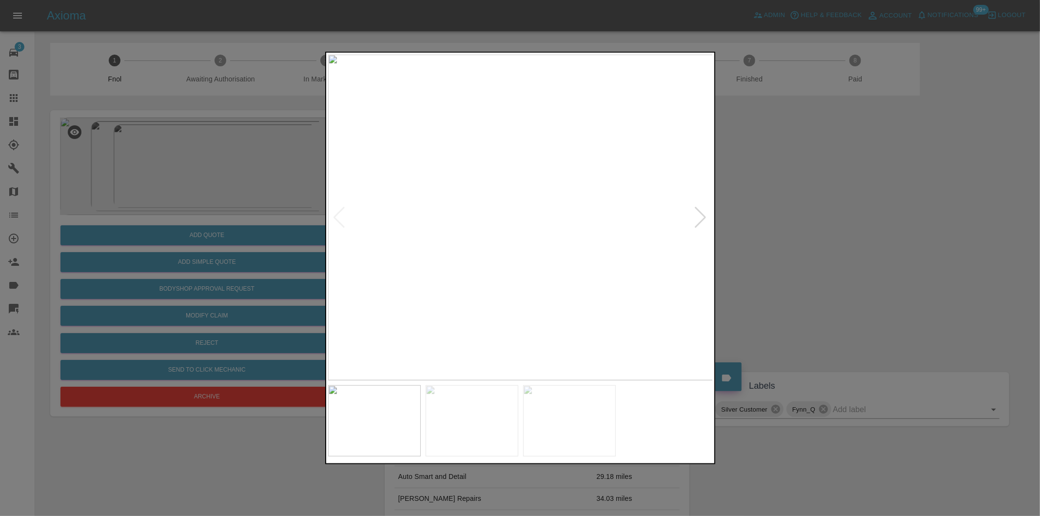
click at [702, 217] on div at bounding box center [700, 217] width 13 height 21
click at [806, 242] on div at bounding box center [520, 258] width 1040 height 516
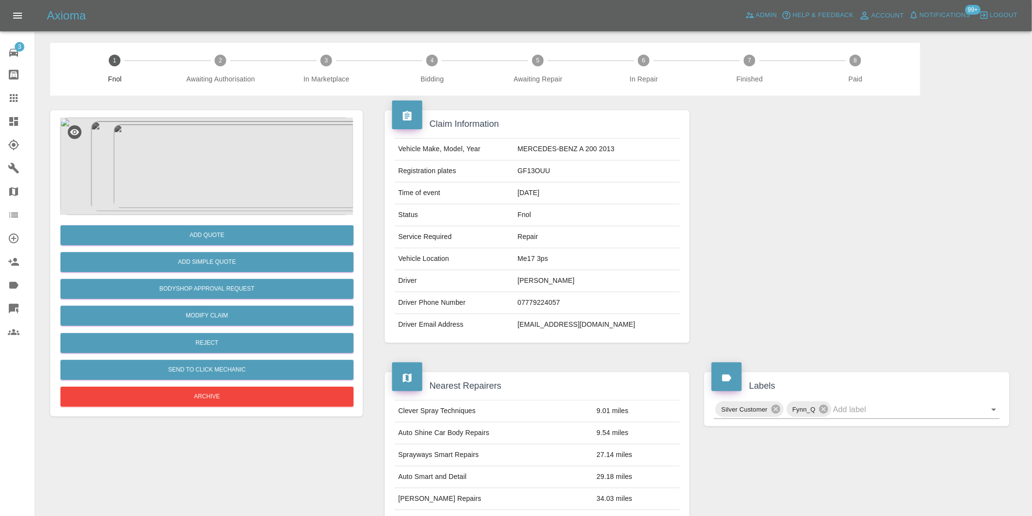
click at [211, 158] on img at bounding box center [206, 167] width 293 height 98
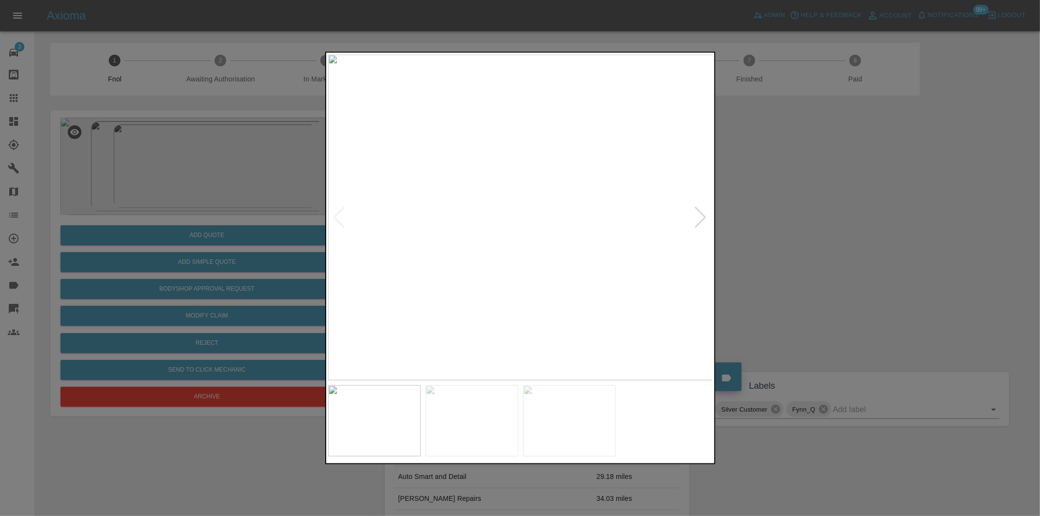
click at [704, 215] on div at bounding box center [700, 217] width 13 height 21
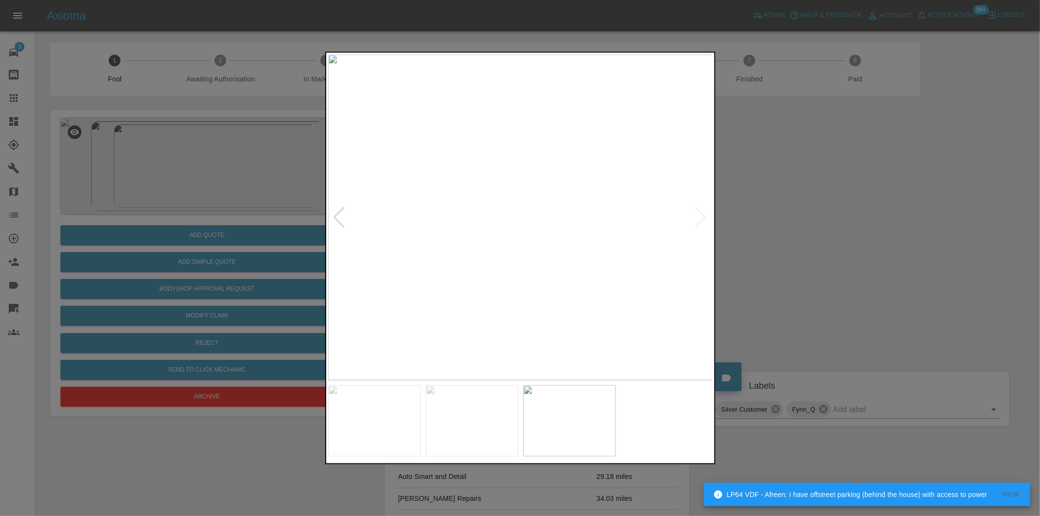
drag, startPoint x: 889, startPoint y: 236, endPoint x: 512, endPoint y: 256, distance: 378.0
click at [889, 236] on div at bounding box center [520, 258] width 1040 height 516
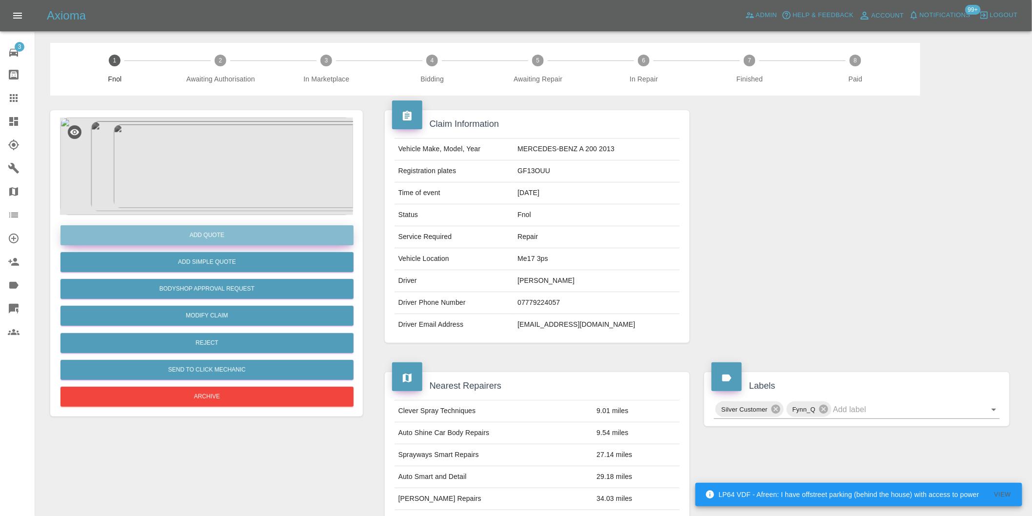
click at [210, 236] on button "Add Quote" at bounding box center [206, 235] width 293 height 20
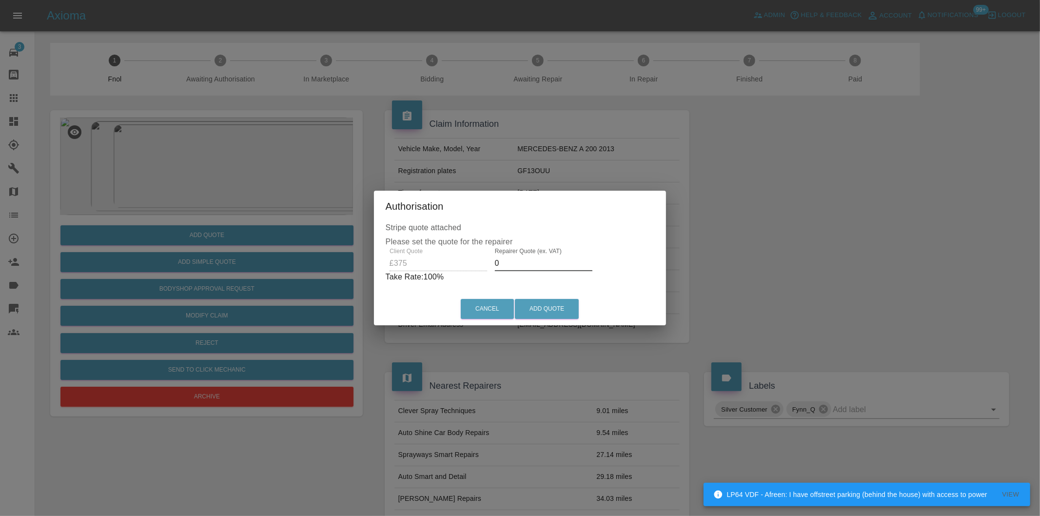
click at [538, 260] on input "0" at bounding box center [544, 264] width 98 height 16
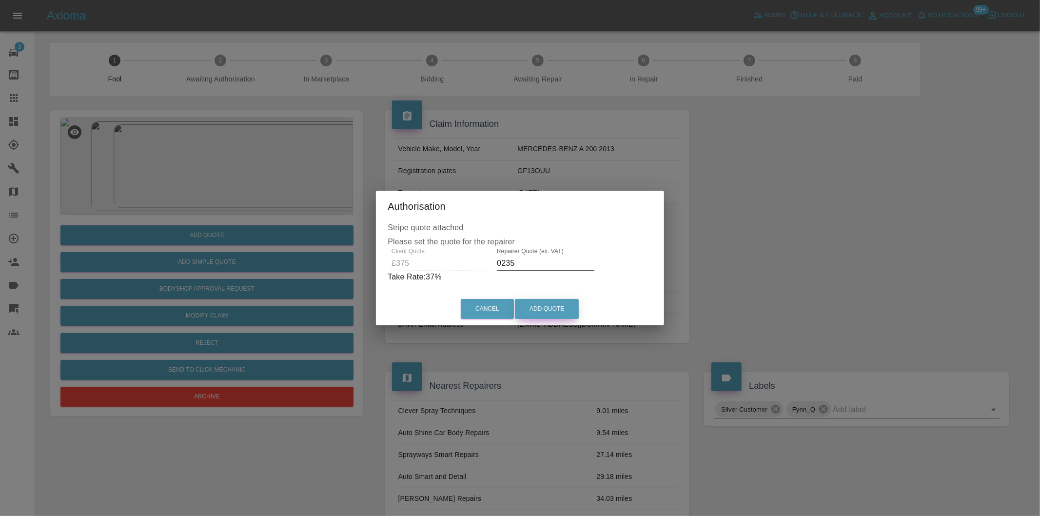
type input "0235"
click at [553, 312] on button "Add Quote" at bounding box center [547, 309] width 64 height 20
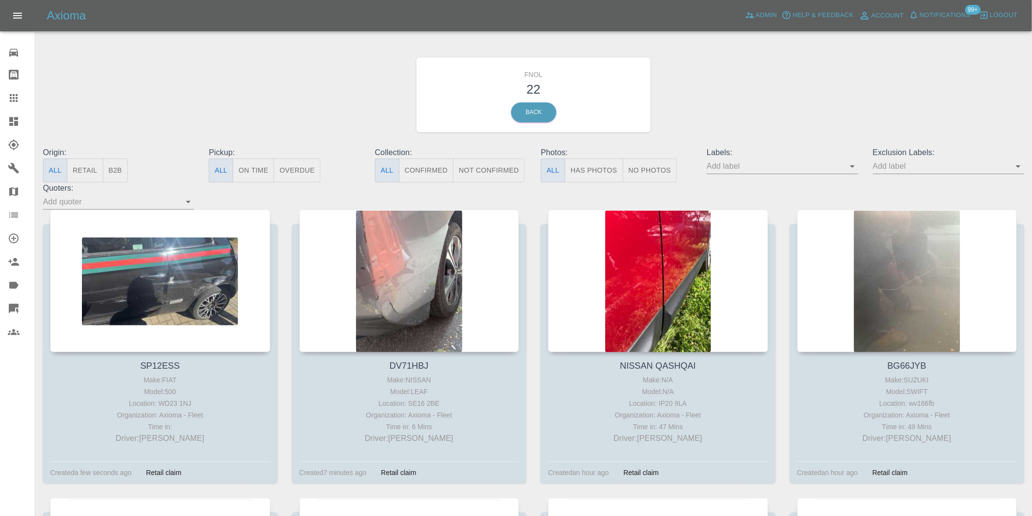
click at [587, 164] on button "Has Photos" at bounding box center [594, 170] width 59 height 24
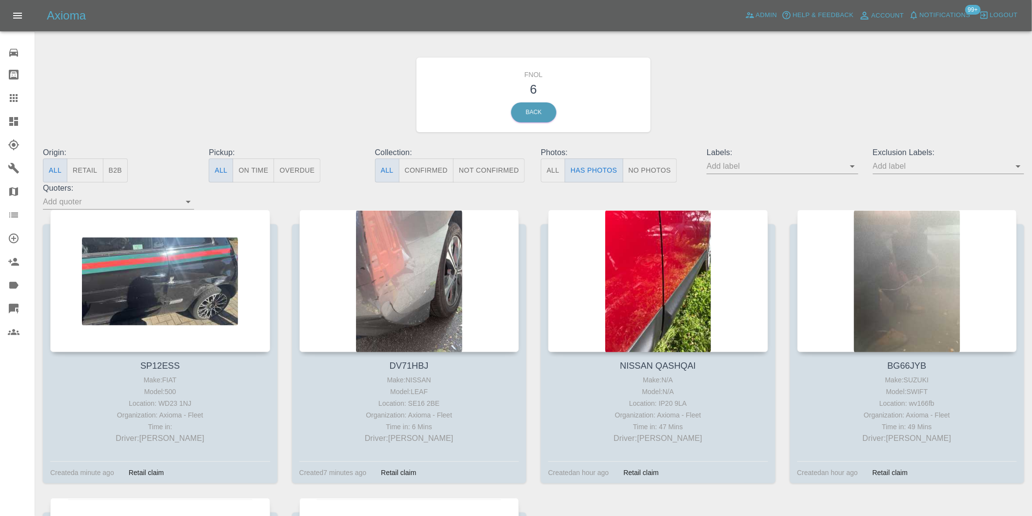
click at [1018, 165] on icon "Open" at bounding box center [1018, 166] width 12 height 12
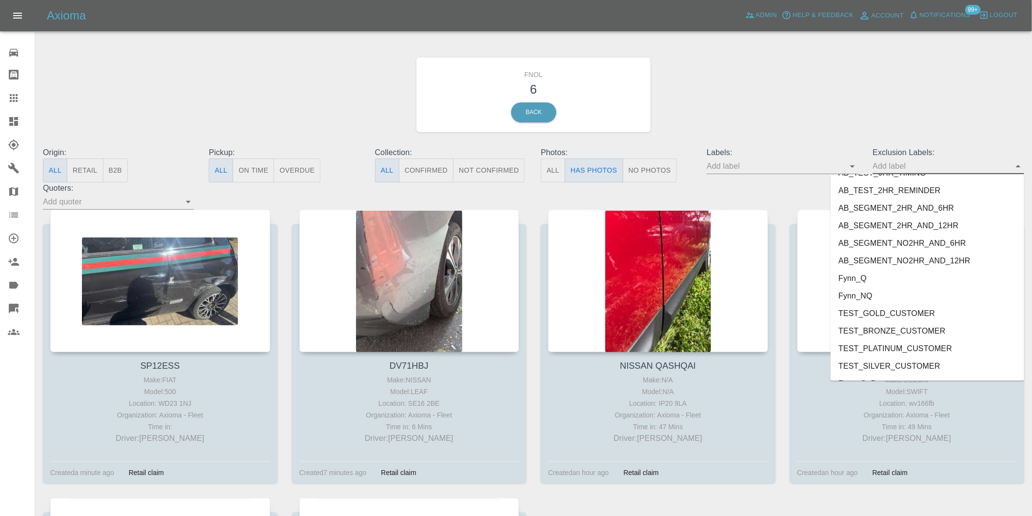
scroll to position [2118, 0]
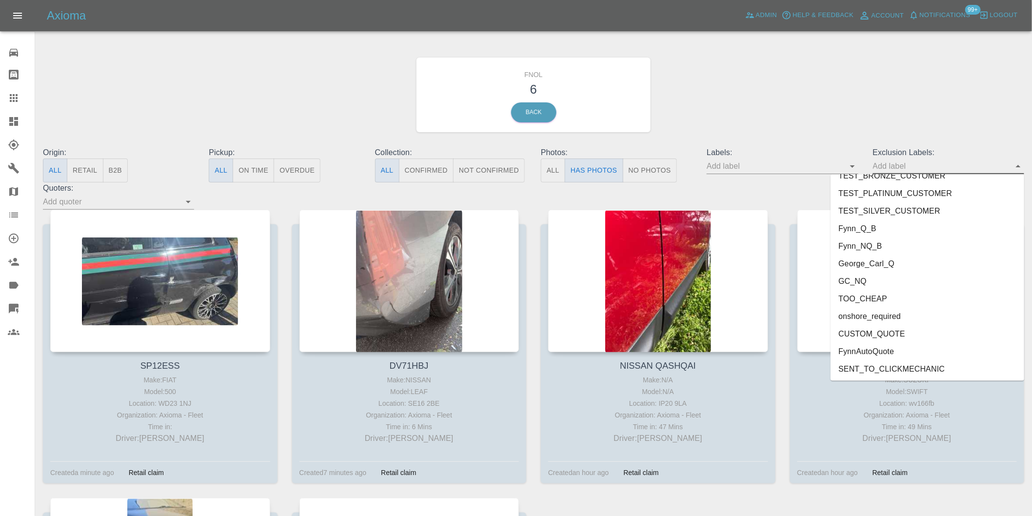
click at [892, 313] on li "onshore_required" at bounding box center [927, 317] width 194 height 18
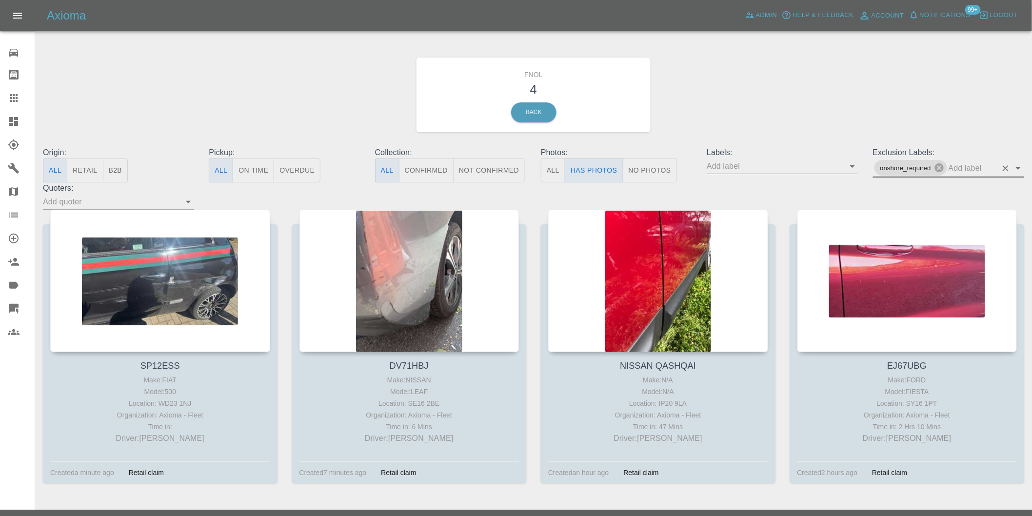
click at [1021, 167] on icon "Open" at bounding box center [1018, 168] width 12 height 12
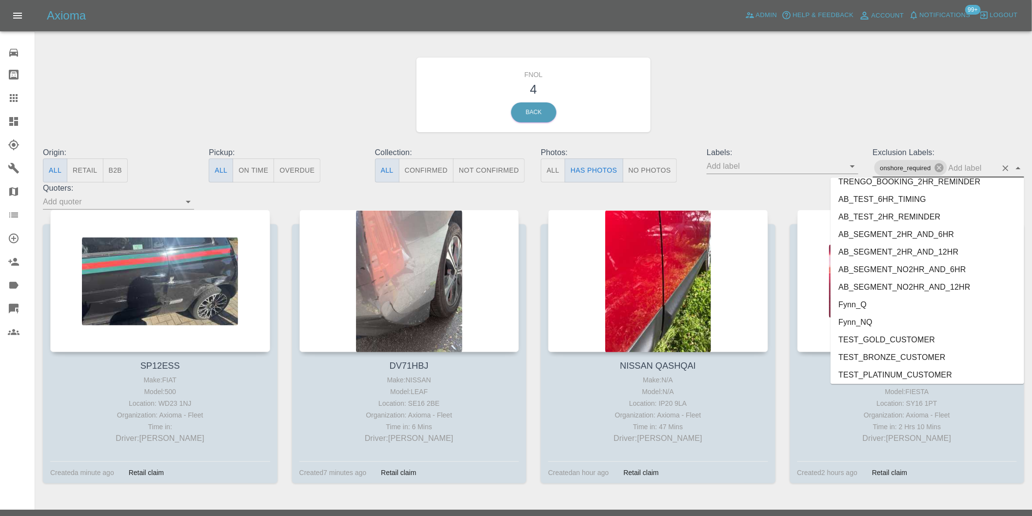
scroll to position [2100, 0]
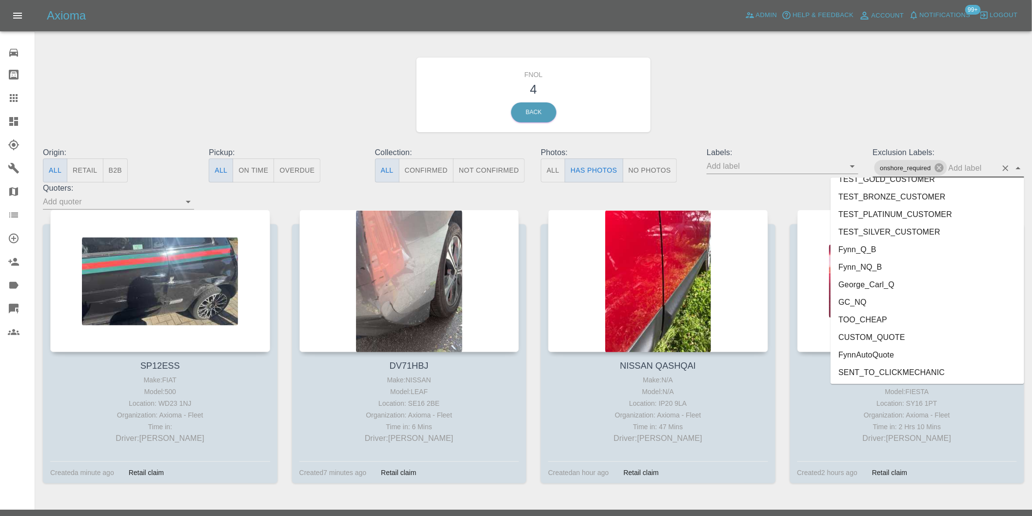
click at [876, 286] on li "George_Carl_Q" at bounding box center [927, 285] width 194 height 18
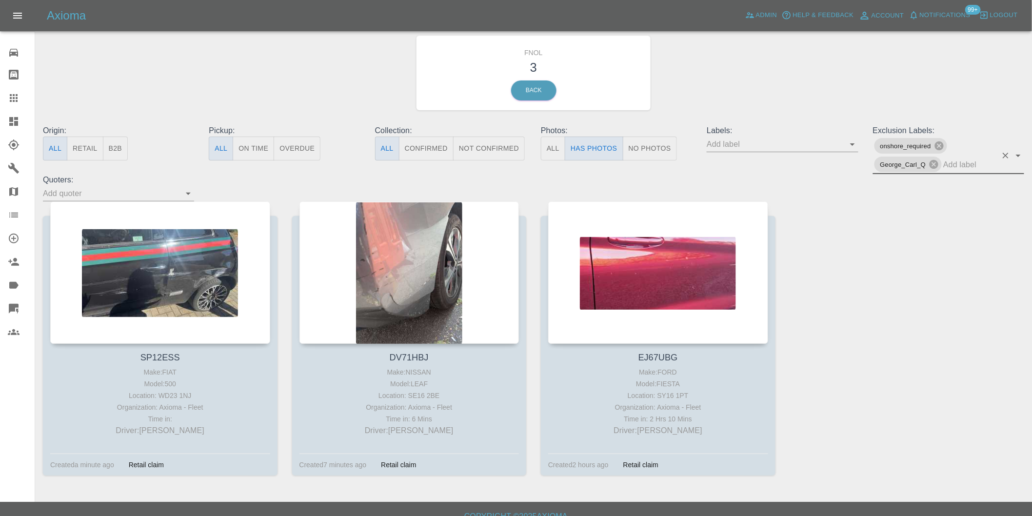
scroll to position [35, 0]
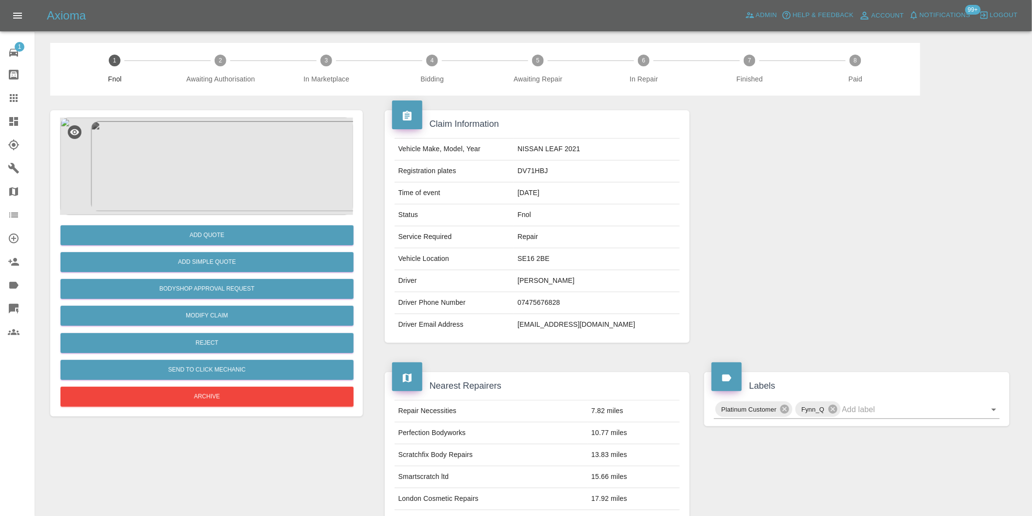
click at [220, 148] on img at bounding box center [206, 167] width 293 height 98
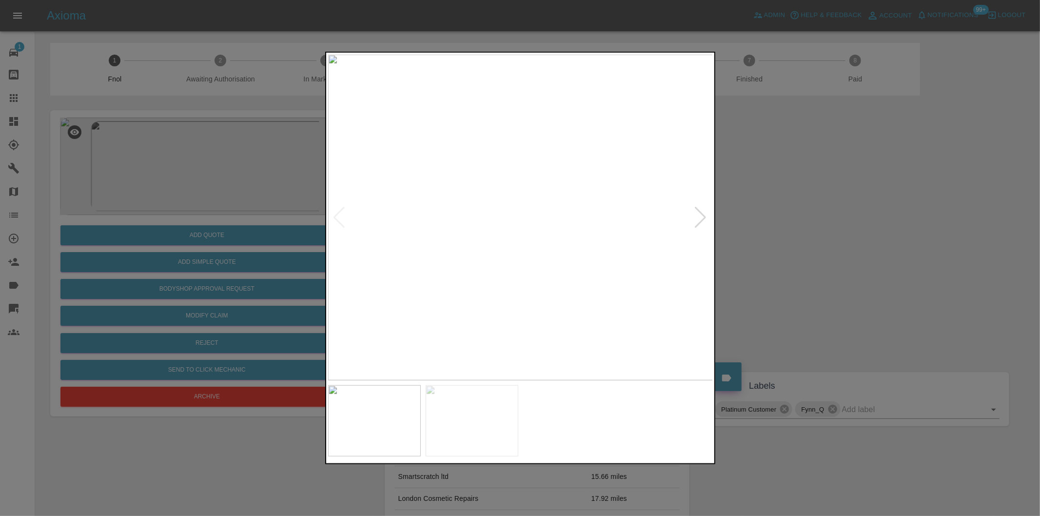
click at [701, 219] on div at bounding box center [700, 217] width 13 height 21
click at [701, 219] on img at bounding box center [520, 218] width 385 height 326
drag, startPoint x: 781, startPoint y: 236, endPoint x: 767, endPoint y: 237, distance: 13.7
click at [781, 236] on div at bounding box center [520, 258] width 1040 height 516
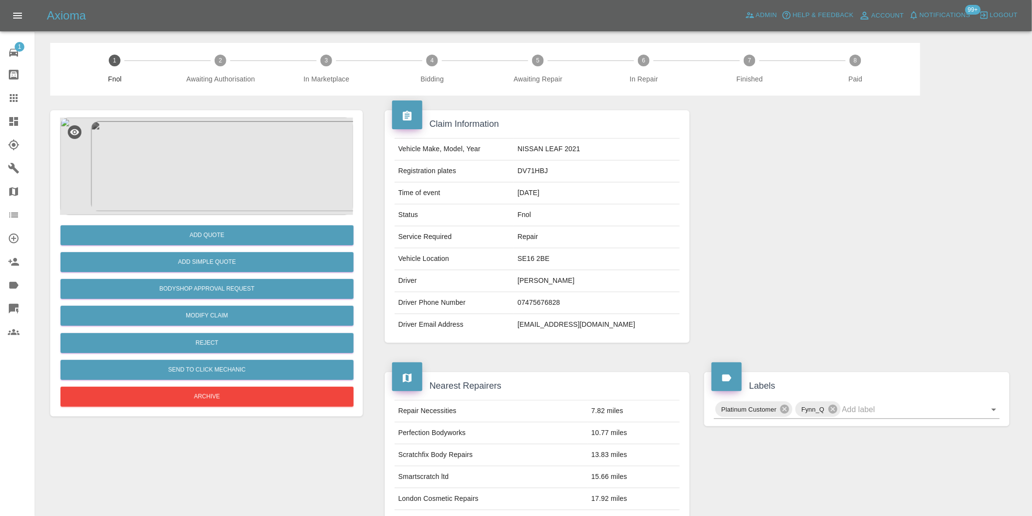
click at [182, 130] on img at bounding box center [206, 167] width 293 height 98
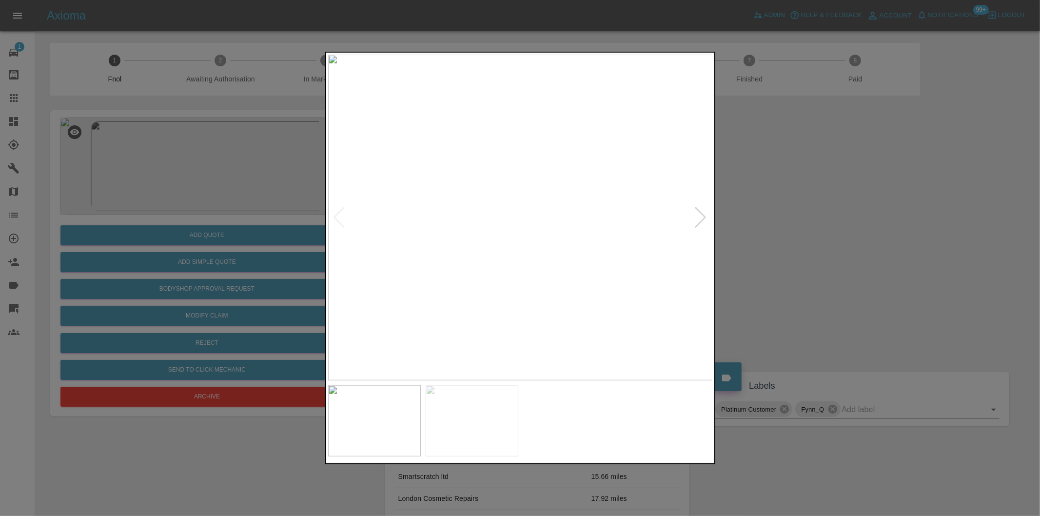
click at [704, 217] on div at bounding box center [700, 217] width 13 height 21
click at [704, 217] on img at bounding box center [520, 218] width 385 height 326
click at [850, 230] on div at bounding box center [520, 258] width 1040 height 516
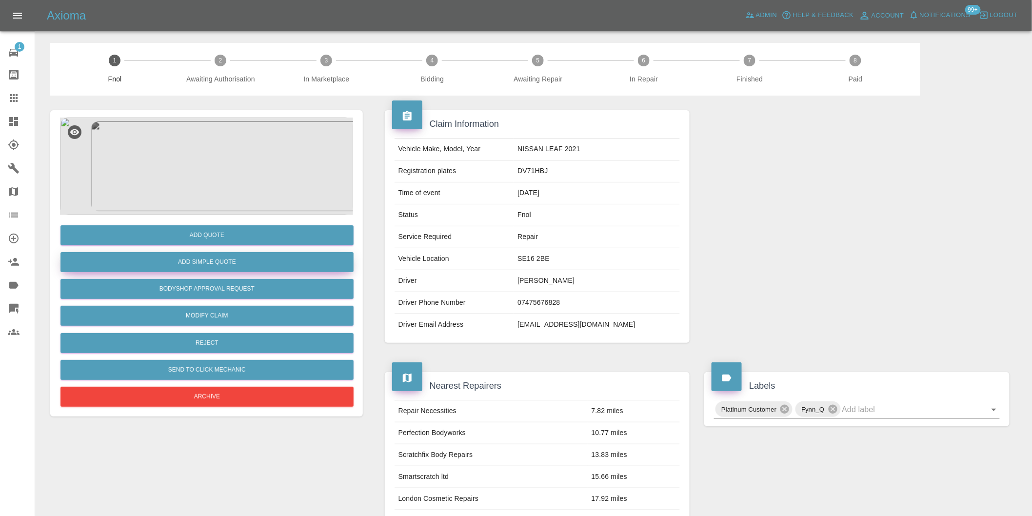
click at [247, 262] on button "Add Simple Quote" at bounding box center [206, 262] width 293 height 20
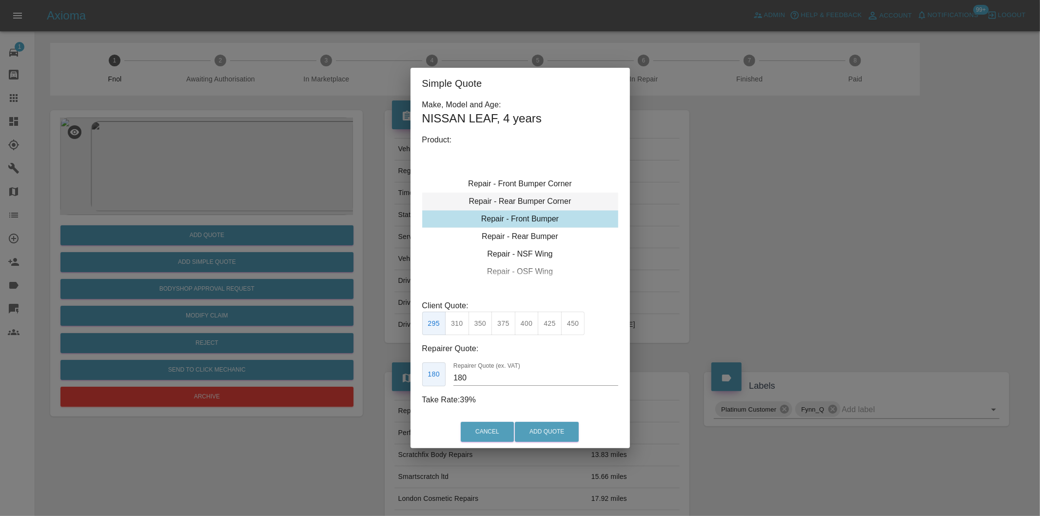
click at [543, 204] on div "Repair - Rear Bumper Corner" at bounding box center [520, 202] width 196 height 18
click at [478, 328] on button "215" at bounding box center [481, 324] width 24 height 24
type input "135"
click at [547, 427] on button "Add Quote" at bounding box center [547, 432] width 64 height 20
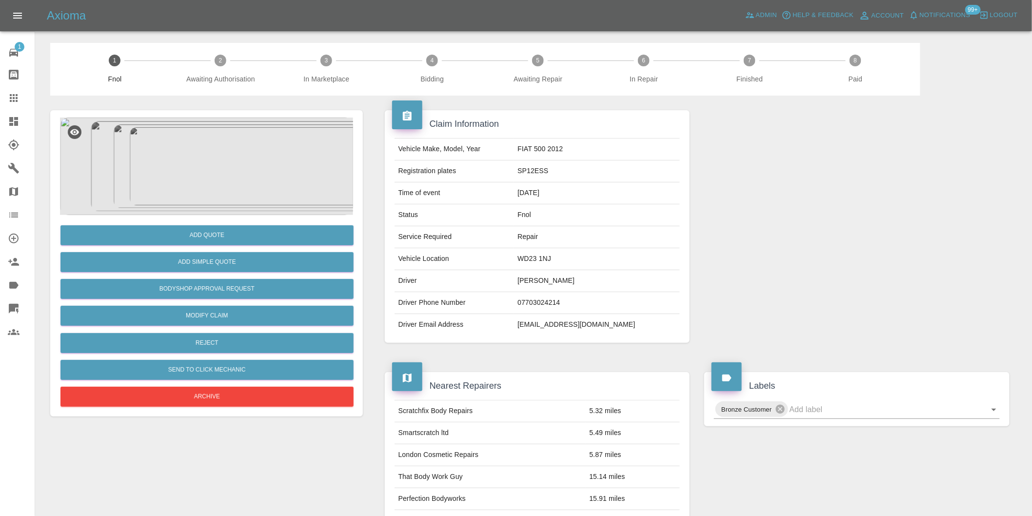
click at [220, 153] on img at bounding box center [206, 167] width 293 height 98
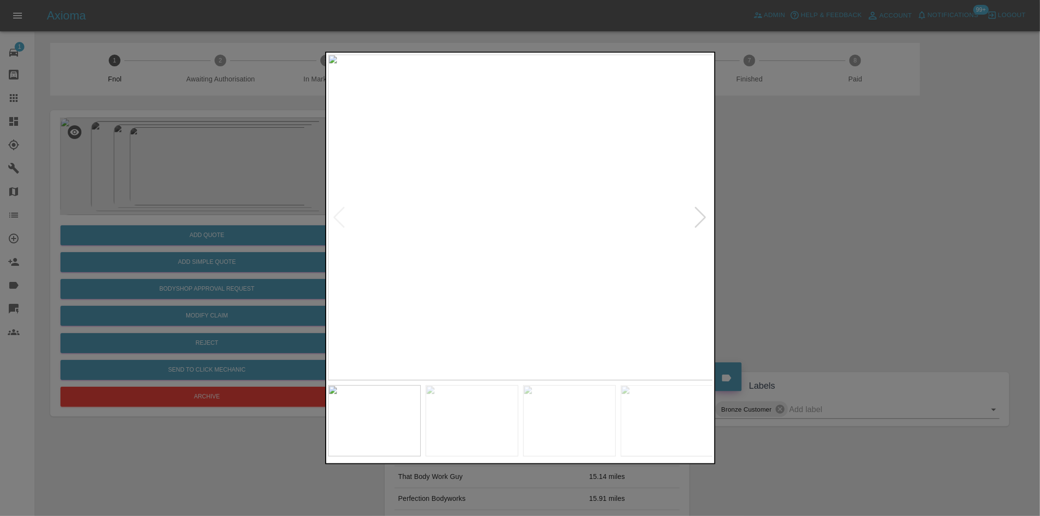
click at [774, 220] on div at bounding box center [520, 258] width 1040 height 516
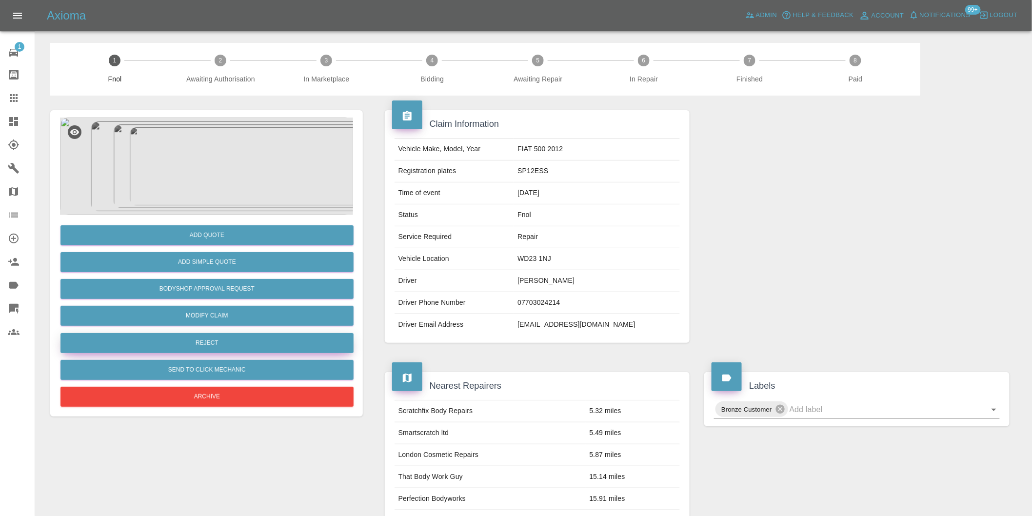
click at [217, 343] on button "Reject" at bounding box center [206, 343] width 293 height 20
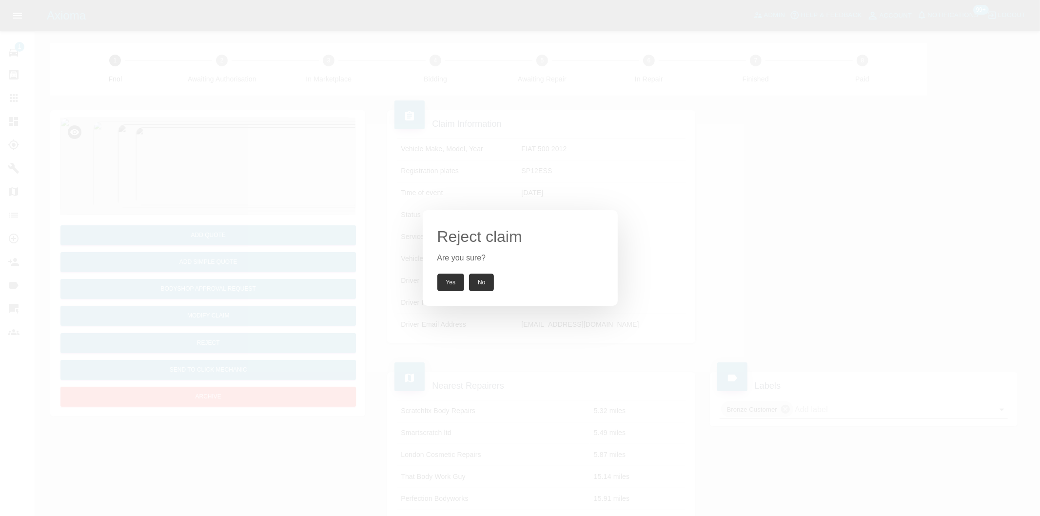
click at [440, 283] on button "Yes" at bounding box center [450, 283] width 27 height 18
